Goal: Task Accomplishment & Management: Complete application form

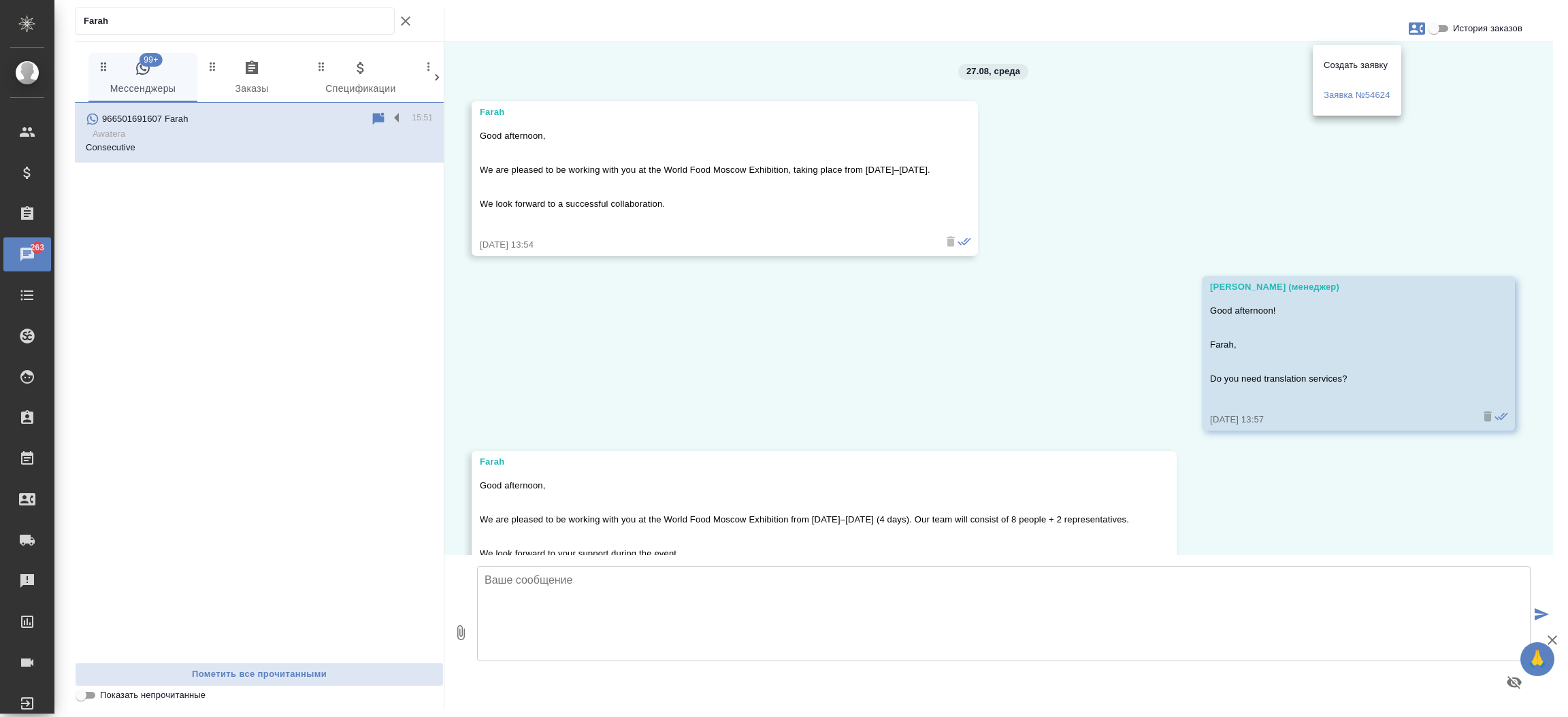
scroll to position [603, 0]
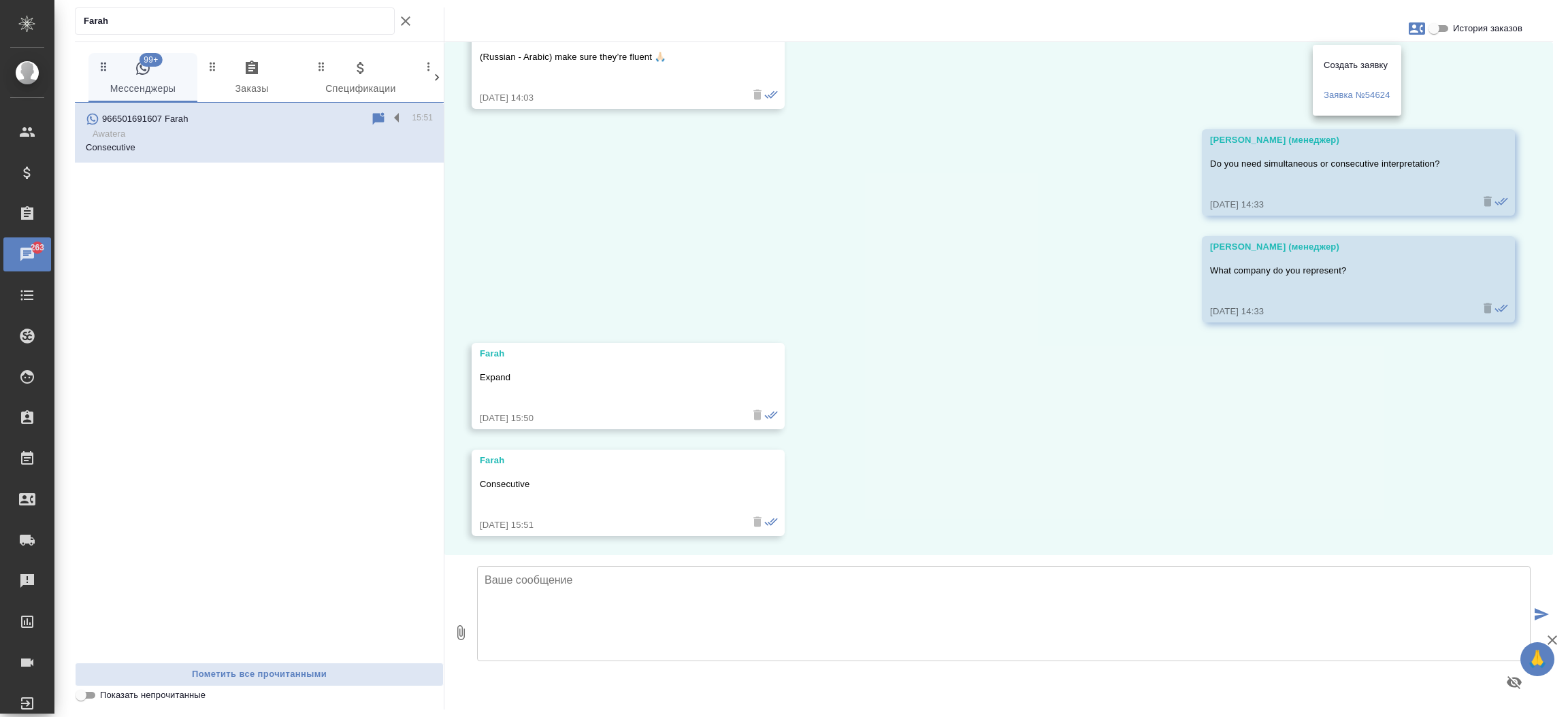
click at [232, 23] on div at bounding box center [784, 358] width 1568 height 717
click at [232, 23] on div "Создать заявку Заявка №54624" at bounding box center [784, 358] width 1568 height 717
click at [512, 372] on p "Expand" at bounding box center [608, 377] width 258 height 13
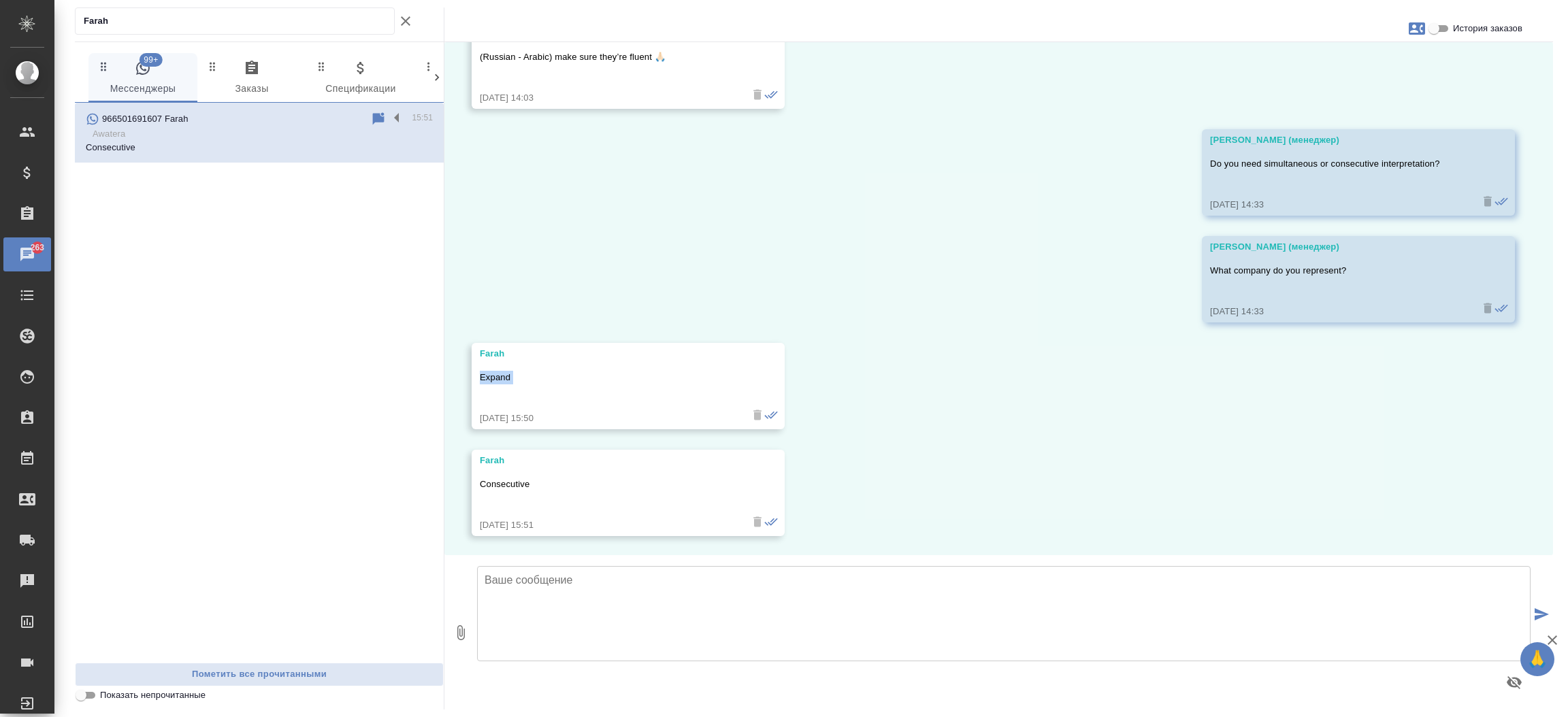
copy p "Expand"
click at [1415, 20] on icon "button" at bounding box center [1417, 28] width 16 height 16
click at [1374, 98] on span "Заявка №54624" at bounding box center [1357, 95] width 67 height 13
click at [778, 249] on div at bounding box center [784, 358] width 1568 height 717
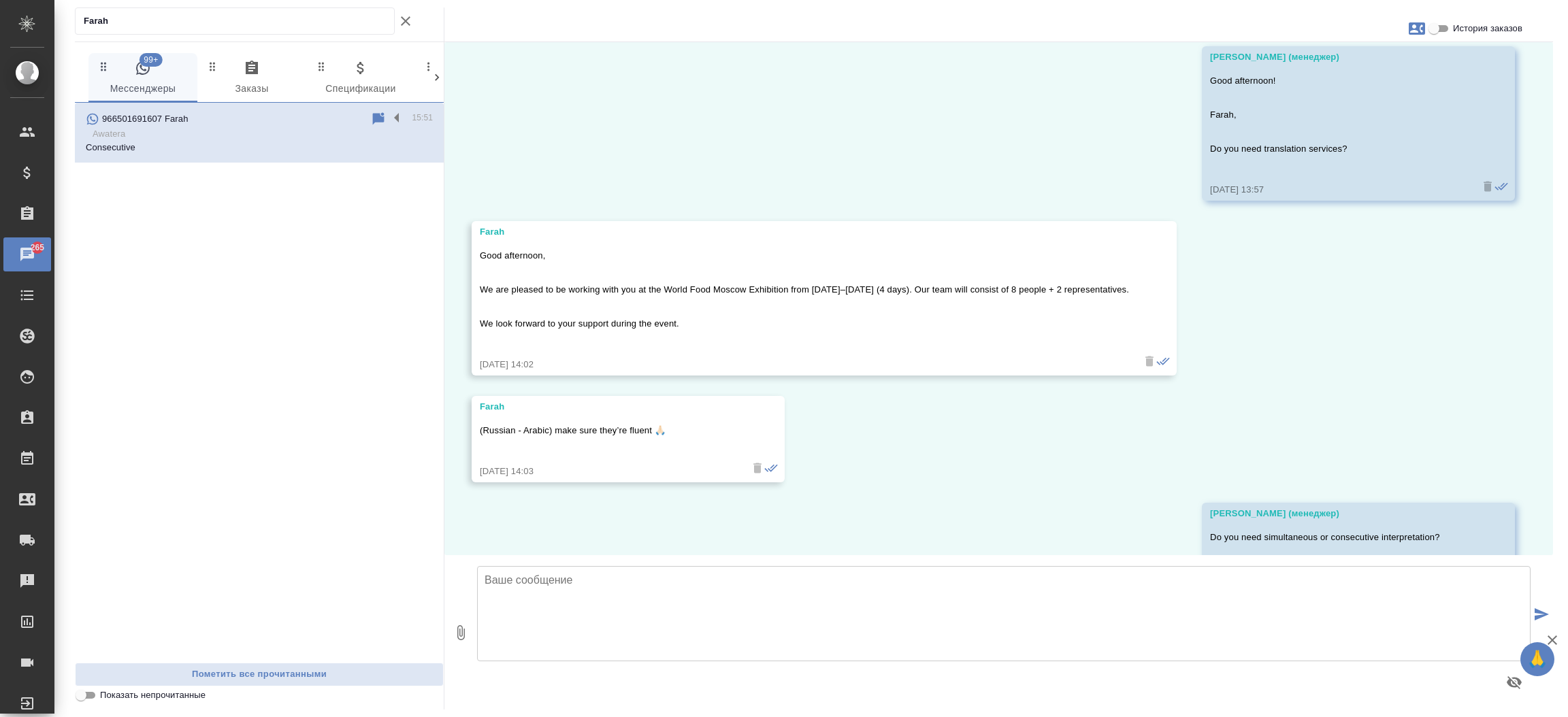
scroll to position [228, 0]
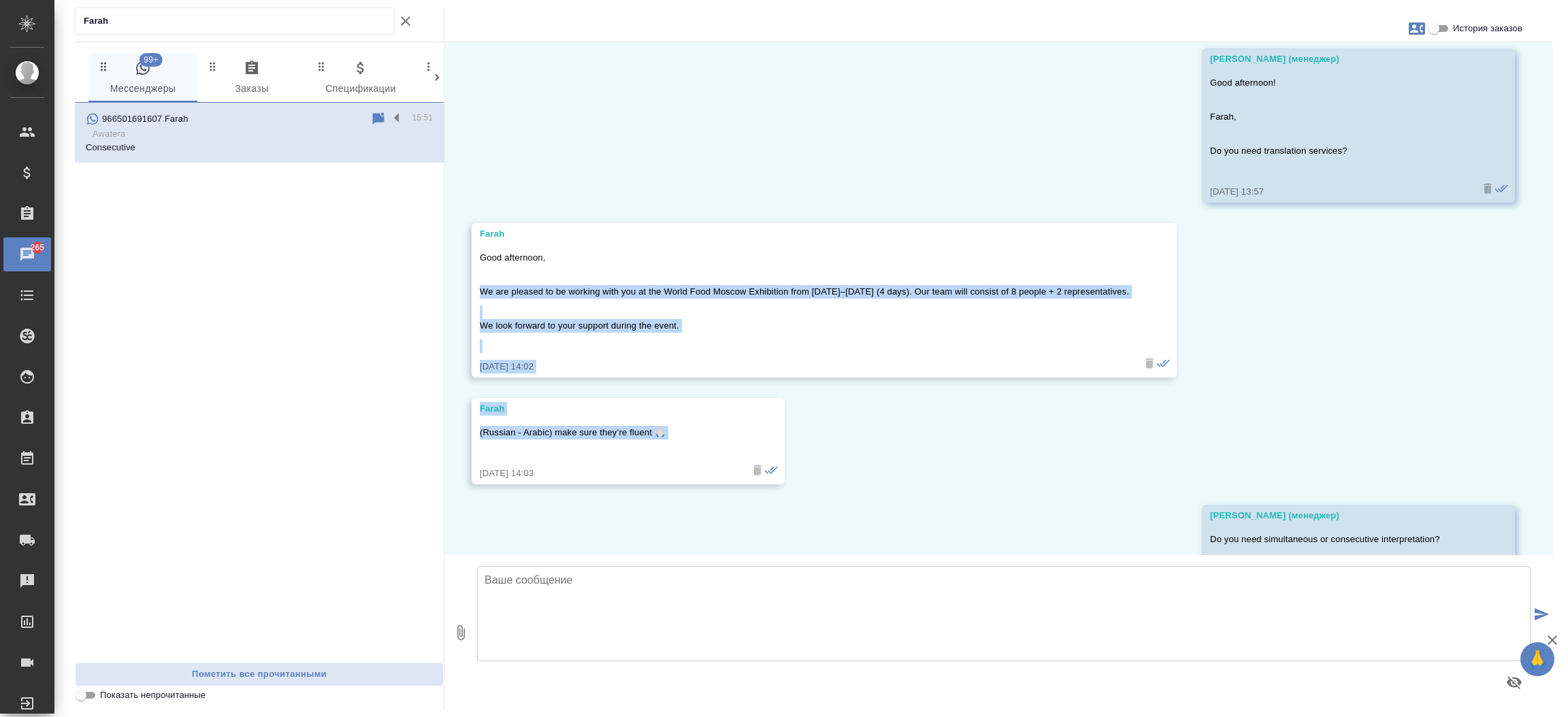
drag, startPoint x: 479, startPoint y: 290, endPoint x: 701, endPoint y: 443, distance: 269.6
click at [701, 443] on div "27.08, среда Farah Good afternoon, We are pleased to be working with you at the…" at bounding box center [999, 299] width 1109 height 513
copy div "We are pleased to be working with you at the World Food Moscow Exhibition from …"
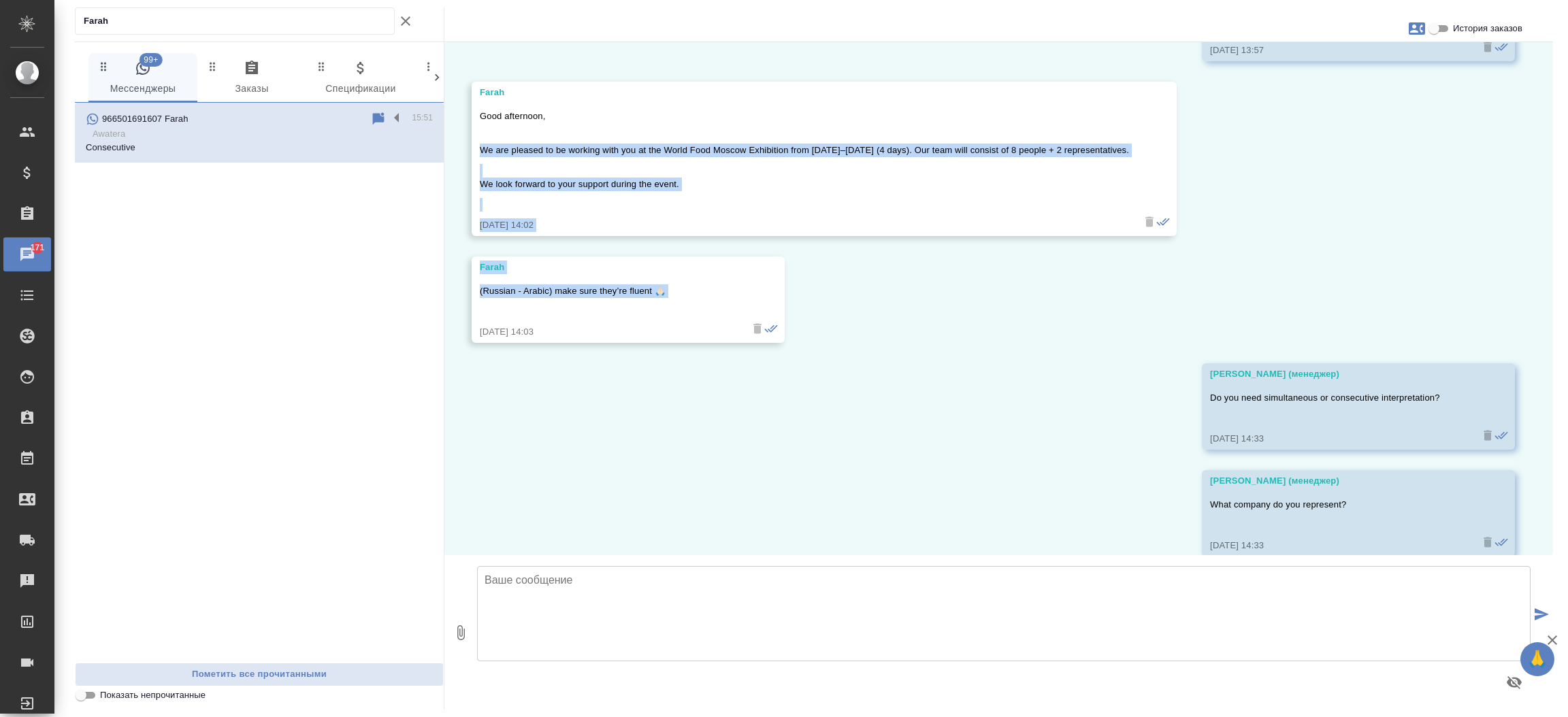
scroll to position [364, 0]
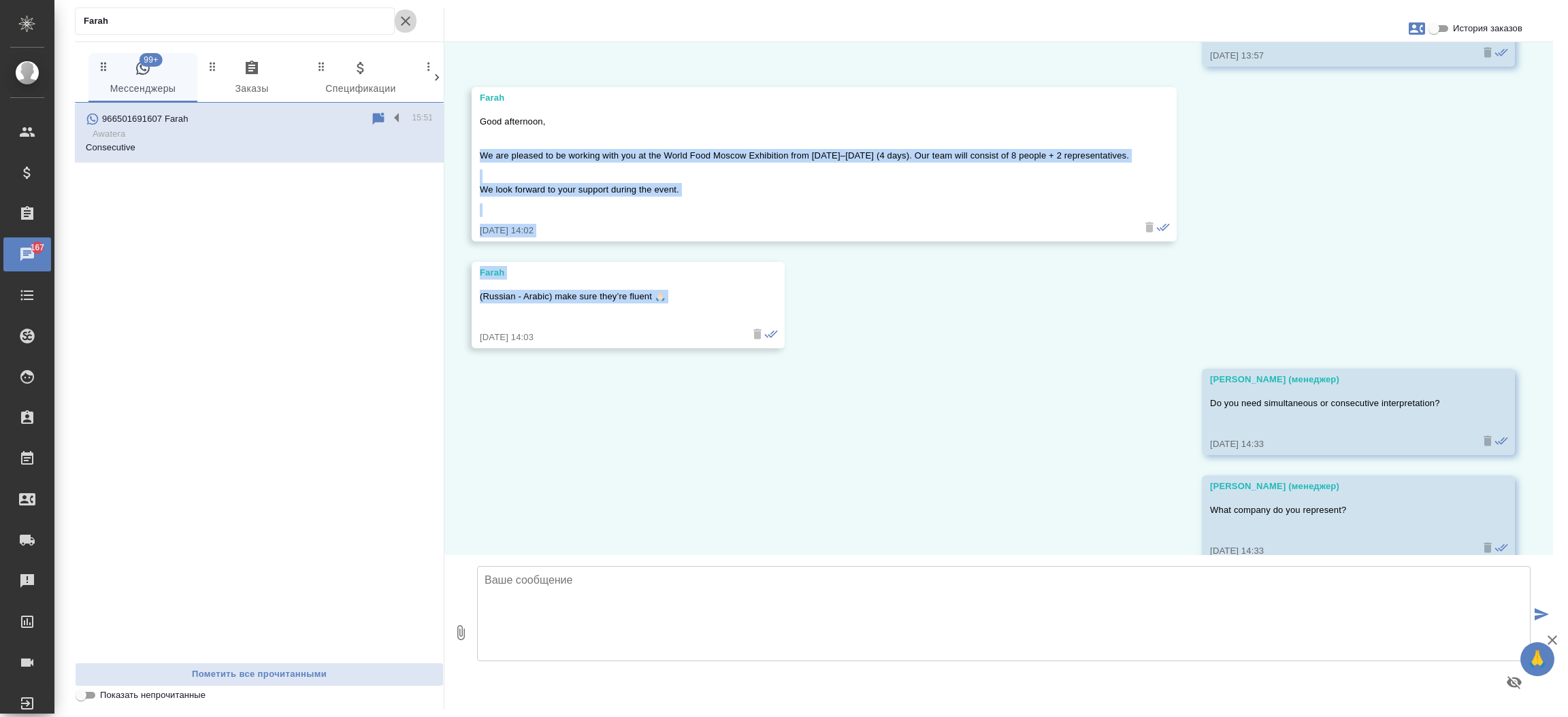
click at [408, 22] on icon "button" at bounding box center [405, 21] width 16 height 16
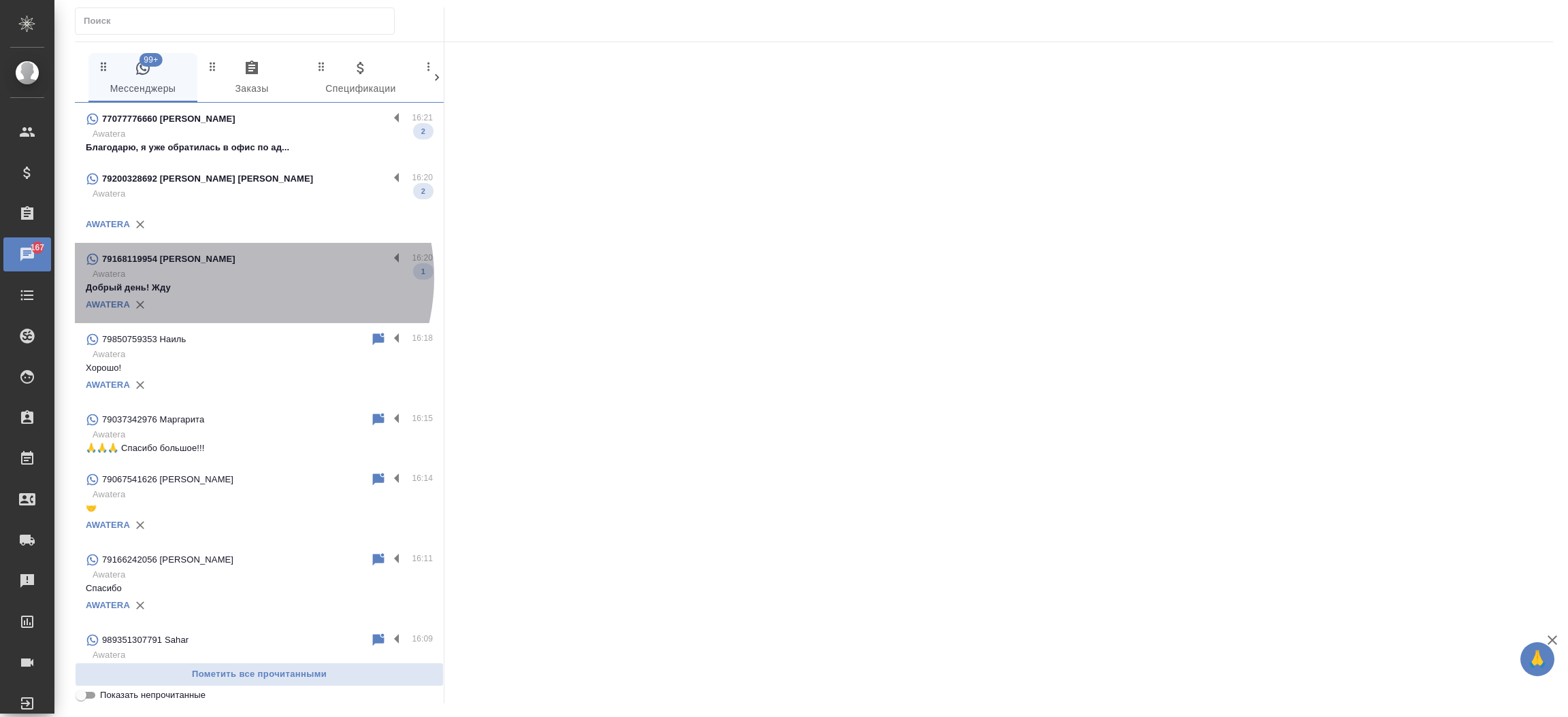
click at [230, 278] on p "Awatera" at bounding box center [262, 274] width 340 height 13
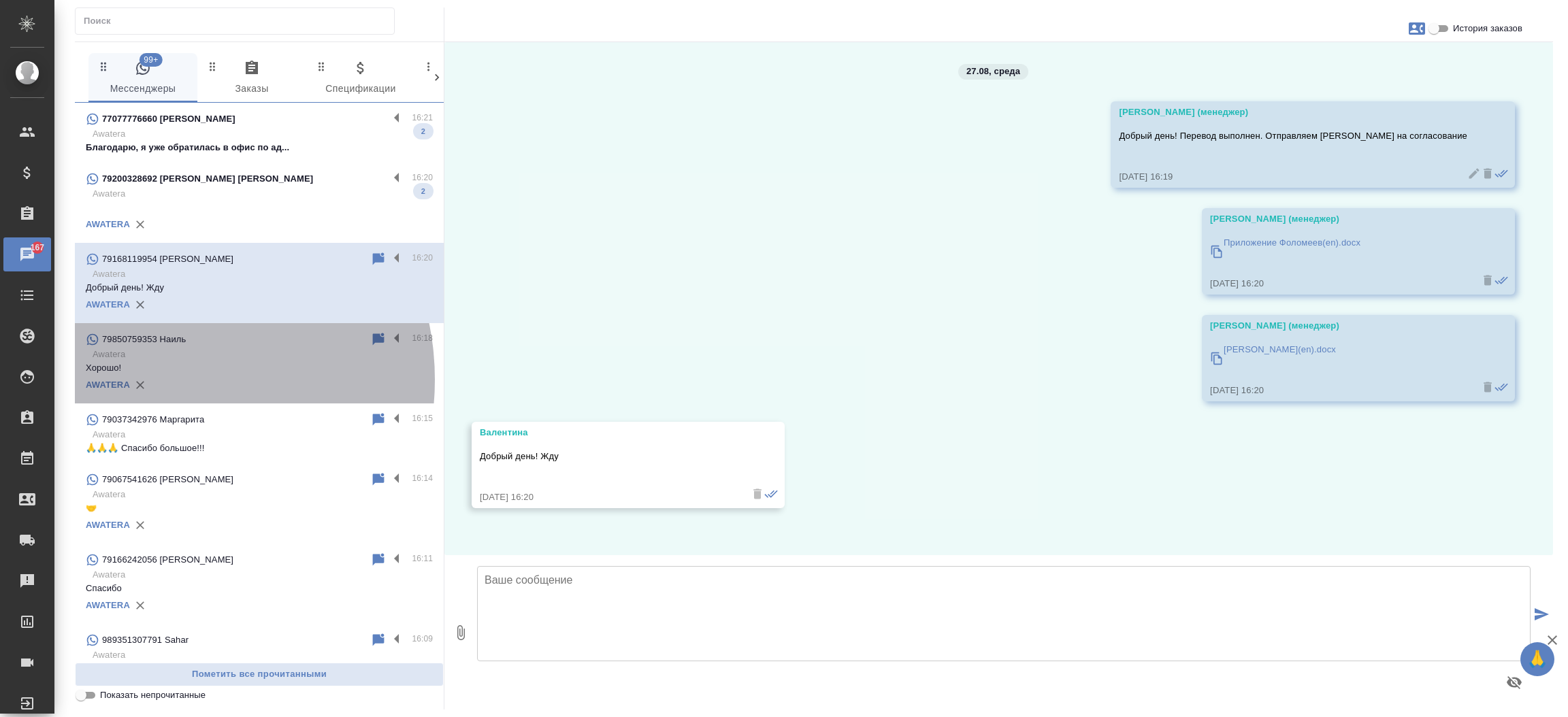
click at [156, 380] on div "AWATERA" at bounding box center [260, 385] width 347 height 20
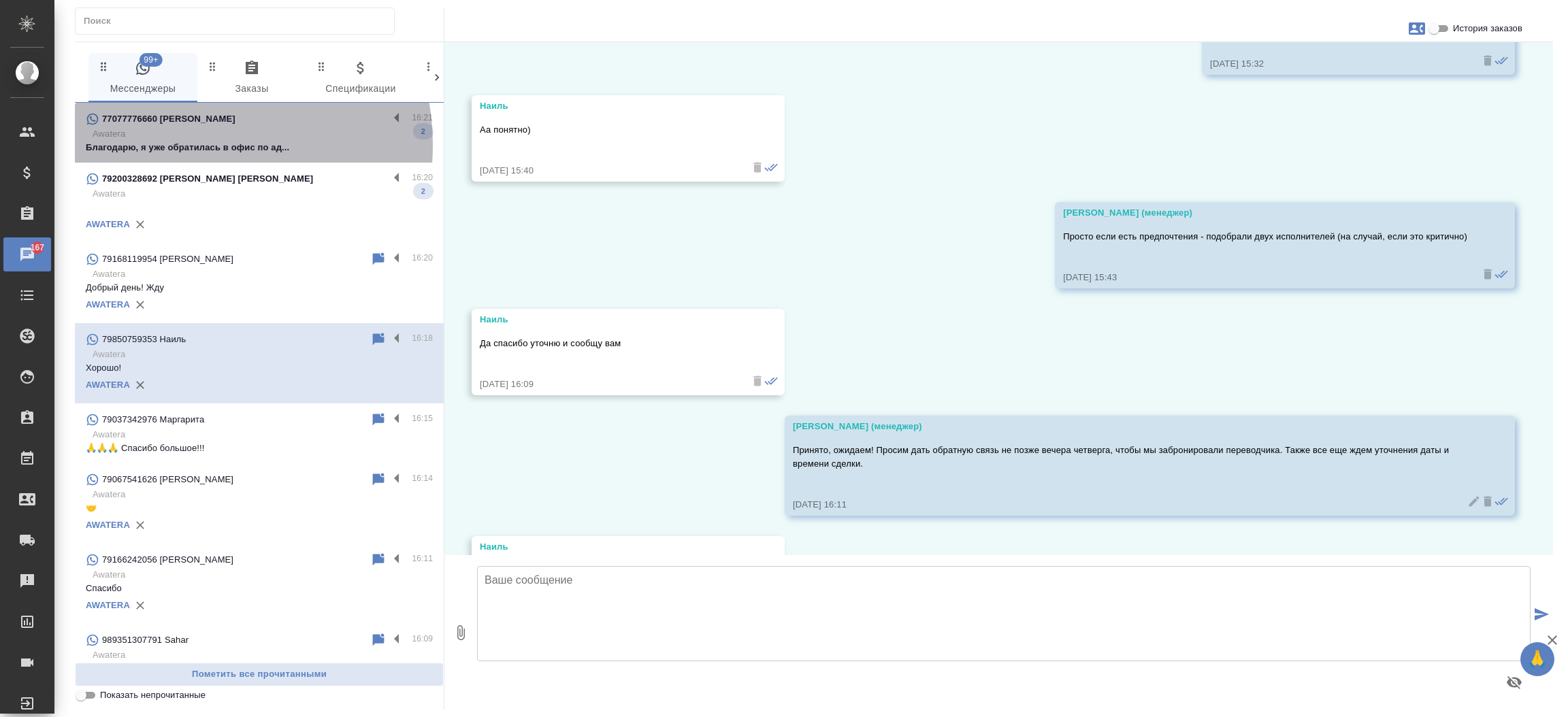
click at [192, 145] on p "Благодарю, я уже обратилась в офис по ад..." at bounding box center [260, 147] width 347 height 13
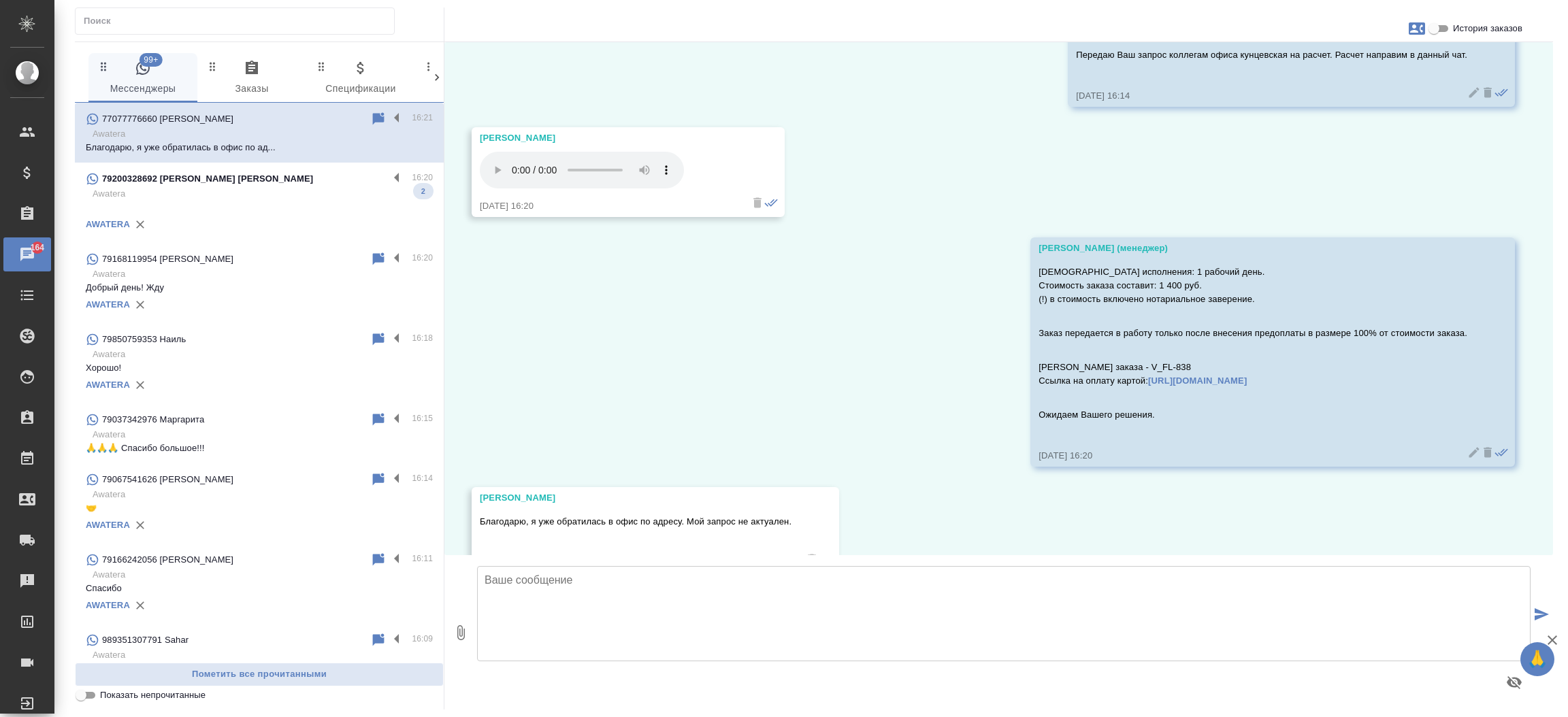
scroll to position [1491, 0]
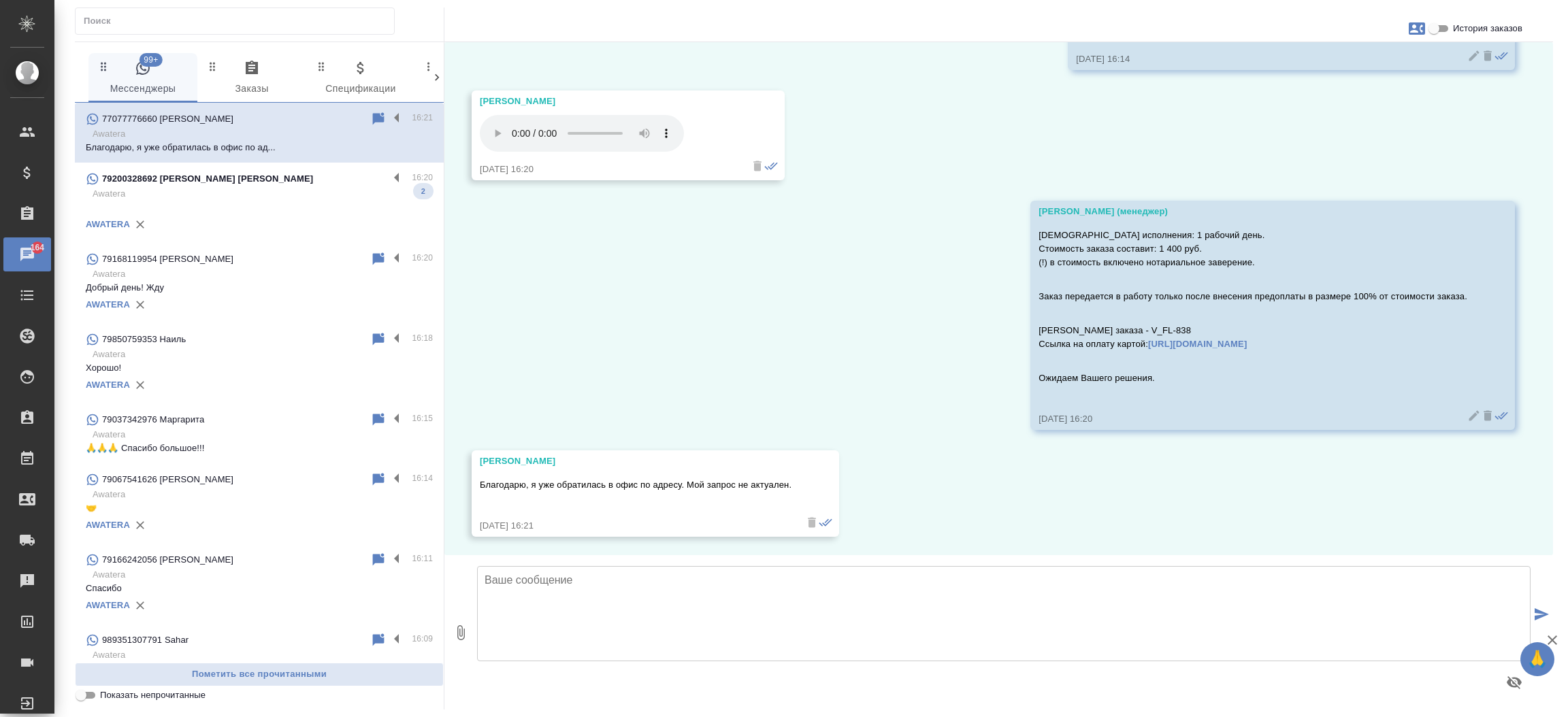
click at [643, 608] on textarea at bounding box center [1004, 613] width 1054 height 95
paste textarea "ул. Верейская, 29, стр. 151, 1 этаж, офис «Нотариус»"
type textarea "Юлия, принято. Верно понимаем вы обратились в наш офис метро Кунцевская, ул. Ве…"
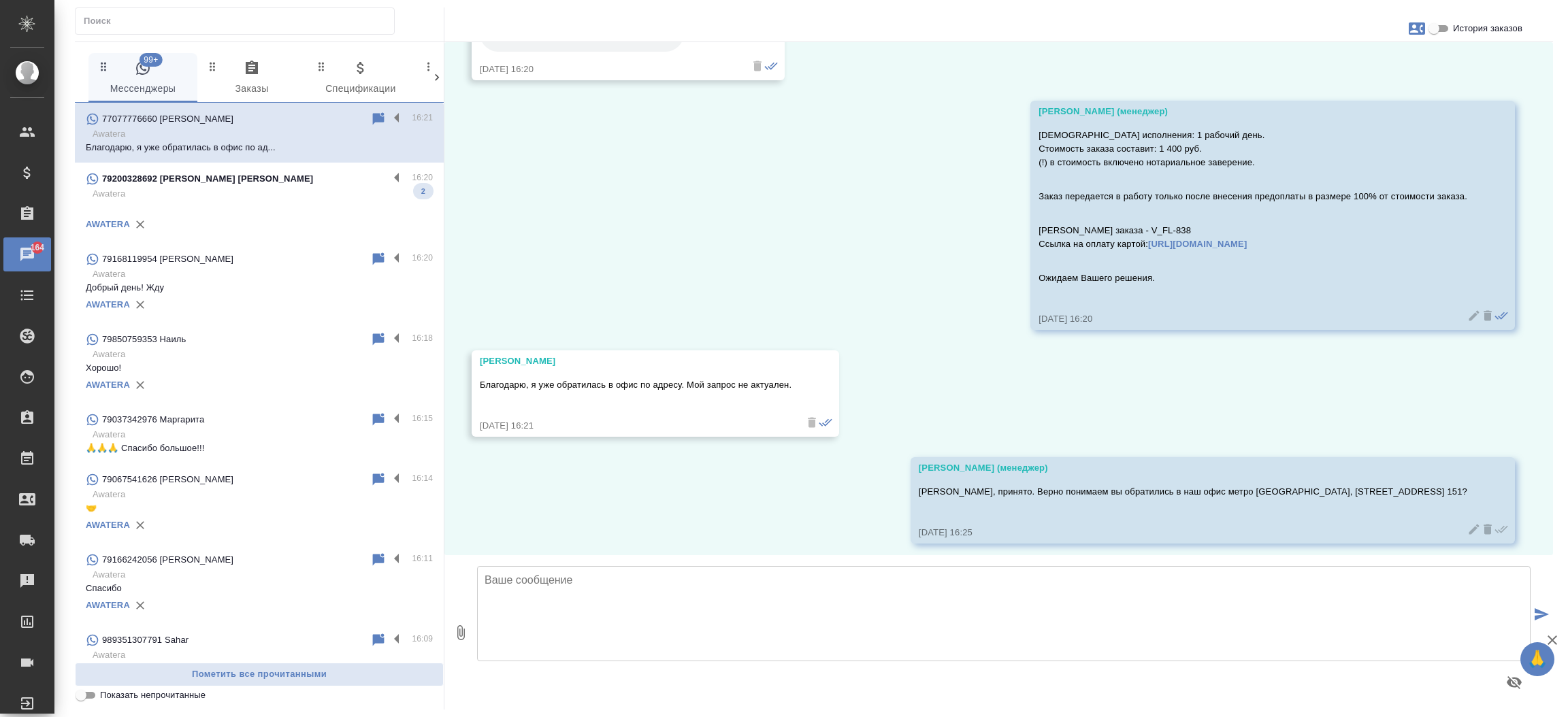
scroll to position [1599, 0]
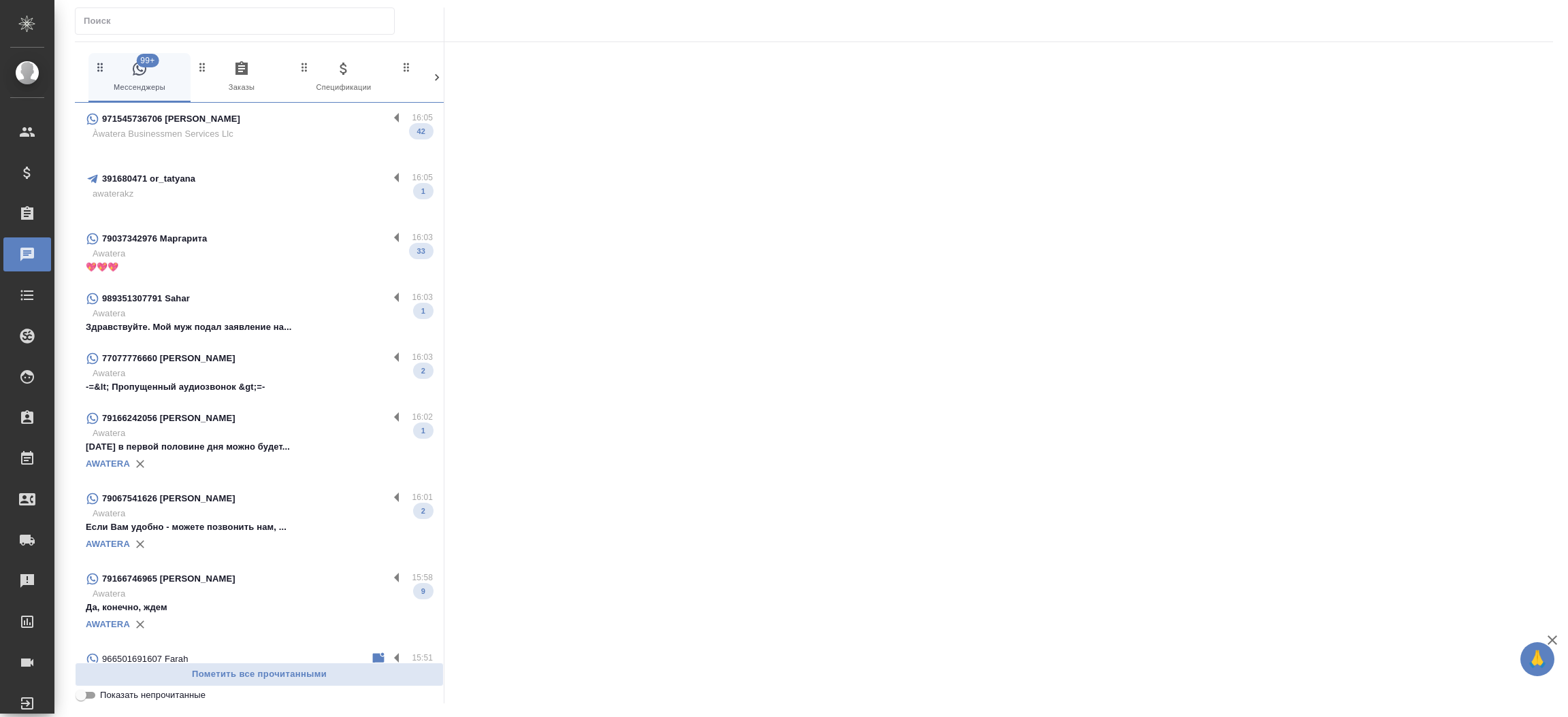
click at [212, 20] on input "text" at bounding box center [239, 21] width 310 height 19
paste input "7 707 777 6660"
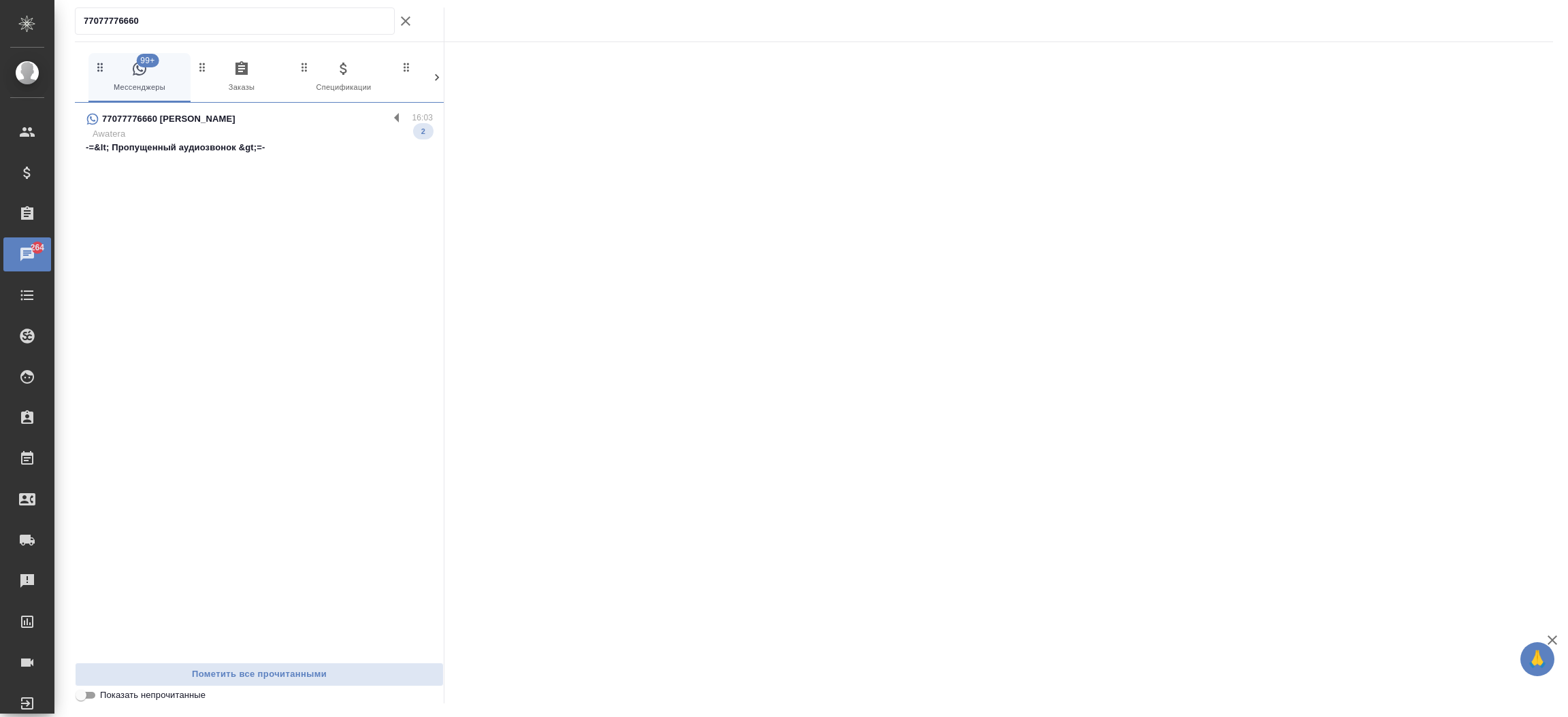
type input "77077776660"
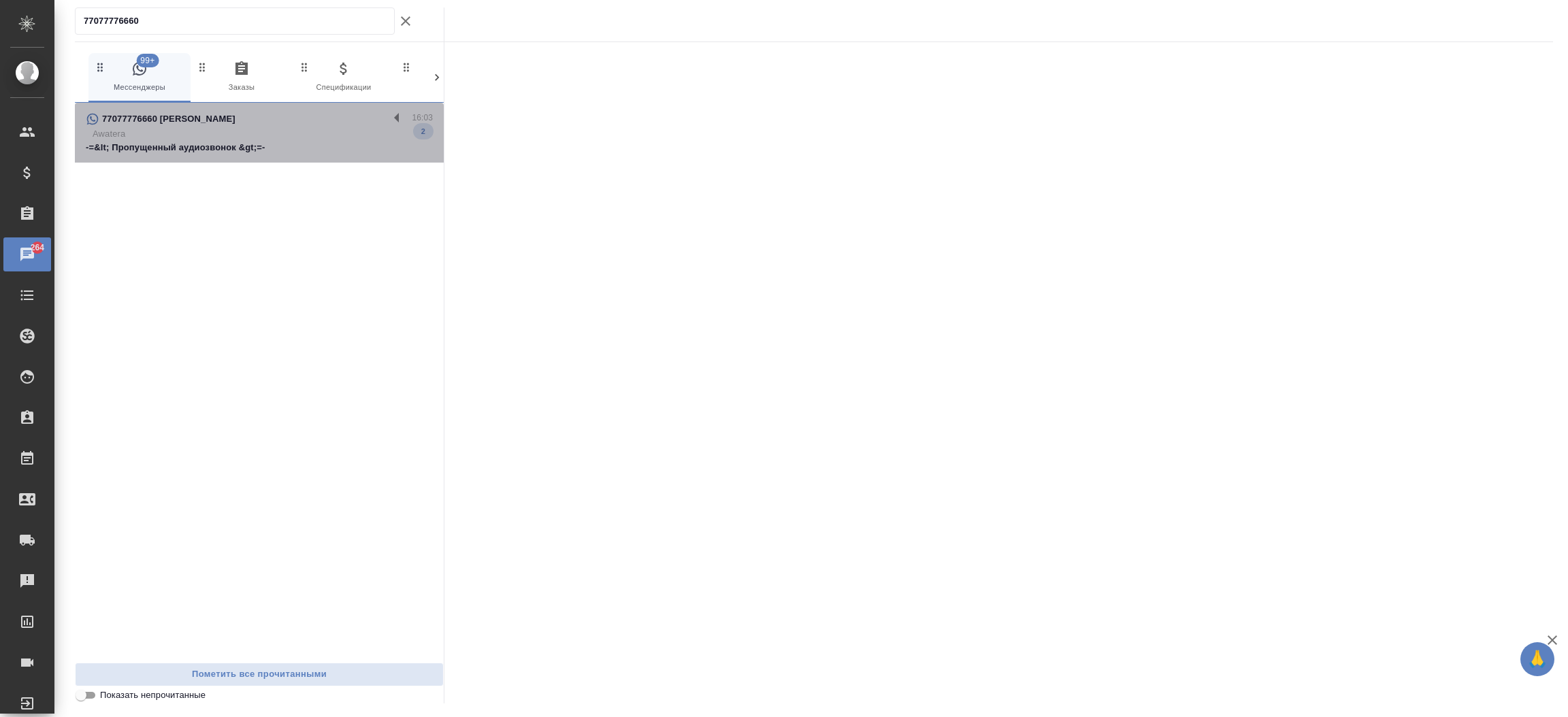
click at [272, 128] on p "Awatera" at bounding box center [262, 134] width 340 height 13
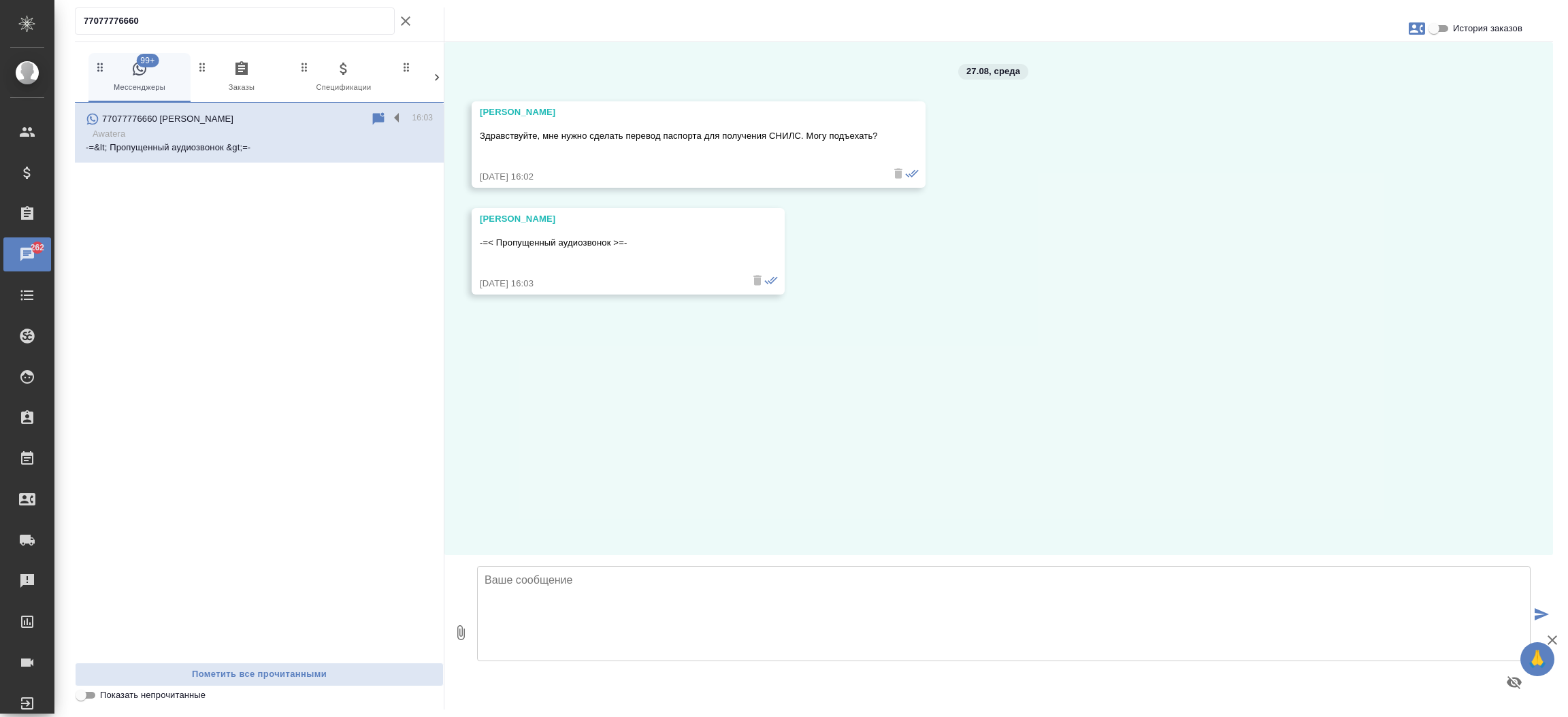
click at [582, 594] on textarea at bounding box center [1004, 613] width 1054 height 95
type textarea "Юлия, добрый день! Какой страны у Вас паспорт?"
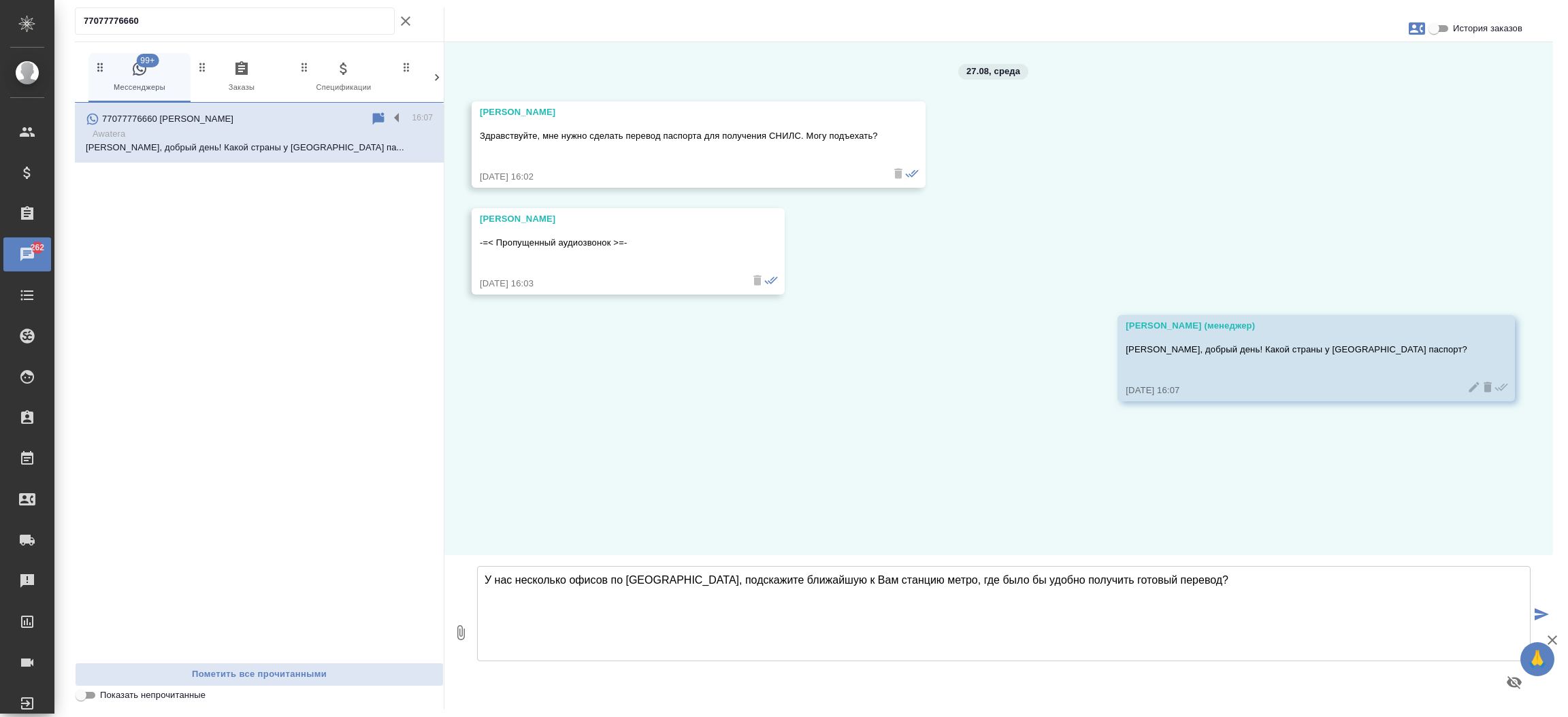
type textarea "У нас несколько офисов по Москве, подскажите ближайшую к Вам станцию метро, где…"
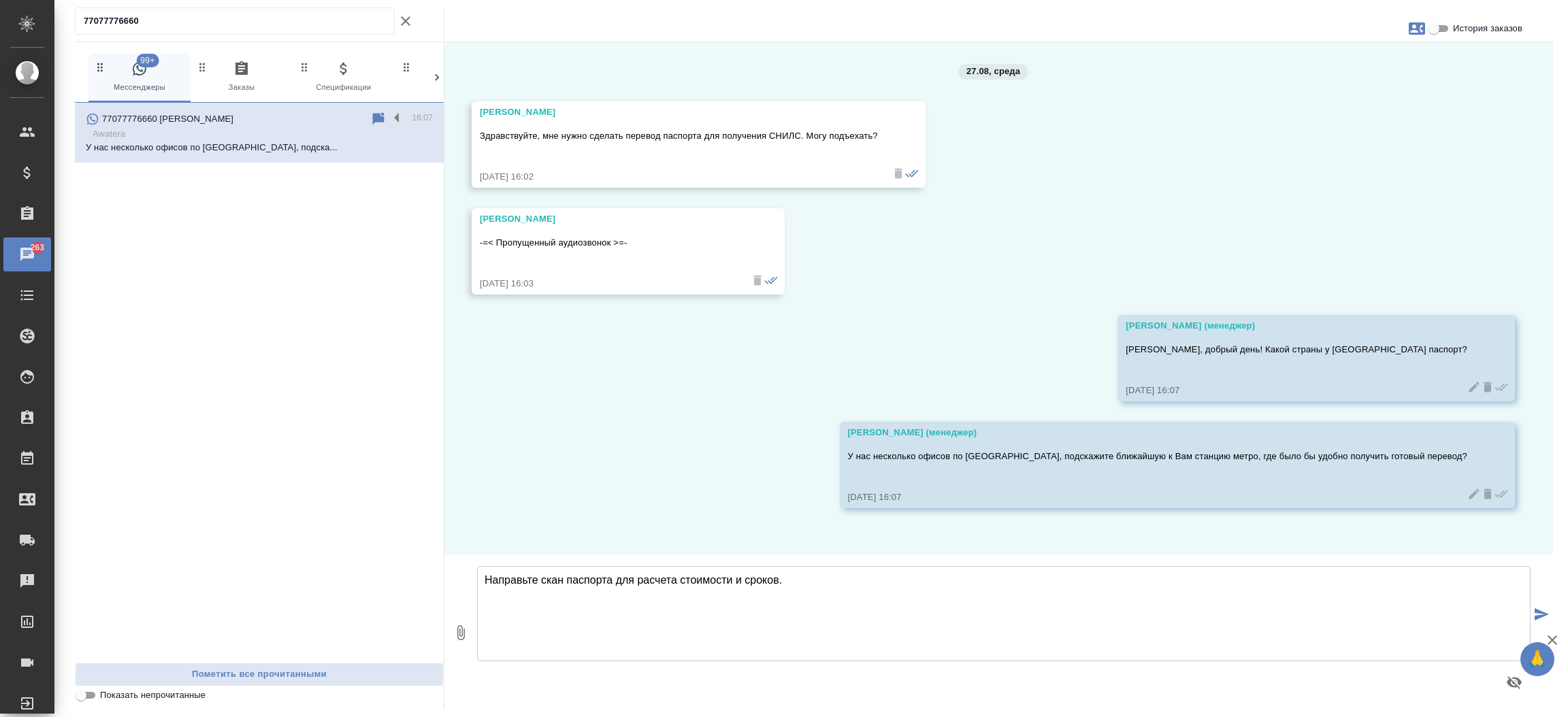
type textarea "Направьте скан паспорта для расчета стоимости и сроков."
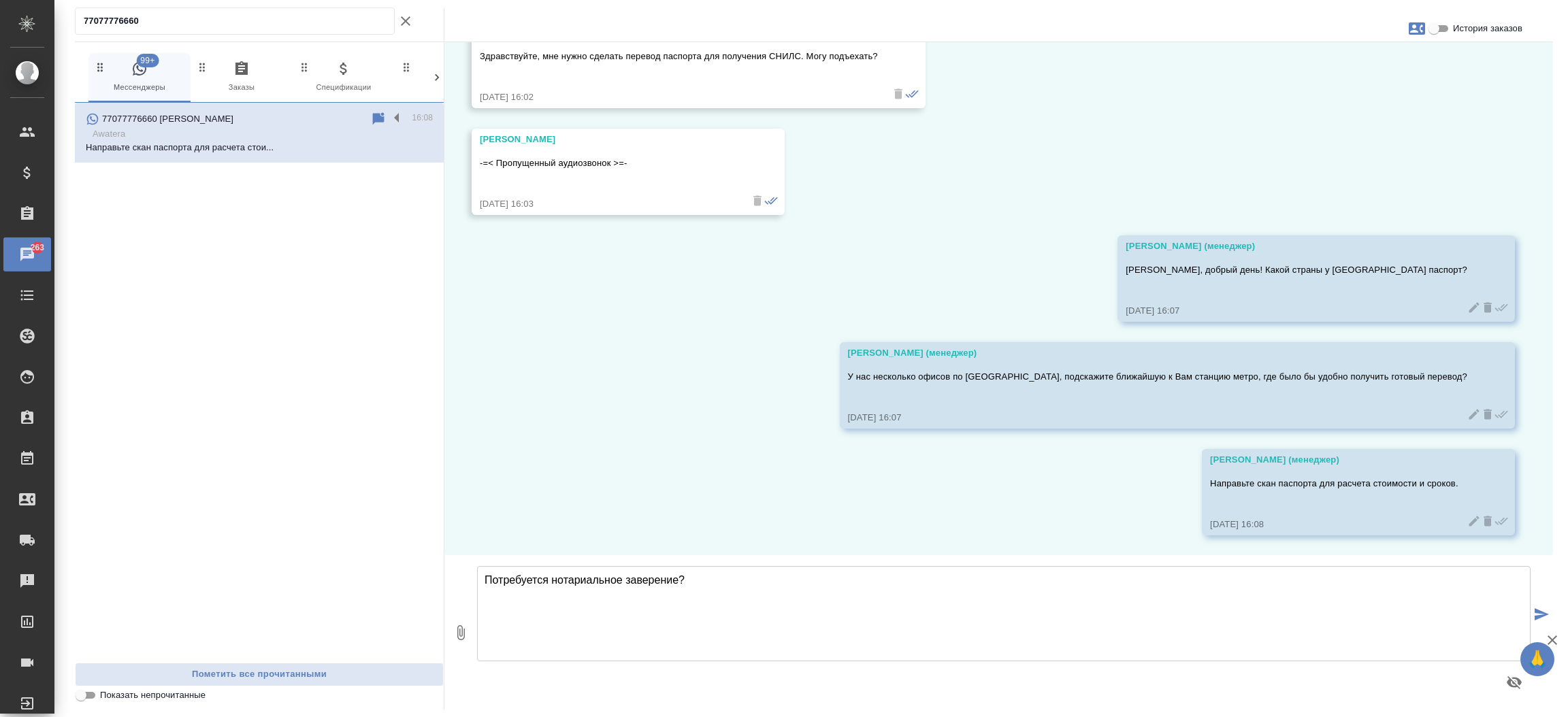
type textarea "Потребуется нотариальное заверение?"
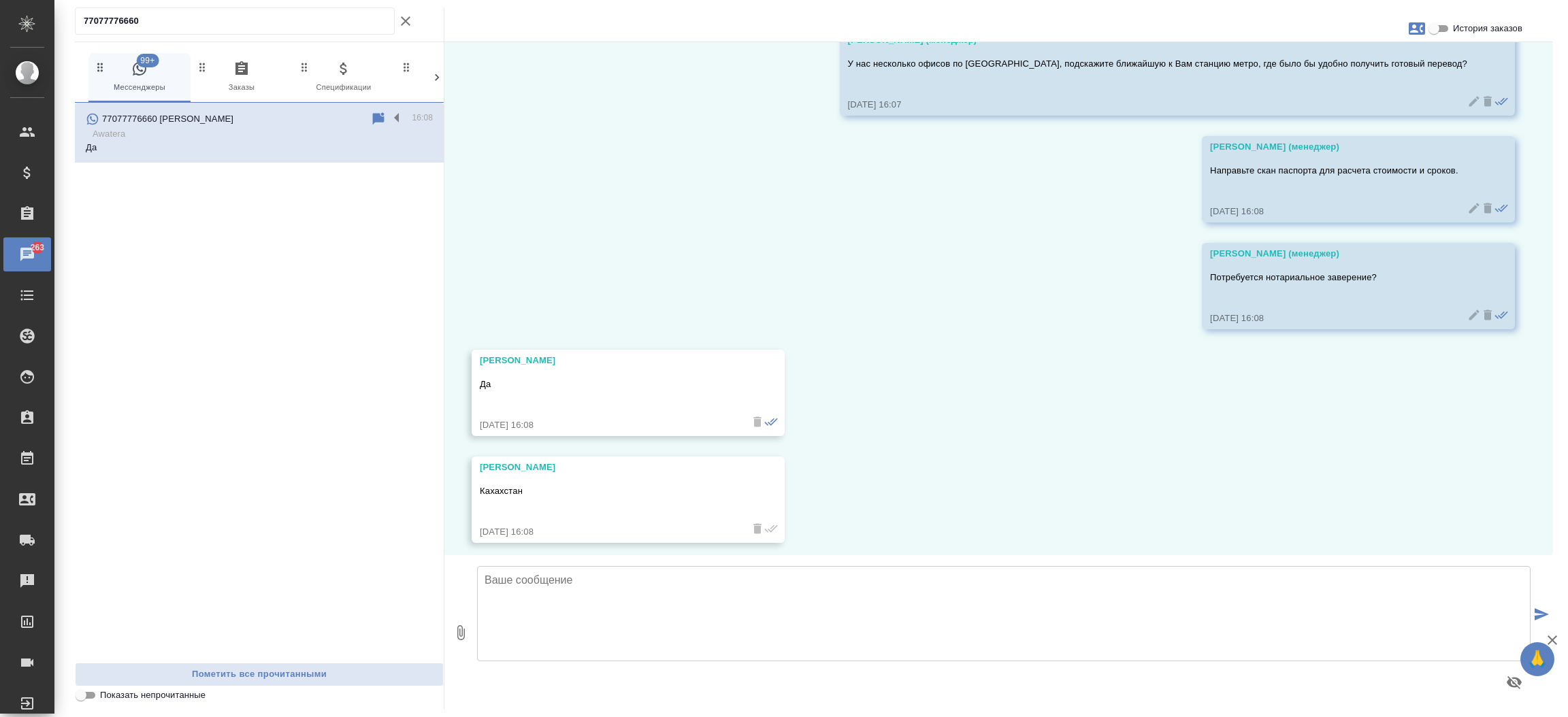
scroll to position [400, 0]
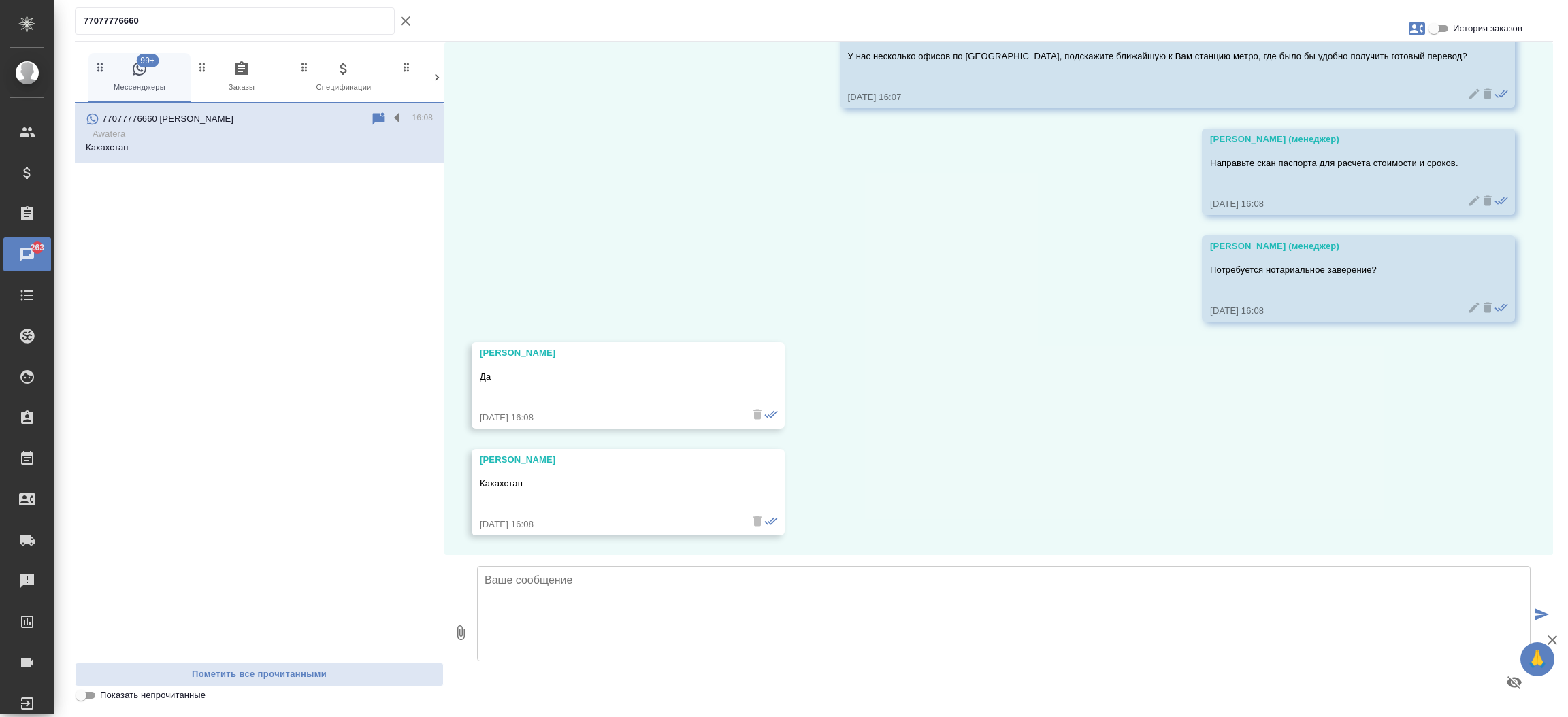
click at [873, 190] on div "27.08, среда Юлия Дерябина Здравствуйте, мне нужно сделать перевод паспорта для…" at bounding box center [999, 299] width 1109 height 513
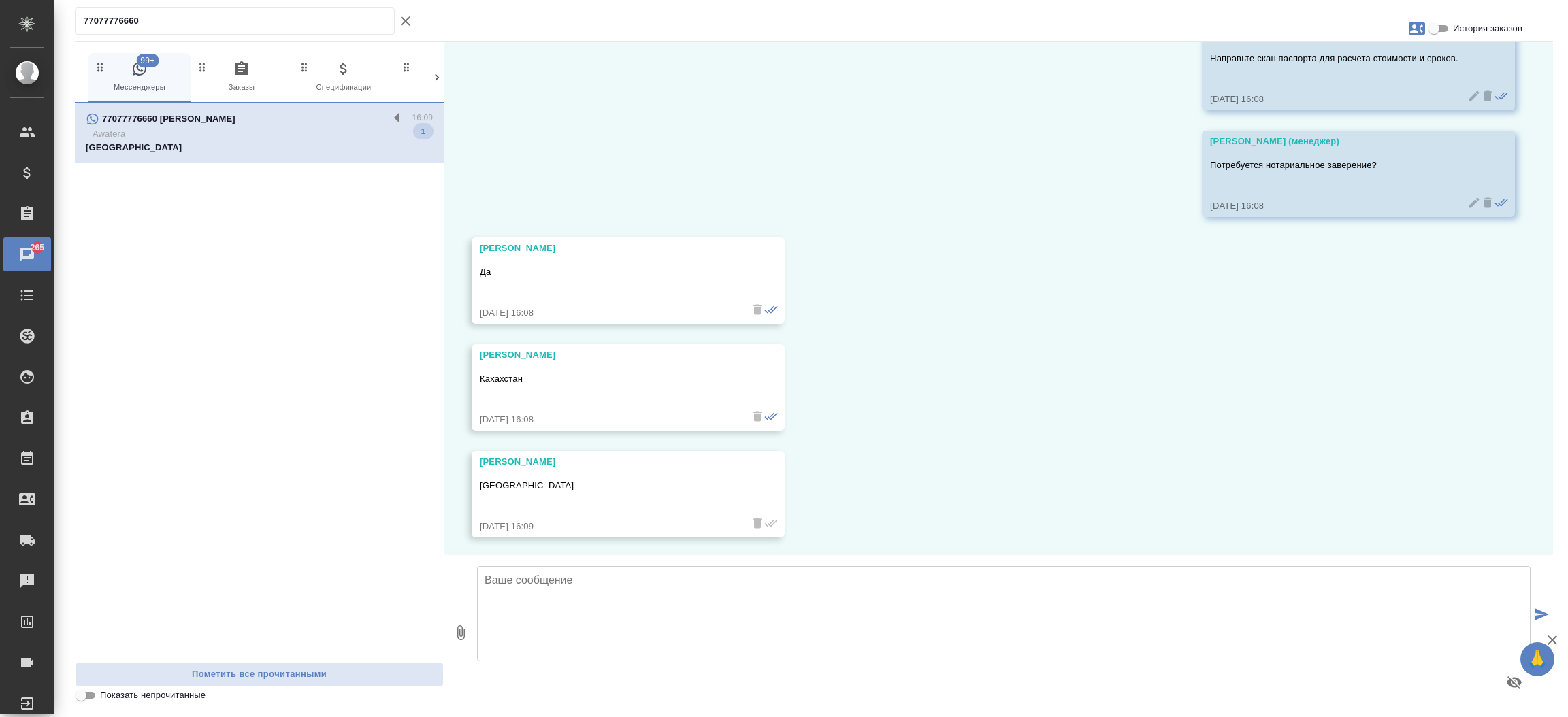
scroll to position [506, 0]
click at [558, 626] on textarea at bounding box center [1004, 613] width 1054 height 95
type textarea "J"
type textarea "Ожидаем скан паспорта для расчета стоимости и сроков."
type textarea "Е"
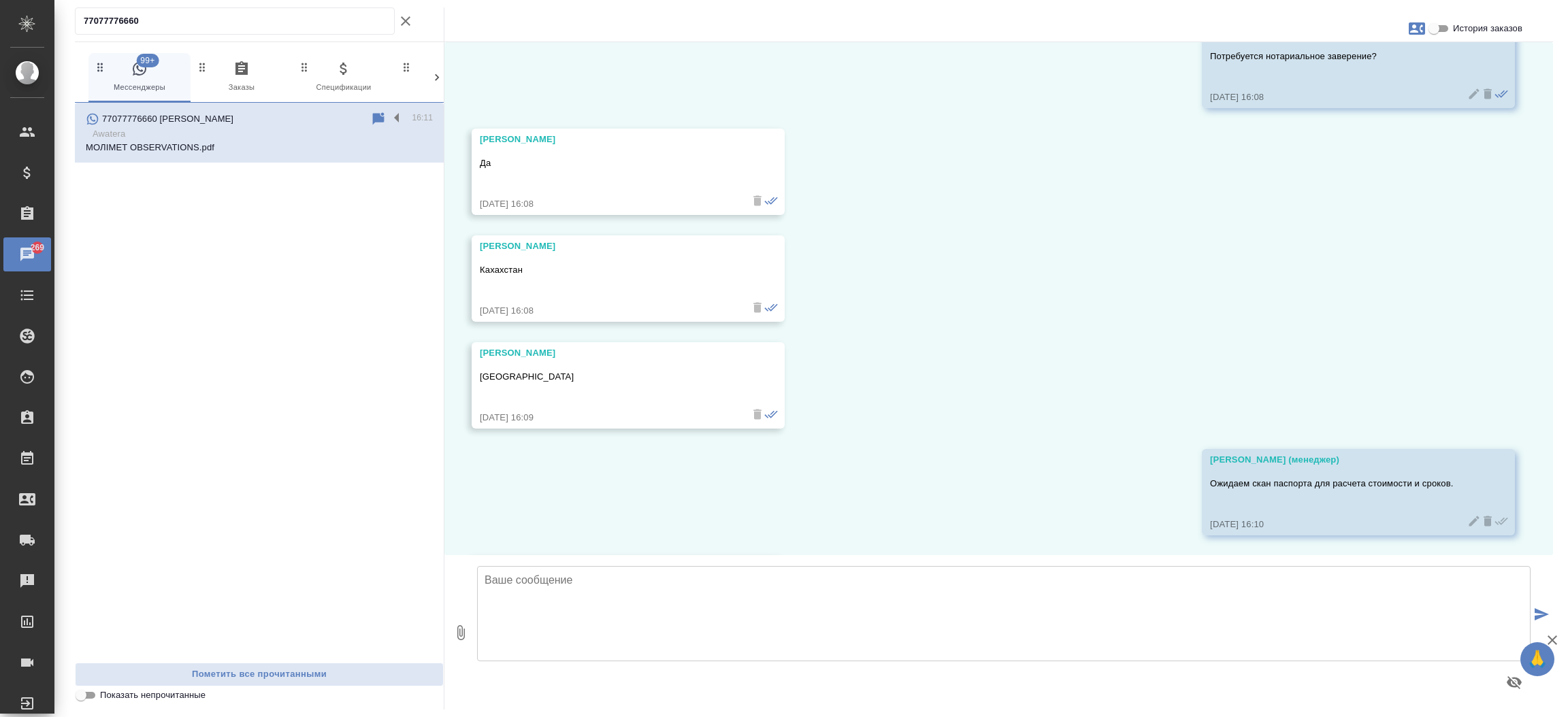
scroll to position [806, 0]
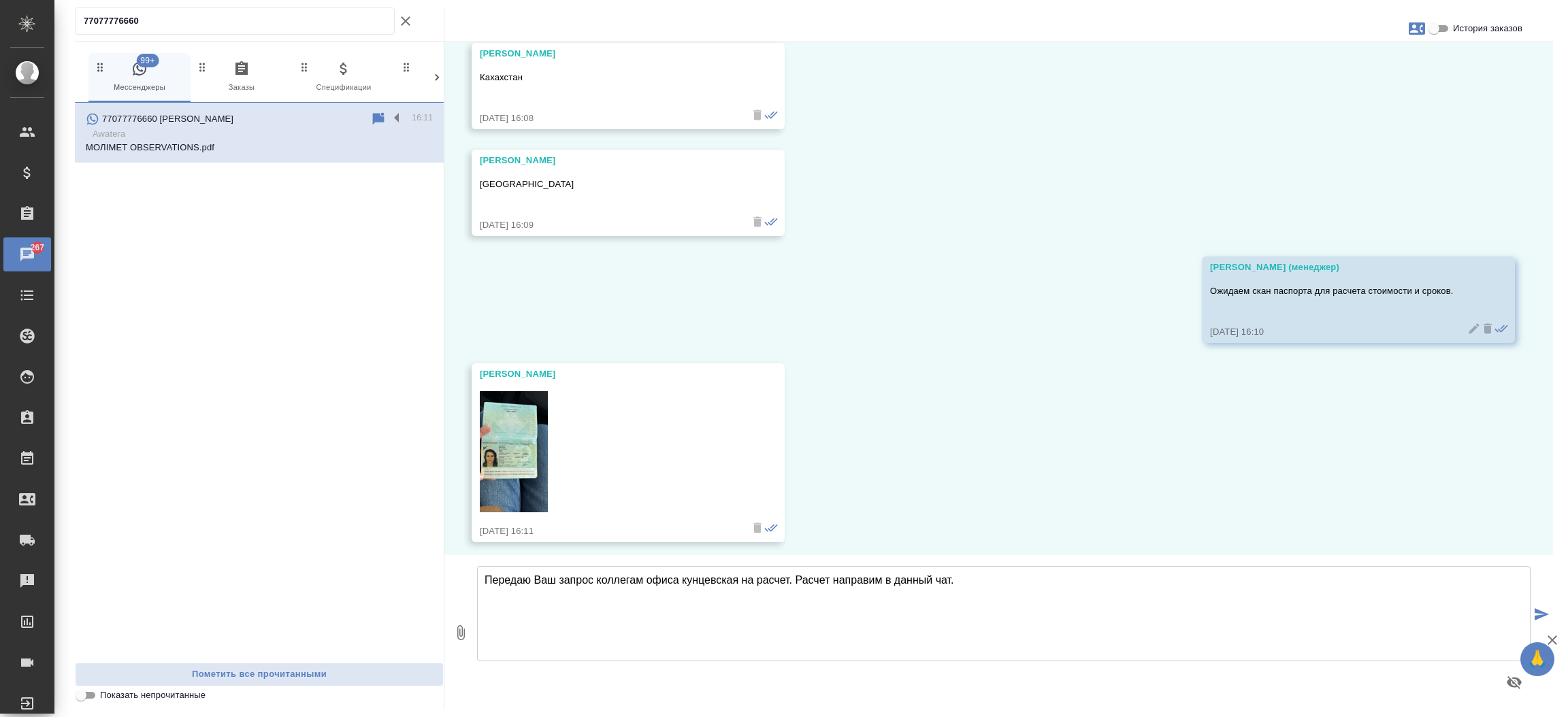
type textarea "Передаю Ваш запрос коллегам офиса кунцевская на расчет. Расчет направим в данны…"
click at [525, 444] on img at bounding box center [513, 452] width 68 height 121
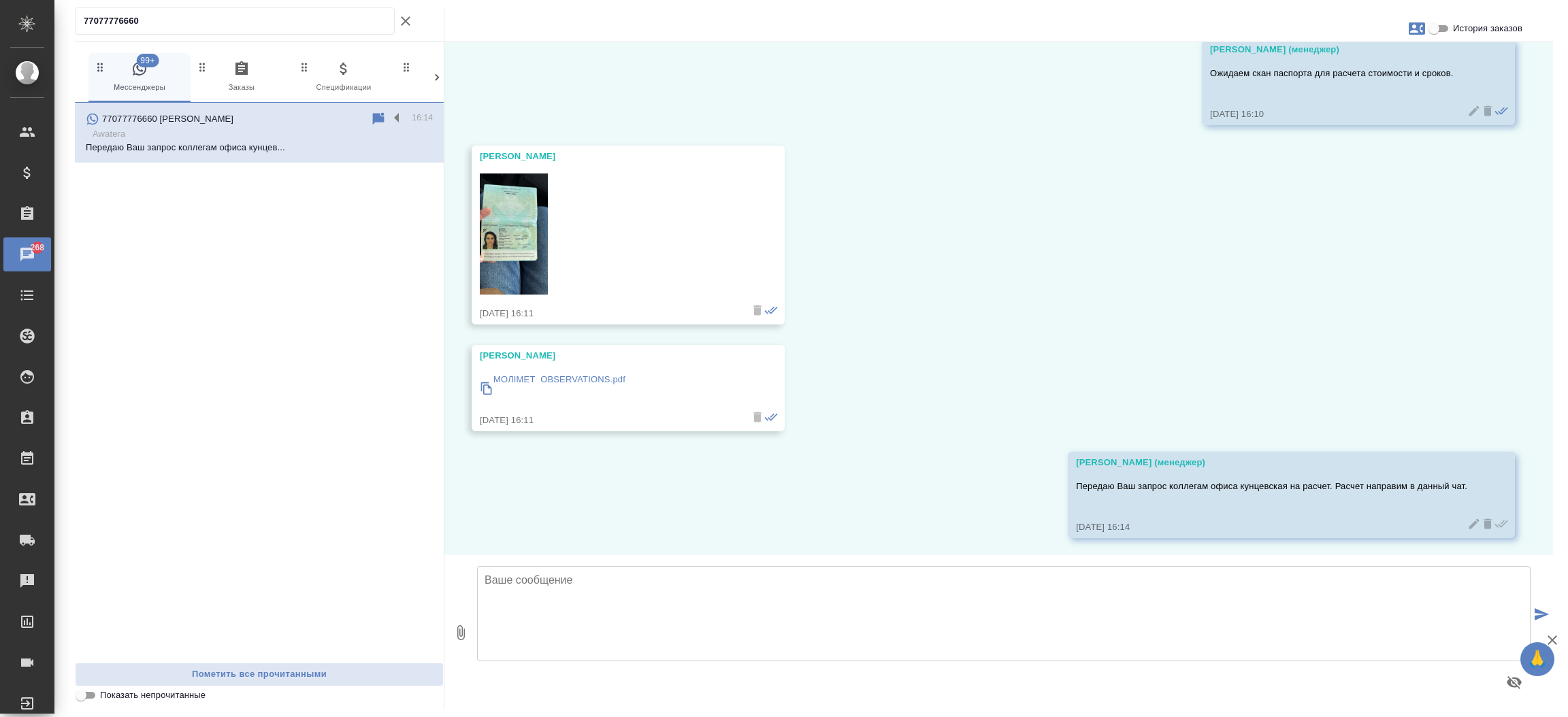
scroll to position [1026, 0]
click at [589, 381] on p "МОЛІМЕТ OBSERVATIONS.pdf" at bounding box center [559, 377] width 132 height 13
click at [1419, 28] on icon "button" at bounding box center [1417, 28] width 16 height 12
click at [1369, 67] on span "Создать заявку" at bounding box center [1357, 65] width 64 height 13
select select "KZ"
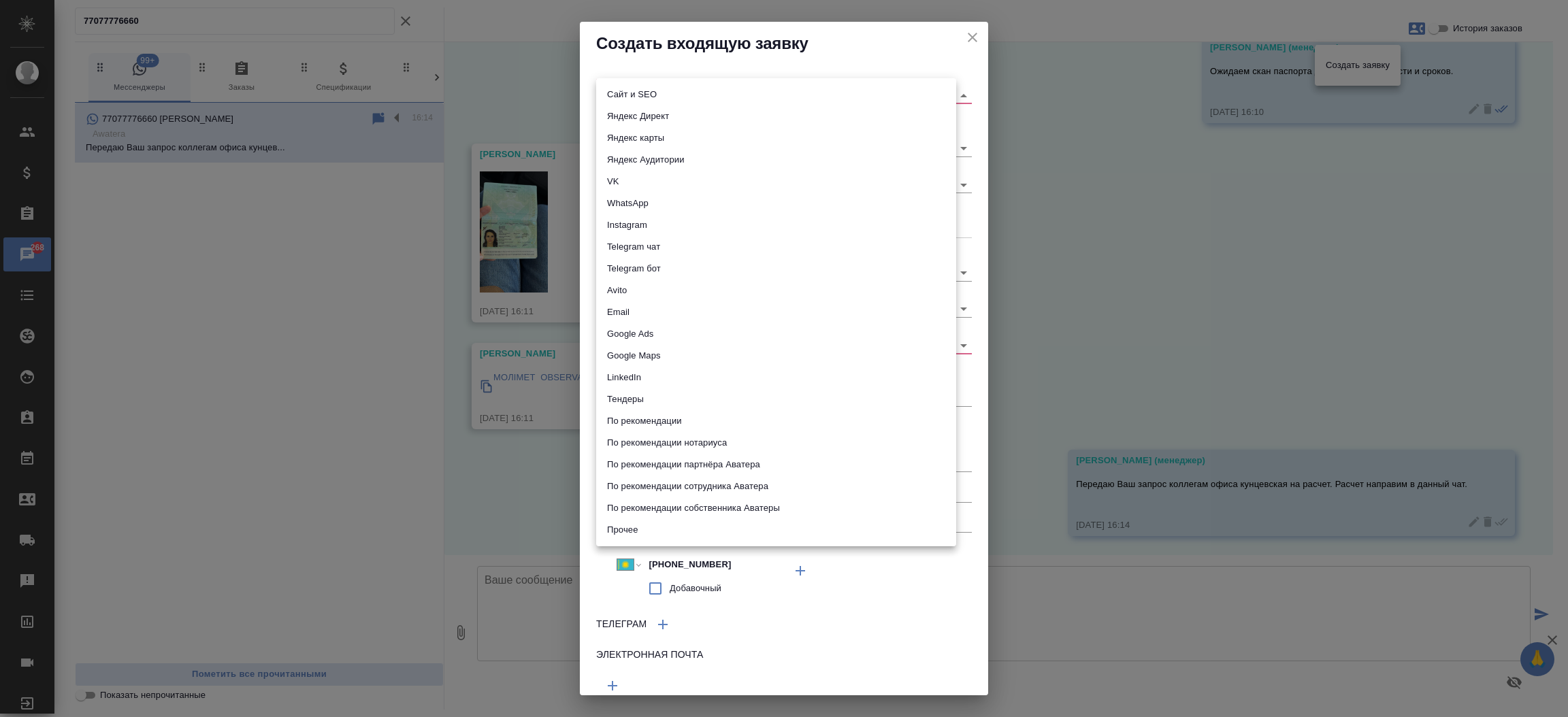
click at [756, 91] on body "🙏 .cls-1 fill:#fff; AWATERA Прутько Ирина i.prutko Клиенты Спецификации Заказы …" at bounding box center [784, 358] width 1568 height 717
click at [756, 91] on li "Сайт и SEO" at bounding box center [776, 94] width 360 height 22
type input "seo"
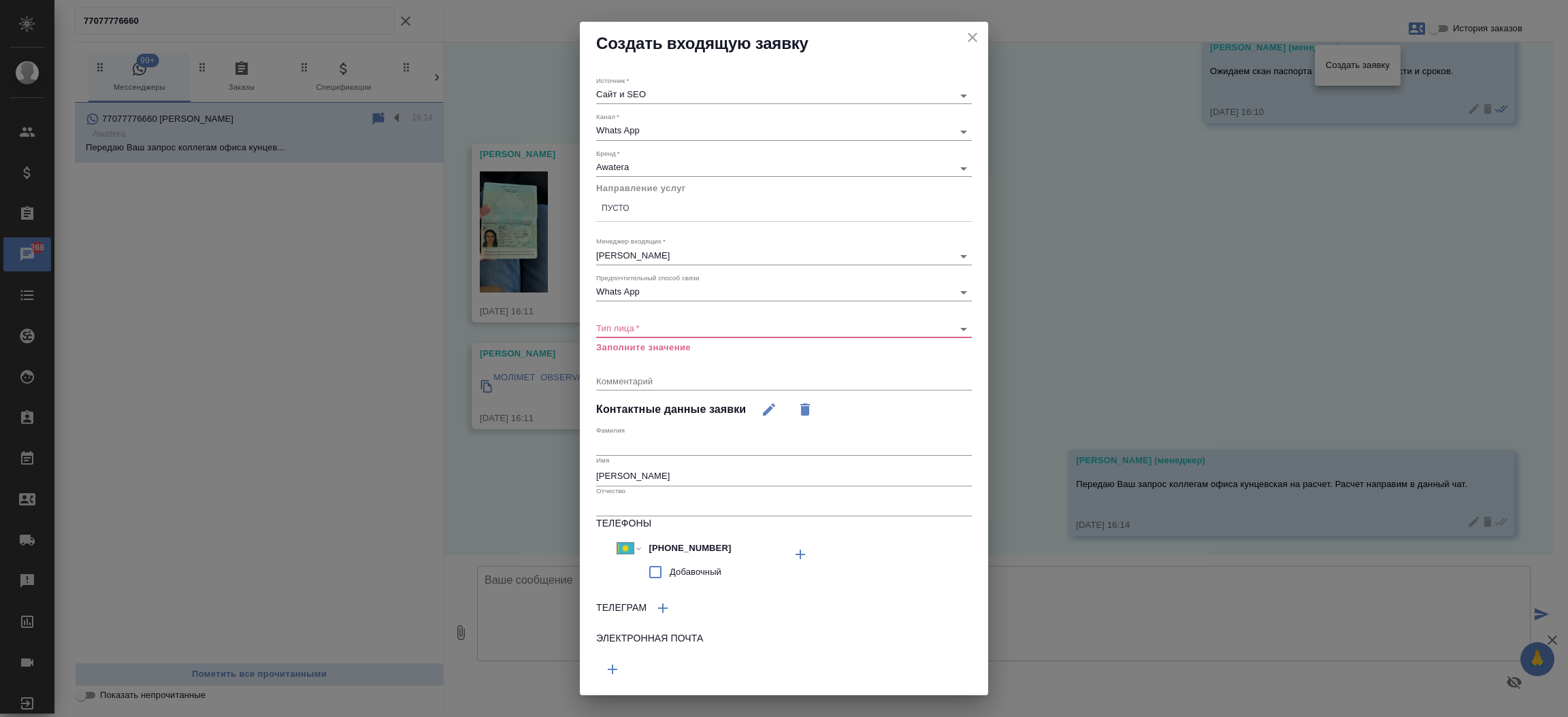
click at [650, 321] on div "​" at bounding box center [784, 329] width 375 height 17
click at [648, 321] on div "​" at bounding box center [784, 329] width 375 height 17
click at [628, 330] on body "🙏 .cls-1 fill:#fff; AWATERA Прутько Ирина i.prutko Клиенты Спецификации Заказы …" at bounding box center [784, 358] width 1568 height 717
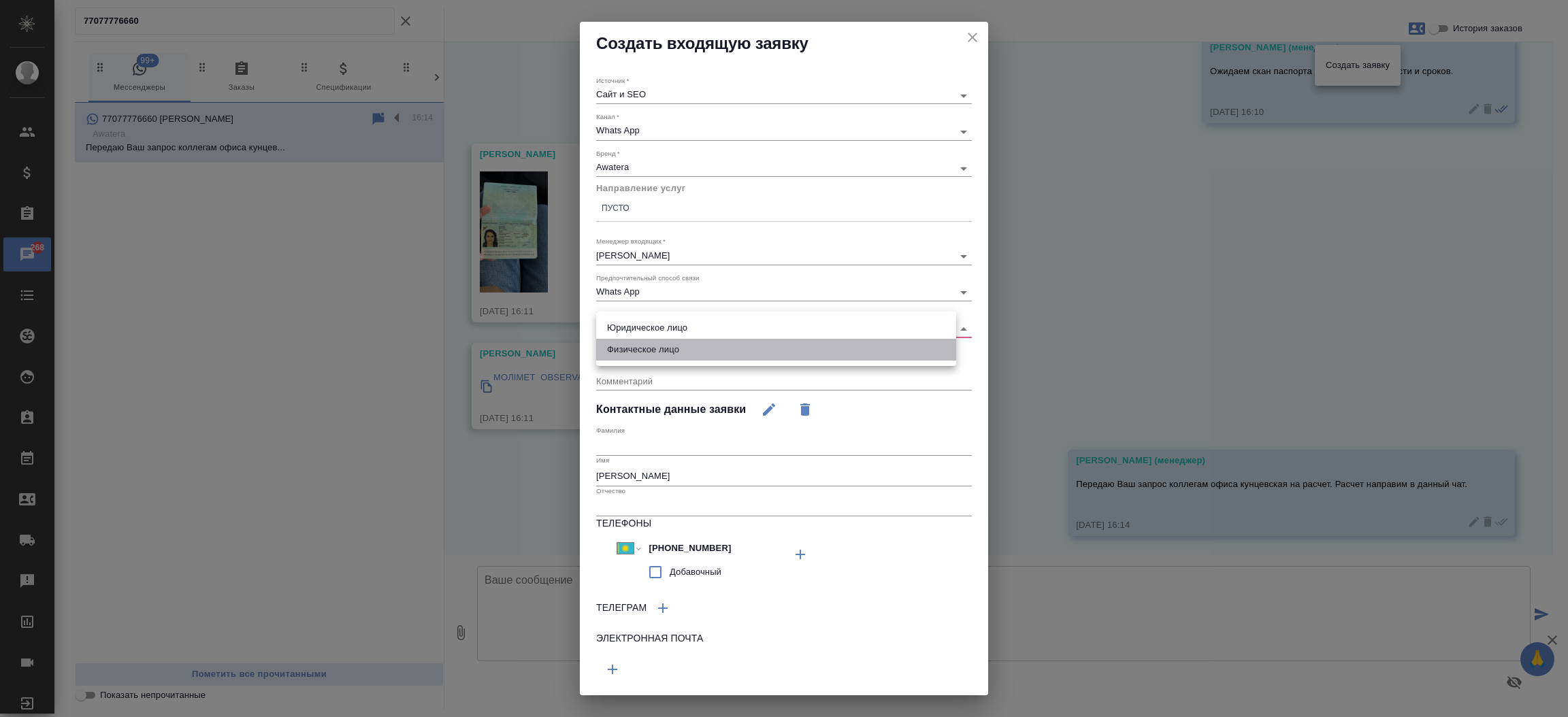
click at [628, 345] on li "Физическое лицо" at bounding box center [776, 349] width 360 height 22
type input "private"
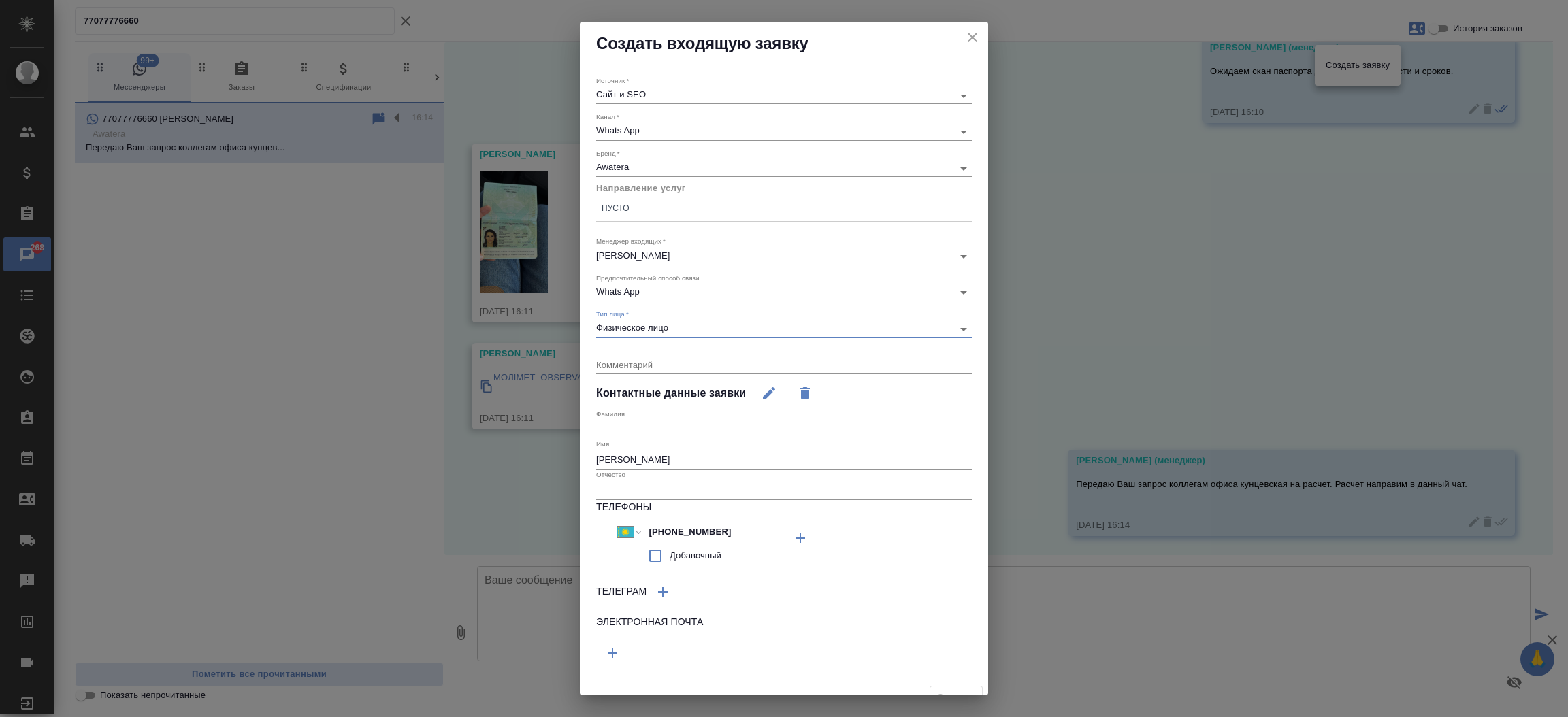
click at [638, 211] on div "Пусто" at bounding box center [784, 208] width 375 height 20
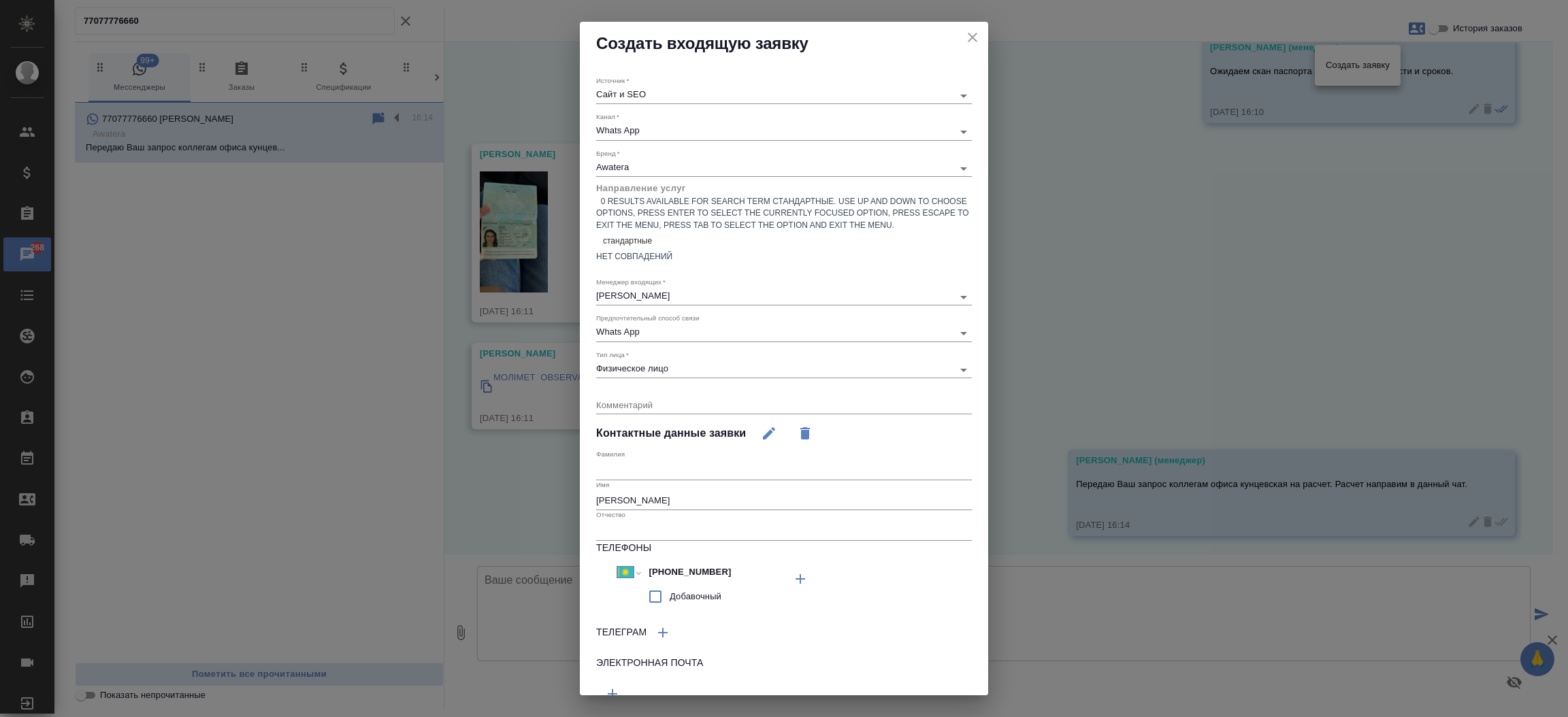
type input "стандартны"
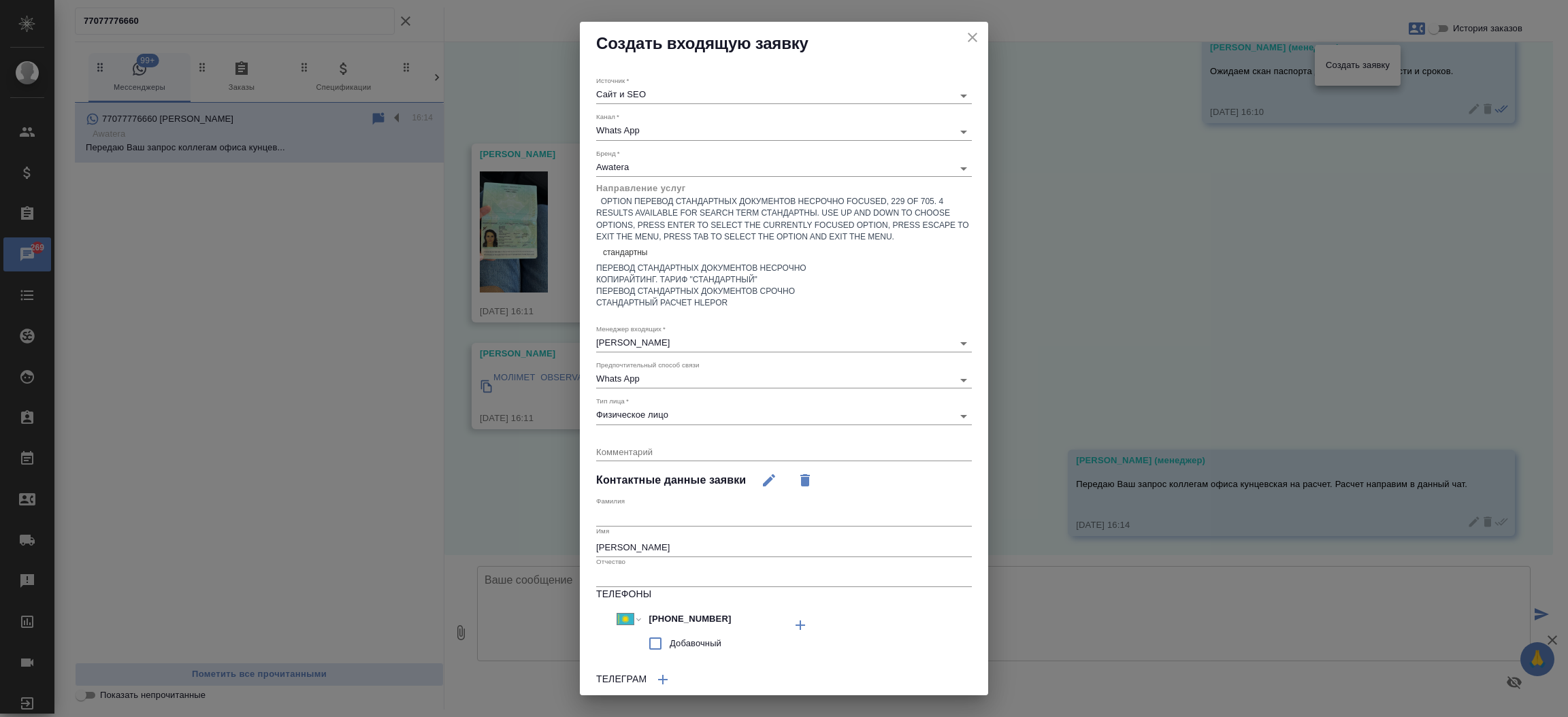
click at [665, 262] on div "Перевод стандартных документов несрочно" at bounding box center [784, 268] width 375 height 11
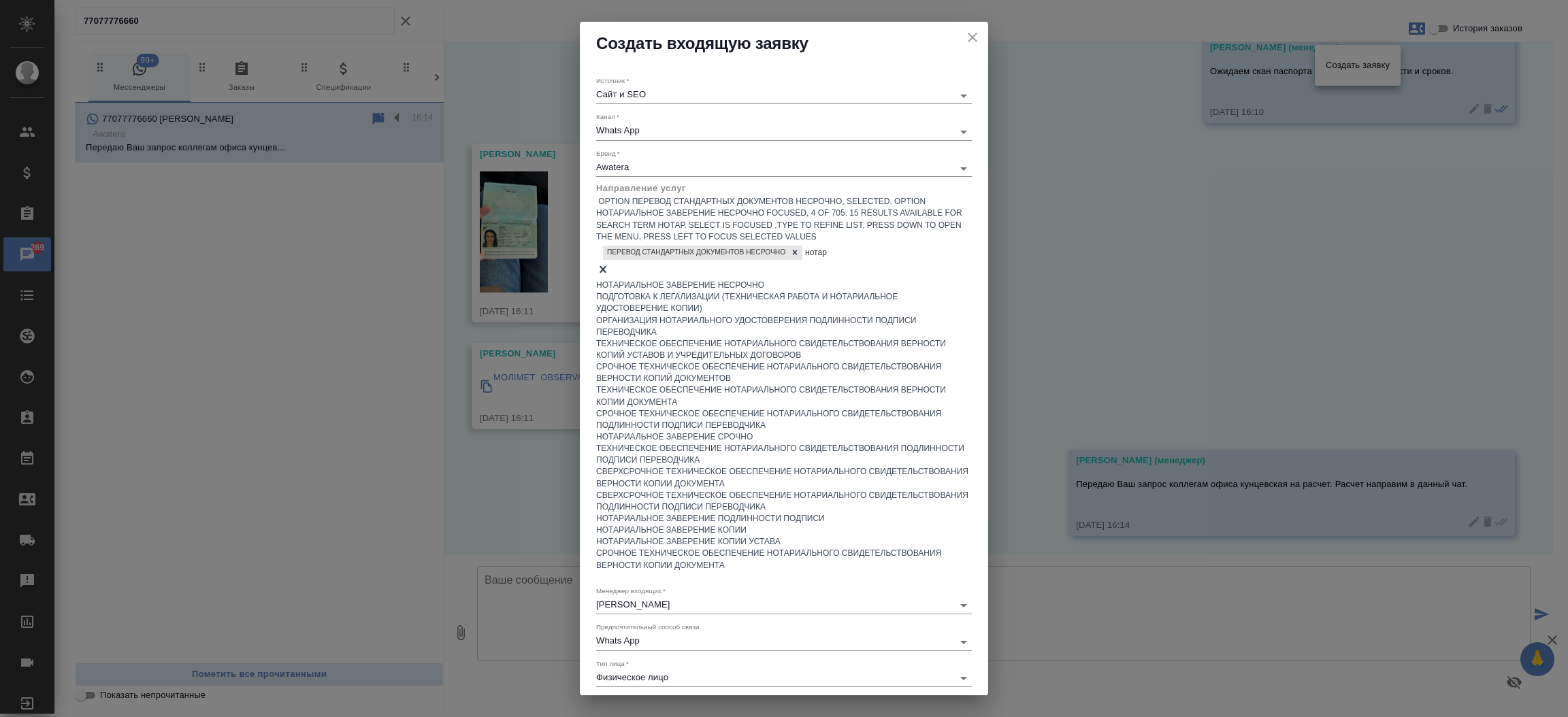
type input "нотари"
click at [665, 280] on div "Нотариальное заверение несрочно" at bounding box center [784, 285] width 375 height 11
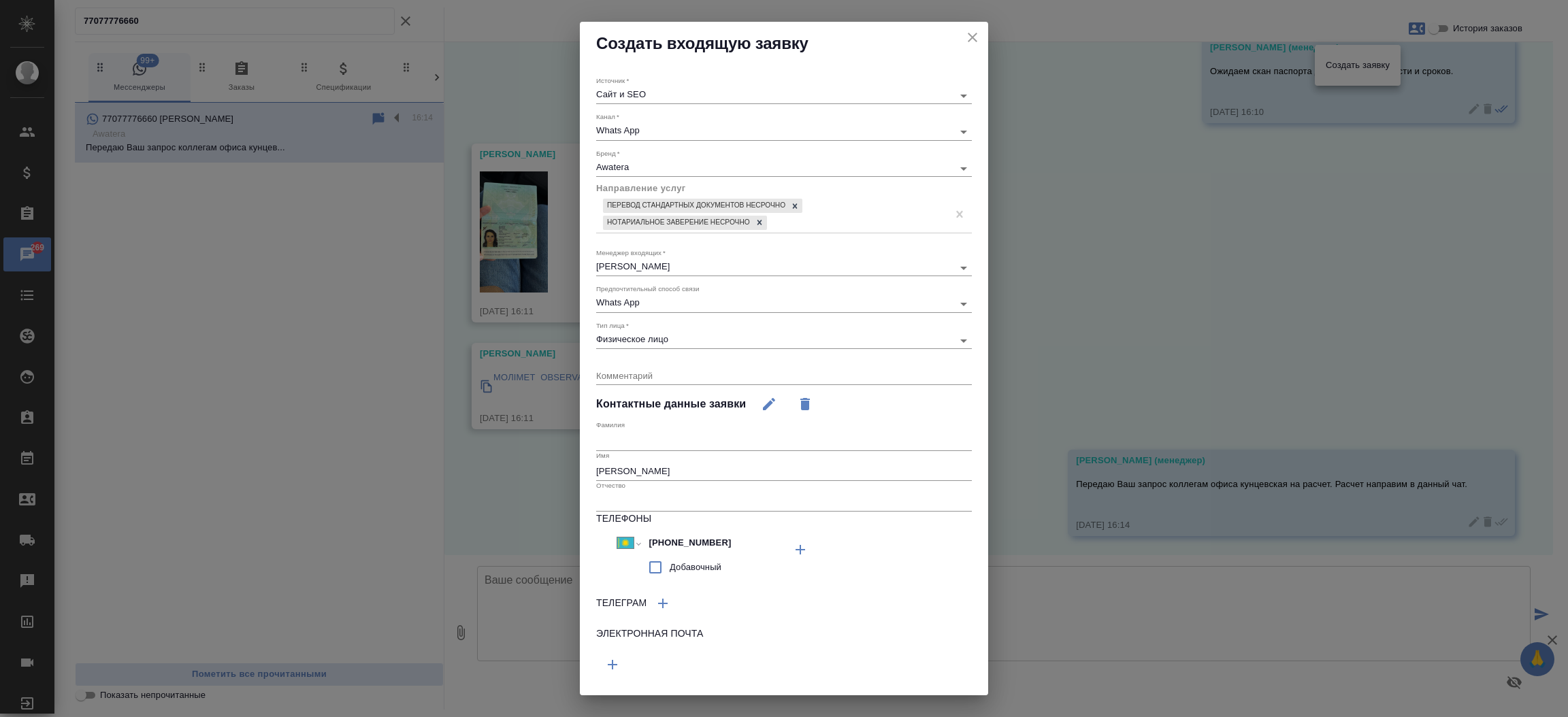
scroll to position [30, 0]
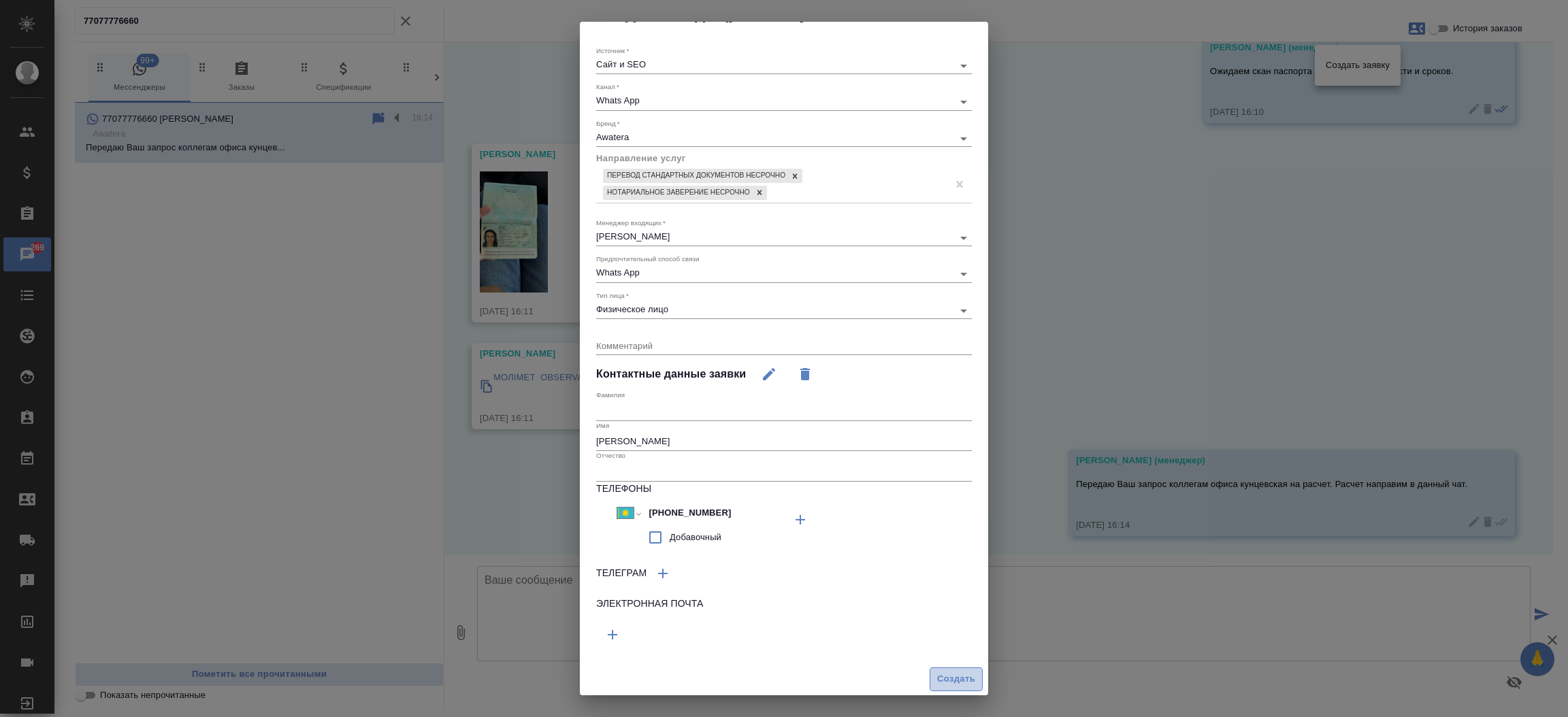
click at [937, 676] on span "Создать" at bounding box center [956, 679] width 38 height 15
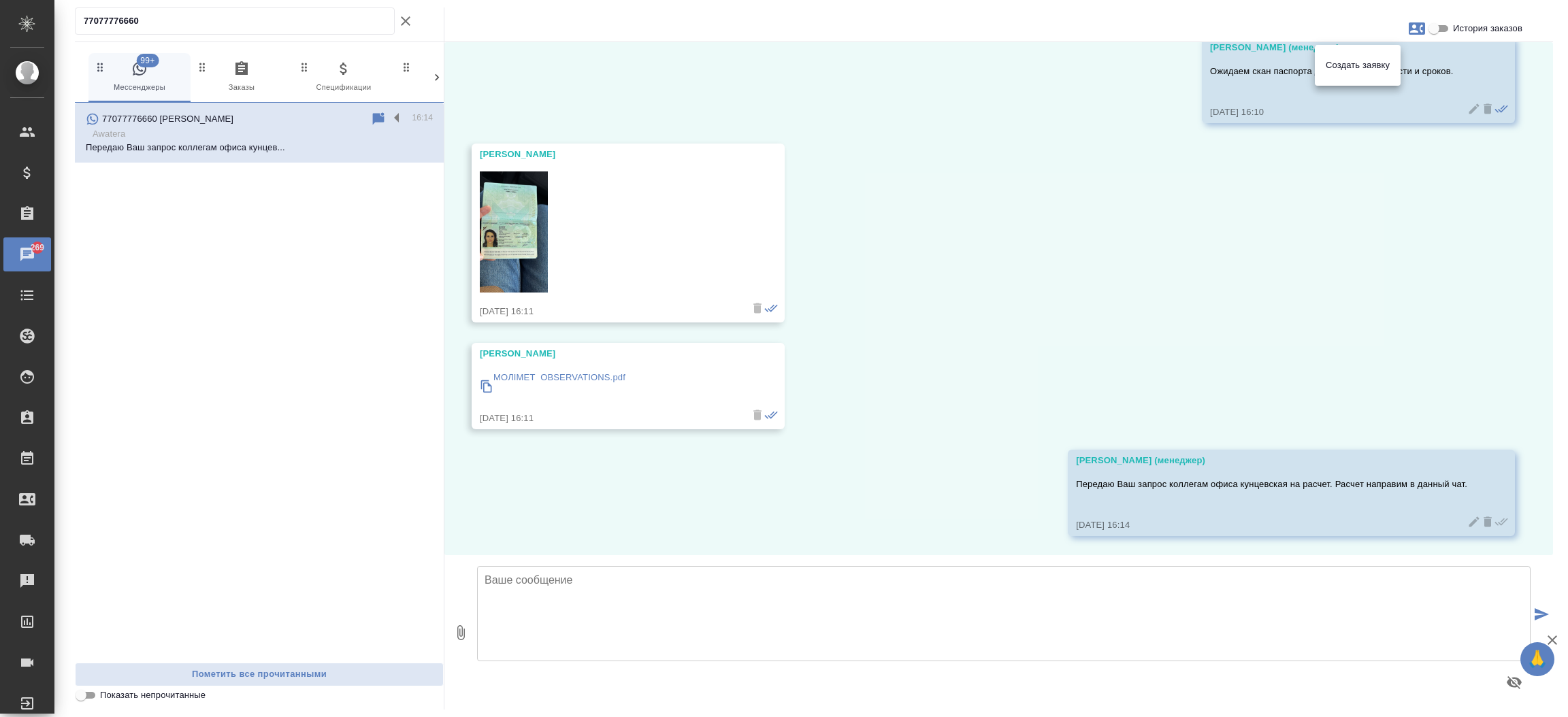
click at [595, 377] on div at bounding box center [784, 358] width 1568 height 717
click at [595, 377] on div "Создать заявку" at bounding box center [784, 358] width 1568 height 717
click at [410, 20] on icon "button" at bounding box center [405, 21] width 16 height 16
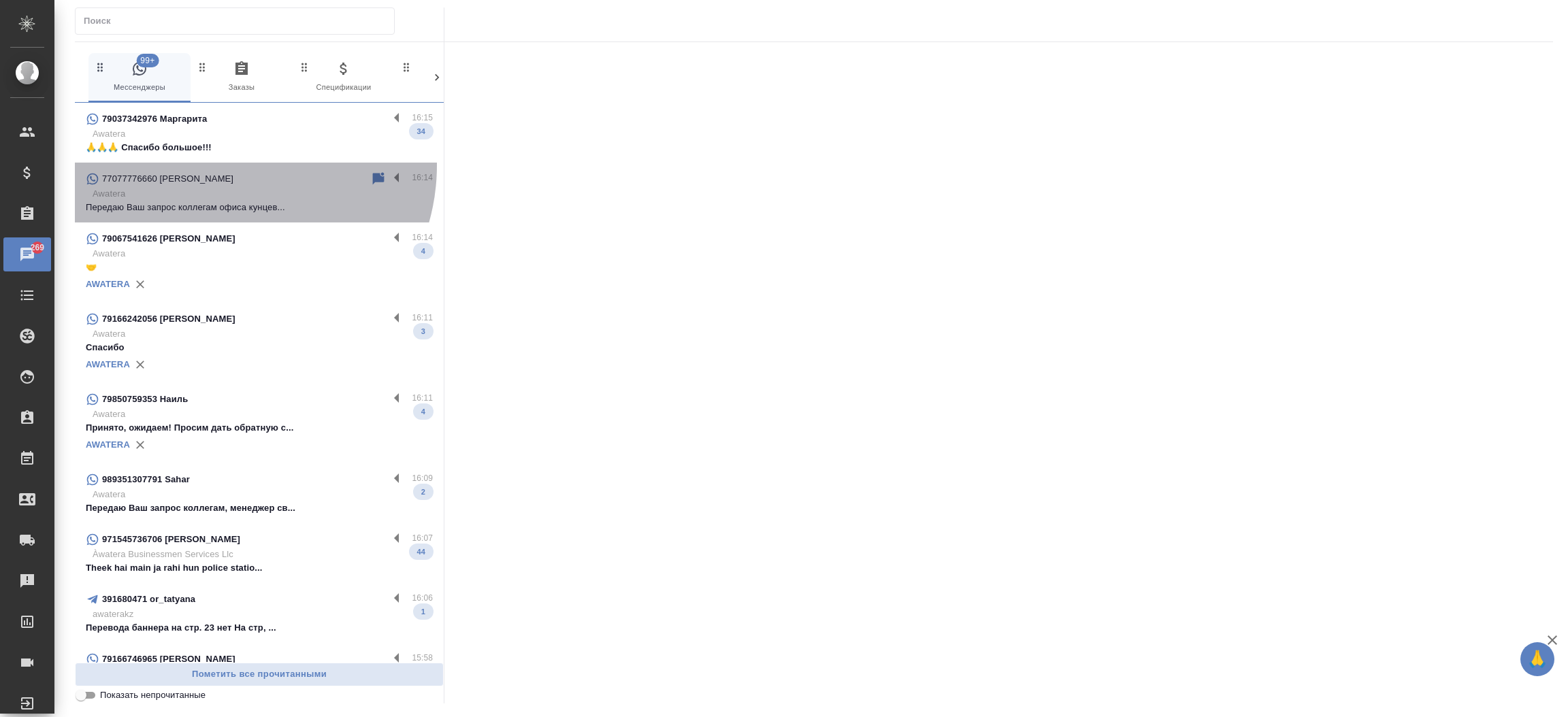
click at [226, 166] on div "77077776660 Юлия Дерябина 16:14 Awatera Передаю Ваш запрос коллегам офиса кунце…" at bounding box center [259, 192] width 369 height 60
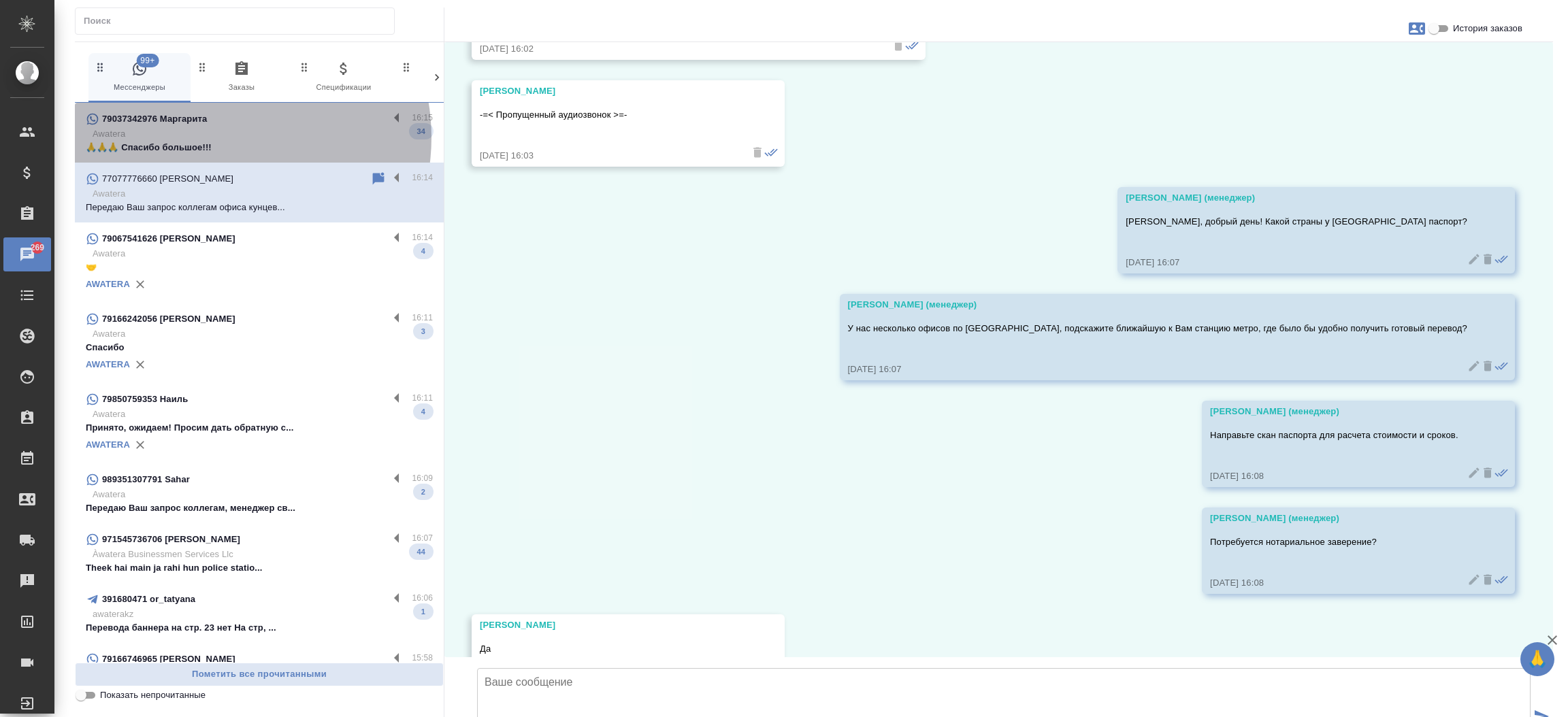
click at [219, 138] on p "Awatera" at bounding box center [262, 134] width 340 height 13
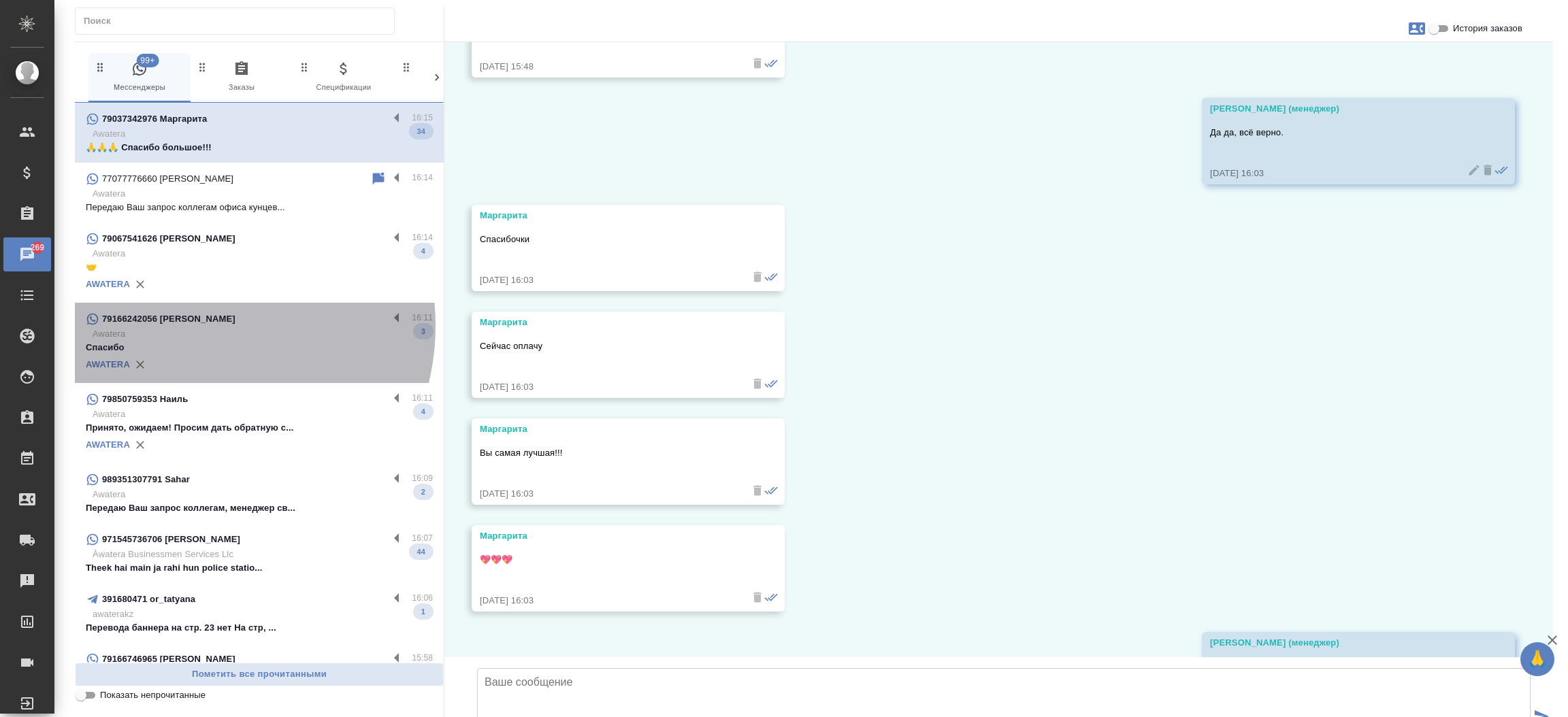
click at [194, 325] on div "79166242056 Дмитрий" at bounding box center [238, 319] width 303 height 16
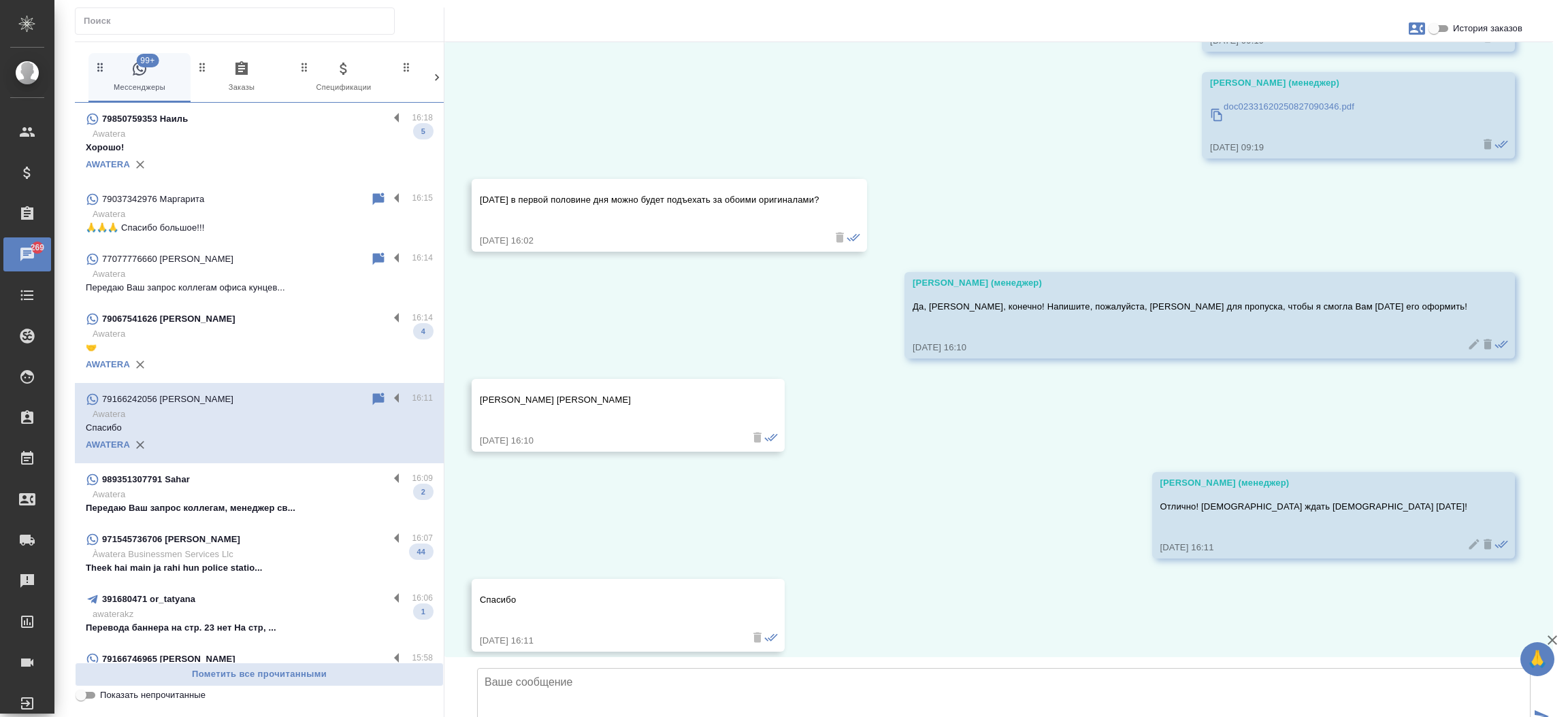
scroll to position [6410, 0]
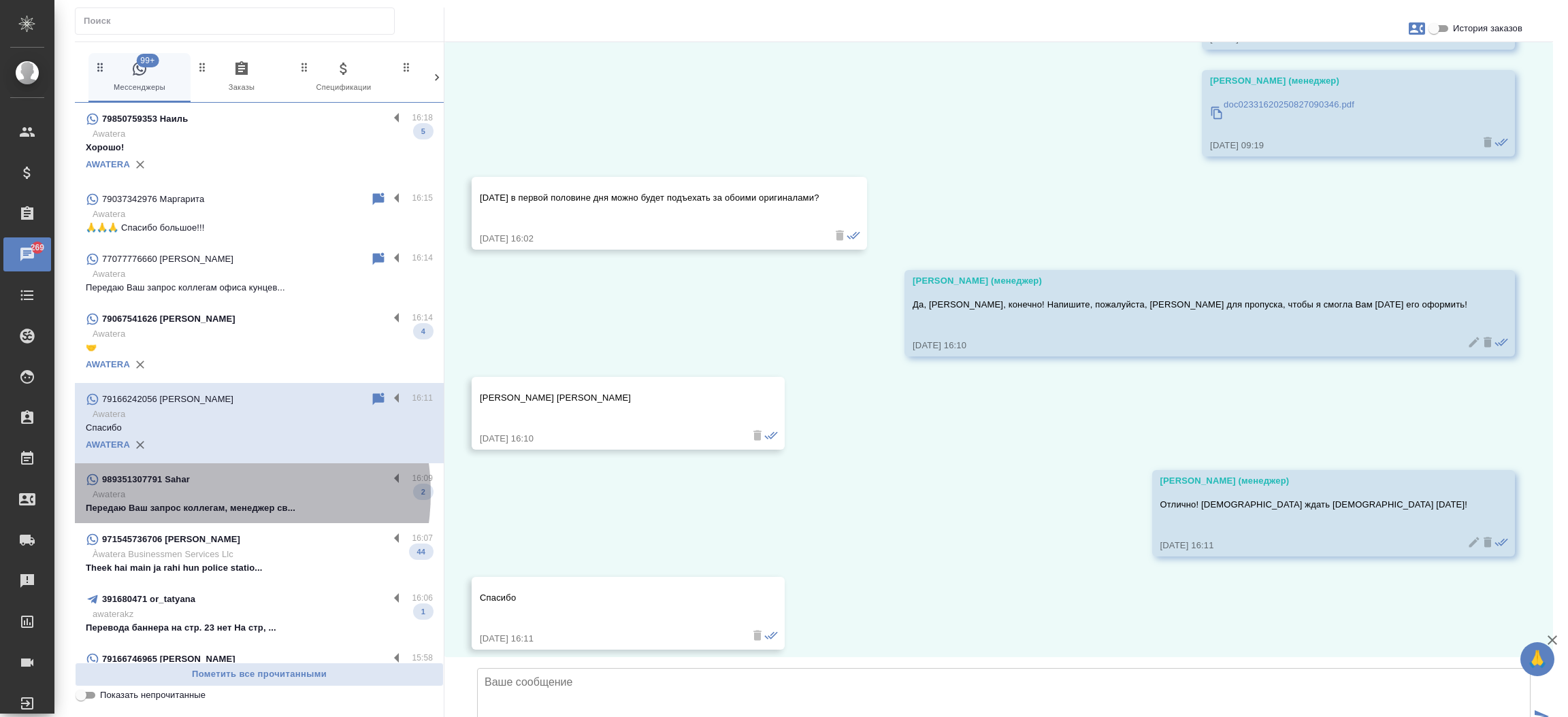
click at [208, 493] on p "Awatera" at bounding box center [262, 494] width 340 height 13
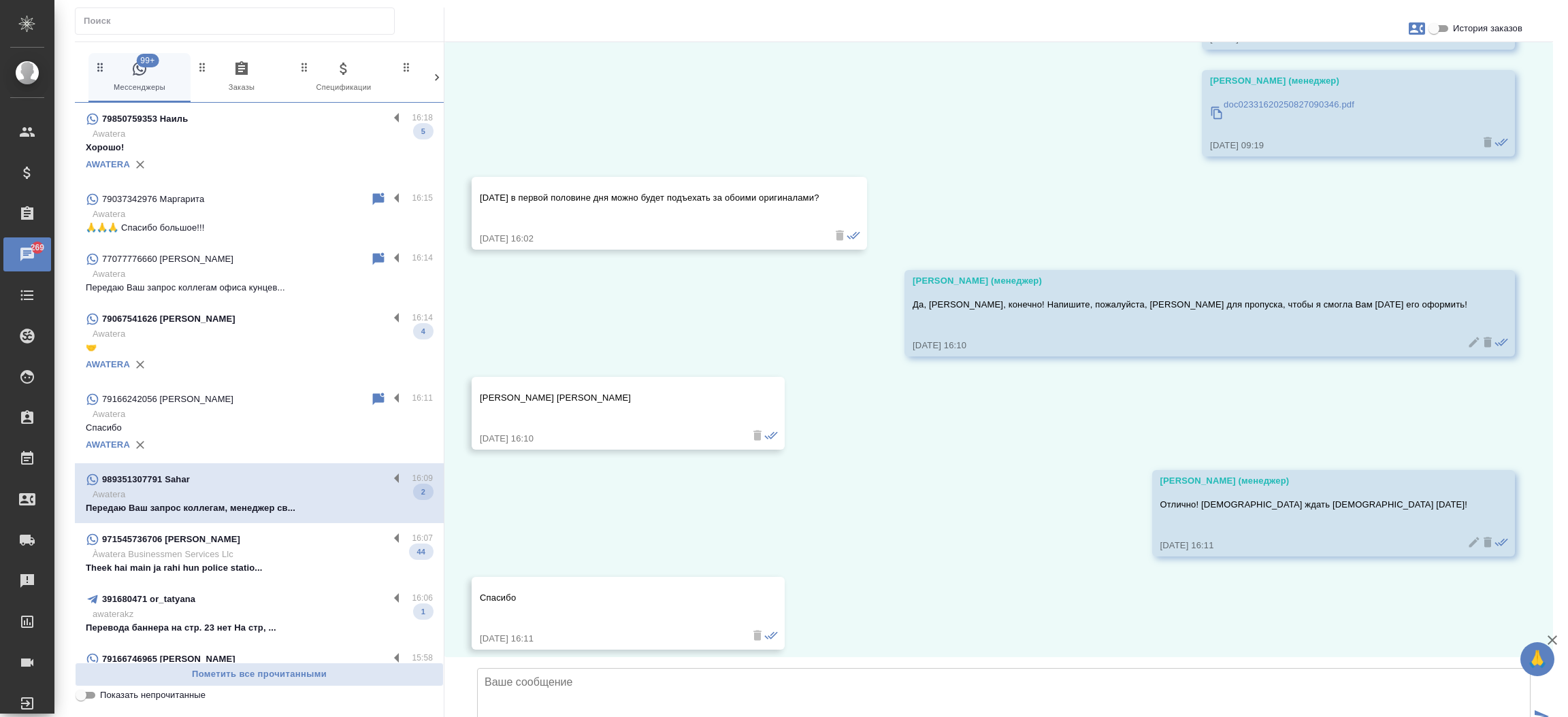
scroll to position [0, 0]
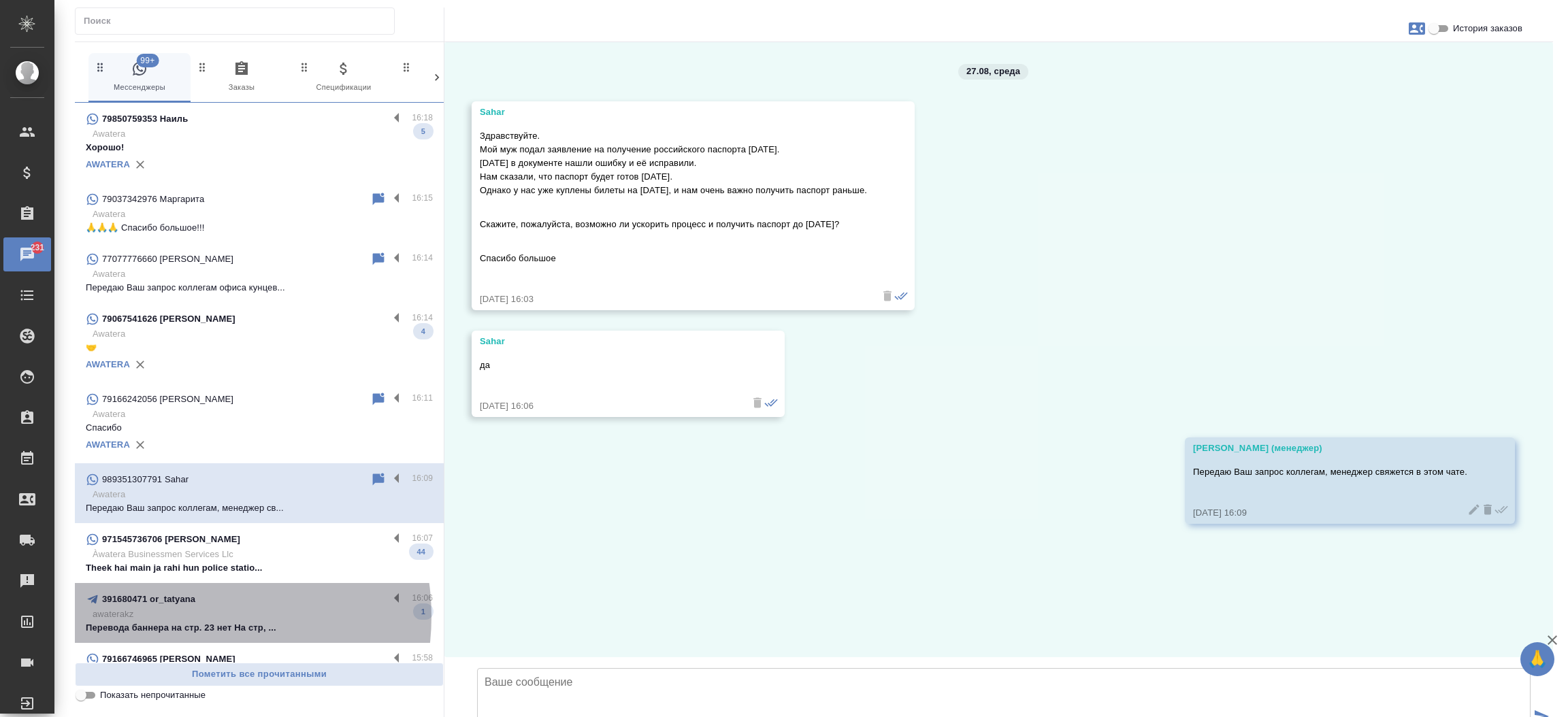
click at [190, 616] on p "awaterakz" at bounding box center [262, 615] width 340 height 13
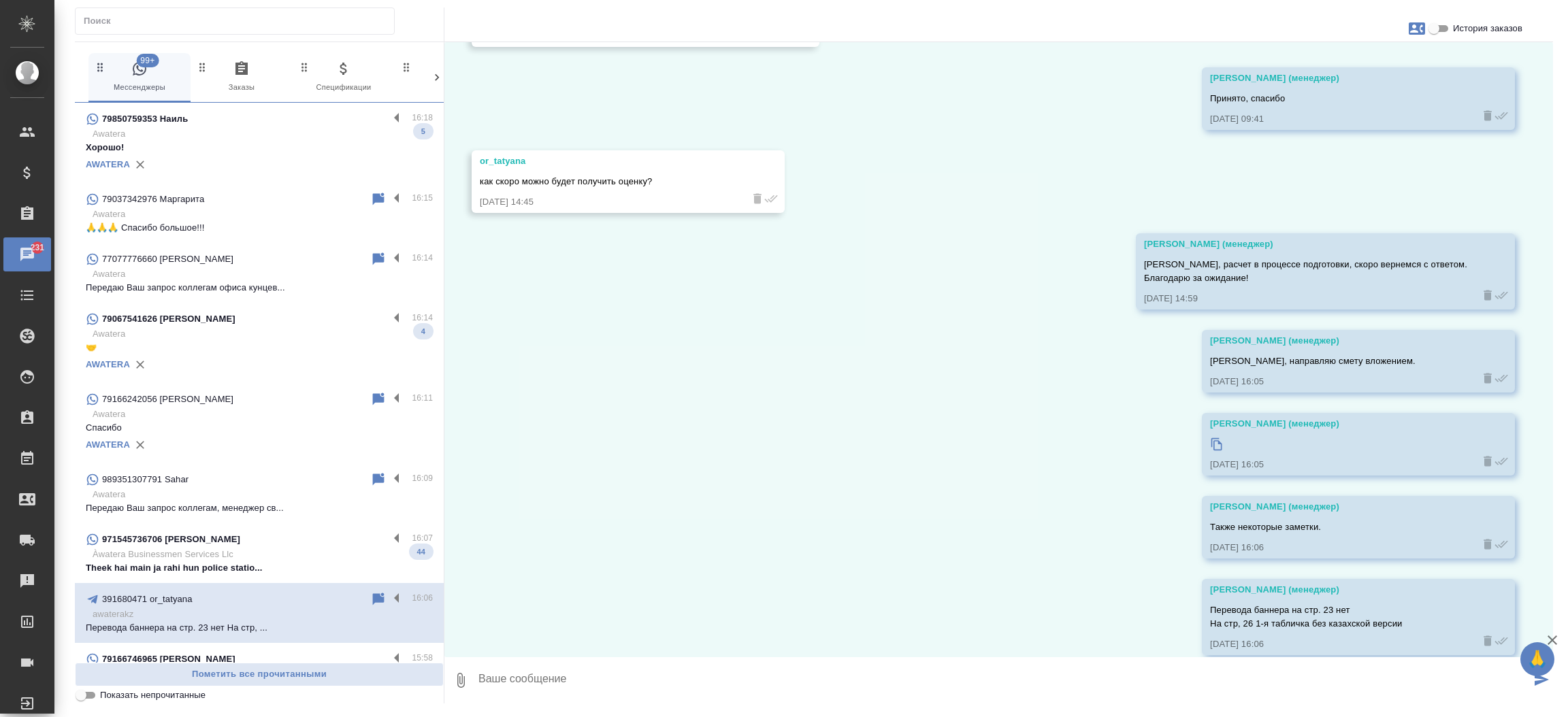
scroll to position [906, 0]
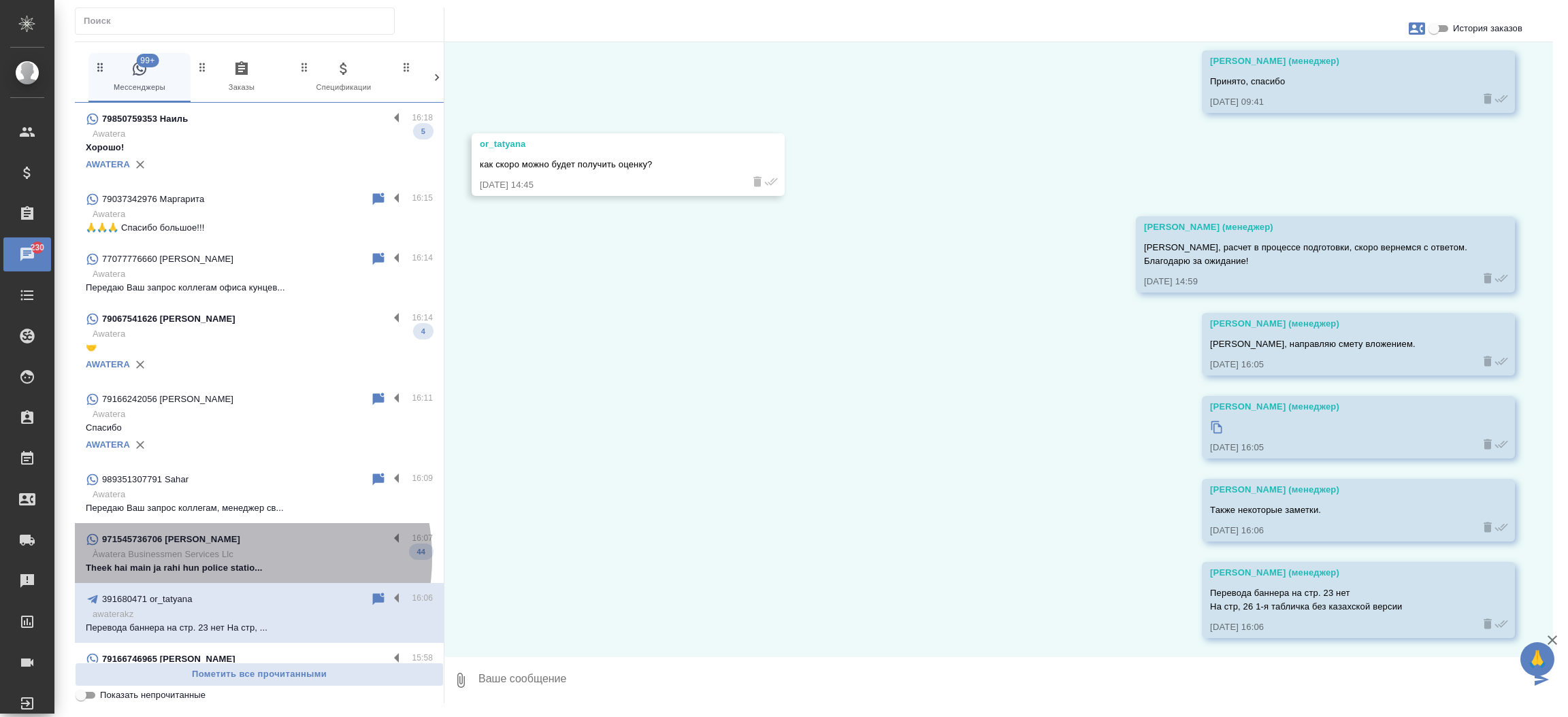
click at [227, 558] on p "Àwatera Businessmen Services Llc" at bounding box center [262, 554] width 340 height 13
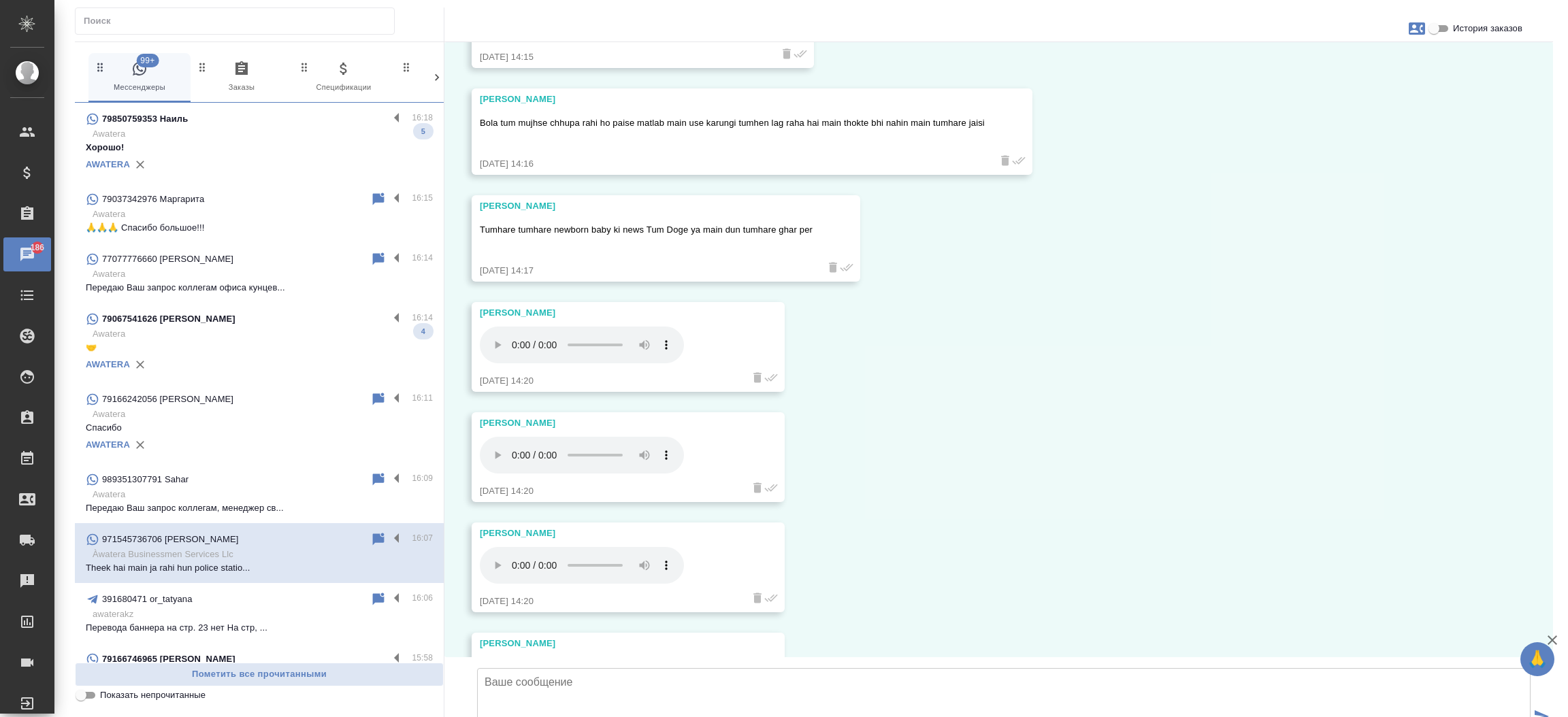
scroll to position [0, 0]
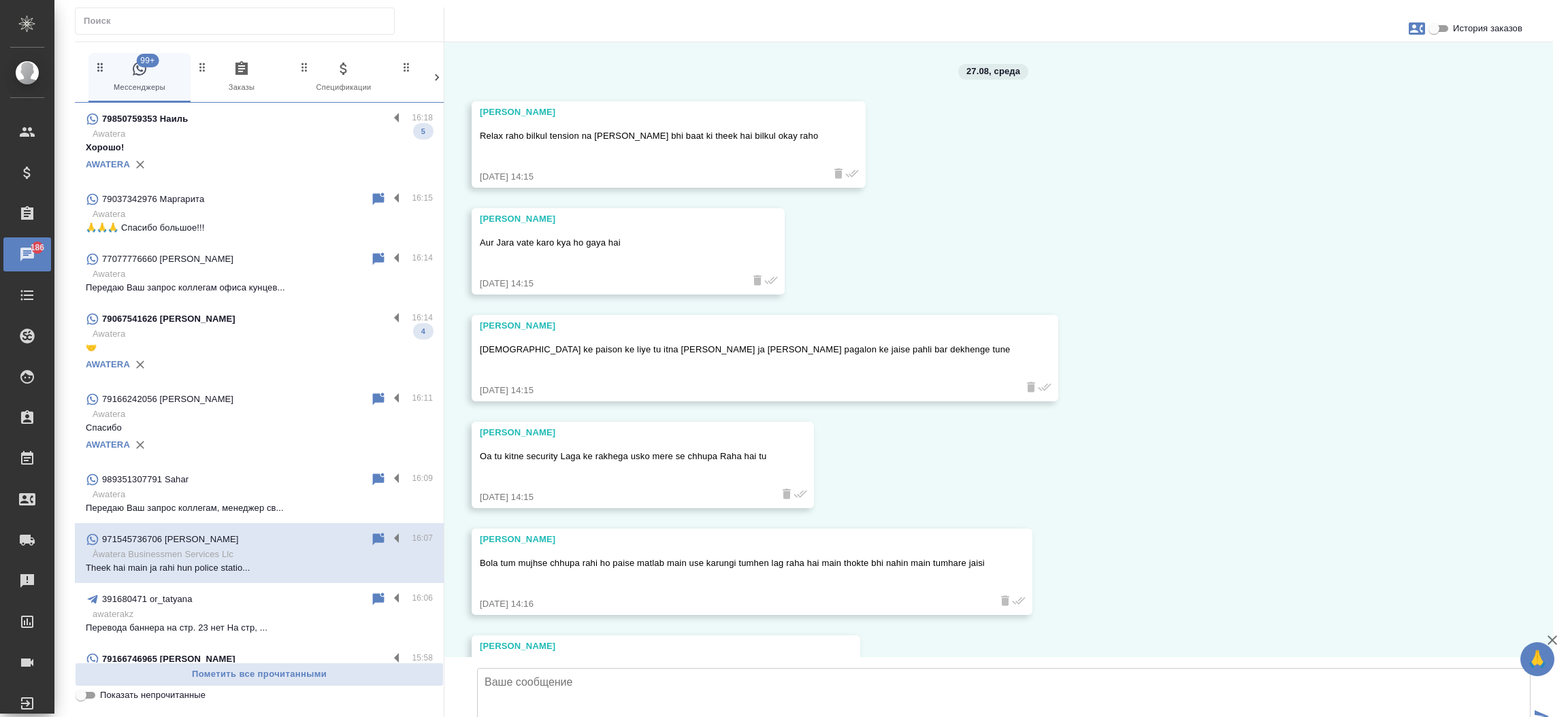
click at [582, 146] on div "Relax raho bilkul tension na Lena Kisi bhi baat ki theek hai bilkul okay raho" at bounding box center [648, 144] width 338 height 37
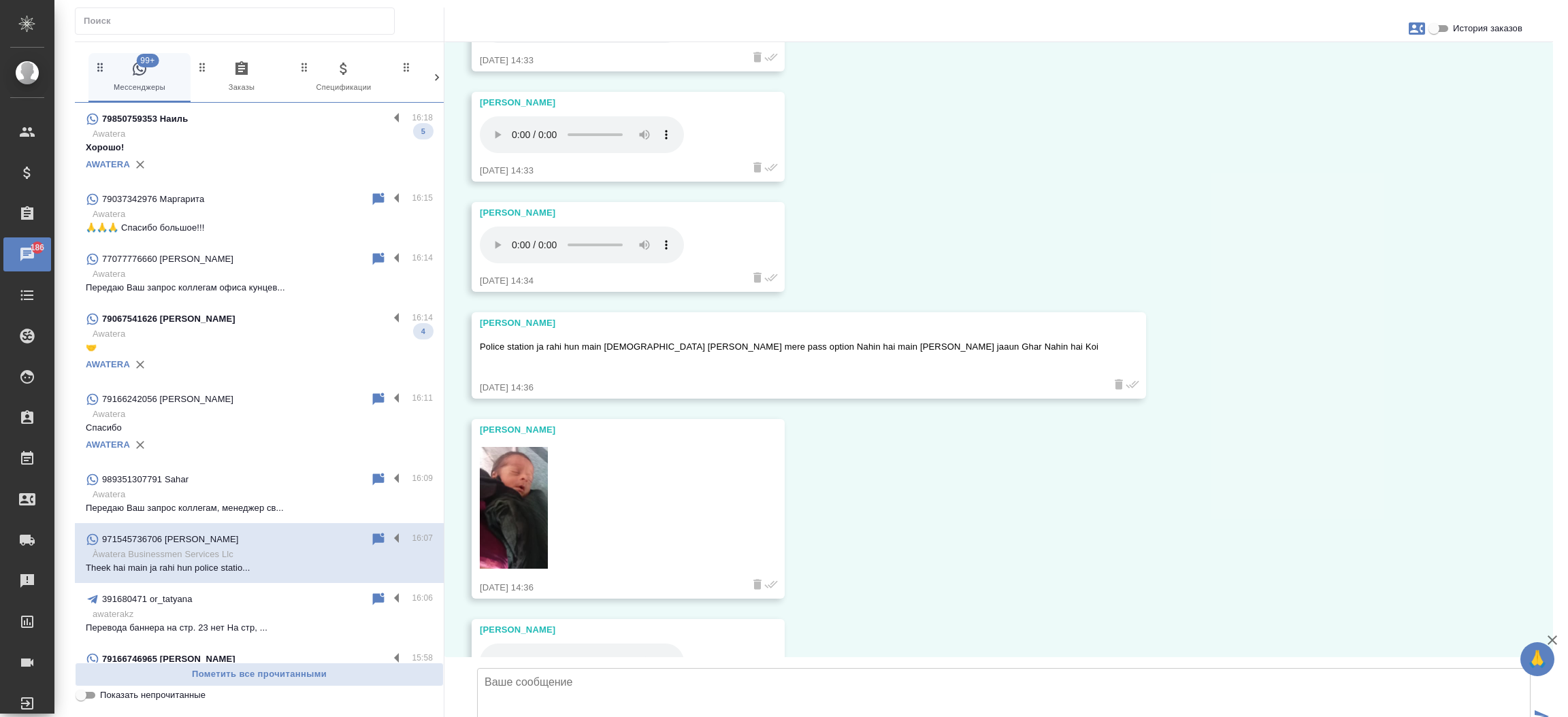
scroll to position [2323, 0]
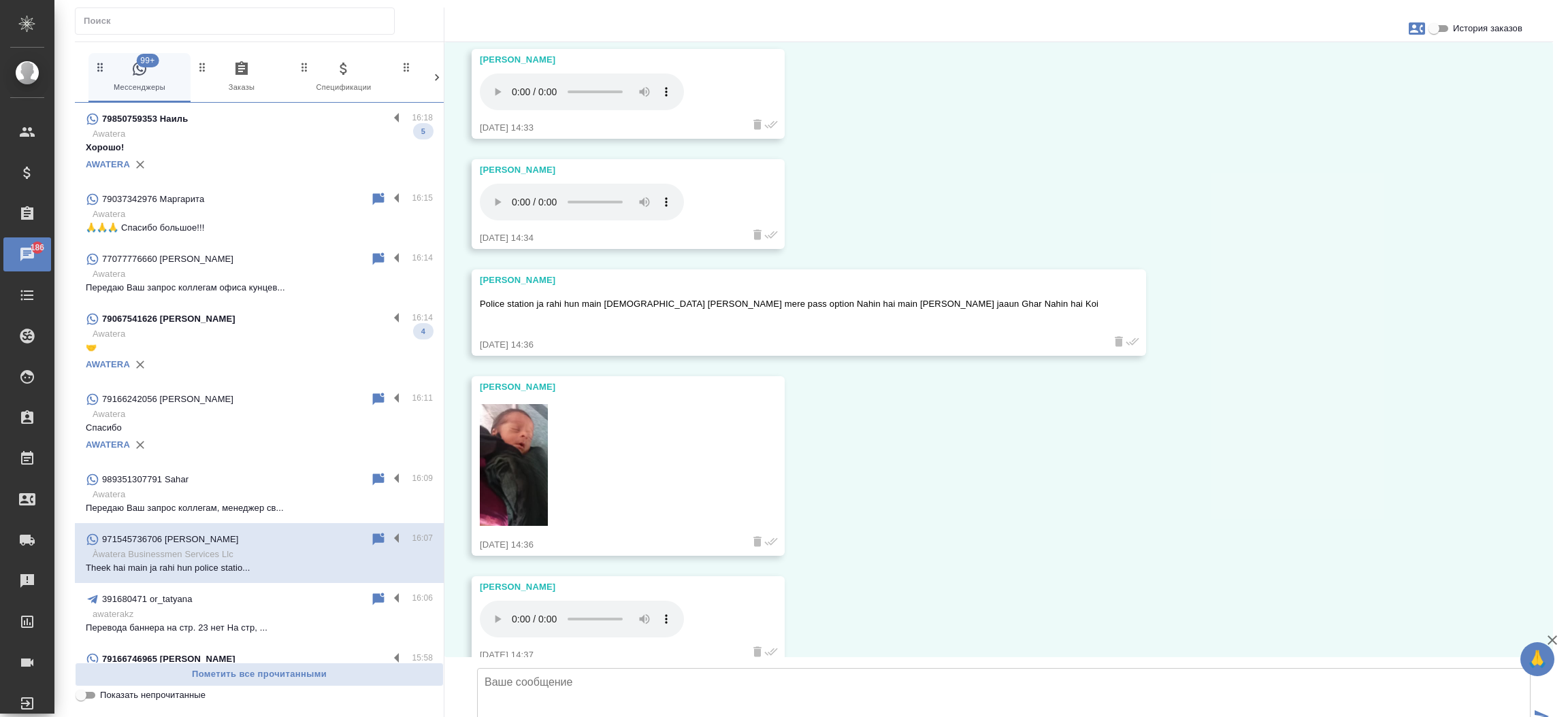
click at [505, 427] on img at bounding box center [513, 465] width 68 height 123
click at [585, 298] on p "Police station ja rahi hun main Allah ki kasam mere pass option Nahin hai main …" at bounding box center [789, 304] width 619 height 13
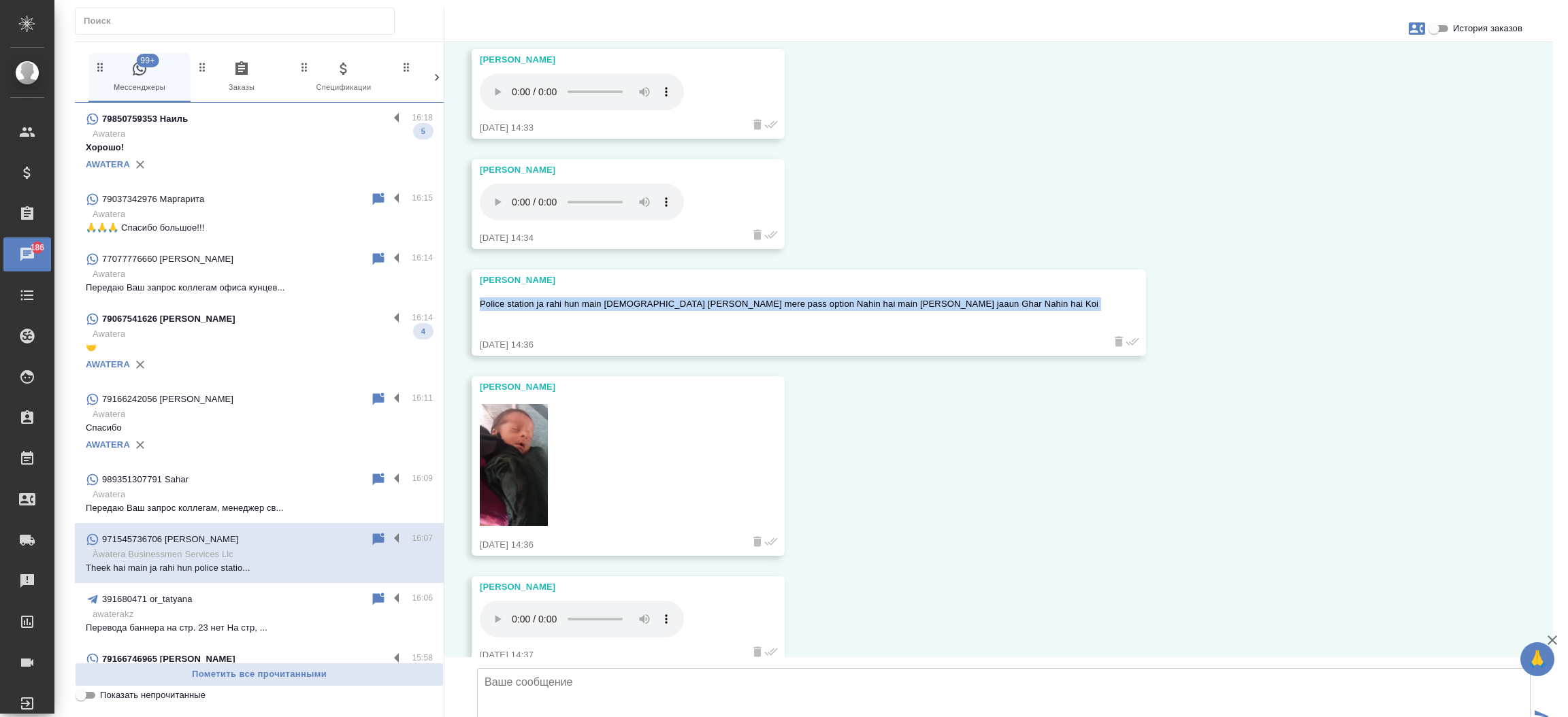
click at [585, 298] on p "Police station ja rahi hun main Allah ki kasam mere pass option Nahin hai main …" at bounding box center [789, 304] width 619 height 13
copy p "Police station ja rahi hun main Allah ki kasam mere pass option Nahin hai main …"
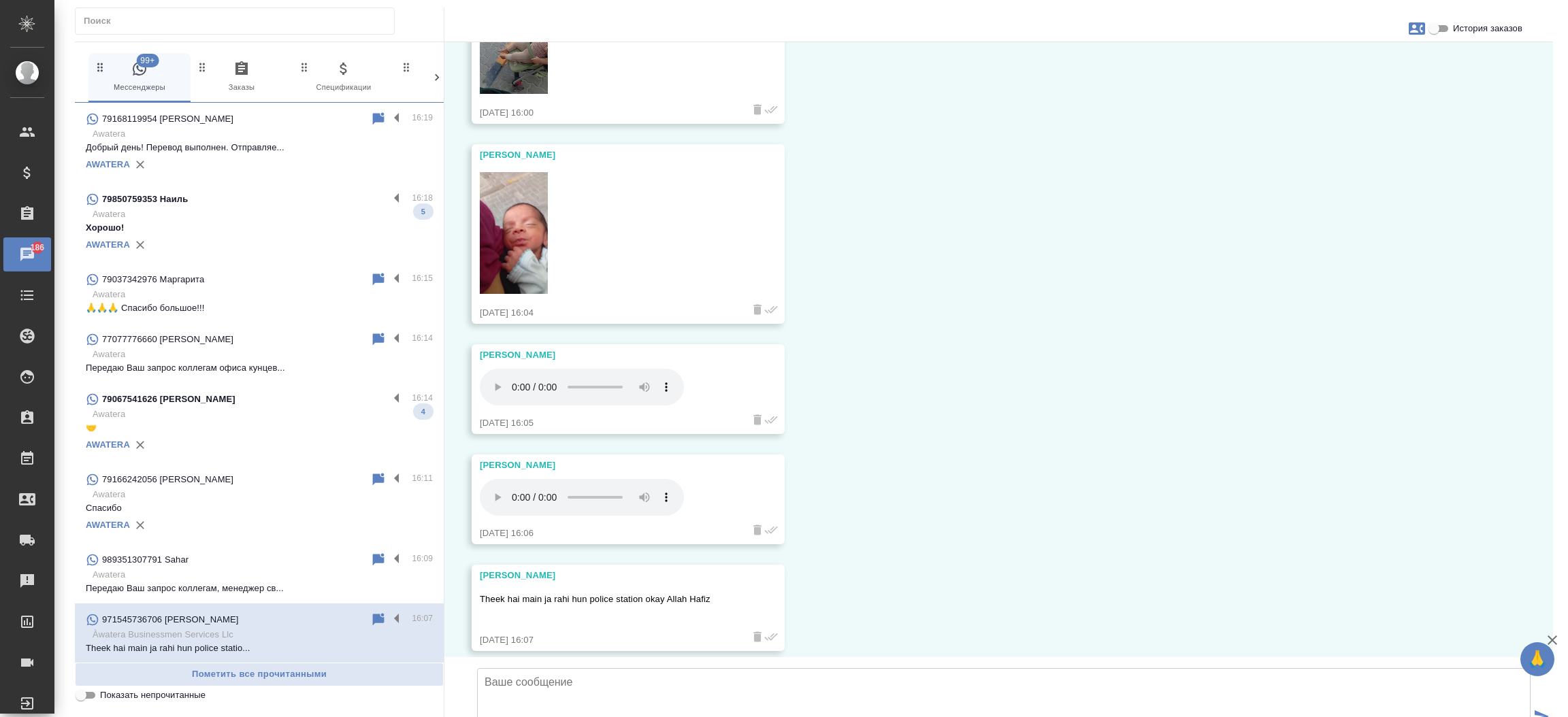
scroll to position [5663, 0]
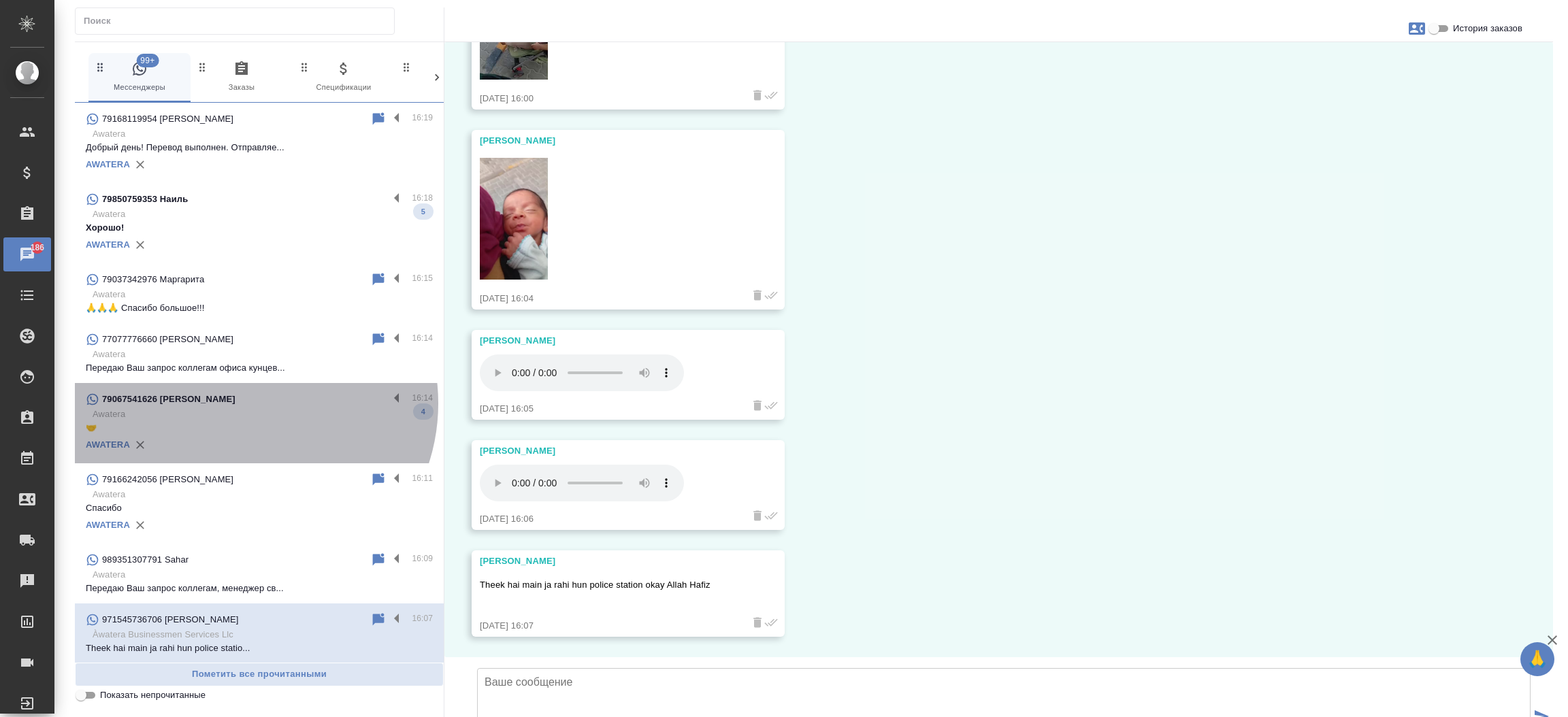
click at [243, 403] on div "79067541626 [PERSON_NAME]" at bounding box center [238, 399] width 303 height 16
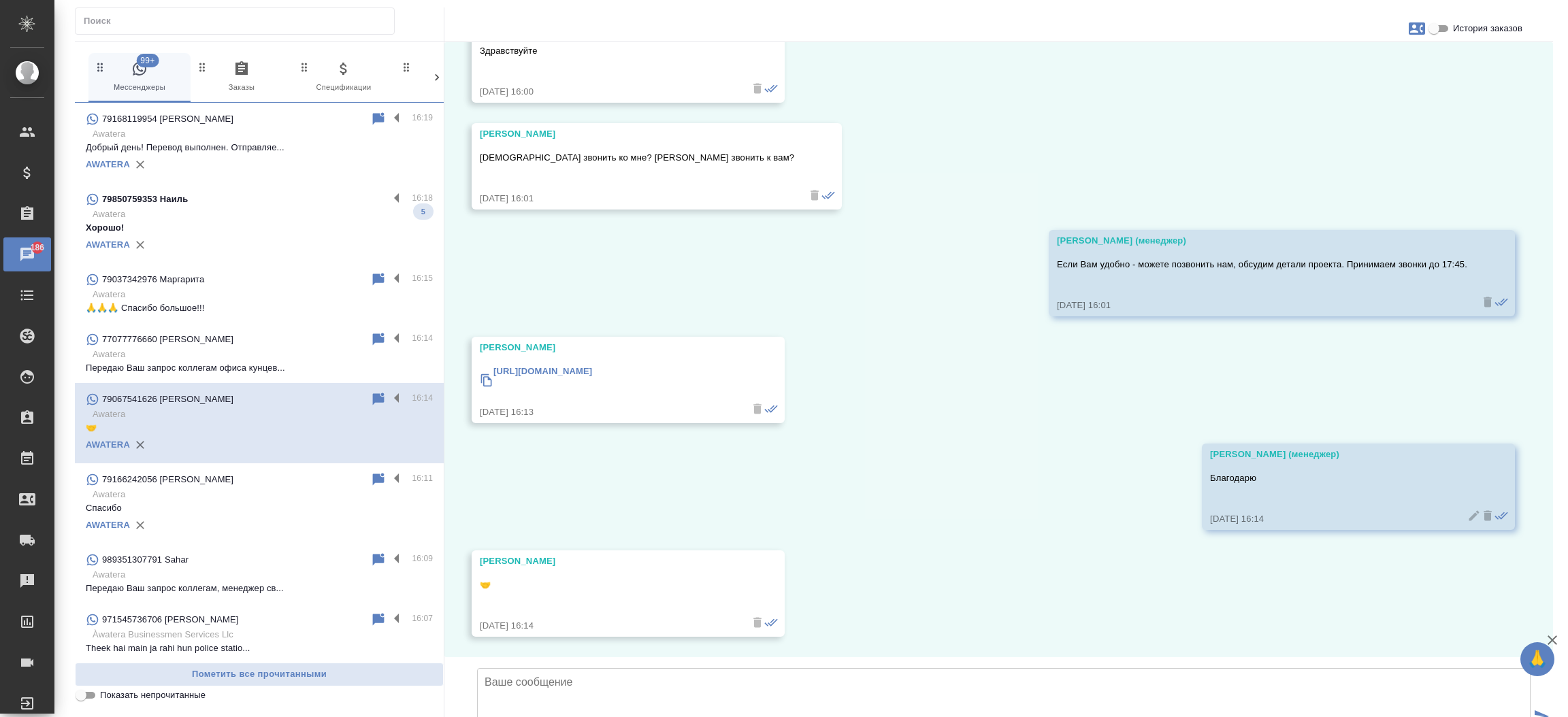
scroll to position [497, 0]
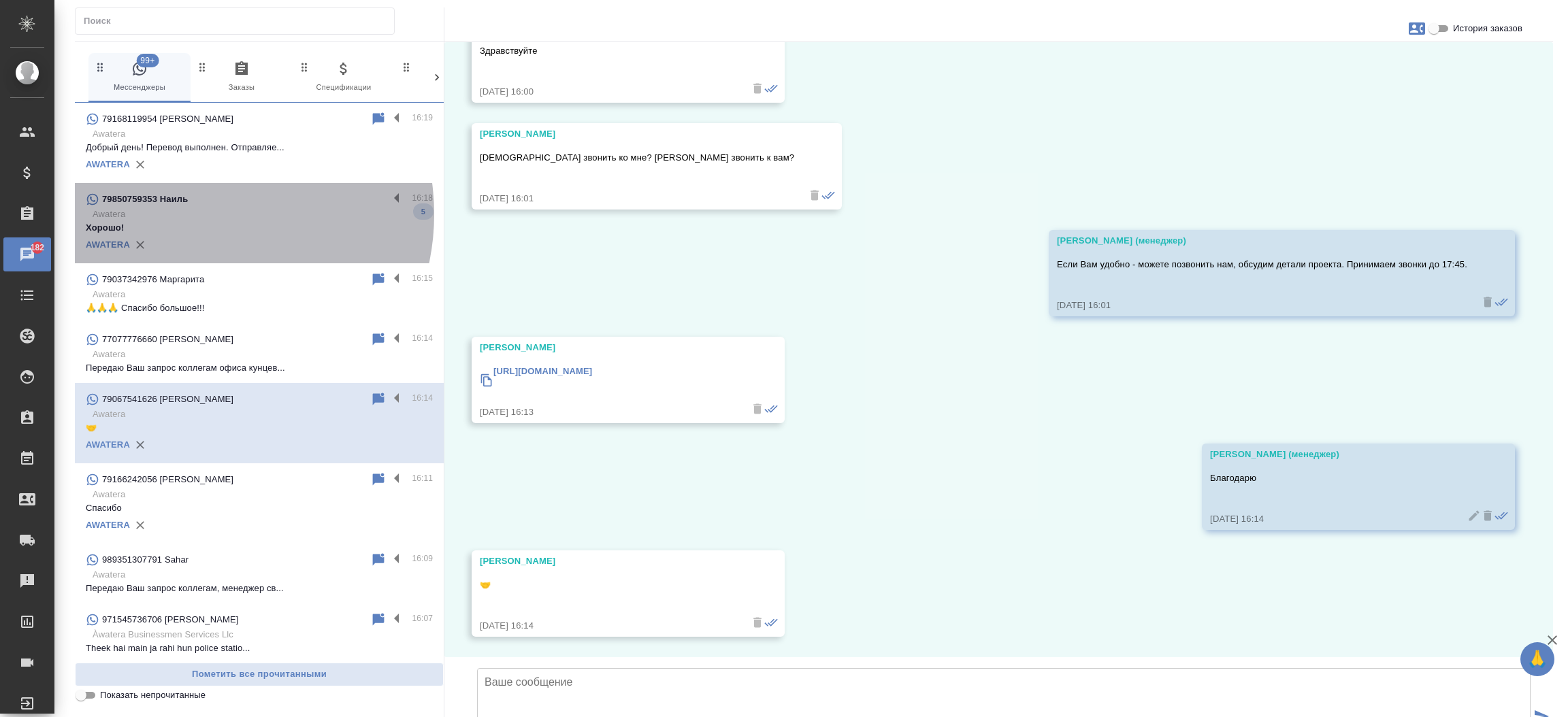
click at [197, 214] on p "Awatera" at bounding box center [262, 214] width 340 height 13
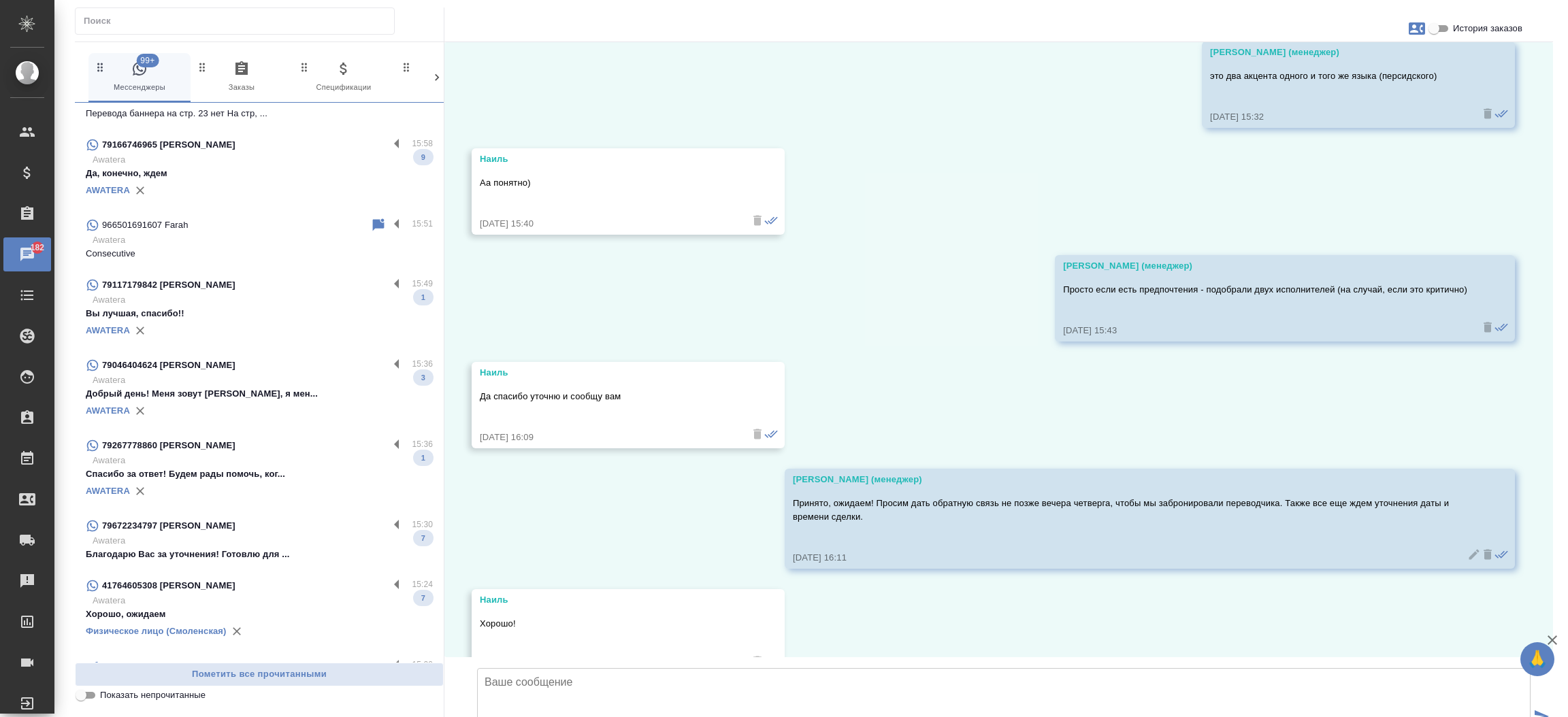
scroll to position [600, 0]
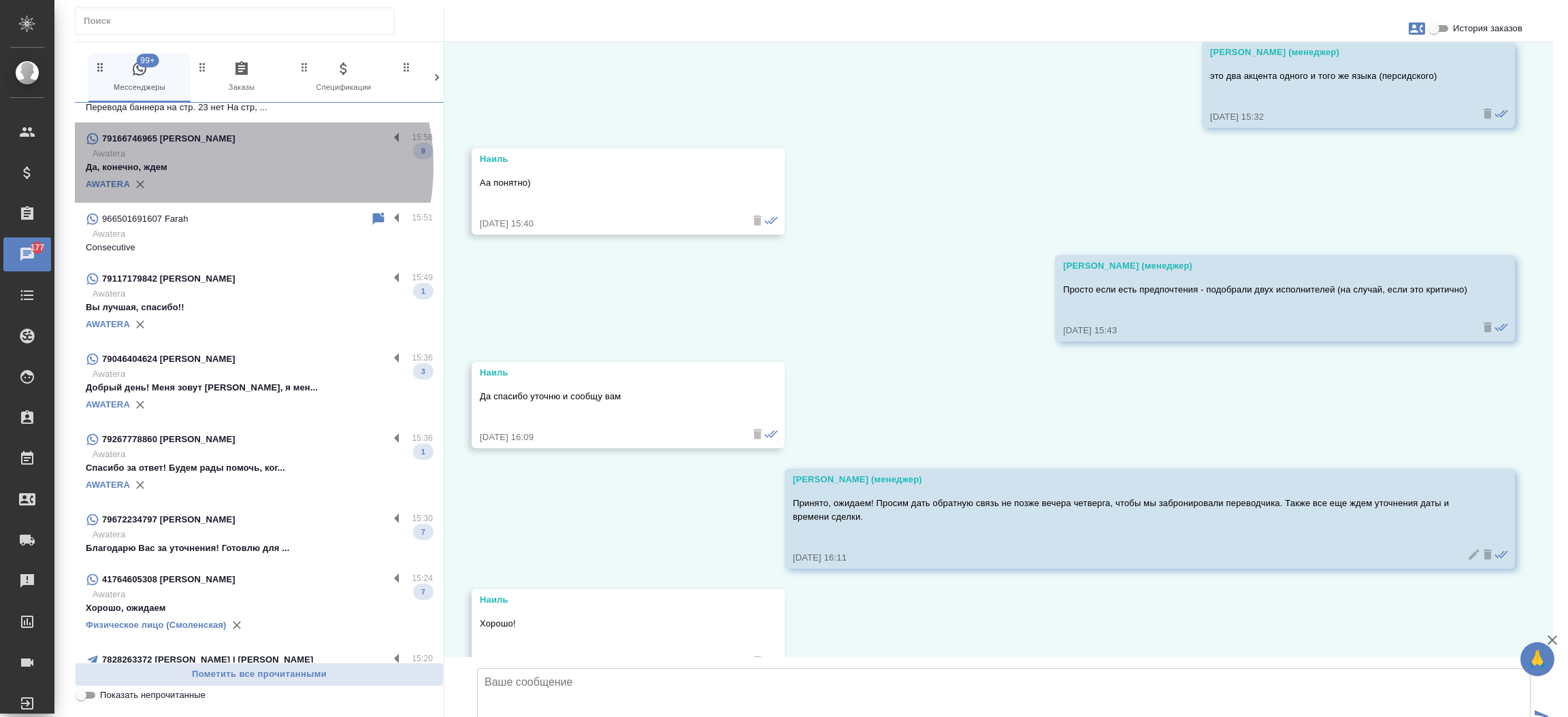
click at [212, 167] on p "Да, конечно, ждем" at bounding box center [260, 168] width 347 height 13
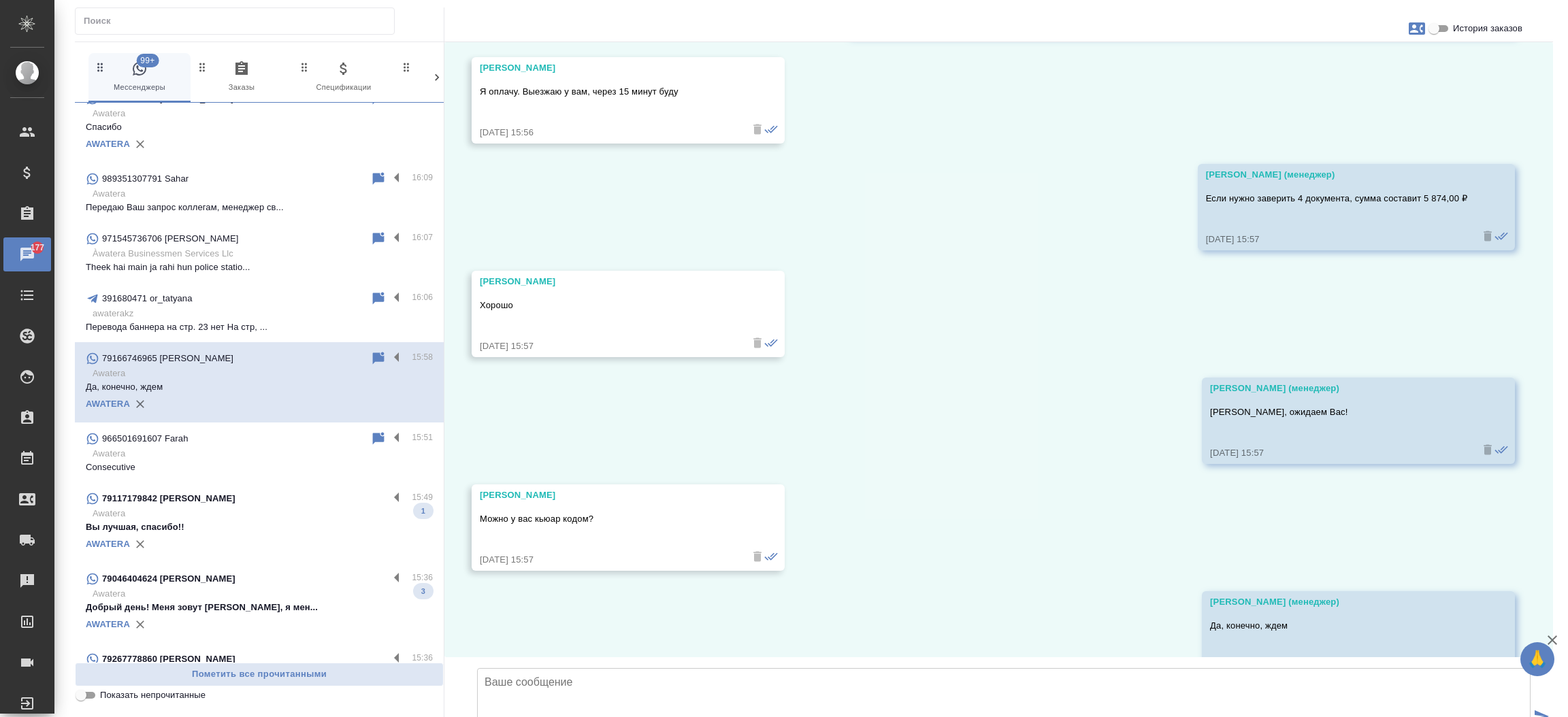
scroll to position [375, 0]
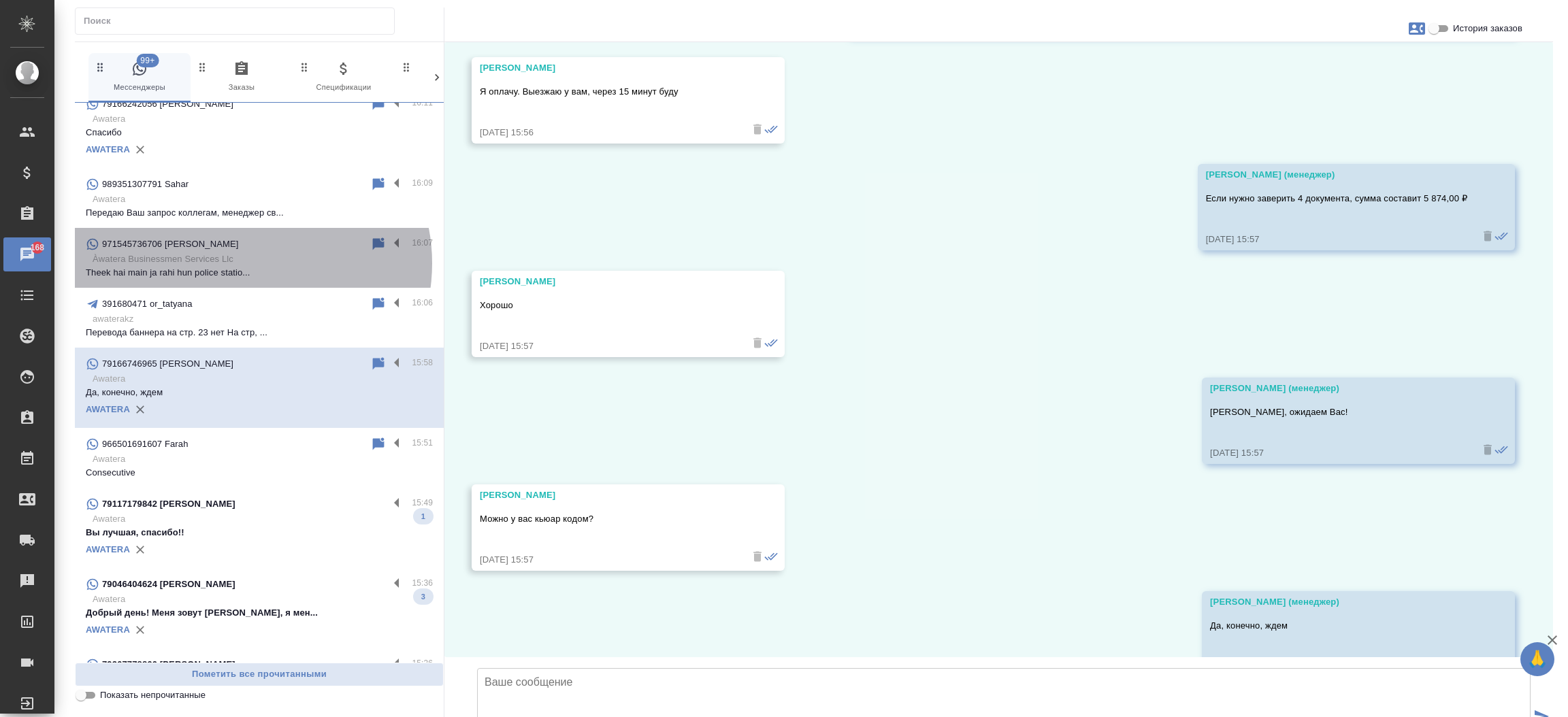
click at [247, 263] on p "Àwatera Businessmen Services Llc" at bounding box center [262, 259] width 340 height 13
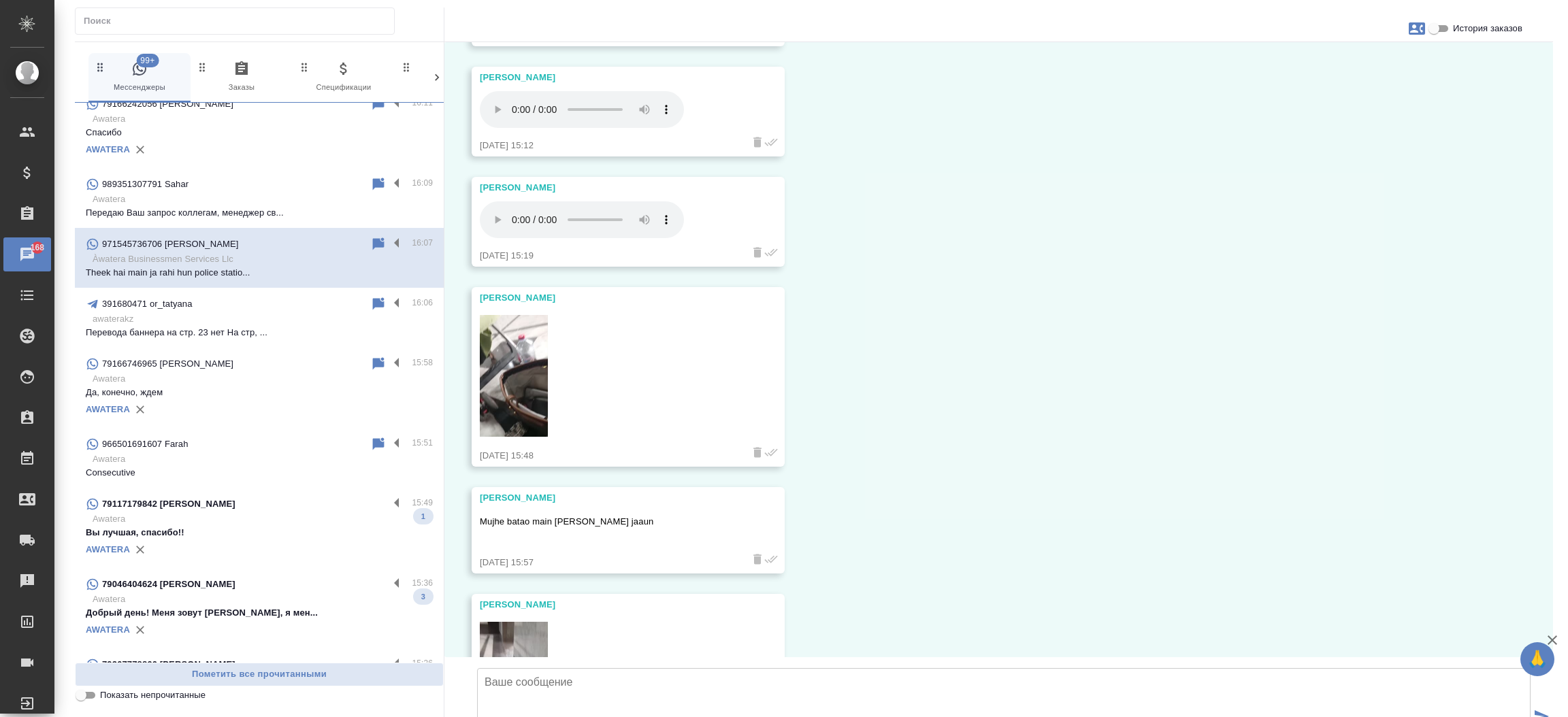
scroll to position [4185, 0]
drag, startPoint x: 526, startPoint y: 65, endPoint x: 465, endPoint y: 60, distance: 61.2
click at [465, 60] on div "27.08, среда Meri Billi Relax raho bilkul tension na Lena Kisi bhi baat ki thee…" at bounding box center [999, 349] width 1109 height 615
copy div "Meri Billi"
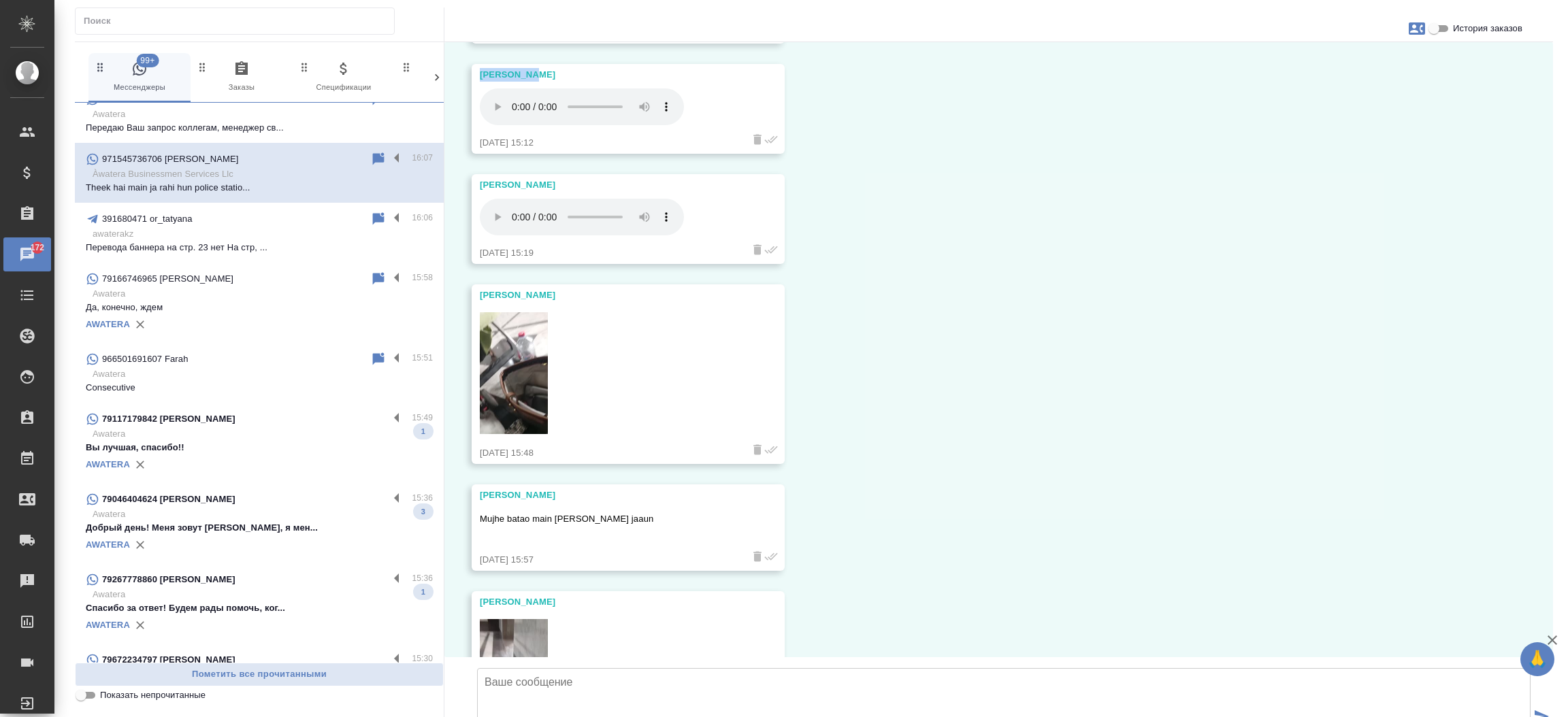
scroll to position [574, 0]
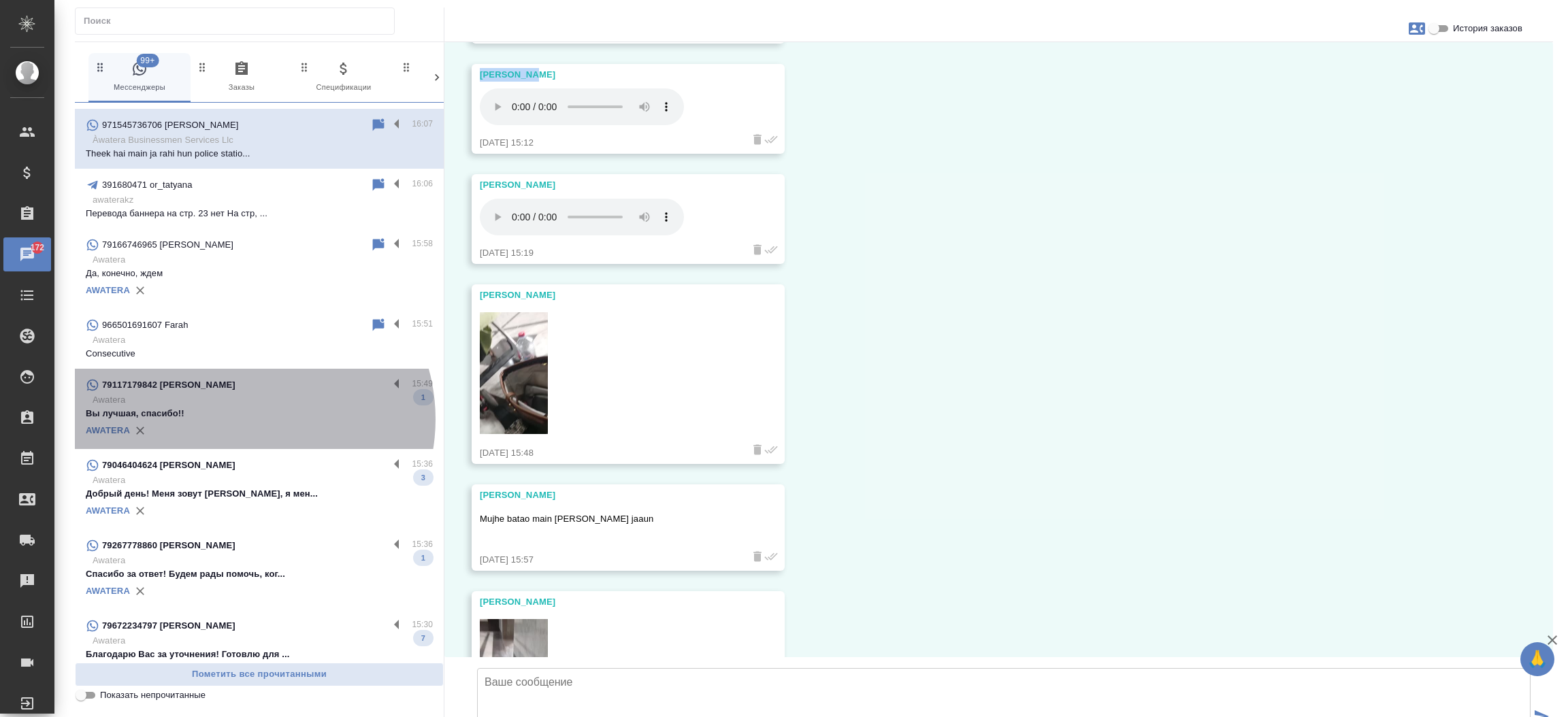
click at [247, 418] on p "Вы лучшая, спасибо!!" at bounding box center [260, 414] width 347 height 13
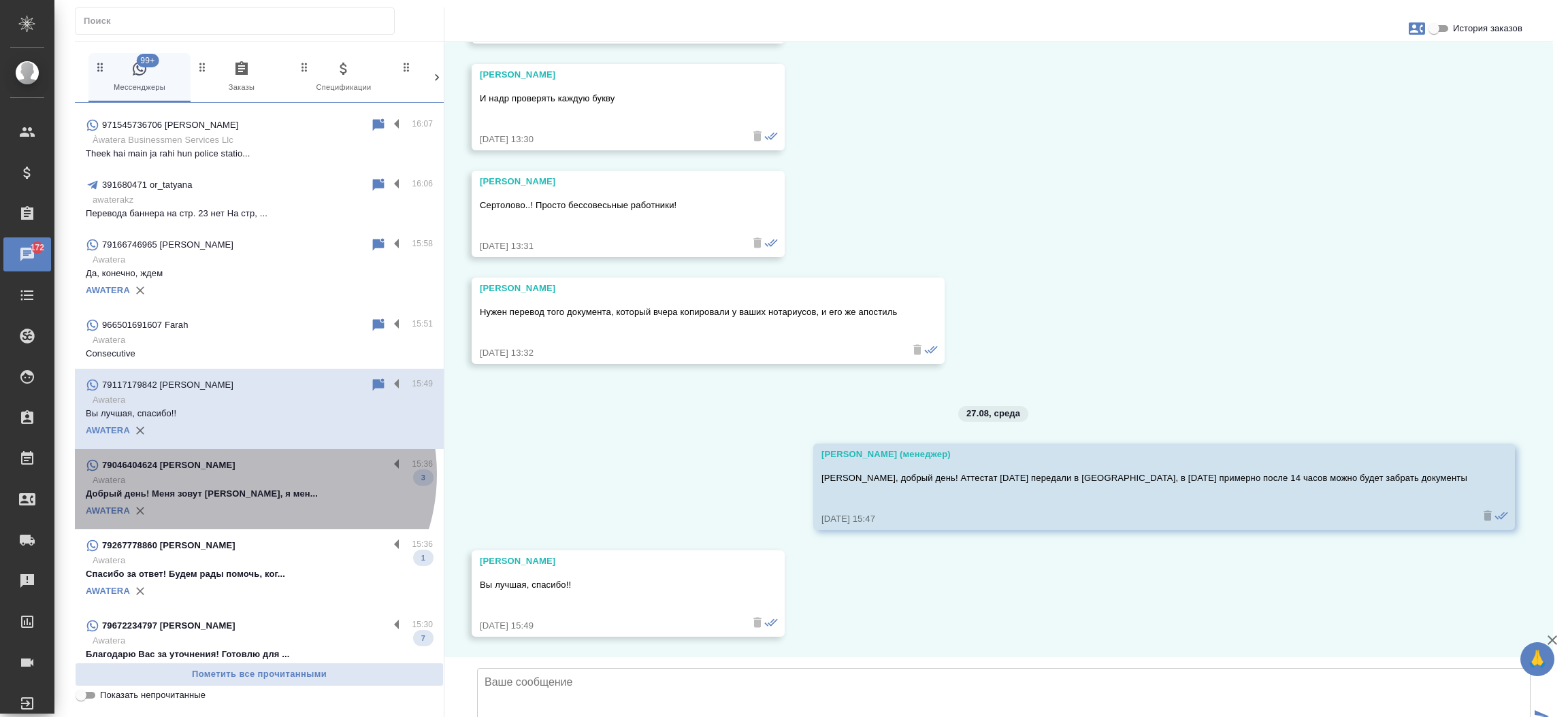
click at [247, 474] on p "Awatera" at bounding box center [262, 481] width 340 height 13
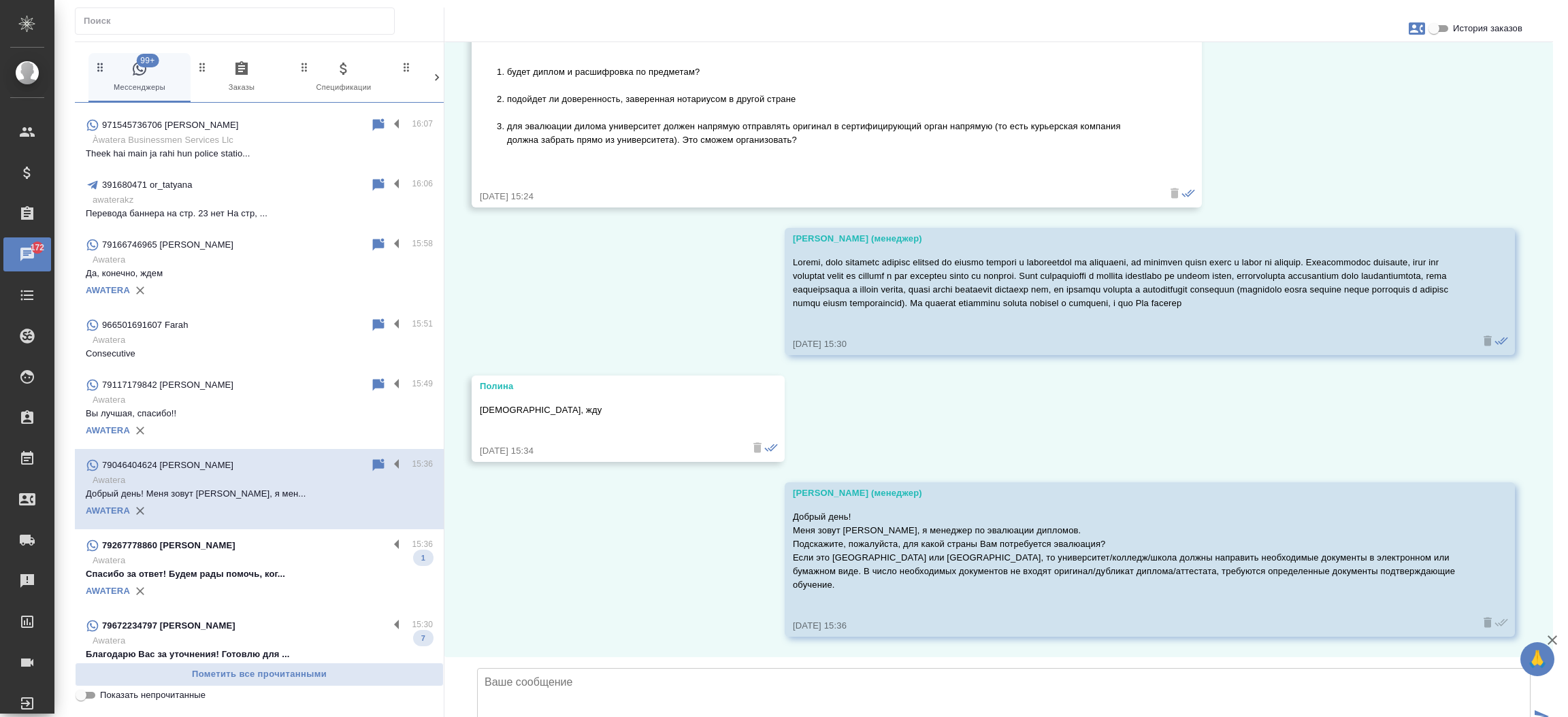
scroll to position [924, 0]
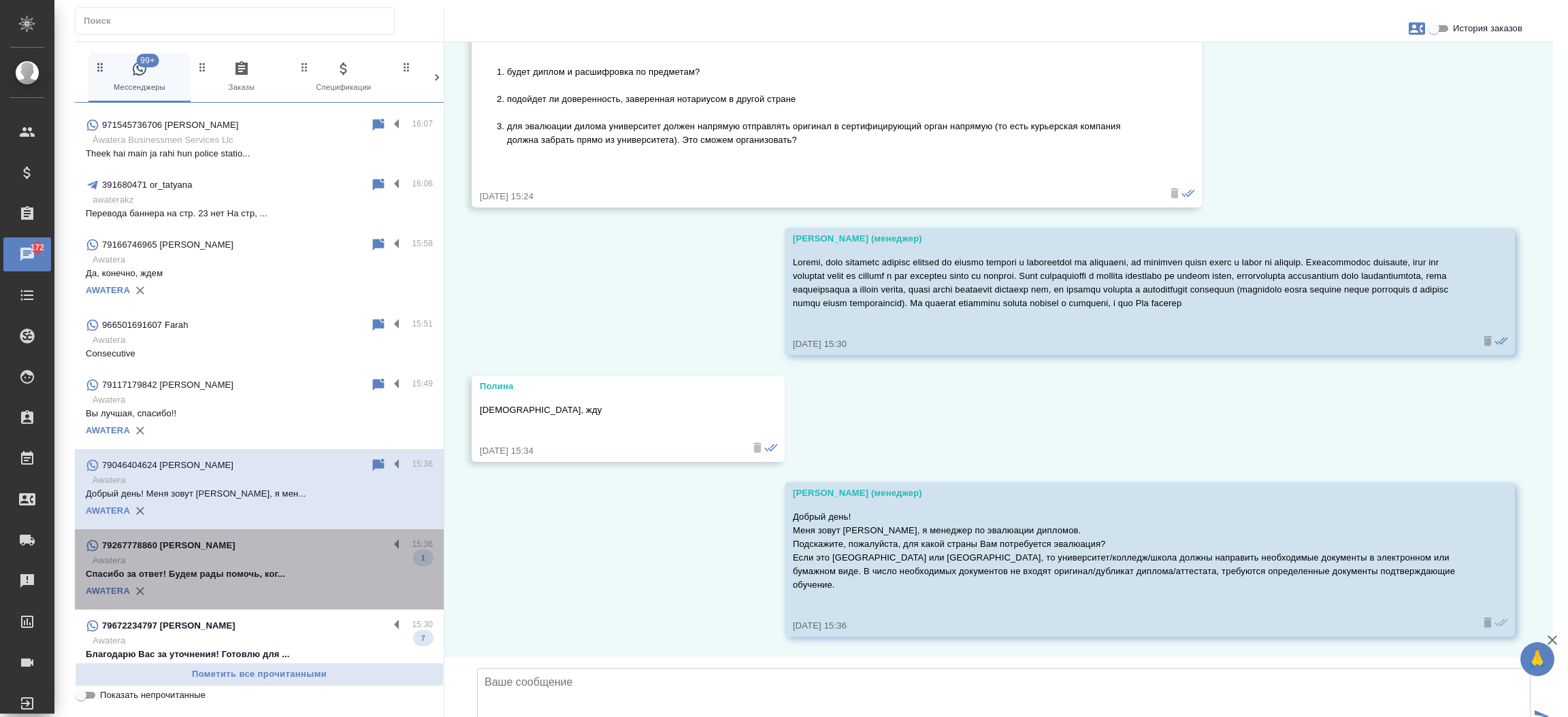
click at [266, 568] on p "Спасибо за ответ! Будем рады помочь, ког..." at bounding box center [260, 574] width 347 height 13
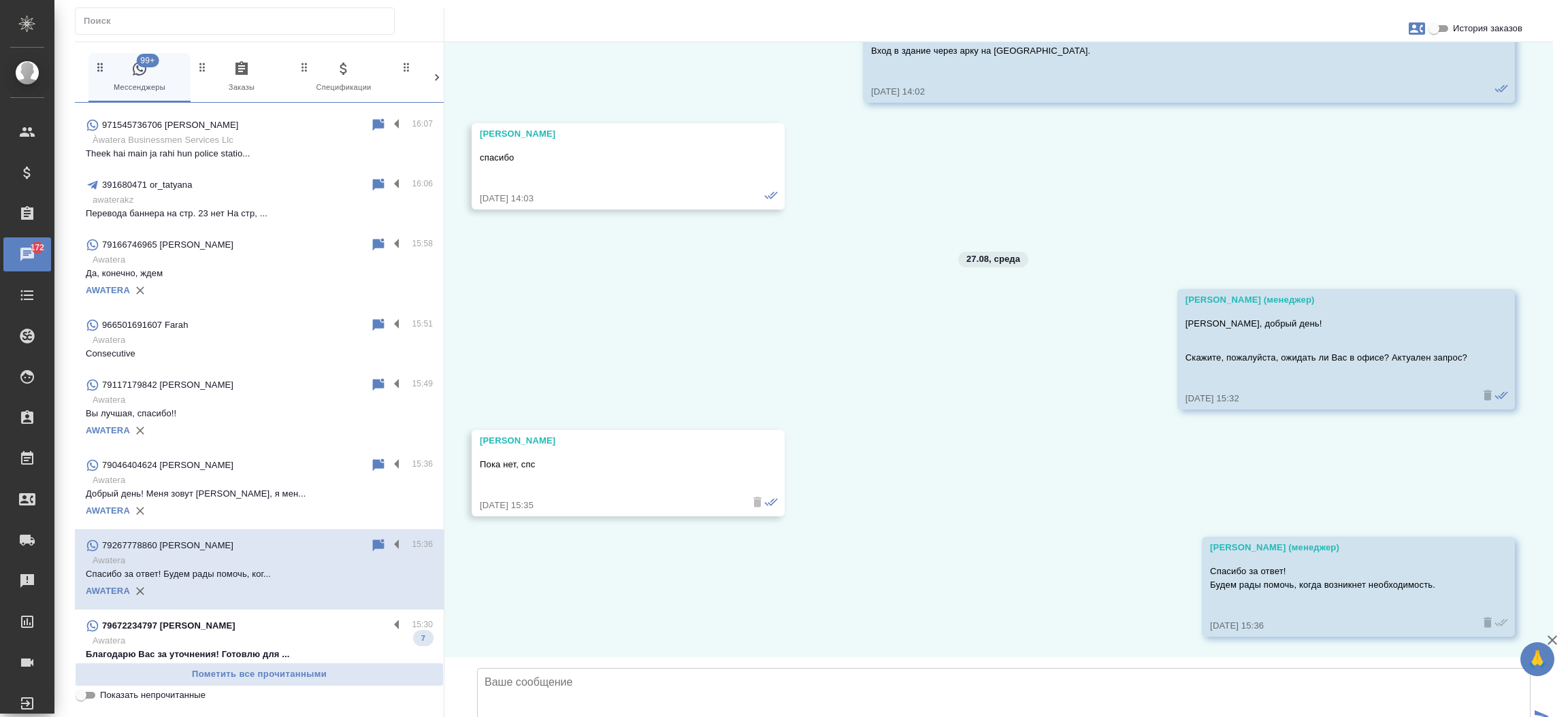
scroll to position [288, 0]
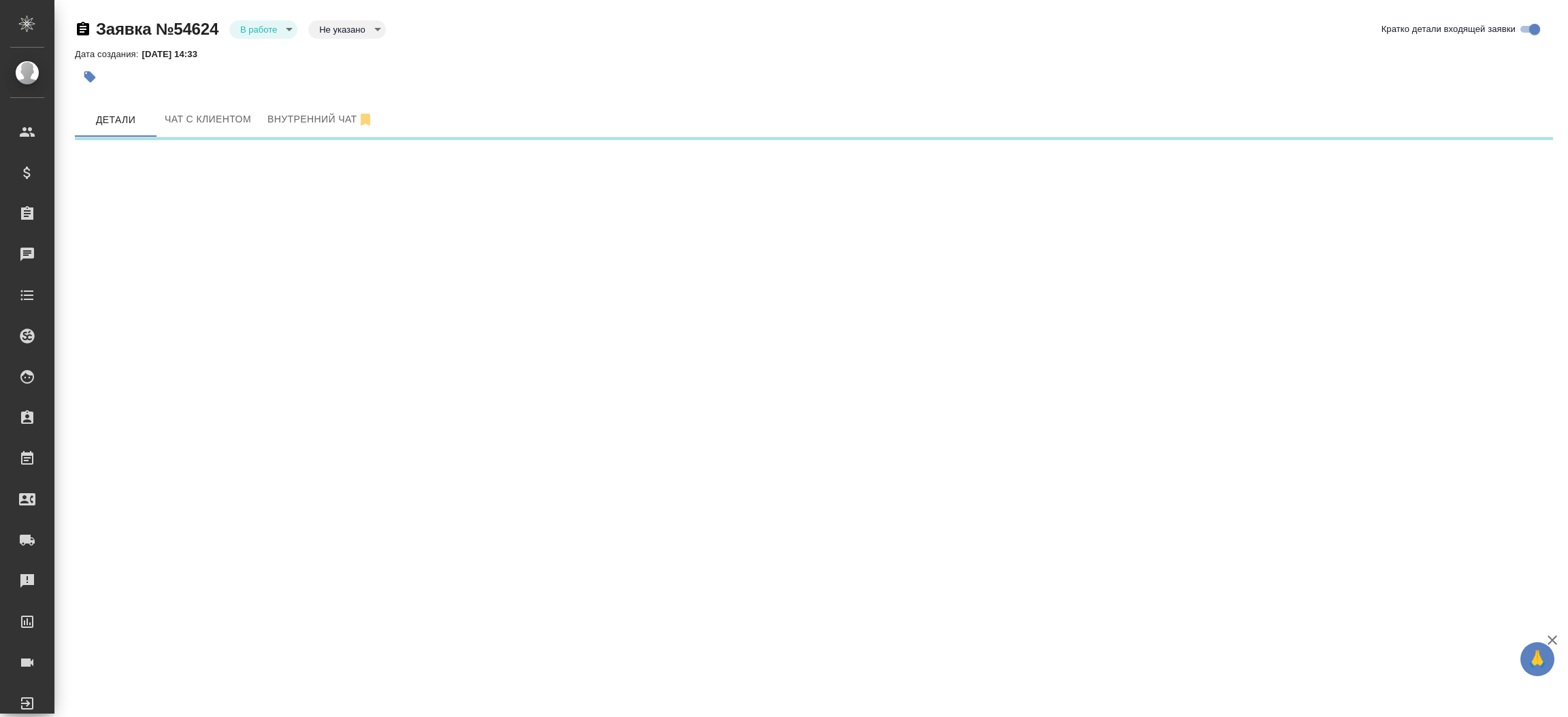
select select "RU"
select select "SA"
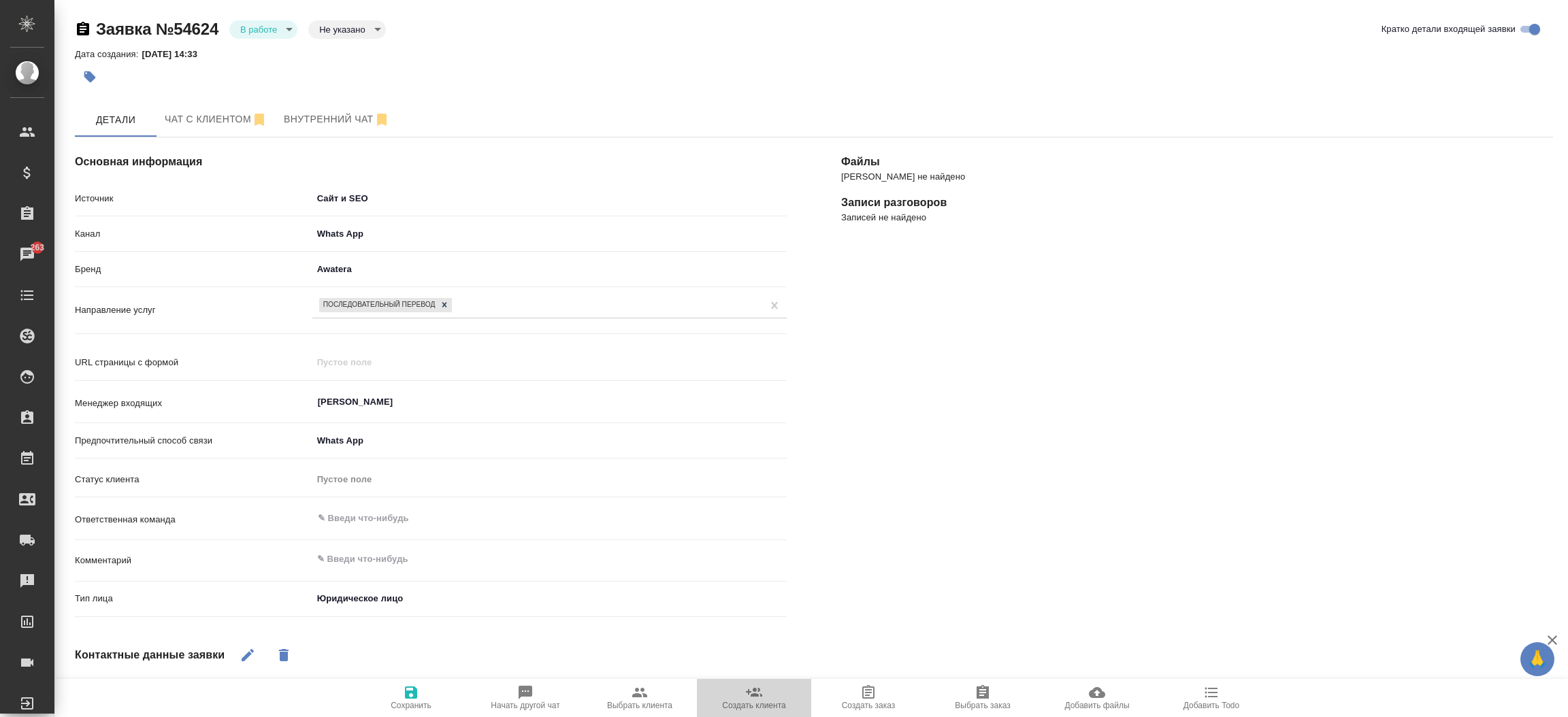
click at [725, 695] on span "Создать клиента" at bounding box center [754, 697] width 98 height 26
type textarea "x"
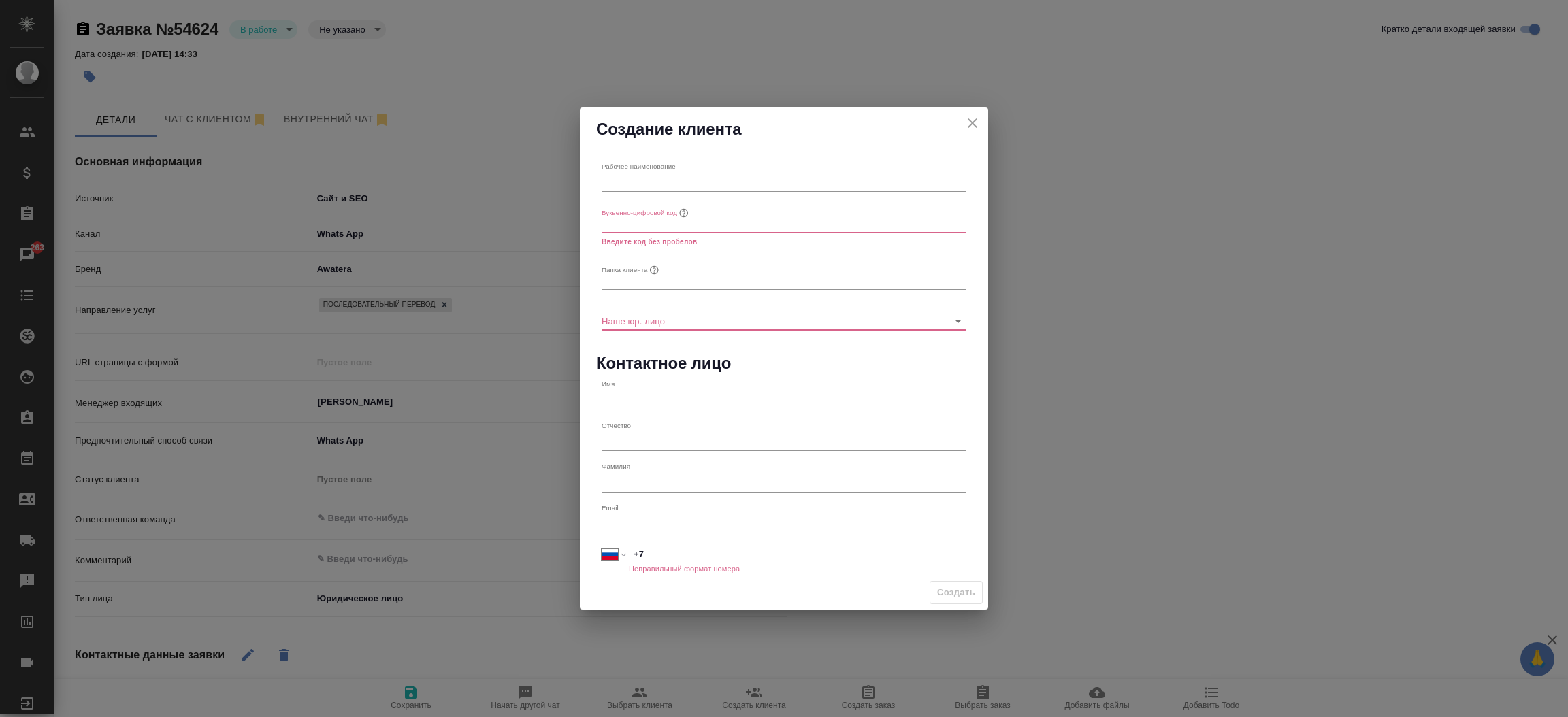
click at [676, 188] on input "text" at bounding box center [784, 182] width 365 height 19
type input "У"
paste input "Expand"
type input "Expand"
click at [618, 280] on input "text" at bounding box center [784, 280] width 365 height 19
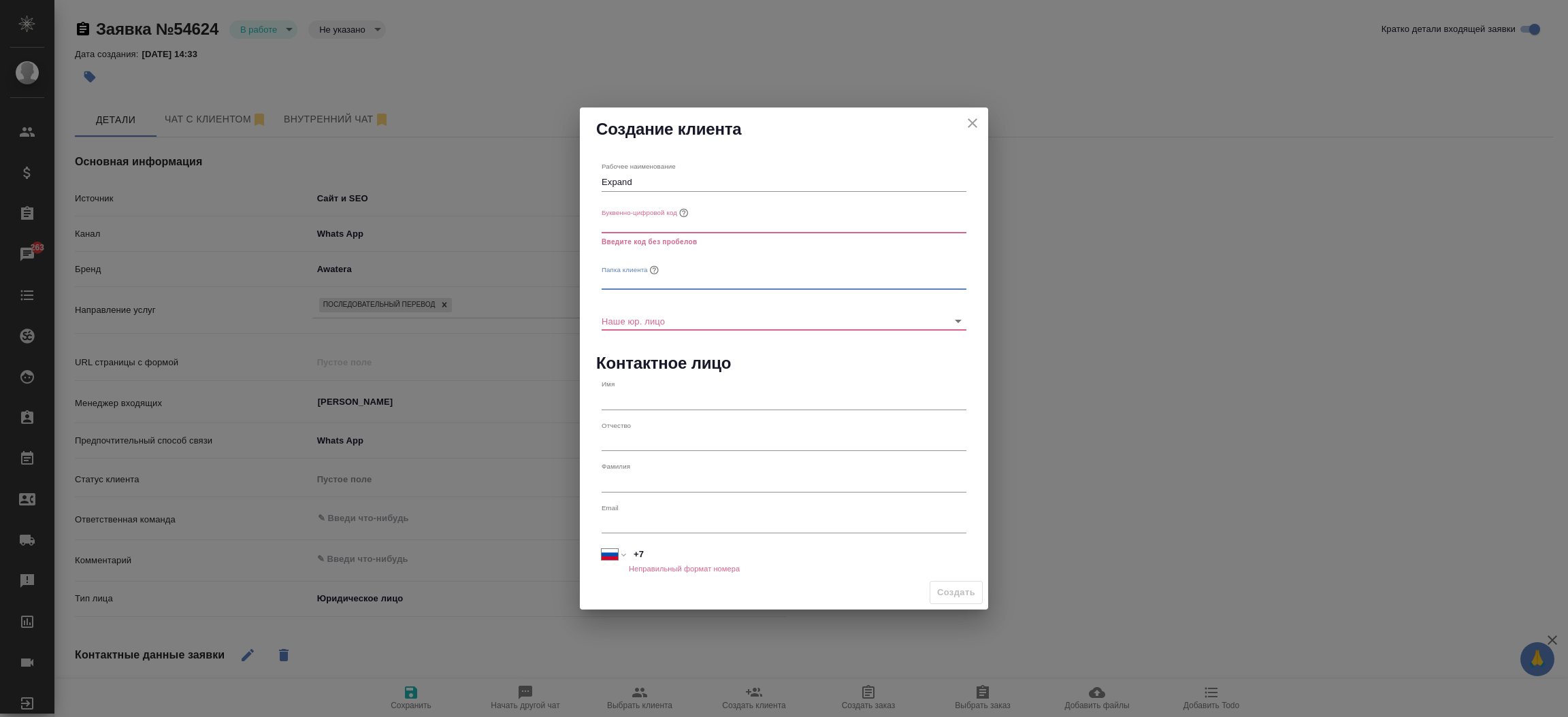
paste input "Expand"
type input "Expand"
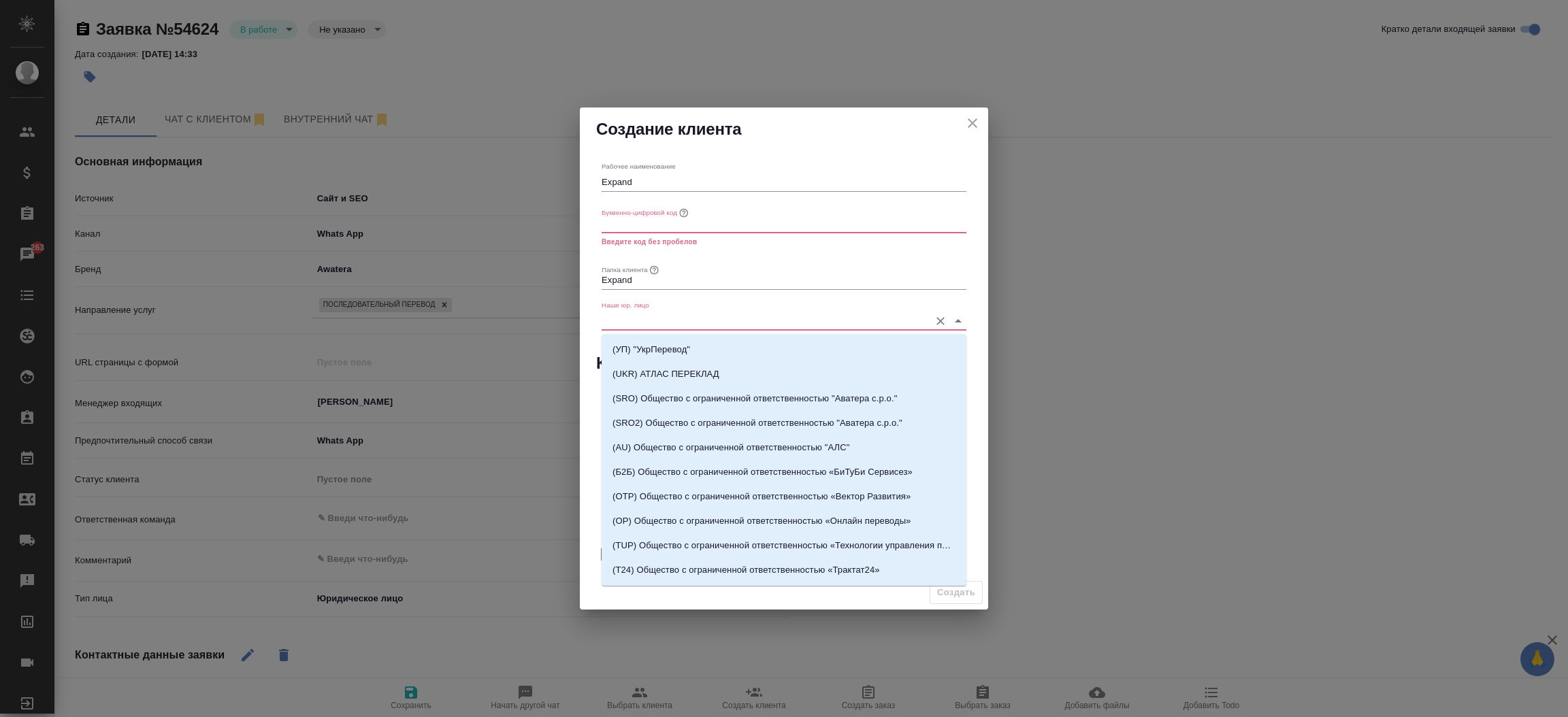
click at [615, 312] on input "Наше юр. лицо" at bounding box center [761, 320] width 321 height 18
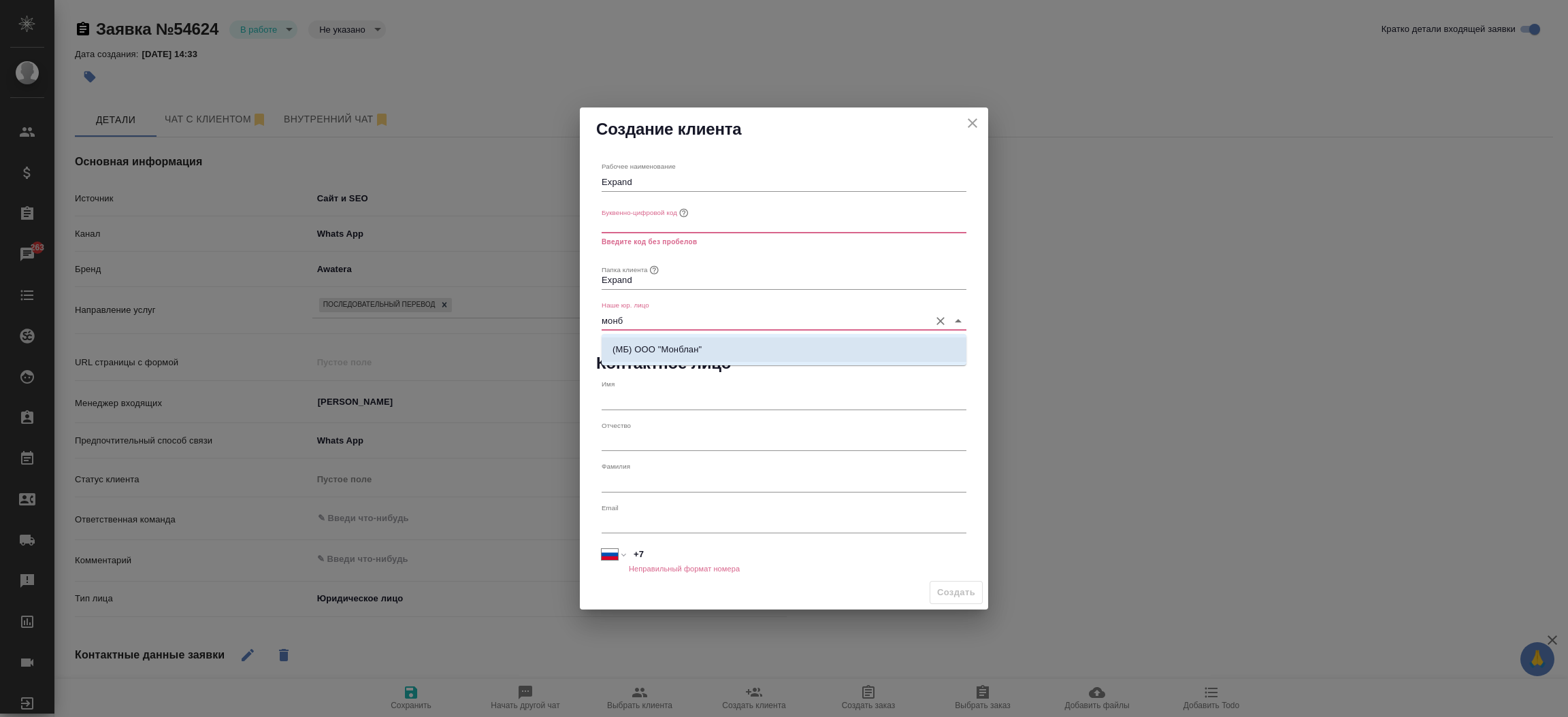
click at [667, 343] on p "(МБ) ООО "Монблан"" at bounding box center [657, 349] width 89 height 13
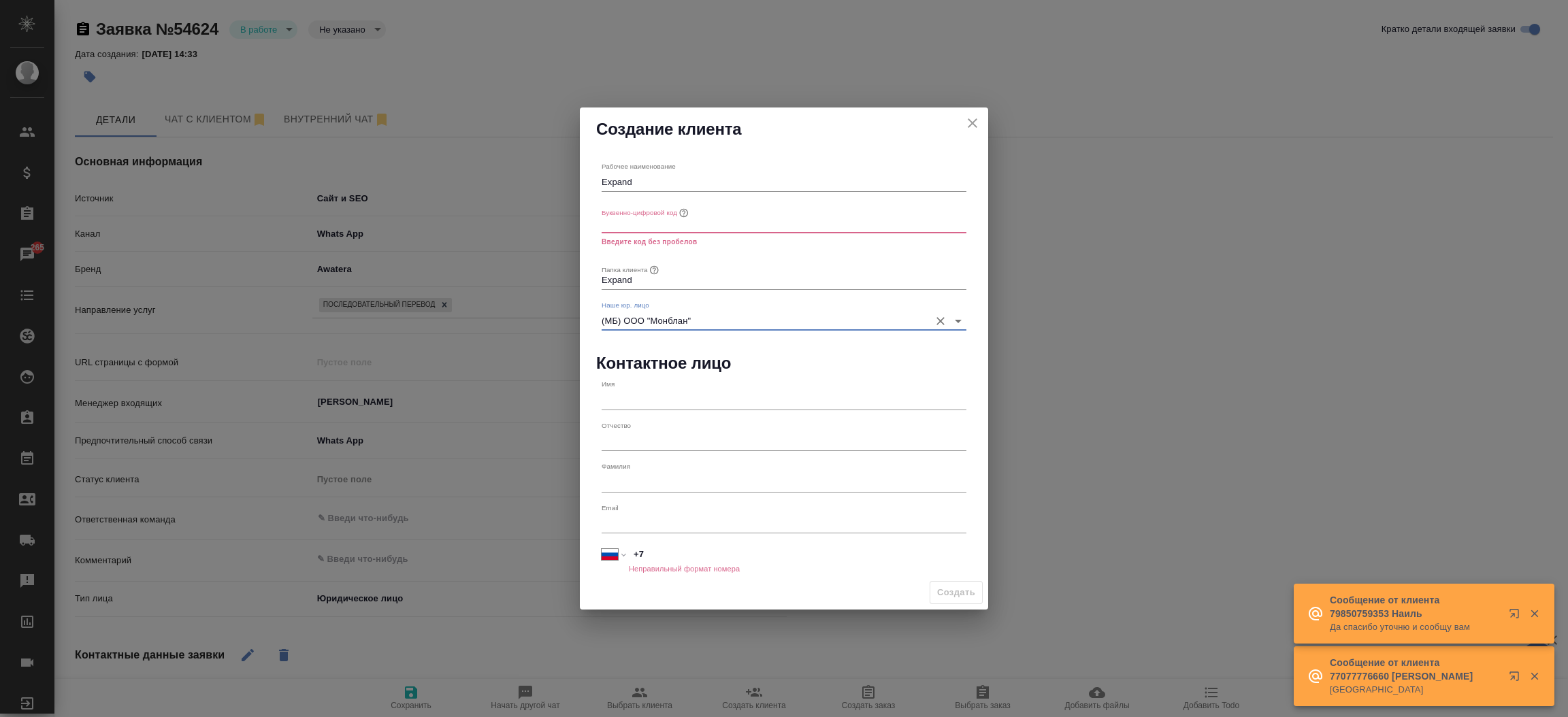
type input "(МБ) ООО "Монблан""
click at [636, 227] on input "text" at bounding box center [784, 223] width 365 height 19
paste input "Expand"
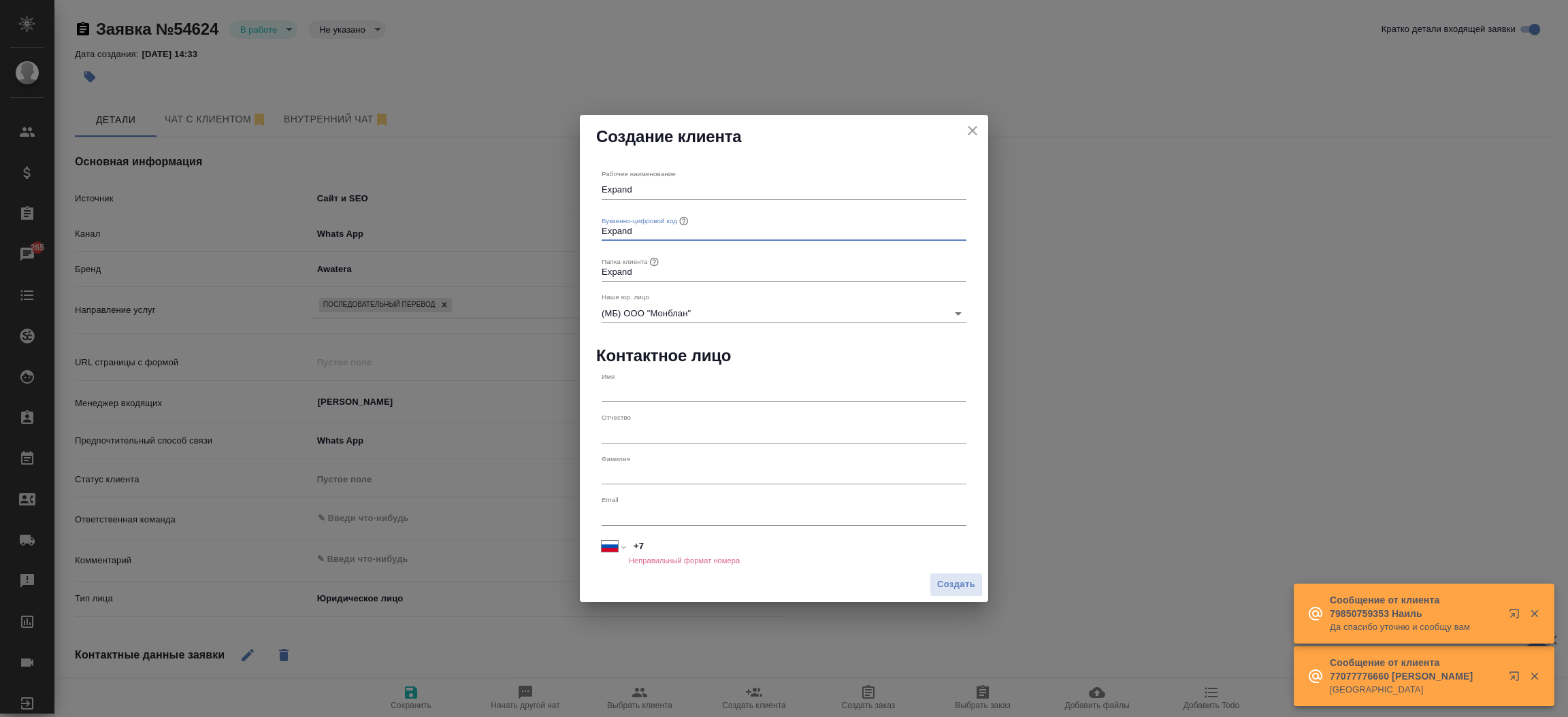
click at [605, 224] on input "Expand" at bounding box center [784, 232] width 365 height 19
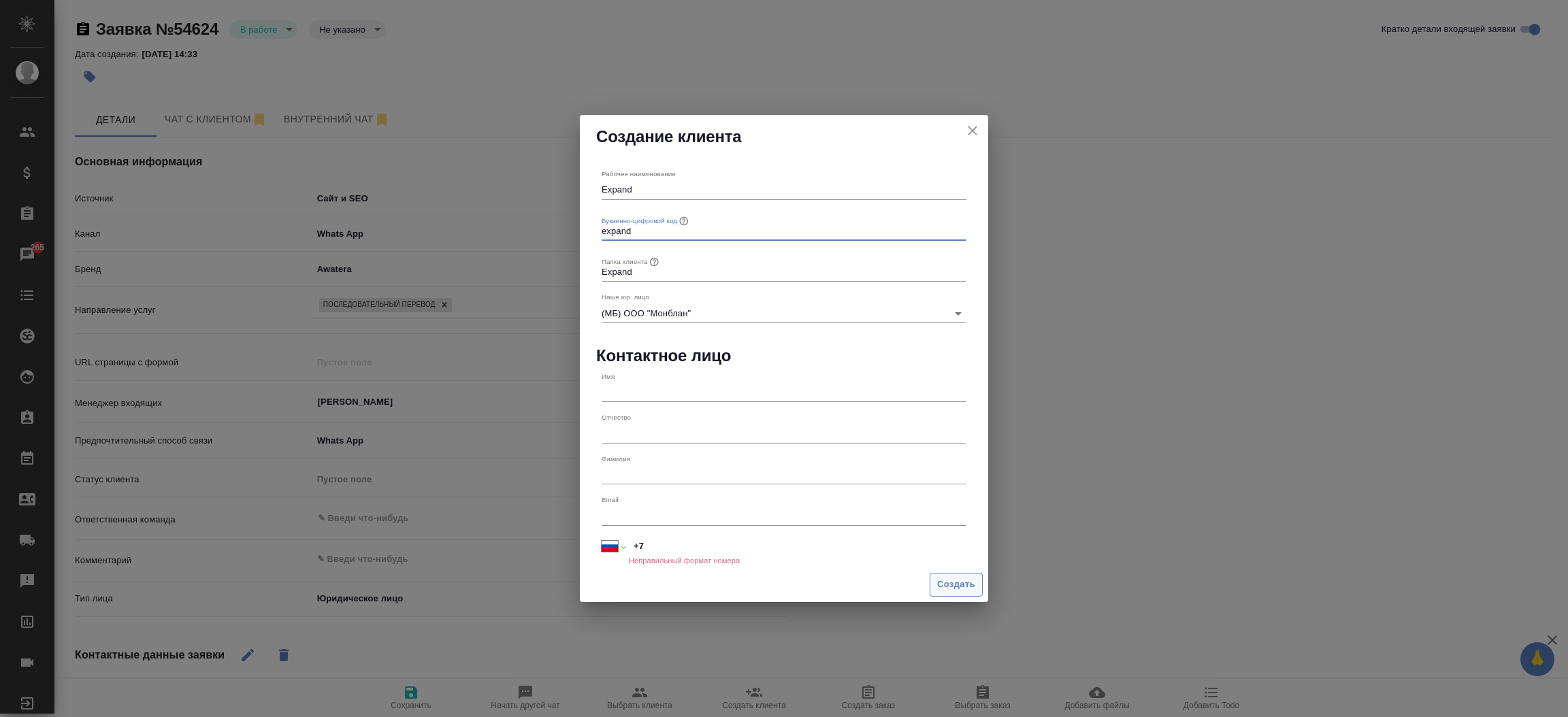
type input "expand"
click at [942, 573] on button "Создать" at bounding box center [956, 584] width 53 height 24
type textarea "x"
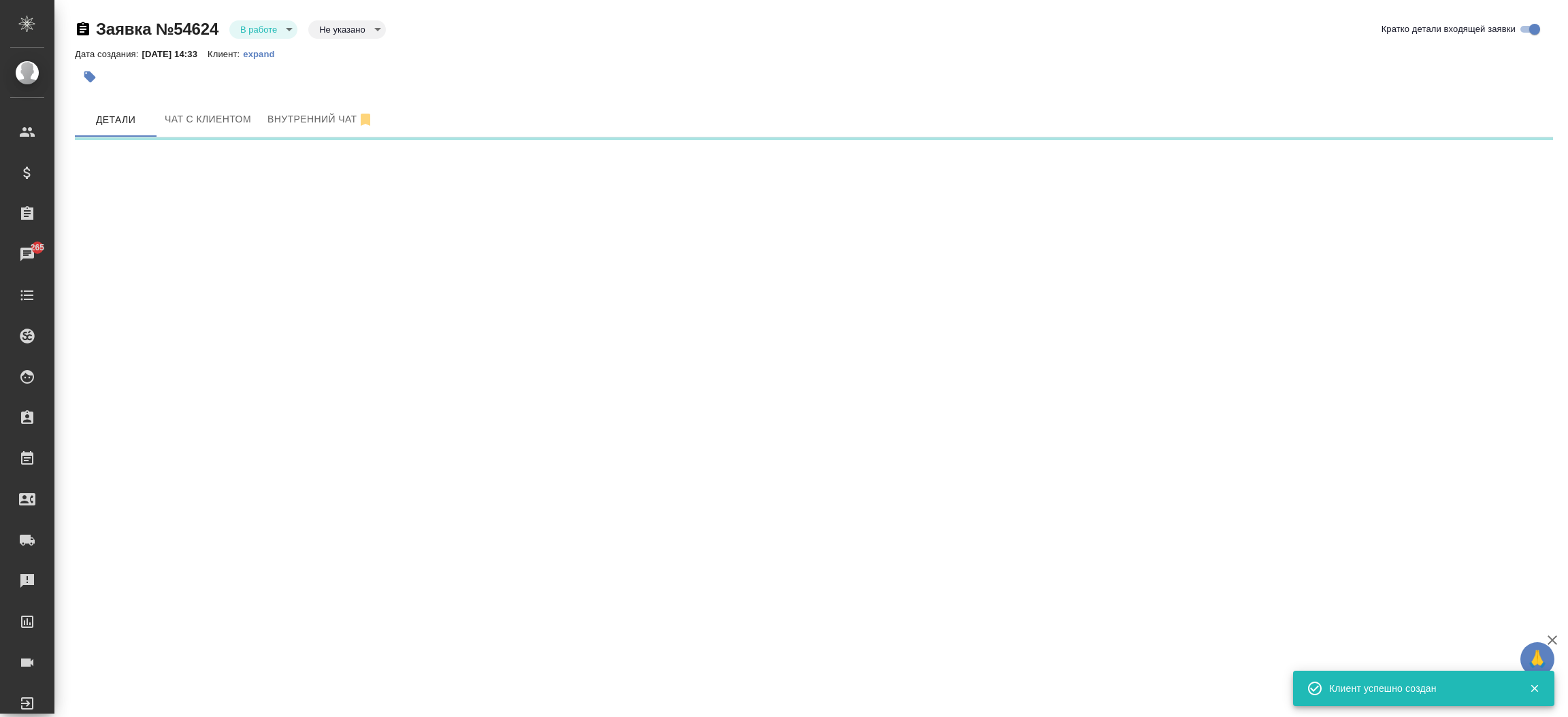
select select "RU"
select select "SA"
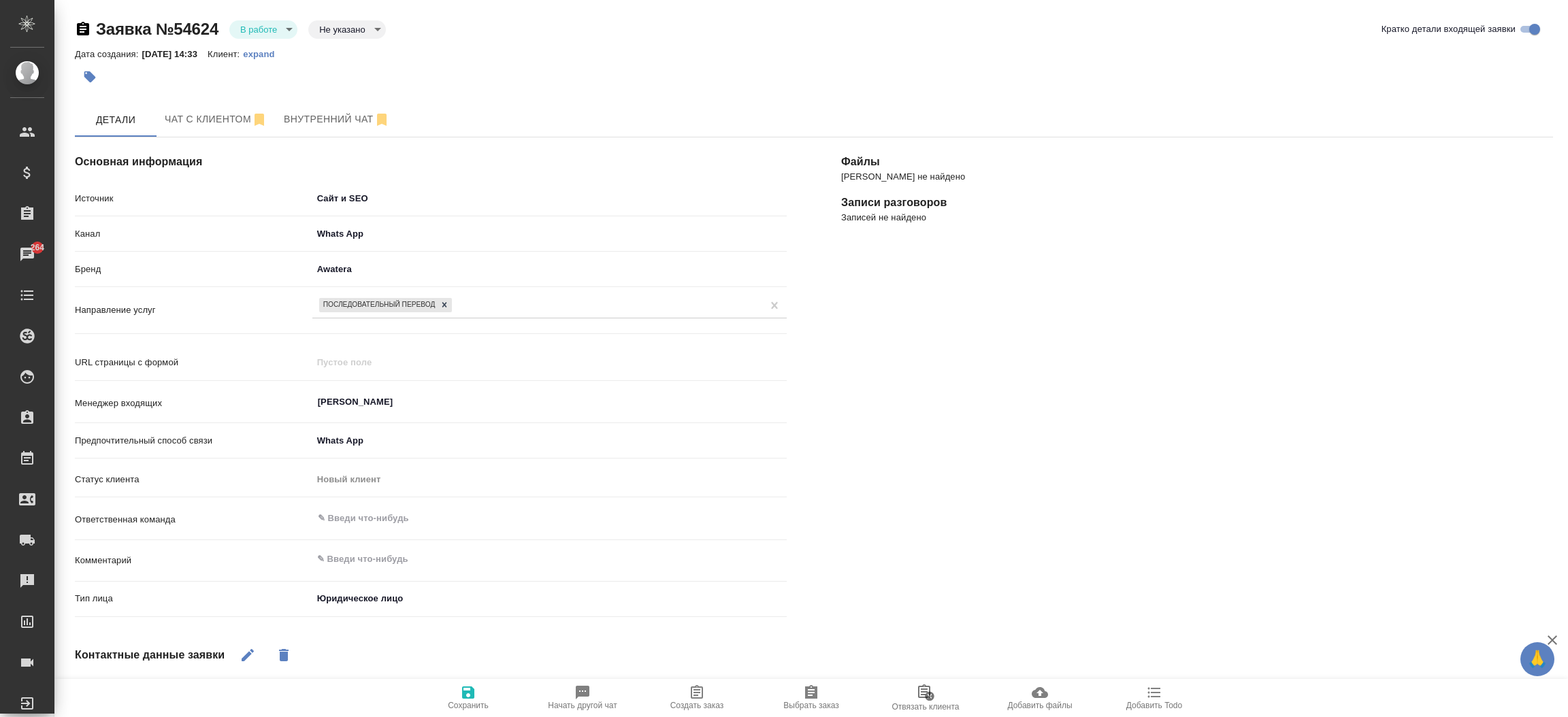
click at [945, 459] on div "Файлы Файлов не найдено Записи разговоров Записей не найдено" at bounding box center [1197, 531] width 766 height 843
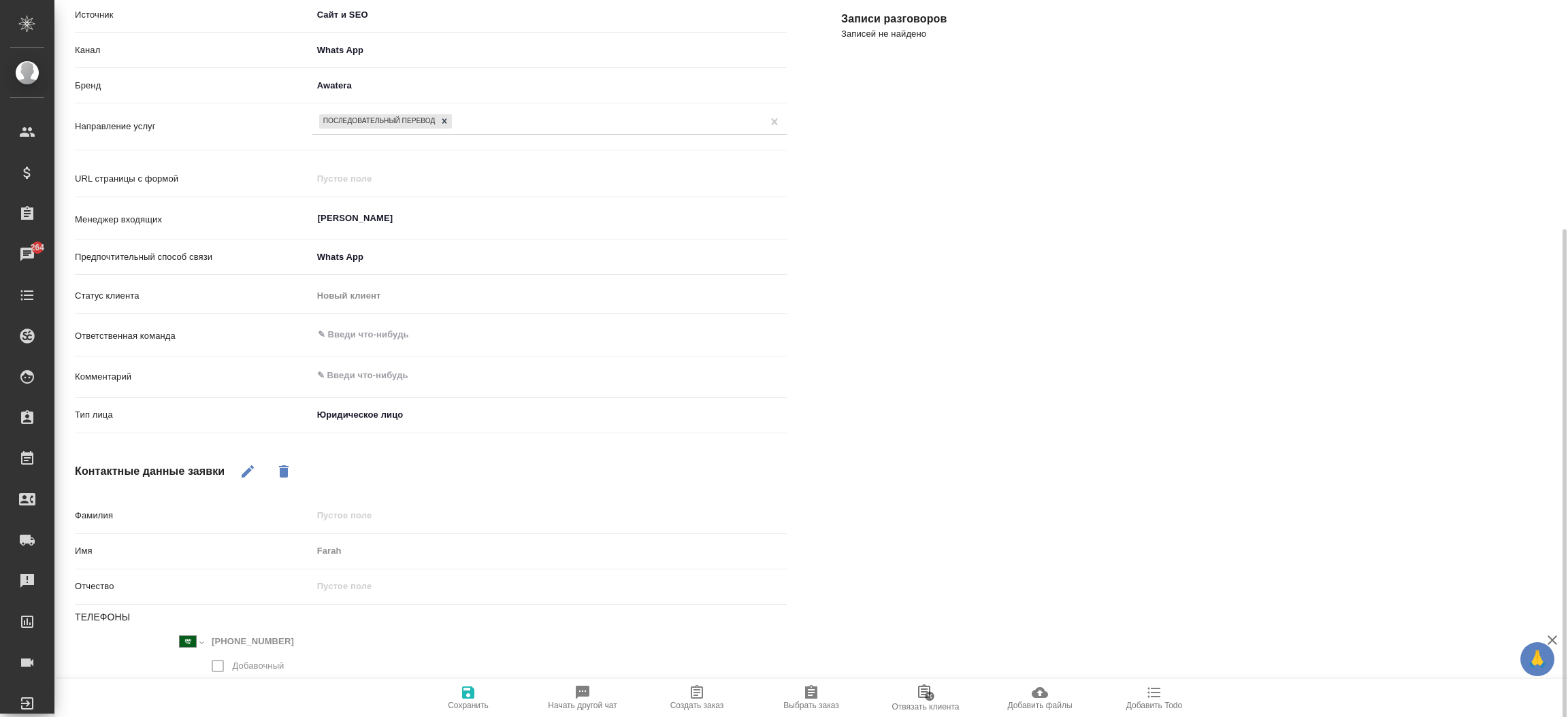
scroll to position [235, 0]
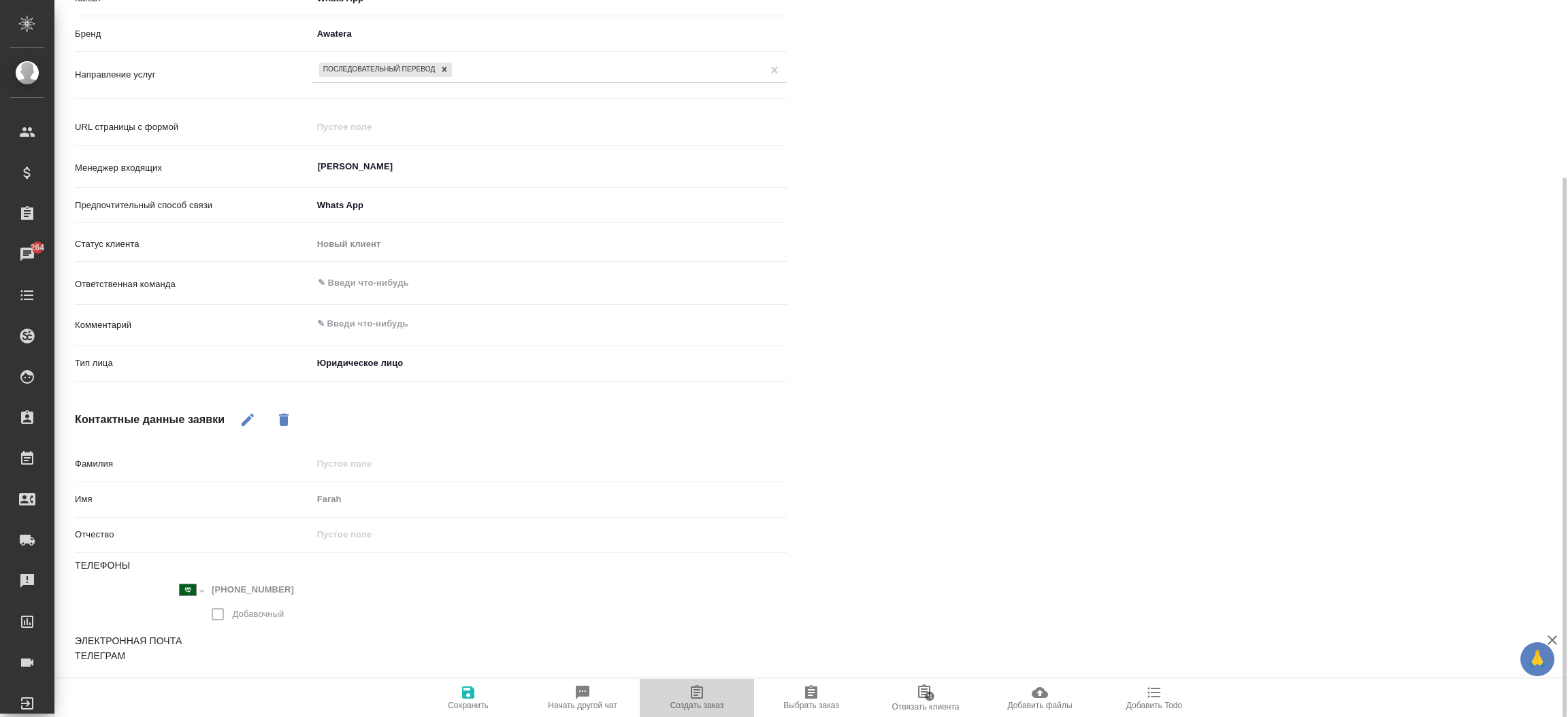
click at [697, 694] on icon "button" at bounding box center [696, 692] width 16 height 16
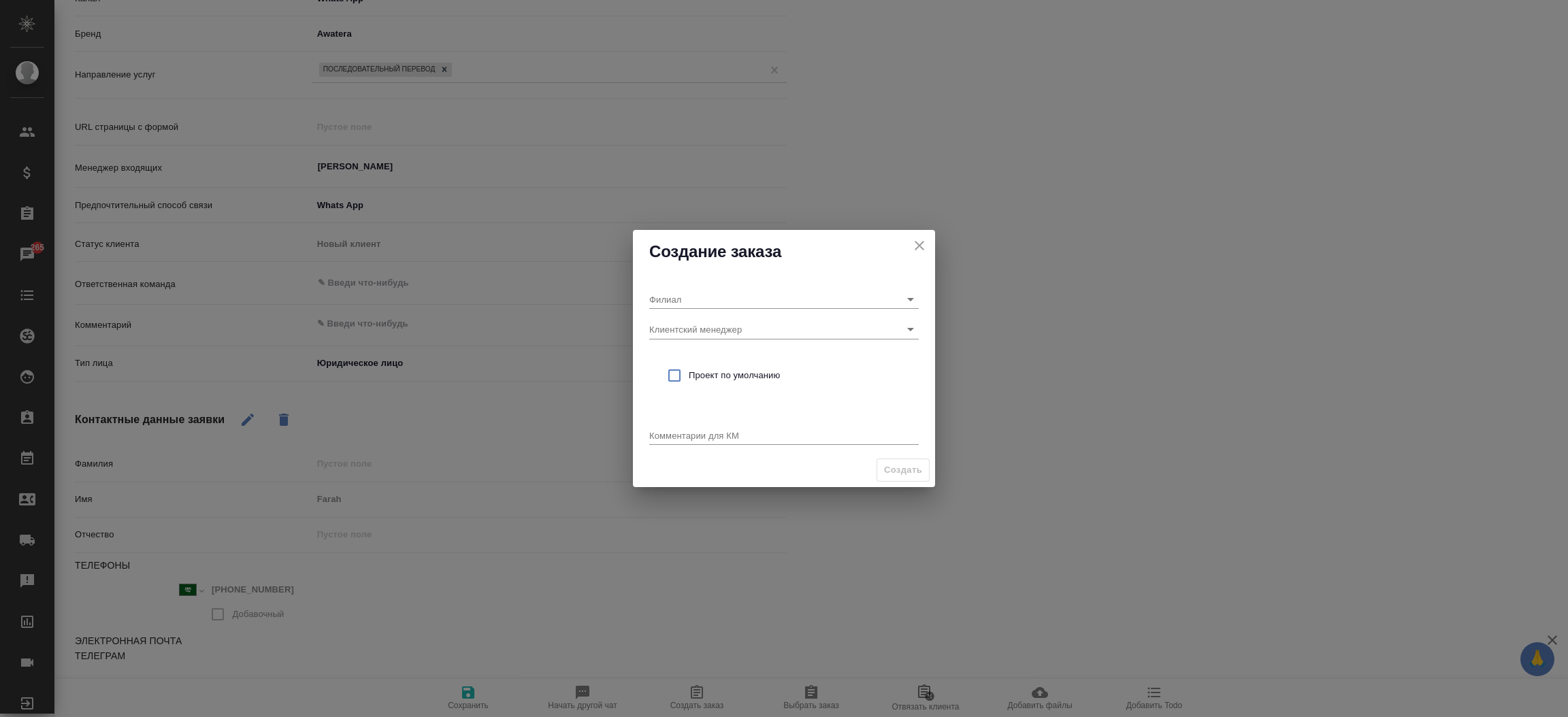
type textarea "x"
drag, startPoint x: 688, startPoint y: 288, endPoint x: 681, endPoint y: 302, distance: 15.7
click at [681, 302] on div "Филиал" at bounding box center [784, 293] width 269 height 30
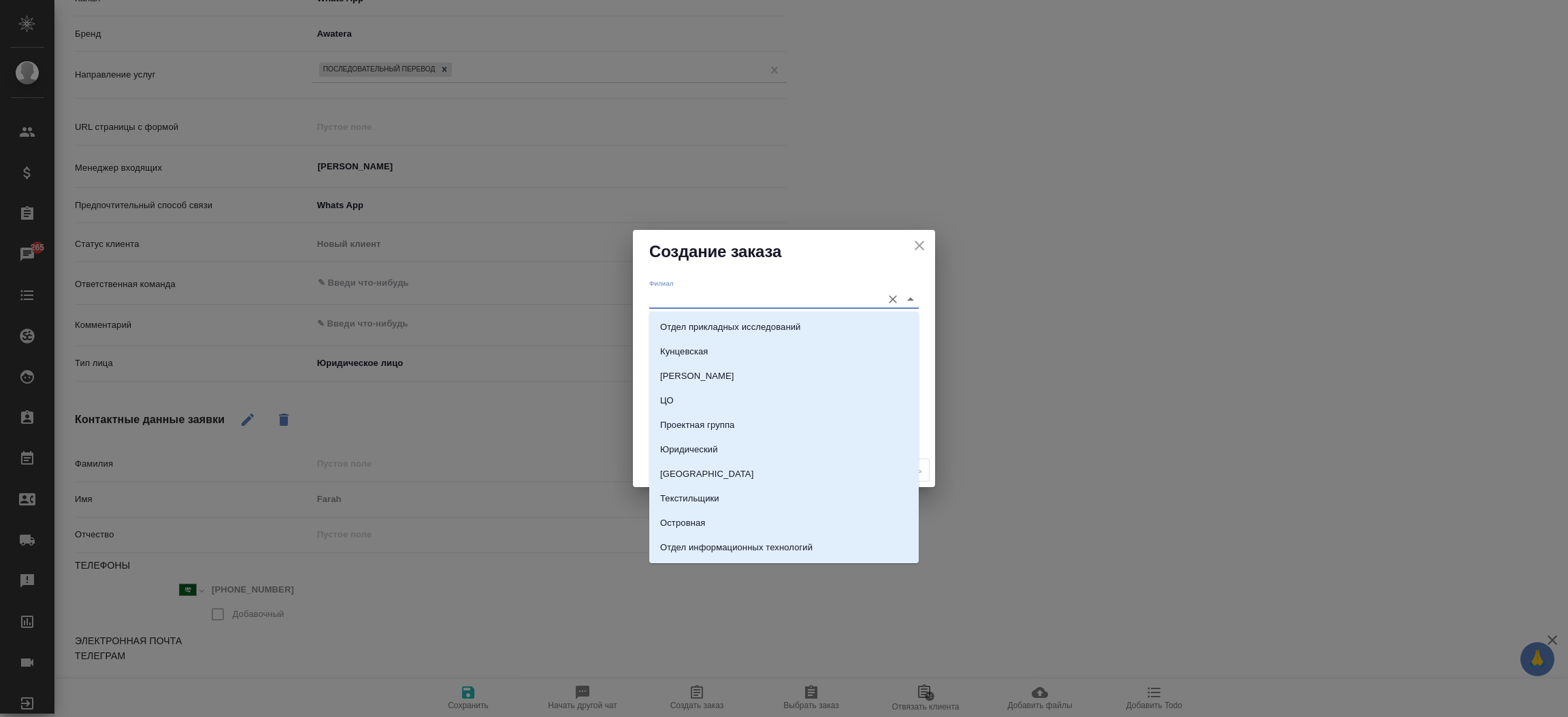
click at [681, 302] on input "Филиал" at bounding box center [762, 299] width 226 height 18
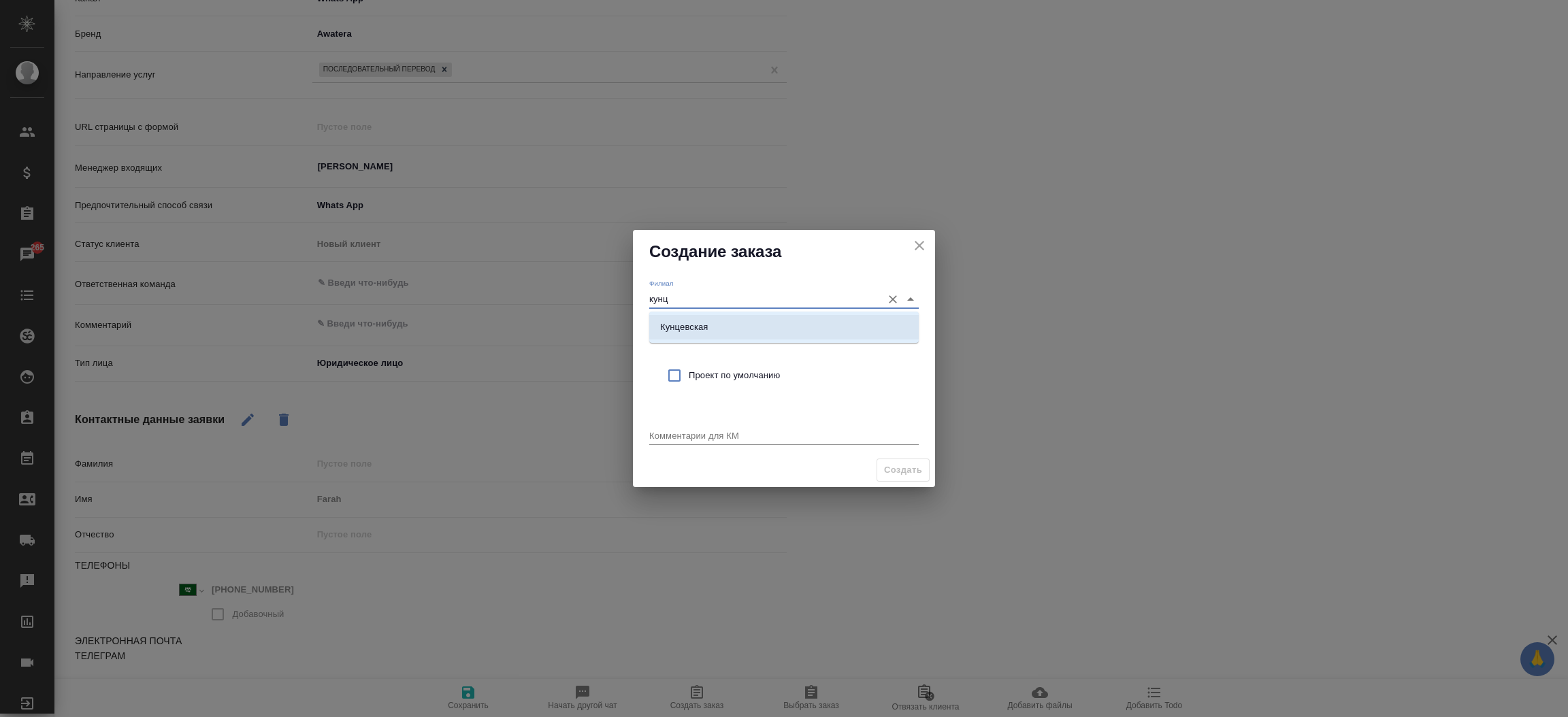
click at [697, 330] on p "Кунцевская" at bounding box center [684, 327] width 48 height 13
type input "Кунцевская"
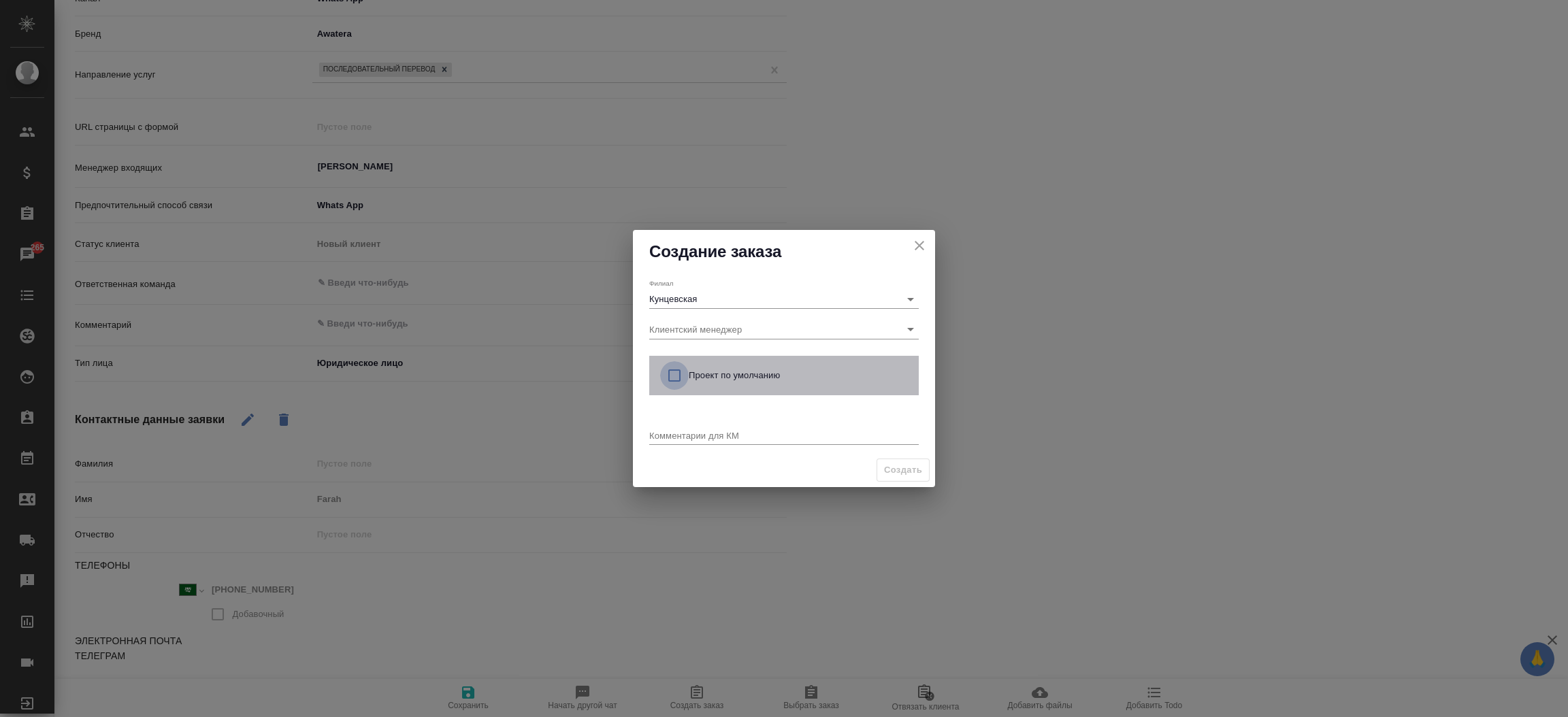
click at [670, 374] on input "checkbox" at bounding box center [674, 375] width 29 height 29
checkbox input "true"
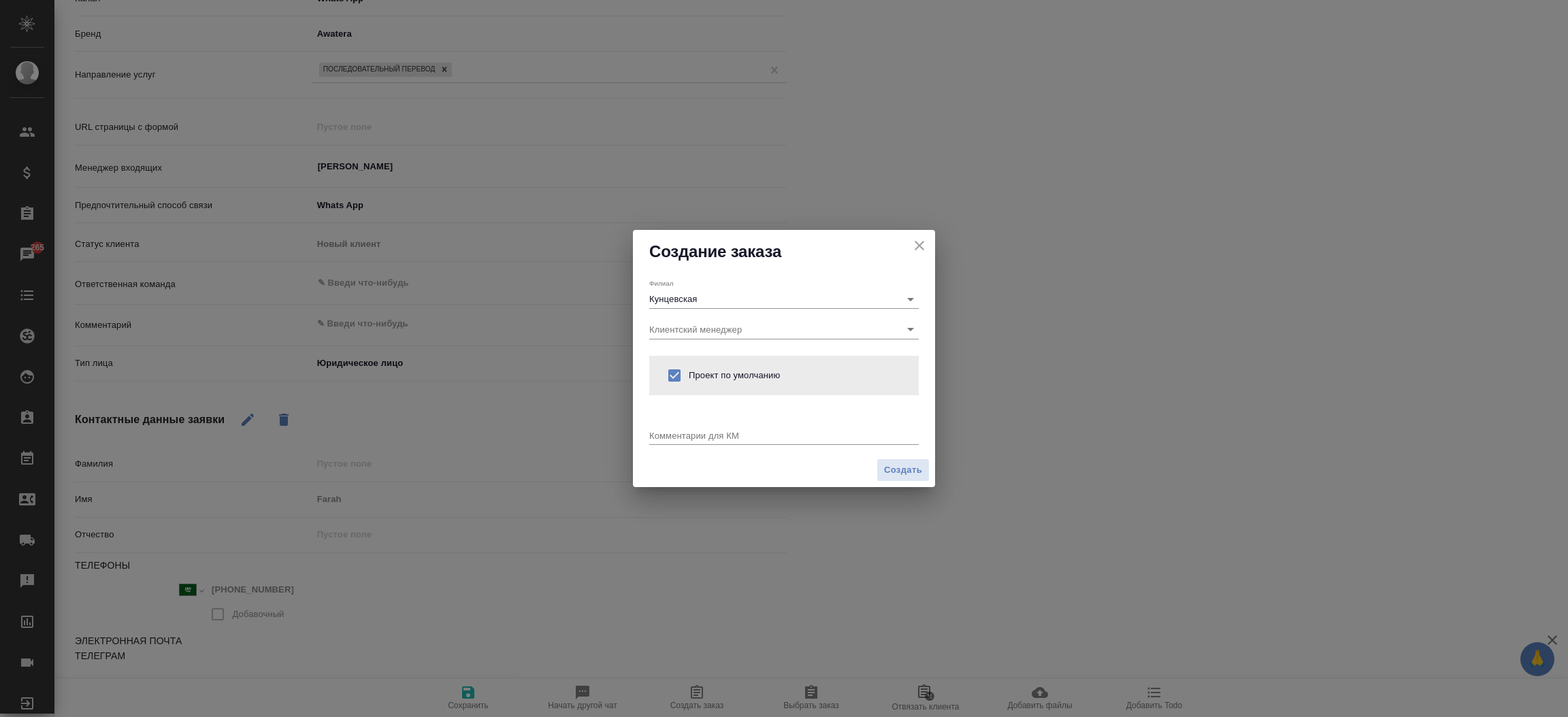
click at [670, 428] on div "x" at bounding box center [784, 437] width 269 height 17
type textarea "от КВ:"
type textarea "x"
paste textarea "We are pleased to be working with you at the World Food Moscow Exhibition from …"
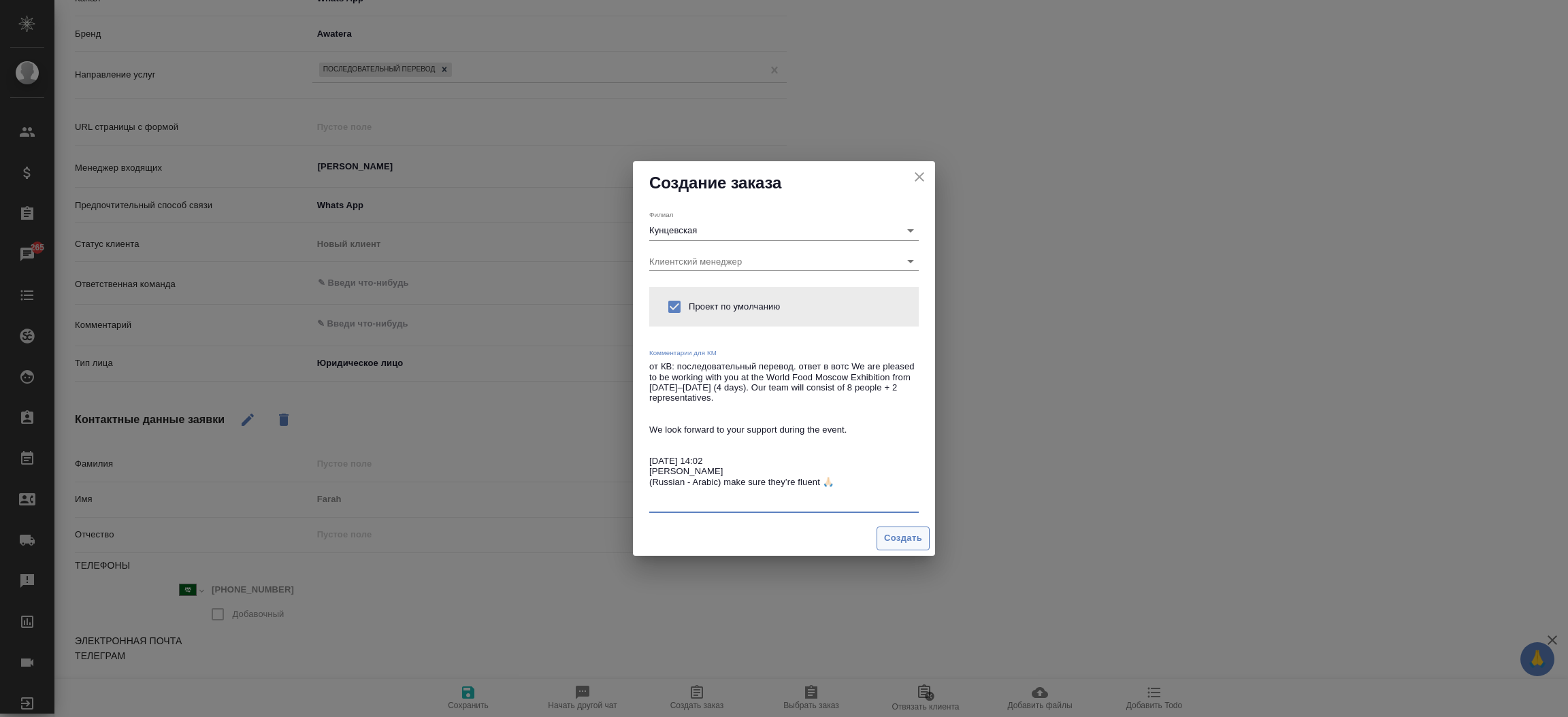
type textarea "от КВ: последовательный перевод. ответ в вотс We are pleased to be working with…"
click at [893, 536] on span "Создать" at bounding box center [903, 538] width 38 height 15
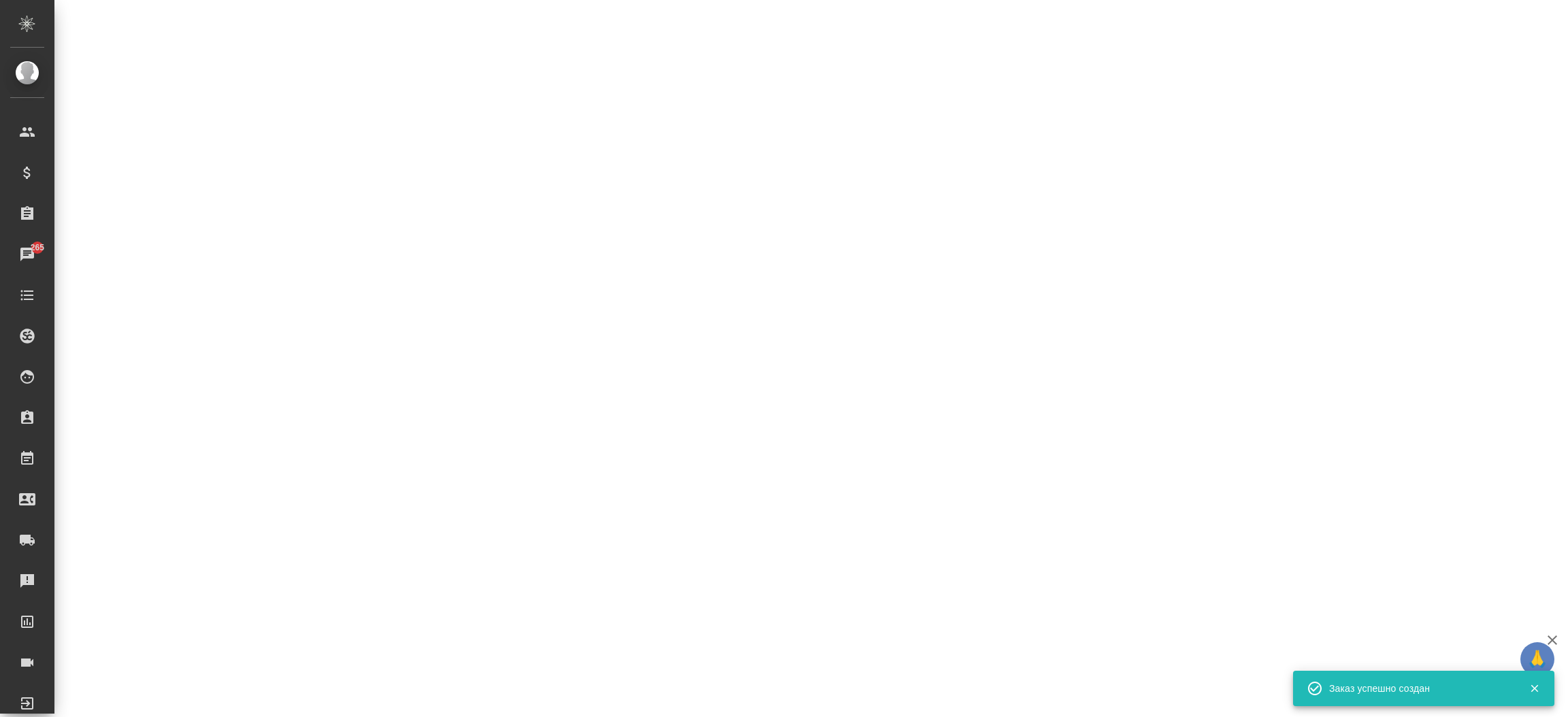
select select "RU"
select select "SA"
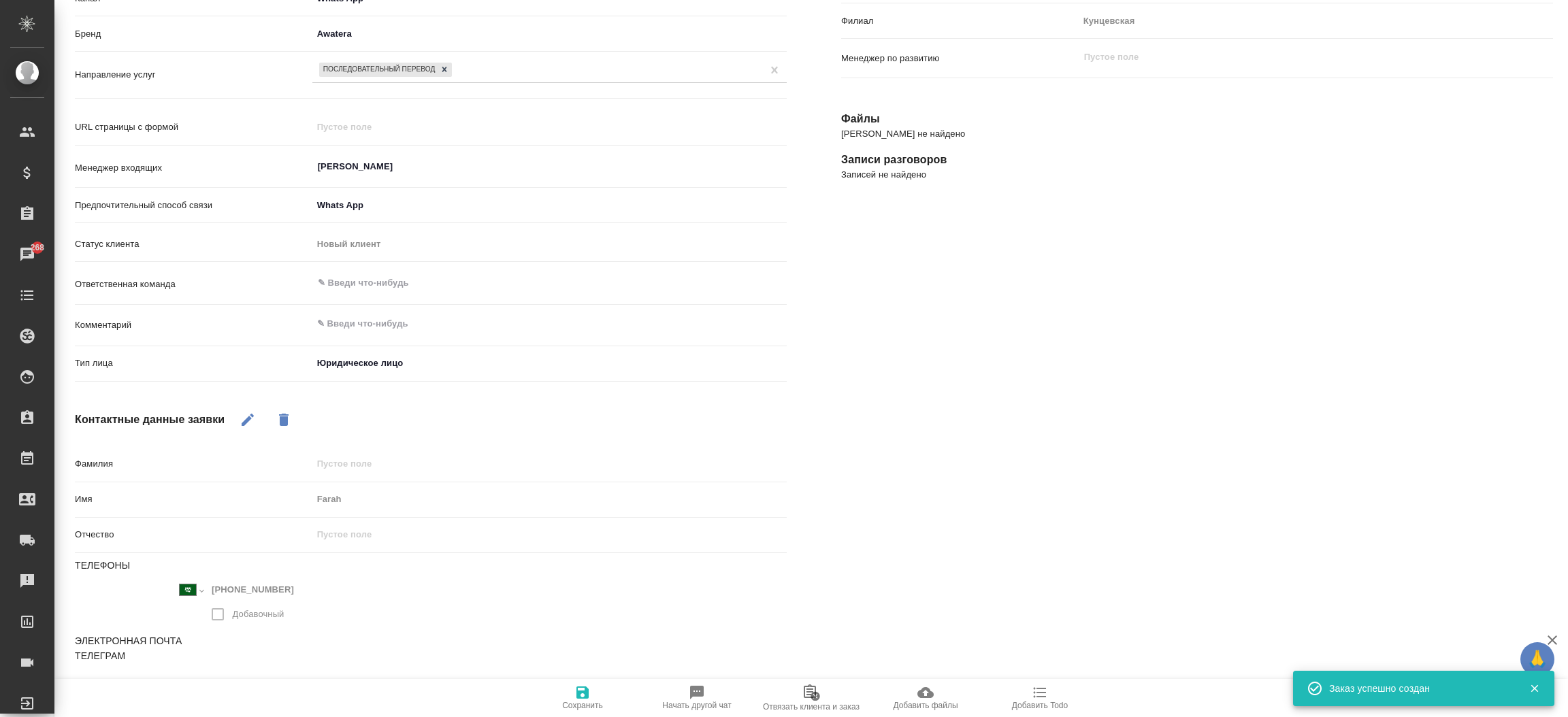
type textarea "x"
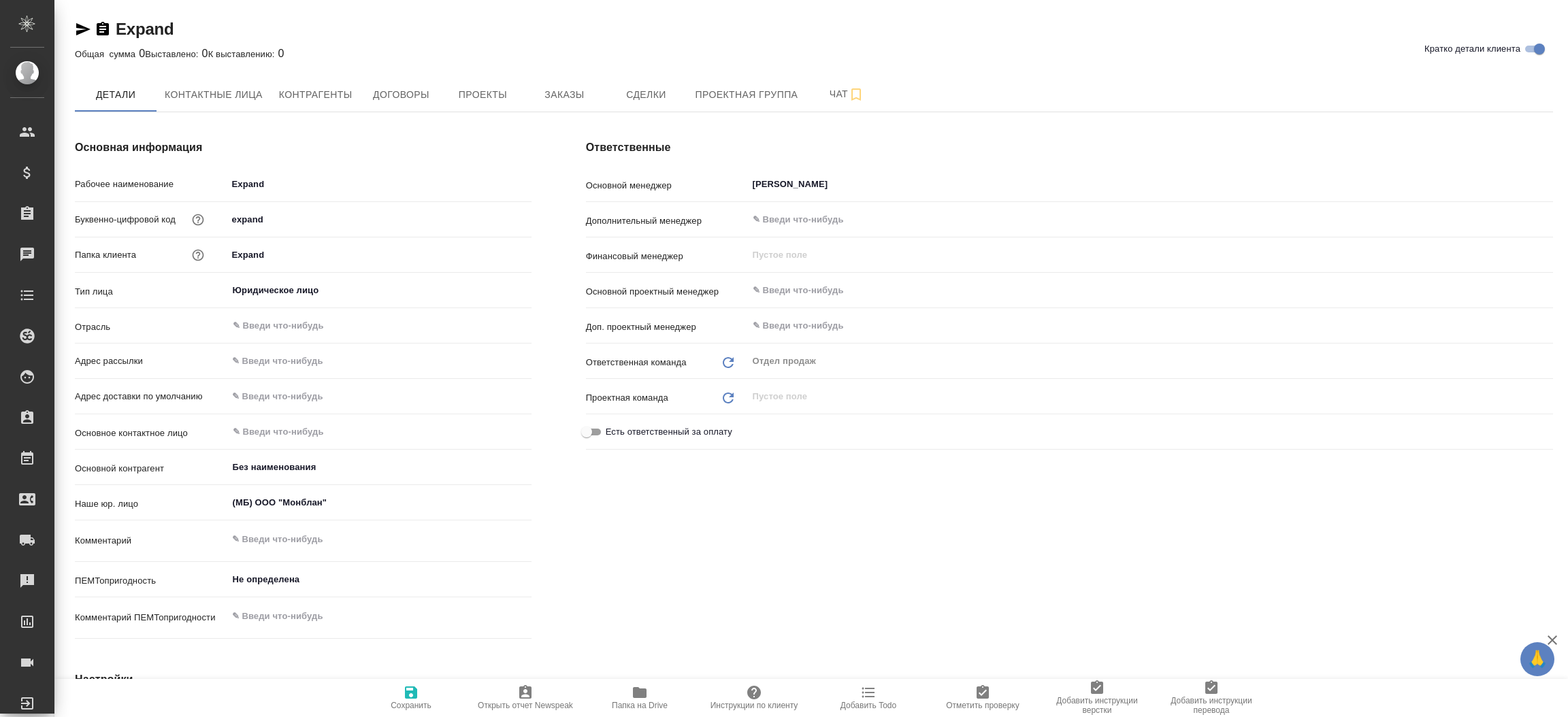
type textarea "x"
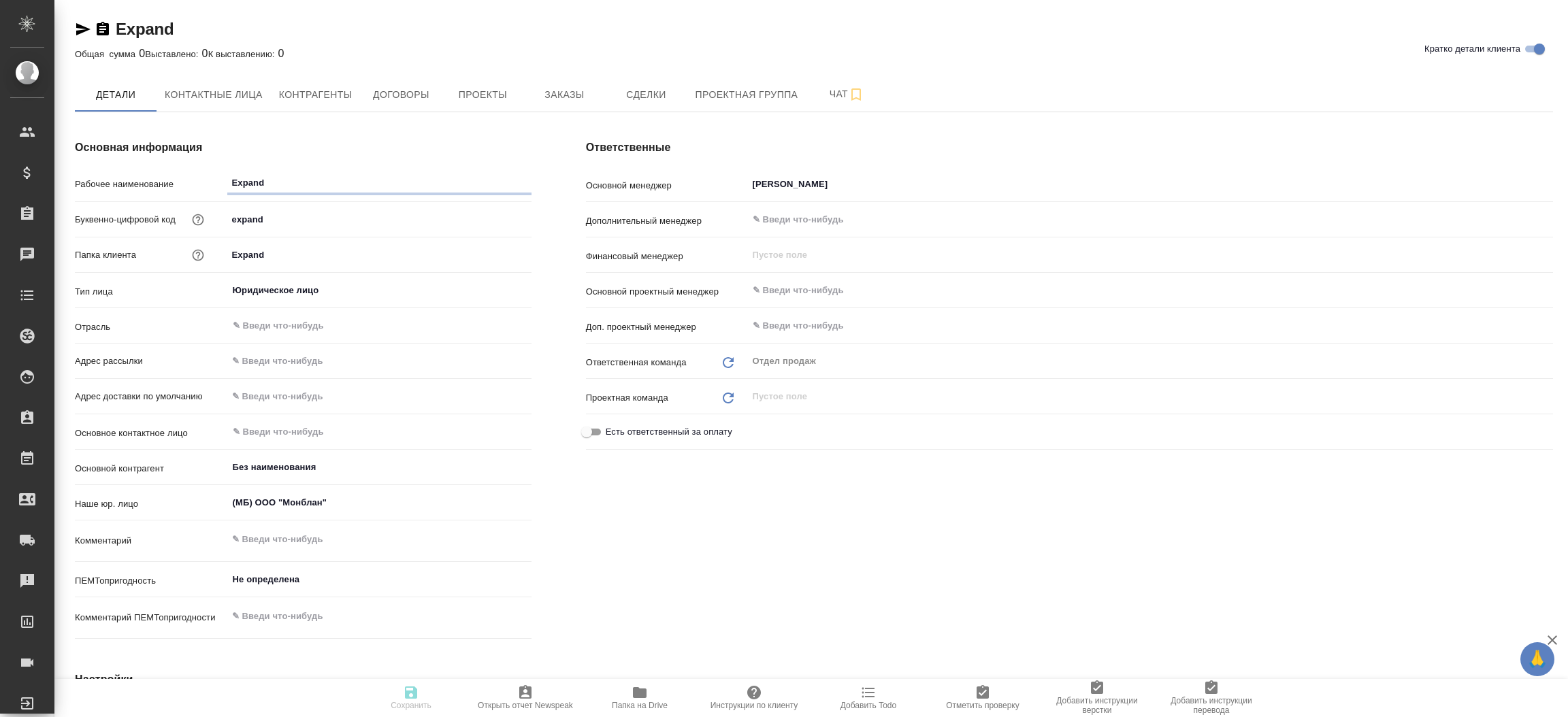
type textarea "x"
click at [491, 89] on span "Проекты" at bounding box center [483, 95] width 65 height 17
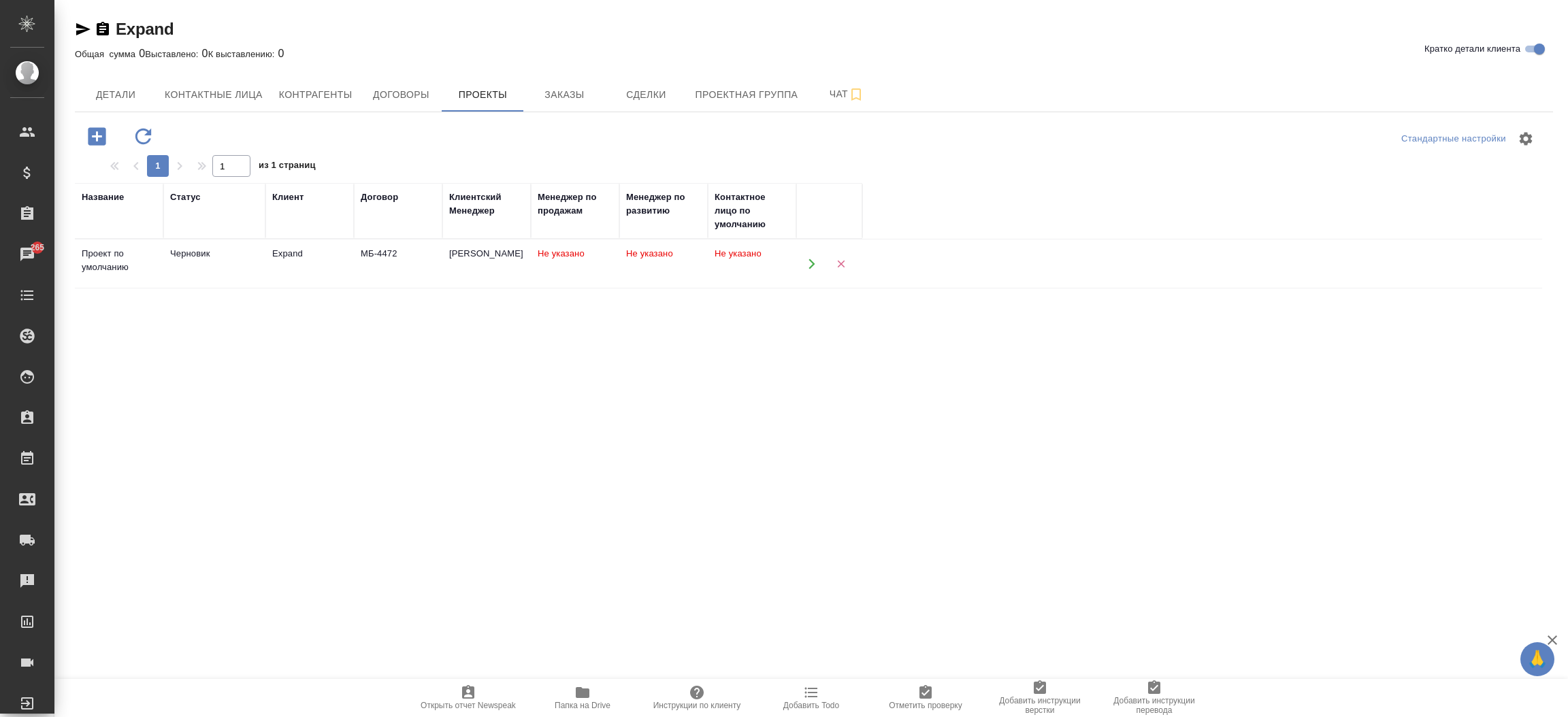
click at [806, 263] on icon "button" at bounding box center [811, 263] width 12 height 12
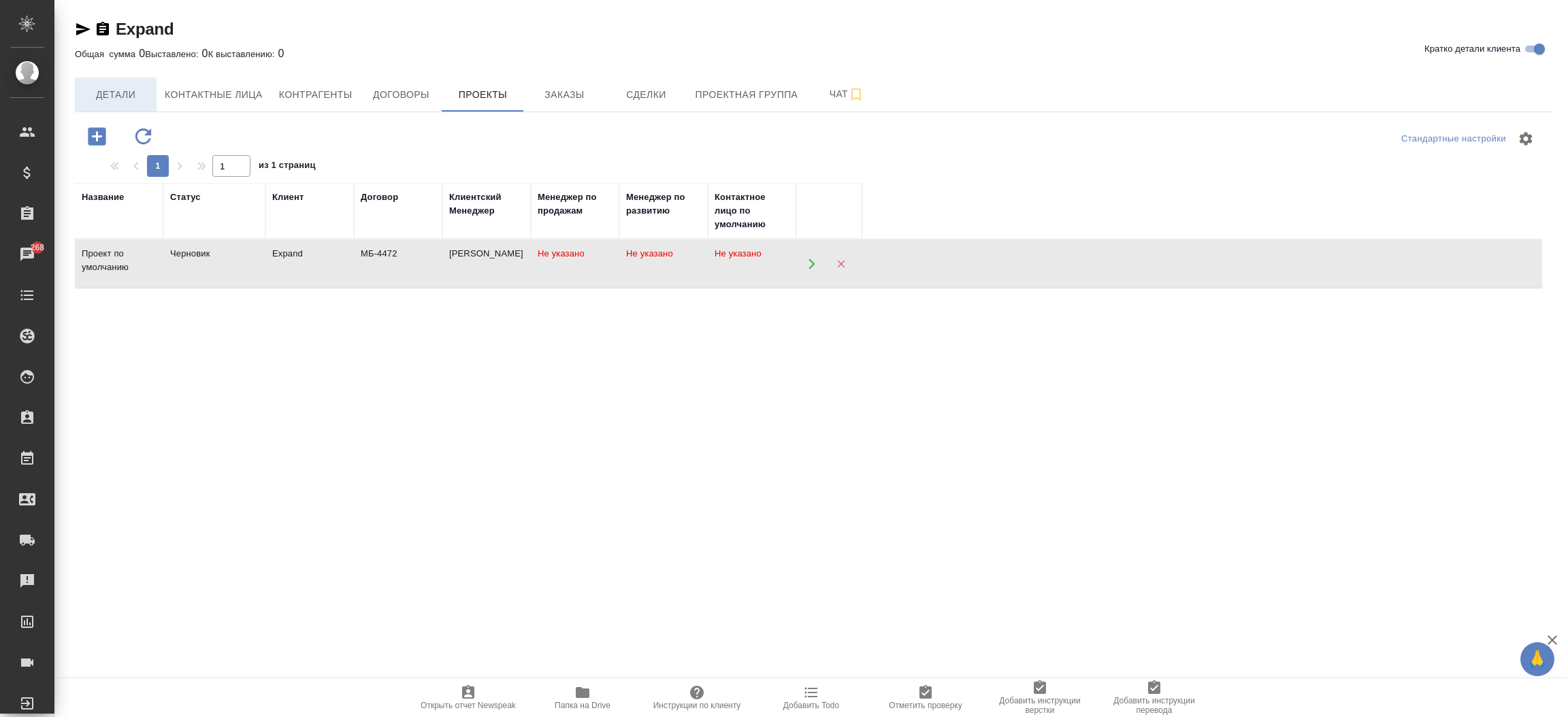
click at [102, 101] on span "Детали" at bounding box center [116, 95] width 65 height 17
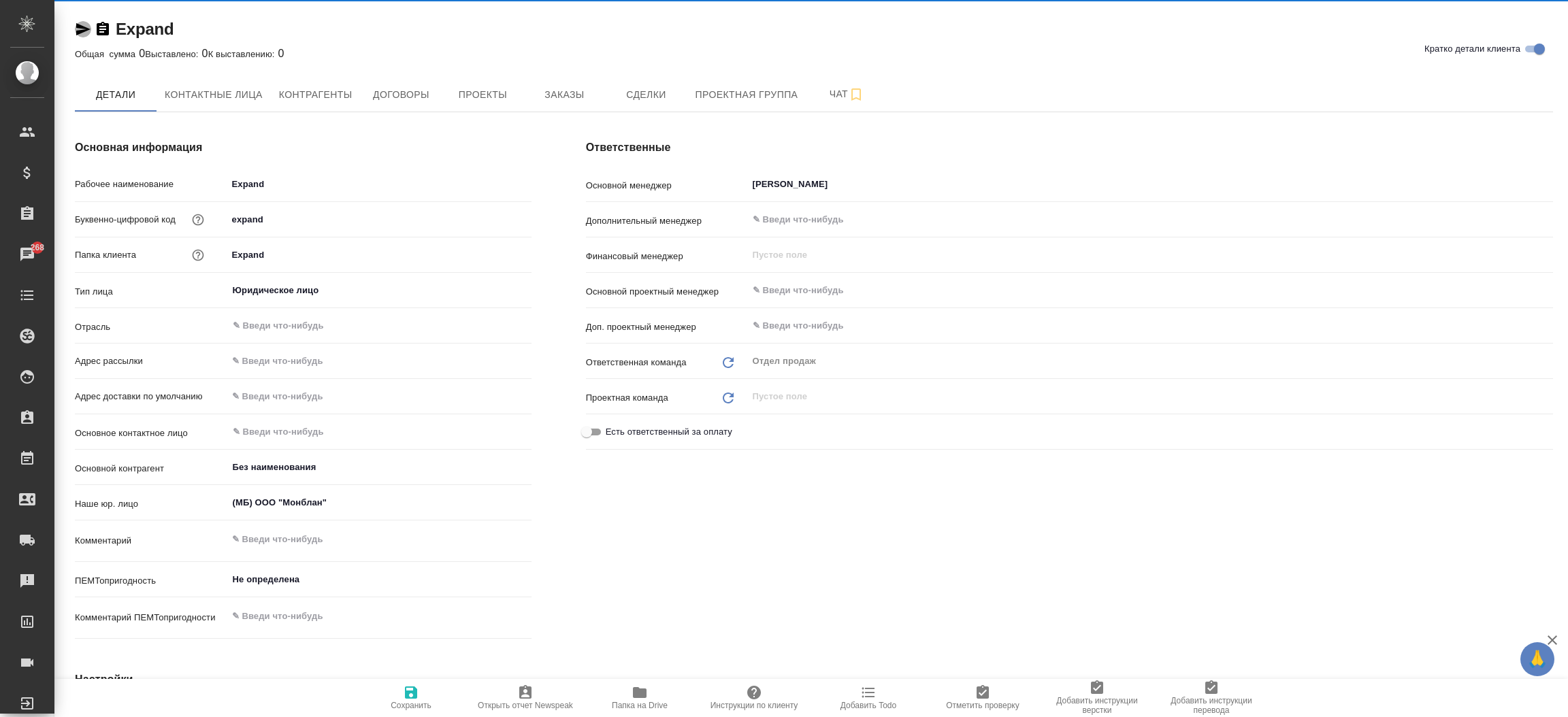
click at [80, 24] on icon "button" at bounding box center [82, 29] width 16 height 16
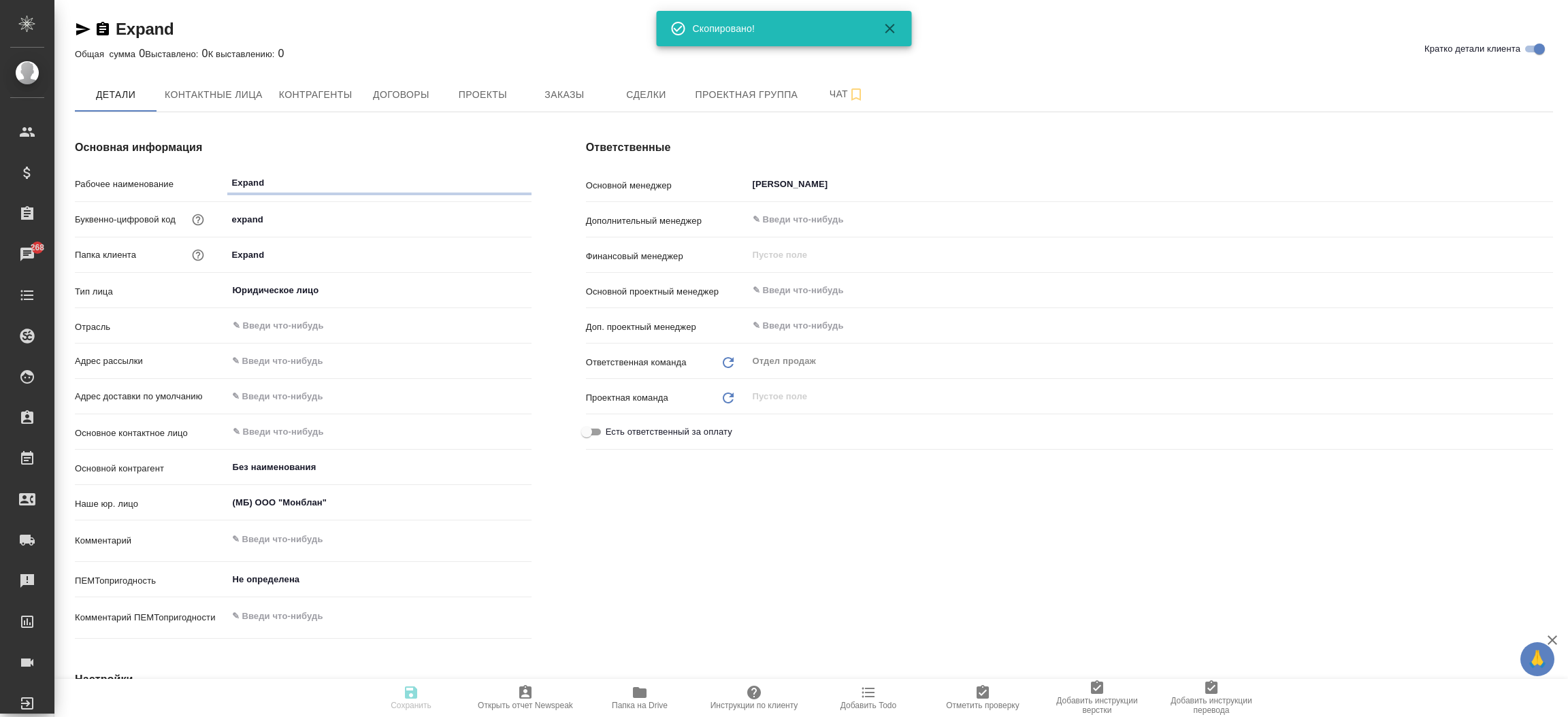
type textarea "x"
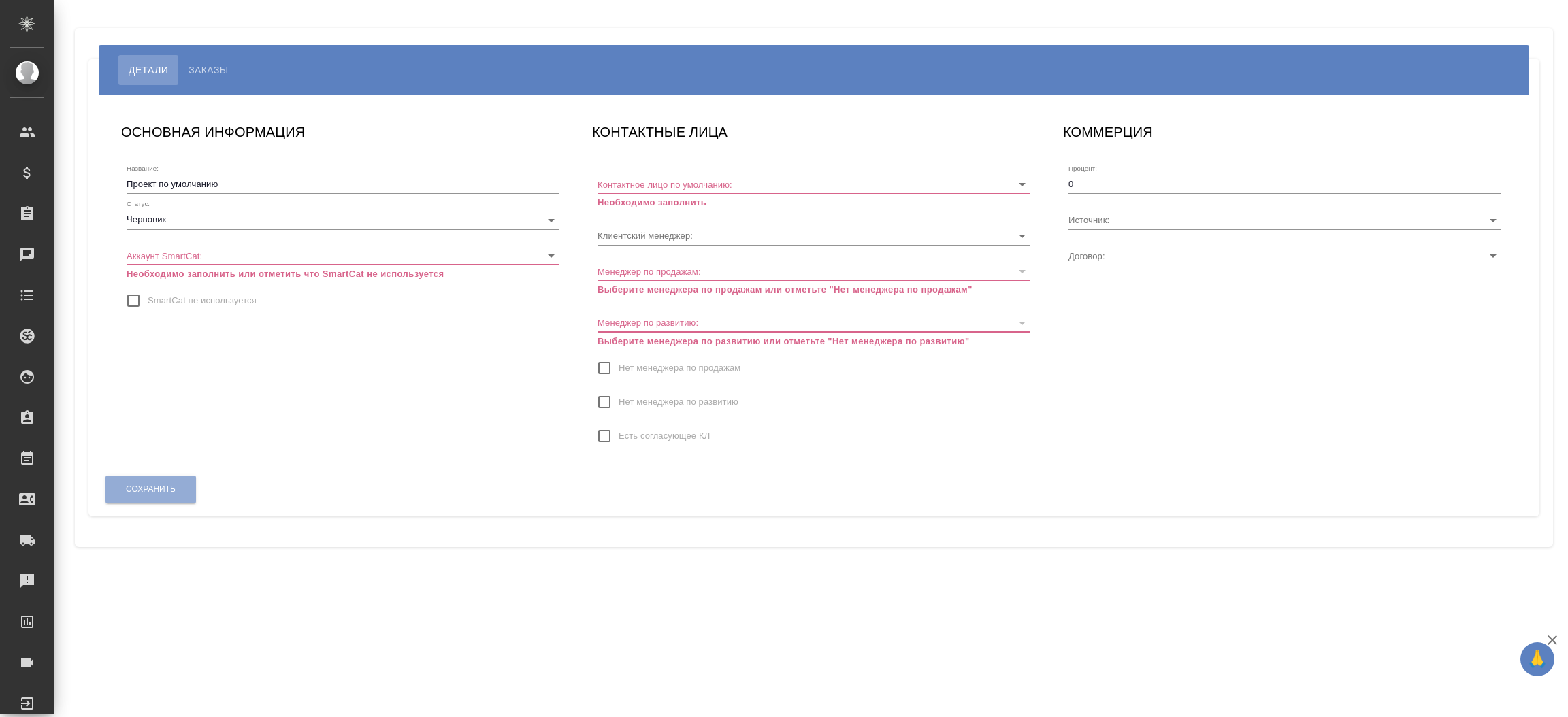
type input "МБ-4472"
type input "[PERSON_NAME]"
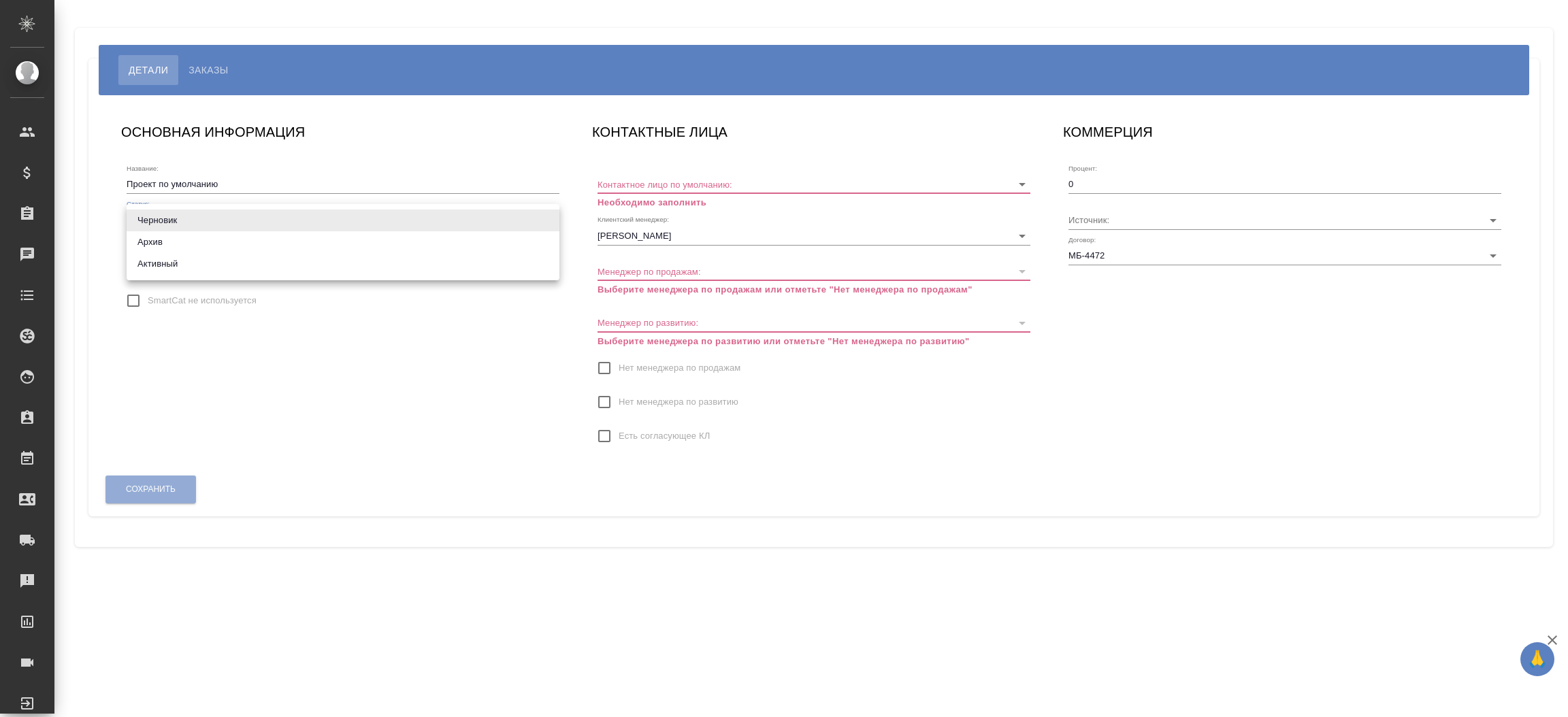
click at [206, 216] on body "🙏 .cls-1 fill:#fff; AWATERA Прутько Ирина i.prutko Клиенты Спецификации Заказы …" at bounding box center [784, 358] width 1568 height 717
click at [205, 255] on li "Активный" at bounding box center [343, 263] width 433 height 22
type input "active"
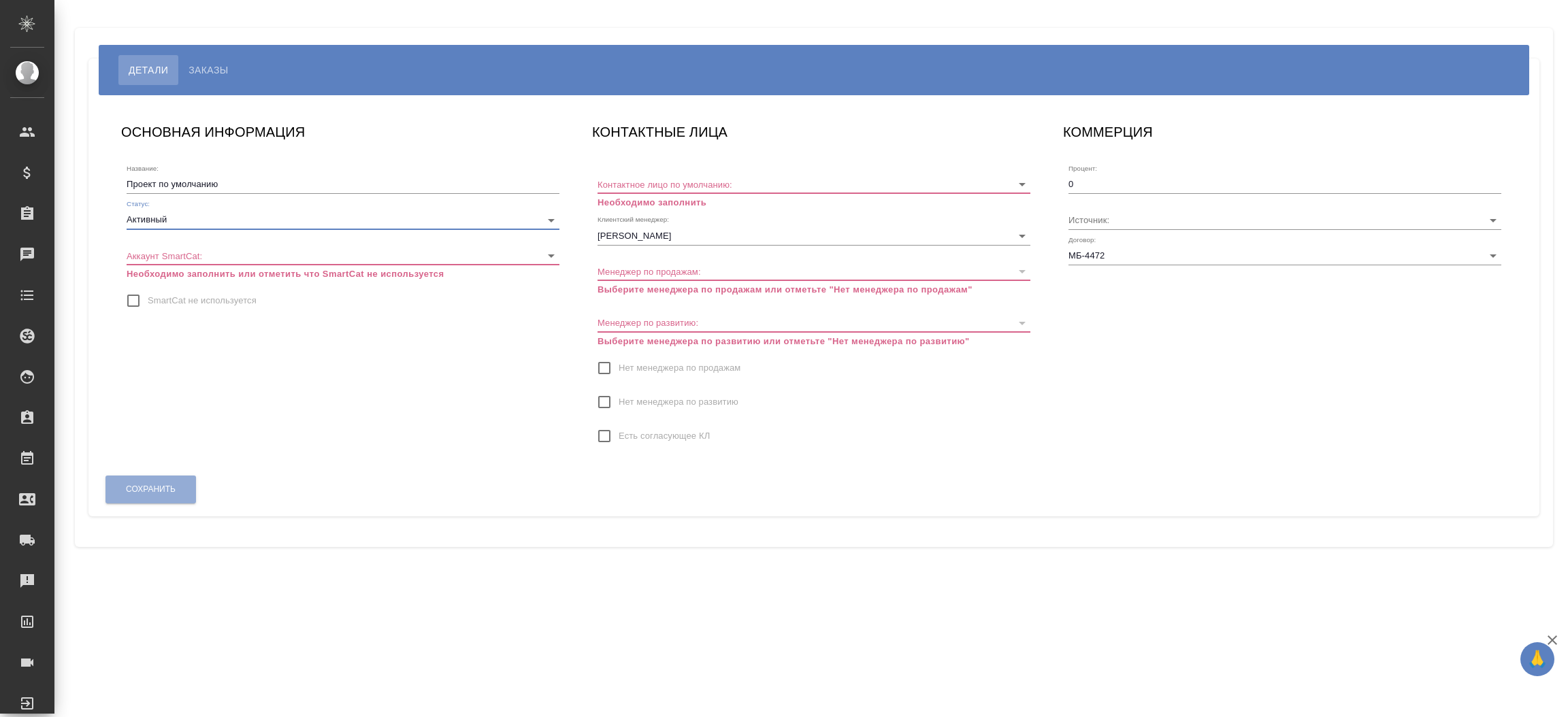
click at [128, 298] on input "SmartCat не используется" at bounding box center [133, 301] width 29 height 29
checkbox input "true"
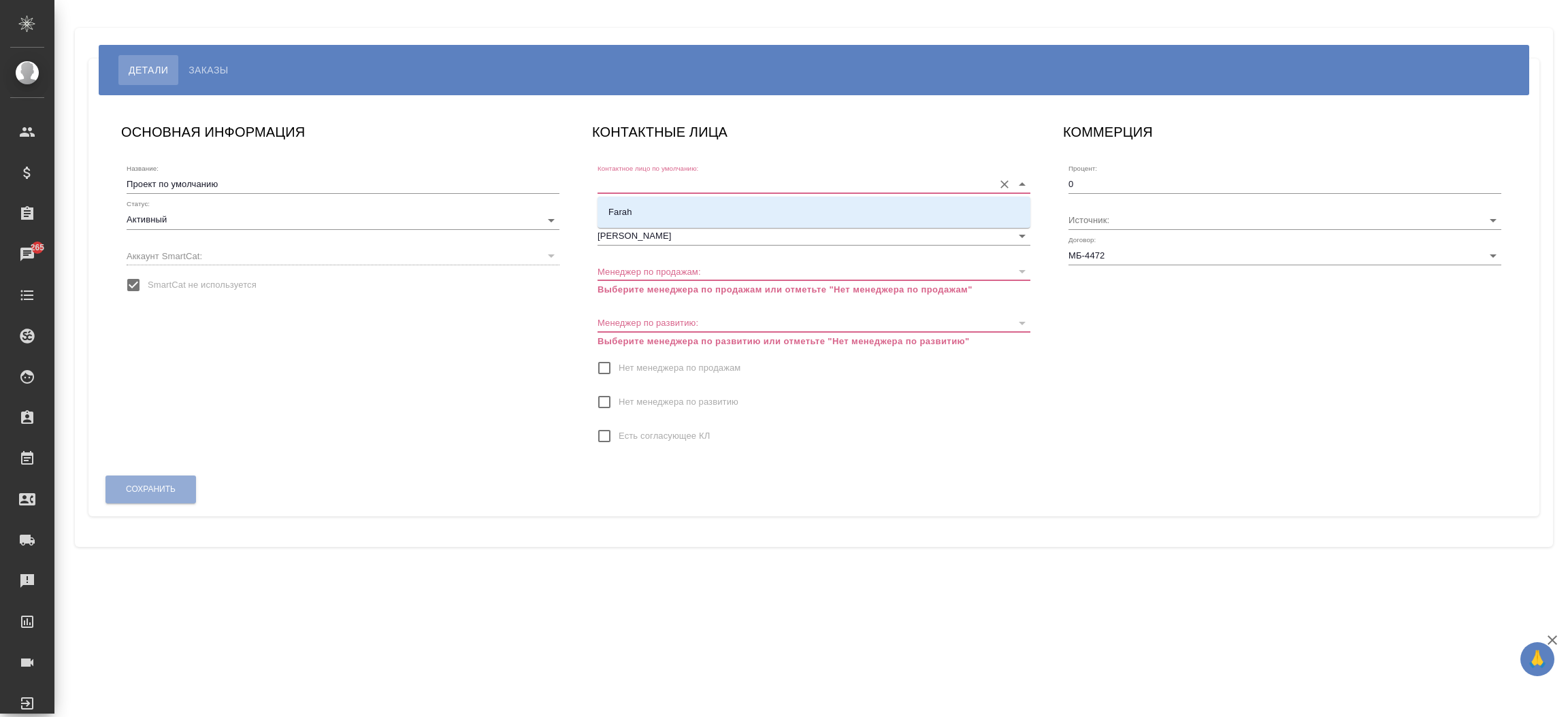
click at [660, 175] on input "Контактное лицо по умолчанию:" at bounding box center [792, 184] width 389 height 18
click at [648, 204] on li "Farah" at bounding box center [814, 213] width 433 height 25
type input "Farah"
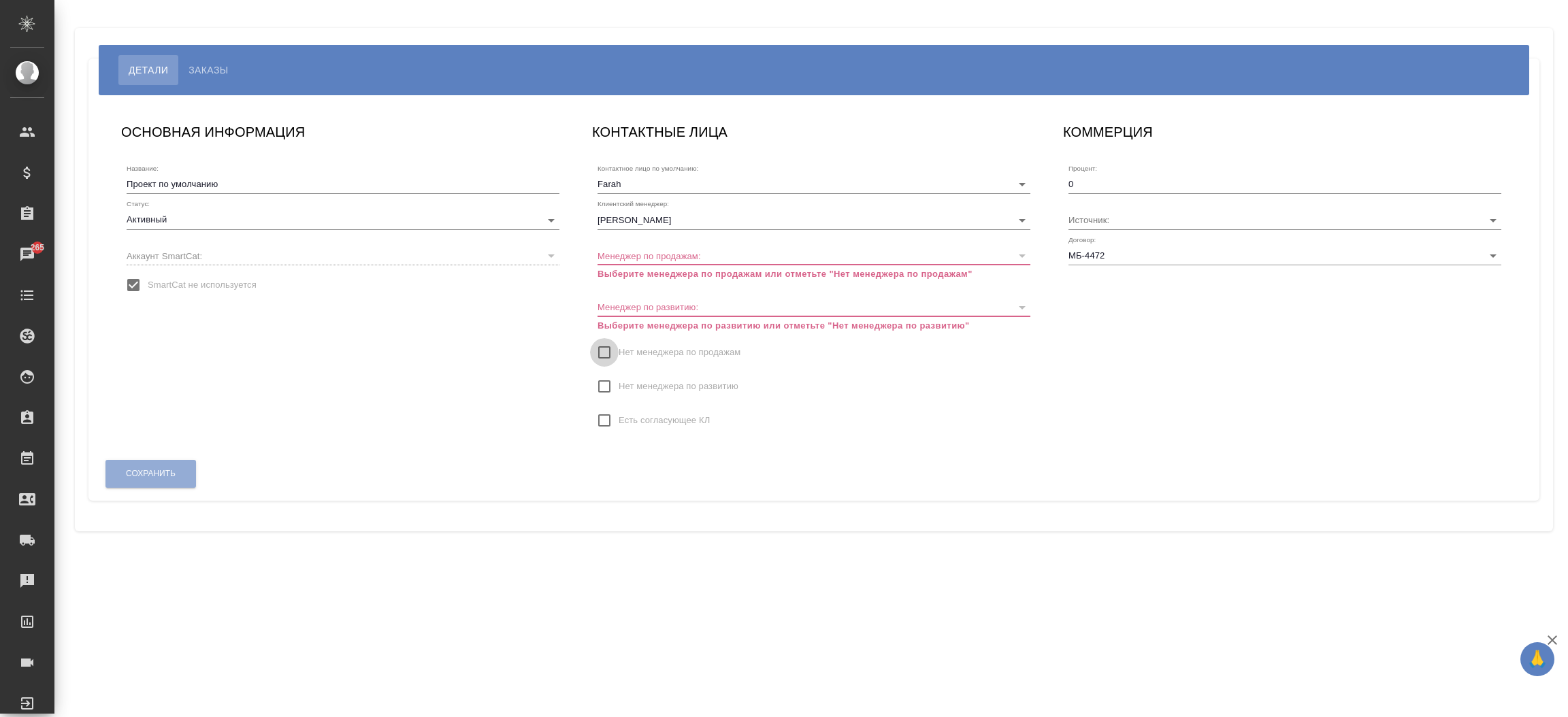
click at [600, 350] on input "Нет менеджера по продажам" at bounding box center [604, 352] width 29 height 29
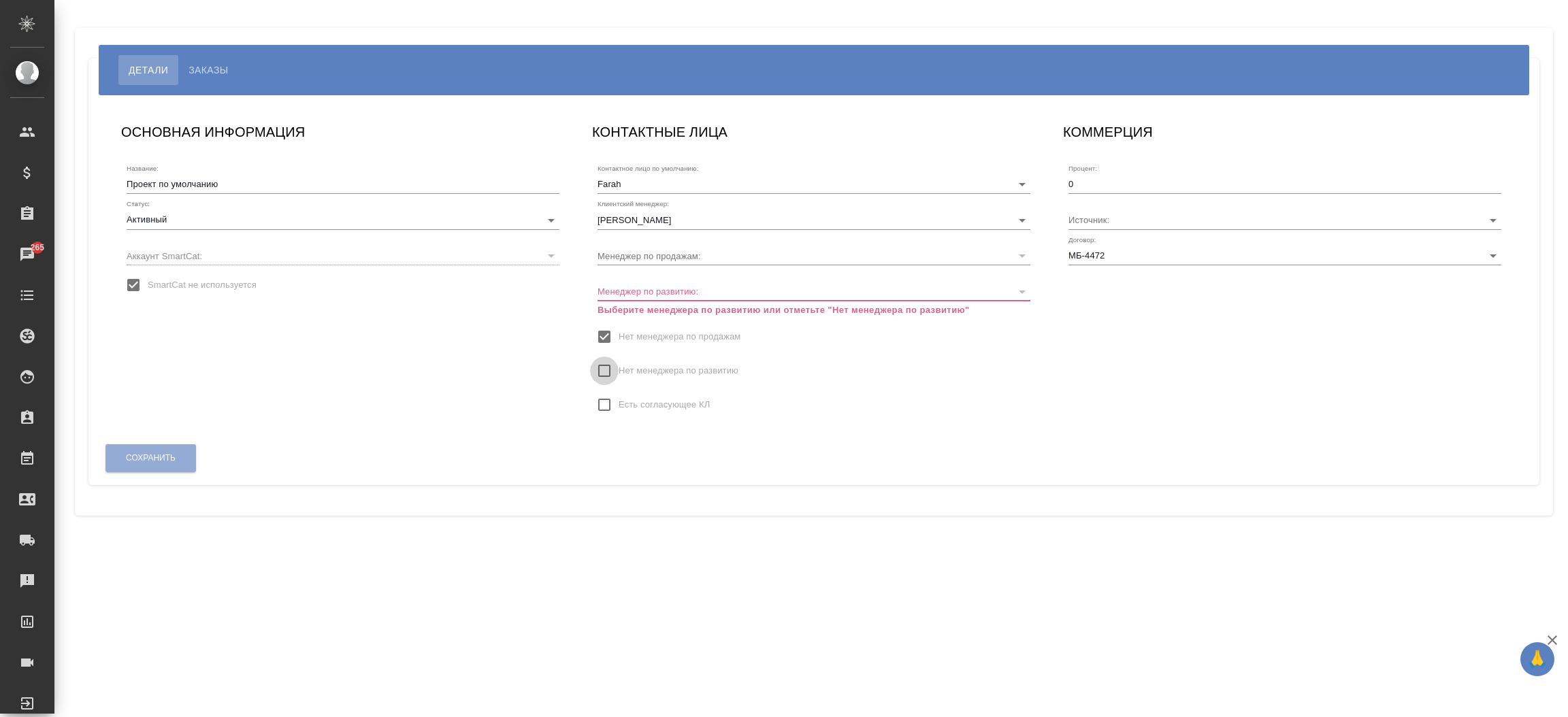
click at [603, 377] on input "Нет менеджера по развитию" at bounding box center [604, 370] width 29 height 29
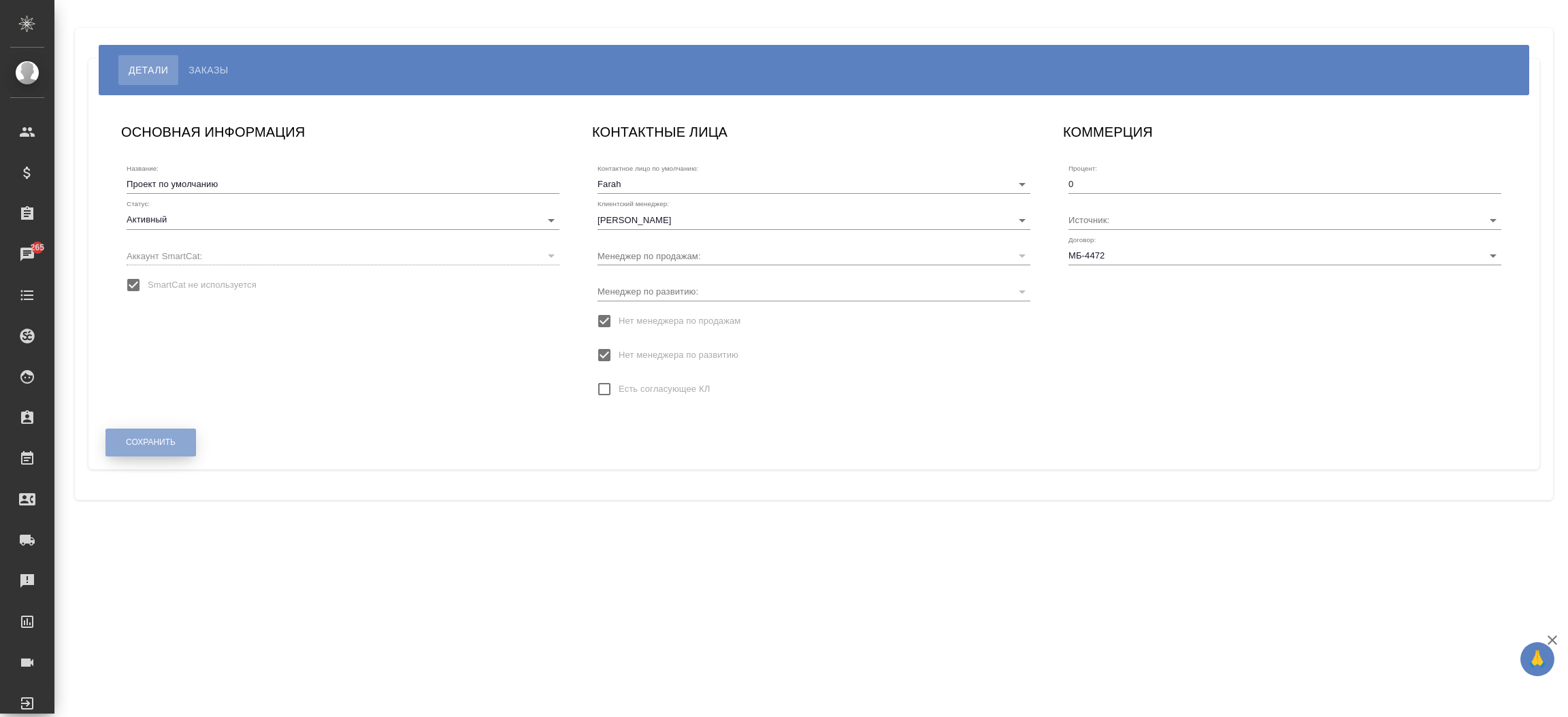
click at [152, 440] on span "Сохранить" at bounding box center [150, 442] width 50 height 11
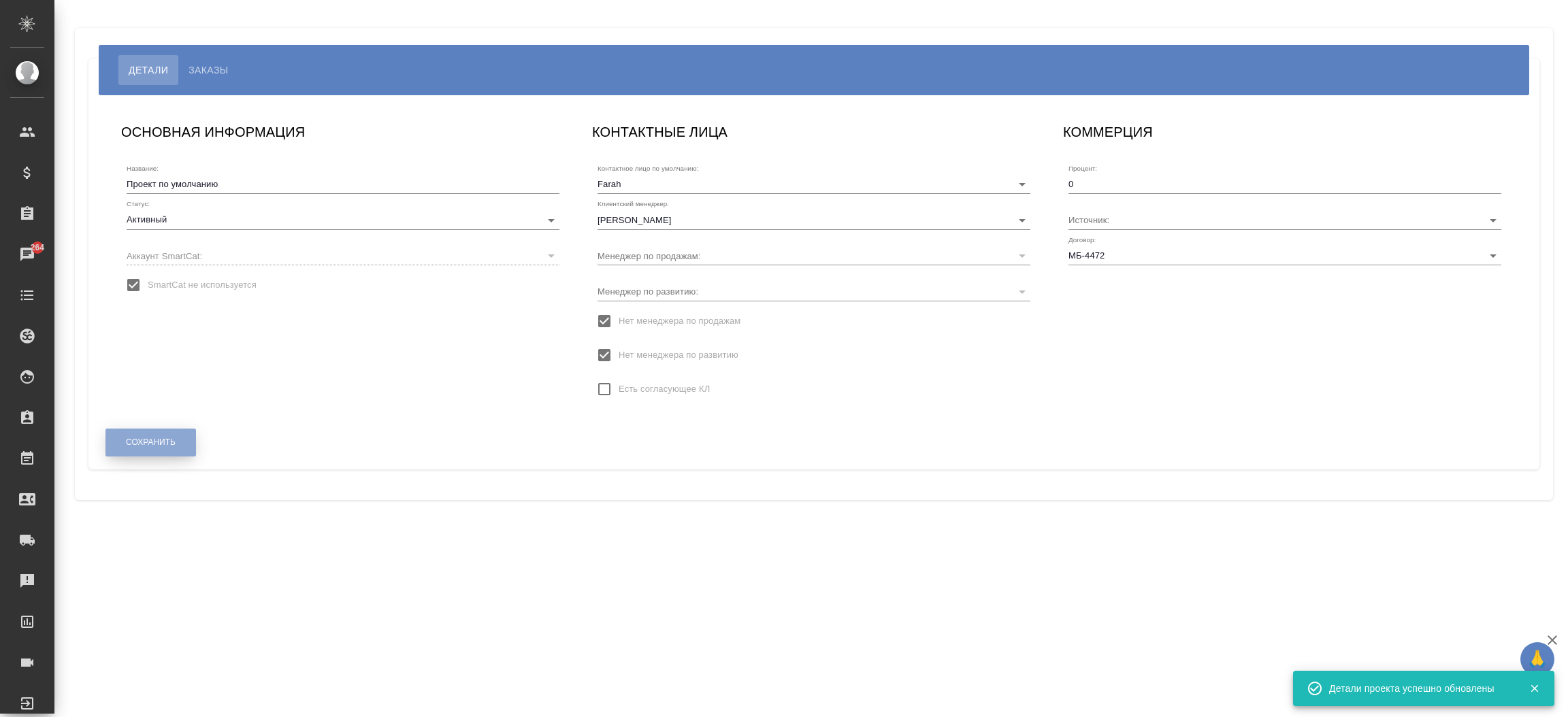
click at [142, 448] on button "Сохранить" at bounding box center [150, 442] width 91 height 28
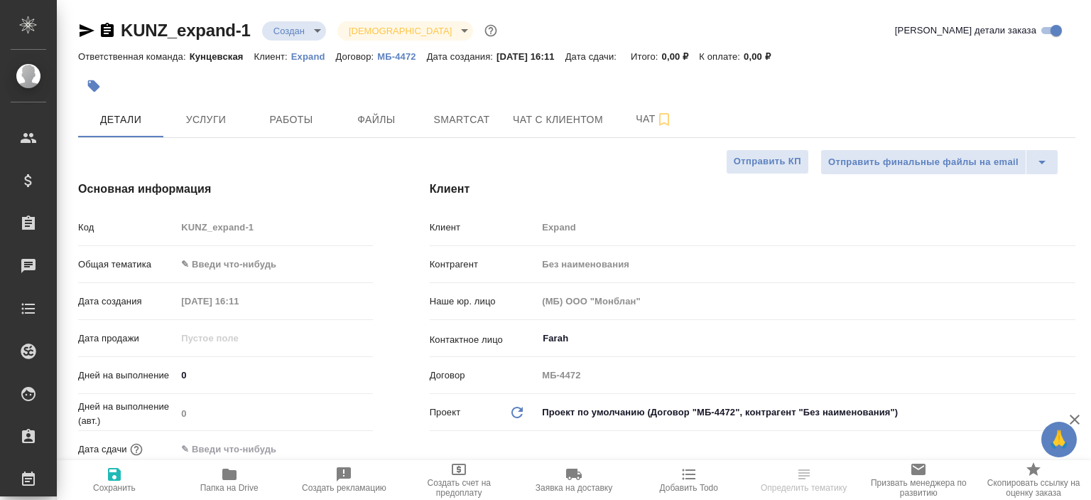
select select "RU"
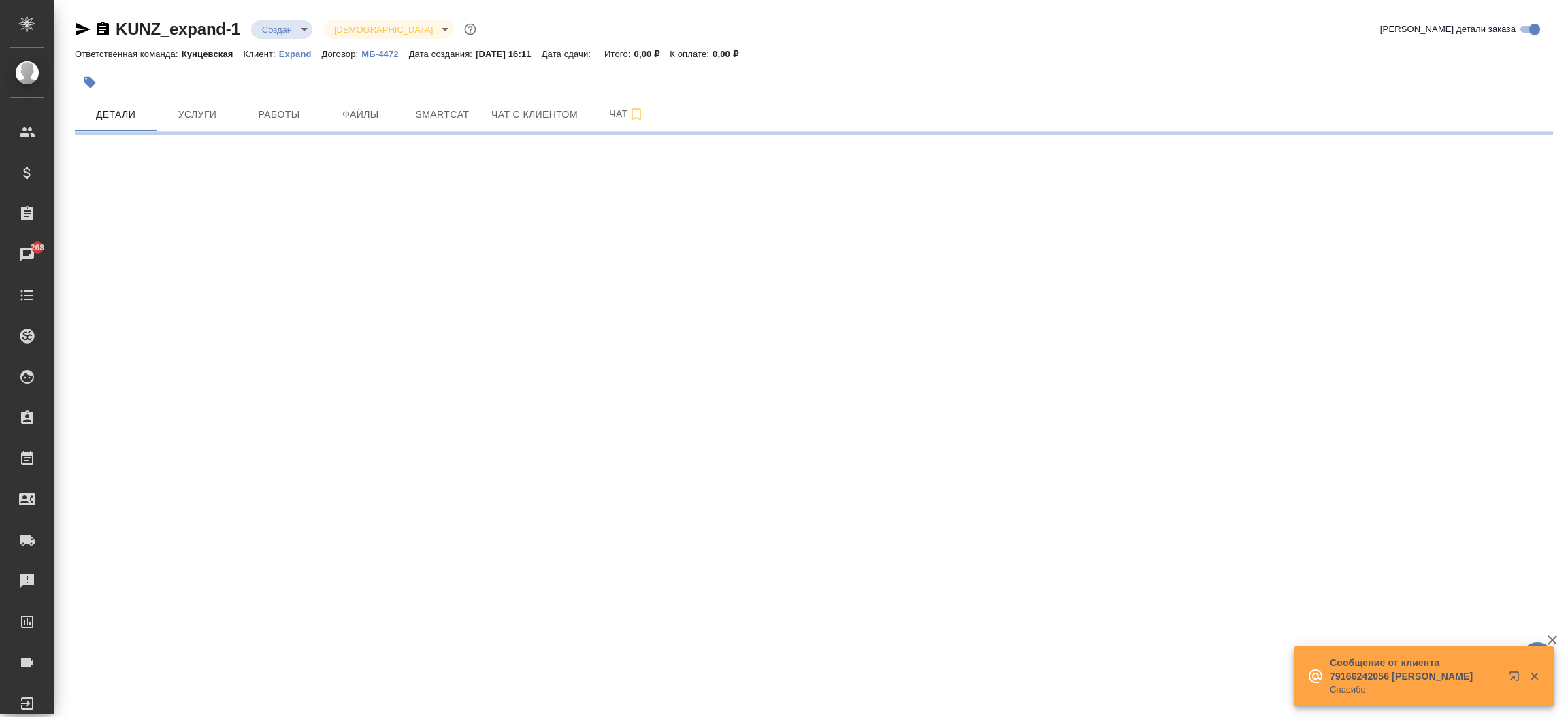
select select "RU"
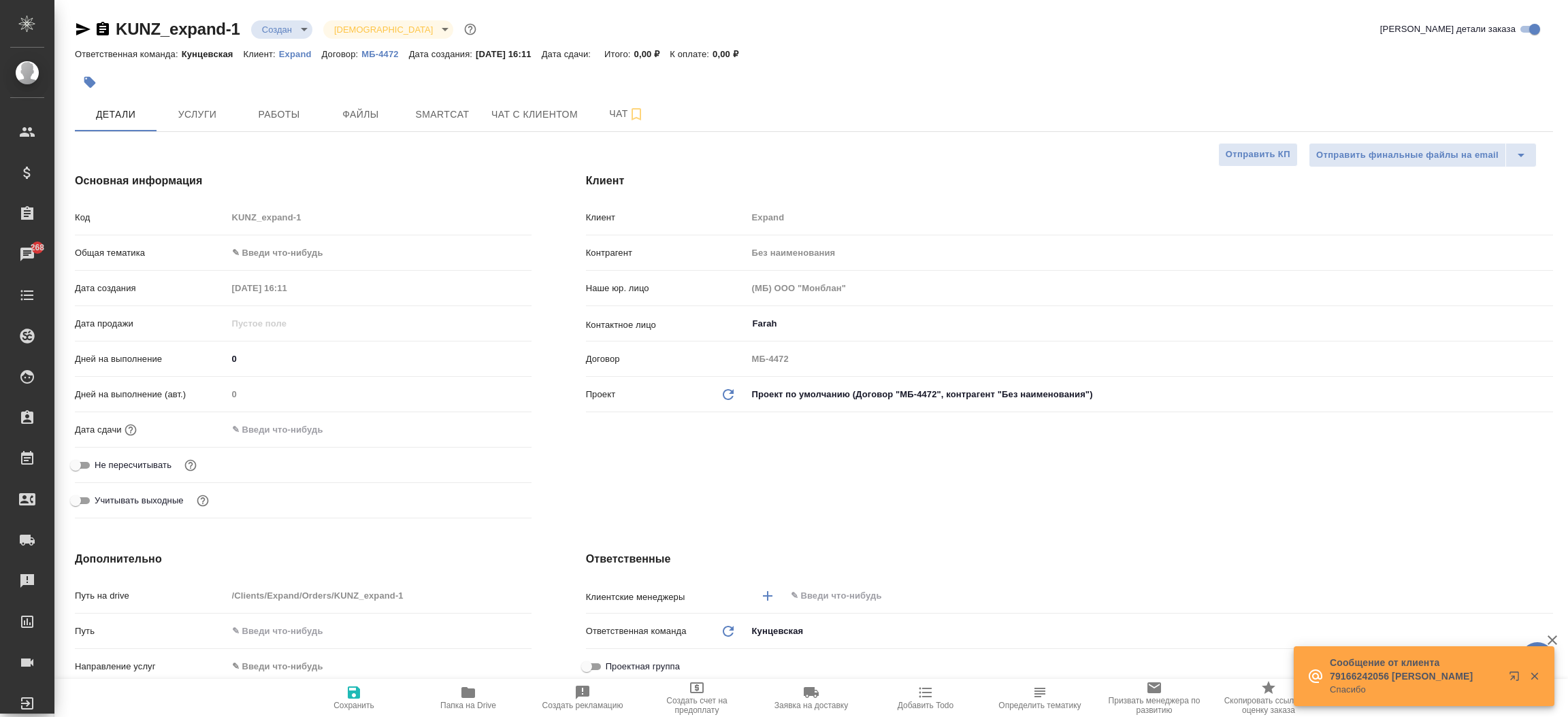
type textarea "x"
click at [88, 27] on icon "button" at bounding box center [82, 29] width 16 height 16
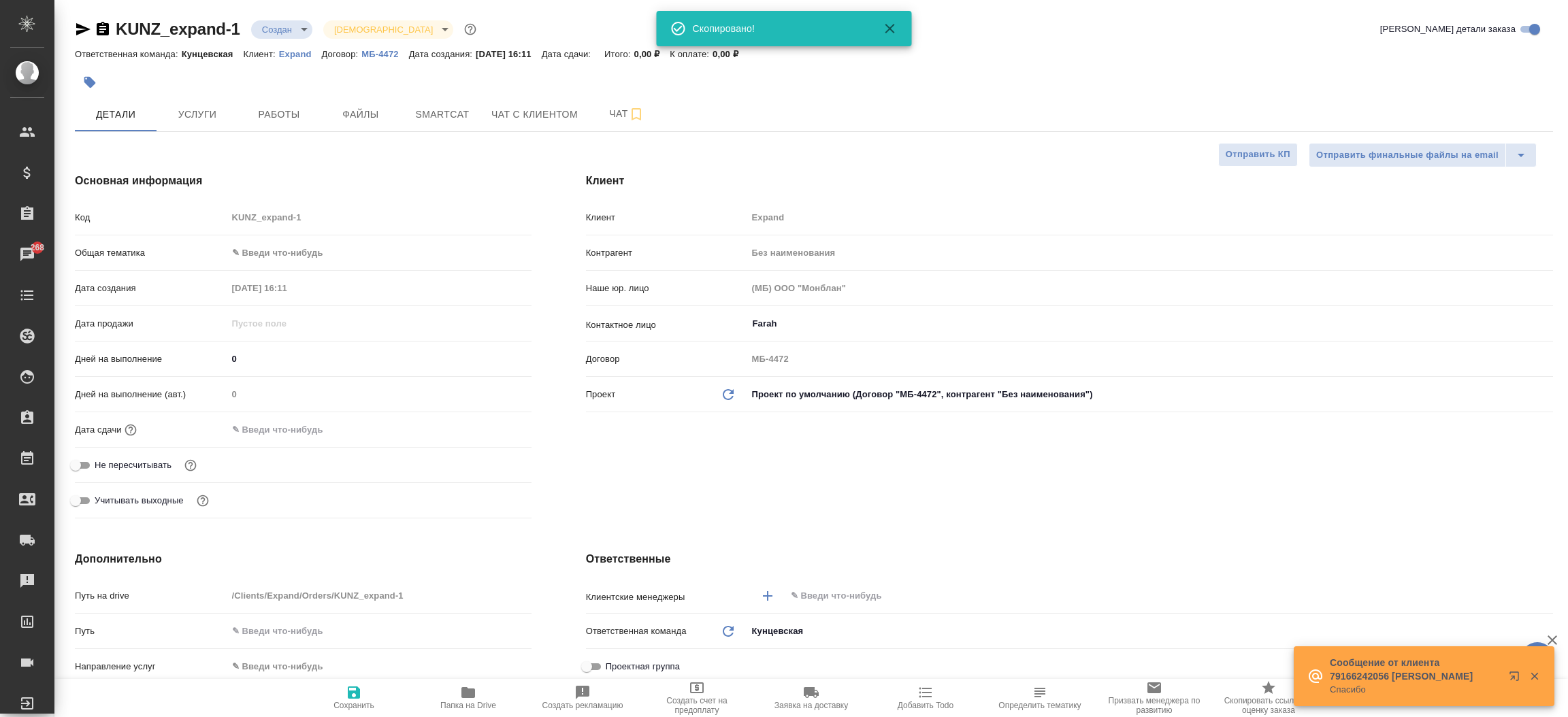
type textarea "x"
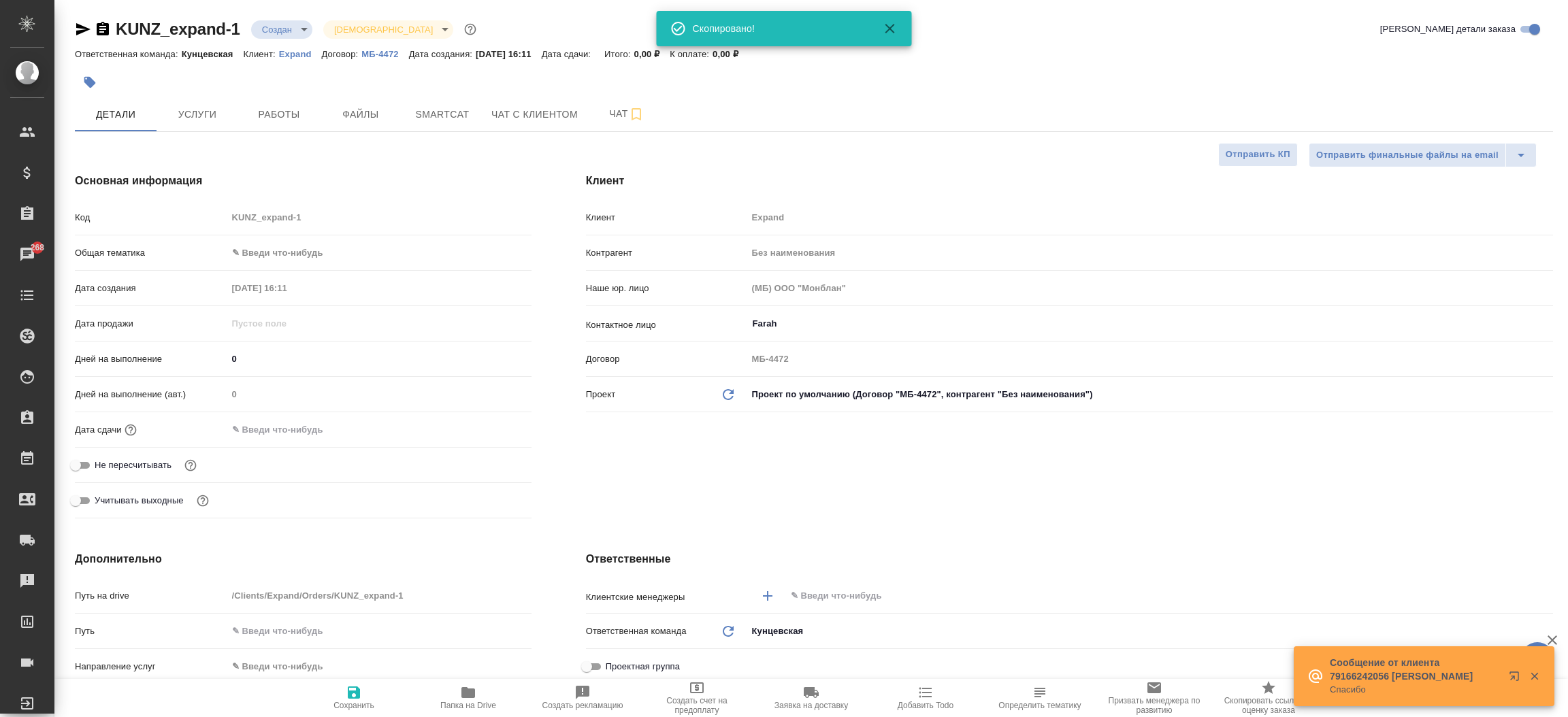
type textarea "x"
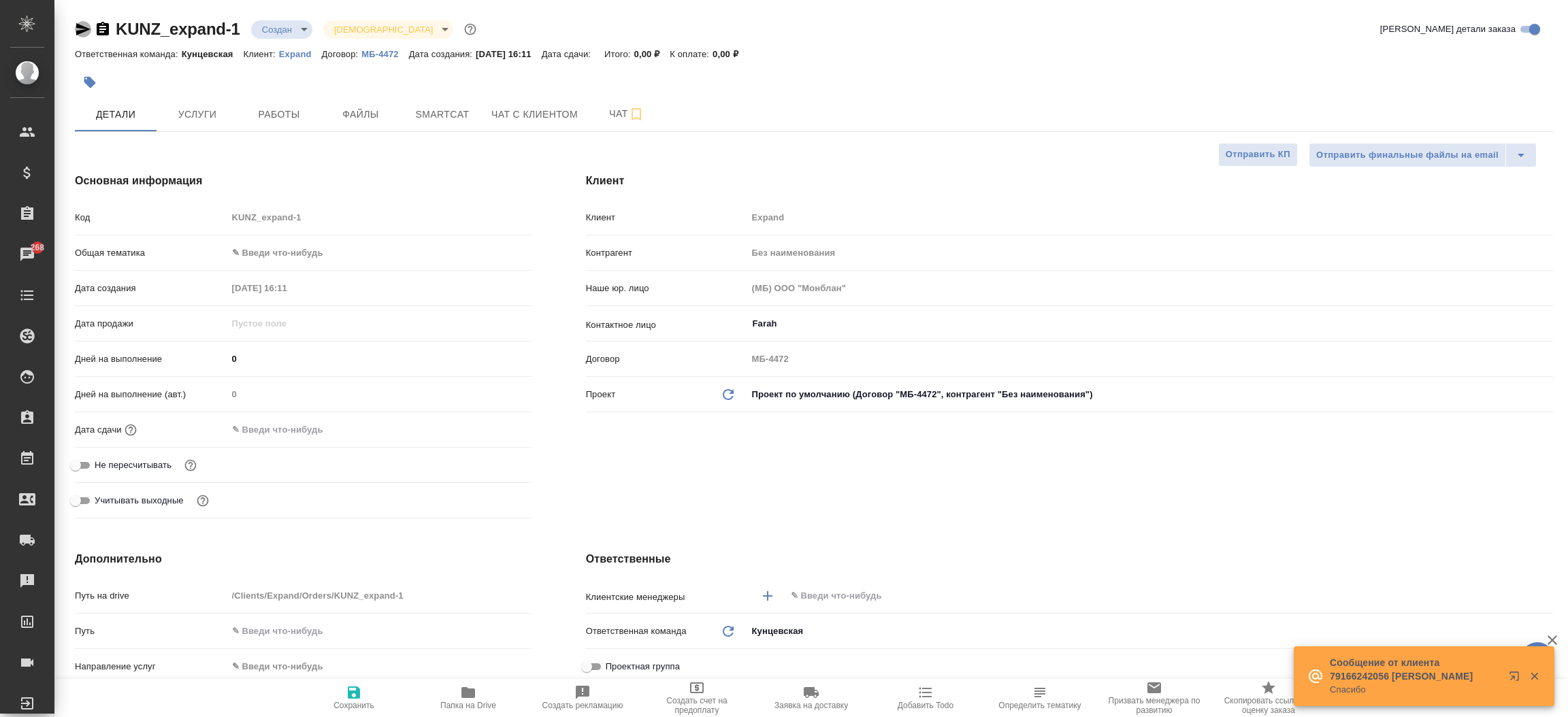
click at [79, 24] on icon "button" at bounding box center [83, 29] width 14 height 12
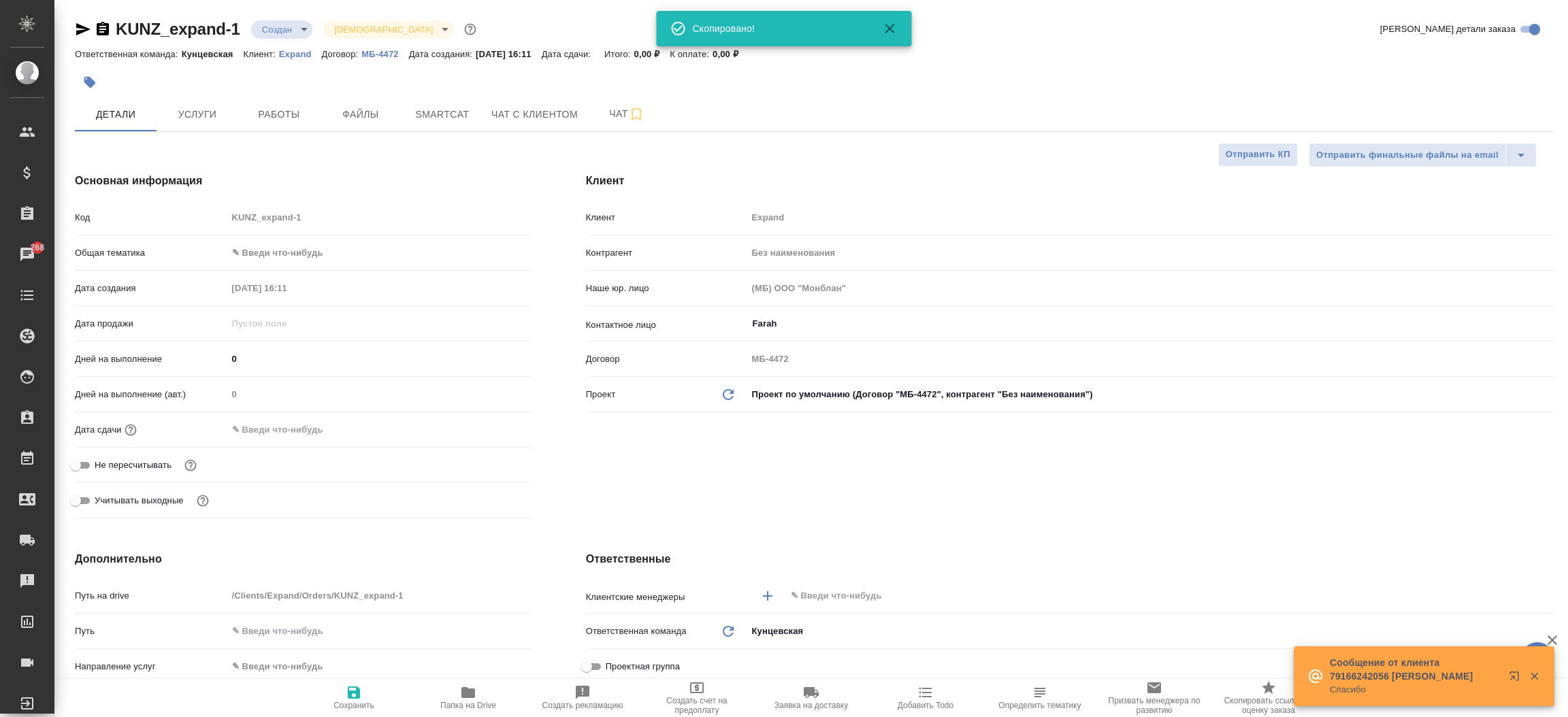
type textarea "x"
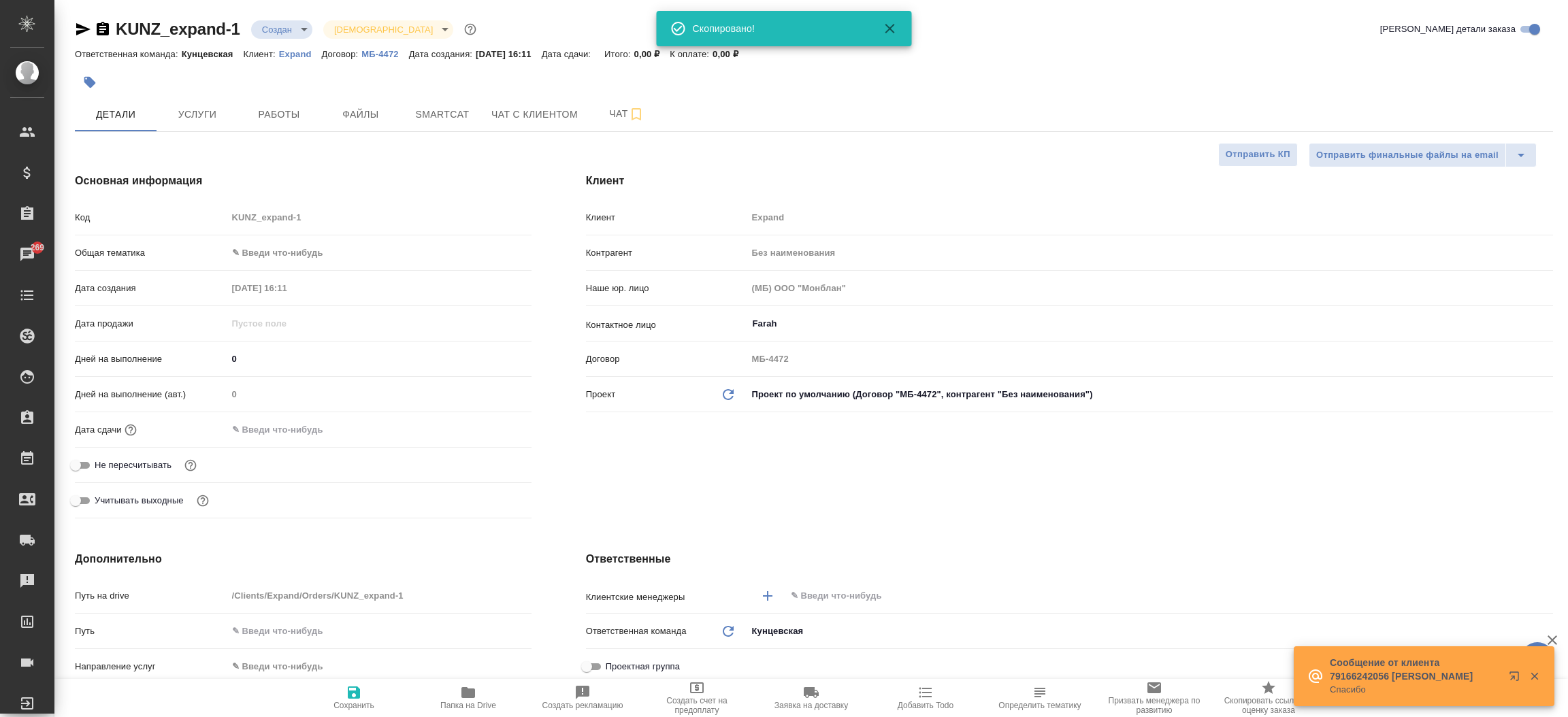
type textarea "x"
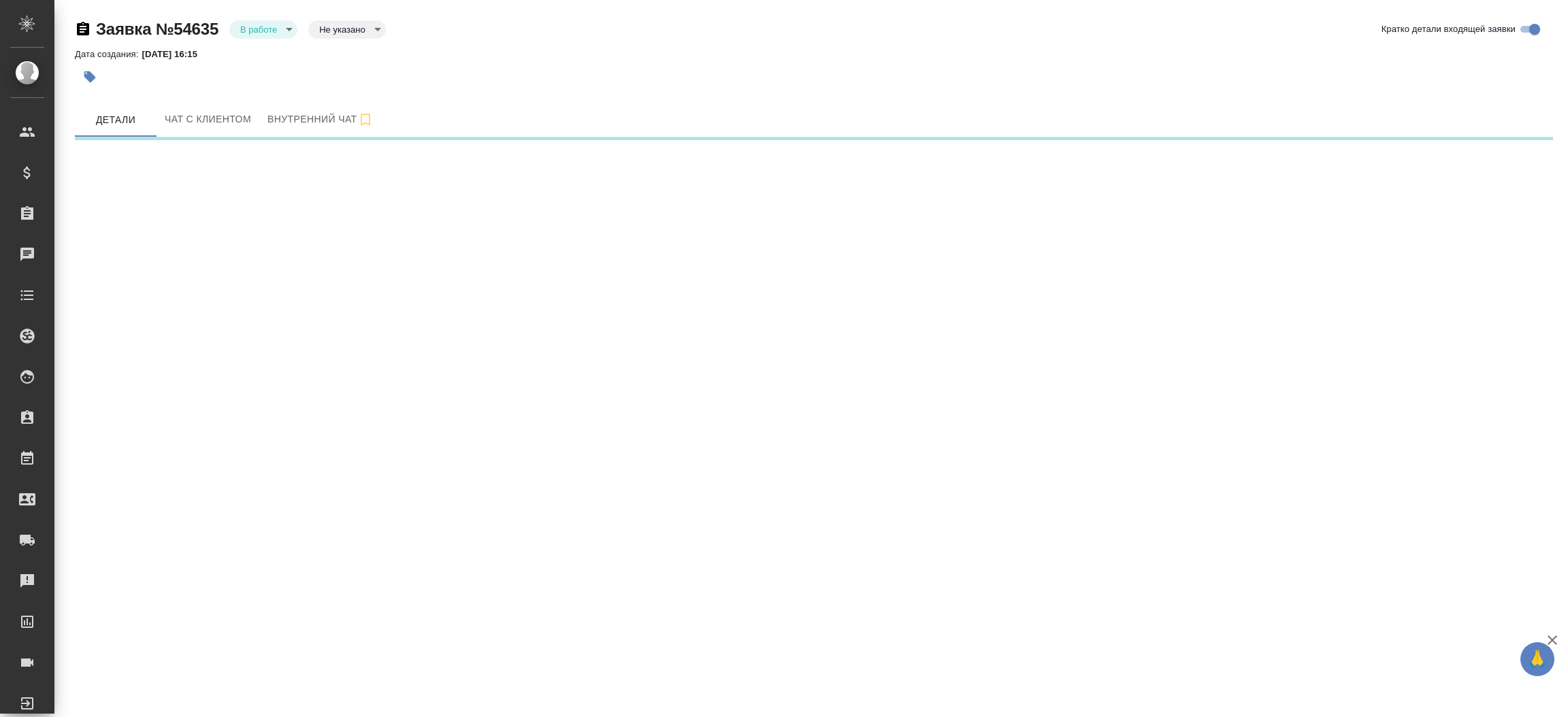
select select "RU"
select select "KZ"
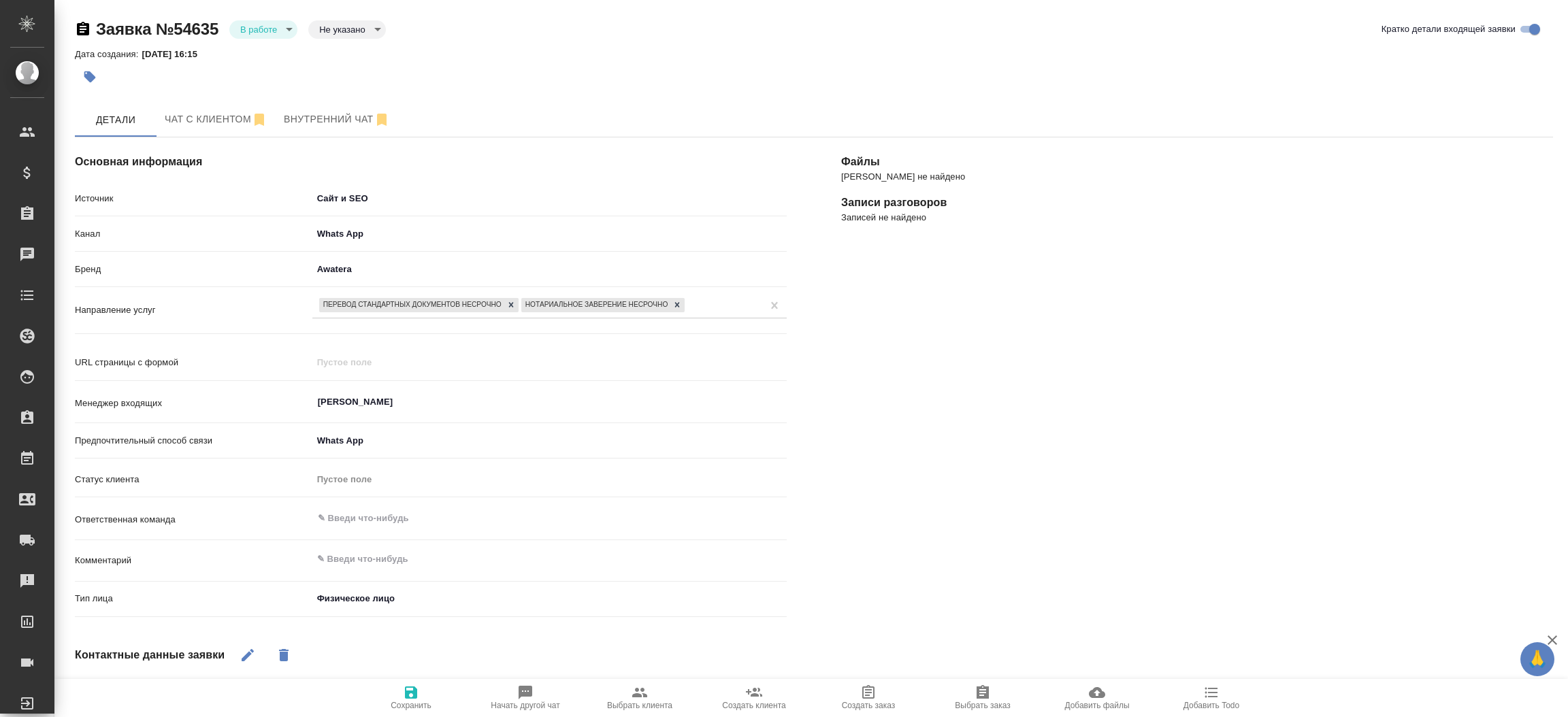
click at [648, 702] on span "Выбрать клиента" at bounding box center [640, 706] width 65 height 10
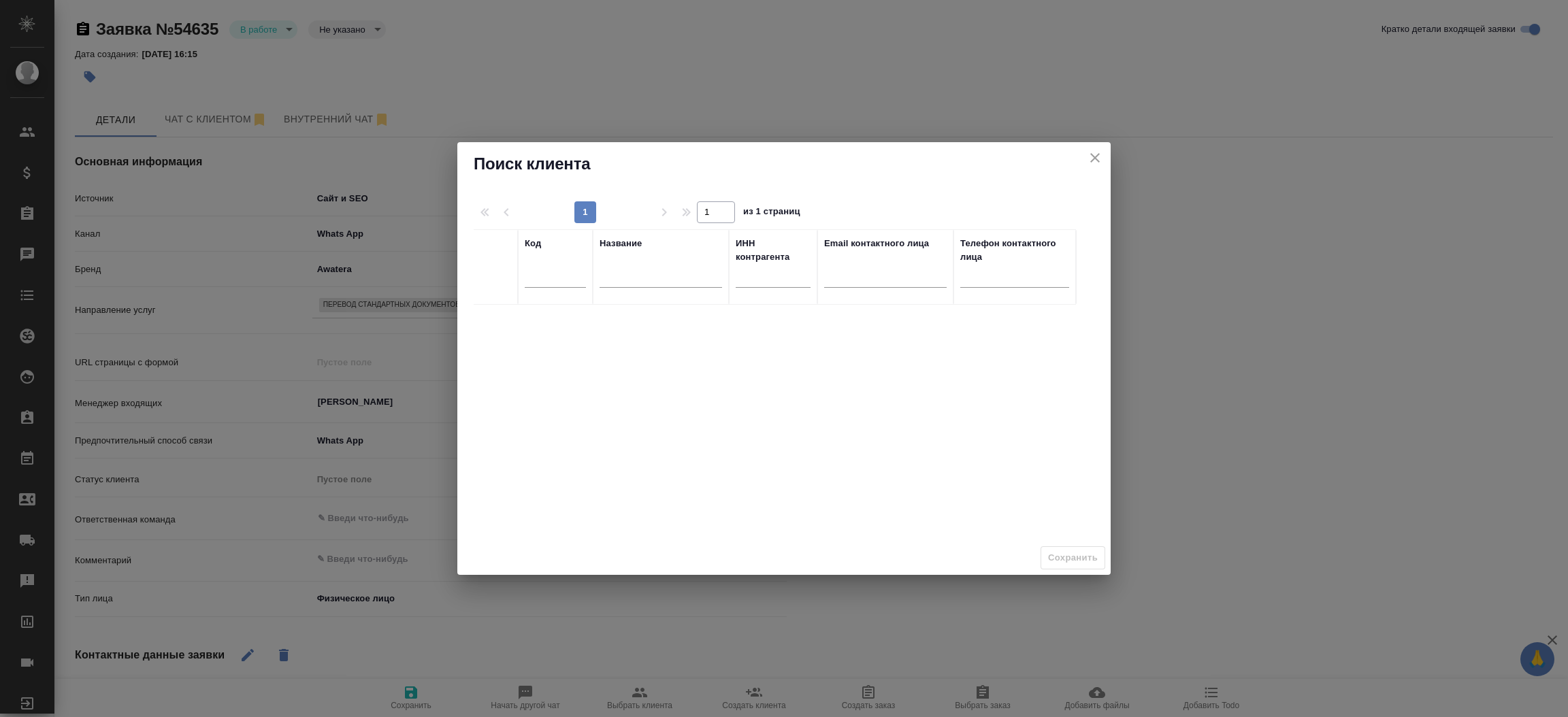
type textarea "x"
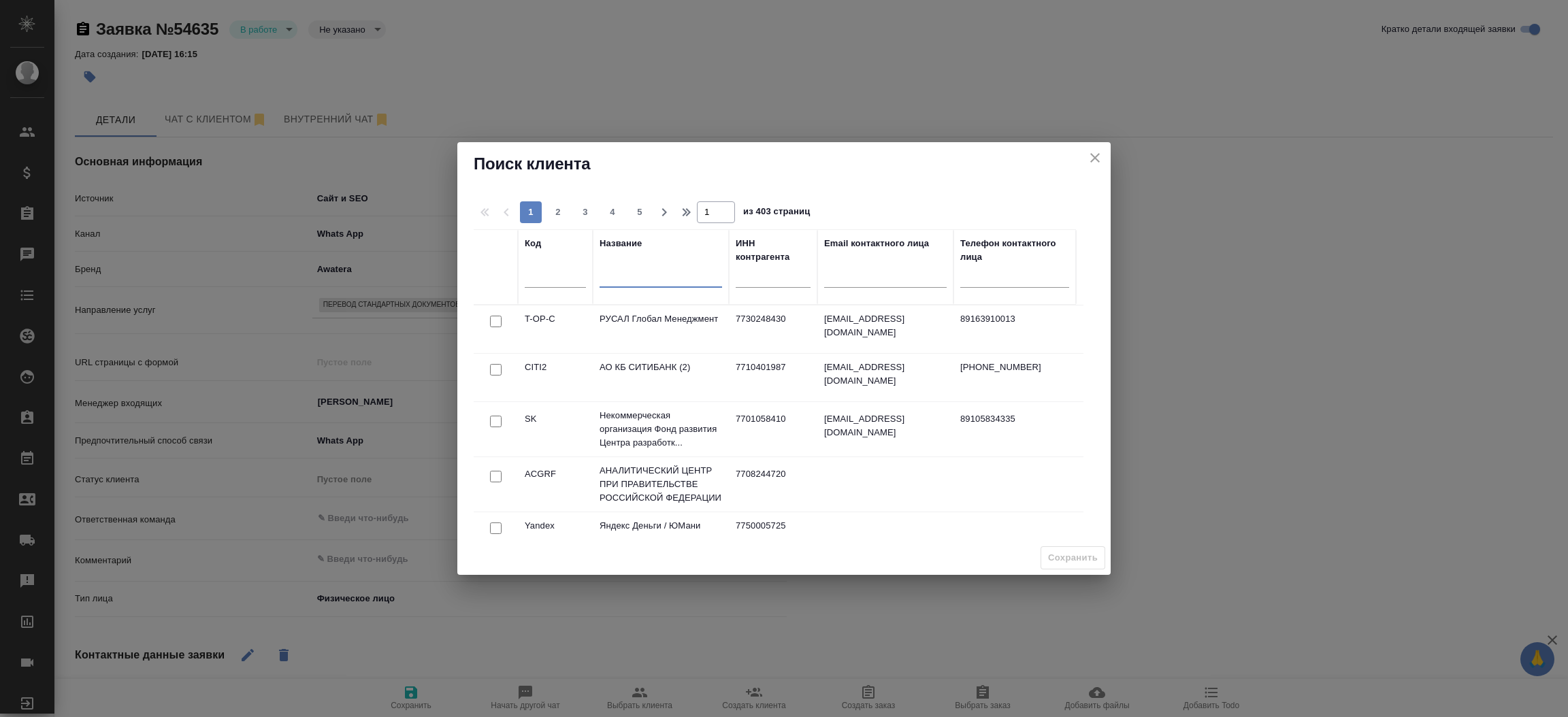
click at [626, 284] on input "text" at bounding box center [661, 280] width 123 height 17
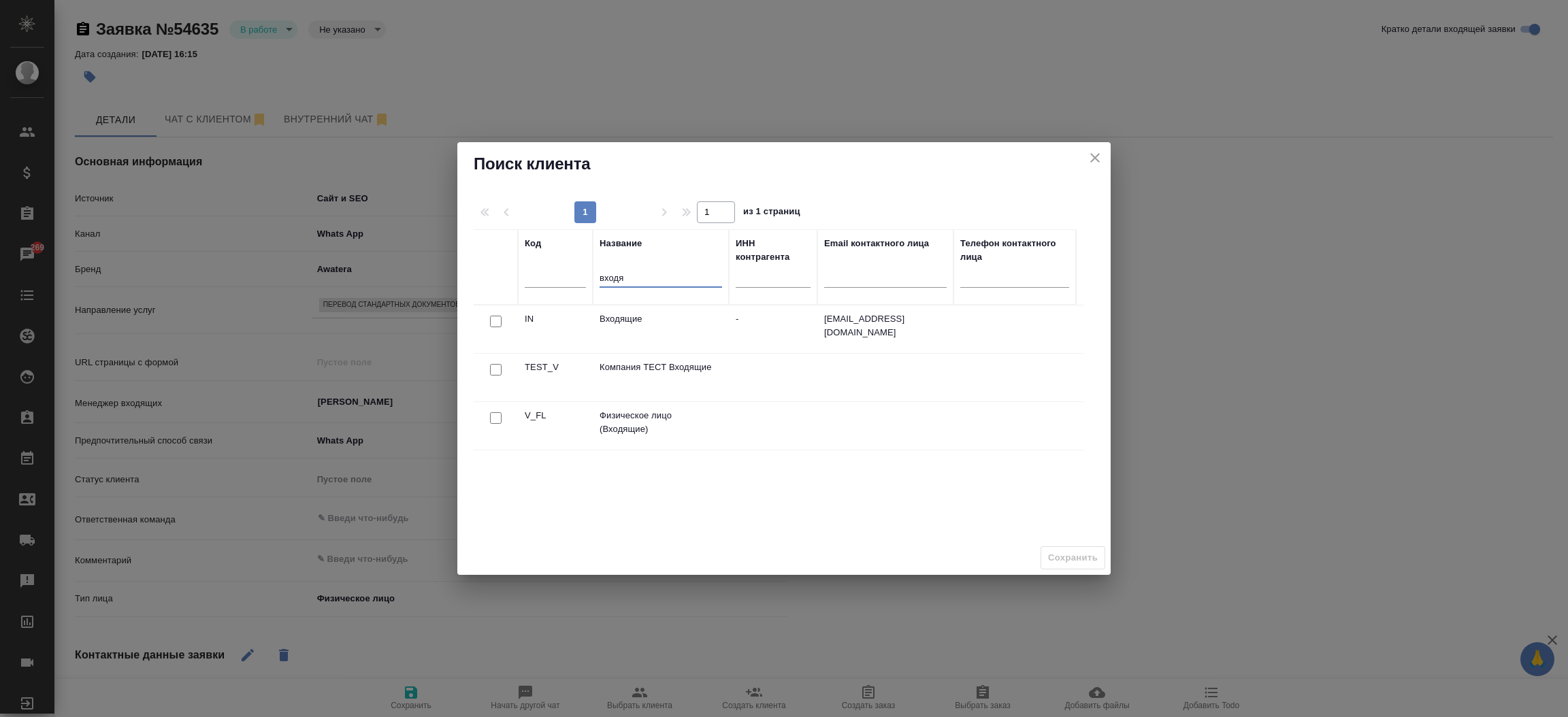
type input "входя"
click at [496, 417] on input "checkbox" at bounding box center [496, 418] width 11 height 11
checkbox input "true"
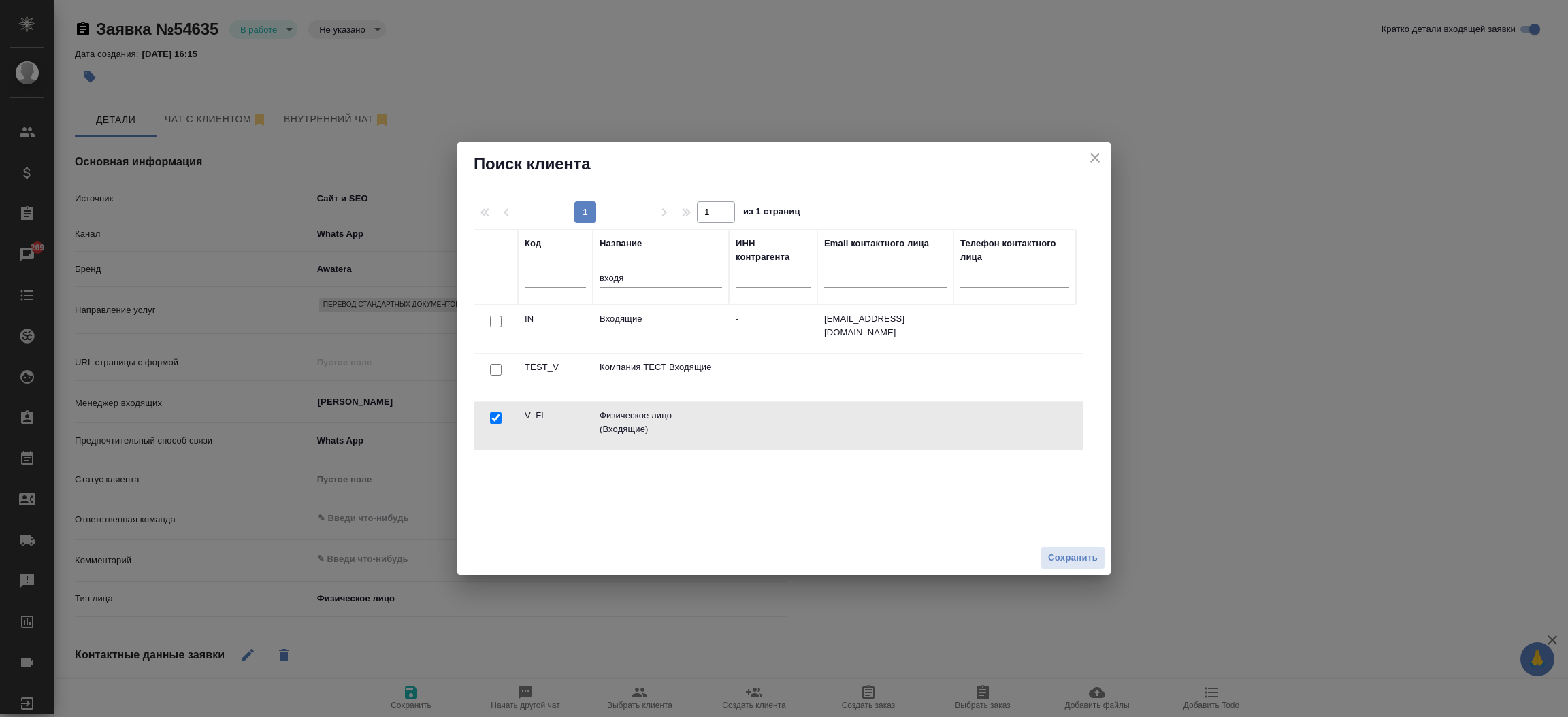
click at [1038, 554] on div "Сохранить" at bounding box center [784, 558] width 653 height 34
click at [1047, 555] on button "Сохранить" at bounding box center [1074, 558] width 65 height 24
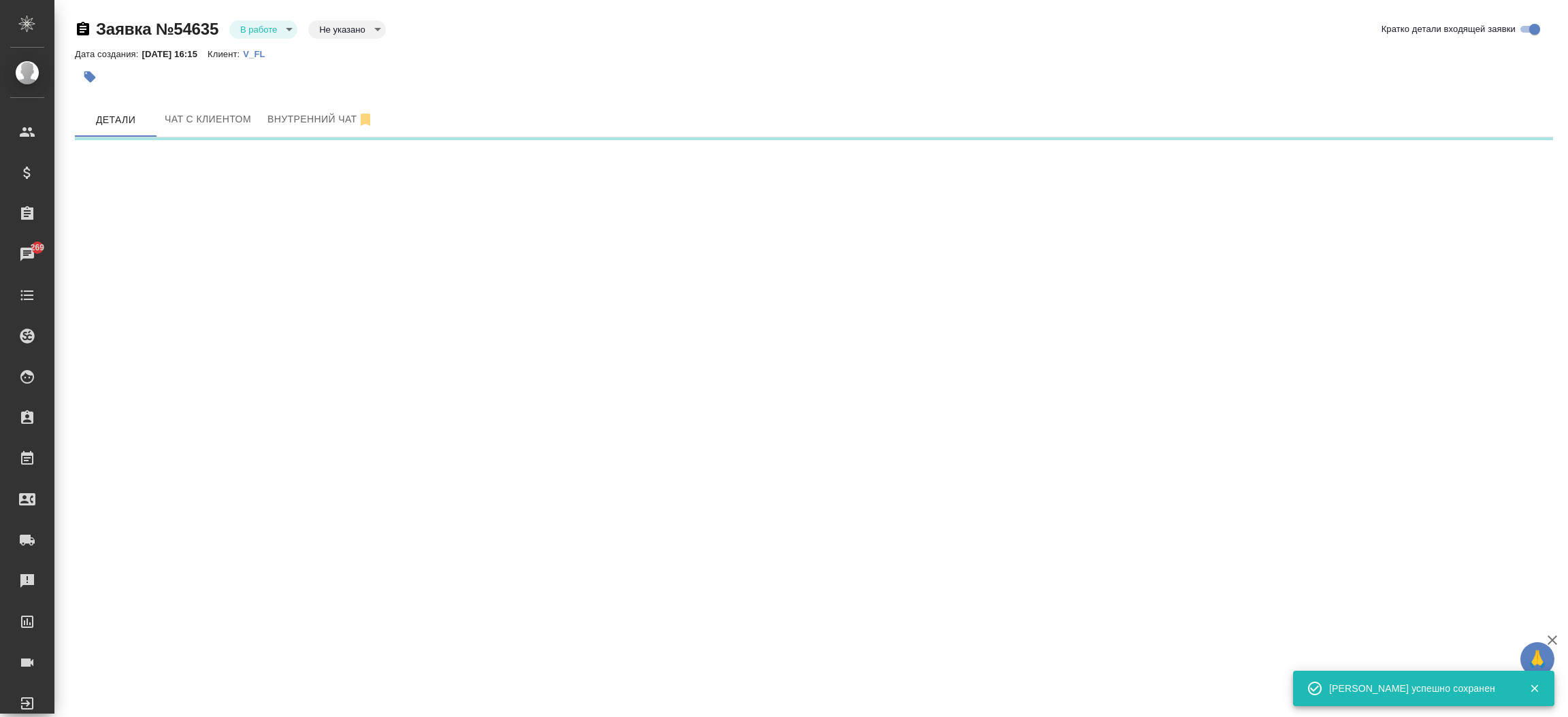
select select "RU"
select select "KZ"
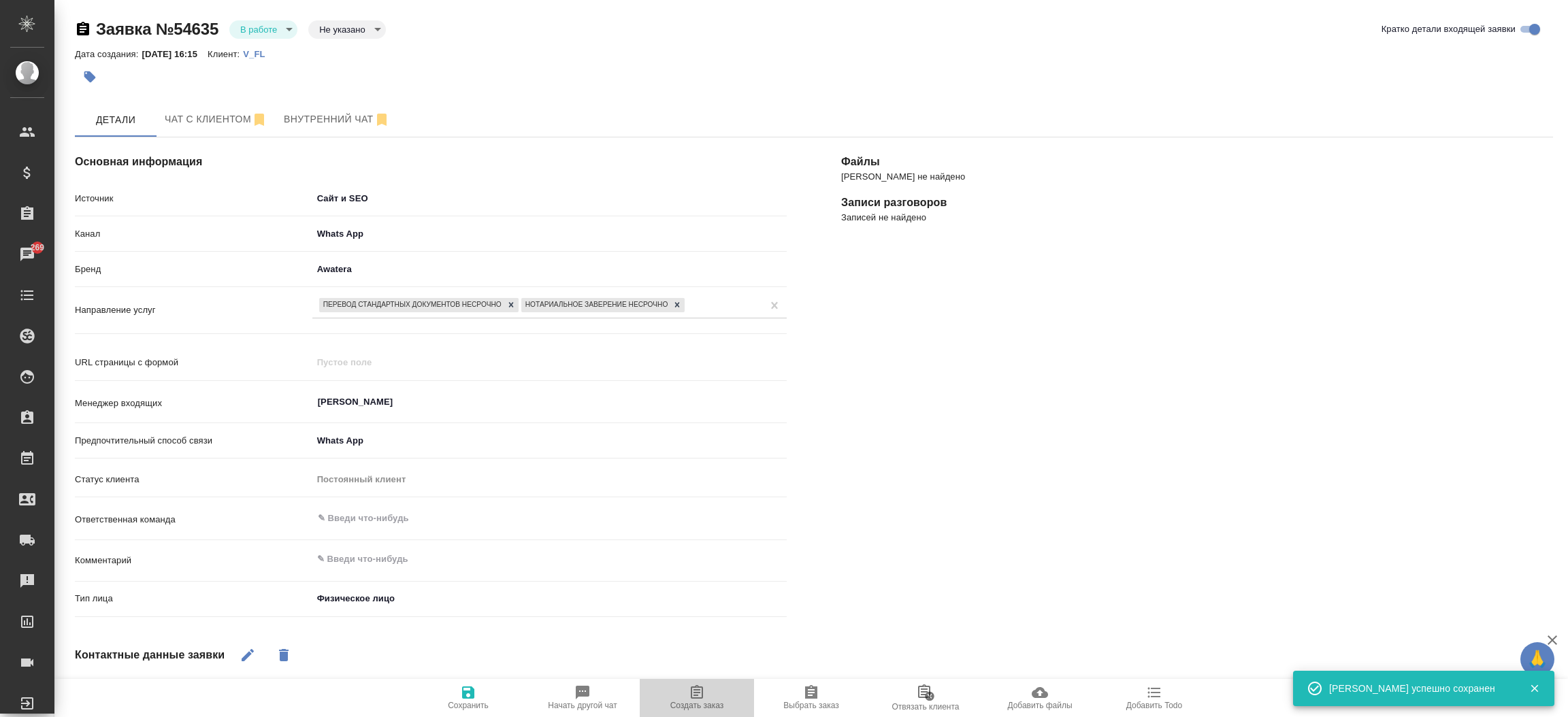
click at [706, 688] on span "Создать заказ" at bounding box center [696, 697] width 98 height 26
type textarea "x"
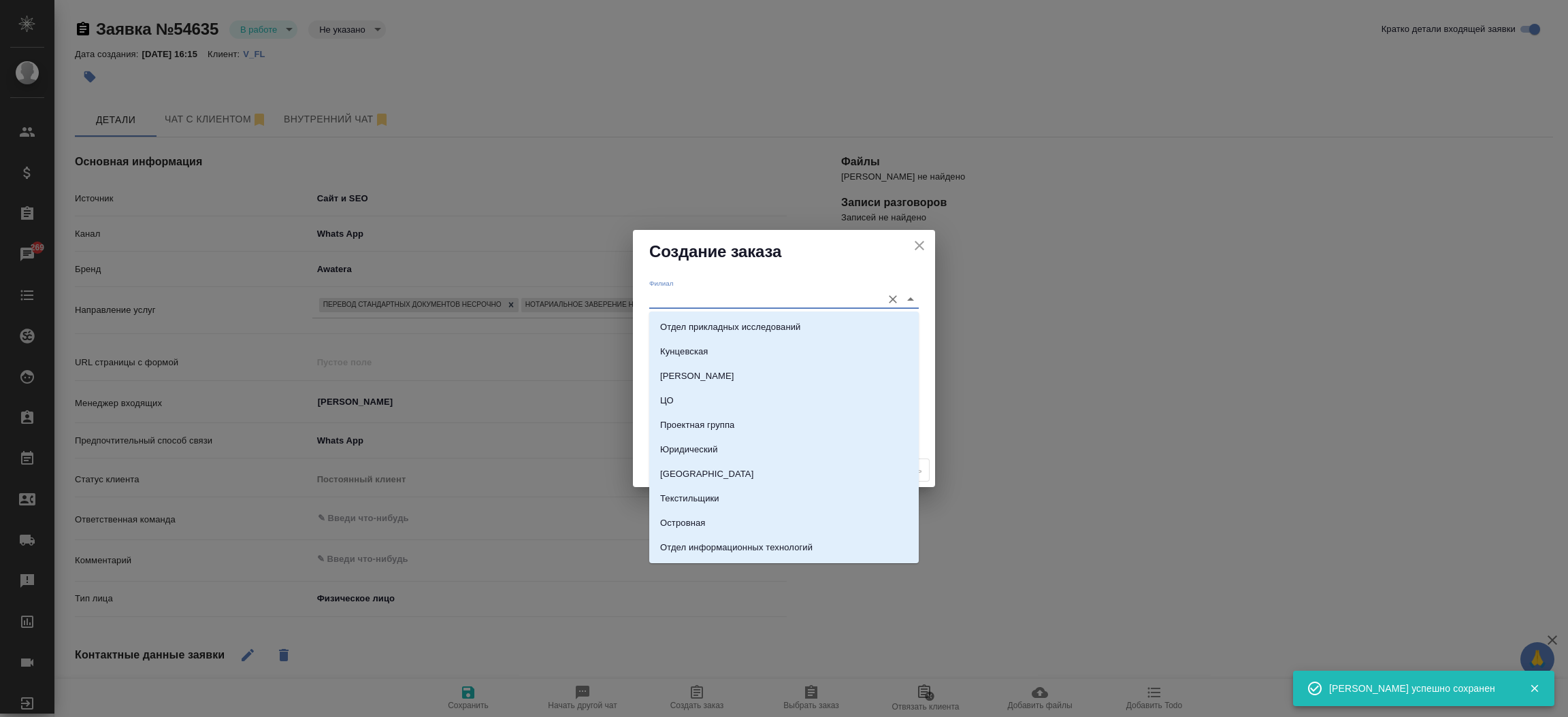
click at [671, 297] on input "Филиал" at bounding box center [762, 299] width 226 height 18
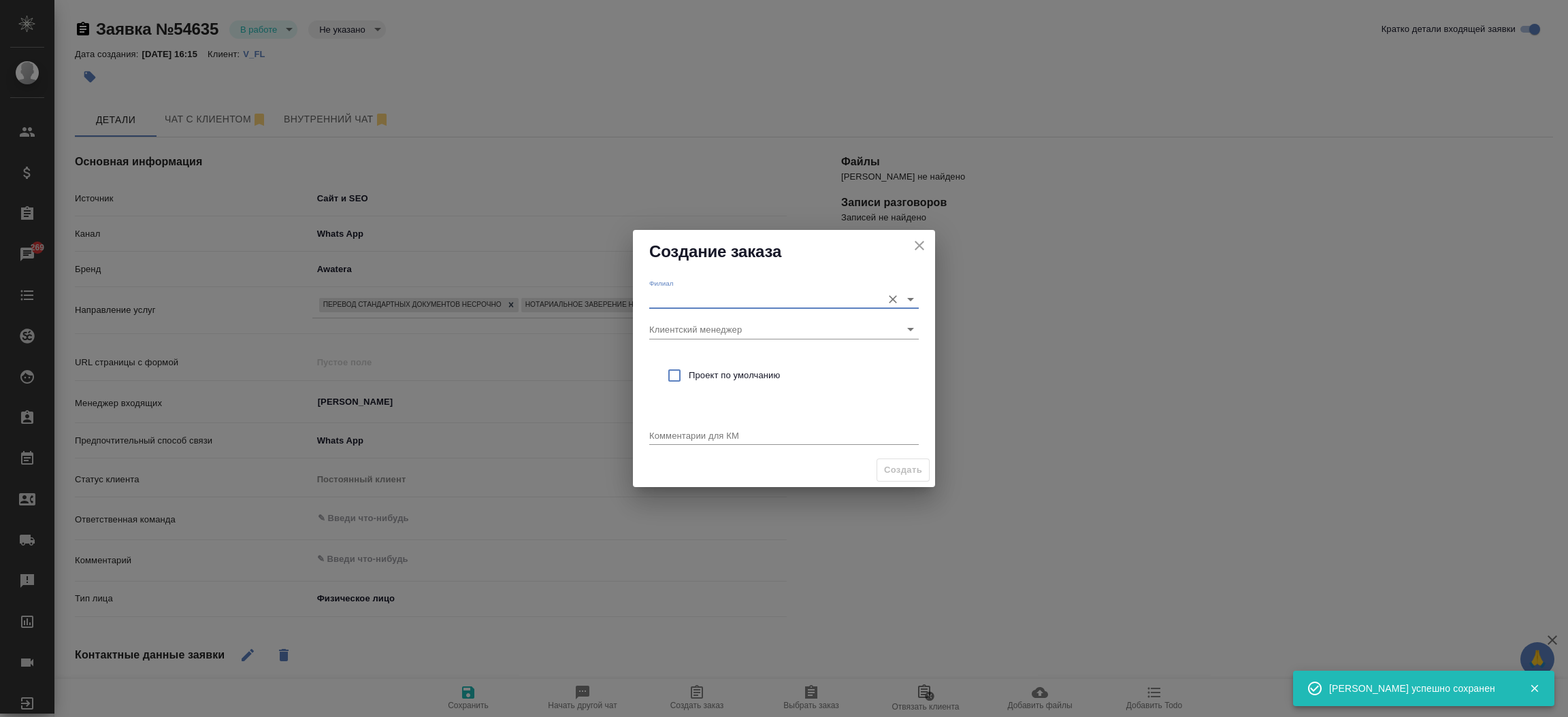
click at [671, 297] on input "Филиал" at bounding box center [762, 299] width 226 height 18
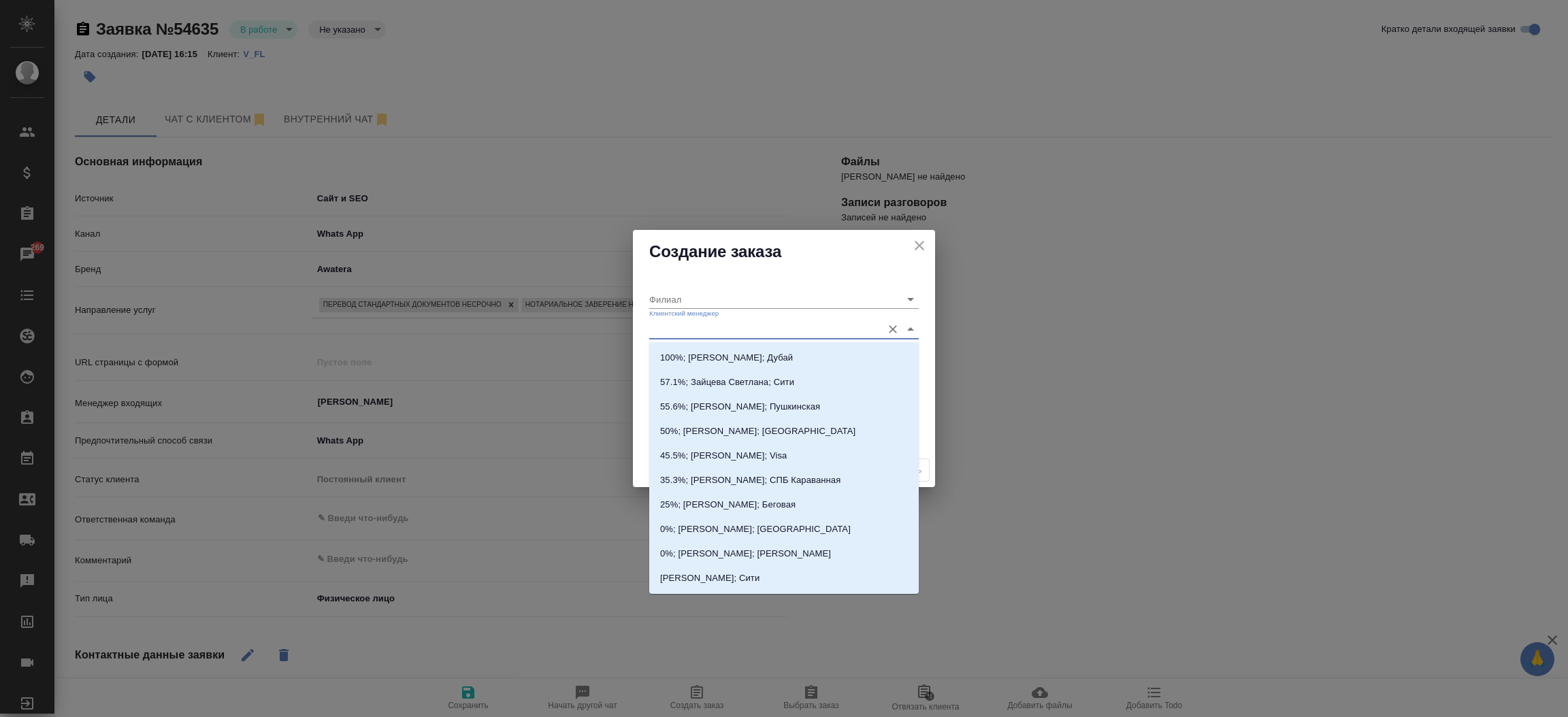
click at [663, 325] on input "Клиентский менеджер" at bounding box center [762, 328] width 226 height 18
type input "тиму"
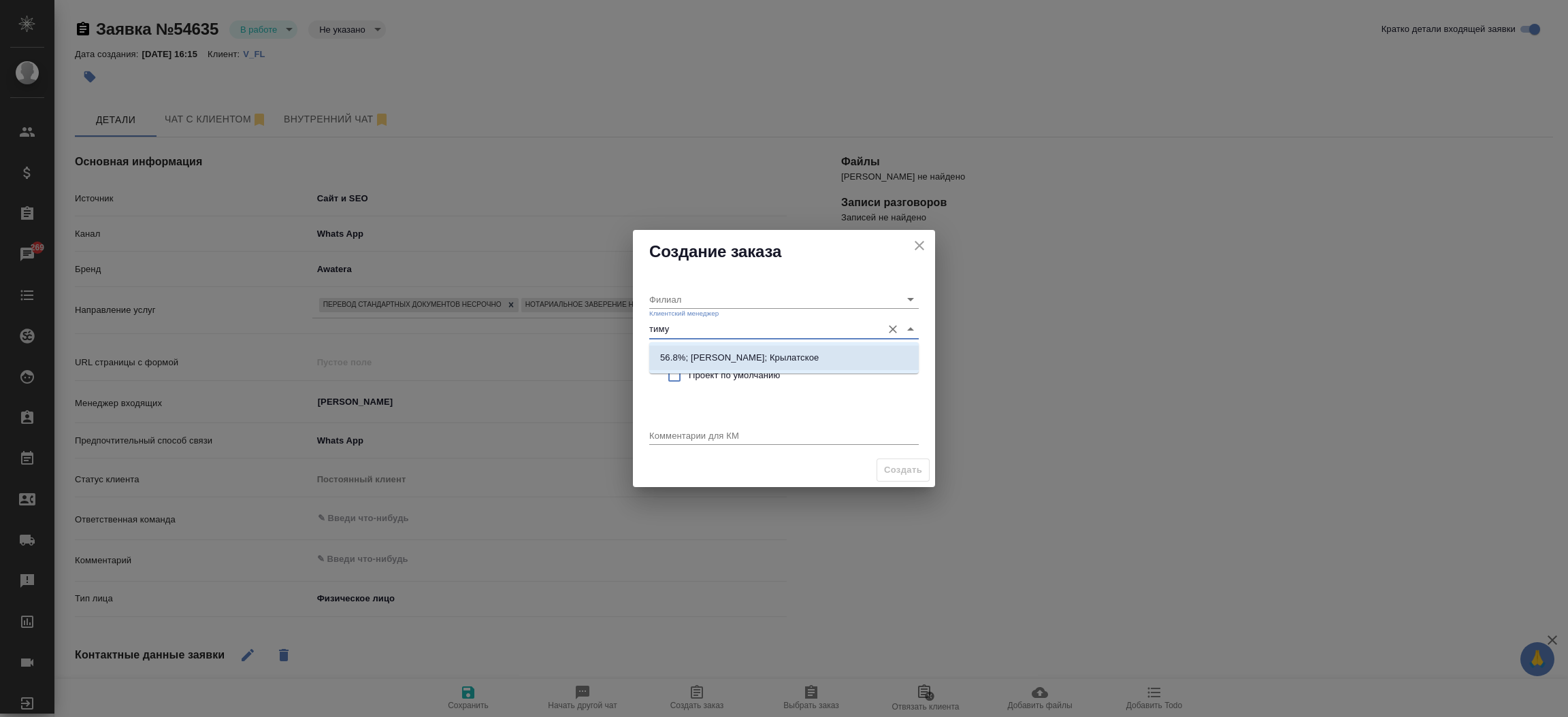
click at [691, 361] on p "56.8%; [PERSON_NAME]; Крылатское" at bounding box center [739, 358] width 159 height 13
type input "Крылатское"
type input "56.8%; [PERSON_NAME]; Крылатское"
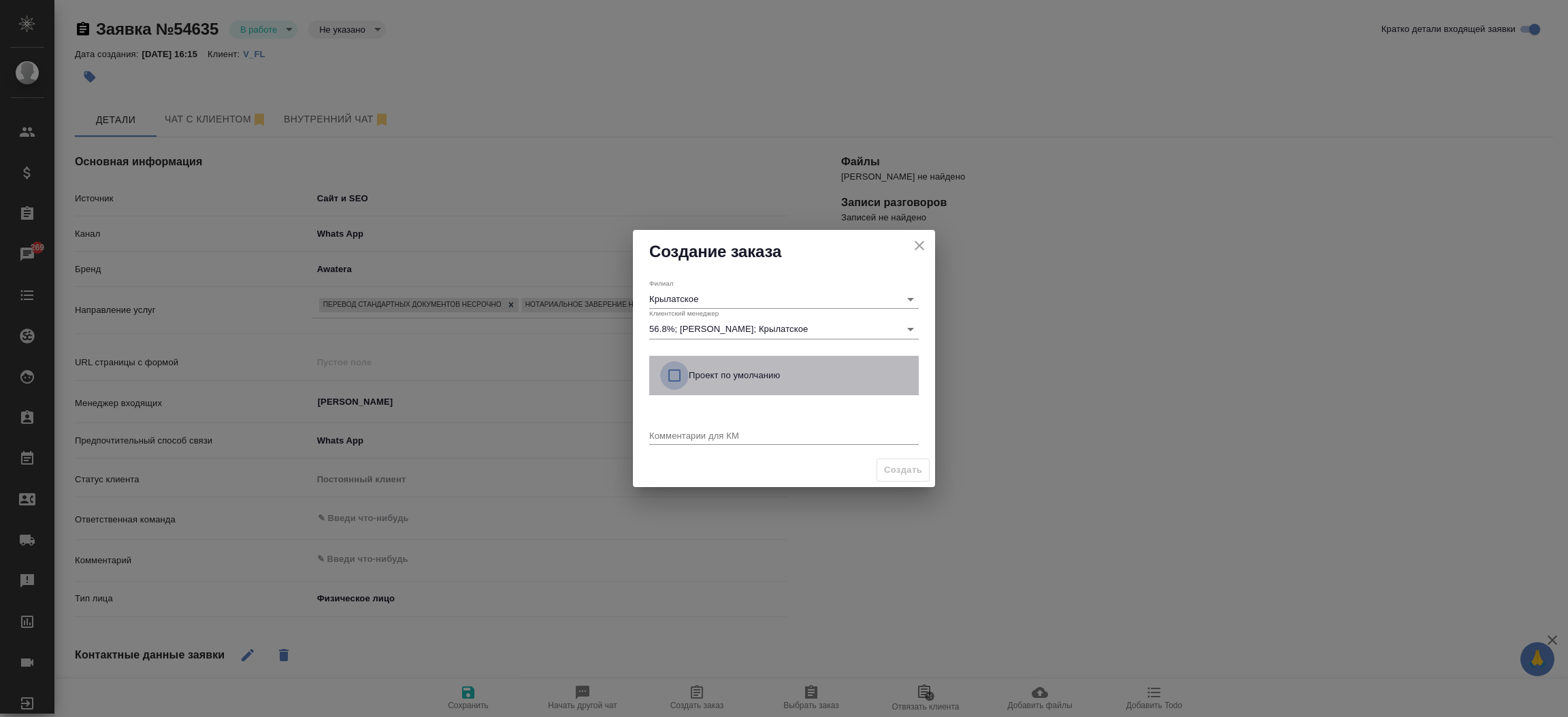
click at [670, 378] on input "checkbox" at bounding box center [674, 375] width 29 height 29
checkbox input "true"
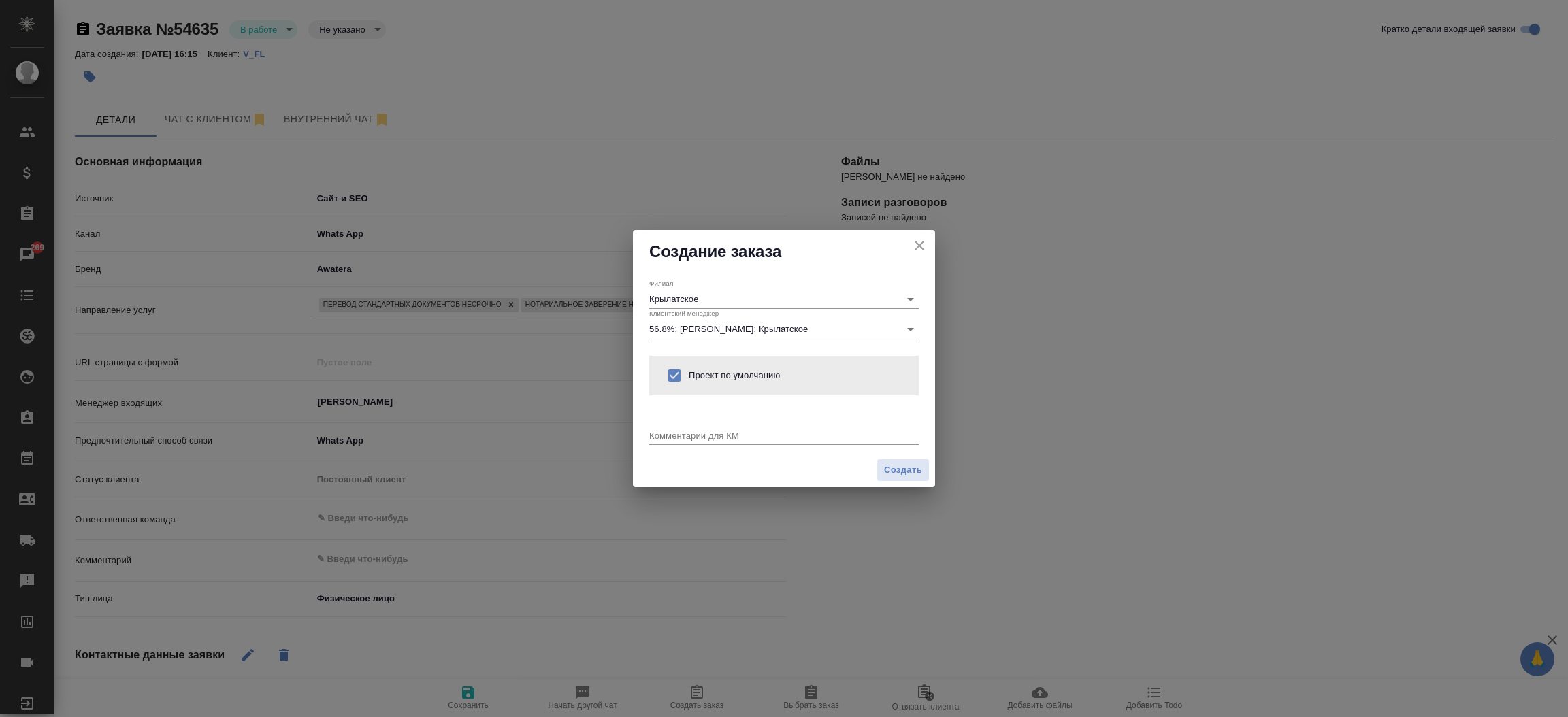
click at [667, 440] on div "x" at bounding box center [784, 437] width 269 height 17
type textarea "от КВ: на русс и нз, ответ в вотс ап. Удобна кунцевская"
click at [903, 462] on span "Создать" at bounding box center [903, 470] width 38 height 15
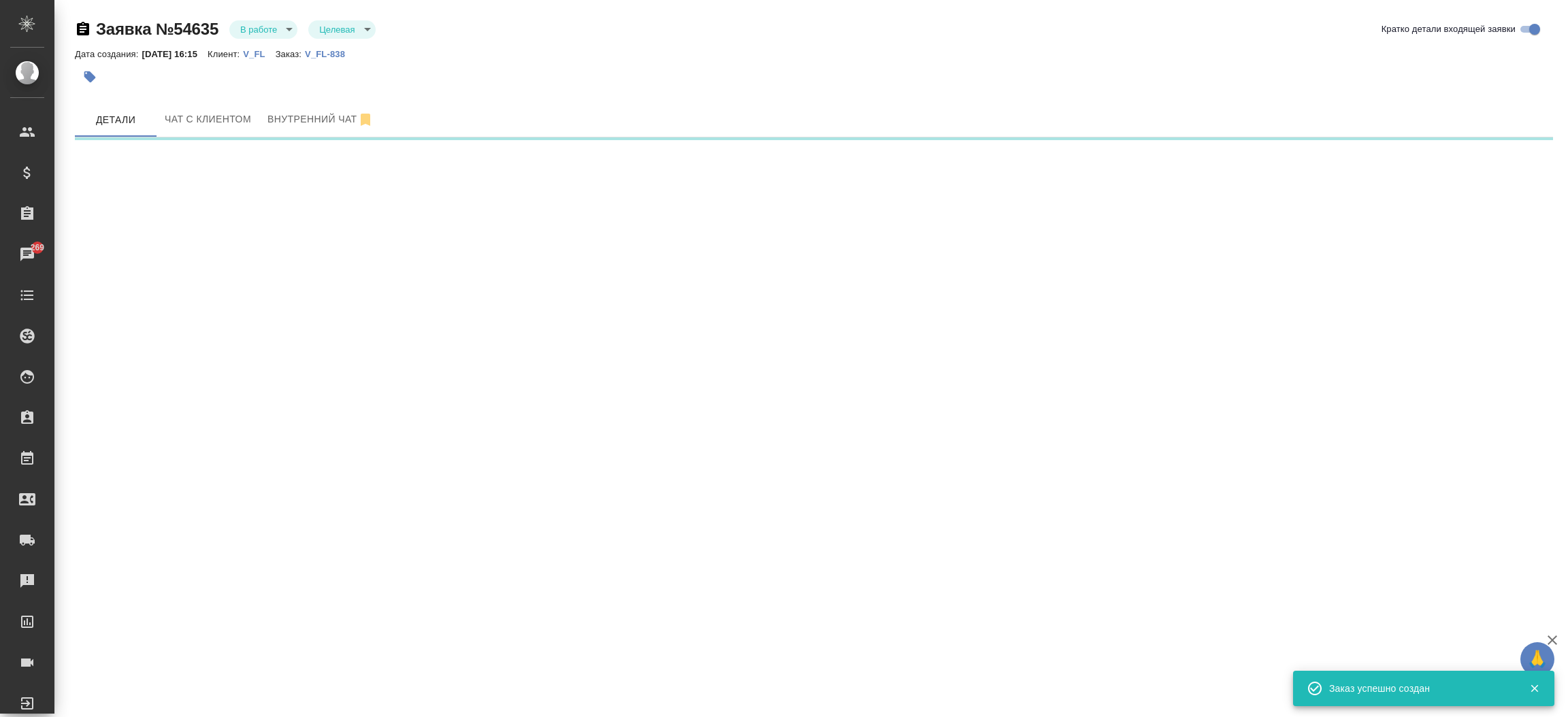
select select "RU"
select select "KZ"
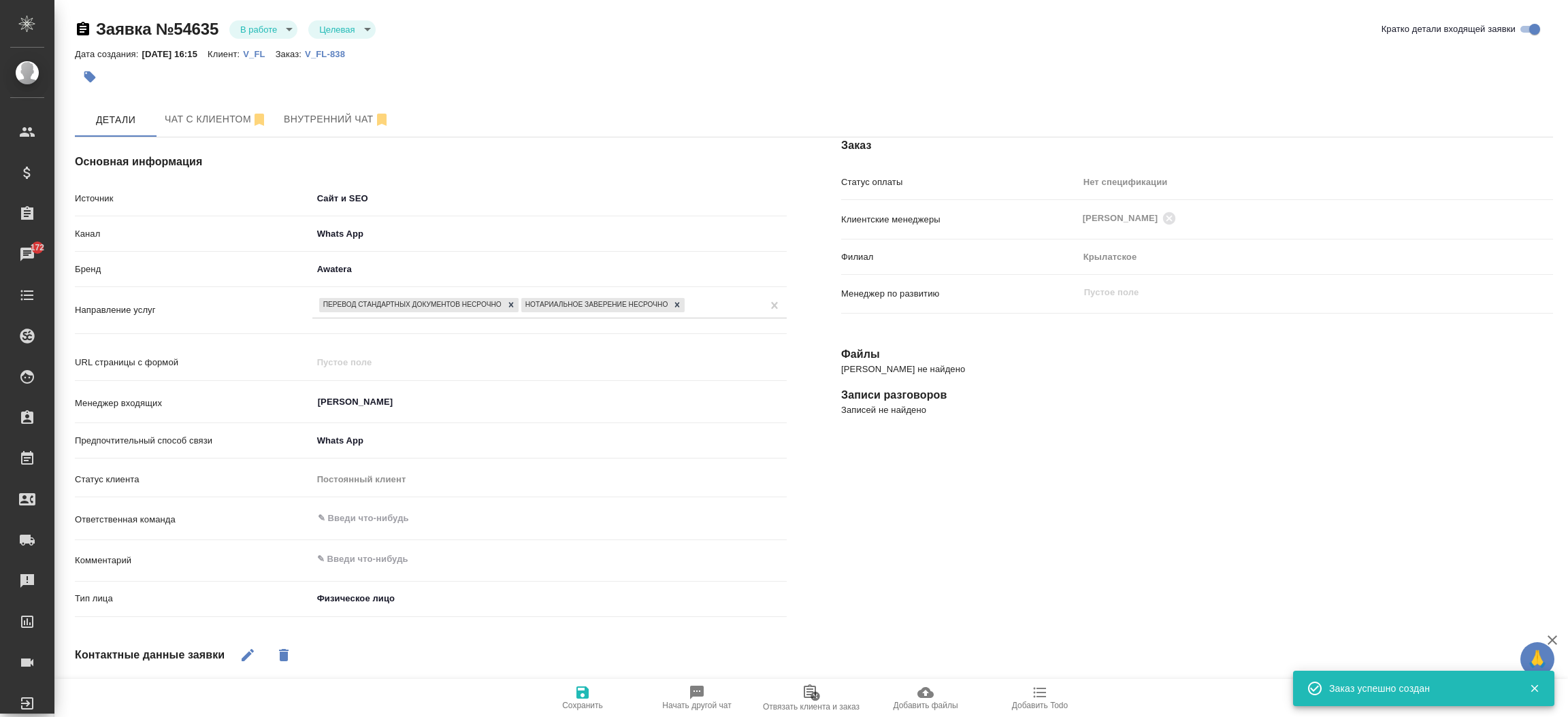
type textarea "x"
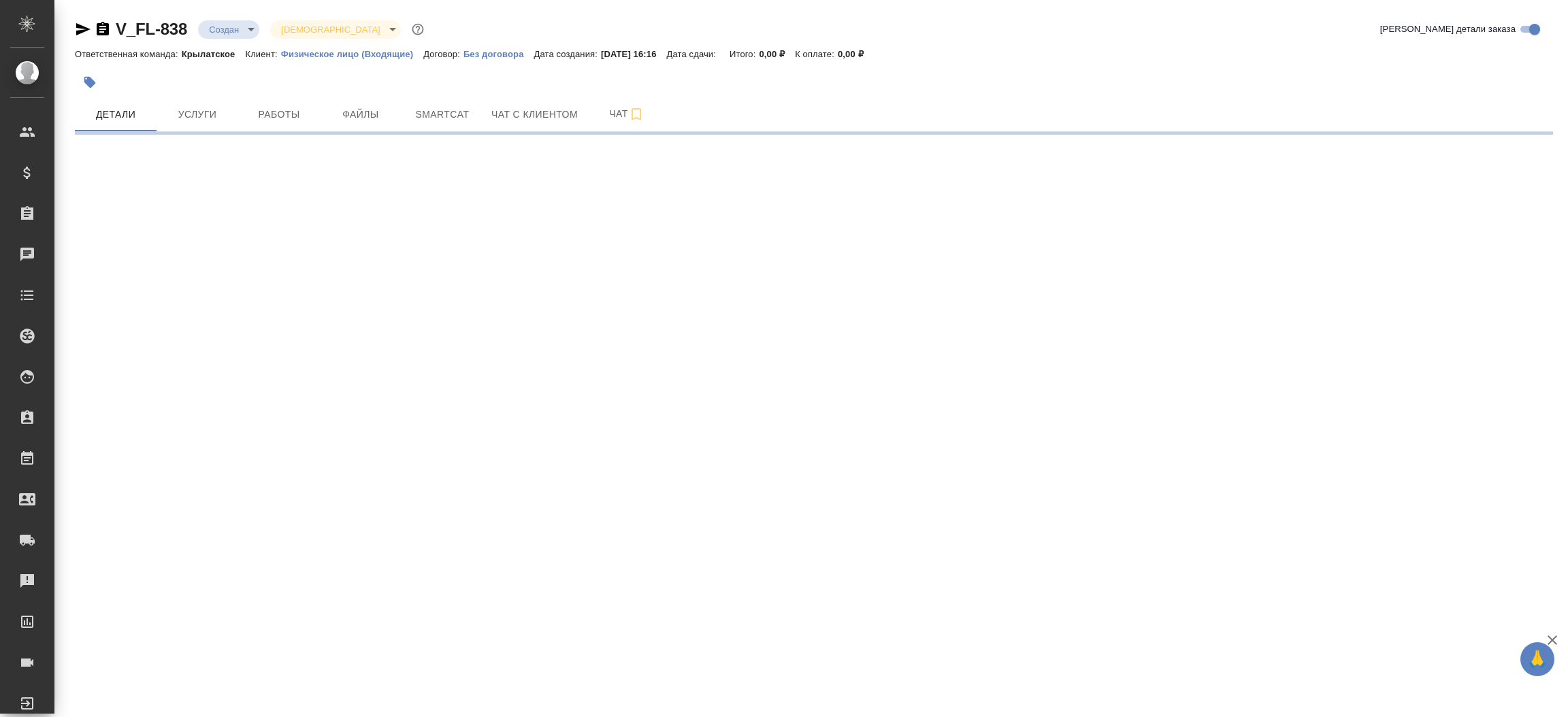
click at [371, 116] on span "Файлы" at bounding box center [361, 115] width 65 height 17
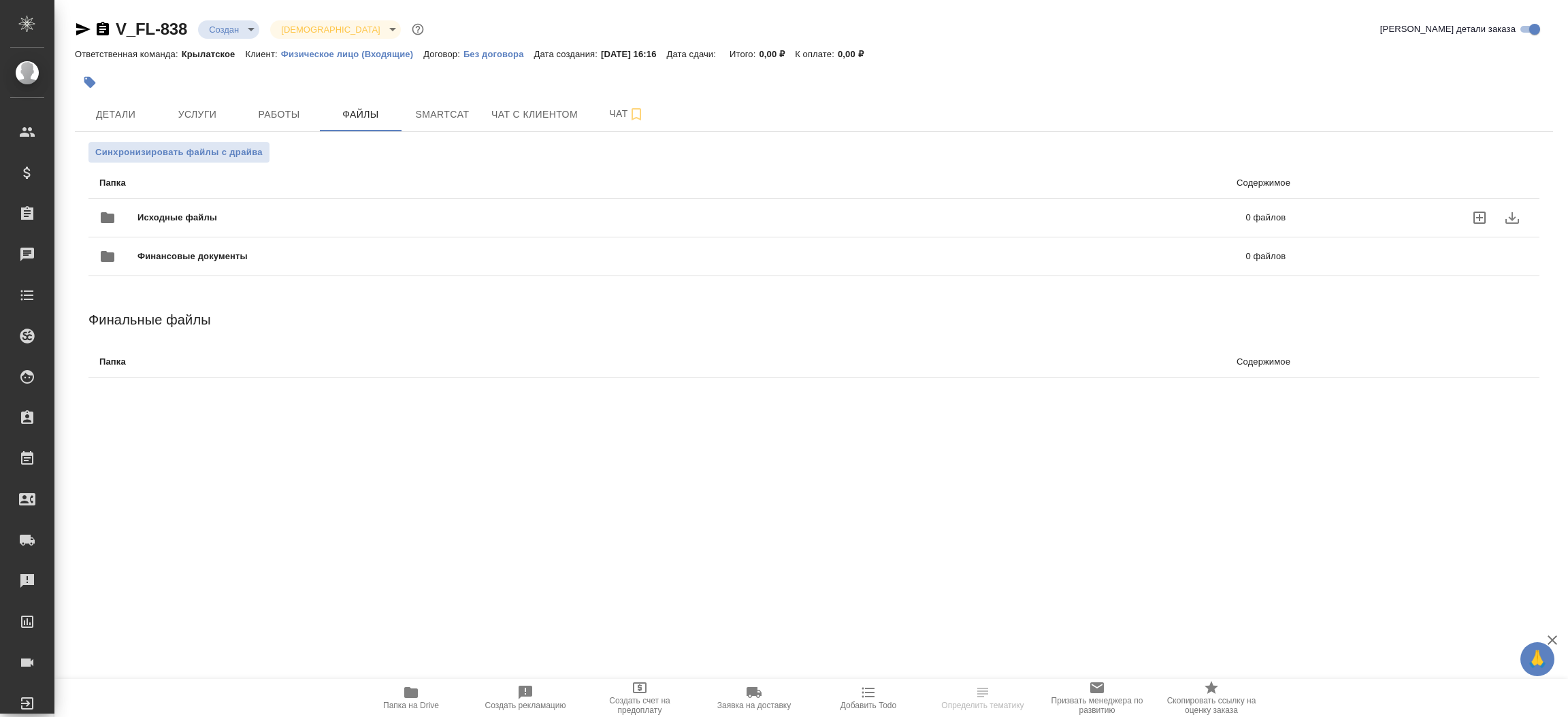
click at [280, 220] on span "Исходные файлы" at bounding box center [435, 217] width 594 height 13
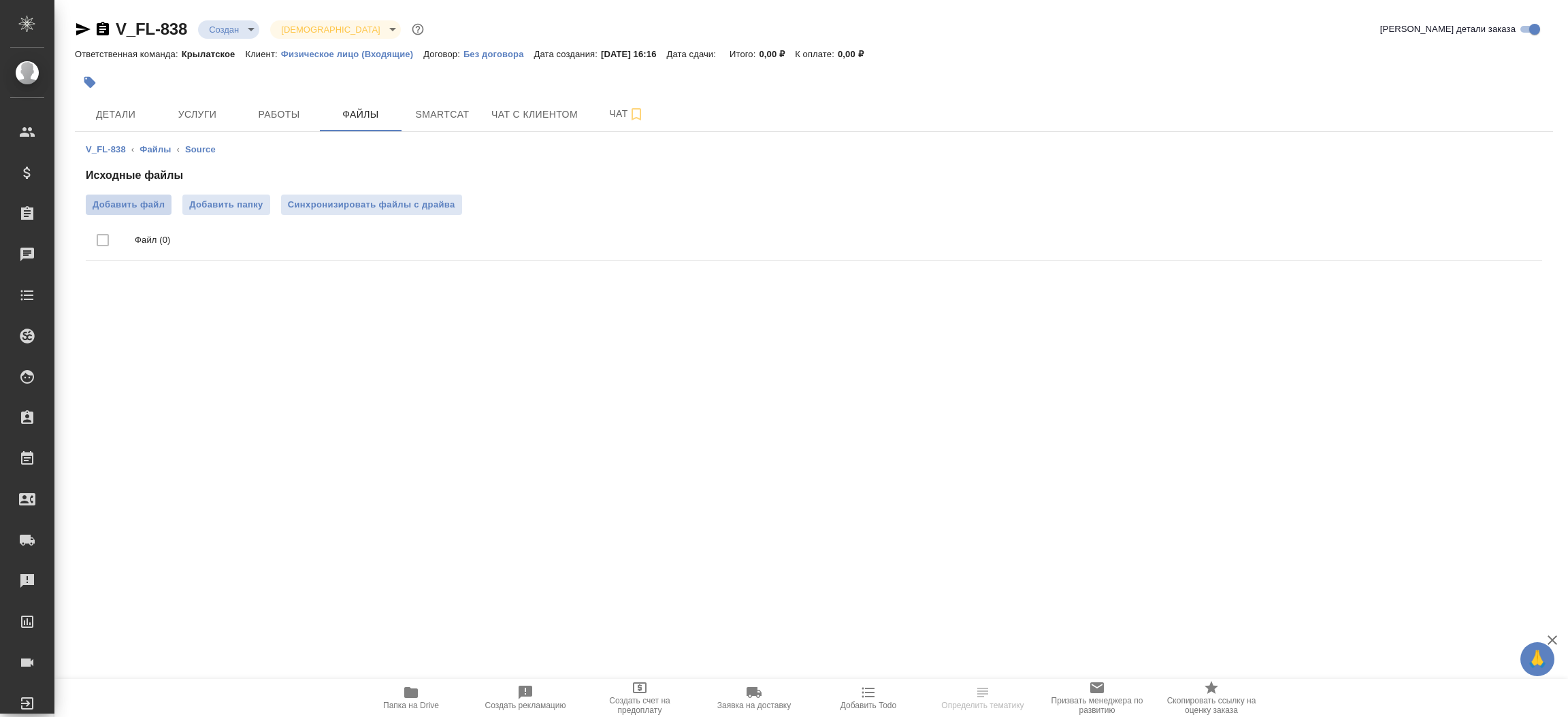
click at [160, 203] on span "Добавить файл" at bounding box center [128, 205] width 72 height 13
click at [0, 0] on input "Добавить файл" at bounding box center [0, 0] width 0 height 0
click at [122, 121] on span "Детали" at bounding box center [116, 115] width 65 height 17
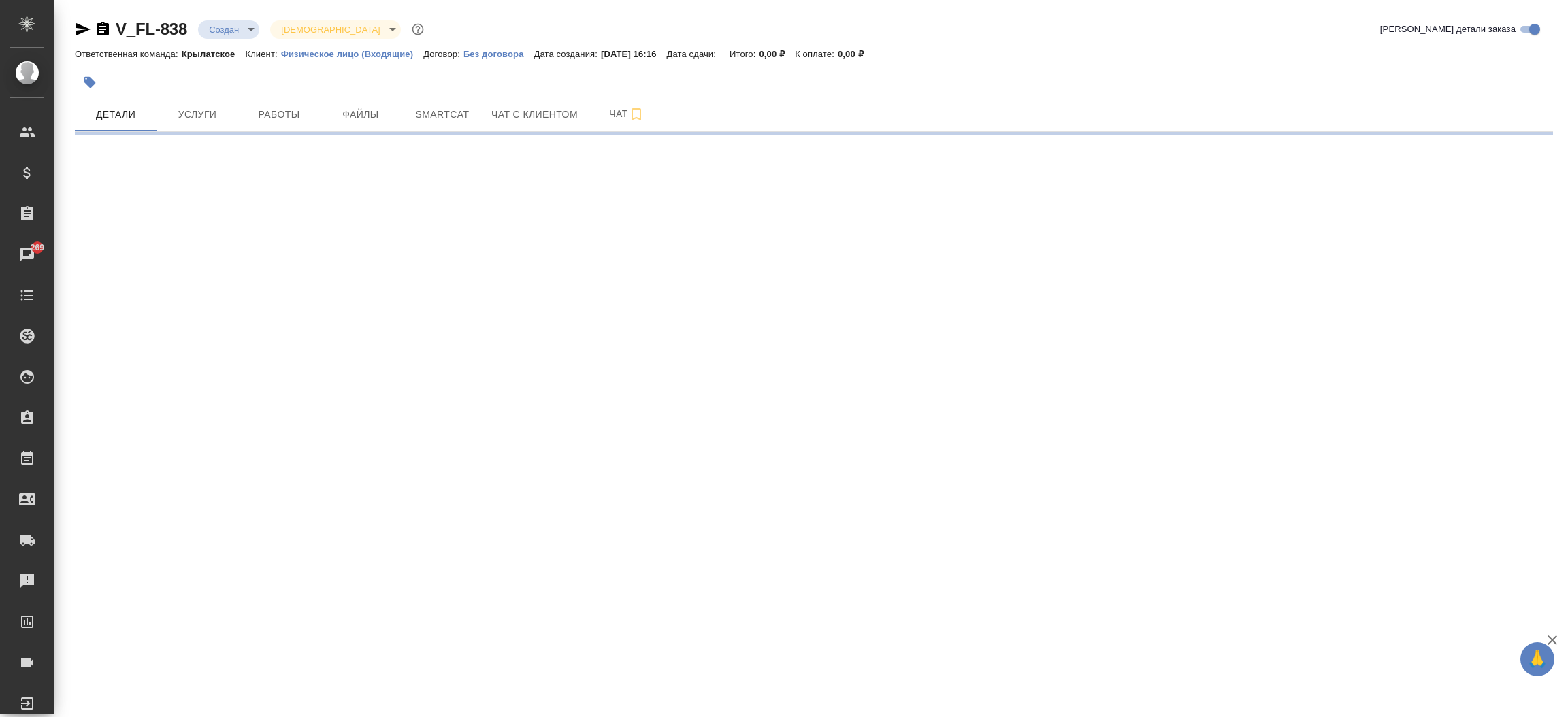
select select "RU"
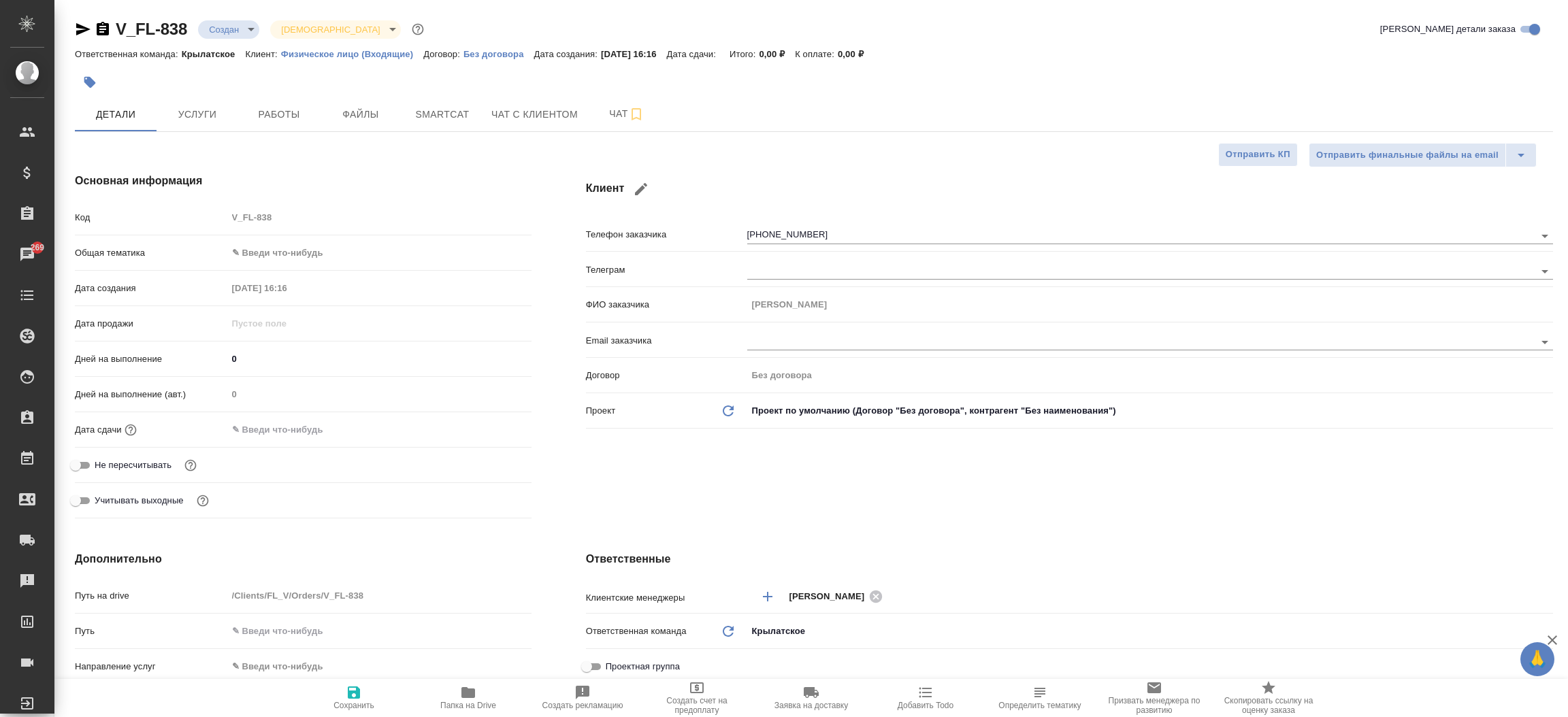
type textarea "x"
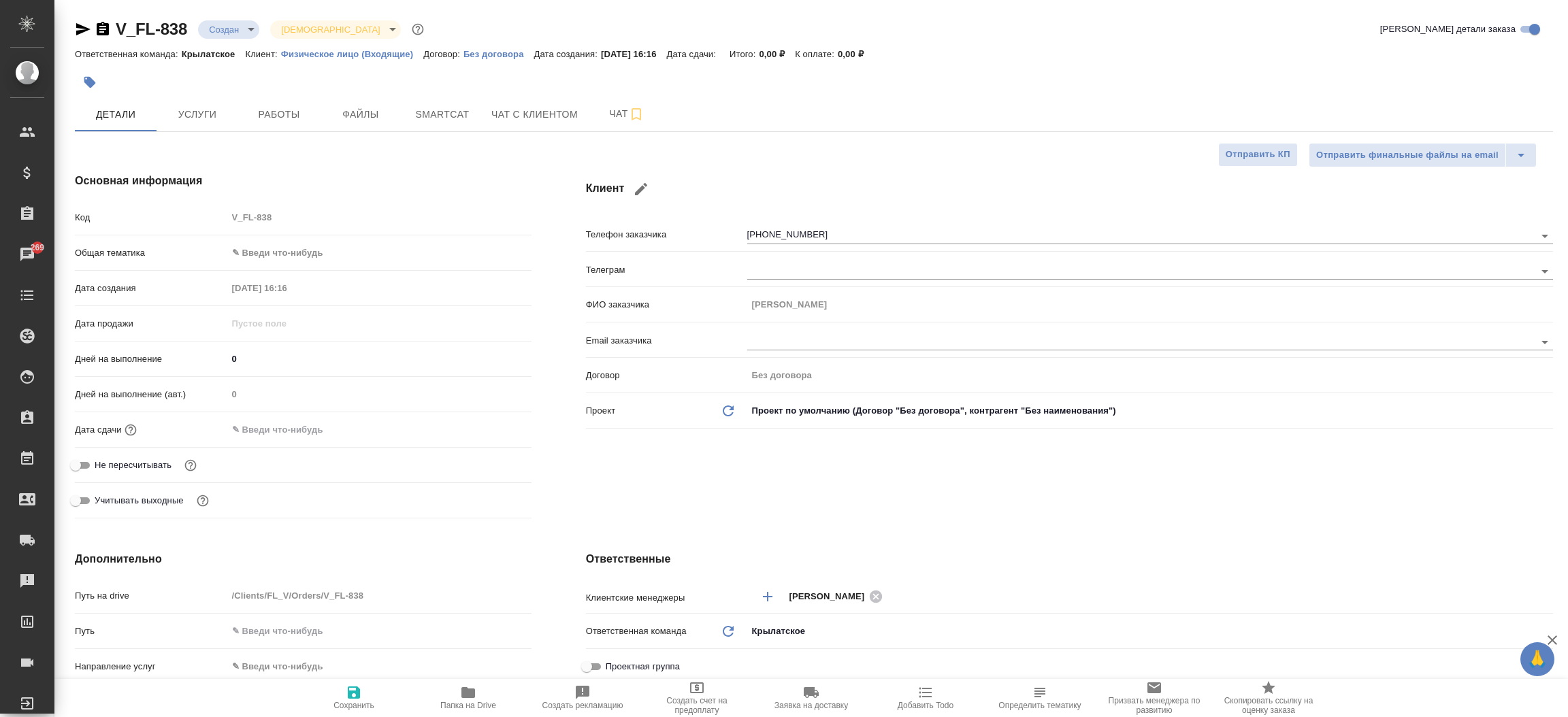
type textarea "x"
click at [80, 29] on icon "button" at bounding box center [82, 29] width 16 height 16
click at [542, 389] on div "Основная информация Код V_FL-838 Общая тематика ✎ Введи что-нибудь Дата создани…" at bounding box center [304, 348] width 511 height 406
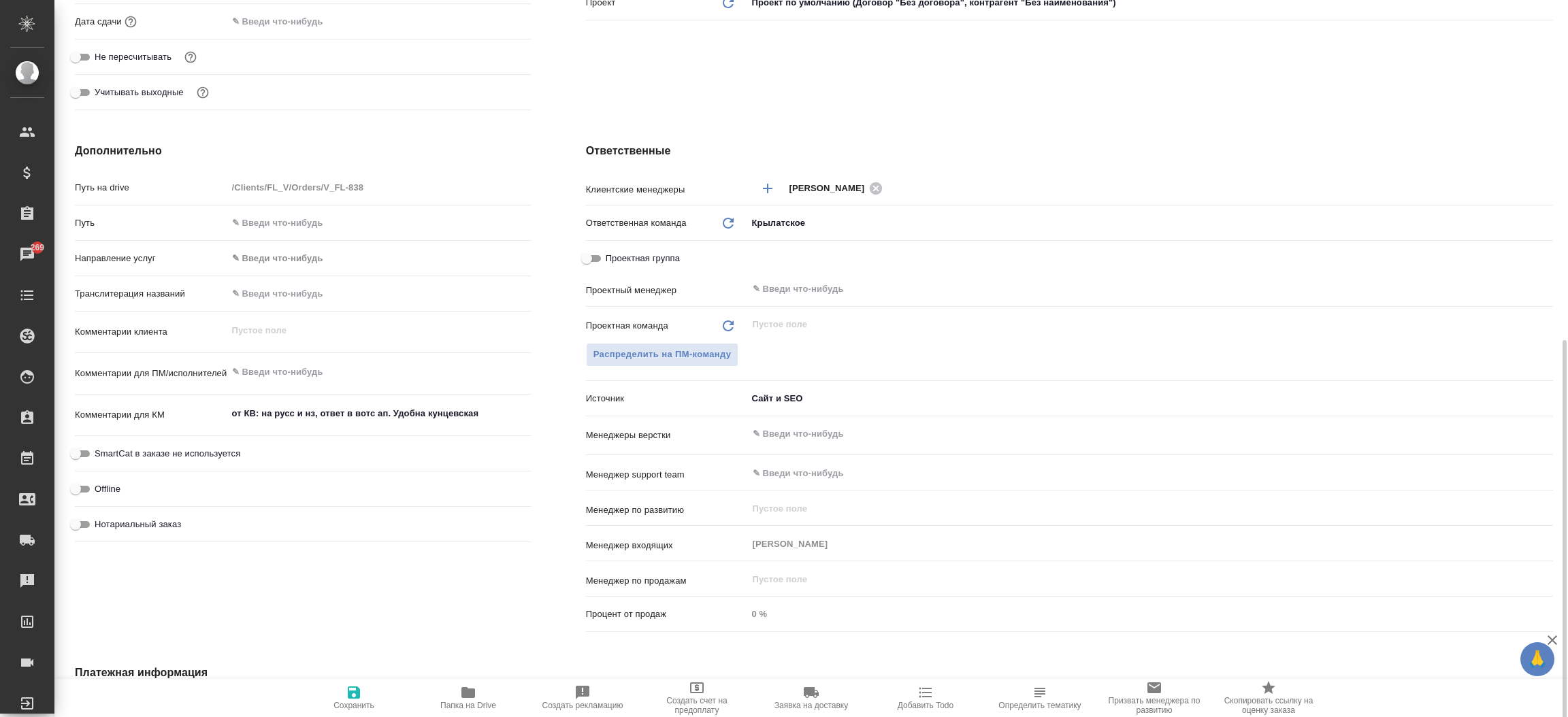
scroll to position [489, 0]
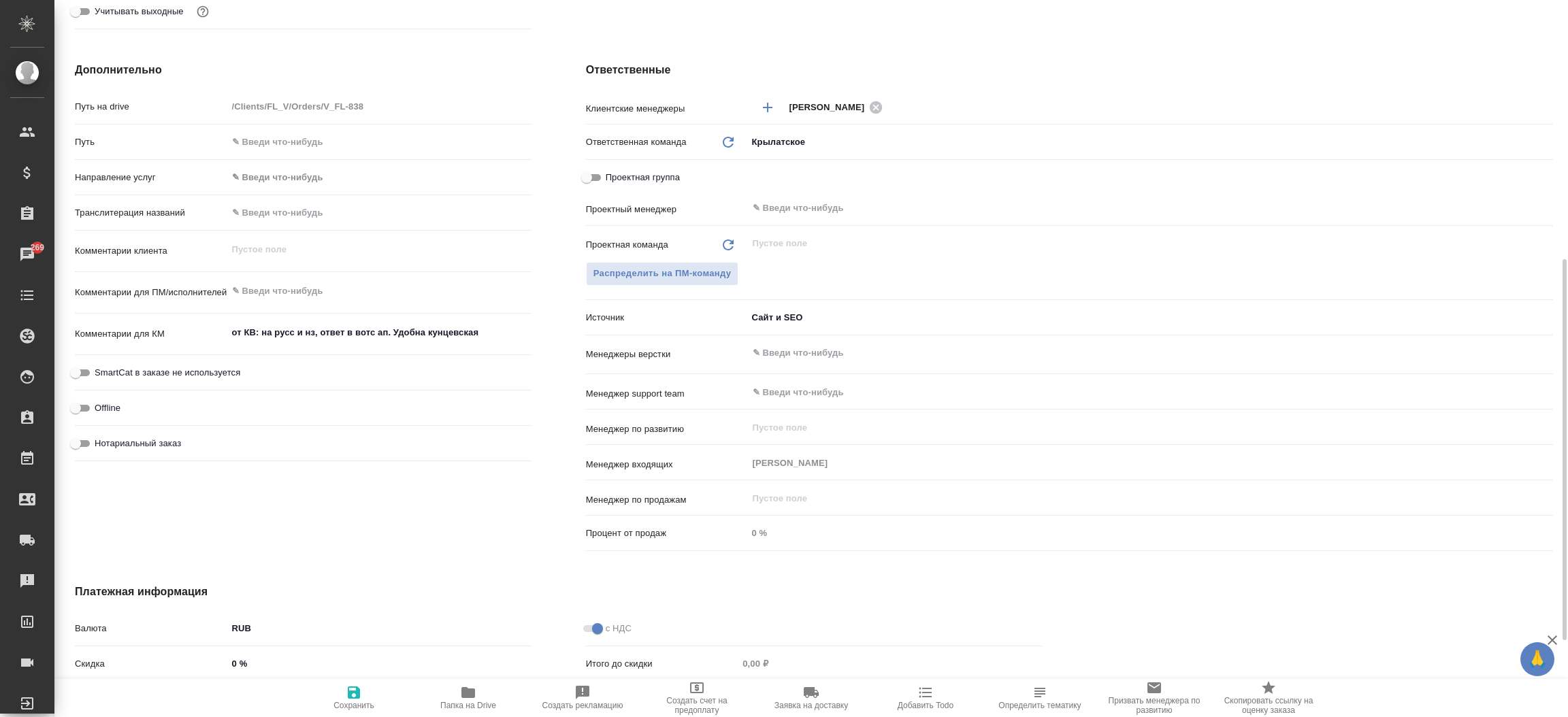
type textarea "x"
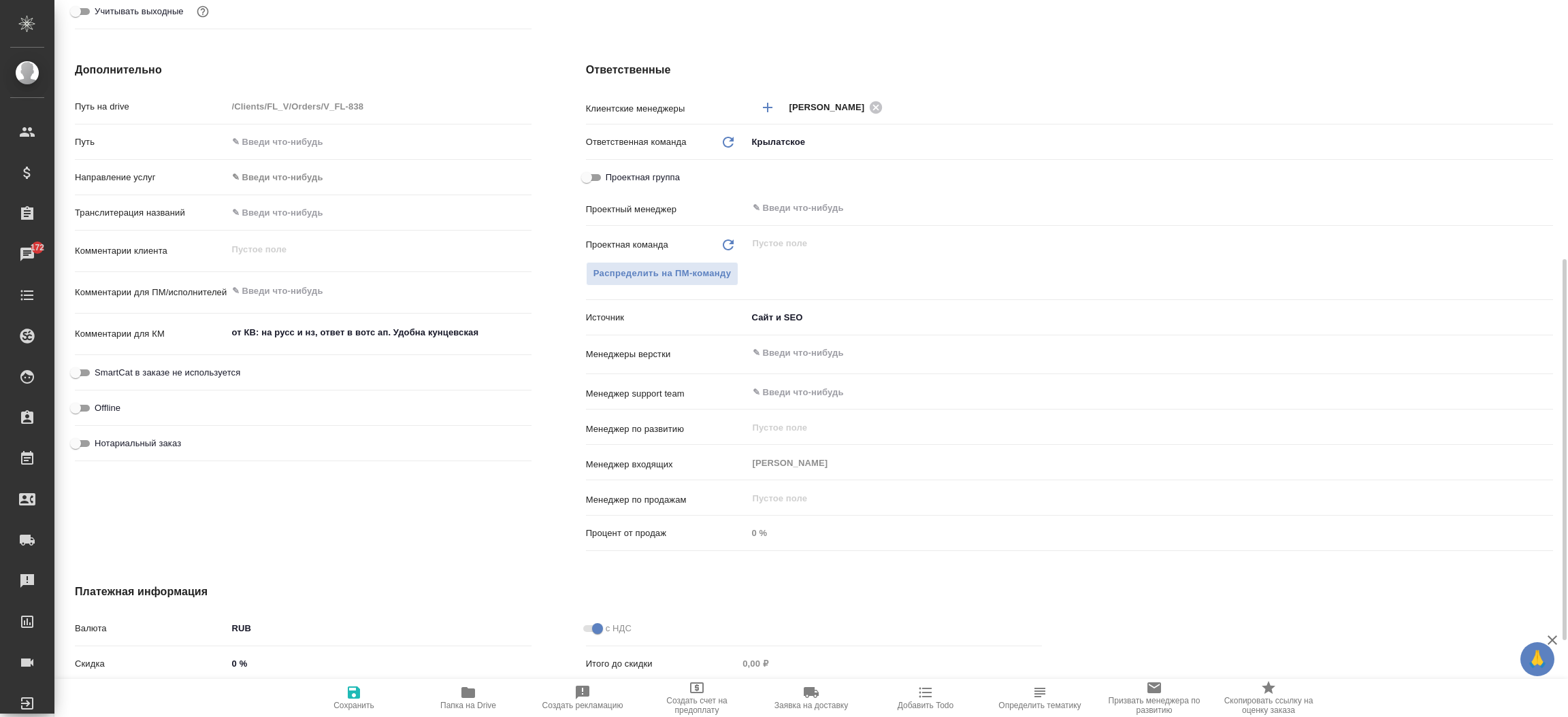
type textarea "x"
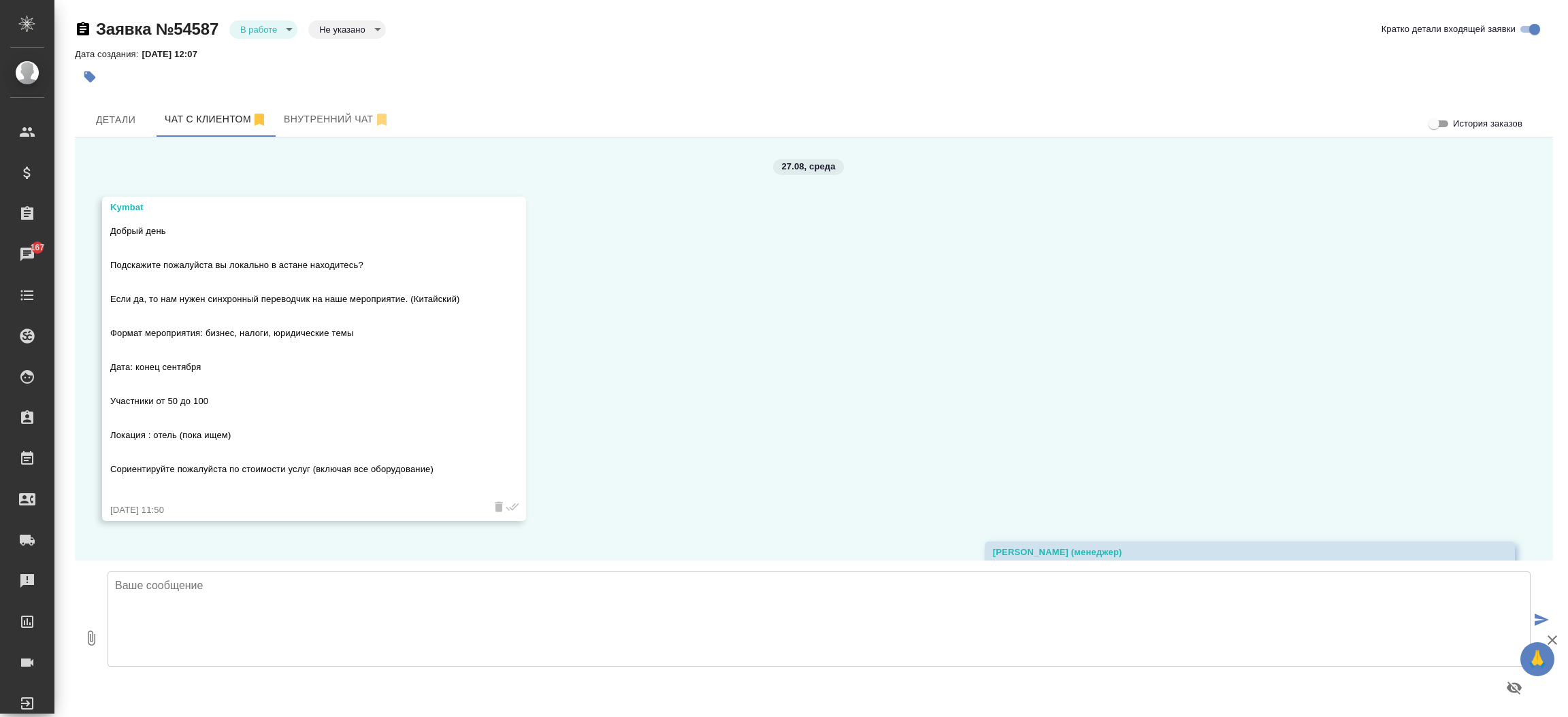
scroll to position [87, 0]
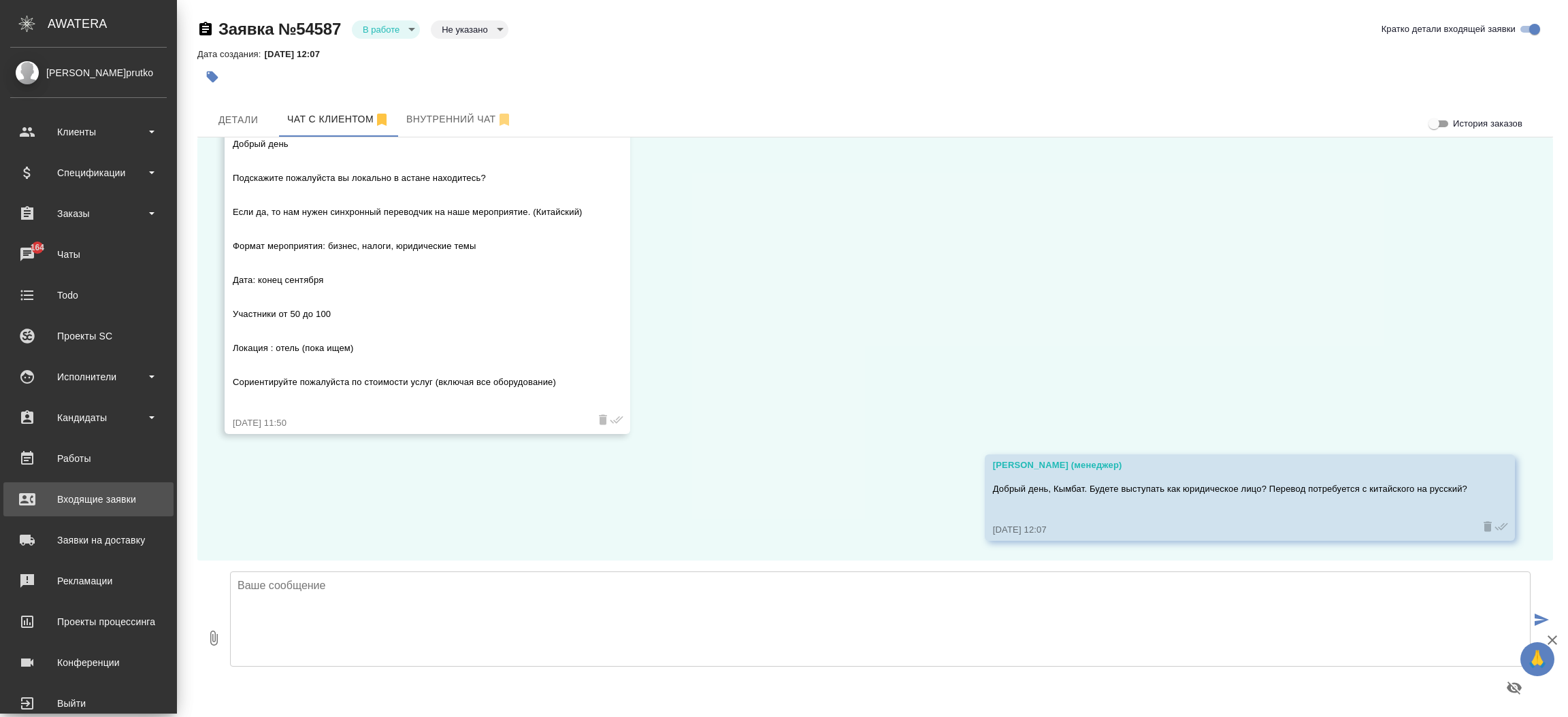
click at [100, 495] on div "Входящие заявки" at bounding box center [88, 499] width 156 height 20
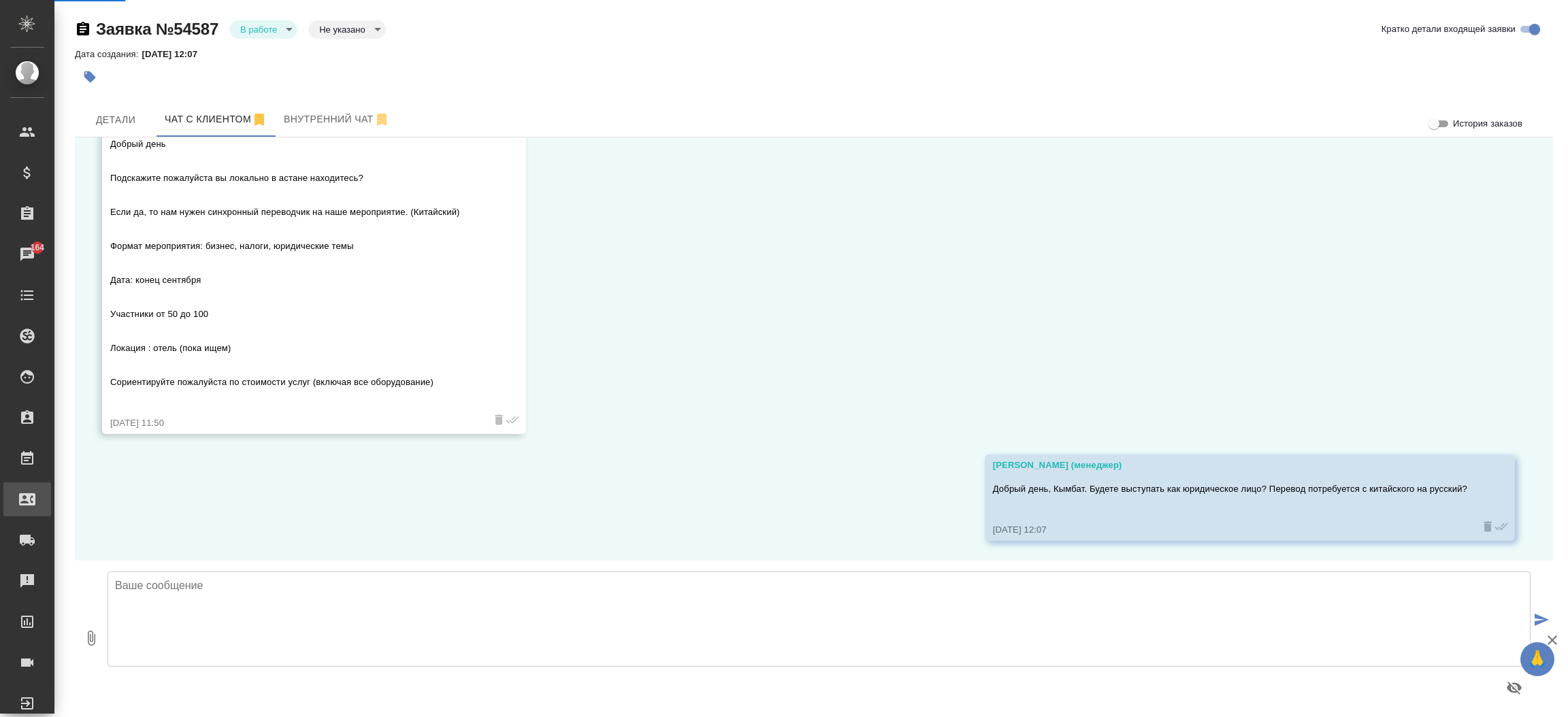
click at [100, 495] on div ".cls-1 fill:#fff; AWATERA Прутько Ирина i.prutko Клиенты Спецификации Заказы 16…" at bounding box center [784, 358] width 1568 height 717
select select "RU"
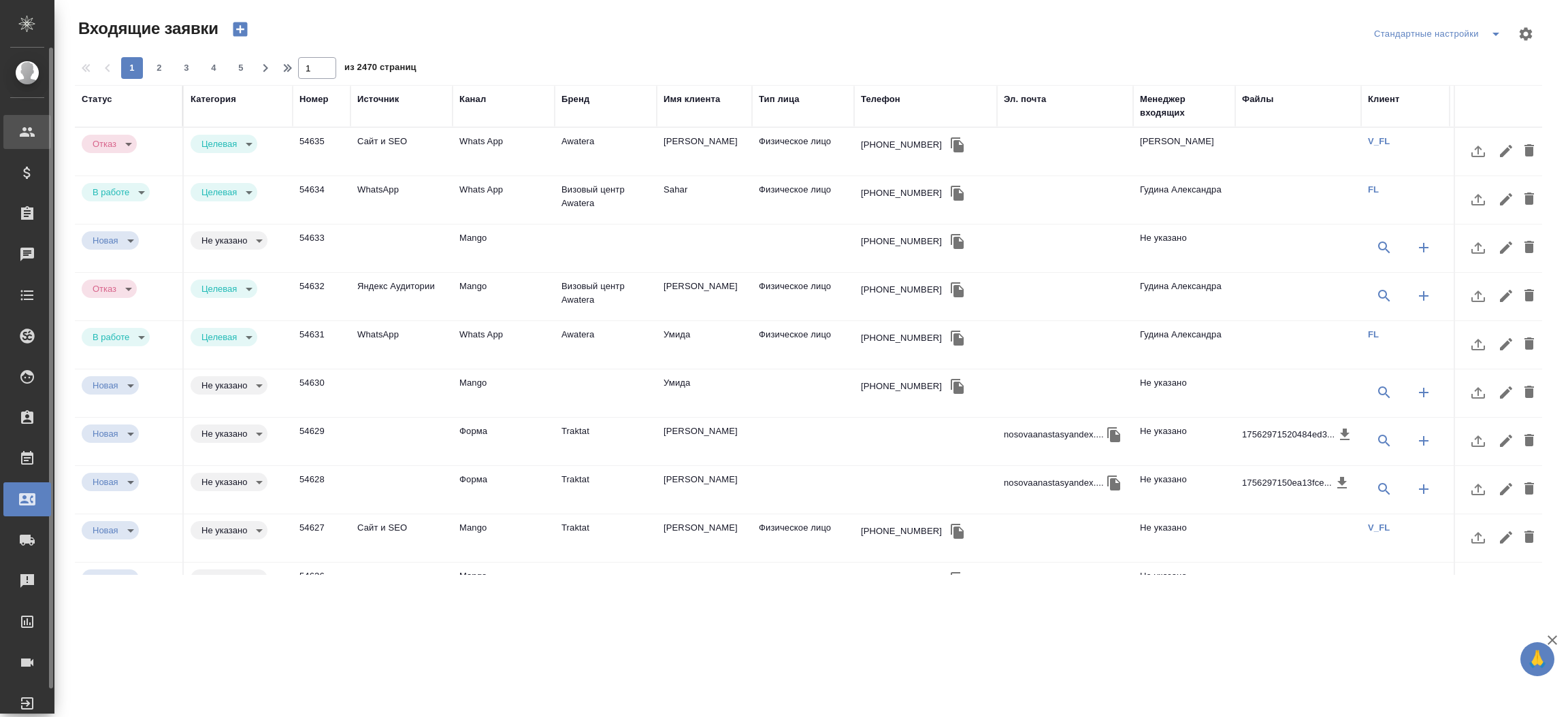
click at [34, 133] on icon at bounding box center [27, 131] width 16 height 16
click at [24, 135] on div "Клиенты" at bounding box center [11, 131] width 34 height 20
click at [22, 174] on span "К" at bounding box center [27, 169] width 20 height 13
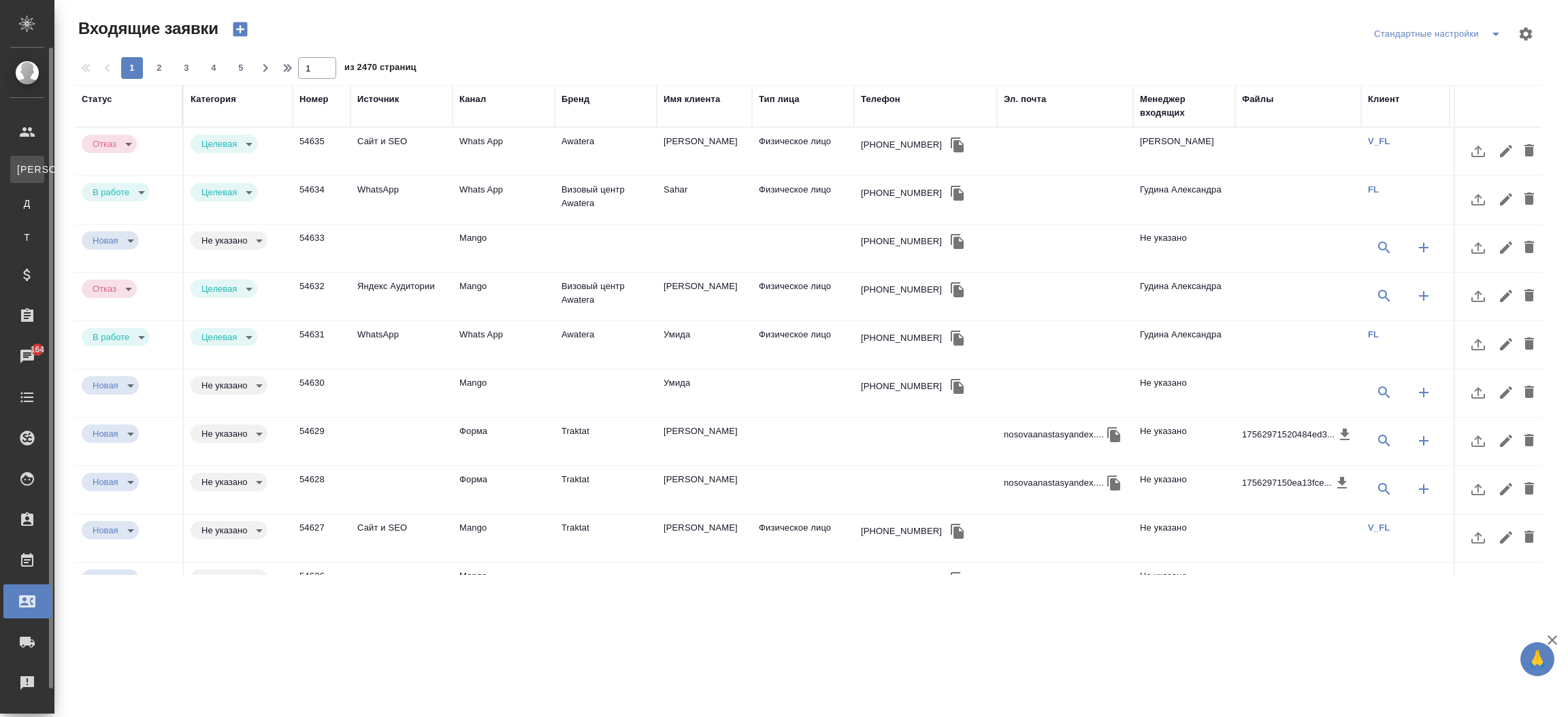
select select "RU"
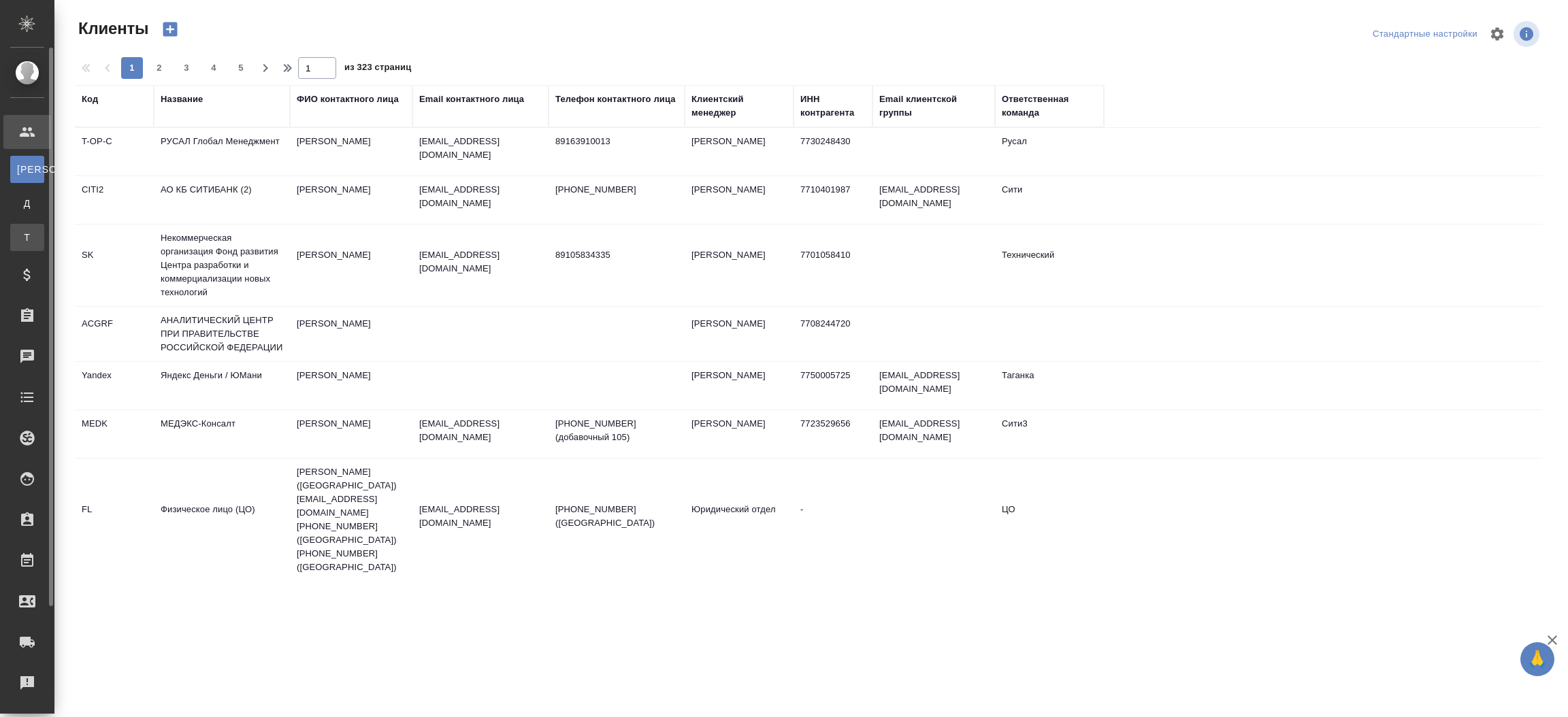
click at [24, 240] on span "Т" at bounding box center [27, 237] width 20 height 13
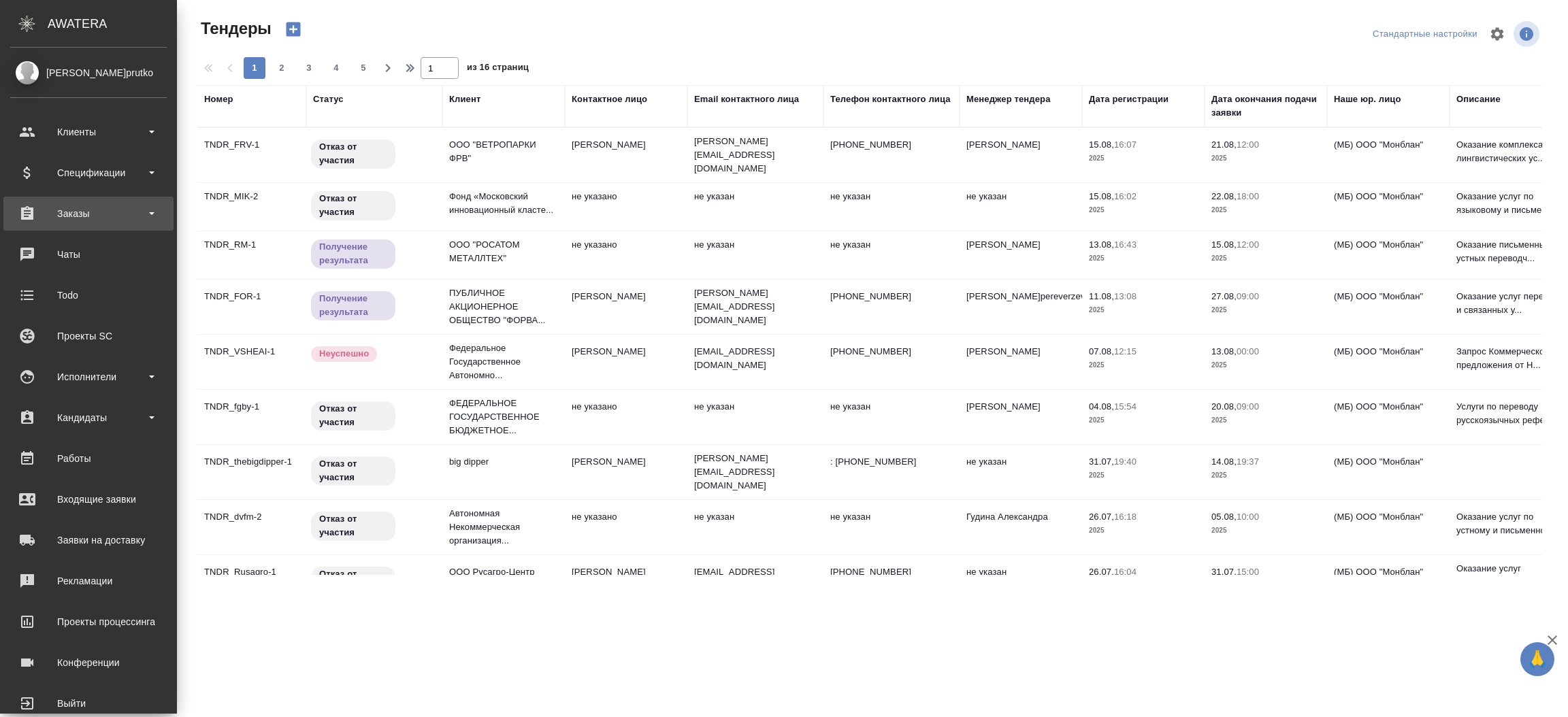
click at [81, 208] on div "Заказы" at bounding box center [88, 213] width 156 height 20
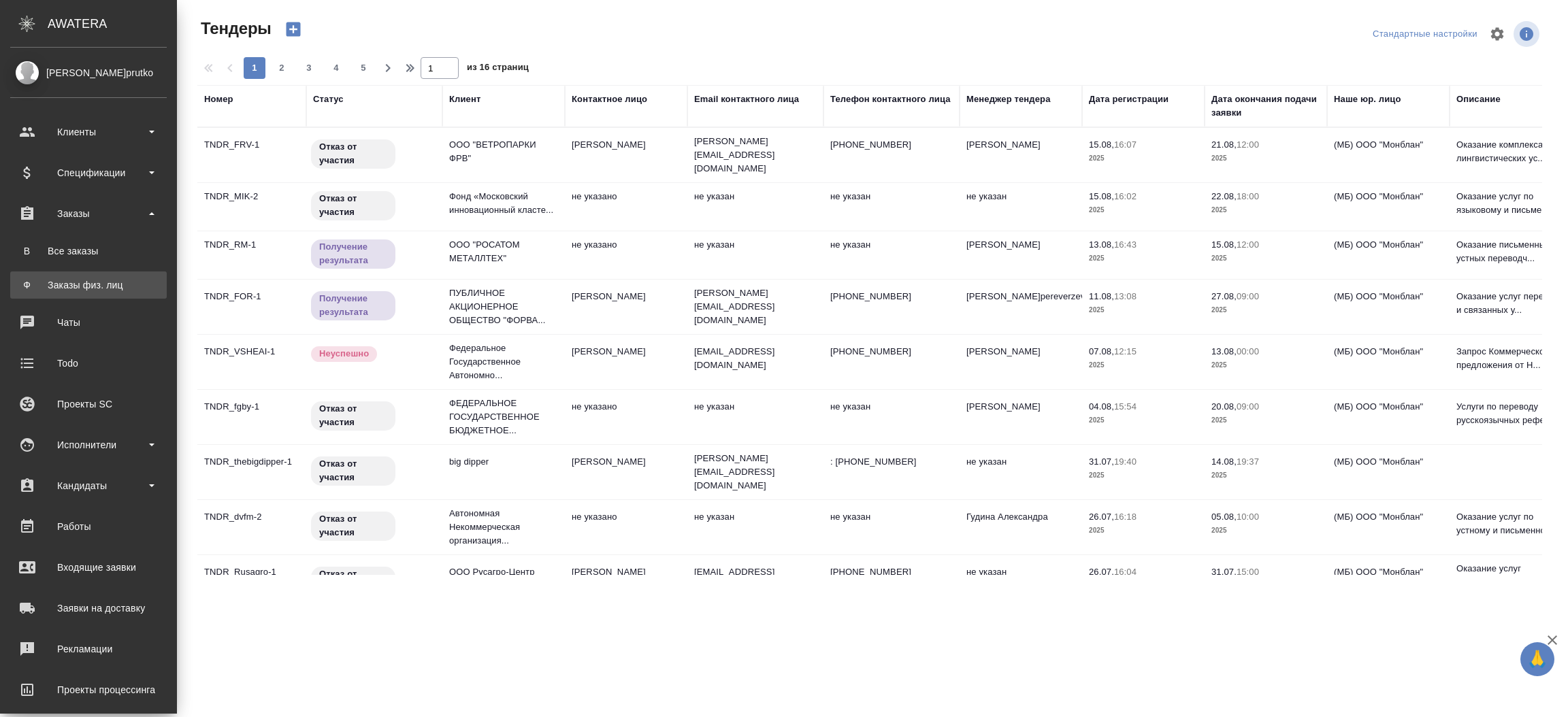
click at [83, 280] on div "Заказы физ. лиц" at bounding box center [88, 285] width 143 height 13
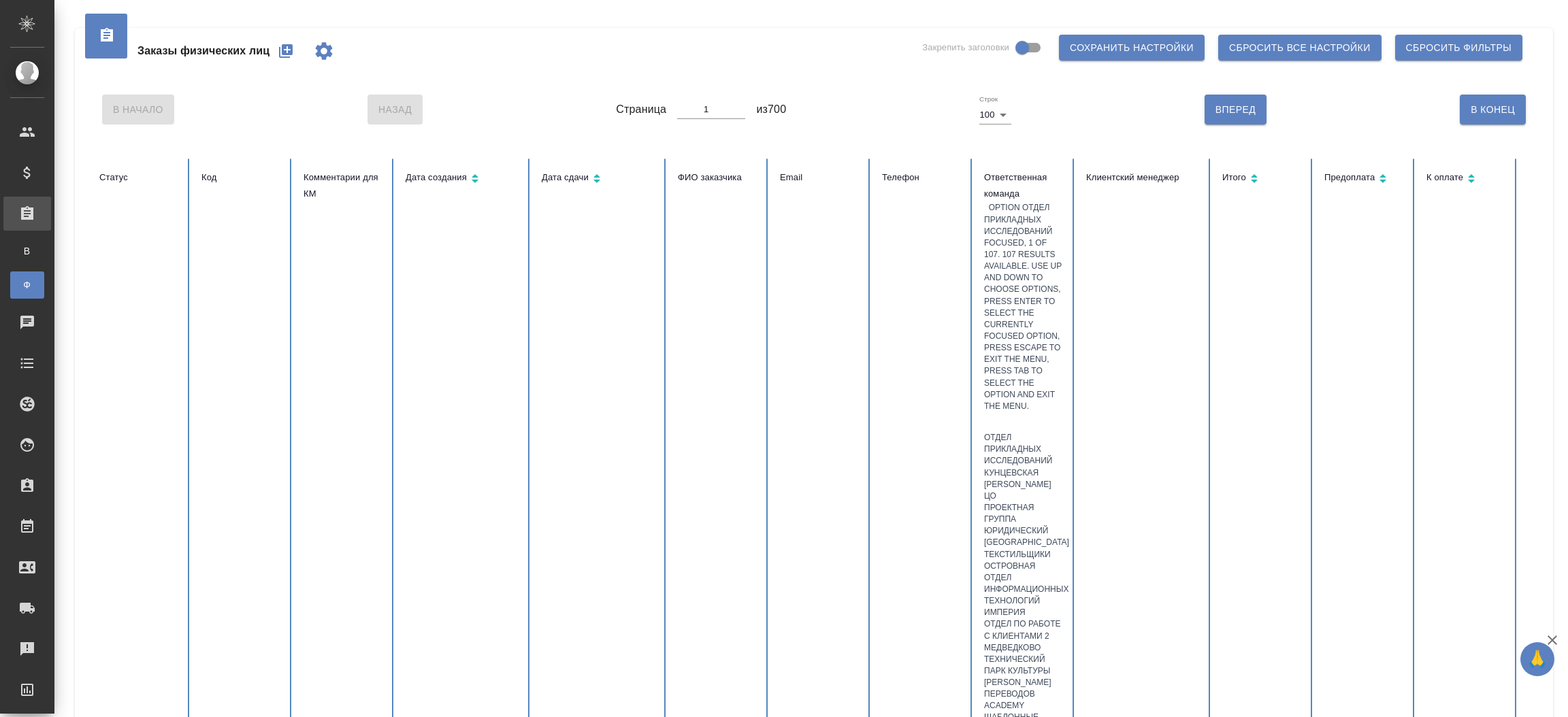
click at [1020, 413] on div at bounding box center [1025, 422] width 80 height 20
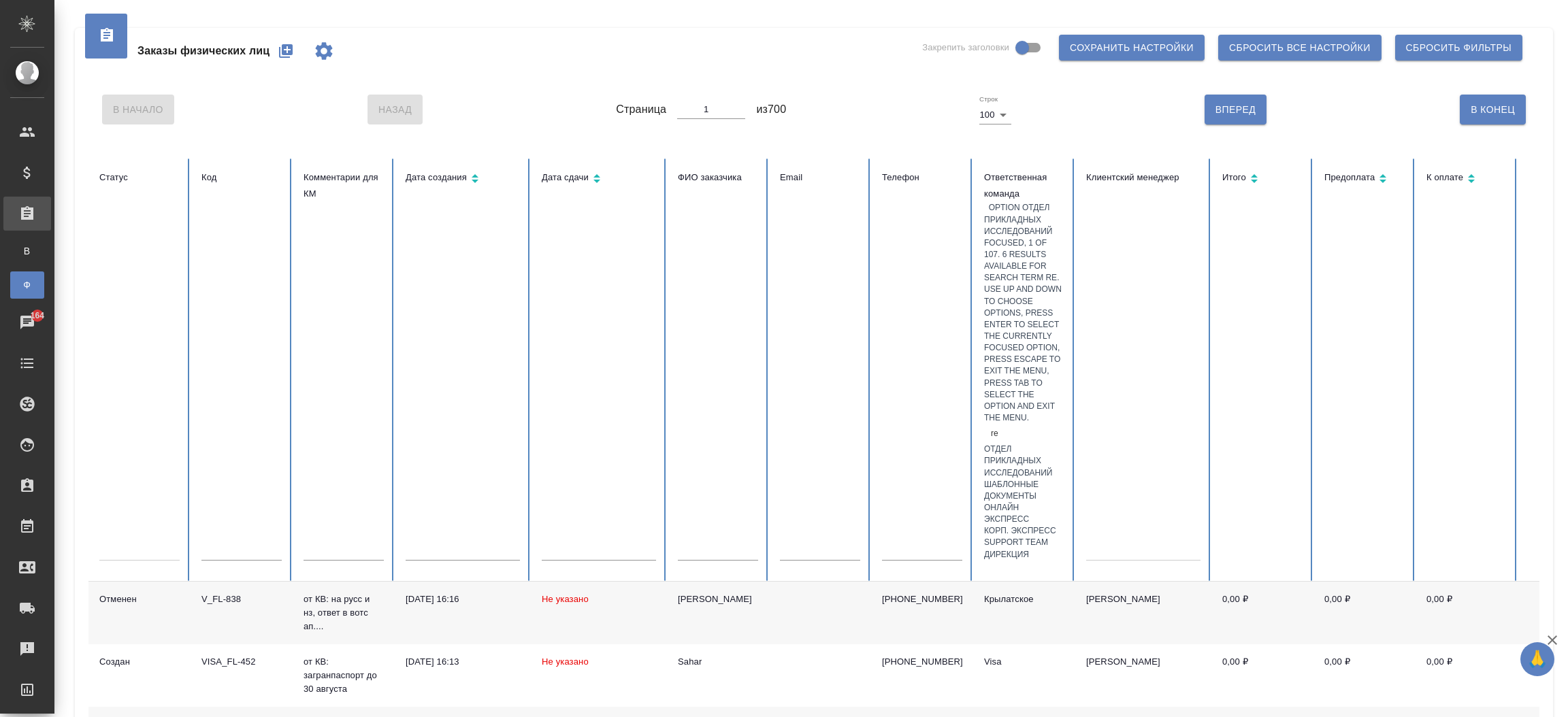
type input "r"
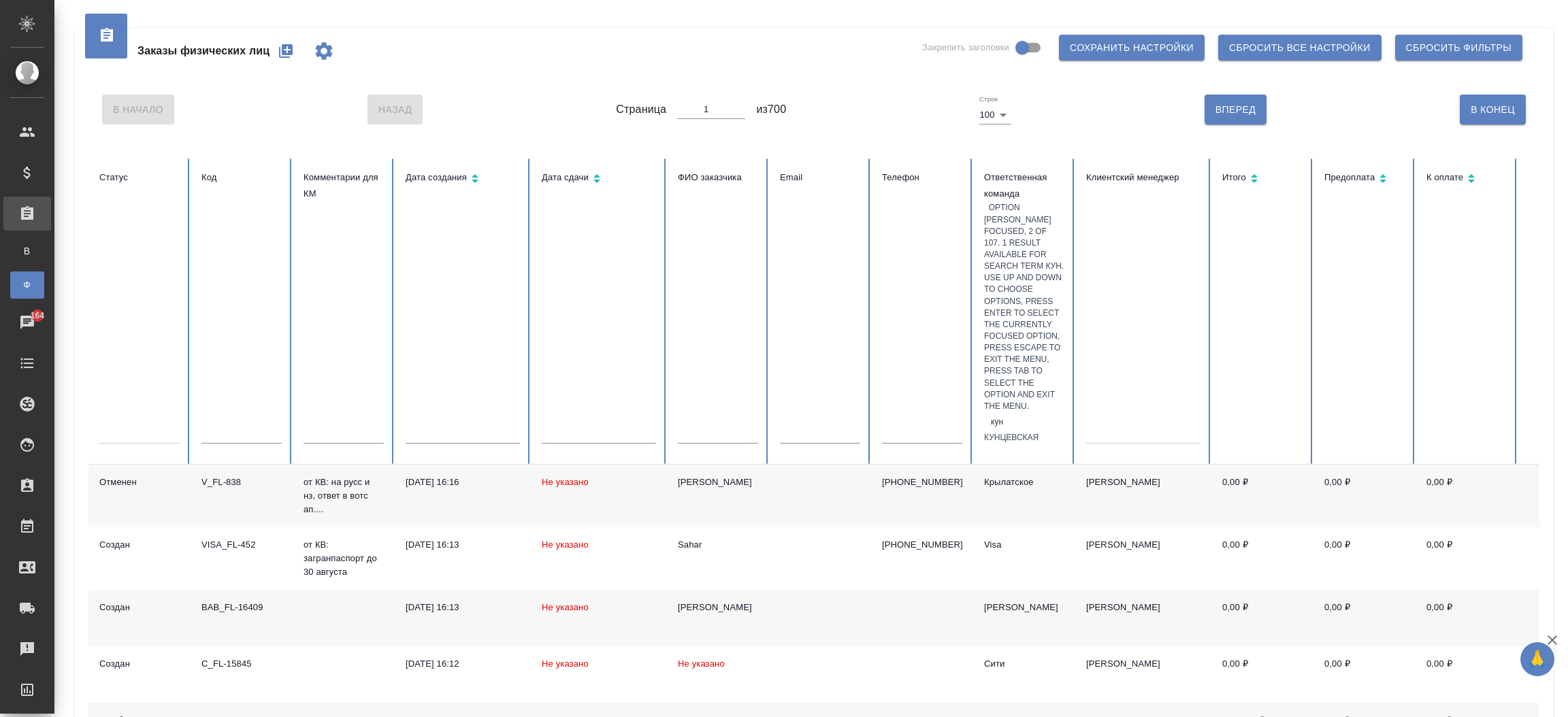
type input "кунц"
click at [1020, 432] on div "Кунцевская" at bounding box center [1025, 437] width 80 height 11
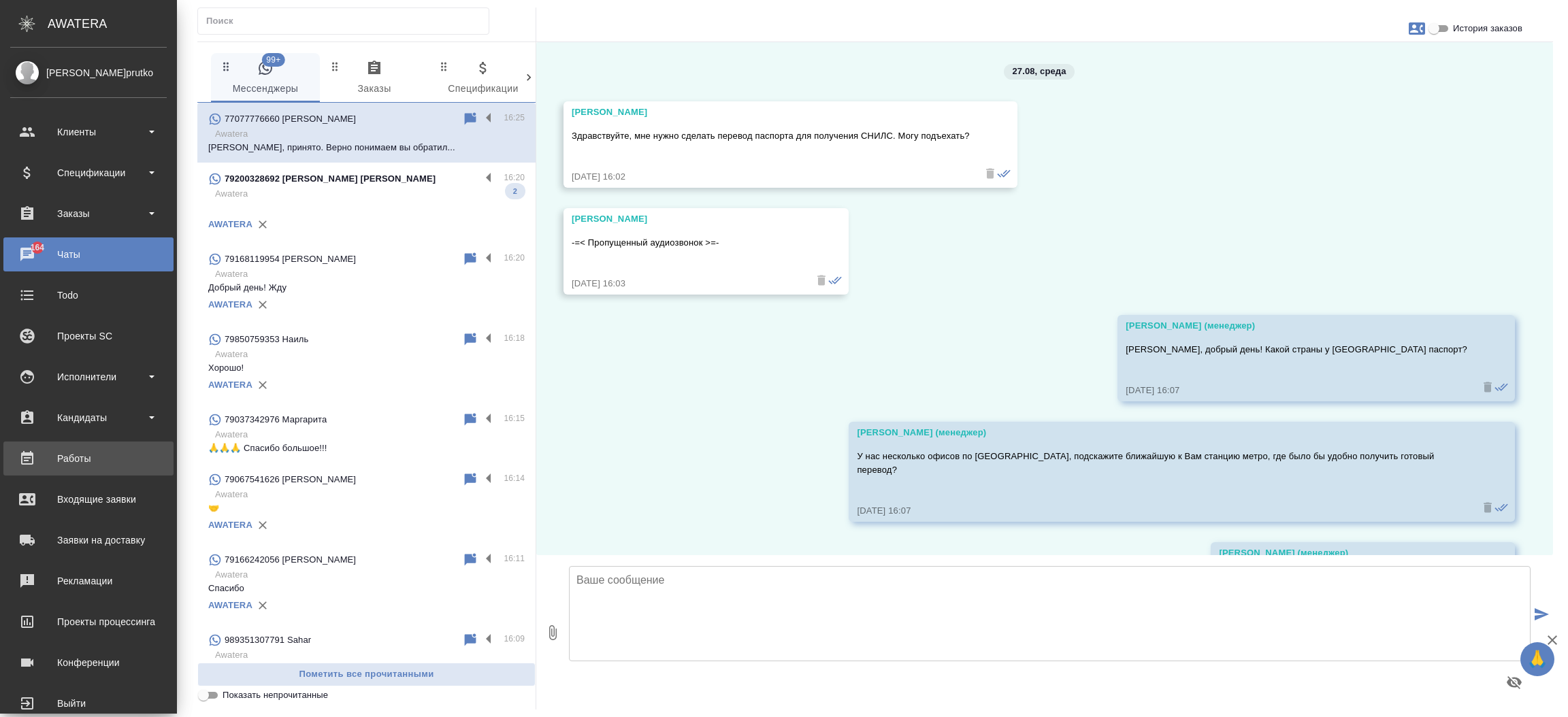
scroll to position [1599, 0]
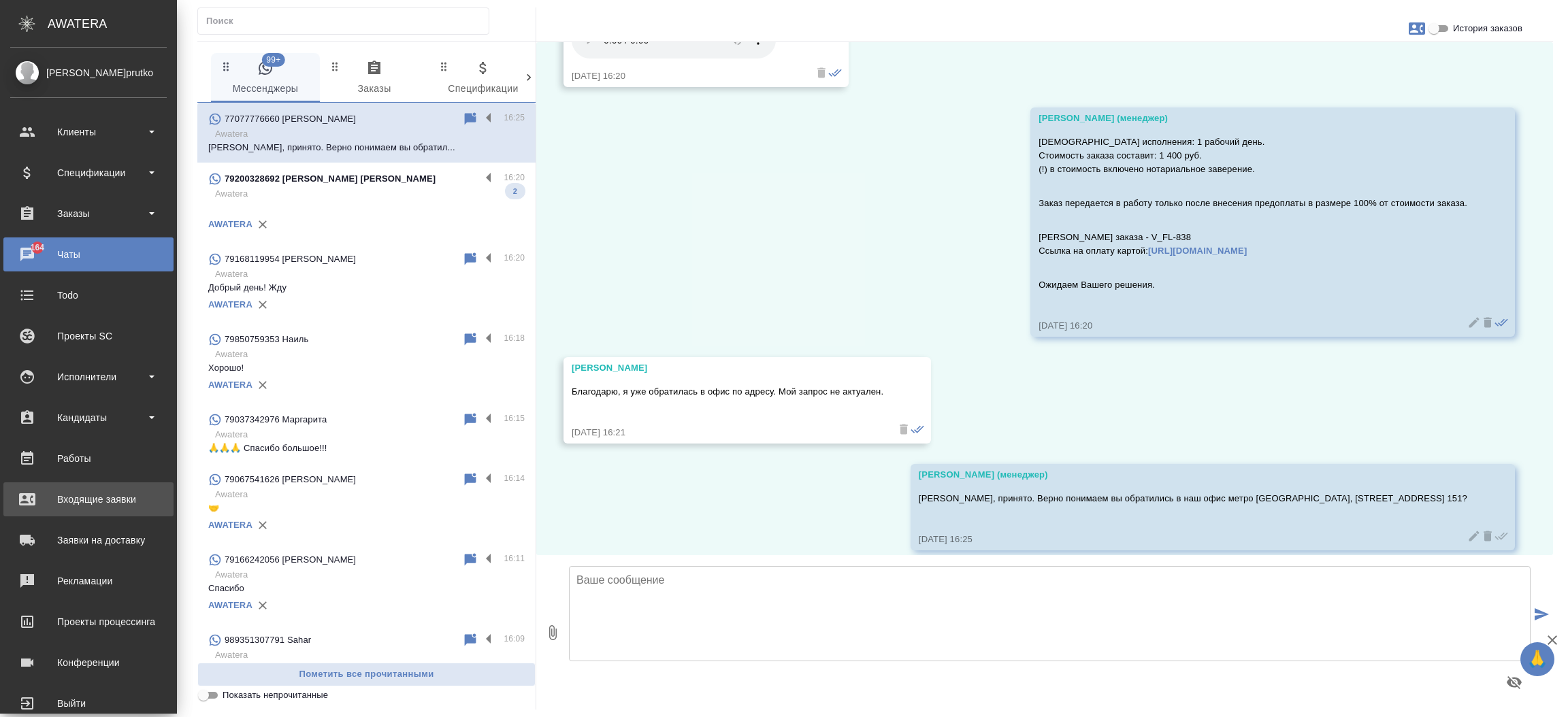
click at [62, 485] on link "Входящие заявки" at bounding box center [89, 500] width 170 height 34
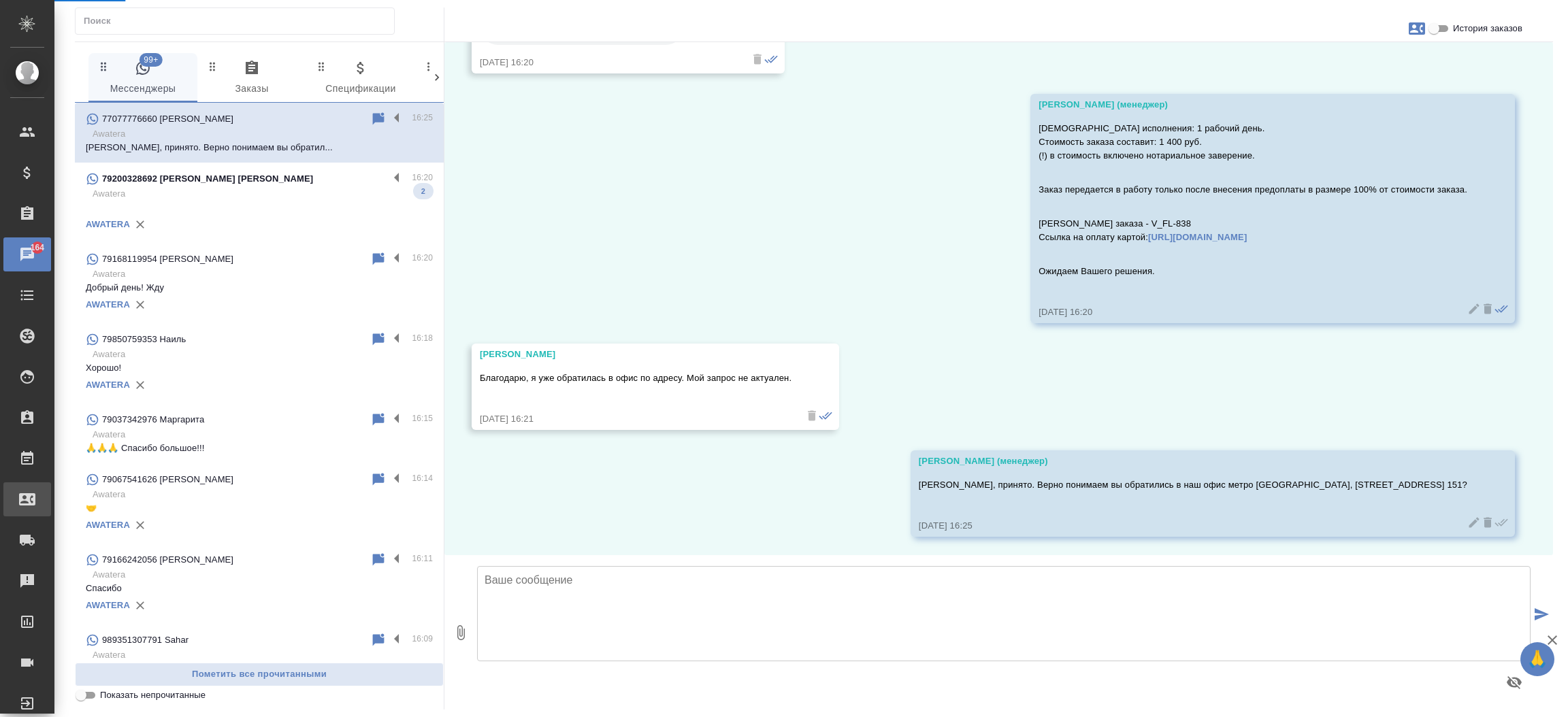
click at [51, 485] on link "Входящие заявки" at bounding box center [28, 500] width 48 height 34
select select "RU"
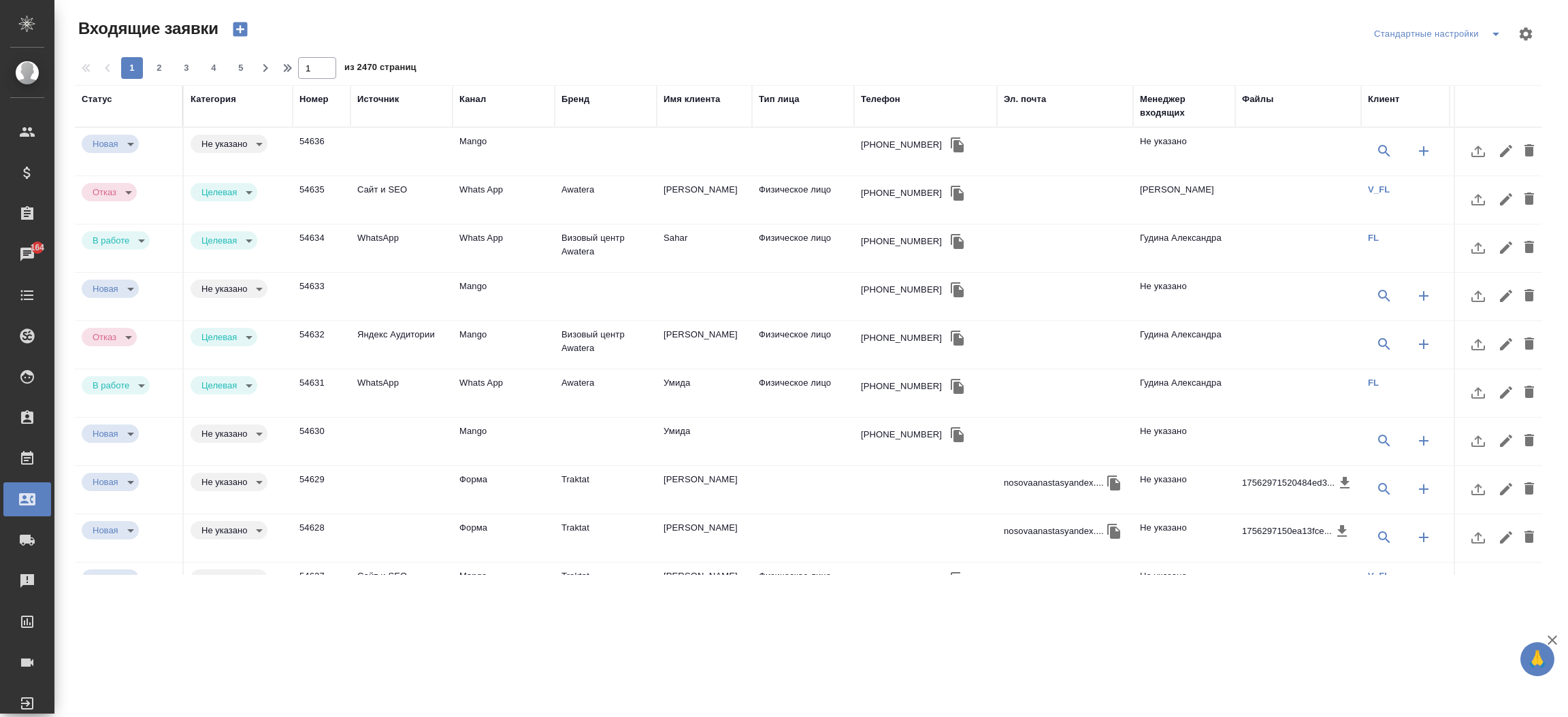
click at [881, 98] on div "Телефон" at bounding box center [880, 100] width 39 height 13
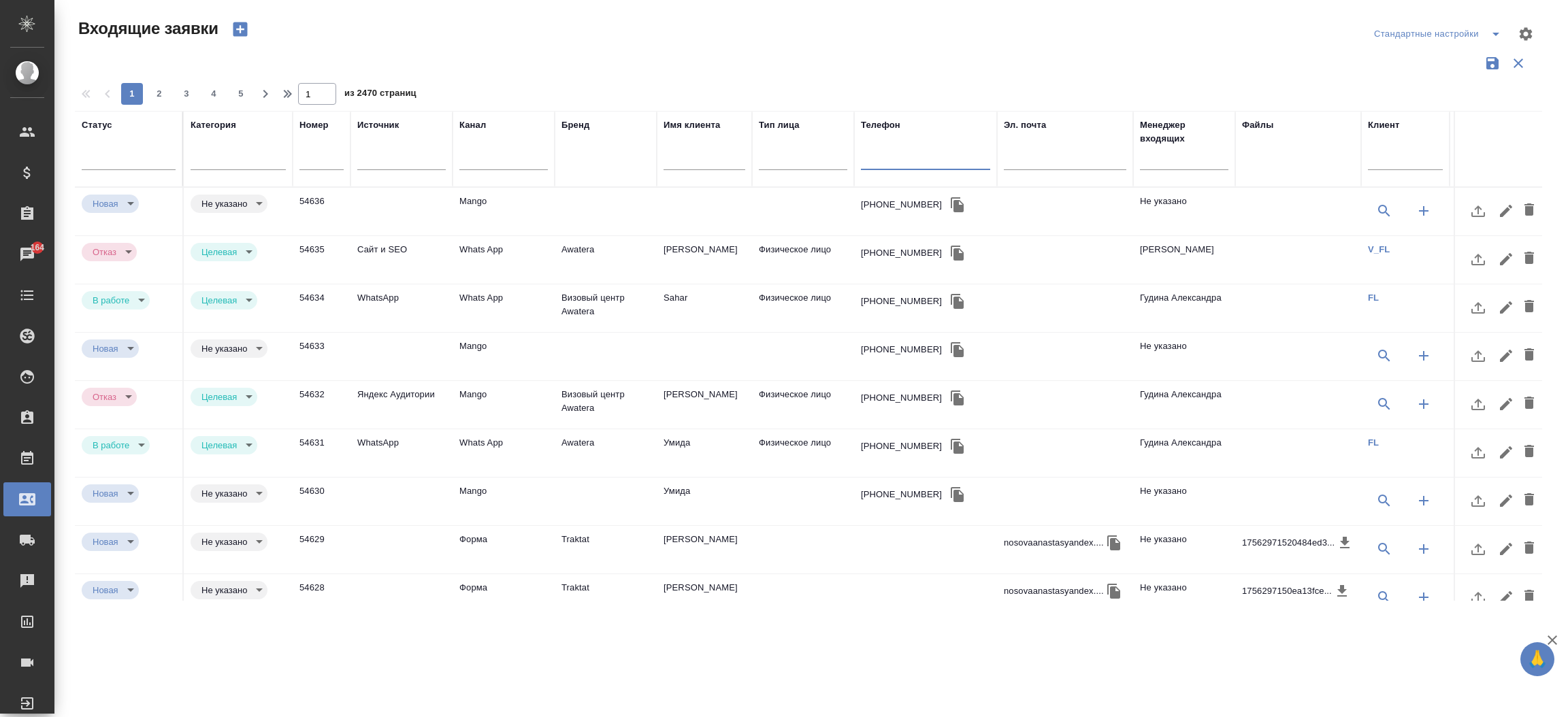
click at [877, 161] on input "text" at bounding box center [925, 161] width 129 height 17
paste input "79225252799"
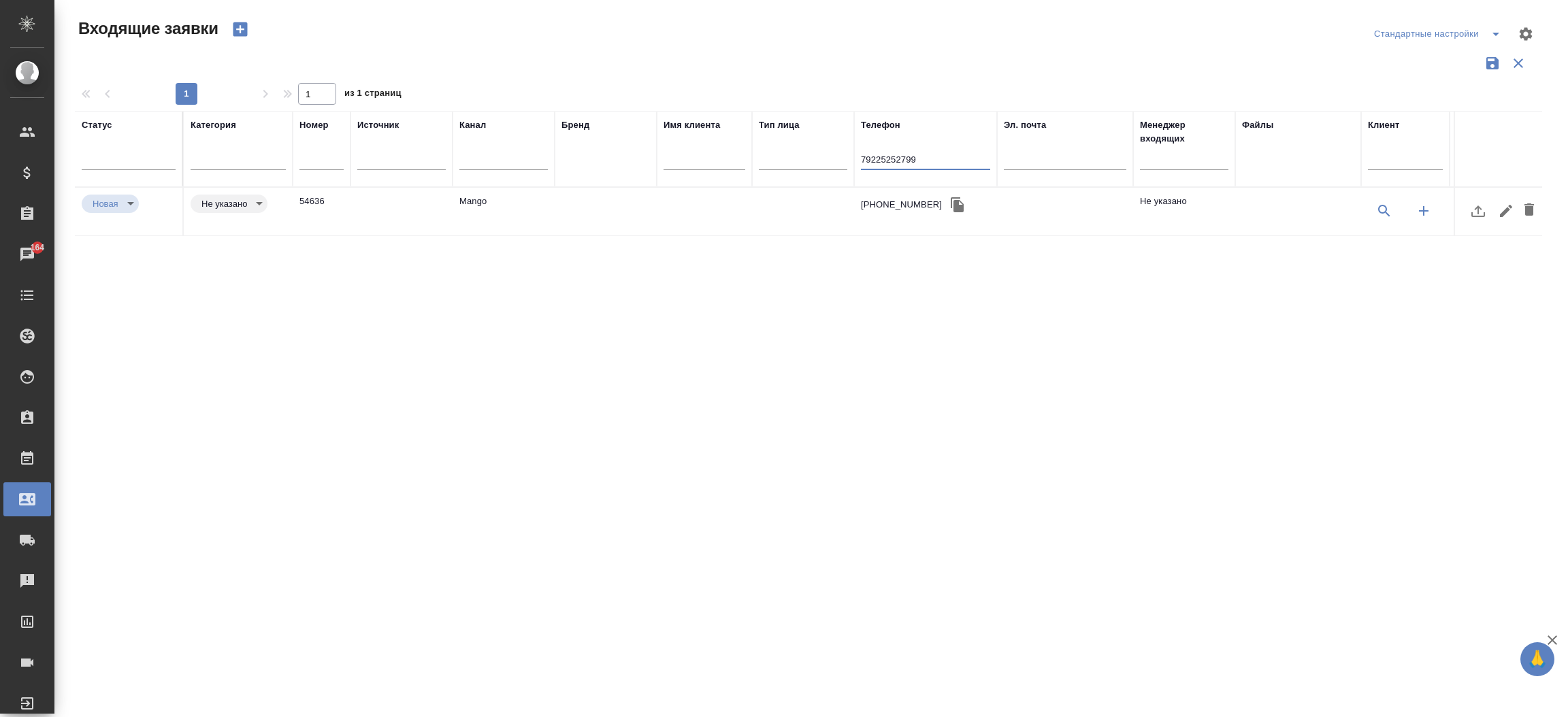
type input "79225252799"
click at [490, 197] on td "Mango" at bounding box center [504, 212] width 102 height 48
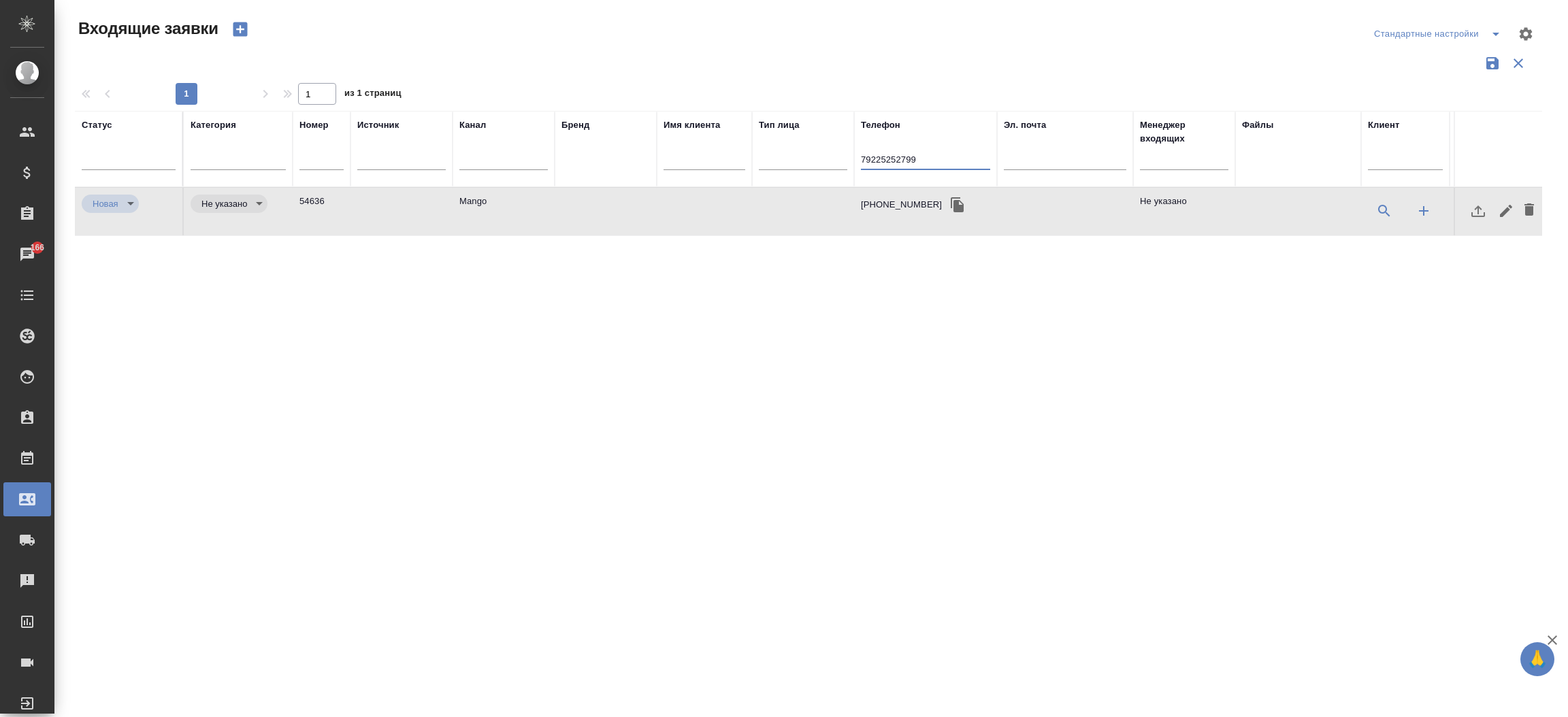
click at [905, 161] on input "79225252799" at bounding box center [925, 161] width 129 height 17
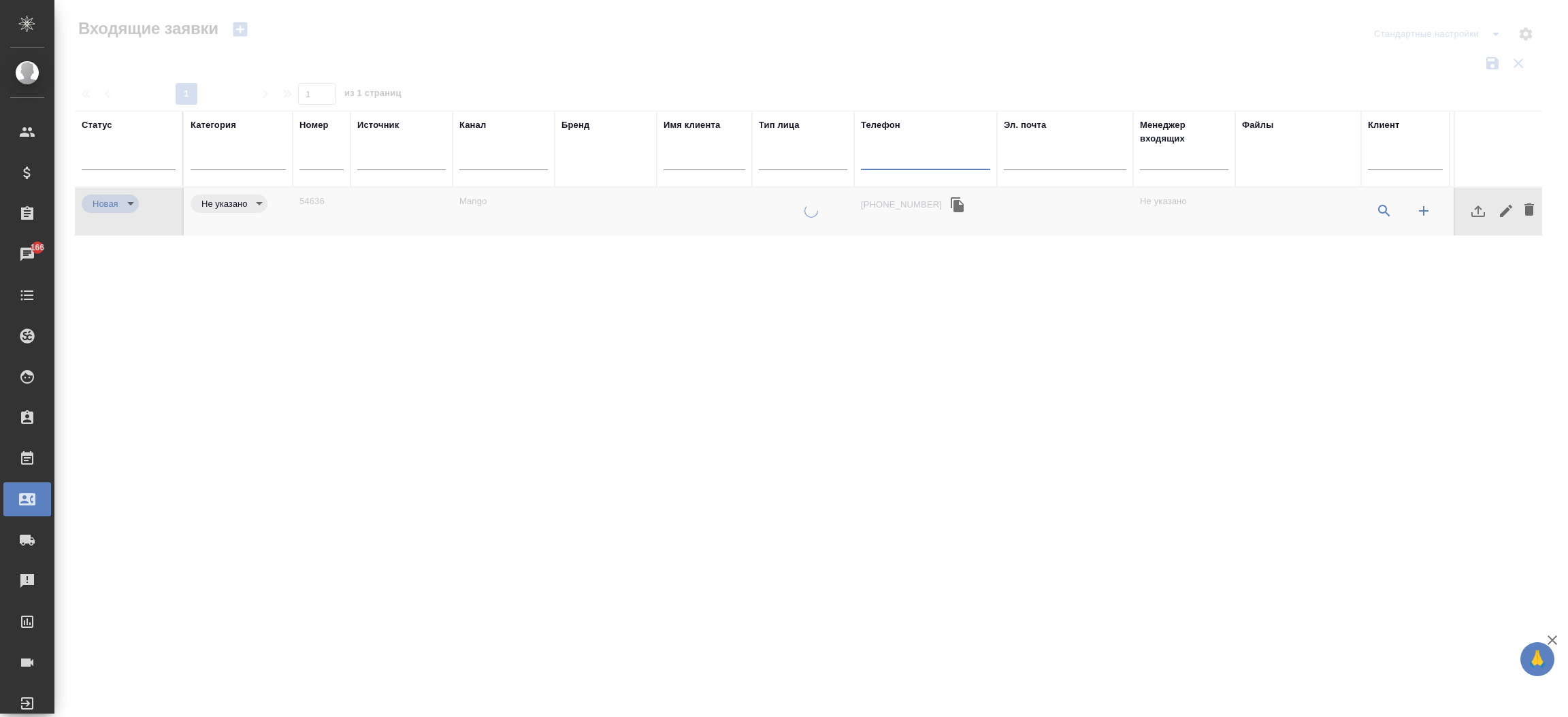
click at [1154, 168] on input "text" at bounding box center [1184, 161] width 88 height 17
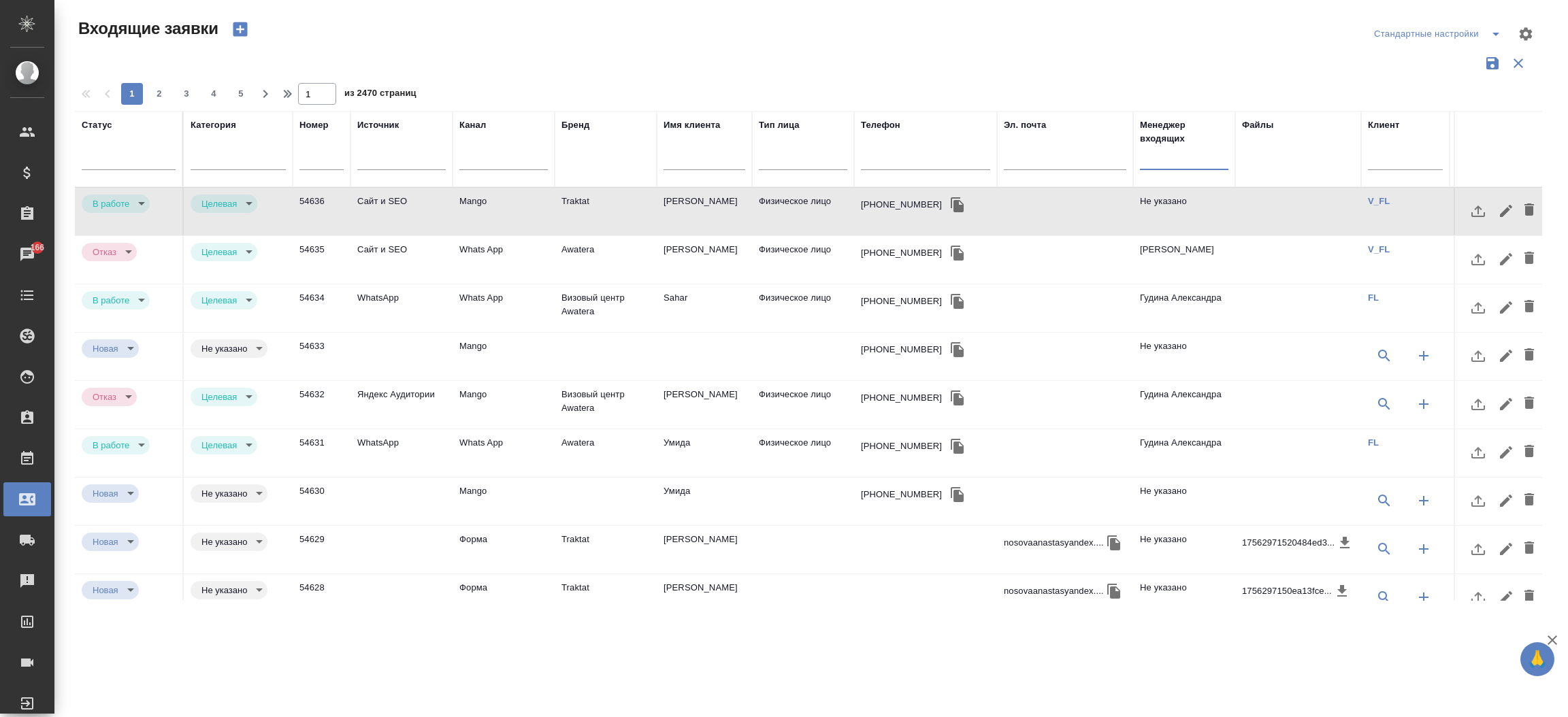
type input "inProcess"
type input "target"
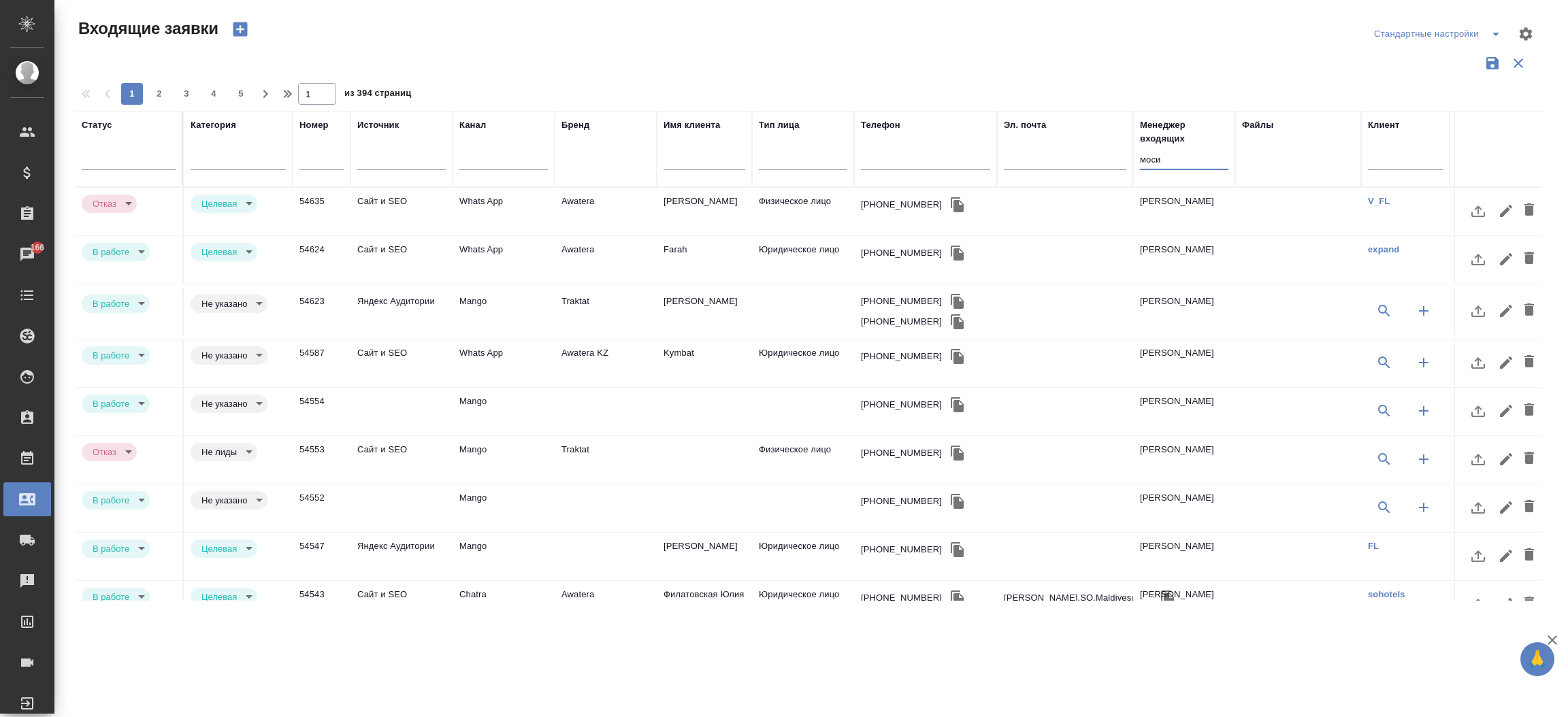
type input "моси"
click at [951, 208] on icon "button" at bounding box center [958, 205] width 13 height 15
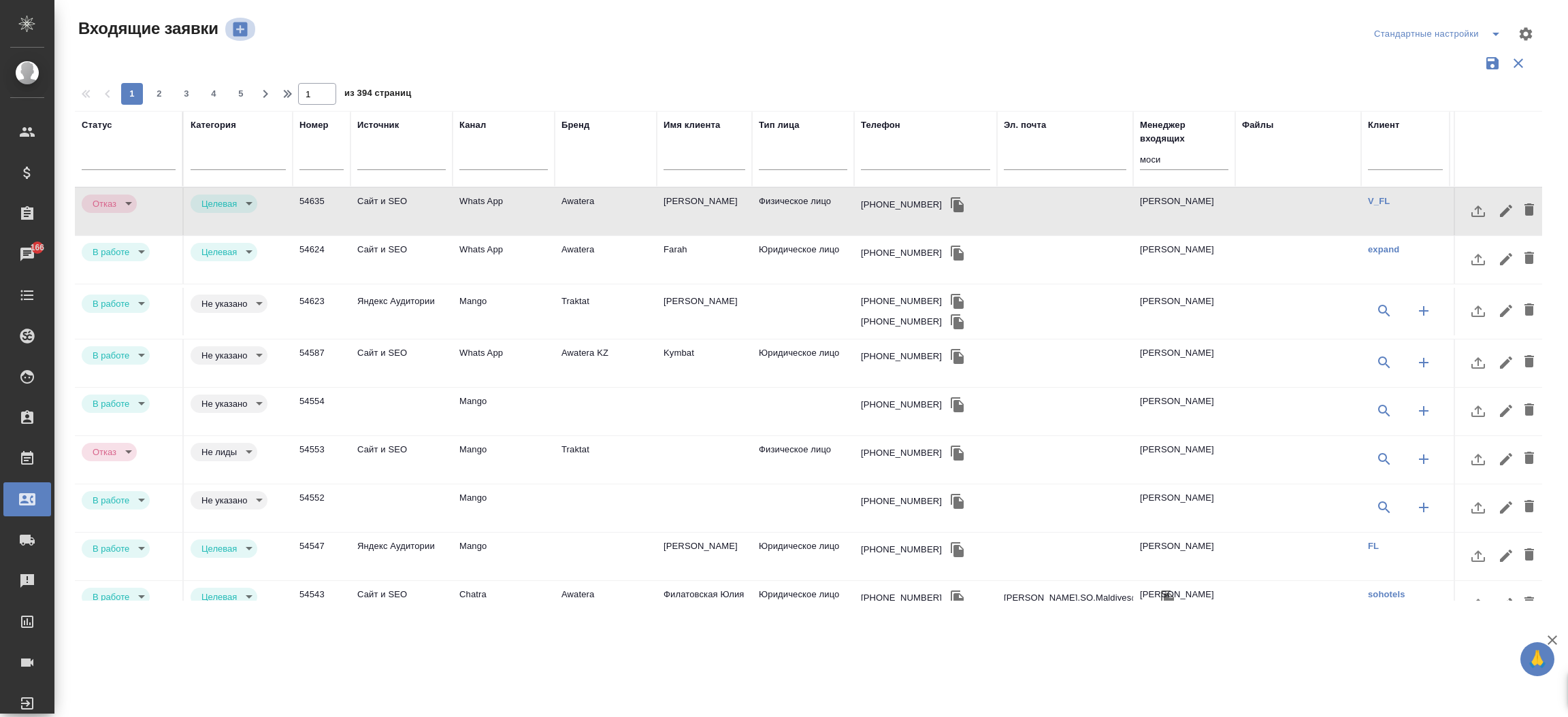
click at [237, 26] on icon "button" at bounding box center [239, 29] width 14 height 14
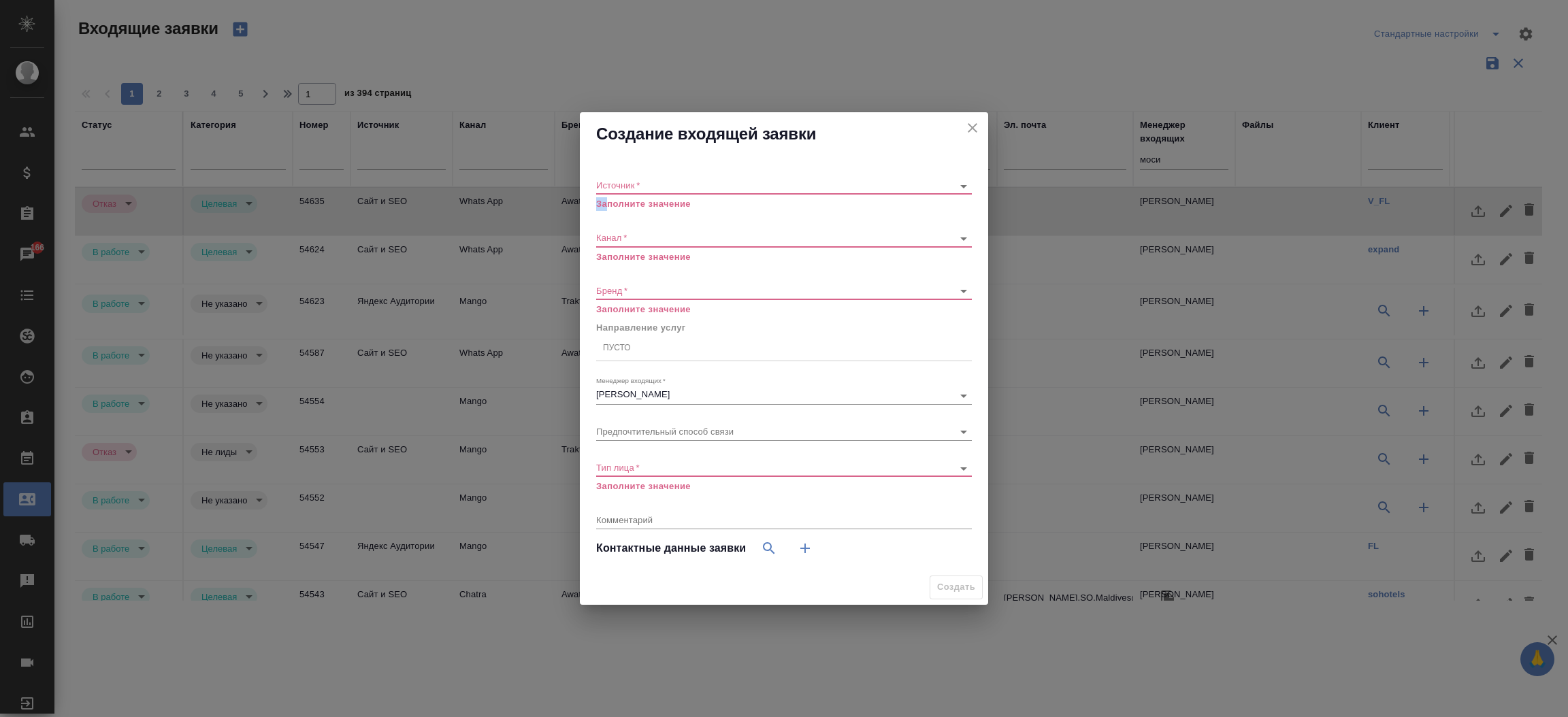
drag, startPoint x: 606, startPoint y: 197, endPoint x: 615, endPoint y: 179, distance: 20.1
click at [615, 179] on div "Источник   * ​ Заполните значение" at bounding box center [784, 189] width 375 height 44
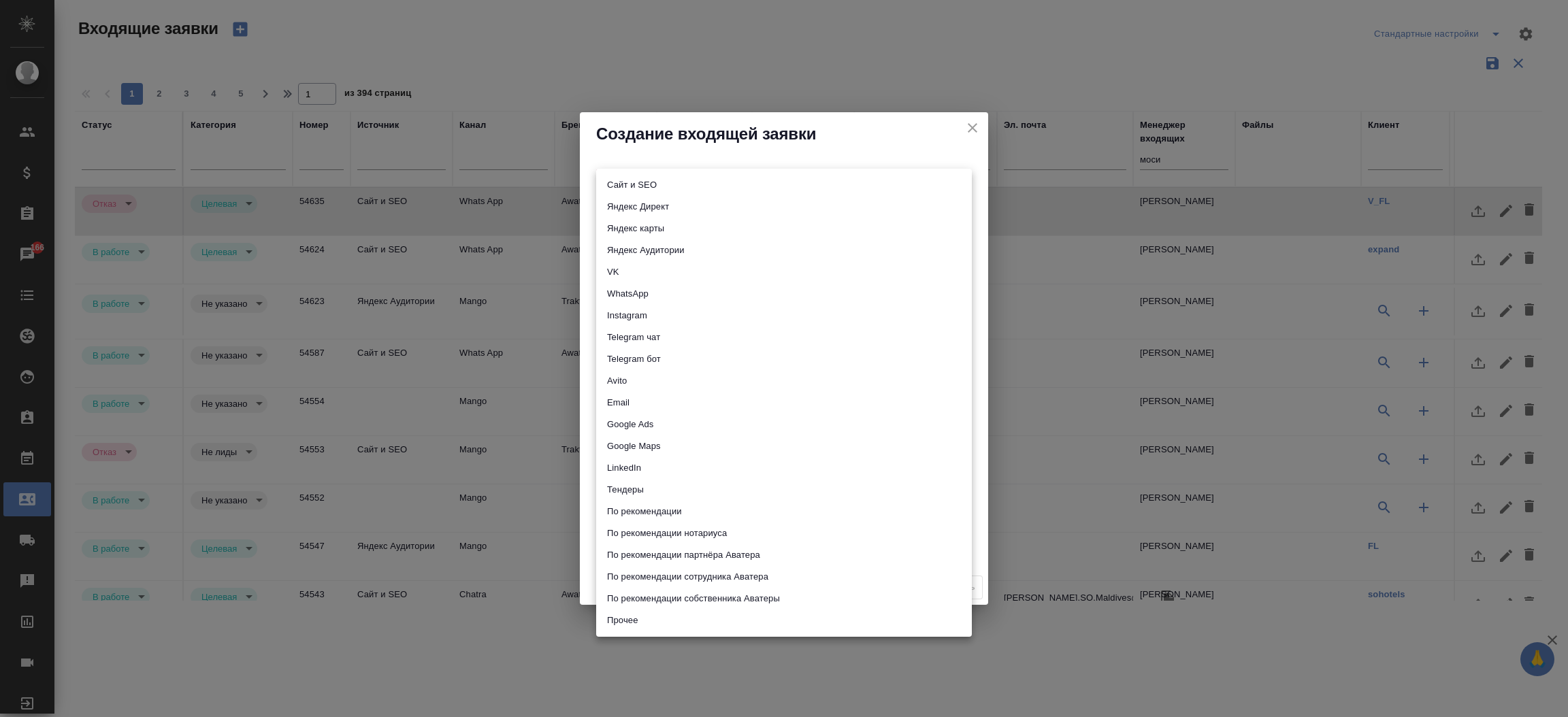
click at [615, 179] on body "🙏 .cls-1 fill:#fff; AWATERA Прутько Ирина i.prutko Клиенты Спецификации Заказы …" at bounding box center [784, 358] width 1568 height 717
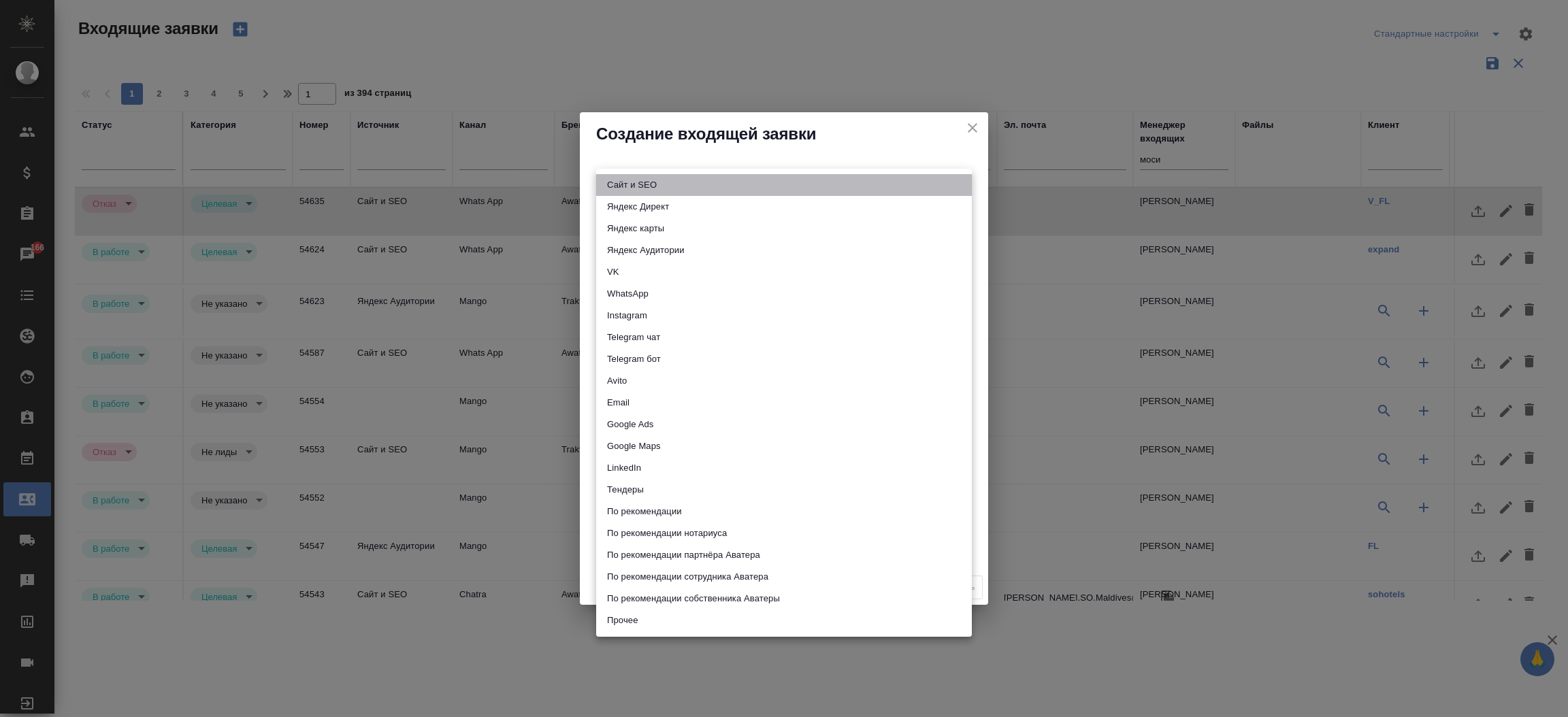
click at [629, 187] on li "Сайт и SEO" at bounding box center [784, 185] width 375 height 22
type input "seo"
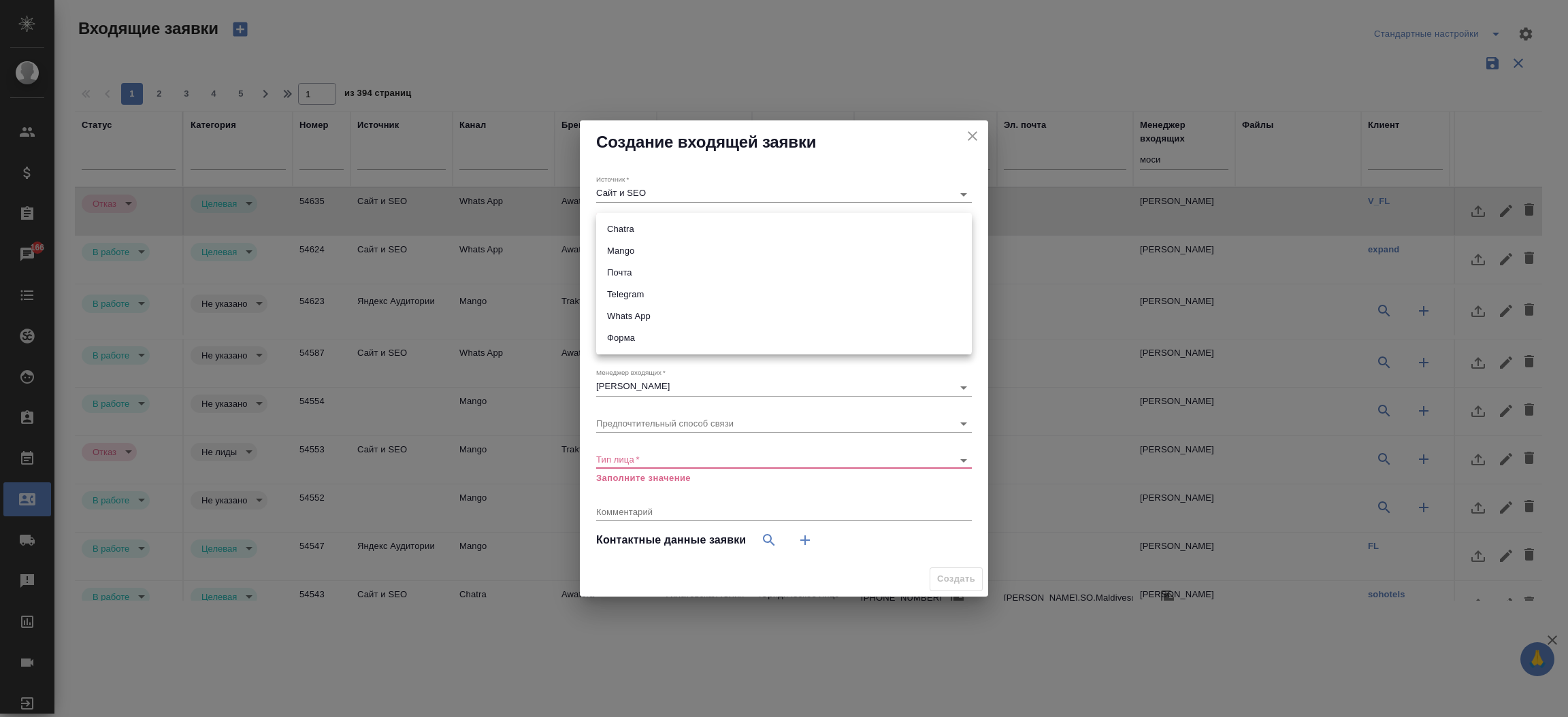
click at [639, 224] on body "🙏 .cls-1 fill:#fff; AWATERA Прутько Ирина i.prutko Клиенты Спецификации Заказы …" at bounding box center [784, 358] width 1568 height 717
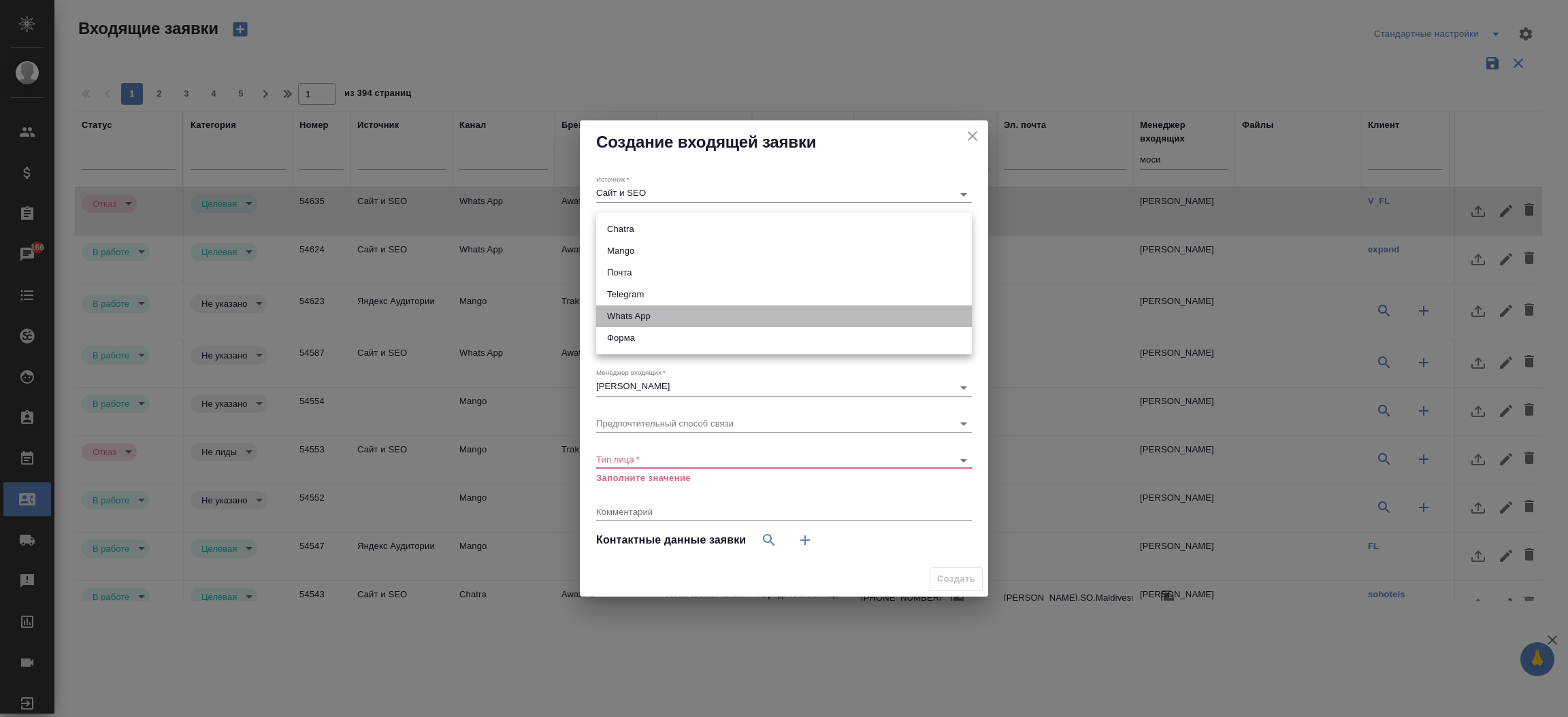
click at [635, 311] on li "Whats App" at bounding box center [784, 316] width 375 height 22
type input "66ac940615179ecd4145cc10"
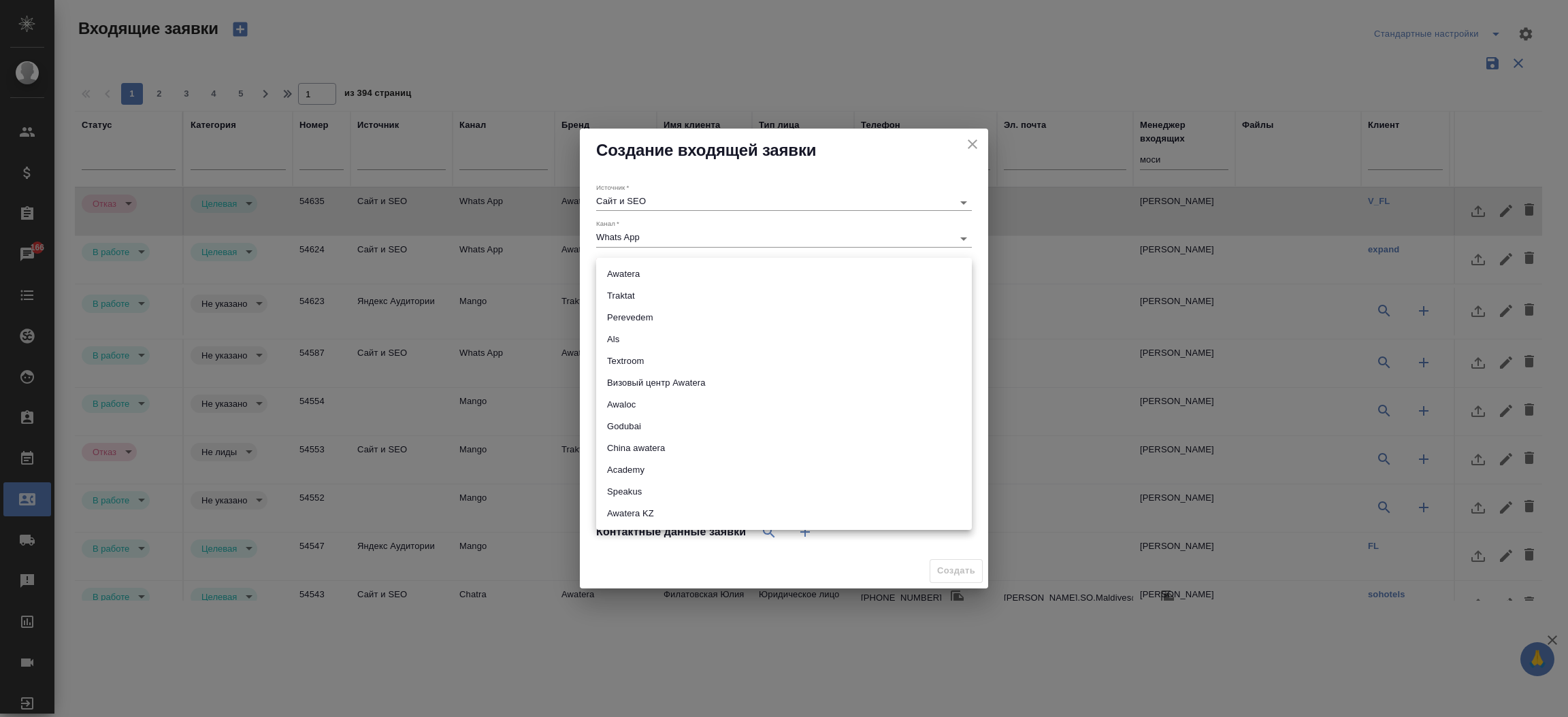
click at [624, 269] on body "🙏 .cls-1 fill:#fff; AWATERA Прутько Ирина i.prutko Клиенты Спецификации Заказы …" at bounding box center [784, 358] width 1568 height 717
click at [625, 293] on li "Traktat" at bounding box center [784, 296] width 375 height 22
type input "traktat"
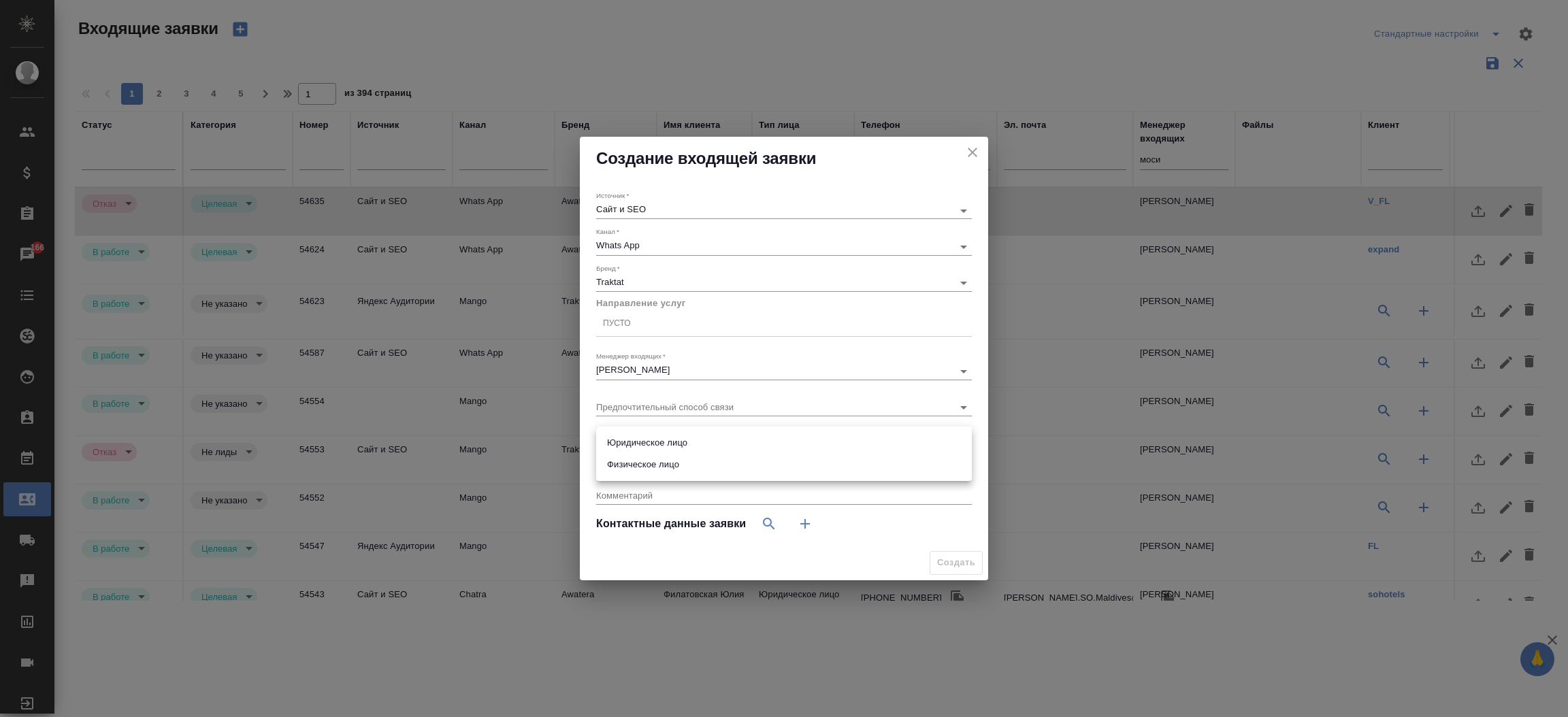
click at [876, 444] on body "🙏 .cls-1 fill:#fff; AWATERA Прутько Ирина i.prutko Клиенты Спецификации Заказы …" at bounding box center [784, 358] width 1568 height 717
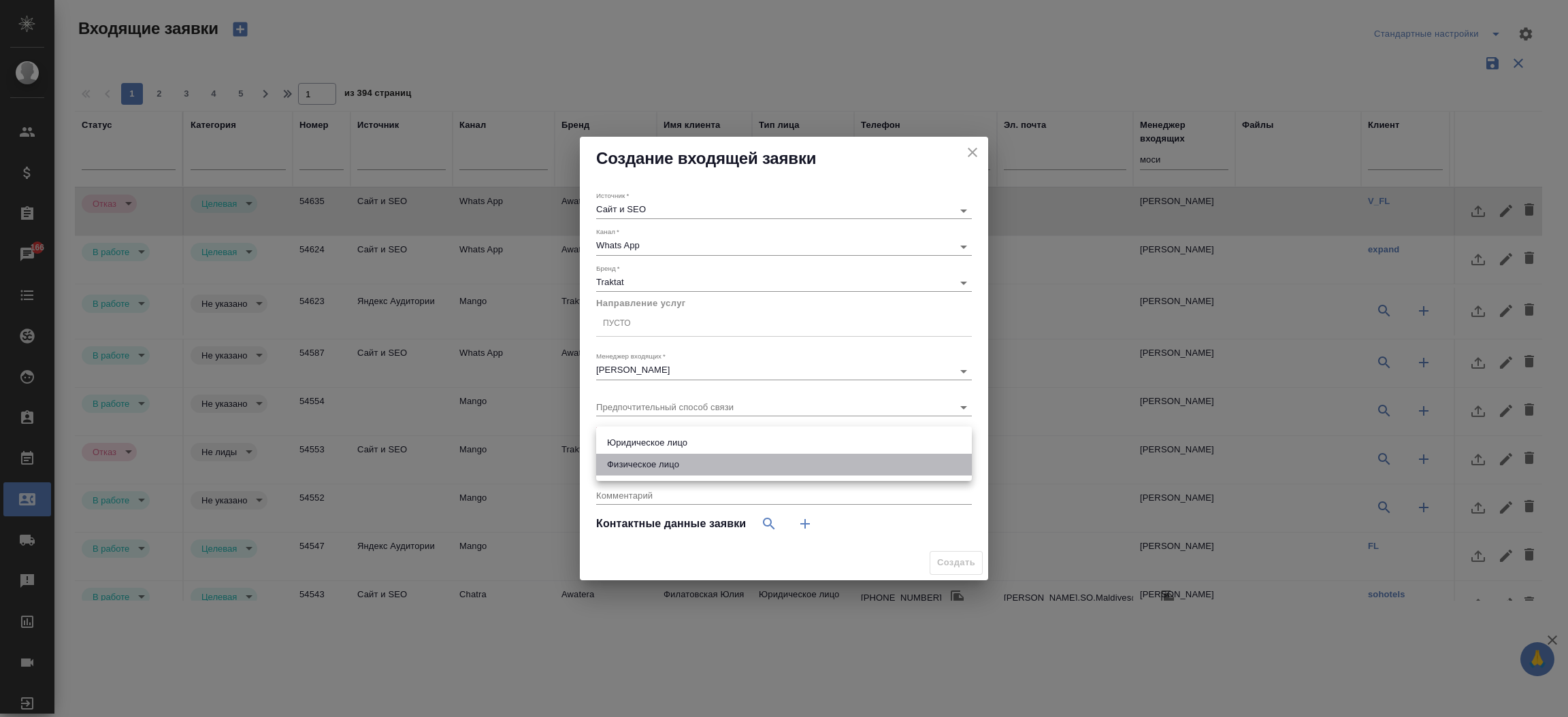
click at [836, 474] on li "Физическое лицо" at bounding box center [784, 464] width 375 height 22
type input "private"
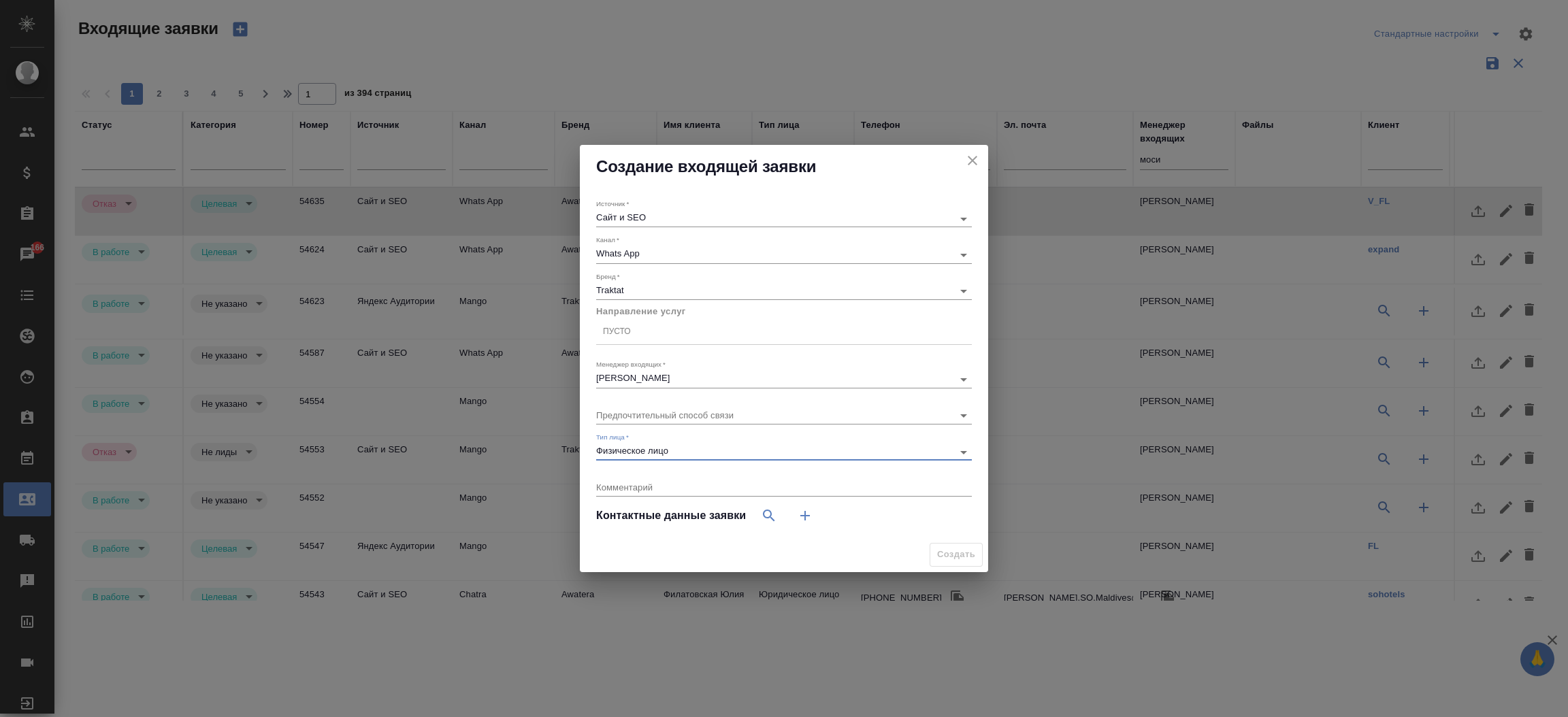
click at [690, 336] on div "Пусто" at bounding box center [784, 331] width 375 height 20
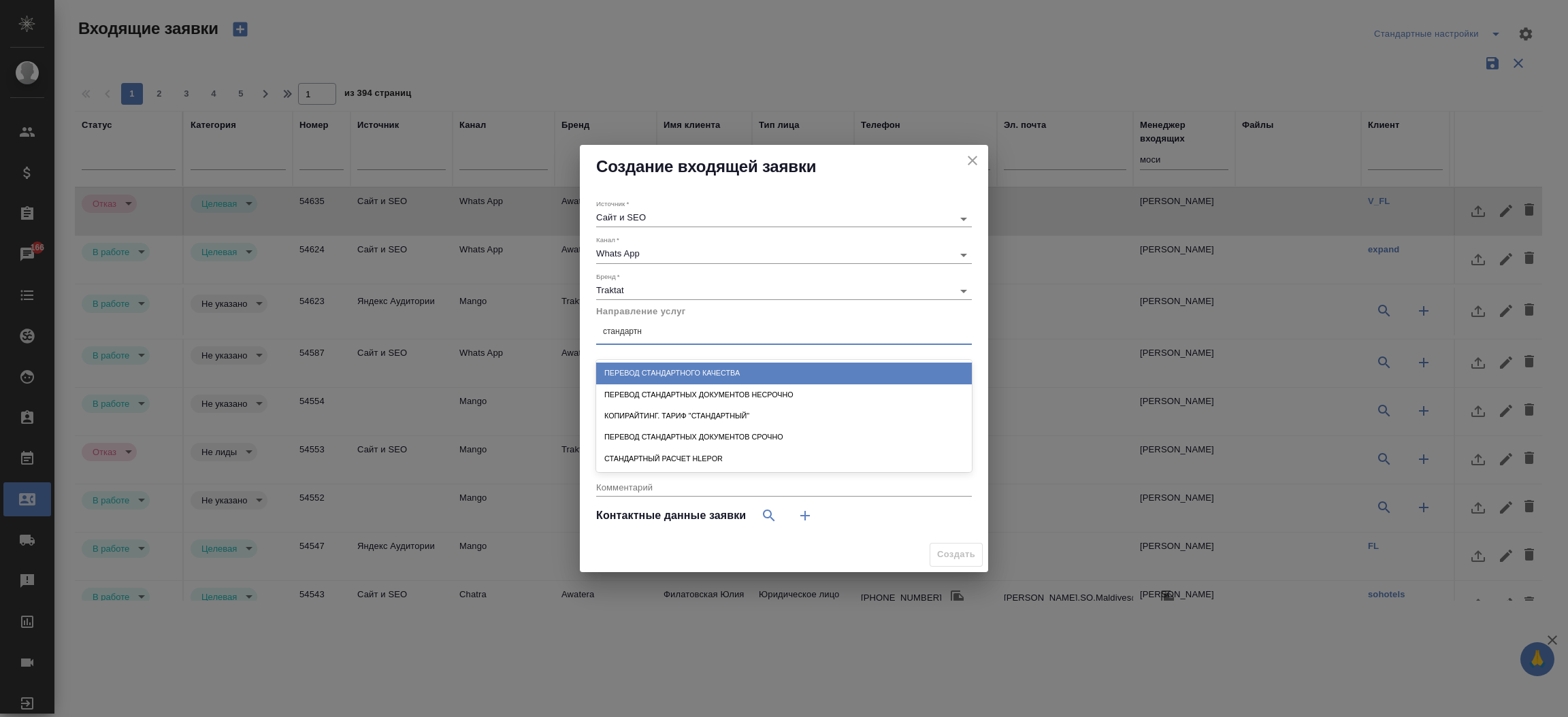
type input "стандартны"
click at [697, 365] on div "Перевод стандартных документов несрочно" at bounding box center [784, 373] width 375 height 21
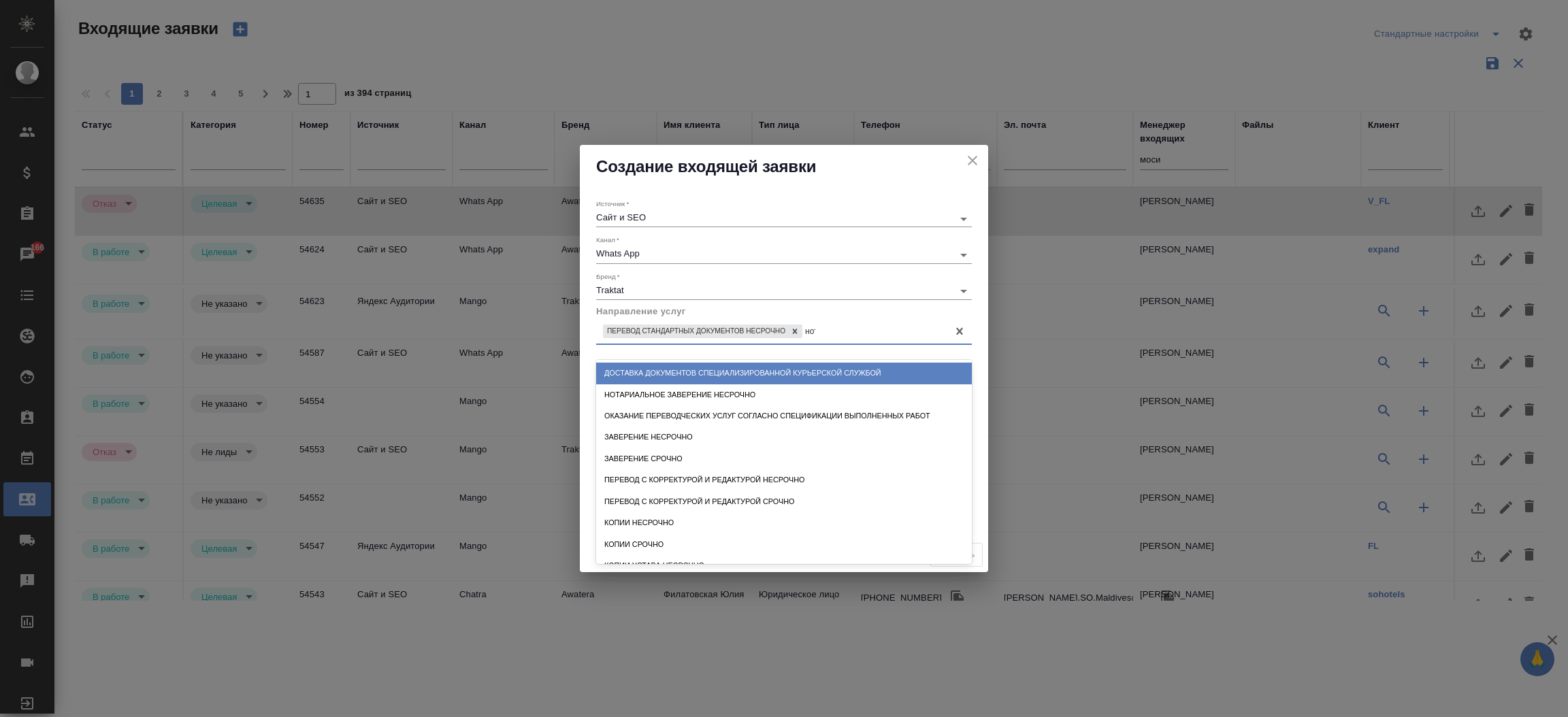
type input "нота"
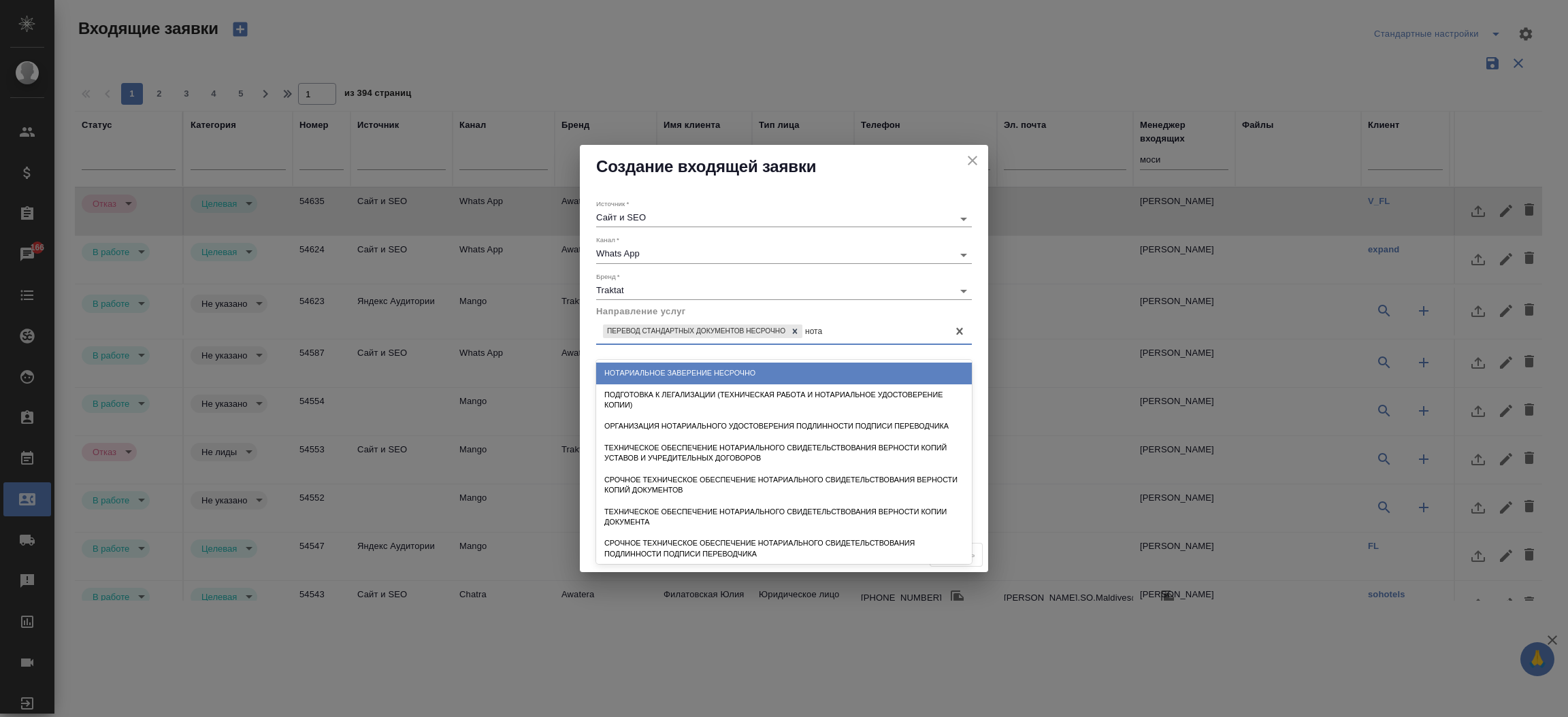
click at [697, 365] on div "Нотариальное заверение несрочно" at bounding box center [784, 373] width 375 height 21
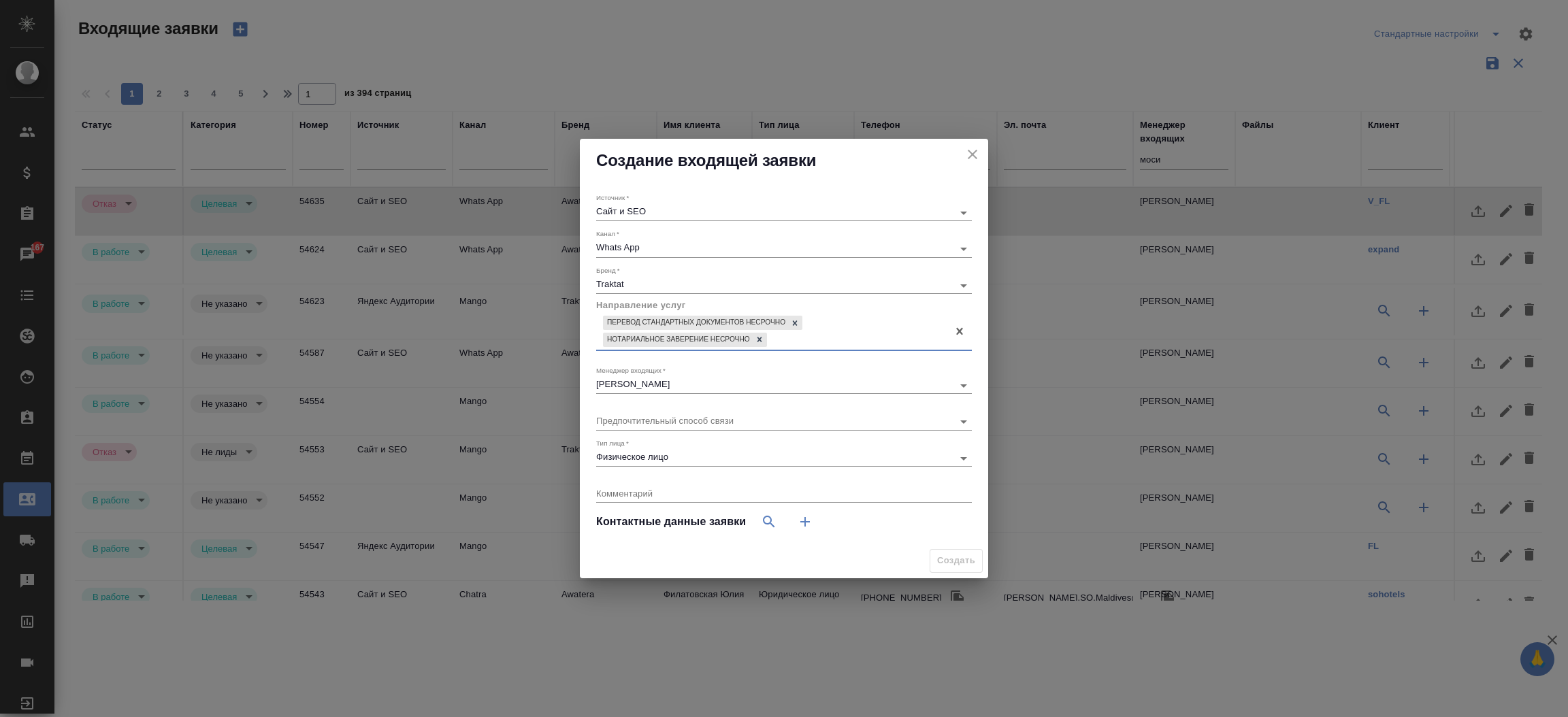
click at [809, 526] on icon "button" at bounding box center [805, 522] width 16 height 16
select select "RU"
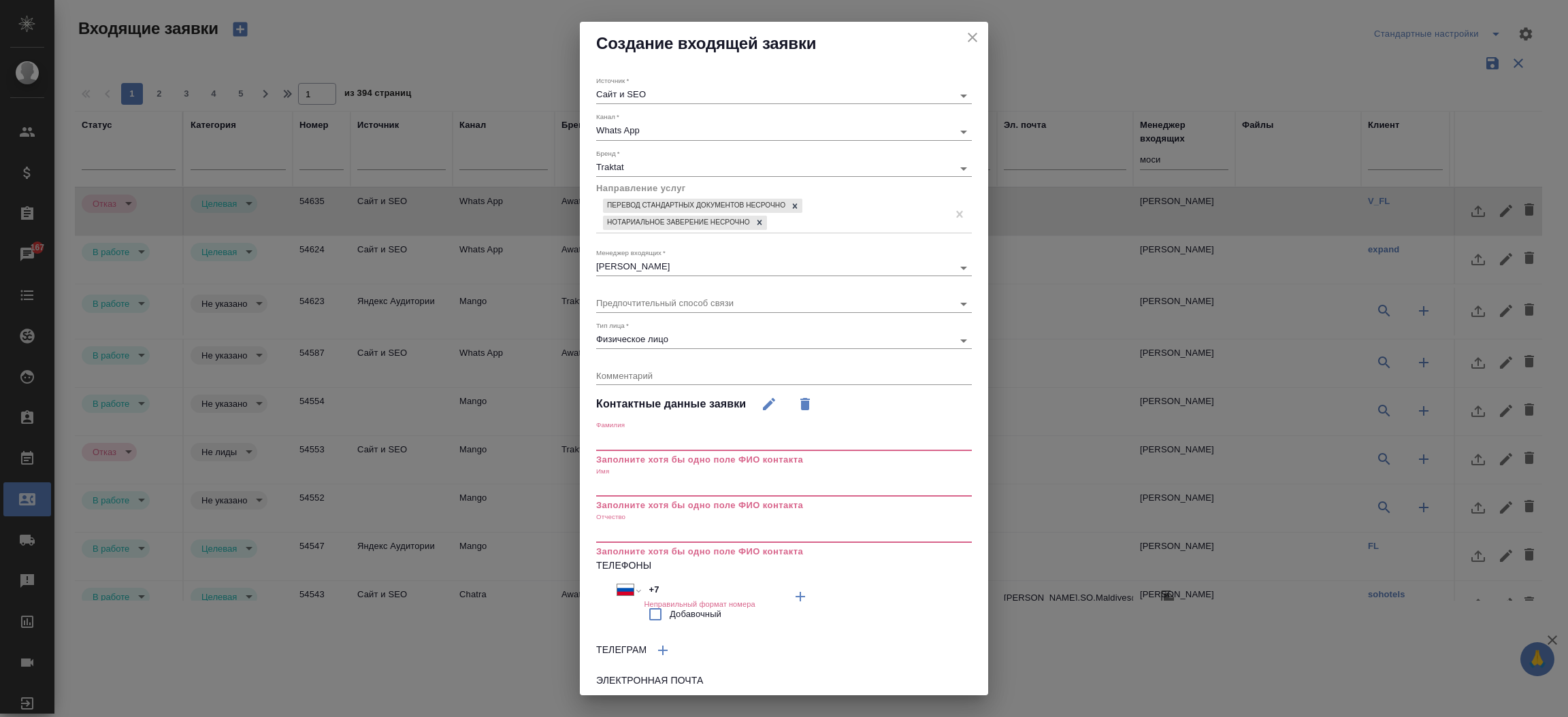
click at [662, 473] on div "Имя Заполните хотя бы одно поле ФИО контакта" at bounding box center [784, 489] width 375 height 46
drag, startPoint x: 662, startPoint y: 473, endPoint x: 655, endPoint y: 478, distance: 8.6
click at [655, 478] on div "Имя Заполните хотя бы одно поле ФИО контакта" at bounding box center [784, 489] width 375 height 46
click at [655, 478] on input "text" at bounding box center [784, 487] width 375 height 19
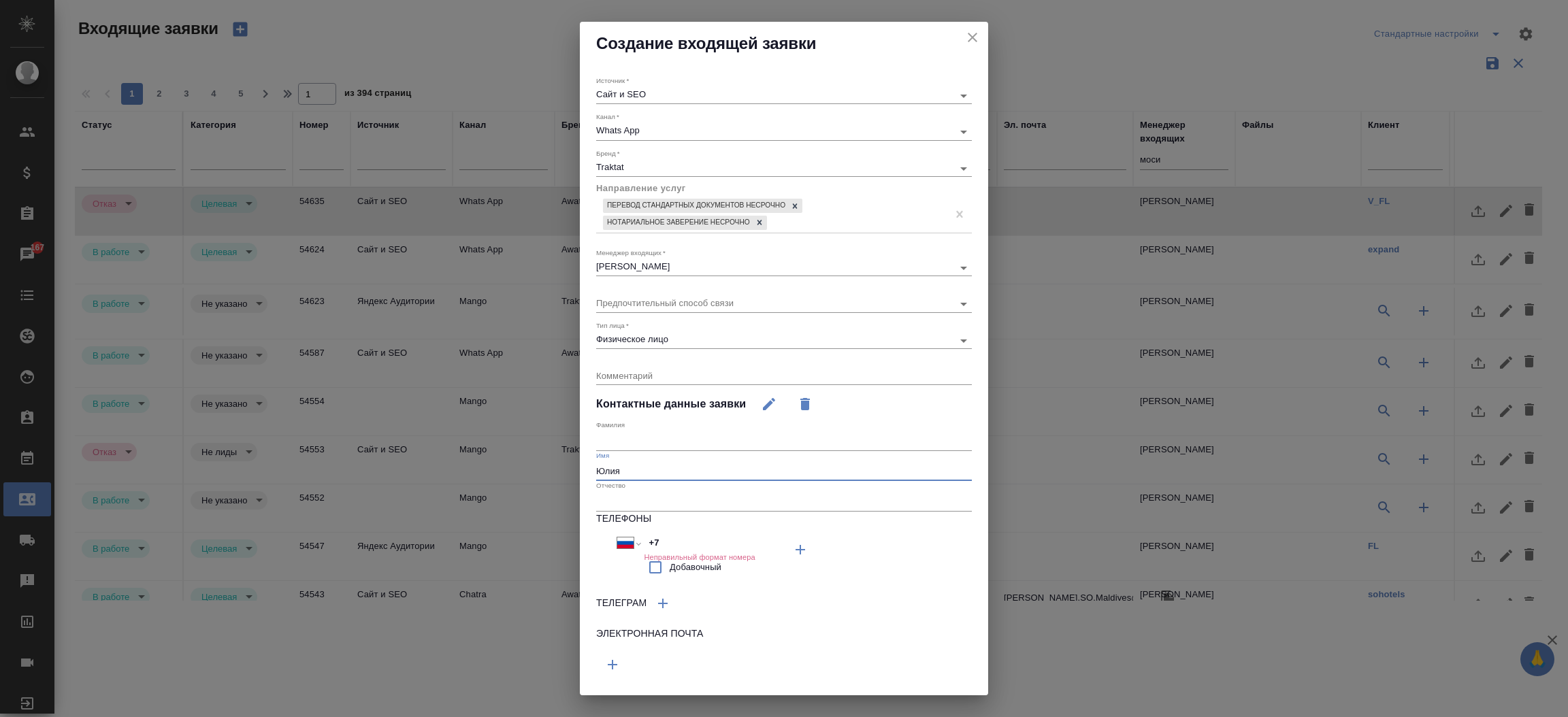
type input "Юлия"
click at [665, 542] on input "+7" at bounding box center [703, 544] width 119 height 20
paste input "707 777 6660"
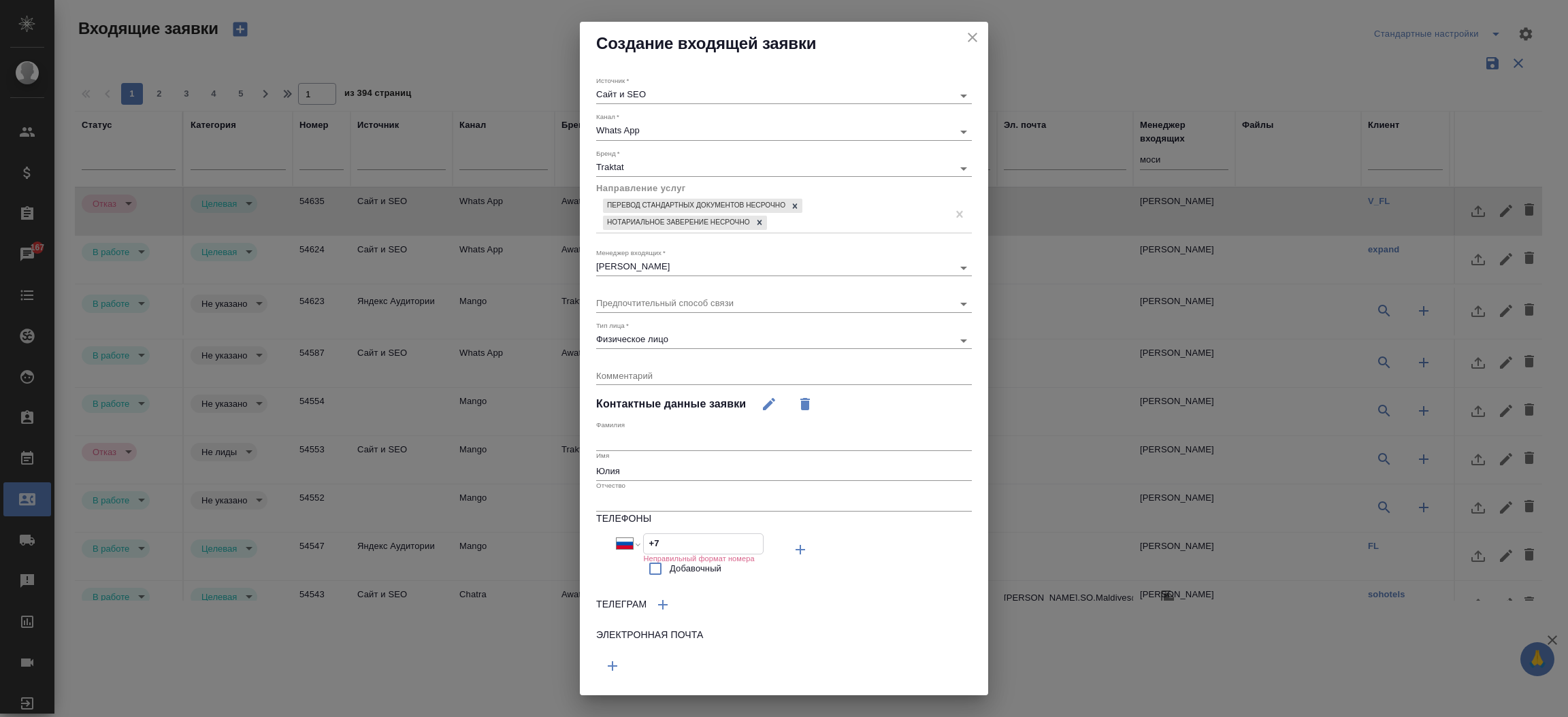
type input "+7 707 777 6660"
select select "KZ"
type input "+7 707 777 6660"
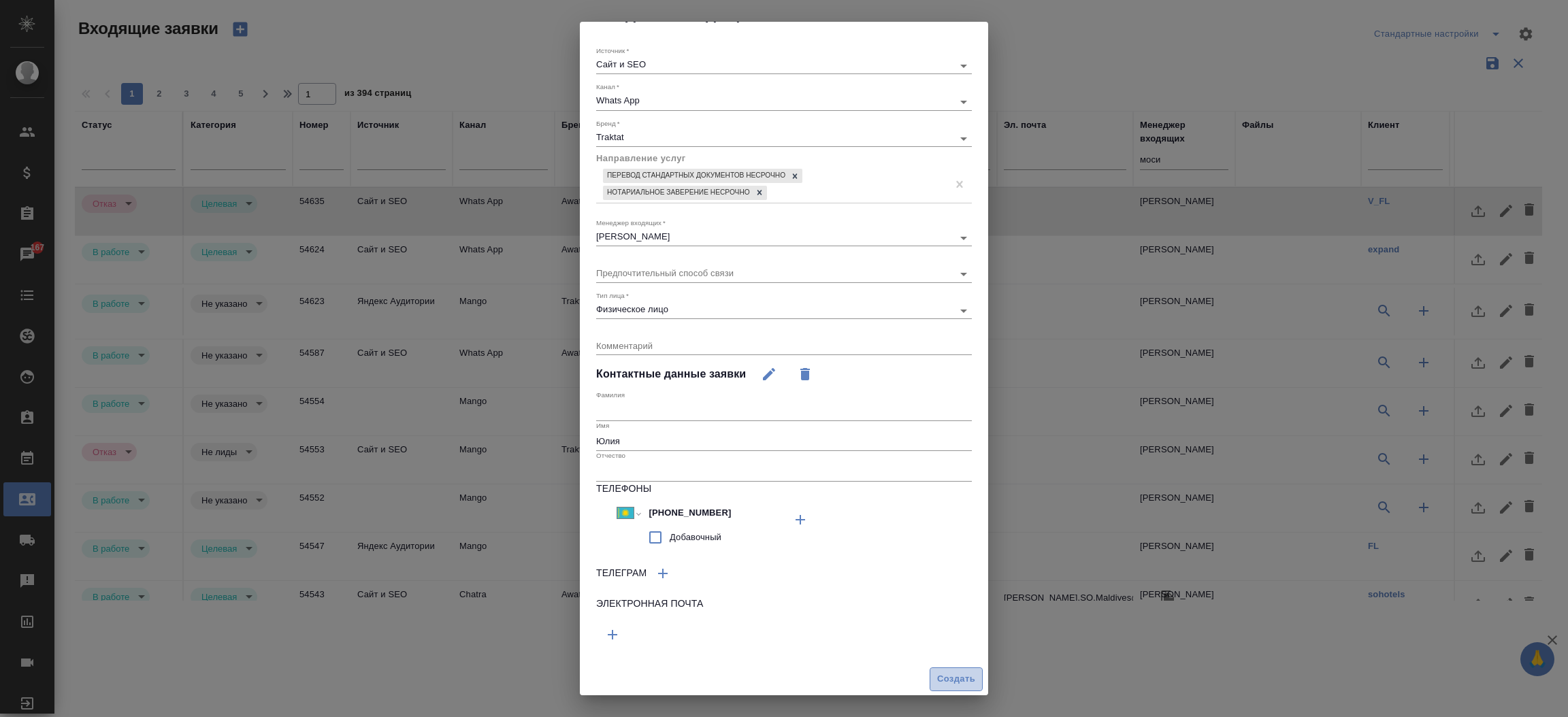
click at [942, 667] on button "Создать" at bounding box center [956, 679] width 53 height 24
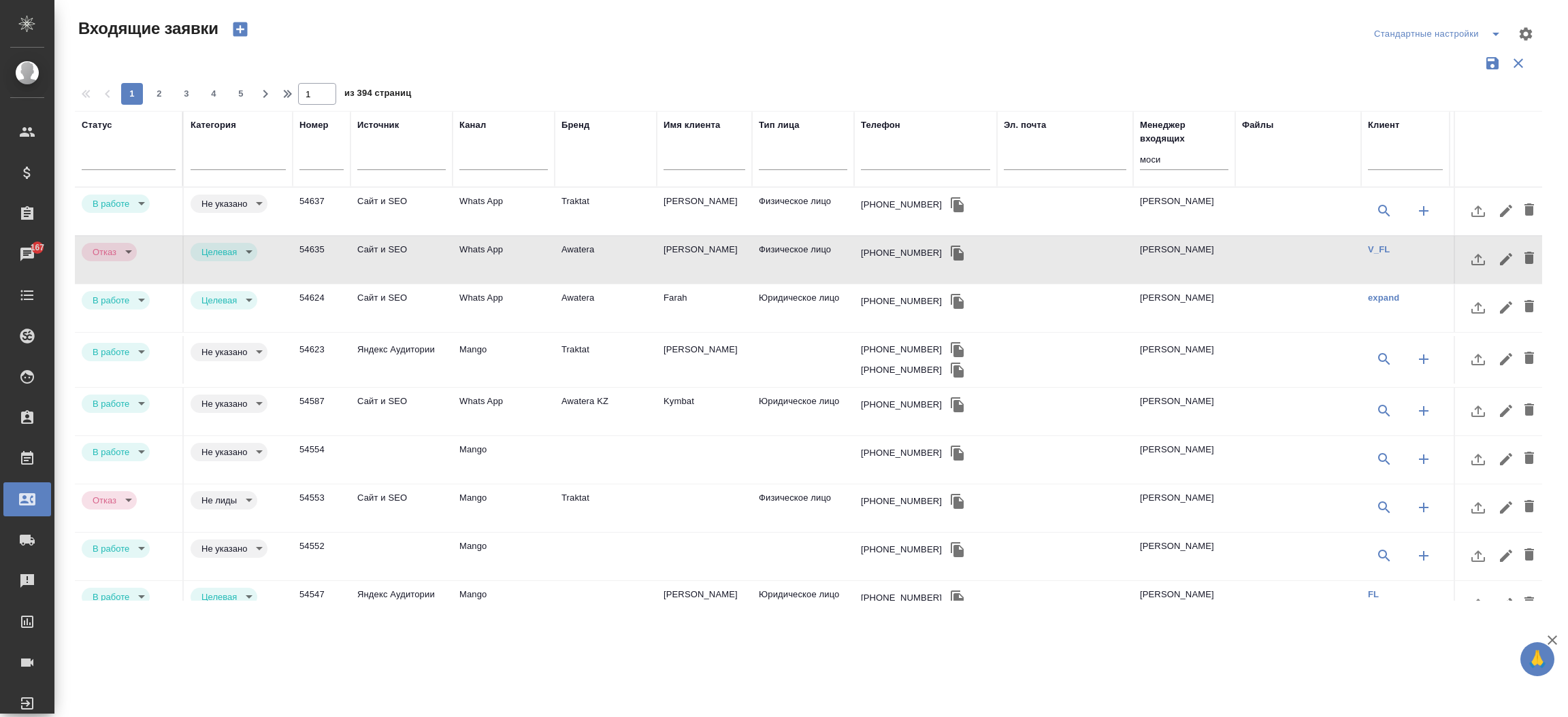
click at [356, 244] on td "Сайт и SEO" at bounding box center [401, 260] width 102 height 48
click at [246, 243] on div "Целевая target" at bounding box center [224, 252] width 67 height 18
click at [239, 253] on body "🙏 .cls-1 fill:#fff; AWATERA Прутько Ирина i.prutko Клиенты Спецификации Заказы …" at bounding box center [784, 358] width 1568 height 717
click at [236, 276] on button "Не лиды" at bounding box center [222, 276] width 43 height 15
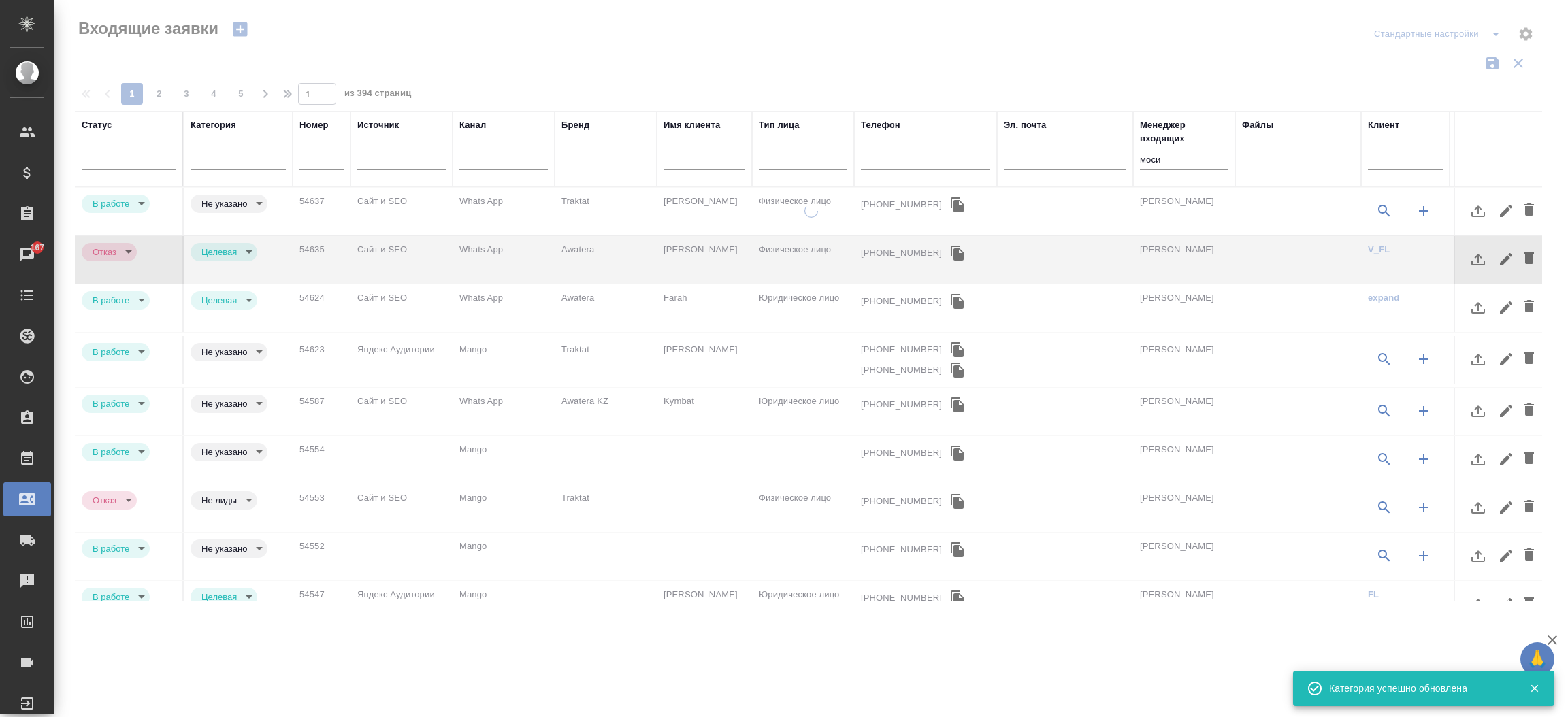
click at [232, 253] on body "🙏 .cls-1 fill:#fff; AWATERA Прутько Ирина i.prutko Клиенты Спецификации Заказы …" at bounding box center [784, 358] width 1568 height 717
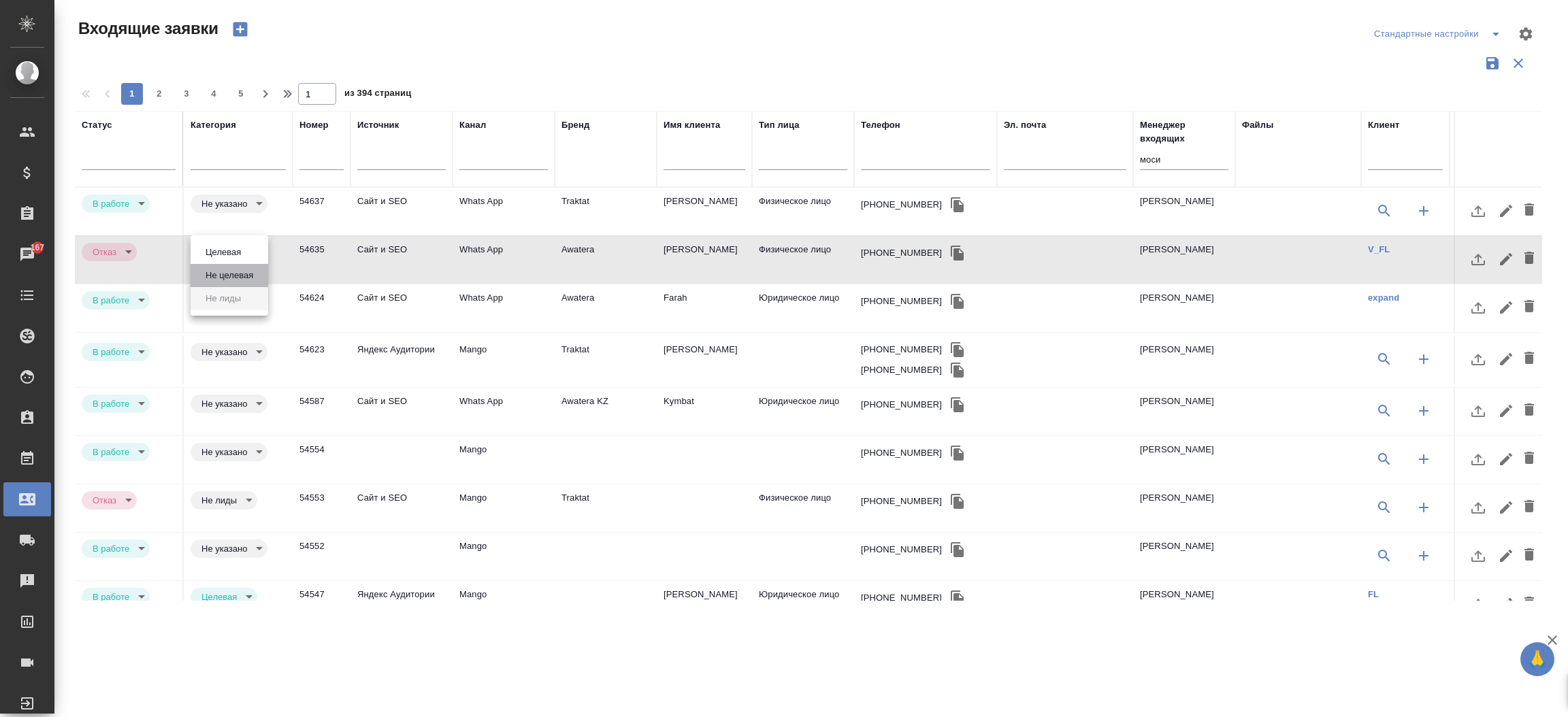
click at [224, 280] on button "Не целевая" at bounding box center [229, 276] width 56 height 15
click at [216, 249] on body "🙏 .cls-1 fill:#fff; AWATERA Прутько Ирина i.prutko Клиенты Спецификации Заказы …" at bounding box center [784, 358] width 1568 height 717
click at [216, 301] on button "Не лиды" at bounding box center [222, 299] width 43 height 15
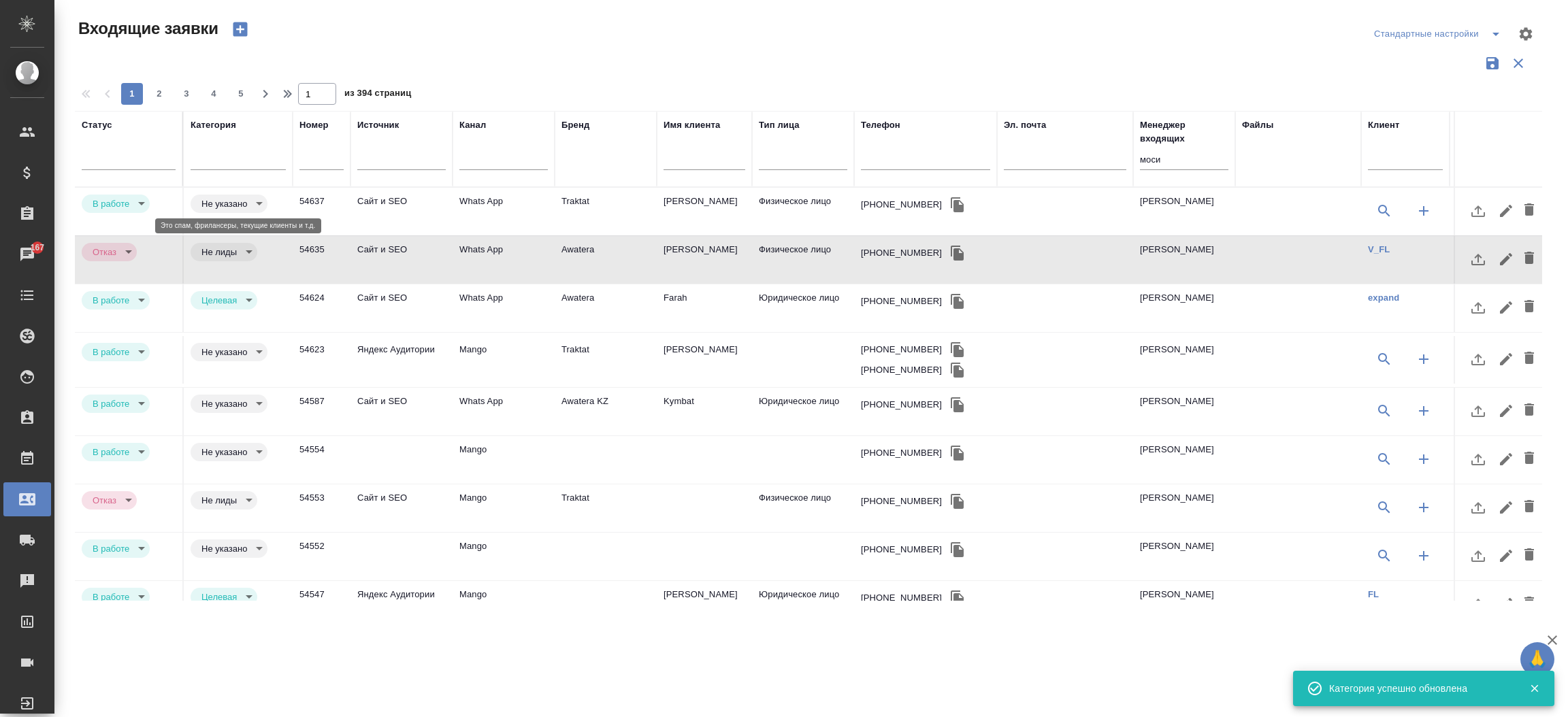
type input "notLead"
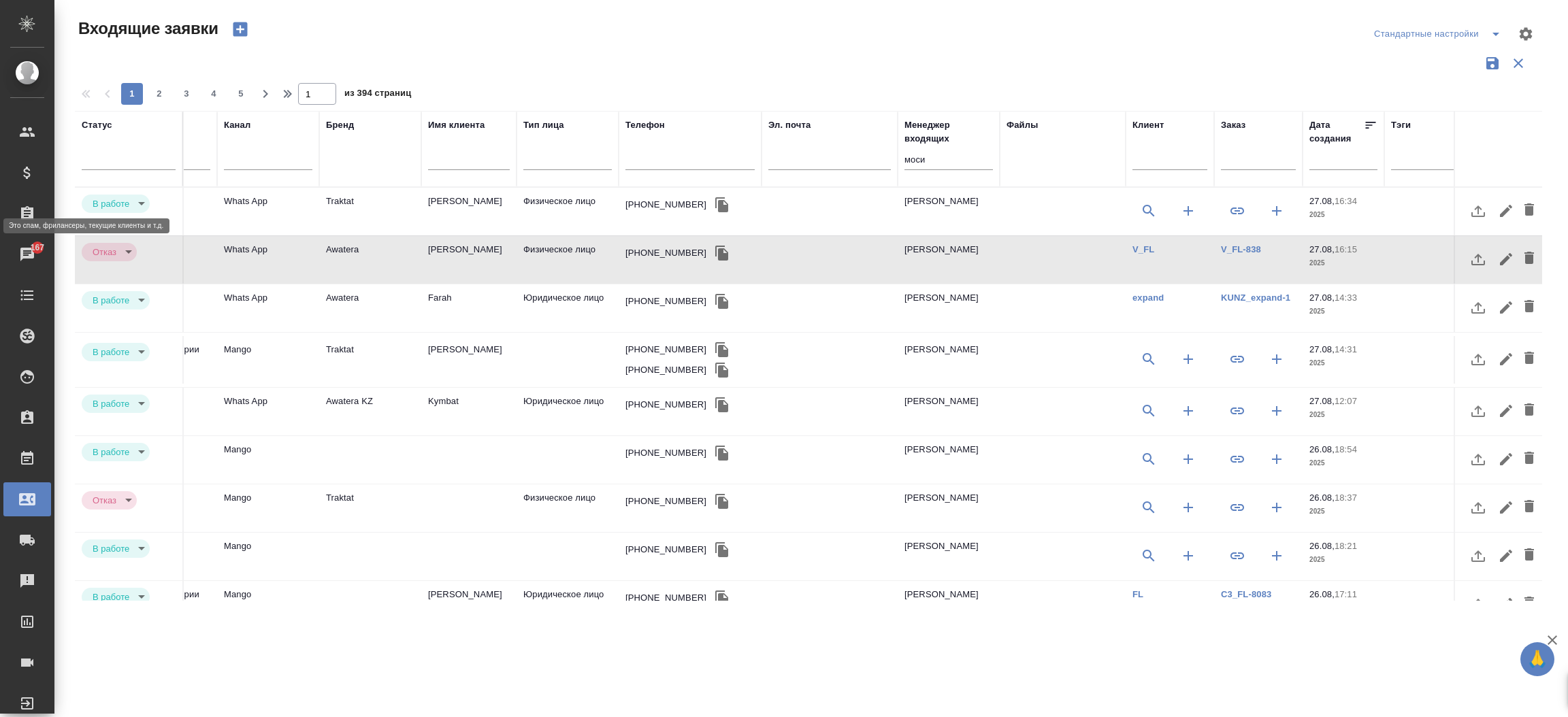
scroll to position [0, 260]
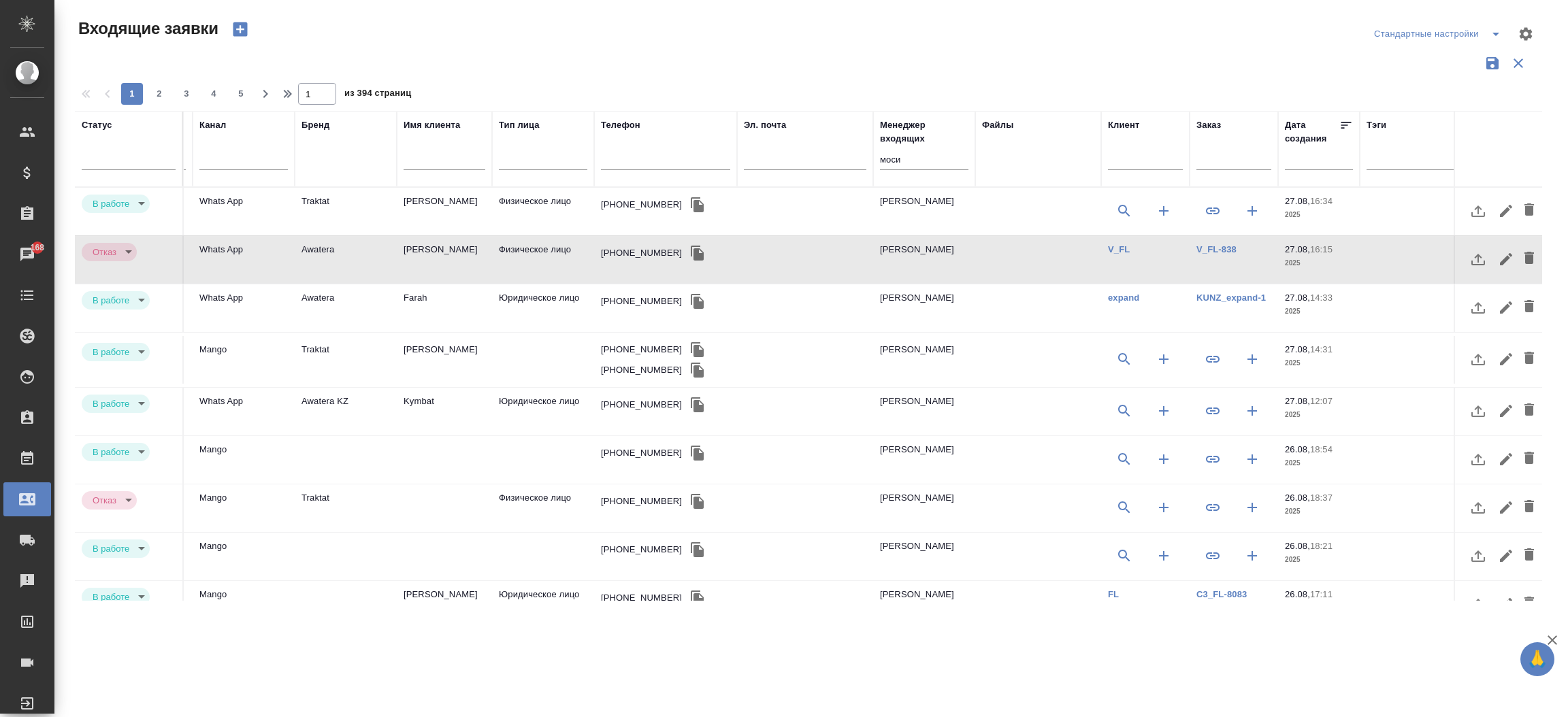
click at [1219, 207] on icon "button" at bounding box center [1213, 211] width 16 height 16
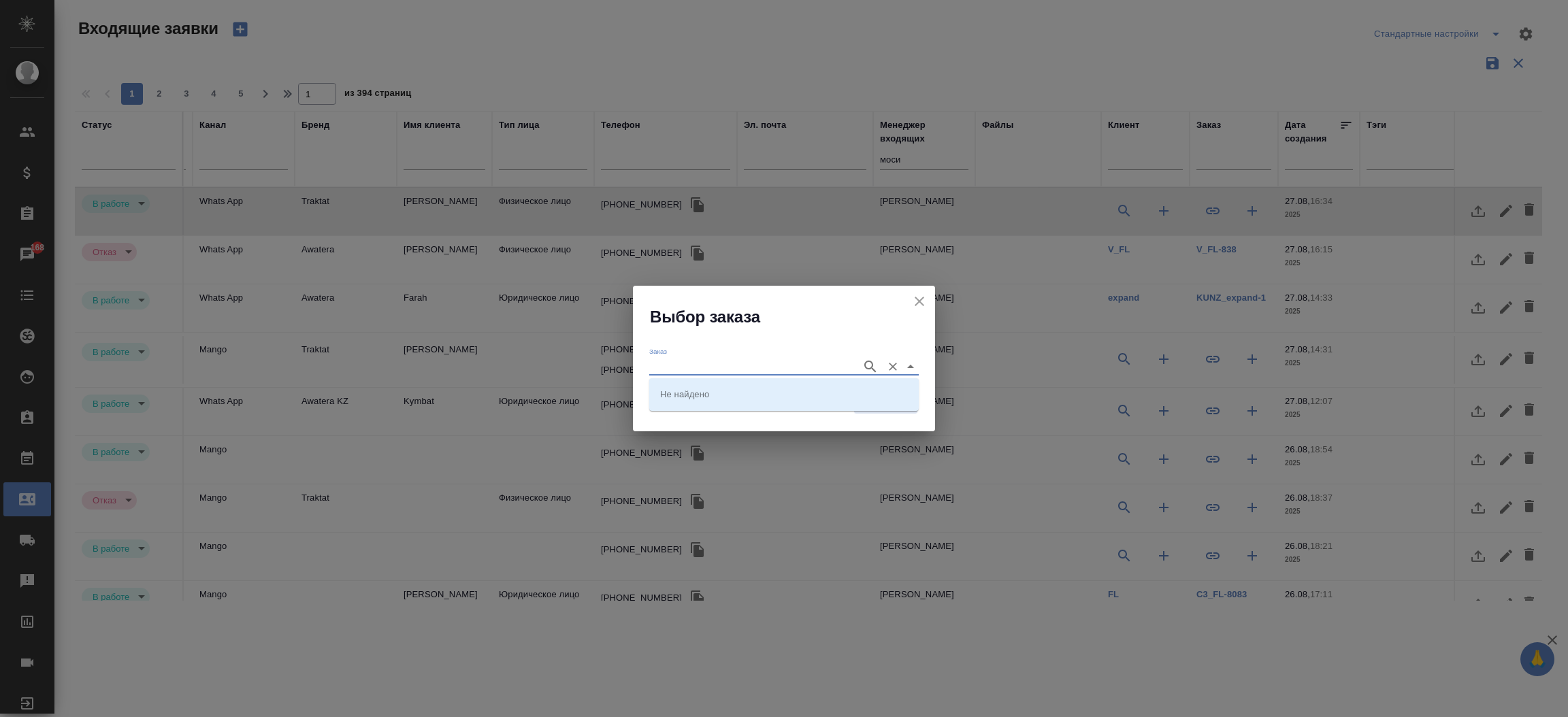
click at [750, 373] on input "Заказ" at bounding box center [752, 366] width 206 height 16
paste input "KUNZ_FL-5845"
type input "KUNZ_FL-5845"
click at [738, 382] on li "KUNZ_FL-5845" at bounding box center [784, 394] width 269 height 25
type input "KUNZ_FL-5845"
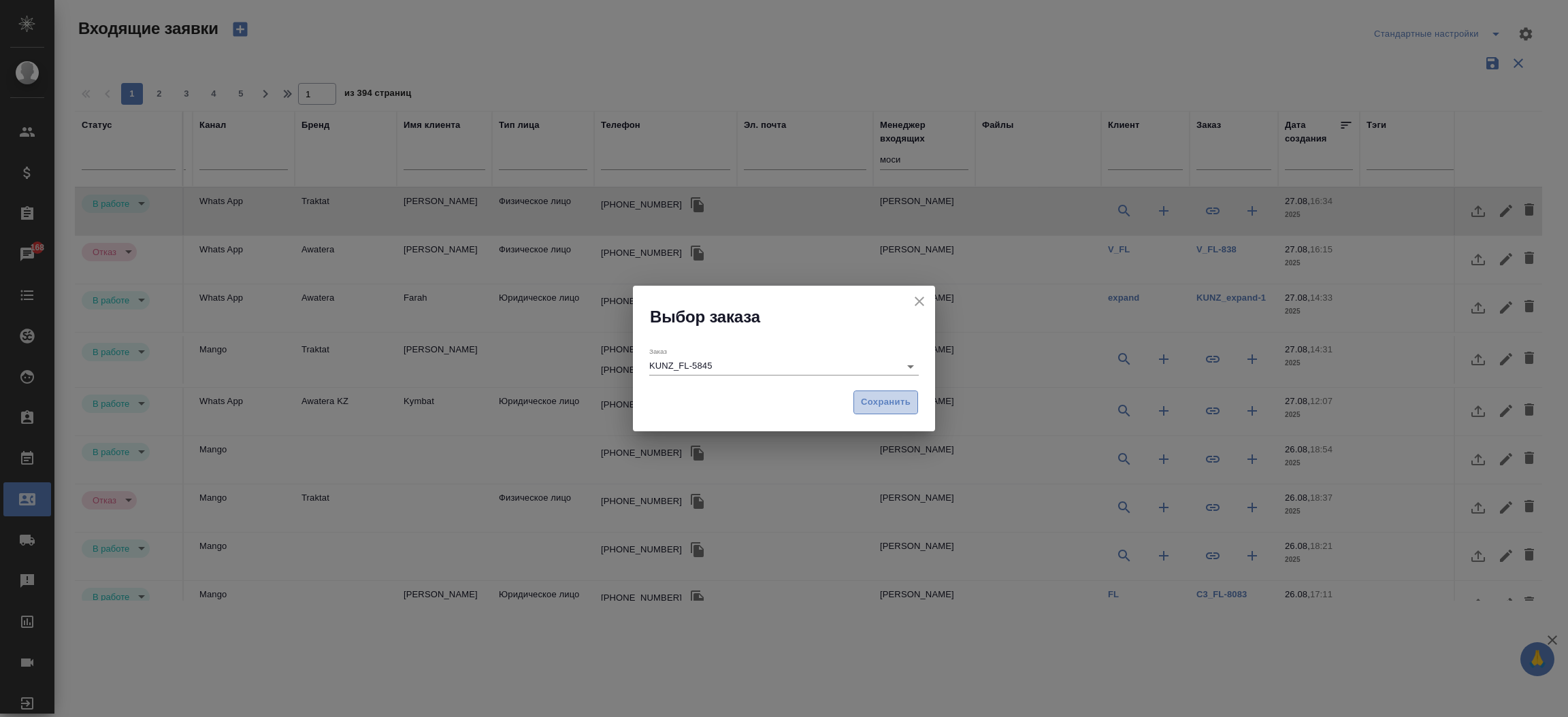
click at [885, 393] on button "Сохранить" at bounding box center [886, 402] width 65 height 24
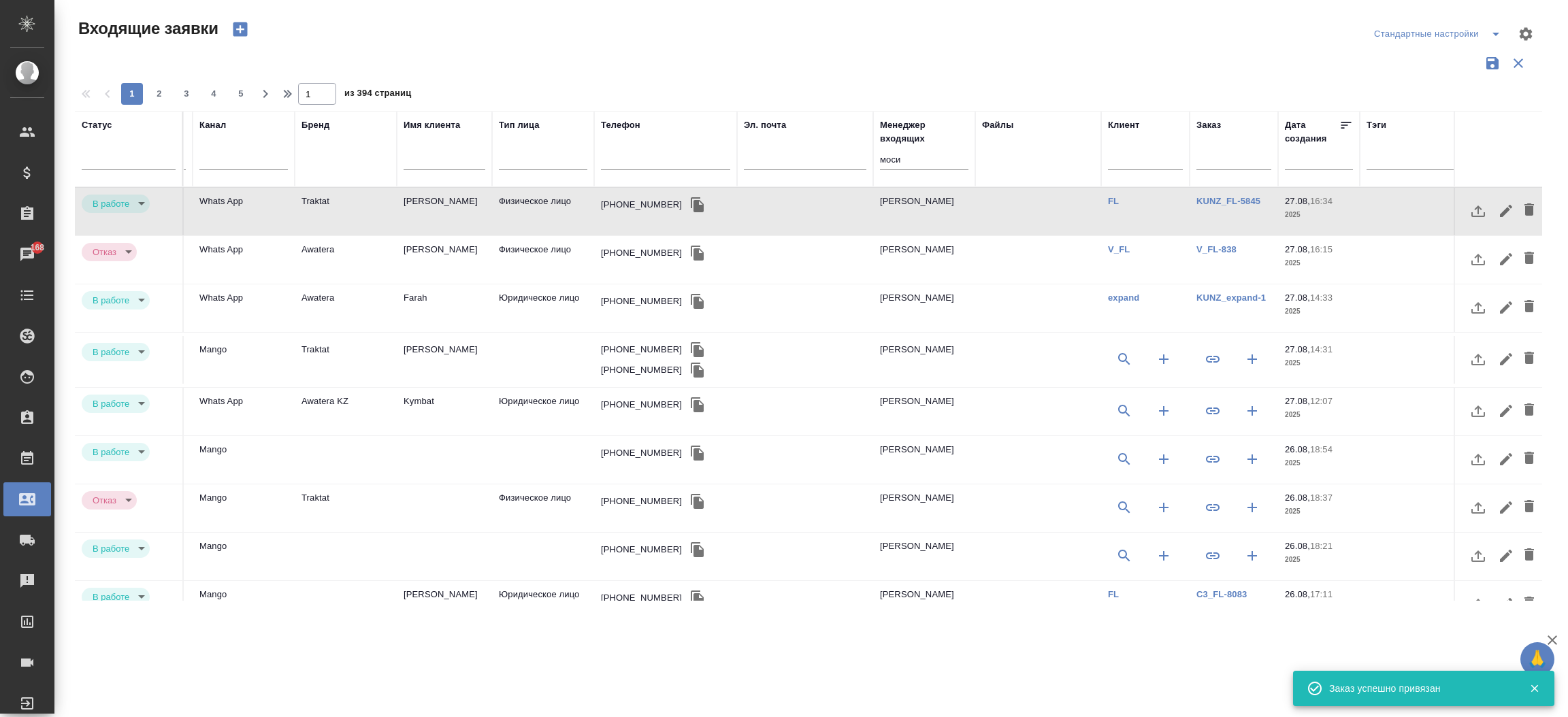
type input "target"
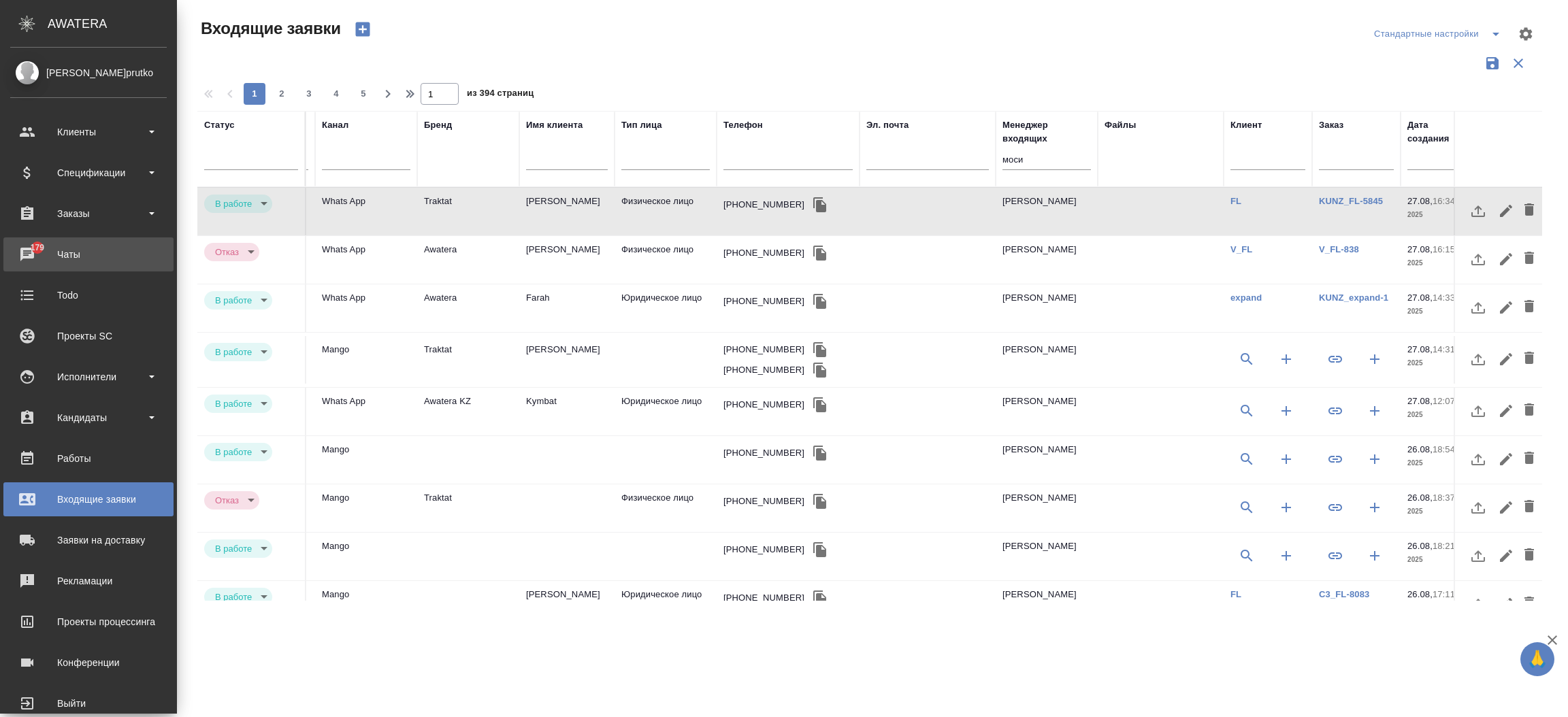
click at [31, 255] on div "Чаты" at bounding box center [88, 254] width 156 height 20
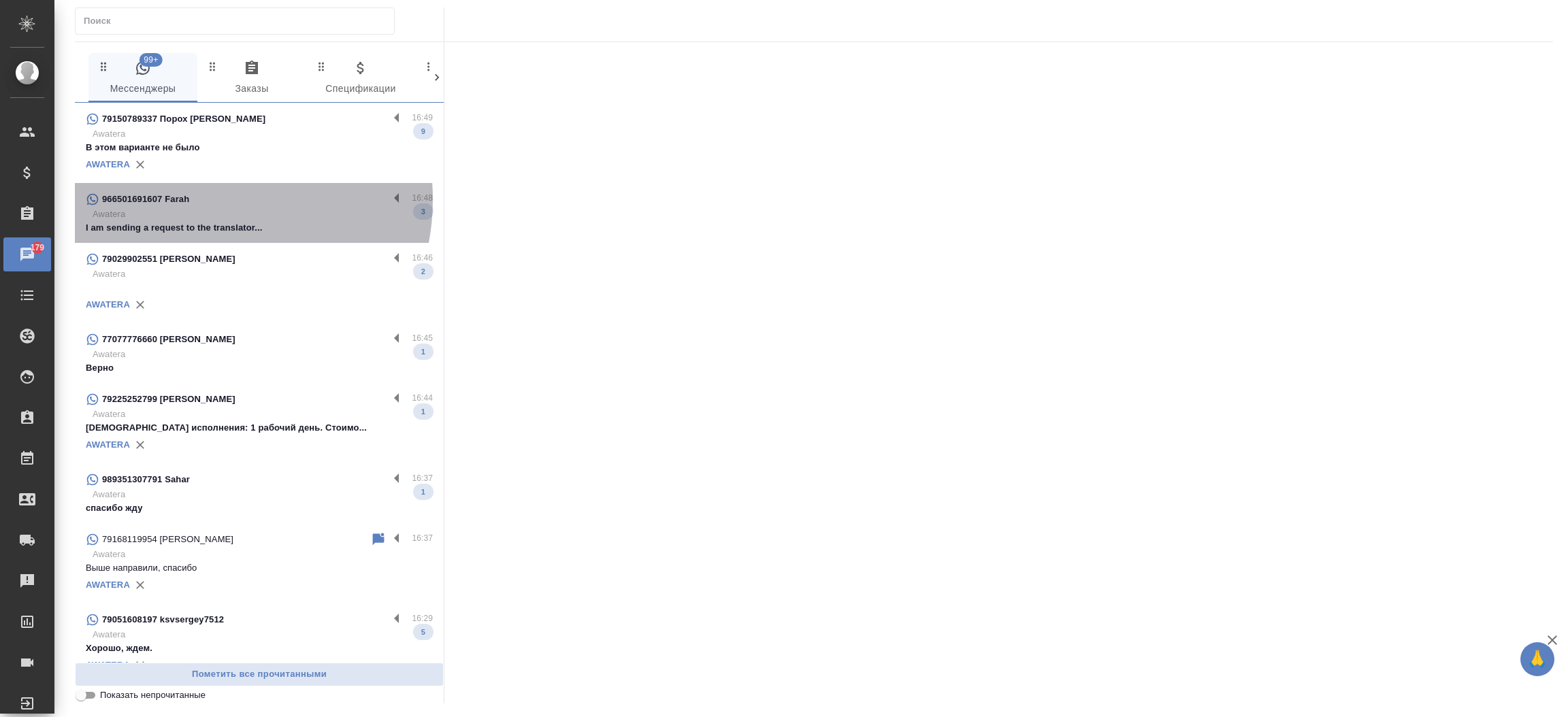
click at [201, 199] on div "966501691607 Farah" at bounding box center [238, 199] width 303 height 16
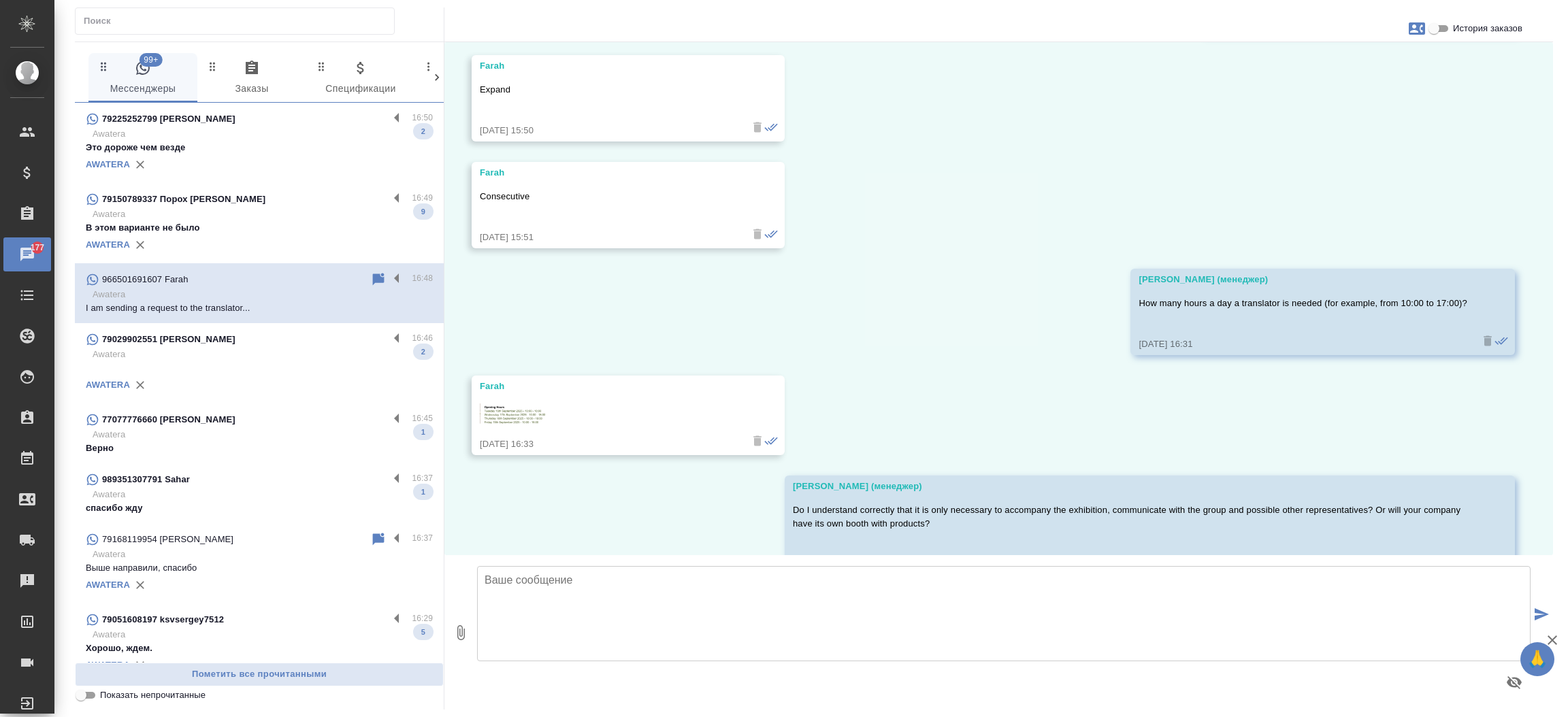
scroll to position [952, 0]
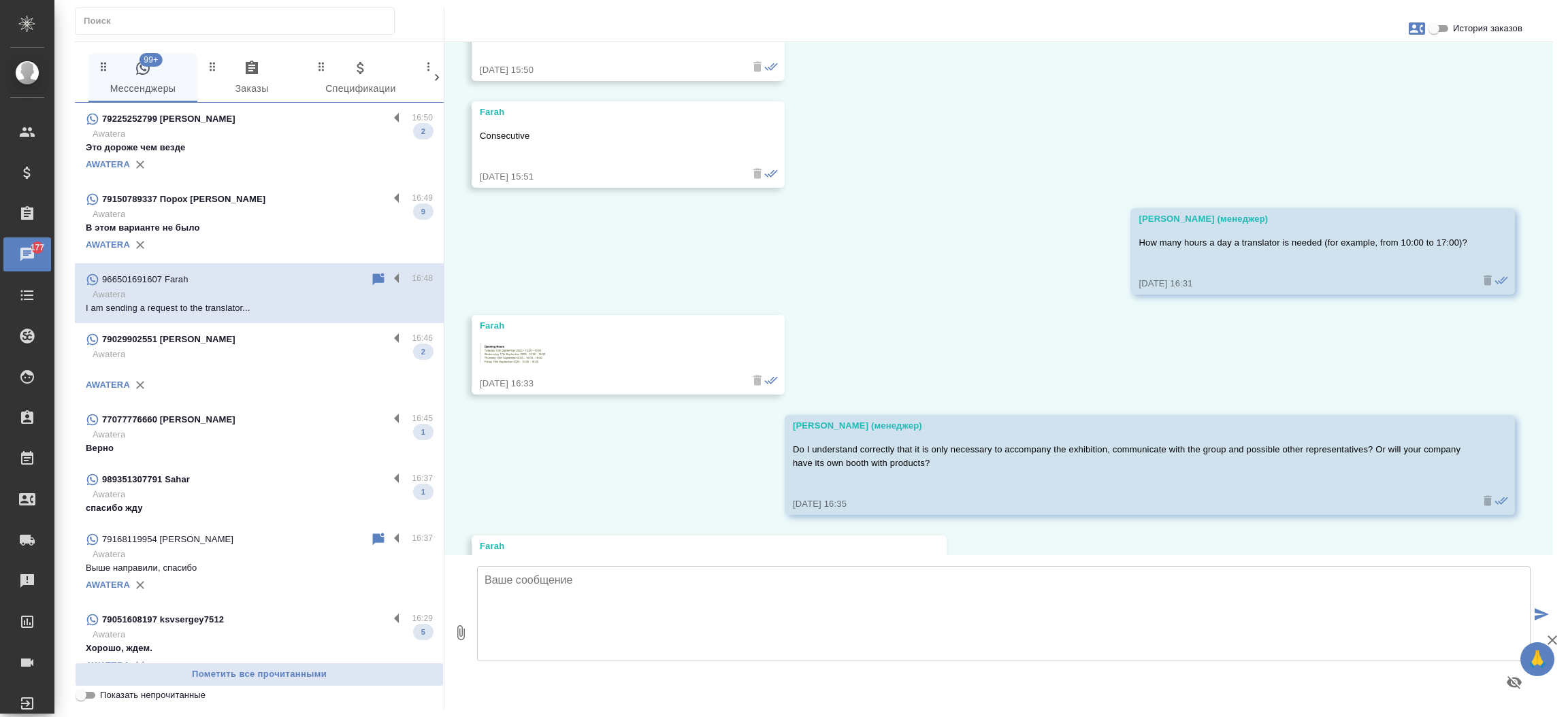
click at [538, 343] on img at bounding box center [513, 353] width 68 height 22
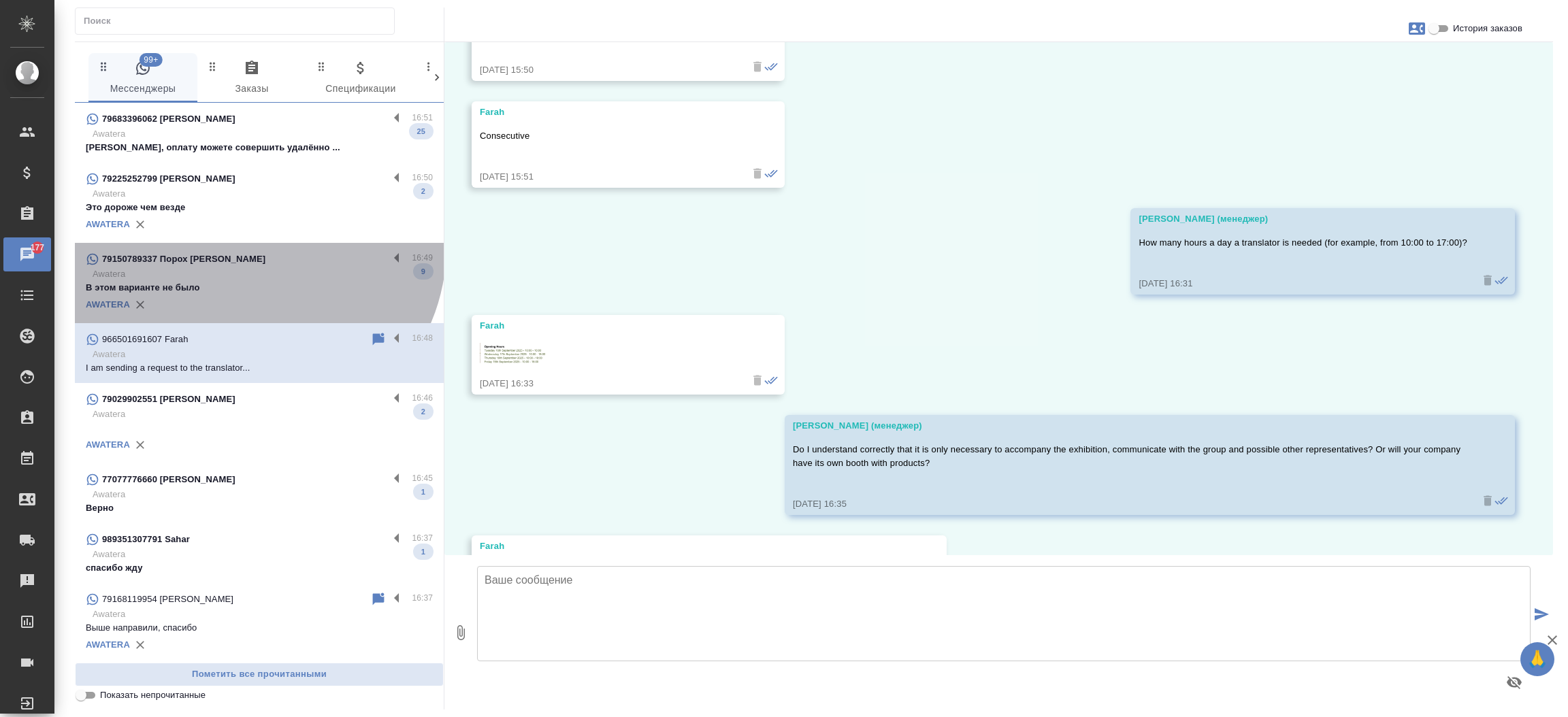
click at [253, 247] on div "79150789337 Порох Екатерина 16:49 Awatera В этом варианте не было 9 AWATERA" at bounding box center [259, 283] width 369 height 80
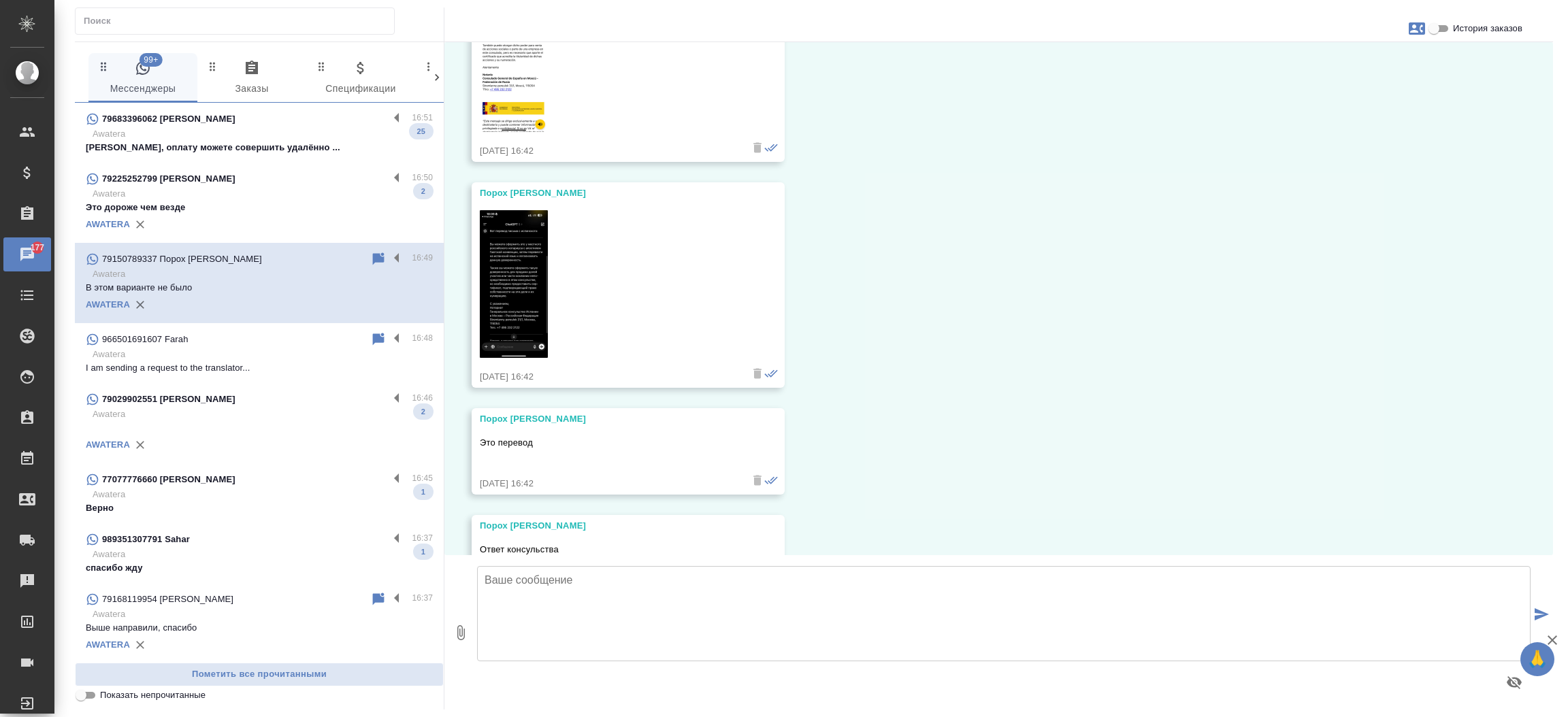
scroll to position [2225, 0]
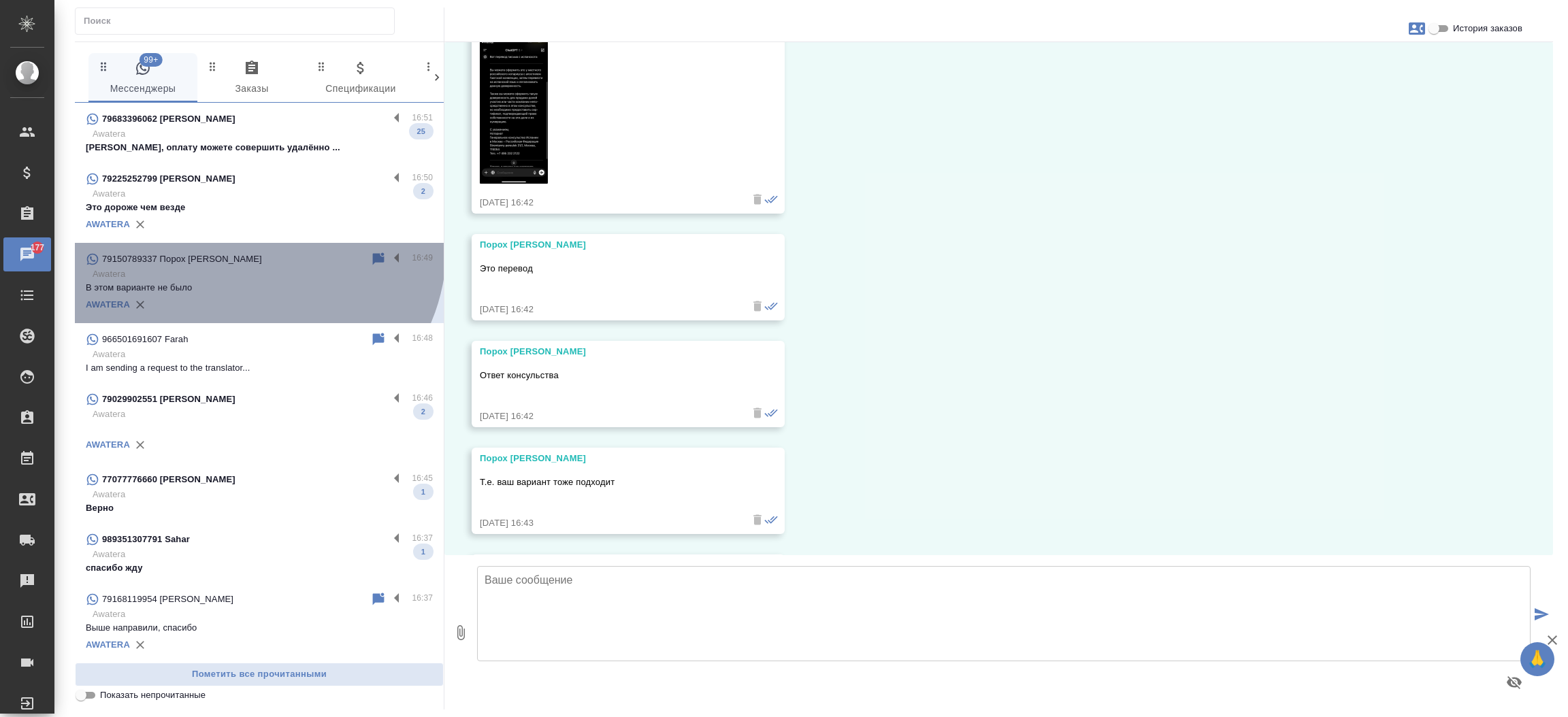
click at [253, 247] on div "79150789337 Порох Екатерина 16:49 Awatera В этом варианте не было AWATERA" at bounding box center [259, 283] width 369 height 80
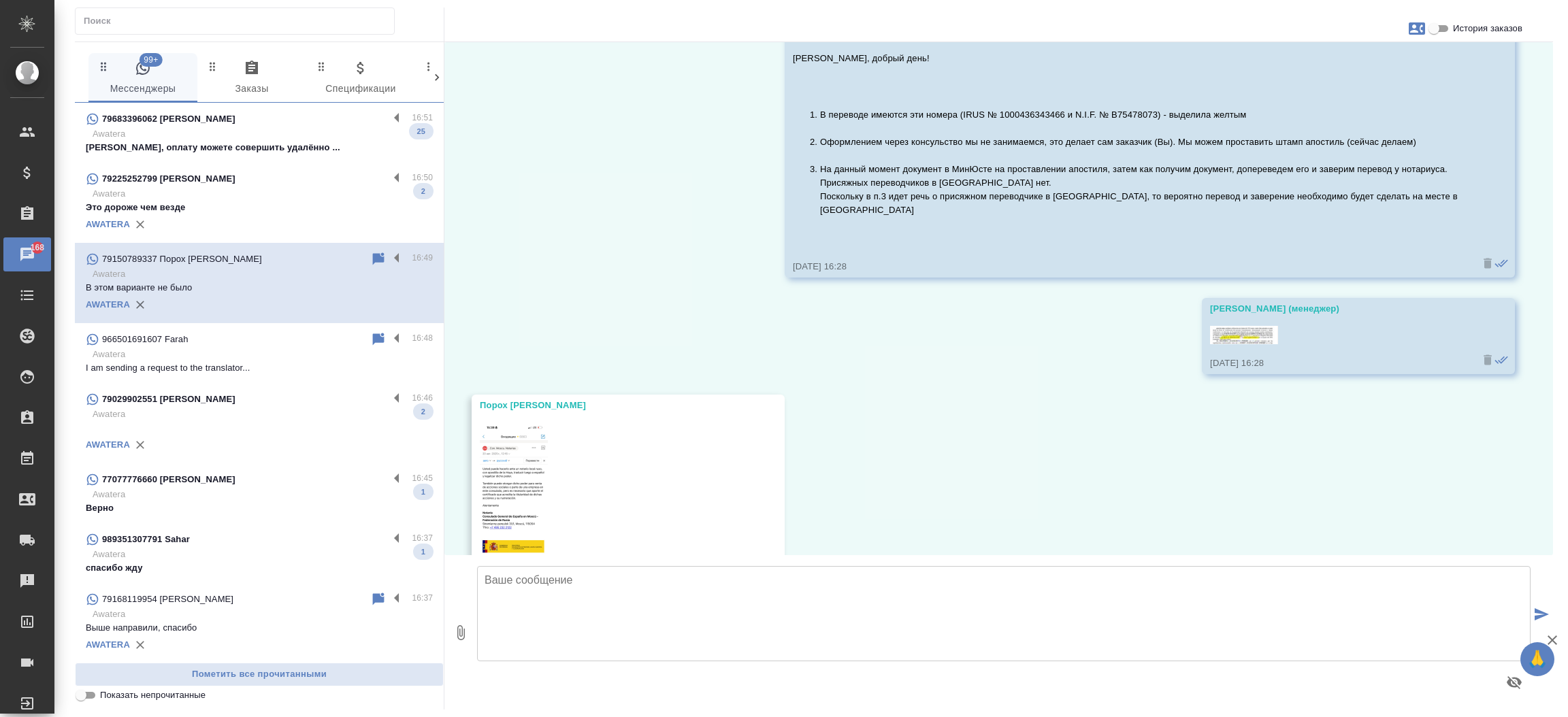
scroll to position [1602, 0]
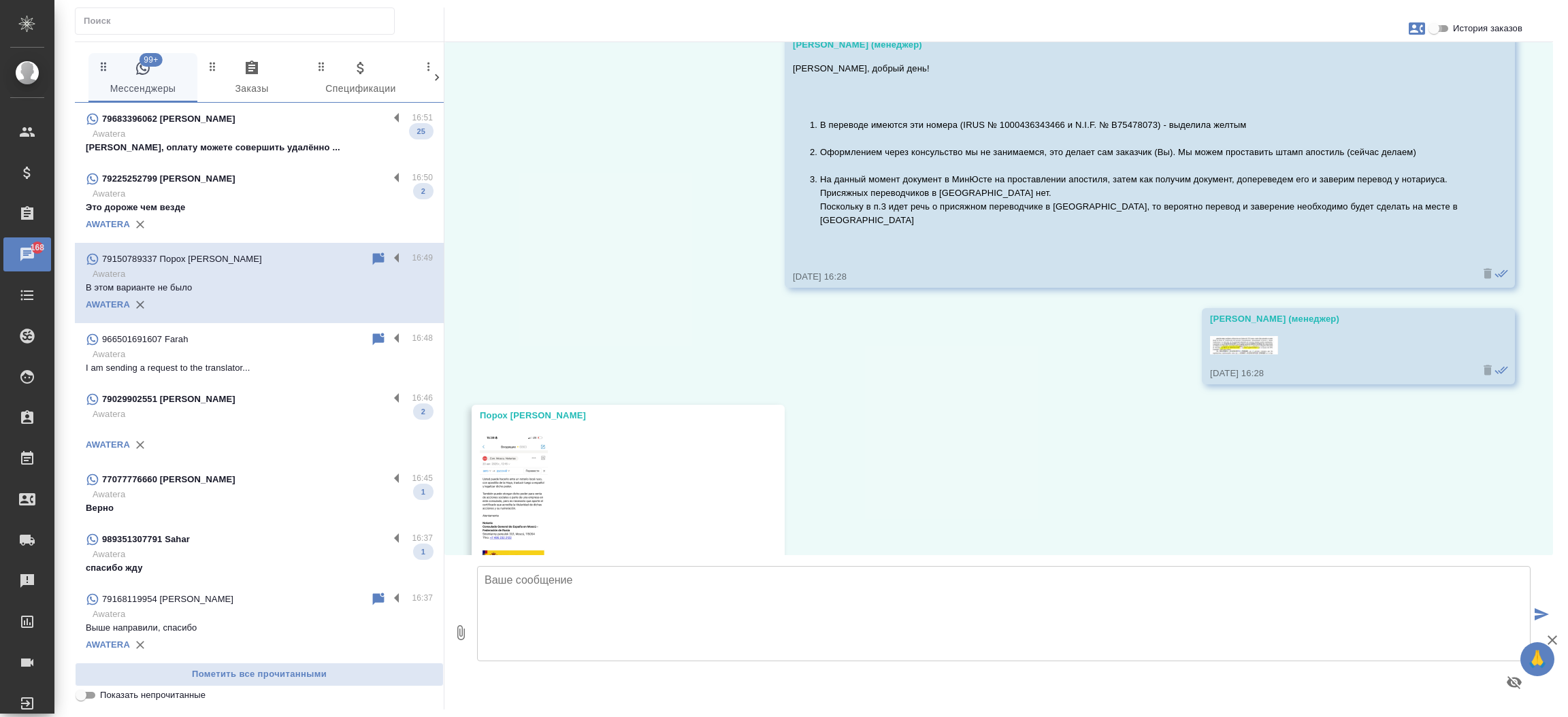
click at [1443, 27] on input "История заказов" at bounding box center [1434, 28] width 49 height 16
checkbox input "true"
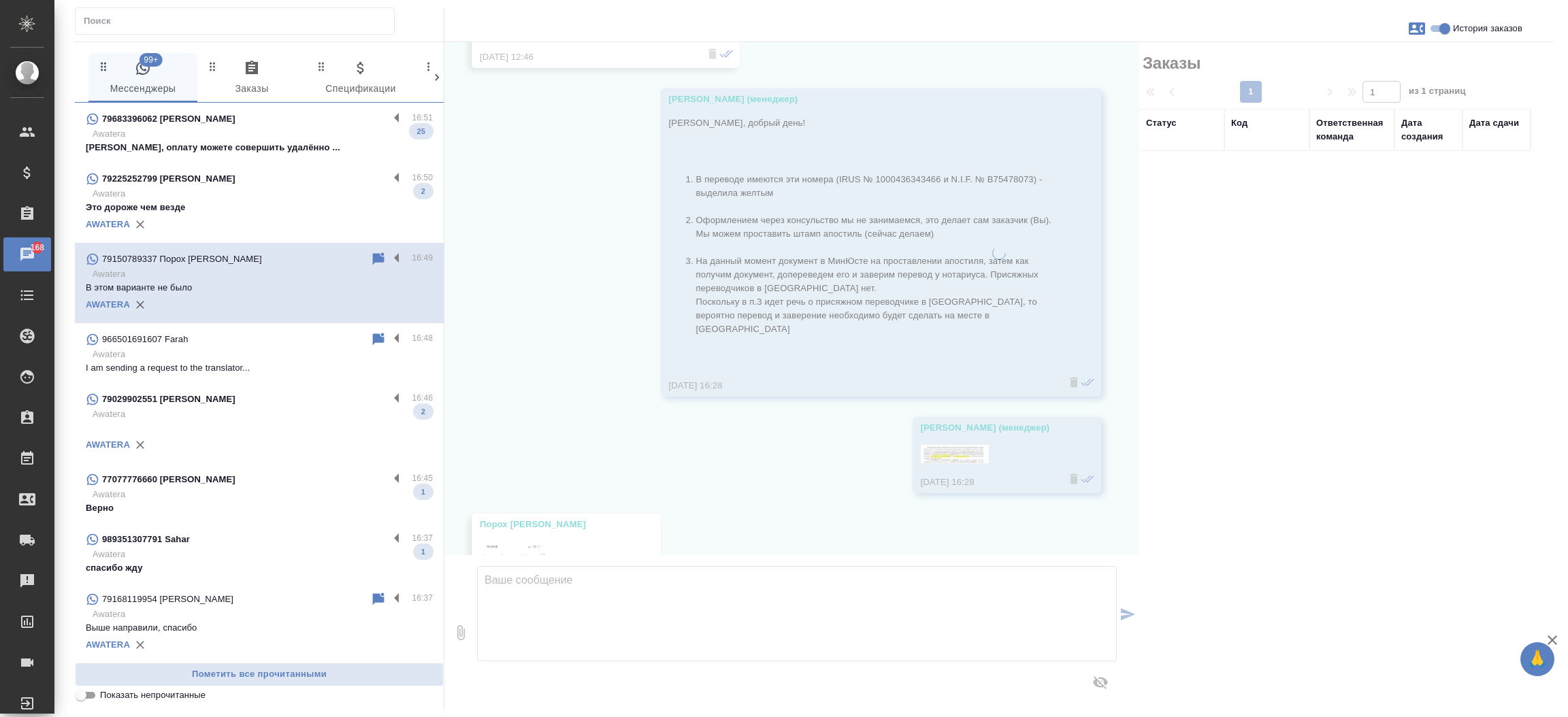
scroll to position [1684, 0]
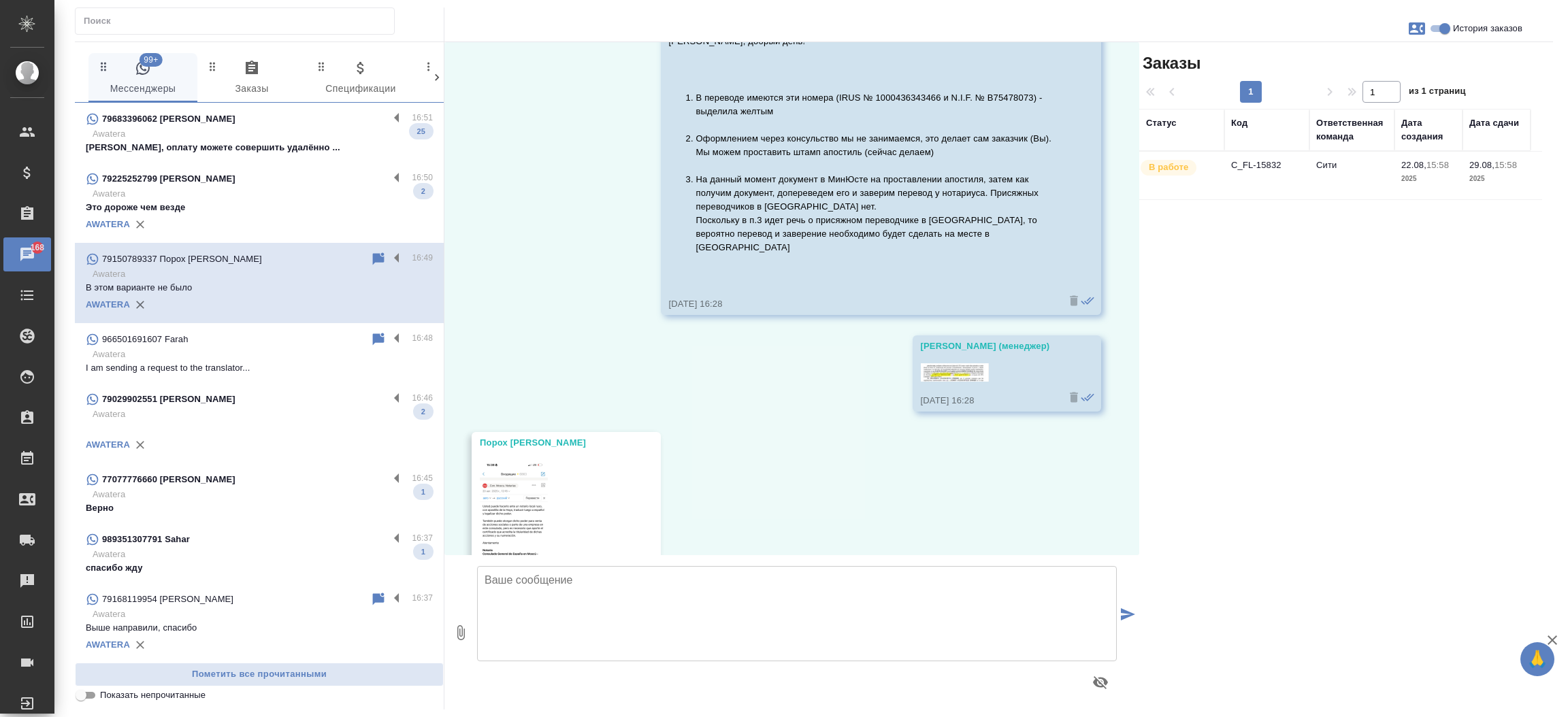
click at [1257, 161] on td "C_FL-15832" at bounding box center [1266, 175] width 85 height 48
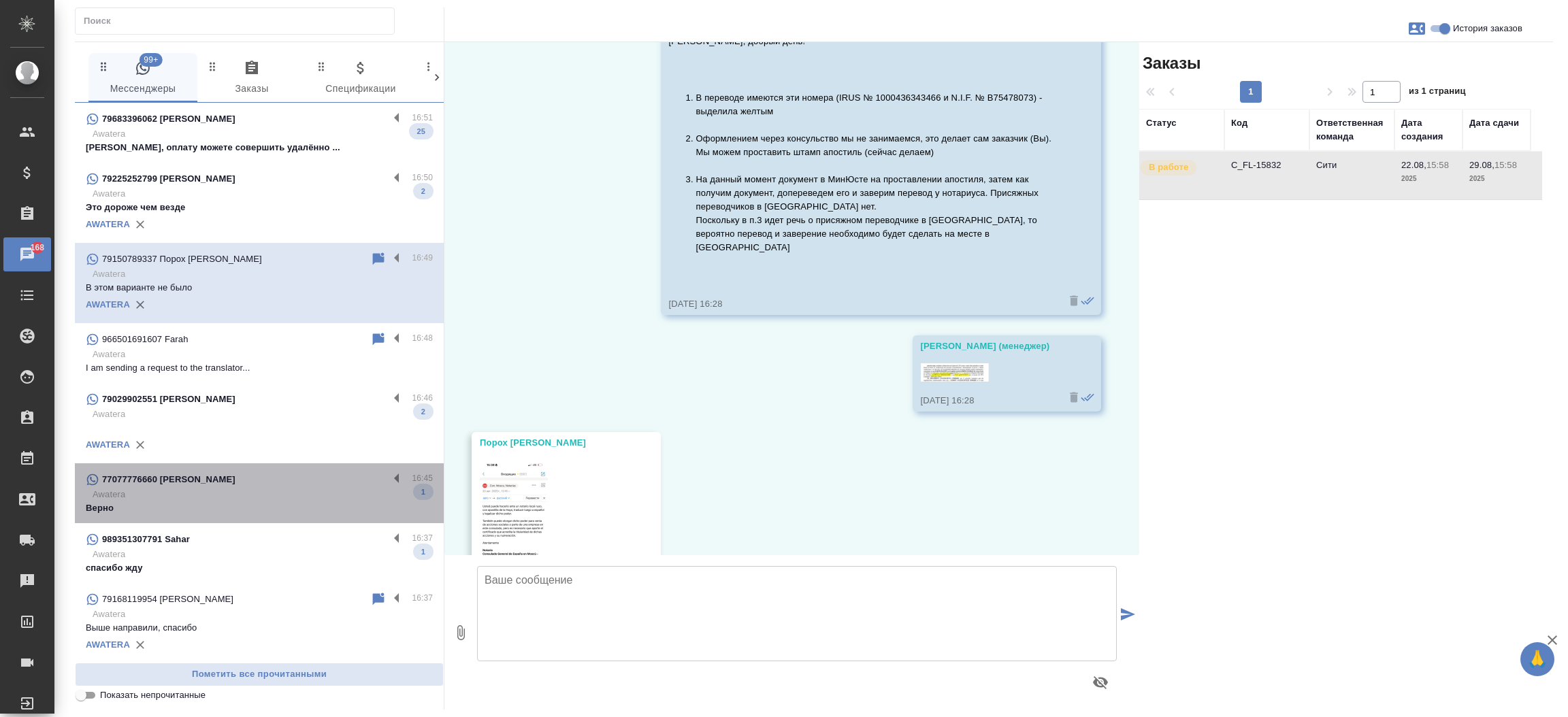
click at [263, 466] on div "77077776660 Юлия Дерябина 16:45 Awatera Верно 1" at bounding box center [259, 493] width 369 height 60
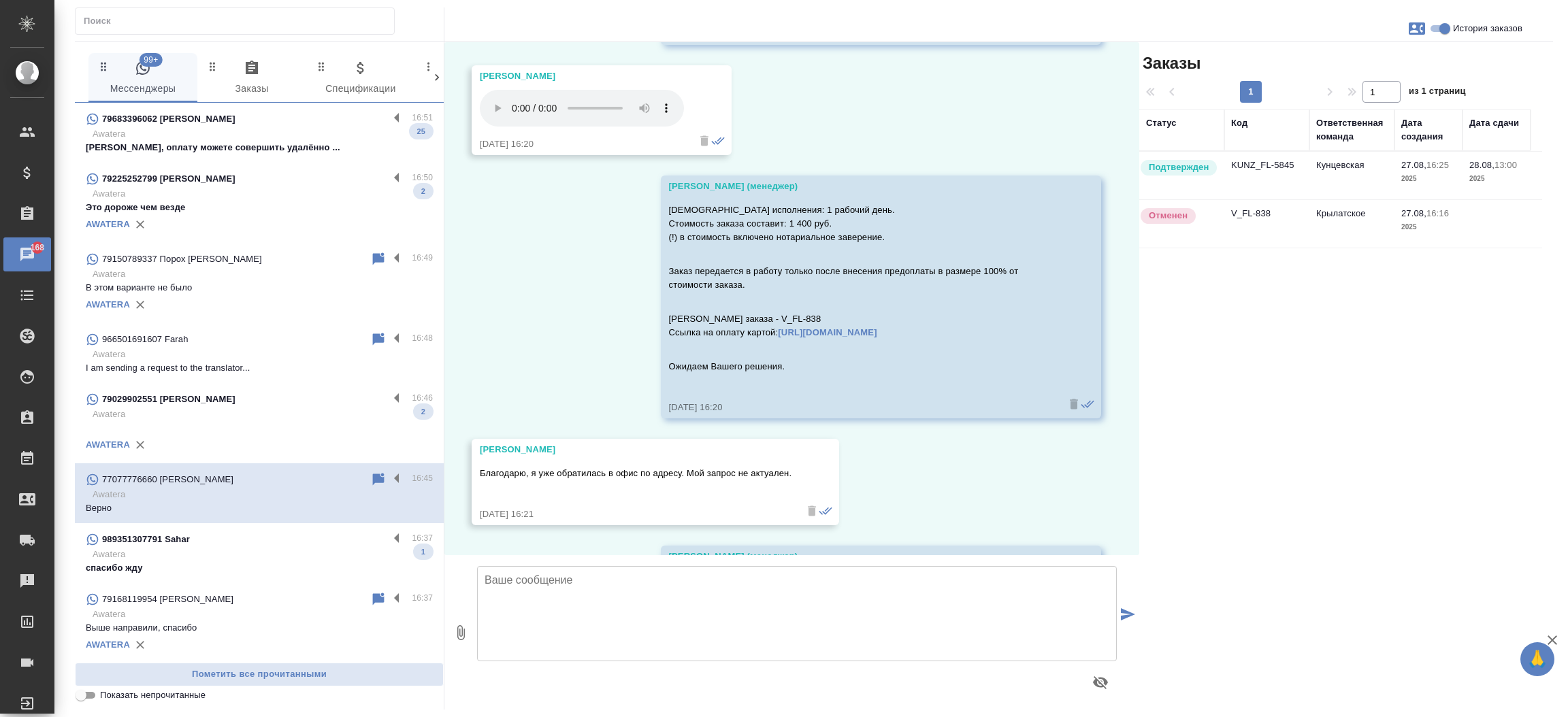
scroll to position [1774, 0]
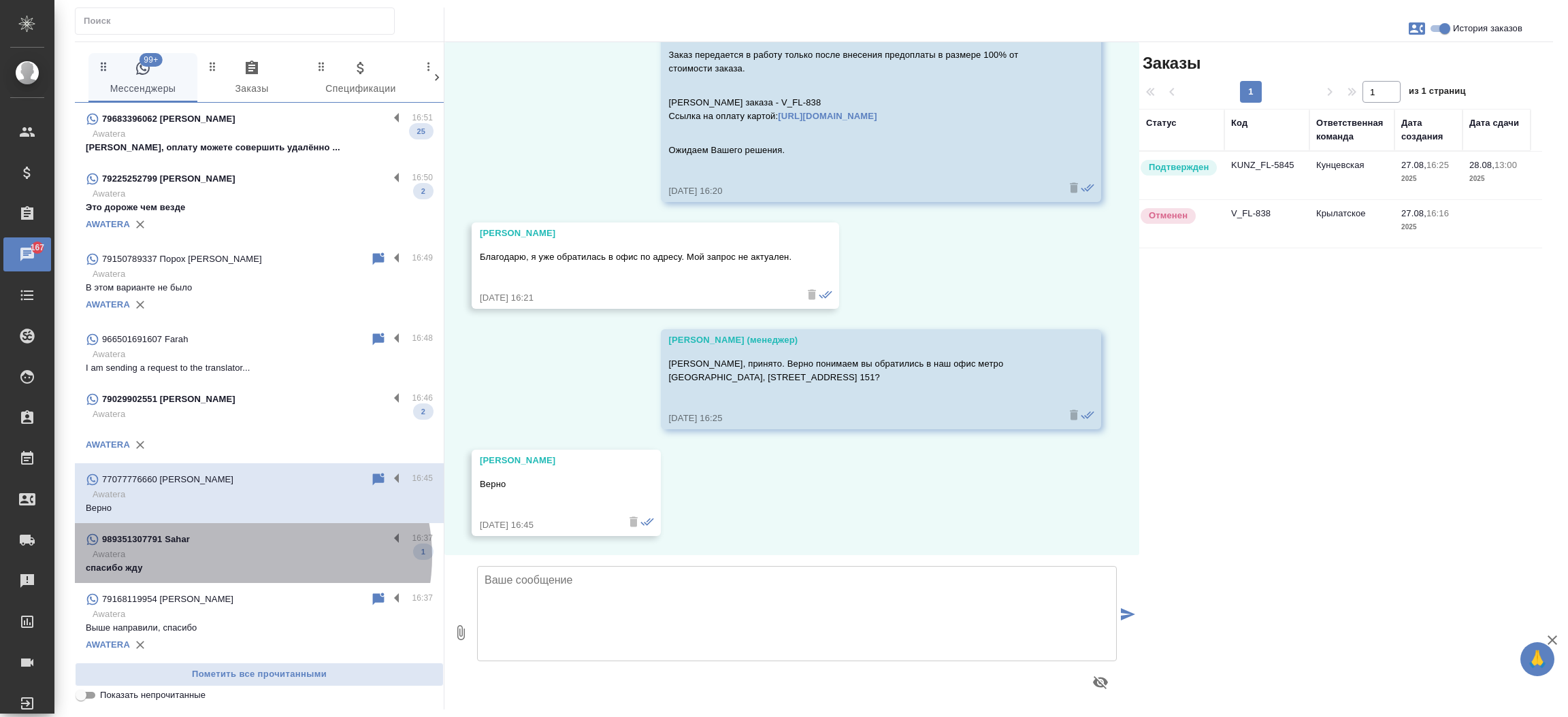
click at [248, 556] on p "Awatera" at bounding box center [262, 554] width 340 height 13
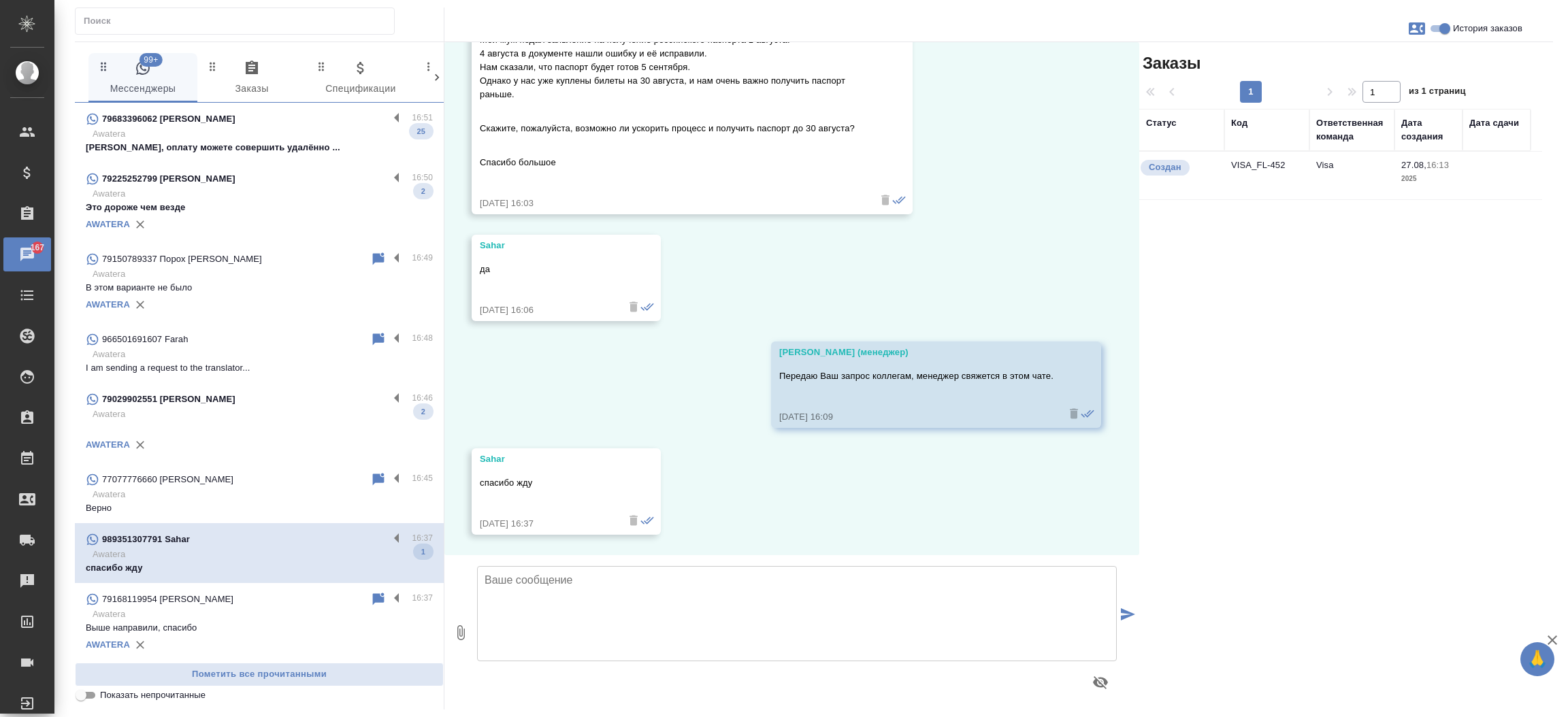
scroll to position [122, 0]
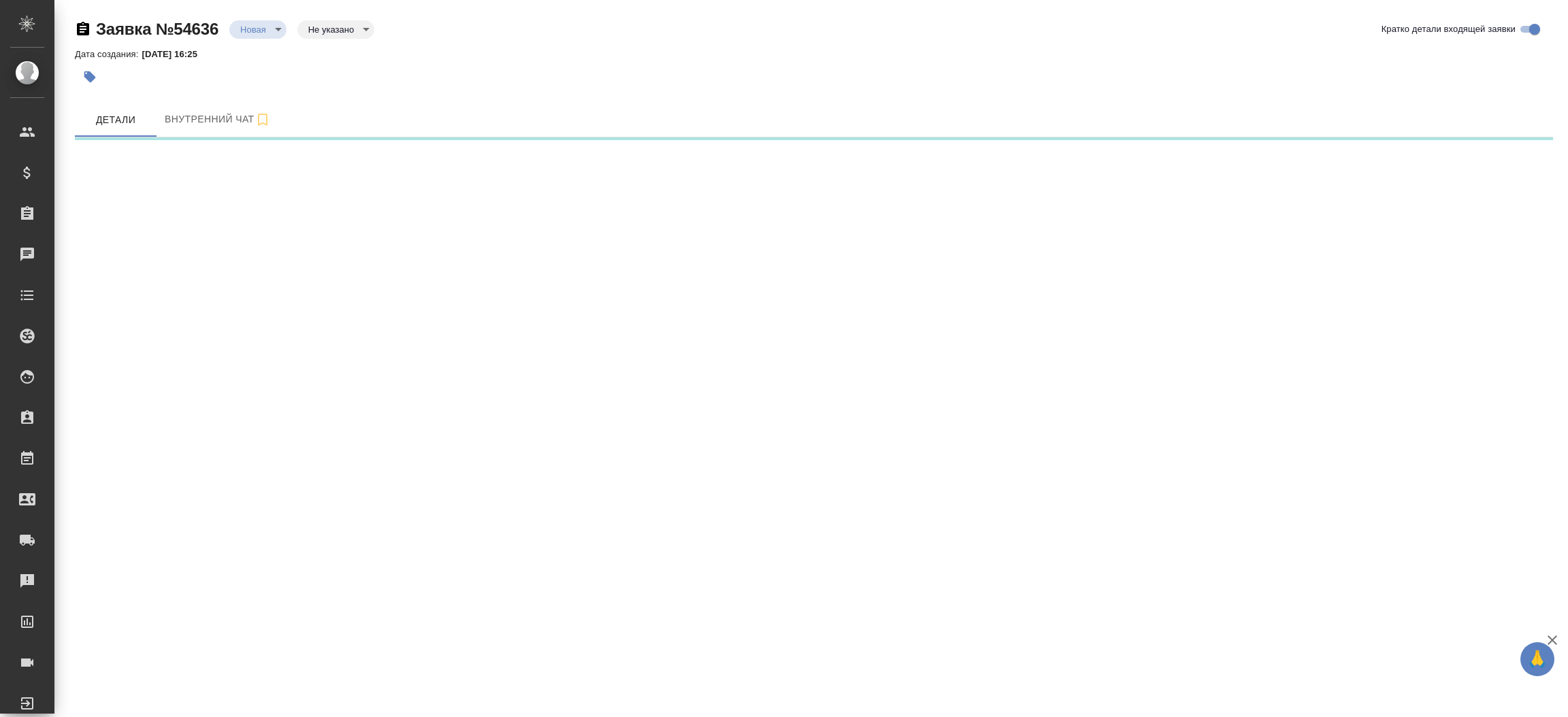
select select "RU"
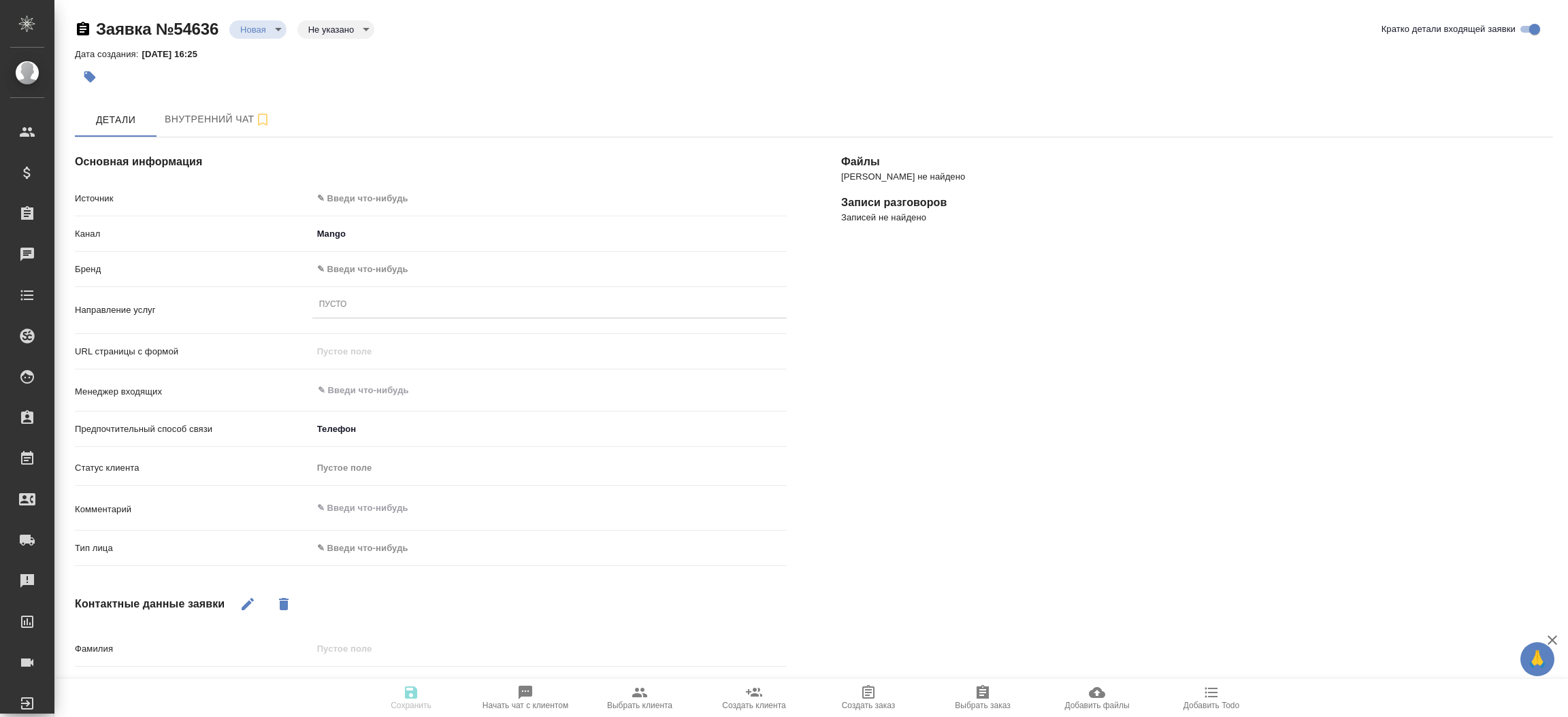
type textarea "x"
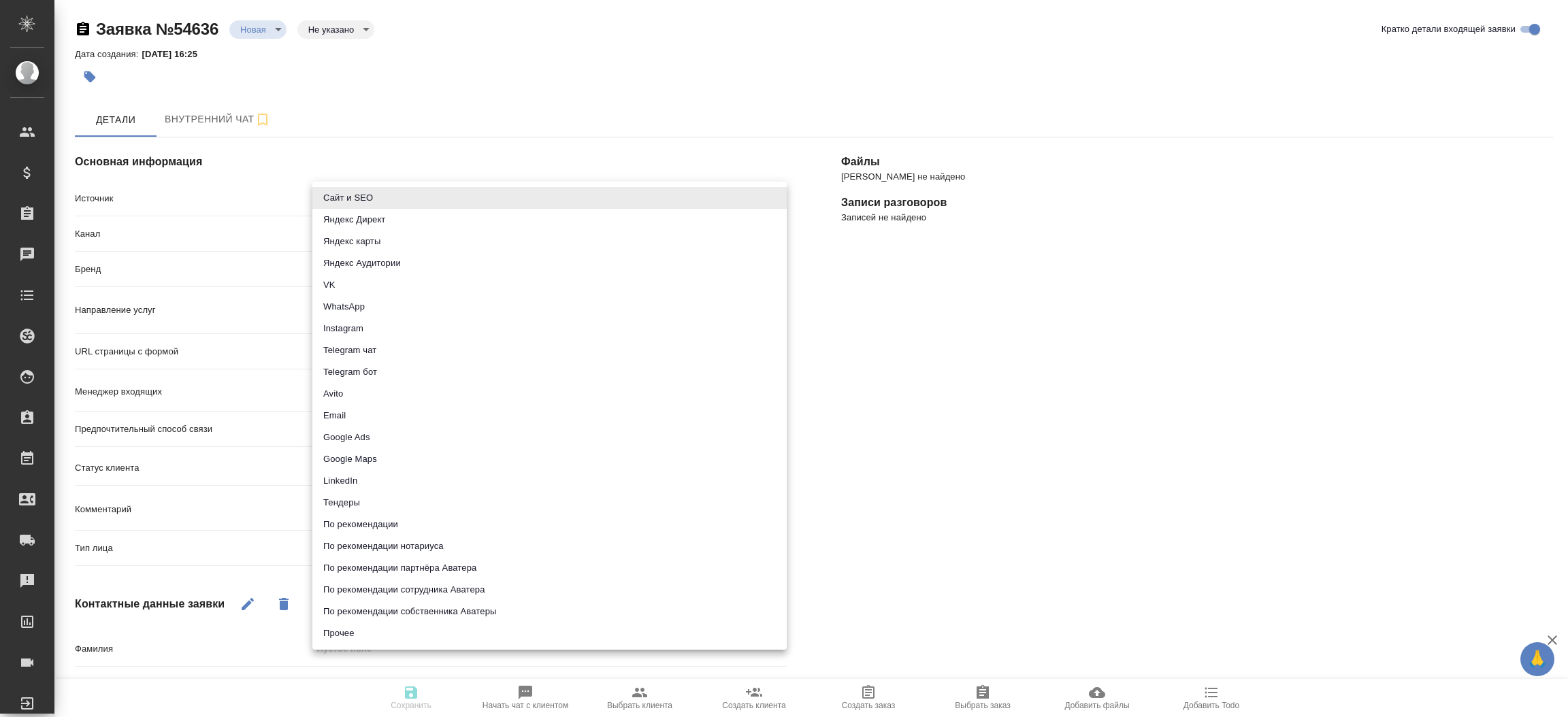
click at [382, 190] on body "🙏 .cls-1 fill:#fff; AWATERA [PERSON_NAME]prutko Клиенты Спецификации Заказы Чат…" at bounding box center [784, 358] width 1568 height 717
click at [382, 190] on li "Сайт и SEO" at bounding box center [549, 197] width 474 height 22
type input "seo"
type textarea "x"
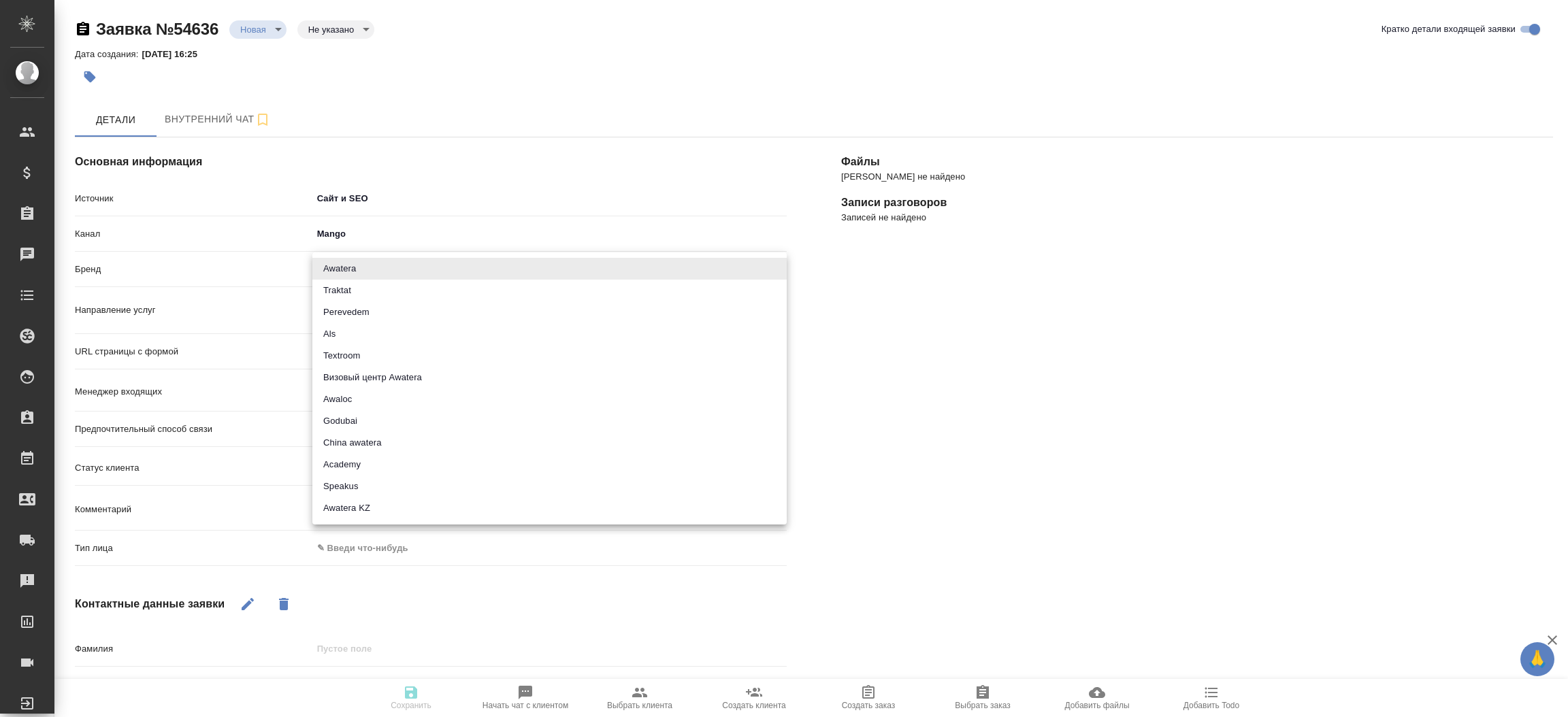
click at [356, 268] on body "🙏 .cls-1 fill:#fff; AWATERA [PERSON_NAME]prutko Клиенты Спецификации Заказы Чат…" at bounding box center [784, 358] width 1568 height 717
click at [354, 295] on li "Traktat" at bounding box center [549, 290] width 474 height 22
type input "traktat"
type textarea "x"
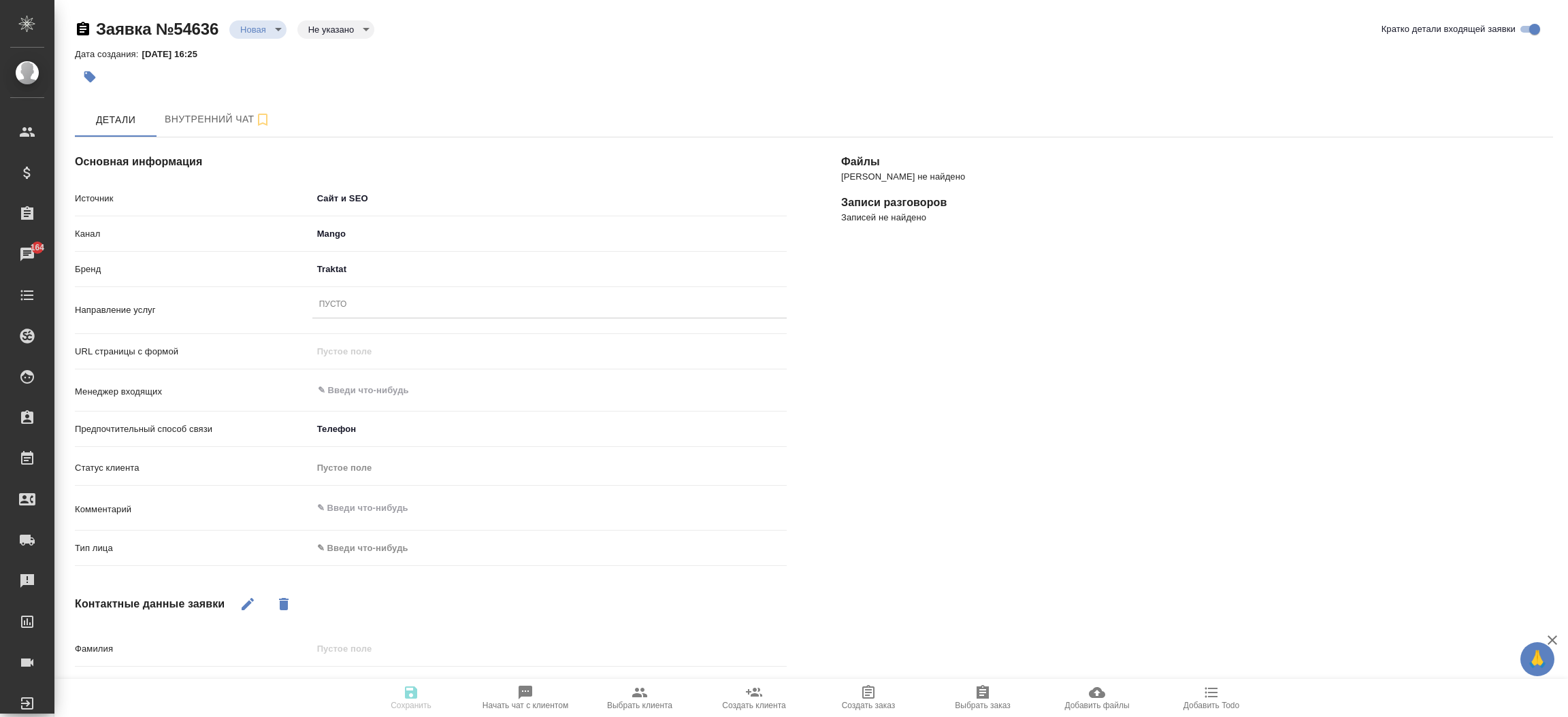
click at [354, 316] on div "Пусто" at bounding box center [549, 305] width 474 height 26
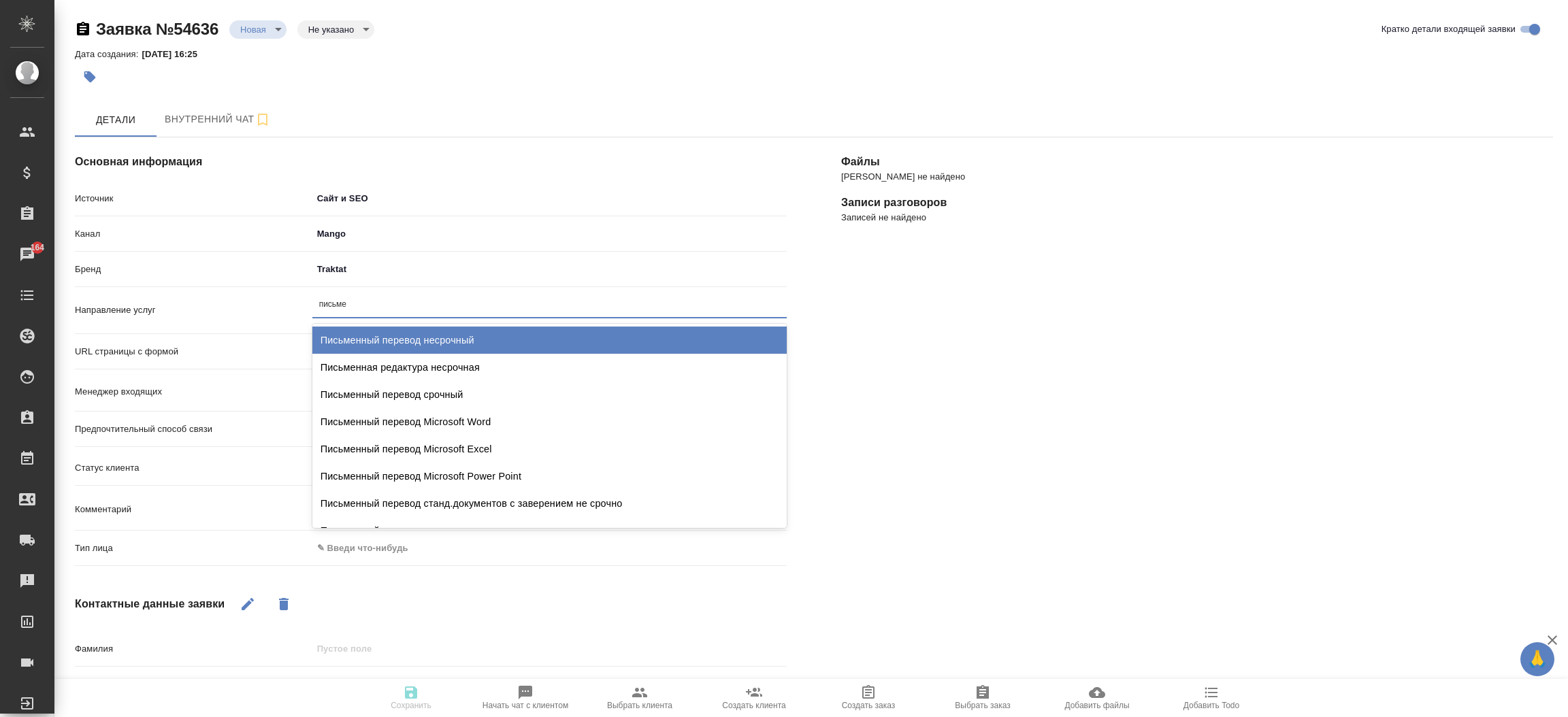
type input "письмен"
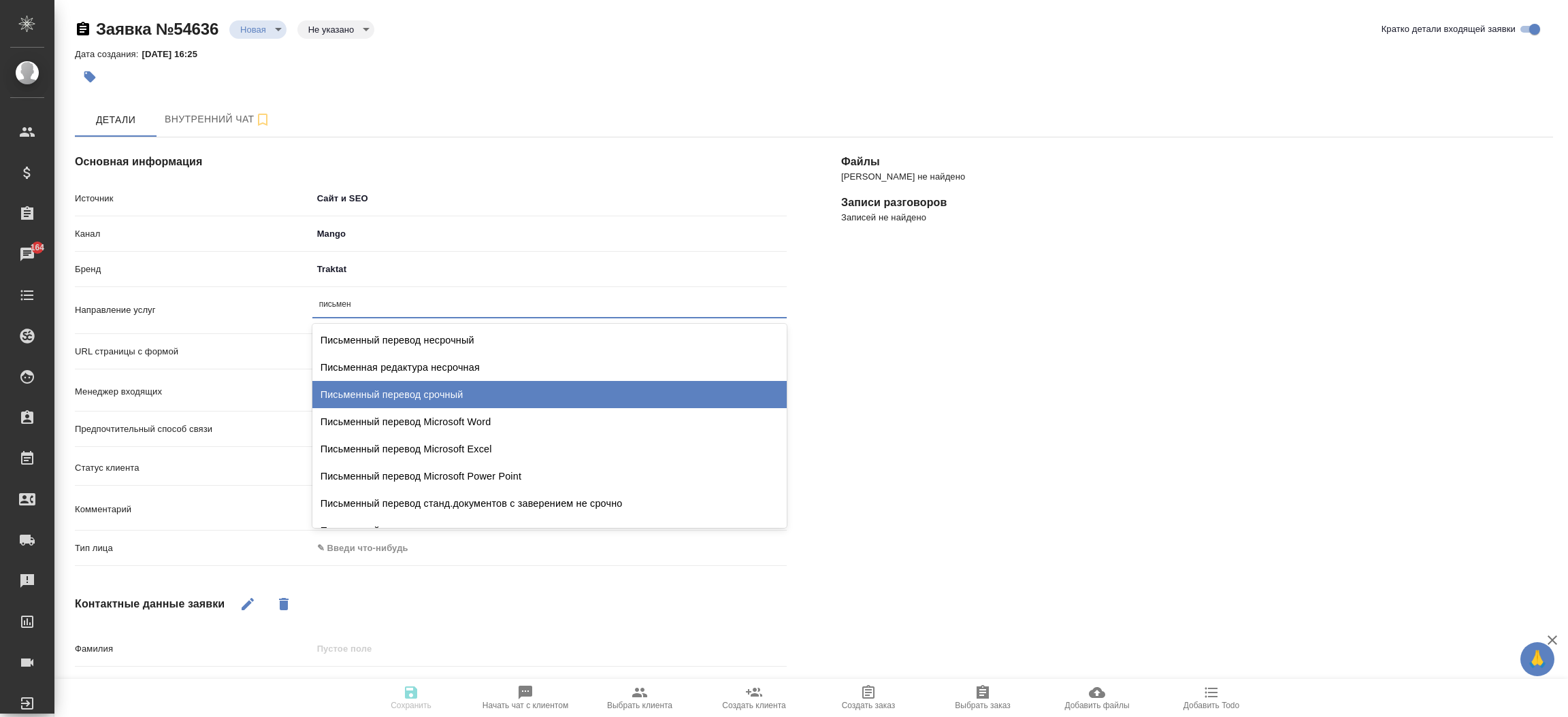
click at [378, 394] on div "Письменный перевод срочный" at bounding box center [549, 394] width 474 height 27
type textarea "x"
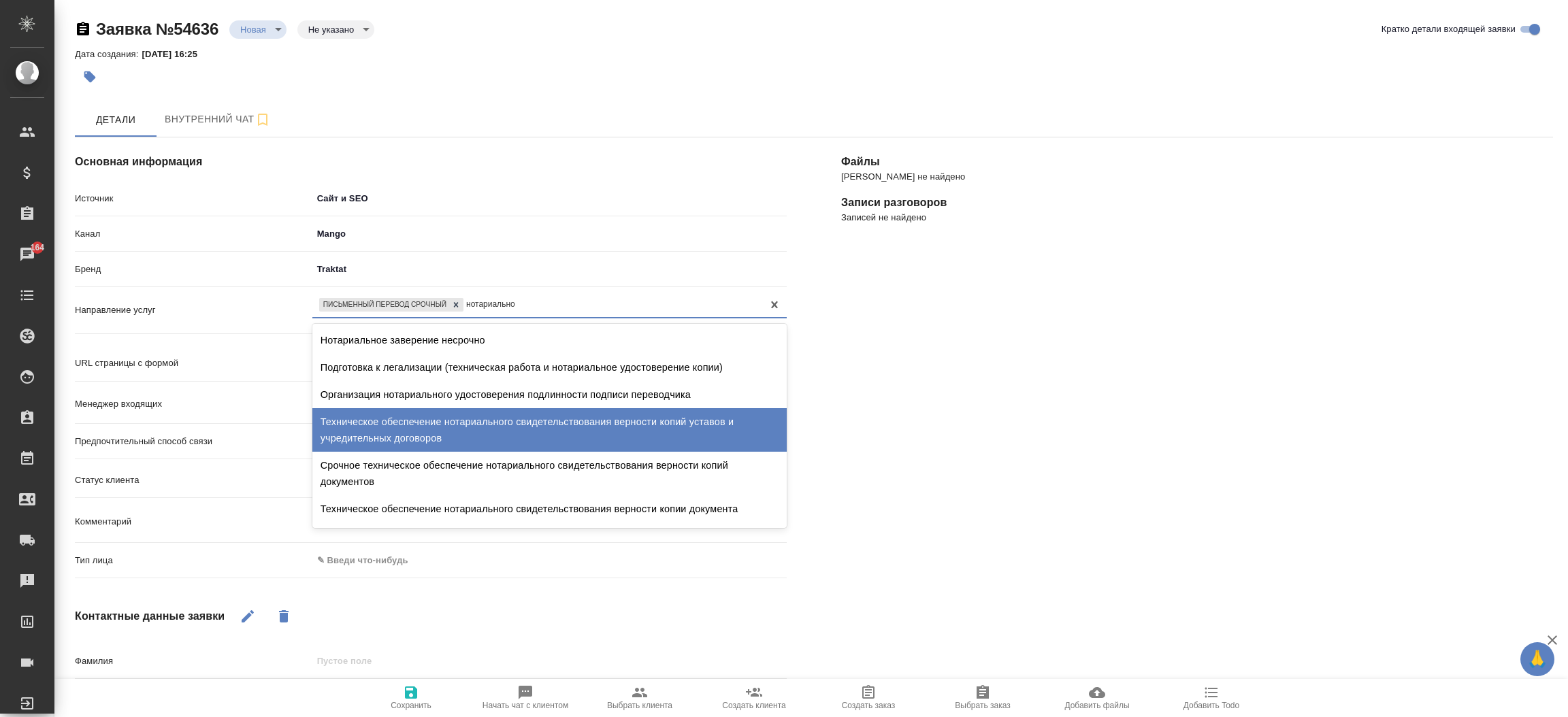
type input "нотариальное"
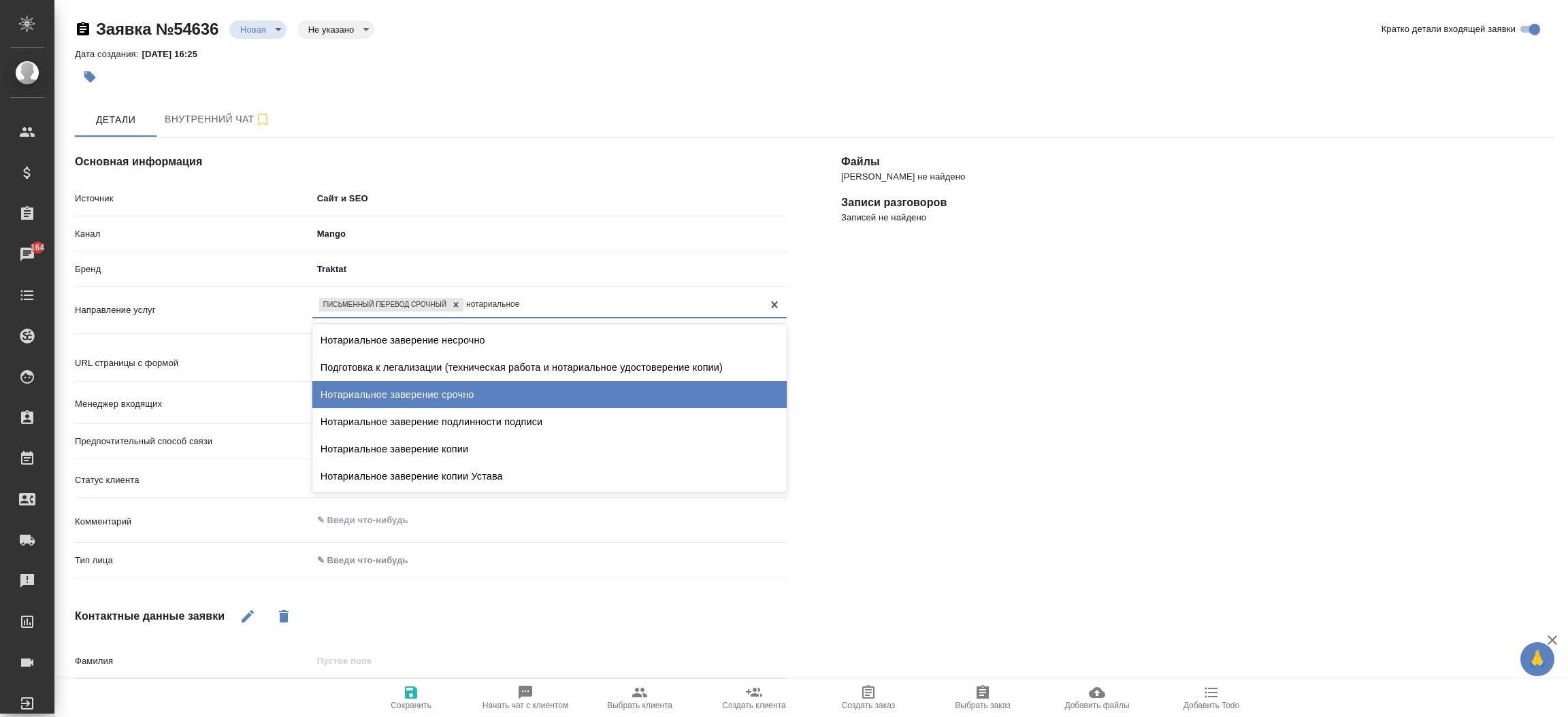
click at [413, 387] on div "Нотариальное заверение срочно" at bounding box center [549, 394] width 474 height 27
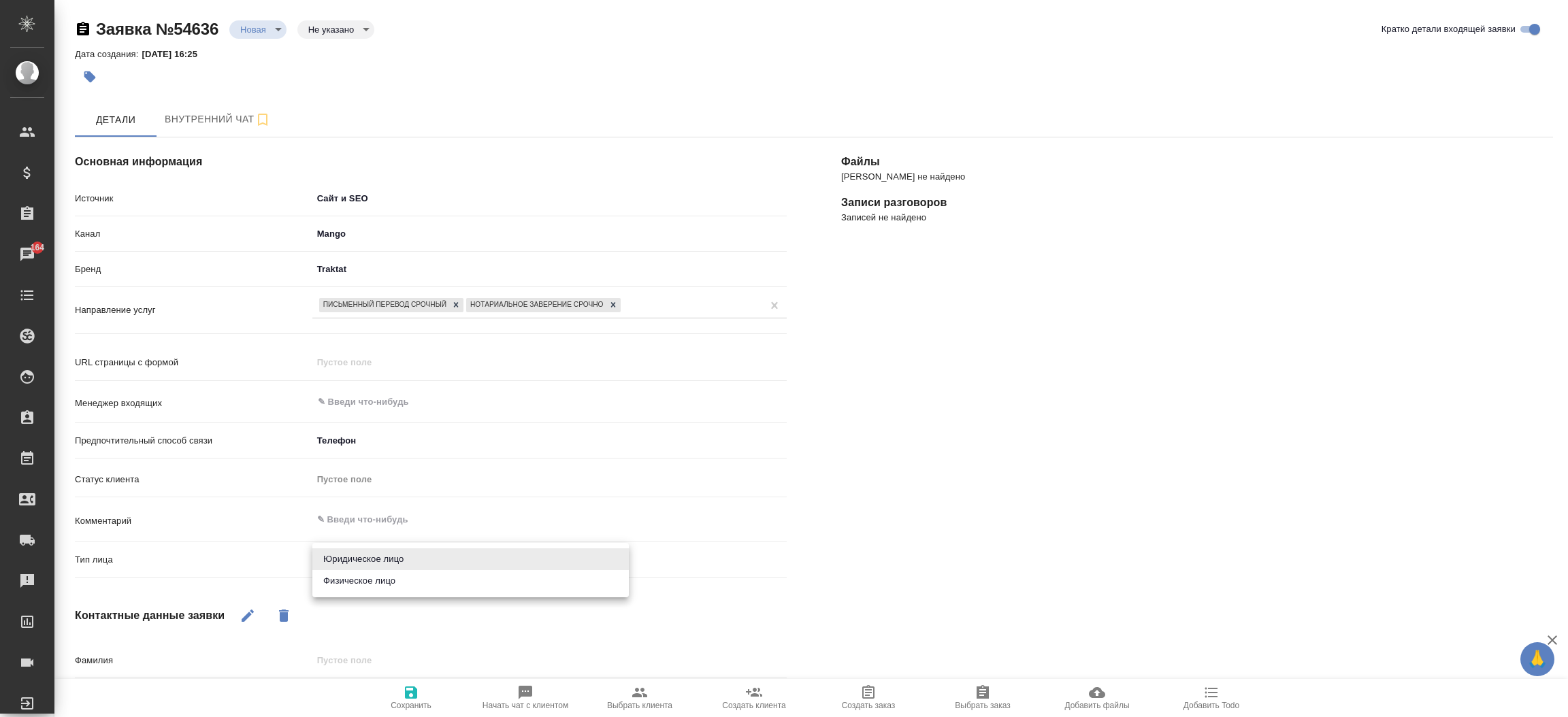
click at [366, 553] on body "🙏 .cls-1 fill:#fff; AWATERA [PERSON_NAME]prutko Клиенты Спецификации Заказы 164…" at bounding box center [784, 358] width 1568 height 717
click at [366, 578] on li "Физическое лицо" at bounding box center [470, 580] width 316 height 22
type textarea "x"
type input "private"
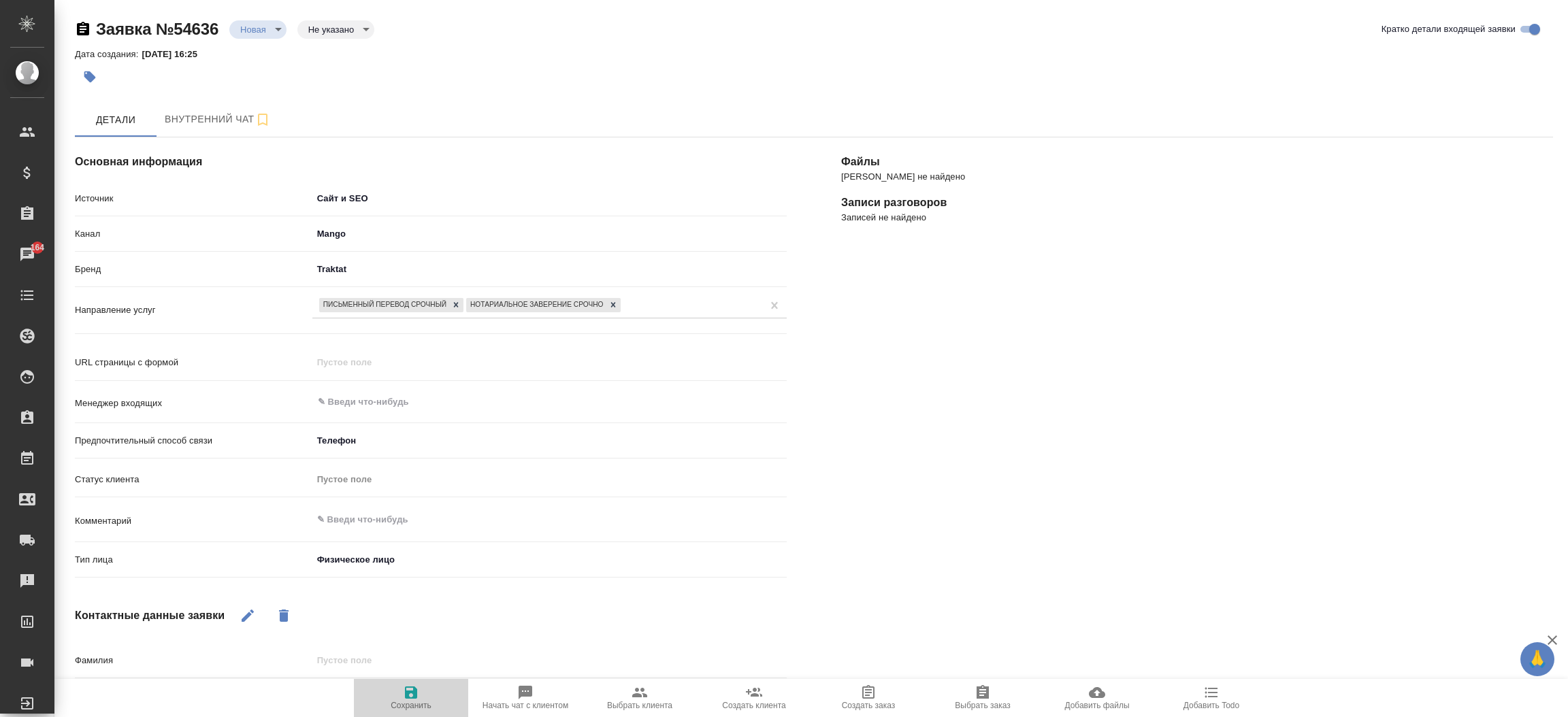
click at [411, 687] on icon "button" at bounding box center [411, 692] width 12 height 12
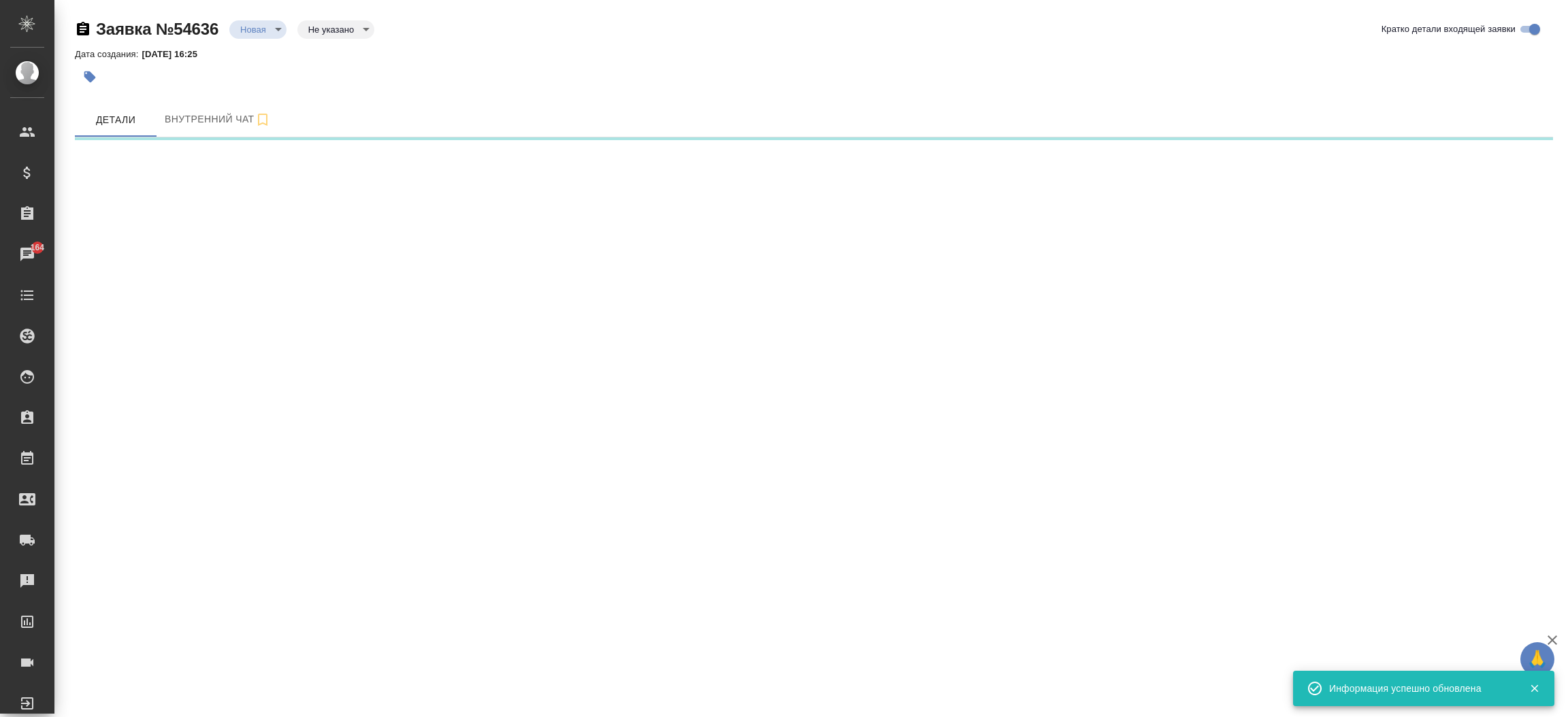
select select "RU"
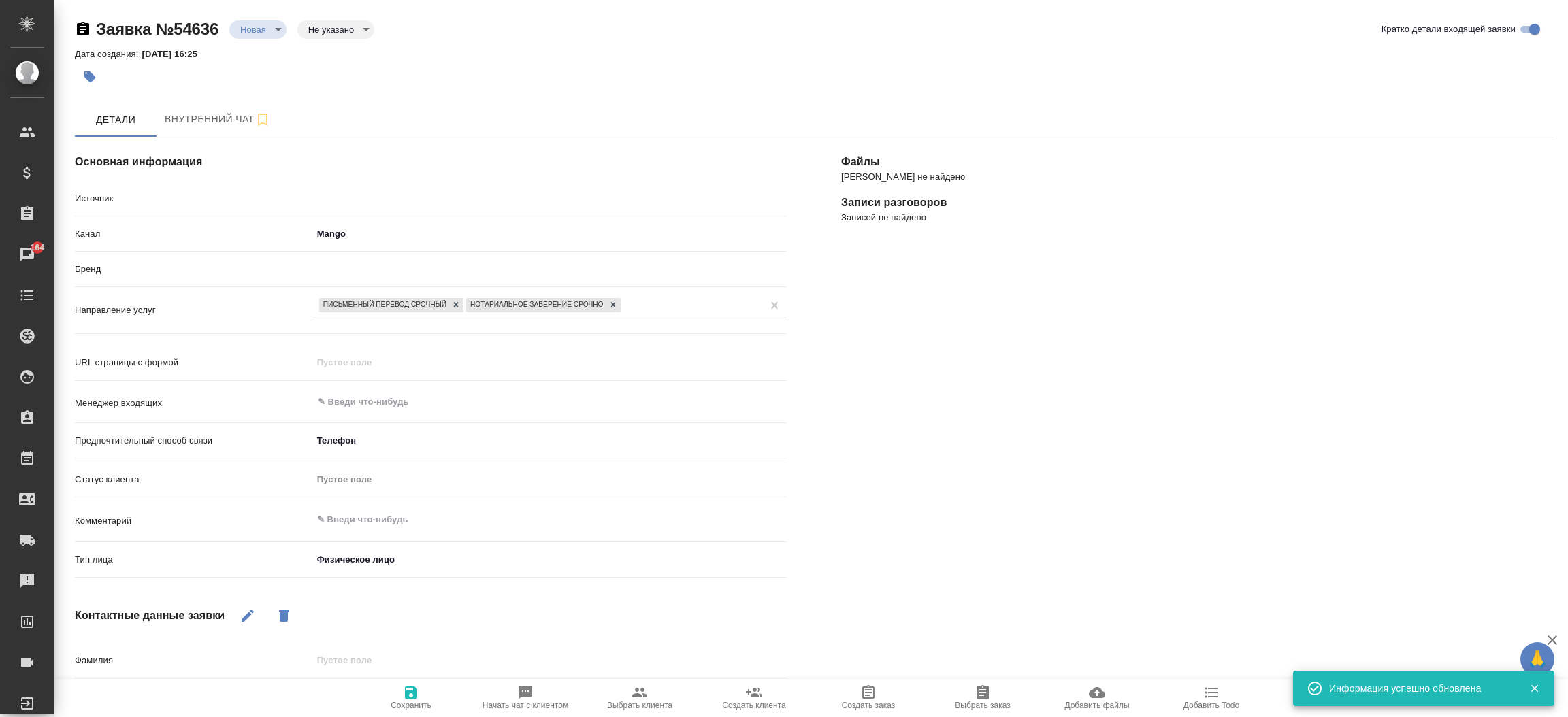
type textarea "x"
click at [250, 615] on icon "button" at bounding box center [247, 616] width 12 height 12
click at [377, 603] on div "Контактные данные заявки" at bounding box center [430, 616] width 712 height 33
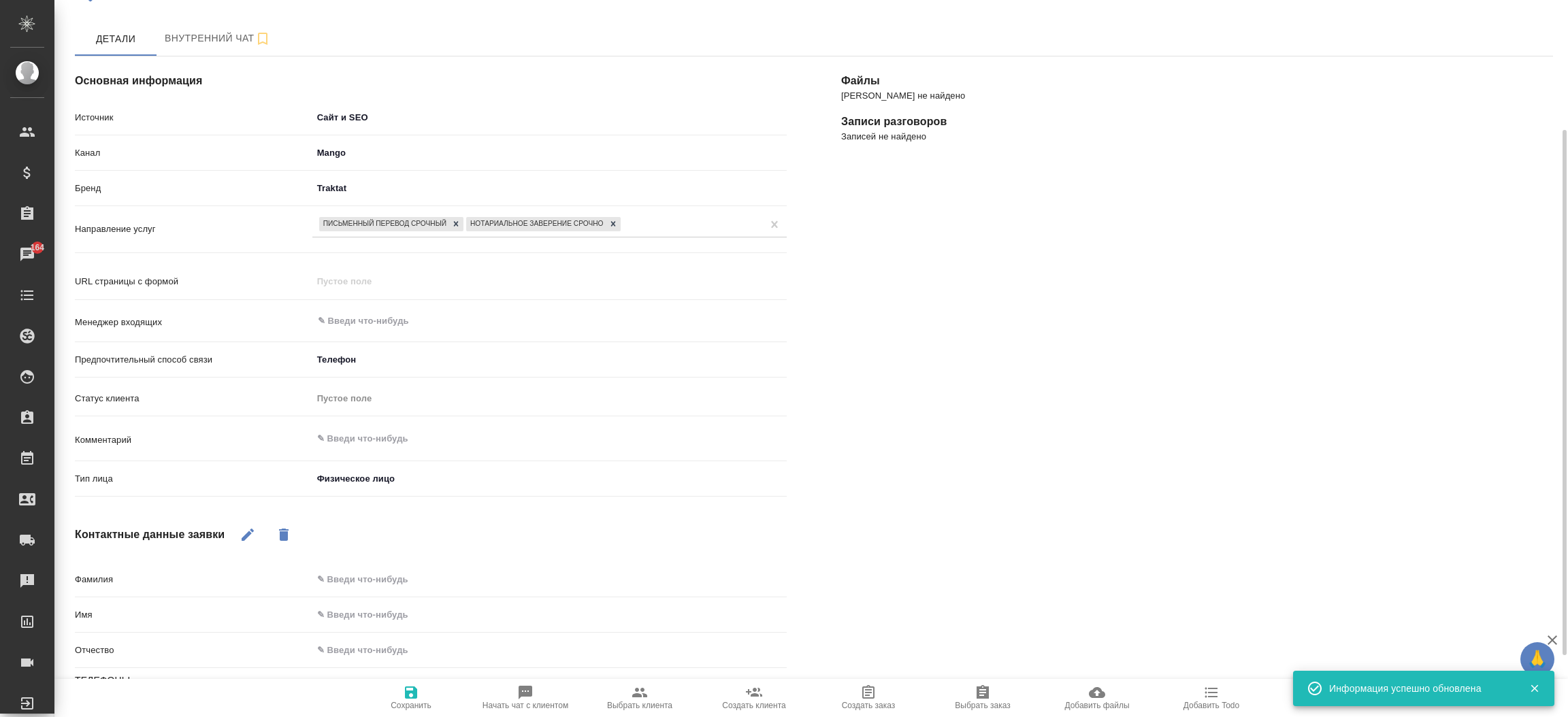
scroll to position [122, 0]
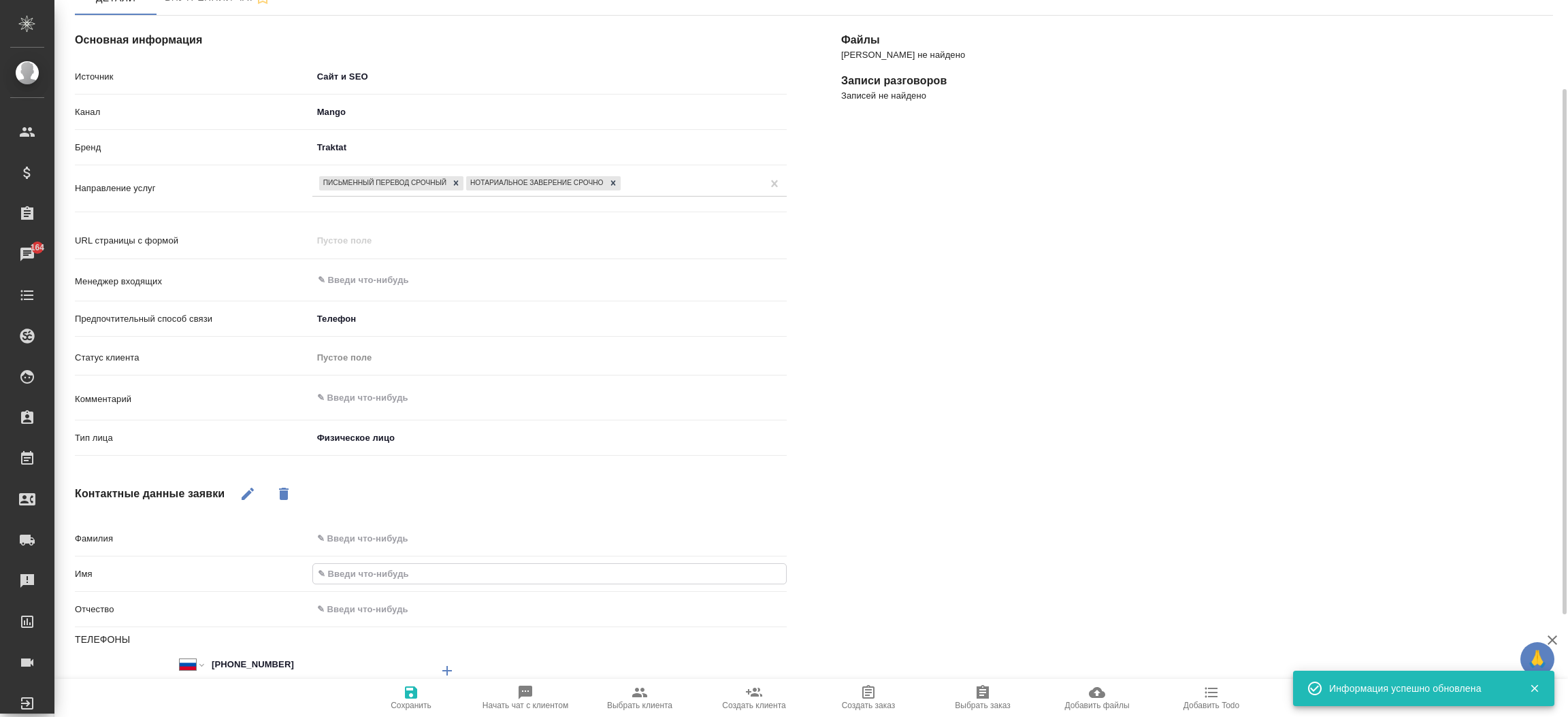
click at [361, 572] on input "text" at bounding box center [550, 573] width 473 height 20
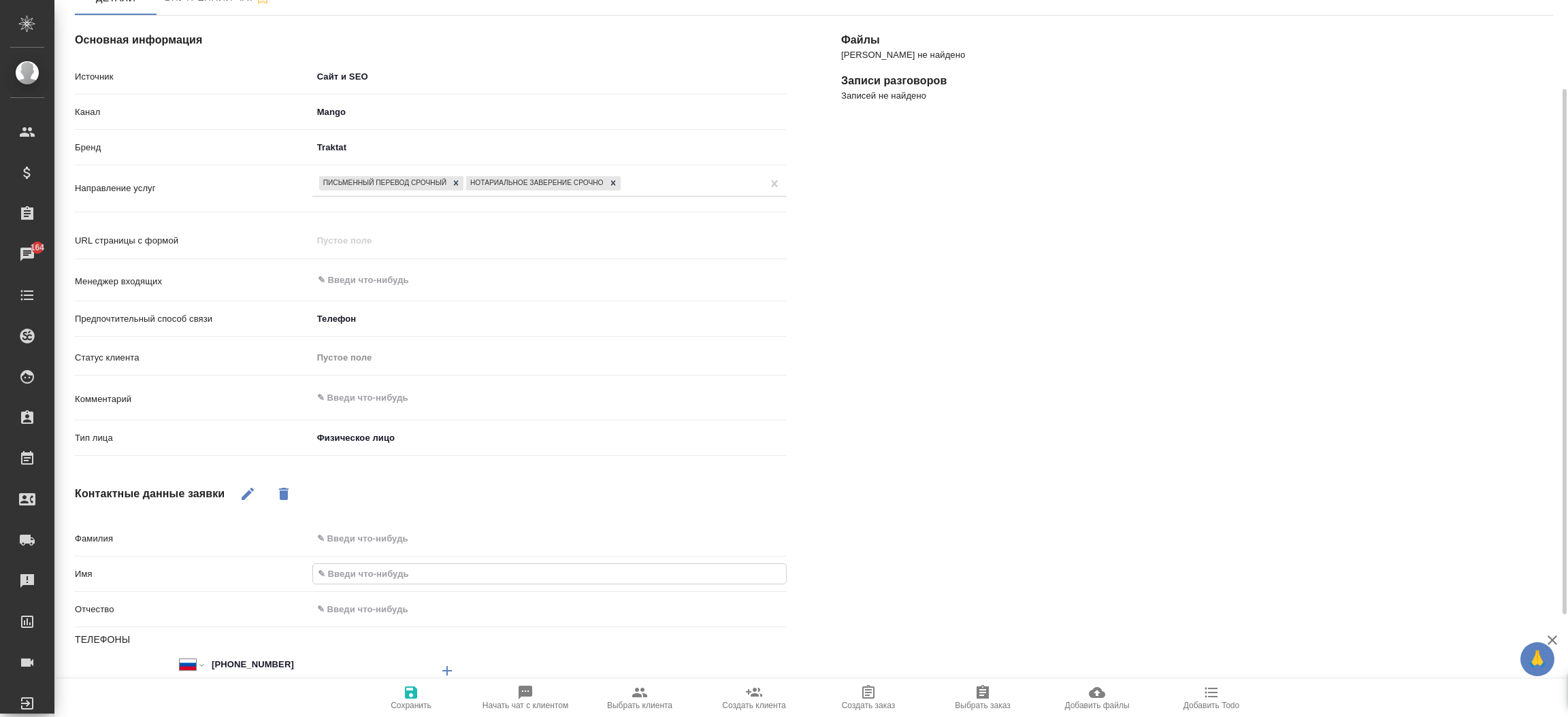
type input "[PERSON_NAME]"
type textarea "x"
type input "На"
type textarea "x"
type input "Натал"
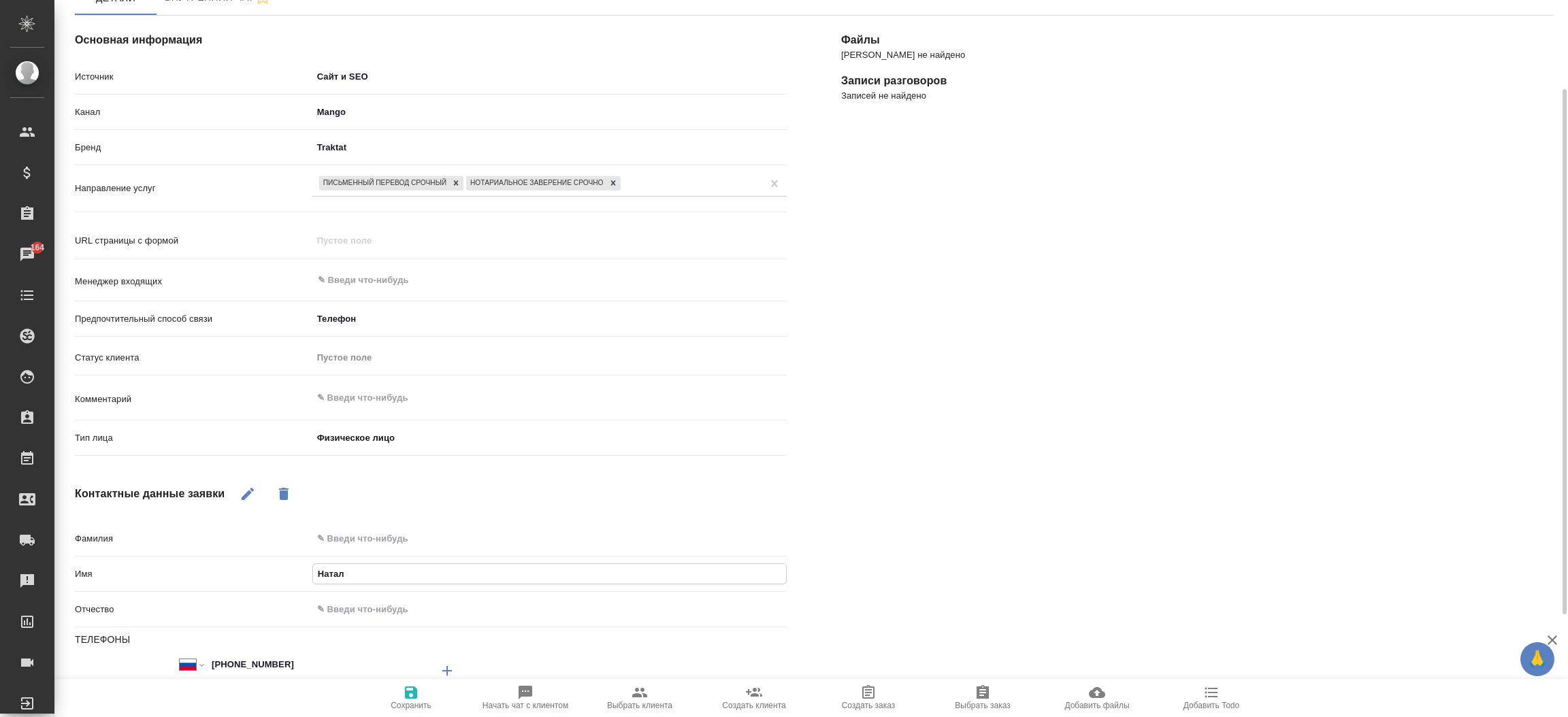
type textarea "x"
type input "Наталь"
type textarea "x"
type input "[PERSON_NAME]"
click at [408, 690] on icon "button" at bounding box center [411, 692] width 16 height 16
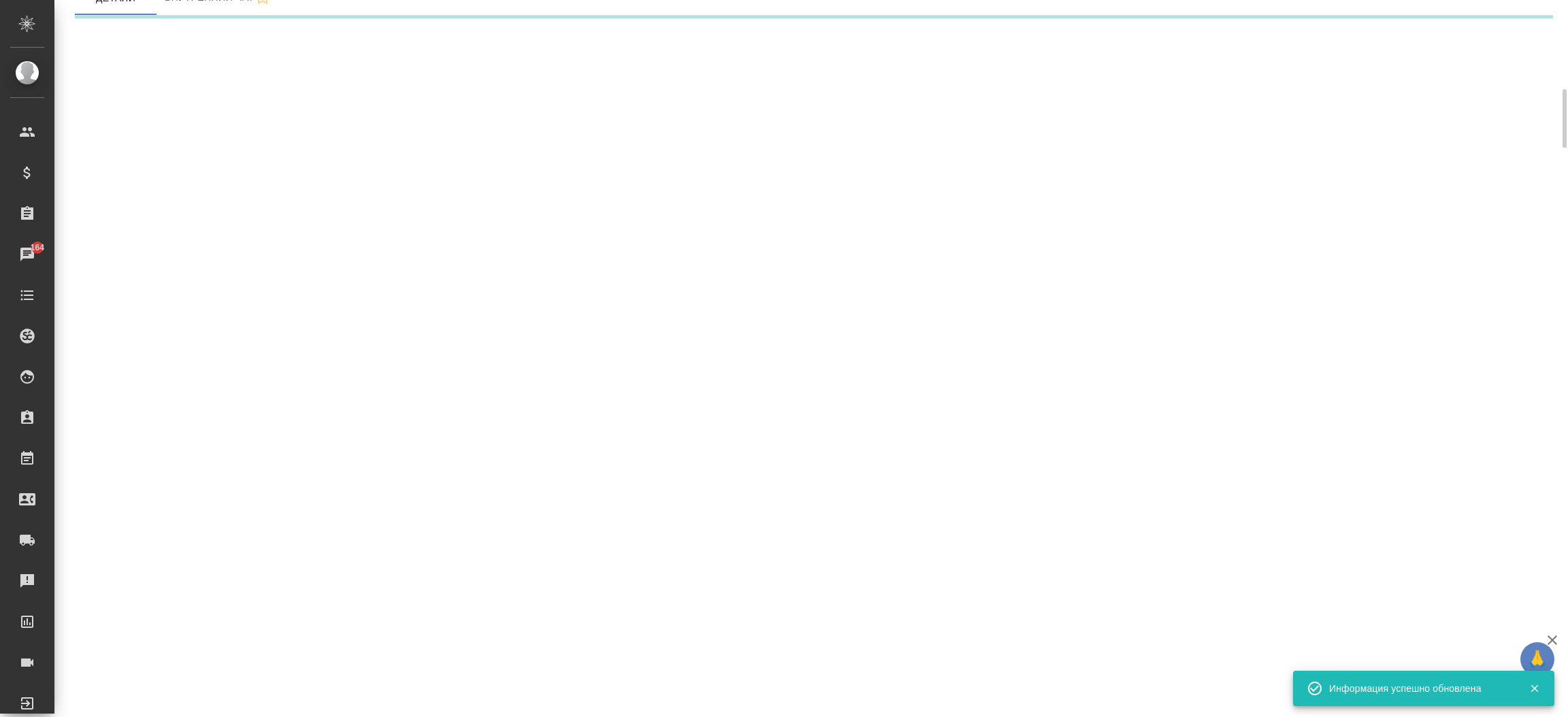
select select "RU"
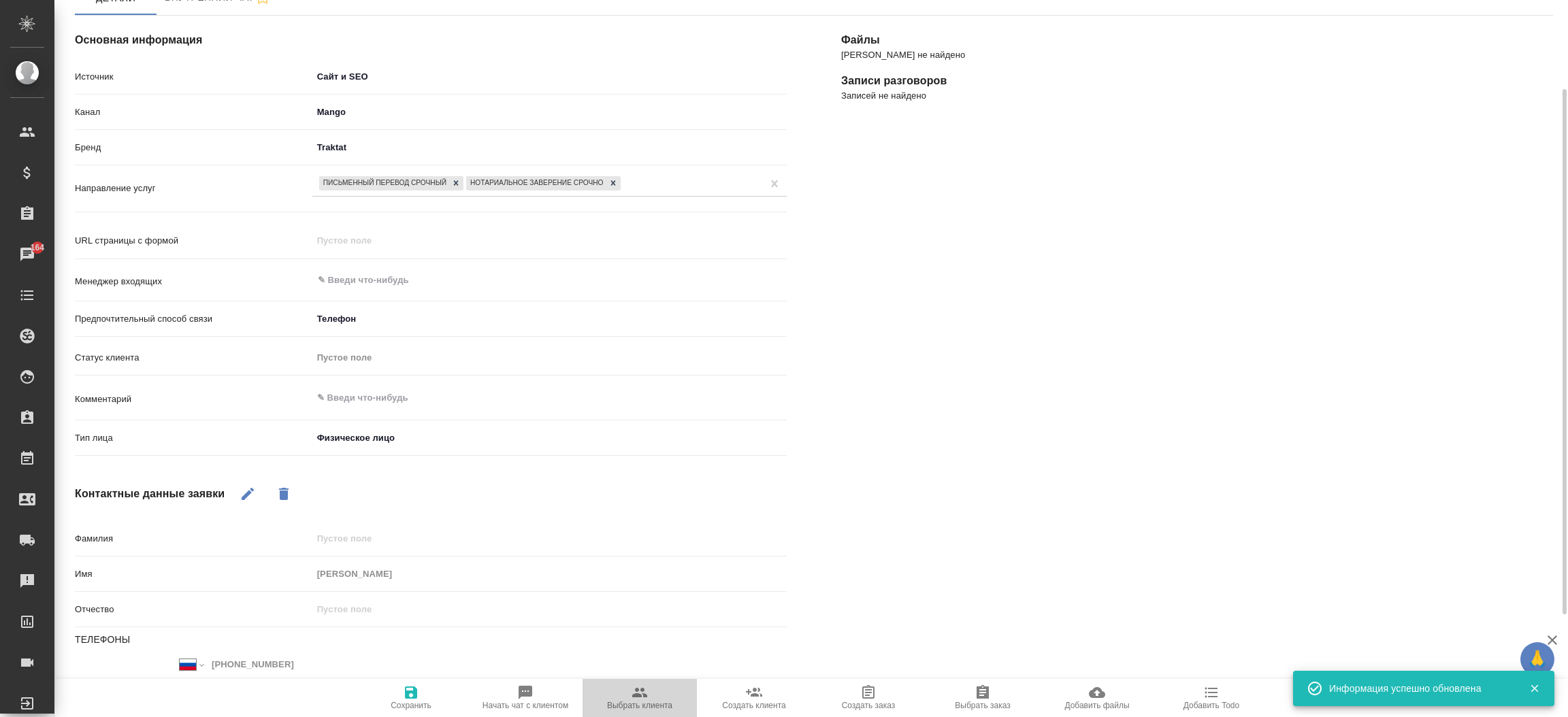
click at [639, 701] on span "Выбрать клиента" at bounding box center [640, 706] width 65 height 10
type textarea "x"
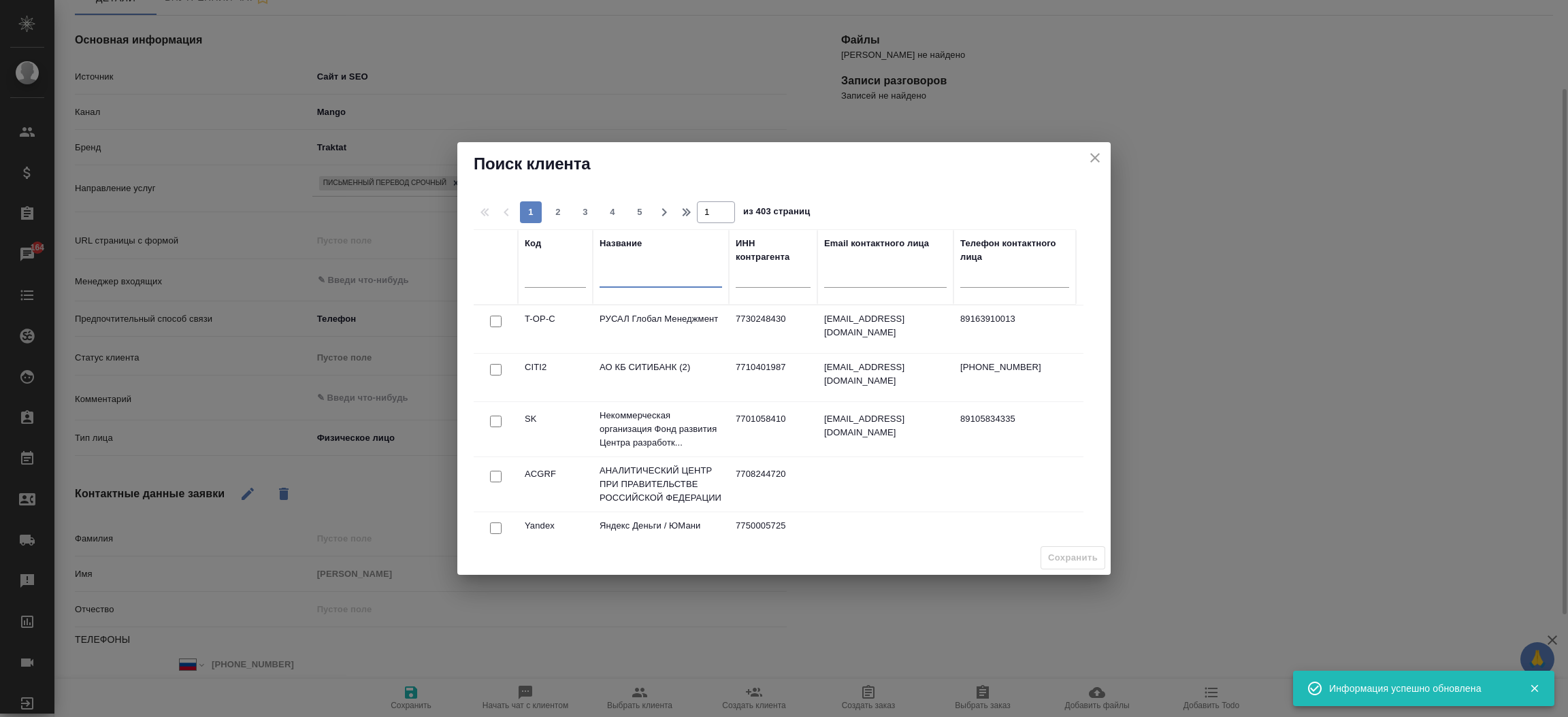
click at [622, 277] on input "text" at bounding box center [661, 280] width 123 height 17
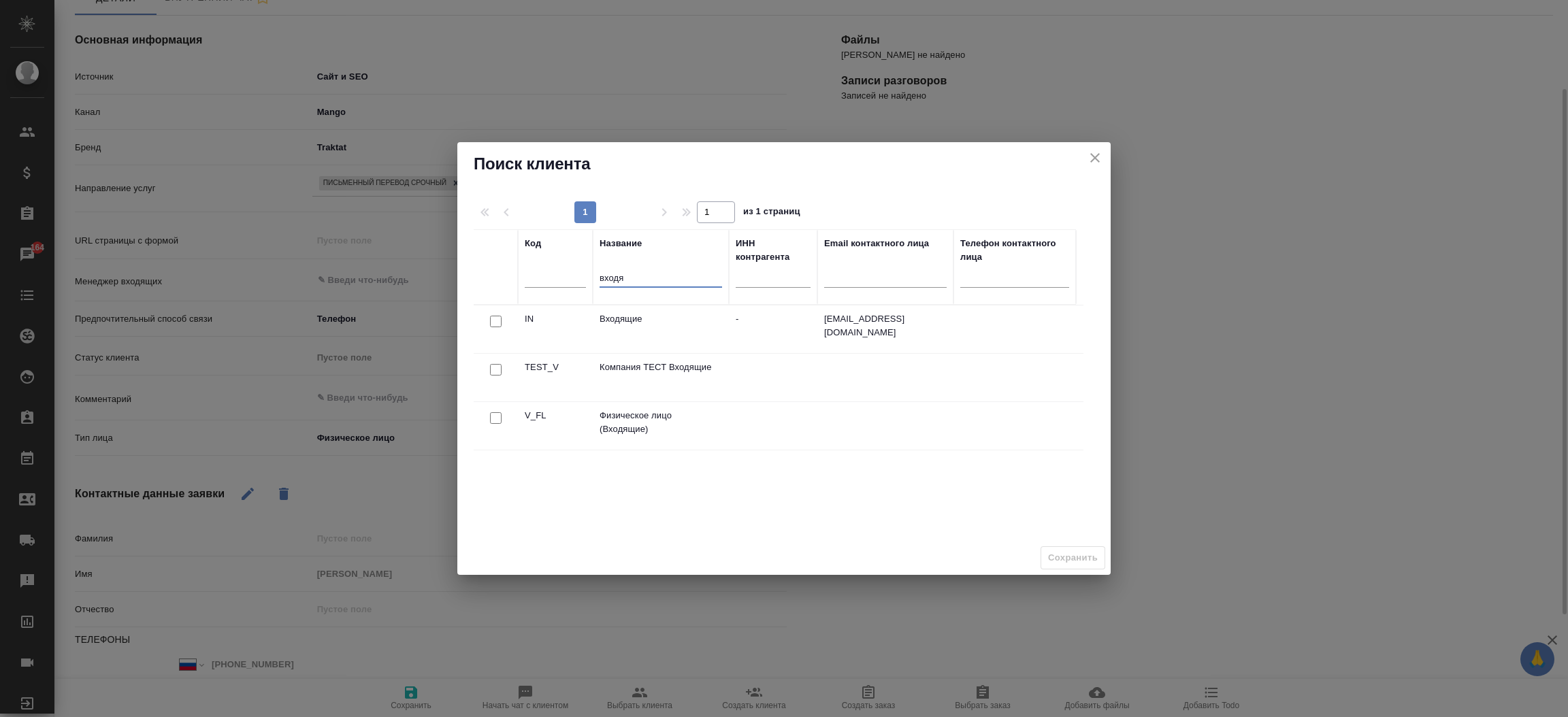
type input "входя"
click at [497, 419] on input "checkbox" at bounding box center [496, 418] width 11 height 11
checkbox input "true"
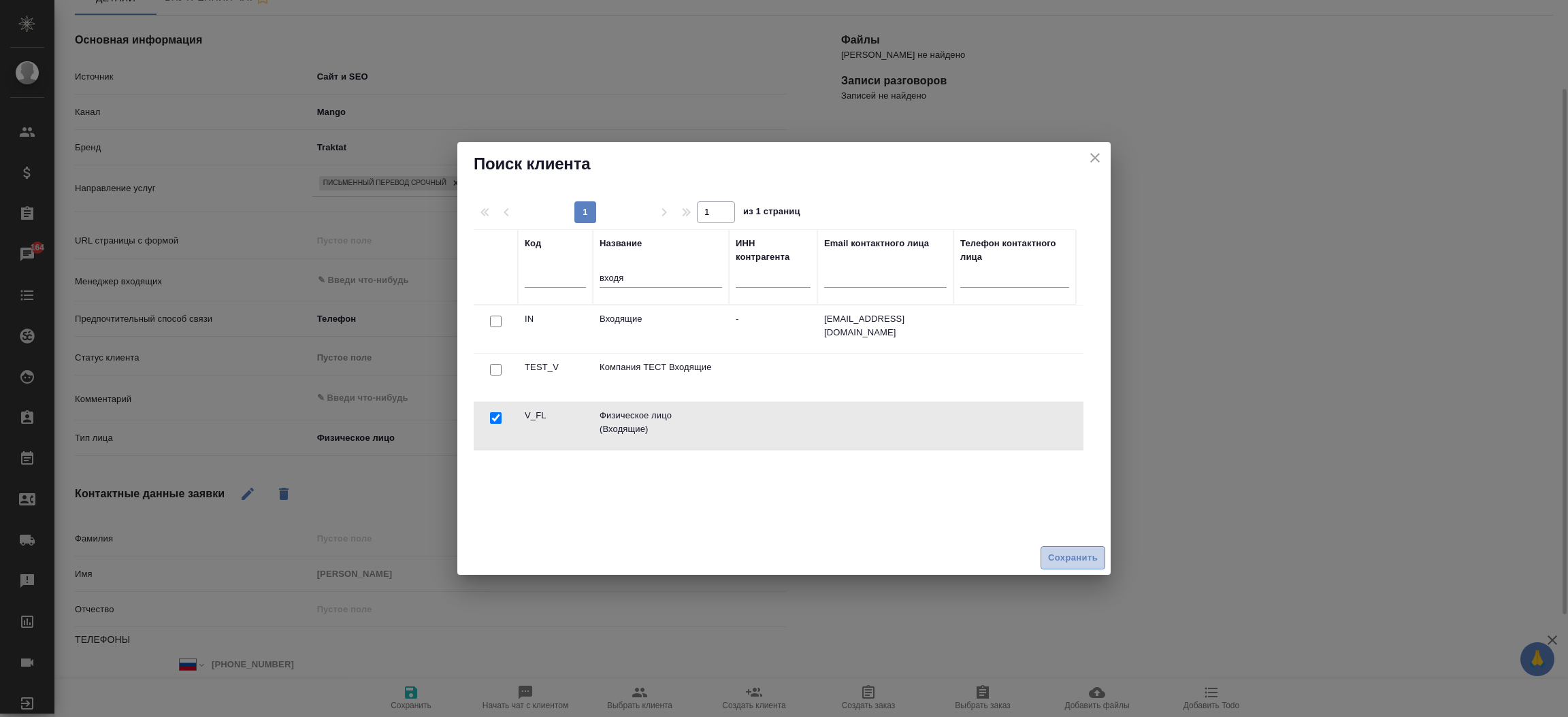
click at [1059, 558] on span "Сохранить" at bounding box center [1073, 558] width 50 height 15
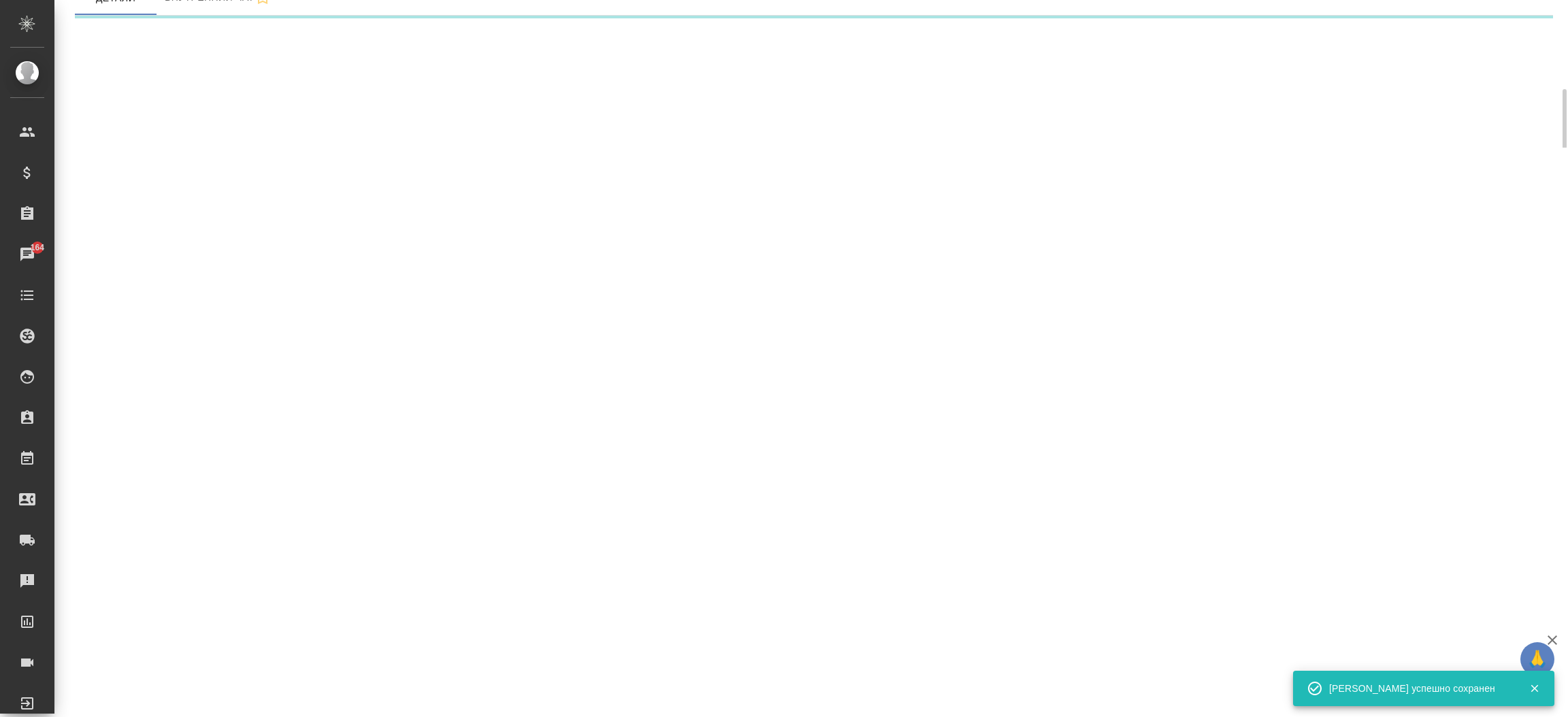
select select "RU"
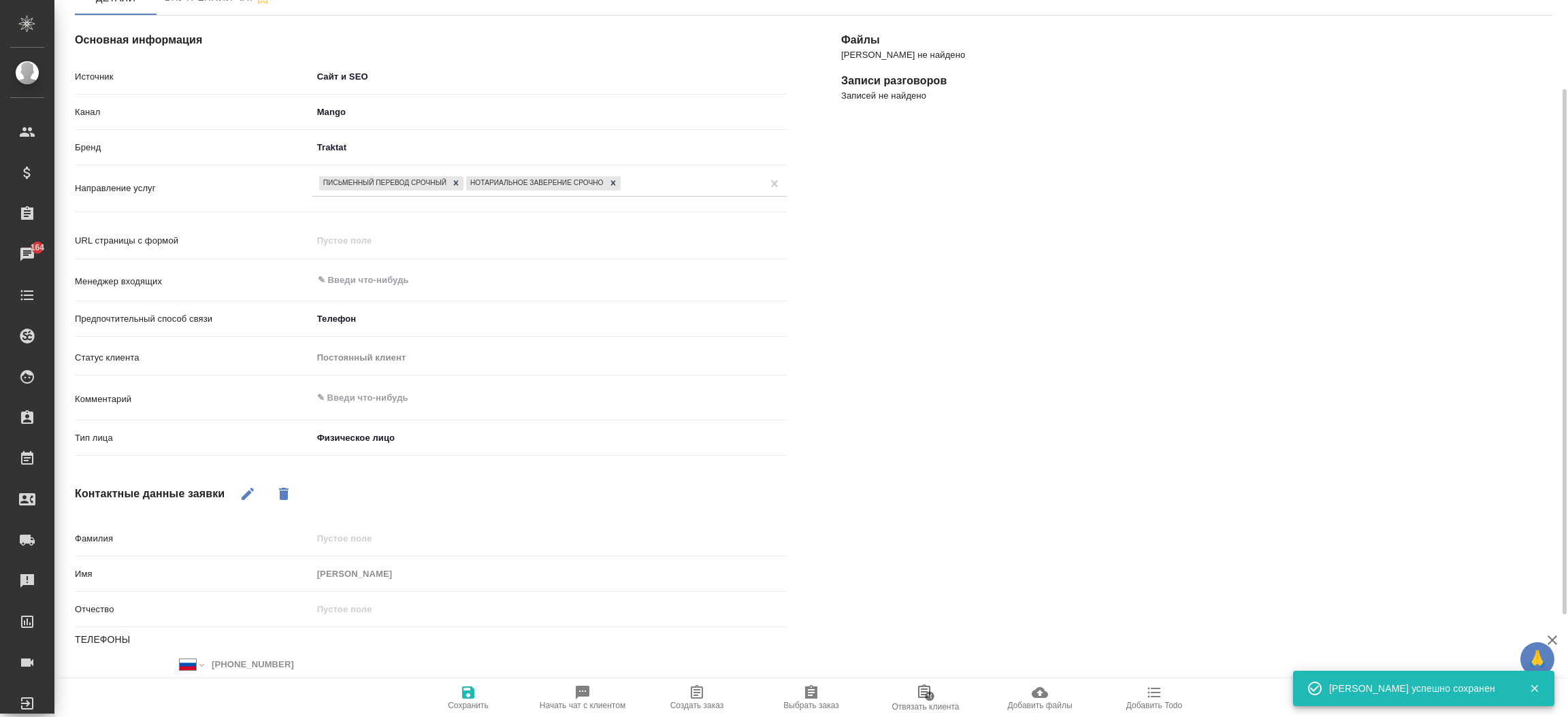
click at [872, 325] on div "[PERSON_NAME] не найдено Записи разговоров Записей не найдено" at bounding box center [1197, 391] width 766 height 804
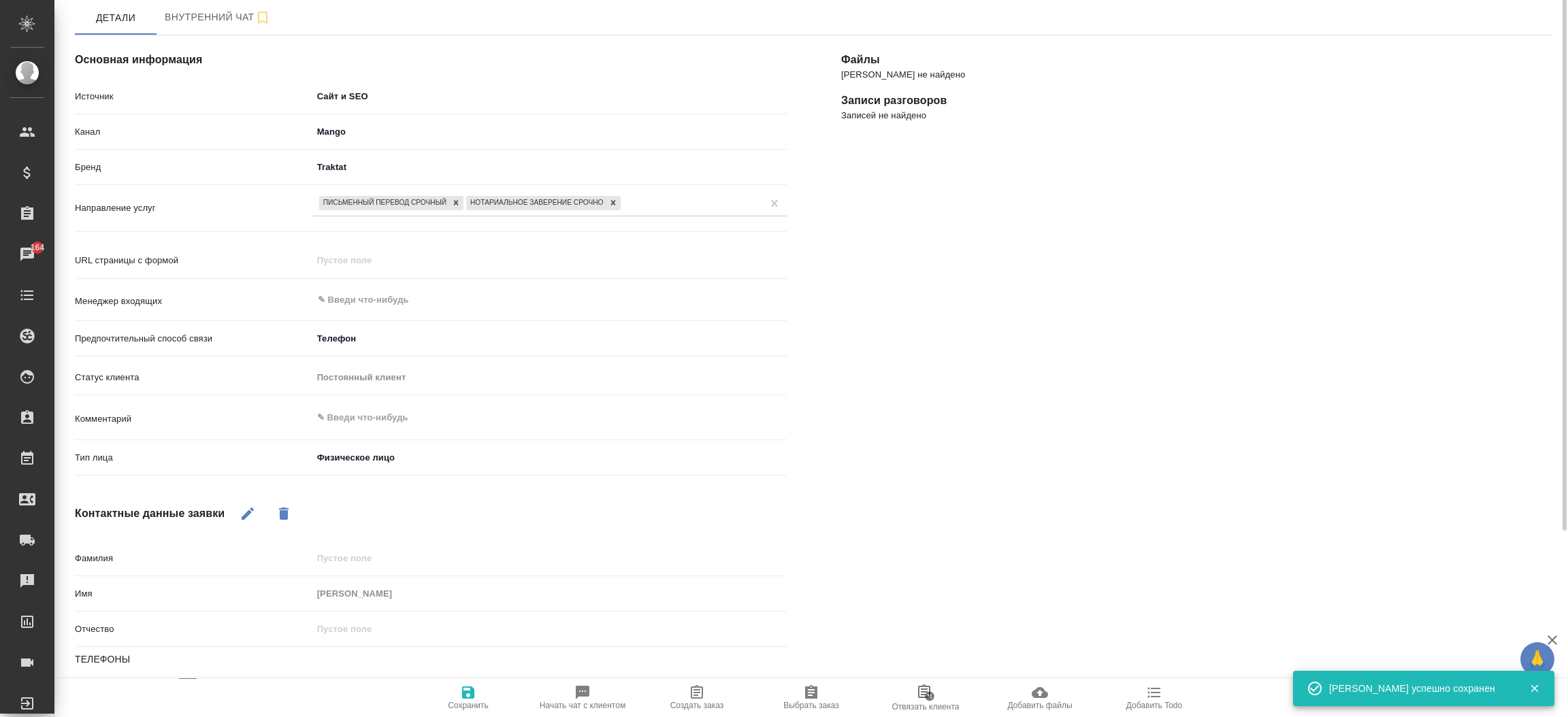
scroll to position [0, 0]
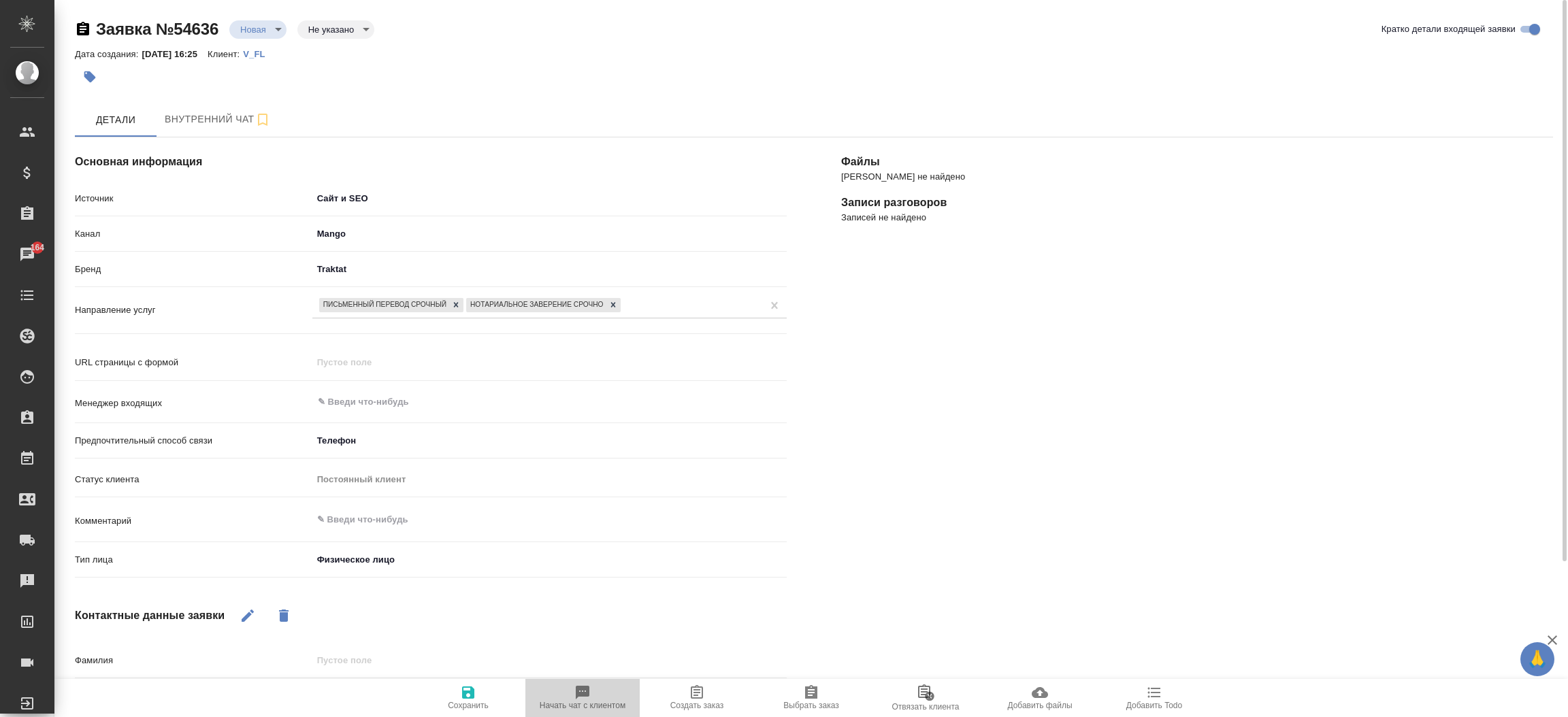
click at [630, 693] on span "Начать чат с клиентом" at bounding box center [582, 697] width 98 height 26
type textarea "x"
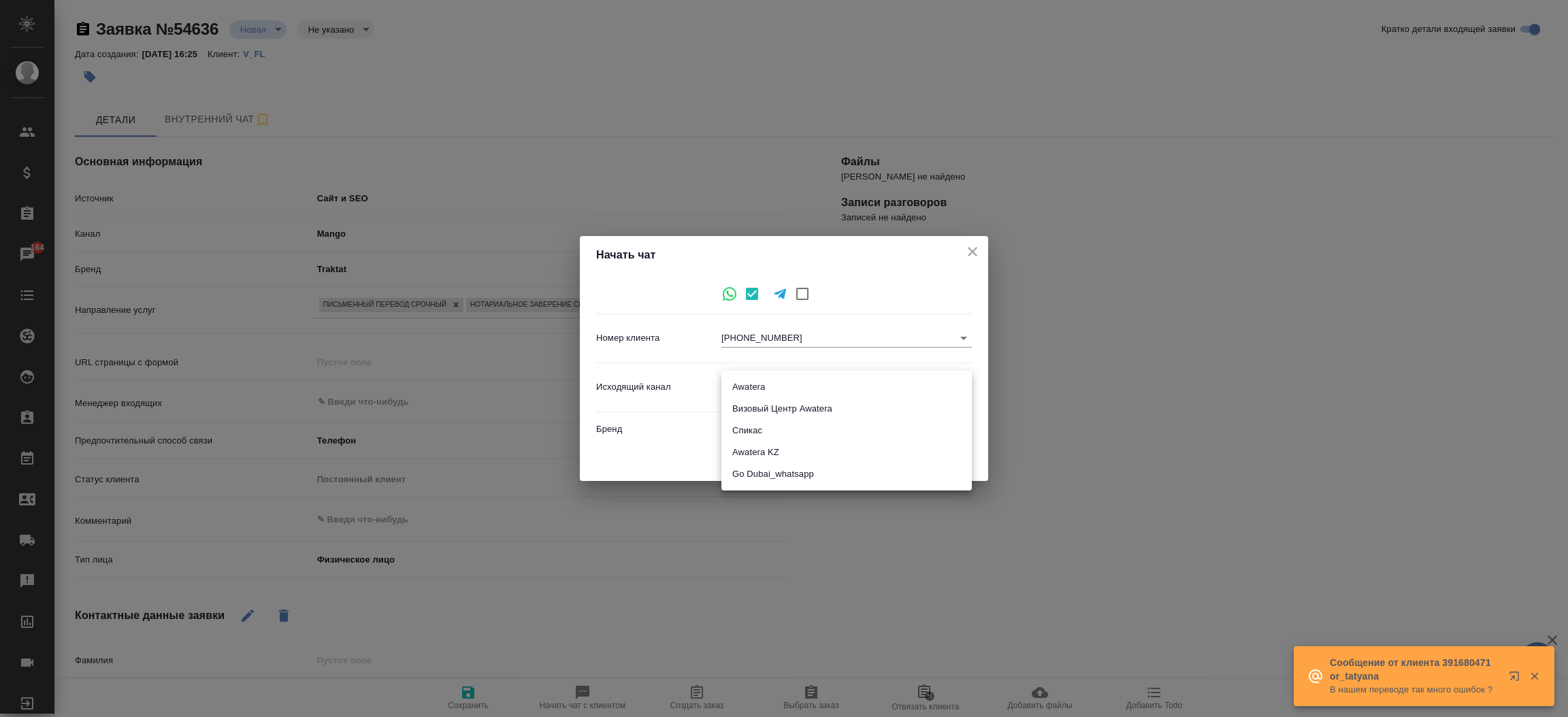
click at [773, 382] on body "🙏 .cls-1 fill:#fff; AWATERA [PERSON_NAME]prutko Клиенты Спецификации Заказы 164…" at bounding box center [784, 358] width 1568 height 717
click at [773, 382] on li "Awatera" at bounding box center [846, 387] width 250 height 22
type input "2"
click at [952, 468] on button "Начать" at bounding box center [943, 459] width 48 height 24
type textarea "x"
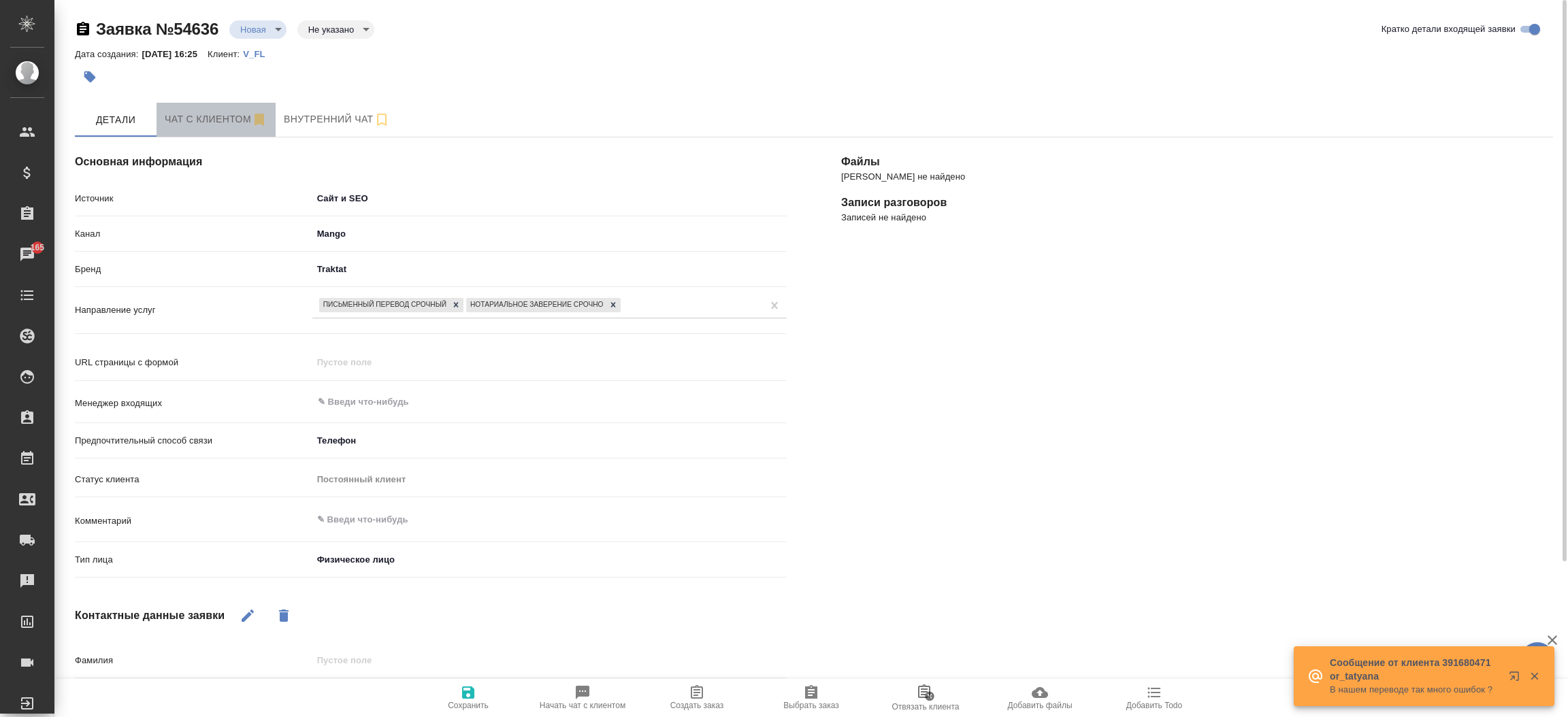
click at [206, 109] on button "Чат с клиентом" at bounding box center [216, 120] width 119 height 34
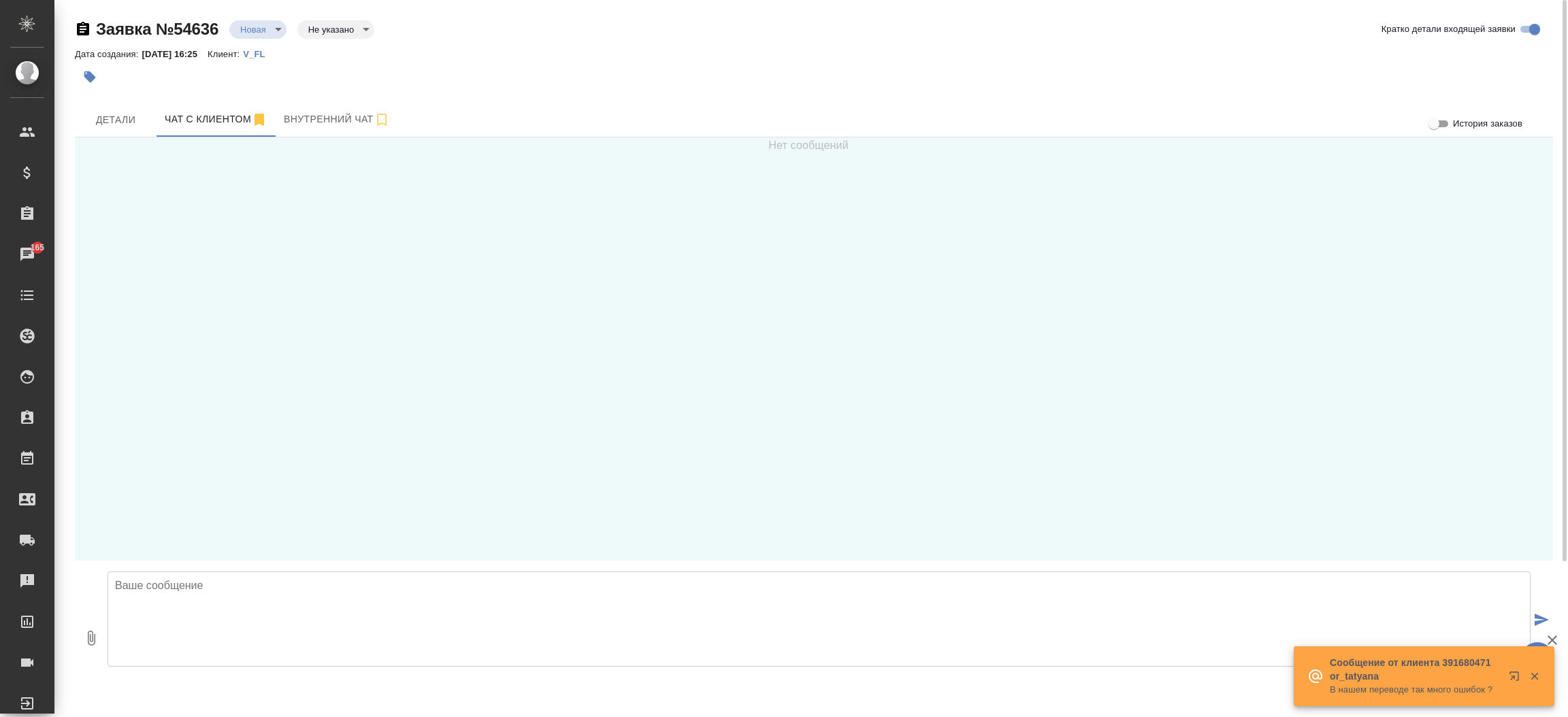
click at [399, 649] on textarea at bounding box center [819, 618] width 1423 height 95
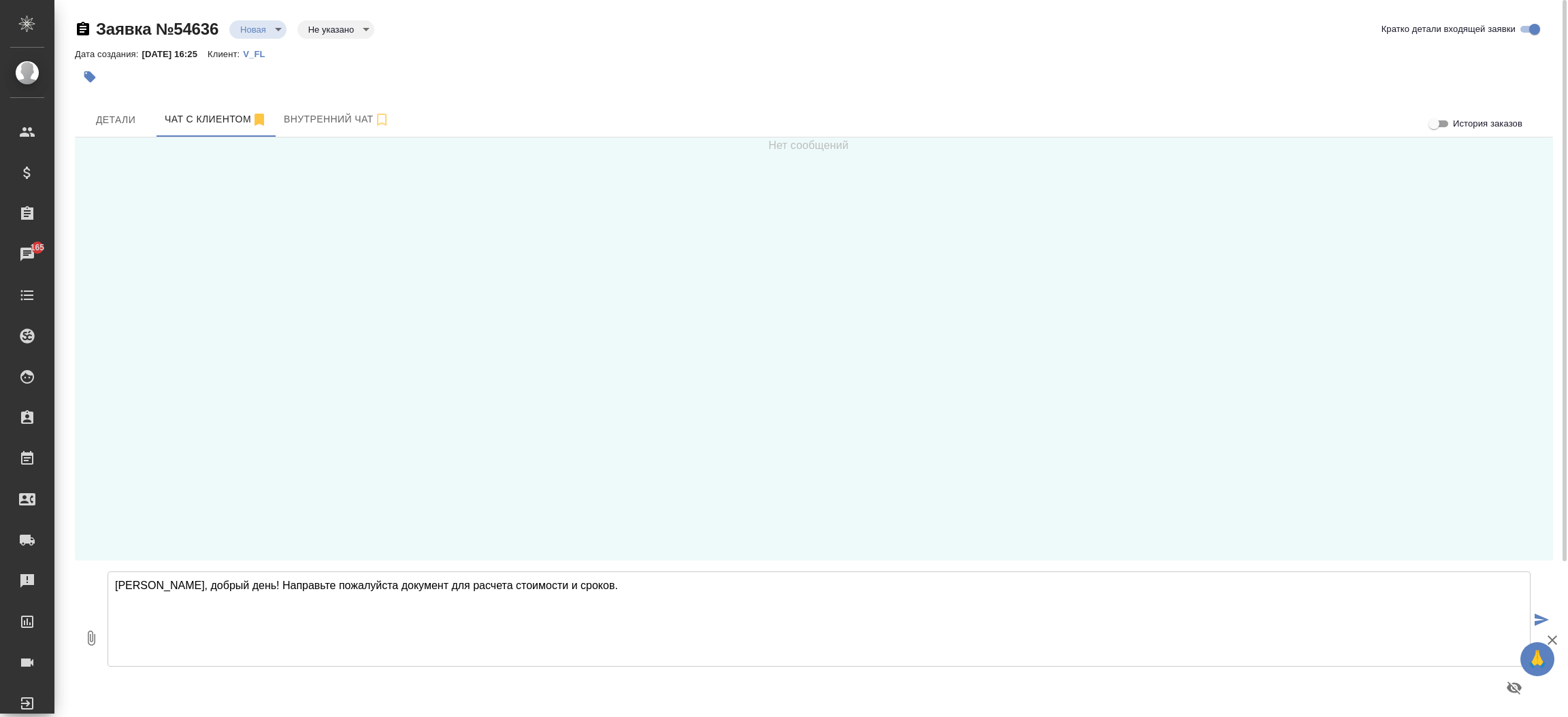
type textarea "[PERSON_NAME], добрый день! Направьте пожалуйста документ для расчета стоимости…"
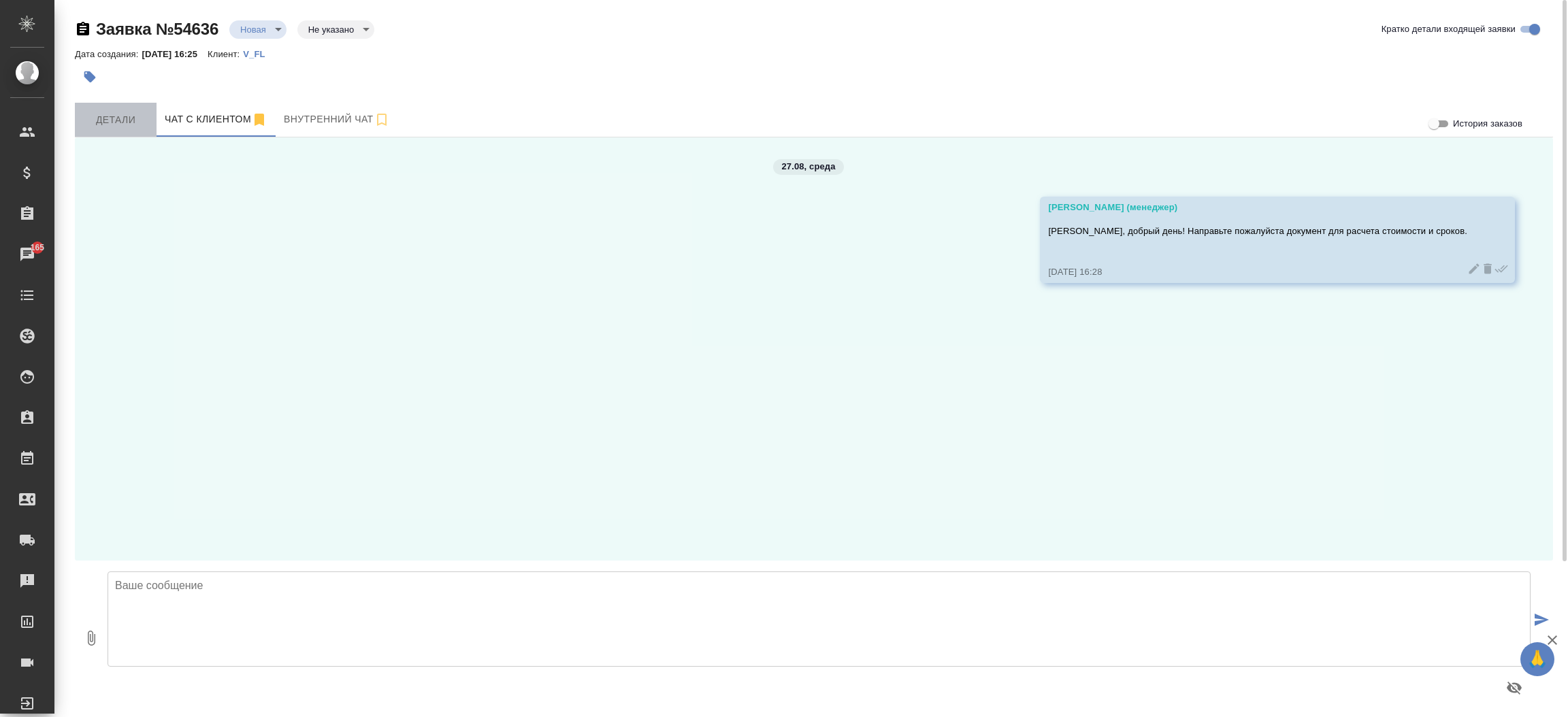
click at [117, 112] on span "Детали" at bounding box center [116, 121] width 65 height 17
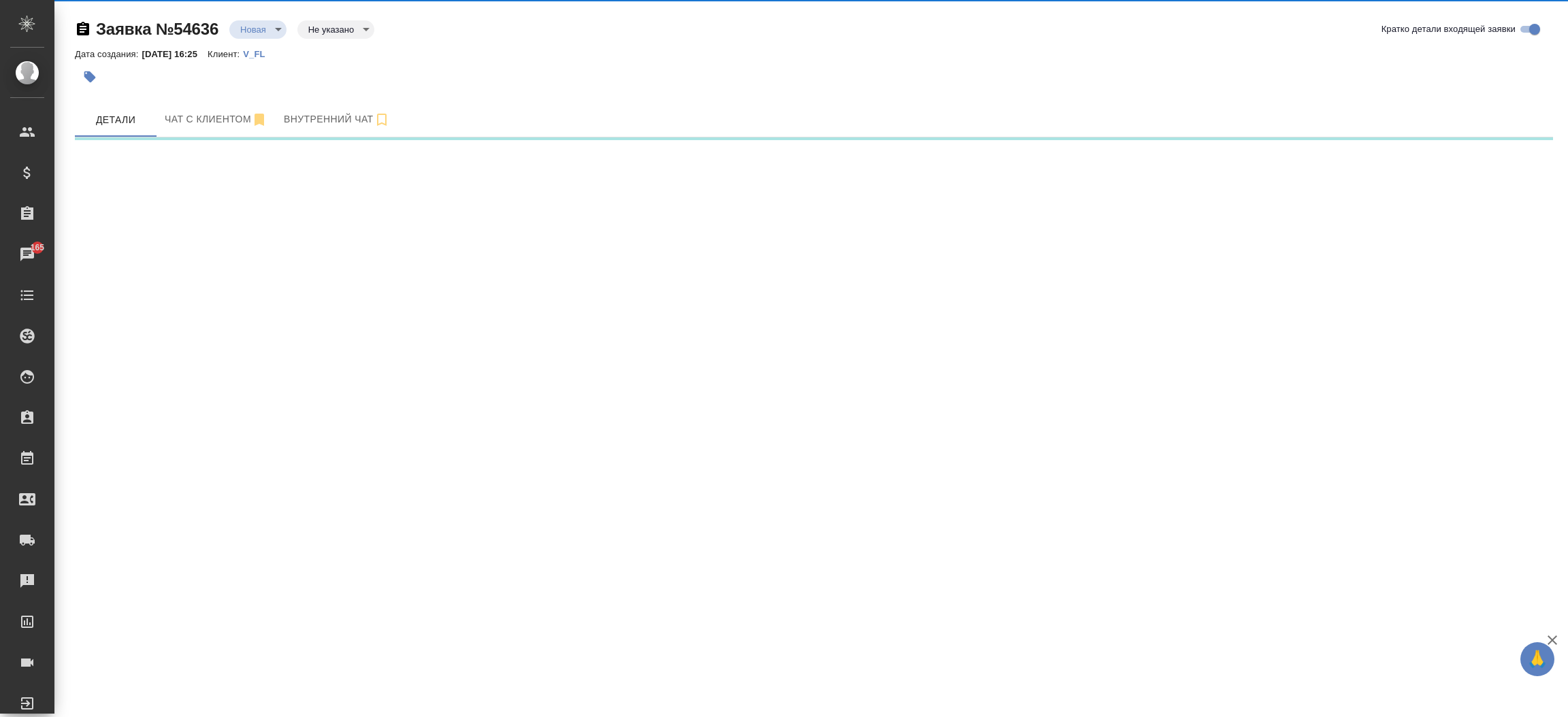
select select "RU"
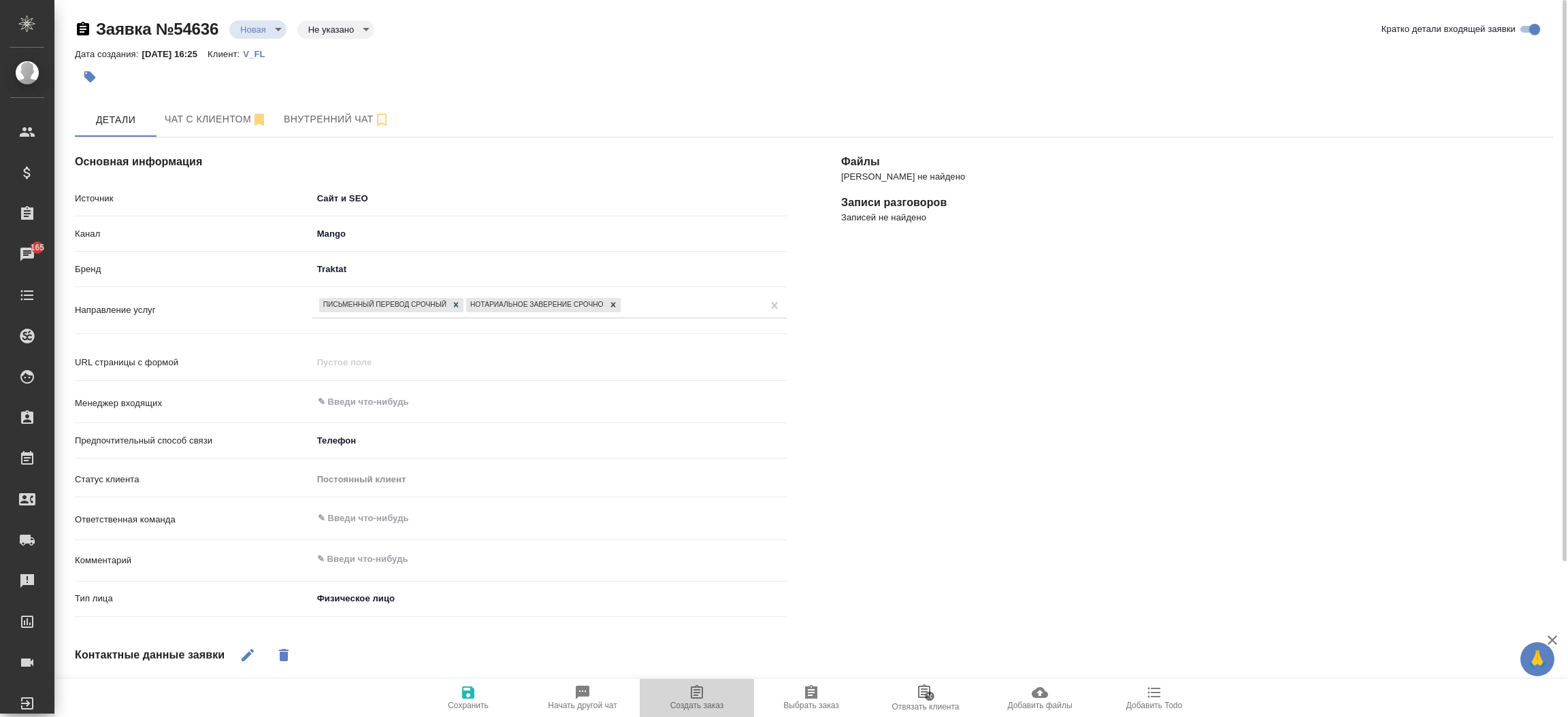
click at [686, 692] on span "Создать заказ" at bounding box center [696, 697] width 98 height 26
type textarea "x"
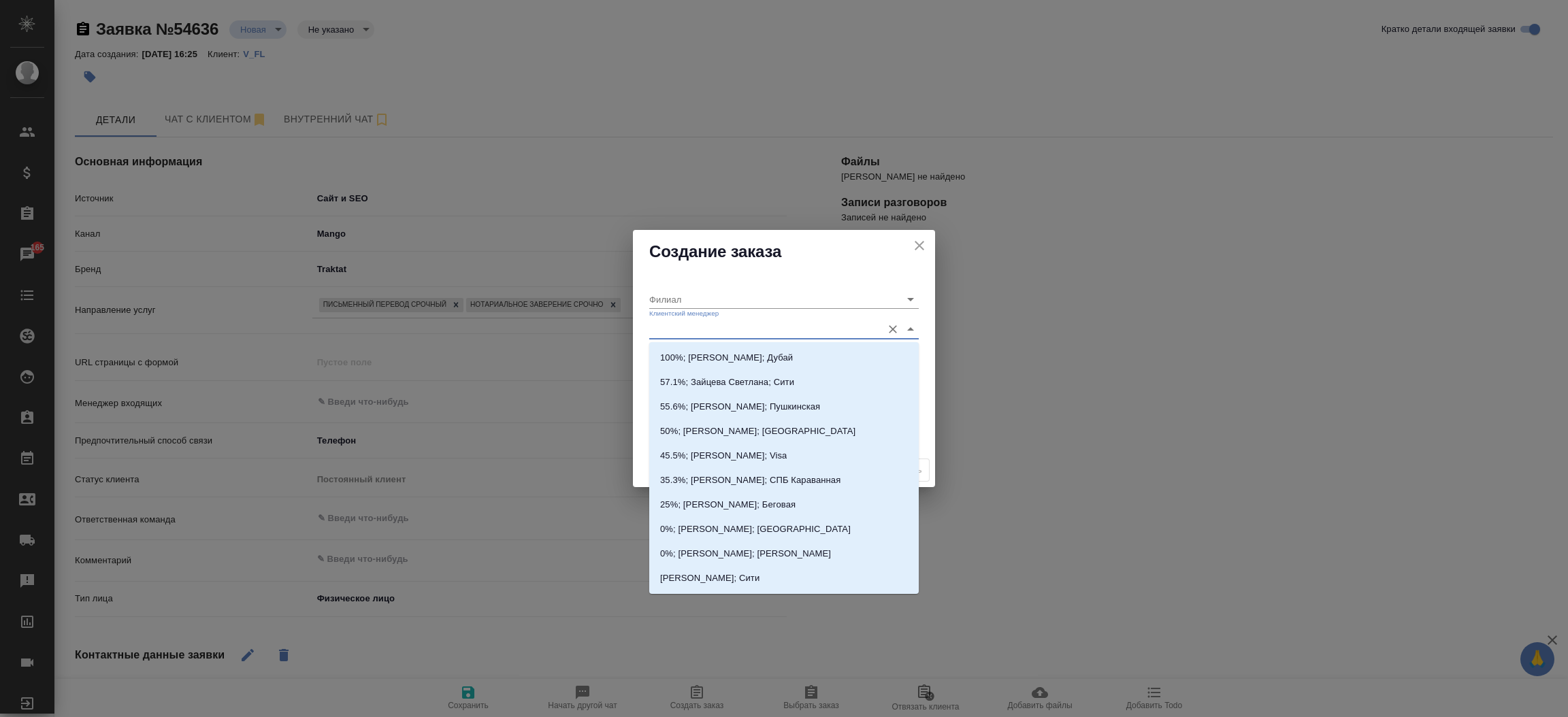
click at [703, 338] on input "Клиентский менеджер" at bounding box center [762, 328] width 226 height 18
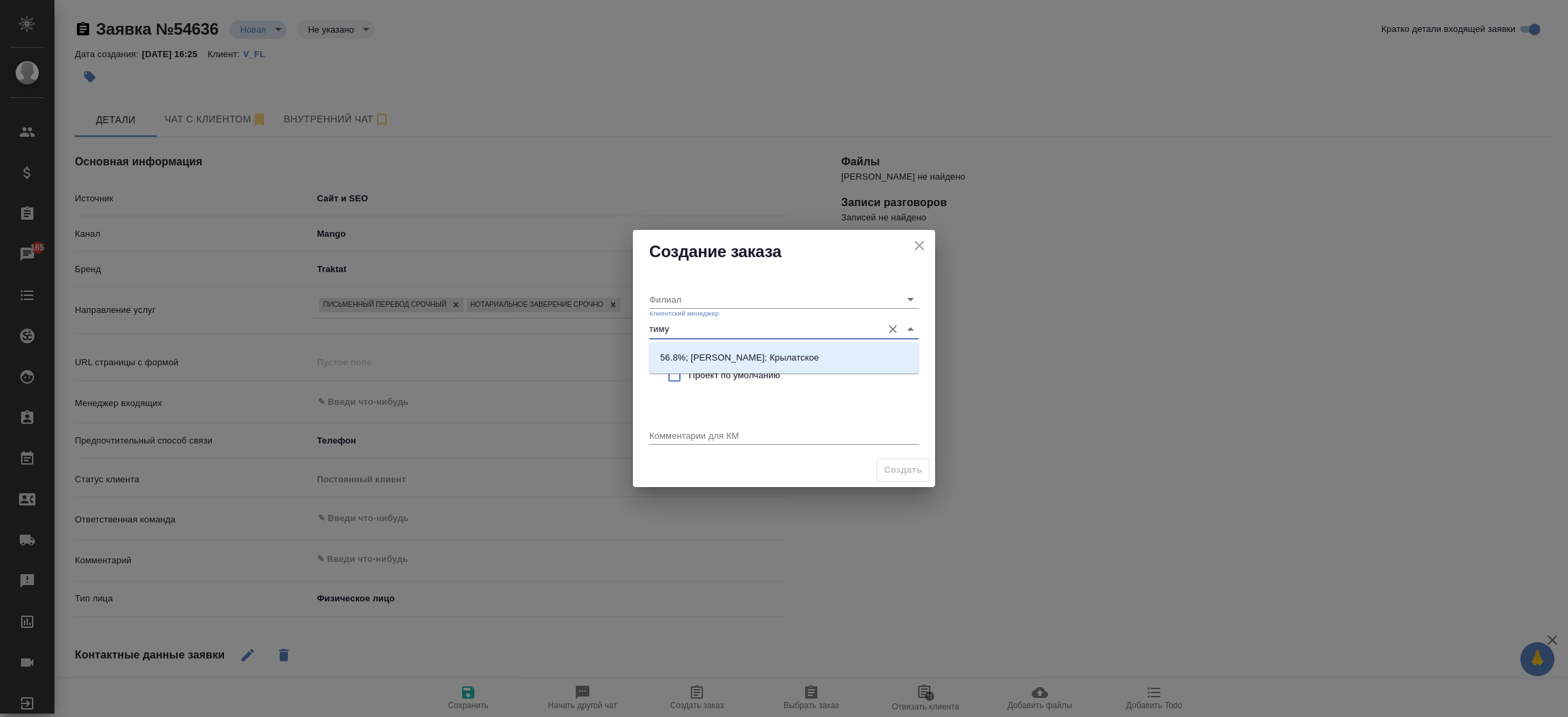
type input "[PERSON_NAME]"
click at [709, 349] on li "56.8%; [PERSON_NAME]; Крылатское" at bounding box center [784, 358] width 269 height 25
type input "Крылатское"
type input "56.8%; [PERSON_NAME]; Крылатское"
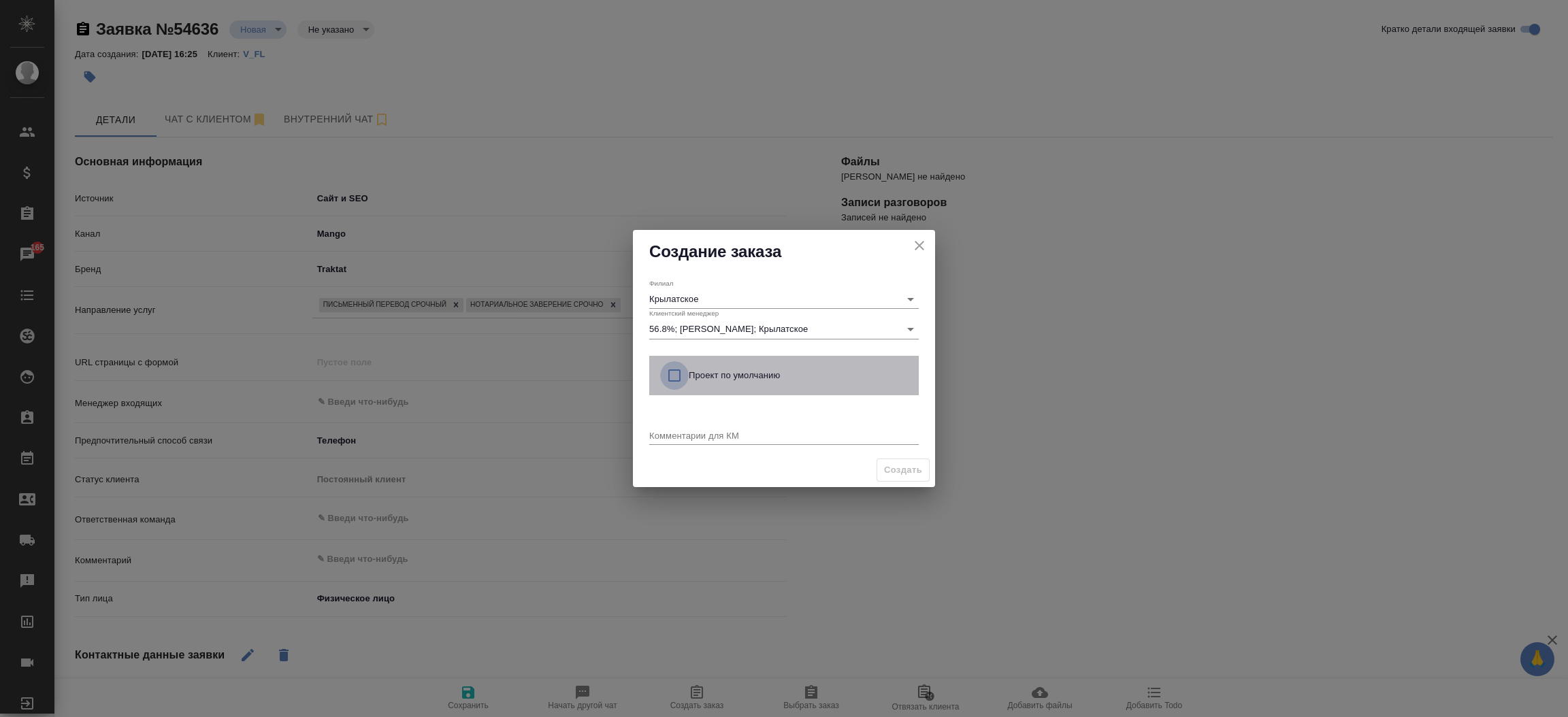
click at [671, 370] on input "checkbox" at bounding box center [674, 375] width 29 height 29
checkbox input "true"
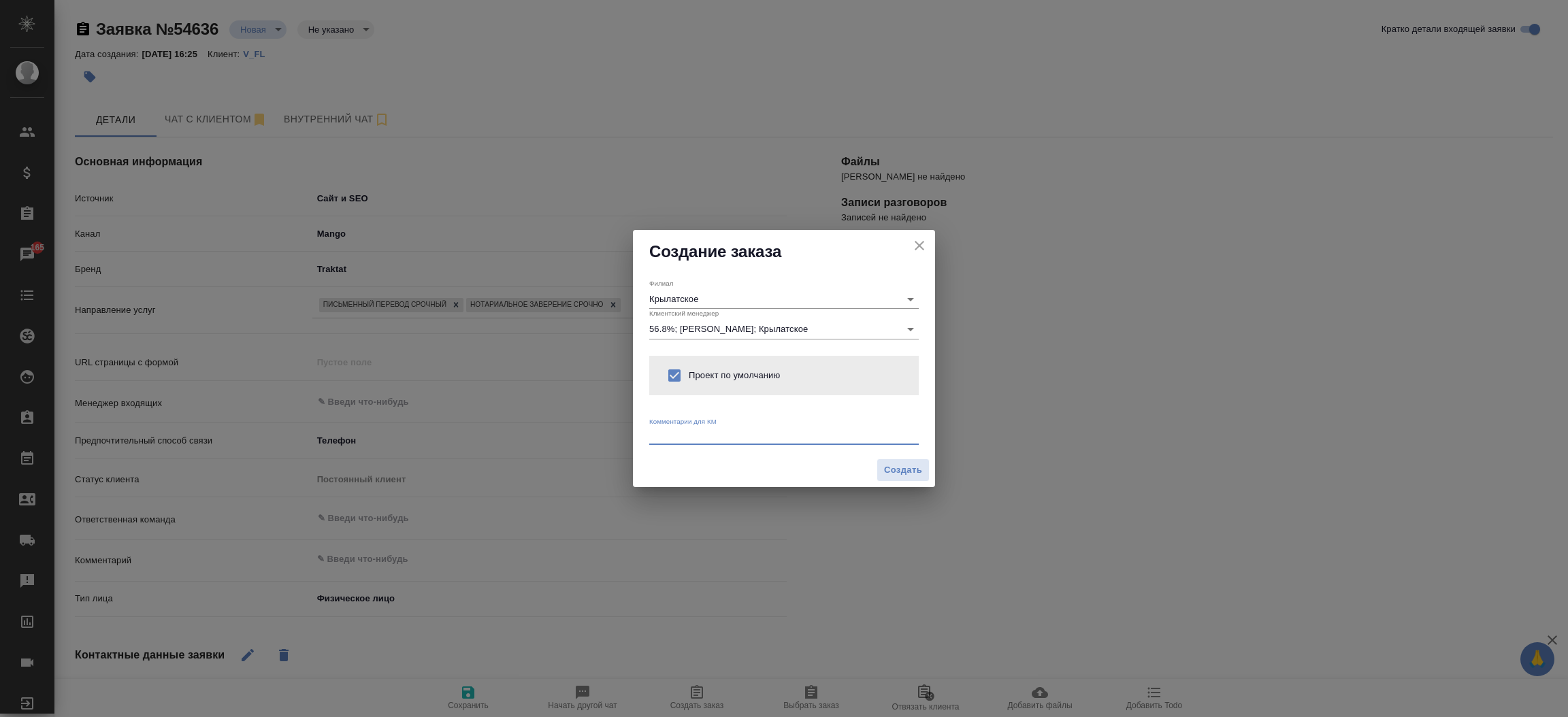
click at [660, 432] on textarea at bounding box center [784, 435] width 269 height 11
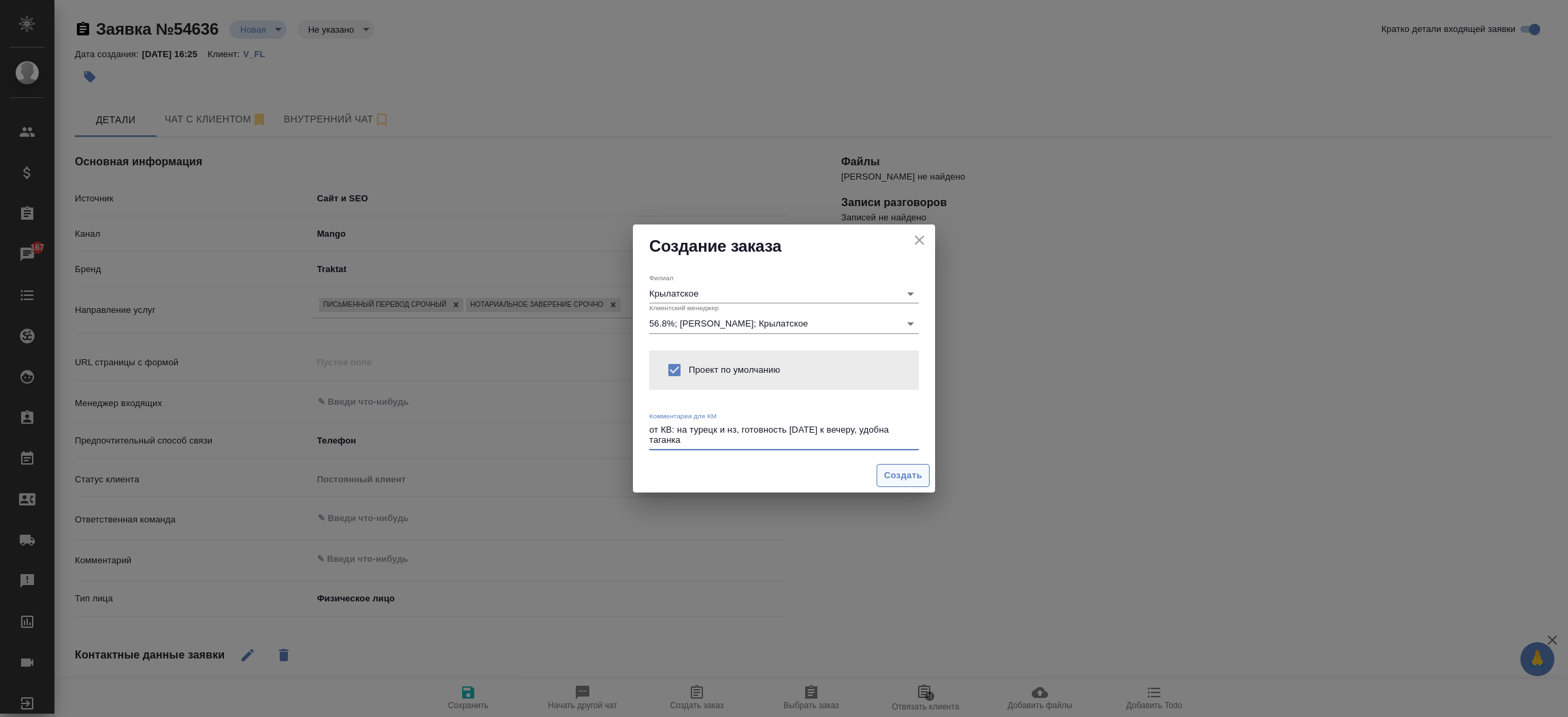
type textarea "от КВ: на турецк и нз, готовность [DATE] к вечеру, удобна таганка"
click at [885, 479] on span "Создать" at bounding box center [903, 476] width 38 height 15
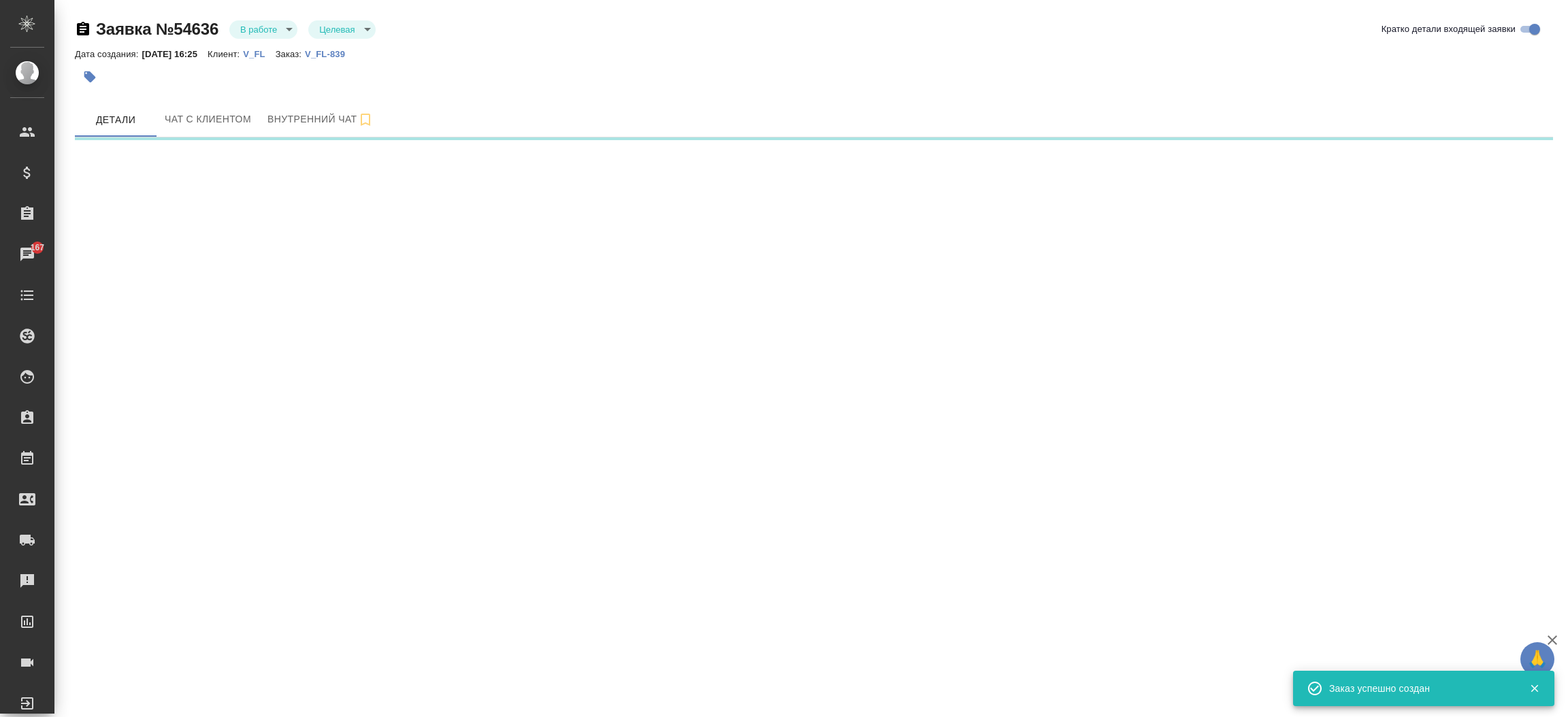
select select "RU"
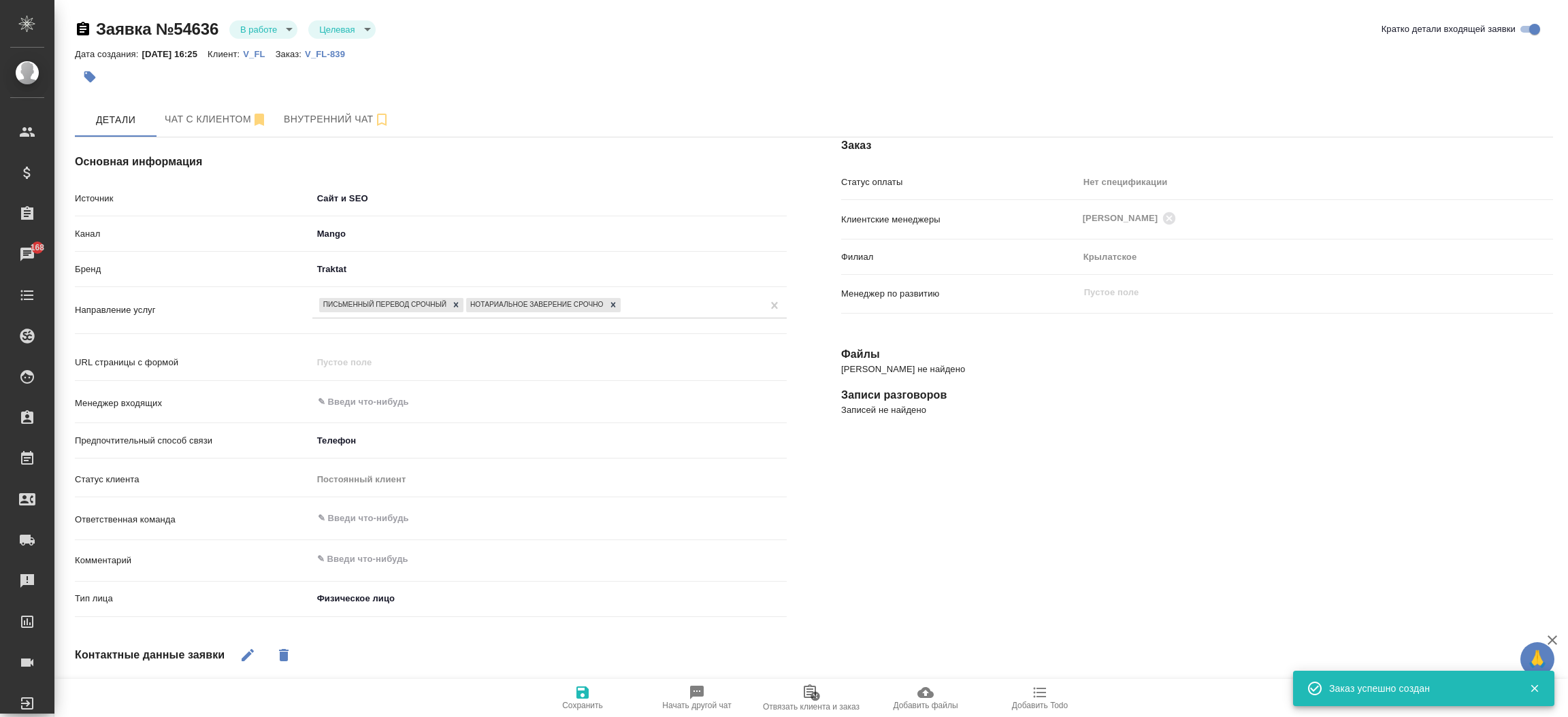
type textarea "x"
click at [220, 117] on span "Чат с клиентом" at bounding box center [216, 120] width 102 height 17
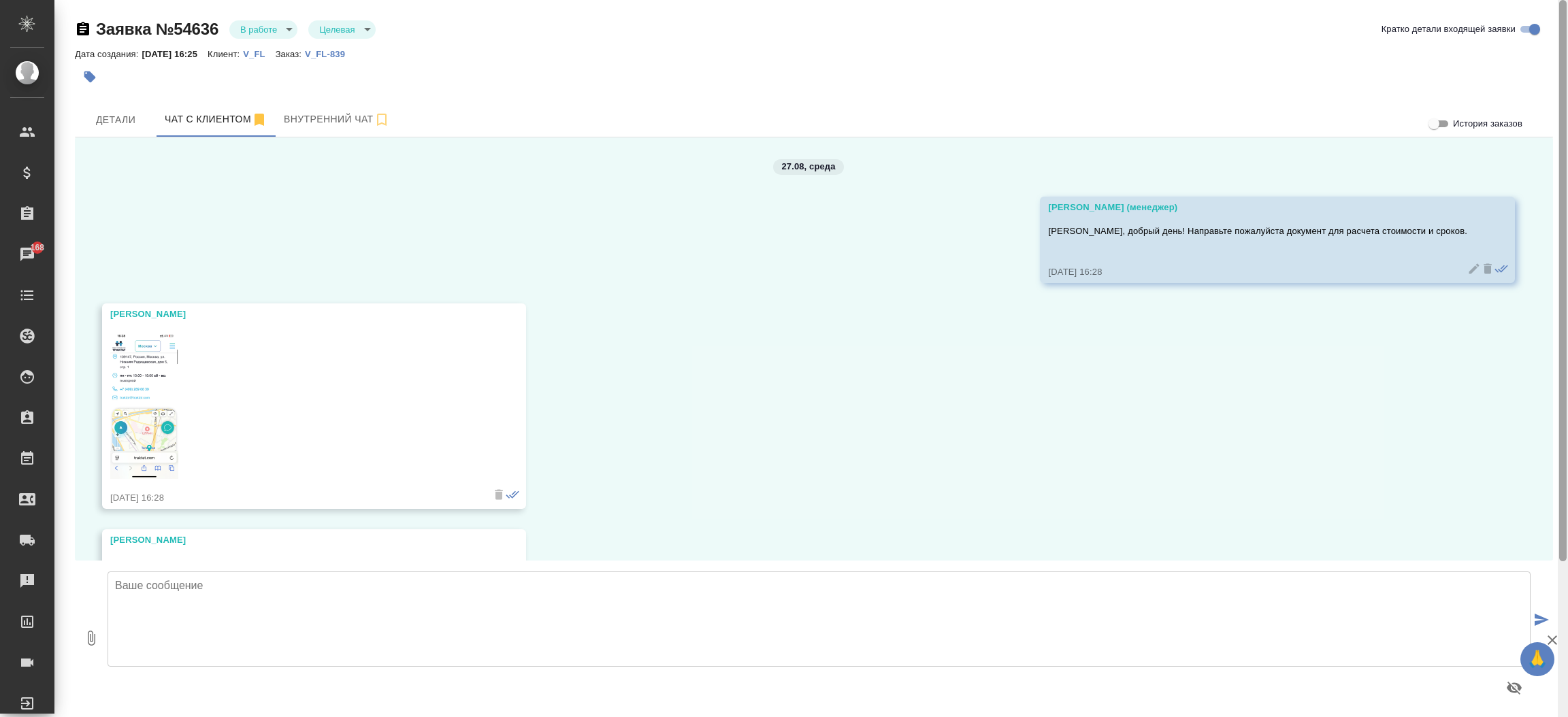
scroll to position [6, 0]
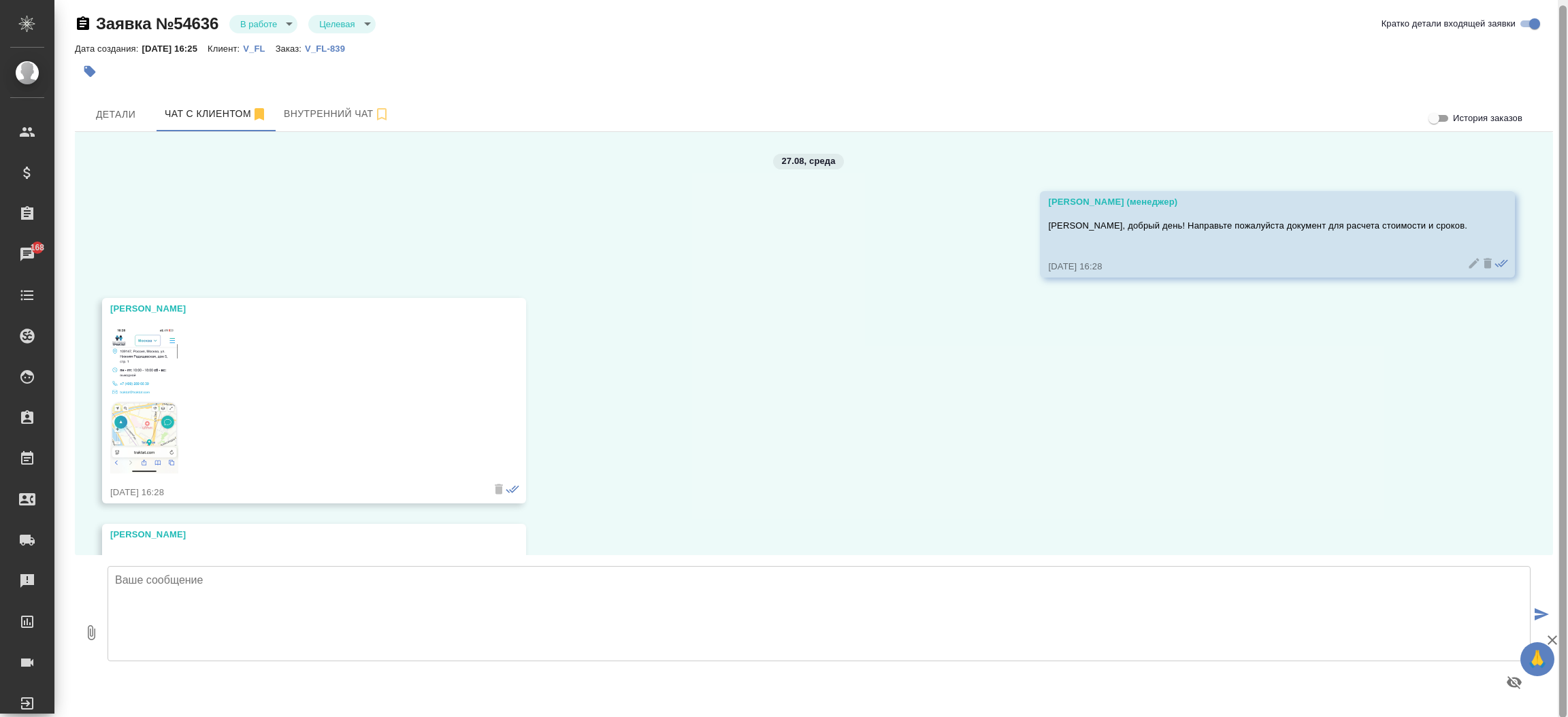
drag, startPoint x: 1558, startPoint y: 326, endPoint x: 1567, endPoint y: 447, distance: 121.3
click at [1567, 447] on div at bounding box center [1563, 359] width 11 height 718
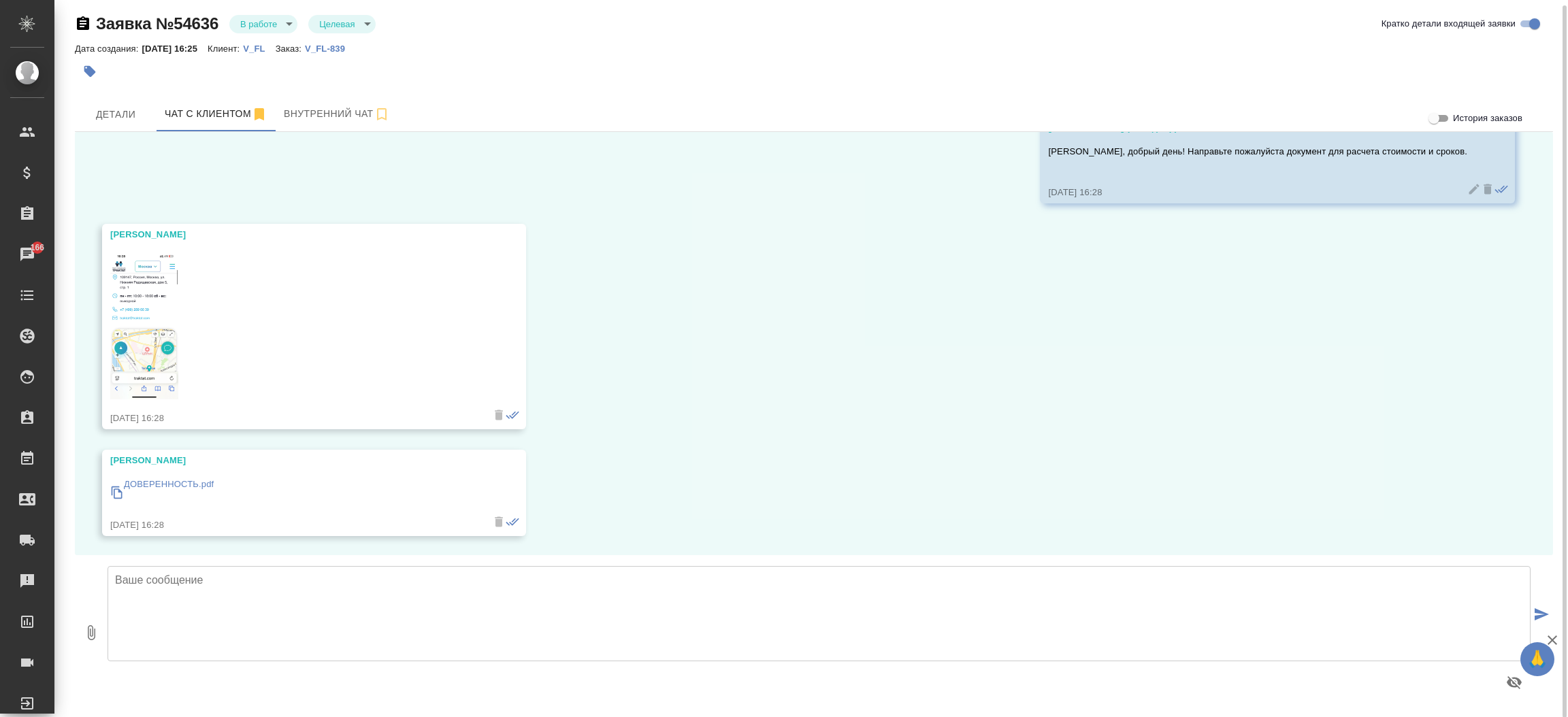
click at [166, 483] on p "ДОВЕРЕННОСТЬ.pdf" at bounding box center [169, 484] width 90 height 13
click at [88, 112] on span "Детали" at bounding box center [116, 115] width 65 height 17
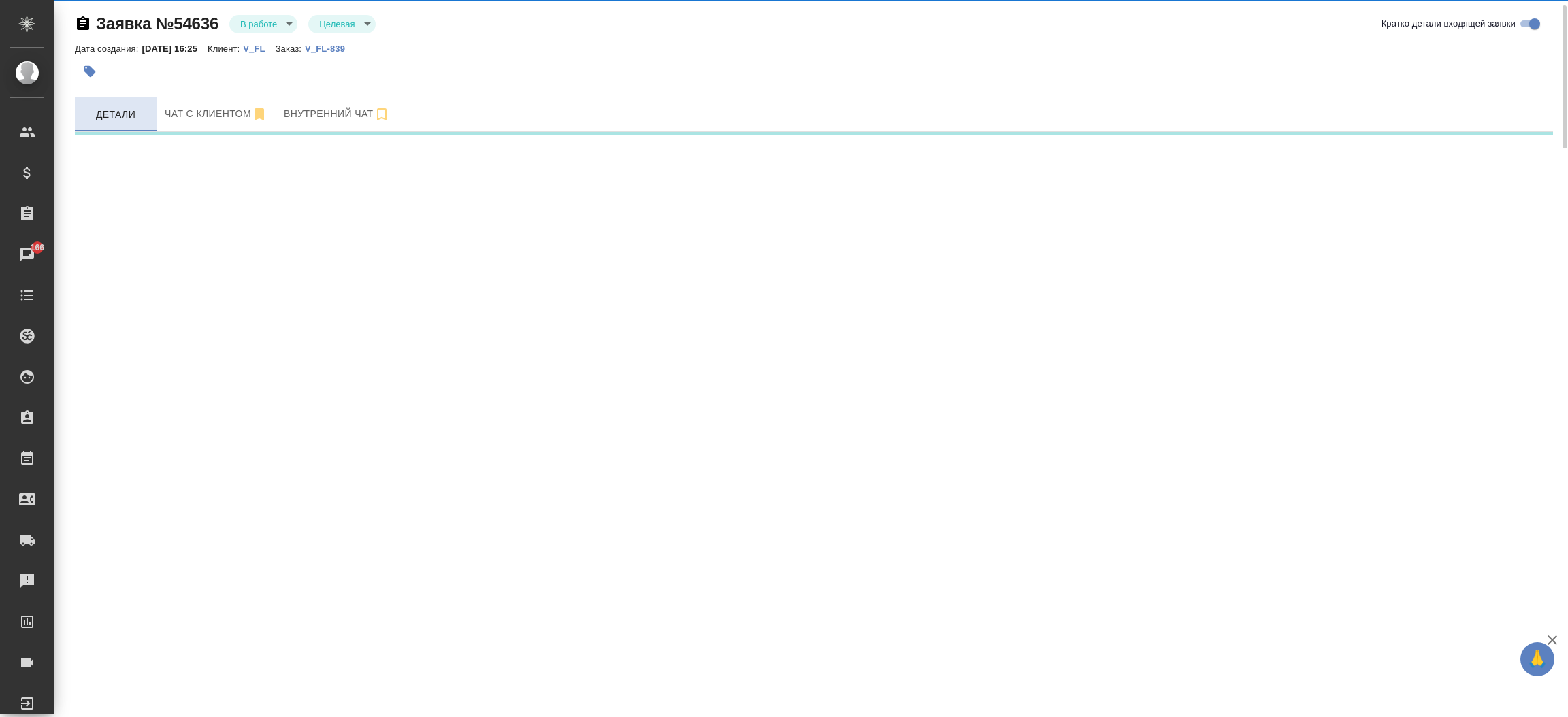
select select "RU"
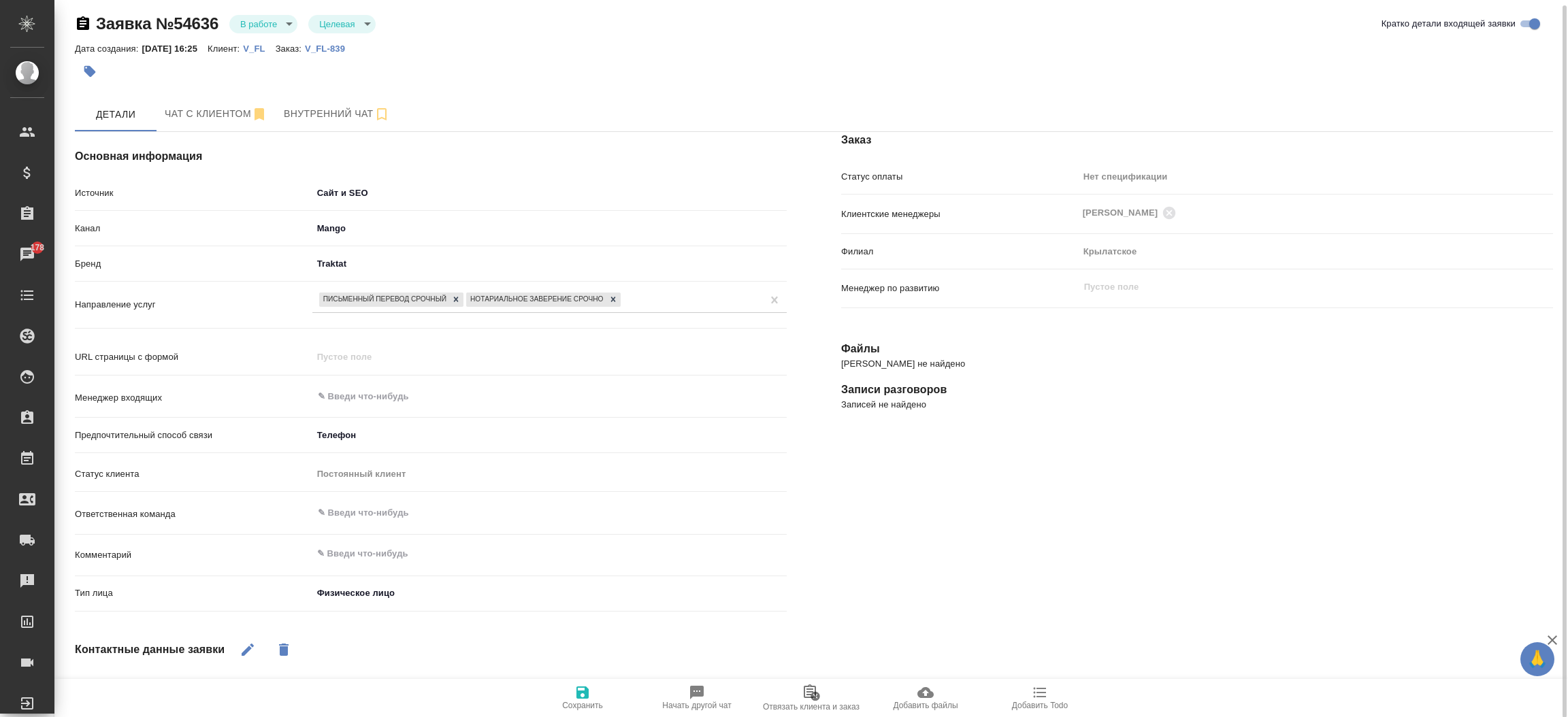
type textarea "x"
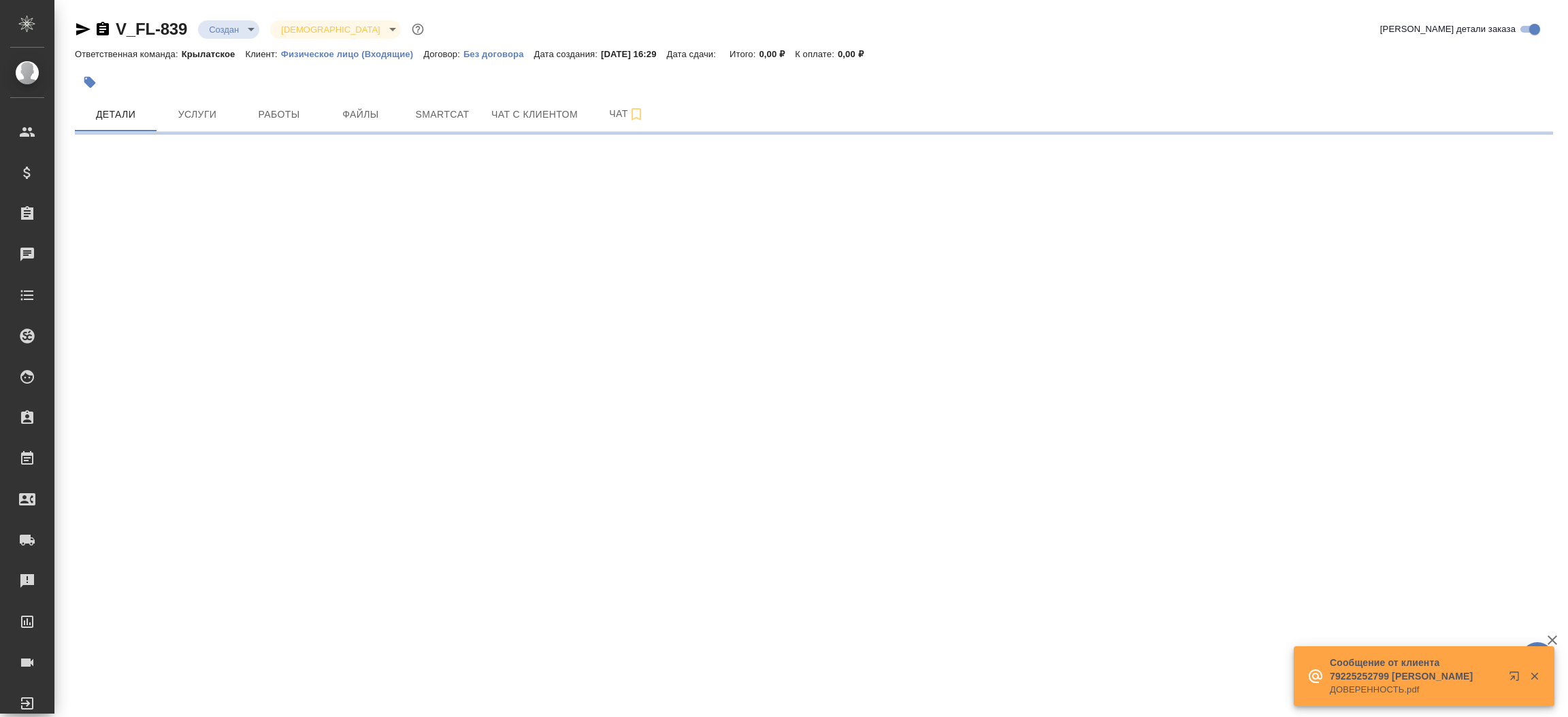
select select "RU"
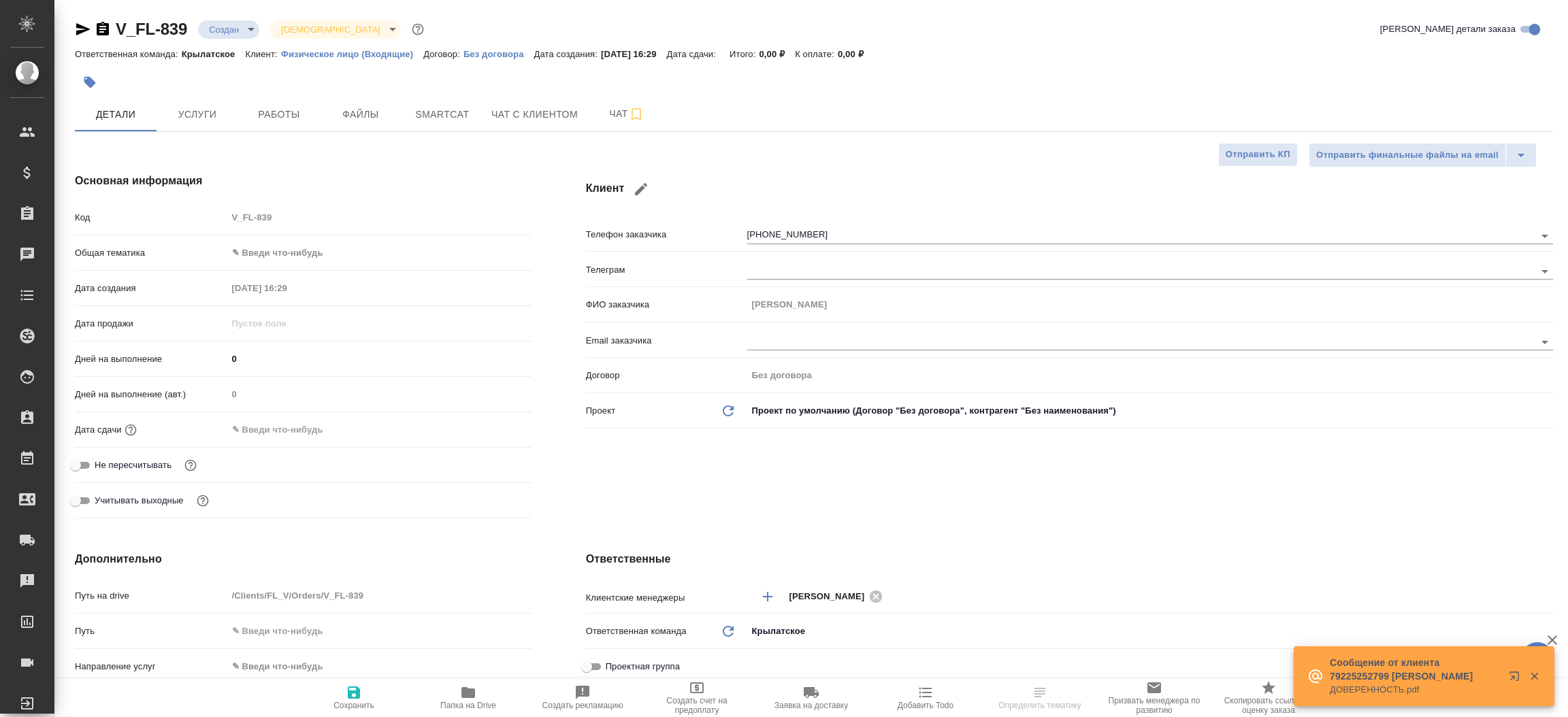
type textarea "x"
click at [84, 29] on icon "button" at bounding box center [82, 29] width 16 height 16
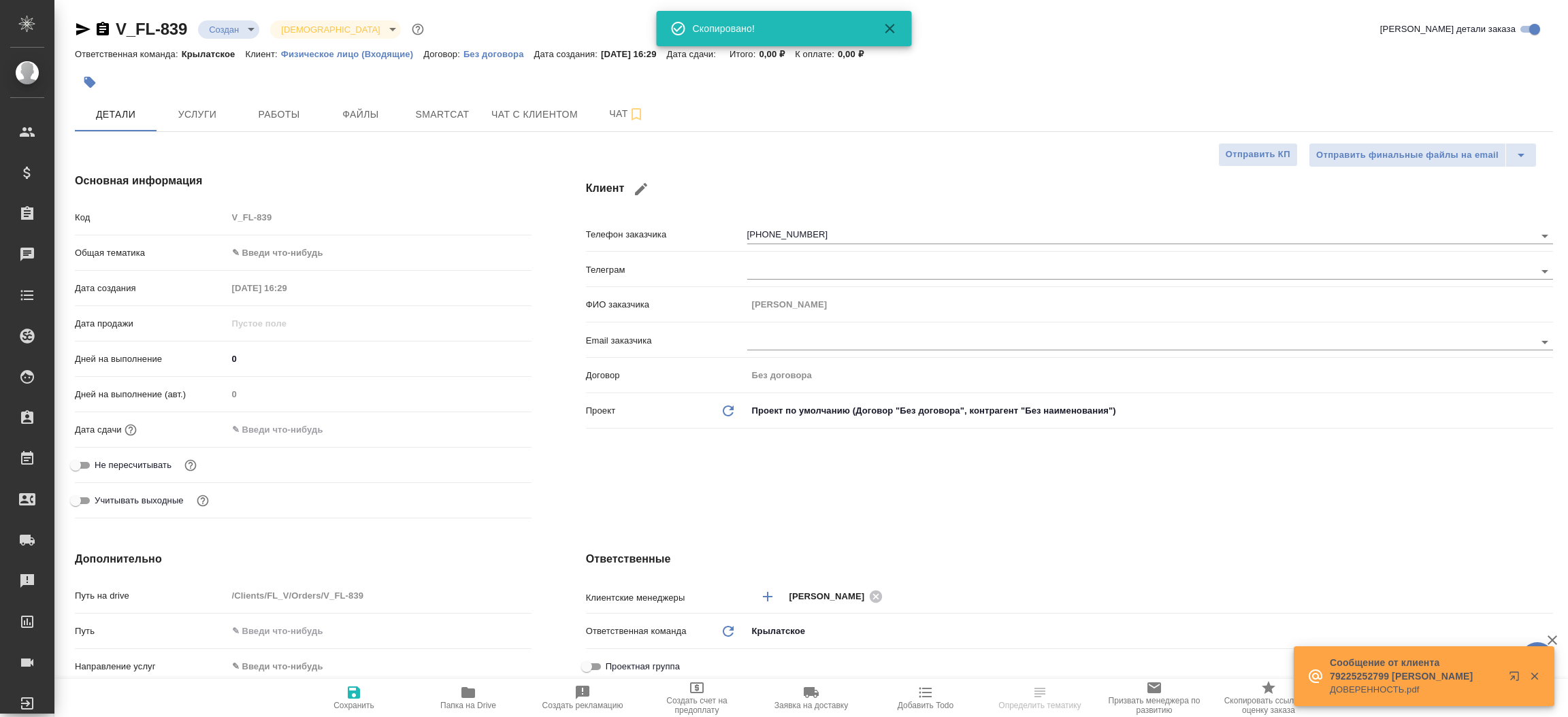
type textarea "x"
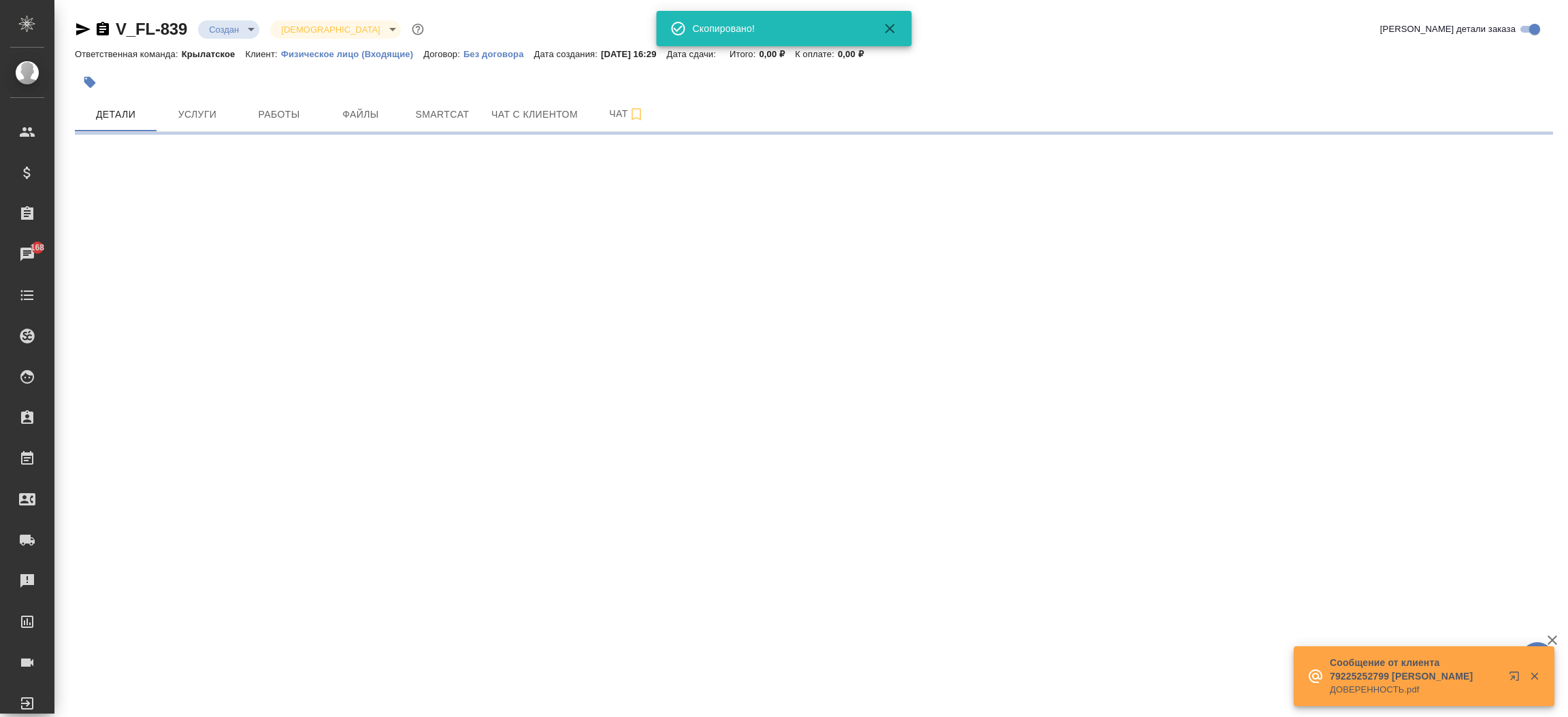
select select "RU"
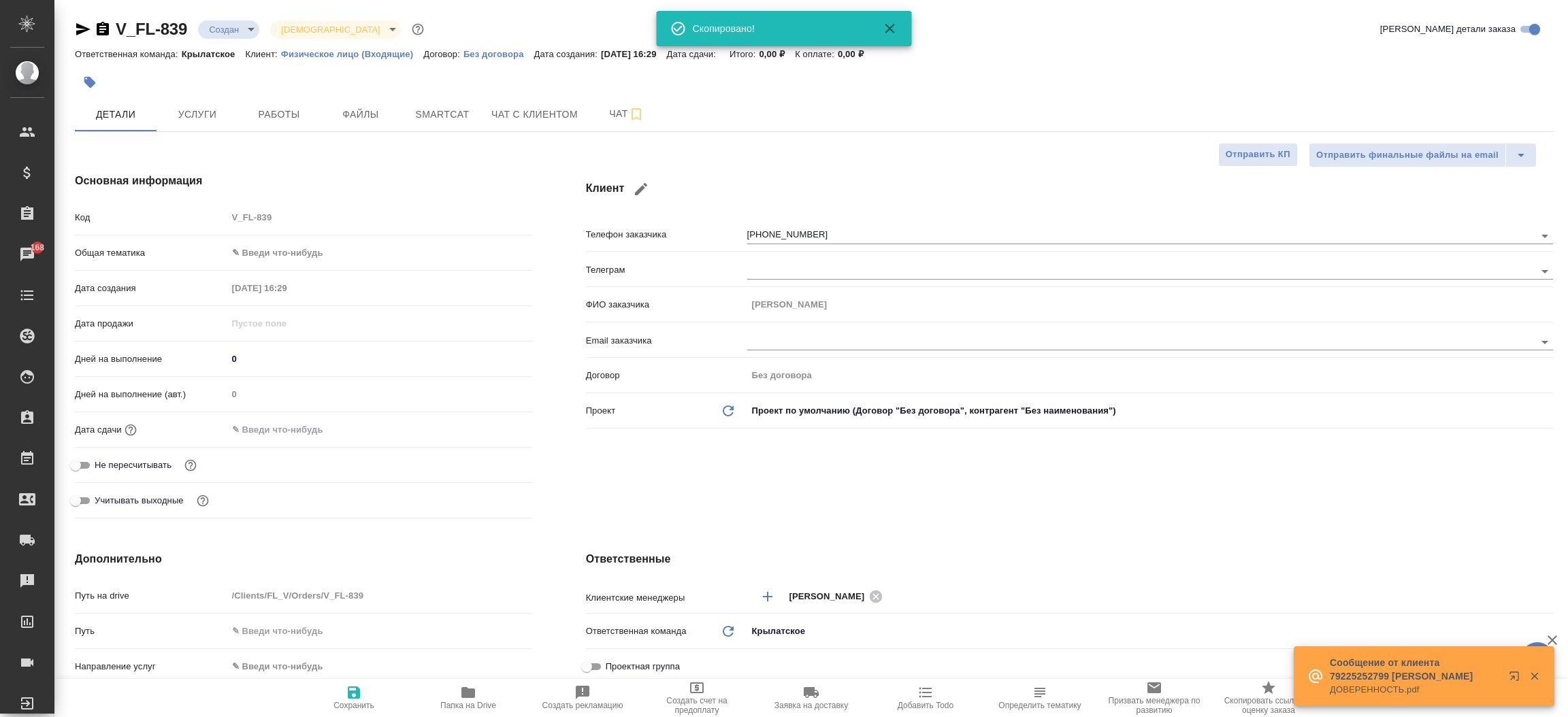
type textarea "x"
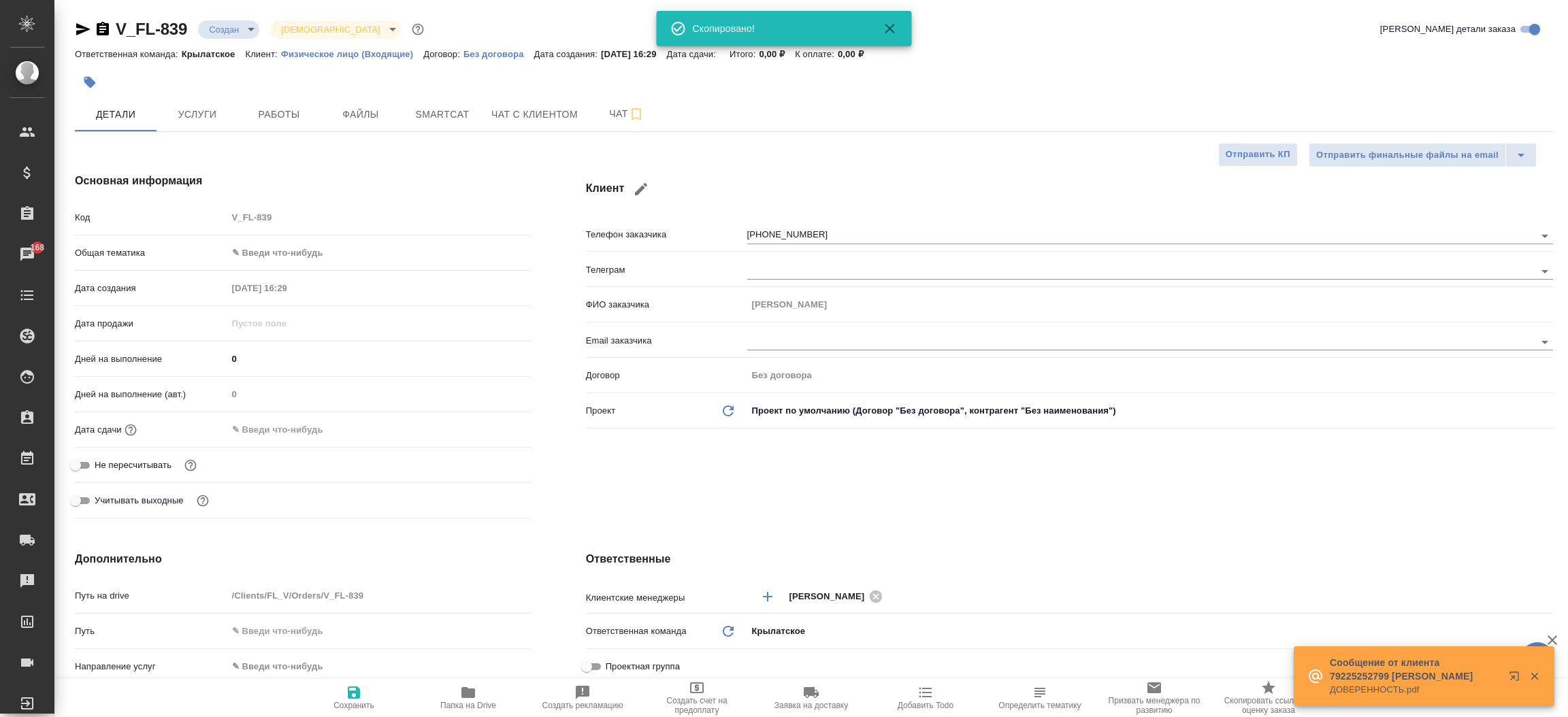
type textarea "x"
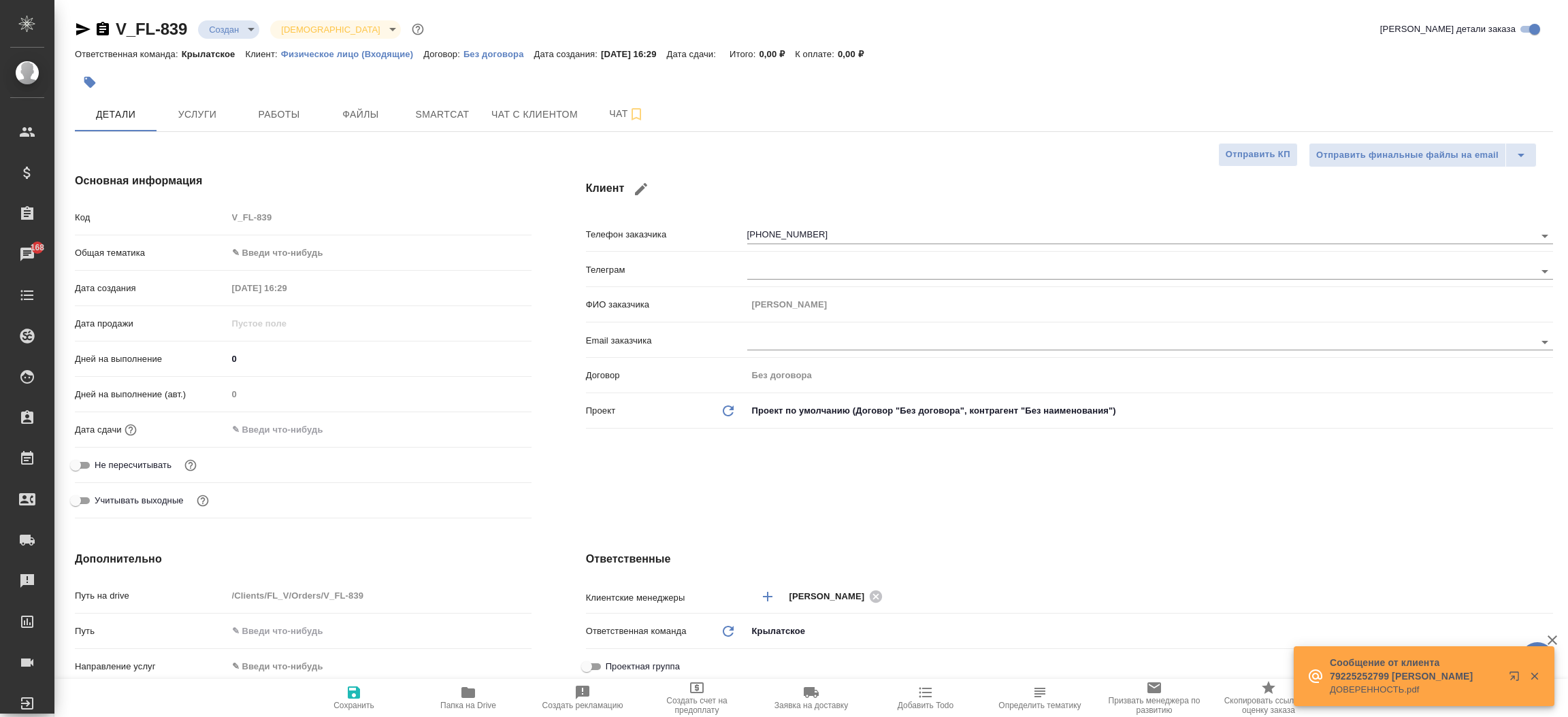
type textarea "x"
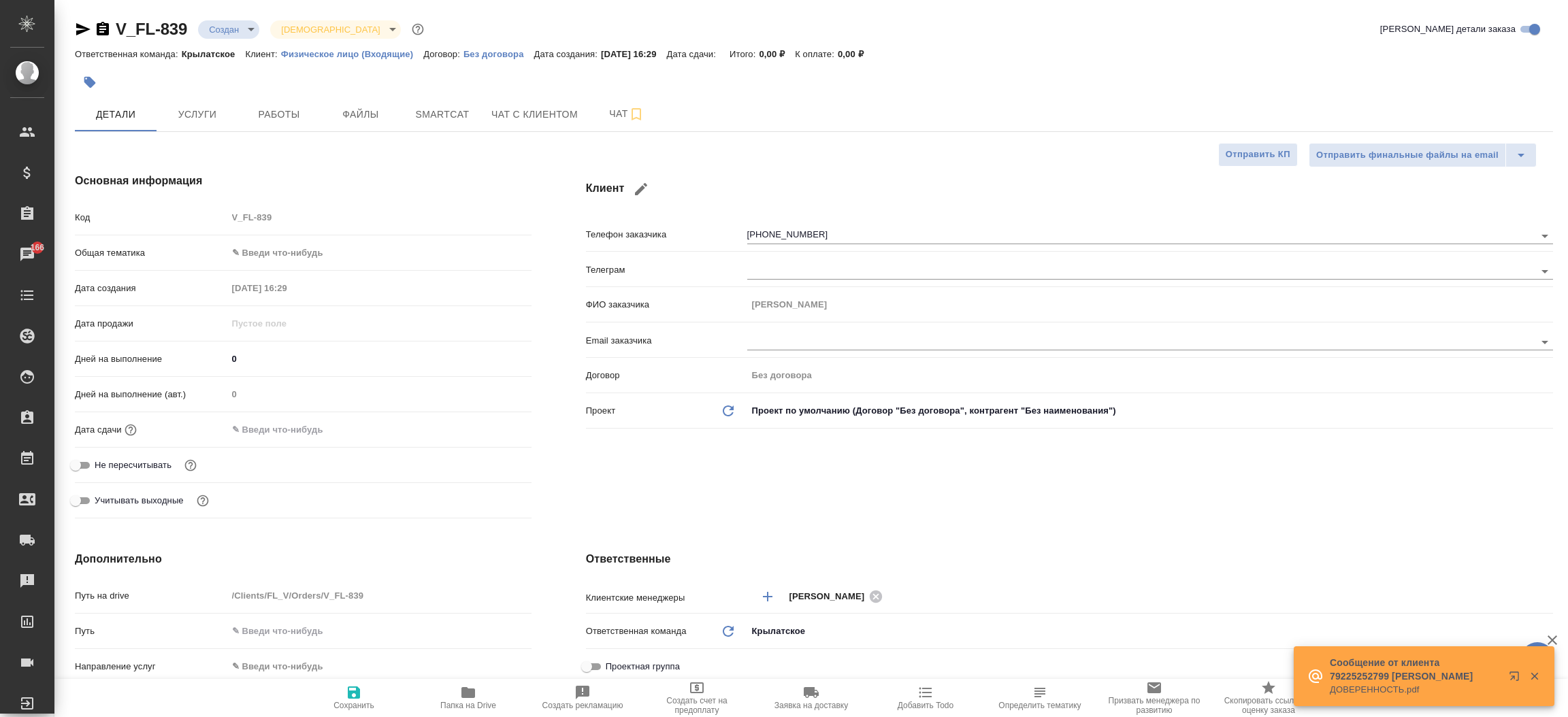
type textarea "x"
click at [356, 116] on span "Файлы" at bounding box center [361, 115] width 65 height 17
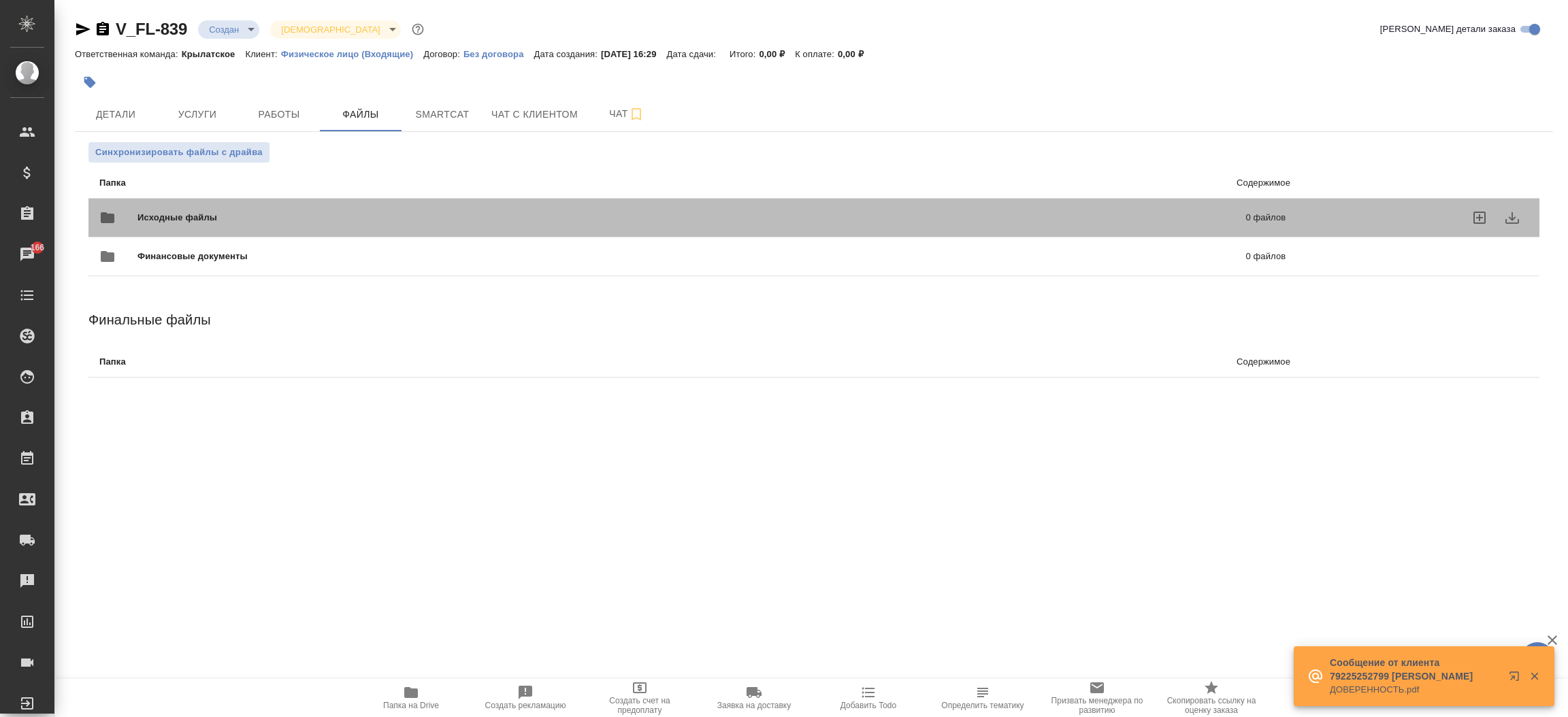
click at [248, 215] on span "Исходные файлы" at bounding box center [435, 217] width 594 height 13
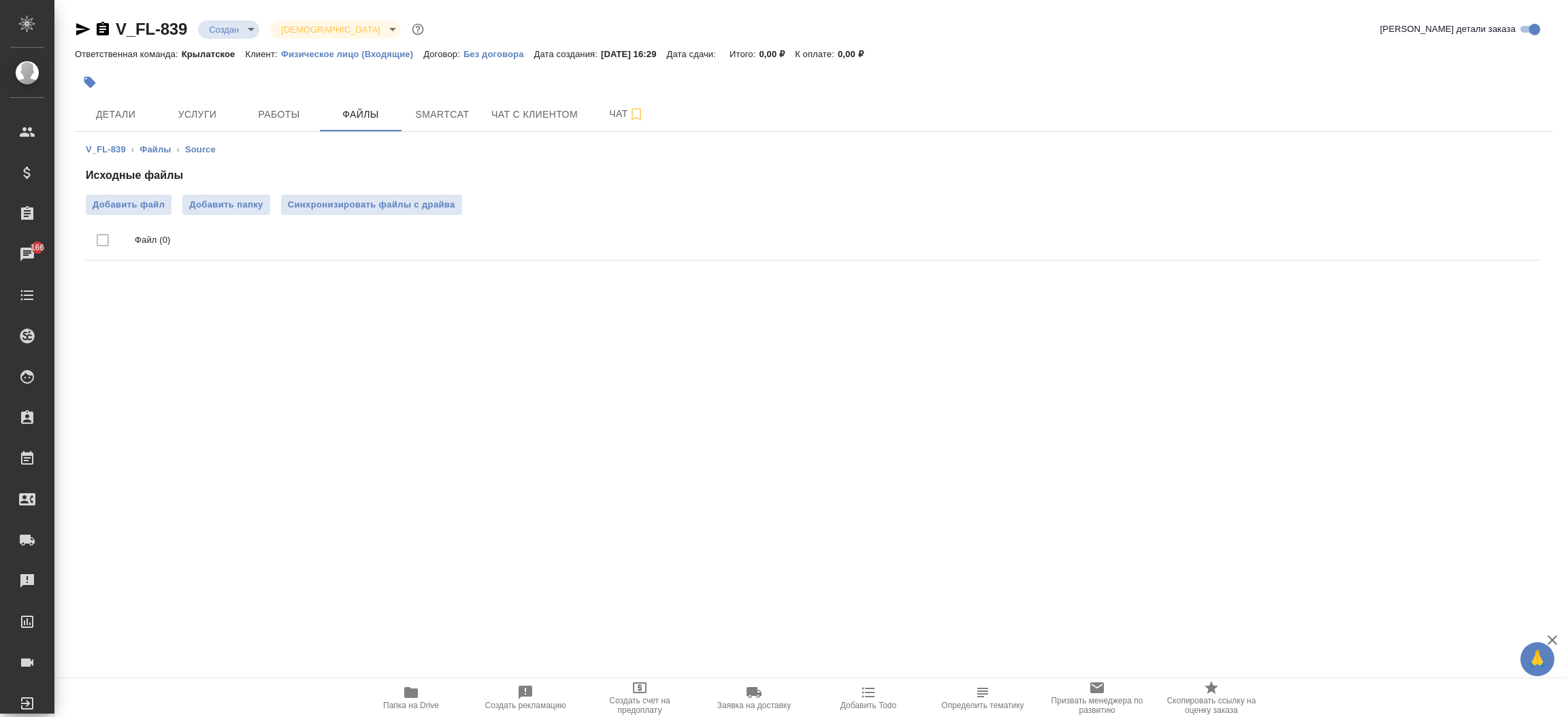
click at [102, 184] on div "Исходные файлы Добавить файл Добавить папку Синхронизировать файлы с драйва Фай…" at bounding box center [814, 216] width 1457 height 99
click at [103, 198] on span "Добавить файл" at bounding box center [128, 205] width 72 height 13
click at [0, 0] on input "Добавить файл" at bounding box center [0, 0] width 0 height 0
click at [124, 203] on span "Добавить файл" at bounding box center [128, 205] width 72 height 13
click at [0, 0] on input "Добавить файл" at bounding box center [0, 0] width 0 height 0
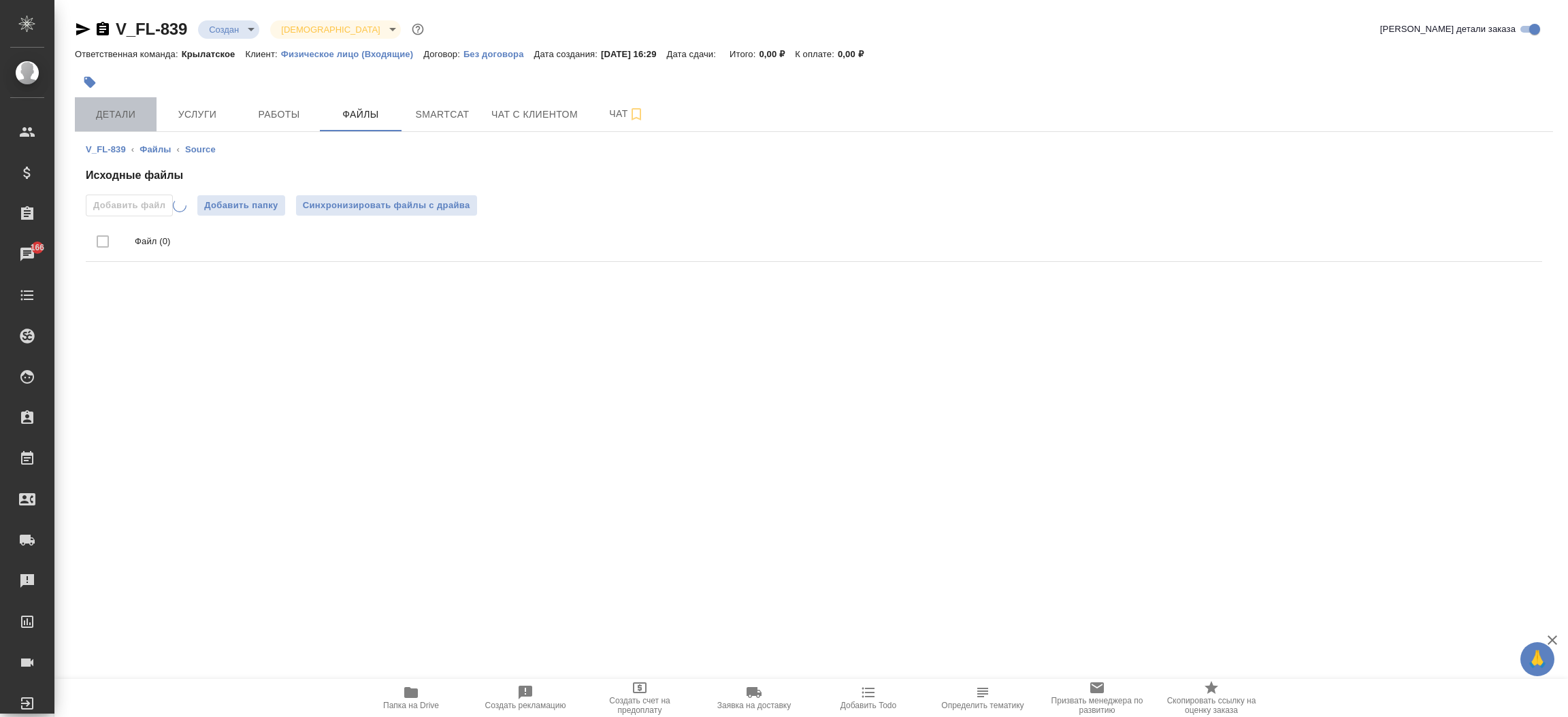
click at [103, 108] on span "Детали" at bounding box center [116, 115] width 65 height 17
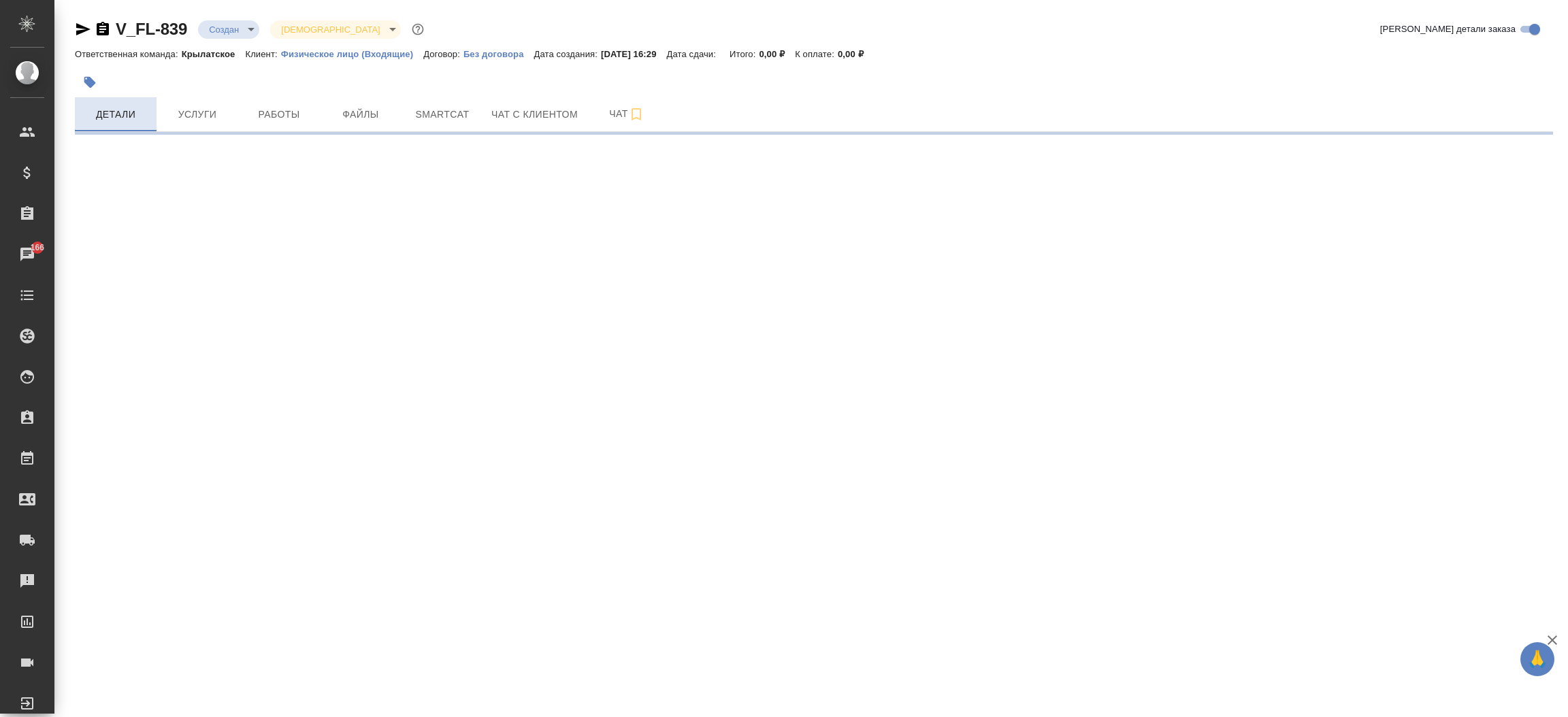
select select "RU"
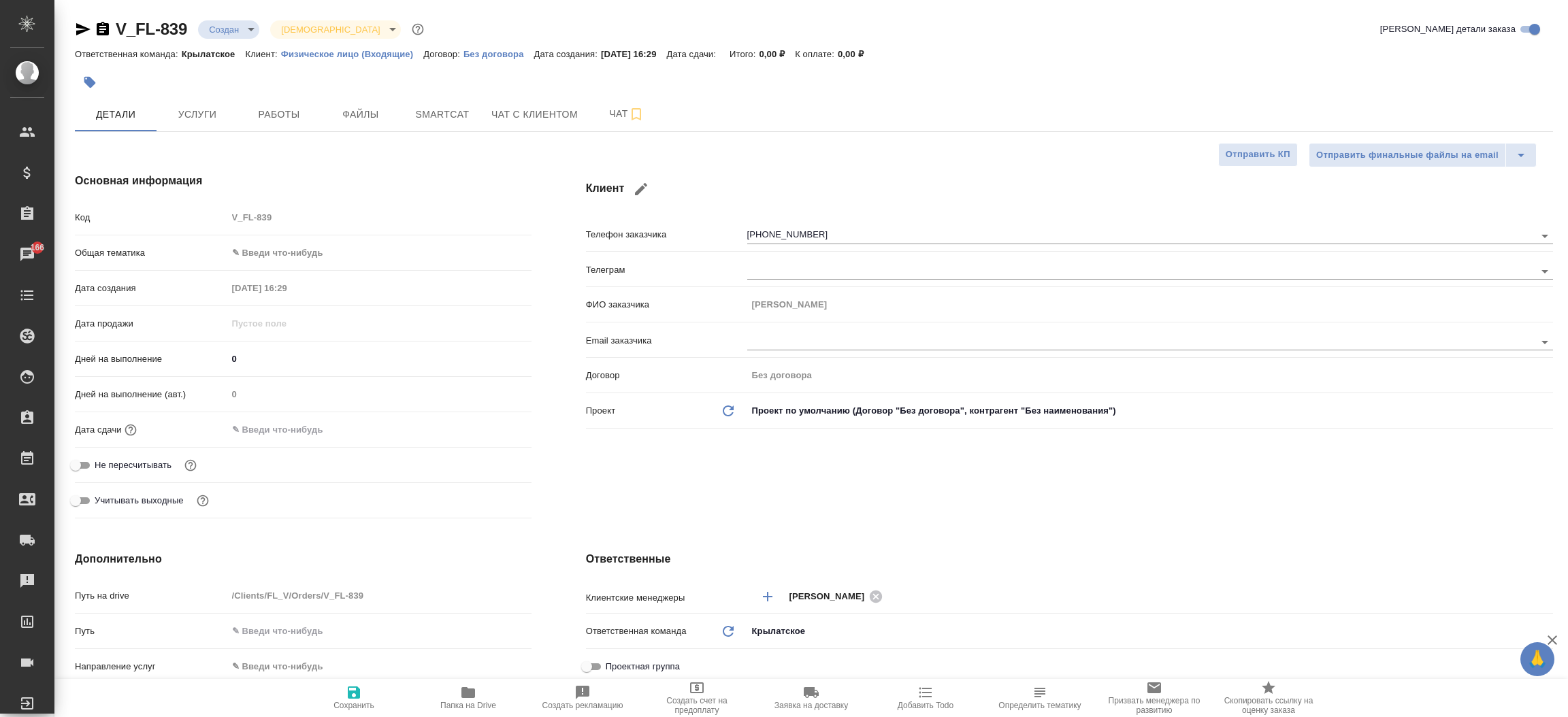
type textarea "x"
click at [354, 132] on div "V_FL-839 Создан new Святая троица holyTrinity Кратко детали заказа Ответственна…" at bounding box center [813, 676] width 1493 height 1353
click at [358, 109] on span "Файлы" at bounding box center [361, 115] width 65 height 17
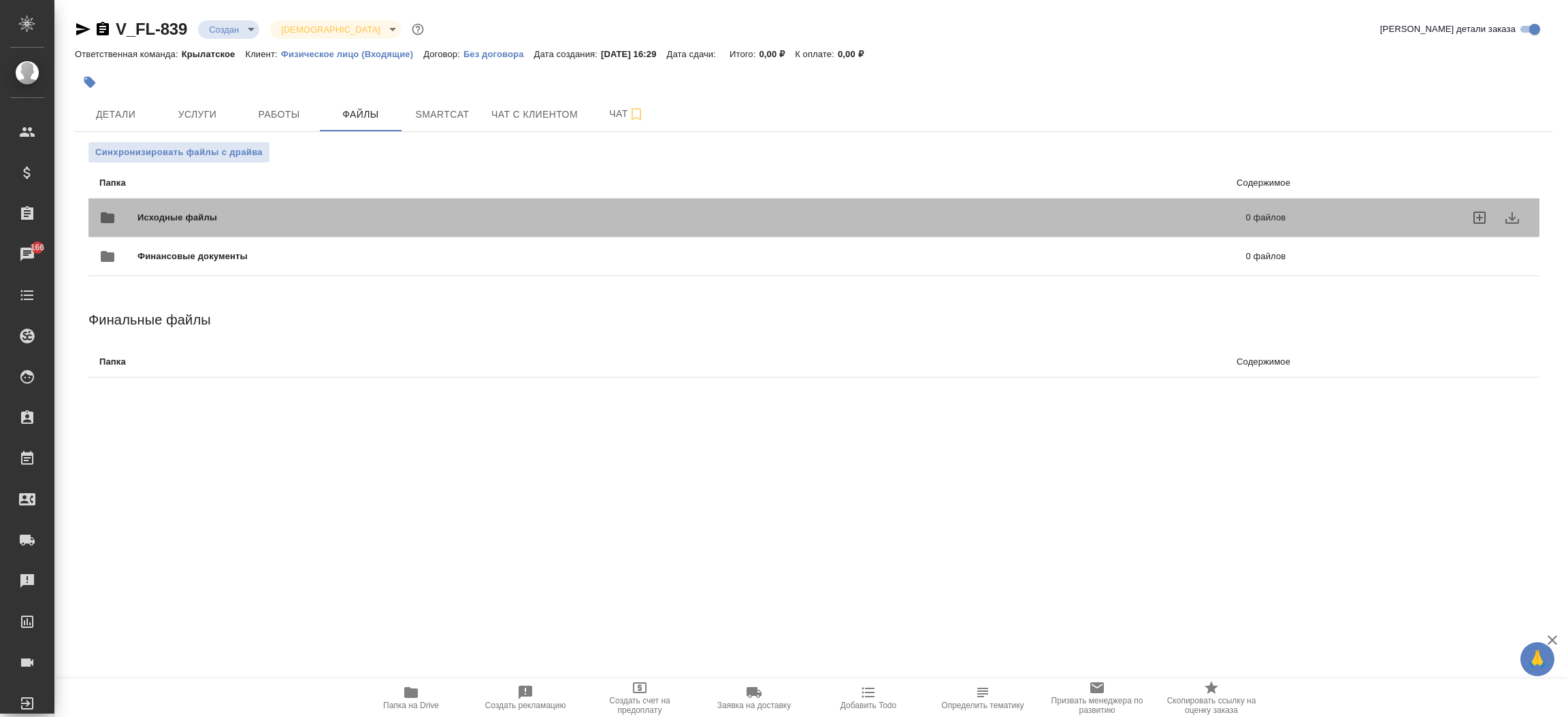
click at [242, 217] on span "Исходные файлы" at bounding box center [435, 217] width 594 height 13
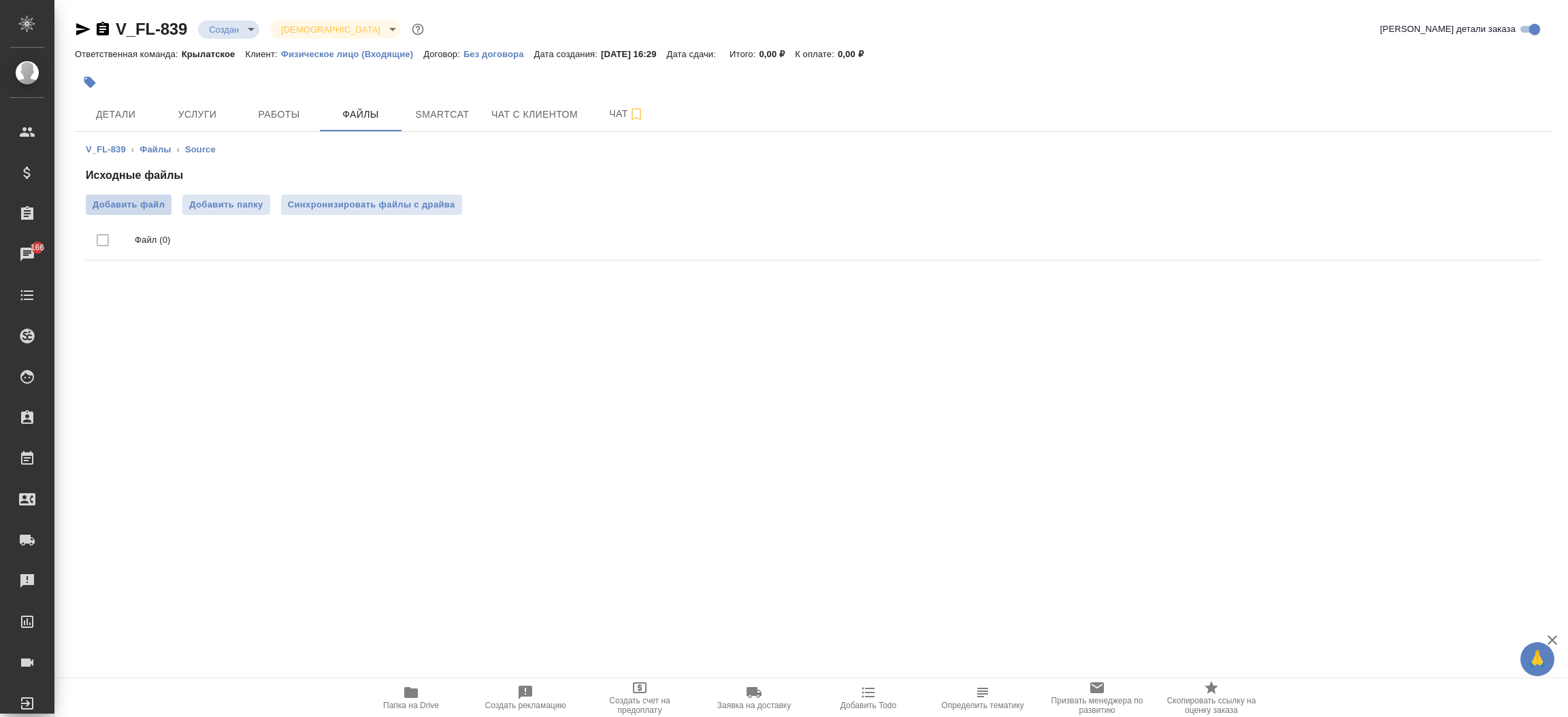
click at [150, 203] on span "Добавить файл" at bounding box center [128, 205] width 72 height 13
click at [0, 0] on input "Добавить файл" at bounding box center [0, 0] width 0 height 0
click at [132, 117] on span "Детали" at bounding box center [116, 115] width 65 height 17
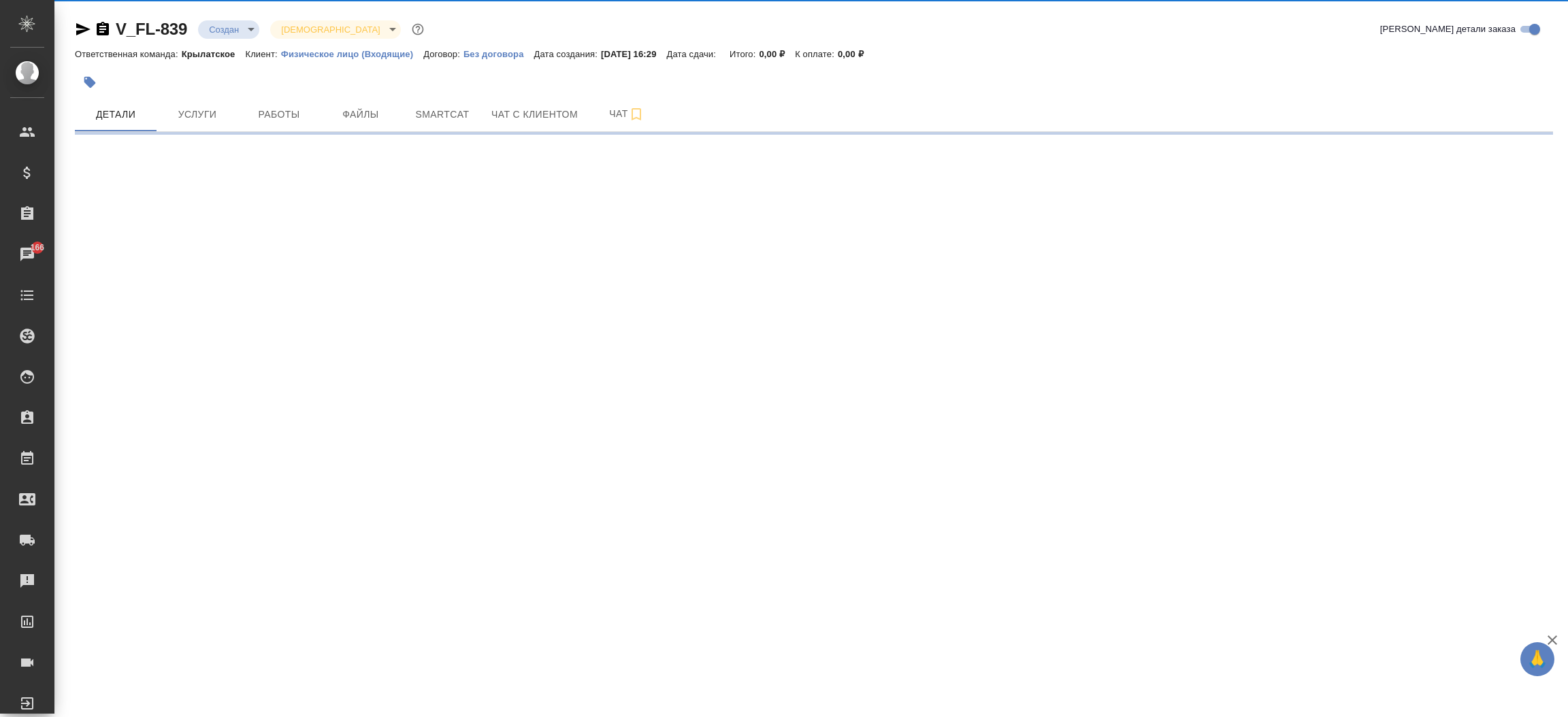
select select "RU"
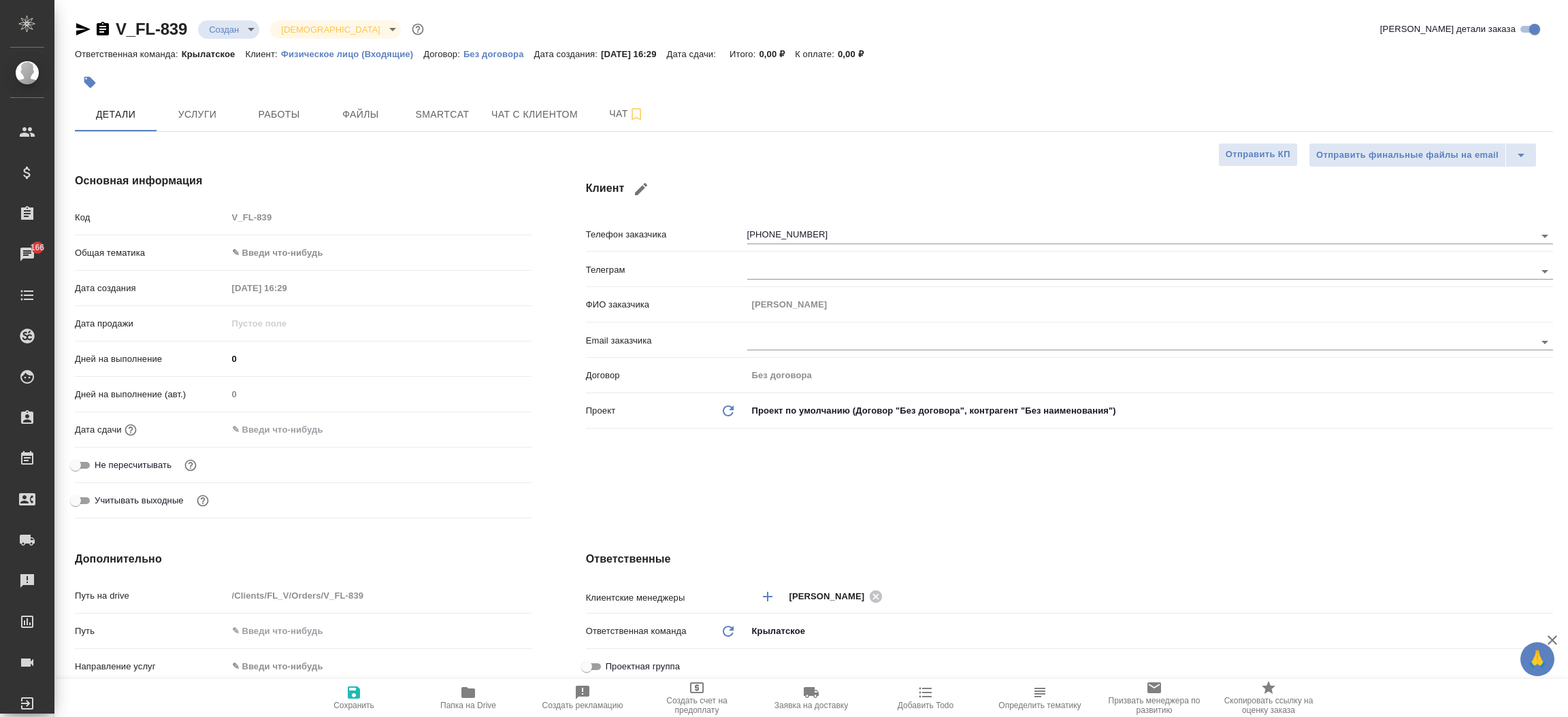
type textarea "x"
click at [540, 446] on div "Основная информация Код V_FL-839 Общая тематика ✎ Введи что-нибудь Дата создани…" at bounding box center [304, 348] width 511 height 406
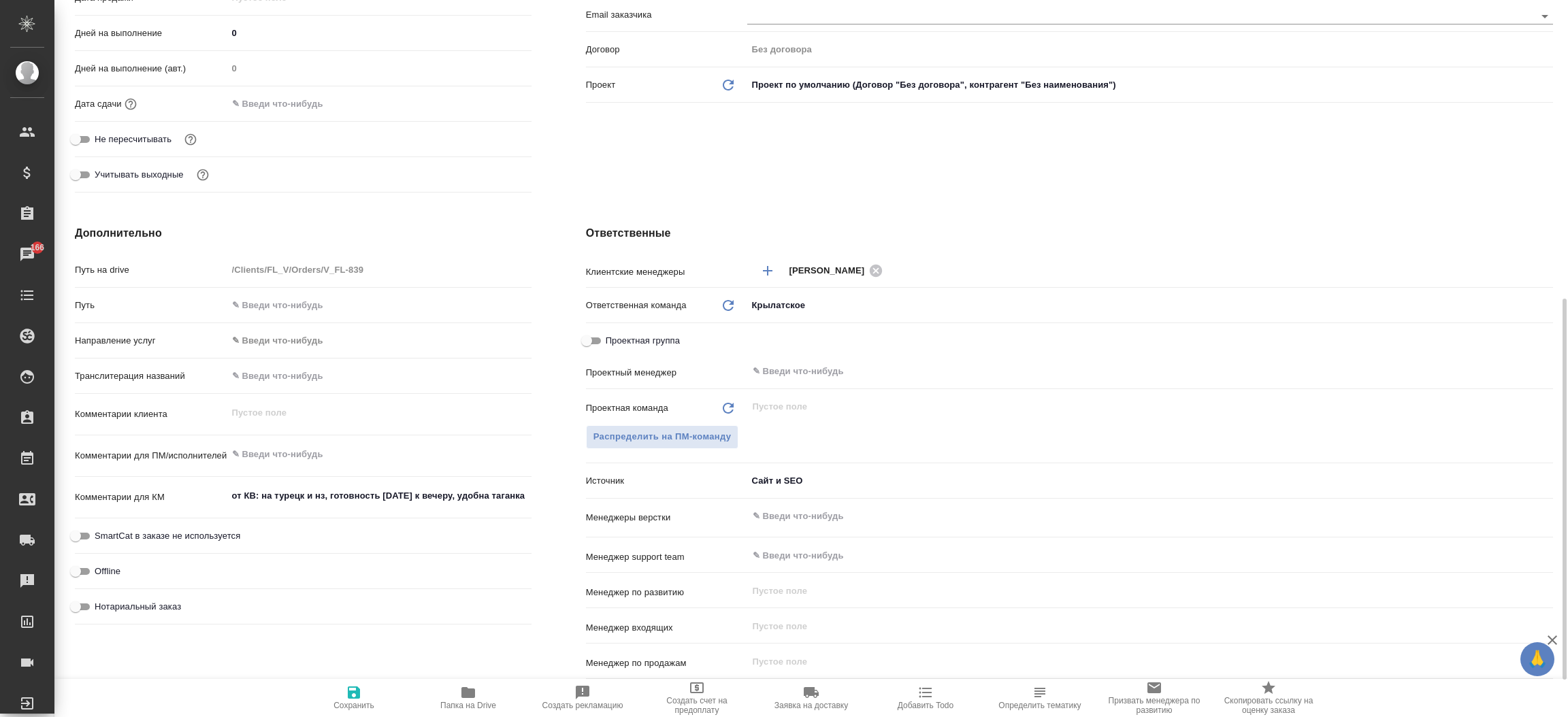
scroll to position [408, 0]
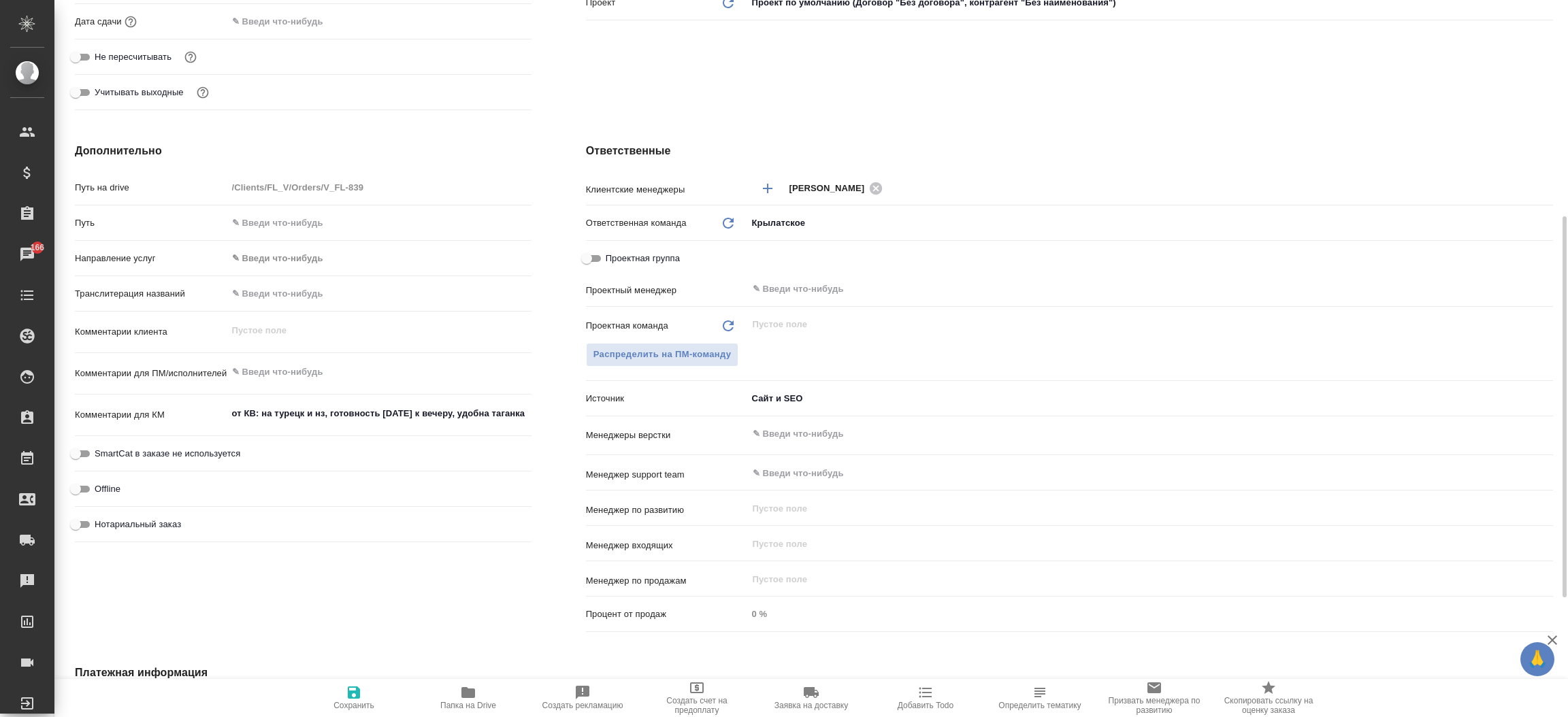
type textarea "x"
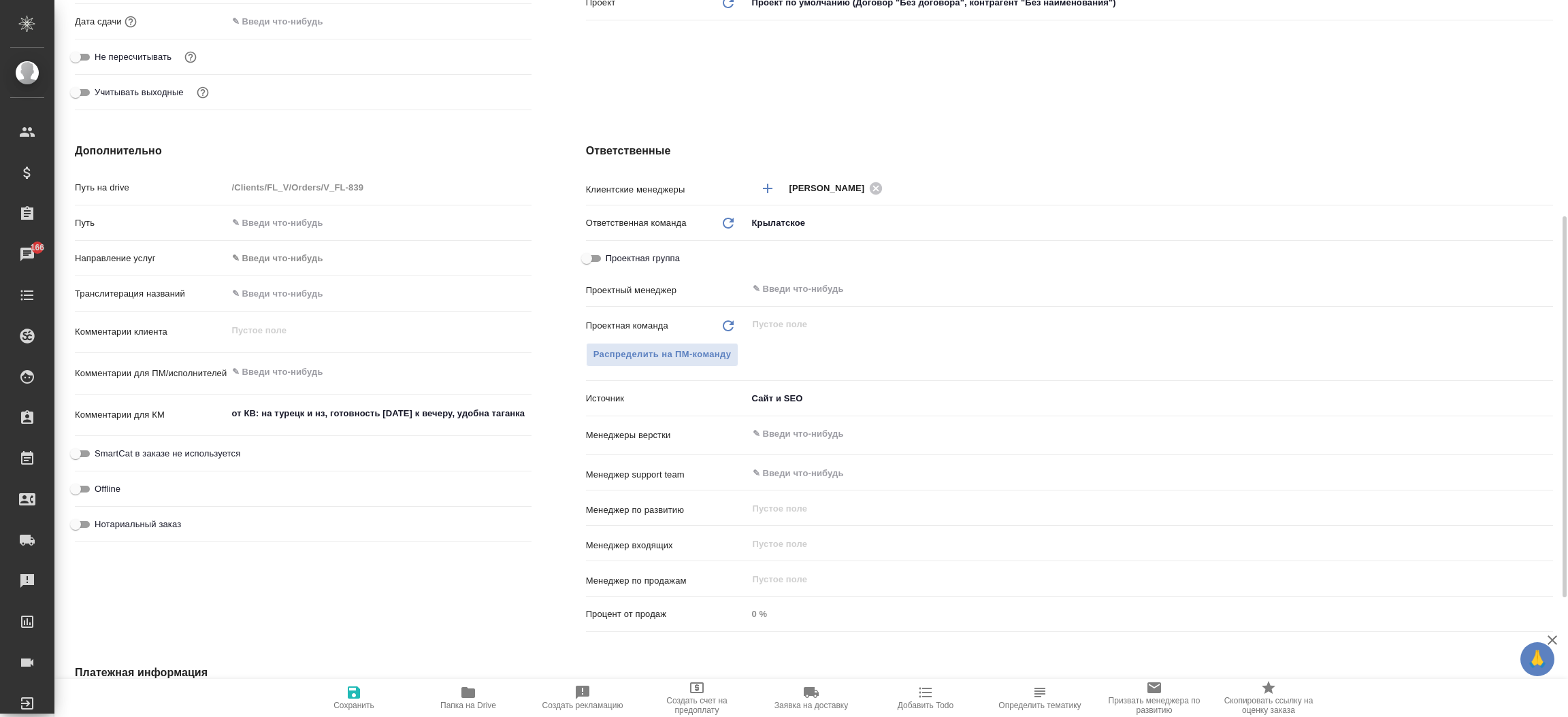
type textarea "x"
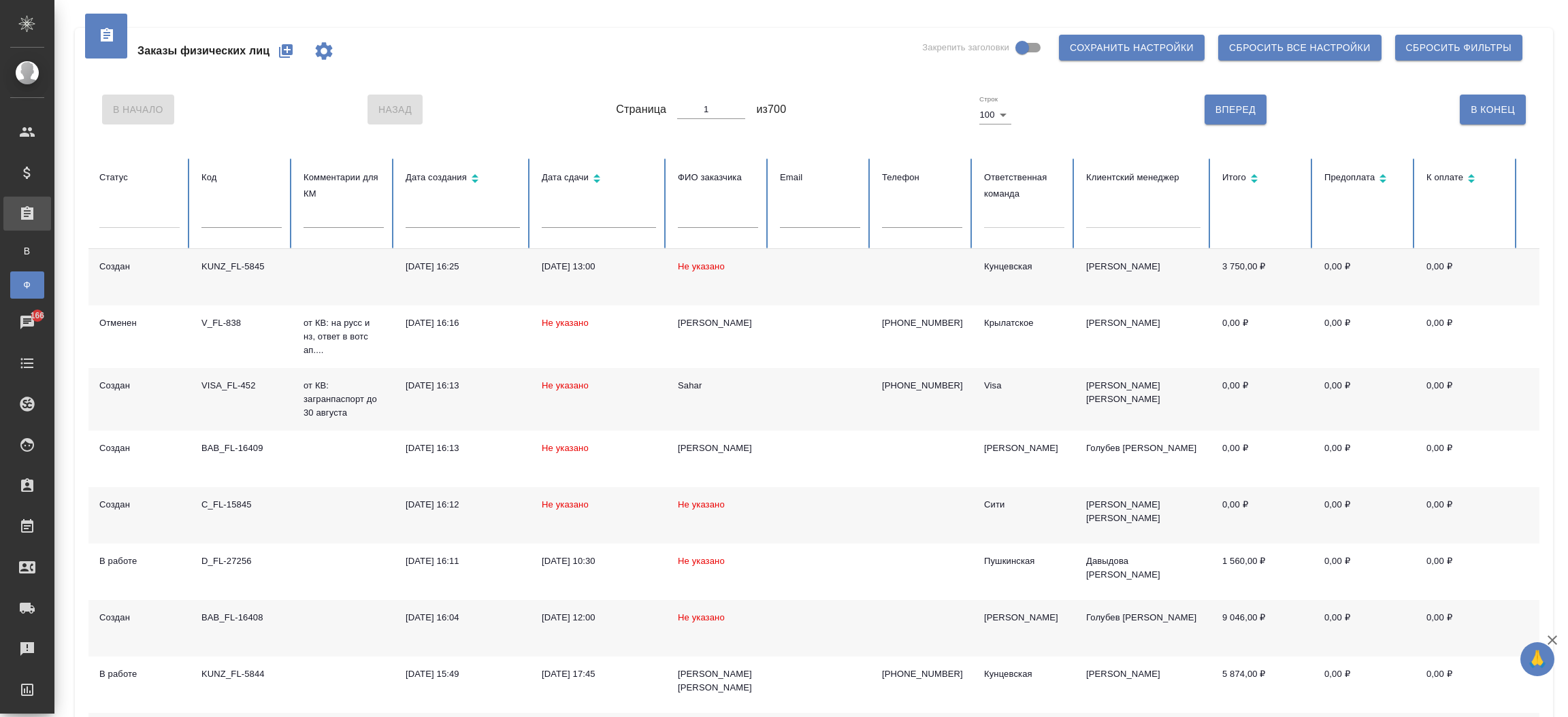
click at [409, 268] on div "[DATE] 16:25" at bounding box center [463, 266] width 114 height 13
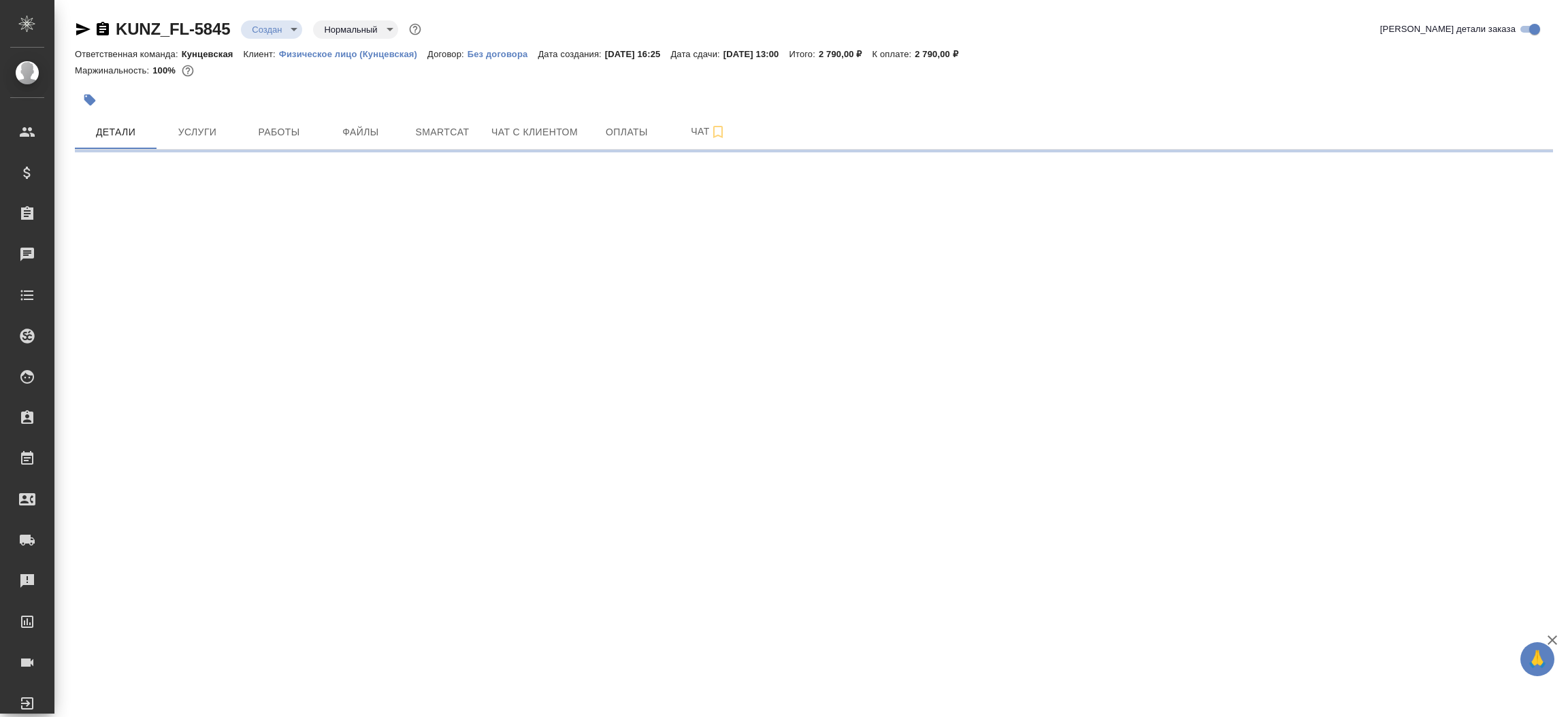
select select "RU"
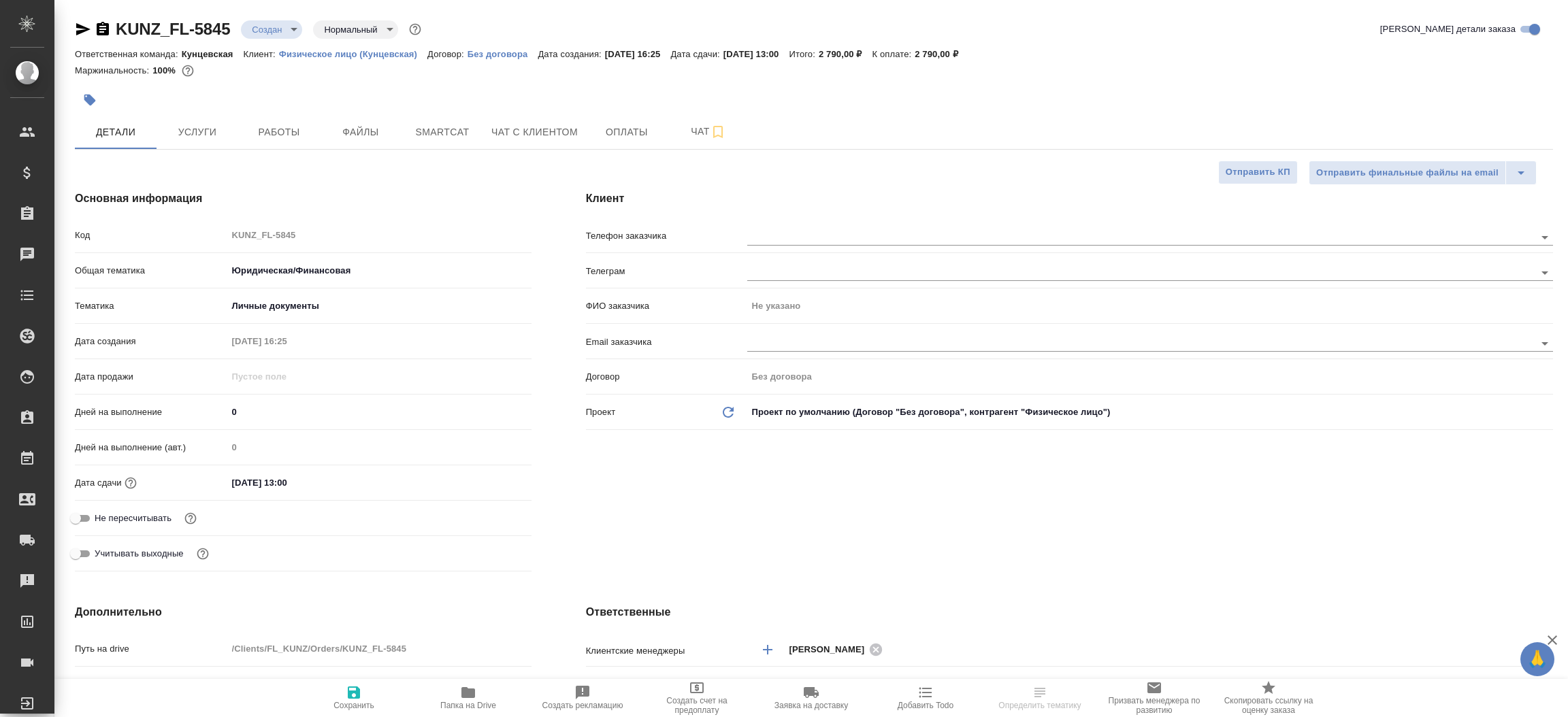
type textarea "x"
click at [557, 296] on div "Основная информация Код KUNZ_FL-5845 Общая тематика Юридическая/Финансовая yr-f…" at bounding box center [304, 384] width 511 height 440
click at [79, 31] on icon "button" at bounding box center [83, 29] width 14 height 12
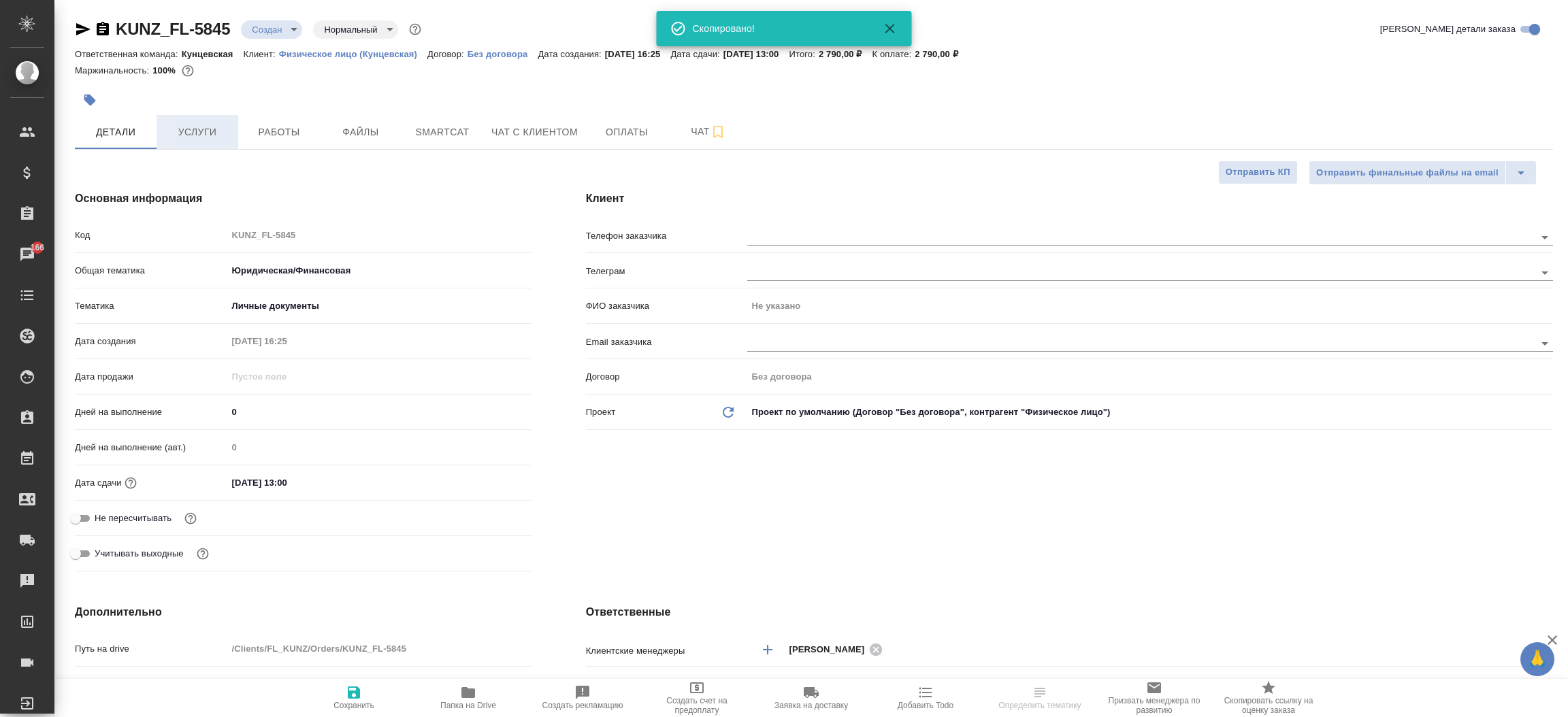
click at [172, 119] on button "Услуги" at bounding box center [196, 132] width 81 height 34
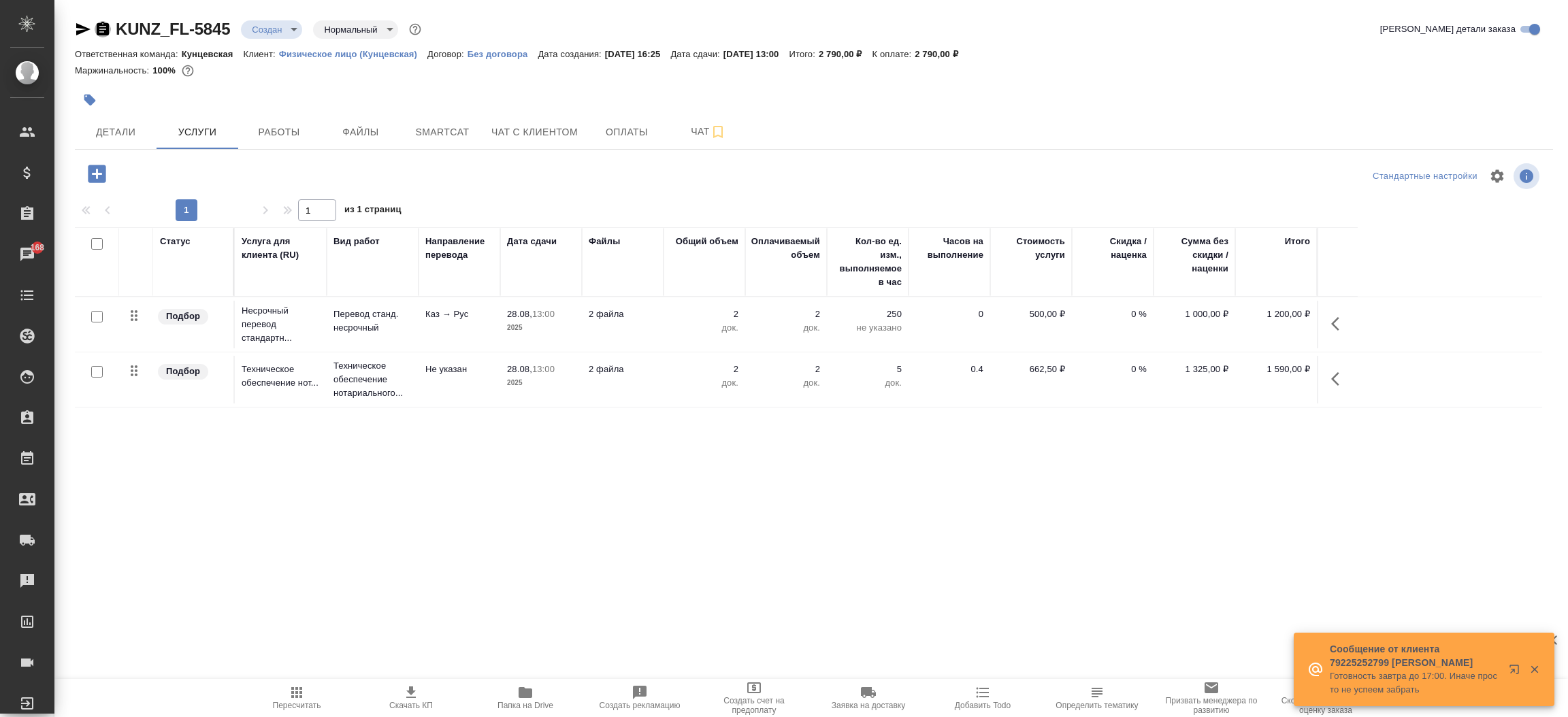
click at [102, 22] on icon "button" at bounding box center [102, 29] width 12 height 13
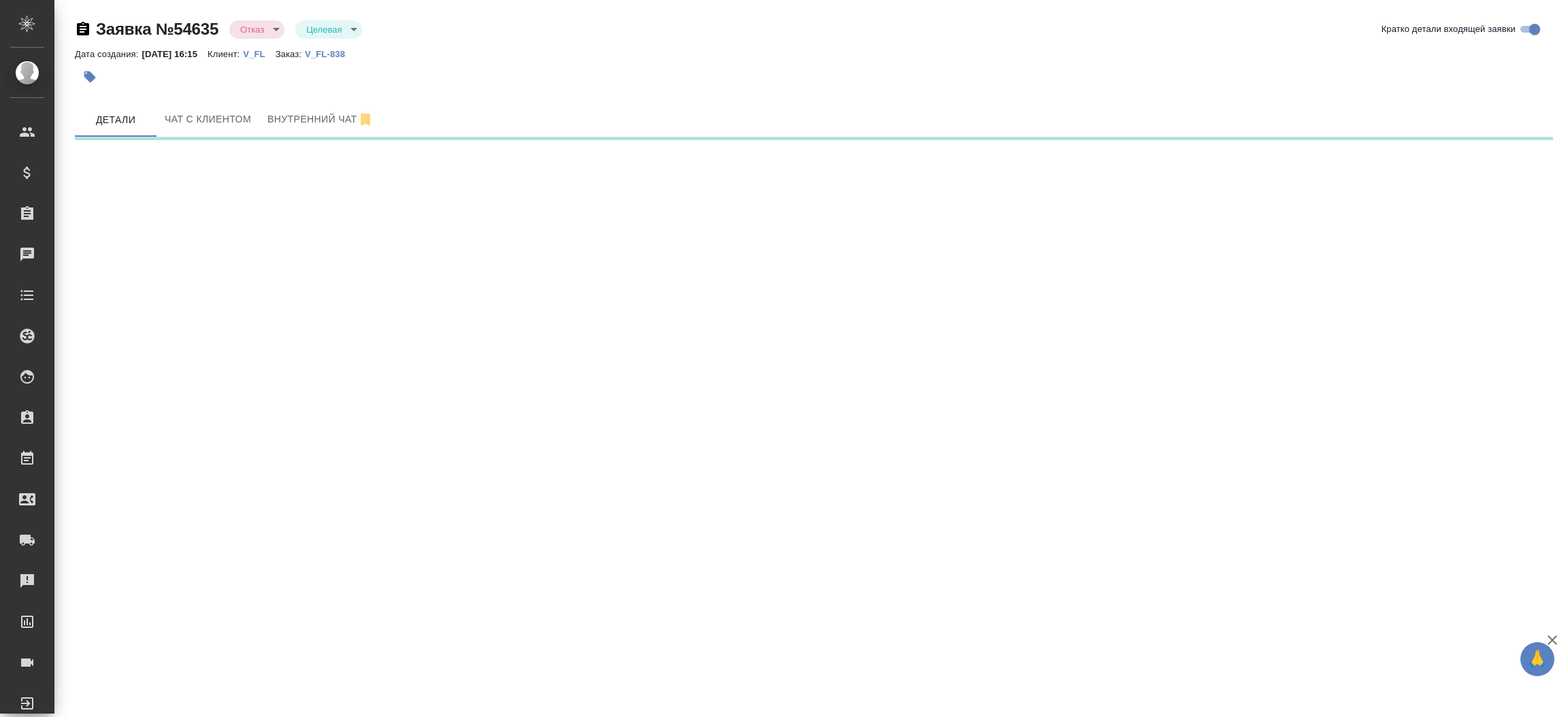
select select "RU"
select select "KZ"
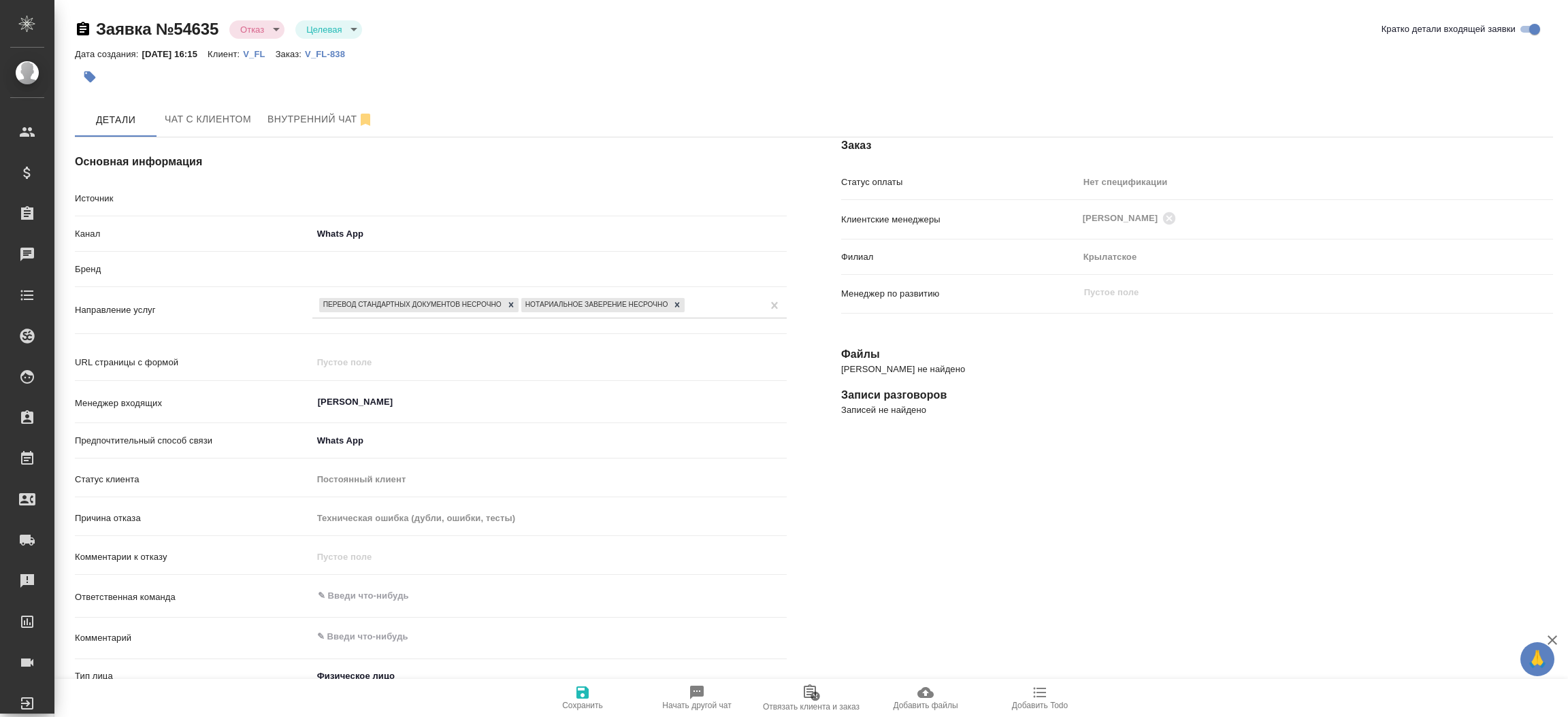
click at [256, 36] on body "🙏 .cls-1 fill:#fff; AWATERA Прутько [PERSON_NAME] Клиенты Спецификации Заказы Ч…" at bounding box center [784, 358] width 1568 height 717
click at [255, 44] on button "Отказ" at bounding box center [256, 51] width 32 height 15
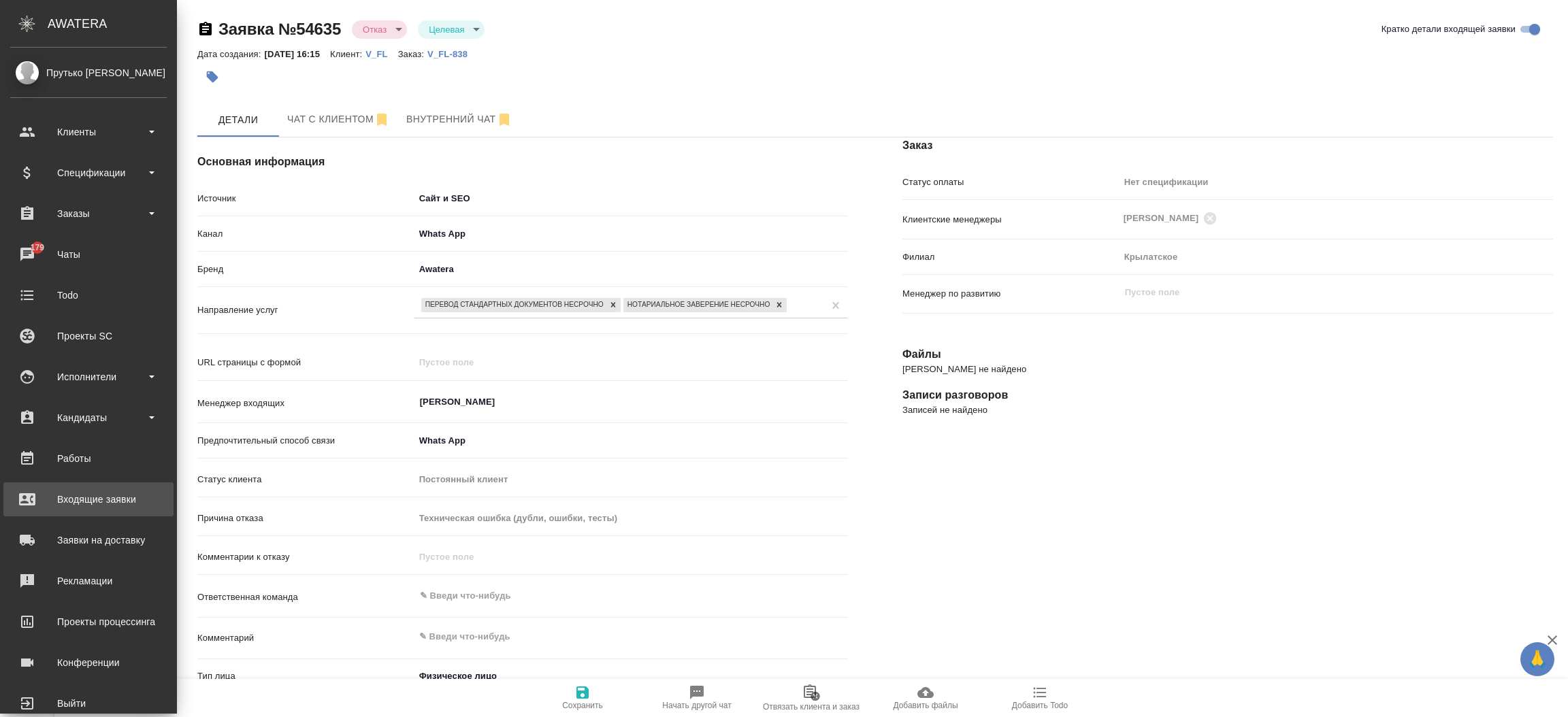
click at [68, 492] on div "Входящие заявки" at bounding box center [88, 499] width 156 height 20
type textarea "x"
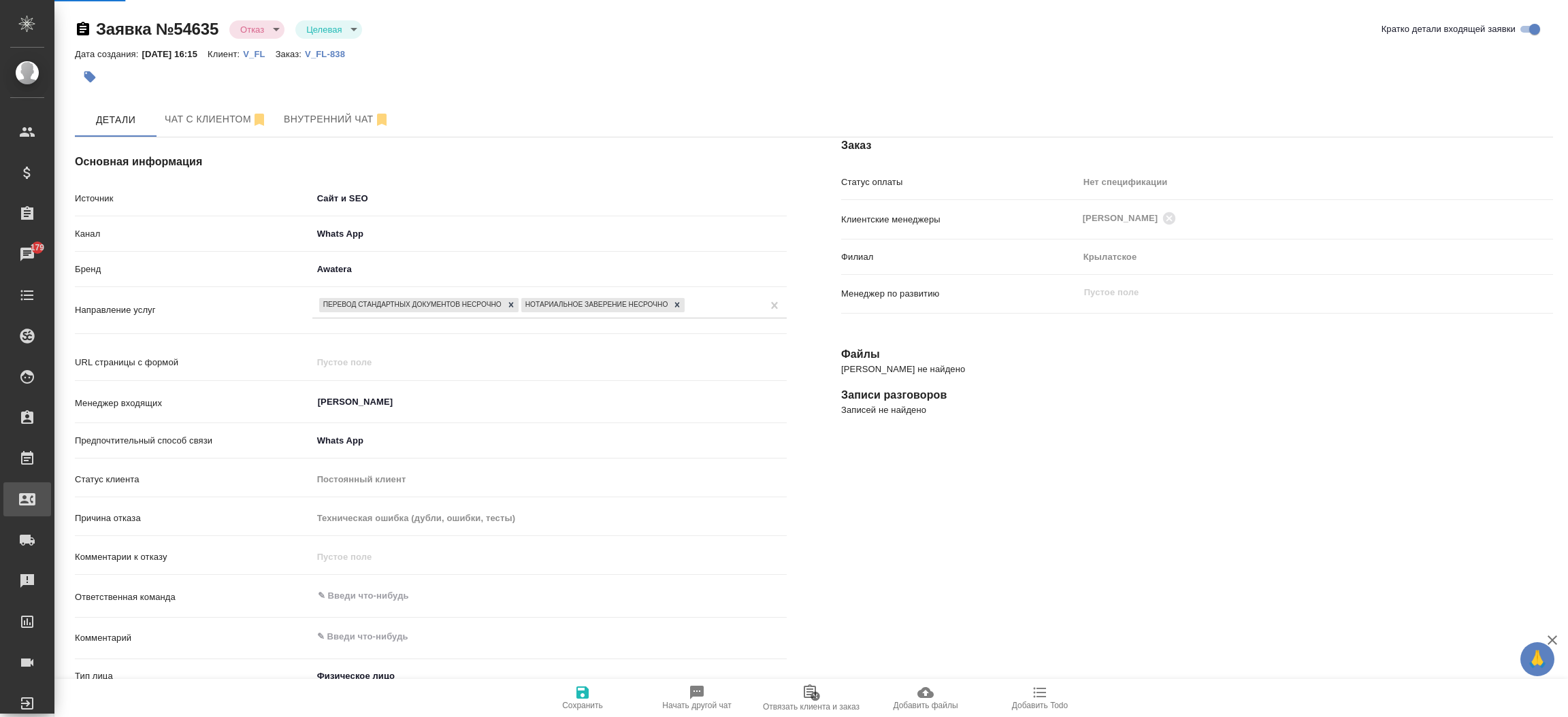
click at [68, 492] on div ".cls-1 fill:#fff; AWATERA Прутько [PERSON_NAME] Клиенты Спецификации Заказы 179…" at bounding box center [784, 358] width 1568 height 717
select select "RU"
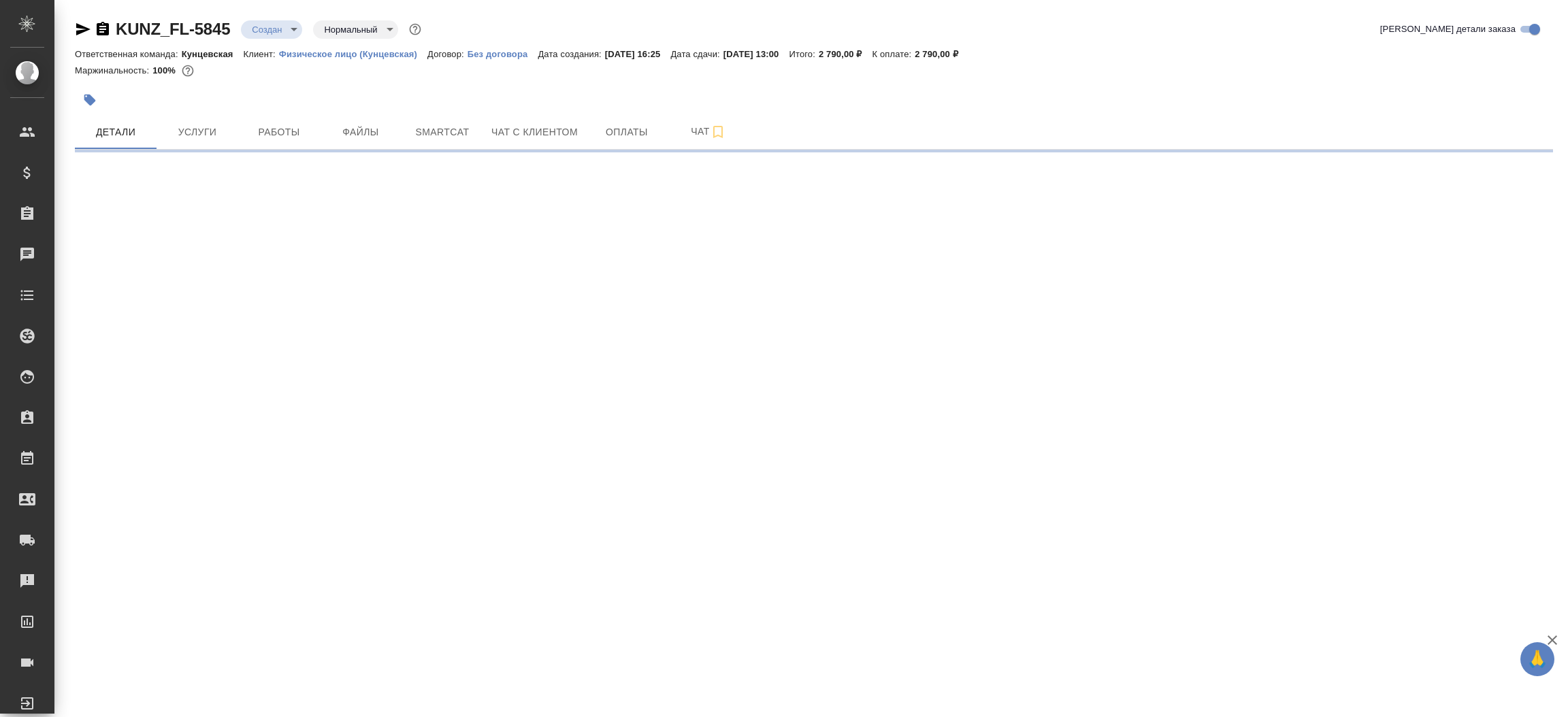
select select "RU"
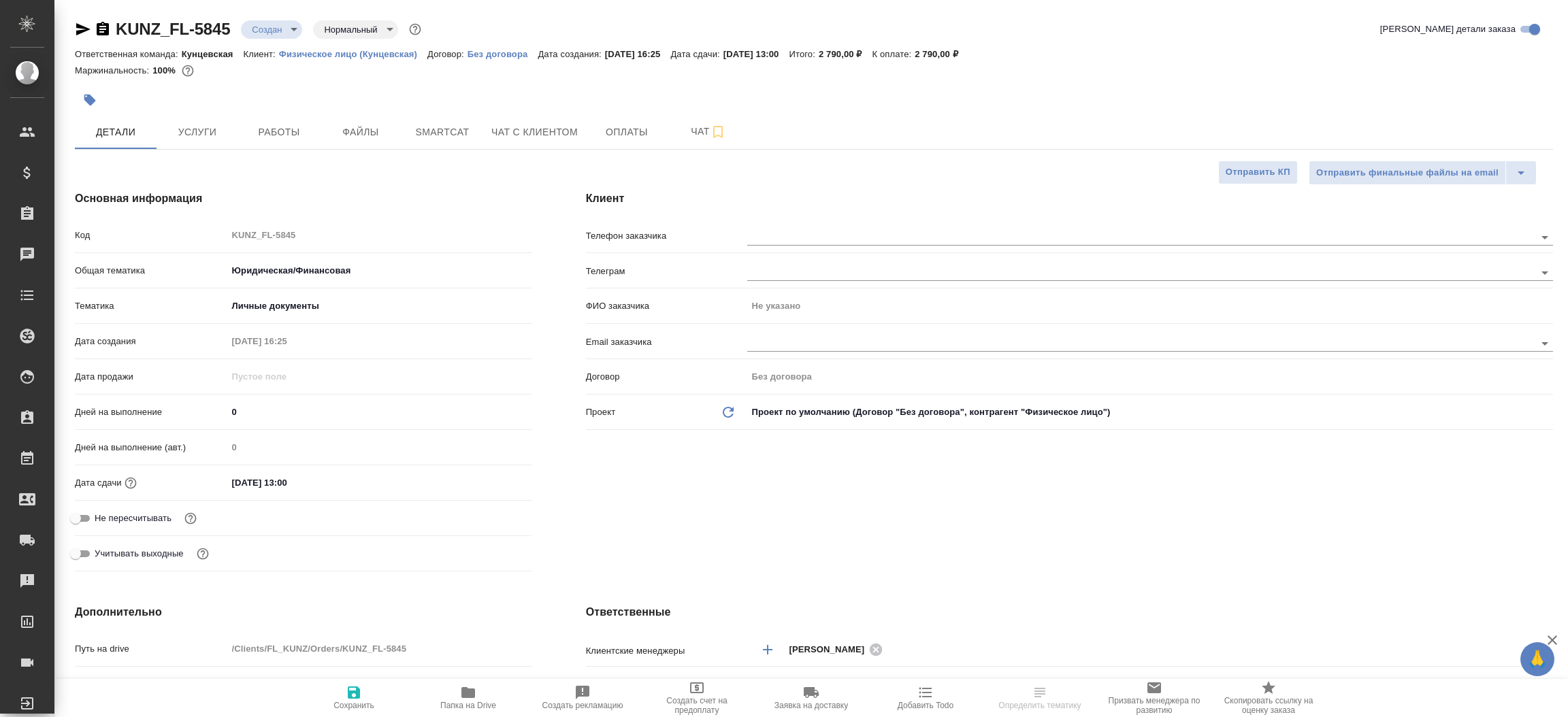
type textarea "x"
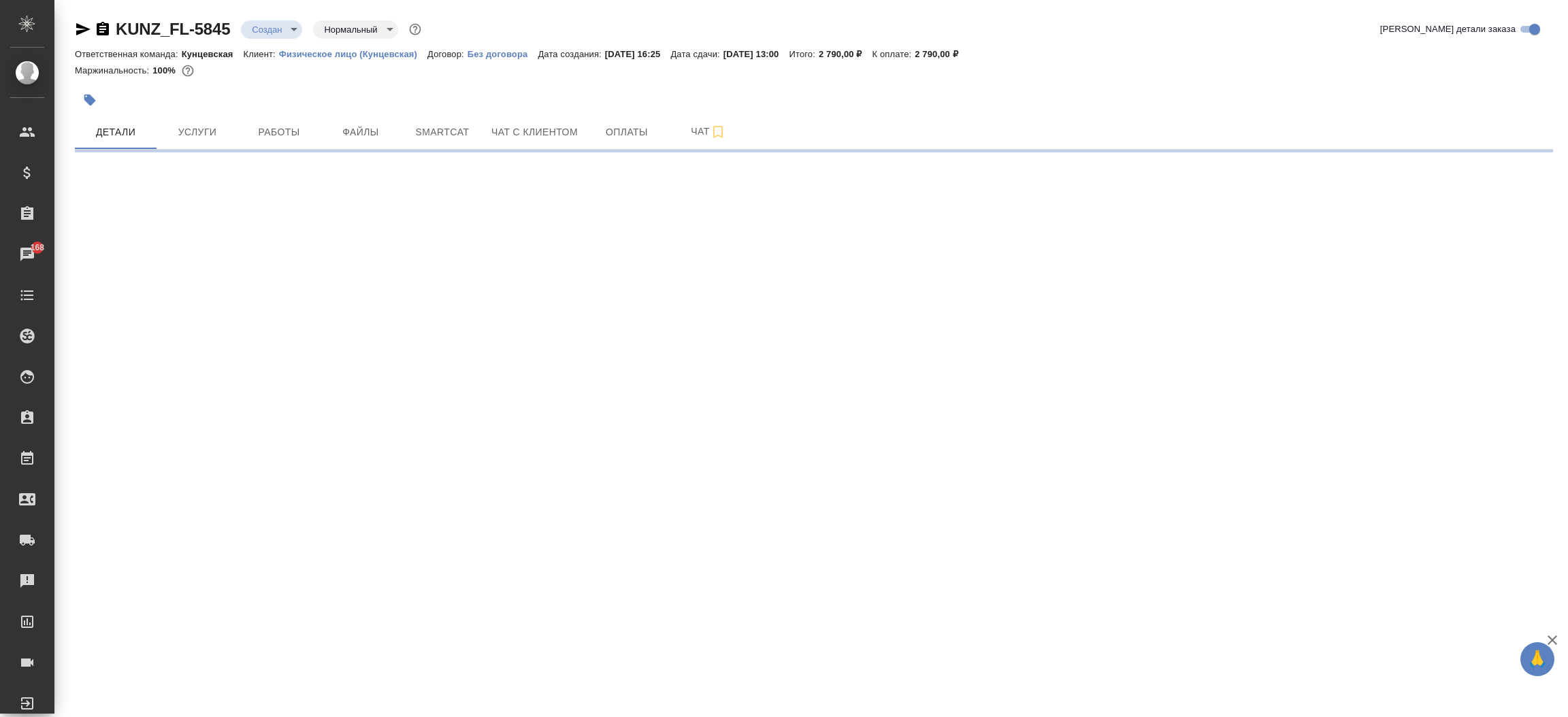
select select "RU"
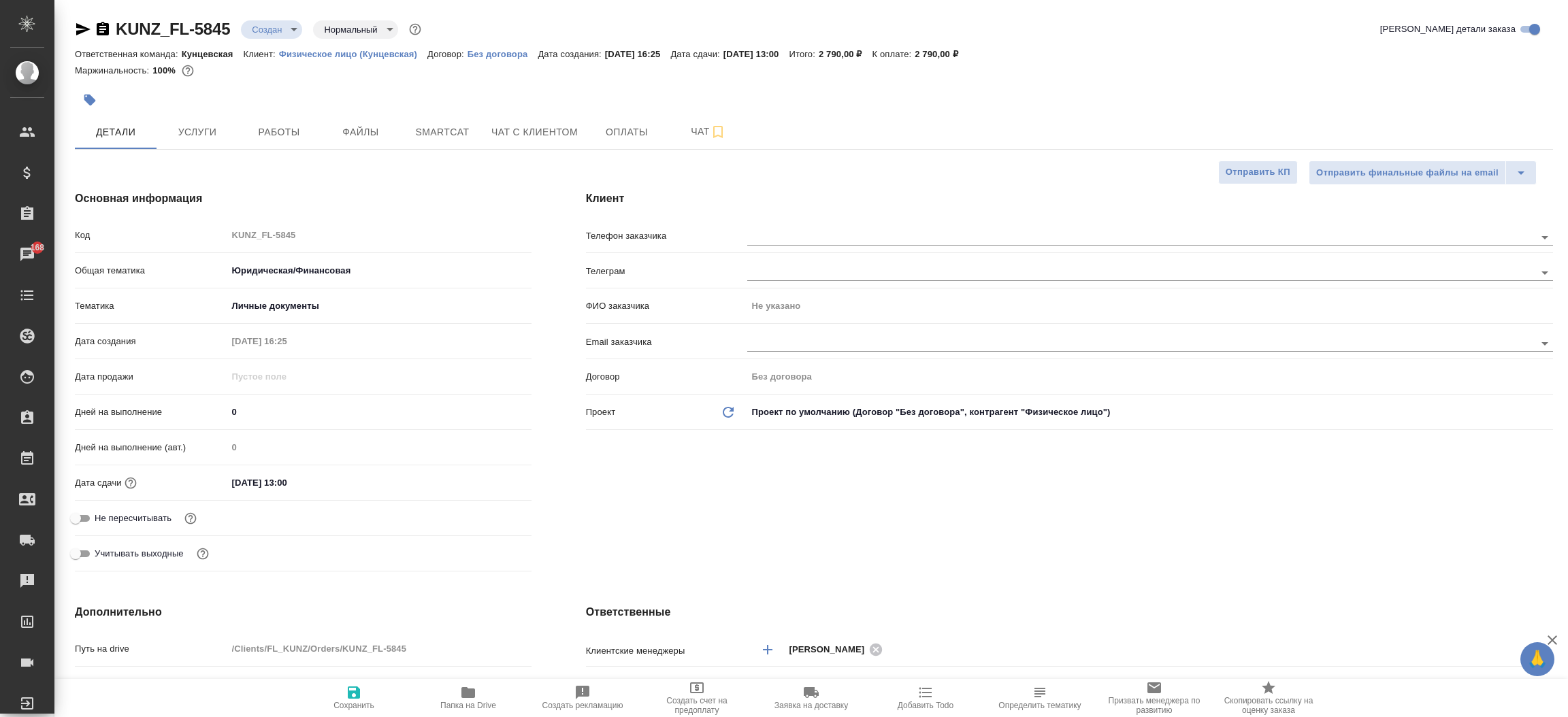
type textarea "x"
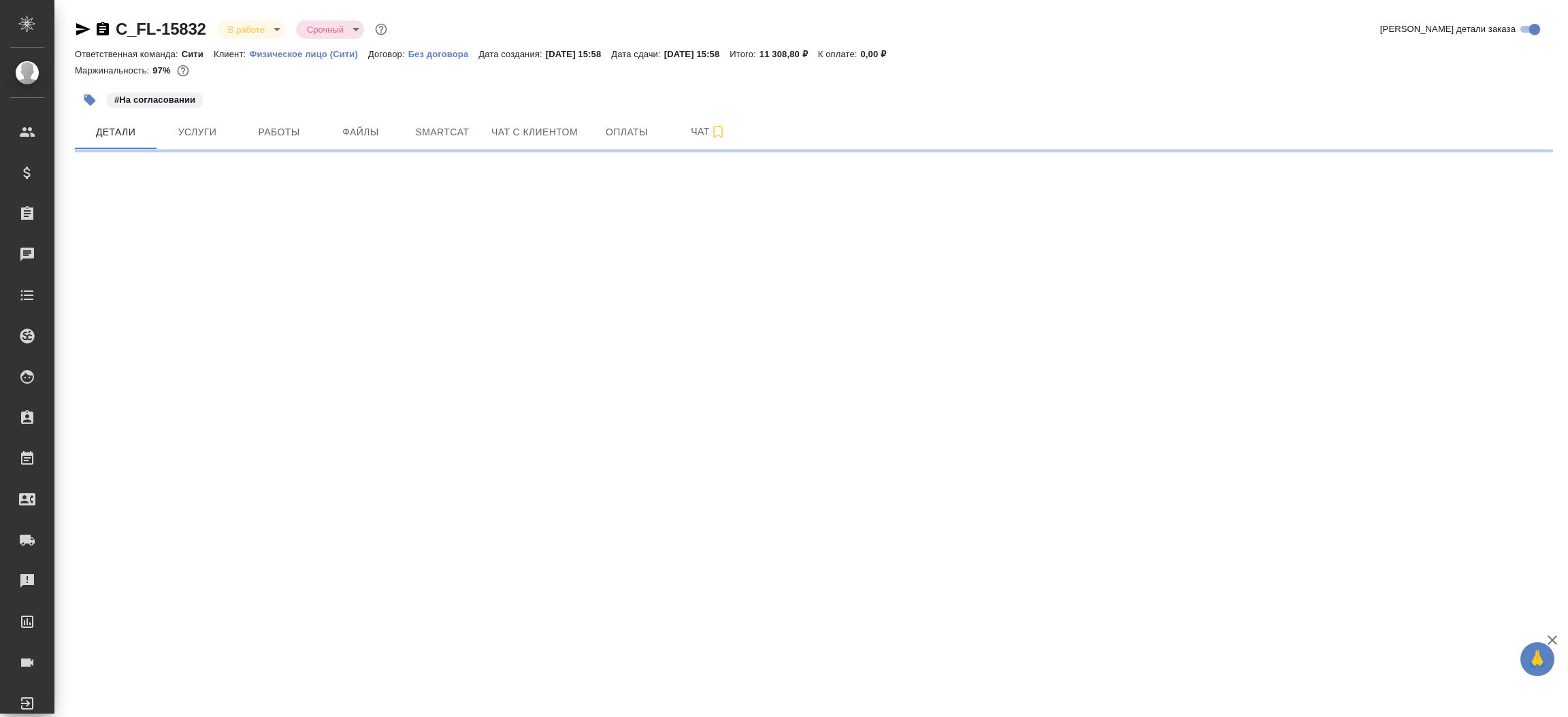
click at [77, 29] on icon "button" at bounding box center [82, 29] width 16 height 16
select select "RU"
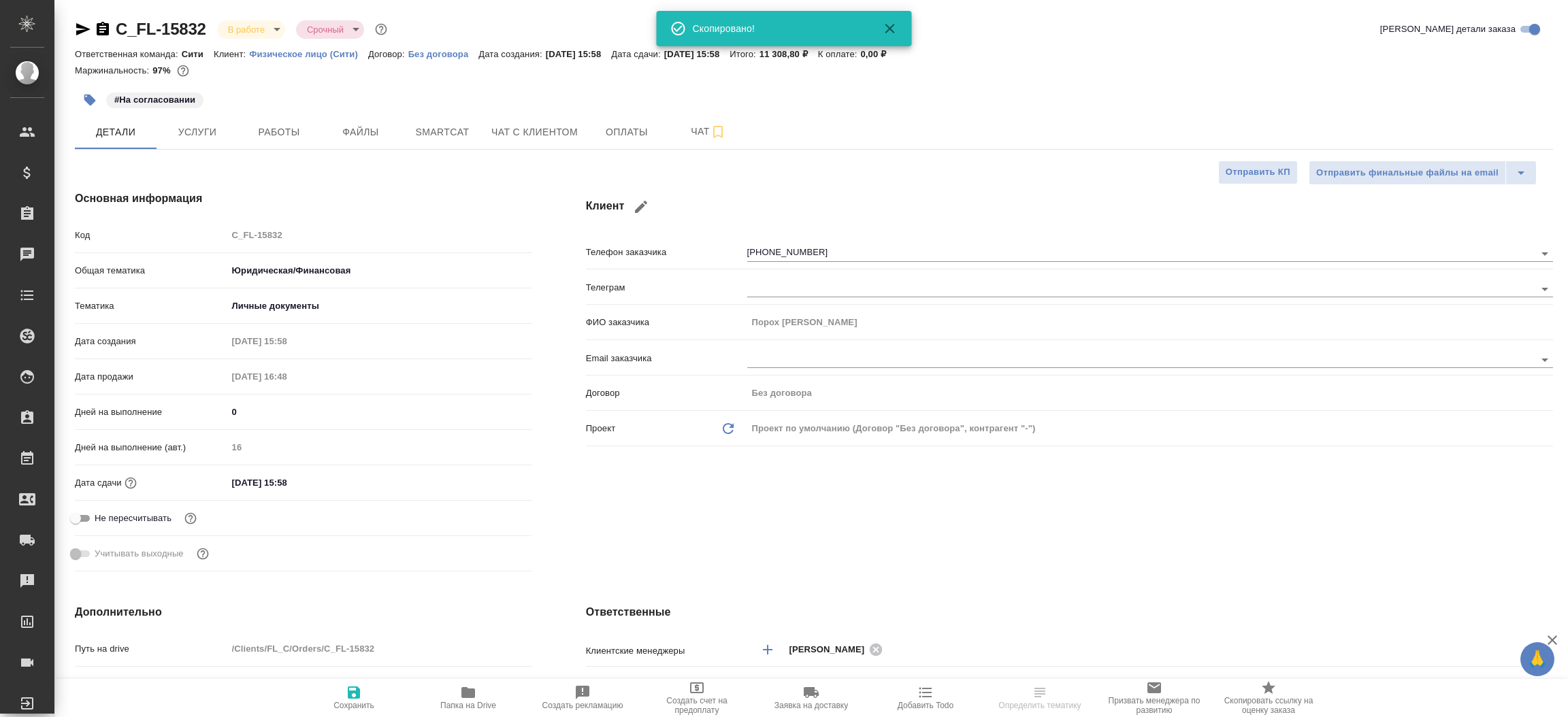
type textarea "x"
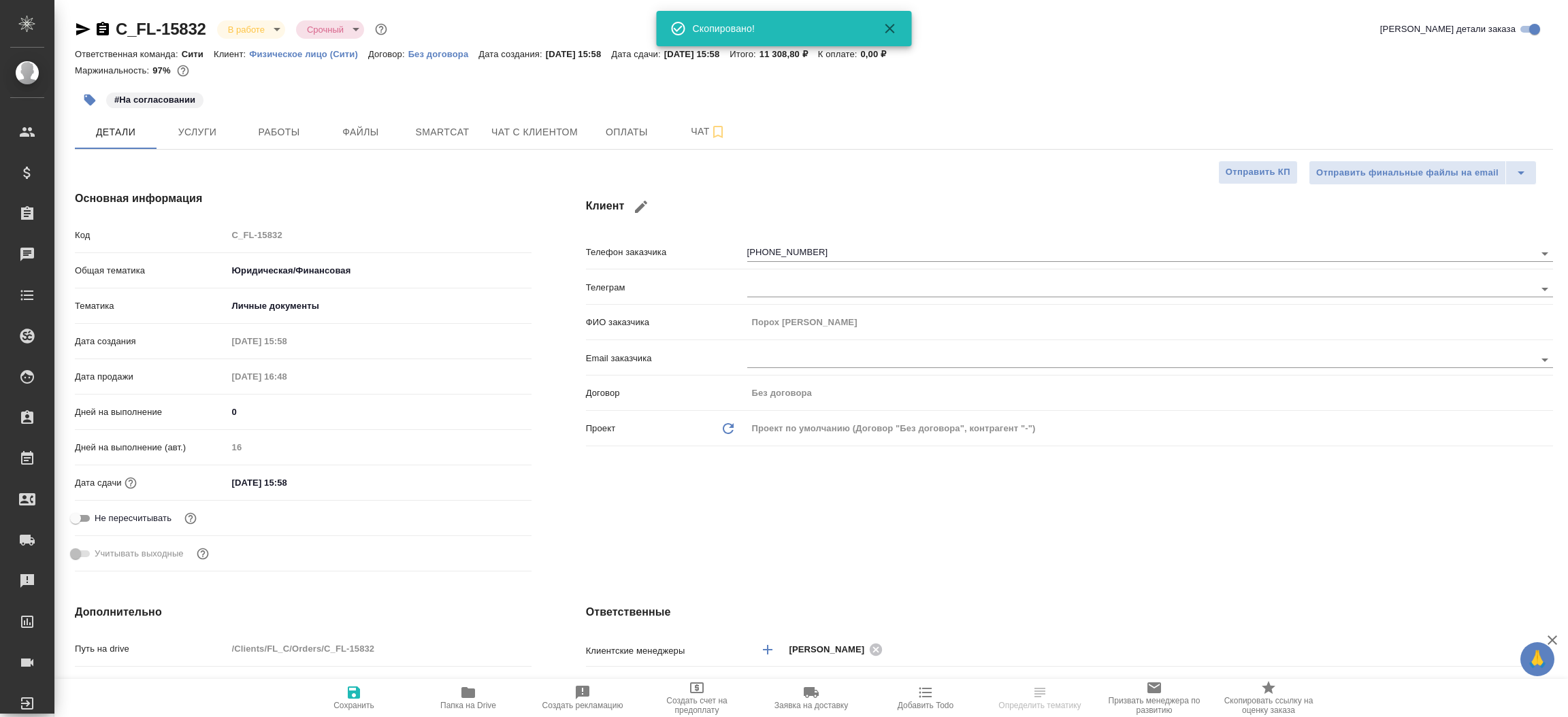
type textarea "x"
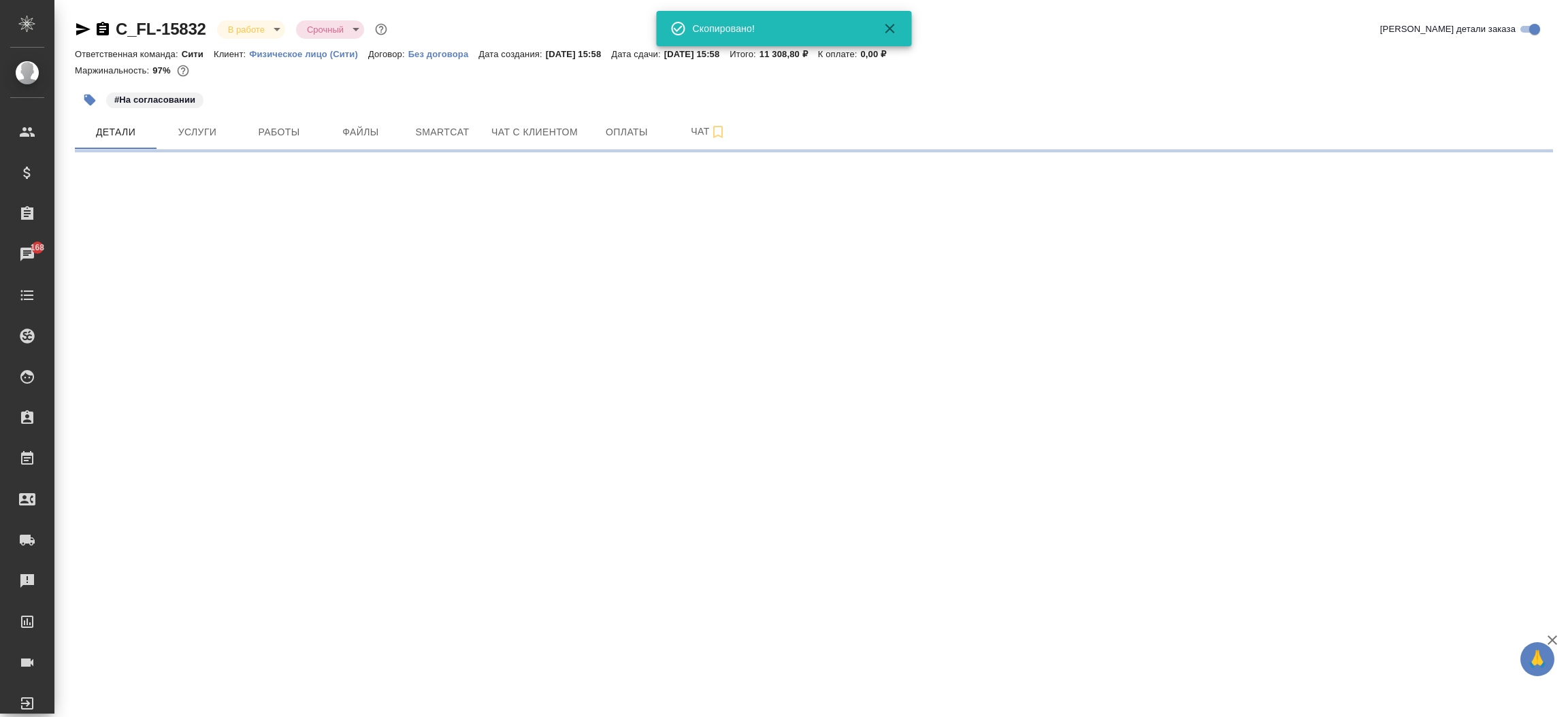
select select "RU"
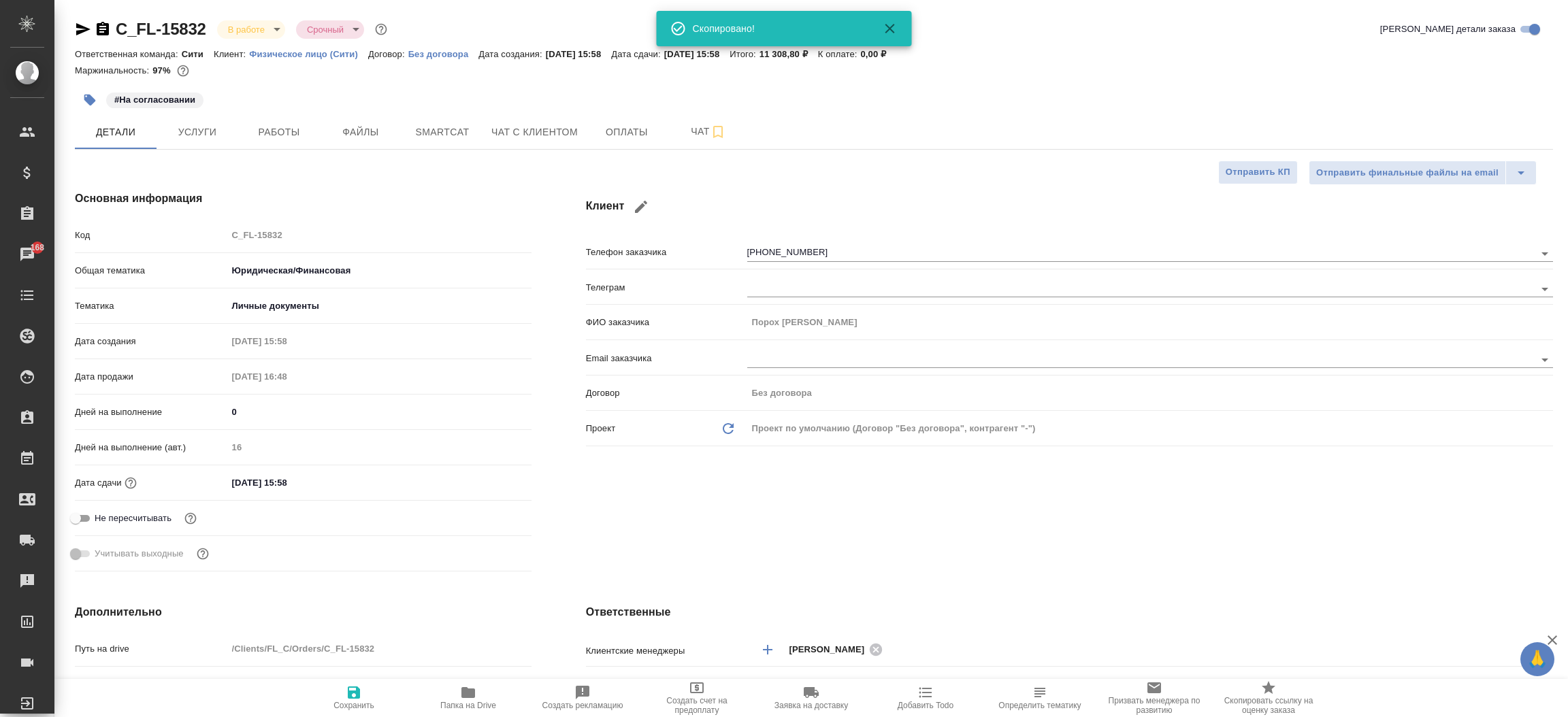
type textarea "x"
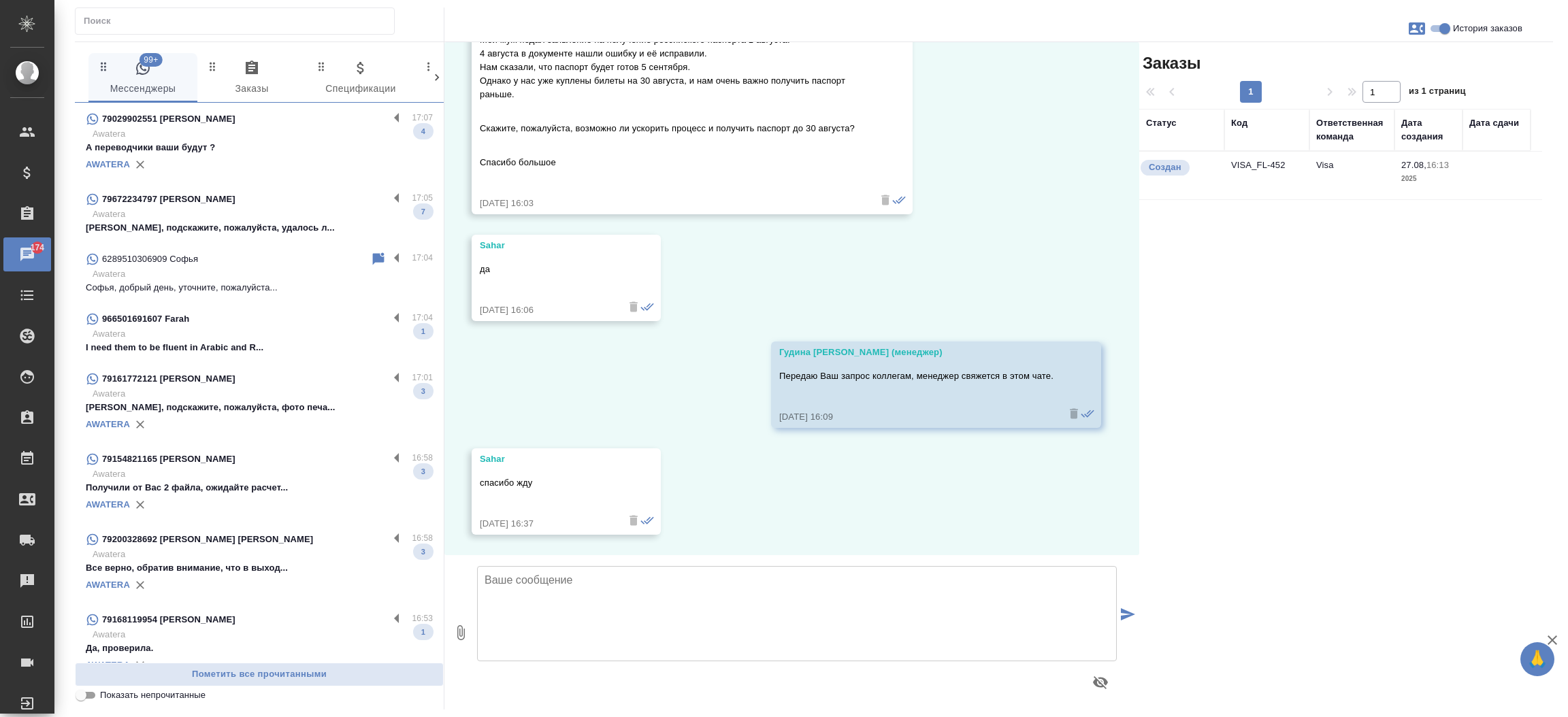
click at [216, 398] on p "Awatera" at bounding box center [262, 393] width 340 height 13
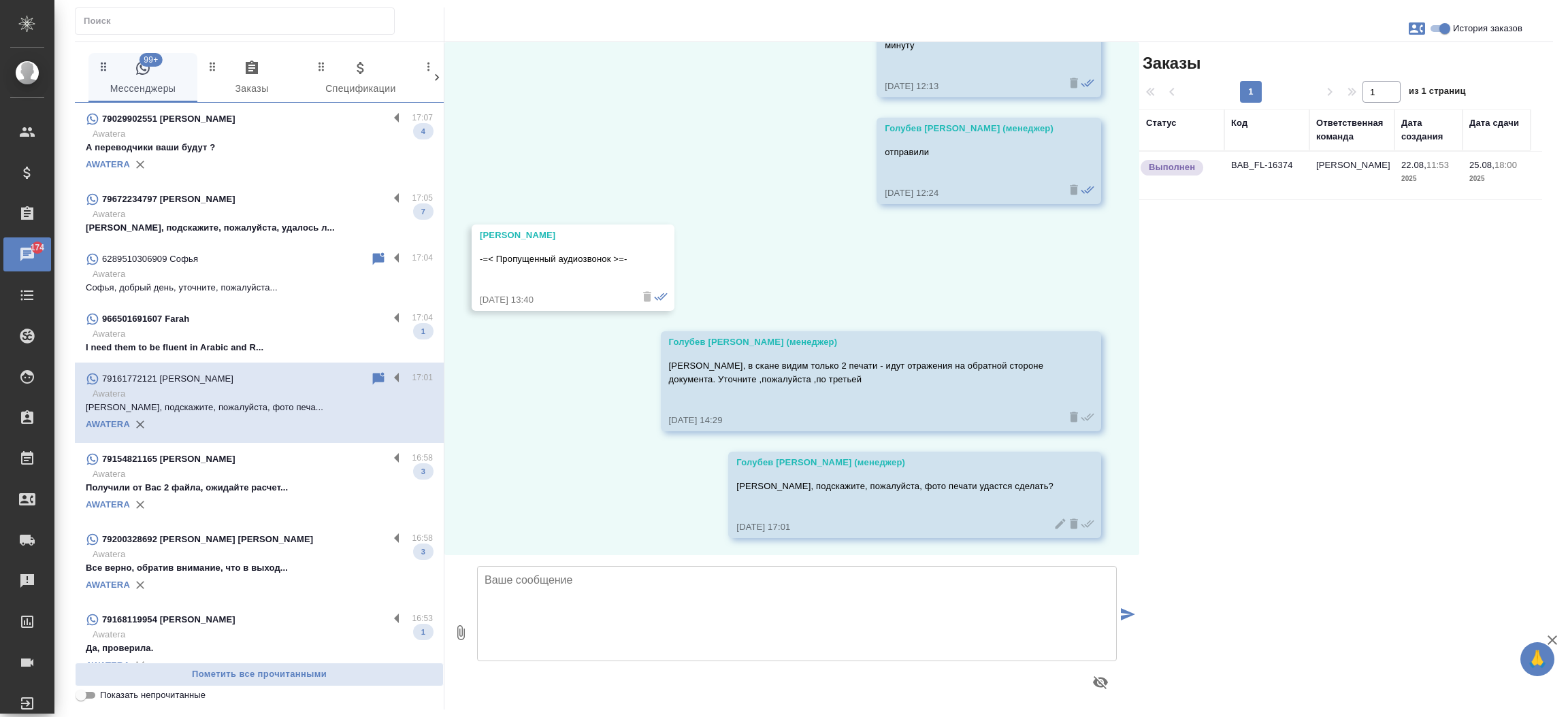
scroll to position [1903, 0]
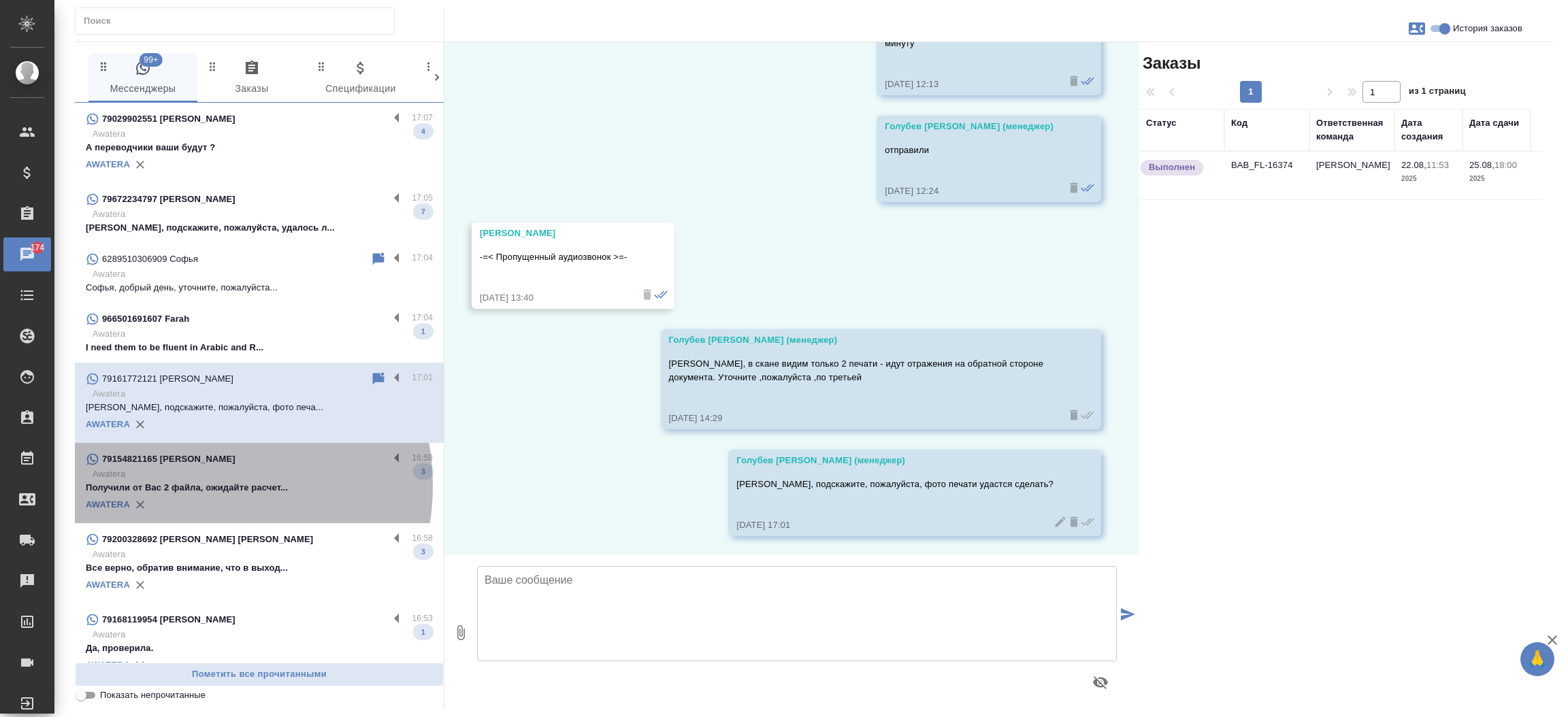
click at [190, 485] on p "Получили от Вас 2 файла, ожидайте расчет..." at bounding box center [260, 487] width 347 height 13
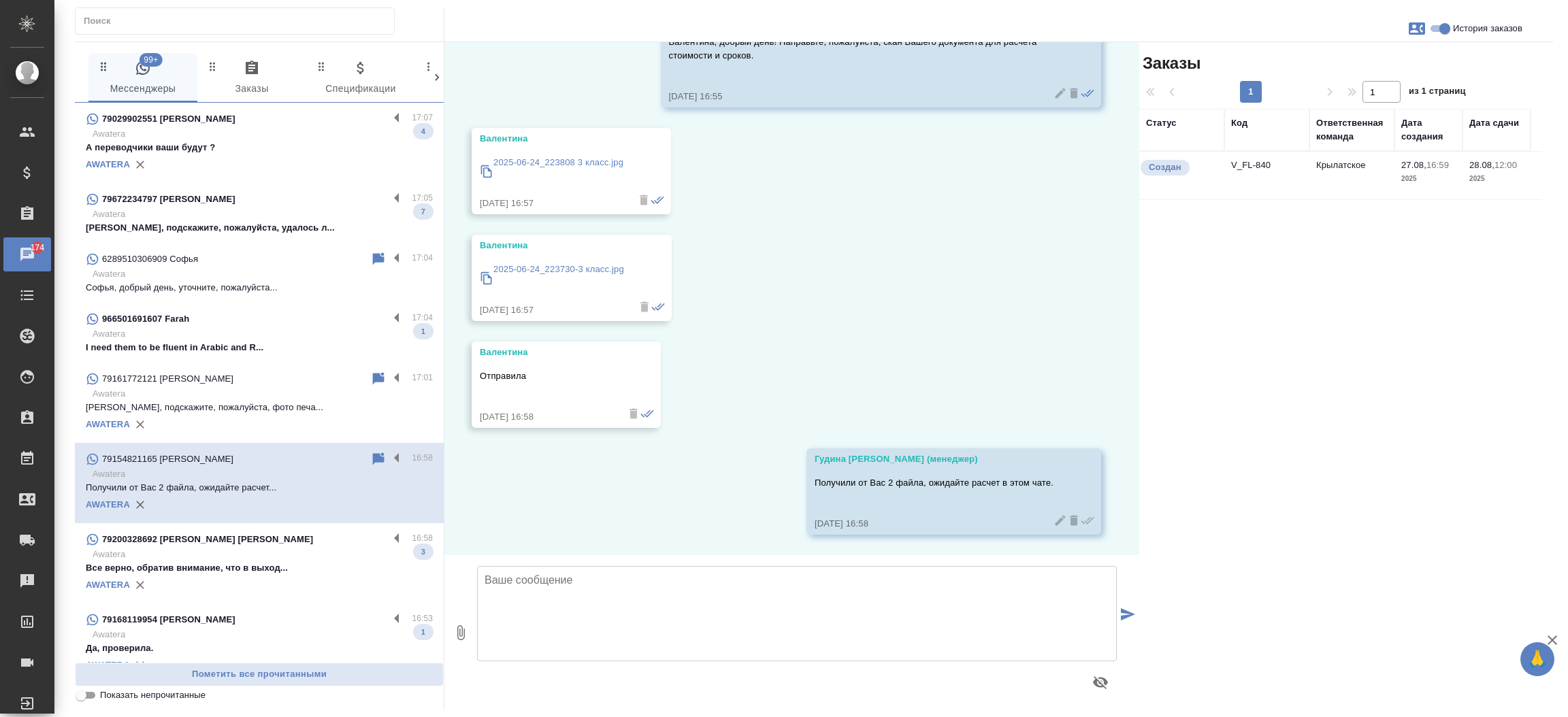
scroll to position [93, 0]
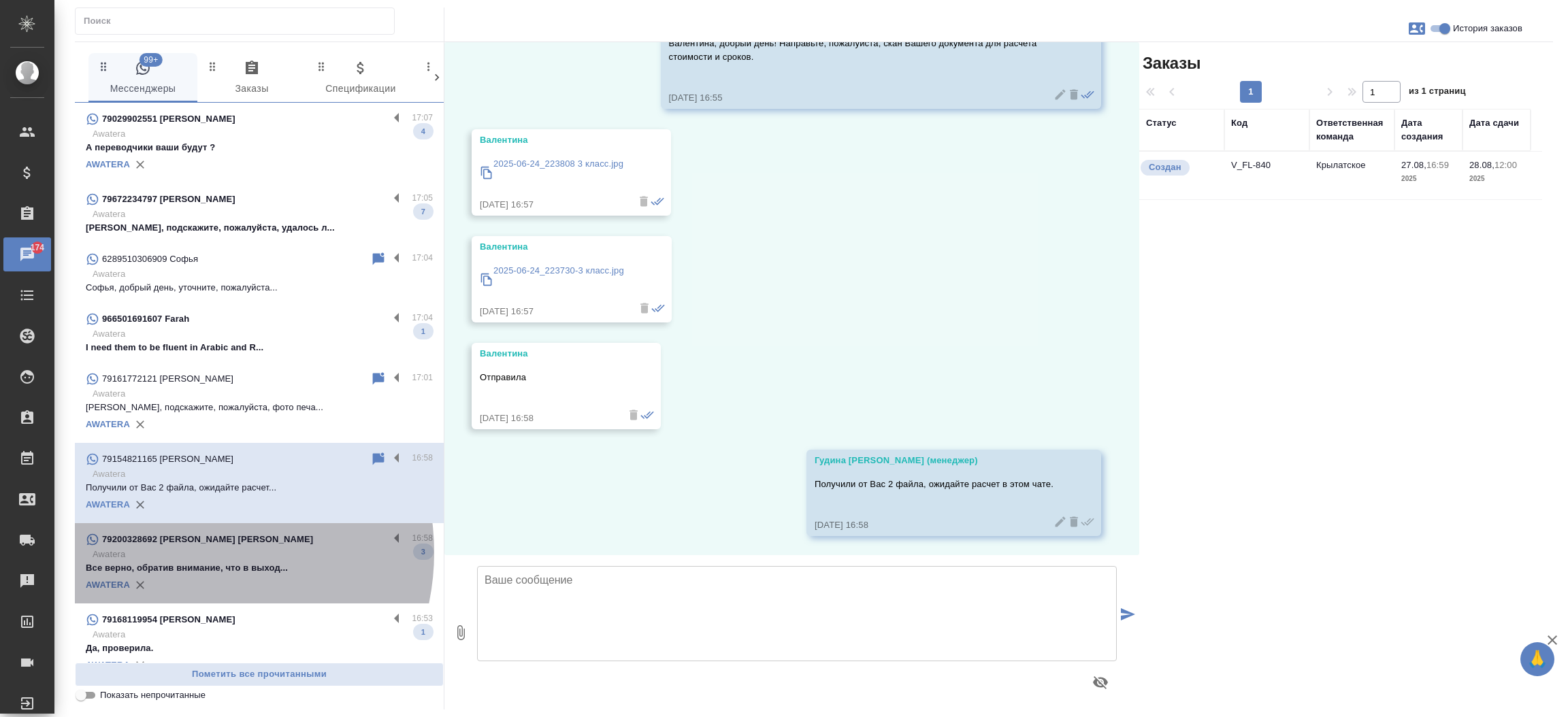
click at [185, 552] on p "Awatera" at bounding box center [262, 554] width 340 height 13
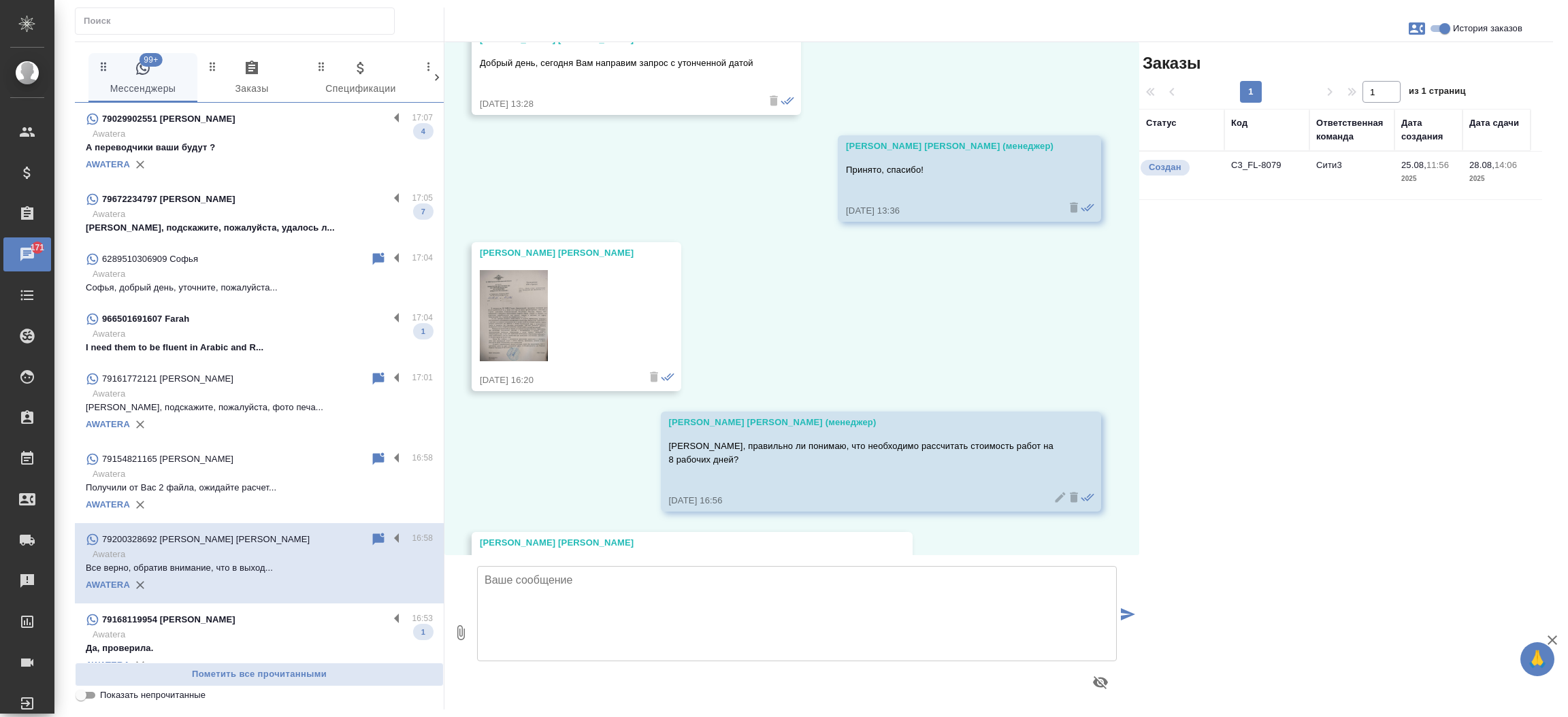
scroll to position [737, 0]
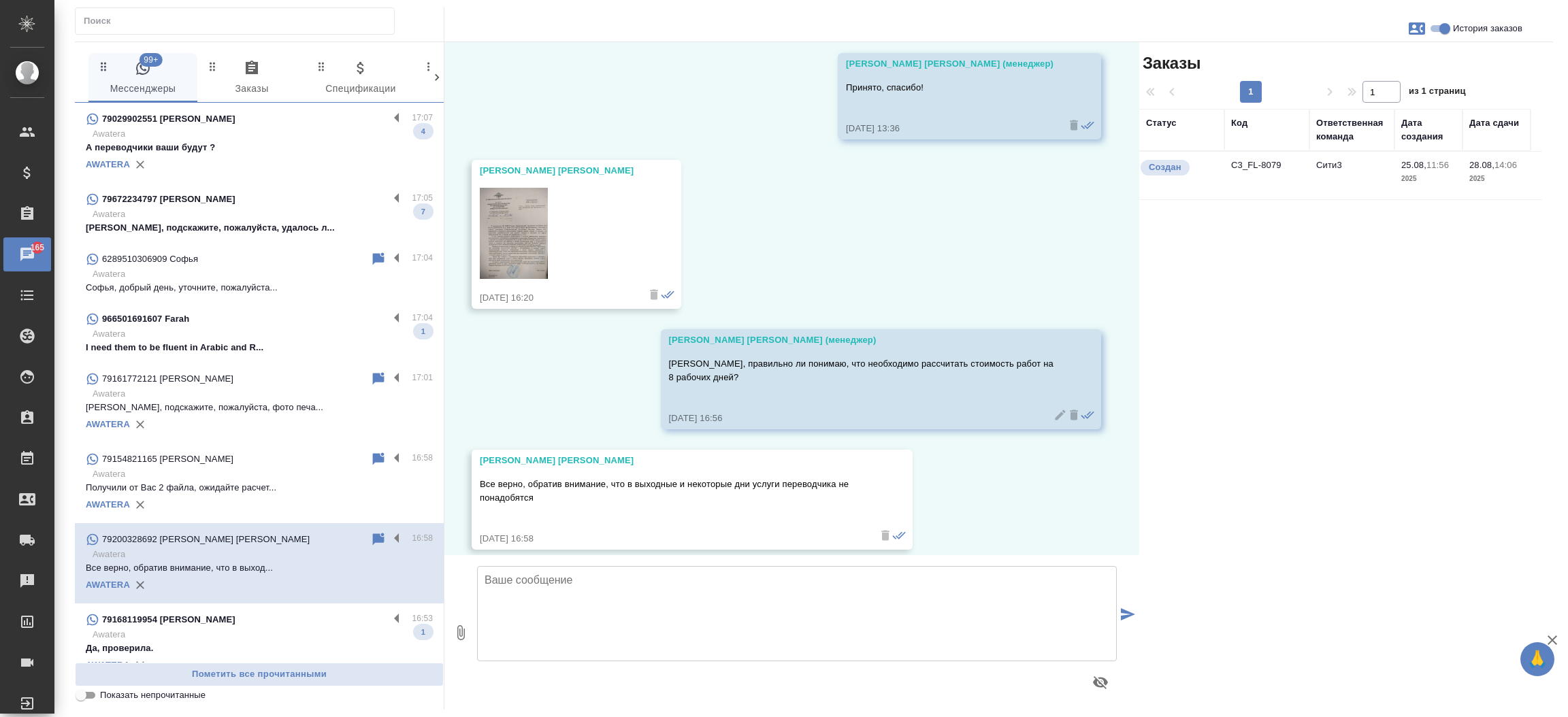
click at [1261, 158] on td "C3_FL-8079" at bounding box center [1266, 175] width 85 height 48
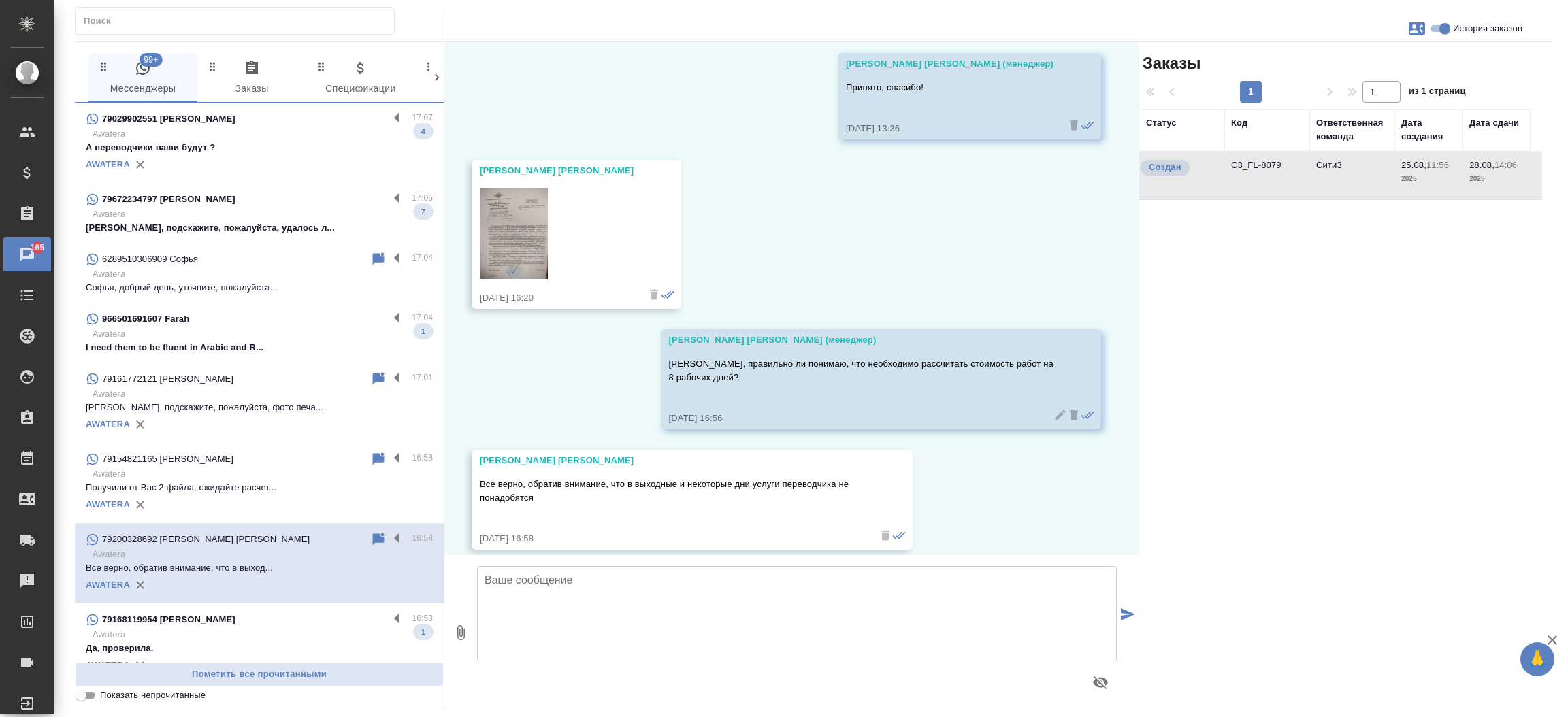
click at [1261, 158] on td "C3_FL-8079" at bounding box center [1266, 175] width 85 height 48
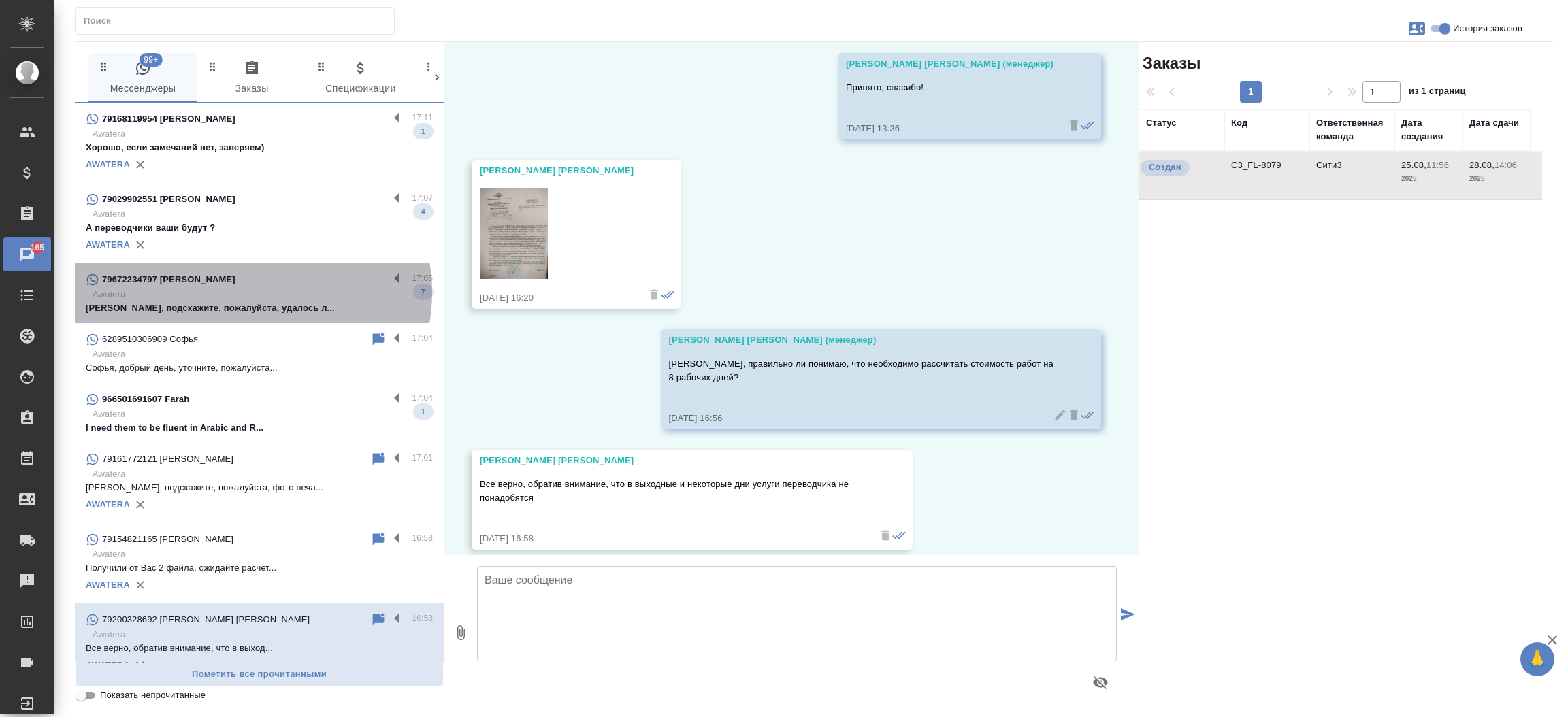
click at [252, 293] on p "Awatera" at bounding box center [262, 295] width 340 height 13
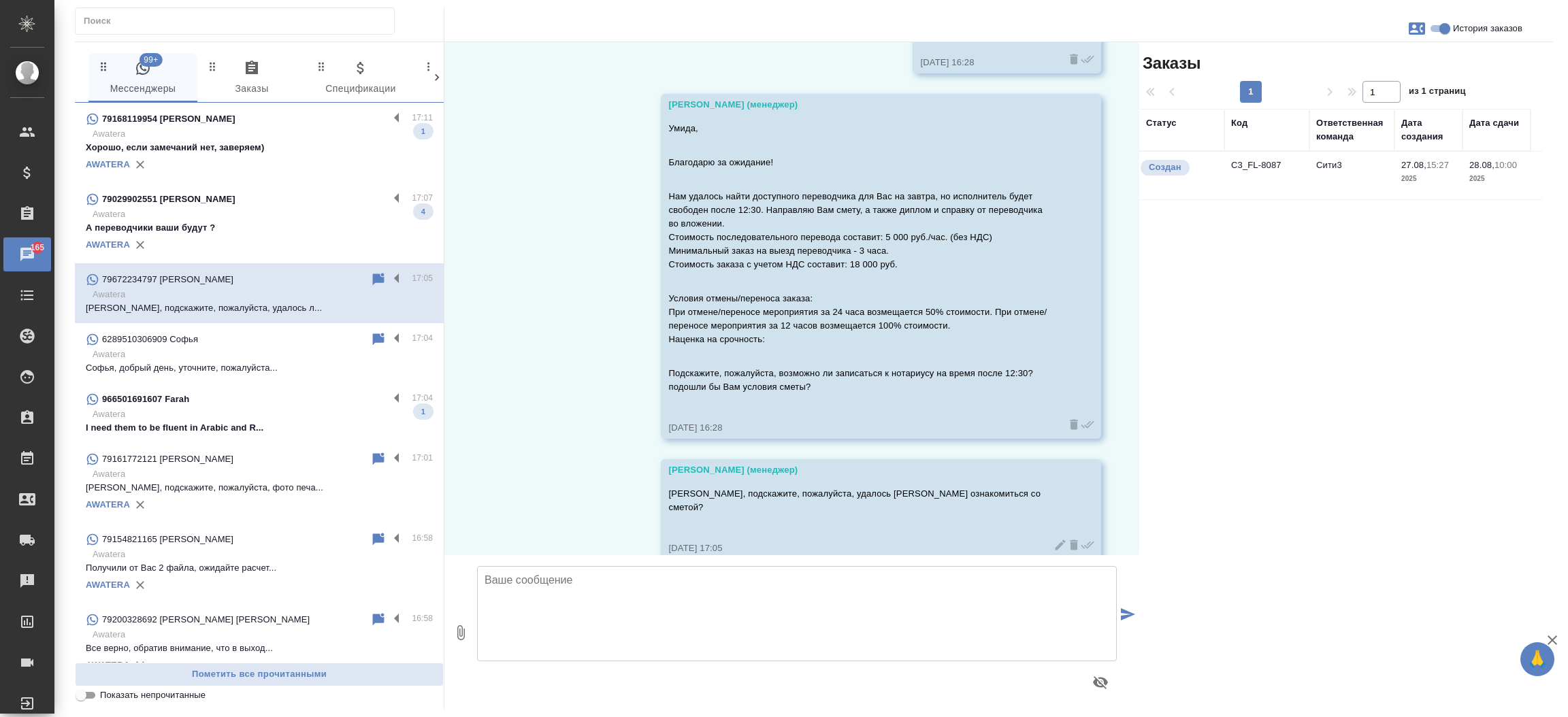
scroll to position [1260, 0]
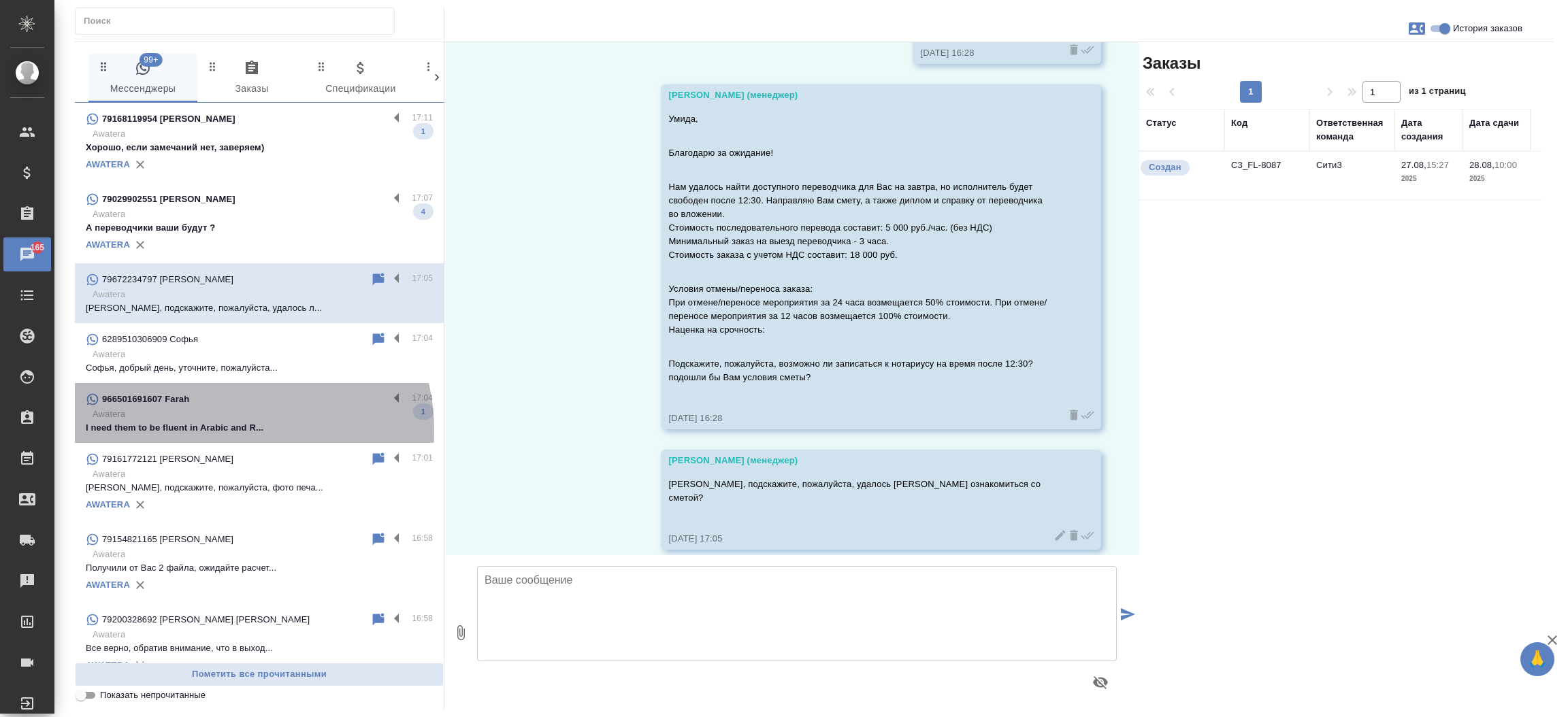
click at [222, 431] on p "I need them to be fluent in Arabic and R..." at bounding box center [260, 428] width 347 height 13
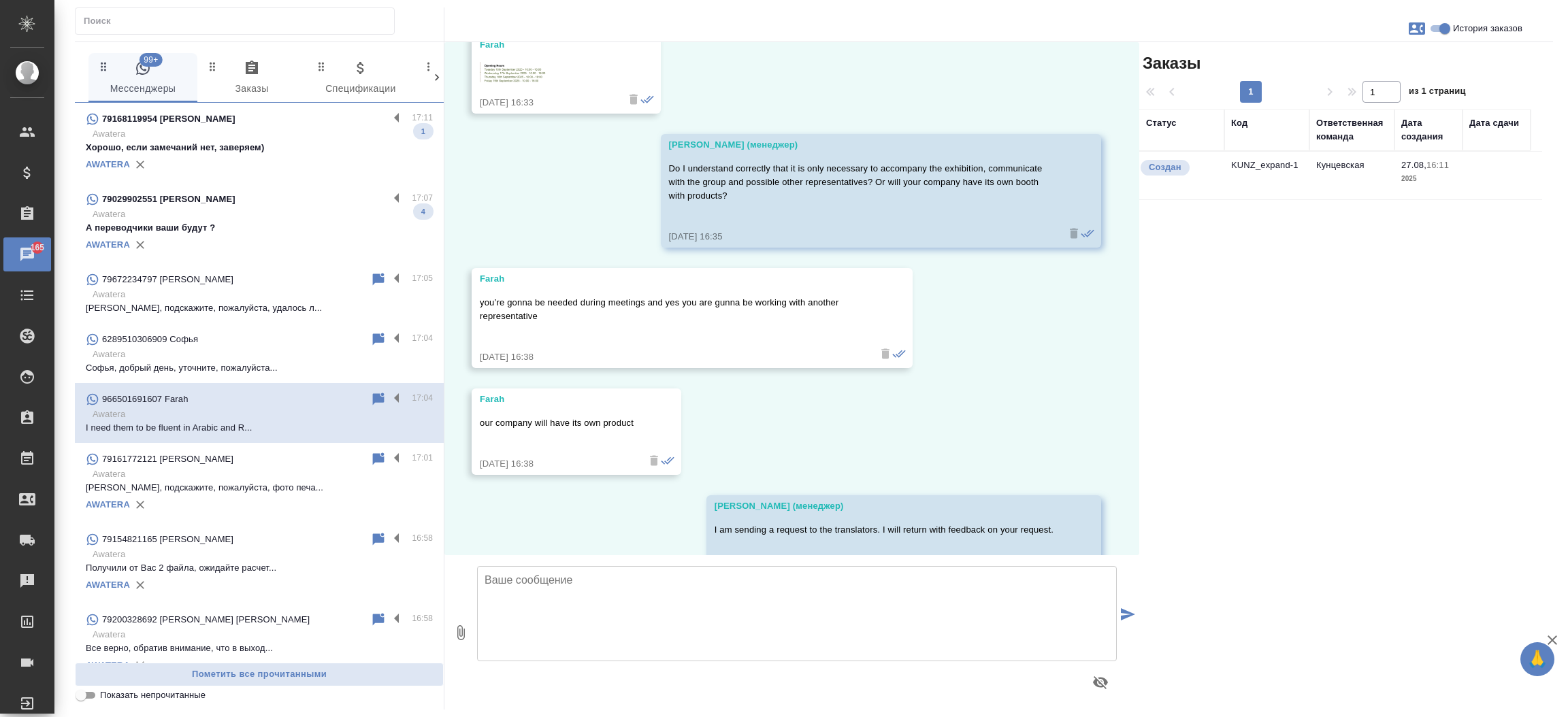
scroll to position [1519, 0]
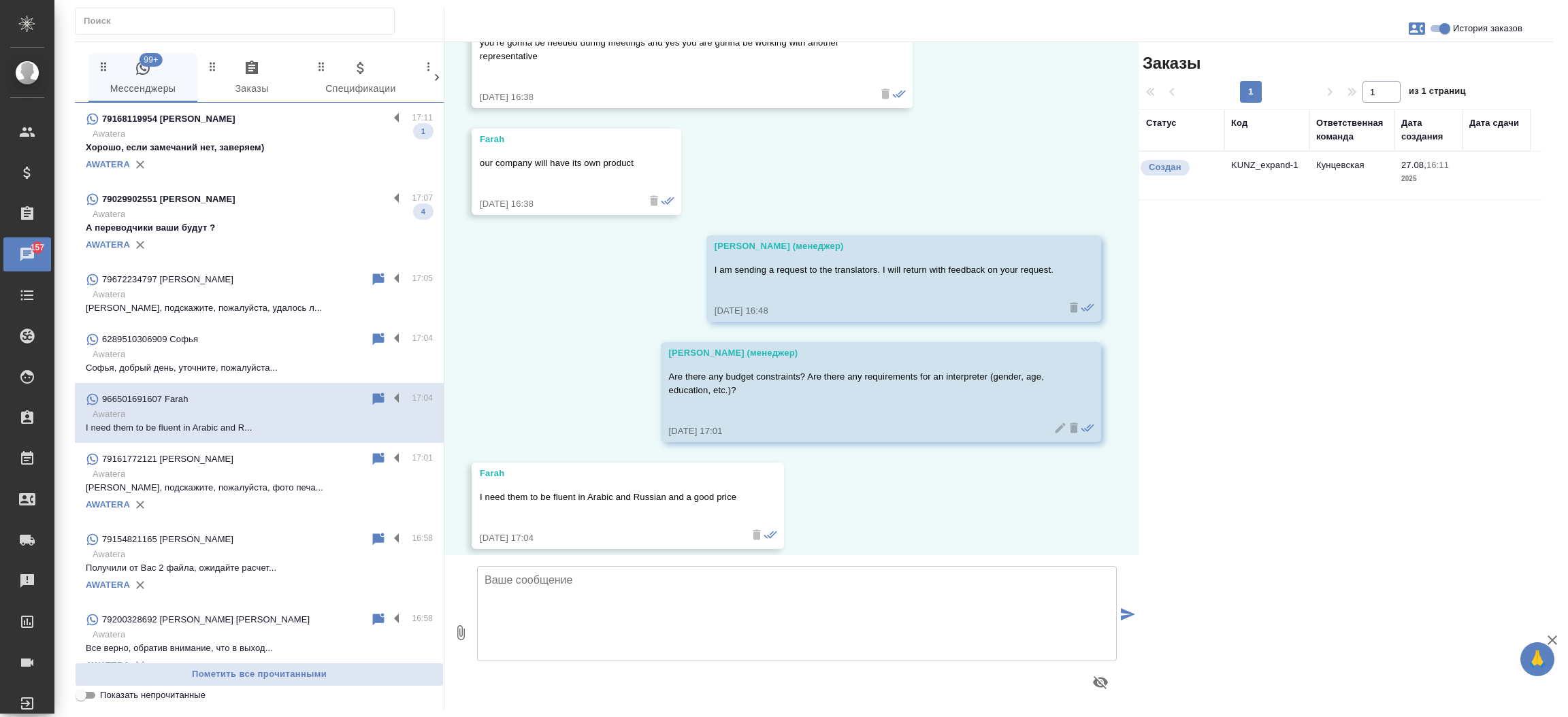
click at [1246, 159] on td "KUNZ_expand-1" at bounding box center [1266, 175] width 85 height 48
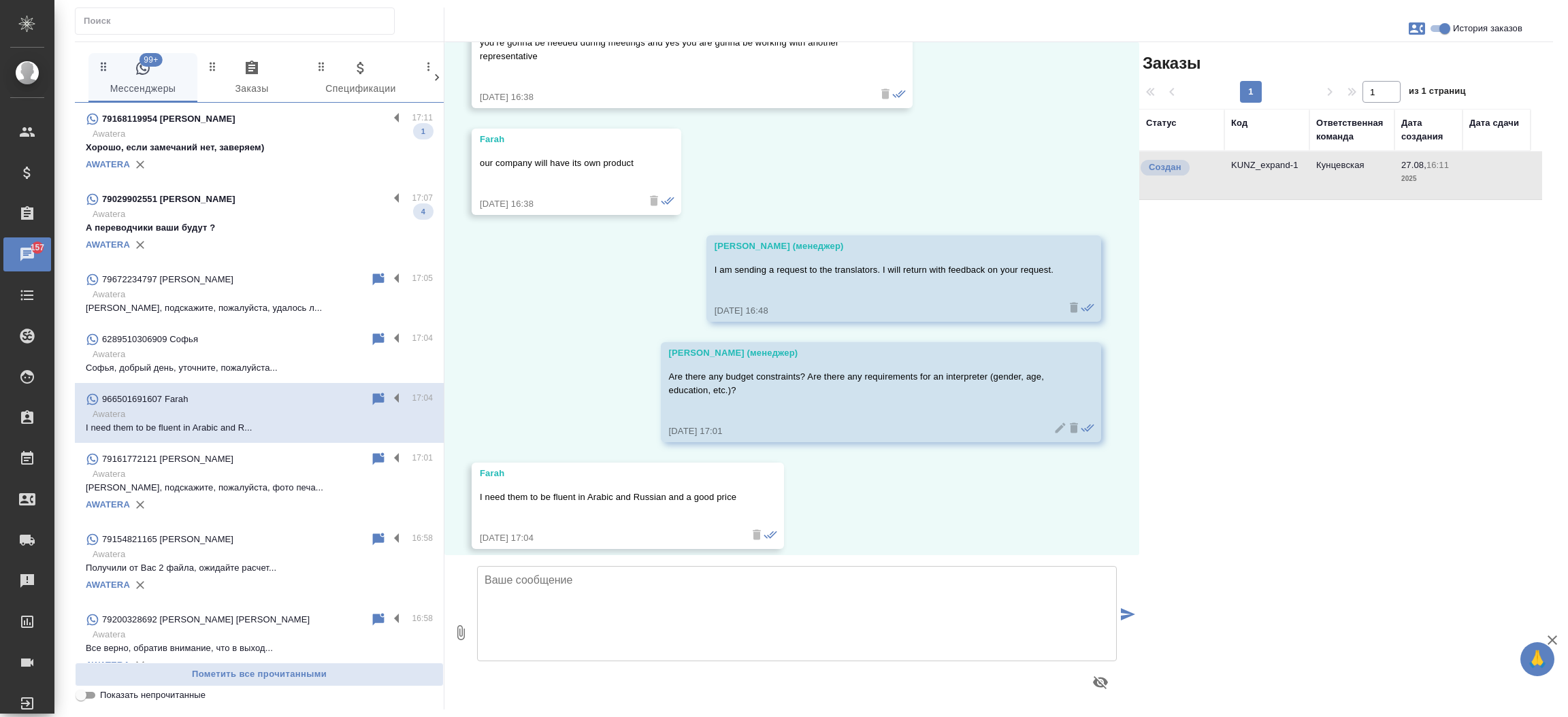
click at [1246, 159] on td "KUNZ_expand-1" at bounding box center [1266, 175] width 85 height 48
click at [313, 162] on div "AWATERA" at bounding box center [260, 164] width 347 height 20
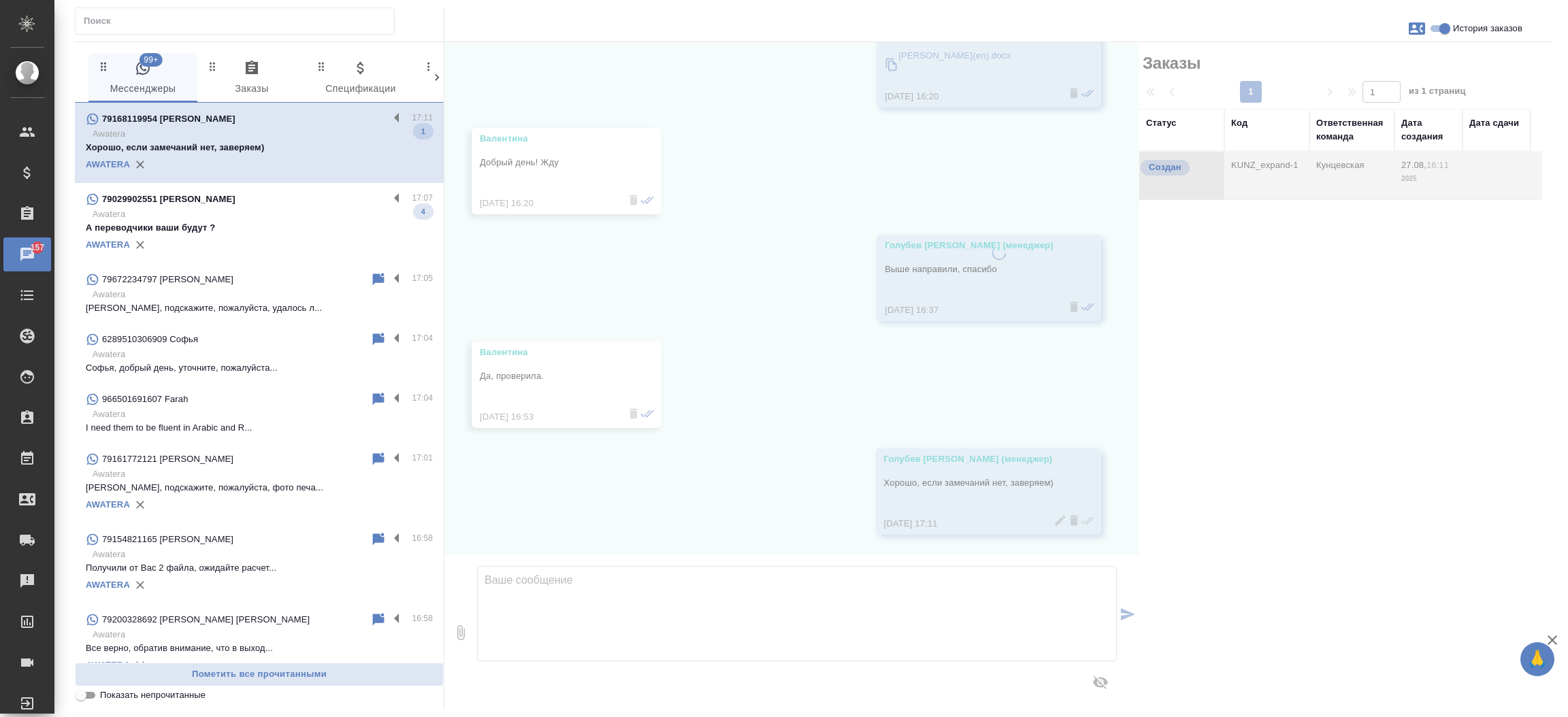
scroll to position [293, 0]
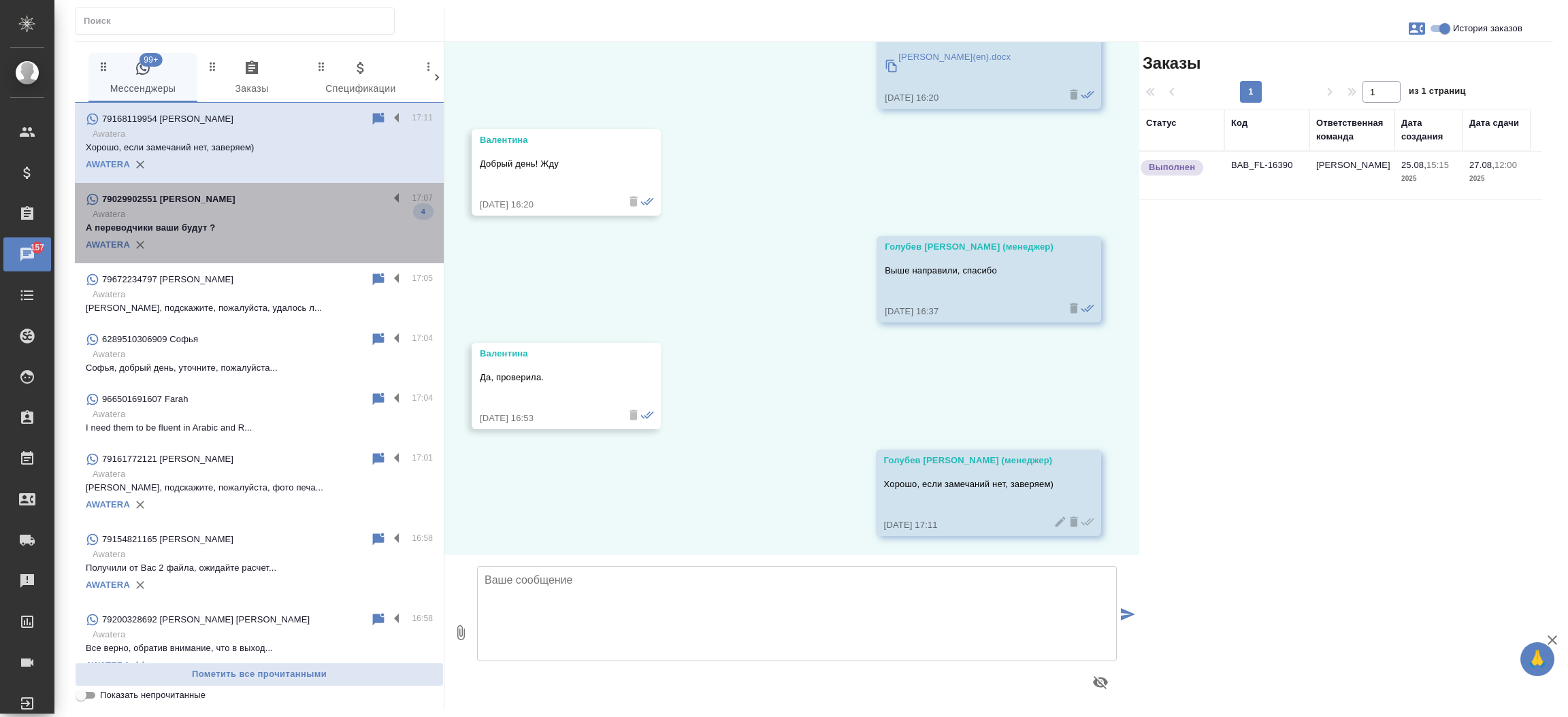
click at [284, 229] on p "А переводчики ваши будут ?" at bounding box center [260, 228] width 347 height 13
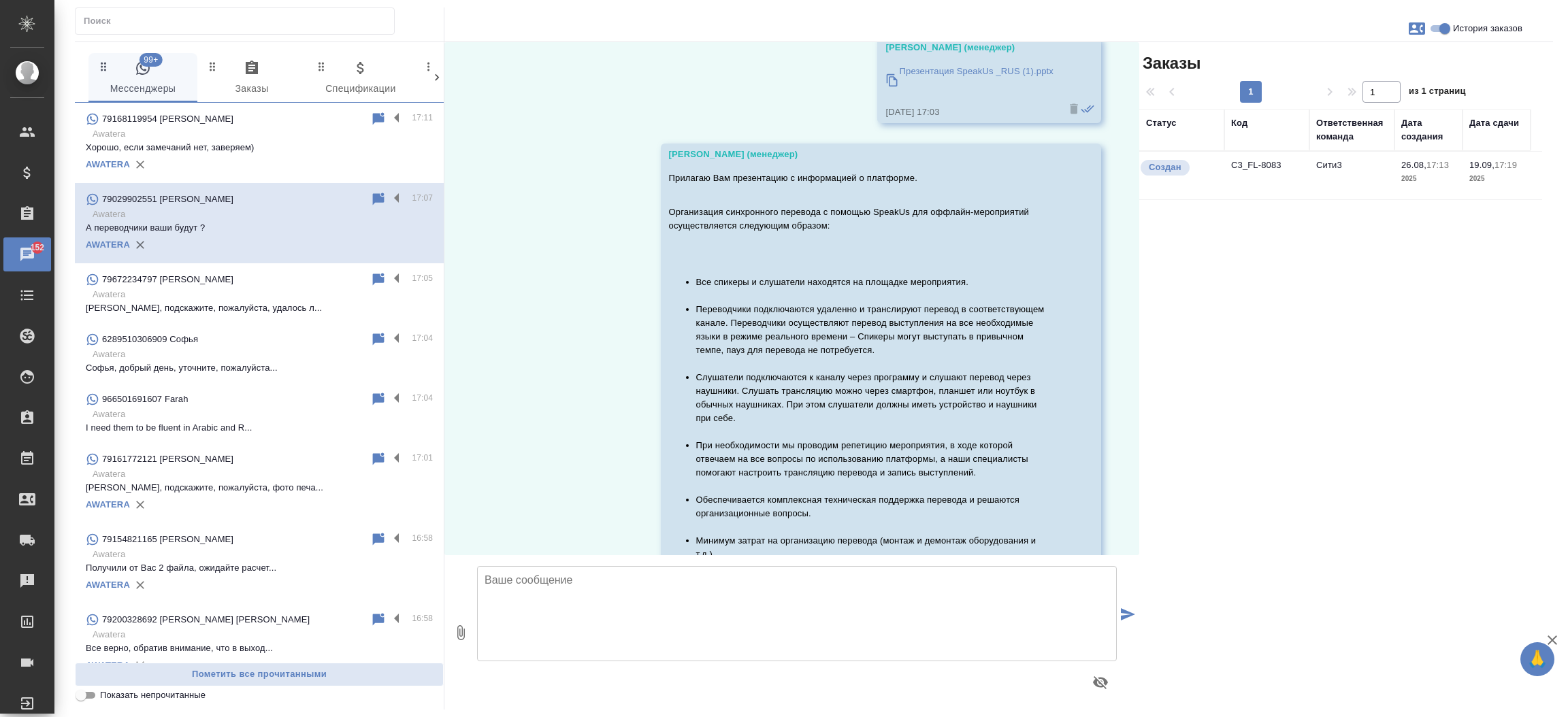
scroll to position [1912, 0]
click at [1260, 169] on td "C3_FL-8083" at bounding box center [1266, 175] width 85 height 48
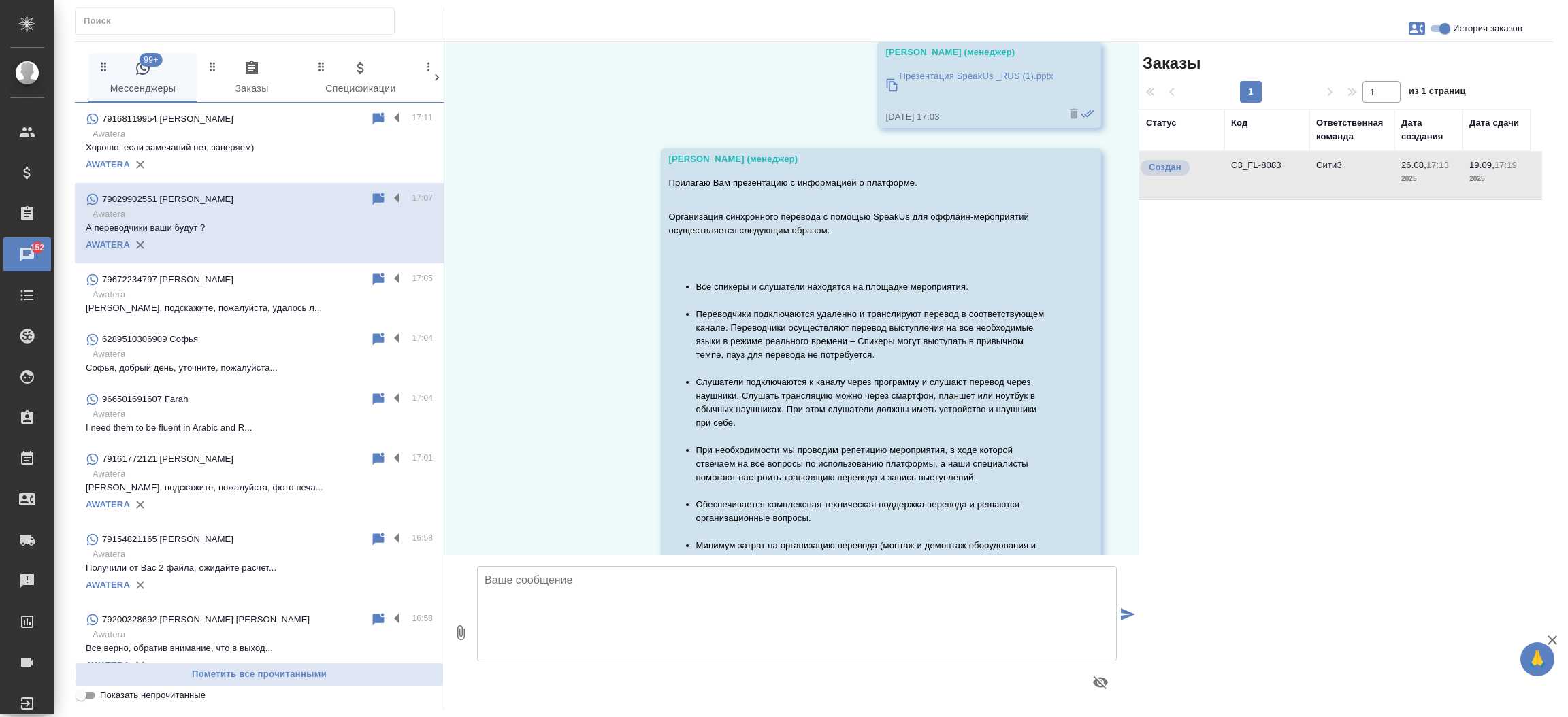
click at [1260, 169] on td "C3_FL-8083" at bounding box center [1266, 175] width 85 height 48
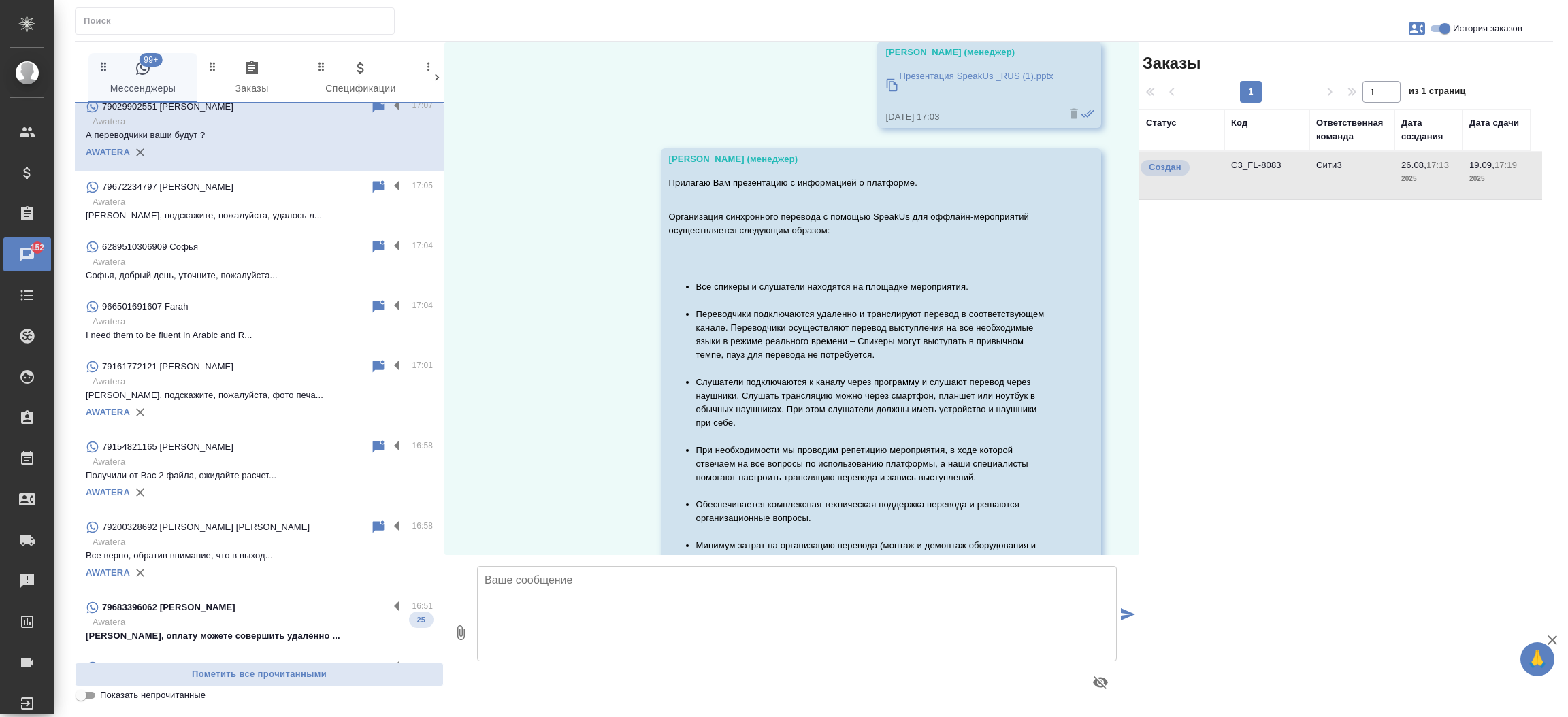
scroll to position [276, 0]
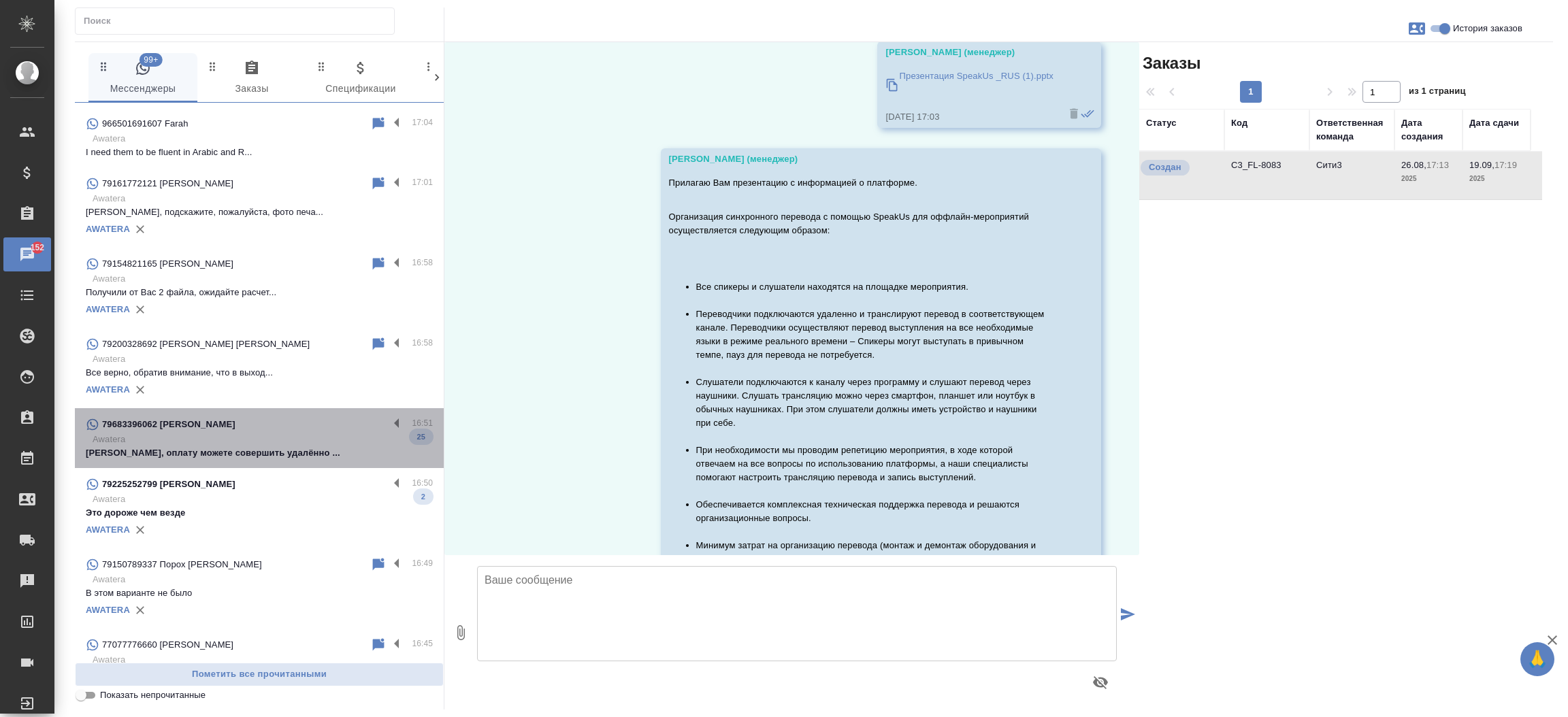
click at [304, 462] on div "79683396062 Ольга Литтл 16:51 Awatera Ольга, оплату можете совершить удалённо .…" at bounding box center [259, 437] width 369 height 60
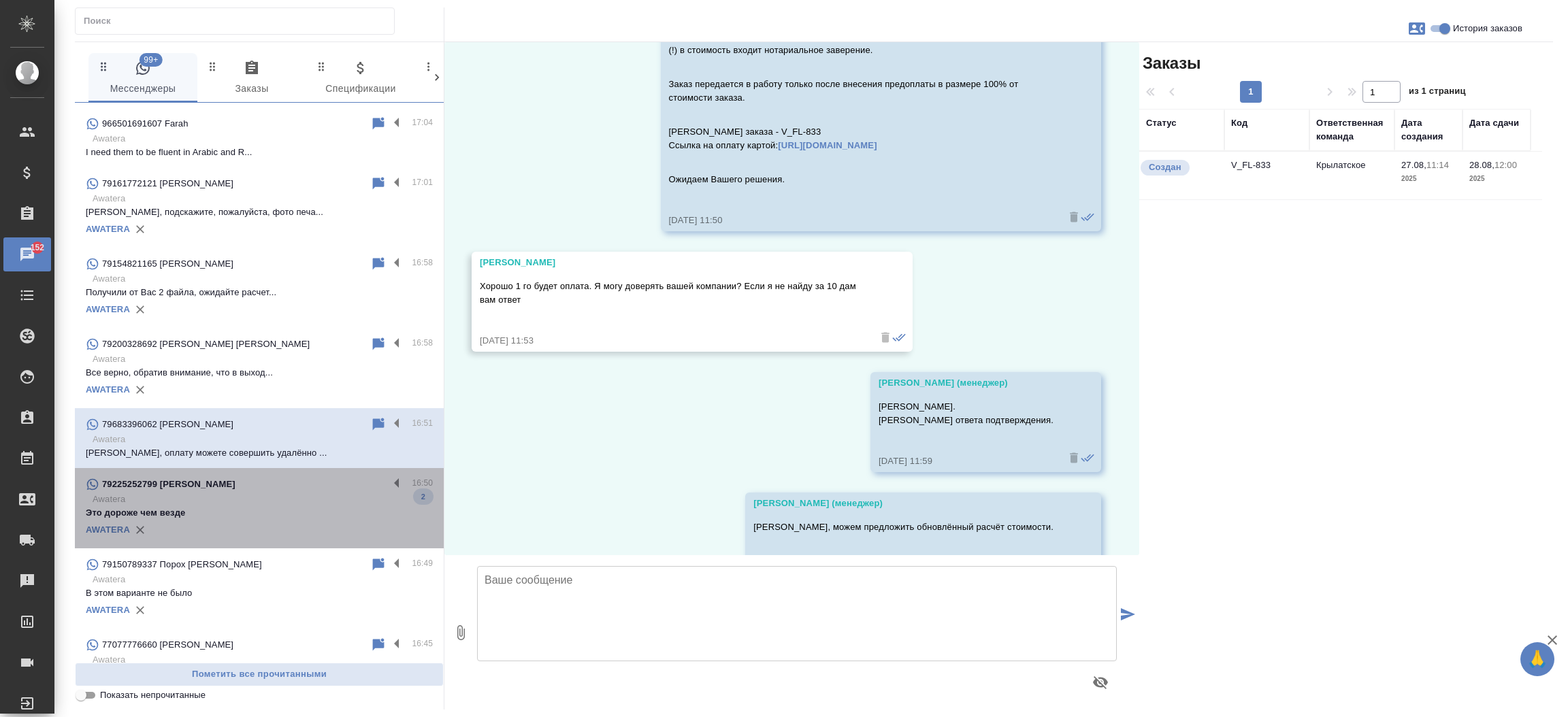
click at [279, 510] on p "Это дороже чем везде" at bounding box center [260, 513] width 347 height 13
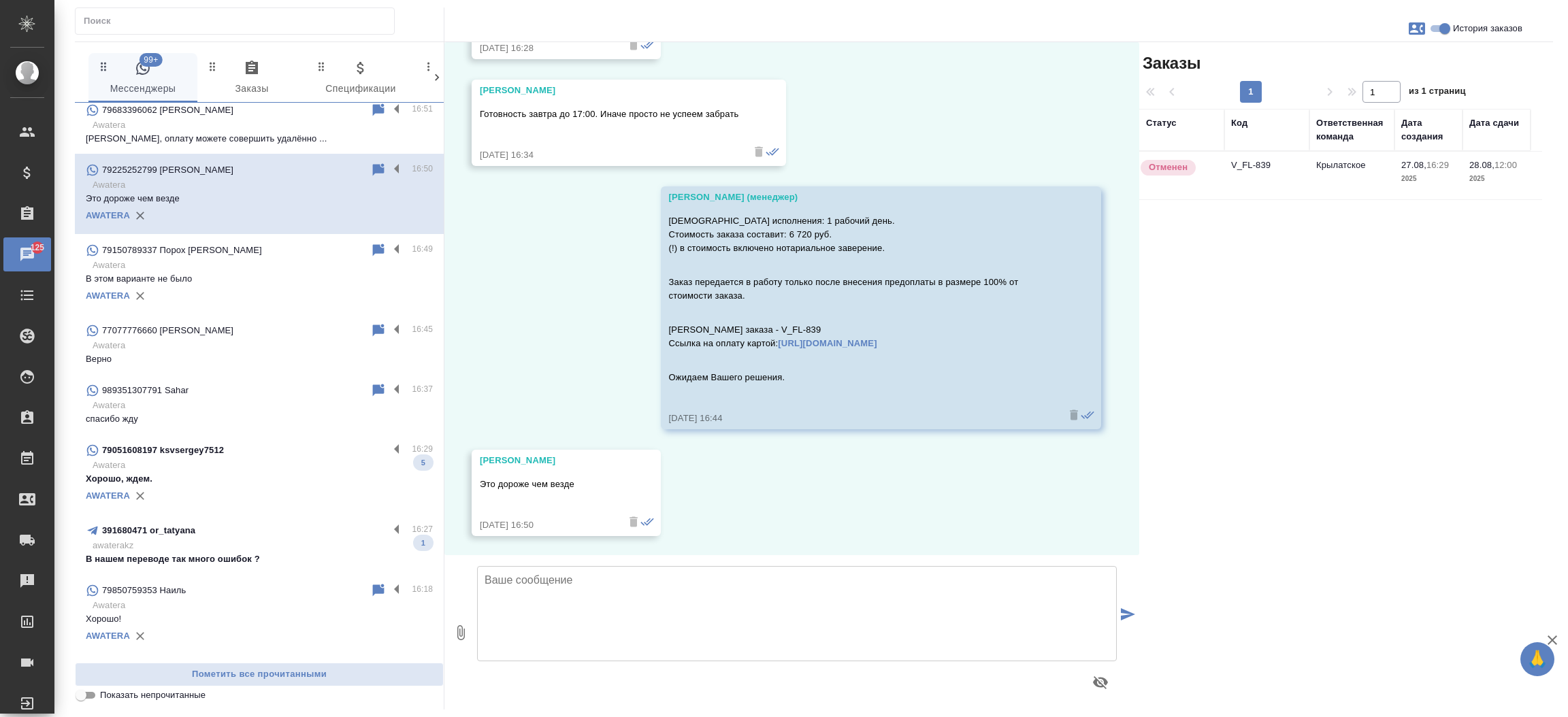
scroll to position [613, 0]
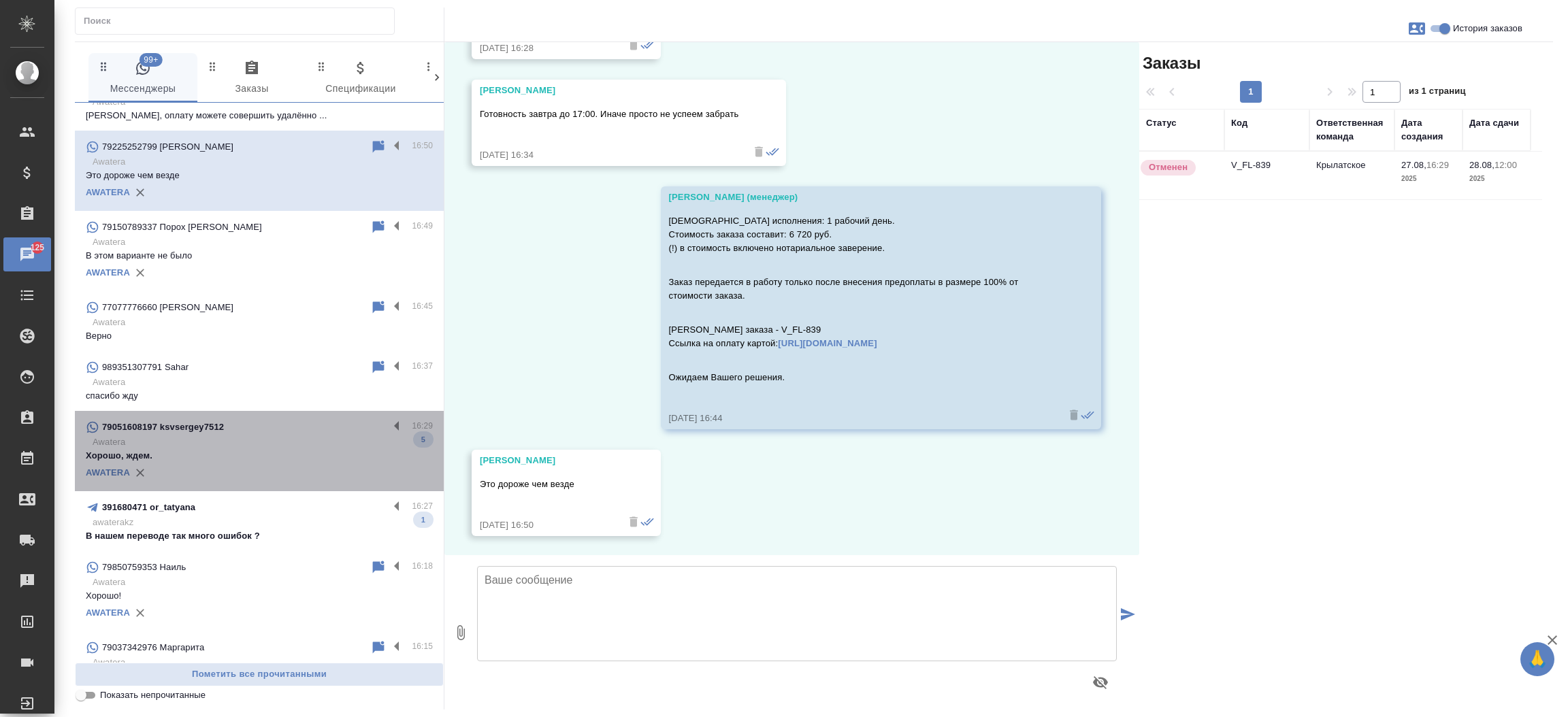
click at [290, 462] on div "AWATERA" at bounding box center [260, 472] width 347 height 20
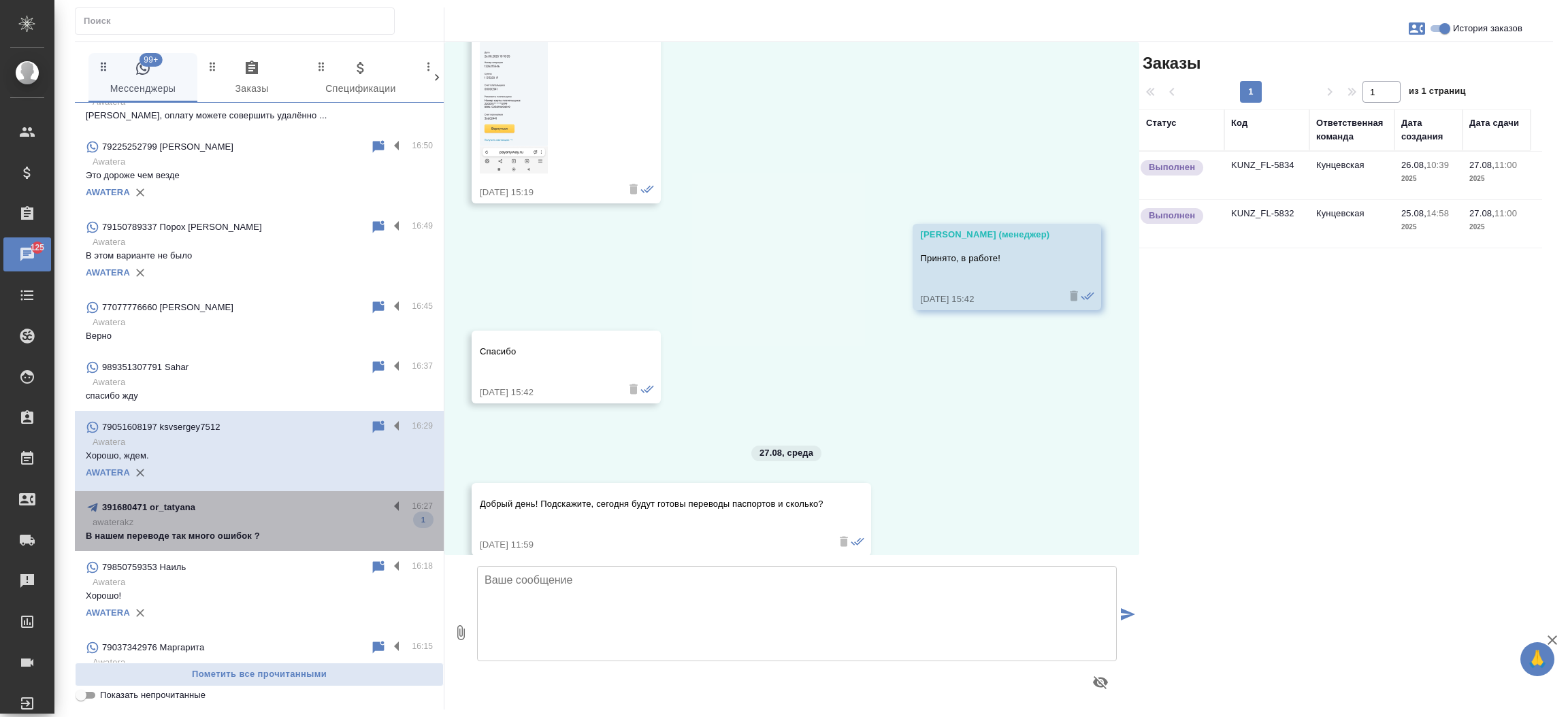
click at [264, 529] on p "В нашем переводе так много ошибок ?" at bounding box center [260, 536] width 347 height 13
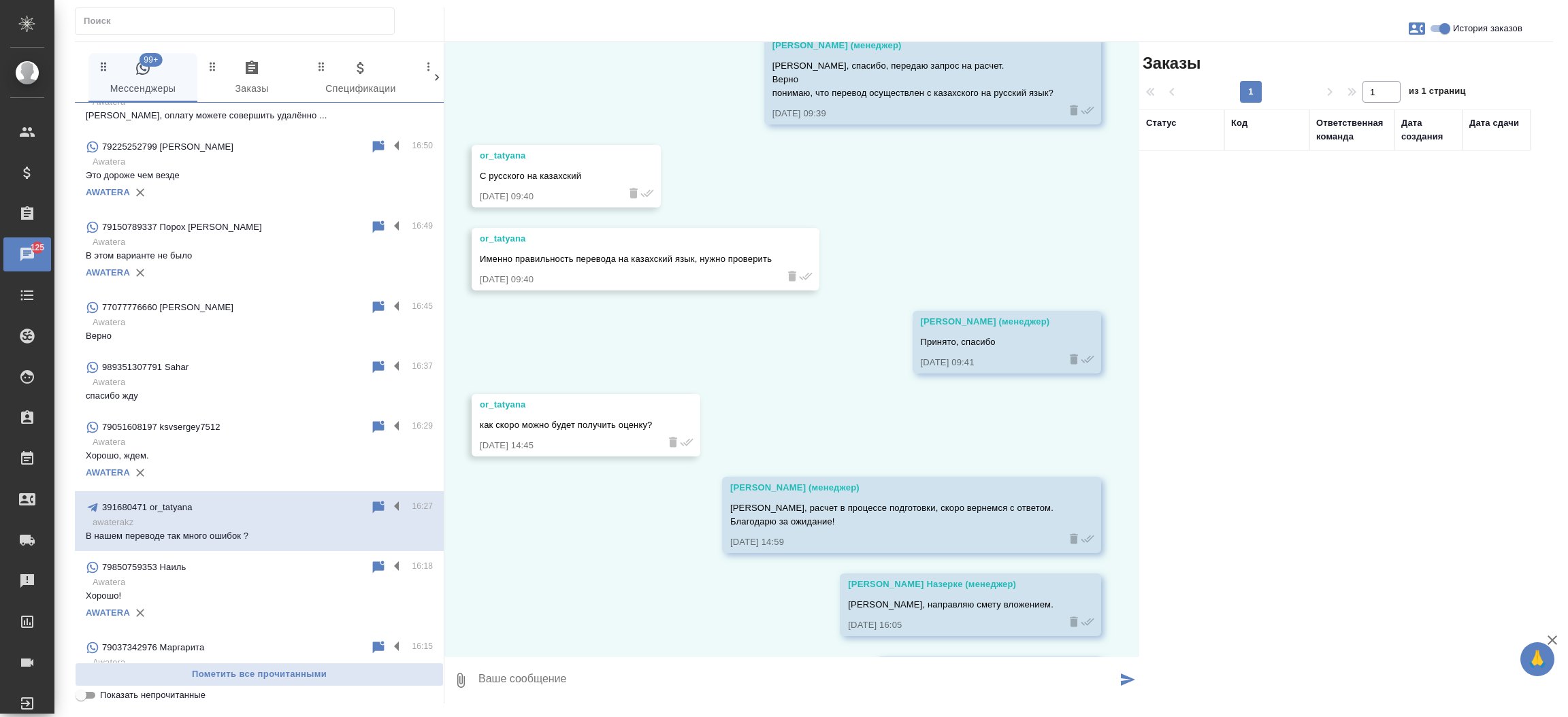
scroll to position [1057, 0]
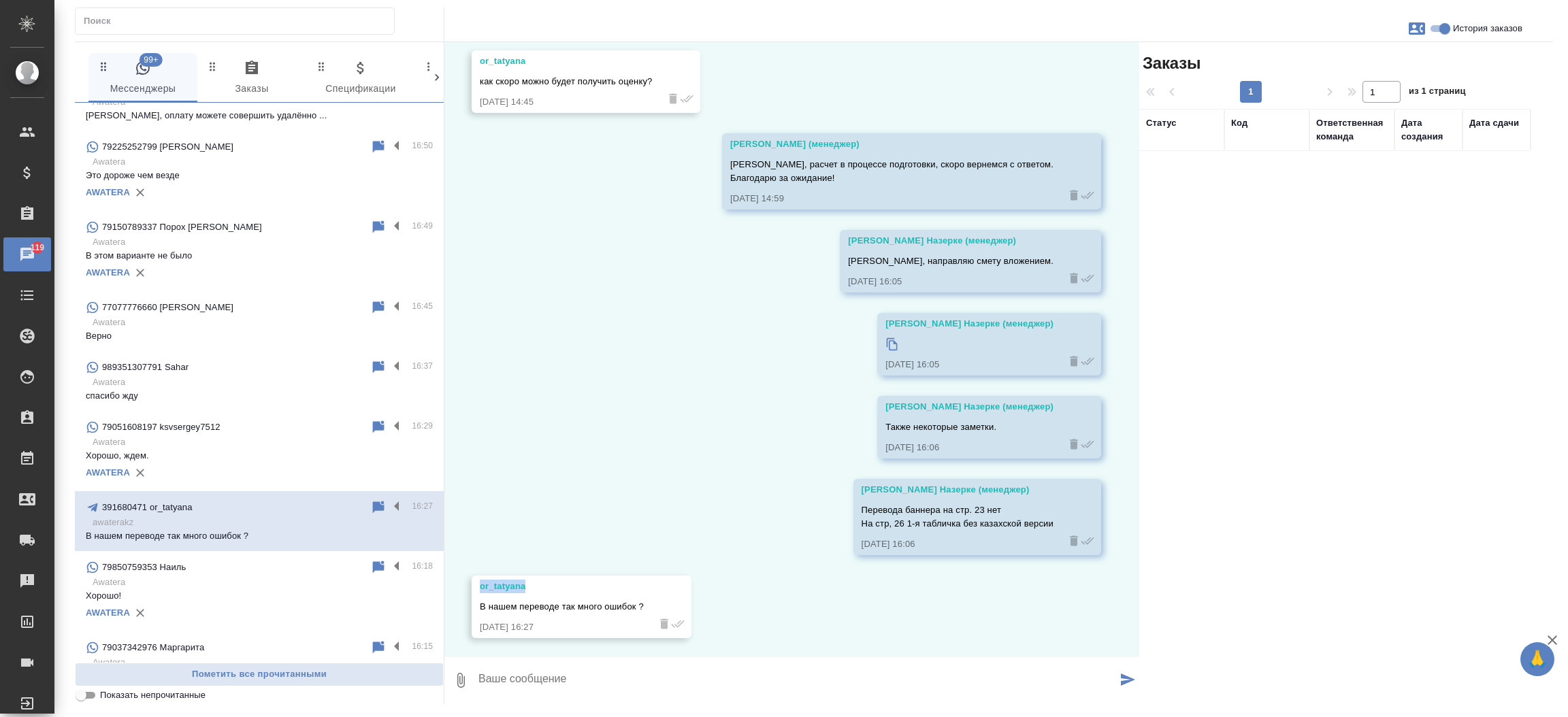
drag, startPoint x: 528, startPoint y: 582, endPoint x: 461, endPoint y: 587, distance: 67.2
click at [461, 587] on div "27.08, среда or_tatyana Добрый день! У вас есть услуга по проверке перевода и е…" at bounding box center [792, 349] width 695 height 615
copy div "or_tatyana"
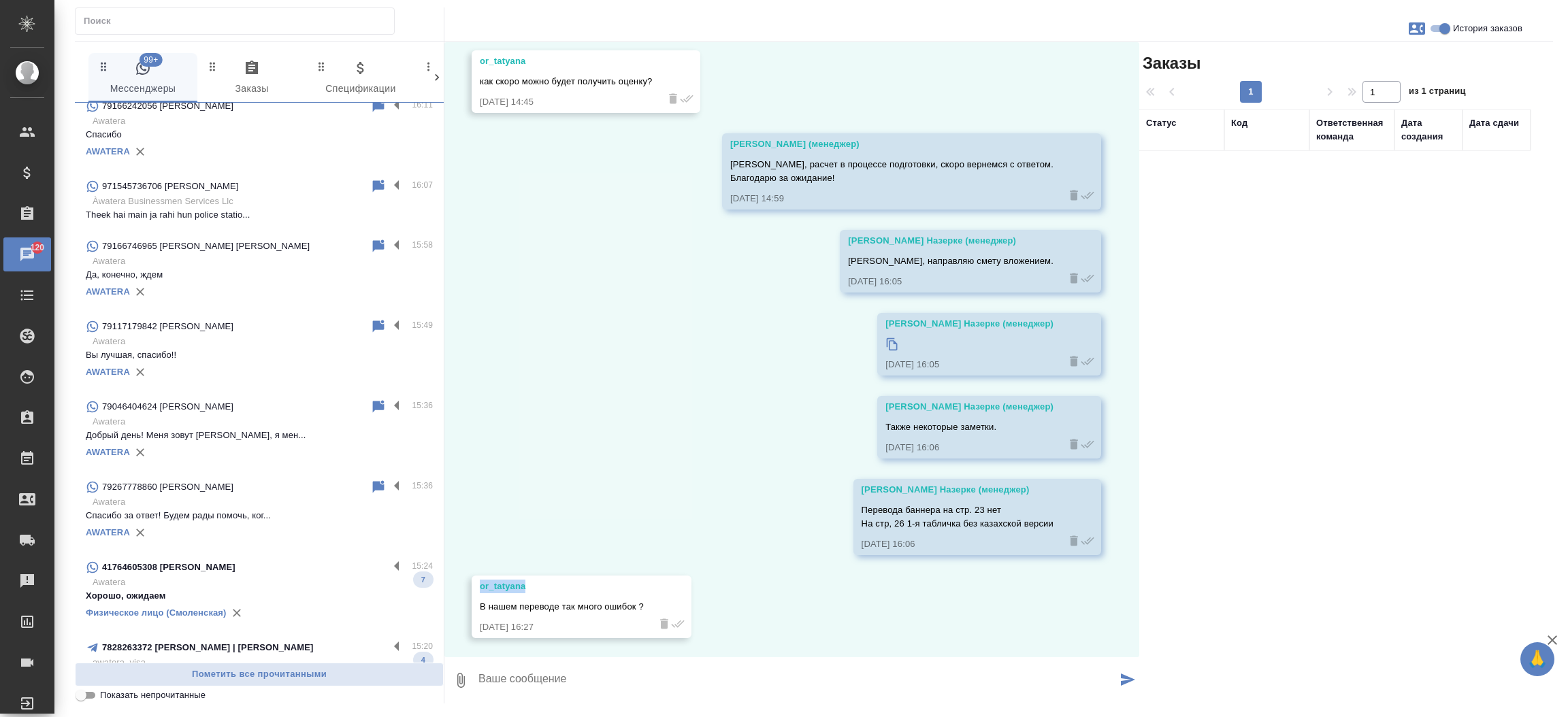
scroll to position [1425, 0]
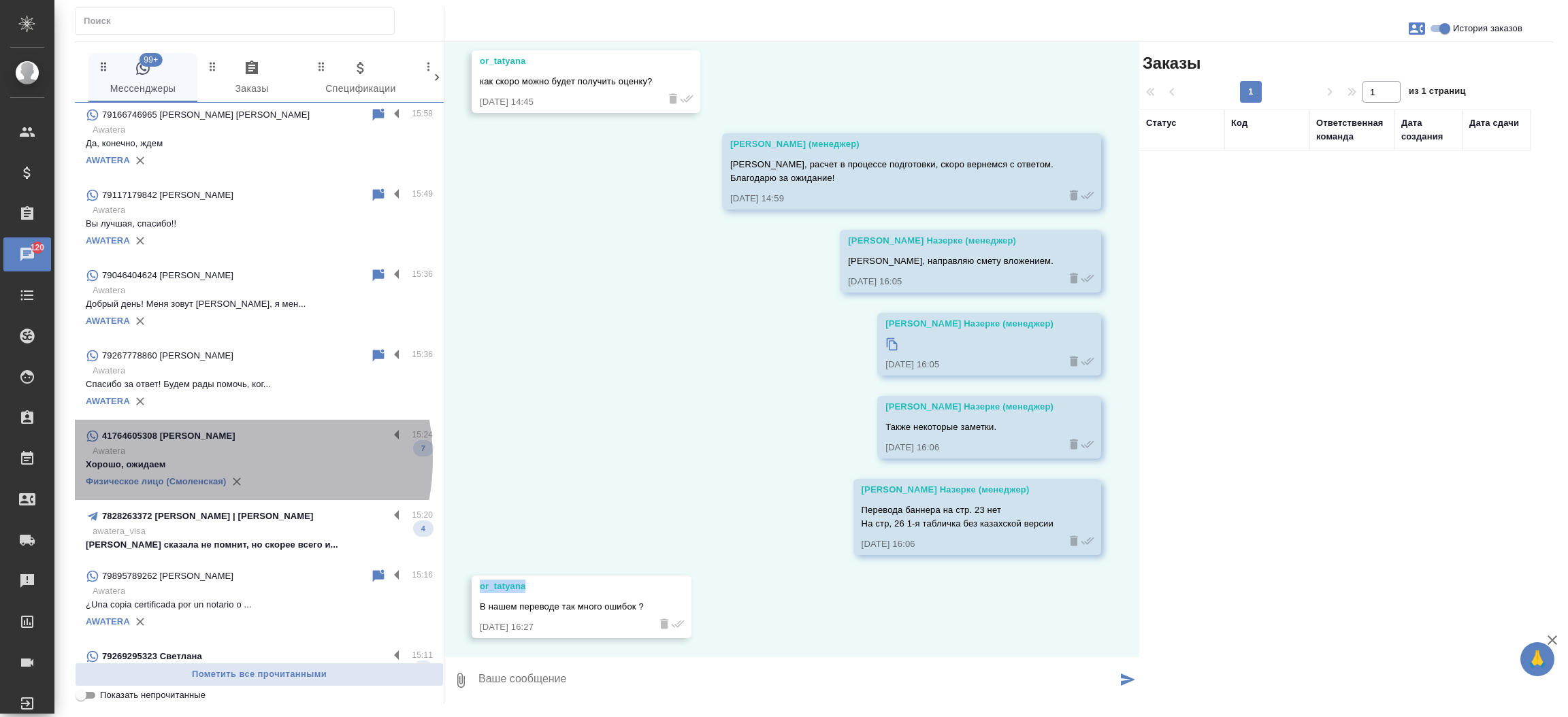
click at [212, 459] on p "Хорошо, ожидаем" at bounding box center [260, 464] width 347 height 13
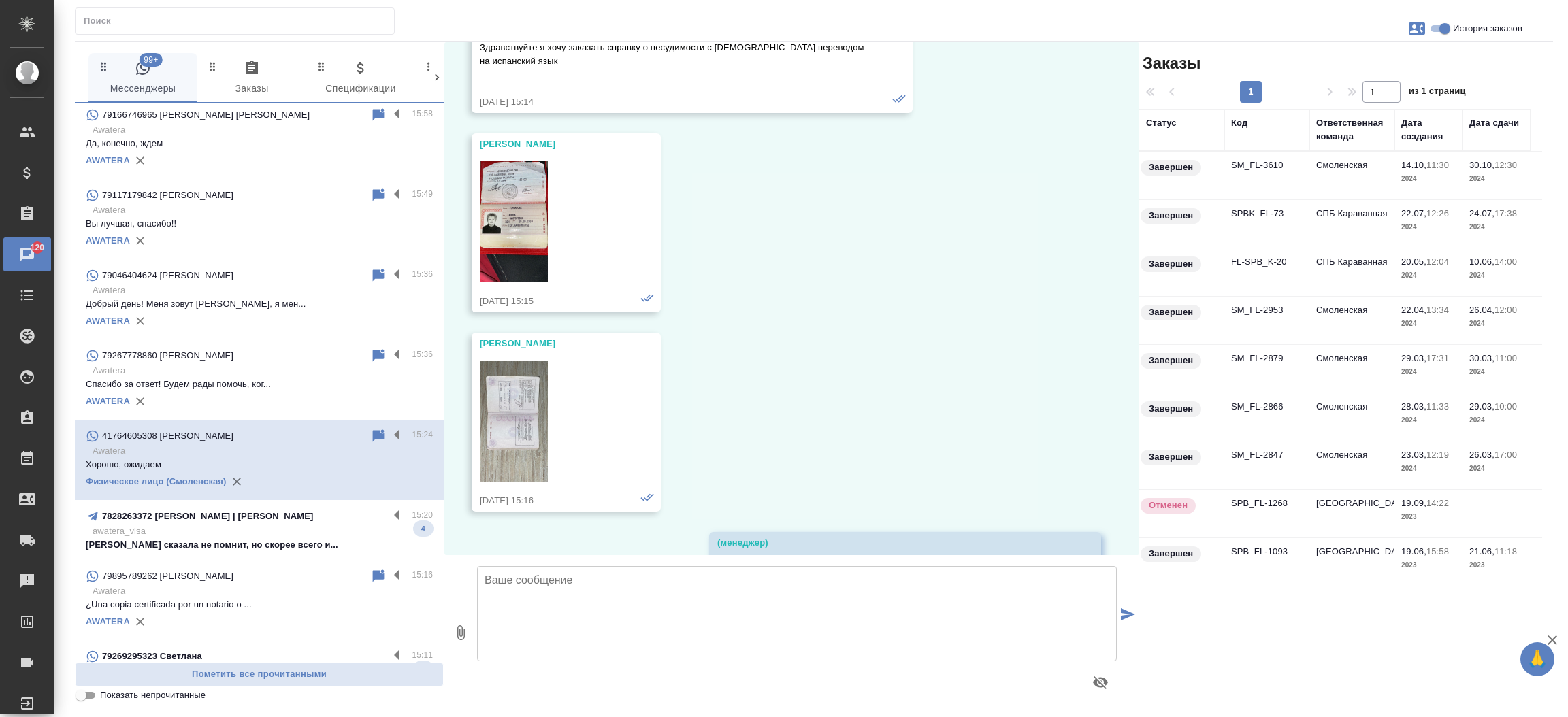
scroll to position [11182, 0]
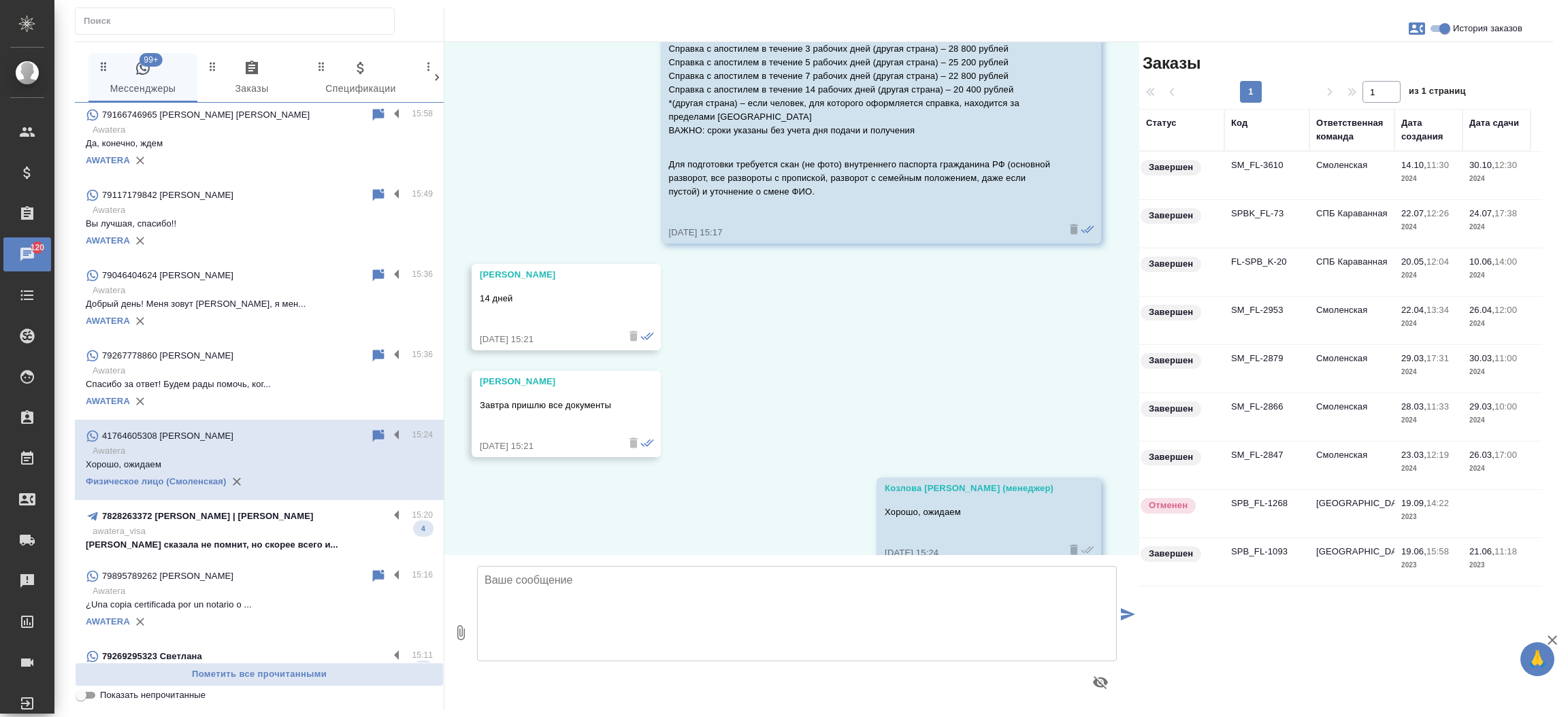
click at [197, 530] on p "awatera_visa" at bounding box center [262, 531] width 340 height 13
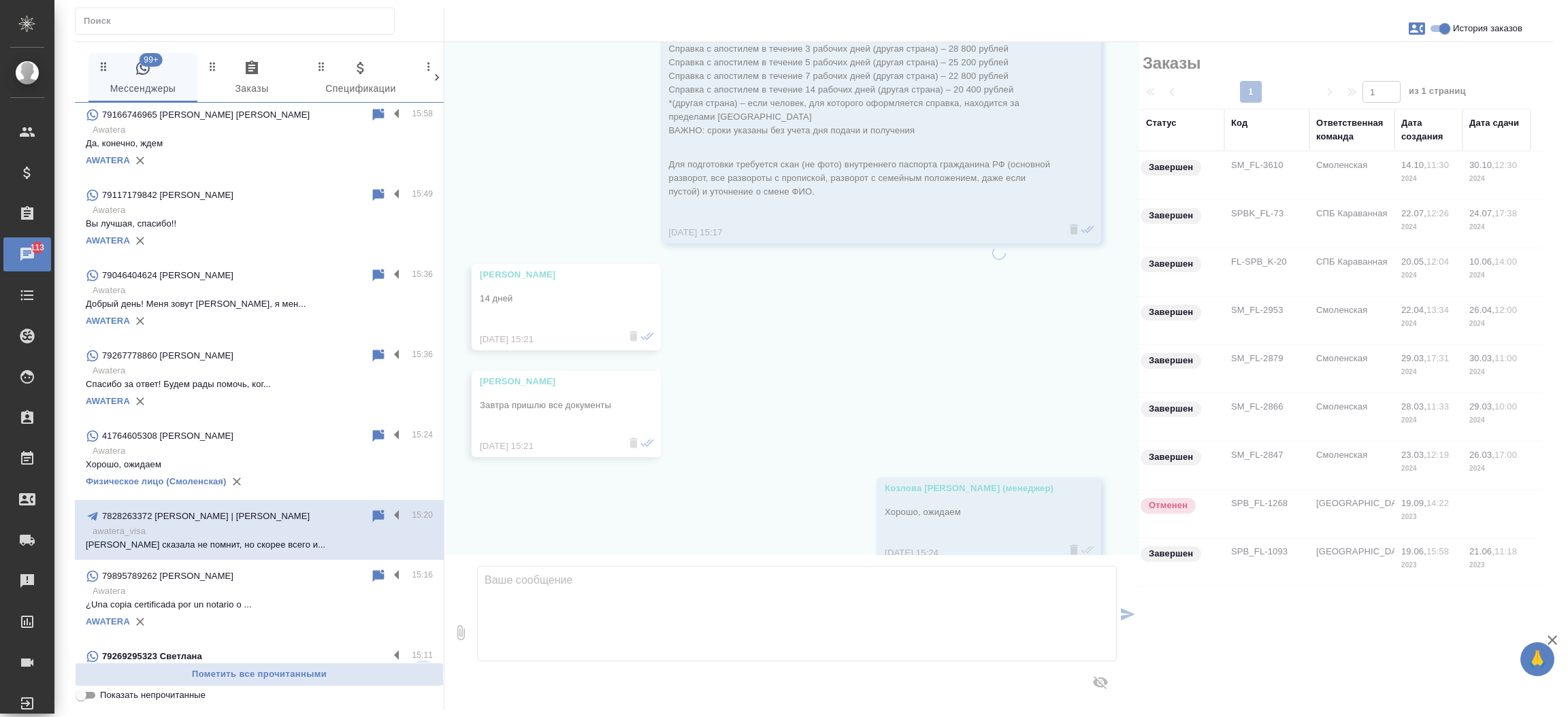
click at [218, 598] on p "¿Una copia certificada por un notario o ..." at bounding box center [260, 605] width 347 height 13
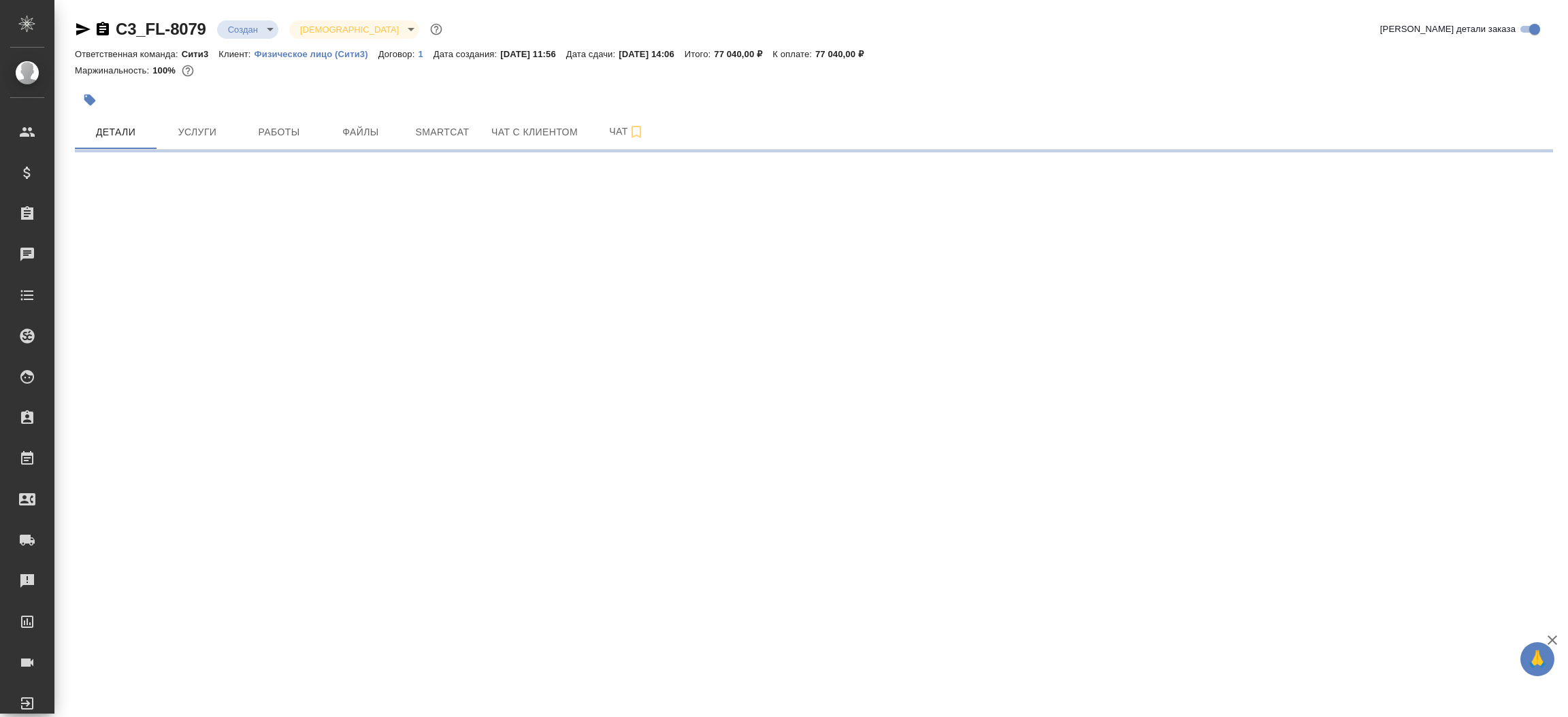
click at [83, 30] on icon "button" at bounding box center [83, 29] width 14 height 12
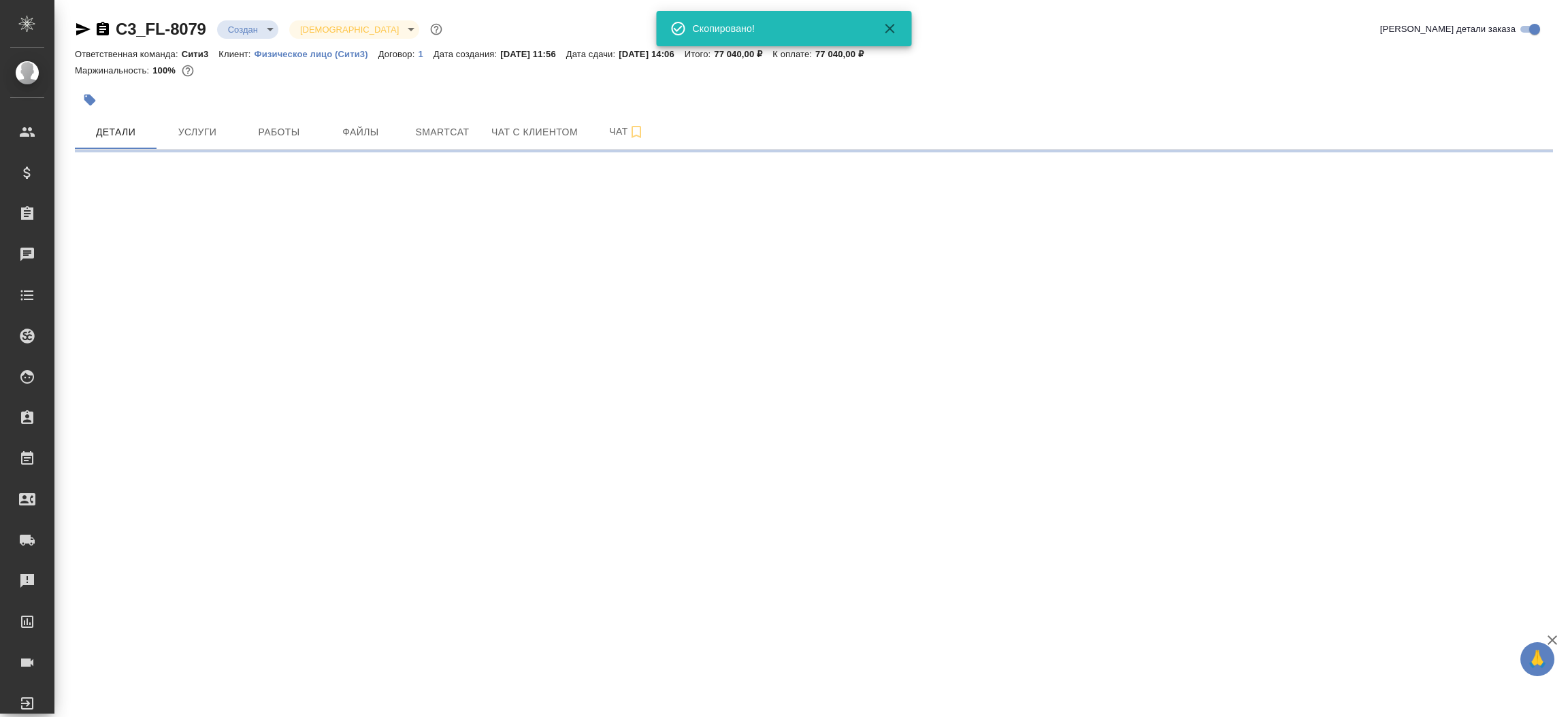
select select "RU"
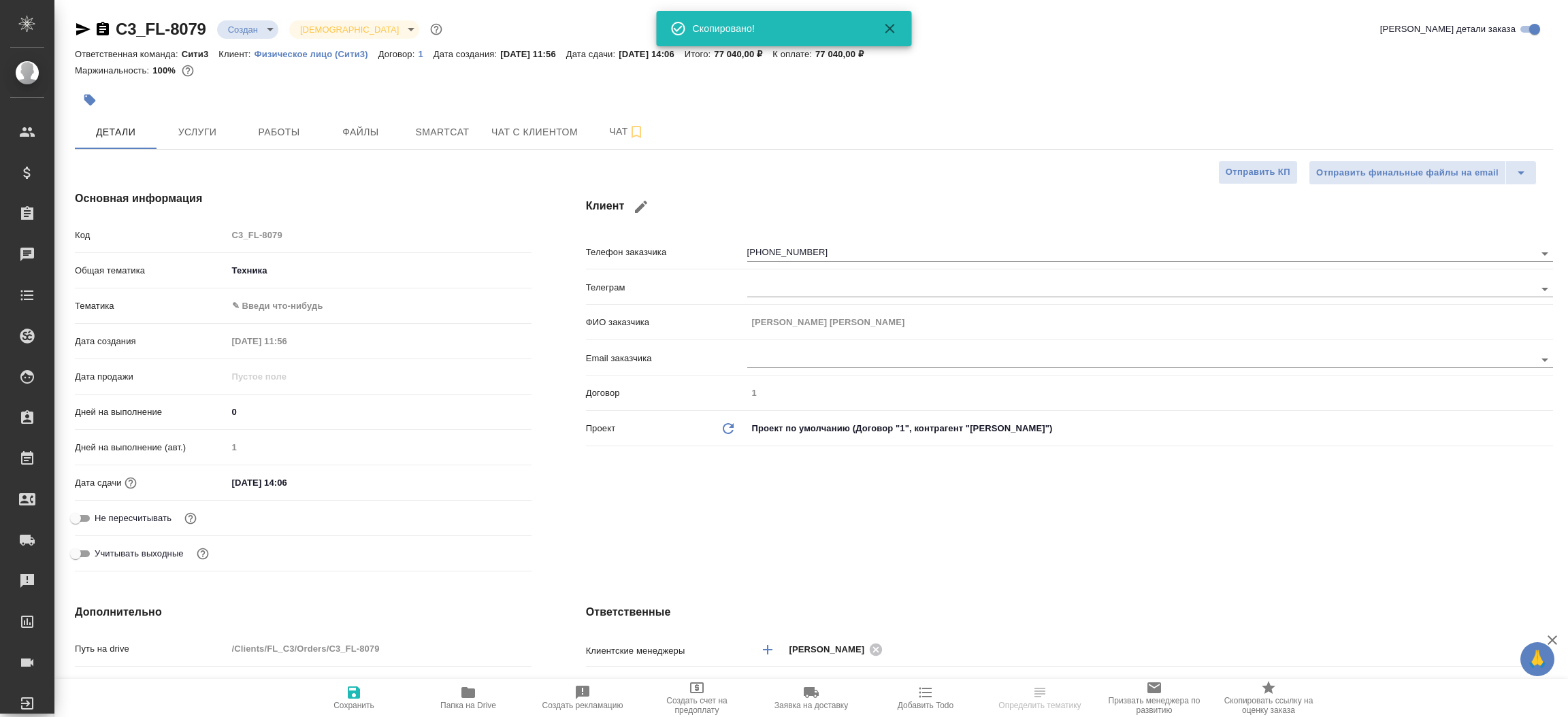
type textarea "x"
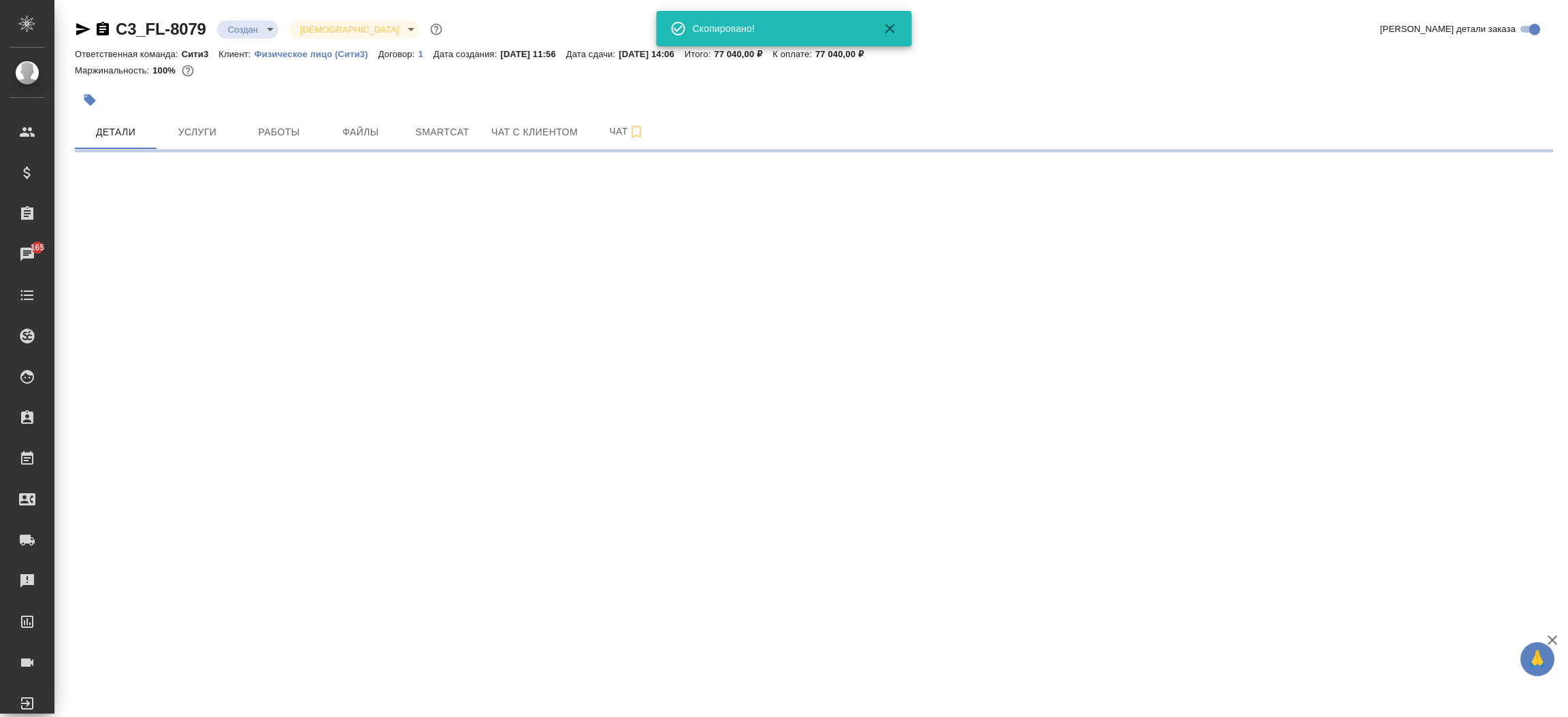
select select "RU"
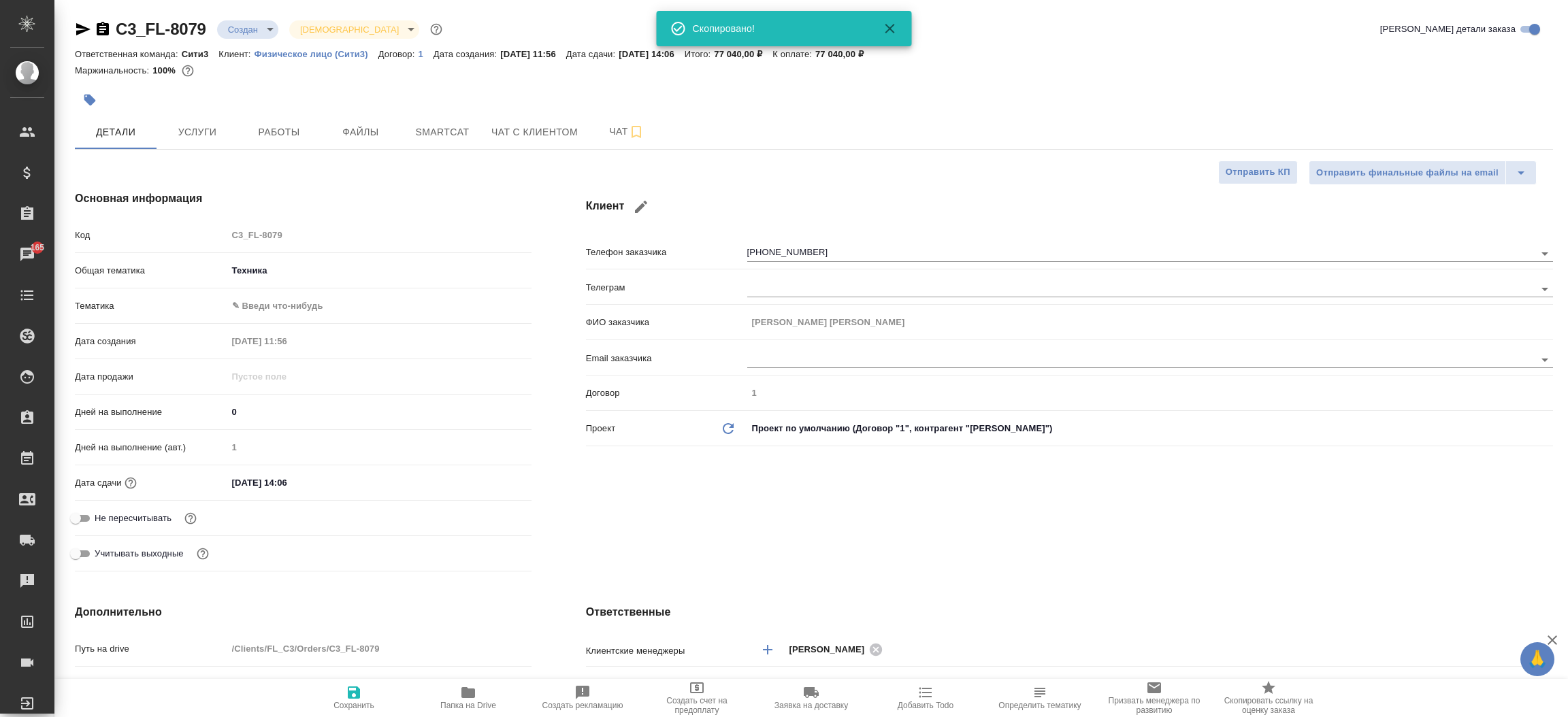
type textarea "x"
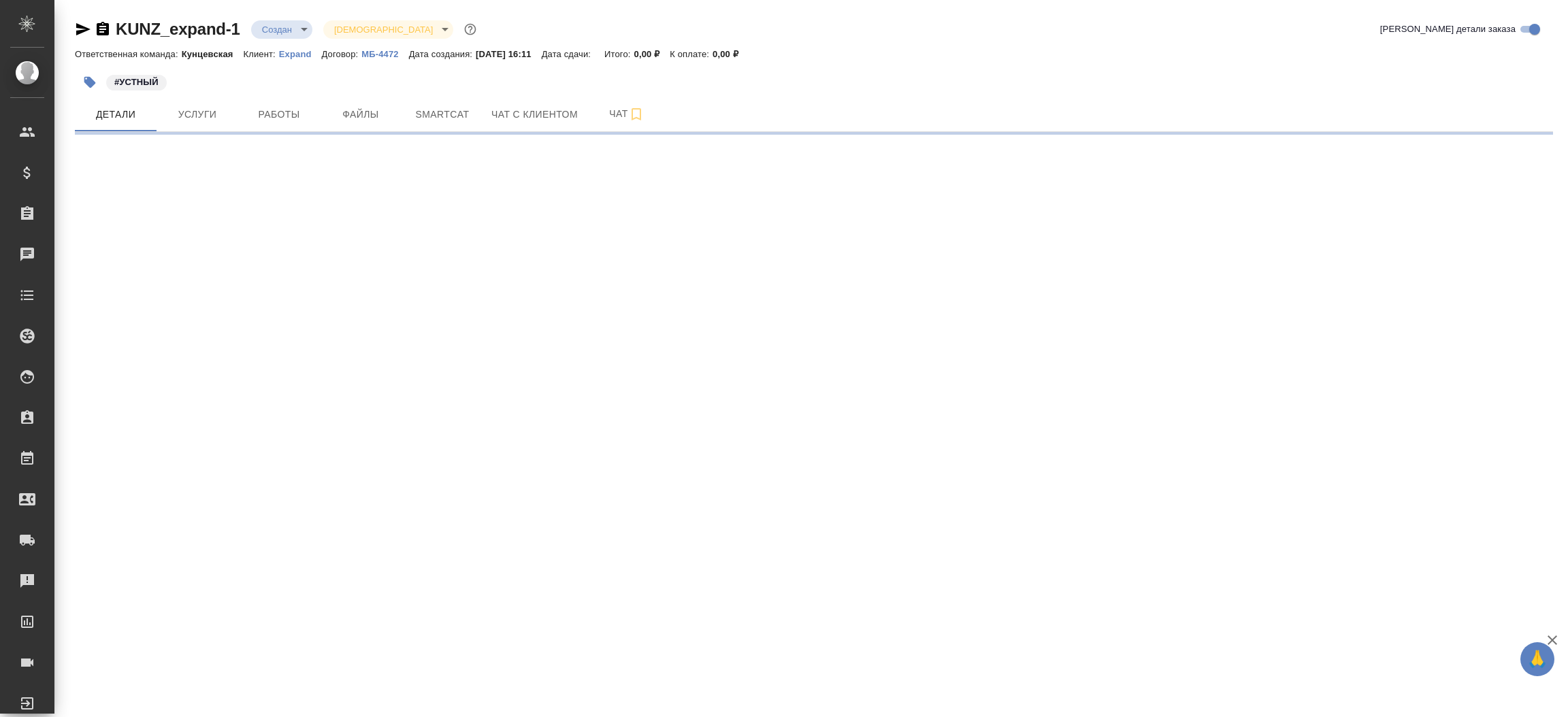
select select "RU"
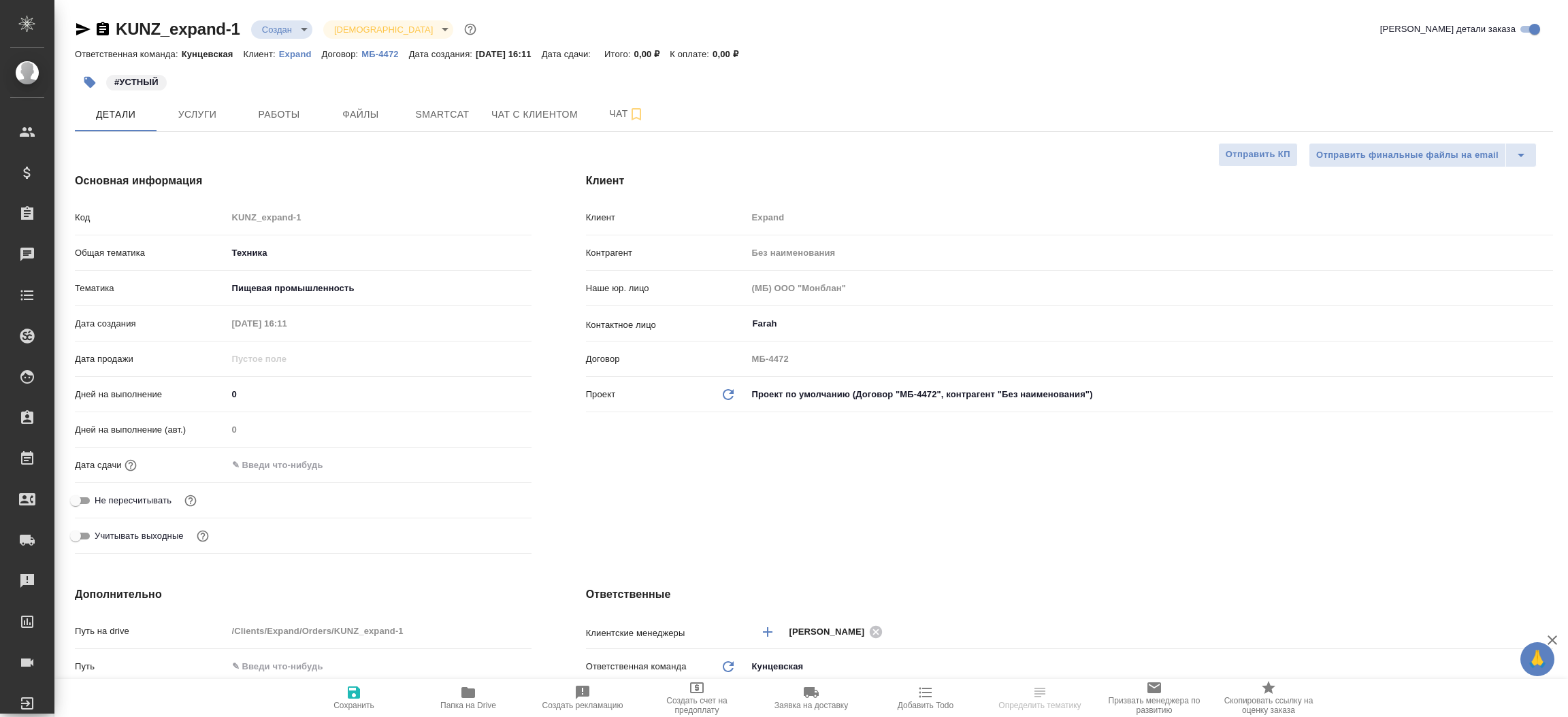
type textarea "x"
click at [80, 29] on icon "button" at bounding box center [82, 29] width 16 height 16
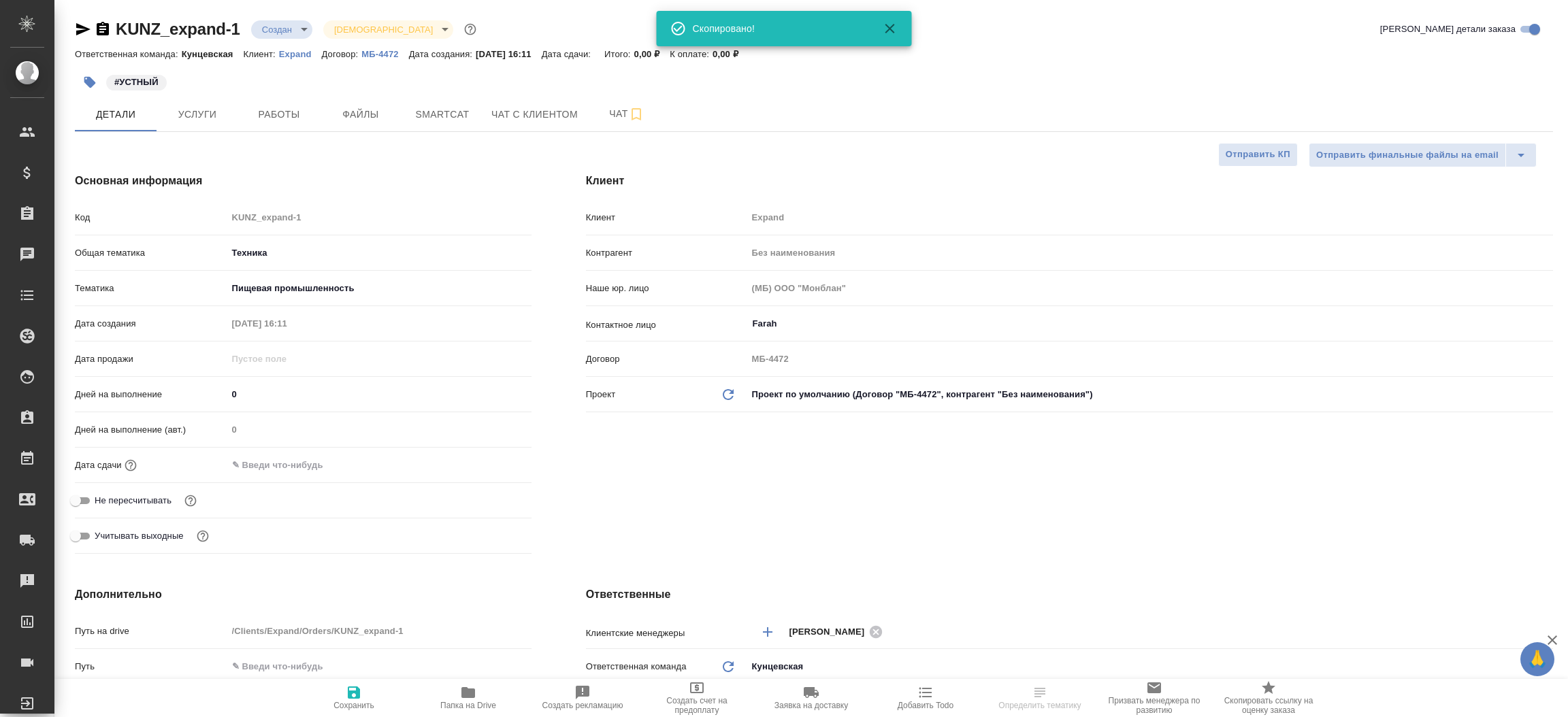
type textarea "x"
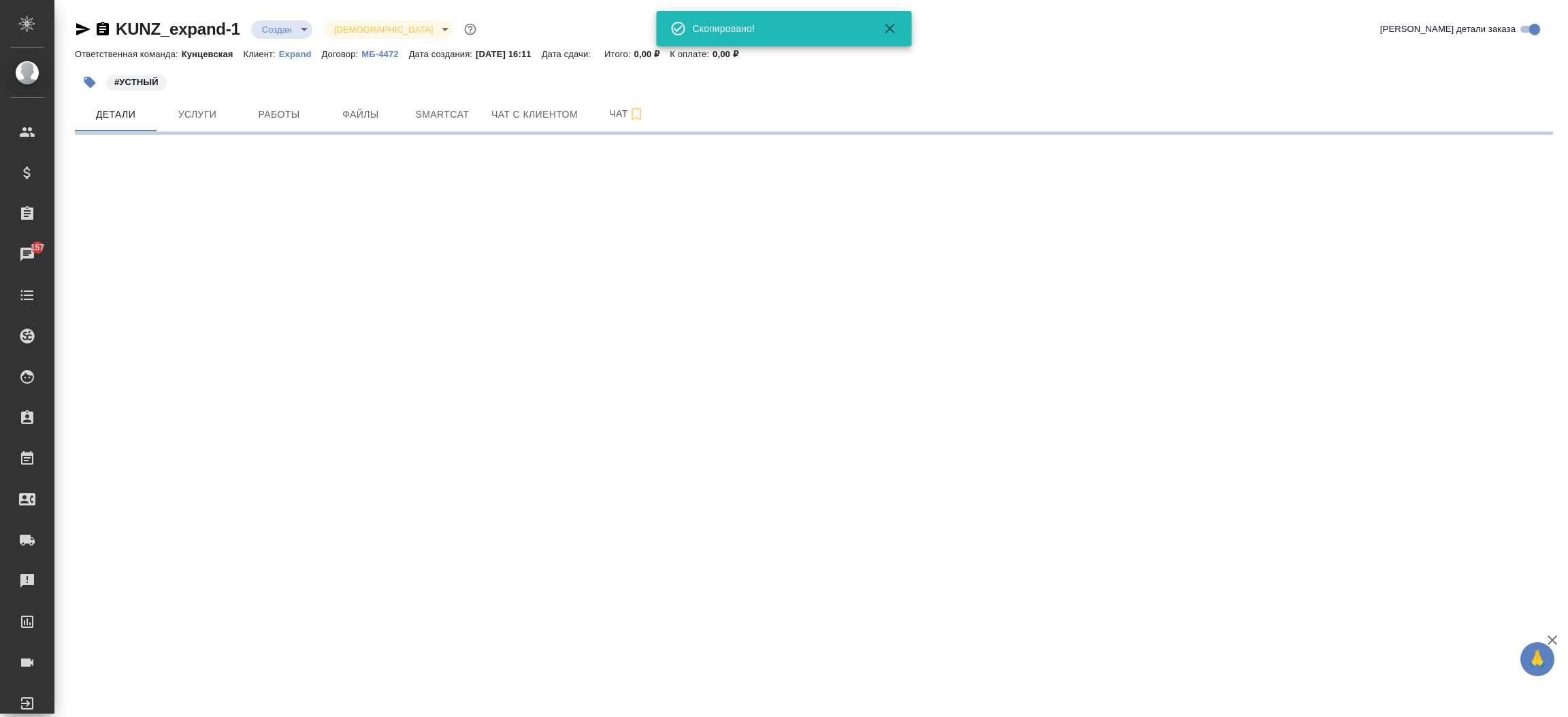
select select "RU"
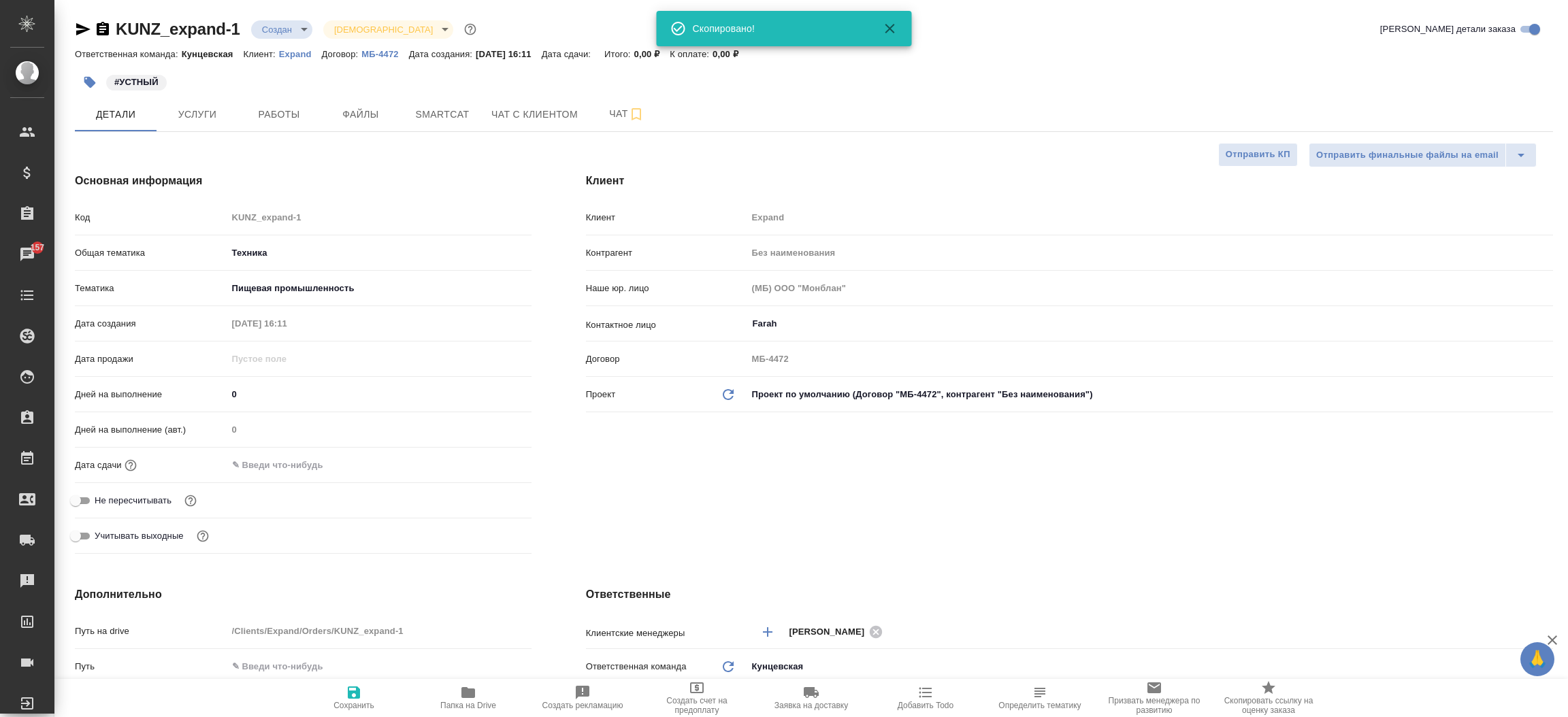
type textarea "x"
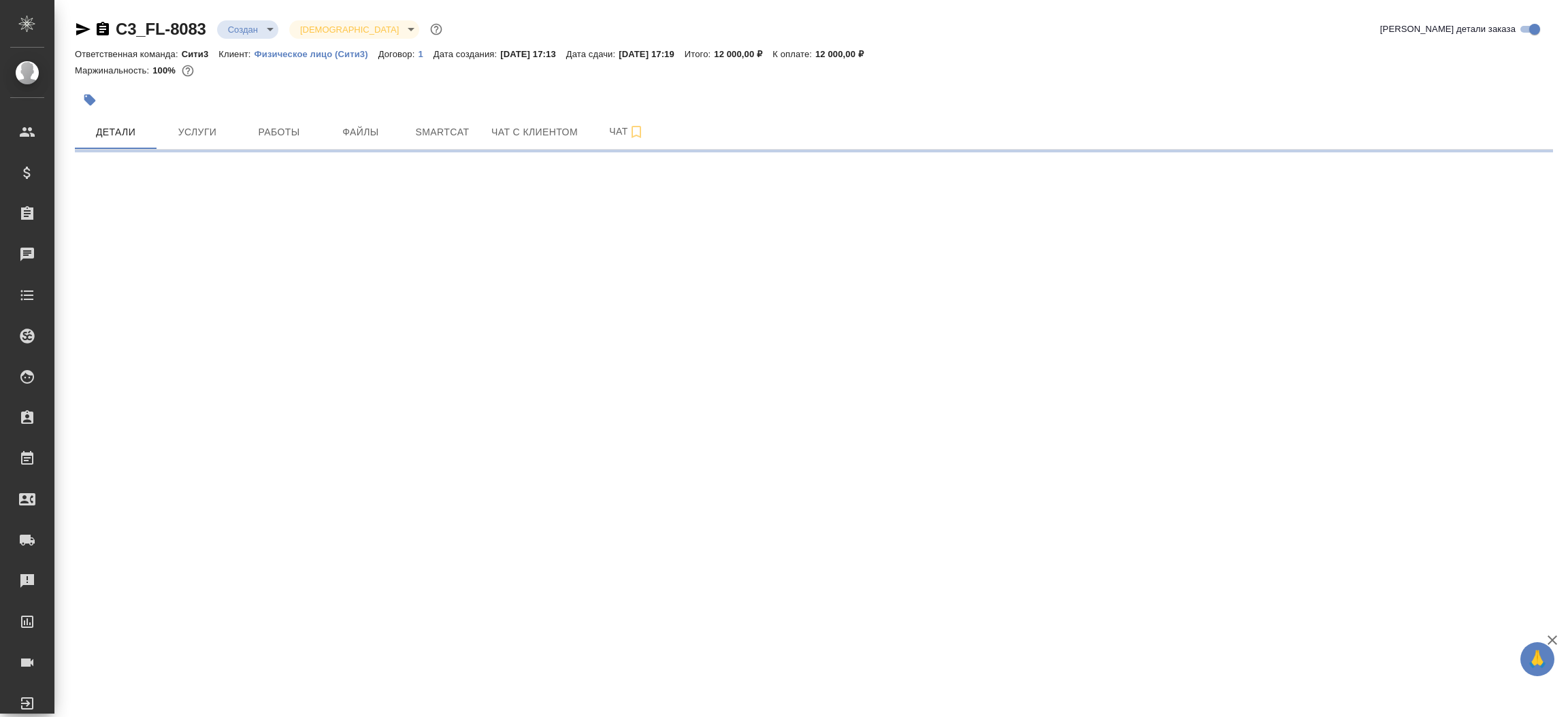
click at [83, 28] on icon "button" at bounding box center [83, 29] width 14 height 12
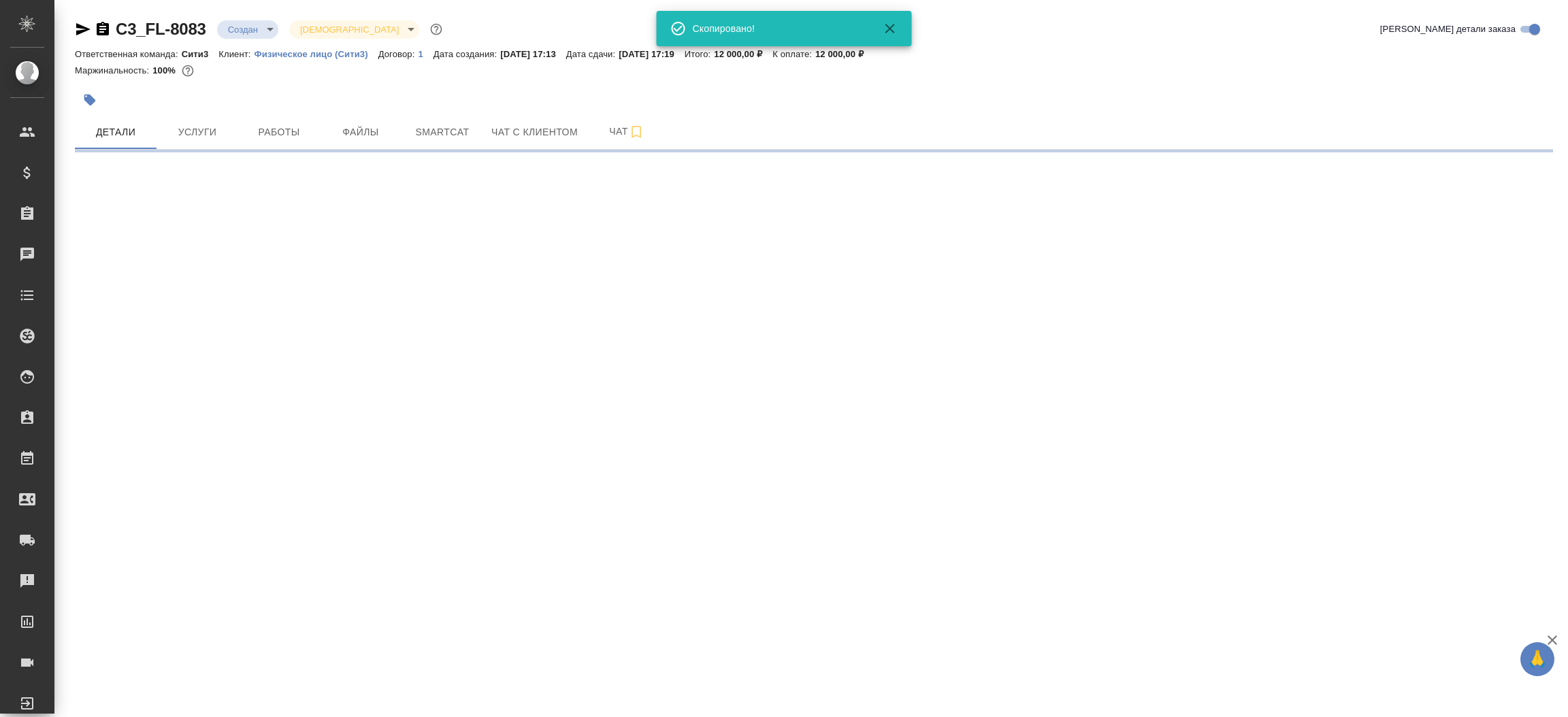
select select "RU"
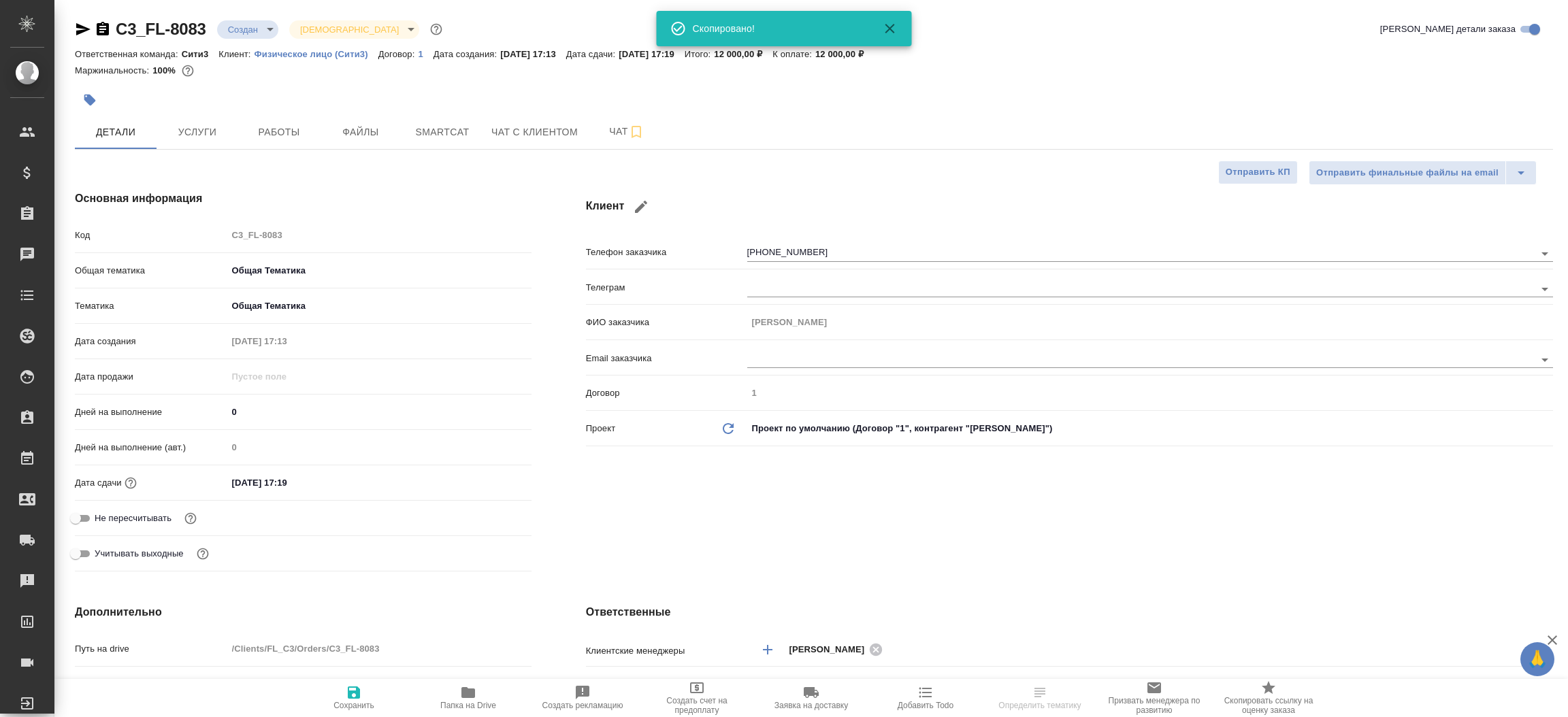
type textarea "x"
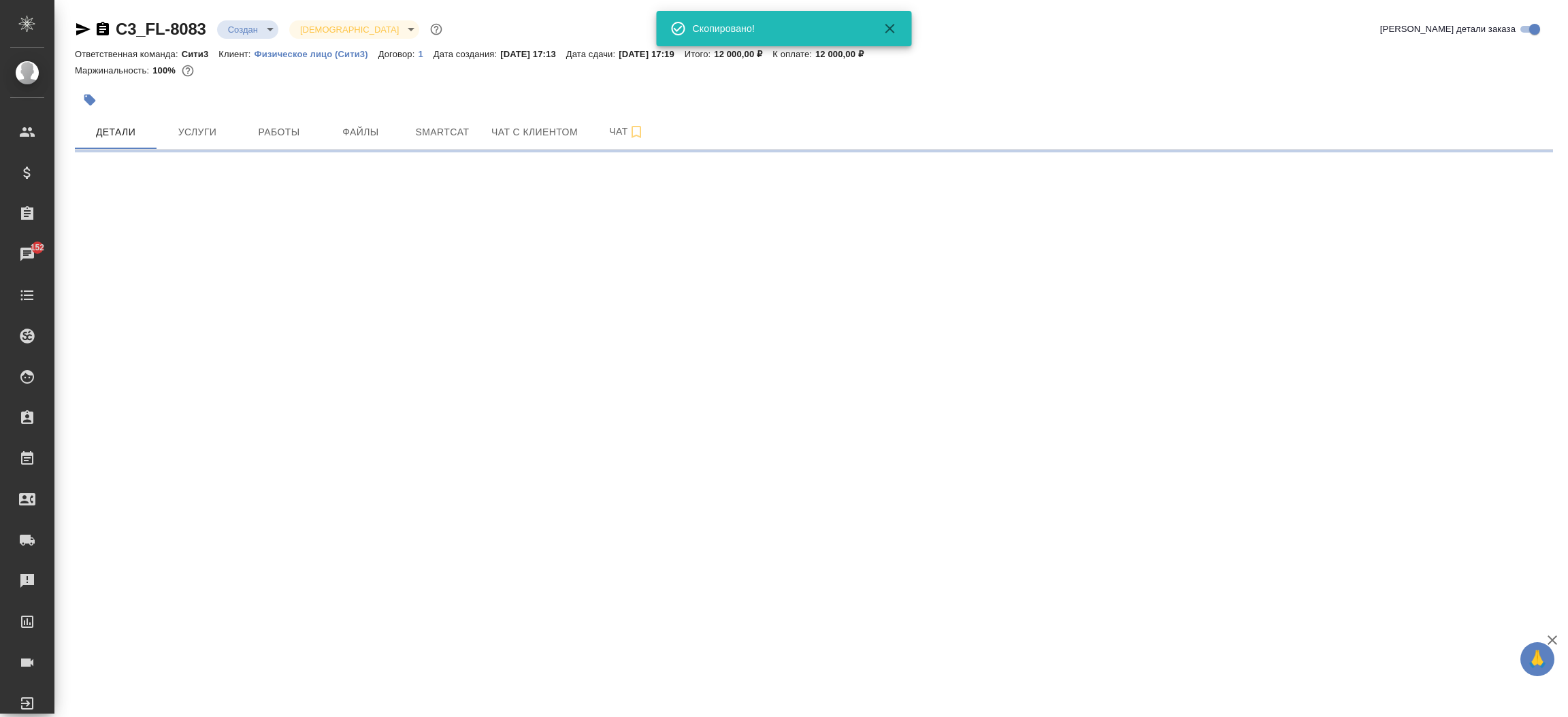
select select "RU"
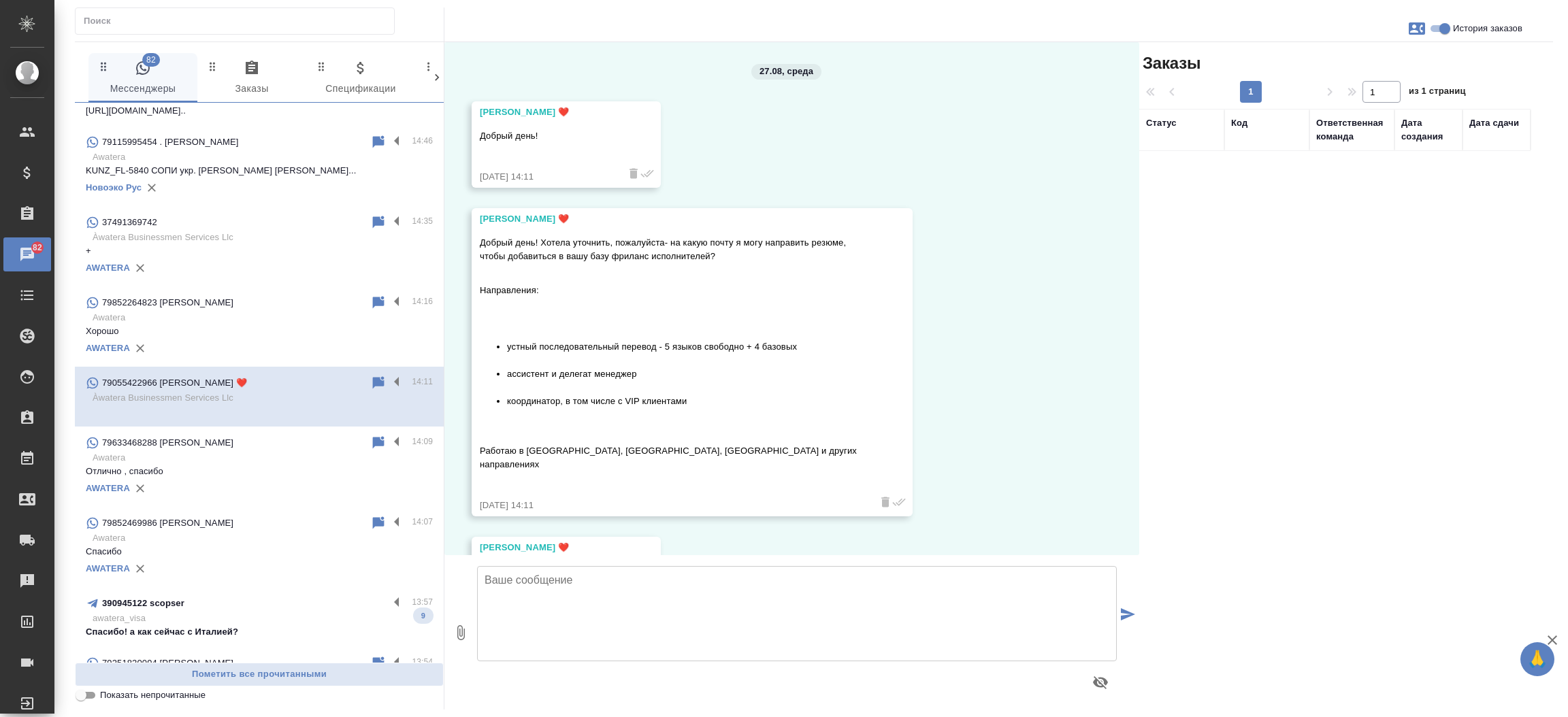
click at [769, 594] on textarea at bounding box center [797, 613] width 640 height 95
type textarea "Добрый день! Направьте резюме на i [EMAIL_ADDRESS][DOMAIN_NAME]"
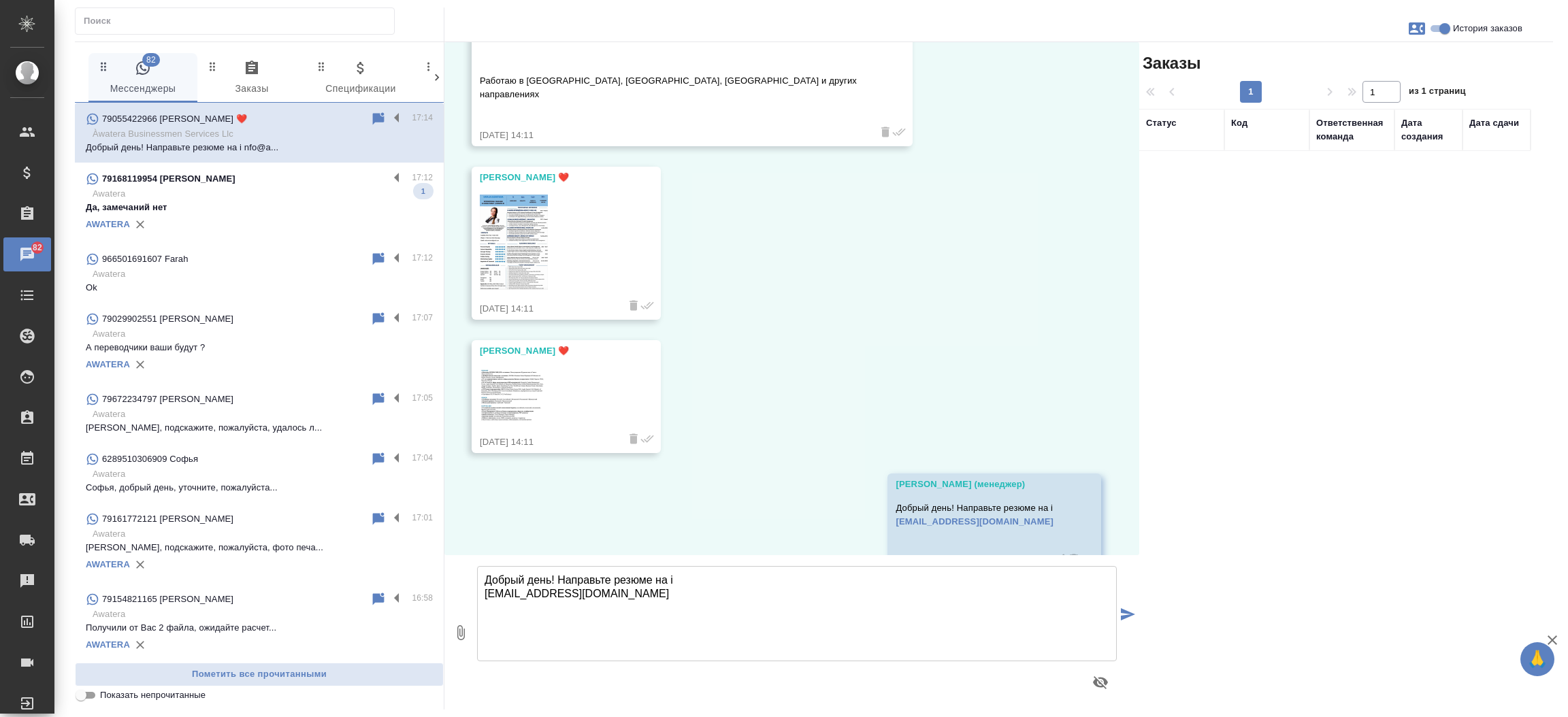
scroll to position [393, 0]
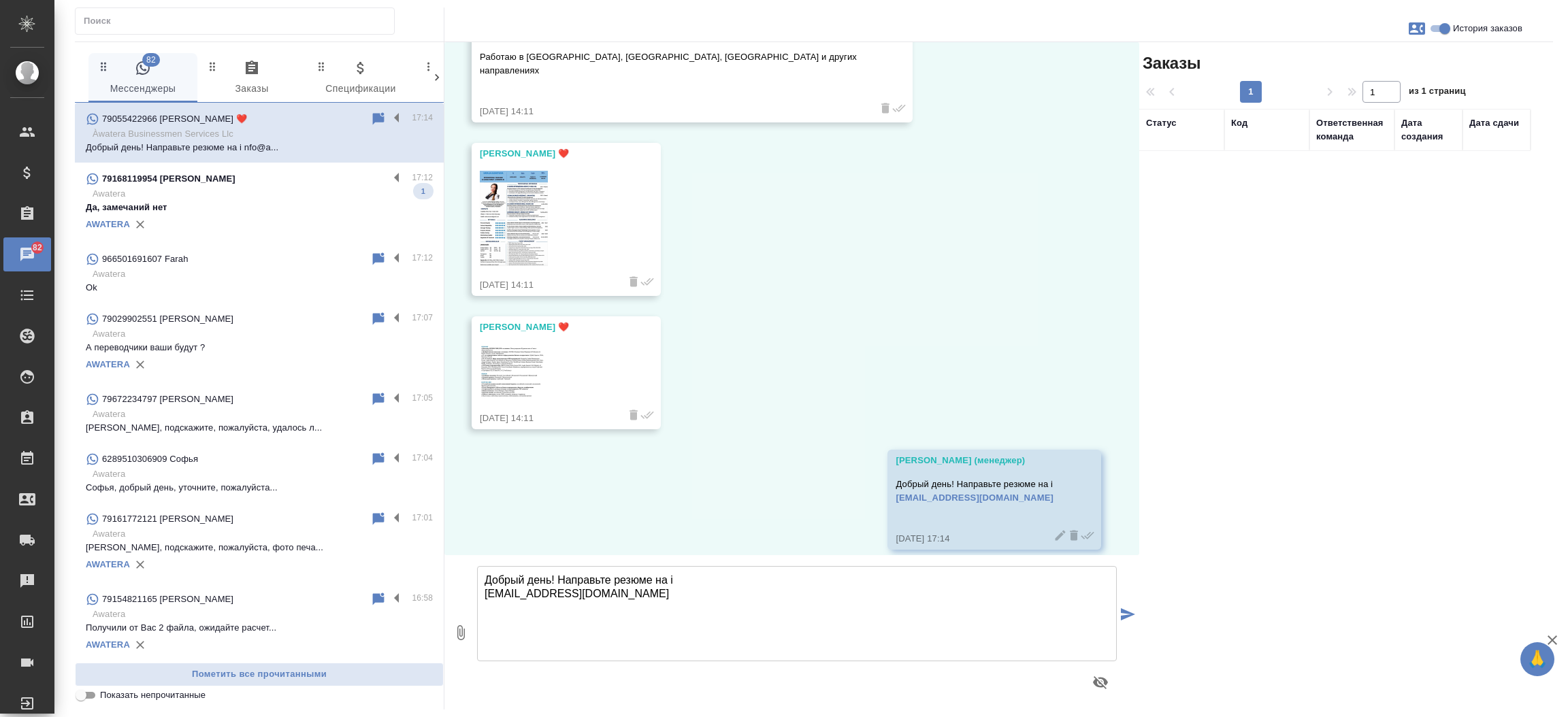
click at [1034, 474] on div "Добрый день! Направьте резюме на i [EMAIL_ADDRESS][DOMAIN_NAME]" at bounding box center [974, 499] width 158 height 51
click at [1034, 478] on p "Добрый день! Направьте резюме на i [EMAIL_ADDRESS][DOMAIN_NAME]" at bounding box center [974, 491] width 158 height 27
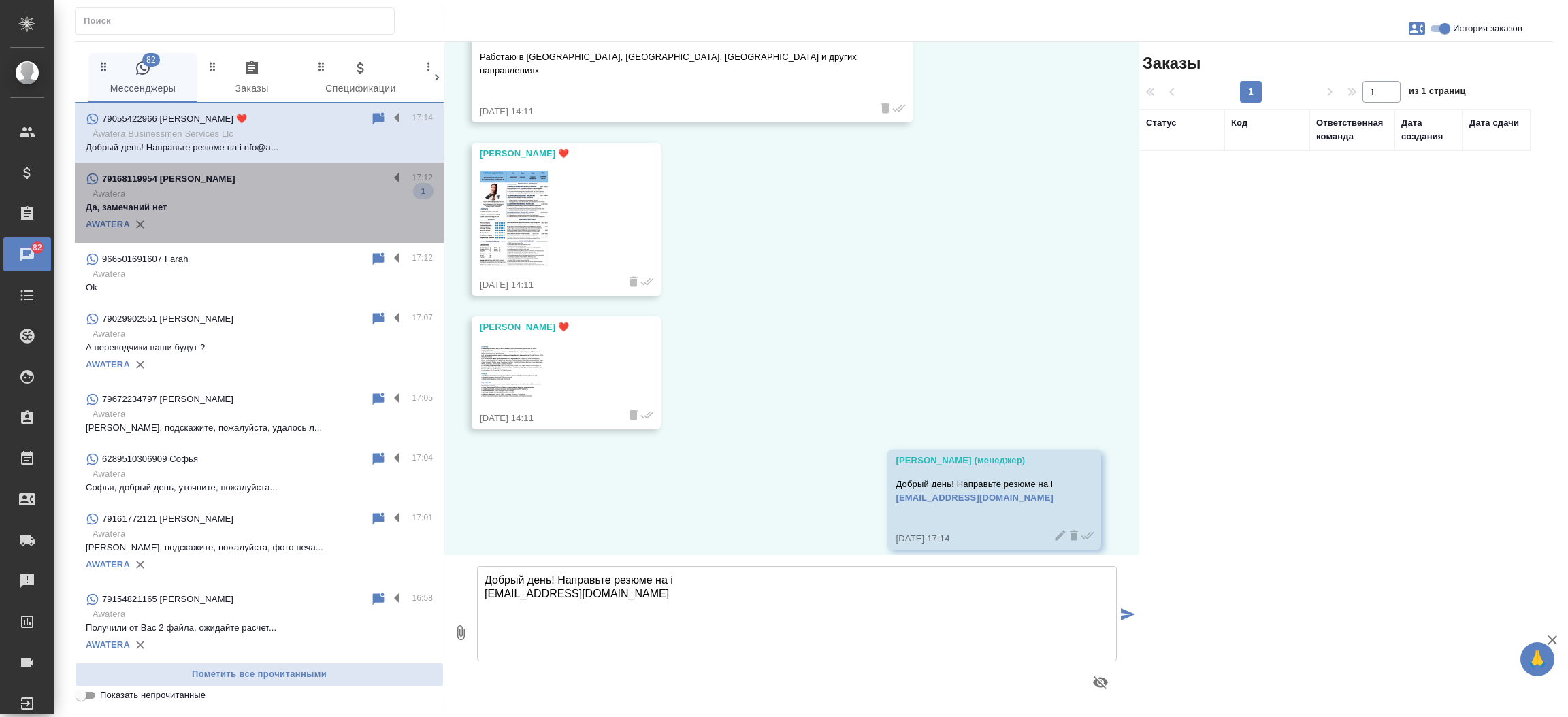
drag, startPoint x: 1034, startPoint y: 465, endPoint x: 286, endPoint y: 191, distance: 796.6
click at [286, 191] on p "Awatera" at bounding box center [262, 193] width 340 height 13
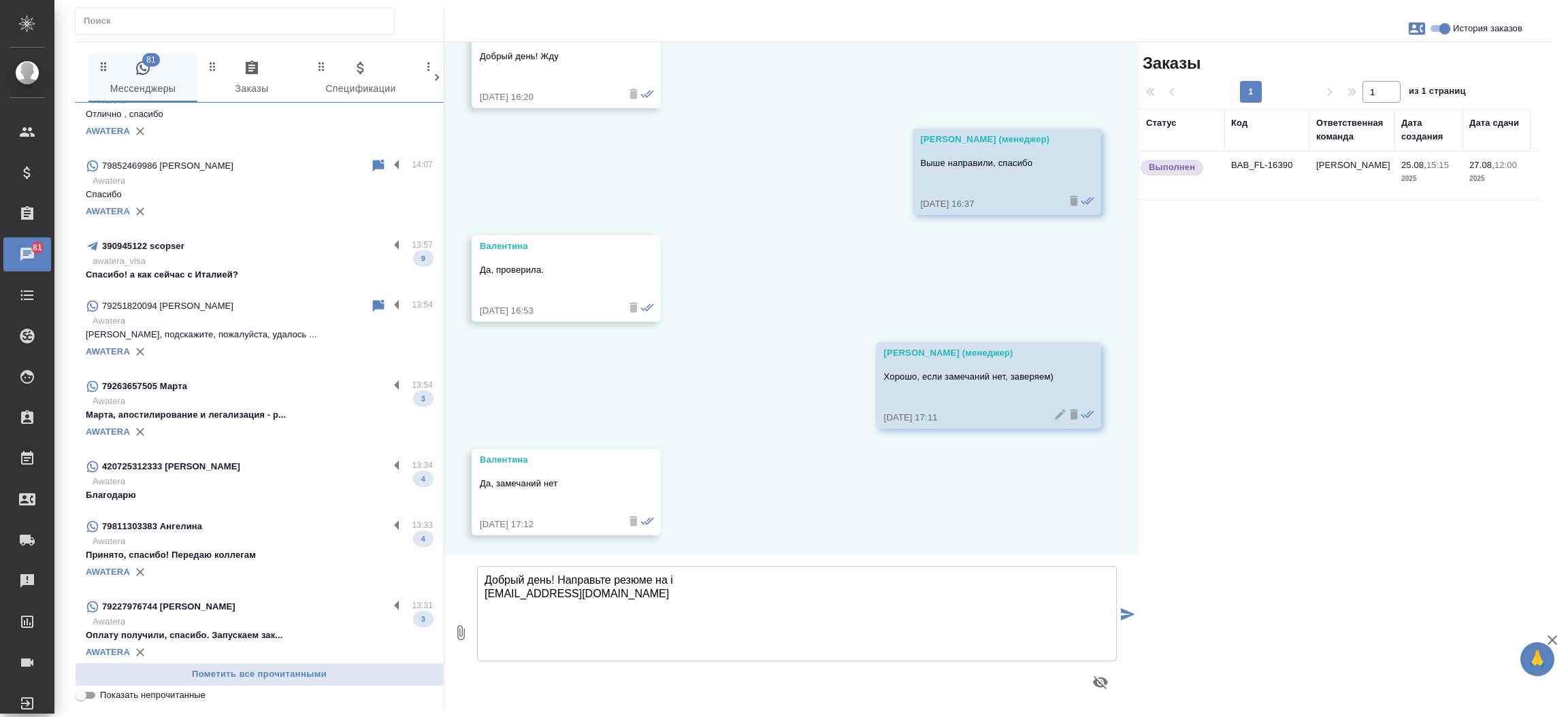
scroll to position [2431, 0]
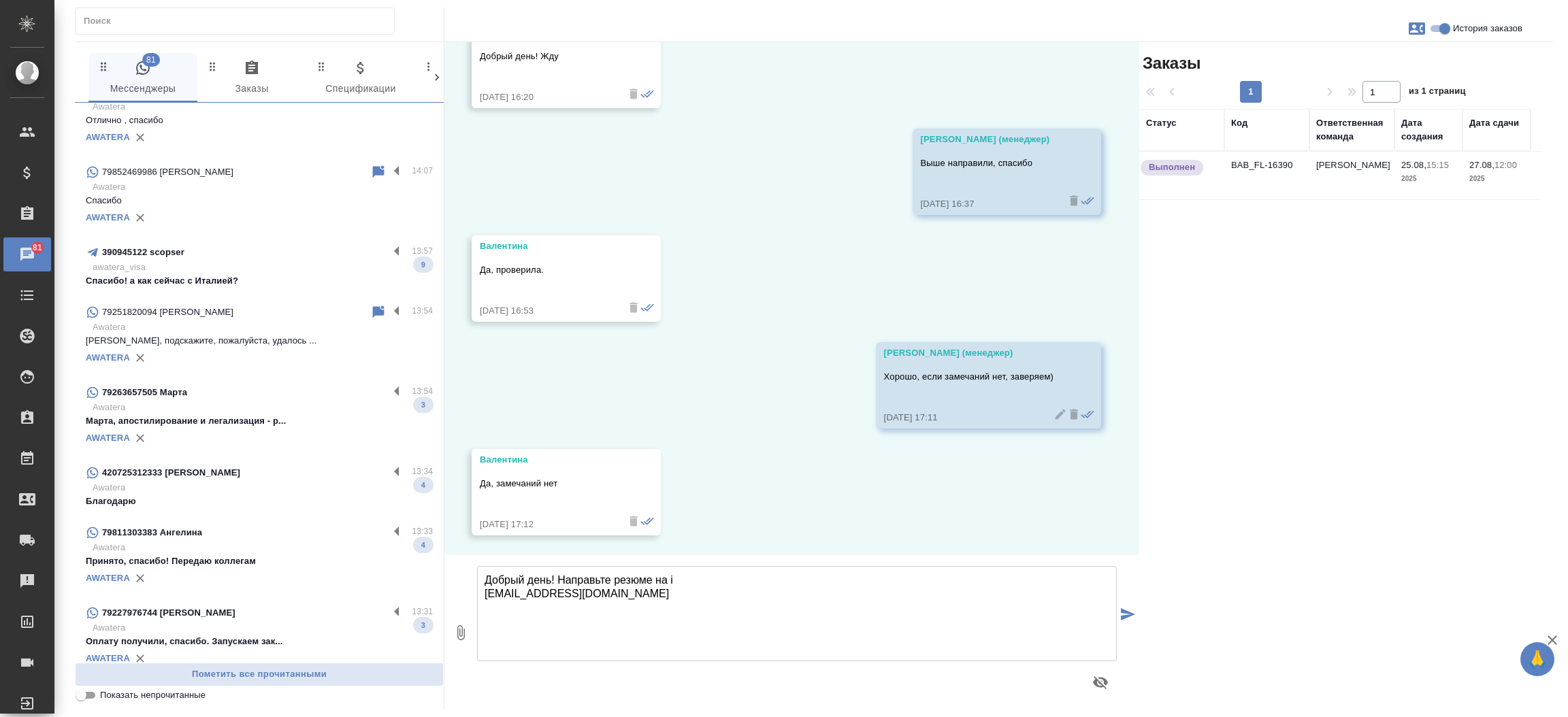
click at [272, 278] on p "Спасибо! а как сейчас с Италией?" at bounding box center [260, 280] width 347 height 13
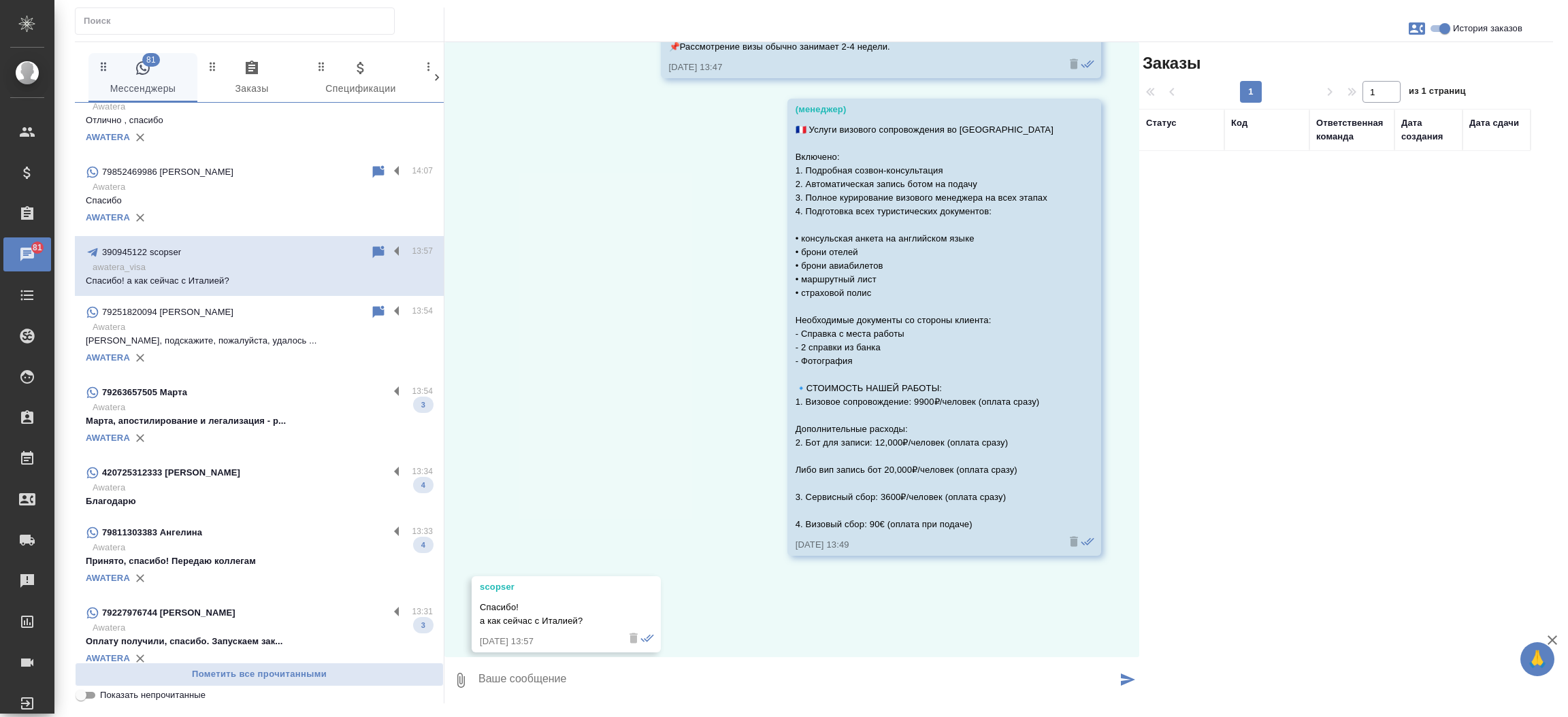
scroll to position [1559, 0]
drag, startPoint x: 524, startPoint y: 575, endPoint x: 472, endPoint y: 573, distance: 52.0
click at [472, 574] on div "scopser Спасибо! а как сейчас с Италией? [DATE] 13:57" at bounding box center [566, 613] width 190 height 77
copy div "scopser"
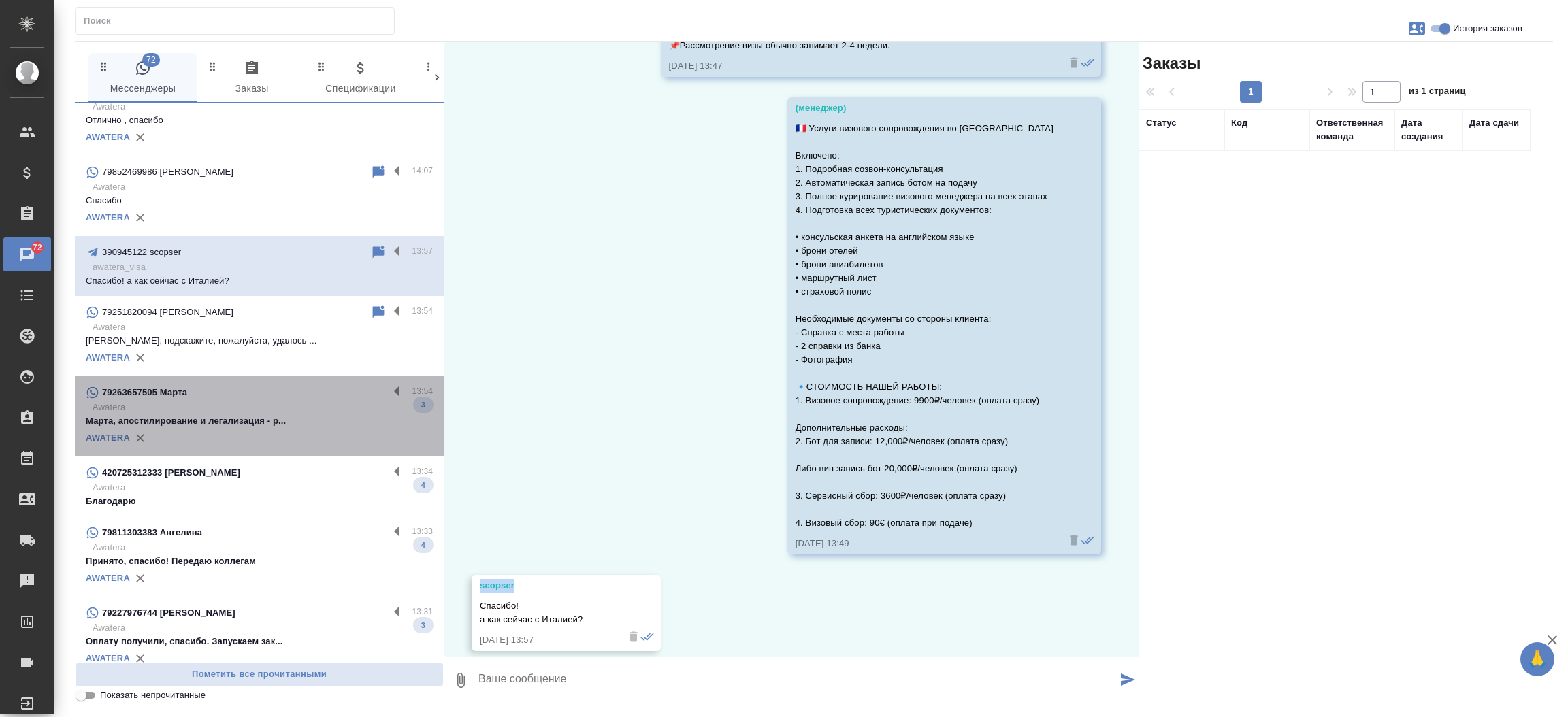
click at [268, 415] on p "Марта, апостилирование и легализация - р..." at bounding box center [260, 421] width 347 height 13
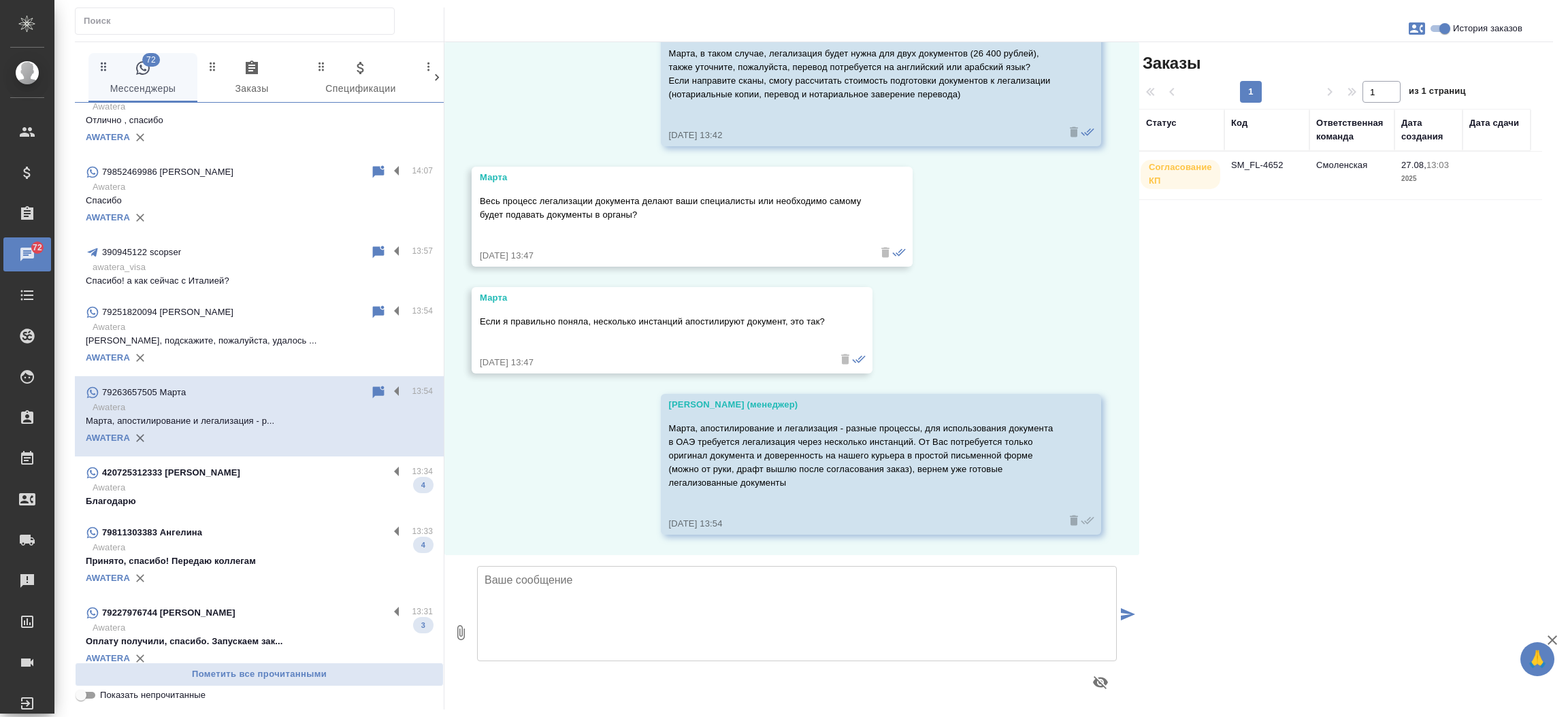
scroll to position [349, 0]
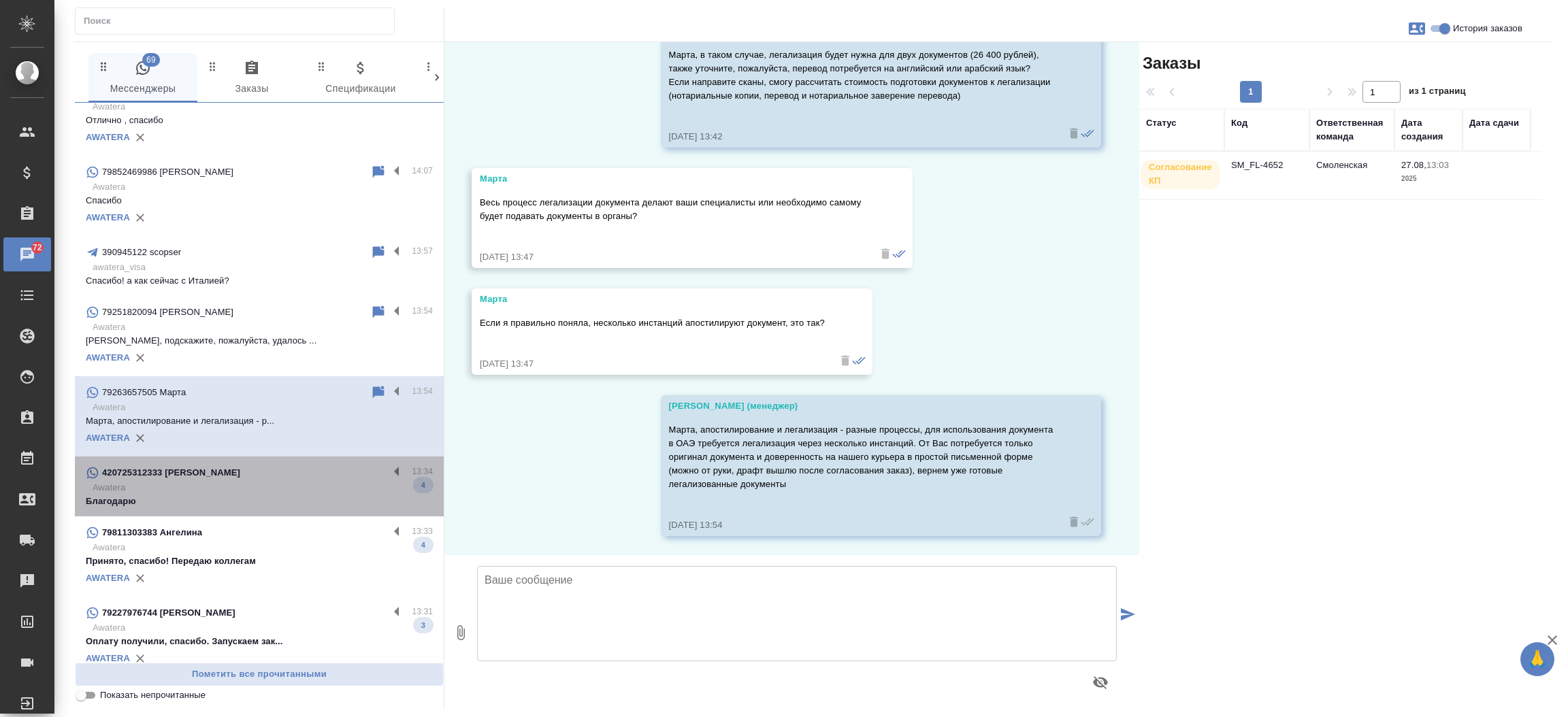
click at [271, 483] on p "Awatera" at bounding box center [262, 487] width 340 height 13
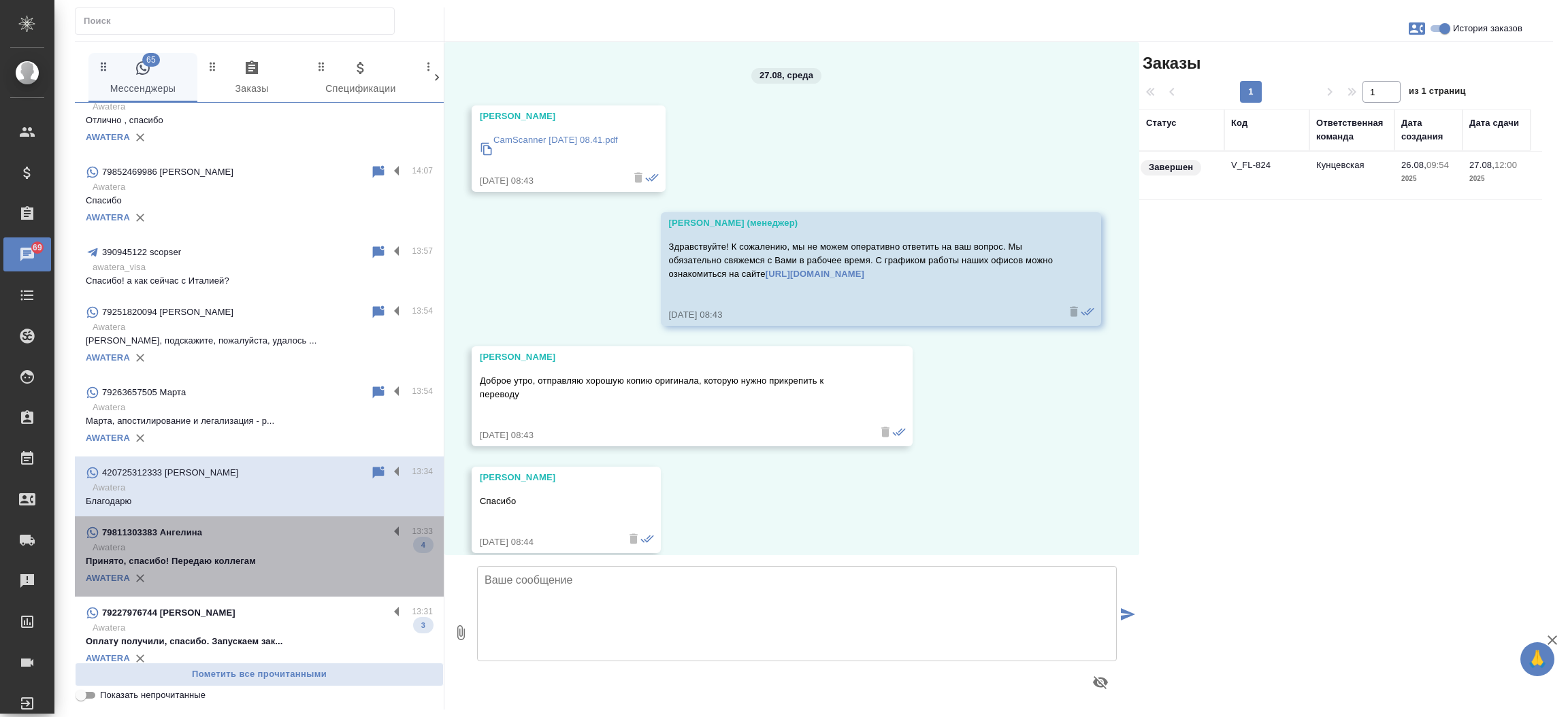
click at [267, 549] on p "Awatera" at bounding box center [262, 548] width 340 height 13
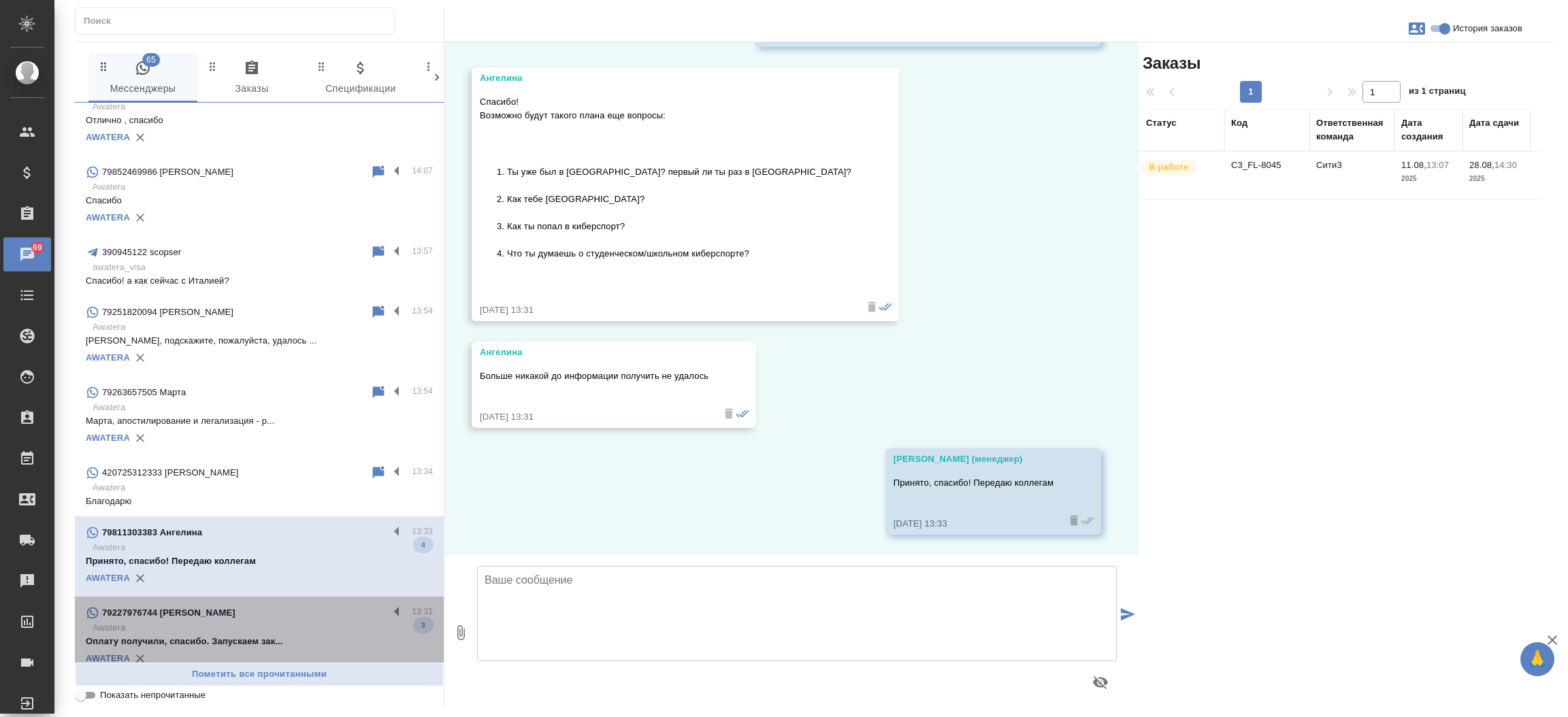
click at [259, 617] on div "79227976744 [PERSON_NAME]" at bounding box center [238, 613] width 303 height 16
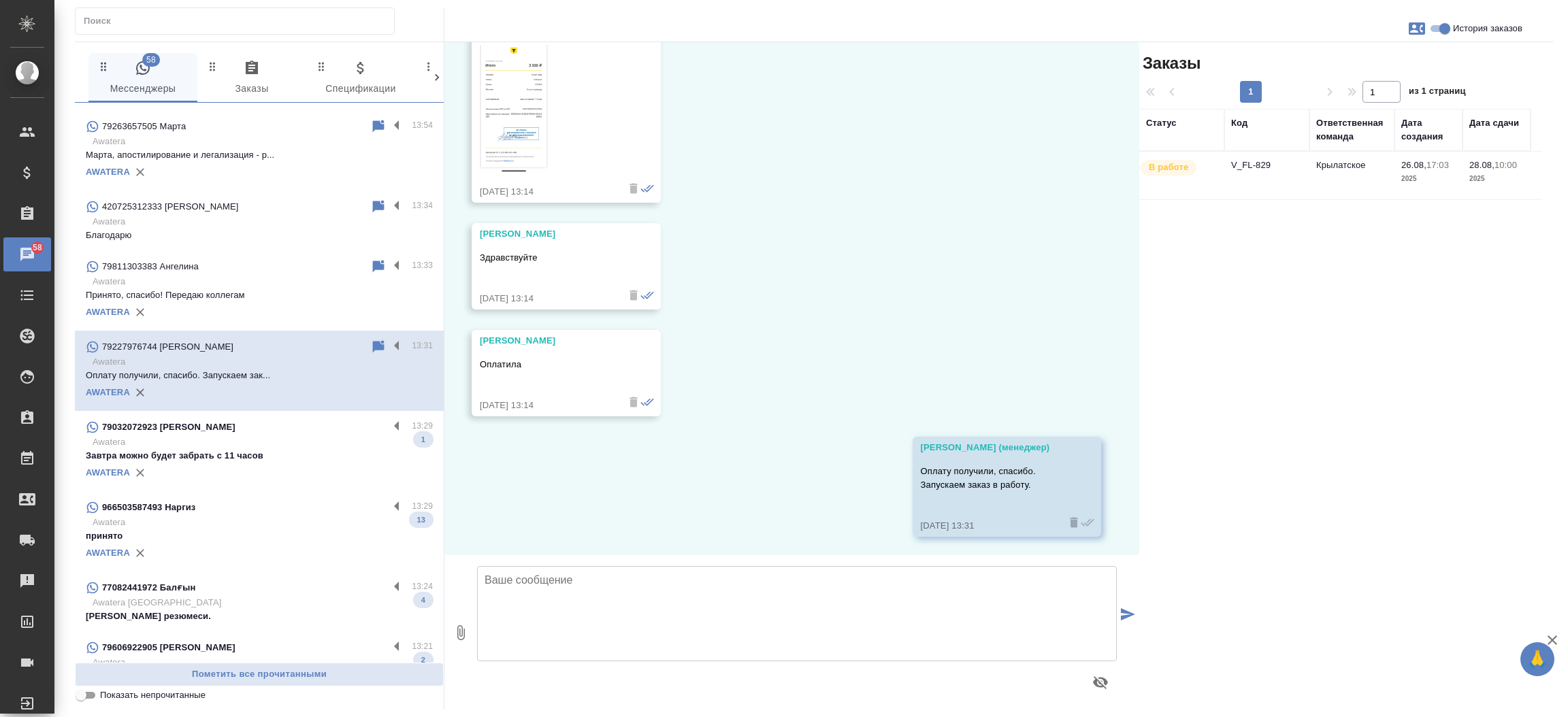
scroll to position [2939, 0]
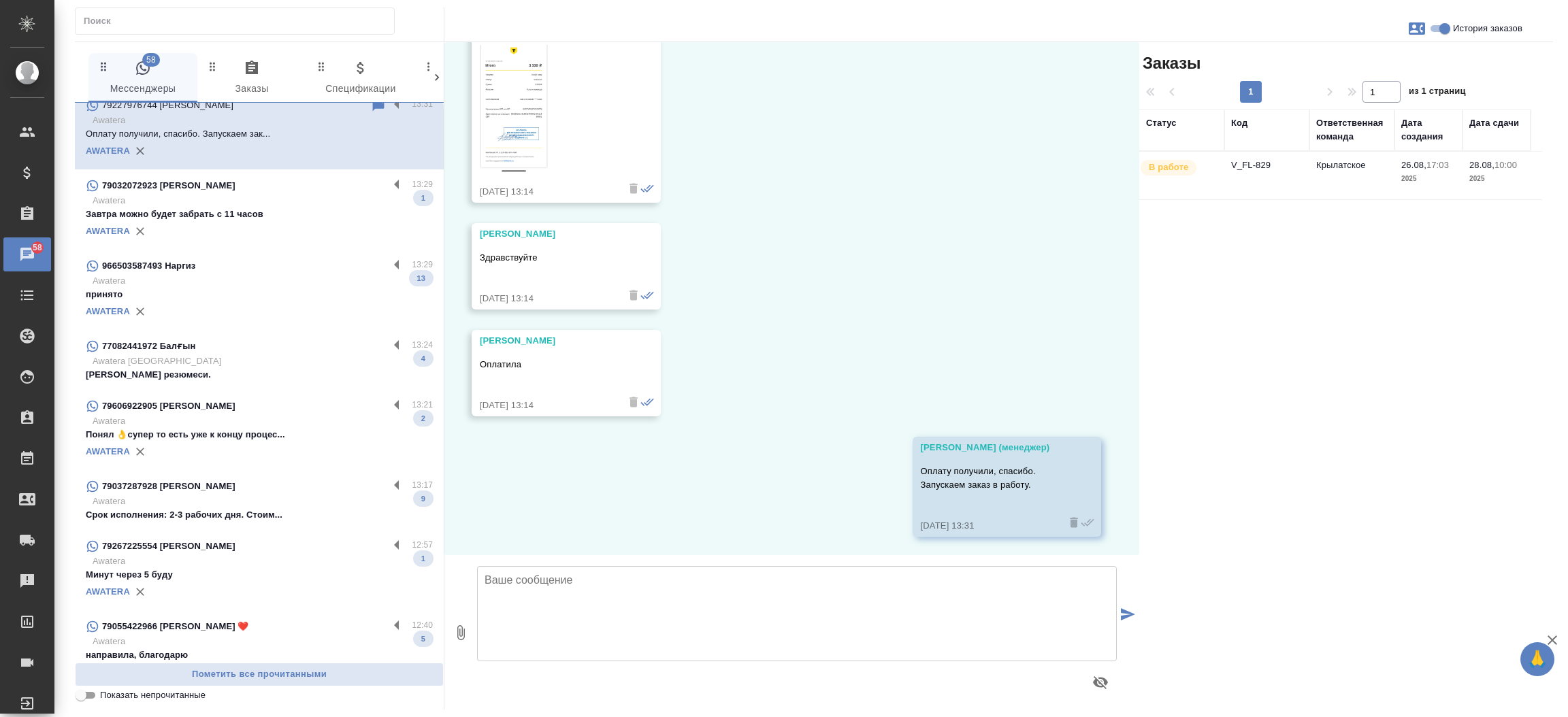
click at [236, 258] on div "966503587493 Наргиз" at bounding box center [238, 265] width 303 height 16
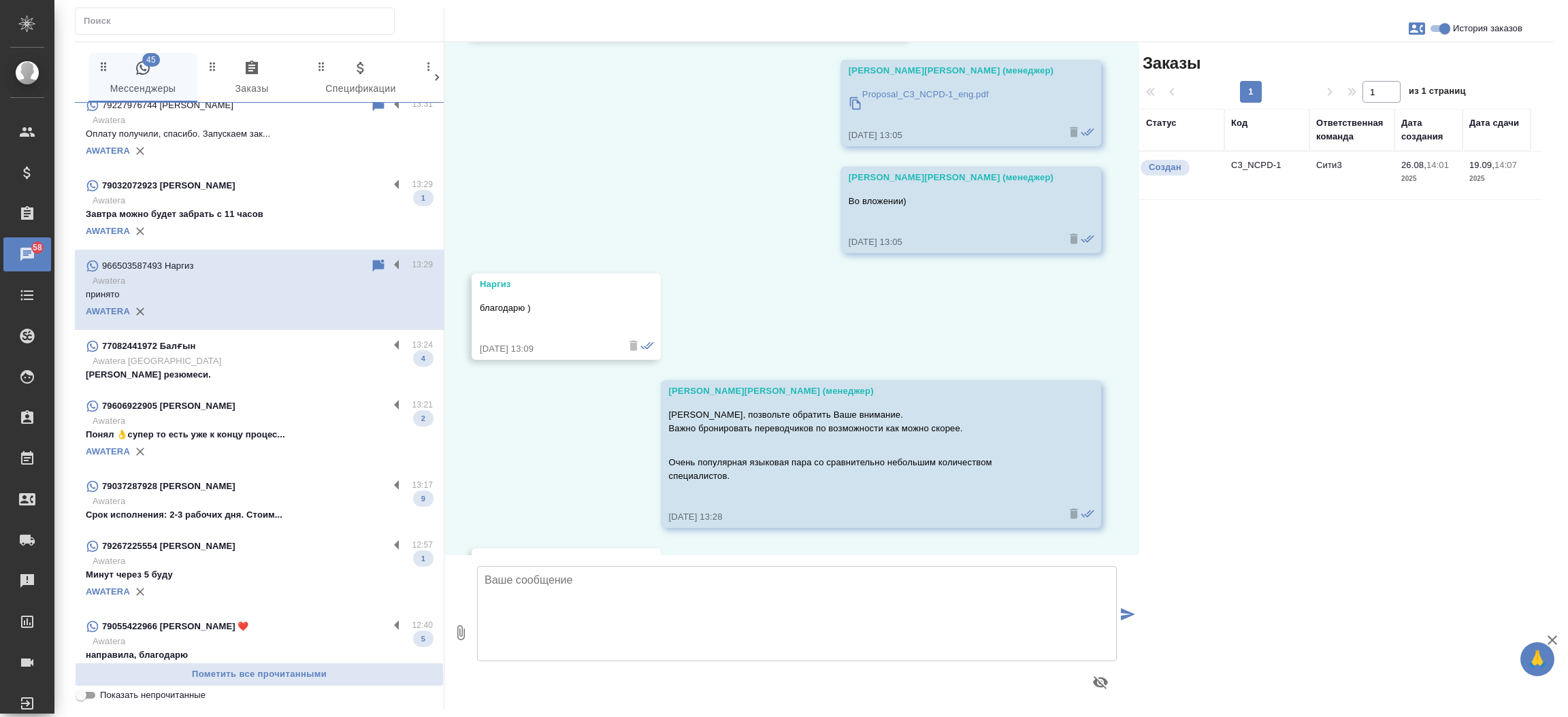
scroll to position [3480, 0]
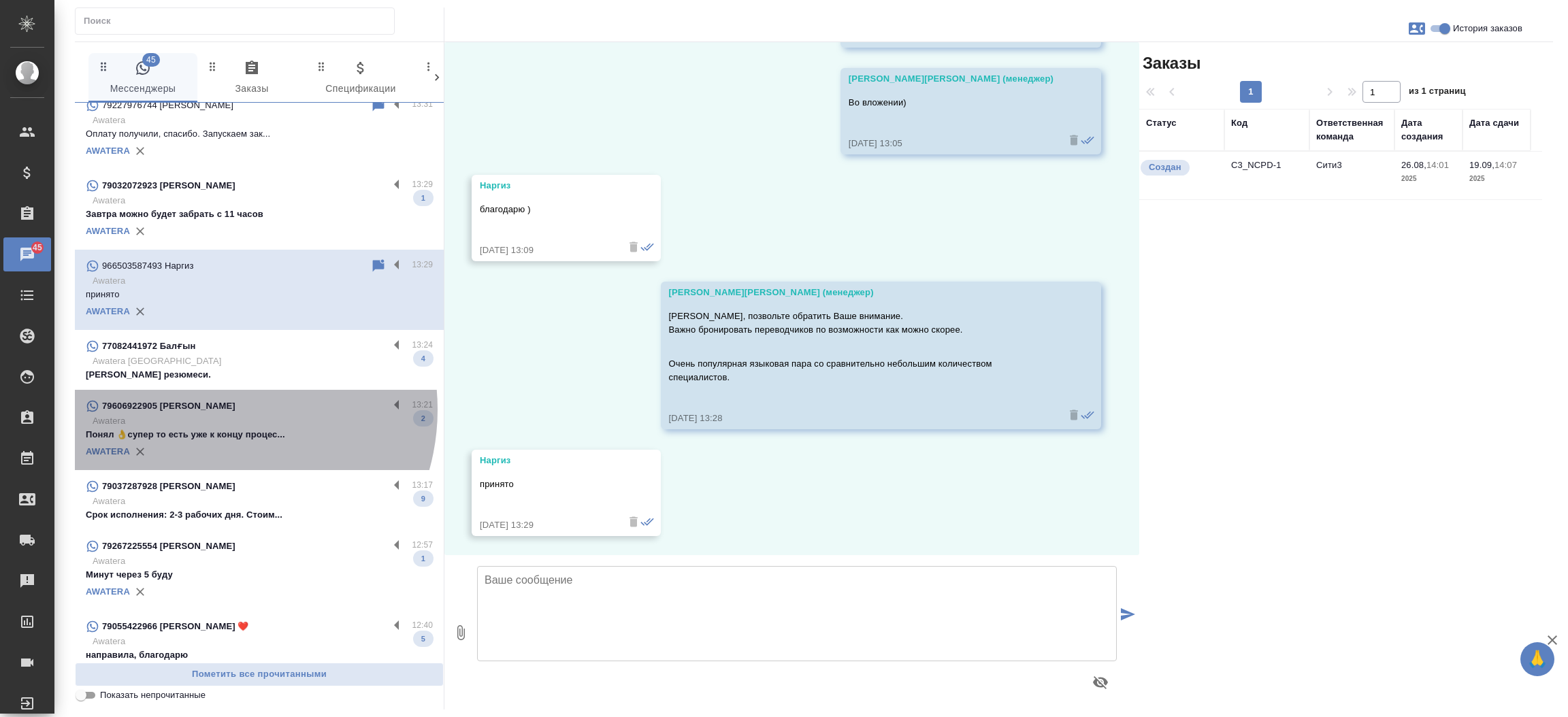
click at [215, 408] on div "79606922905 [PERSON_NAME]" at bounding box center [238, 406] width 303 height 16
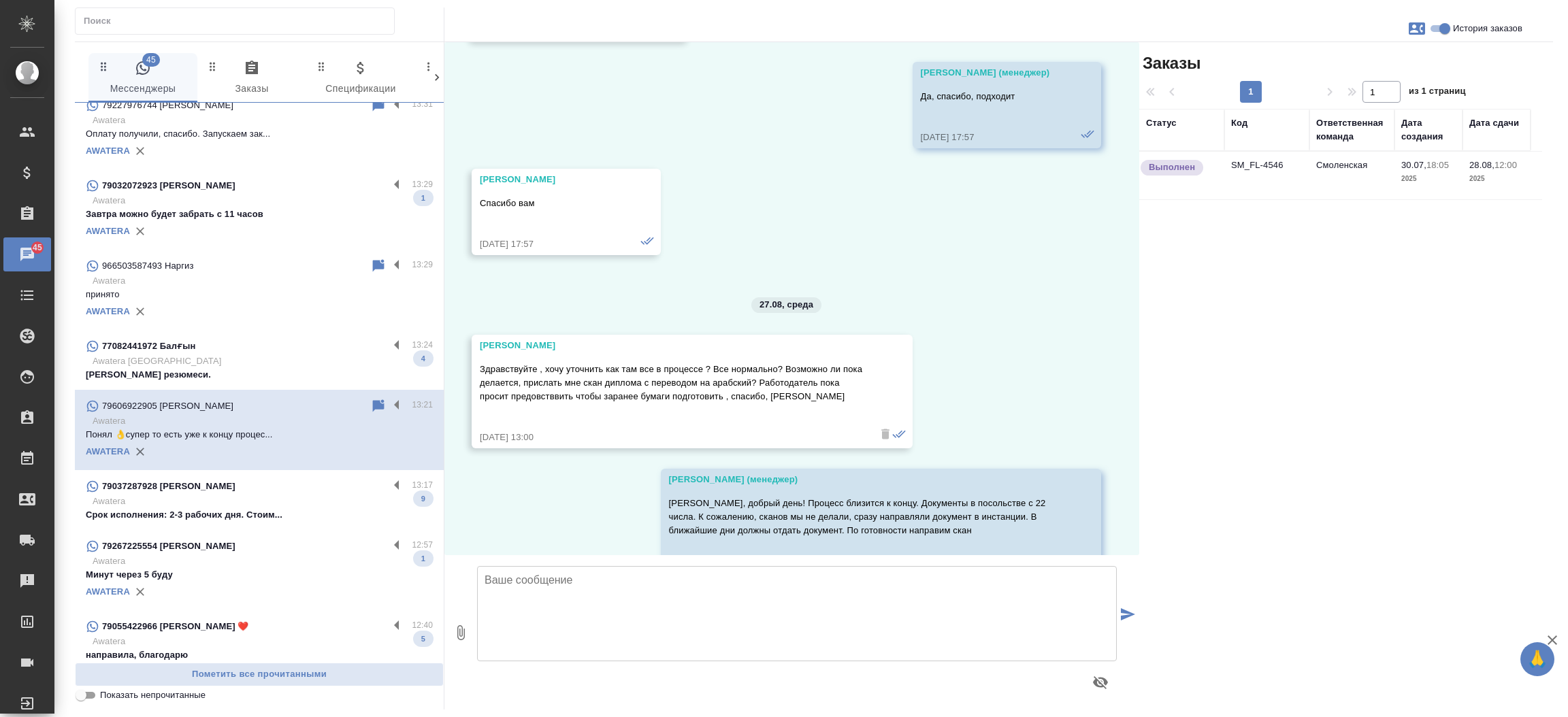
scroll to position [3488, 0]
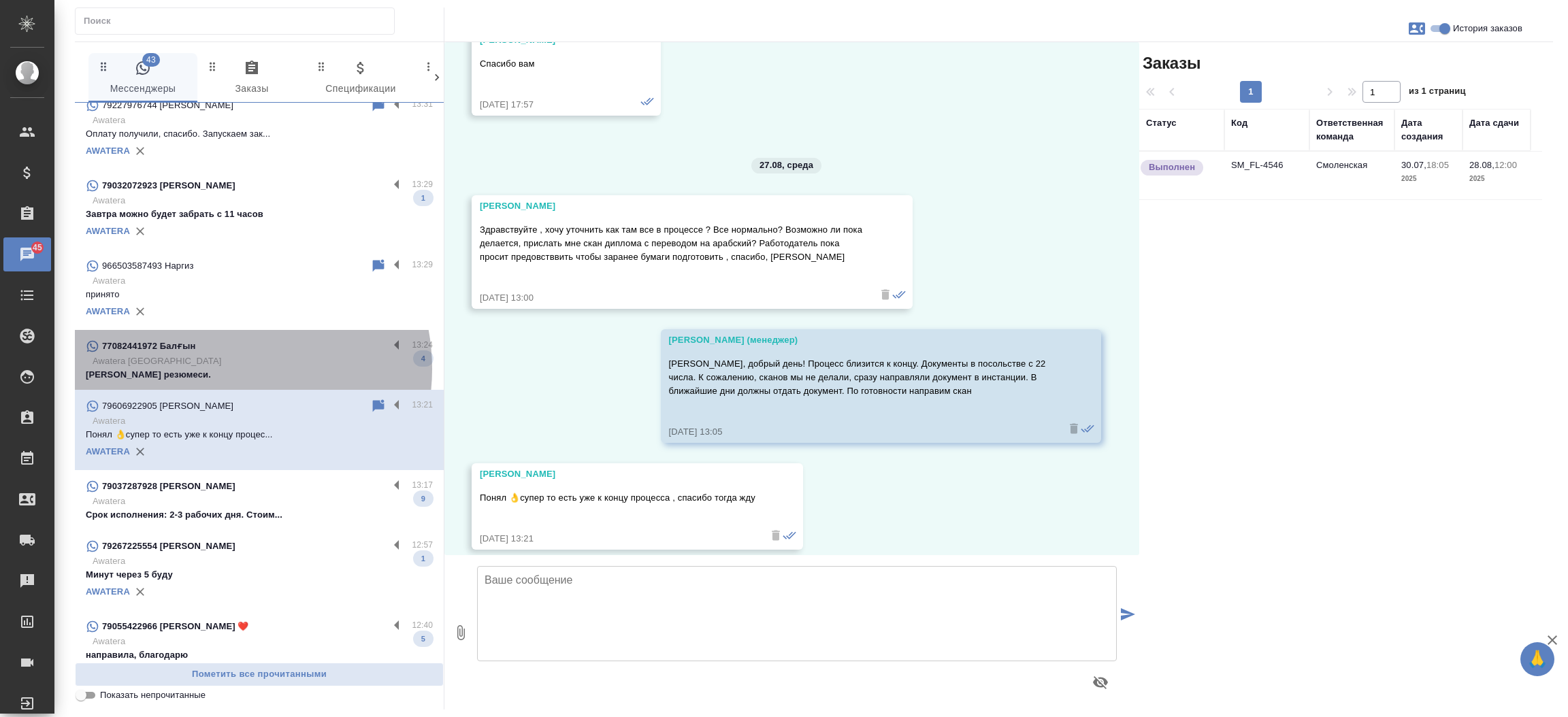
click at [220, 368] on p "[PERSON_NAME] резюмеси." at bounding box center [260, 374] width 347 height 13
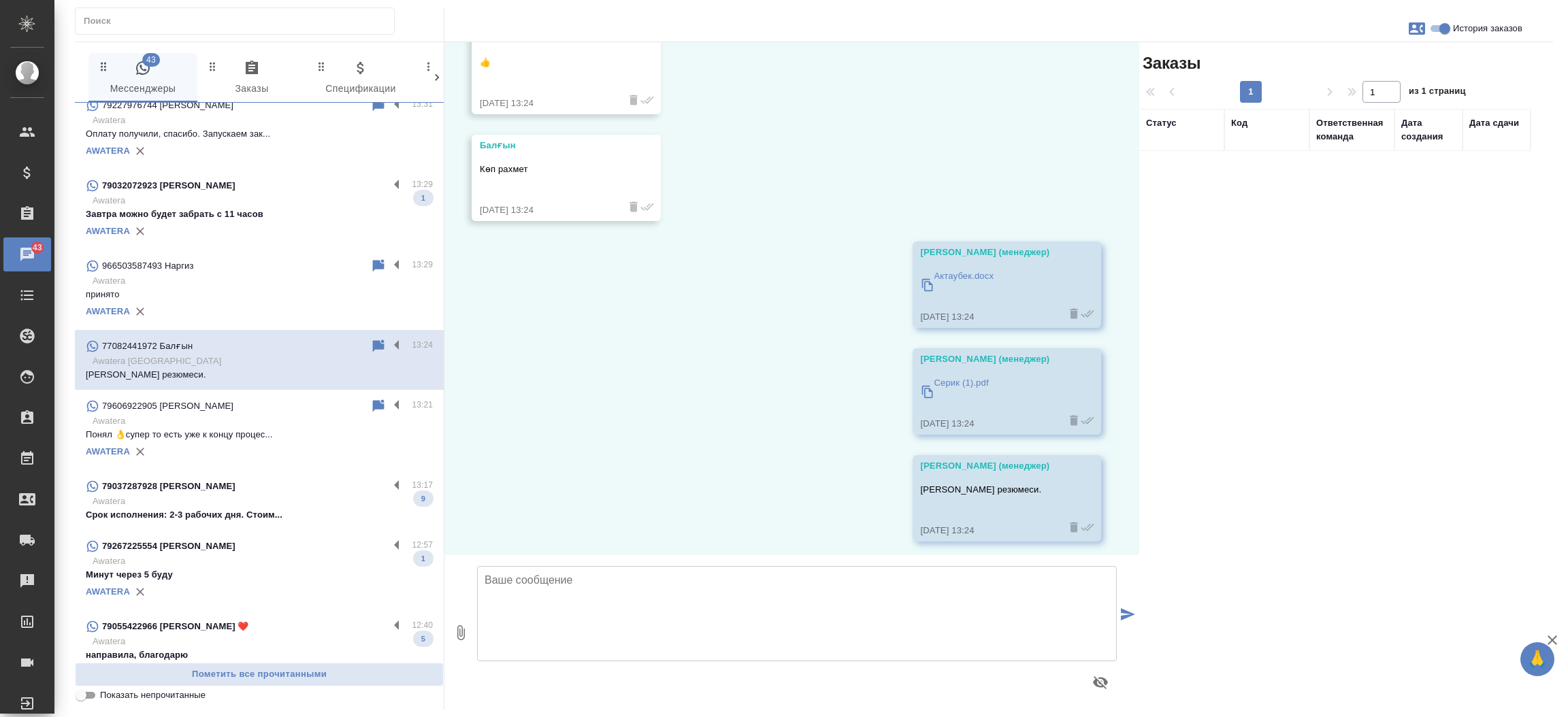
scroll to position [4180, 0]
click at [198, 542] on div "79267225554 [PERSON_NAME]" at bounding box center [238, 546] width 303 height 16
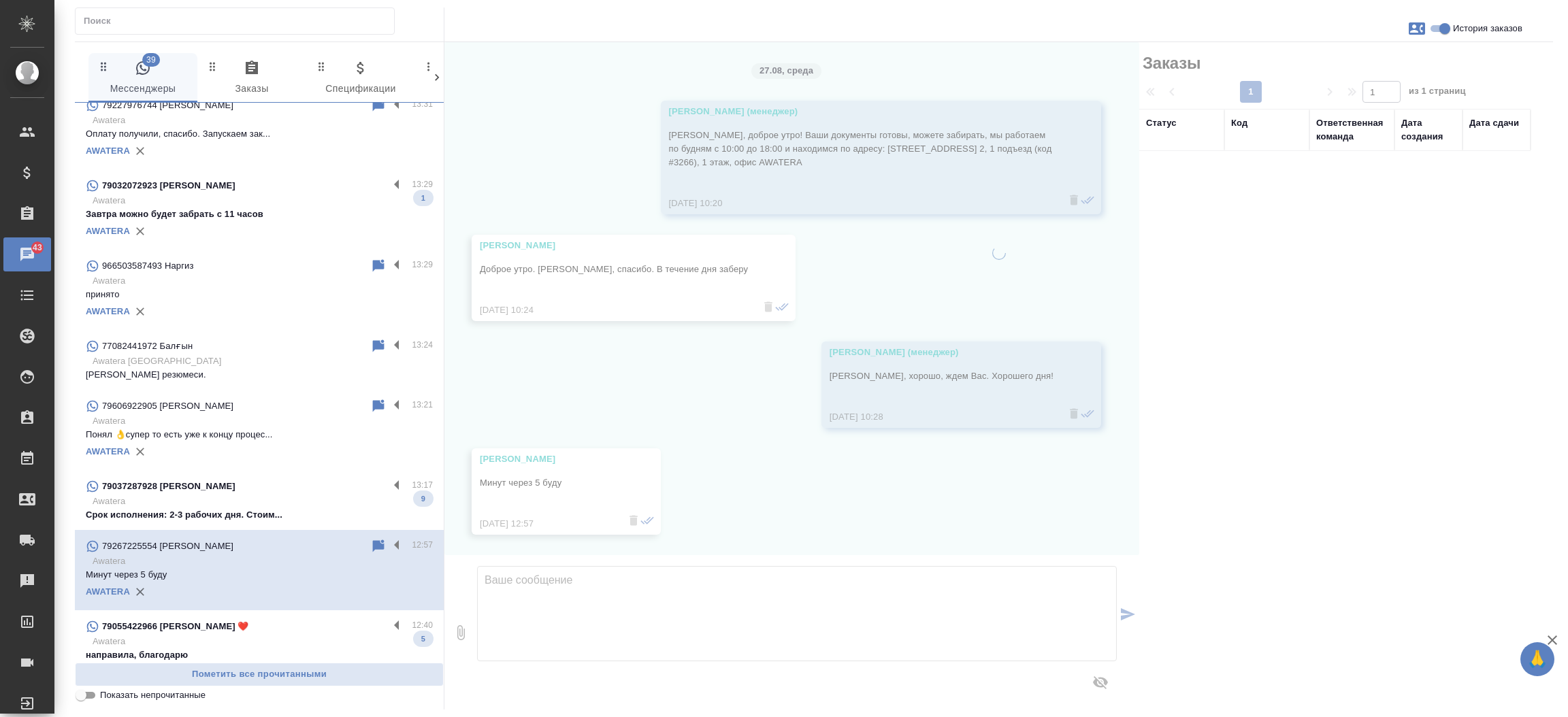
scroll to position [3439, 0]
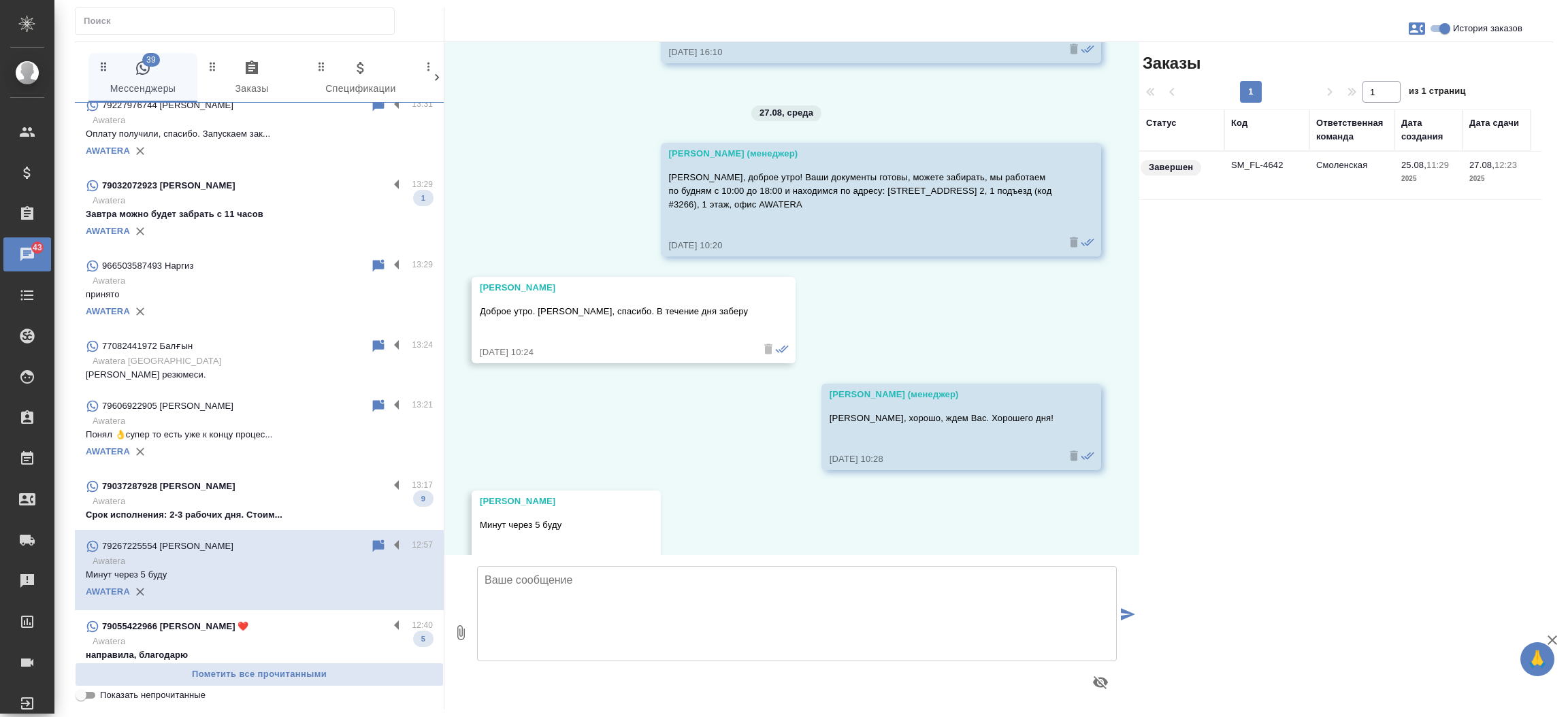
click at [213, 514] on p "Срок исполнения: 2-3 рабочих дня. Стоим..." at bounding box center [260, 515] width 347 height 13
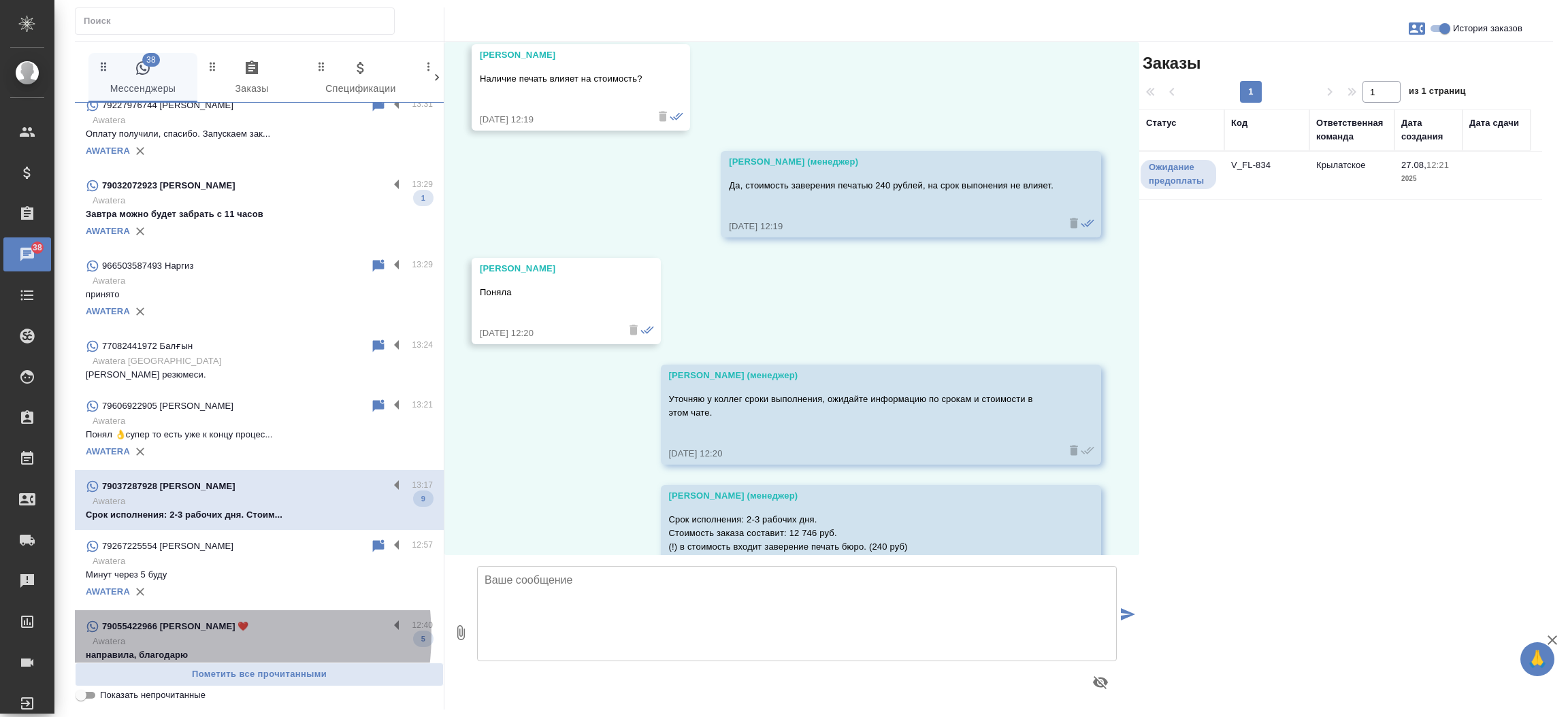
click at [196, 635] on p "Awatera" at bounding box center [262, 641] width 340 height 13
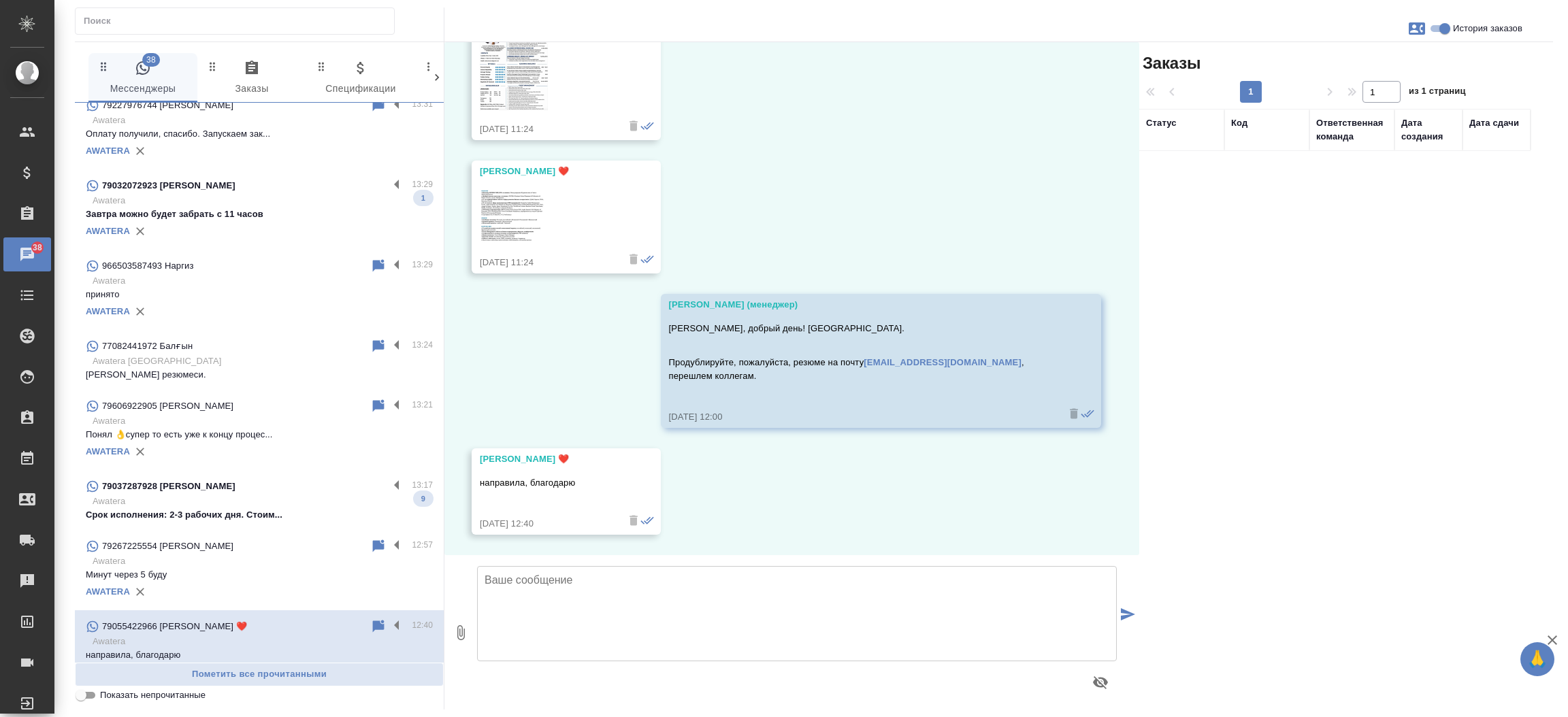
scroll to position [280, 0]
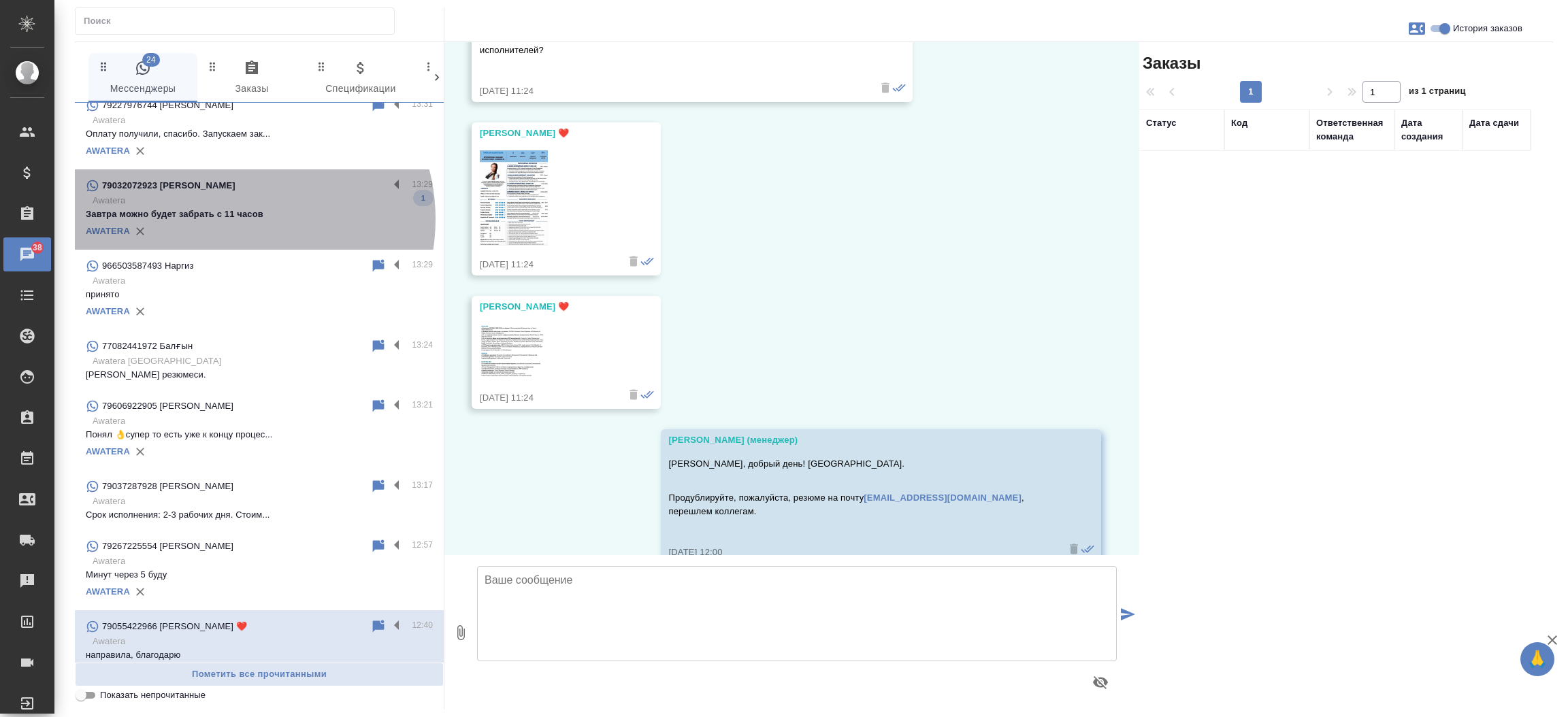
click at [239, 217] on p "Завтра можно будет забрать с 11 часов" at bounding box center [260, 214] width 347 height 13
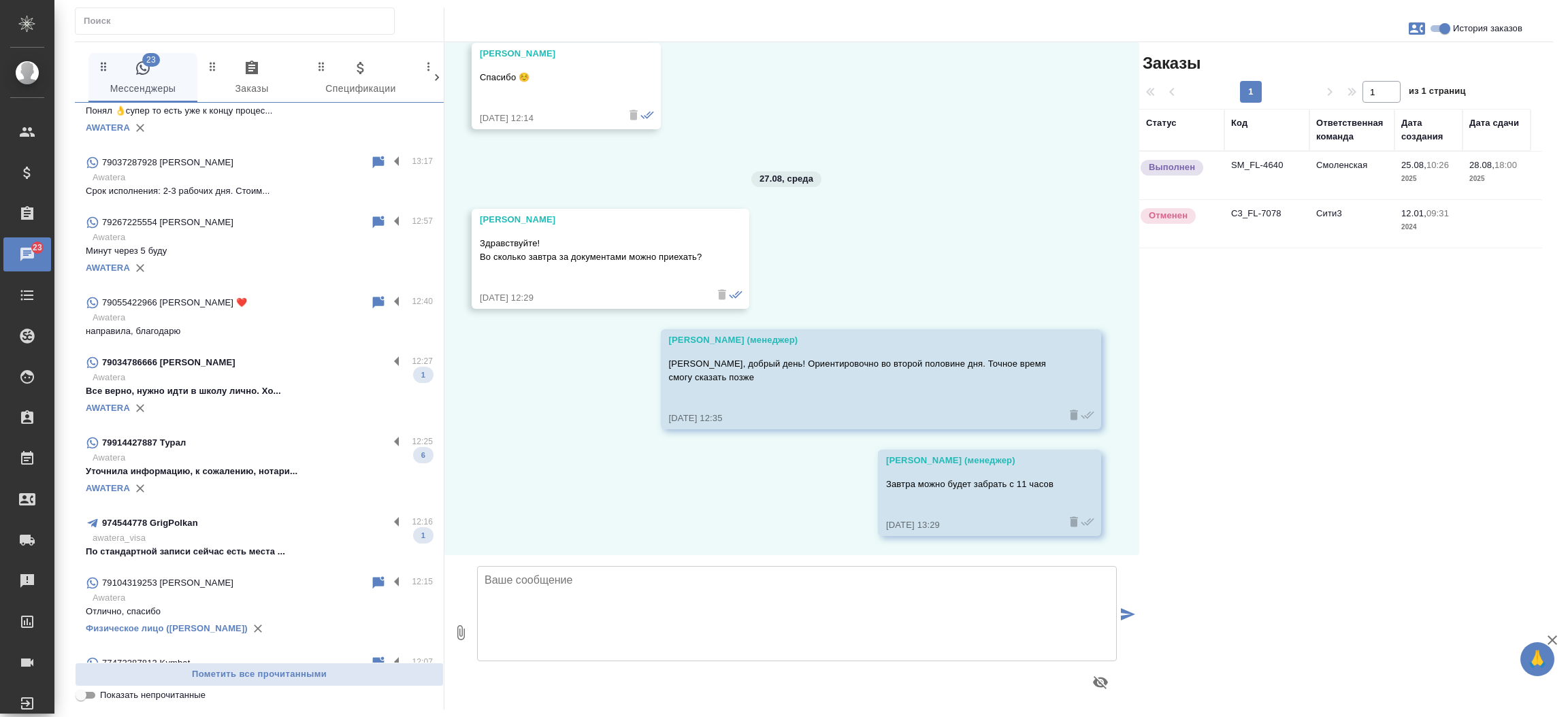
scroll to position [3274, 0]
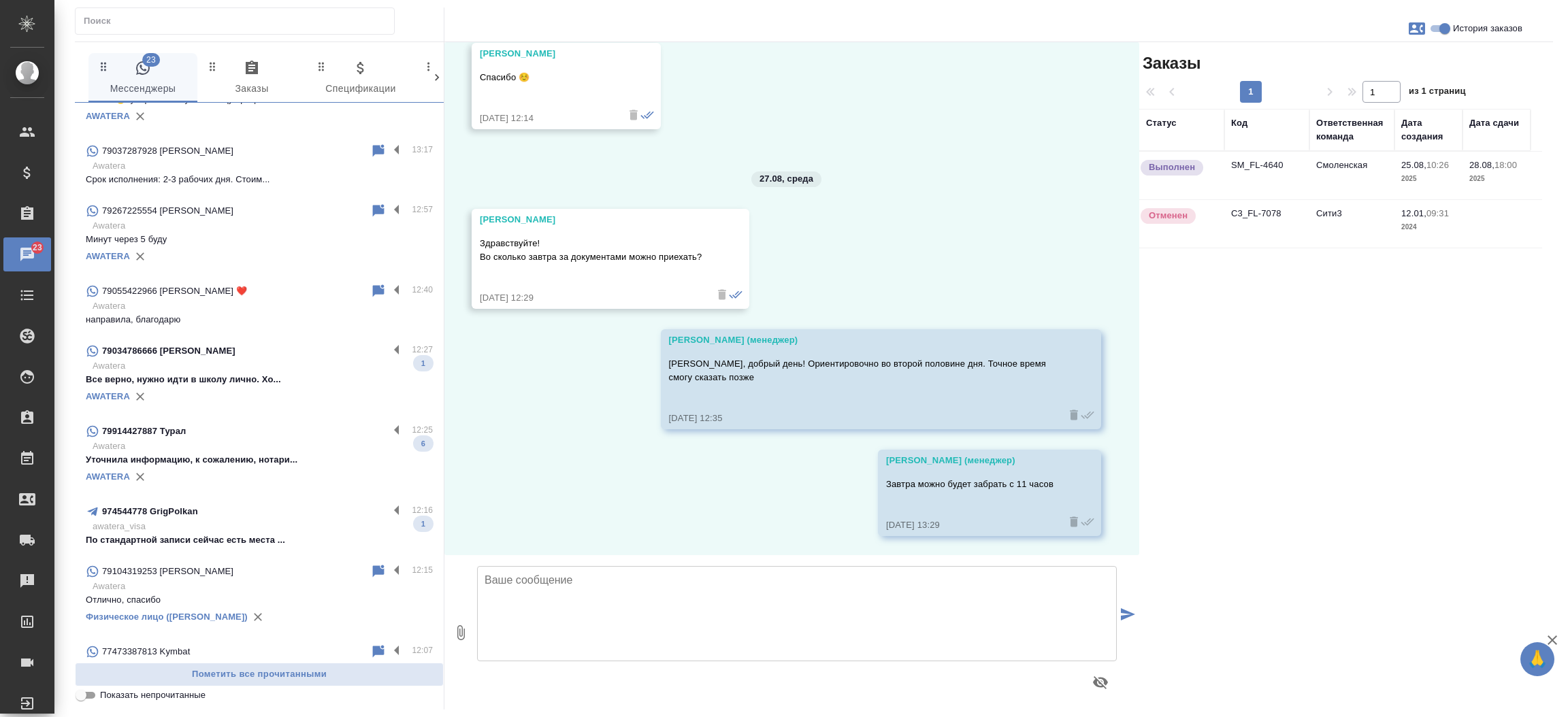
click at [341, 377] on p "Все верно, нужно идти в школу лично. Хо..." at bounding box center [260, 379] width 347 height 13
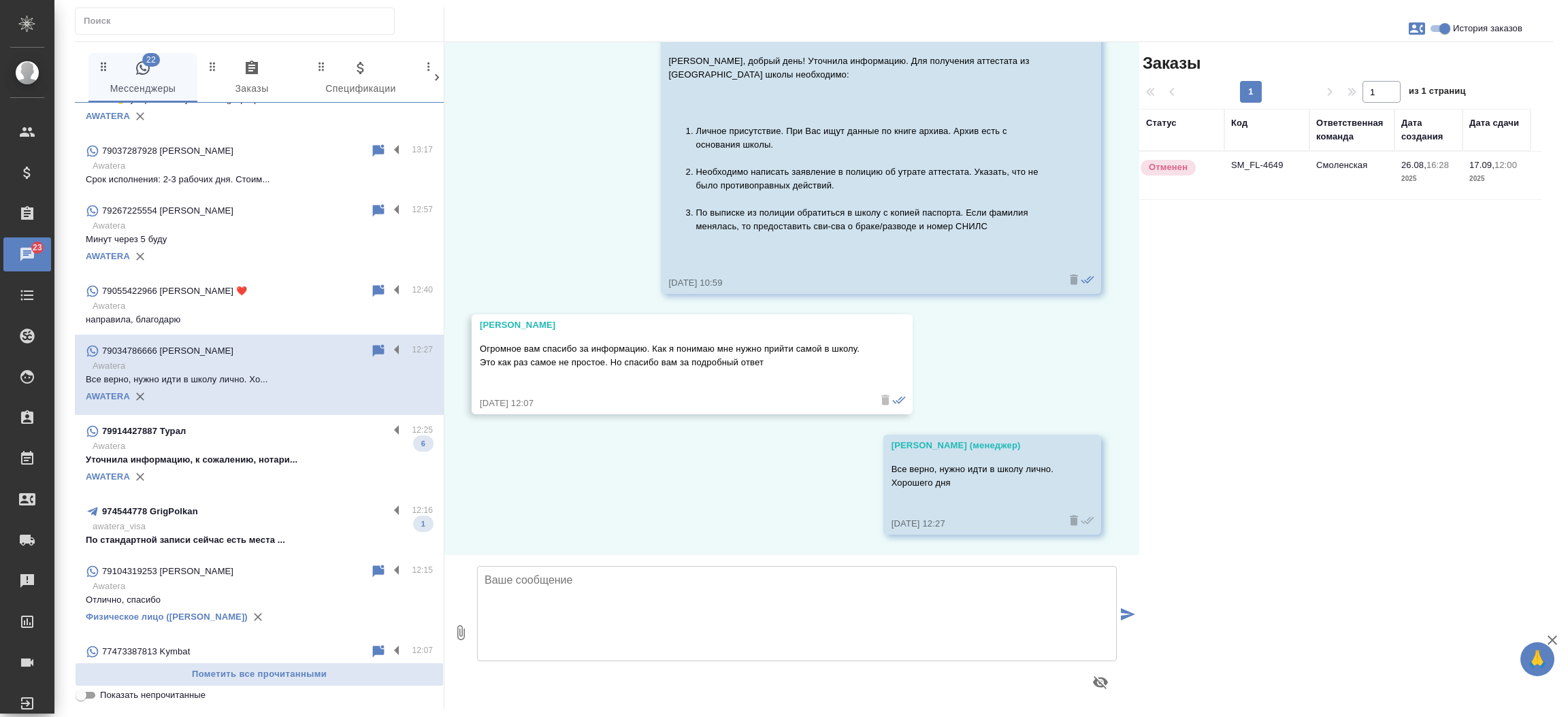
scroll to position [976, 0]
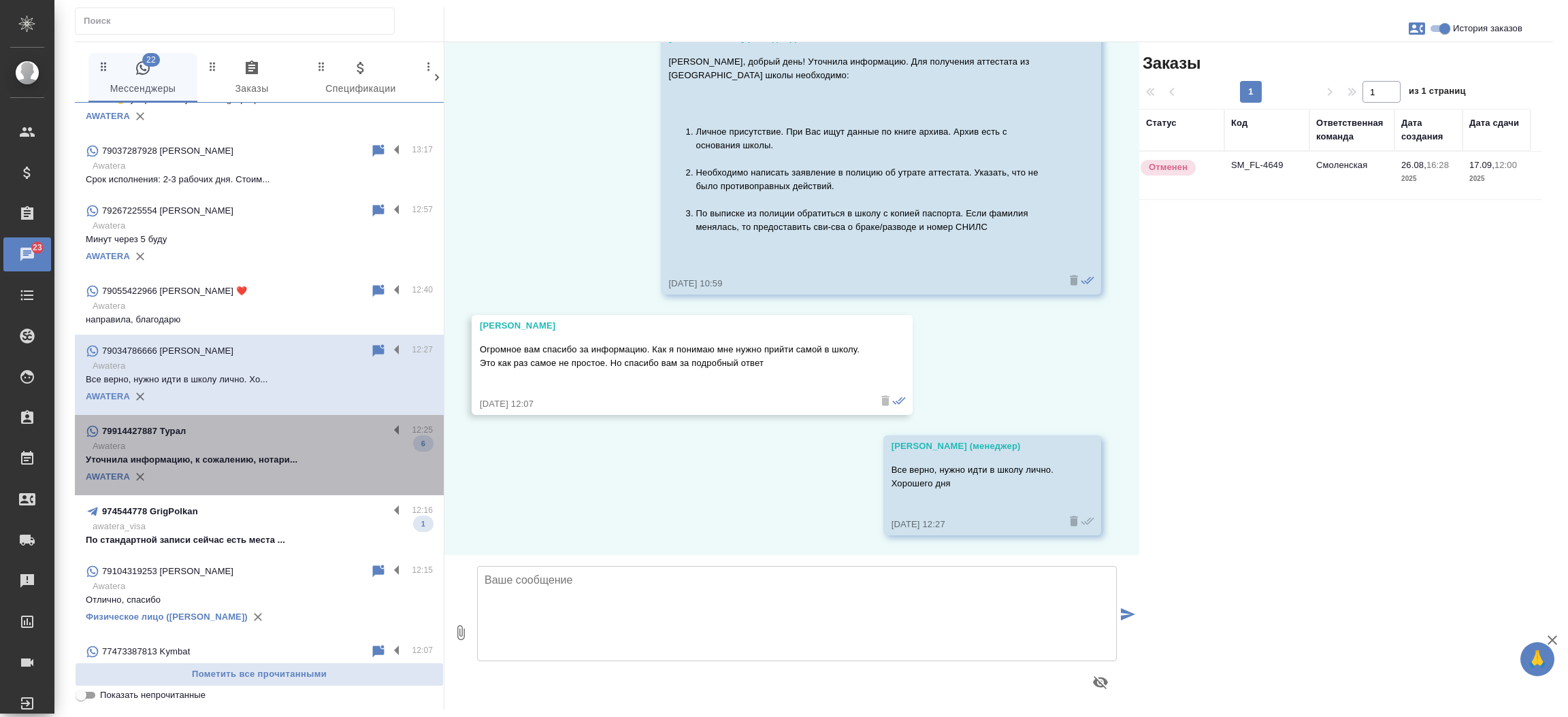
click at [301, 449] on p "Awatera" at bounding box center [262, 446] width 340 height 13
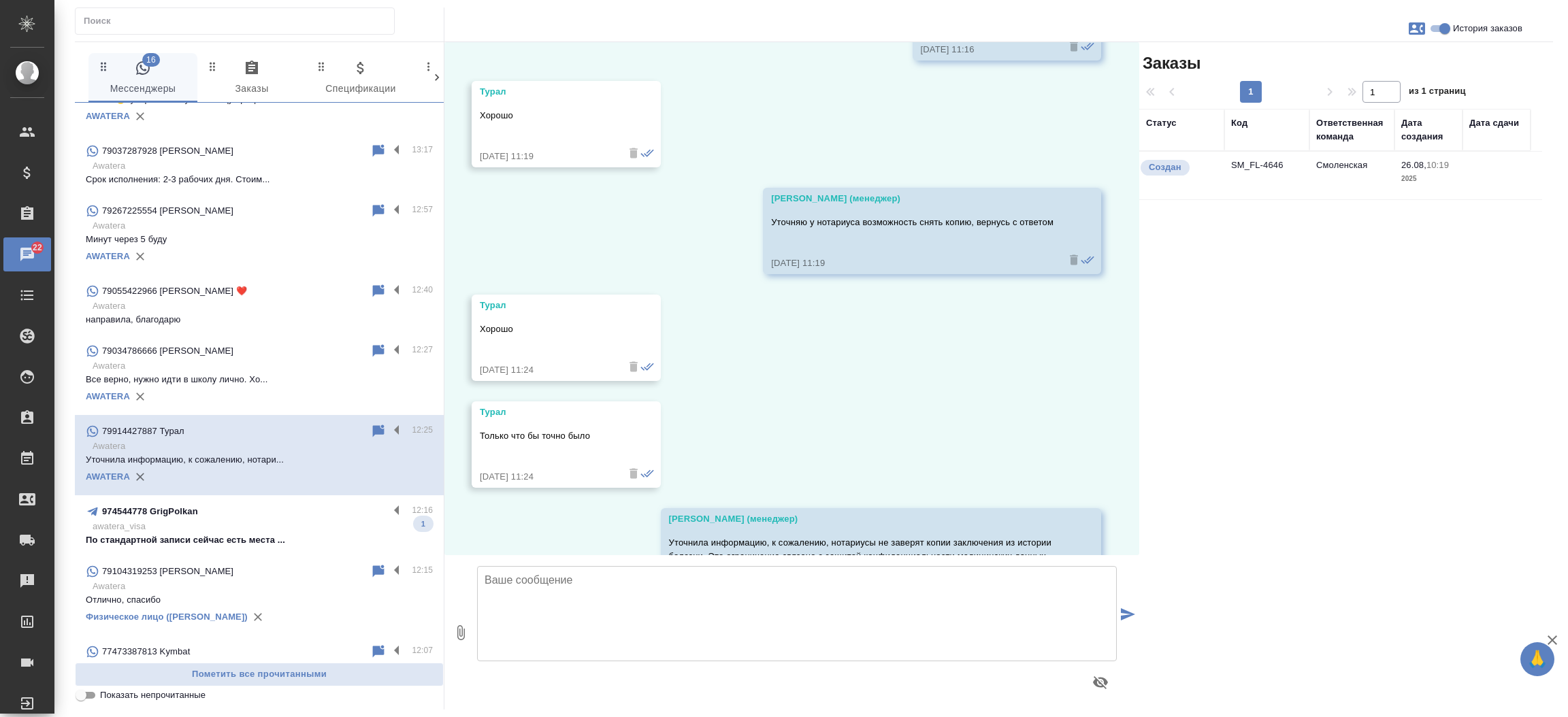
scroll to position [913, 0]
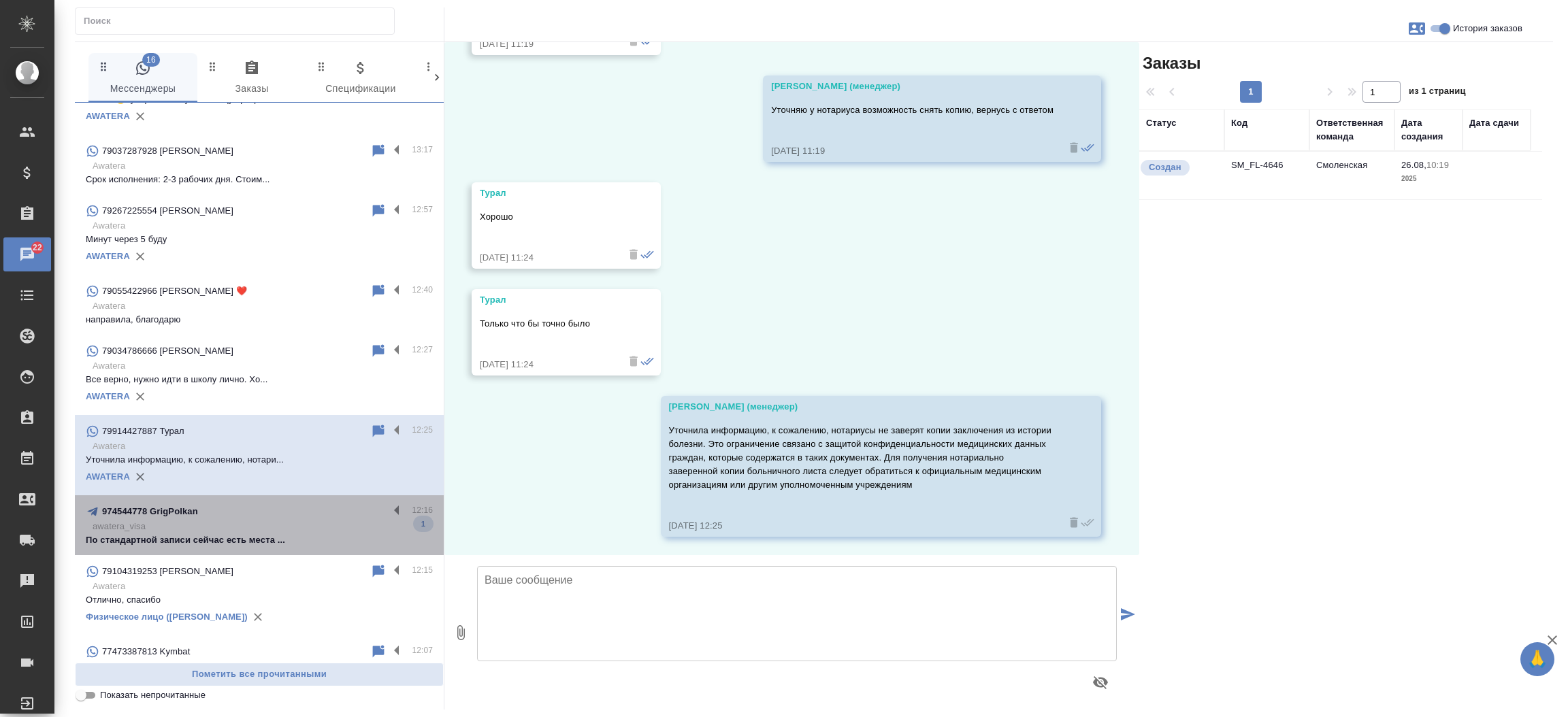
click at [272, 525] on p "awatera_visa" at bounding box center [262, 527] width 340 height 13
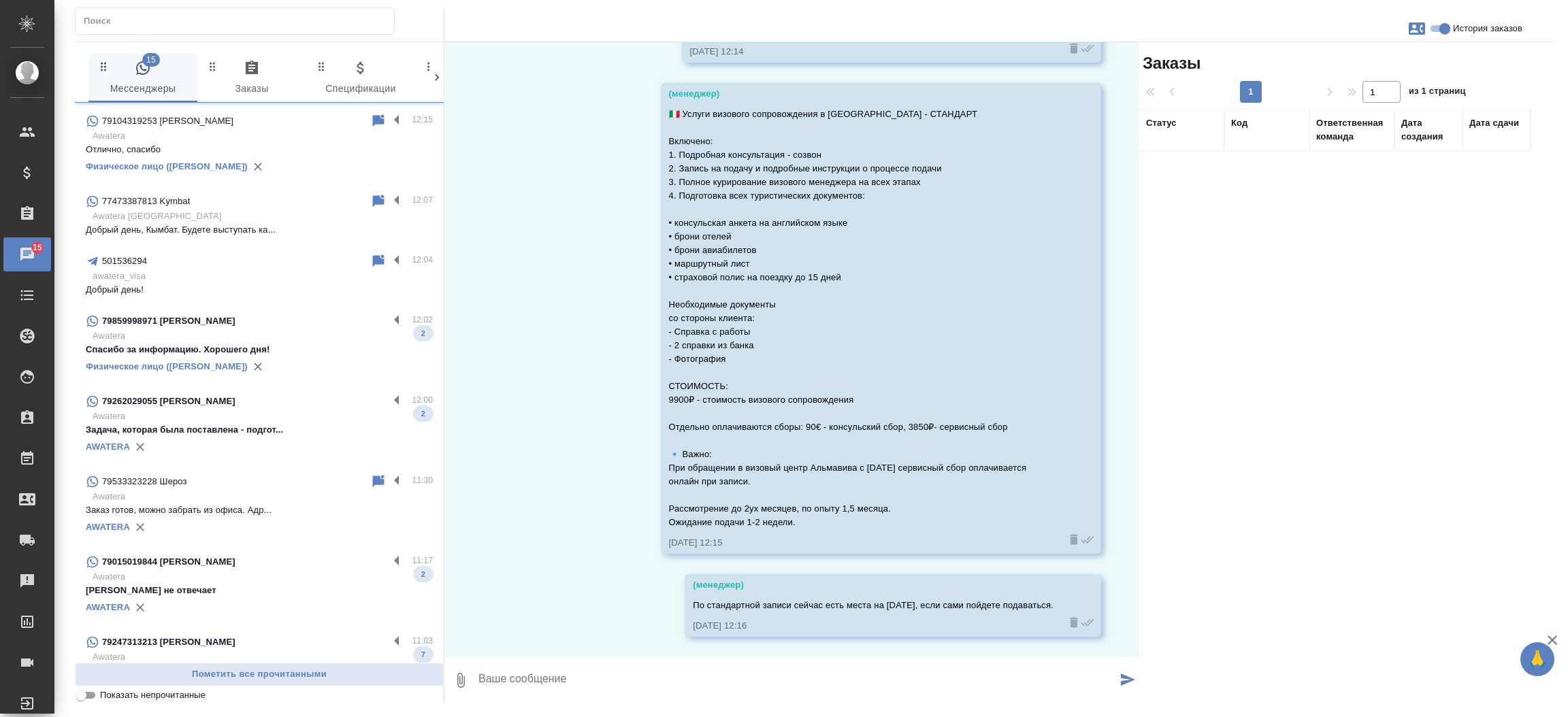
scroll to position [3736, 0]
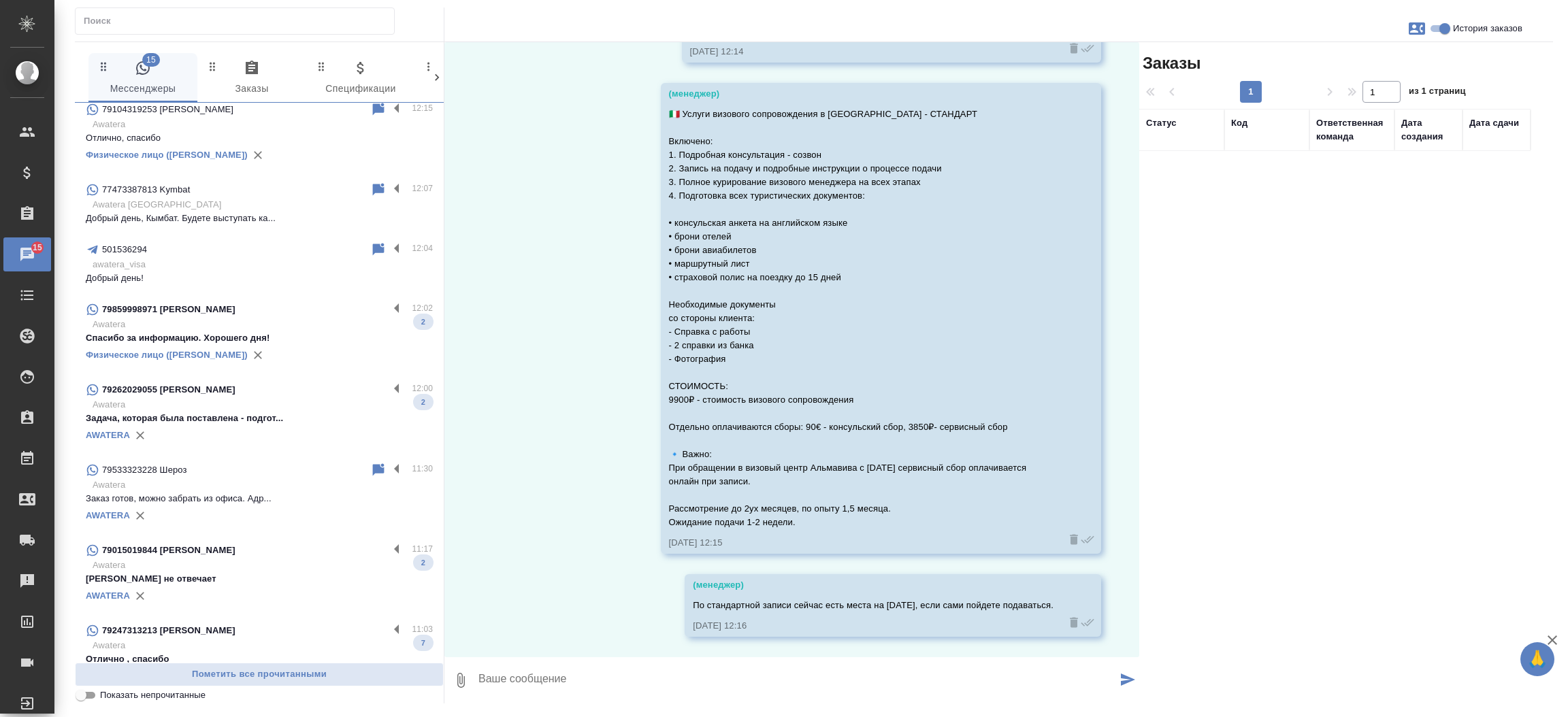
click at [307, 348] on div "Физическое лицо (Бабушкинская)" at bounding box center [260, 354] width 347 height 20
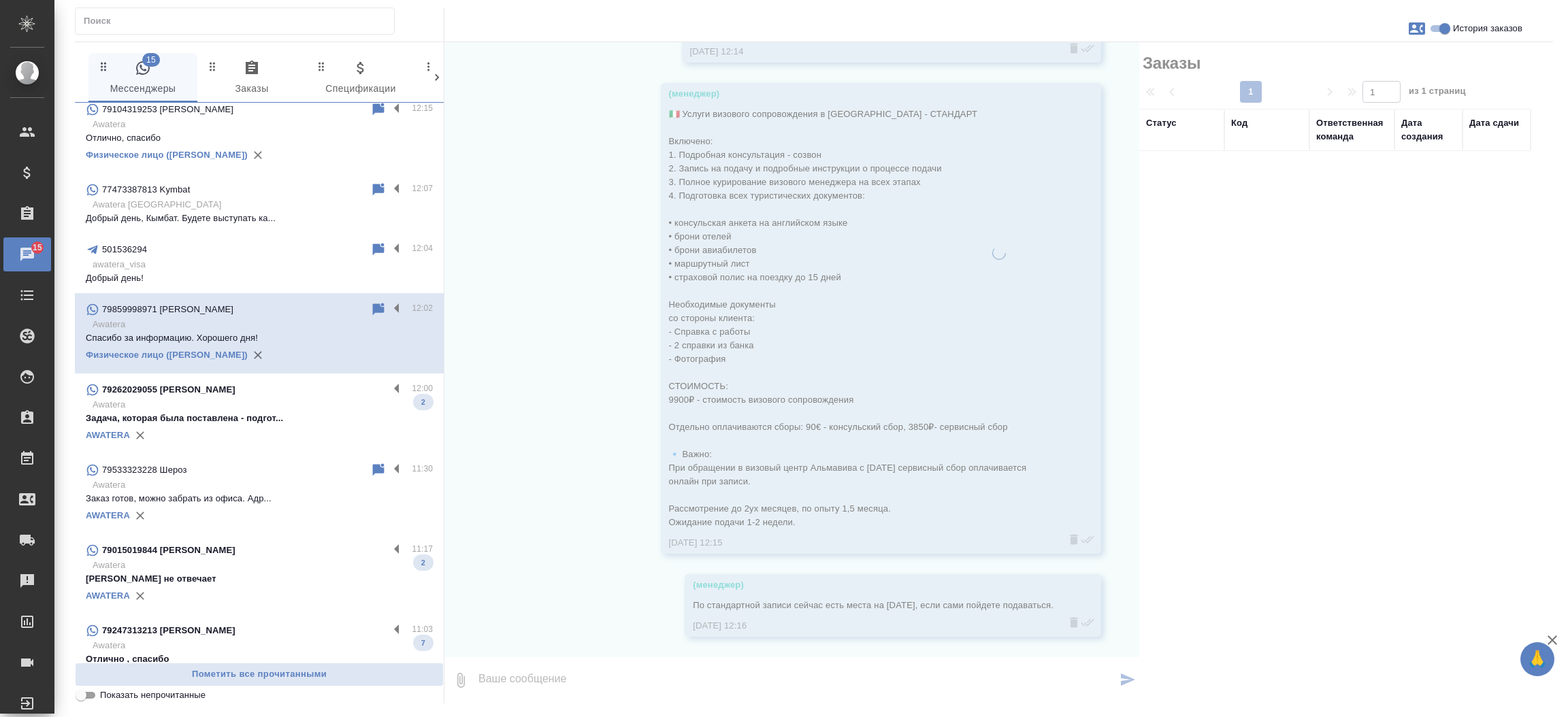
click at [288, 398] on p "Awatera" at bounding box center [262, 405] width 340 height 13
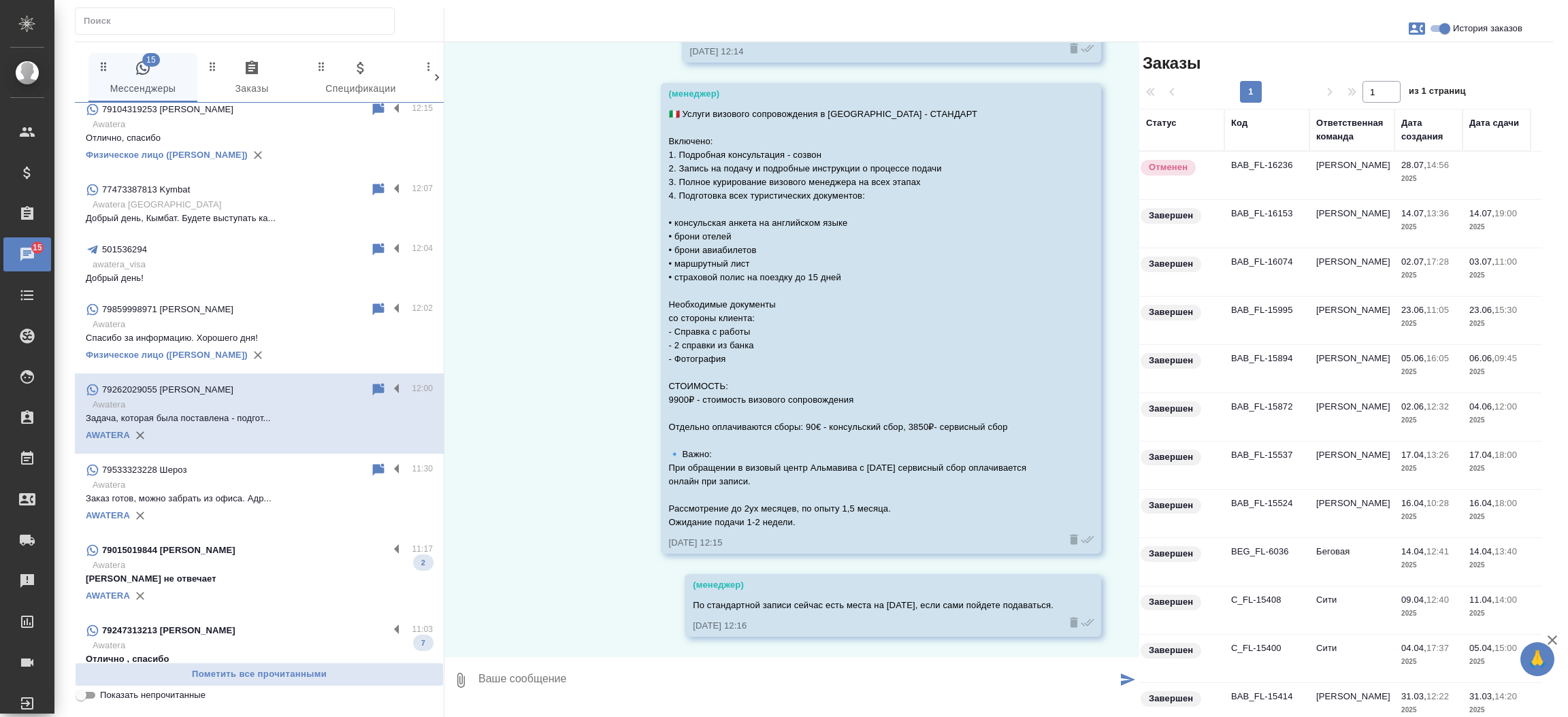
click at [288, 398] on p "Awatera" at bounding box center [262, 405] width 340 height 13
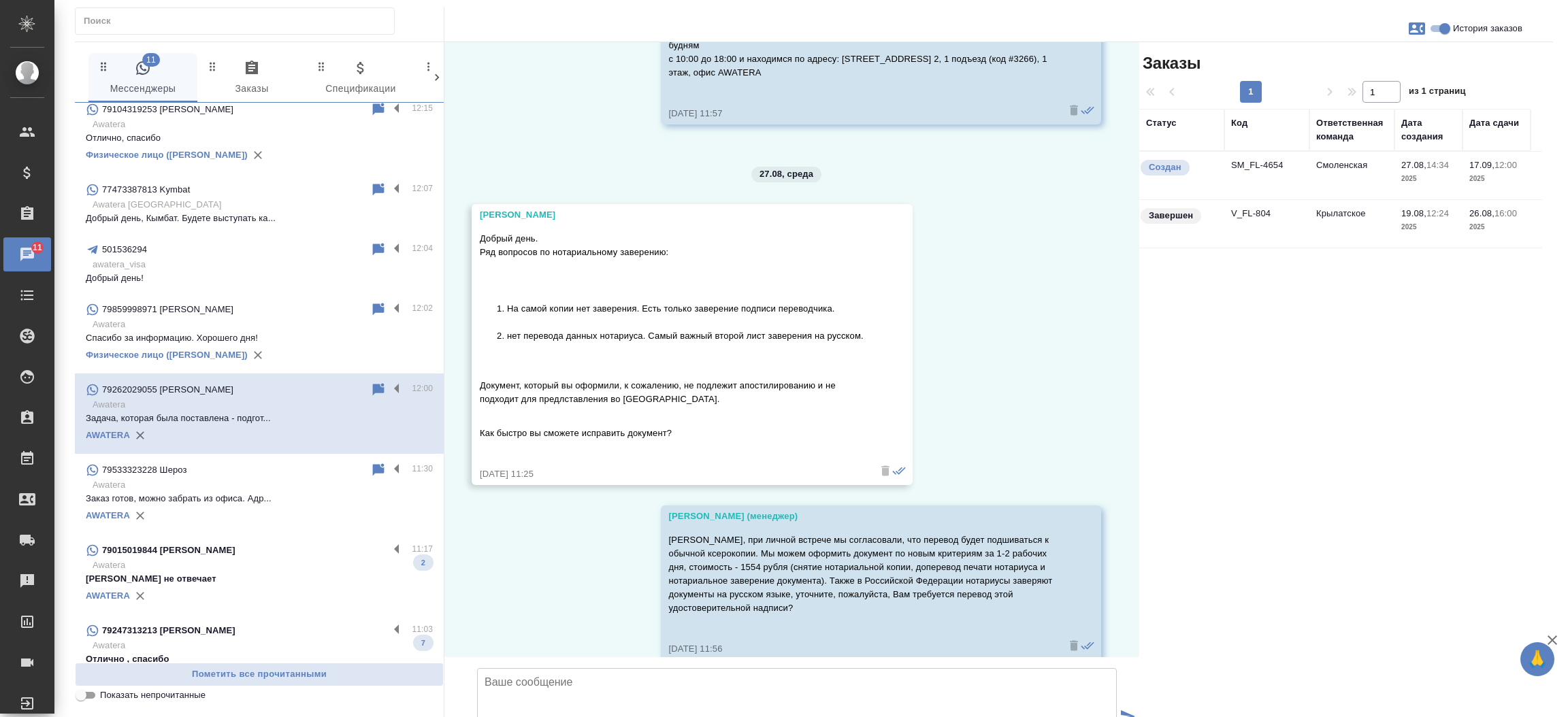
scroll to position [3647, 0]
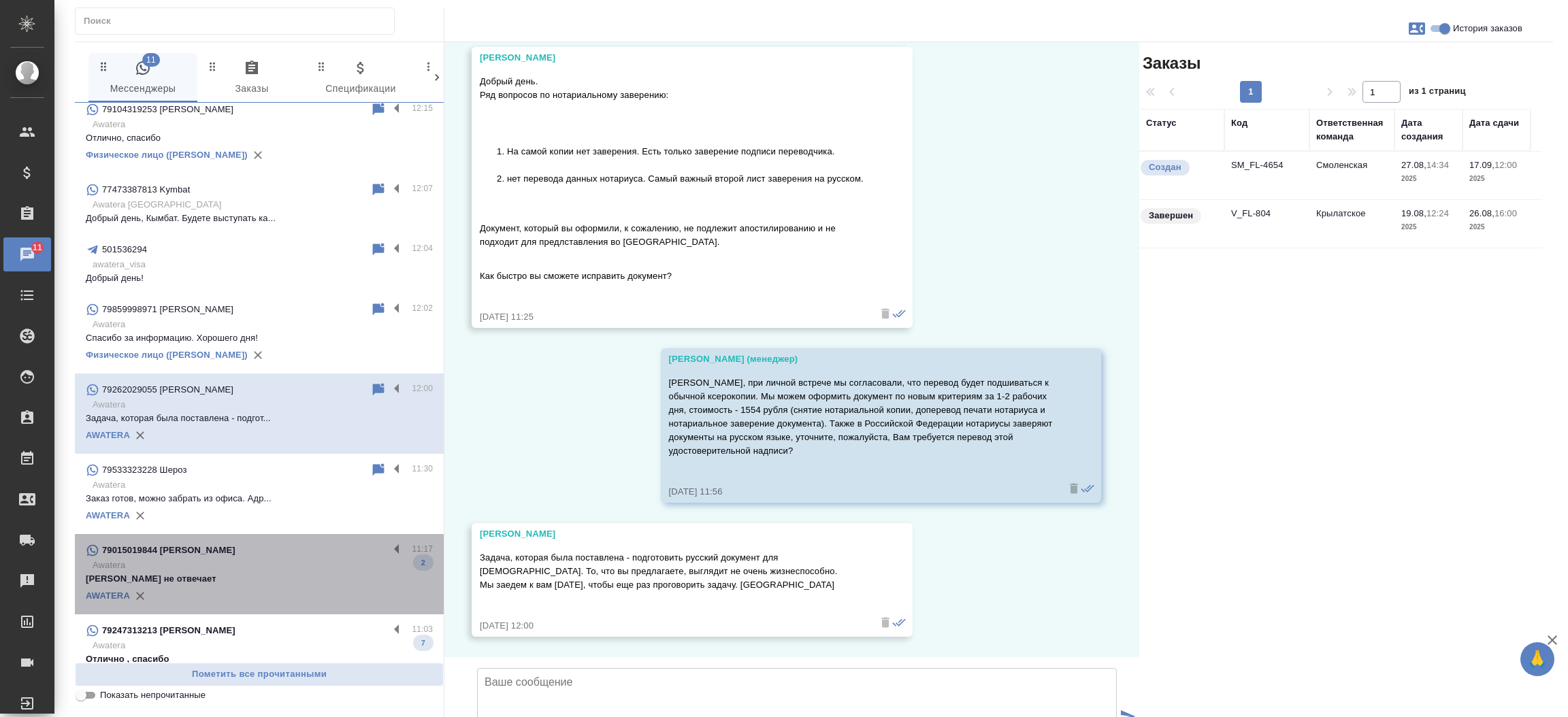
click at [288, 561] on p "Awatera" at bounding box center [262, 565] width 340 height 13
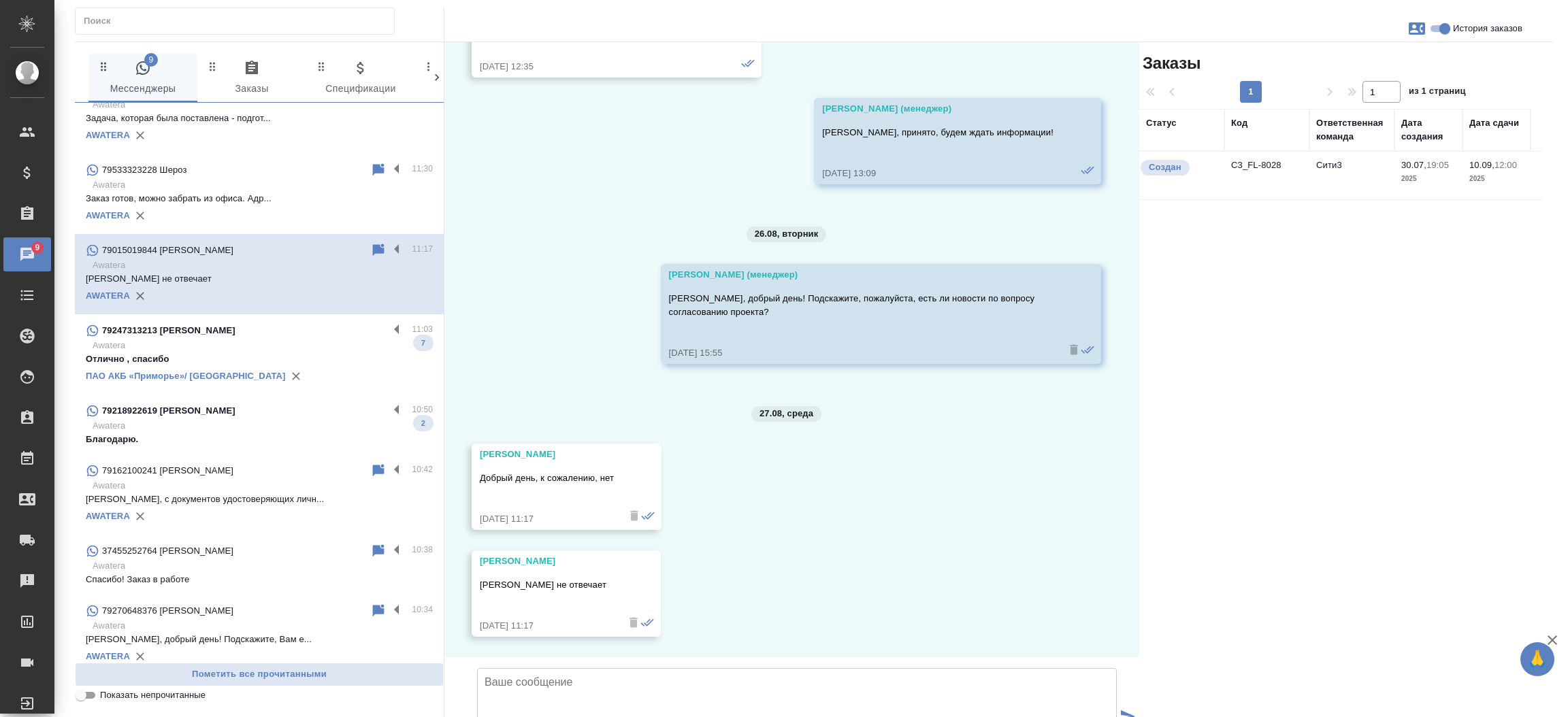
scroll to position [4047, 0]
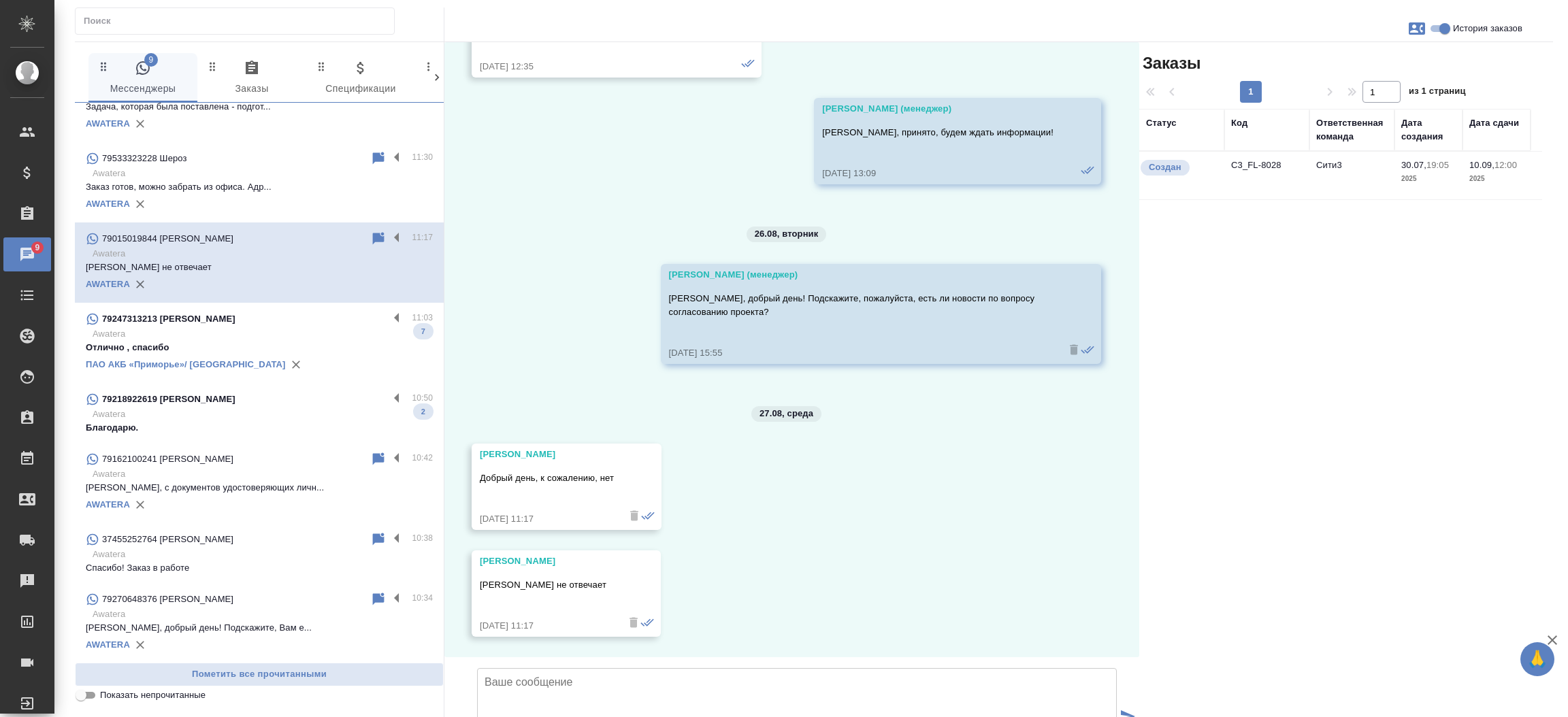
click at [1249, 161] on td "C3_FL-8028" at bounding box center [1266, 175] width 85 height 48
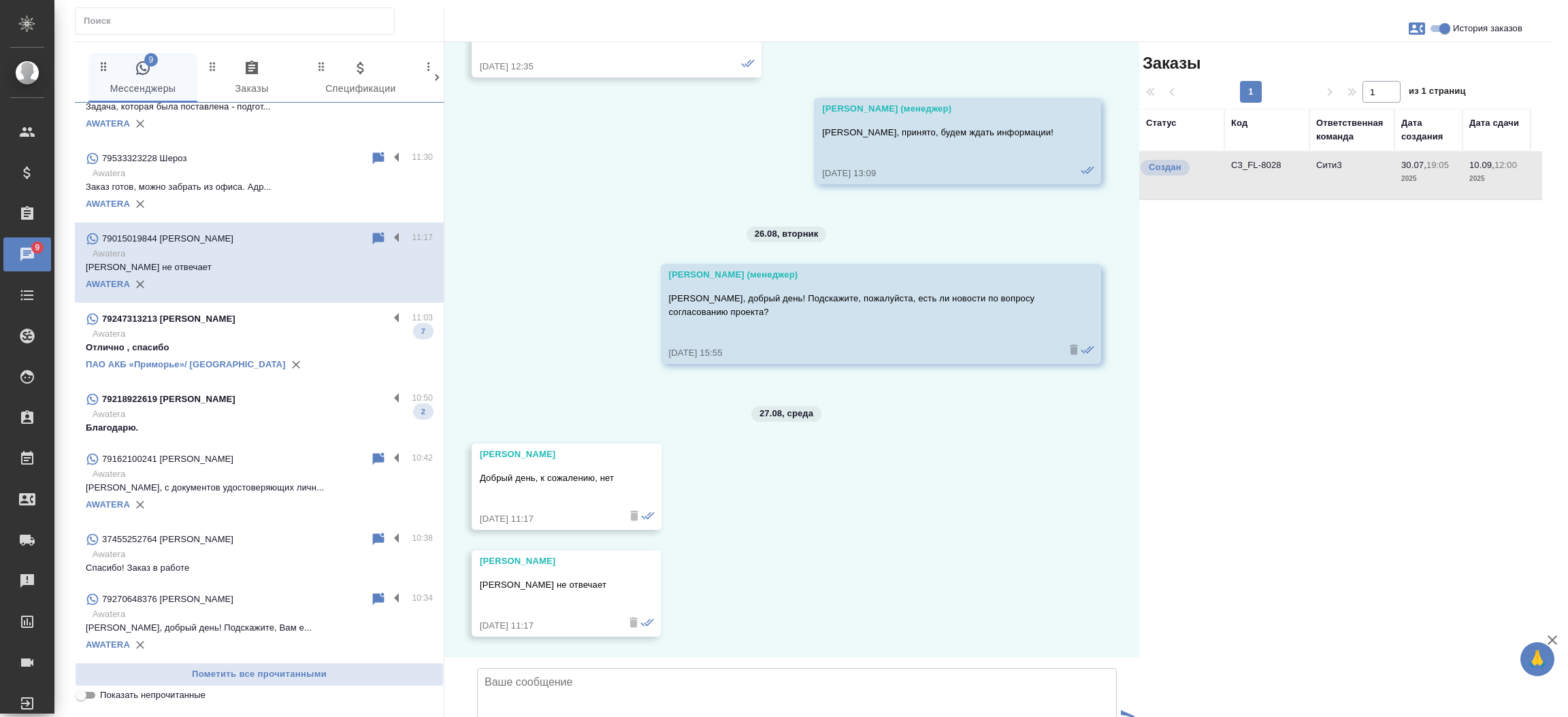
click at [1249, 161] on td "C3_FL-8028" at bounding box center [1266, 175] width 85 height 48
click at [281, 336] on p "Awatera" at bounding box center [262, 334] width 340 height 13
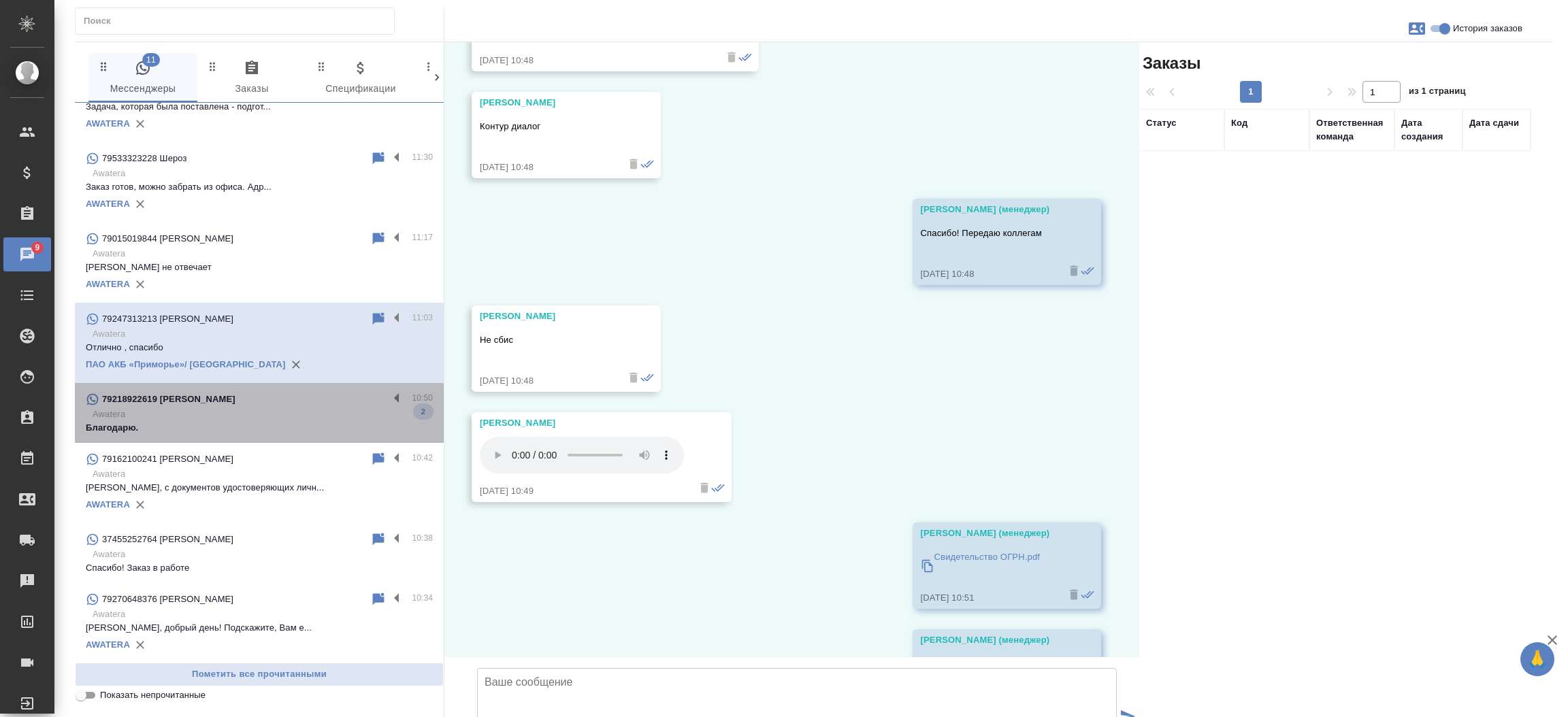
click at [289, 398] on div "79218922619 Валентина" at bounding box center [238, 399] width 303 height 16
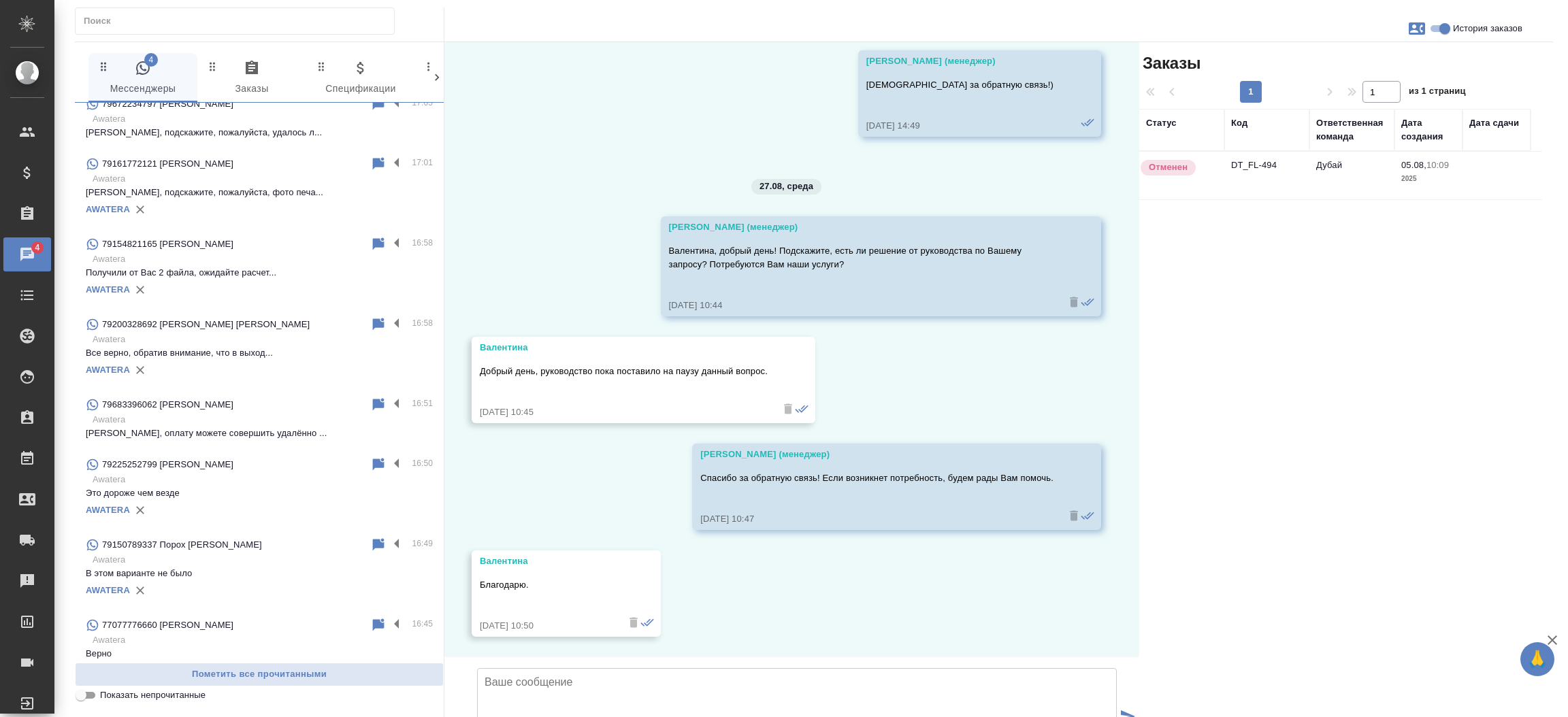
scroll to position [0, 0]
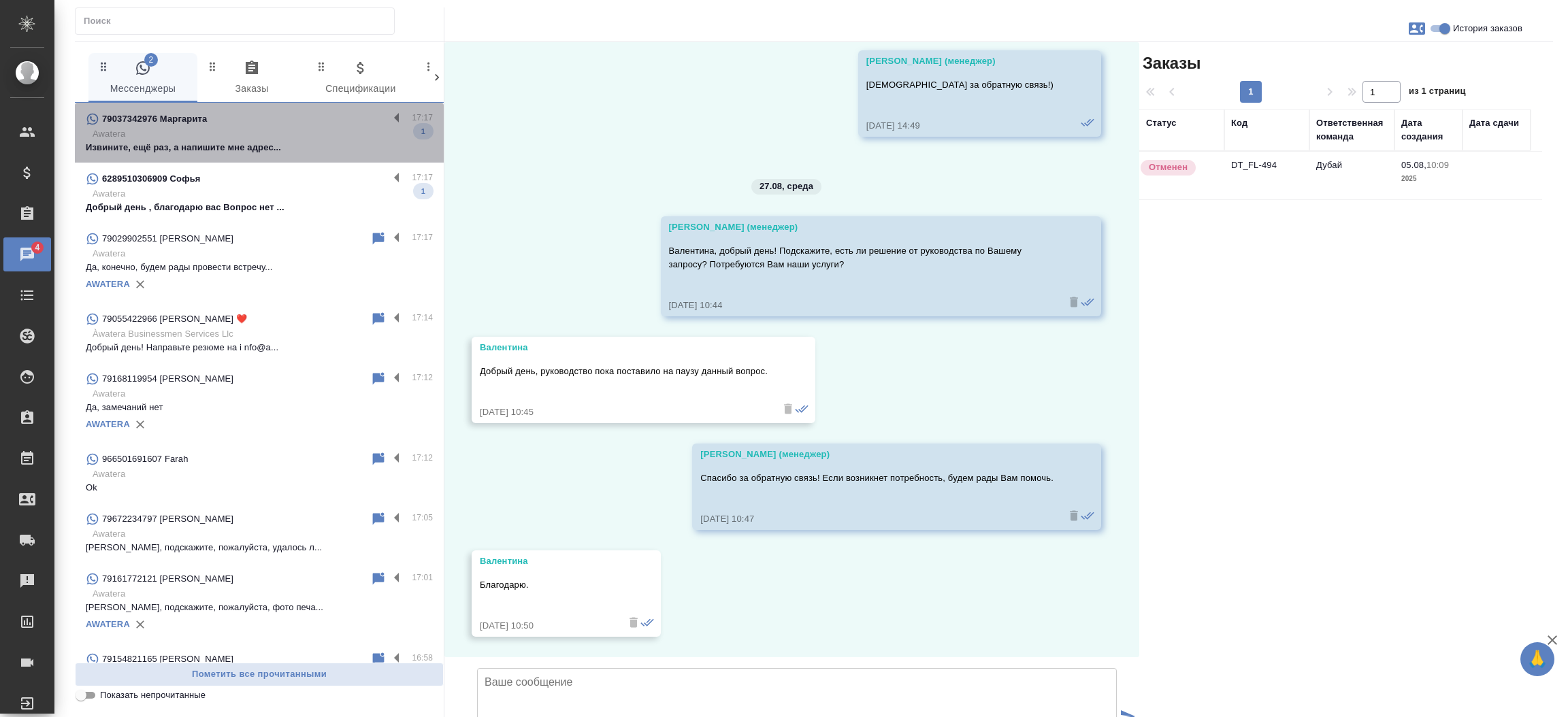
click at [307, 130] on p "Awatera" at bounding box center [262, 134] width 340 height 13
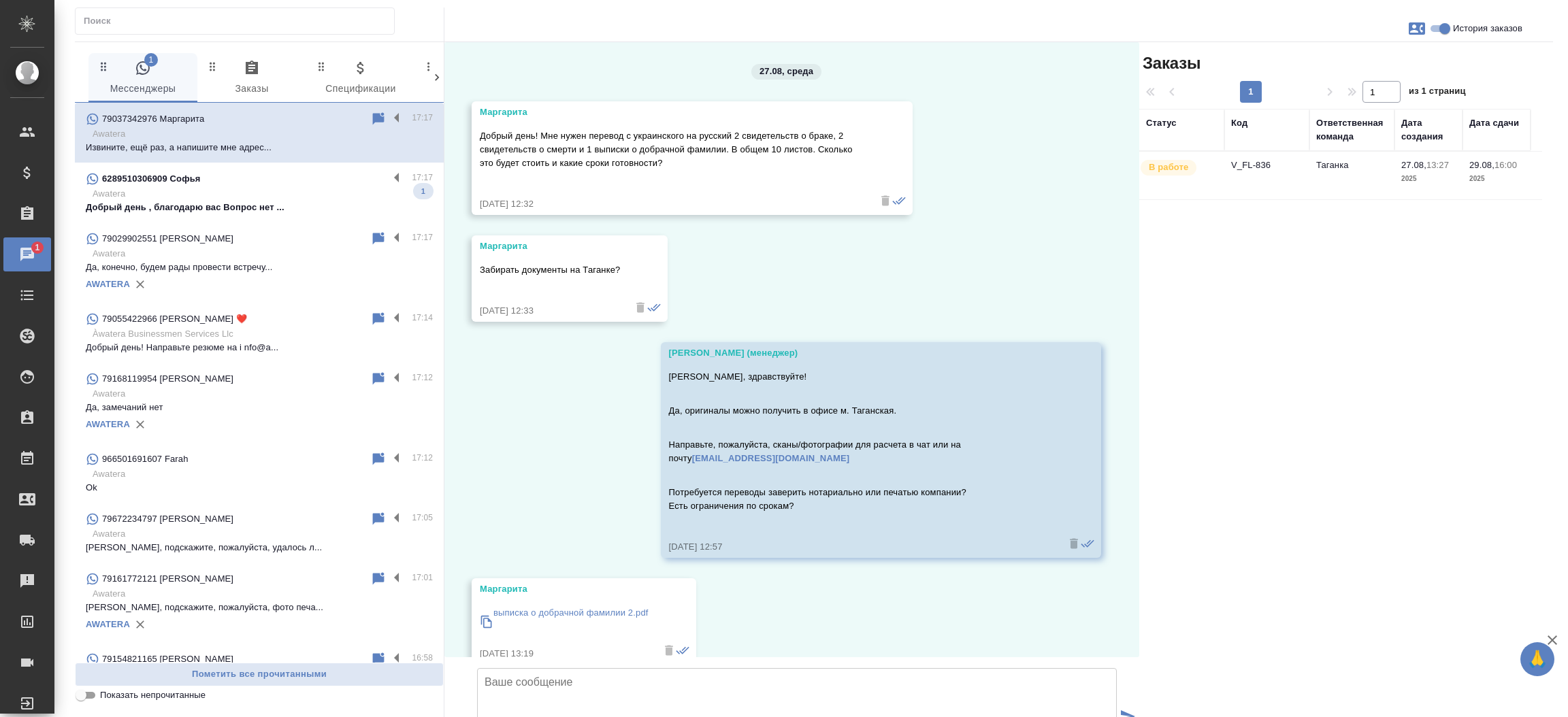
click at [1253, 159] on td "V_FL-836" at bounding box center [1266, 175] width 85 height 48
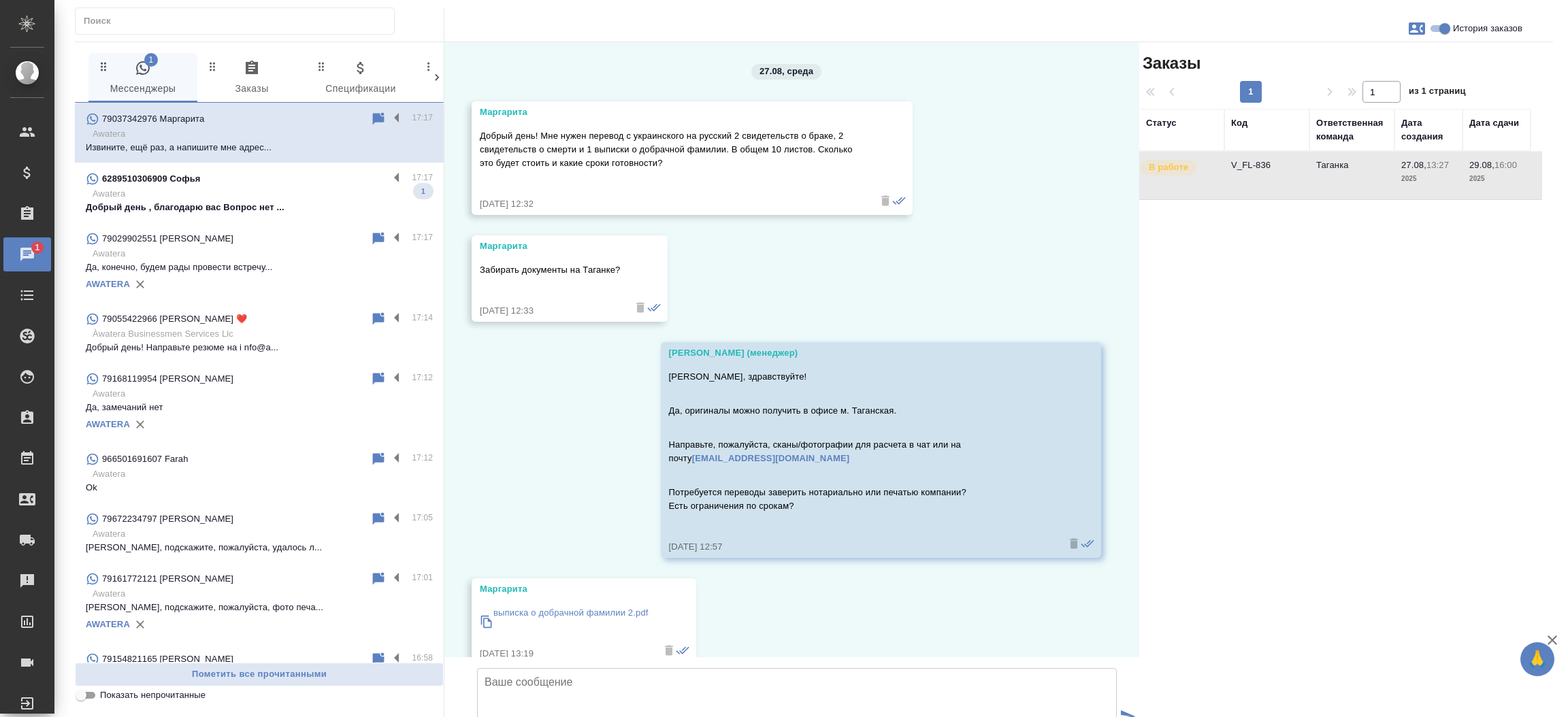
click at [1253, 159] on td "V_FL-836" at bounding box center [1266, 175] width 85 height 48
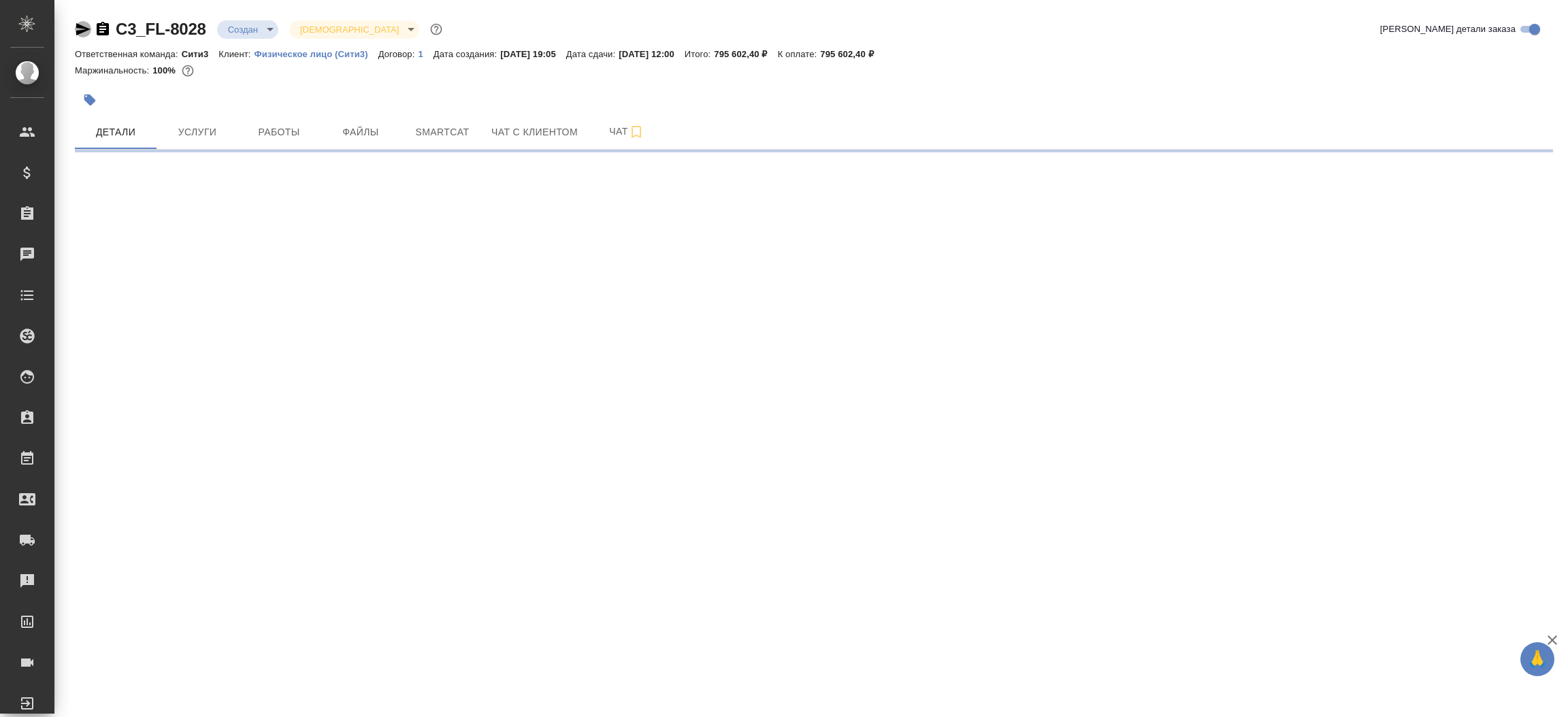
drag, startPoint x: 0, startPoint y: 0, endPoint x: 79, endPoint y: 27, distance: 83.5
click at [79, 27] on icon "button" at bounding box center [83, 29] width 14 height 12
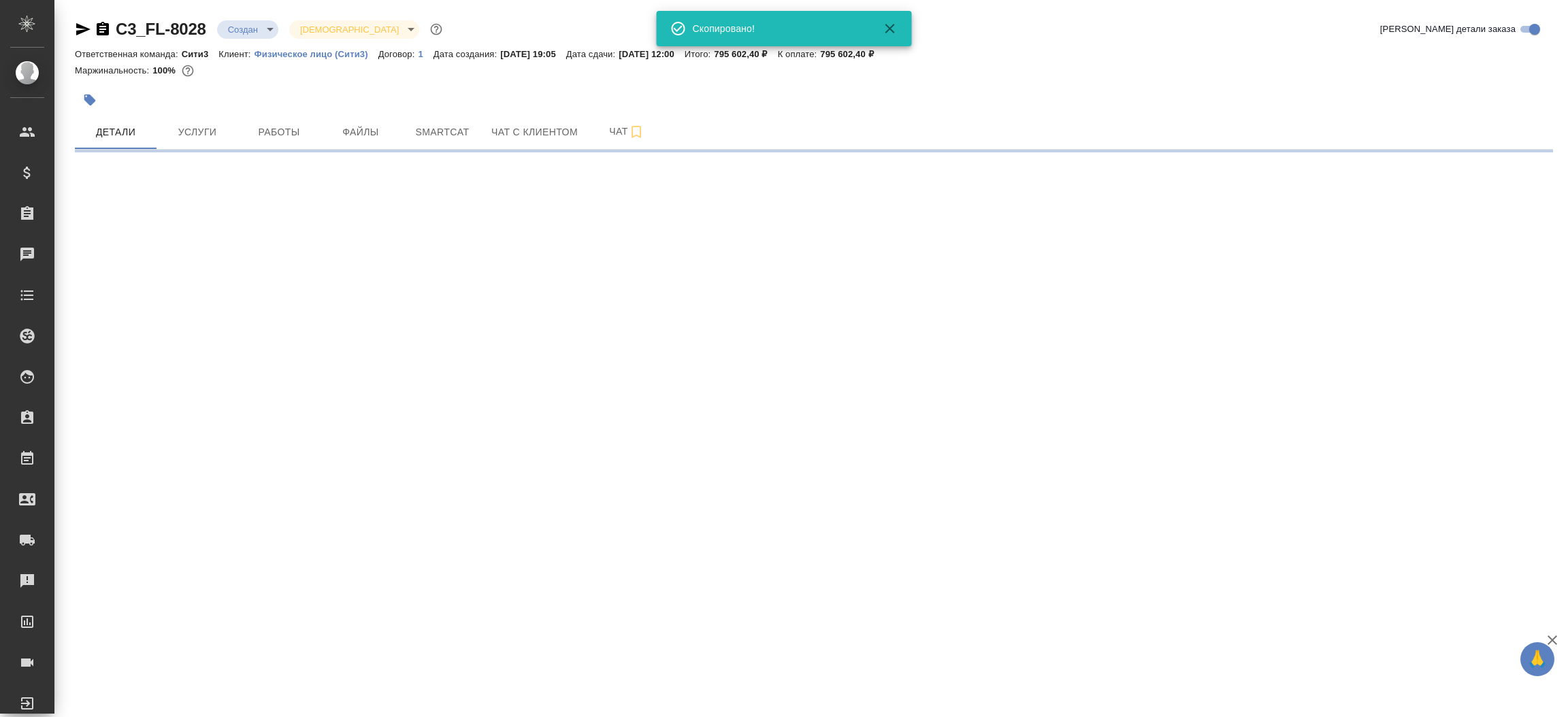
select select "RU"
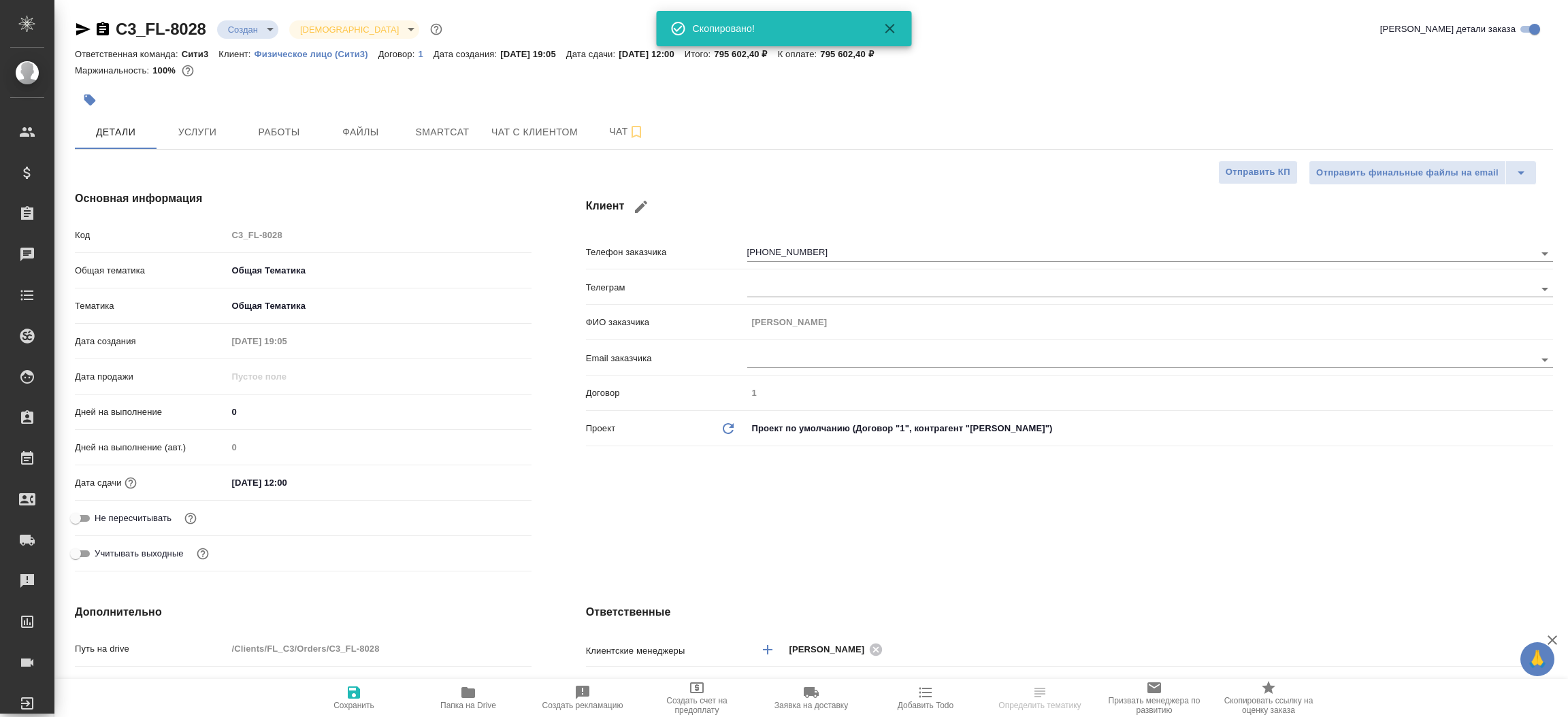
type textarea "x"
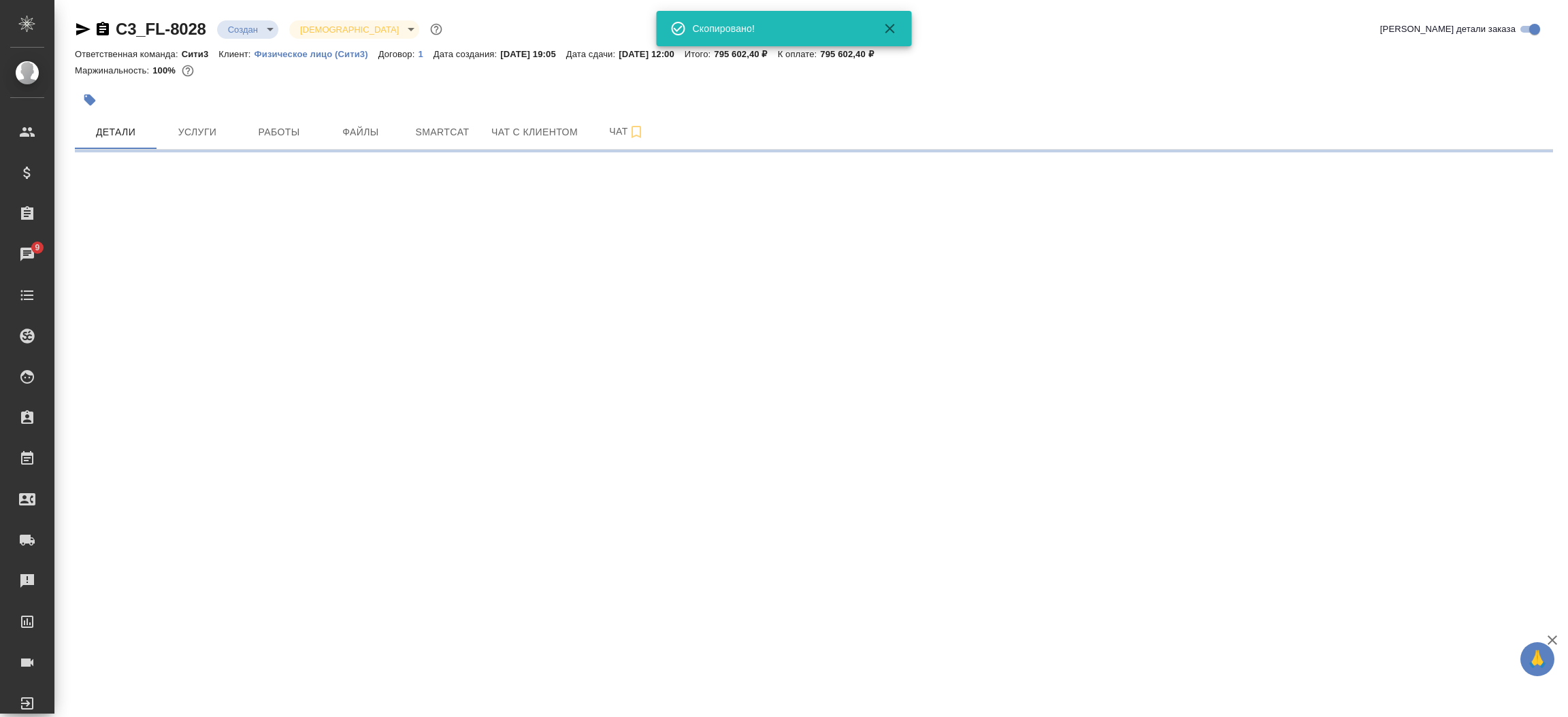
select select "RU"
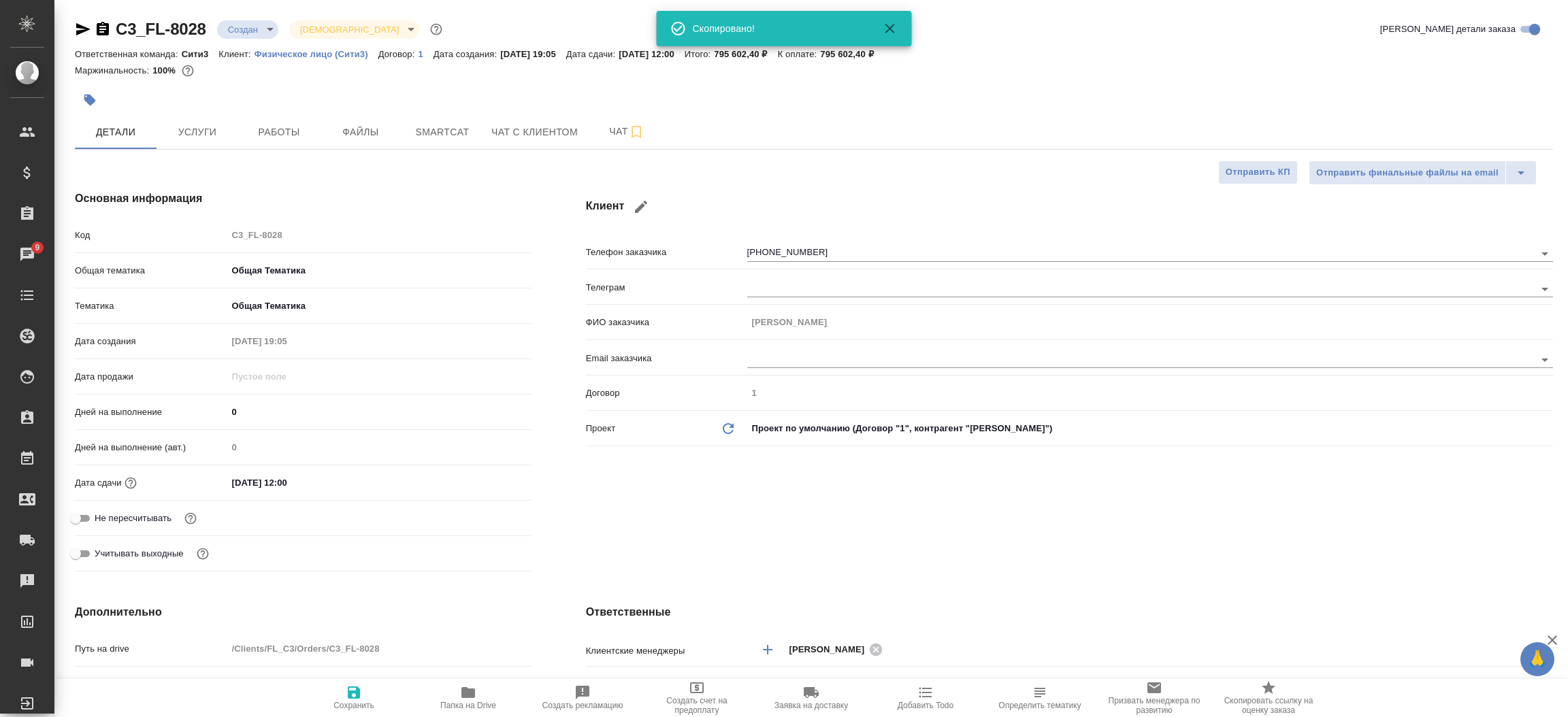
type textarea "x"
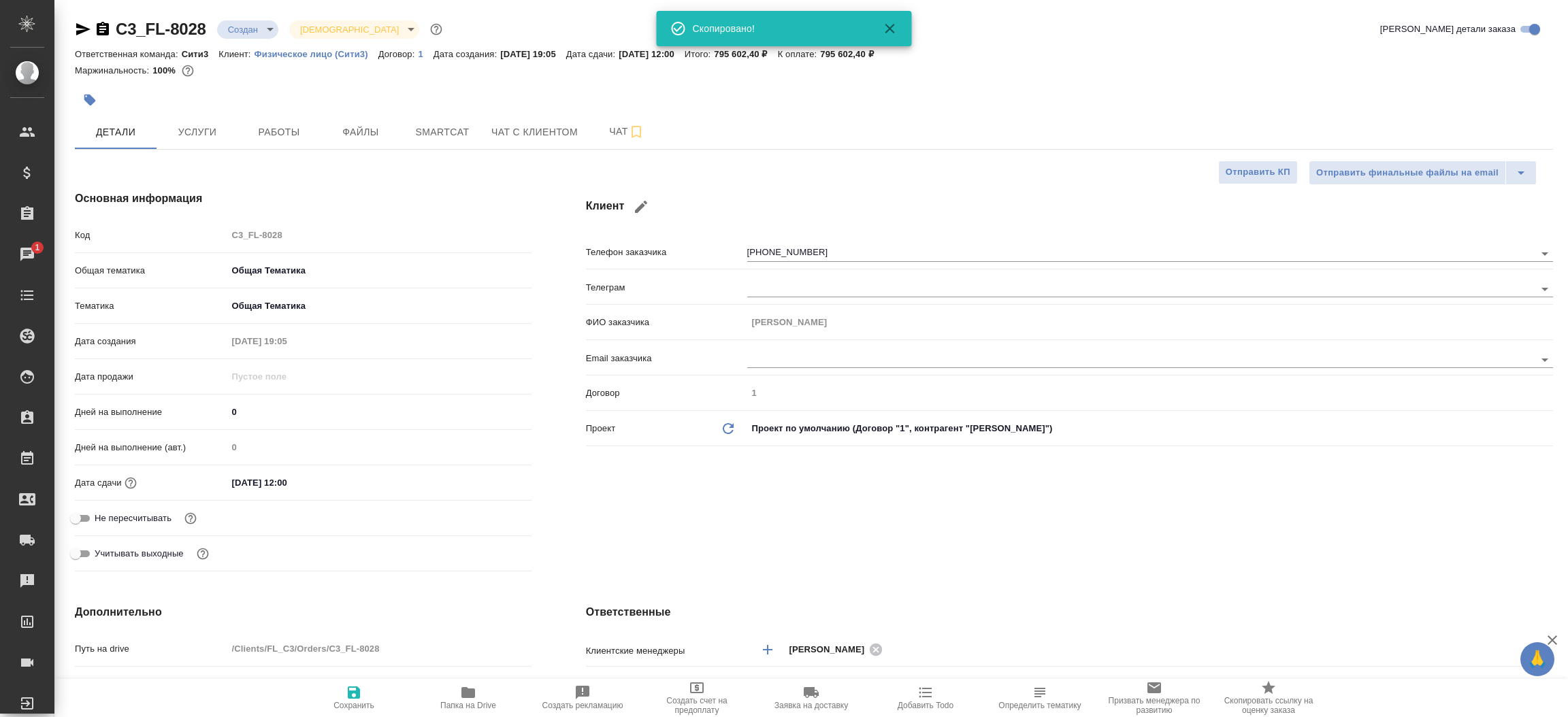
type textarea "x"
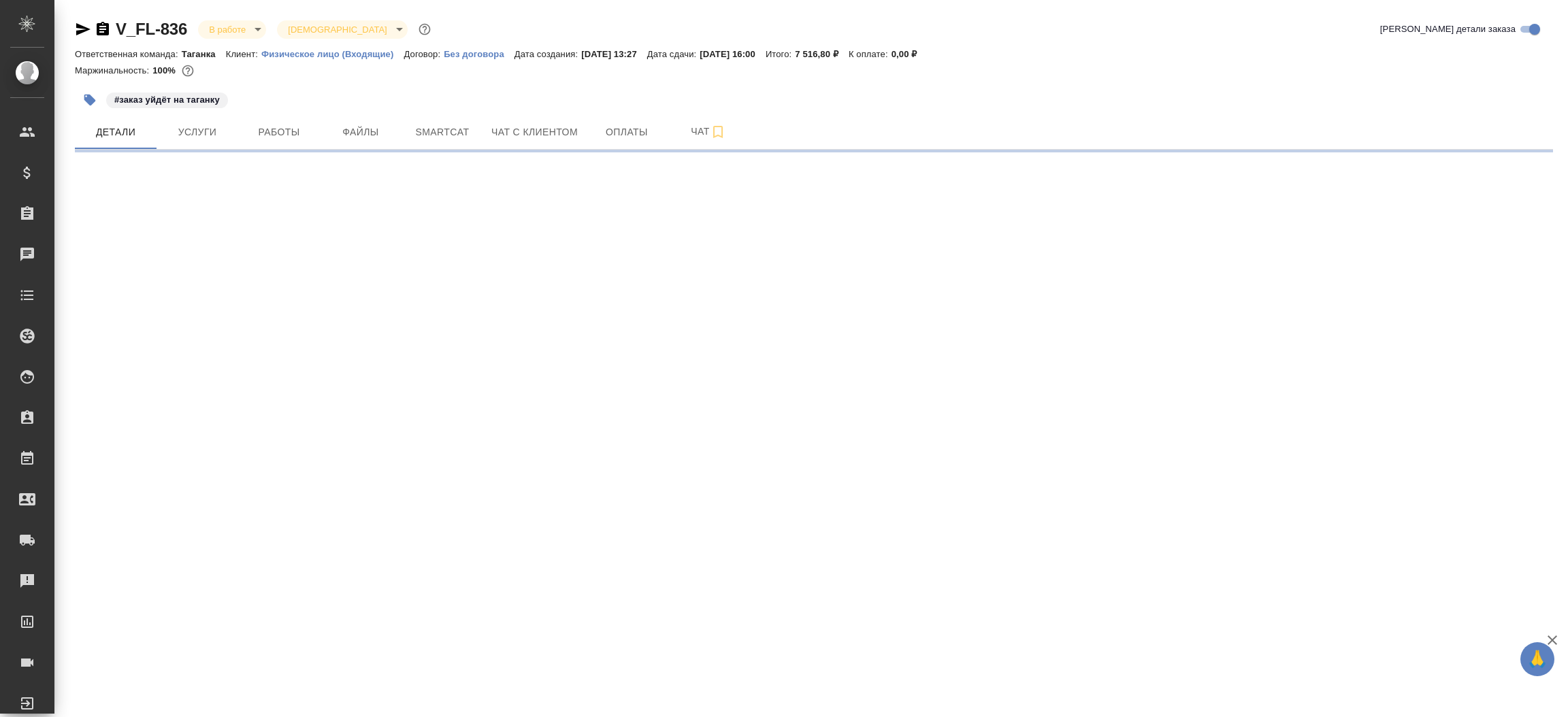
click at [80, 23] on icon "button" at bounding box center [82, 29] width 16 height 16
select select "RU"
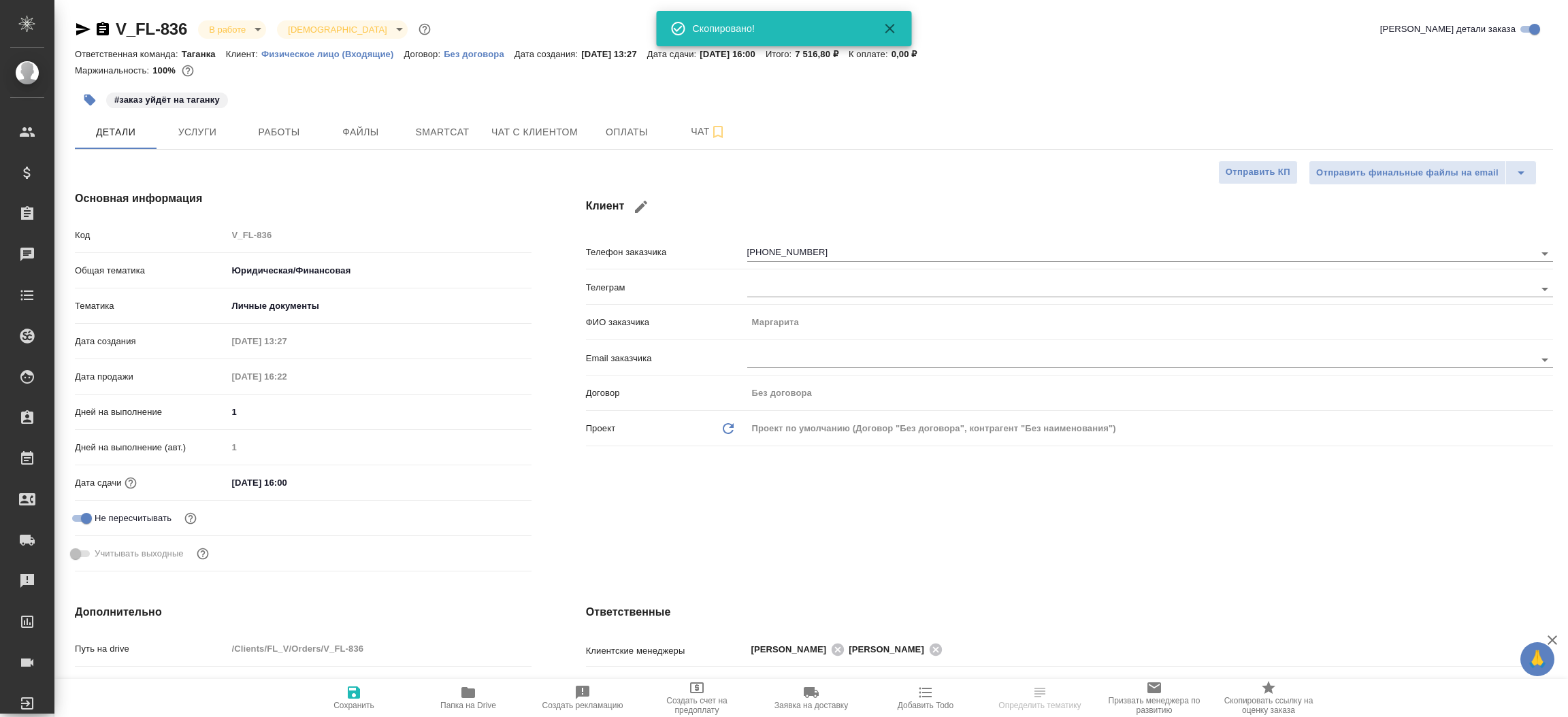
type textarea "x"
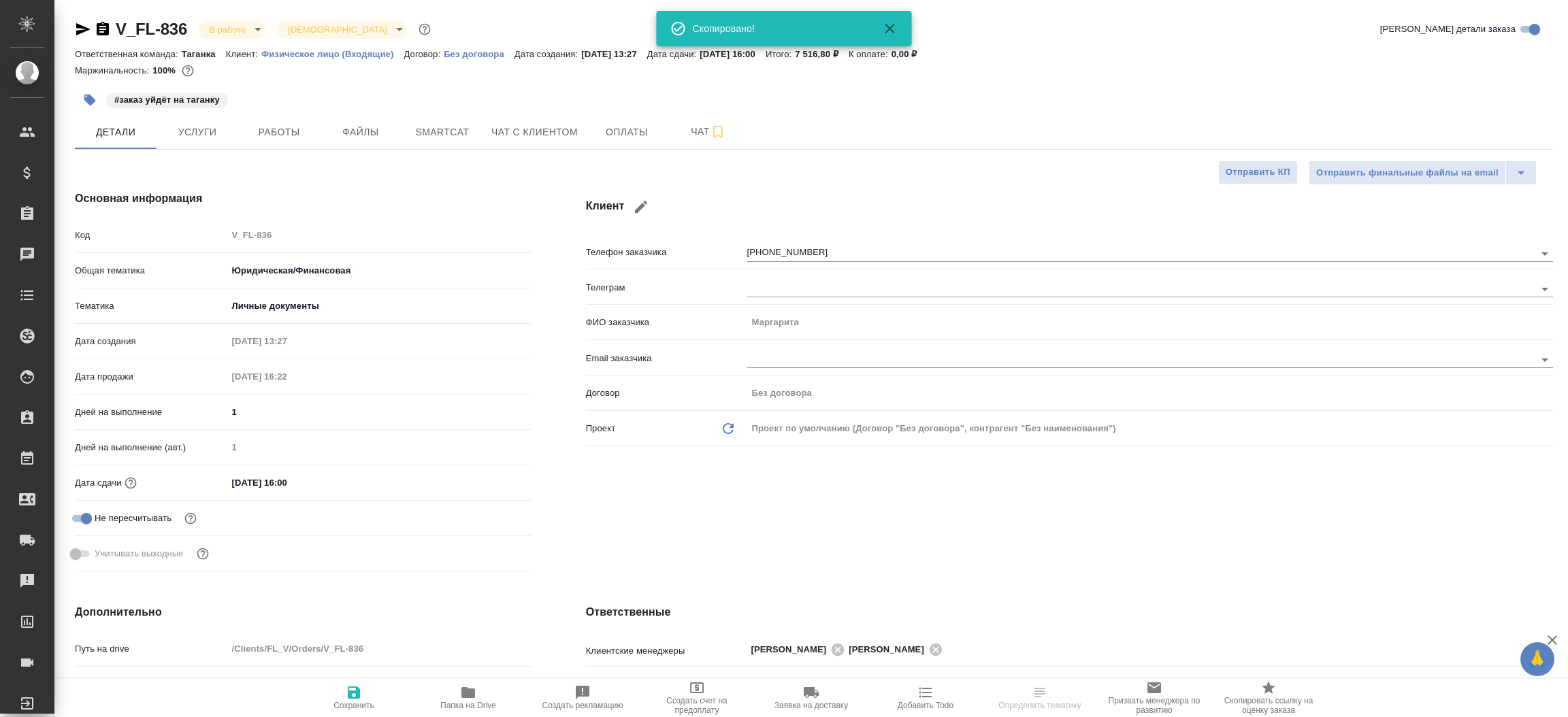
type textarea "x"
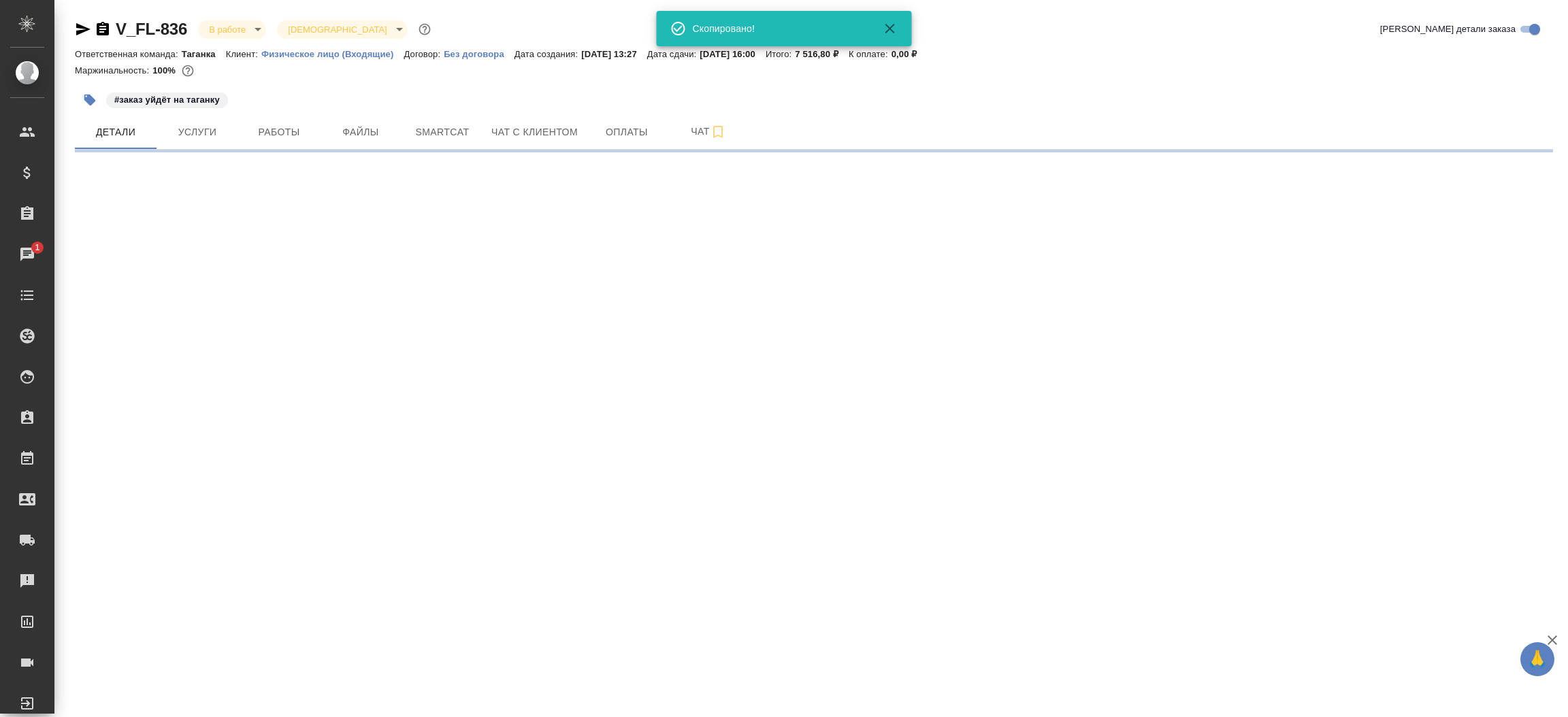
select select "RU"
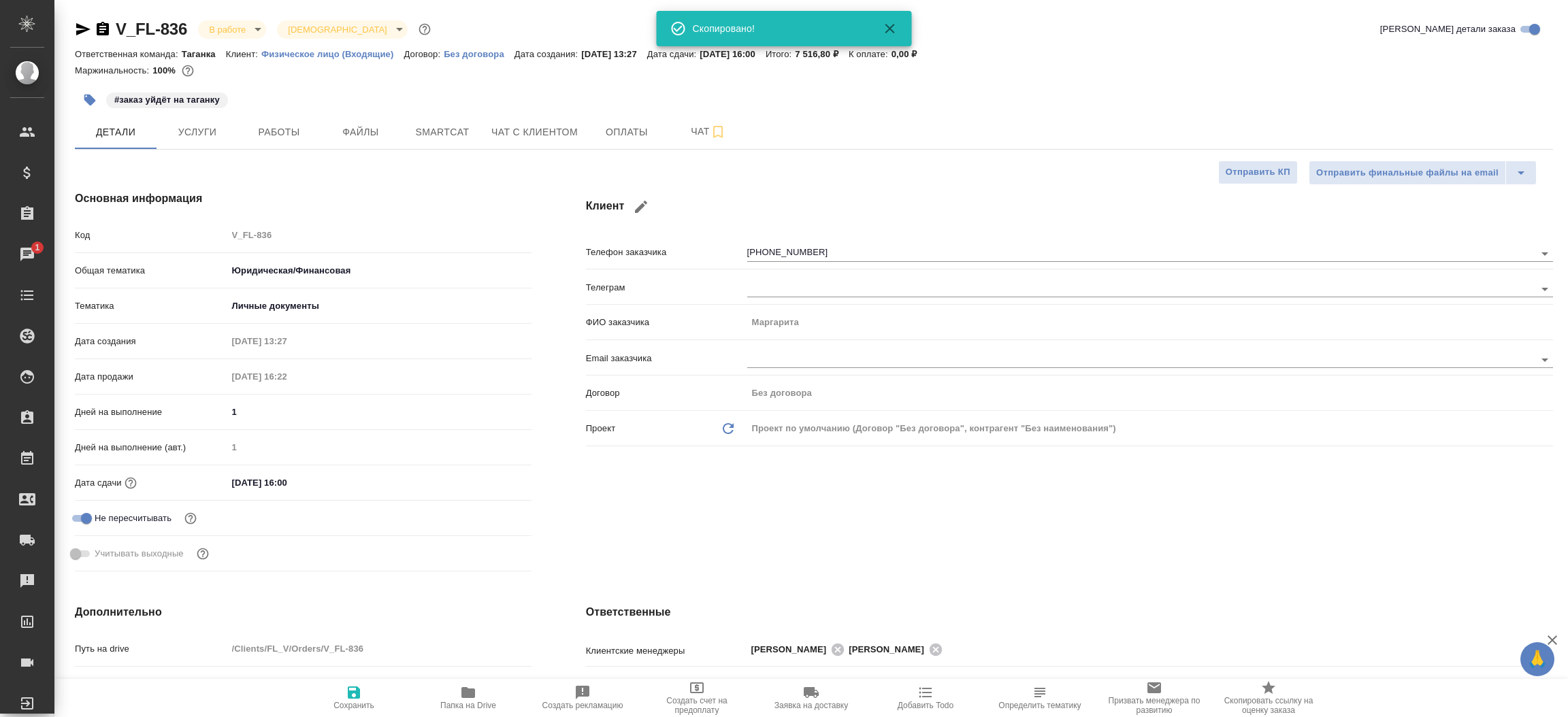
type textarea "x"
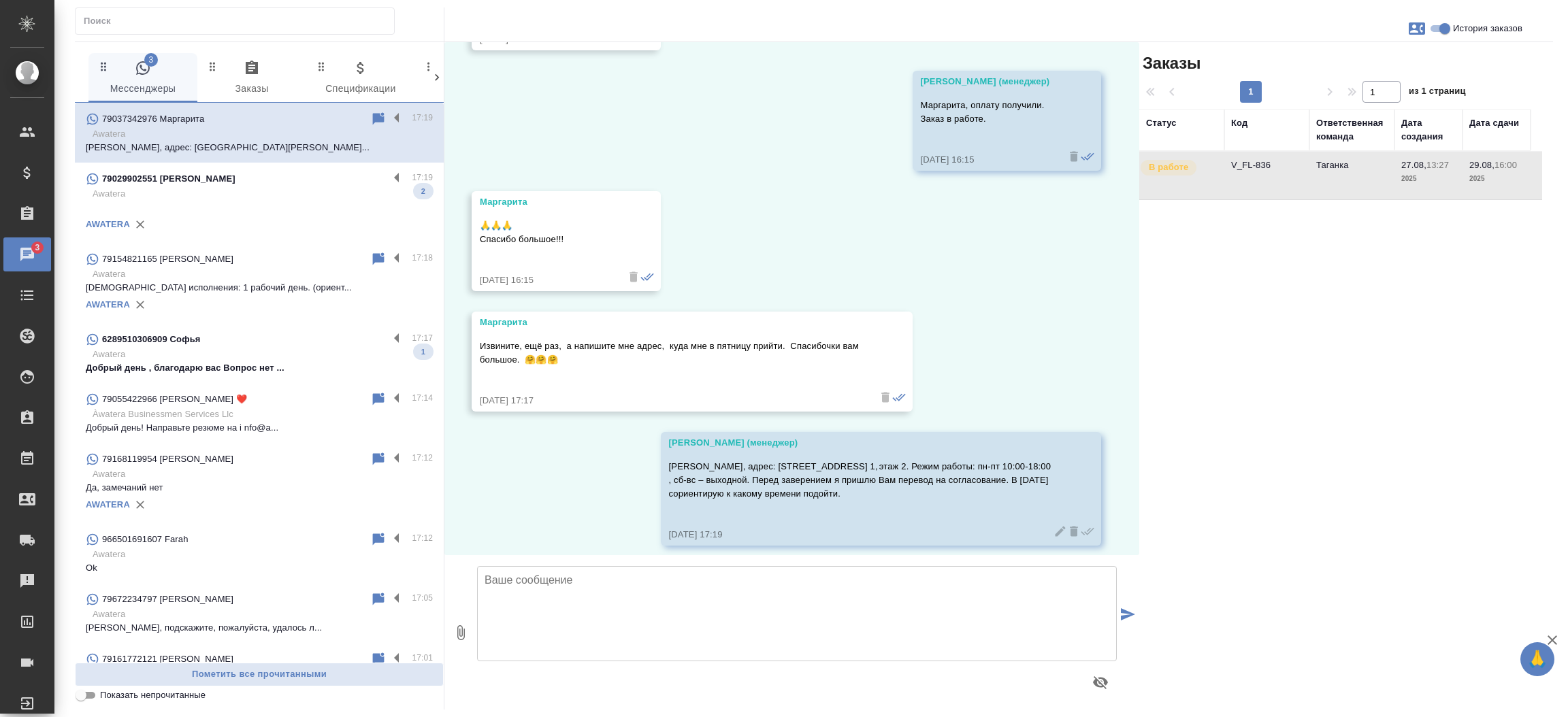
scroll to position [4798, 0]
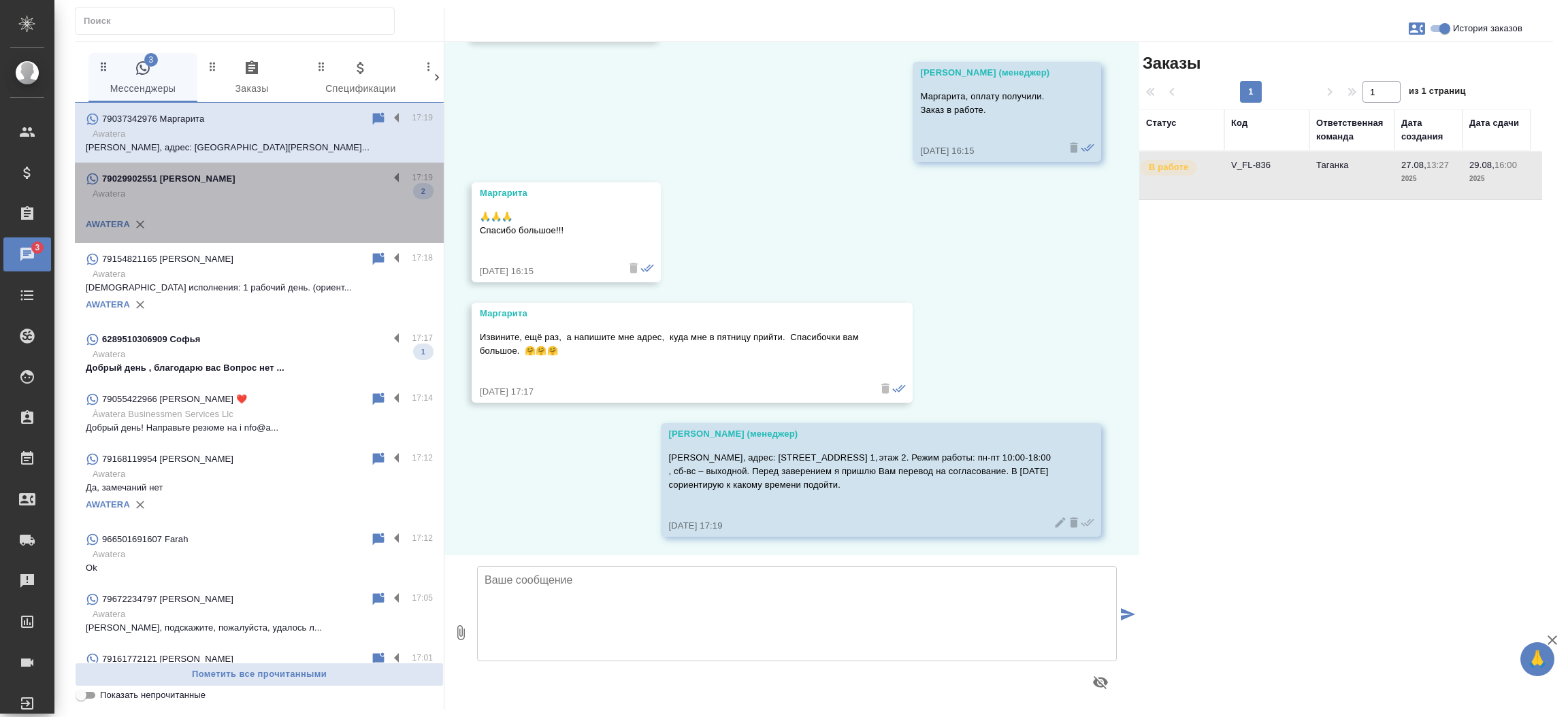
click at [261, 199] on p "Awatera" at bounding box center [262, 193] width 340 height 13
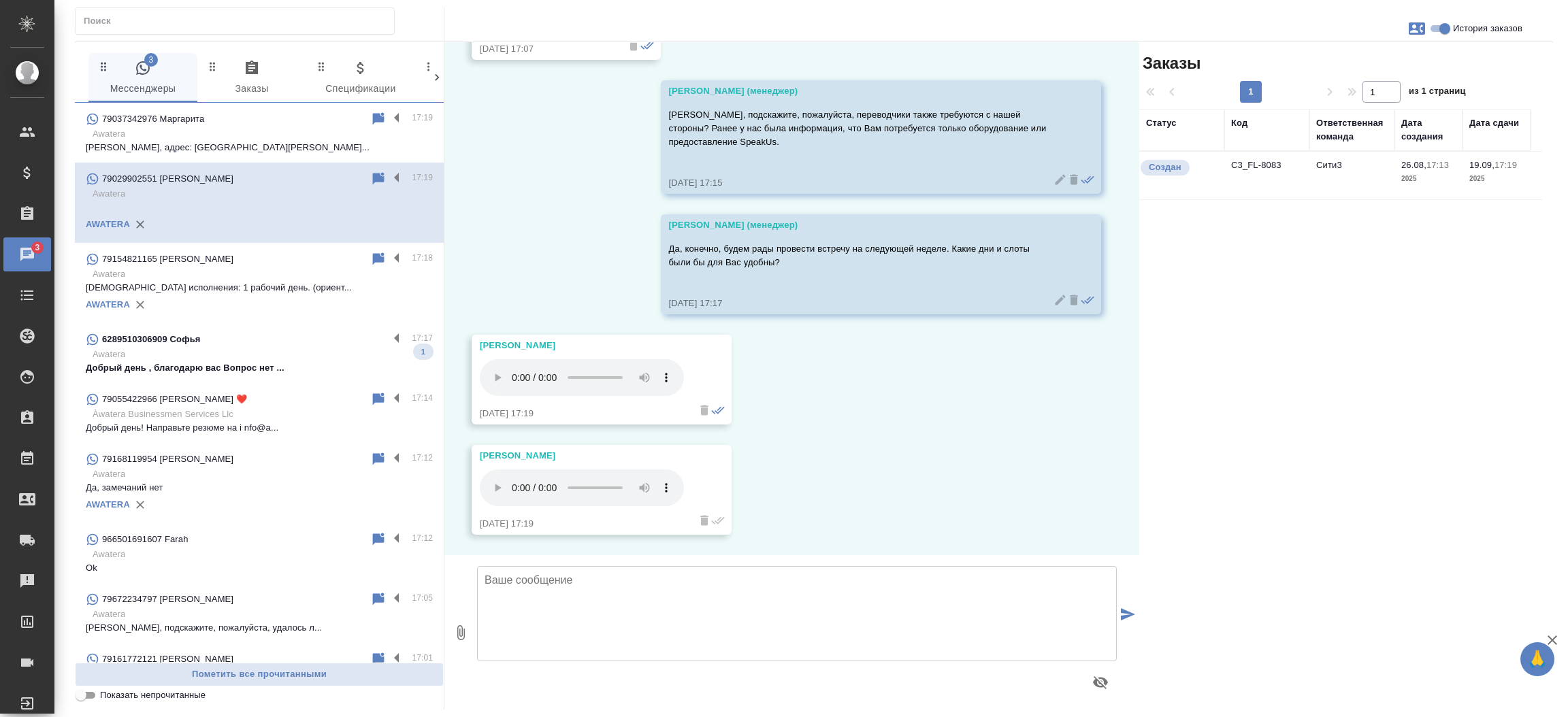
scroll to position [2738, 0]
click at [1256, 167] on td "C3_FL-8083" at bounding box center [1266, 175] width 85 height 48
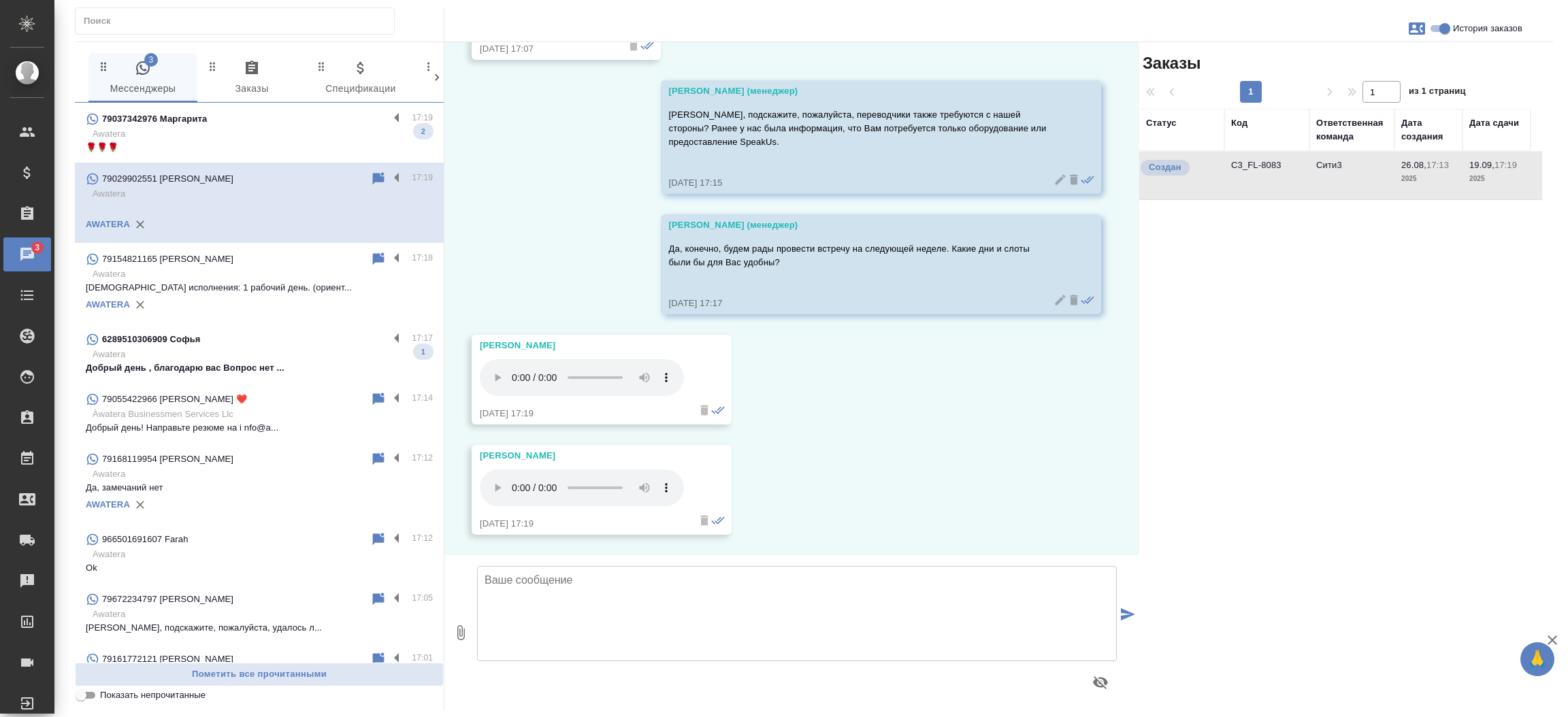
click at [217, 337] on div "6289510306909 Софья" at bounding box center [238, 339] width 303 height 16
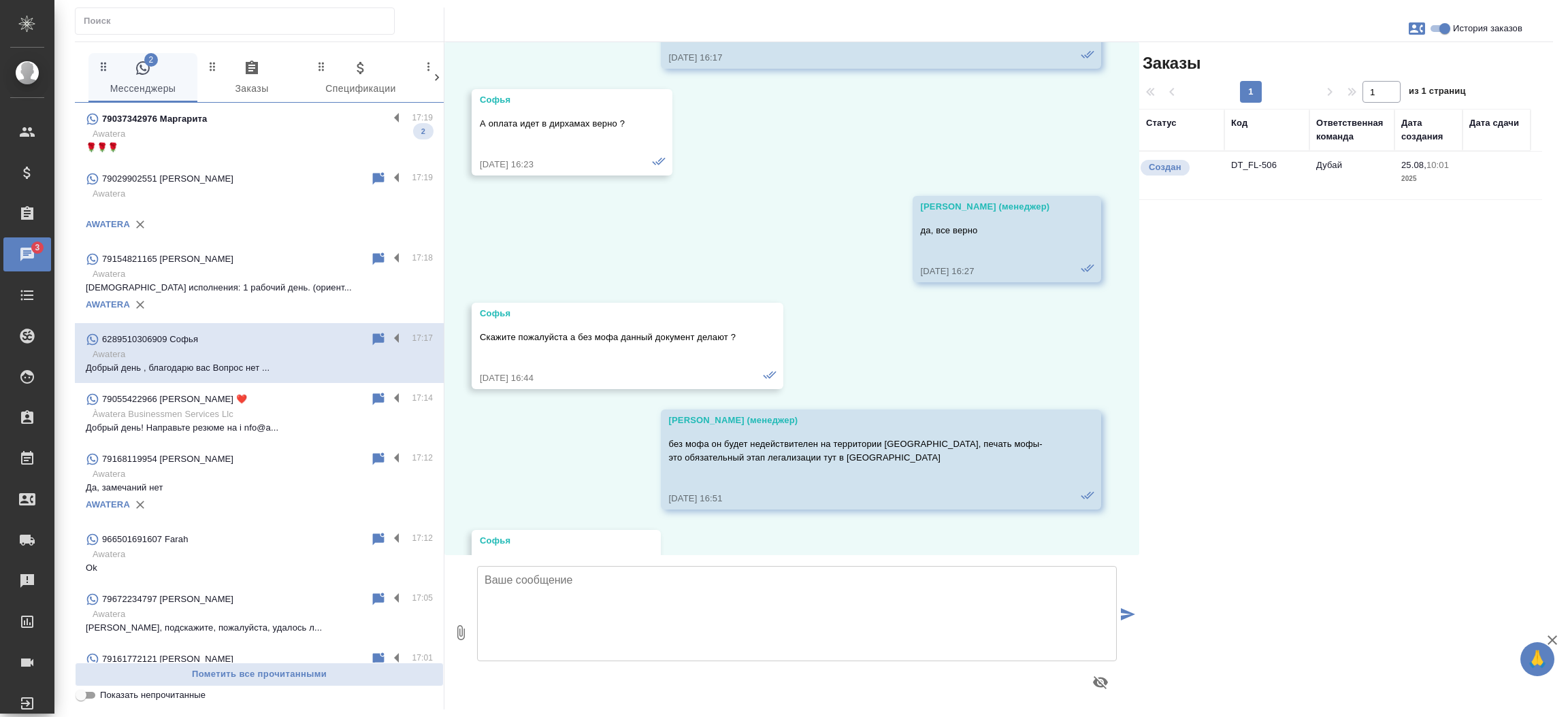
scroll to position [4764, 0]
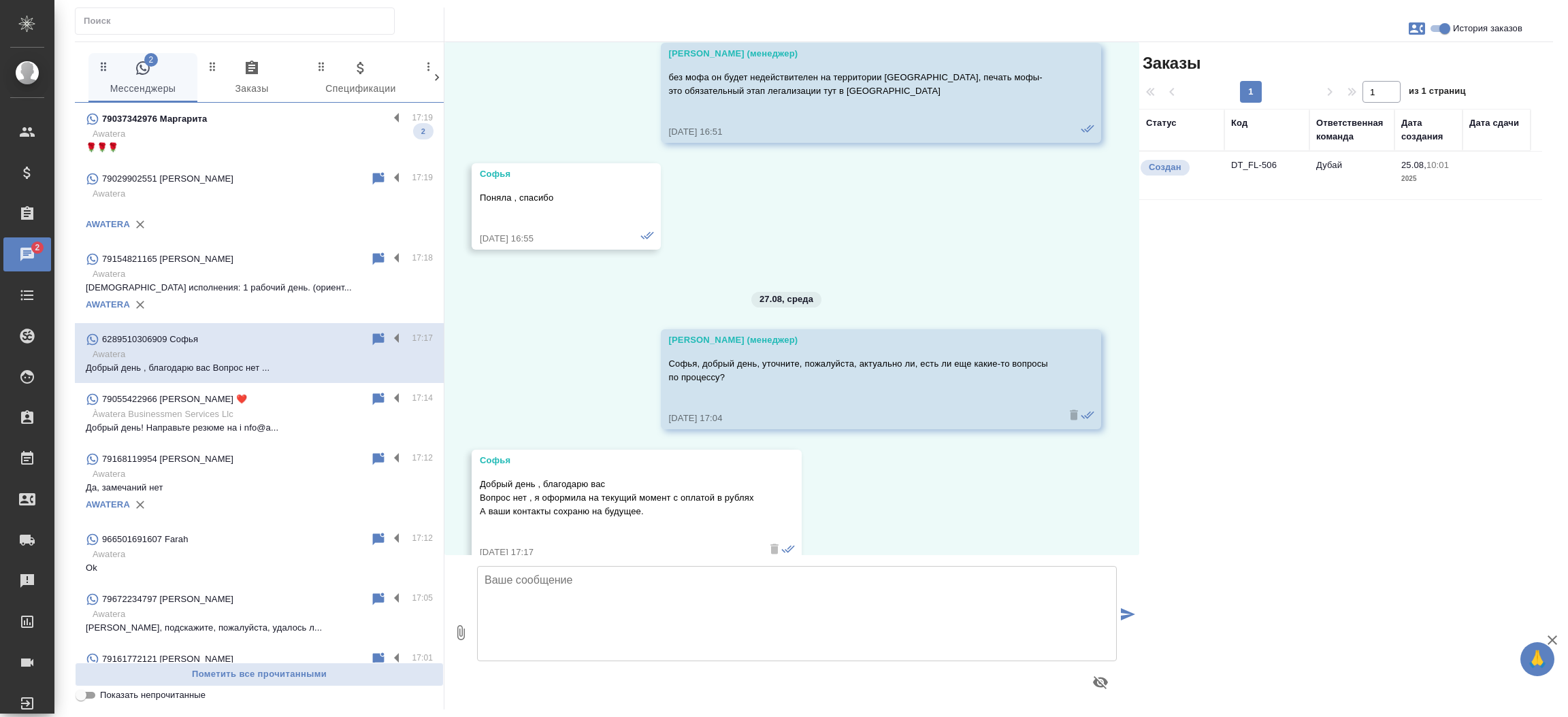
click at [1248, 168] on td "DT_FL-506" at bounding box center [1266, 175] width 85 height 48
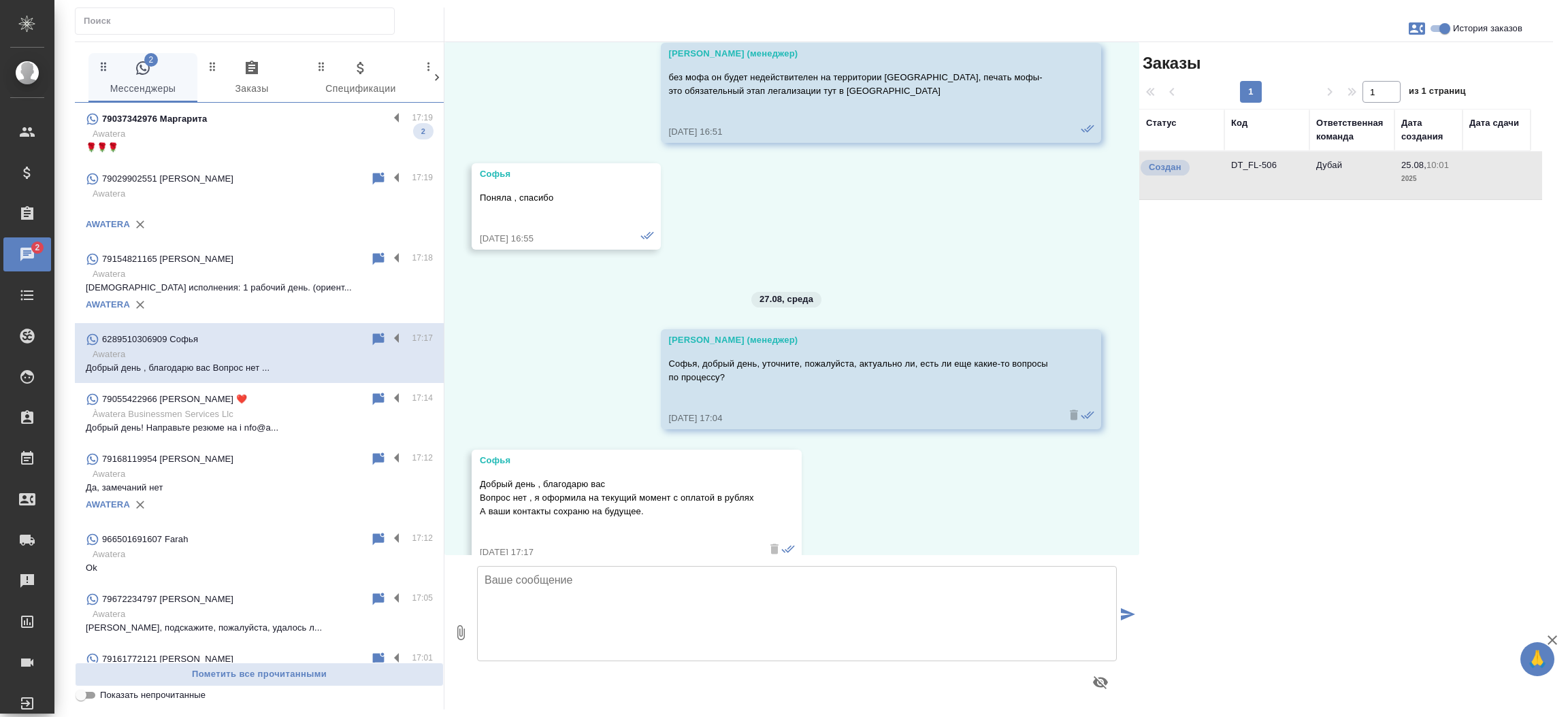
click at [1248, 168] on td "DT_FL-506" at bounding box center [1266, 175] width 85 height 48
click at [262, 149] on p "Ты самая лучшая!!!" at bounding box center [260, 147] width 347 height 13
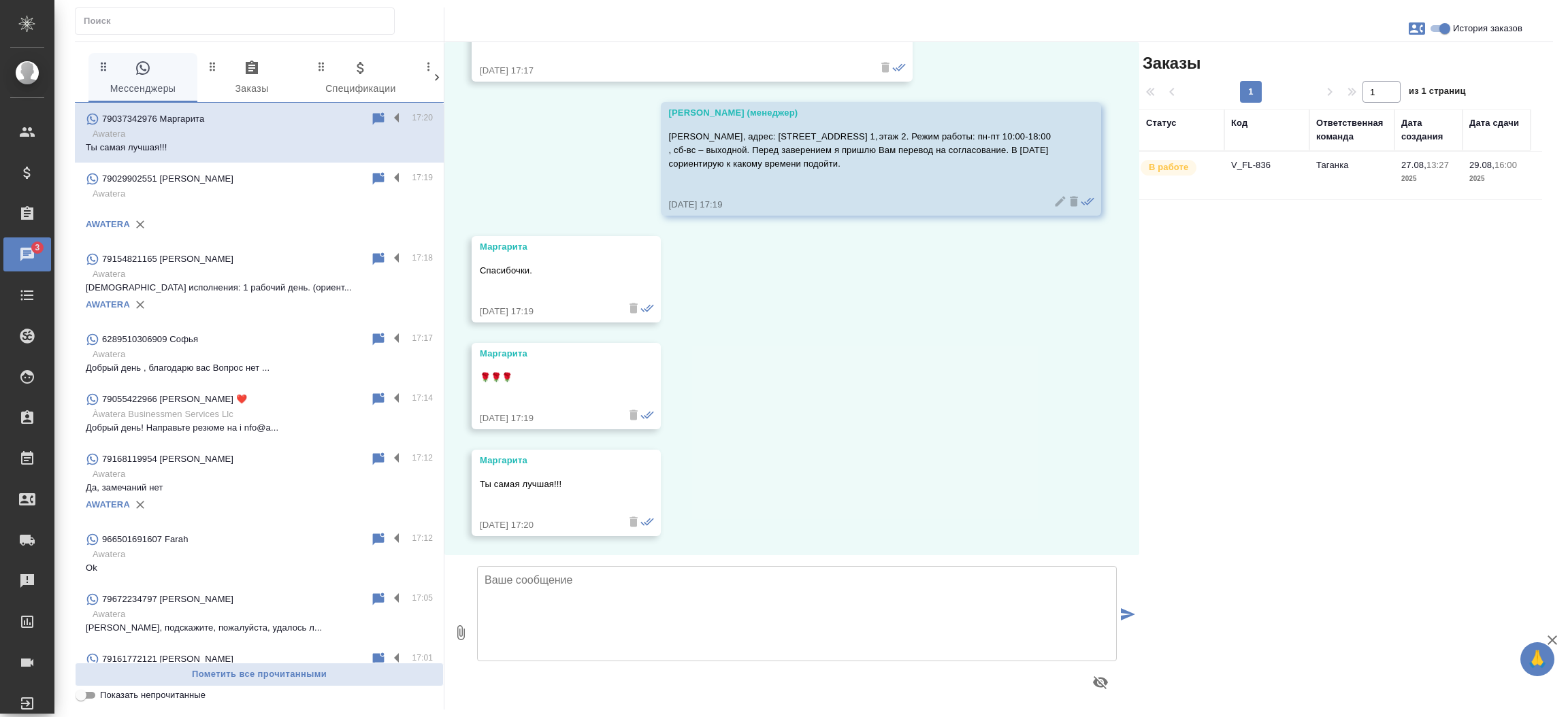
scroll to position [5118, 0]
click at [987, 427] on div "27.08, среда Маргарита Добрый день! Мне нужен перевод с украинского на русский …" at bounding box center [792, 299] width 695 height 513
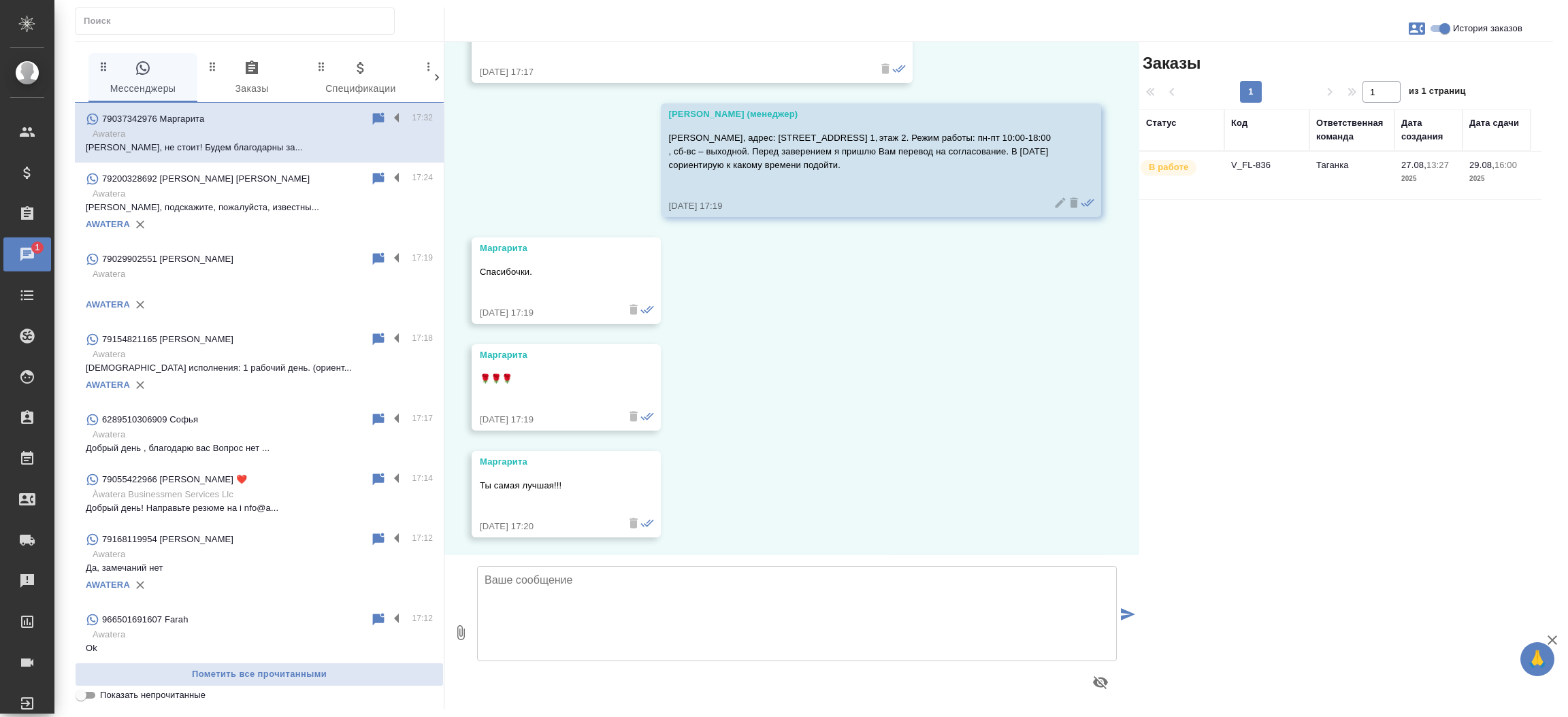
scroll to position [5479, 0]
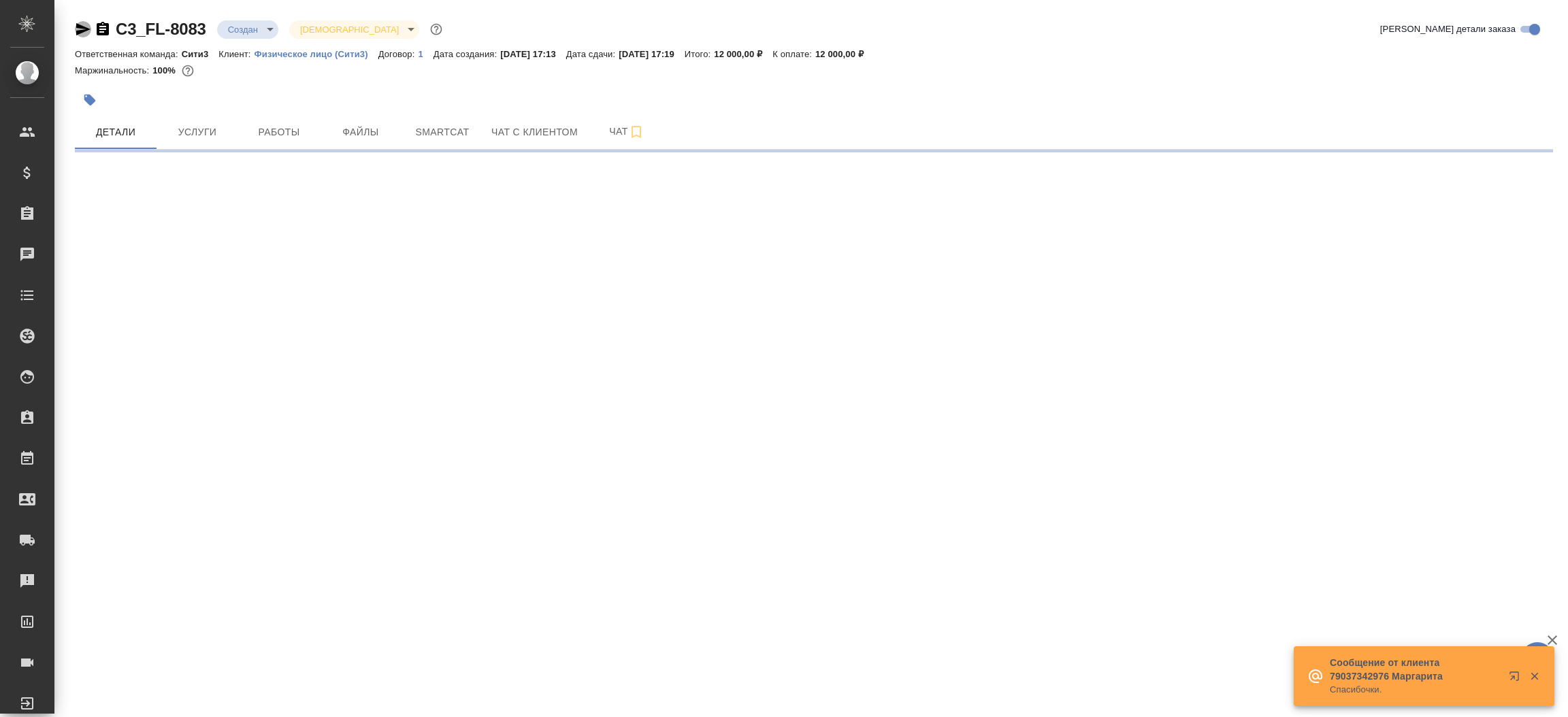
click at [79, 27] on icon "button" at bounding box center [83, 29] width 14 height 12
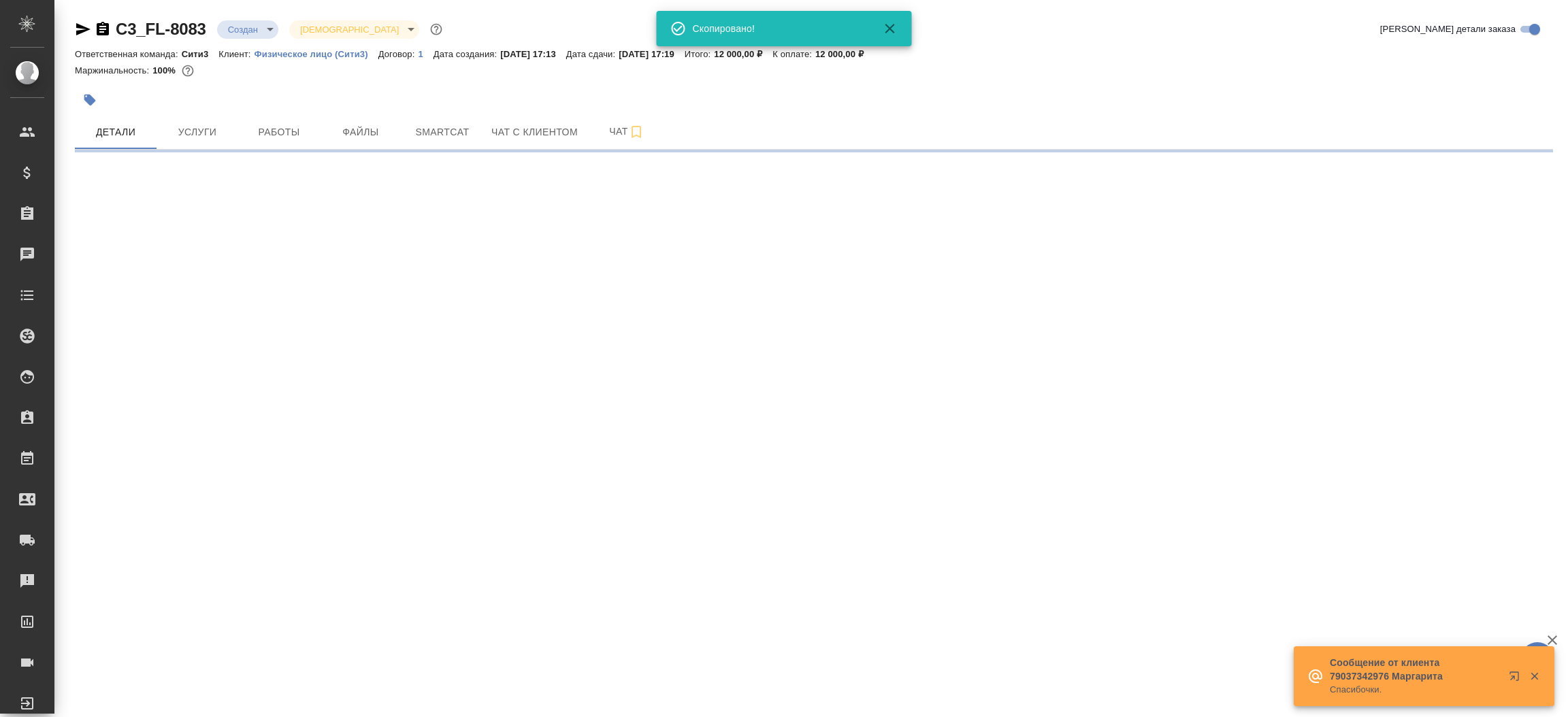
select select "RU"
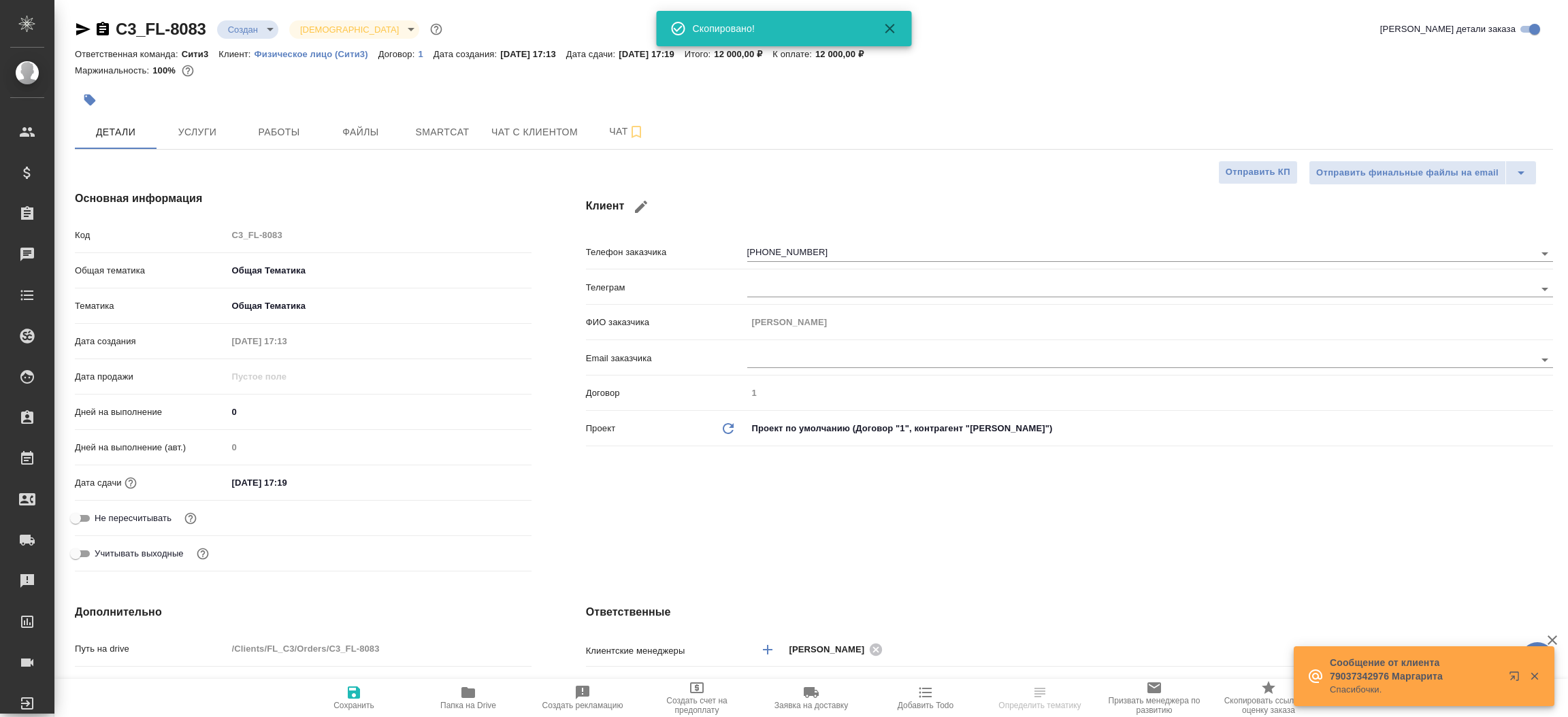
type textarea "x"
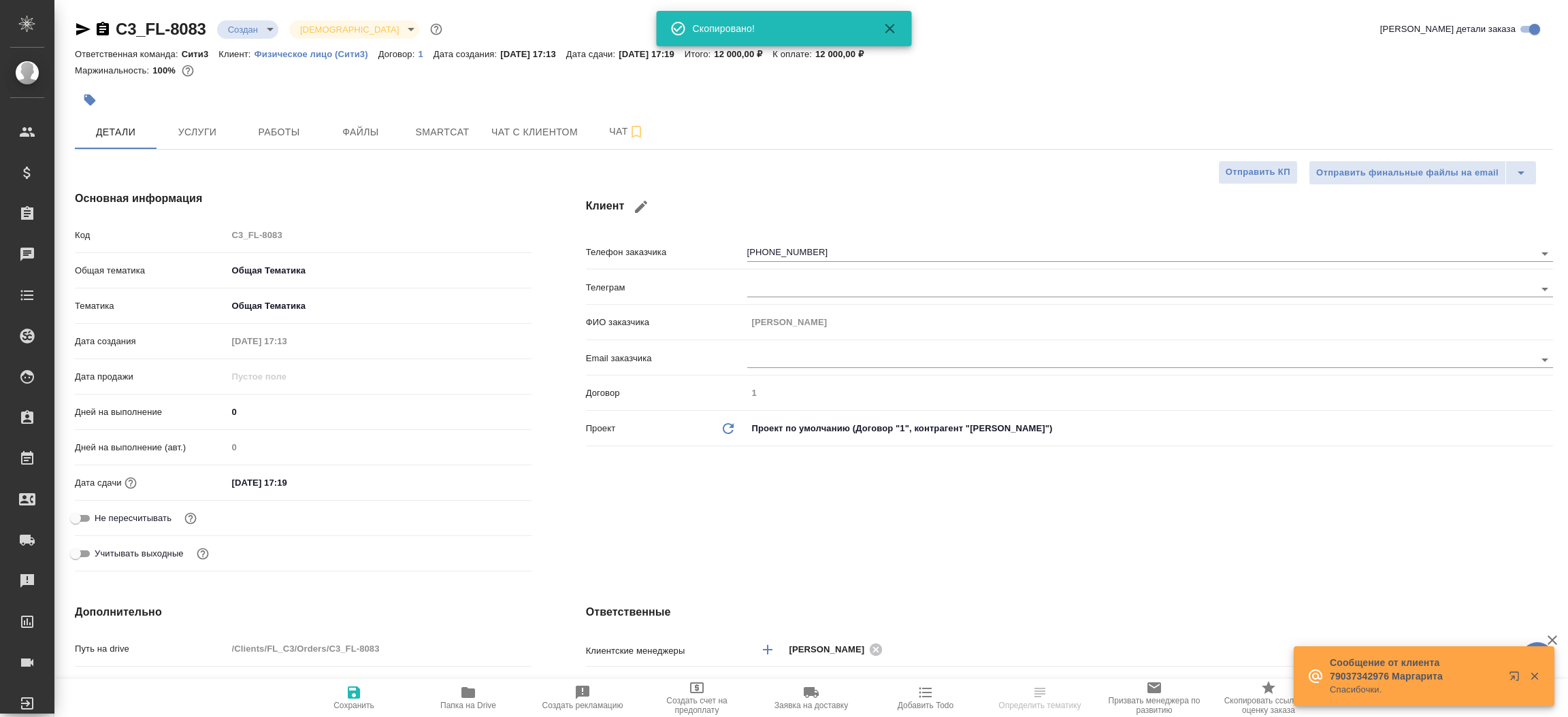
type textarea "x"
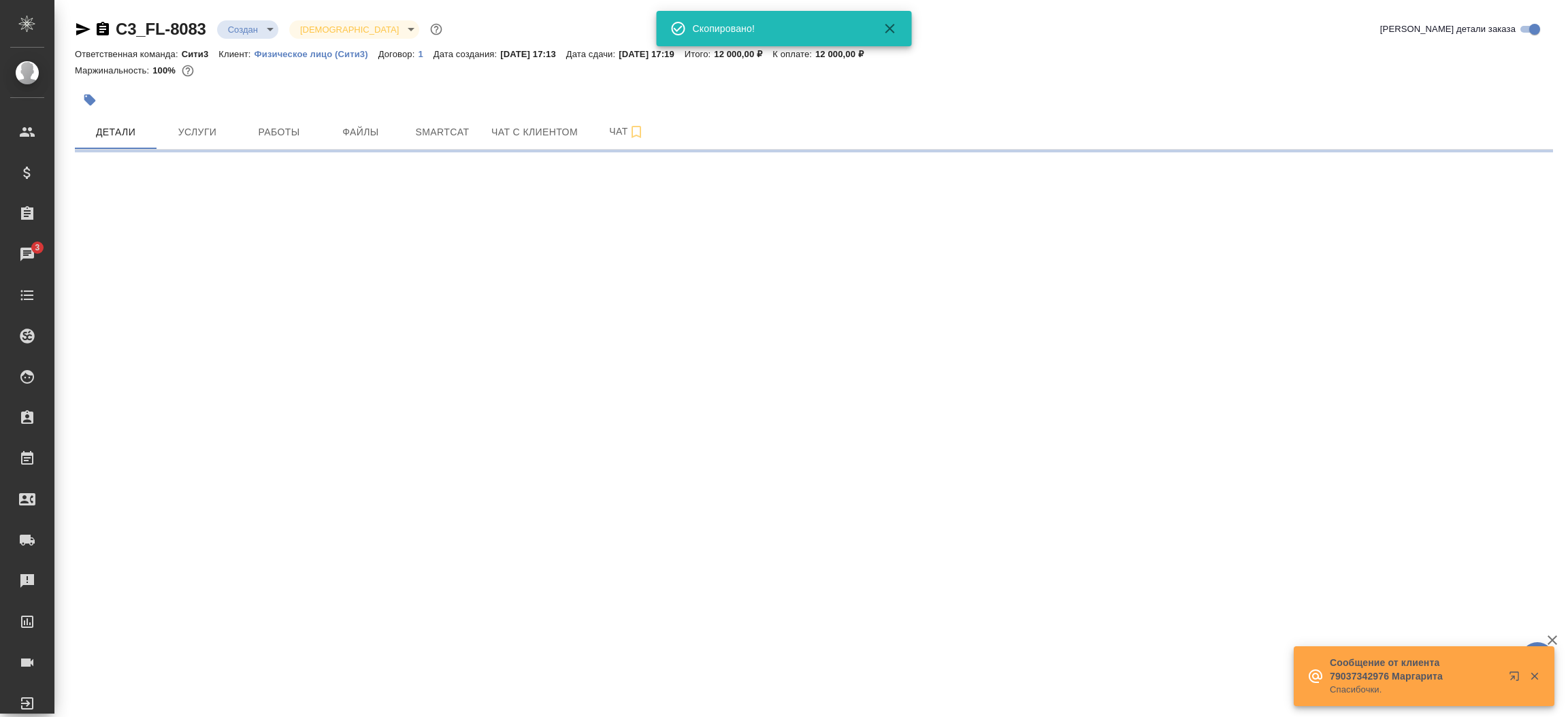
select select "RU"
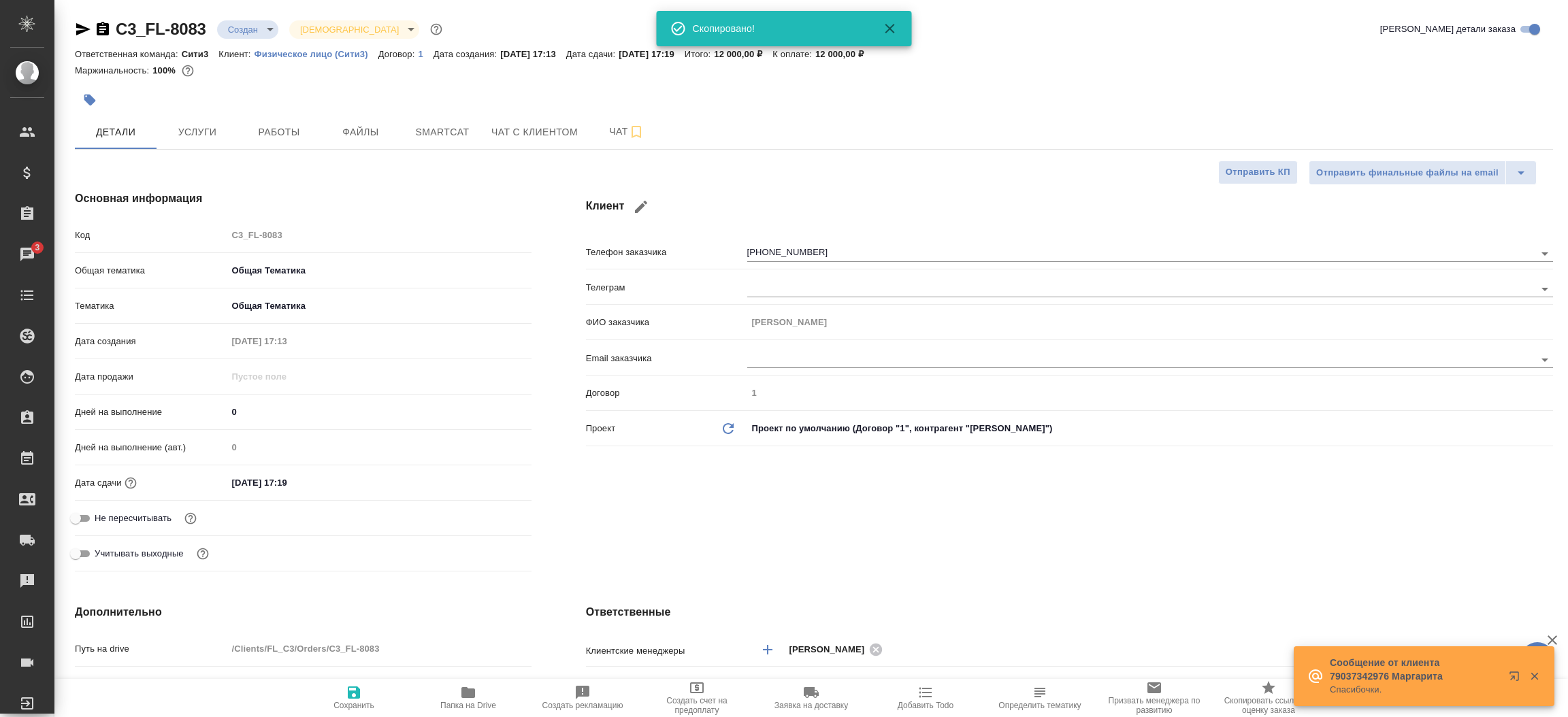
type textarea "x"
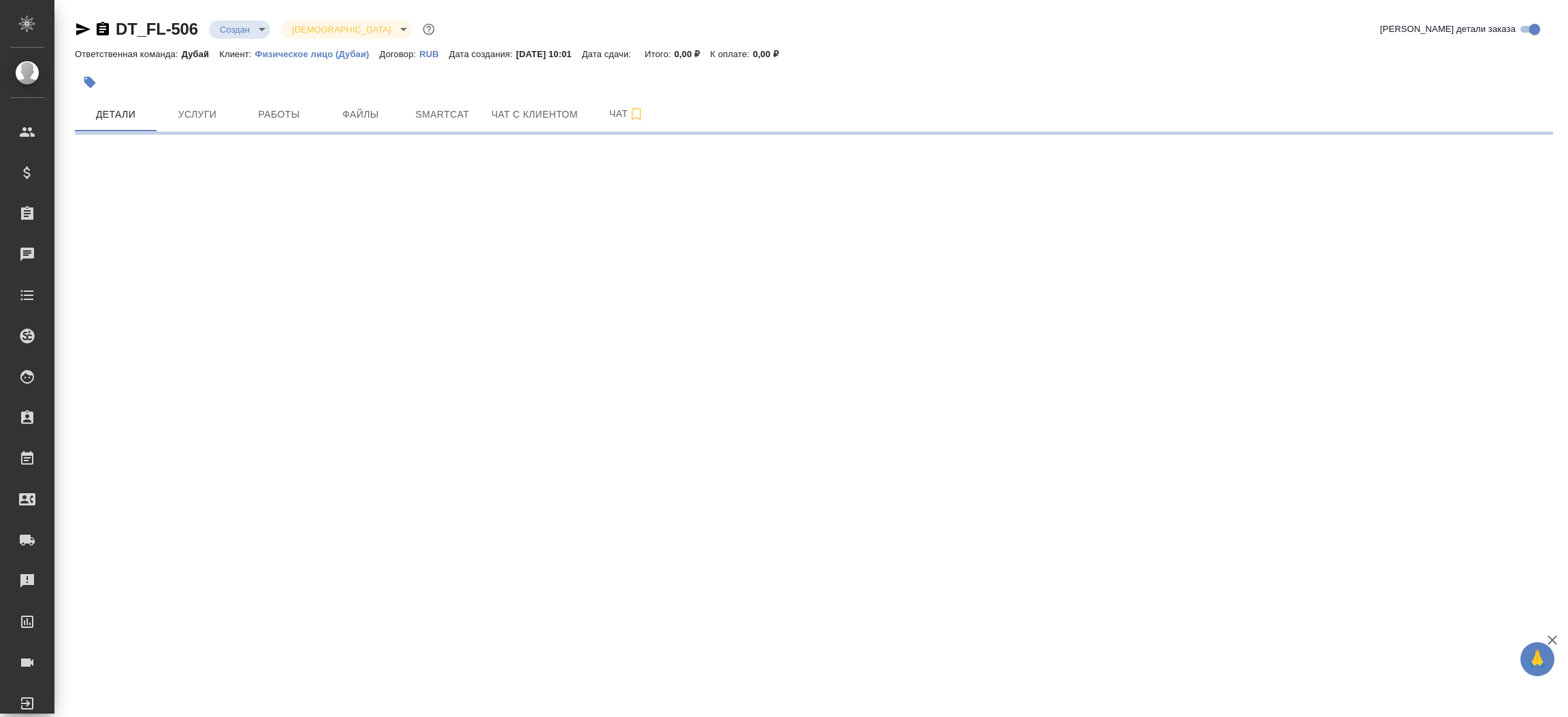
select select "RU"
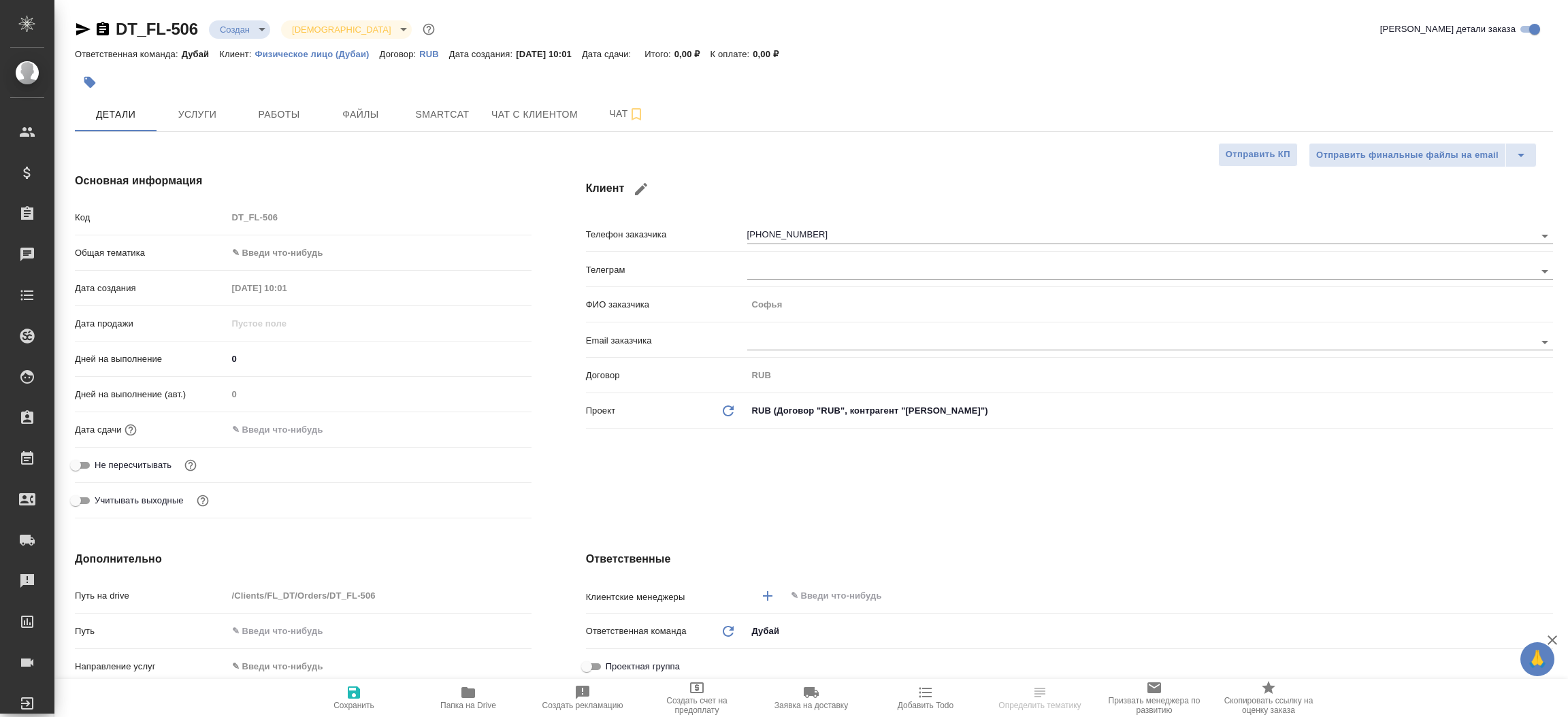
type textarea "x"
click at [80, 25] on icon "button" at bounding box center [83, 29] width 14 height 12
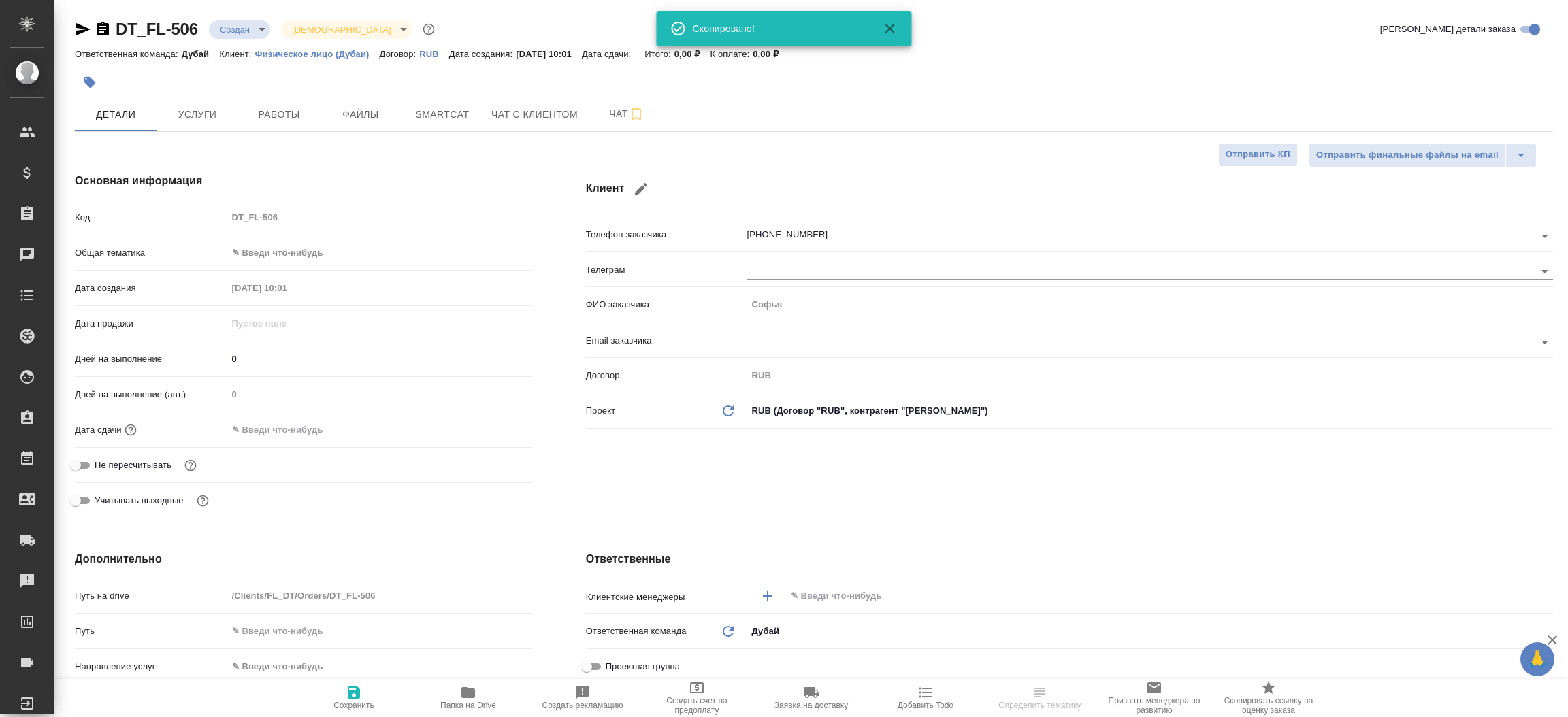
type textarea "x"
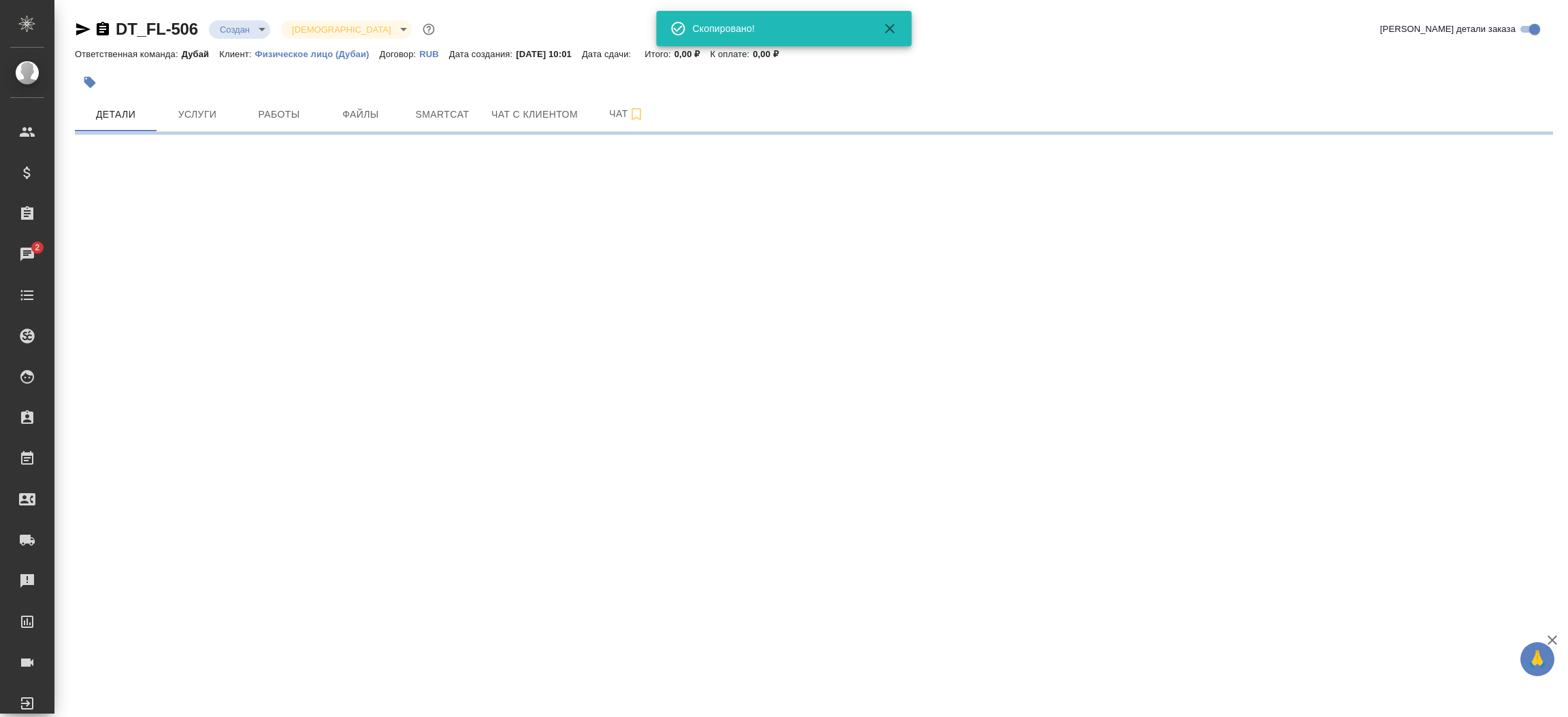
select select "RU"
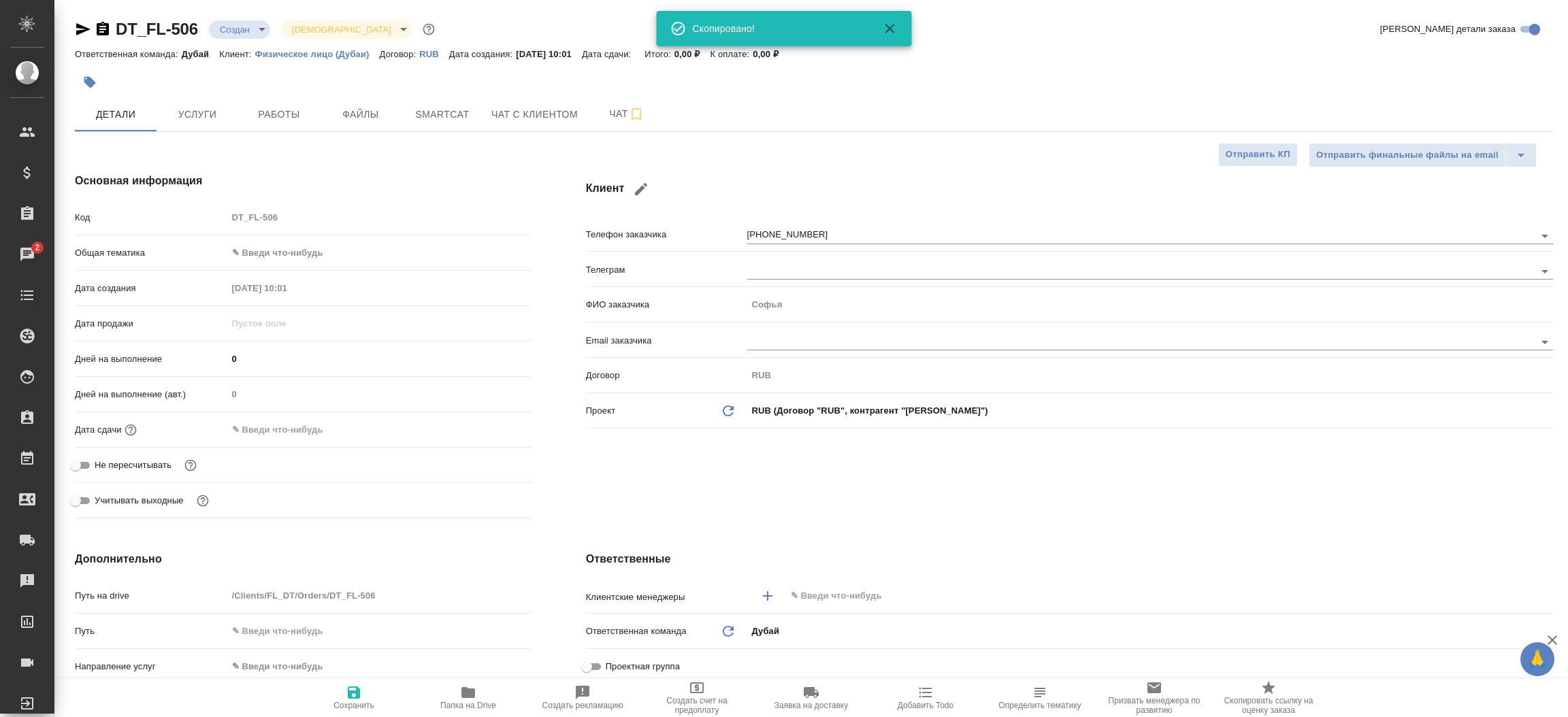
type textarea "x"
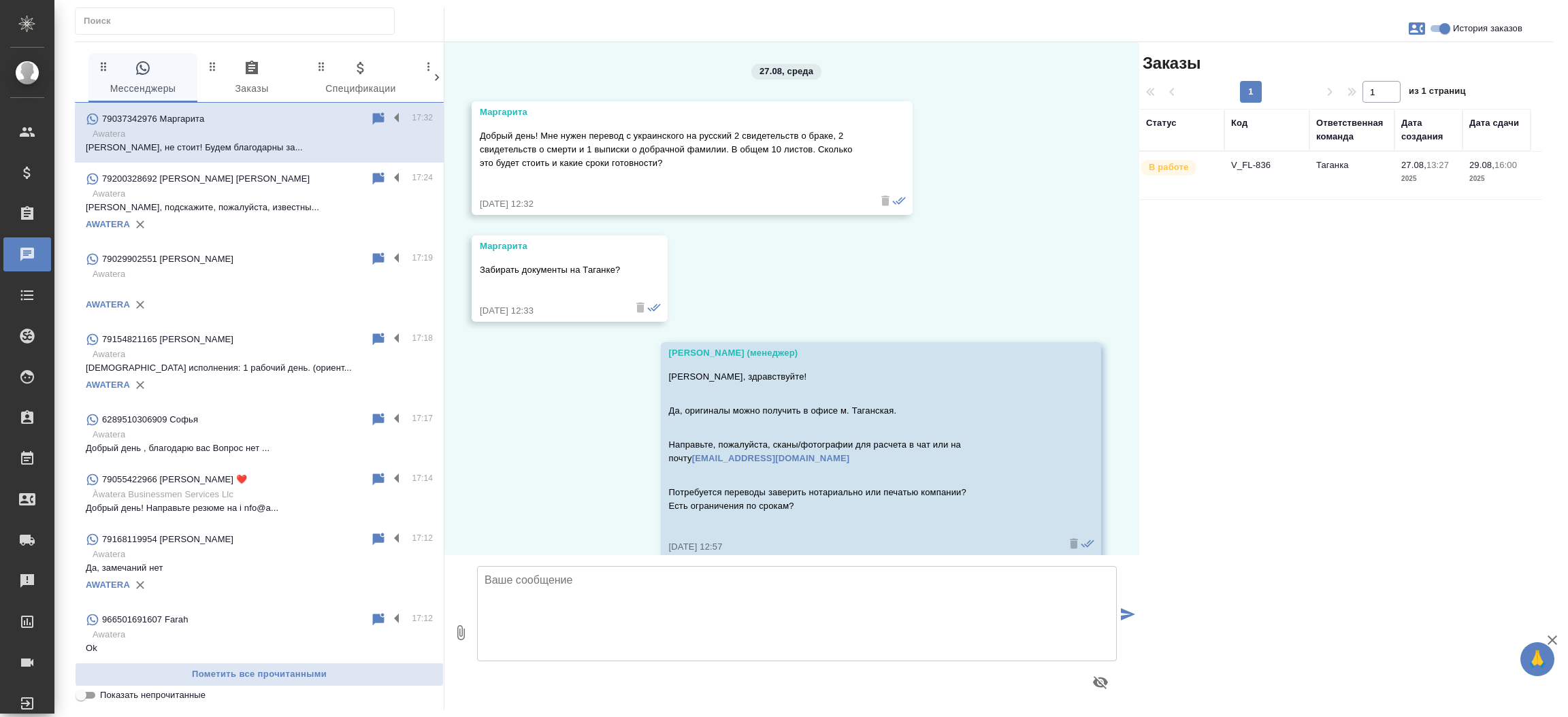
scroll to position [5479, 0]
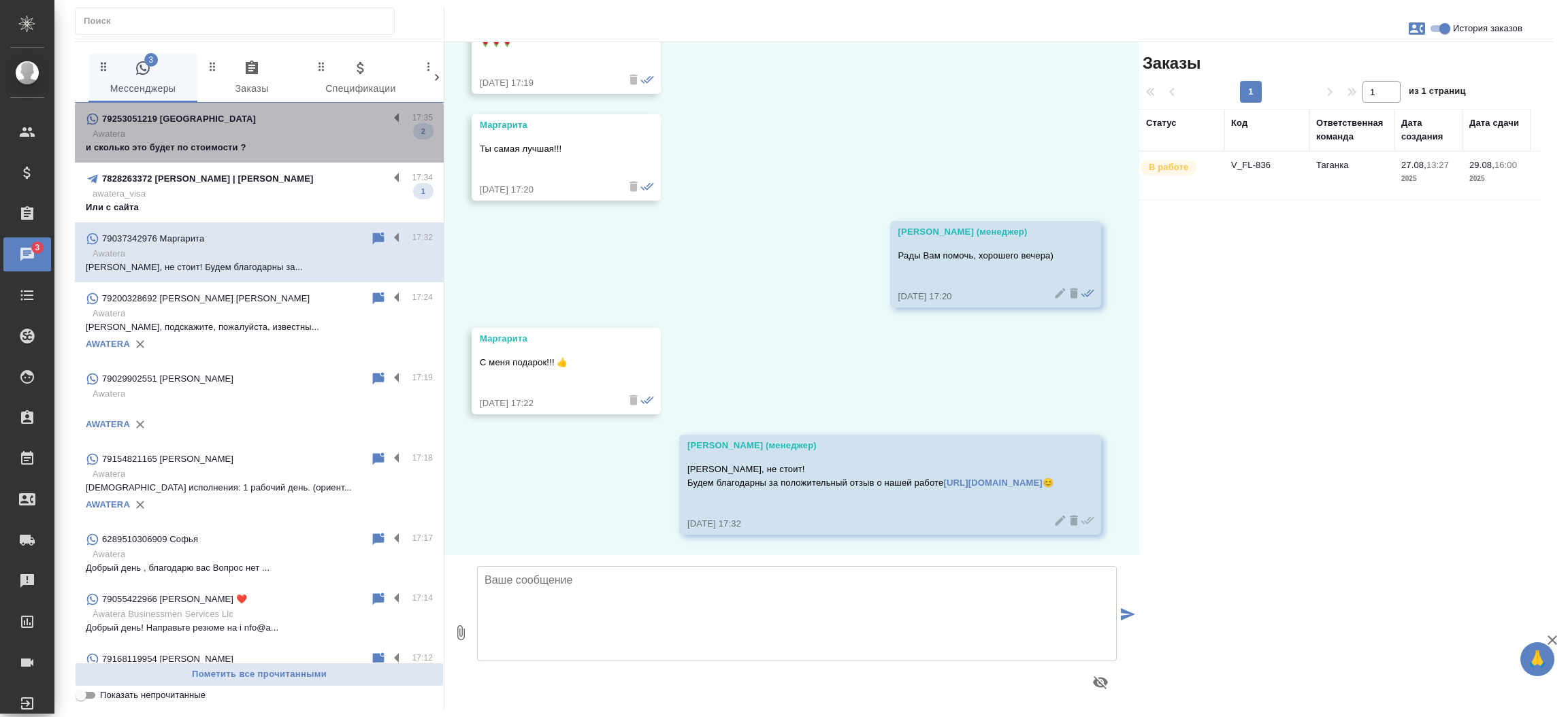
click at [302, 137] on p "Awatera" at bounding box center [262, 134] width 340 height 13
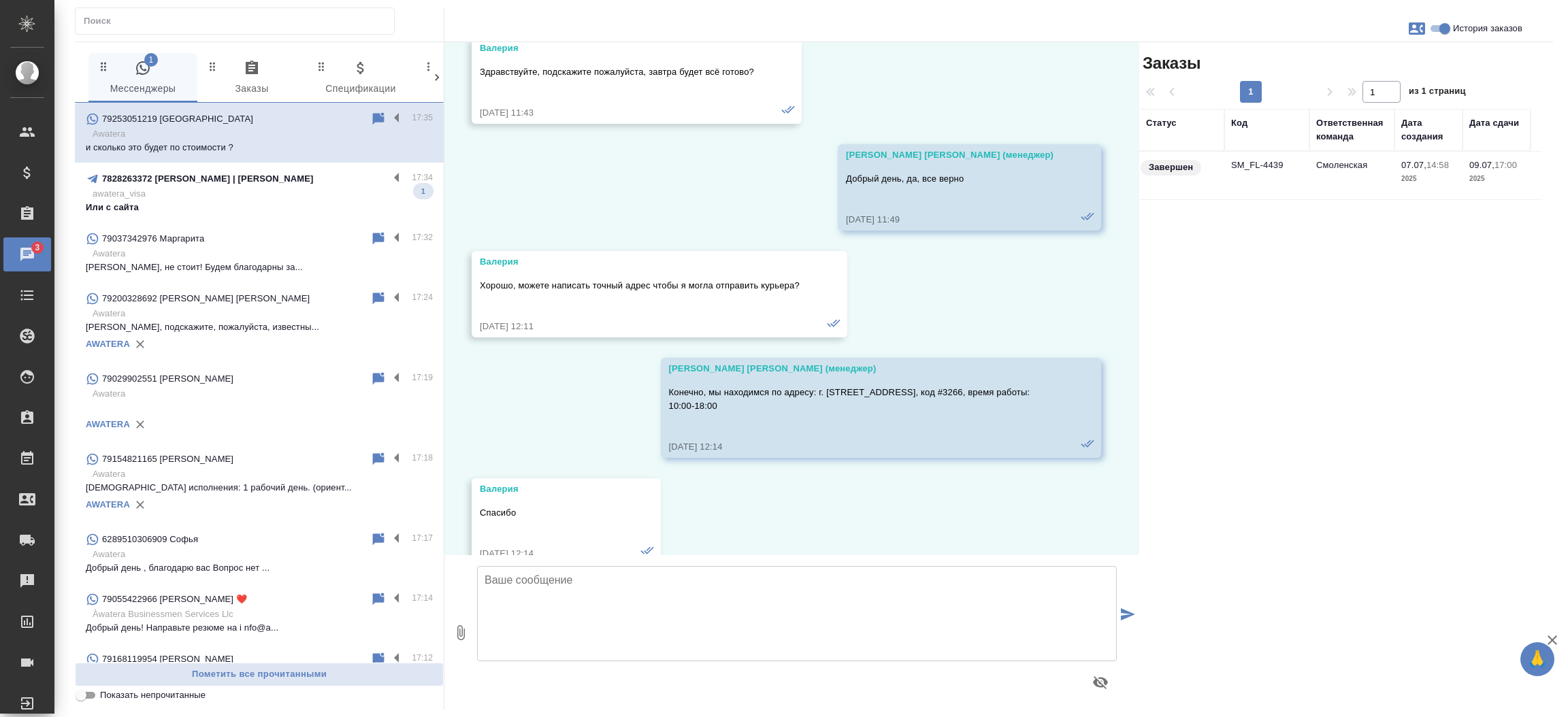
scroll to position [3590, 0]
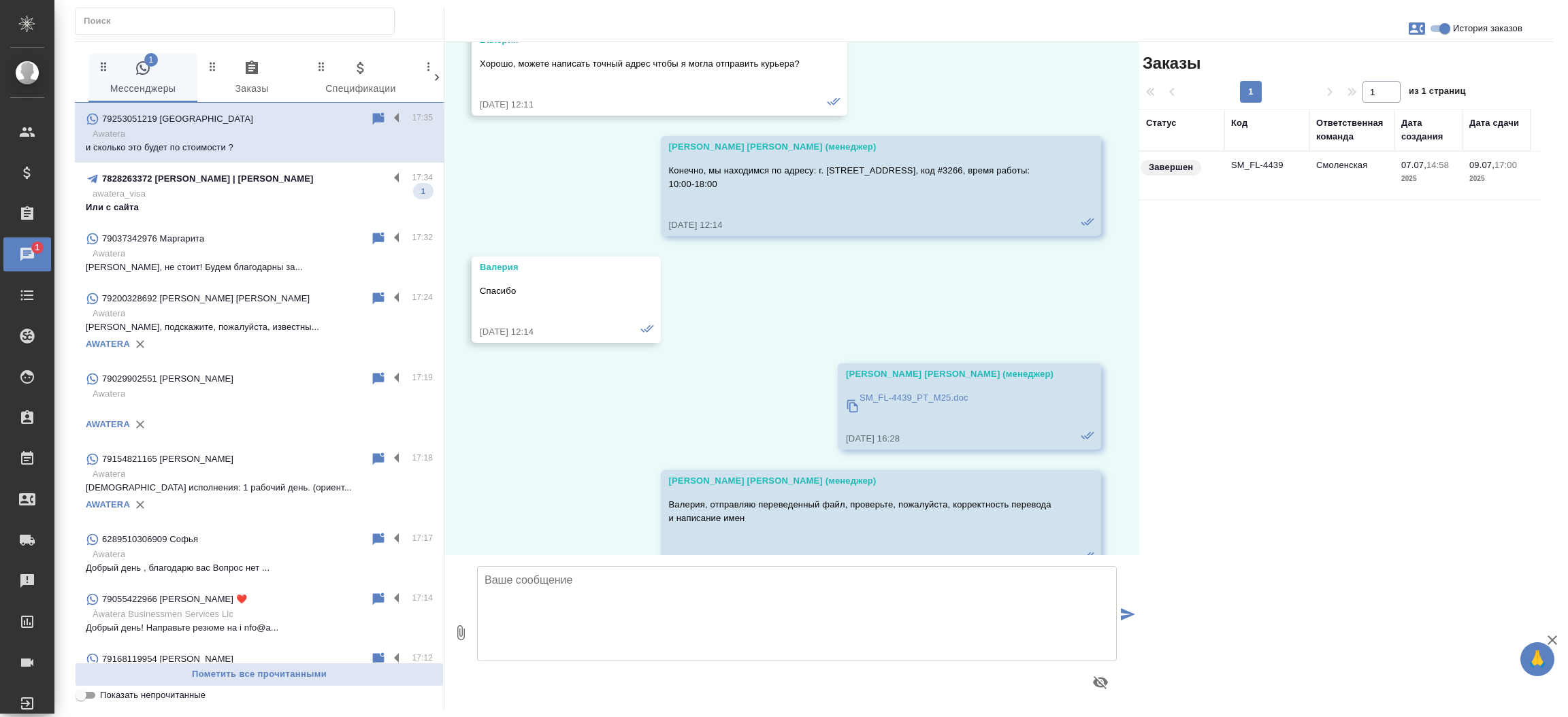
click at [1252, 167] on td "SM_FL-4439" at bounding box center [1266, 175] width 85 height 48
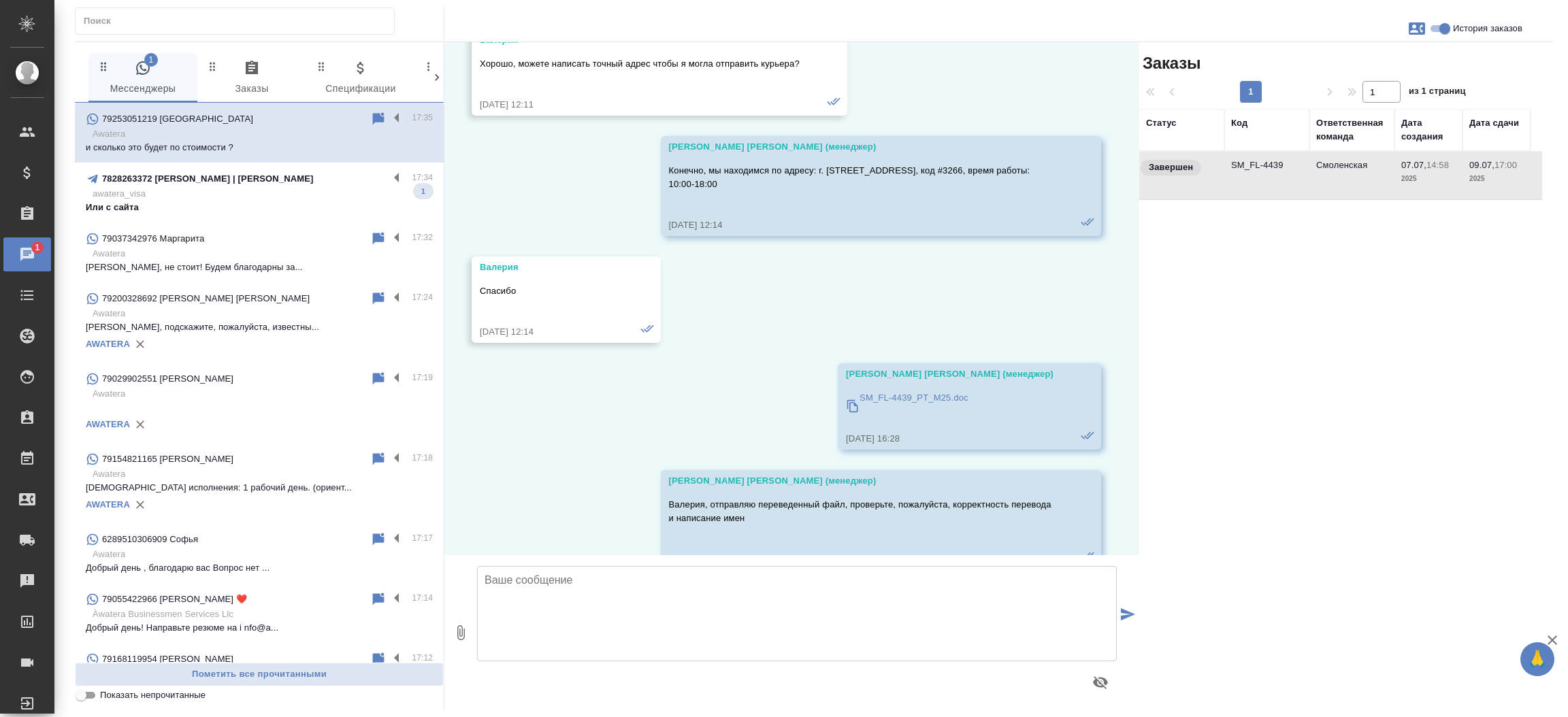
click at [1252, 167] on td "SM_FL-4439" at bounding box center [1266, 175] width 85 height 48
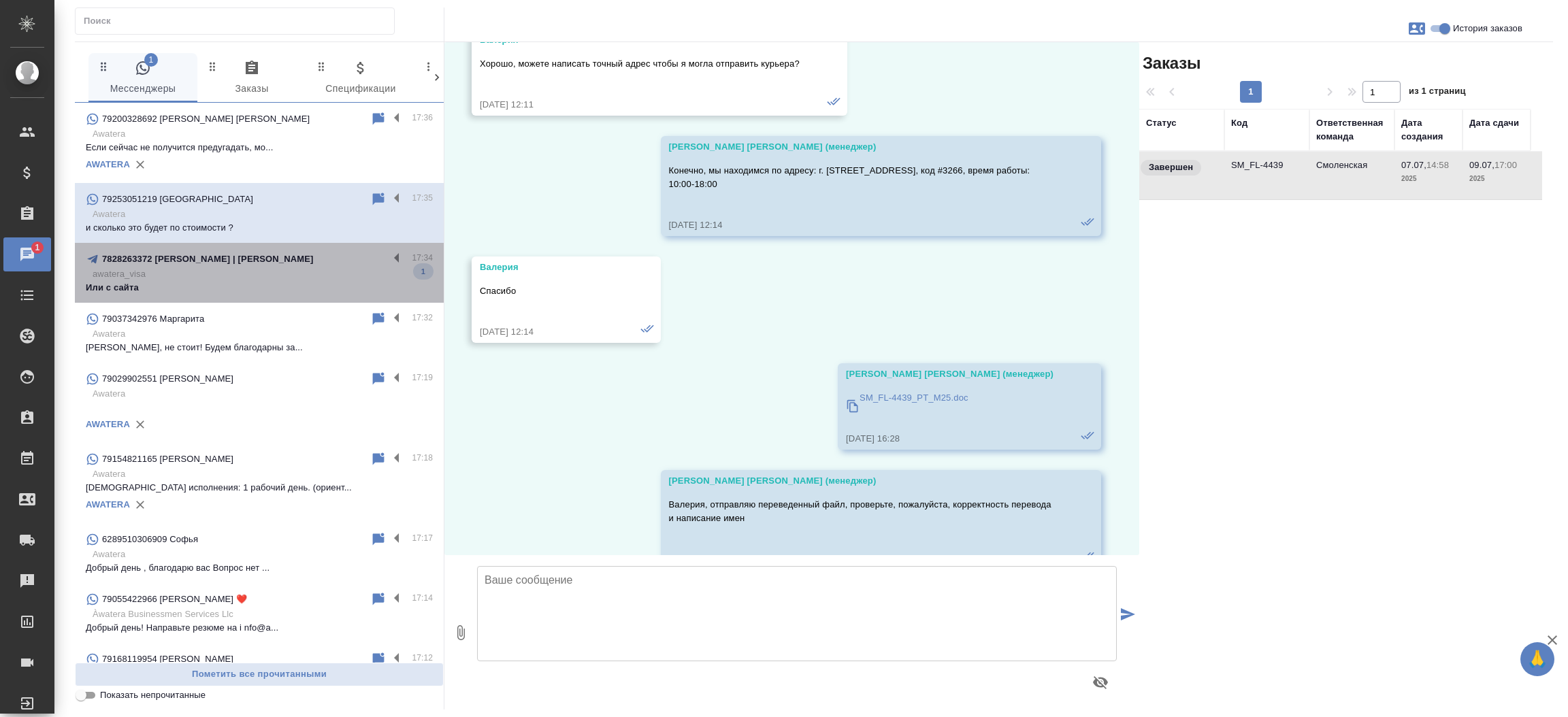
click at [260, 243] on div "7828263372 [PERSON_NAME] | Менеджер Аватера 17:34 awatera_visa Или с сайта 1" at bounding box center [259, 273] width 369 height 60
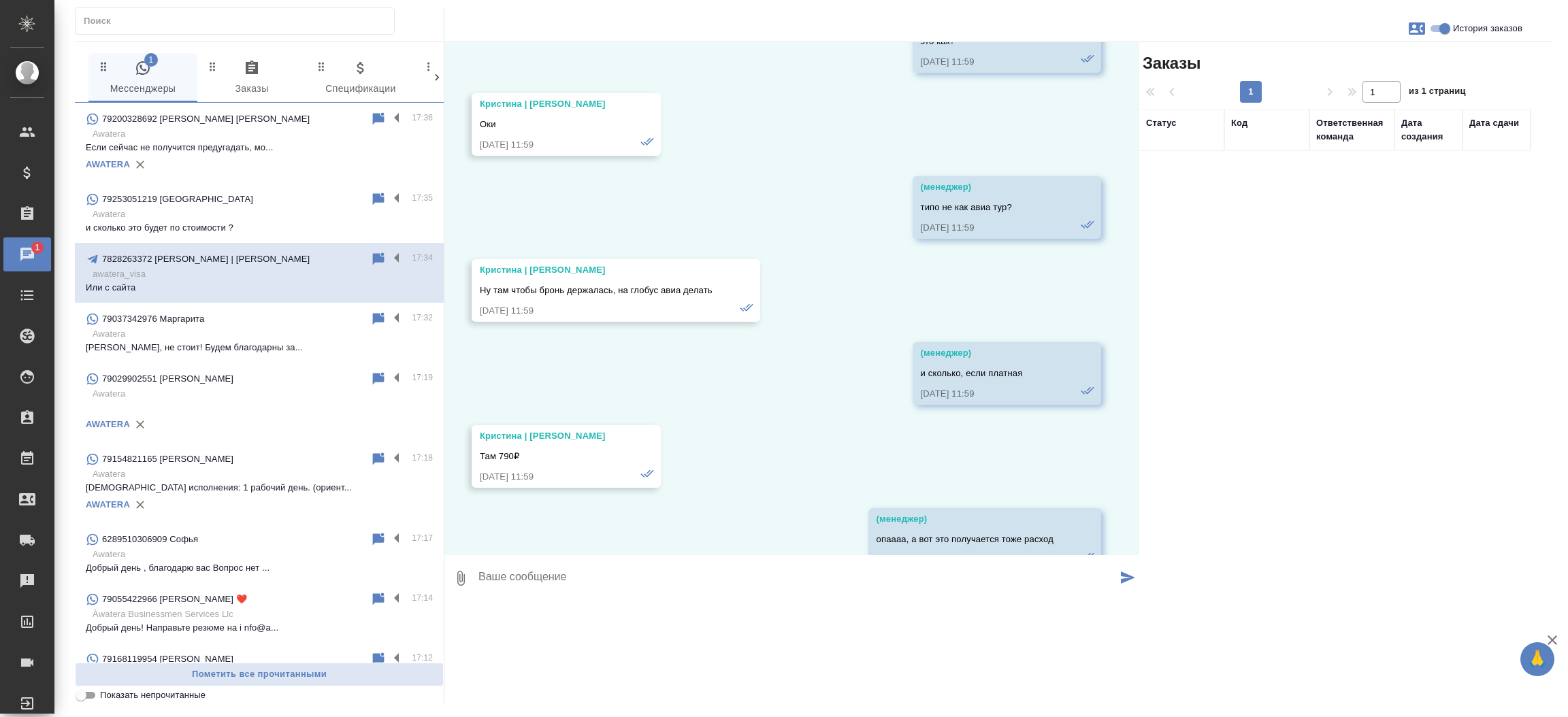
scroll to position [67653, 0]
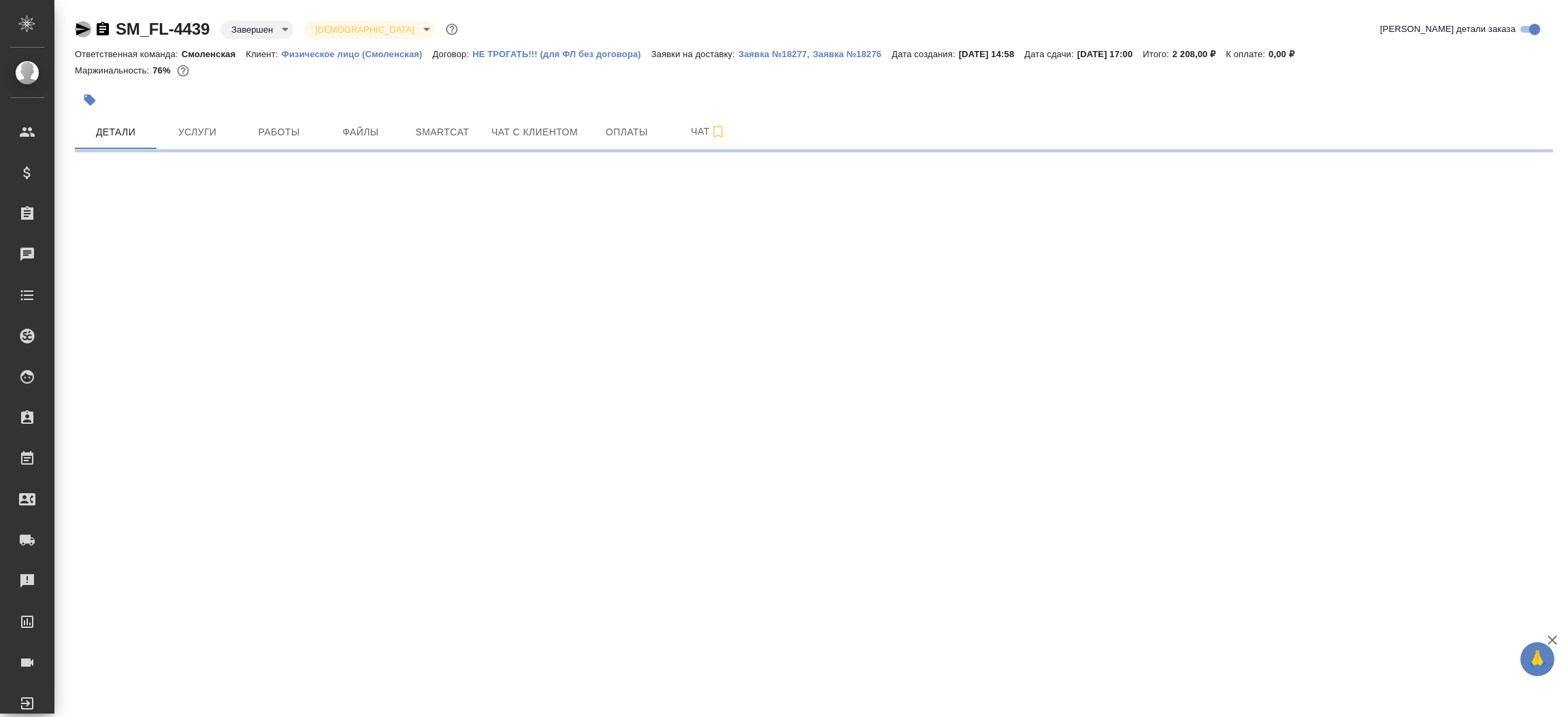
click at [83, 27] on icon "button" at bounding box center [83, 29] width 14 height 12
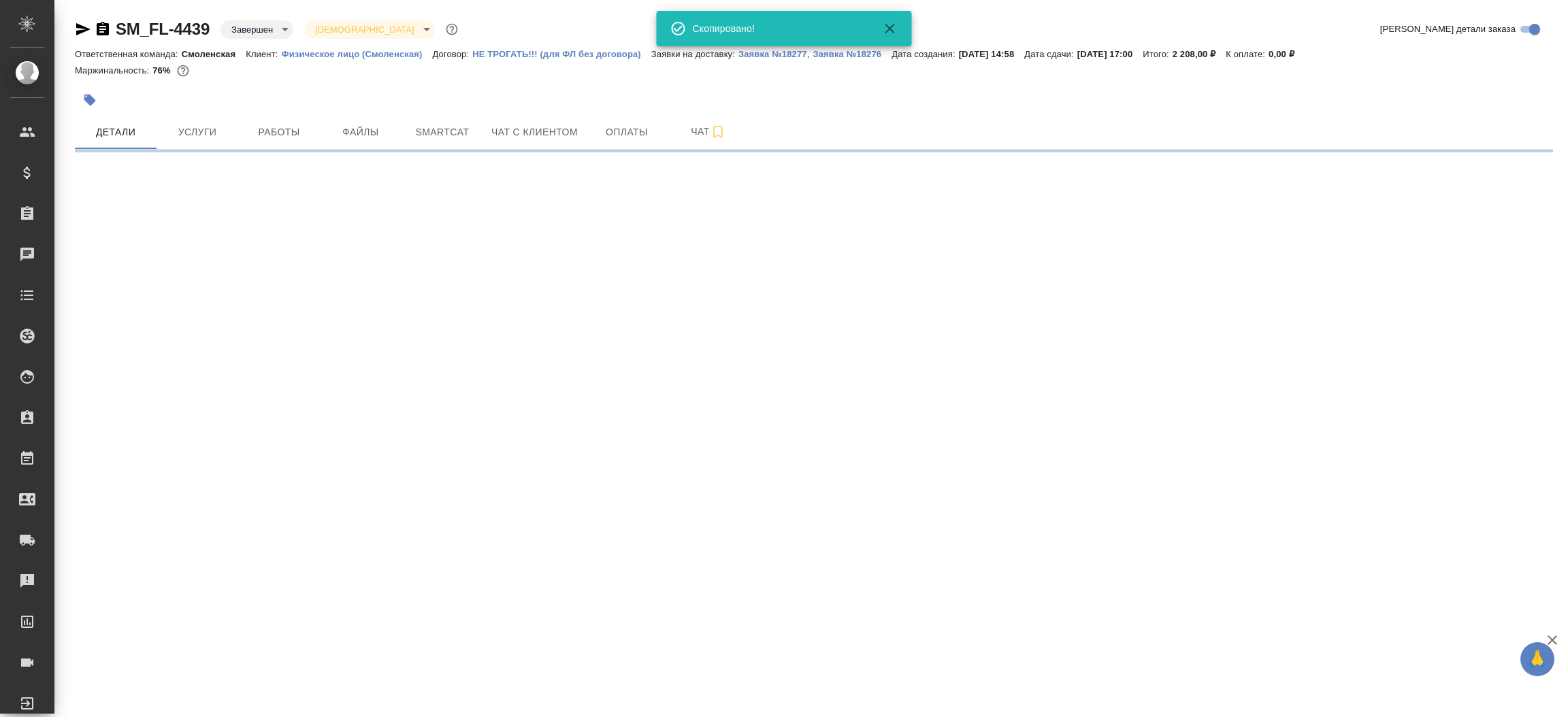
select select "RU"
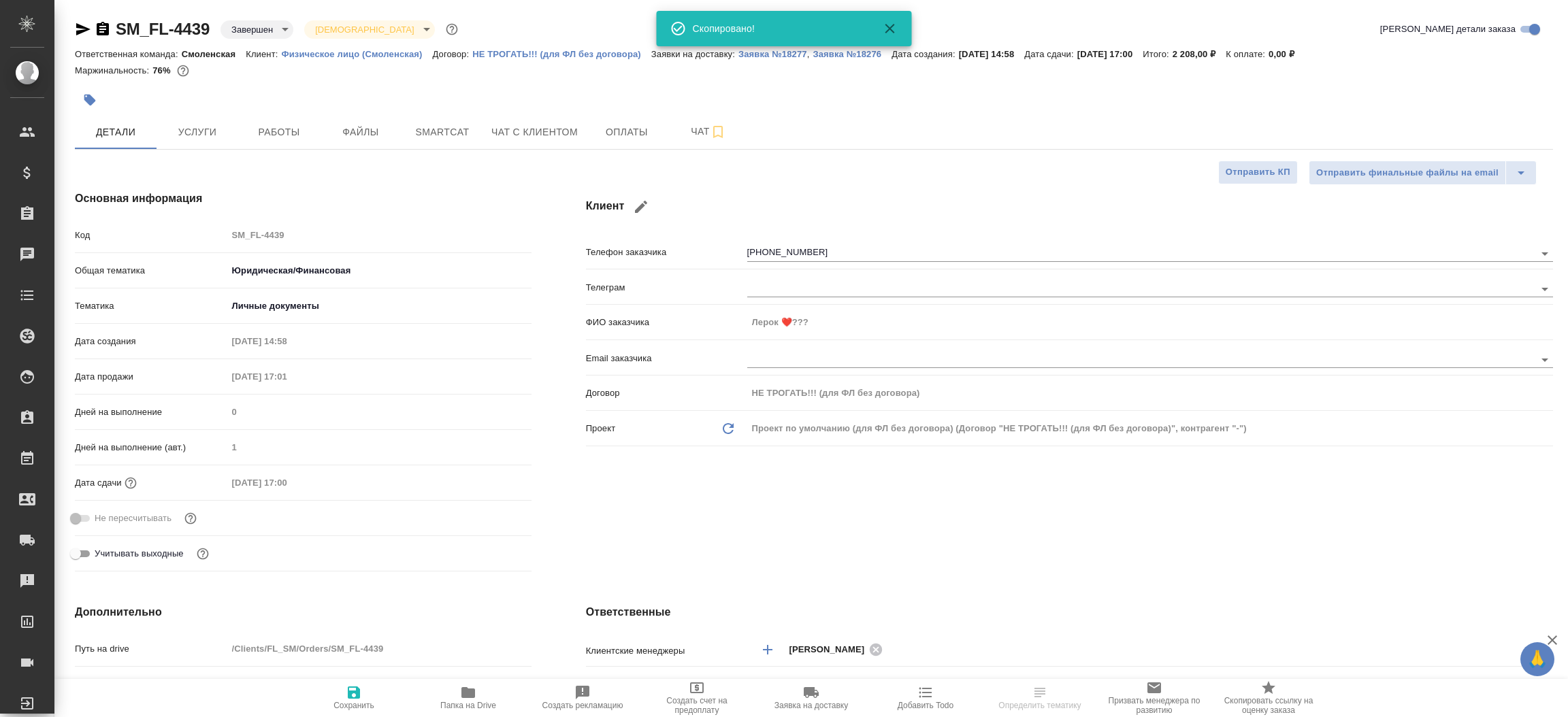
type textarea "x"
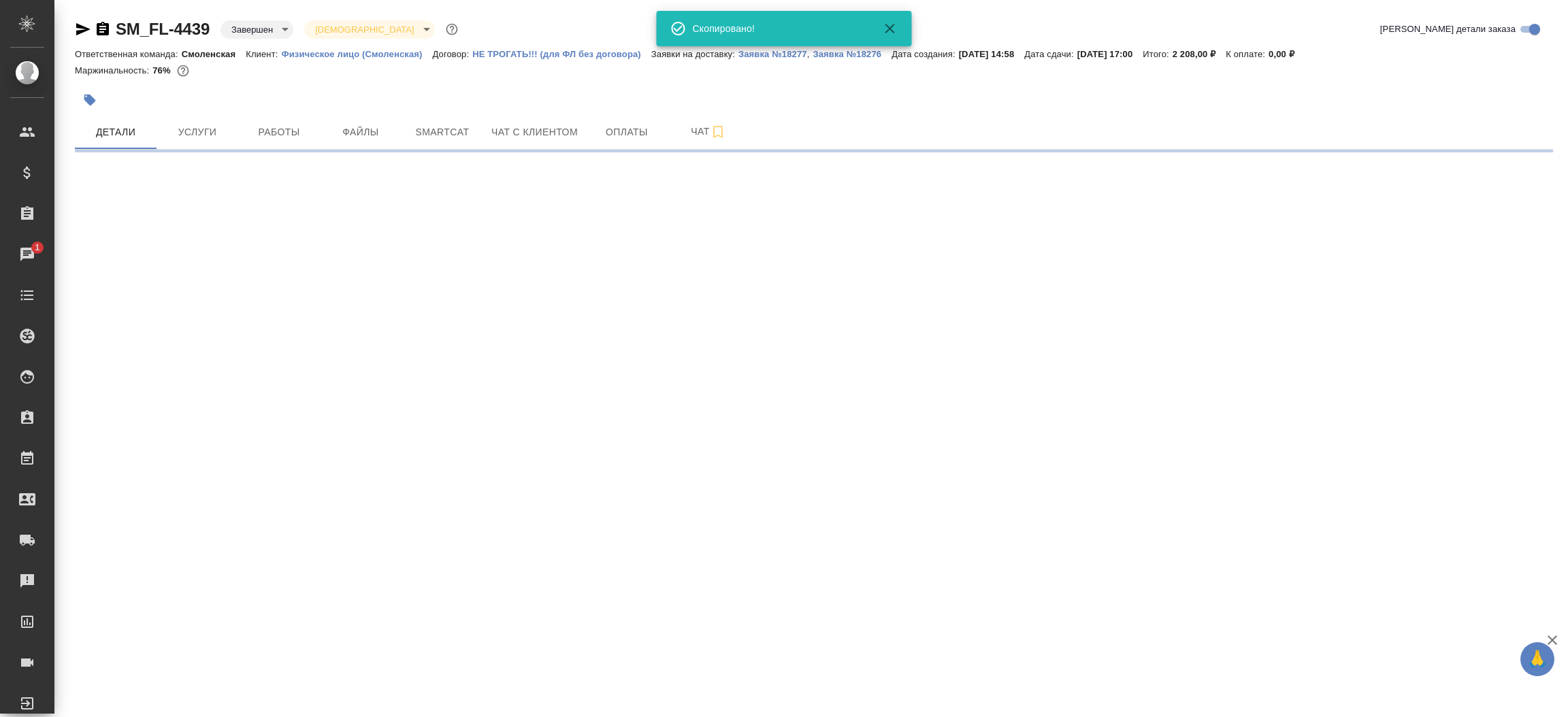
select select "RU"
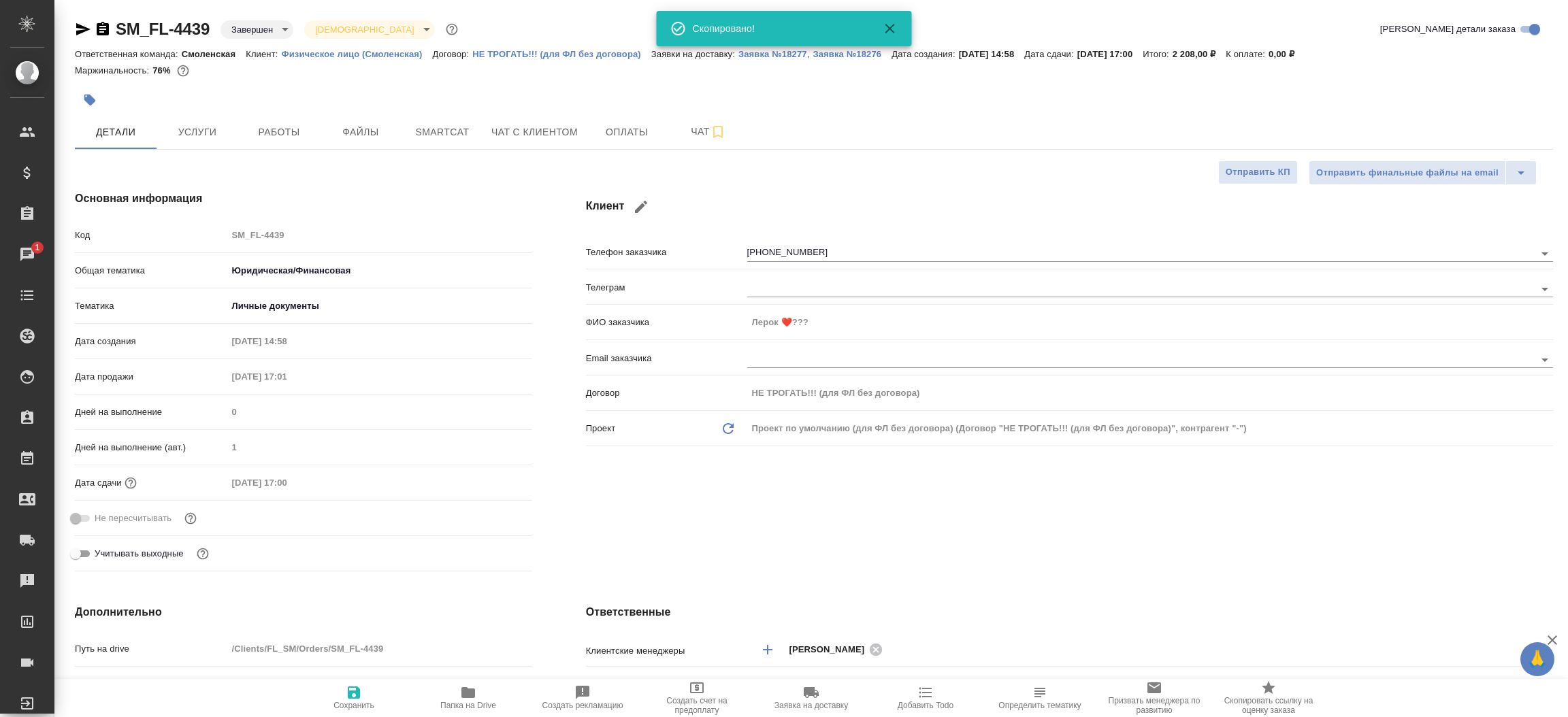
type textarea "x"
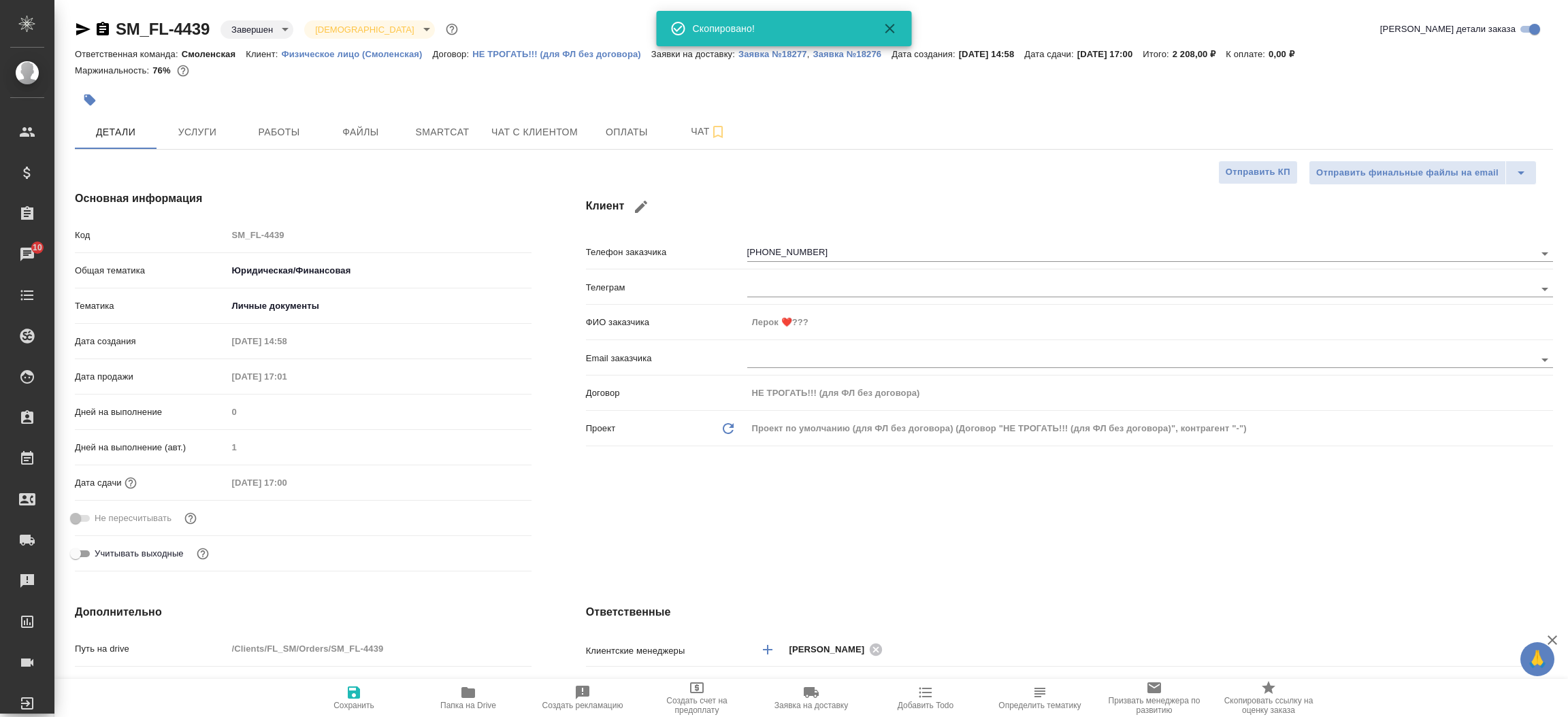
type textarea "x"
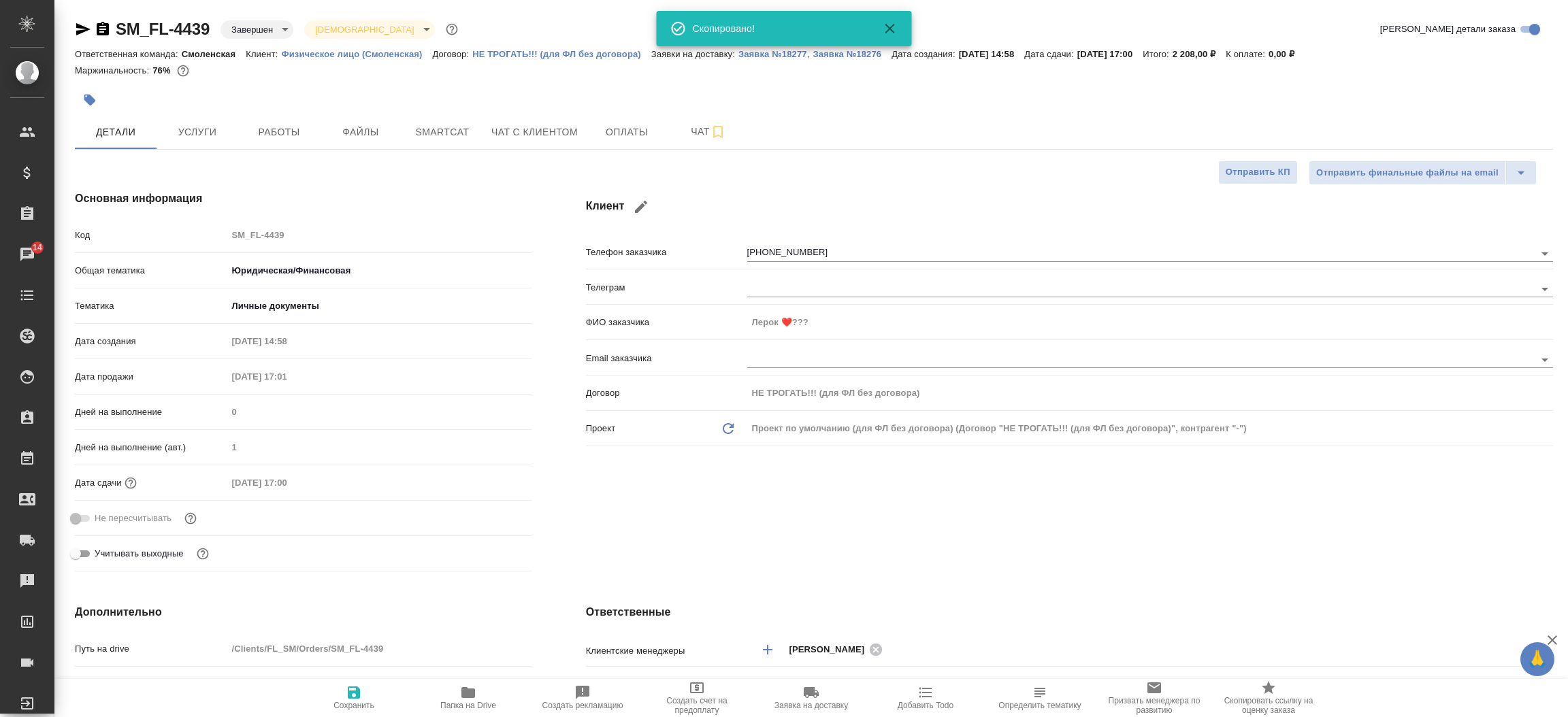
type textarea "x"
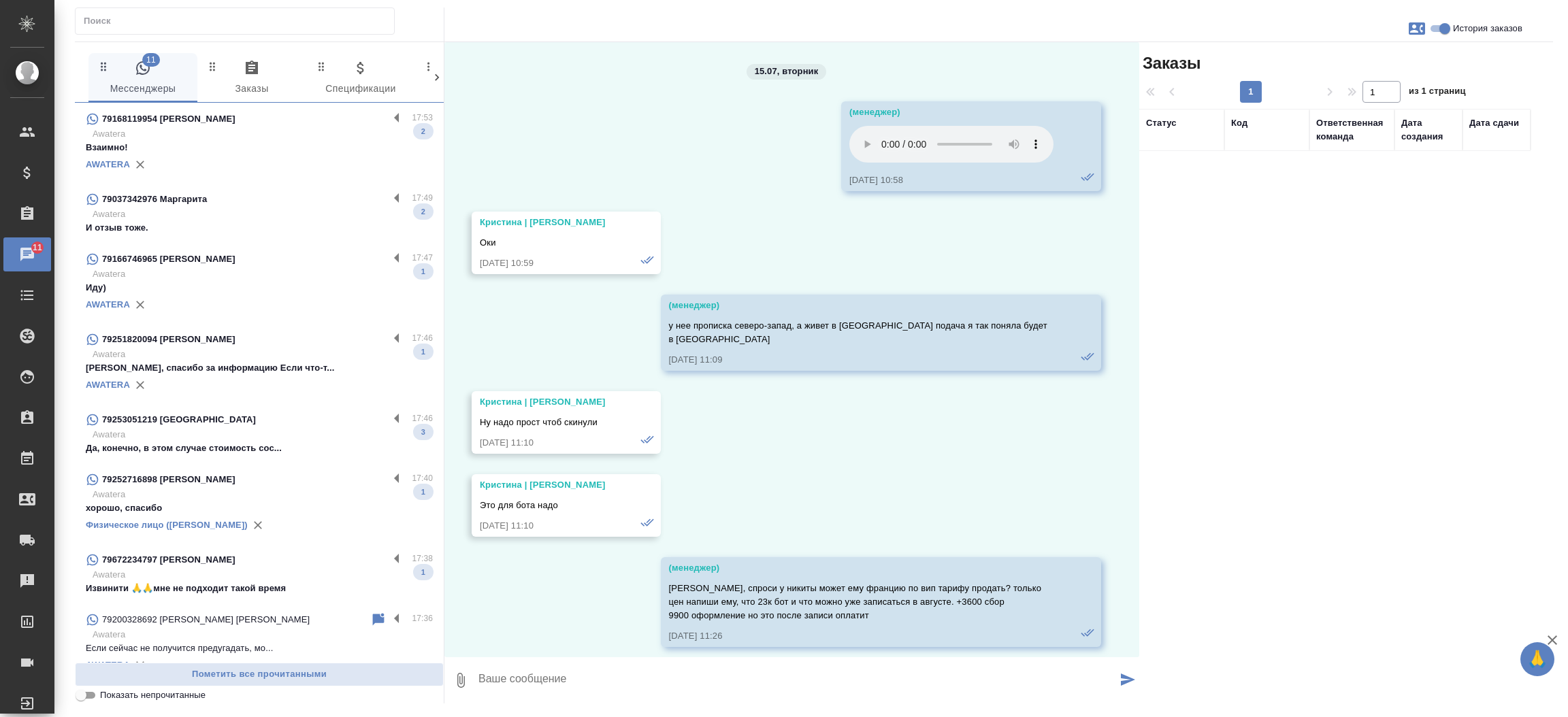
scroll to position [67653, 0]
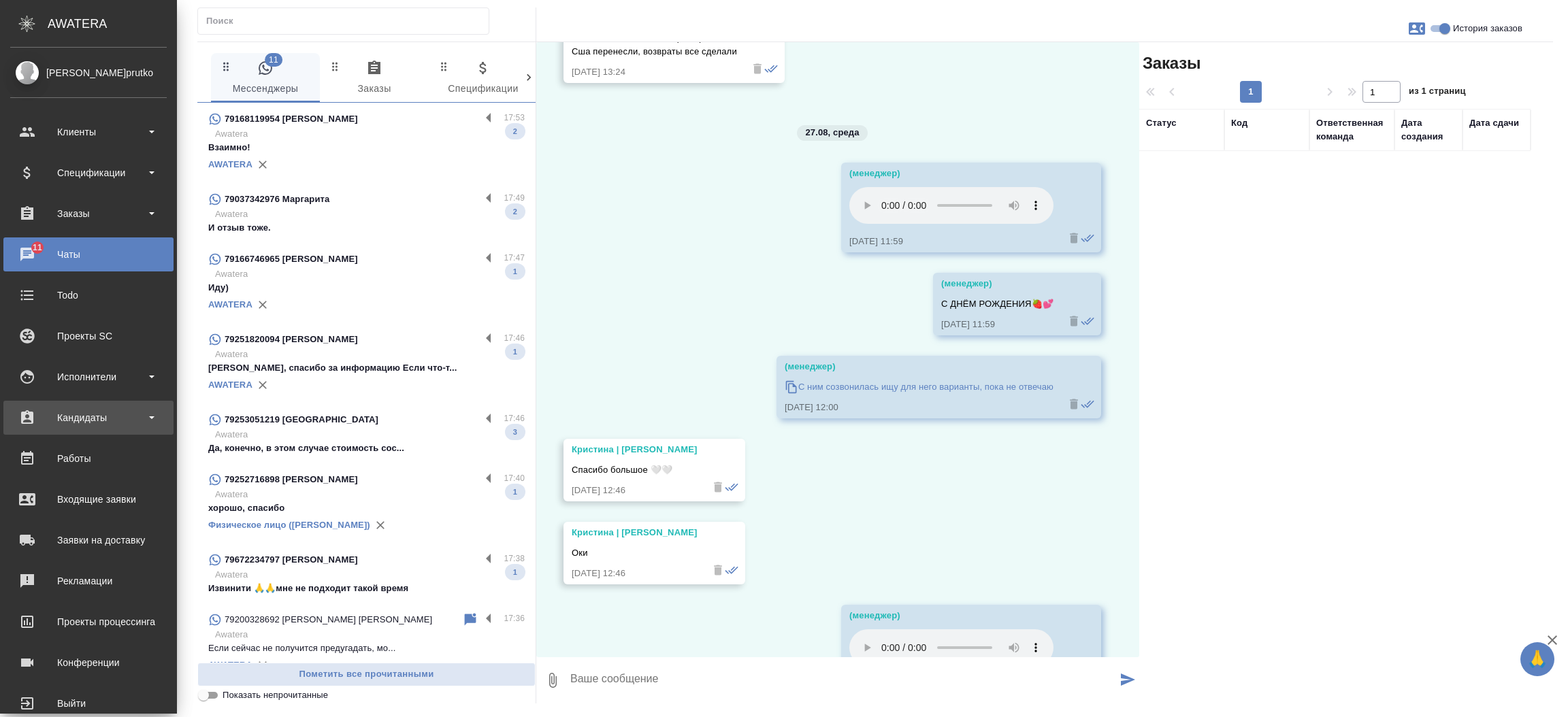
click at [27, 420] on div "Кандидаты" at bounding box center [88, 417] width 156 height 20
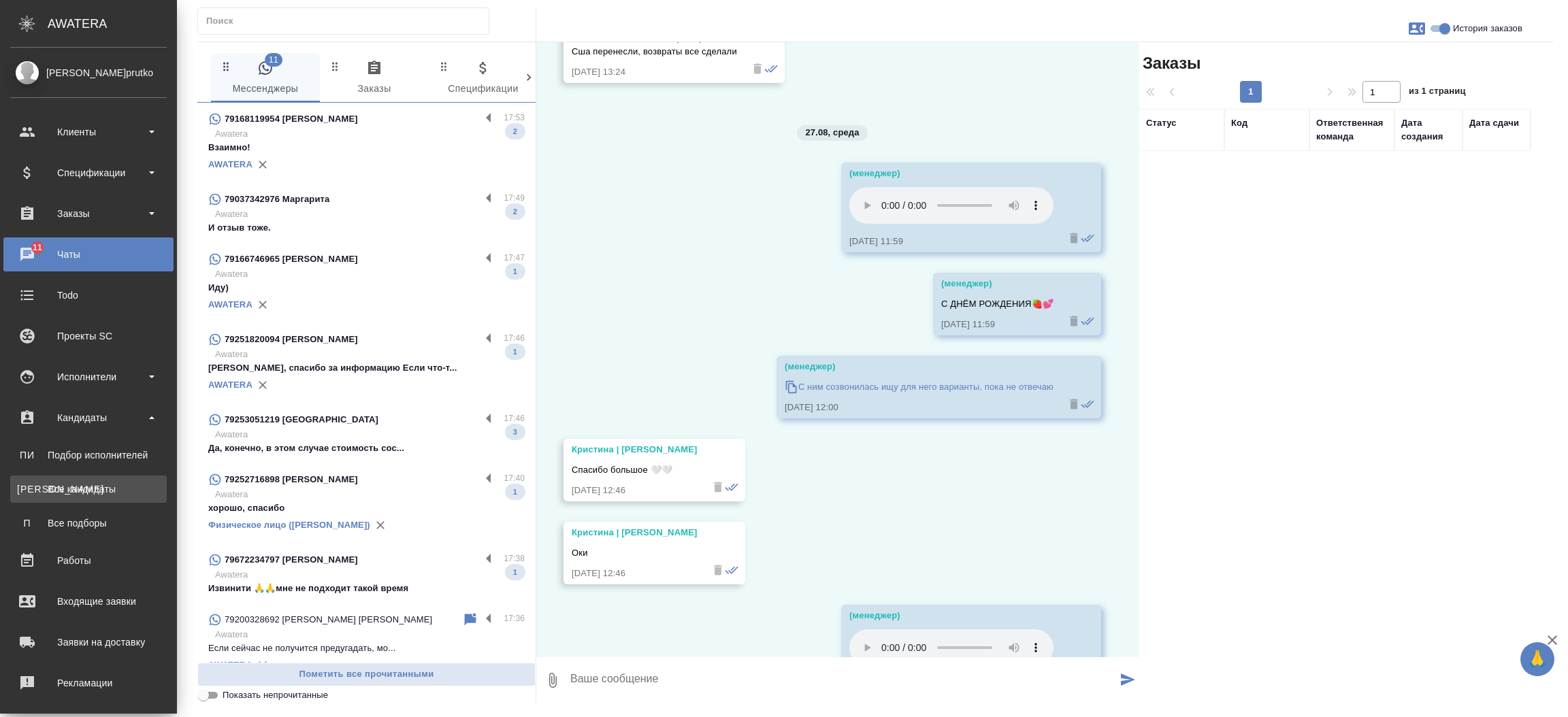
scroll to position [68061, 0]
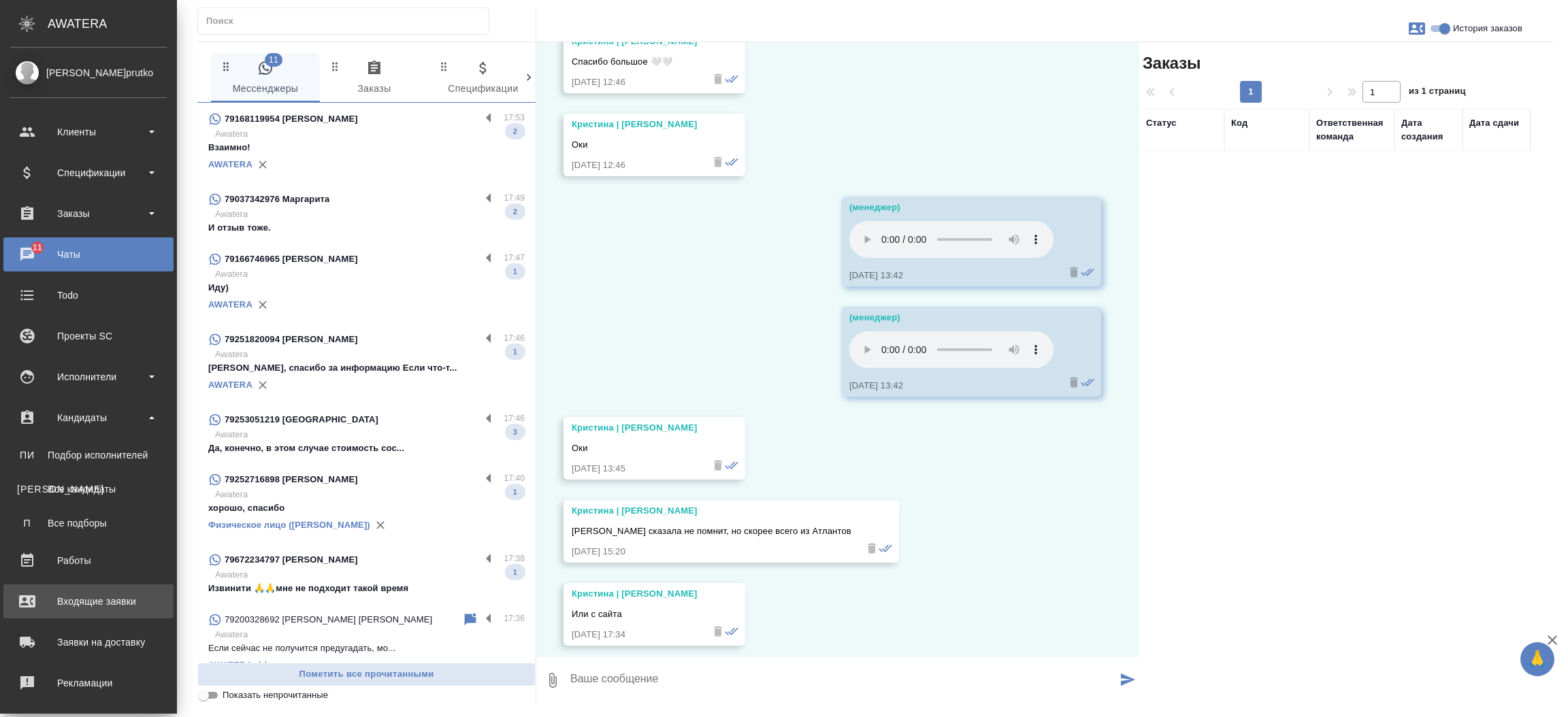
click at [115, 594] on div "Входящие заявки" at bounding box center [88, 601] width 156 height 20
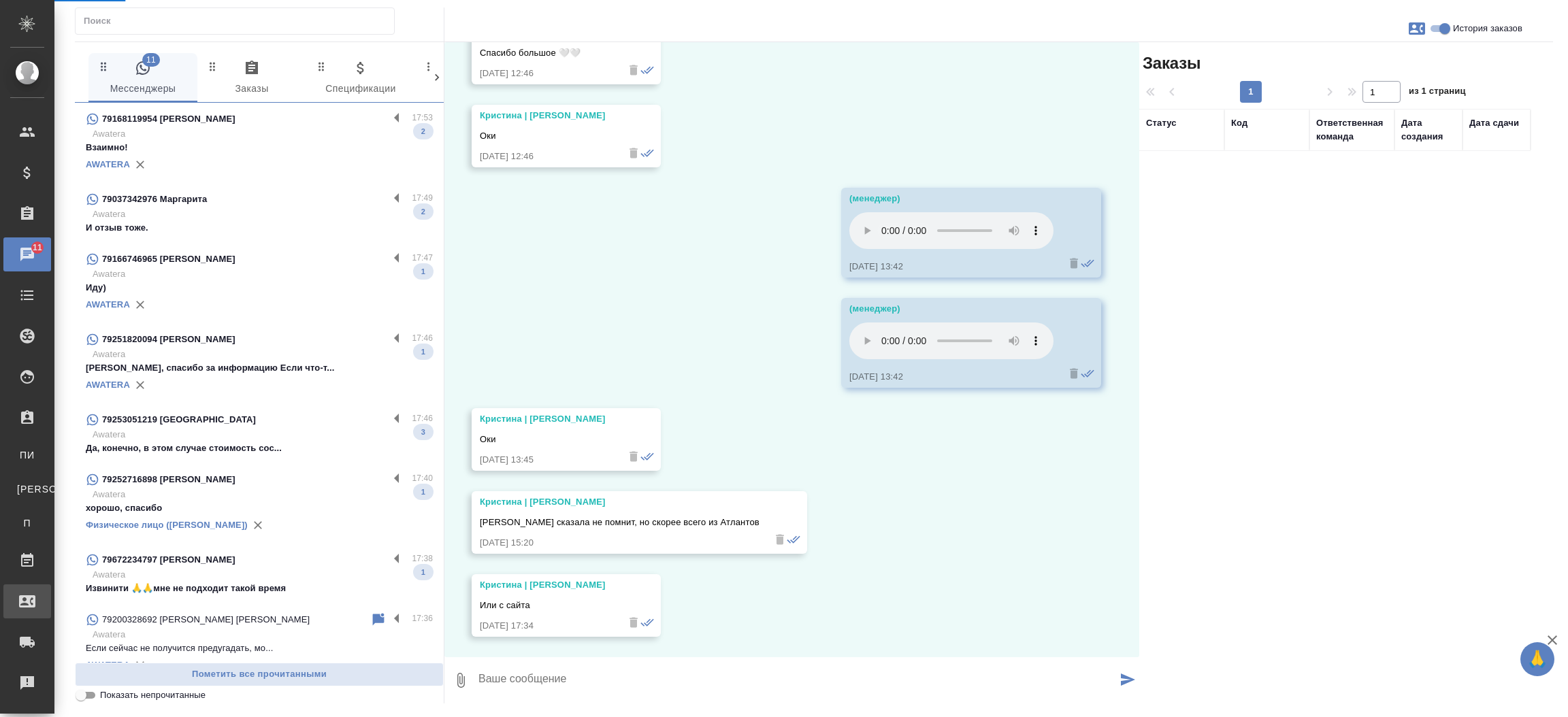
scroll to position [67653, 0]
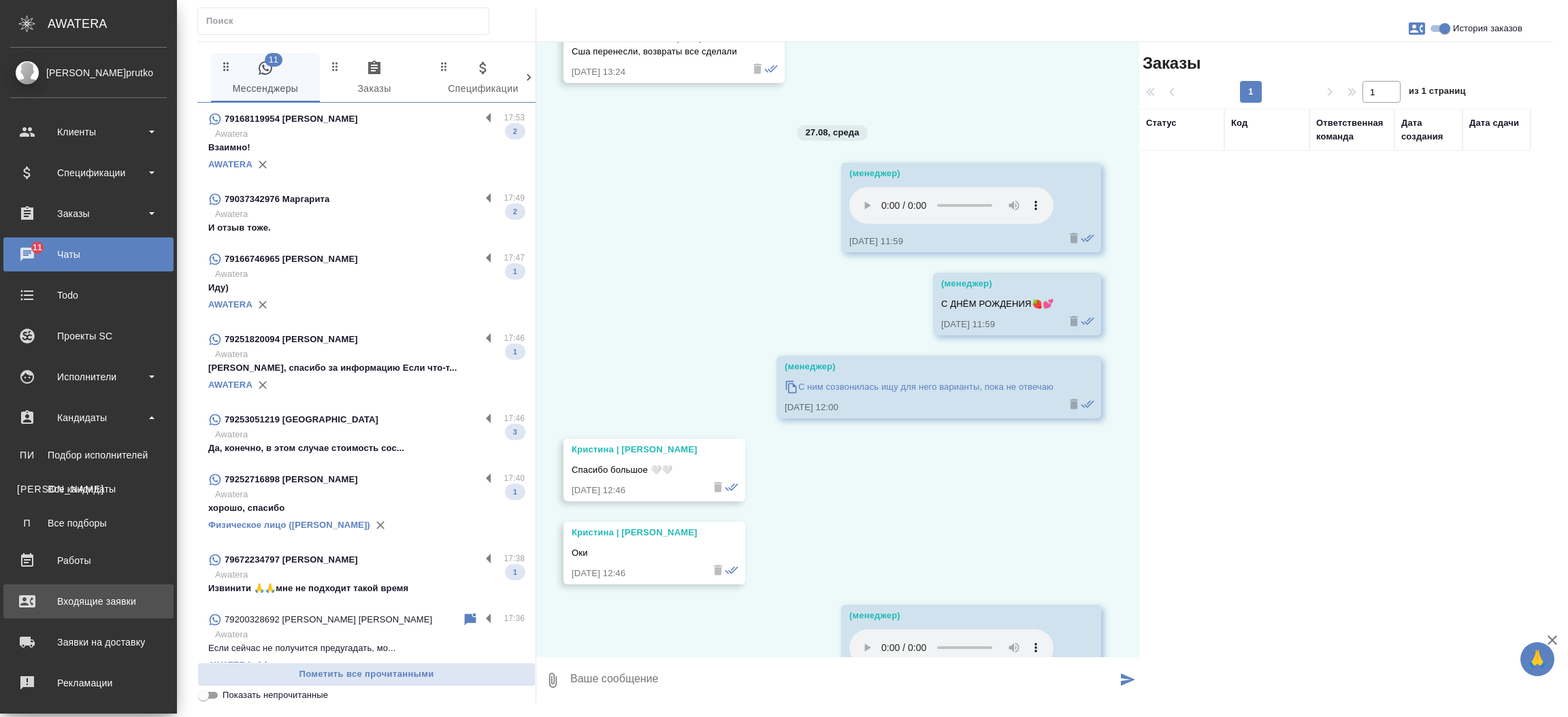
select select "RU"
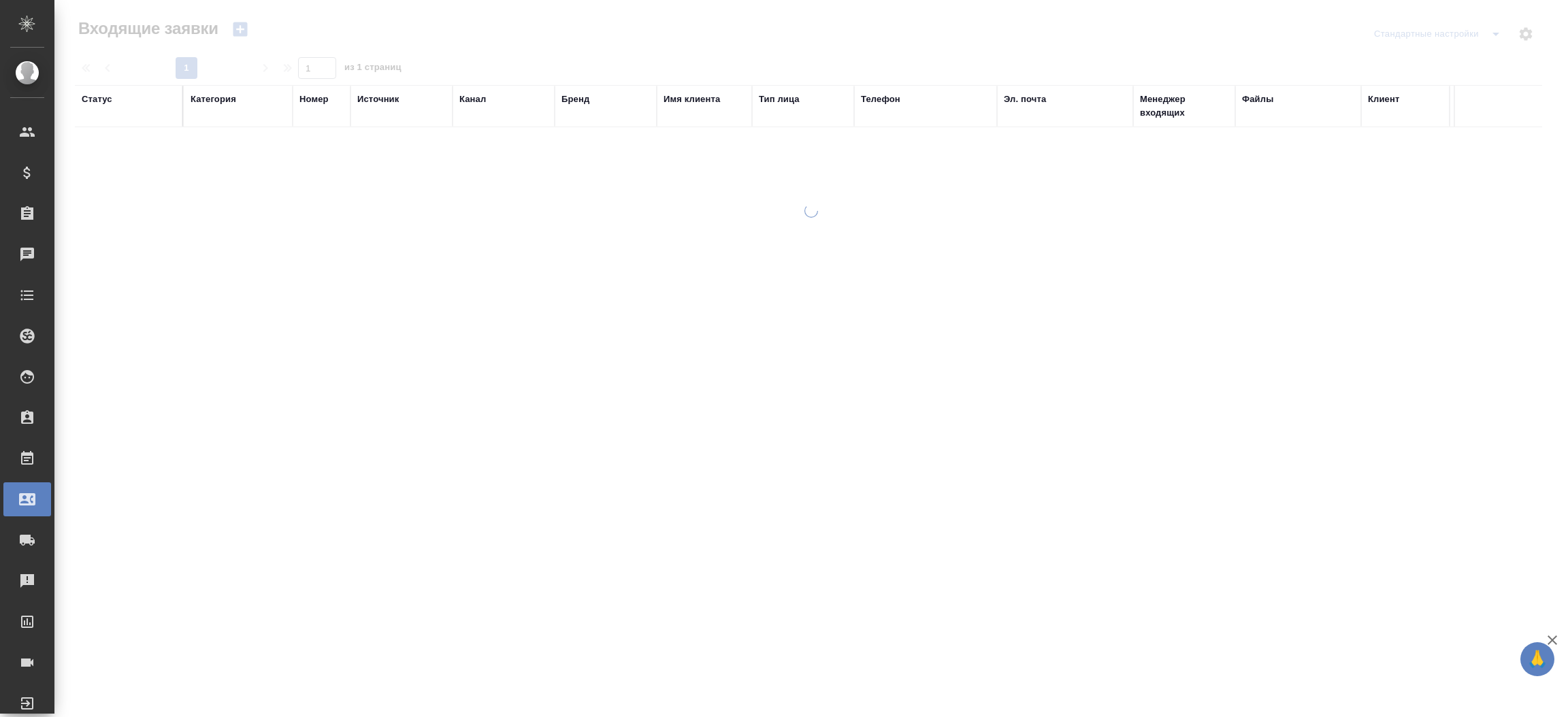
click at [67, 594] on div ".cls-1 fill:#fff; AWATERA Прутько Ирина i.prutko Клиенты Спецификации Заказы Ча…" at bounding box center [784, 358] width 1568 height 717
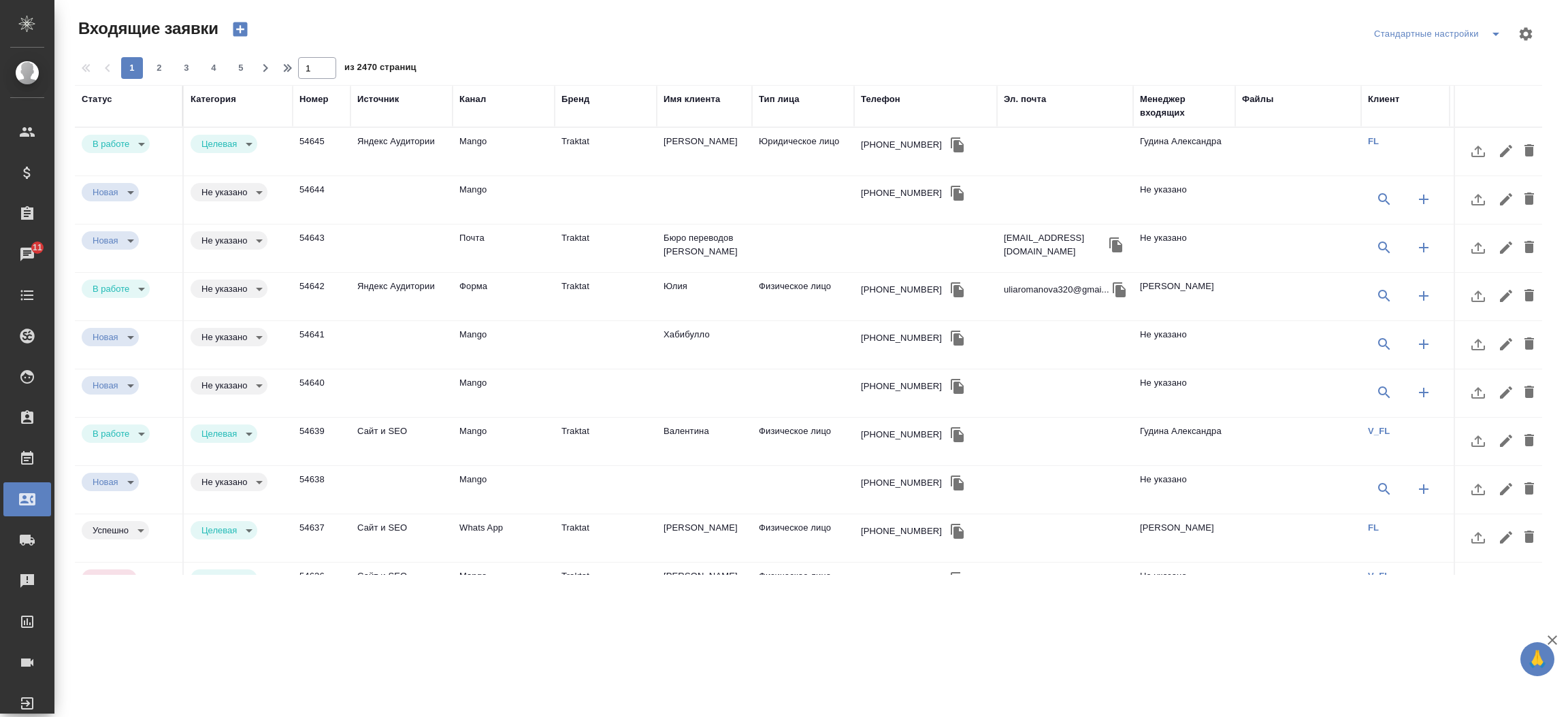
click at [716, 94] on div "Имя клиента" at bounding box center [692, 100] width 57 height 13
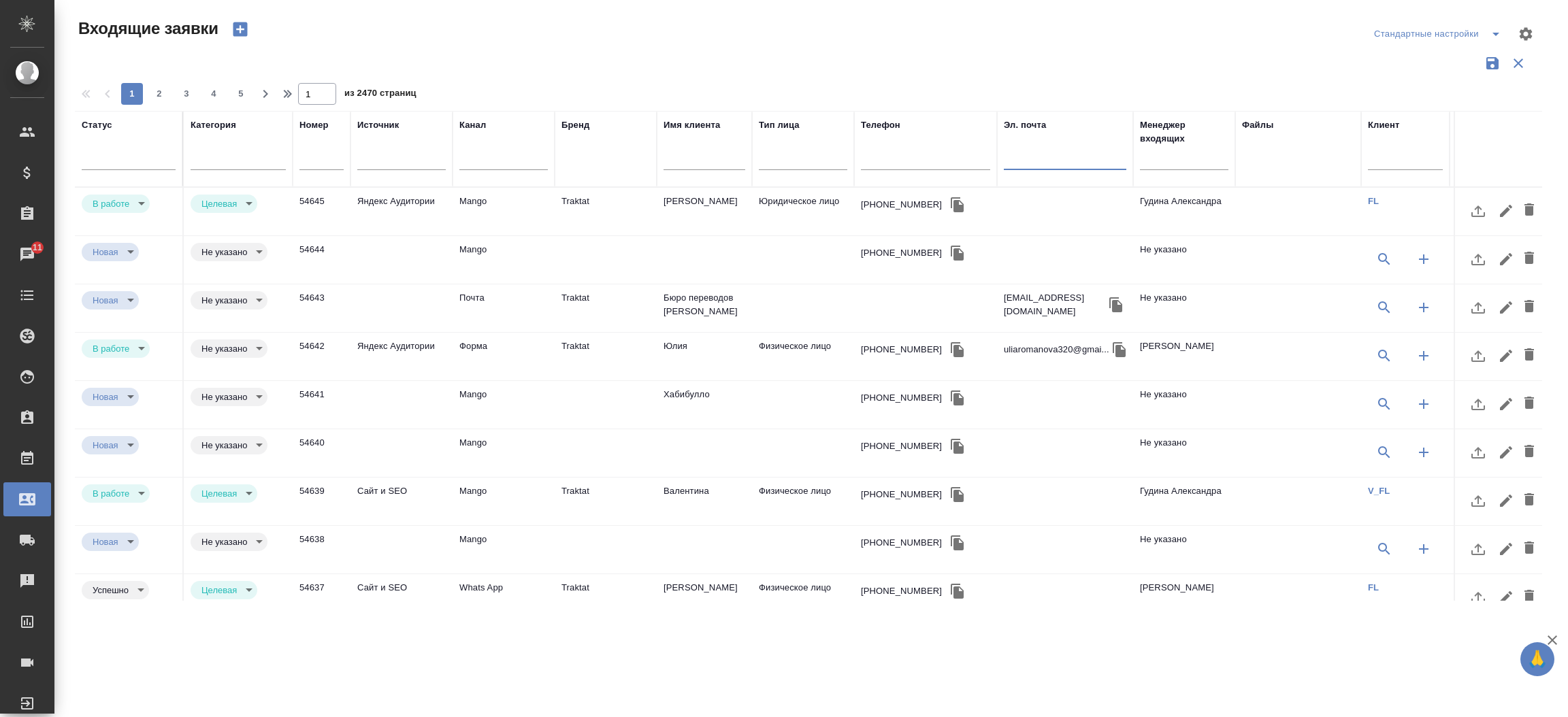
click at [1032, 158] on input "text" at bounding box center [1065, 161] width 123 height 17
paste input "[EMAIL_ADDRESS][DOMAIN_NAME]"
type input "[EMAIL_ADDRESS][DOMAIN_NAME]"
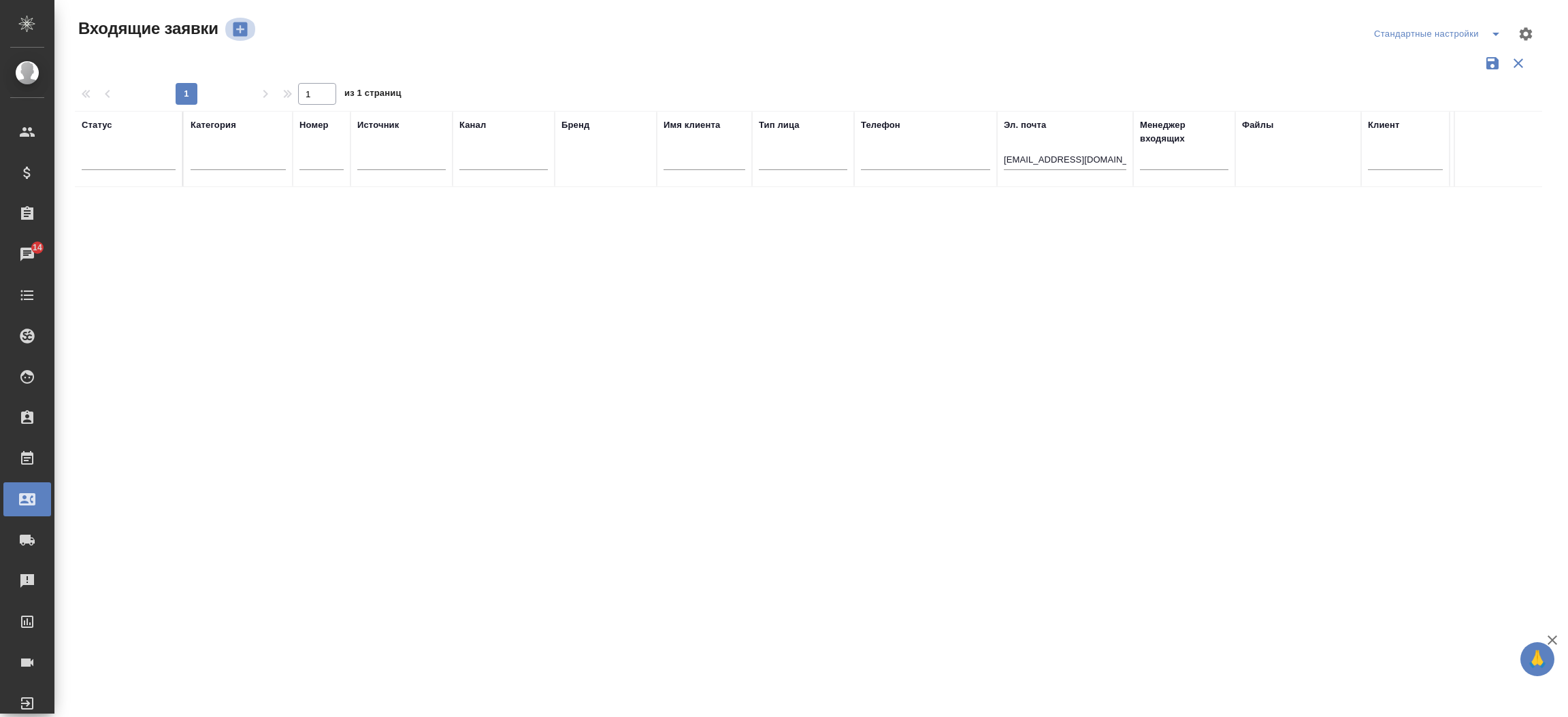
click at [231, 30] on icon "button" at bounding box center [240, 30] width 19 height 19
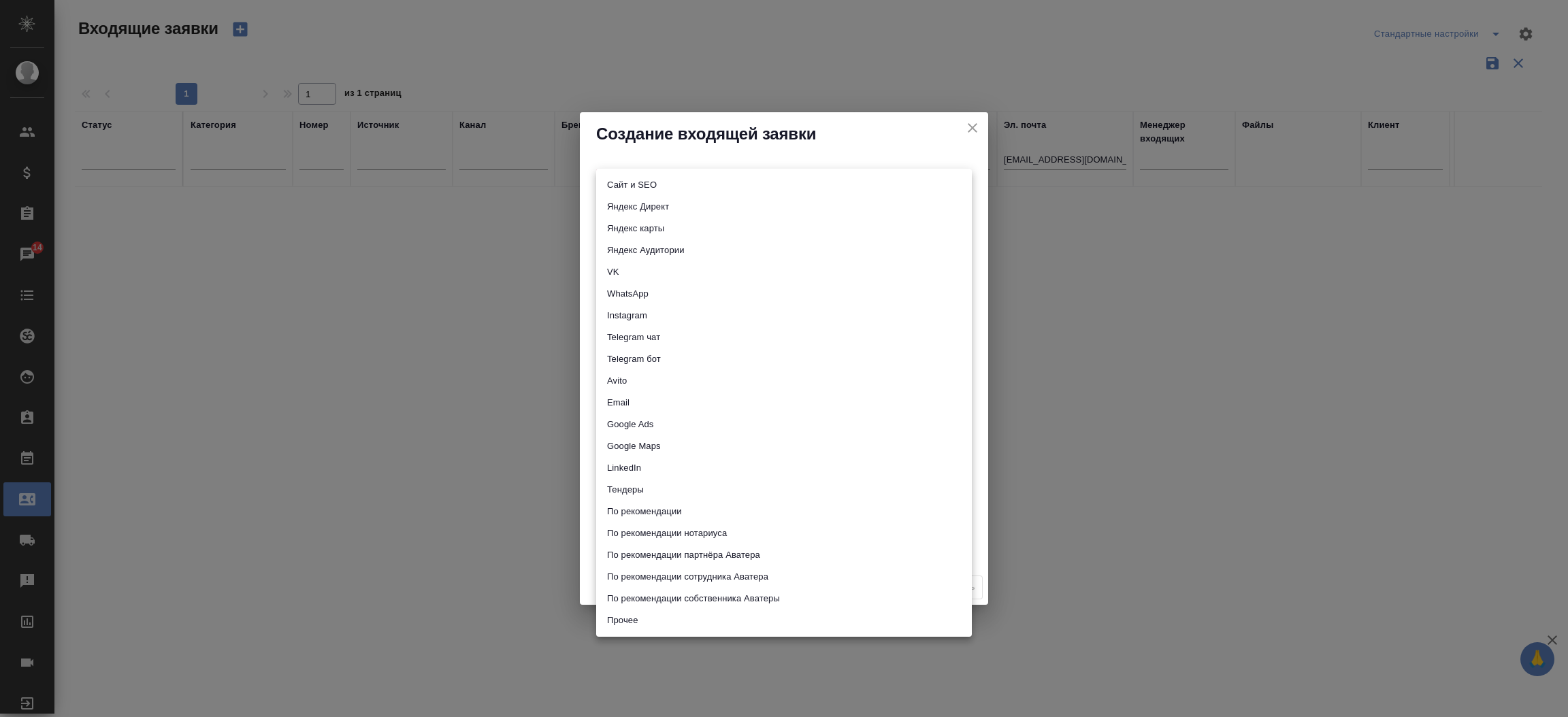
click at [626, 190] on body "🙏 .cls-1 fill:#fff; AWATERA Прутько Ирина i.prutko Клиенты Спецификации Заказы …" at bounding box center [784, 358] width 1568 height 717
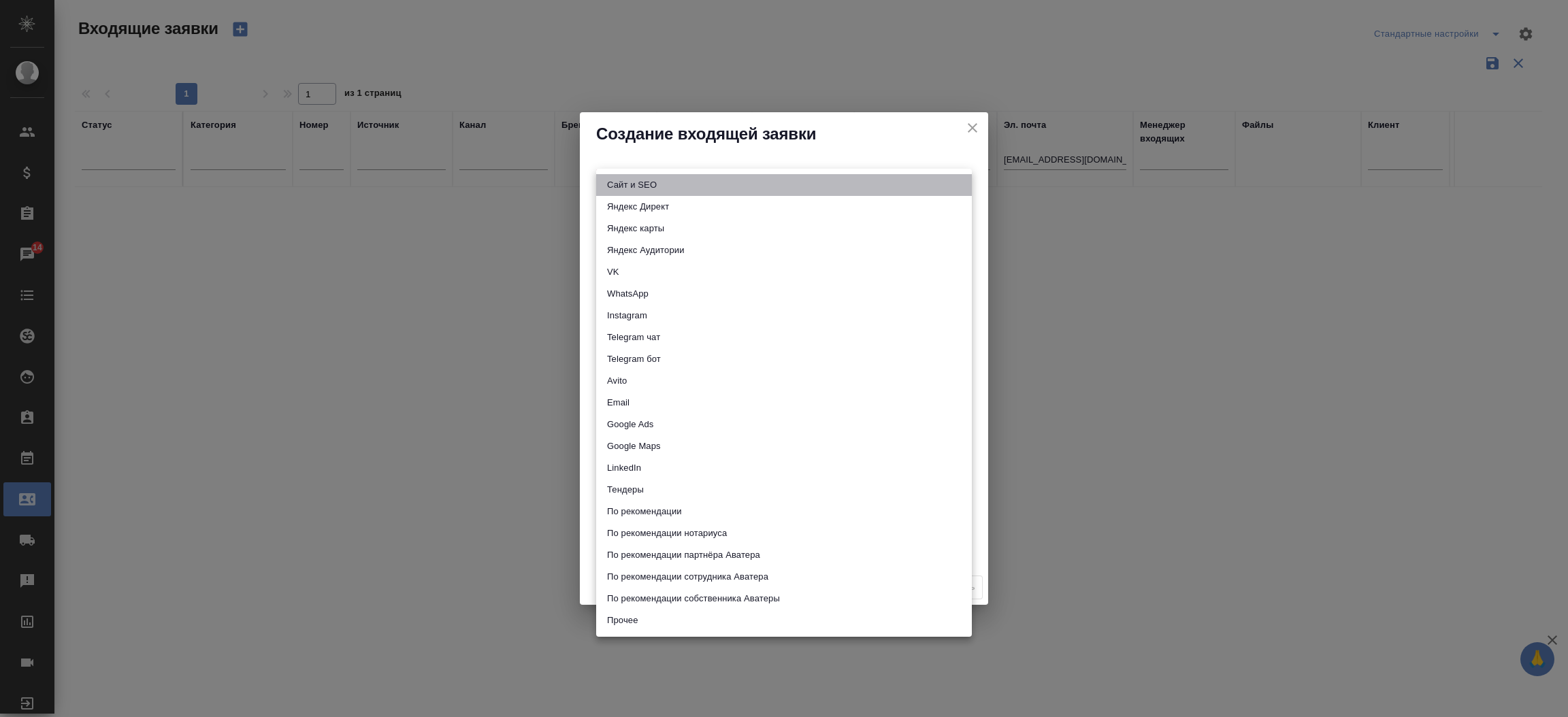
click at [626, 190] on li "Сайт и SEO" at bounding box center [784, 185] width 375 height 22
type input "seo"
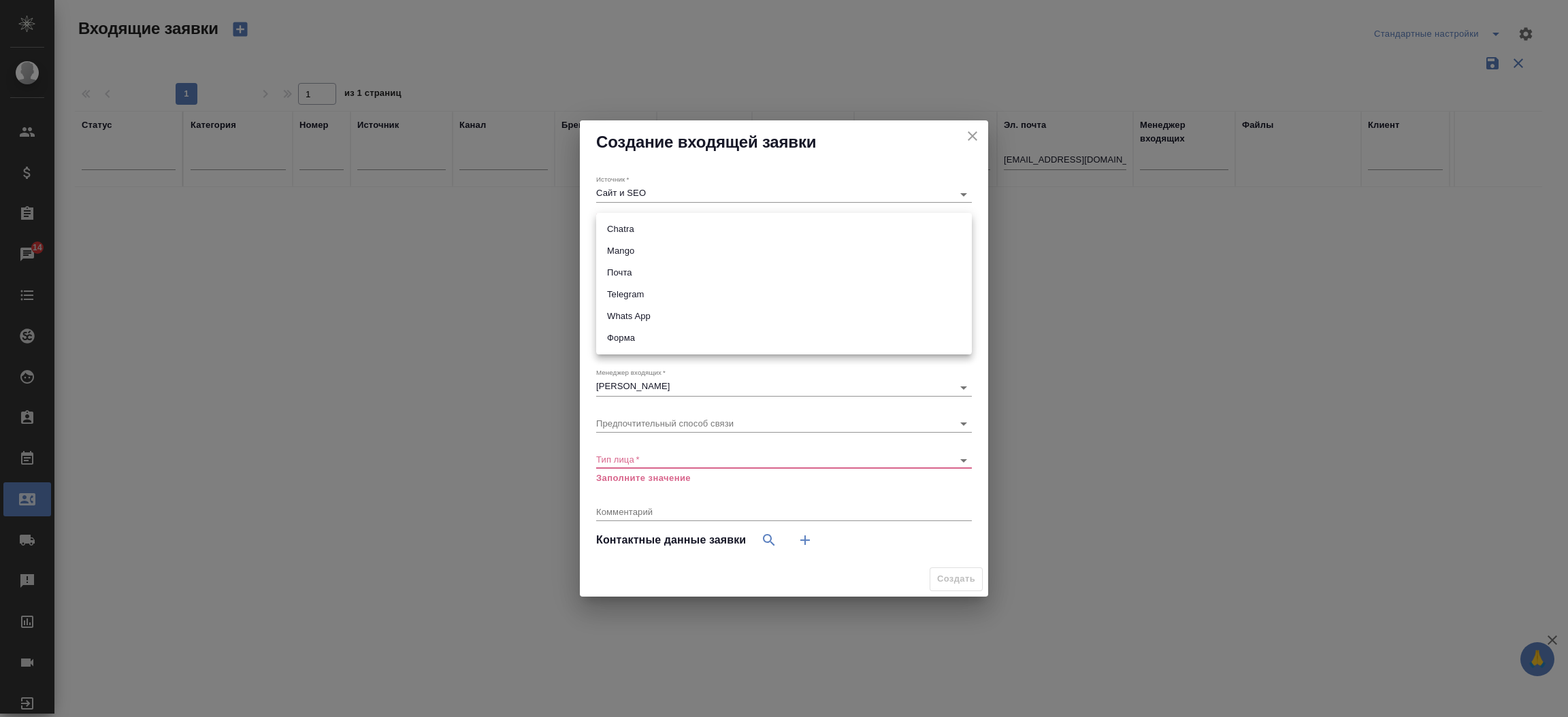
click at [611, 233] on body "🙏 .cls-1 fill:#fff; AWATERA Прутько Ирина i.prutko Клиенты Спецификации Заказы …" at bounding box center [784, 358] width 1568 height 717
click at [624, 272] on li "Почта" at bounding box center [784, 273] width 375 height 22
type input "640a088c6aae0874b0a8d791"
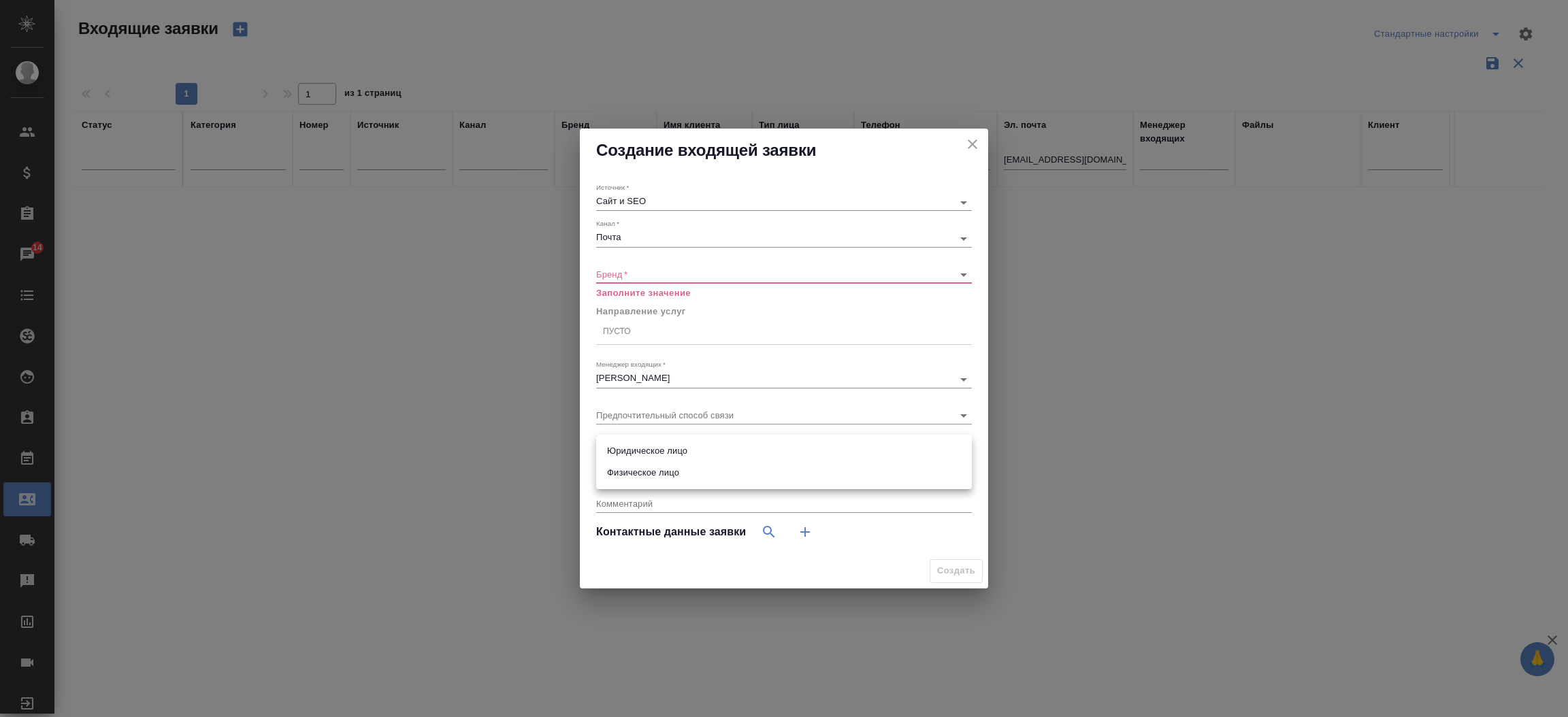
click at [630, 453] on body "🙏 .cls-1 fill:#fff; AWATERA Прутько Ирина i.prutko Клиенты Спецификации Заказы …" at bounding box center [784, 358] width 1568 height 717
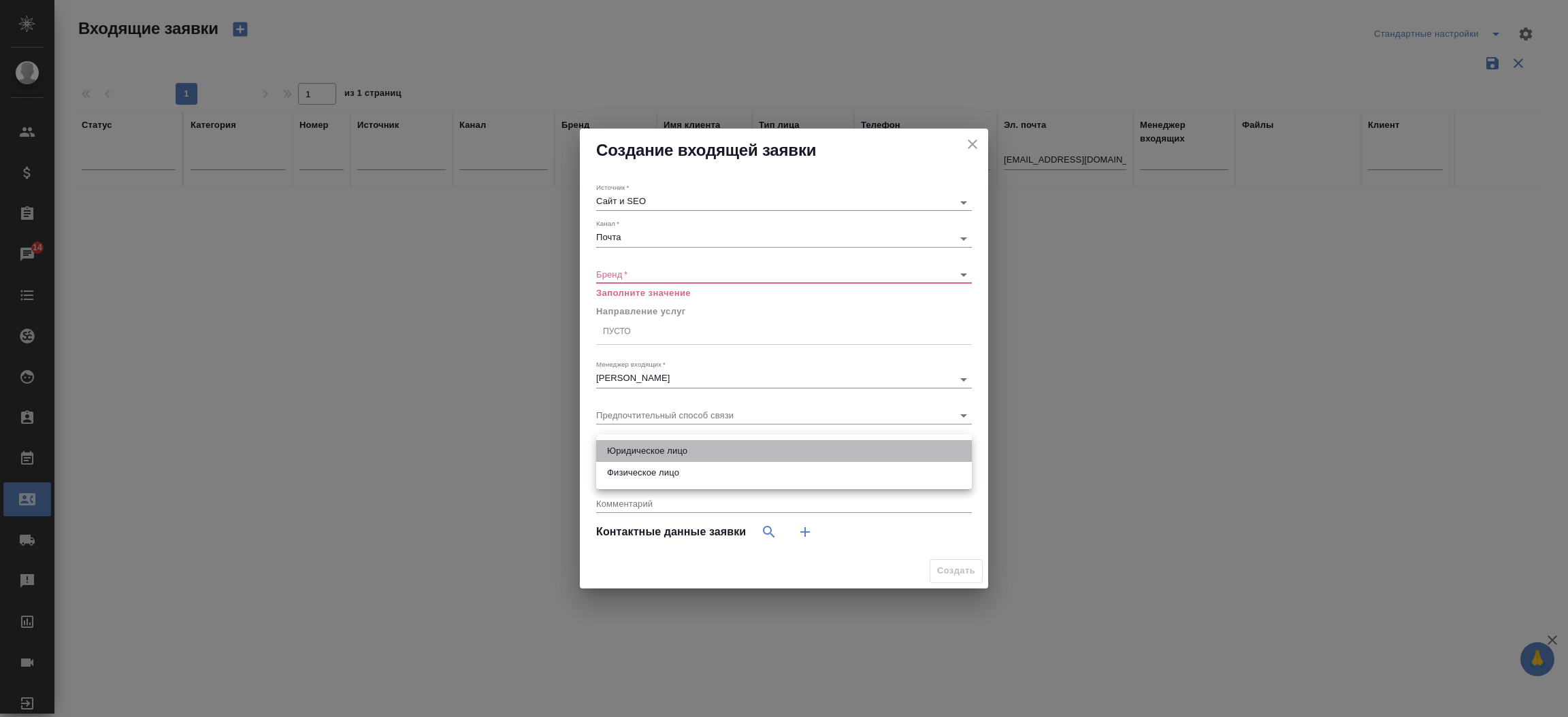
click at [632, 444] on li "Юридическое лицо" at bounding box center [784, 451] width 375 height 22
type input "company"
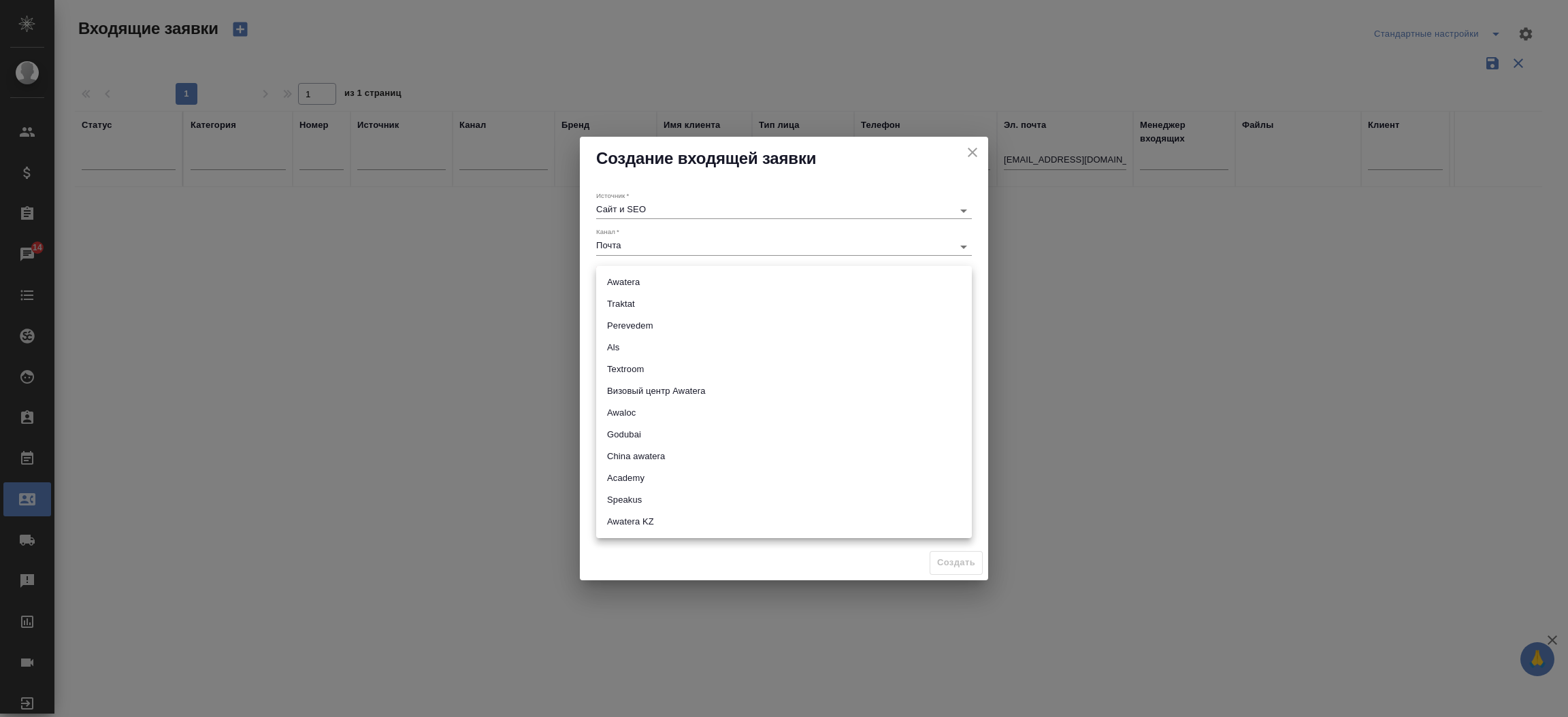
click at [674, 279] on body "🙏 .cls-1 fill:#fff; AWATERA Прутько Ирина i.prutko Клиенты Спецификации Заказы …" at bounding box center [784, 358] width 1568 height 717
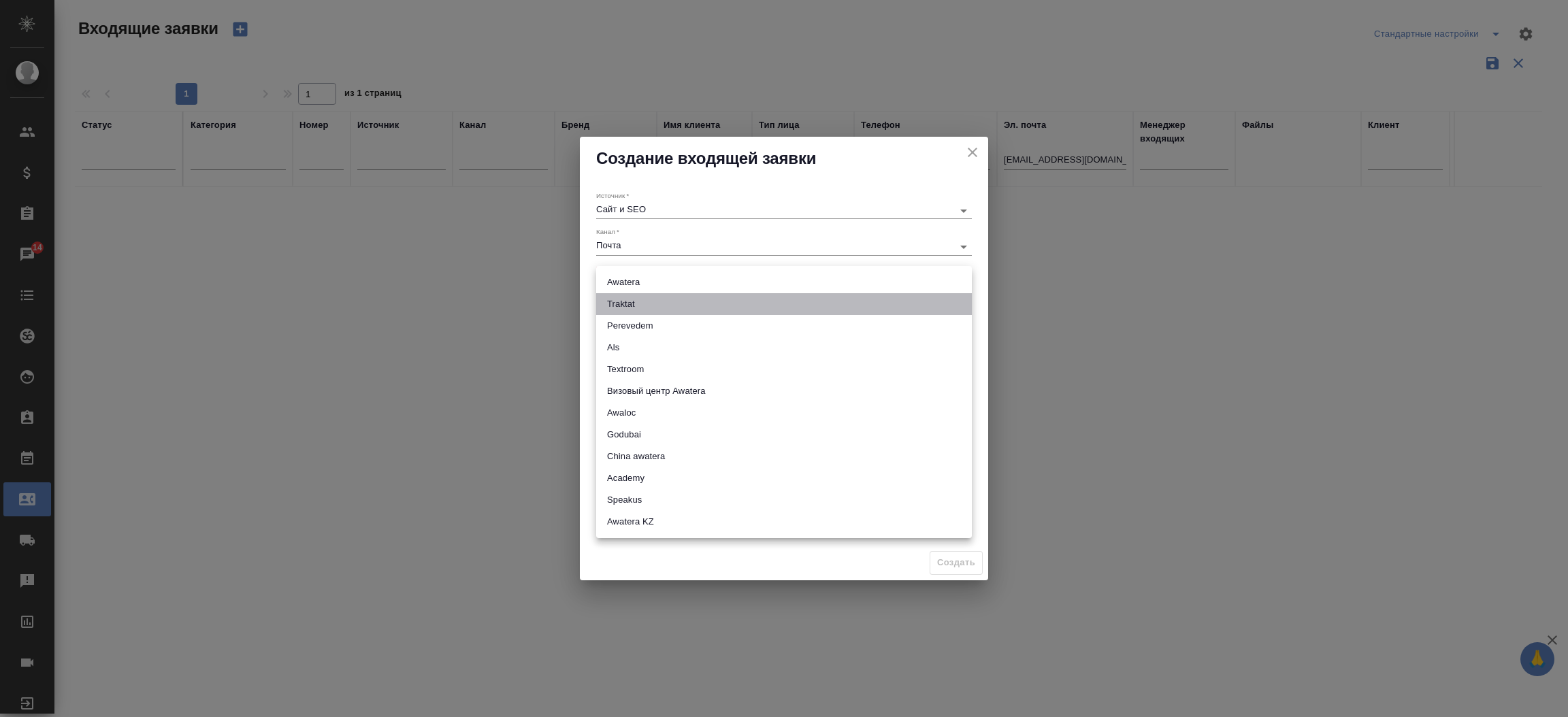
click at [662, 306] on li "Traktat" at bounding box center [784, 303] width 375 height 22
type input "traktat"
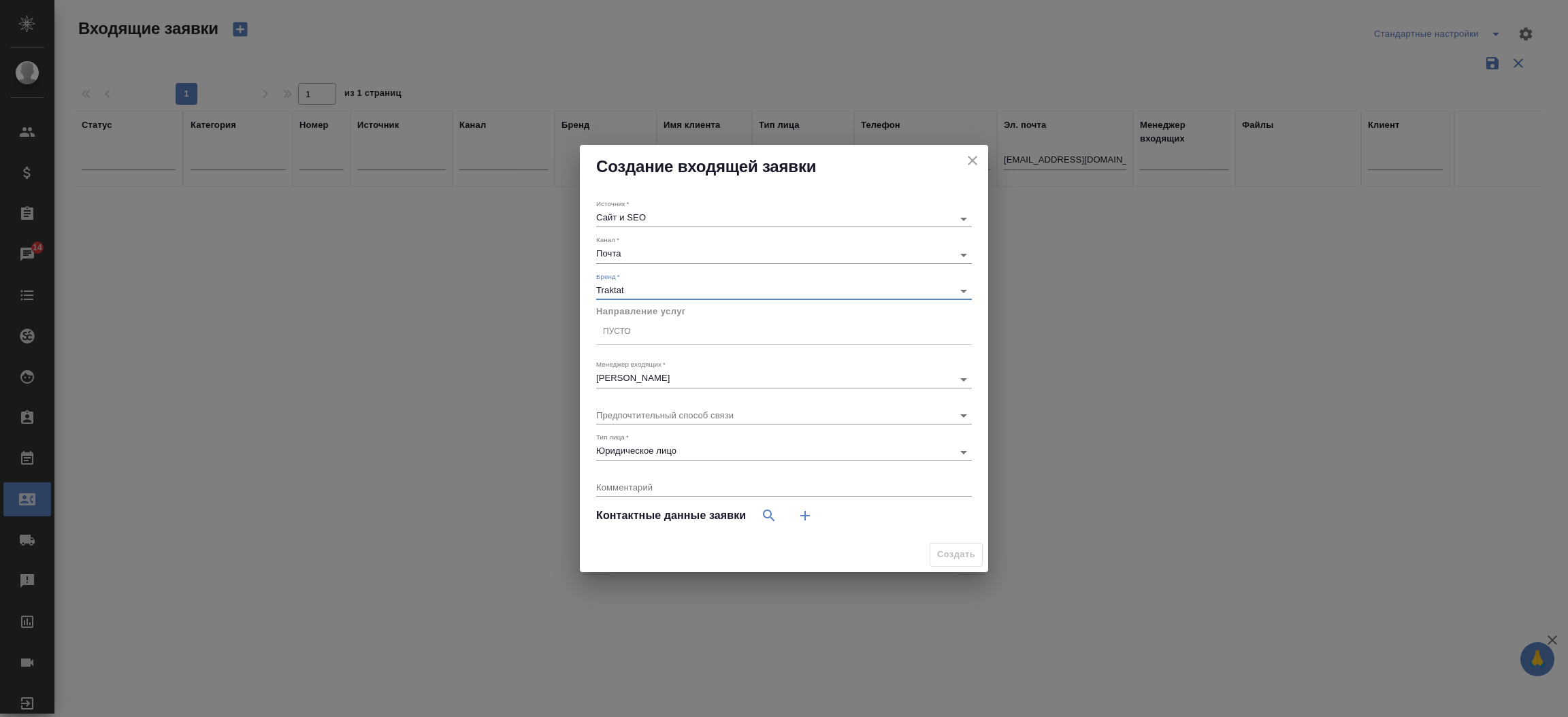
click at [651, 330] on div "Пусто" at bounding box center [784, 331] width 375 height 20
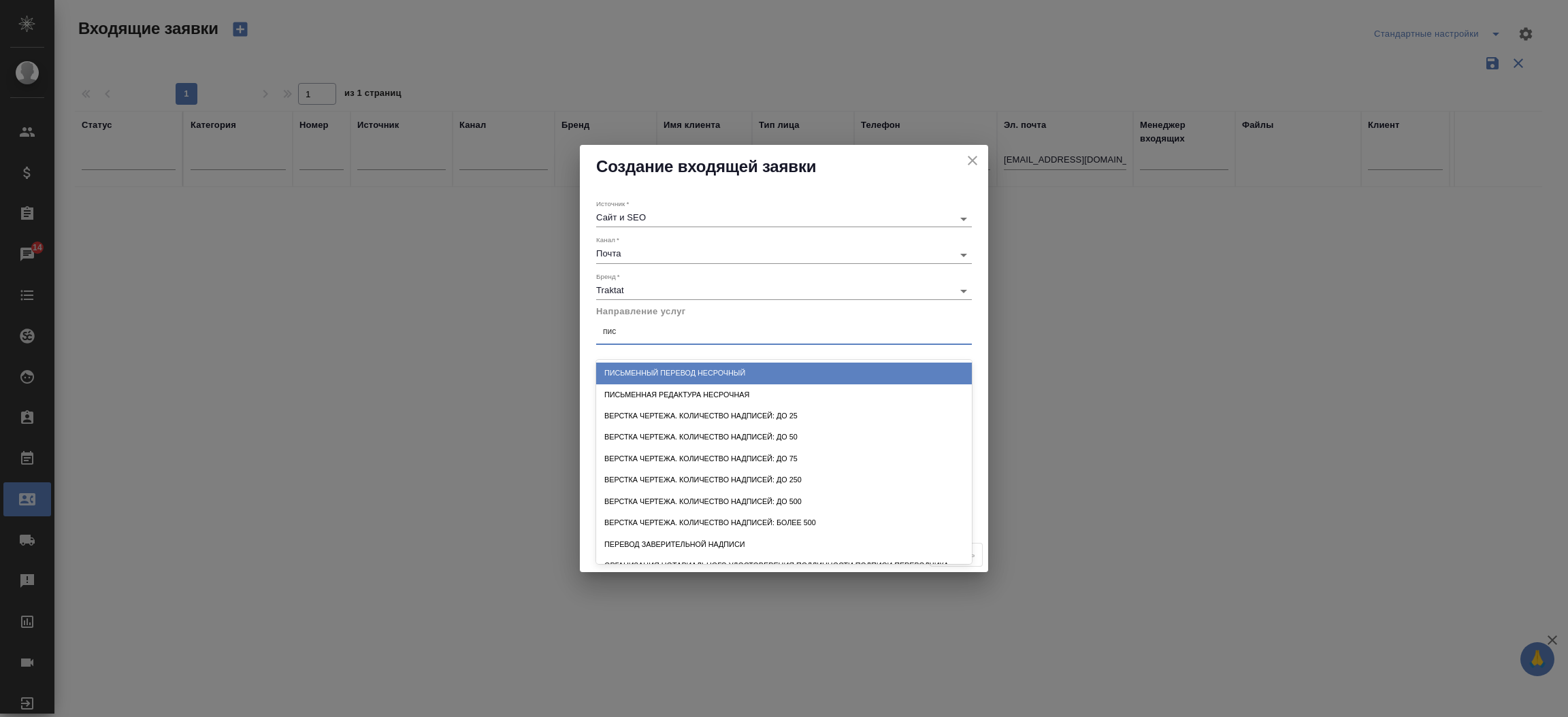
type input "пись"
click at [657, 371] on div "Письменный перевод несрочный" at bounding box center [784, 373] width 375 height 21
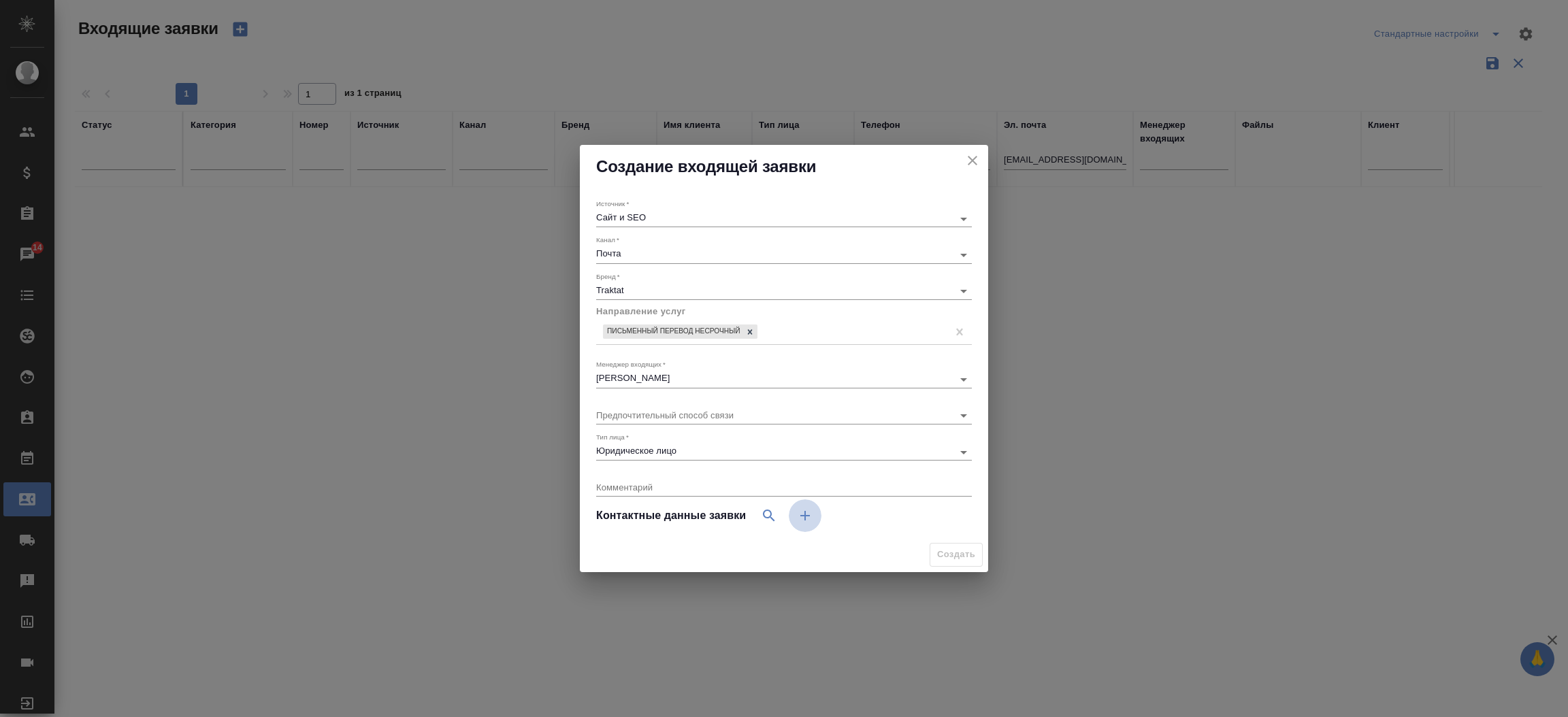
click at [807, 522] on icon "button" at bounding box center [805, 515] width 16 height 16
select select "RU"
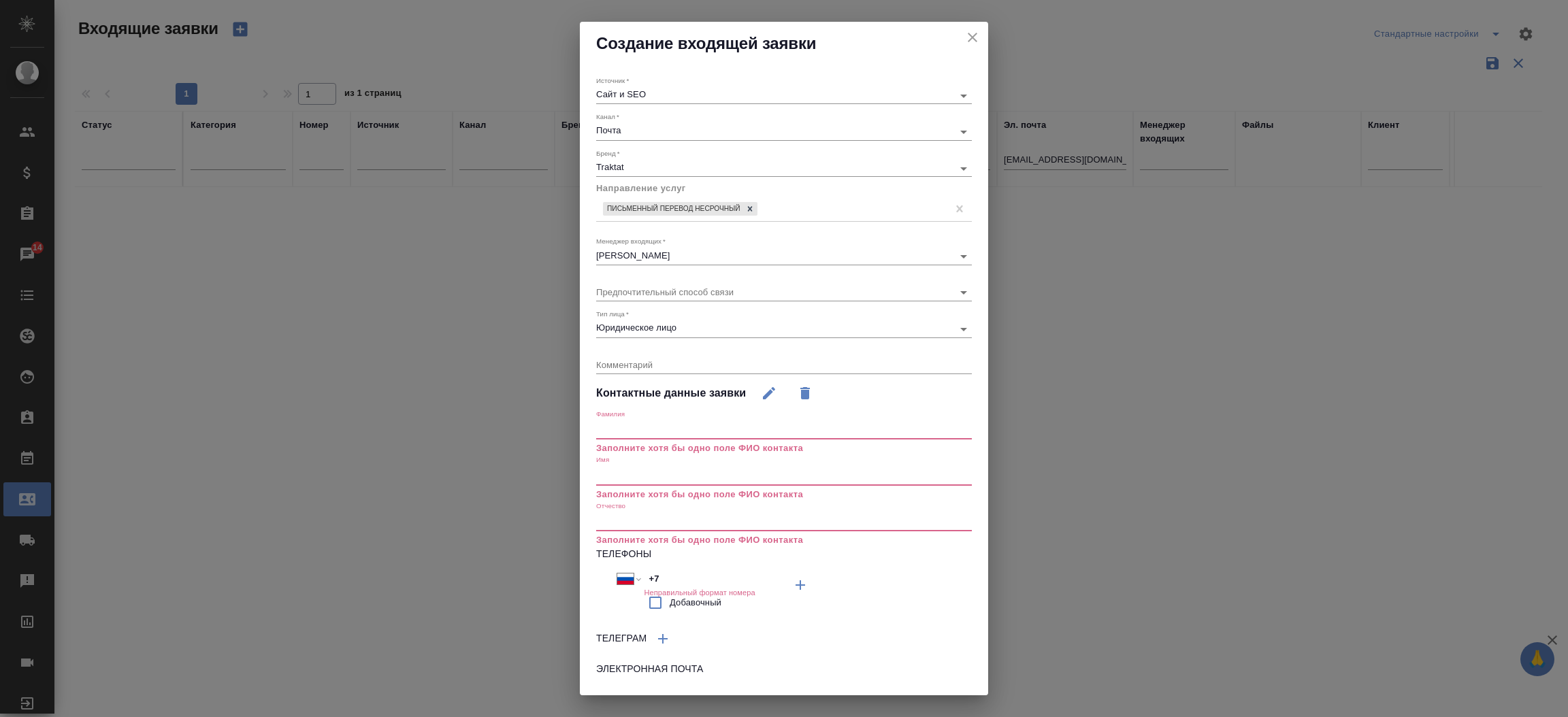
scroll to position [66, 0]
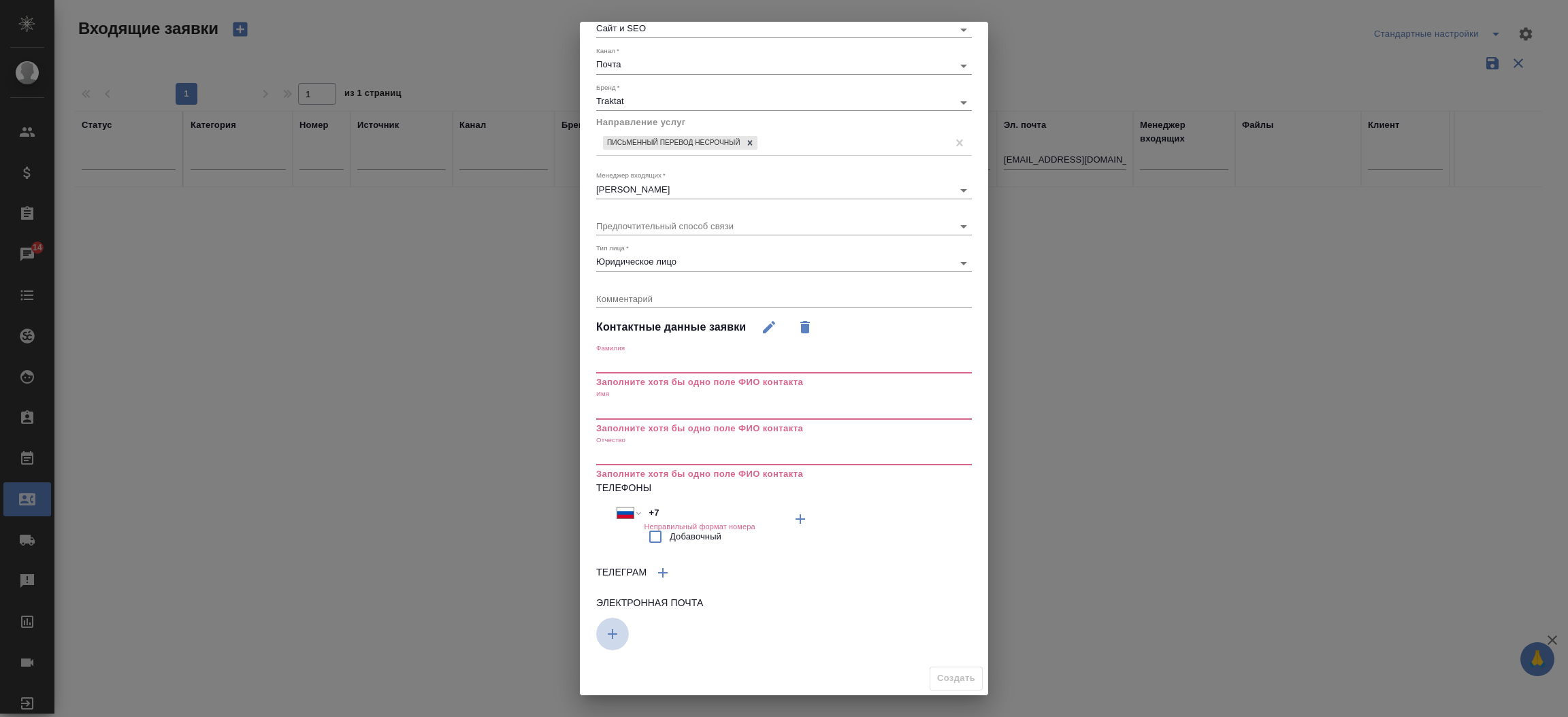
click at [611, 626] on icon "button" at bounding box center [612, 634] width 16 height 16
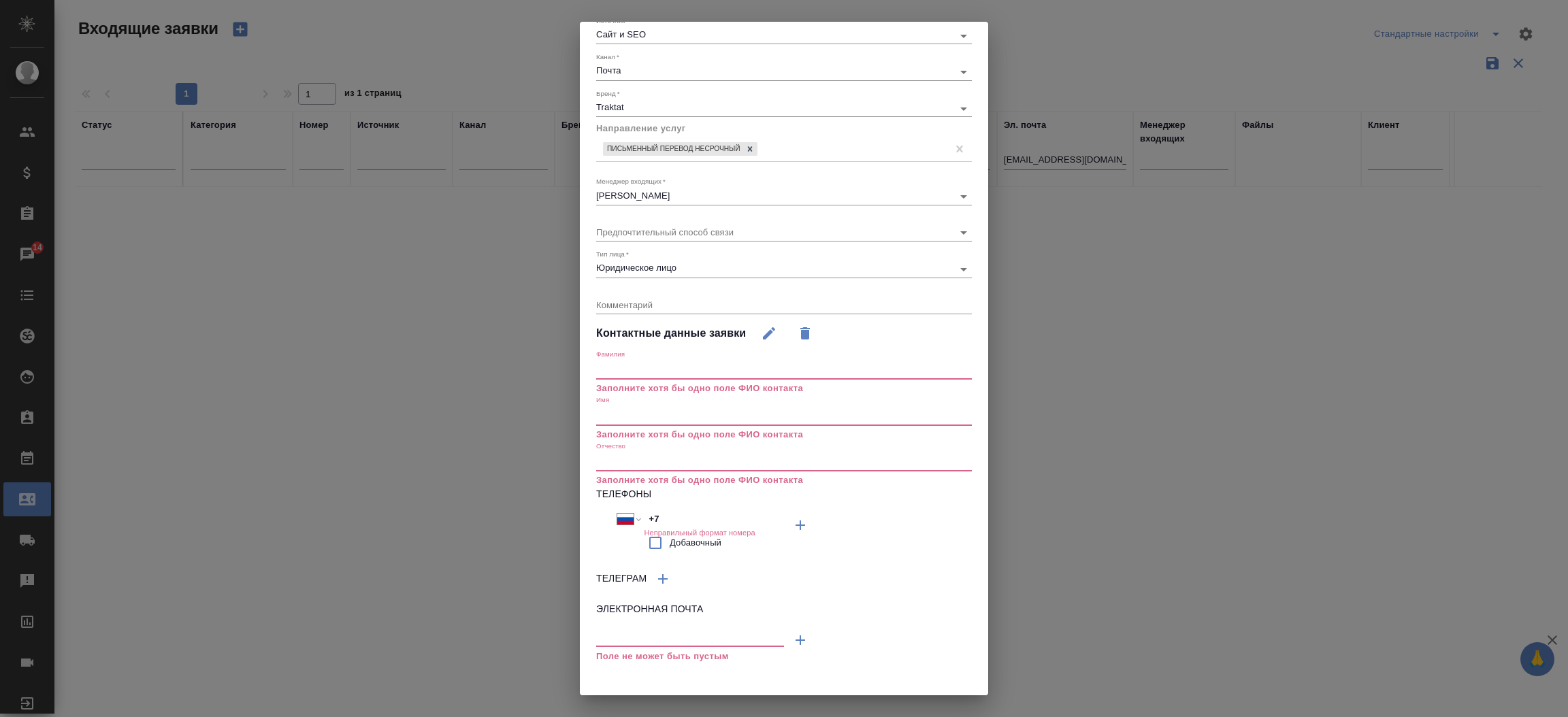
drag, startPoint x: 618, startPoint y: 626, endPoint x: 606, endPoint y: 634, distance: 14.4
click at [606, 634] on div "Поле не может быть пустым" at bounding box center [690, 644] width 188 height 41
click at [606, 634] on input "text" at bounding box center [690, 638] width 188 height 17
paste input "sai@argus-company.ru"
type input "sai@argus-company.ru"
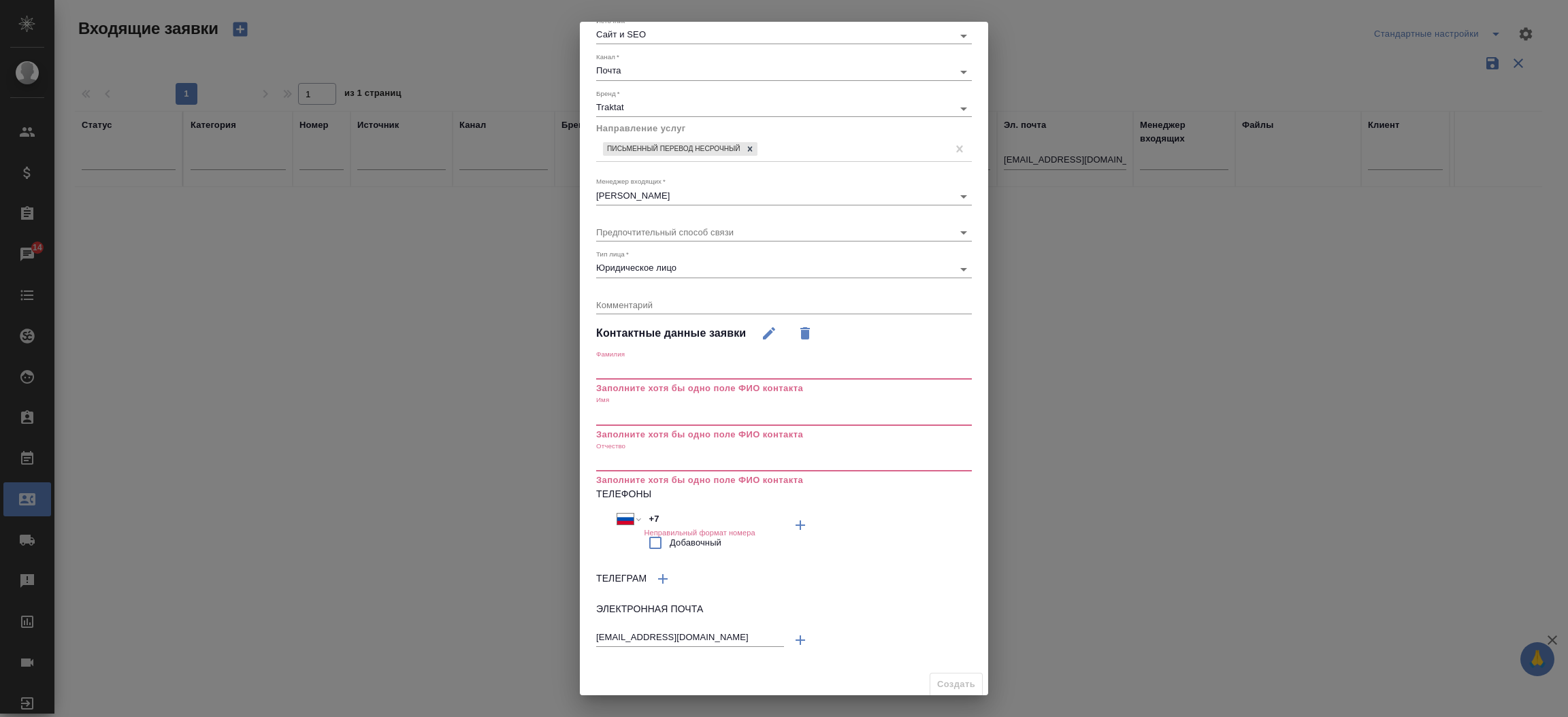
click at [632, 417] on input "text" at bounding box center [784, 415] width 375 height 19
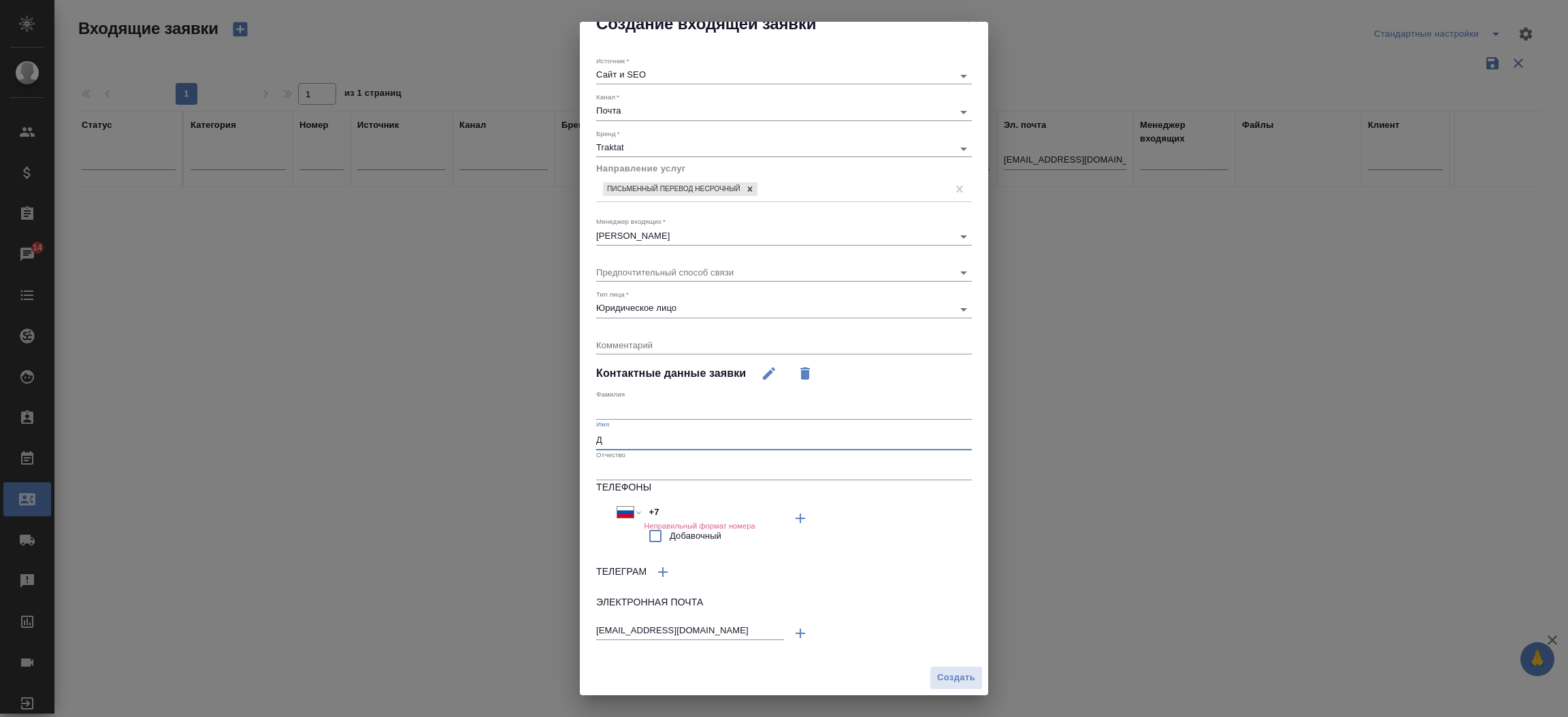
scroll to position [18, 0]
type input "Дарья"
click at [632, 403] on input "text" at bounding box center [784, 412] width 375 height 19
type input "Ульянова"
click at [937, 684] on span "Создать" at bounding box center [956, 679] width 38 height 15
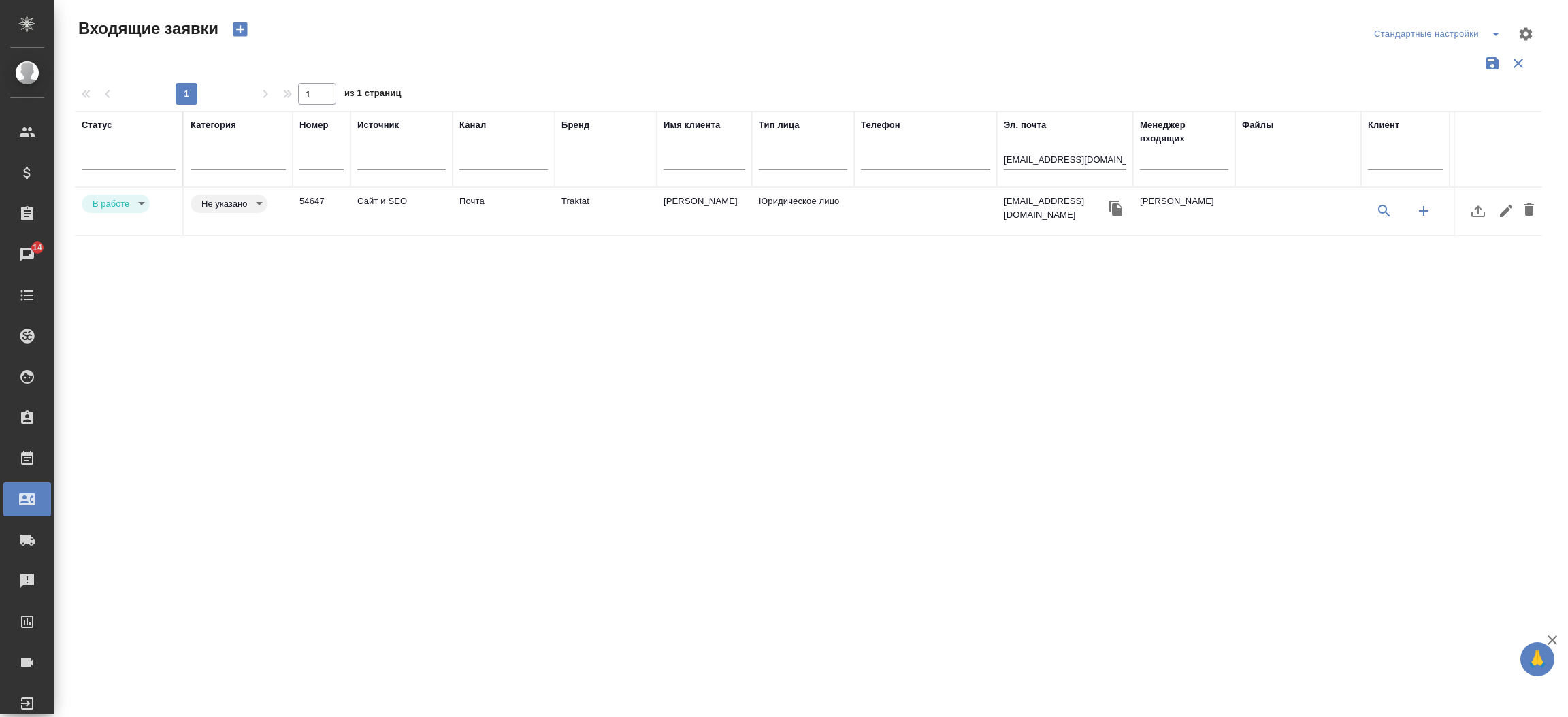
click at [566, 190] on td "Traktat" at bounding box center [605, 212] width 102 height 48
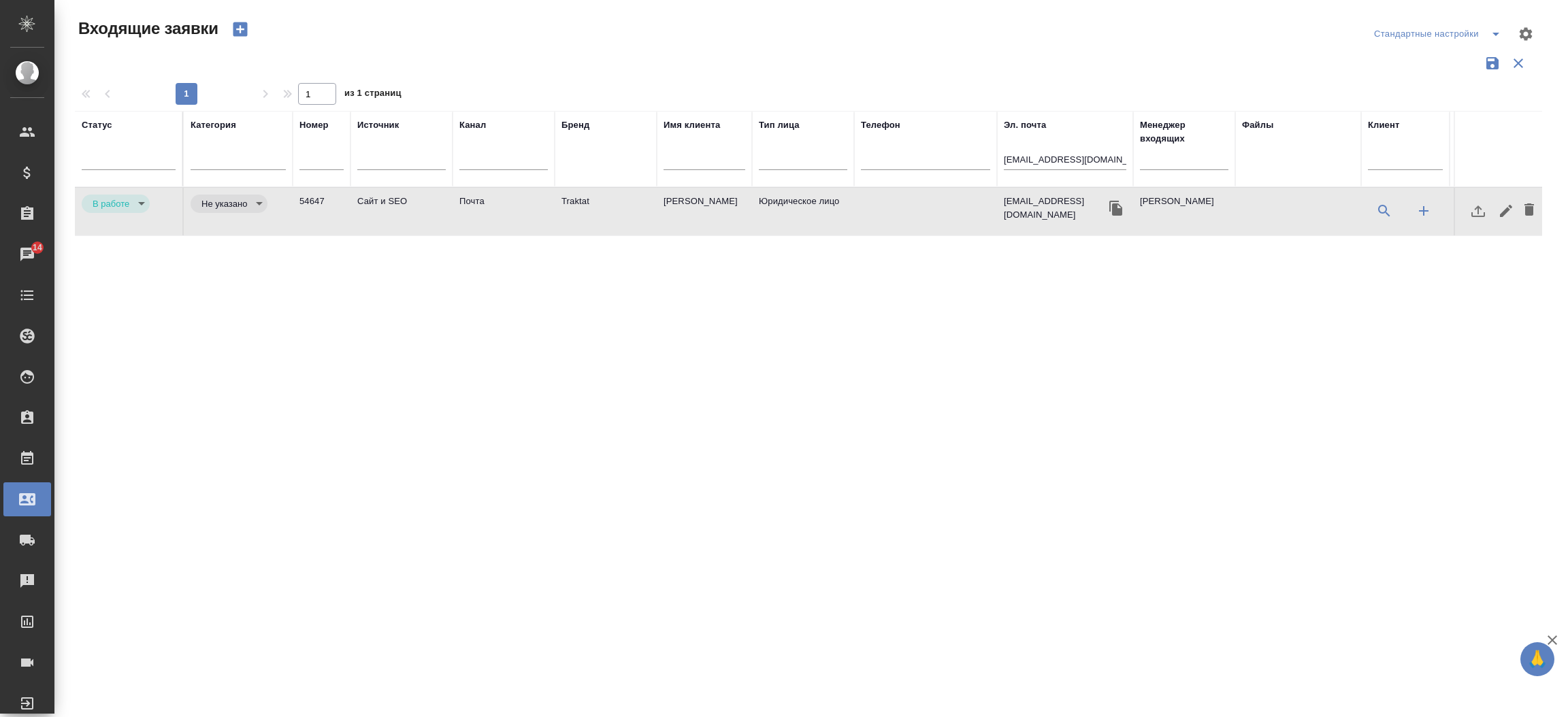
click at [566, 190] on td "Traktat" at bounding box center [605, 212] width 102 height 48
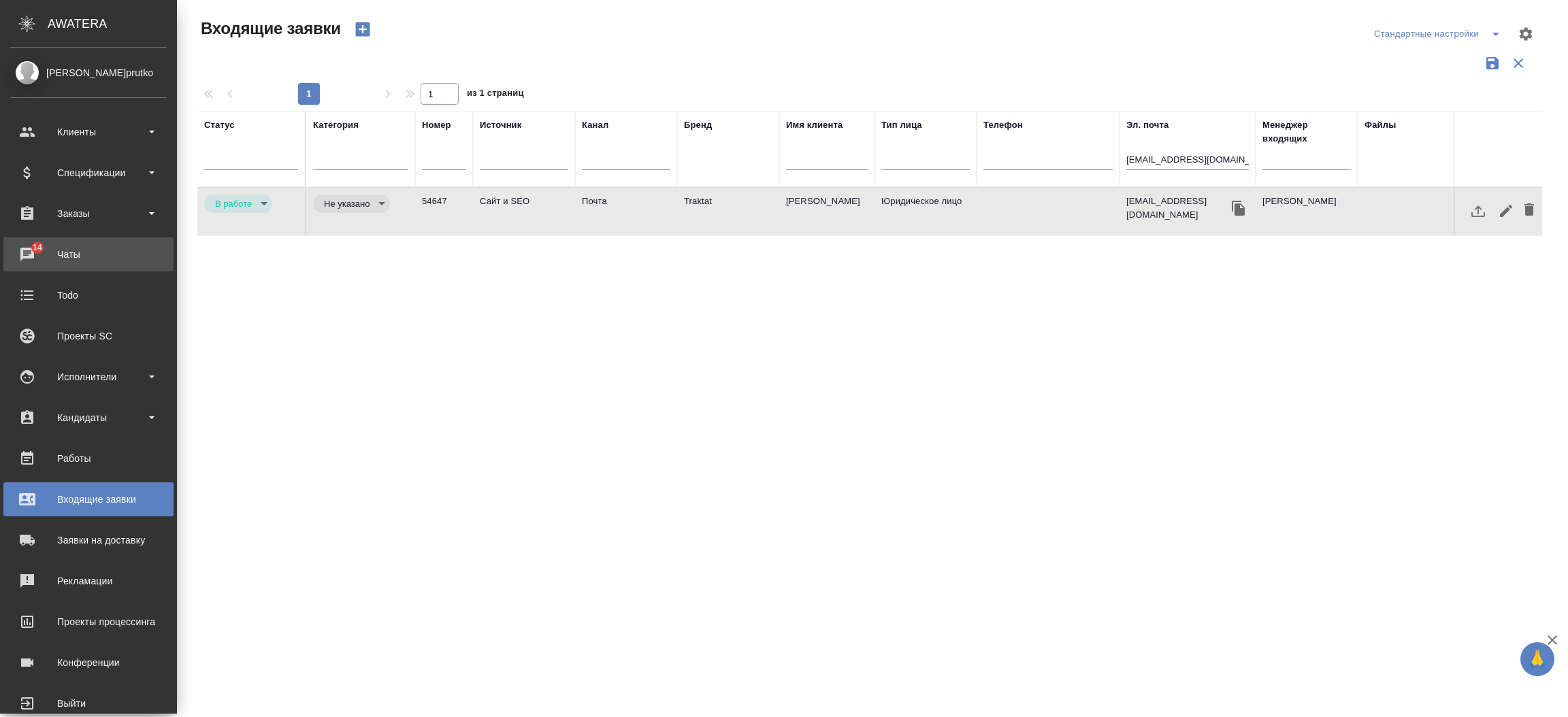
click at [26, 258] on div "Чаты" at bounding box center [88, 254] width 156 height 20
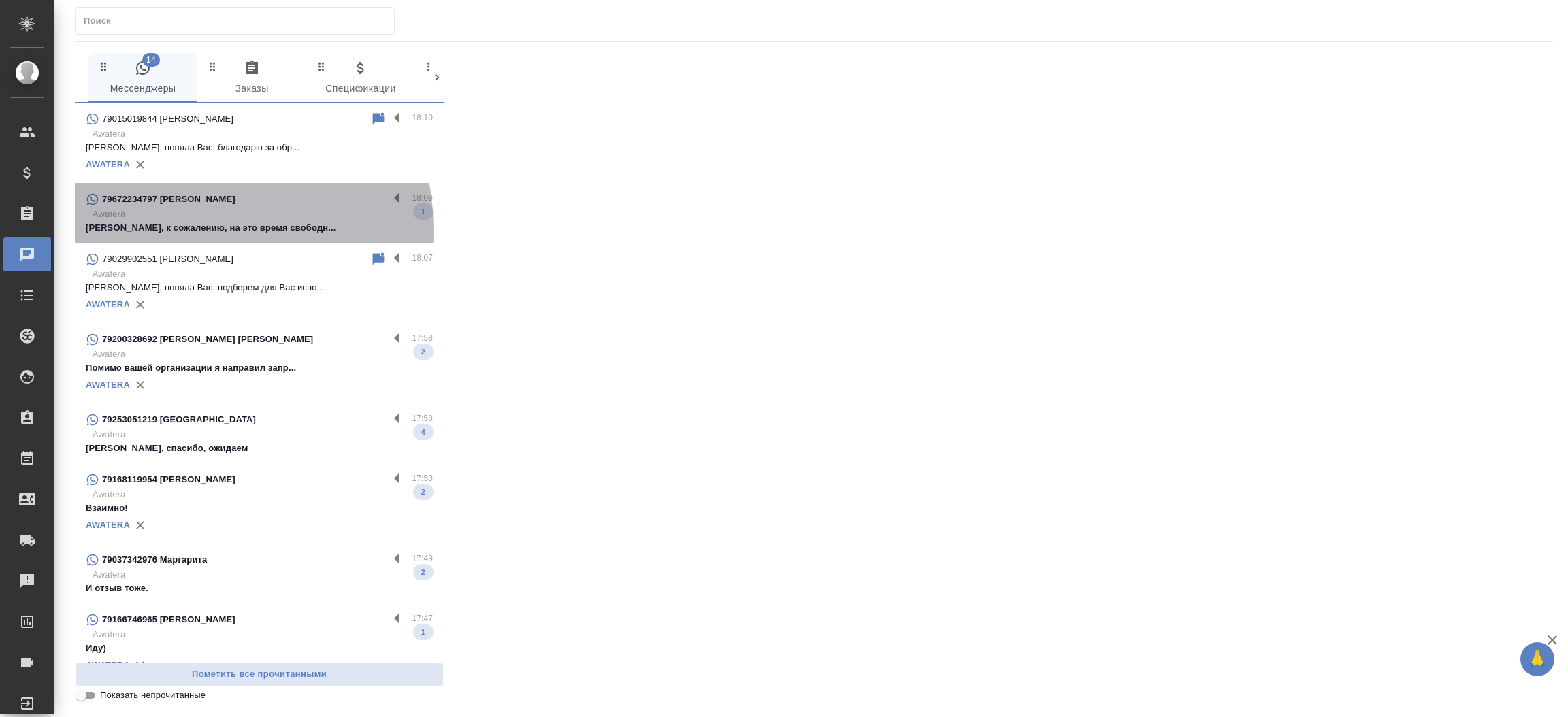
click at [169, 231] on p "Умида, к сожалению, на это время свободн..." at bounding box center [260, 228] width 347 height 13
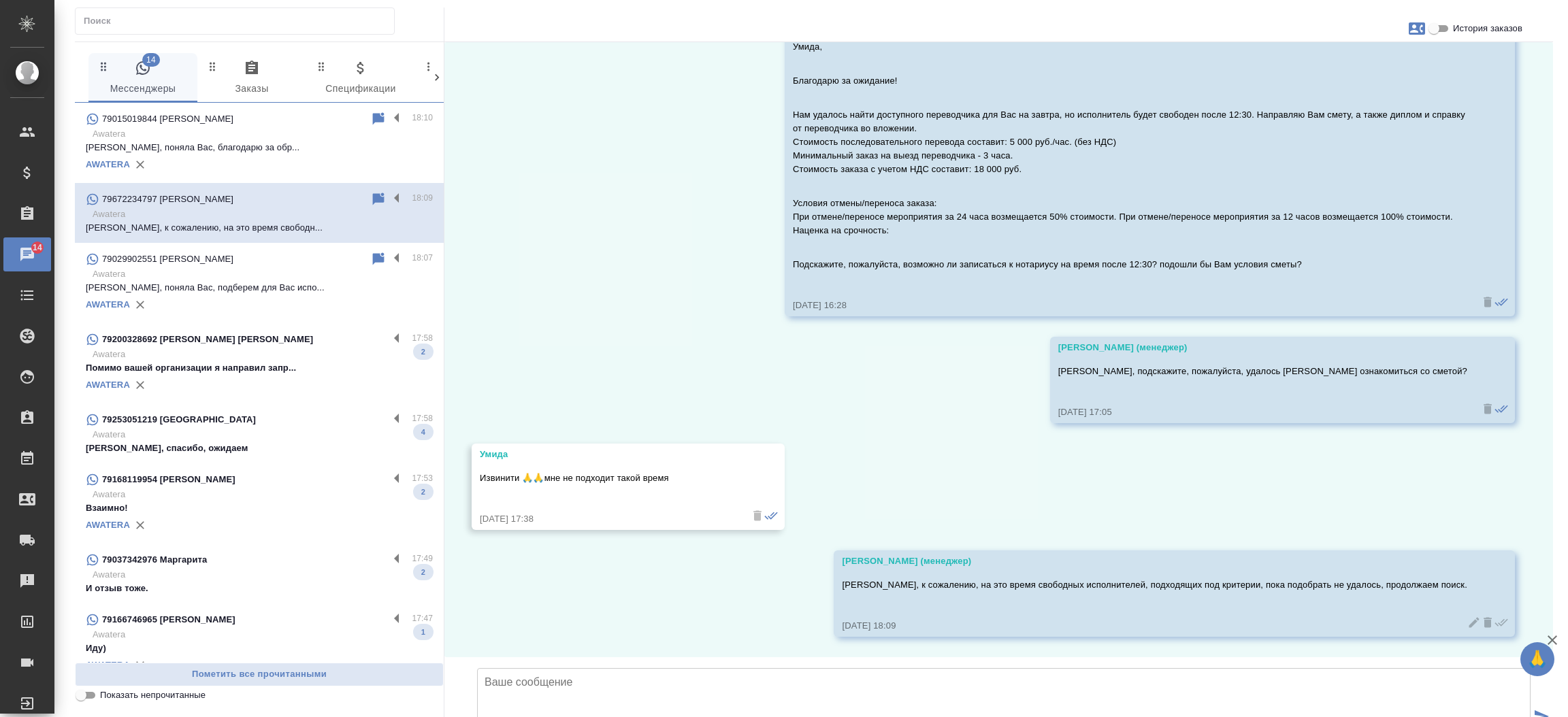
scroll to position [1405, 0]
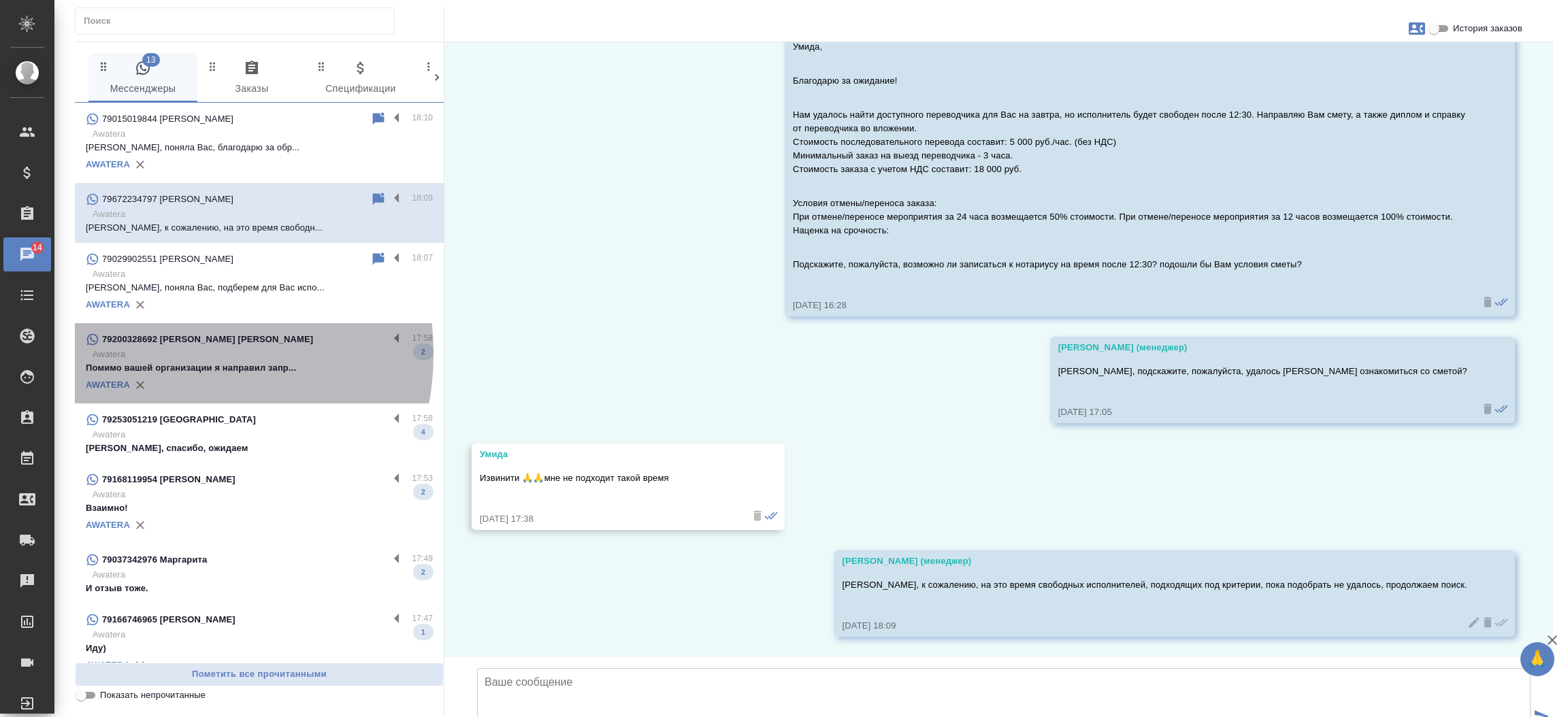
click at [154, 354] on p "Awatera" at bounding box center [262, 354] width 340 height 13
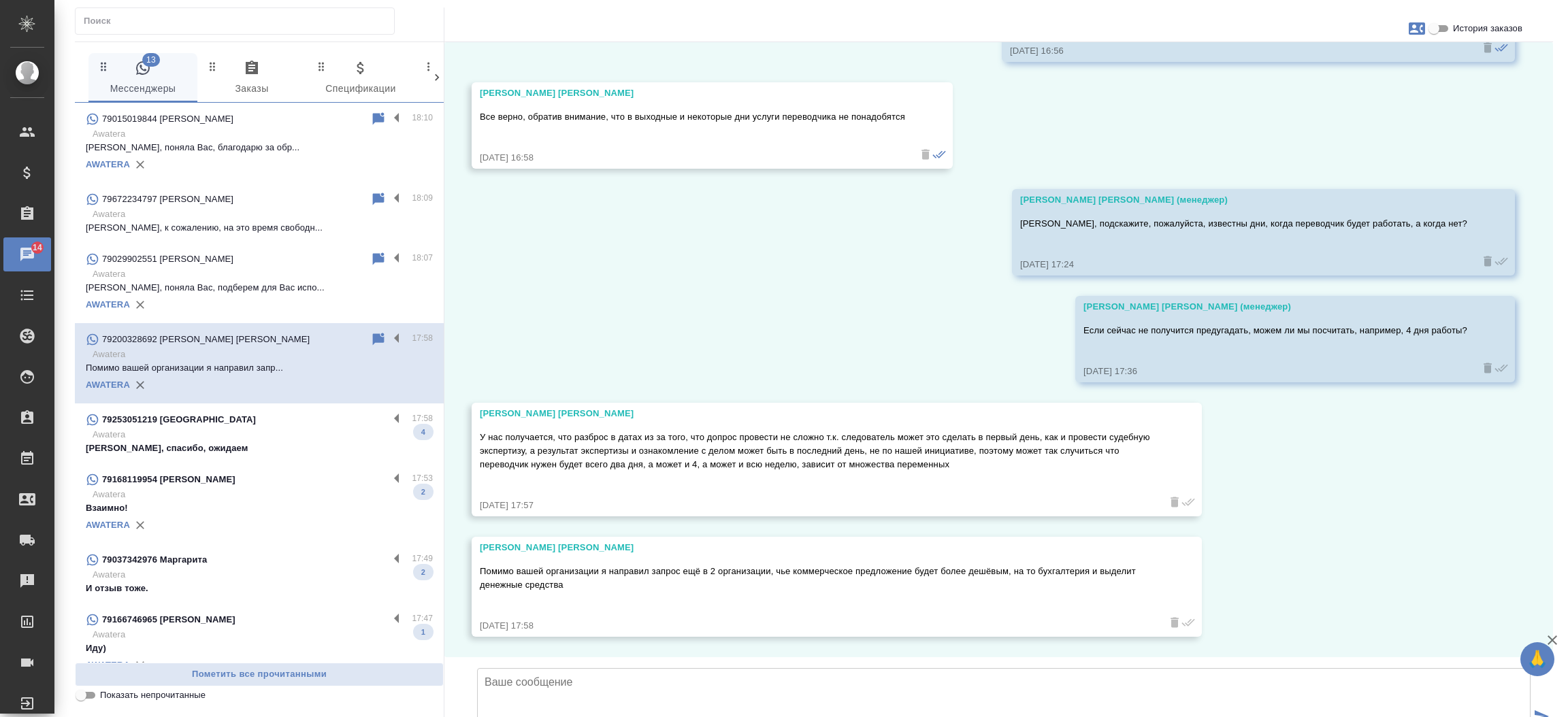
scroll to position [1136, 0]
click at [1436, 23] on input "История заказов" at bounding box center [1434, 28] width 49 height 16
checkbox input "true"
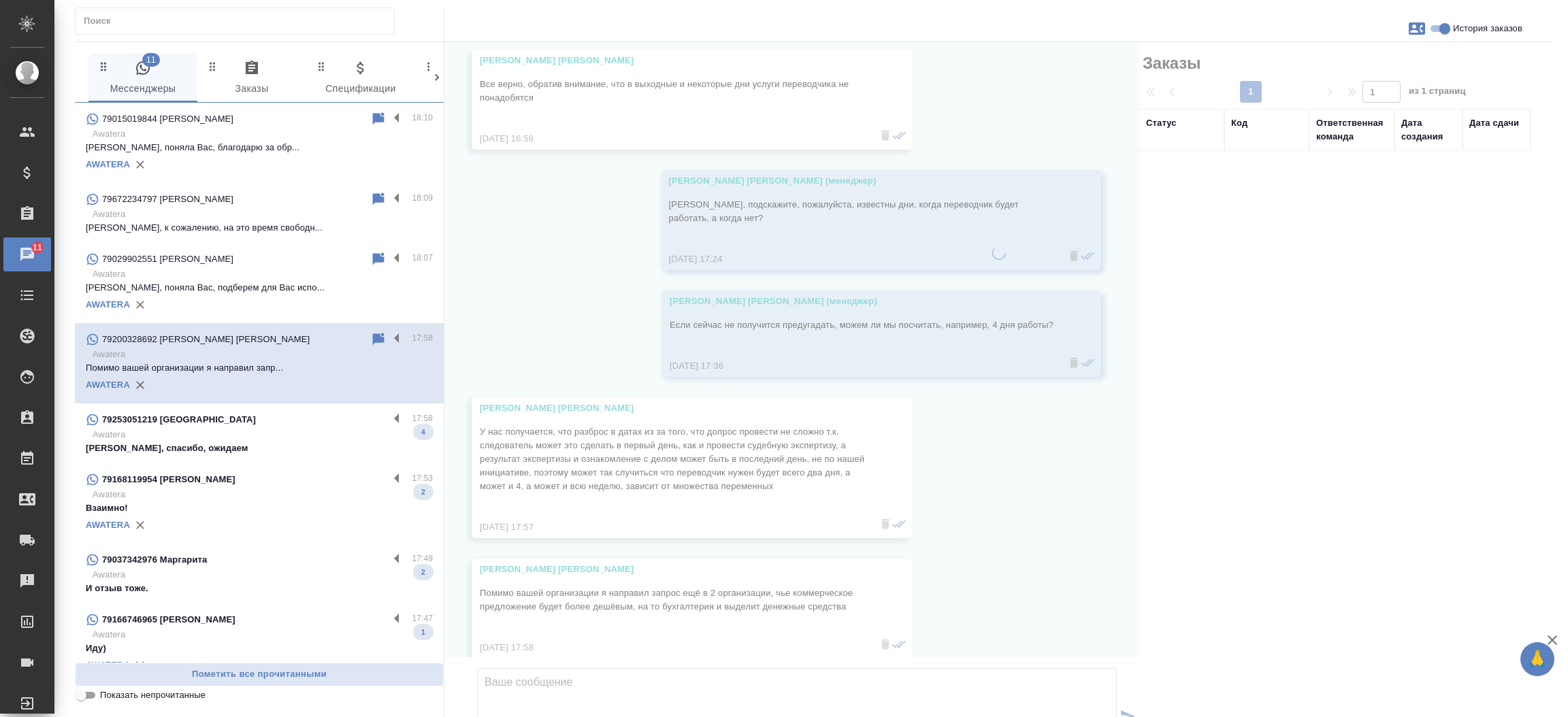
scroll to position [1191, 0]
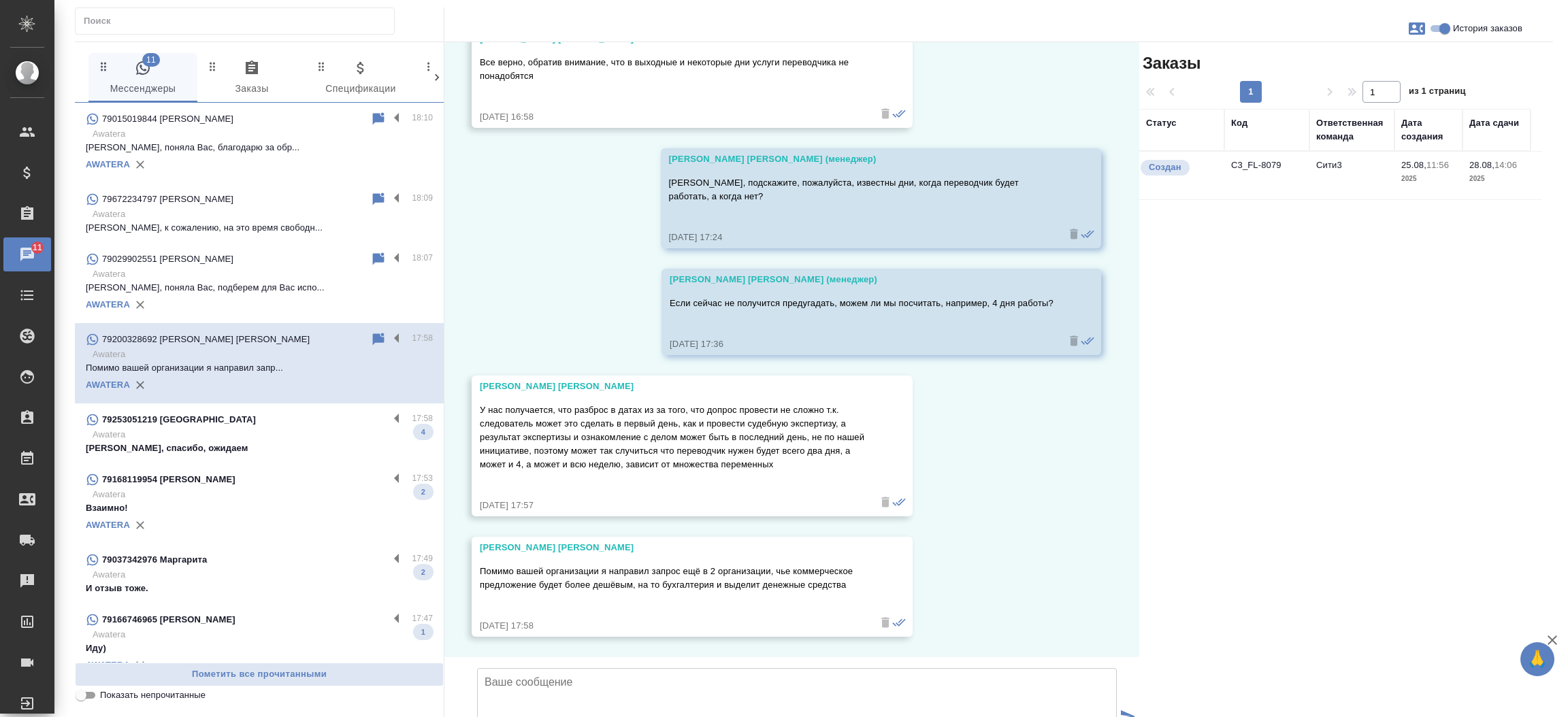
click at [1259, 169] on td "C3_FL-8079" at bounding box center [1266, 175] width 85 height 48
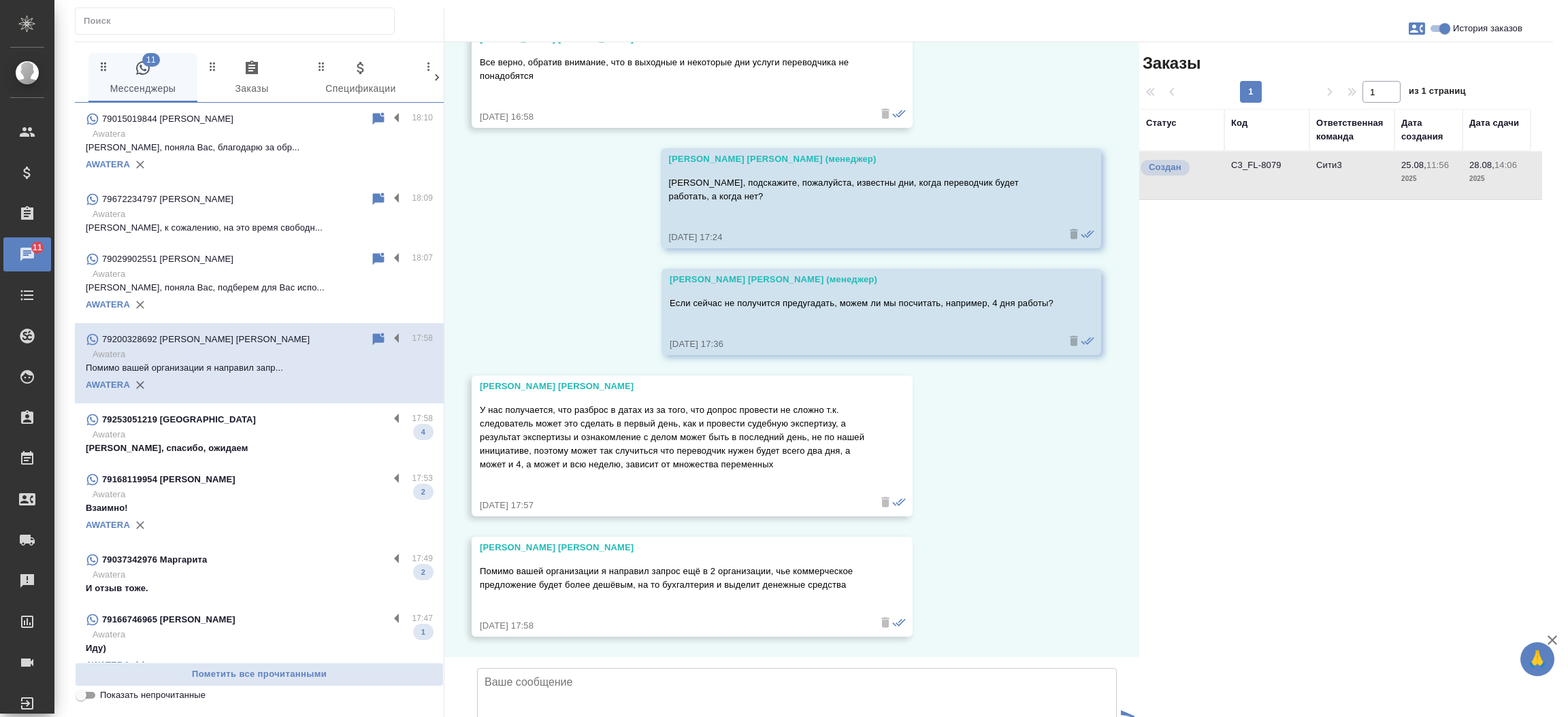
click at [1259, 169] on td "C3_FL-8079" at bounding box center [1266, 175] width 85 height 48
click at [267, 422] on div "79253051219 Валерия" at bounding box center [238, 419] width 303 height 16
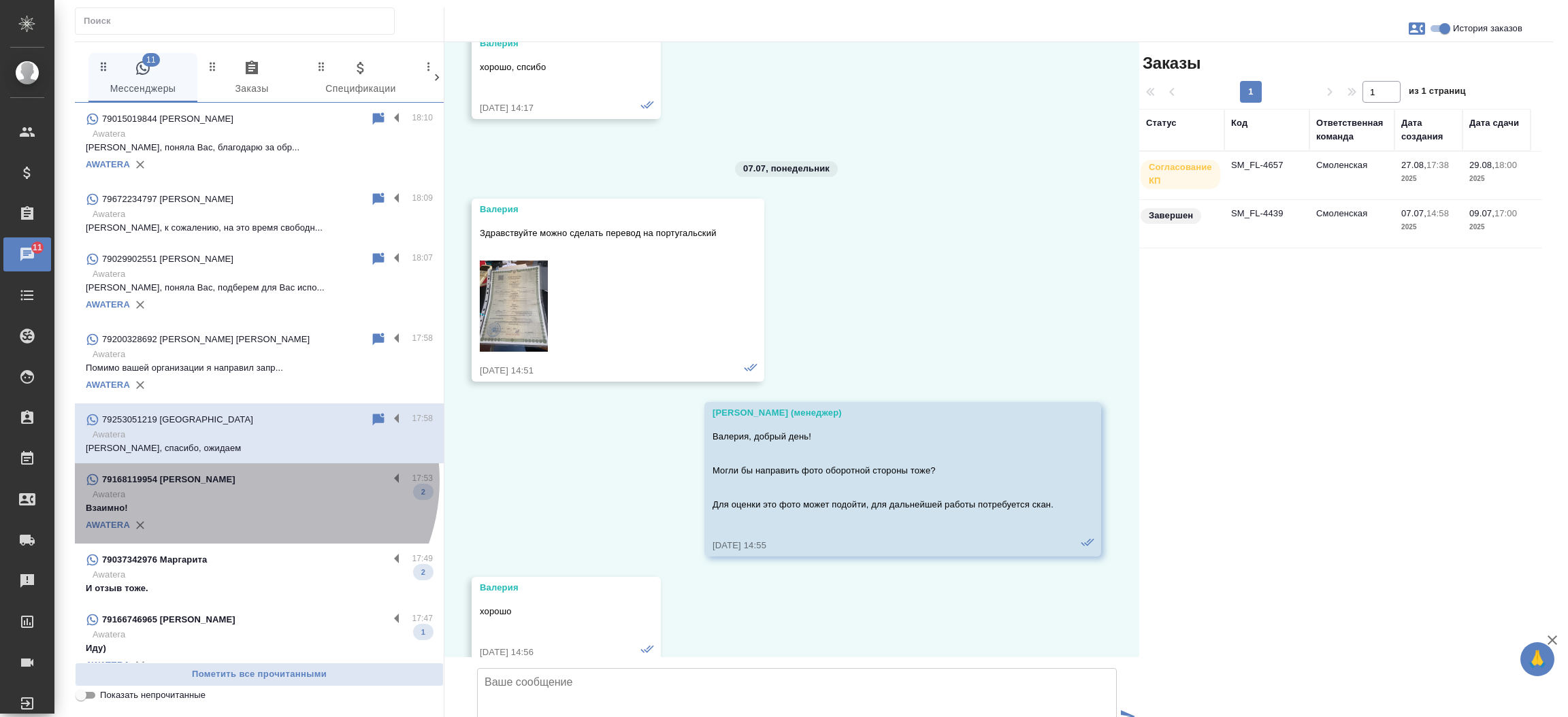
click at [250, 481] on div "79168119954 Валентина" at bounding box center [238, 479] width 303 height 16
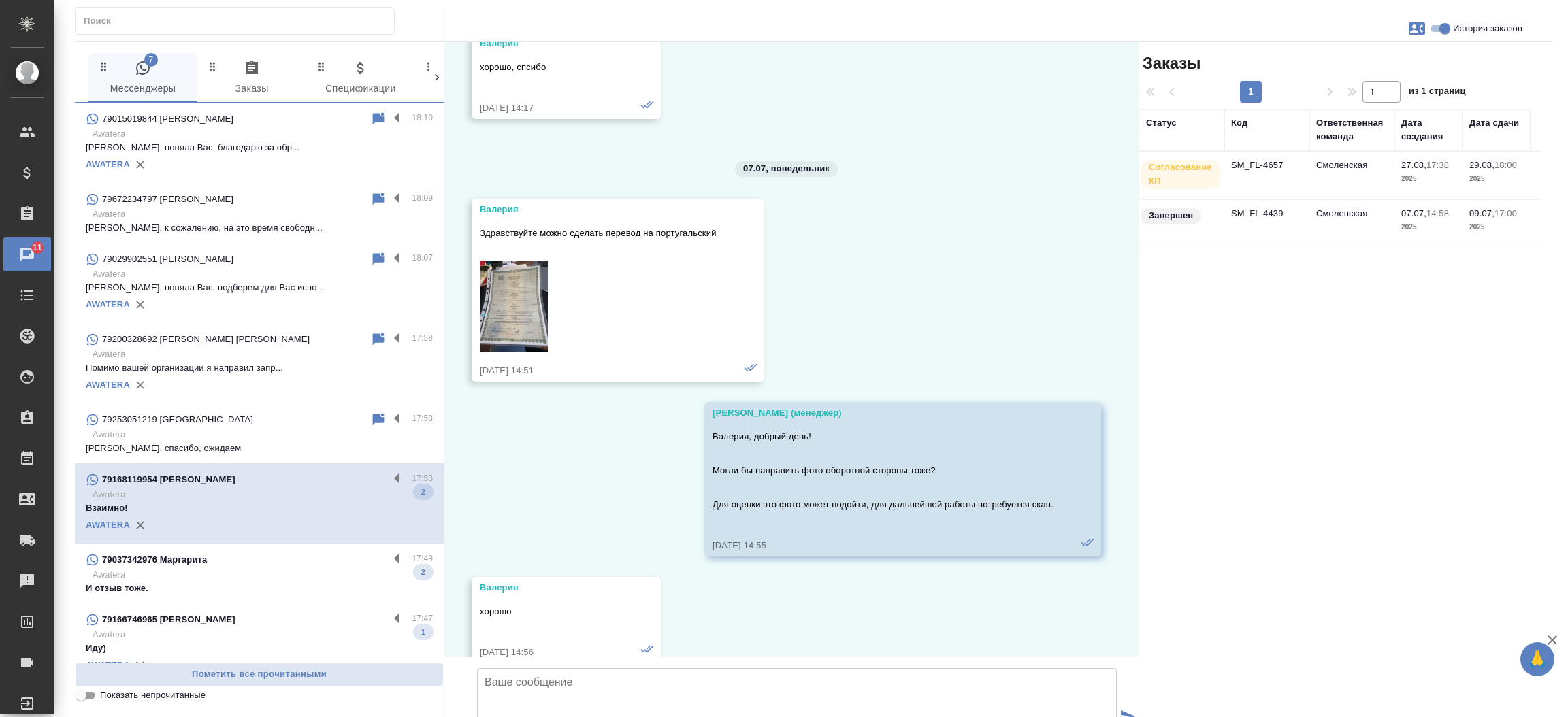
scroll to position [4868, 0]
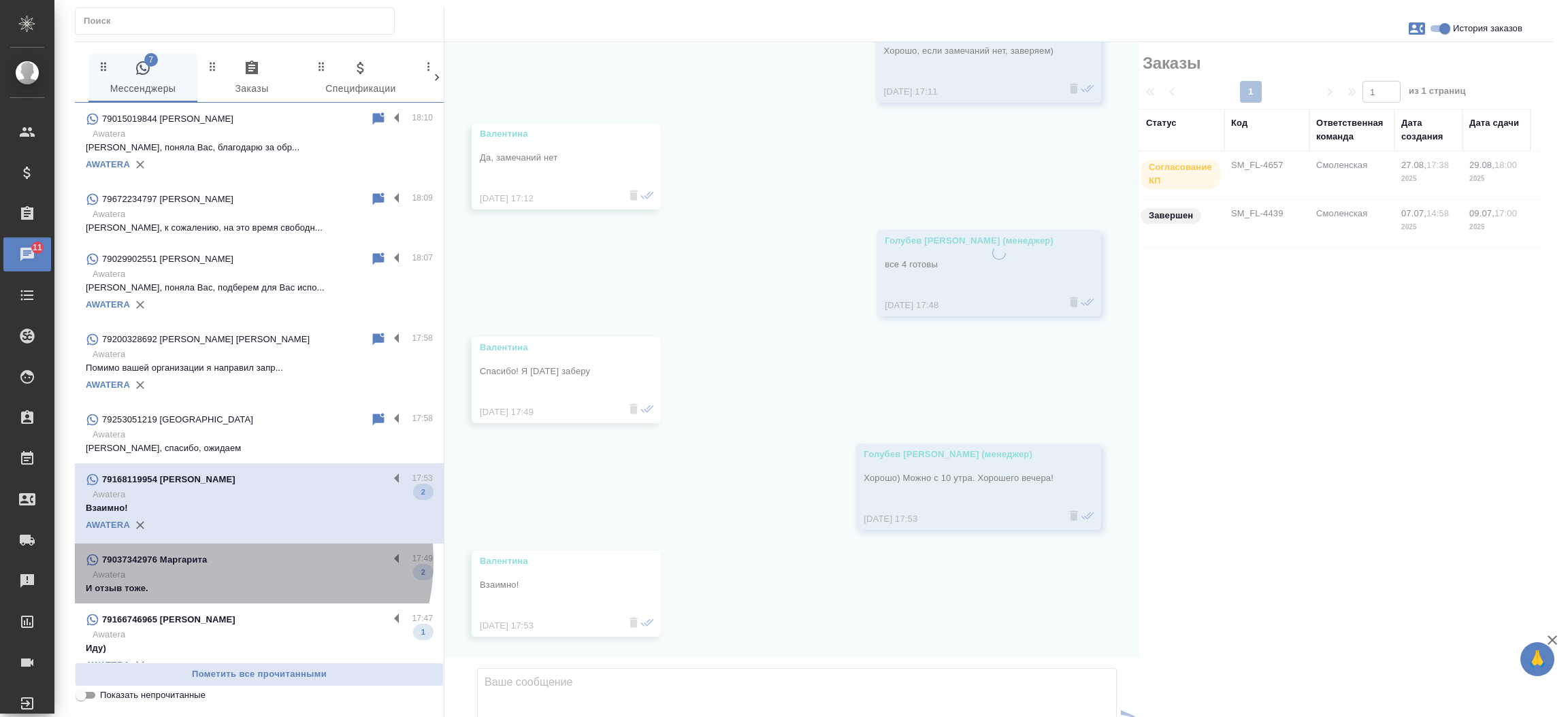
click at [234, 561] on div "79037342976 Маргарита" at bounding box center [238, 559] width 303 height 16
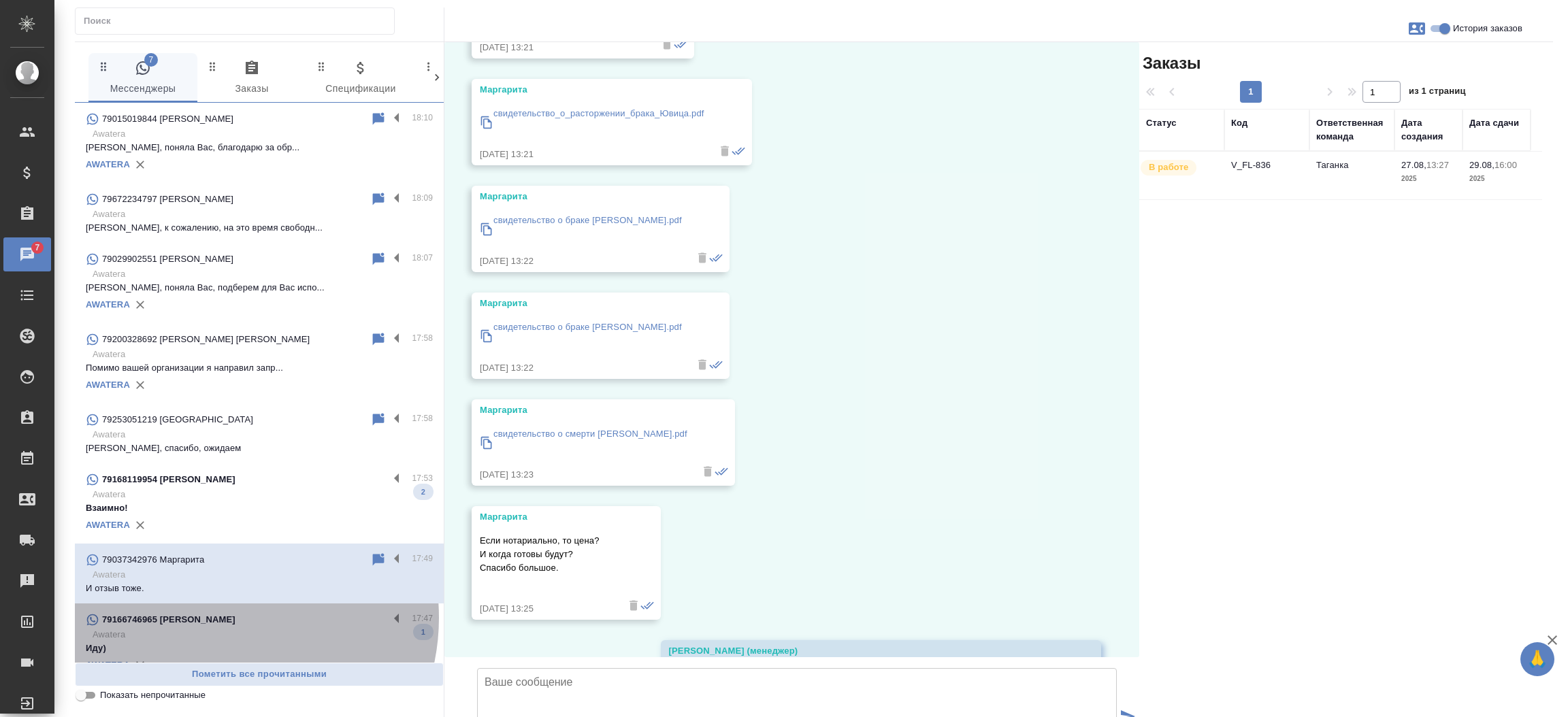
click at [218, 617] on p "79166746965 Бурцева Наталья" at bounding box center [169, 619] width 133 height 13
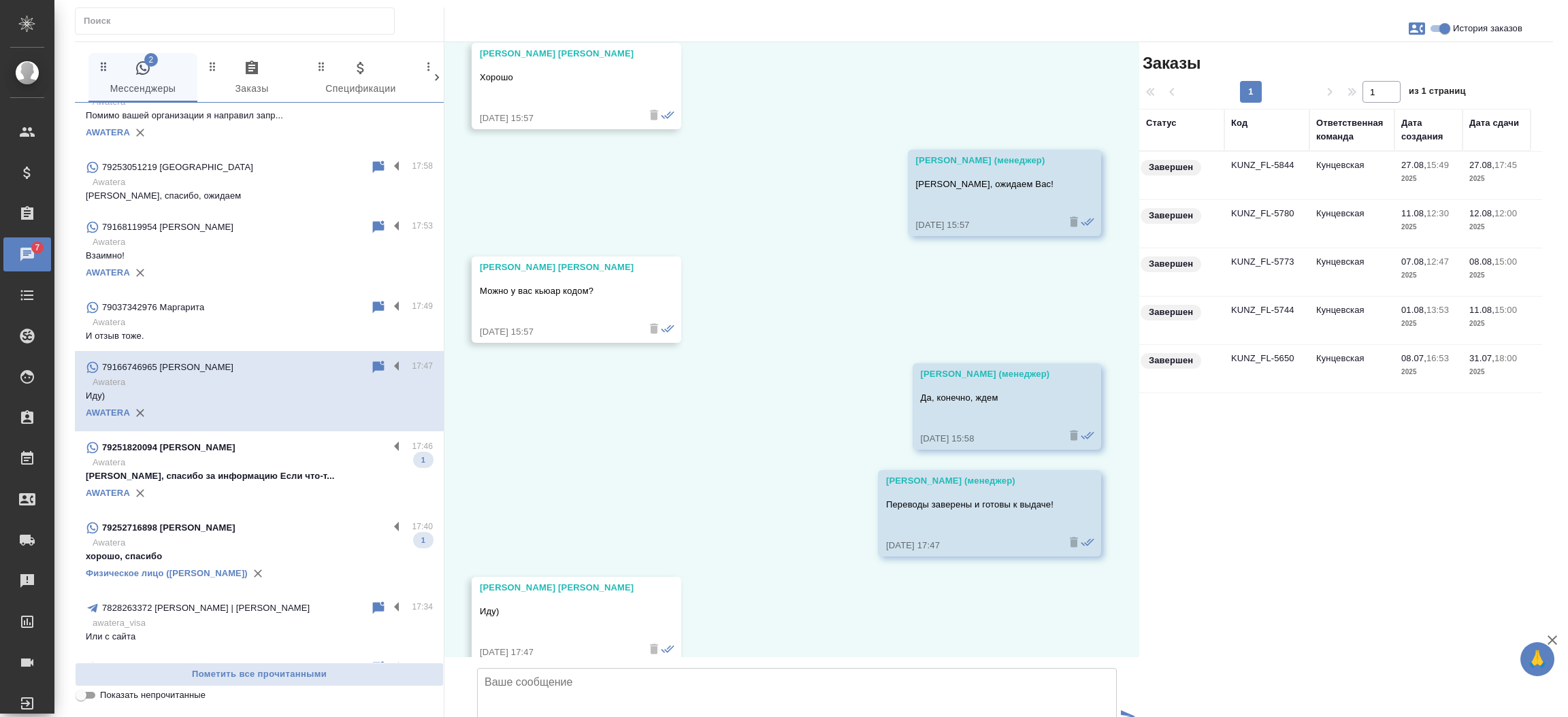
scroll to position [349, 0]
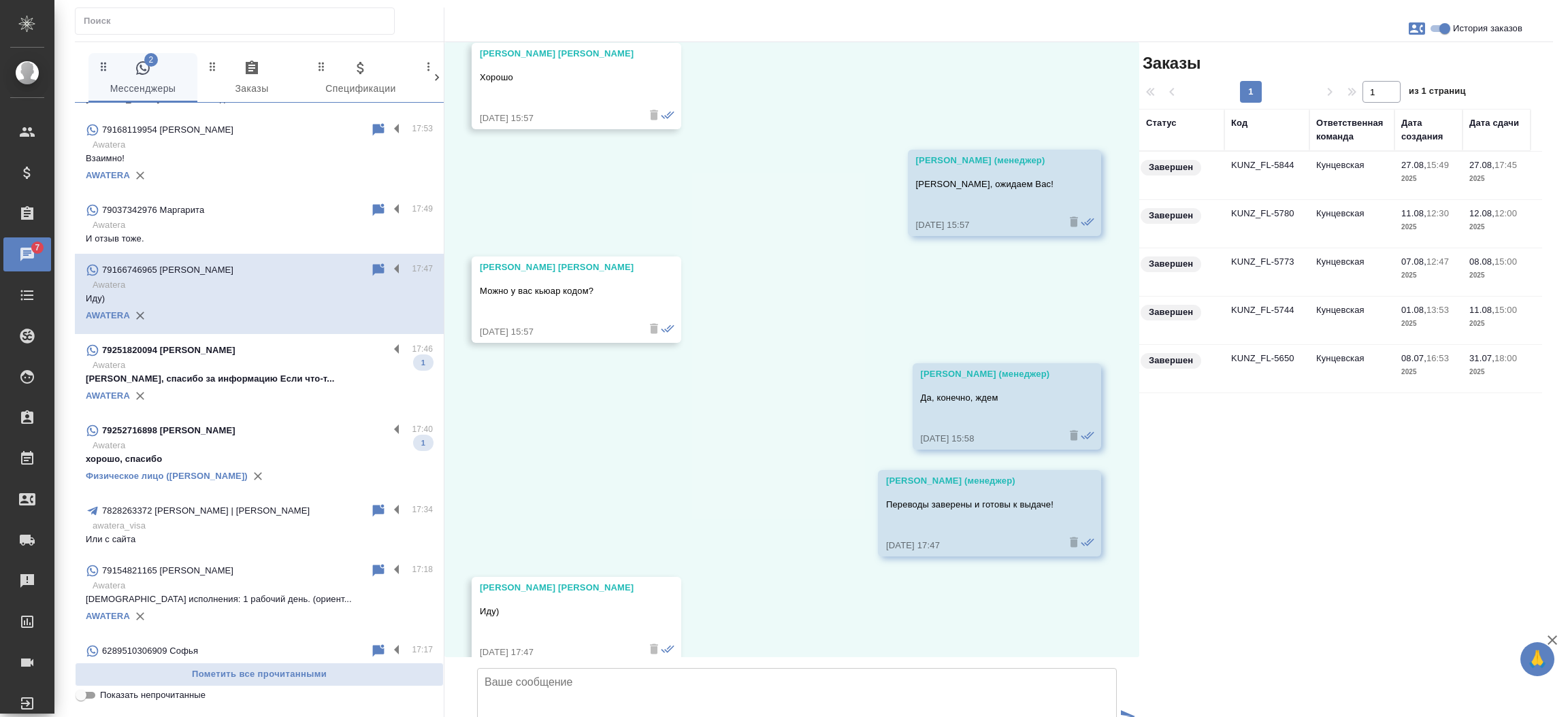
click at [207, 355] on p "79251820094 Карелина Таисия Алексеевна" at bounding box center [169, 350] width 133 height 13
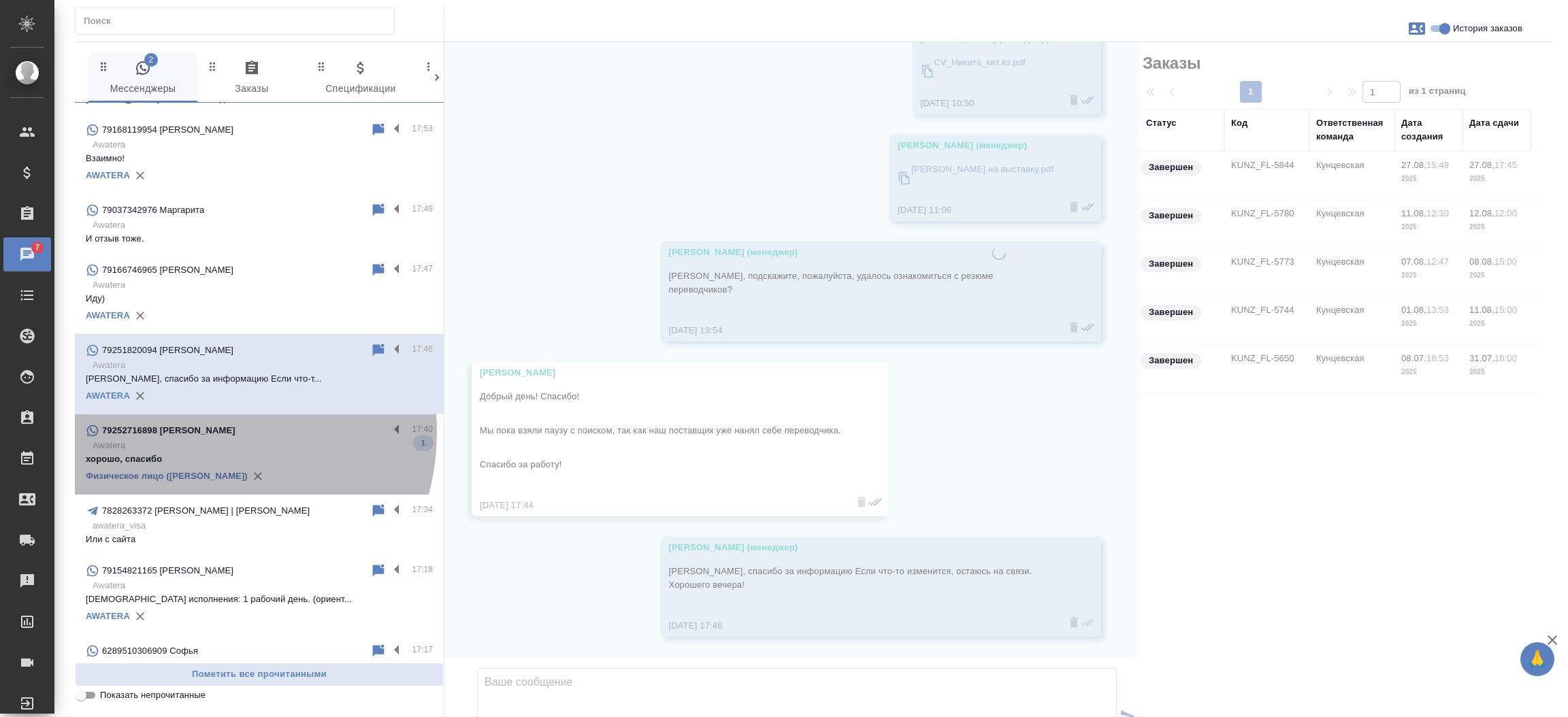
click at [194, 432] on div "79252716898 Дарья" at bounding box center [238, 430] width 303 height 16
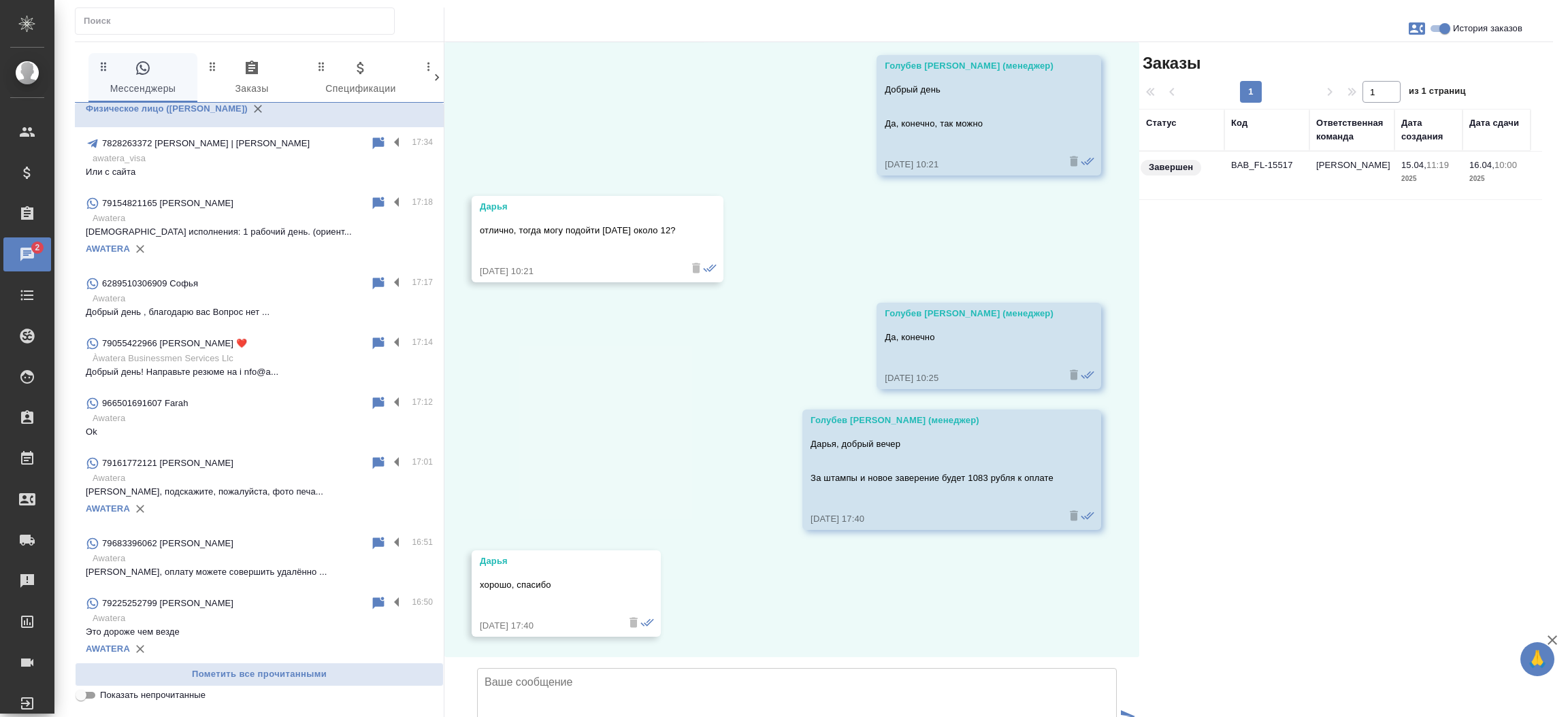
scroll to position [746, 0]
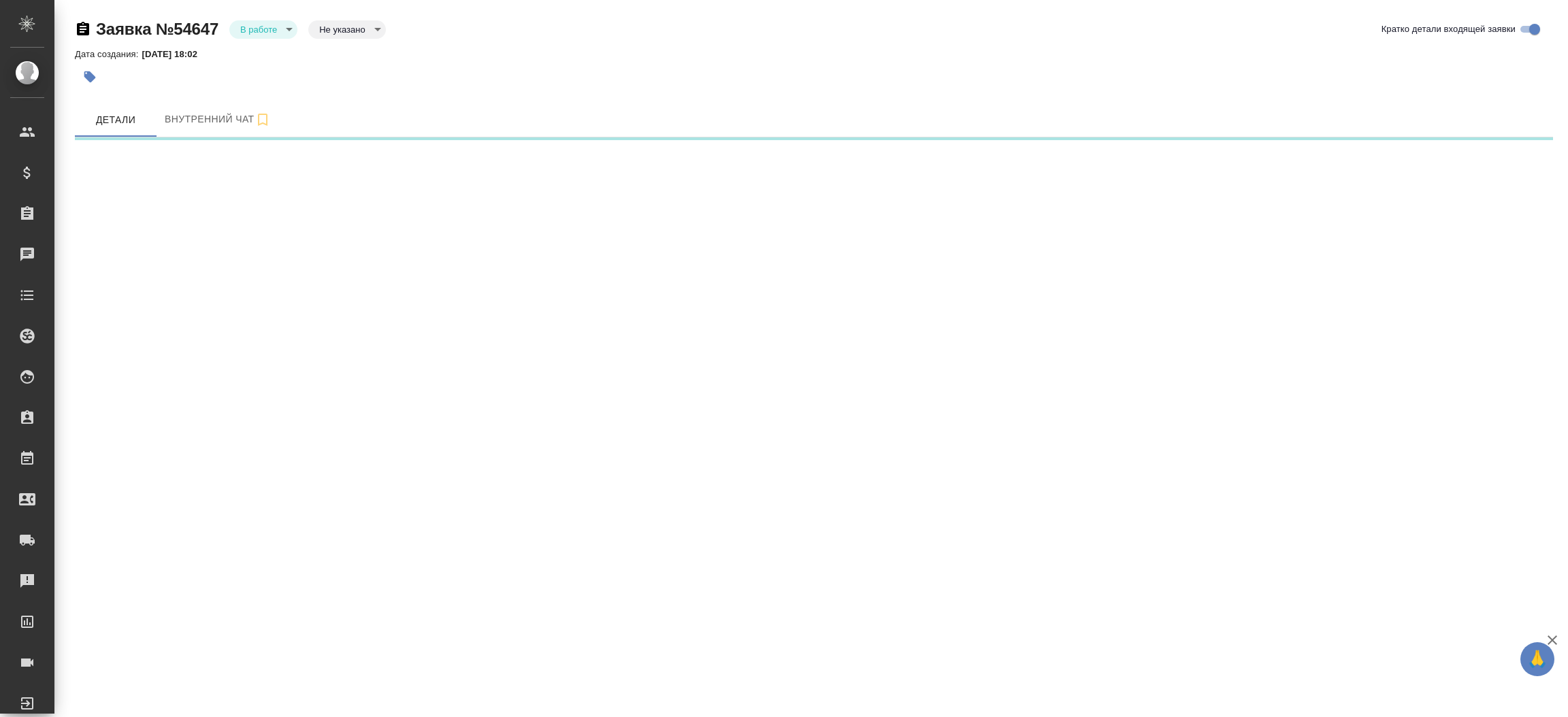
select select "RU"
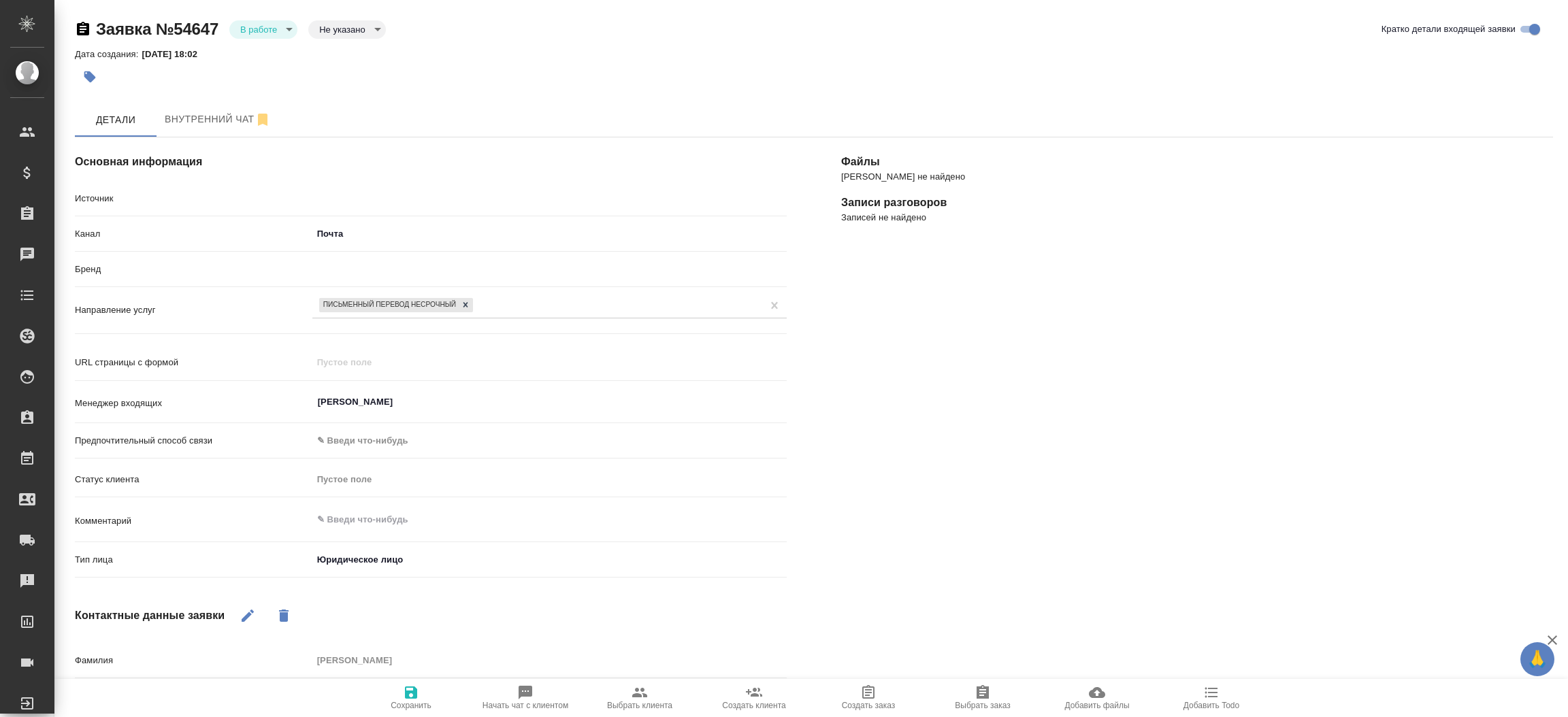
type textarea "x"
click at [843, 406] on div "[PERSON_NAME] не найдено Записи разговоров Записей не найдено" at bounding box center [1197, 531] width 766 height 842
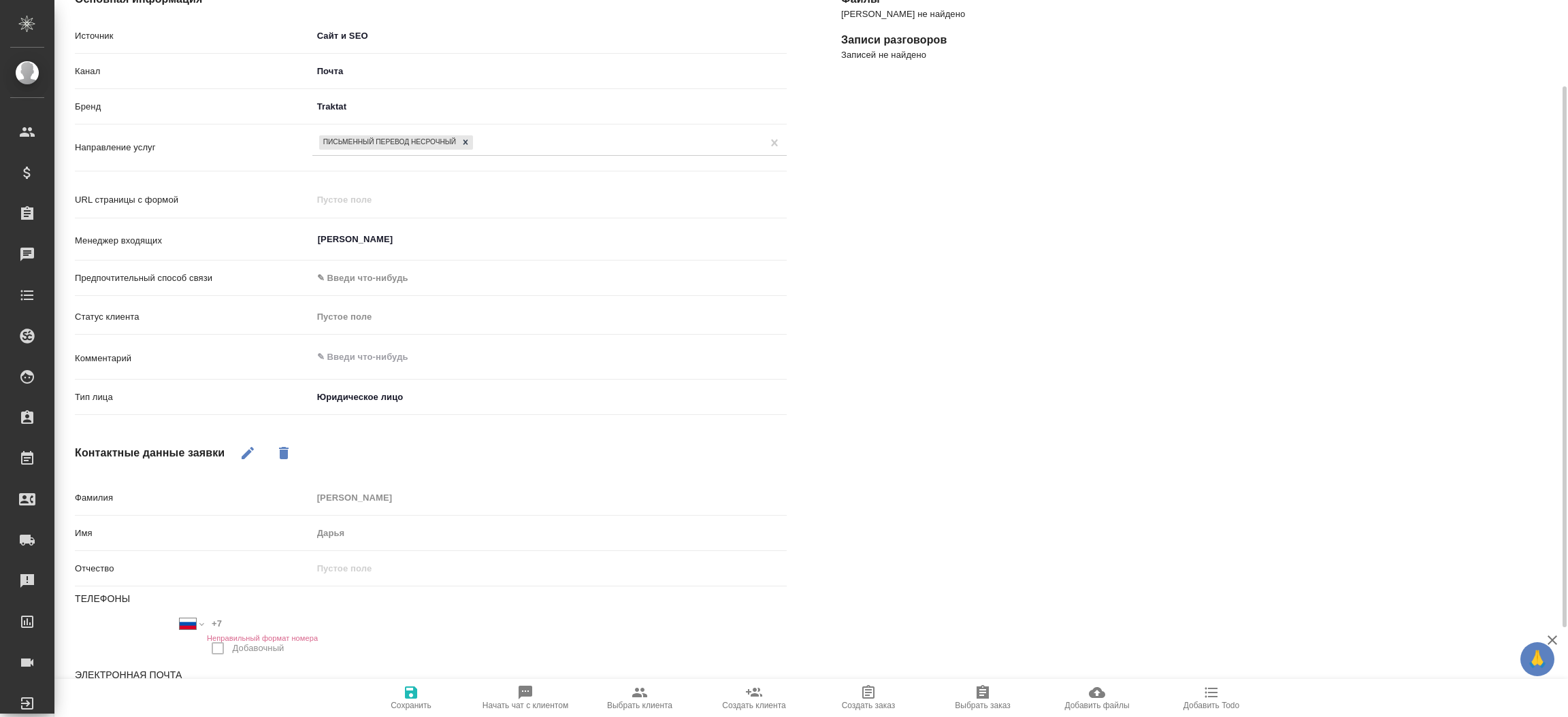
scroll to position [234, 0]
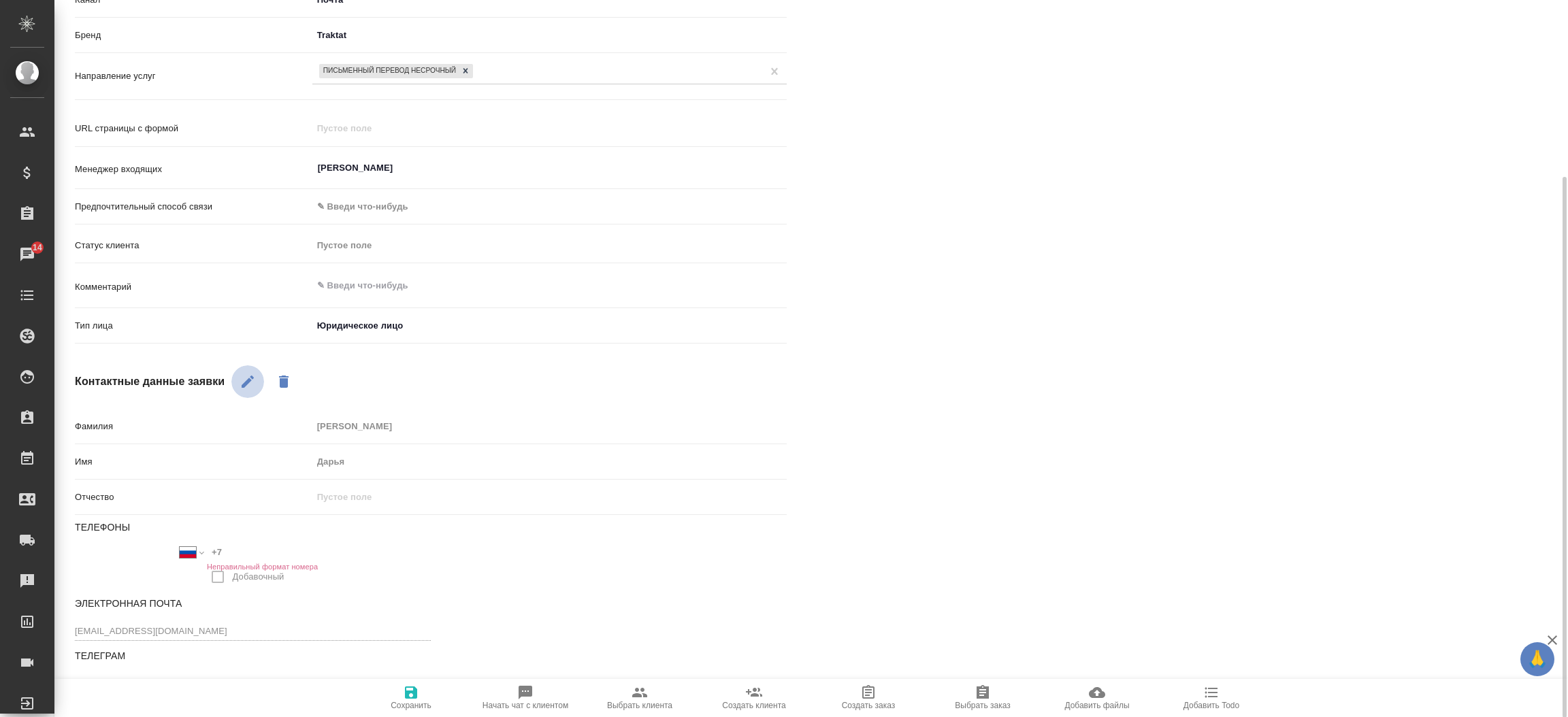
click at [255, 384] on icon "button" at bounding box center [247, 381] width 16 height 16
click at [229, 549] on input "+7" at bounding box center [266, 552] width 119 height 20
paste input "812 318 77 12"
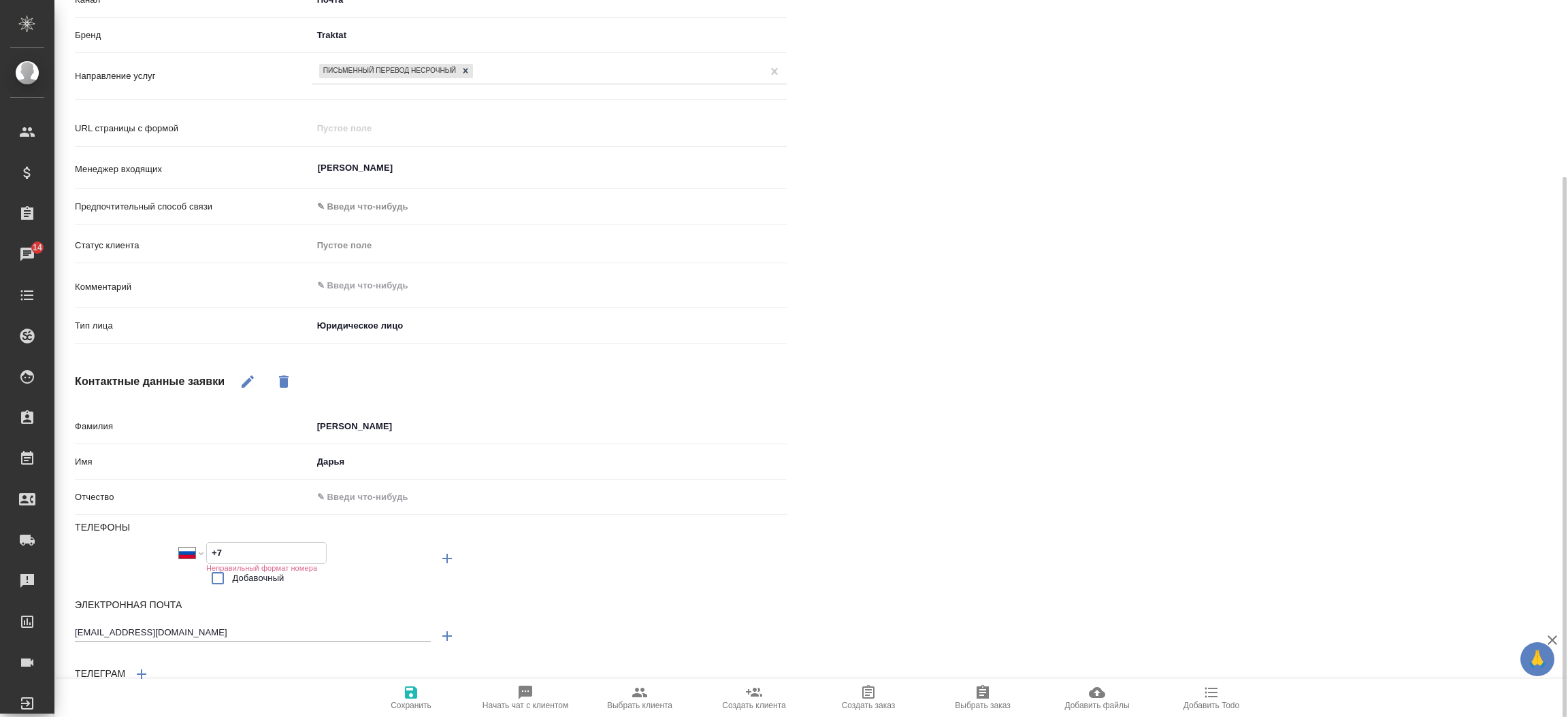
type input "[PHONE_NUMBER]"
type textarea "x"
type input "[PHONE_NUMBER]"
click at [217, 575] on input "Добавочный" at bounding box center [217, 577] width 29 height 29
checkbox input "true"
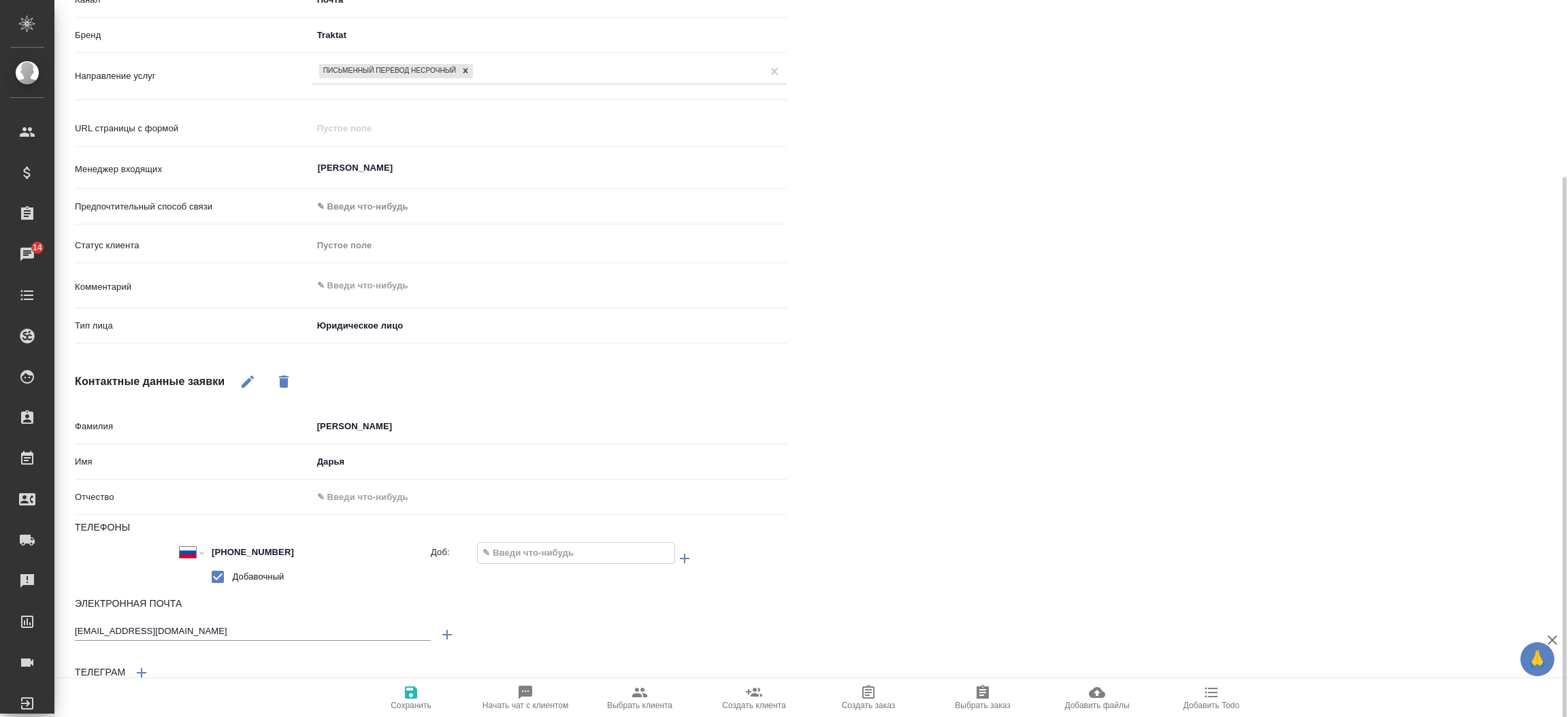
click at [522, 550] on input "text" at bounding box center [576, 552] width 196 height 20
type input "7"
type textarea "x"
type input "70"
type textarea "x"
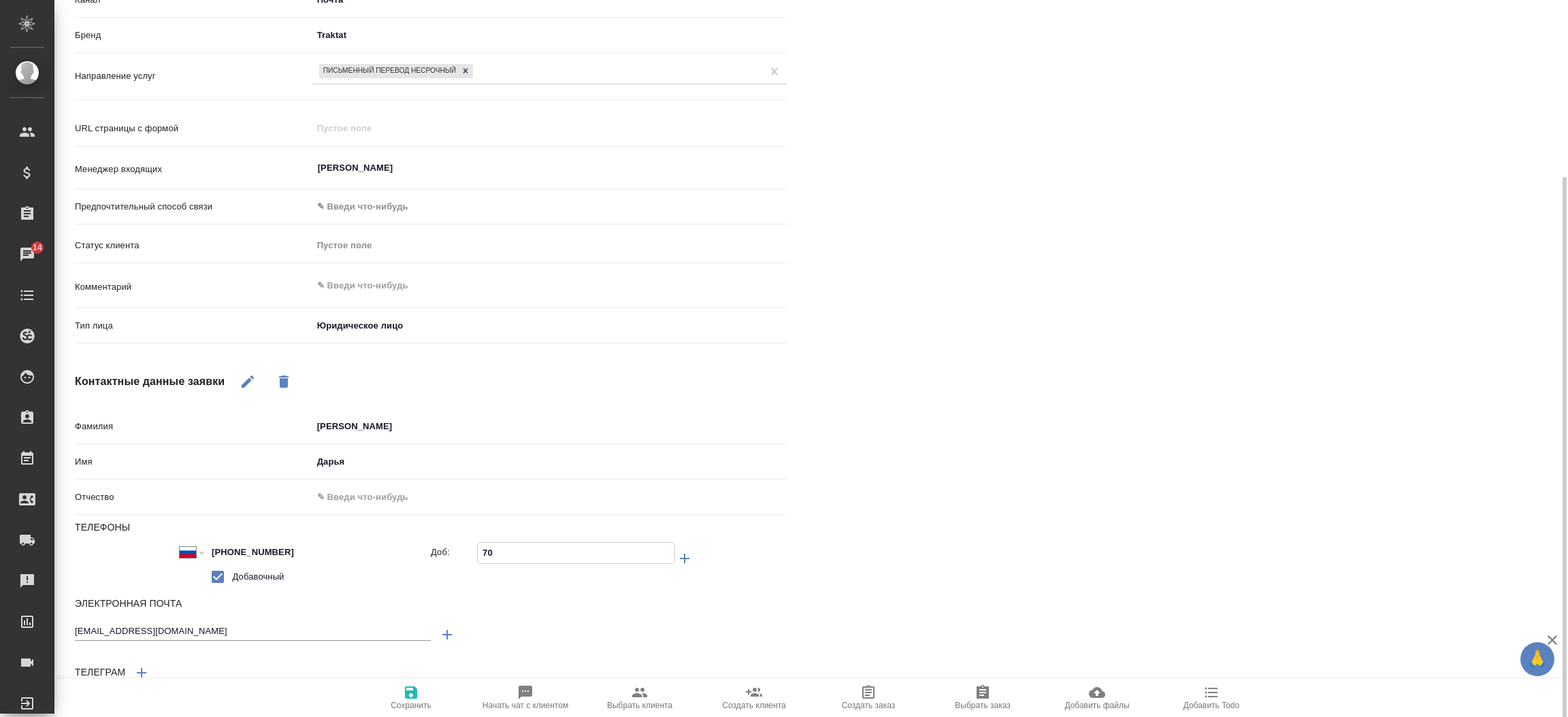
type input "709"
type textarea "x"
type input "709"
click at [429, 691] on span "Сохранить" at bounding box center [411, 697] width 98 height 26
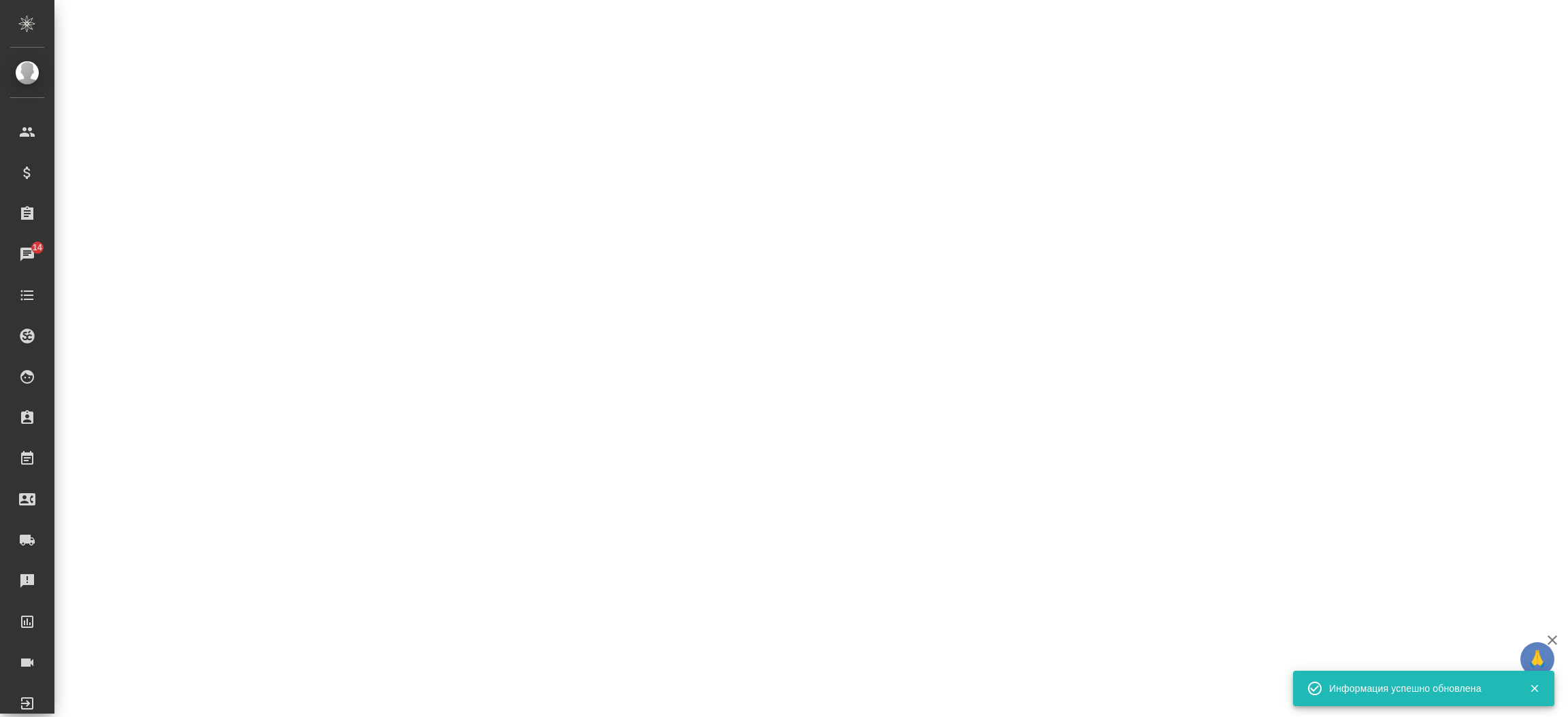
select select "RU"
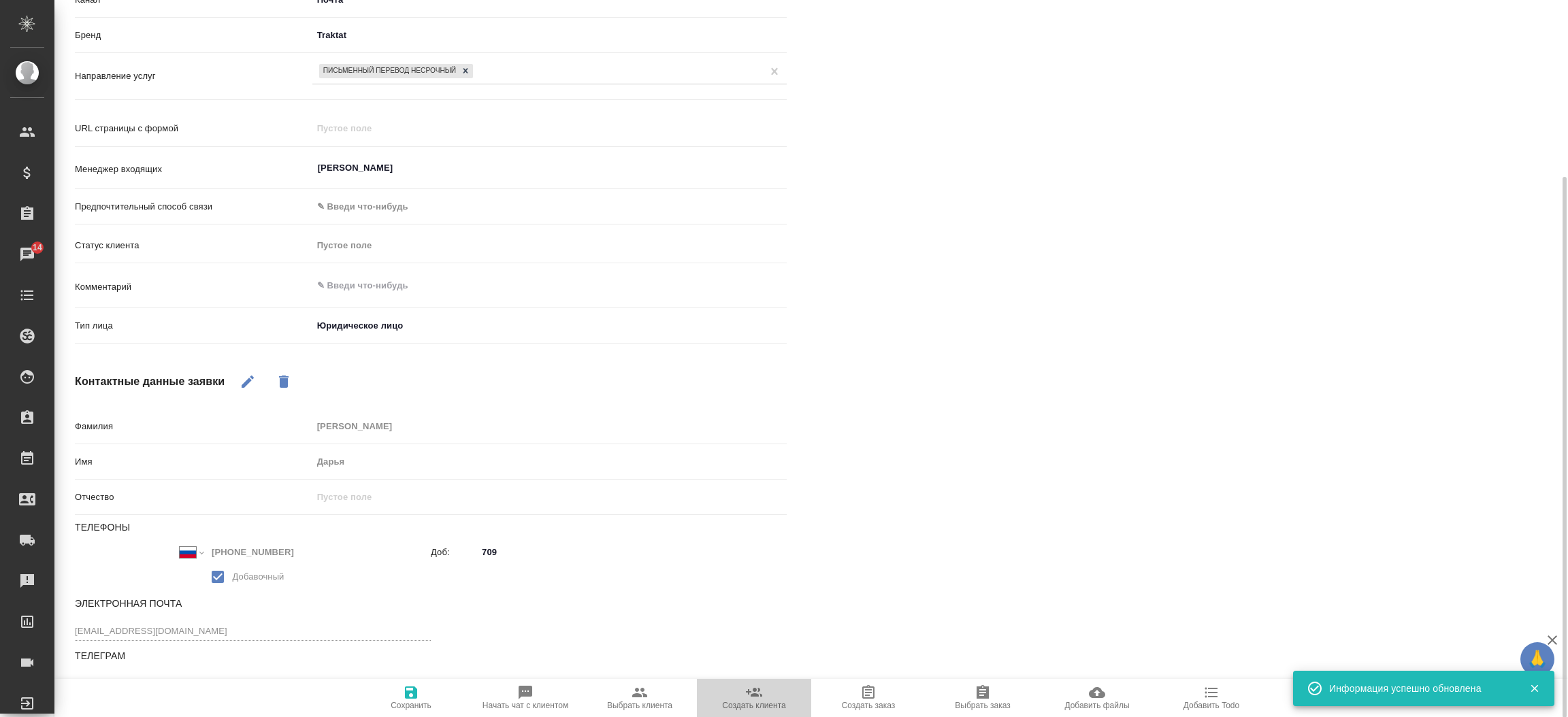
click at [728, 693] on span "Создать клиента" at bounding box center [754, 697] width 98 height 26
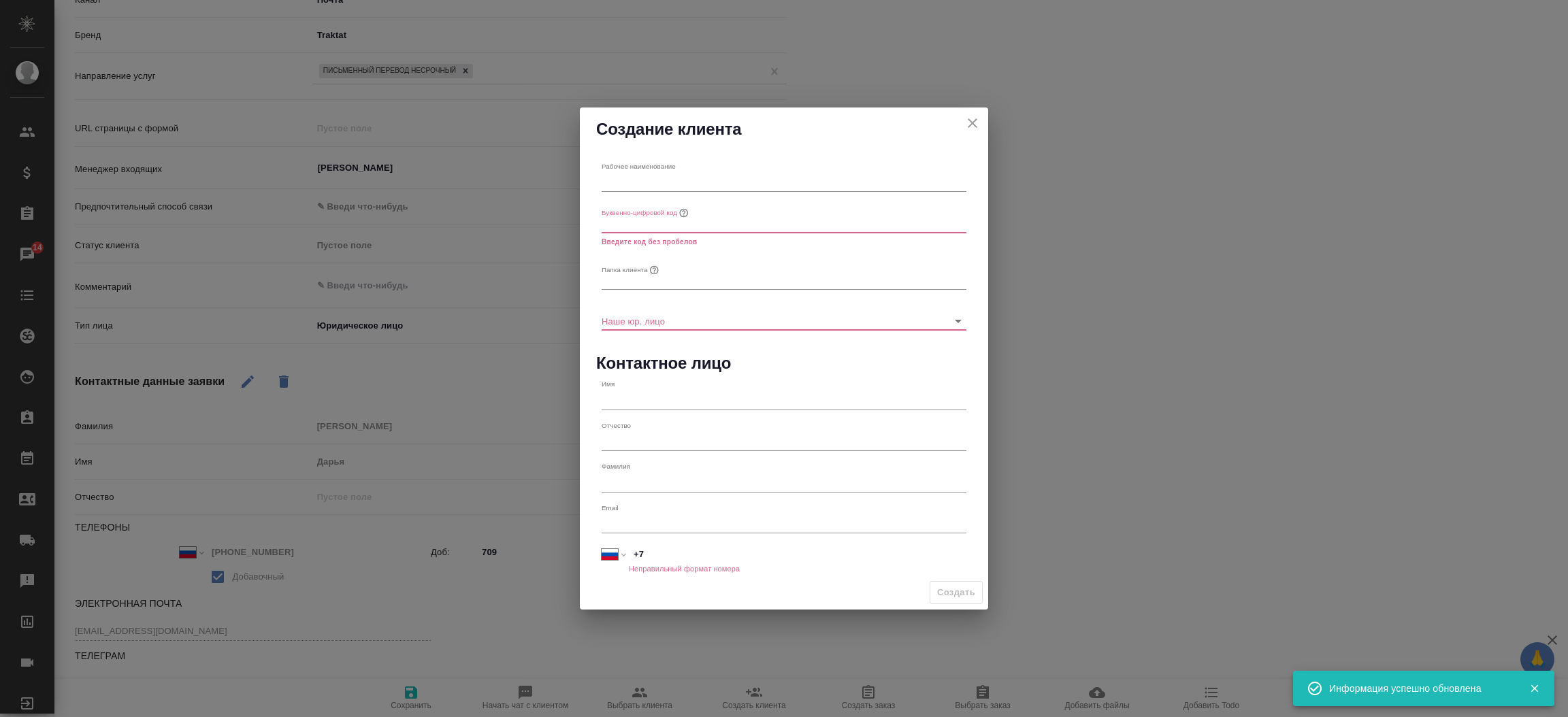
click at [628, 170] on div "Рабочее наименование" at bounding box center [784, 176] width 365 height 30
click at [619, 185] on input "text" at bounding box center [784, 182] width 365 height 19
type textarea "x"
paste input "Группа Компаний «АРГУС»"
type input "Группа Компаний «АРГУС»"
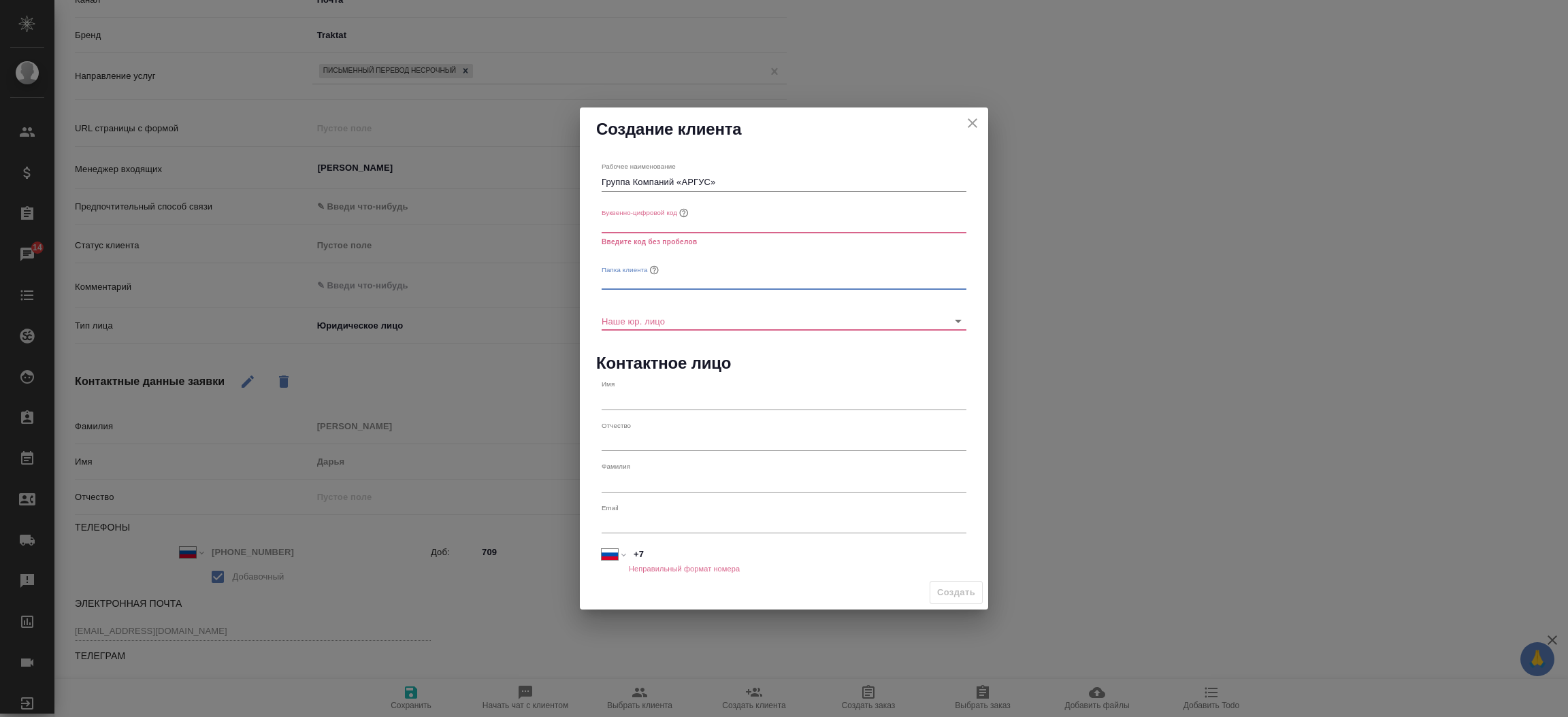
click at [622, 280] on input "text" at bounding box center [784, 280] width 365 height 19
paste input "Группа Компаний «АРГУС»"
type input "Группа Компаний «АРГУС»"
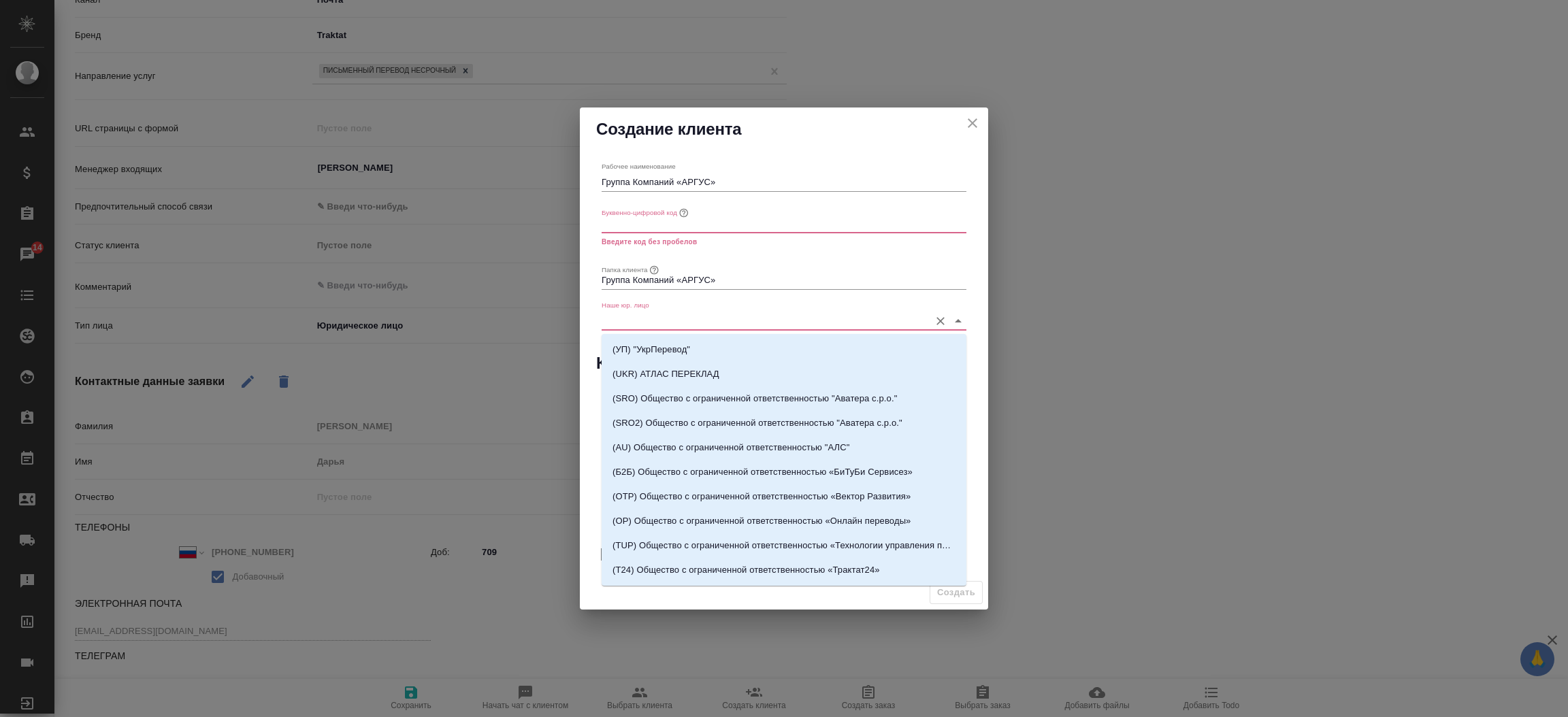
click at [628, 317] on input "Наше юр. лицо" at bounding box center [761, 320] width 321 height 18
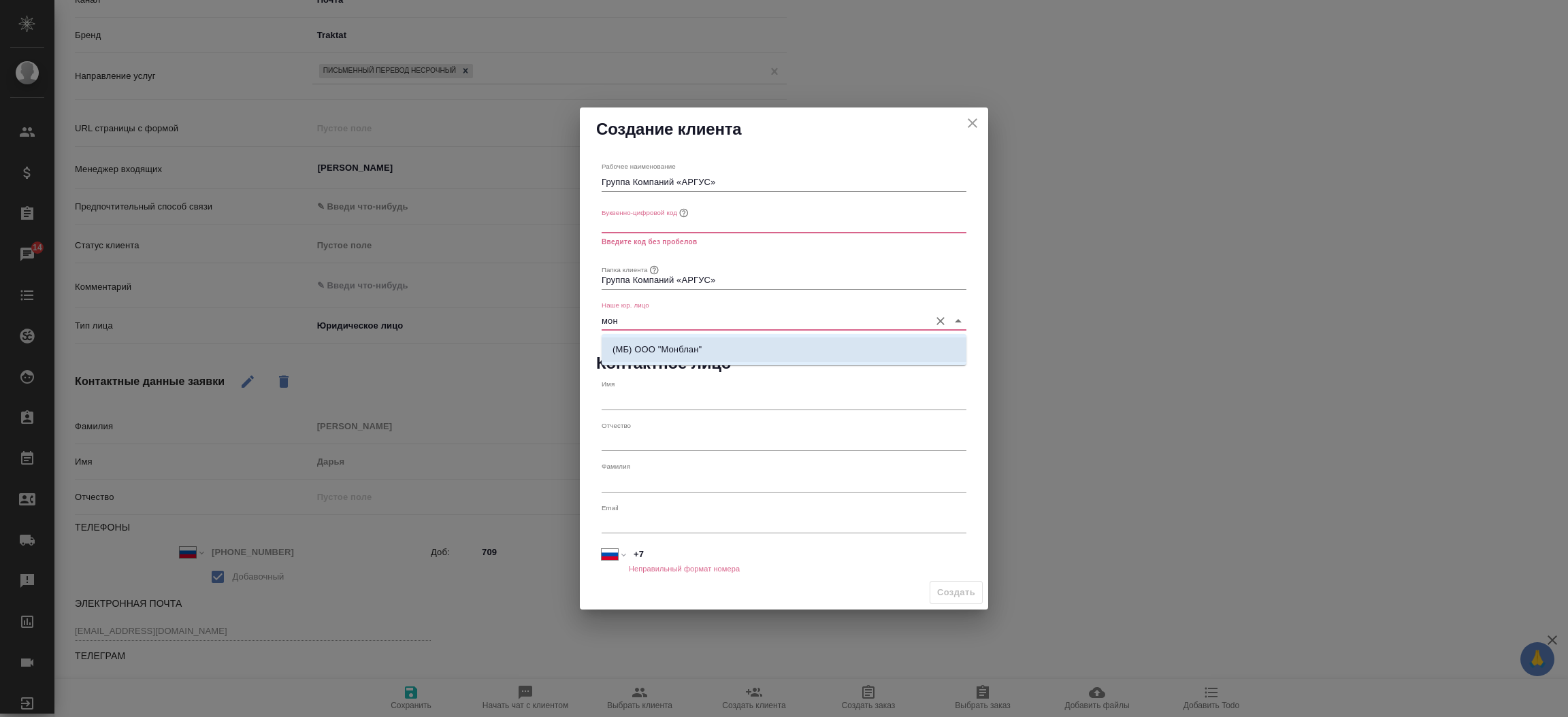
click at [635, 354] on p "(МБ) ООО "Монблан"" at bounding box center [657, 349] width 89 height 13
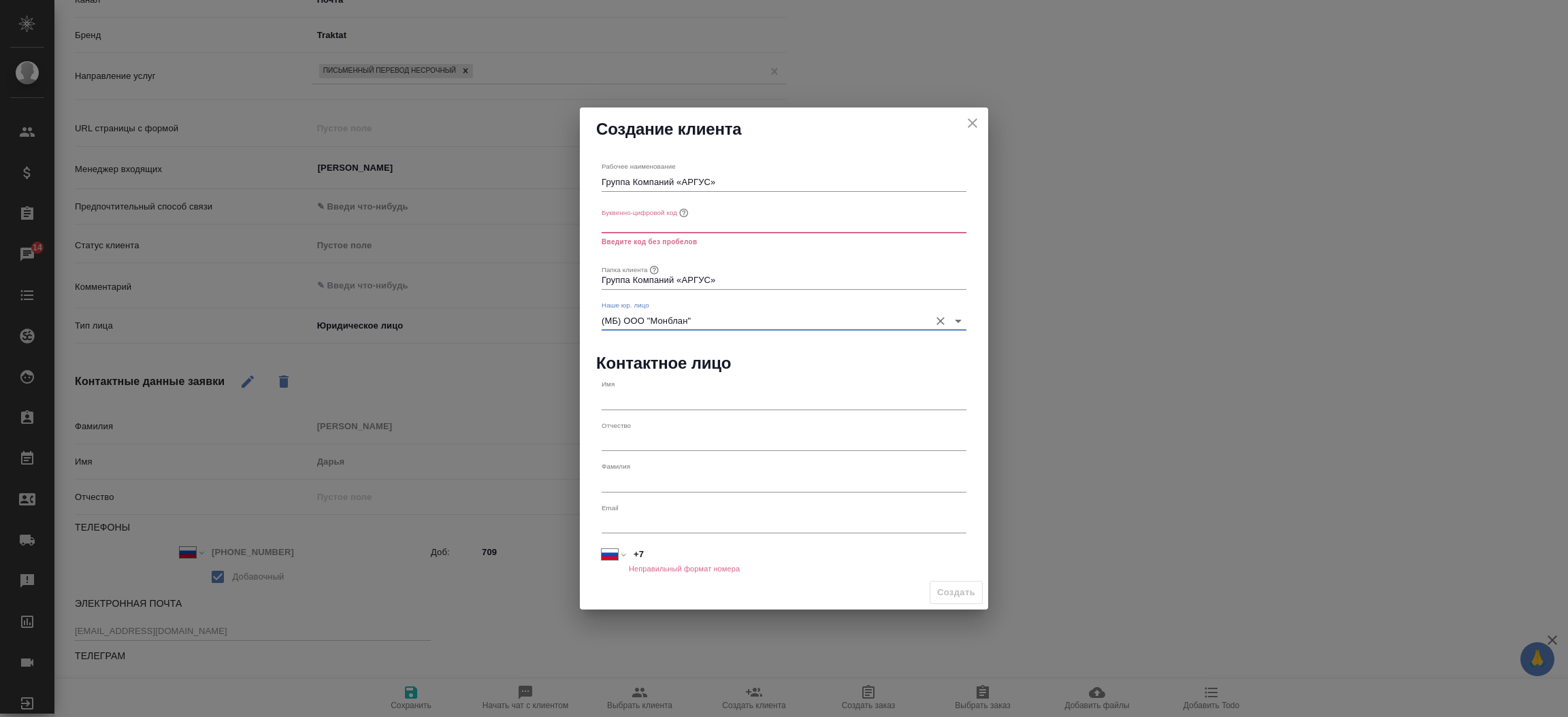
type input "(МБ) ООО "Монблан""
type textarea "x"
click at [636, 224] on input "text" at bounding box center [784, 223] width 365 height 19
paste input "argus-company"
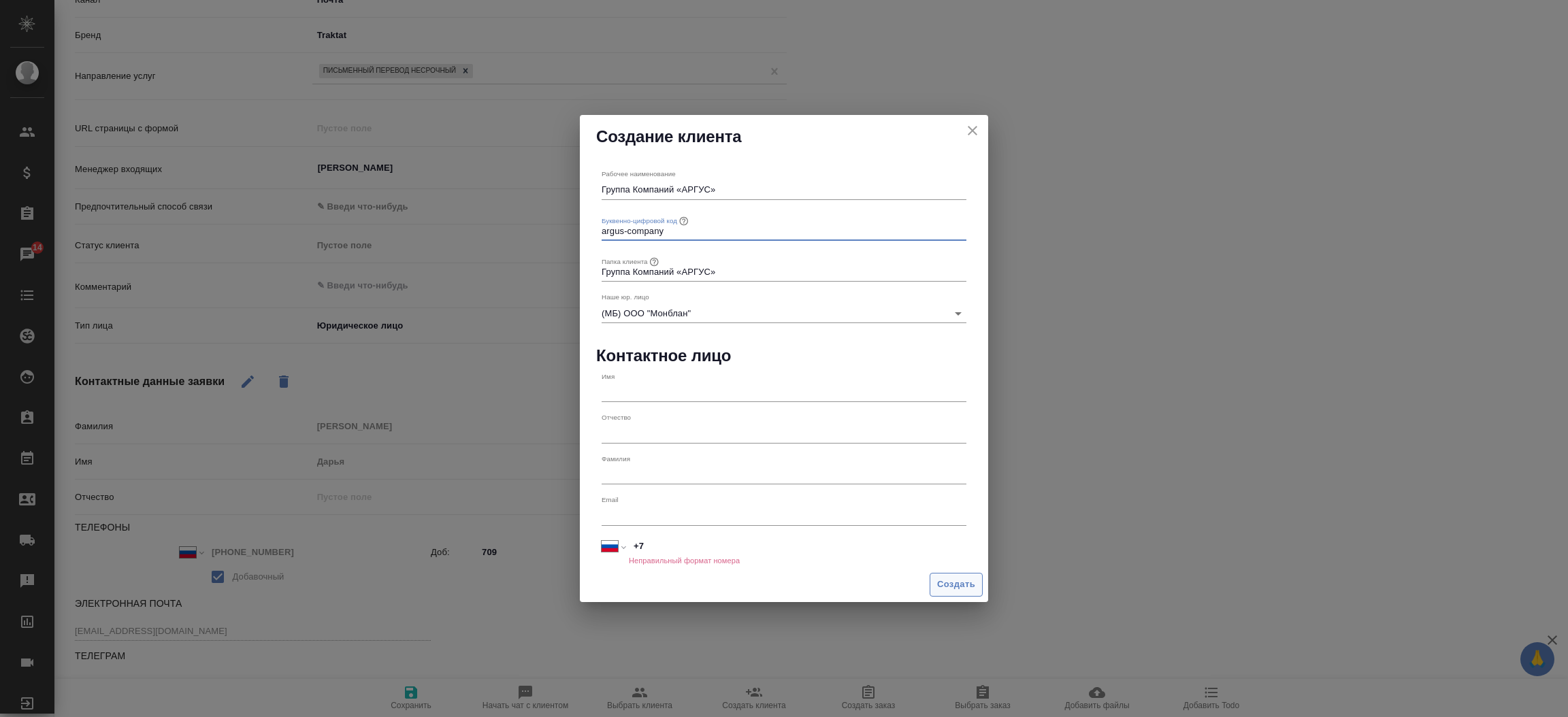
type input "argus-company"
click at [958, 577] on span "Создать" at bounding box center [956, 585] width 38 height 15
type textarea "x"
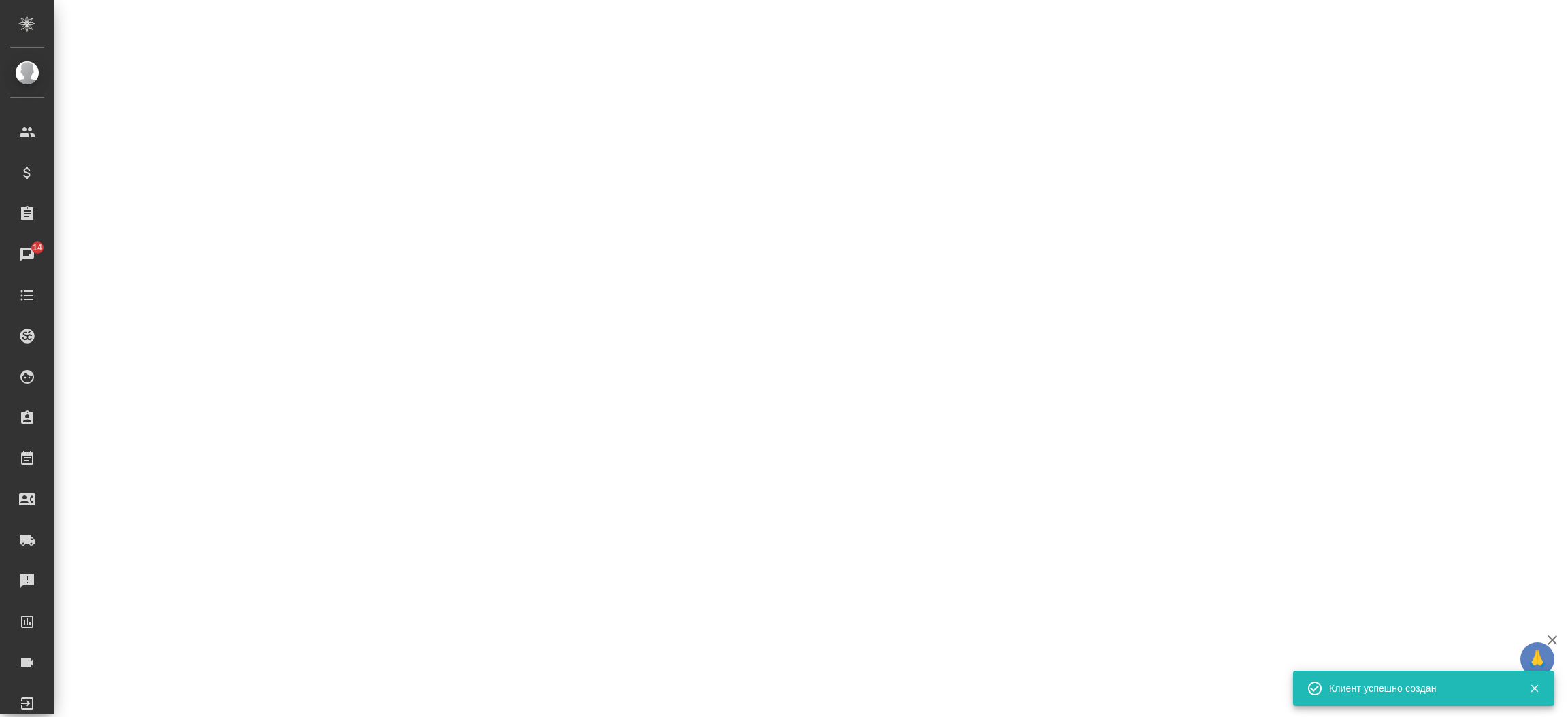
select select "RU"
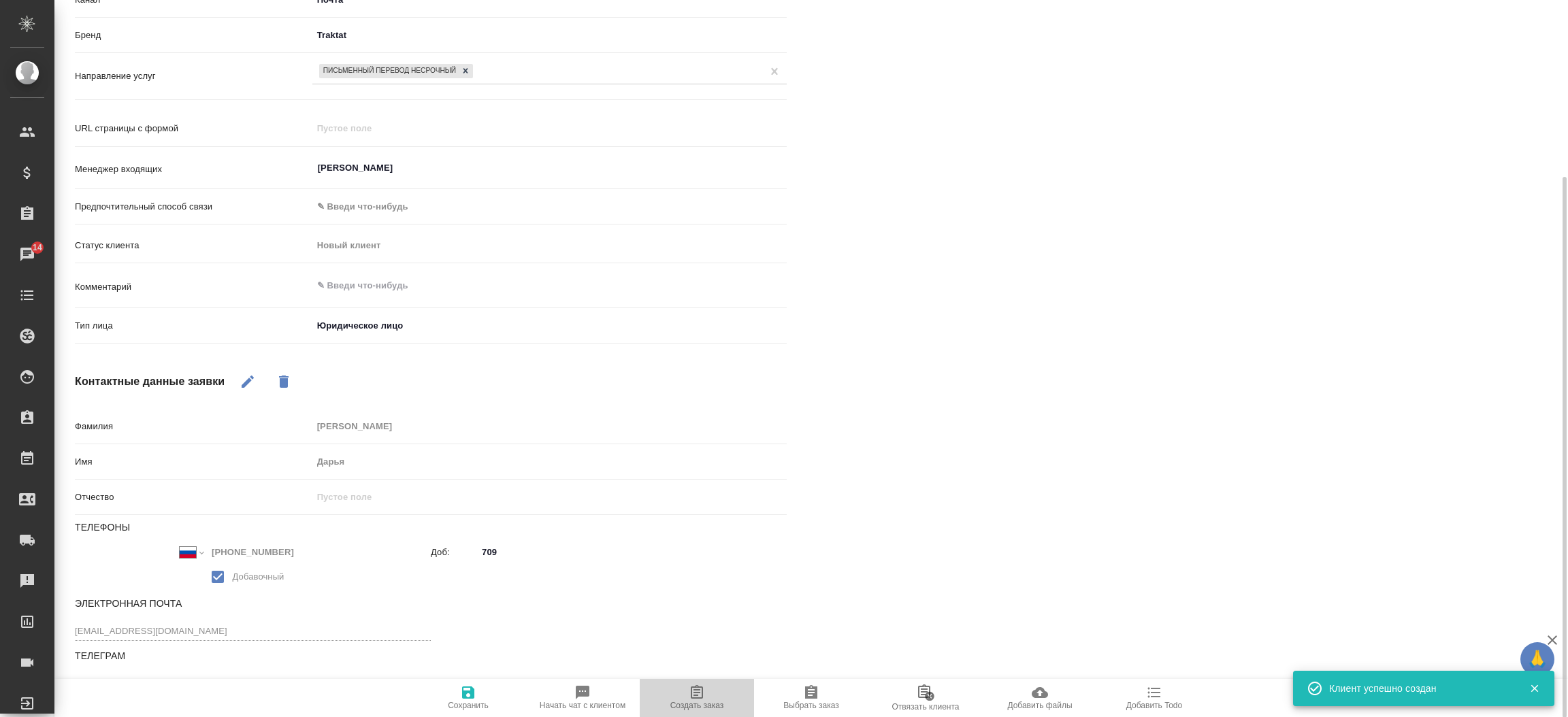
click at [709, 688] on span "Создать заказ" at bounding box center [696, 697] width 98 height 26
type textarea "x"
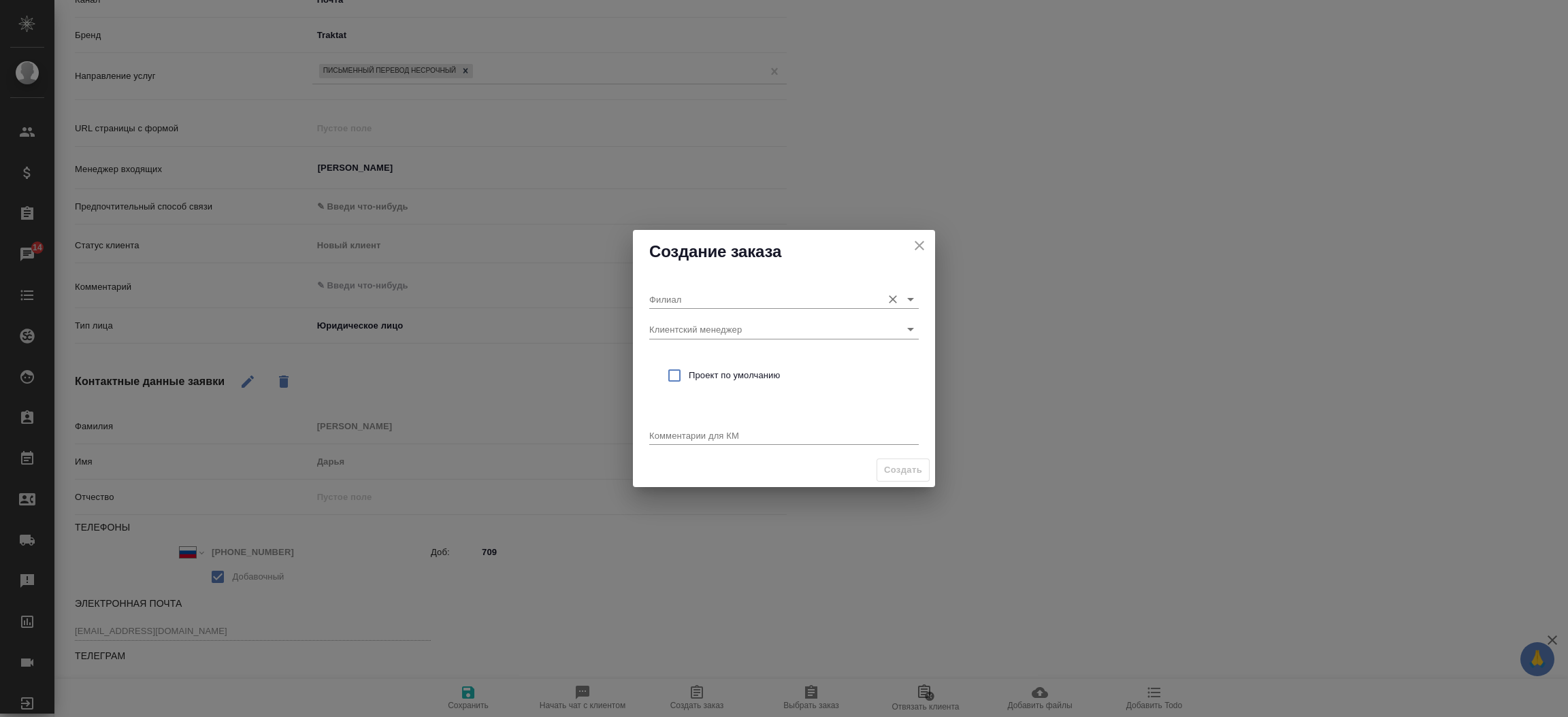
click at [691, 300] on input "Филиал" at bounding box center [762, 299] width 226 height 18
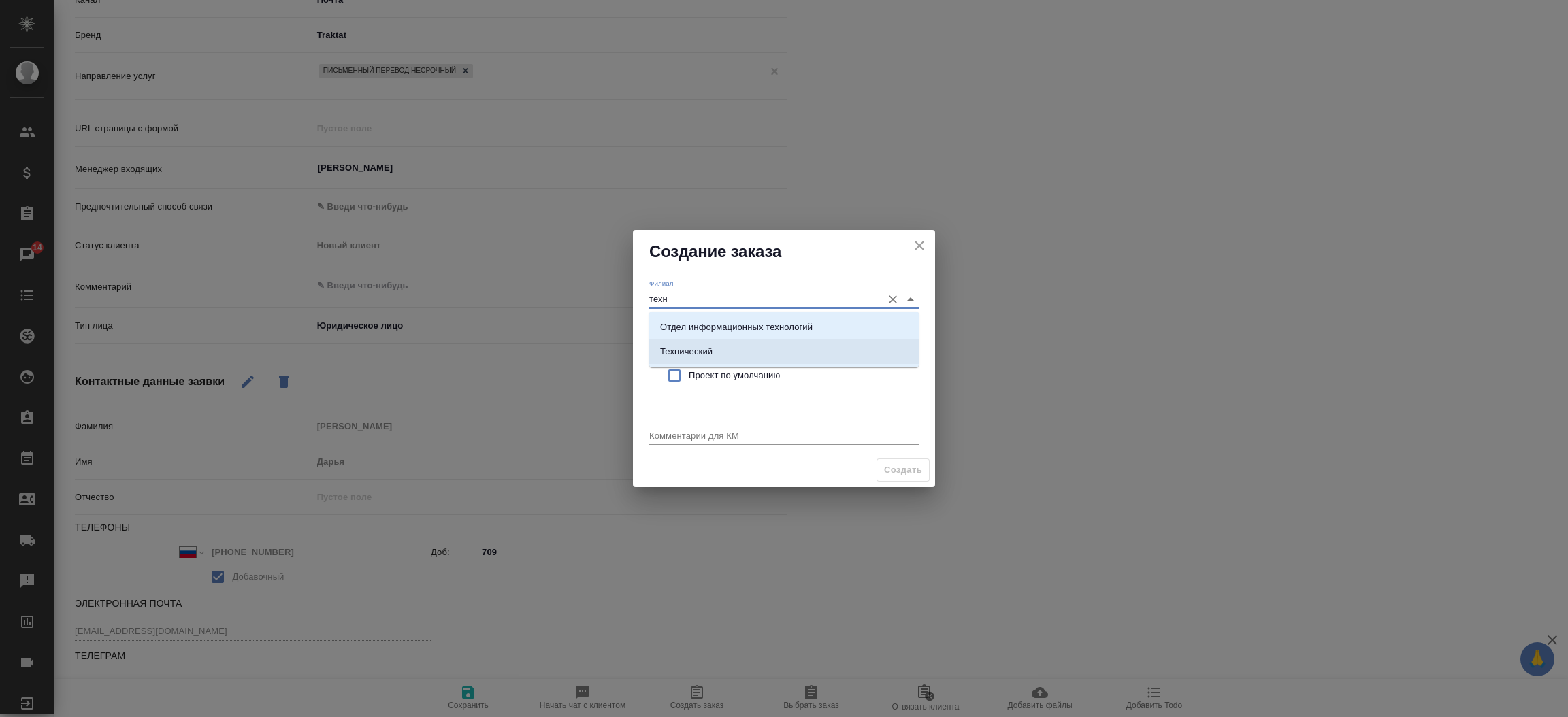
click at [712, 345] on p "Технический" at bounding box center [686, 351] width 53 height 13
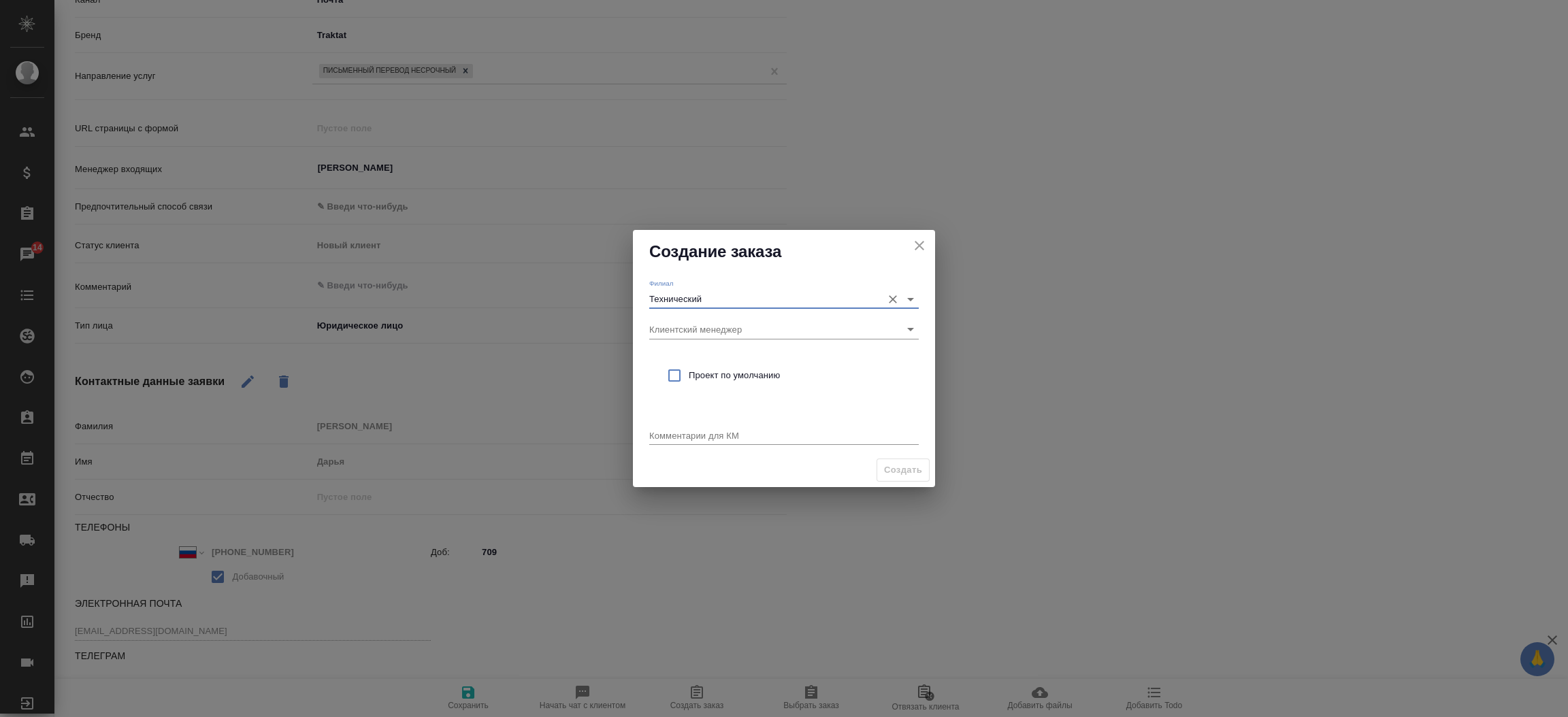
type input "Технический"
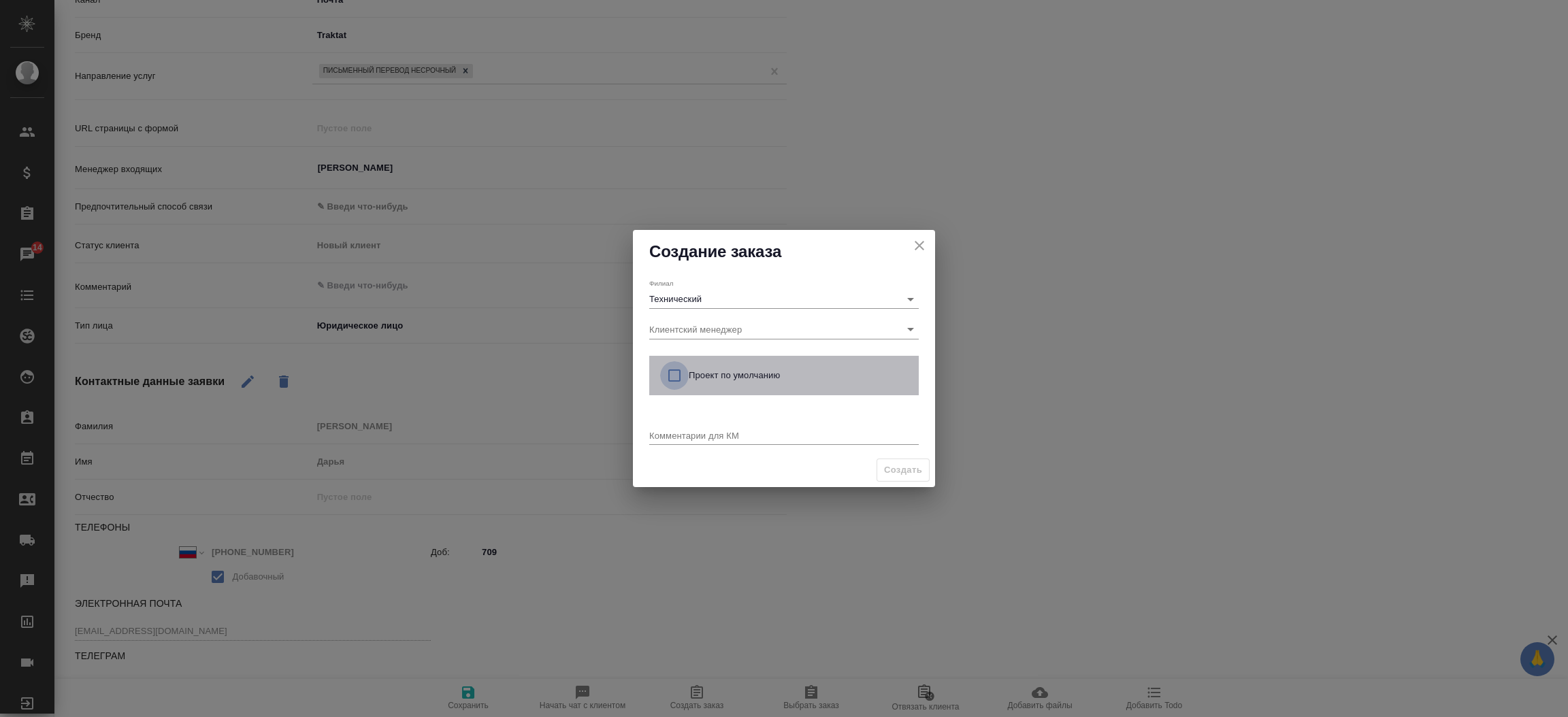
click at [667, 369] on input "checkbox" at bounding box center [674, 375] width 29 height 29
checkbox input "true"
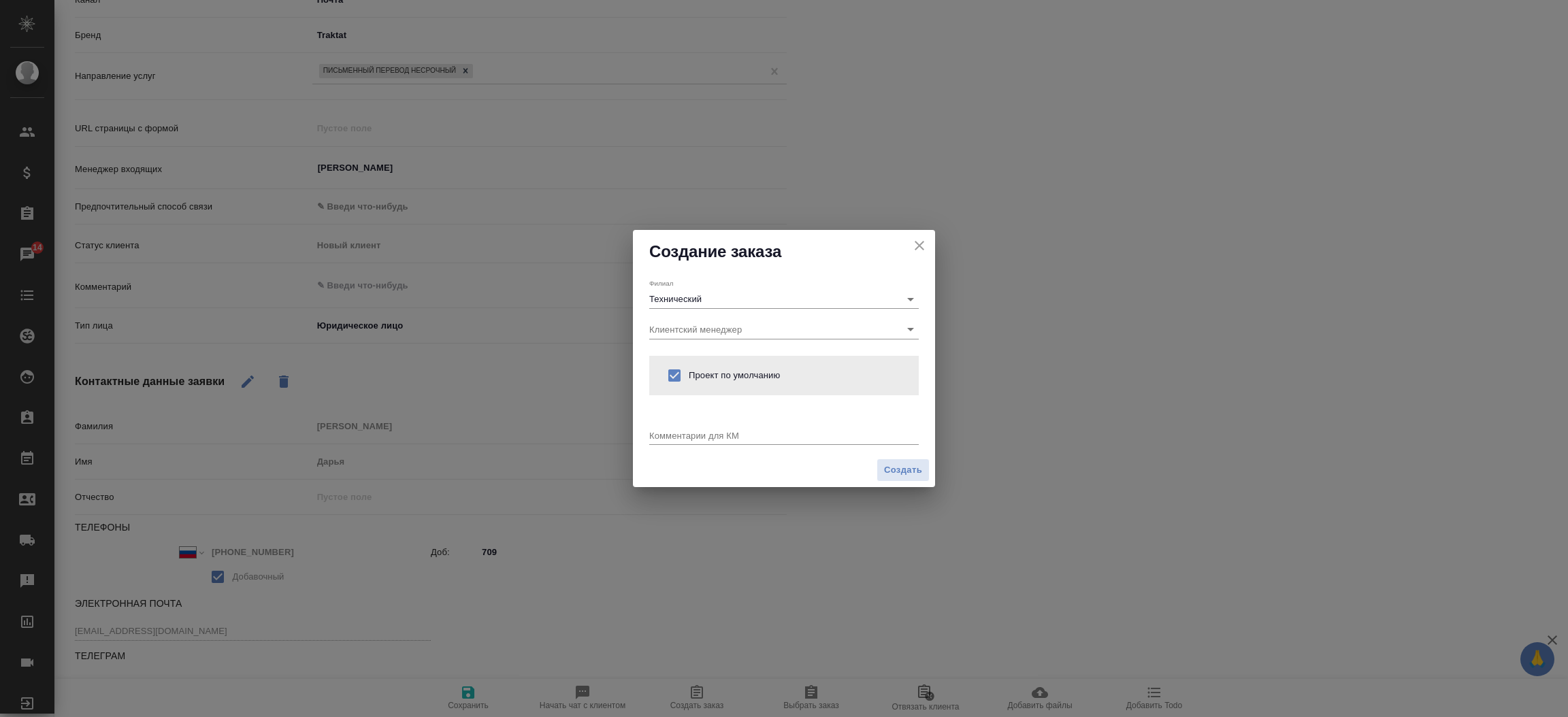
click at [667, 446] on div "Комментарии для КМ x" at bounding box center [784, 430] width 269 height 36
click at [665, 434] on textarea at bounding box center [784, 435] width 269 height 11
type textarea "от КВ: на русс"
click at [889, 473] on span "Создать" at bounding box center [903, 470] width 38 height 15
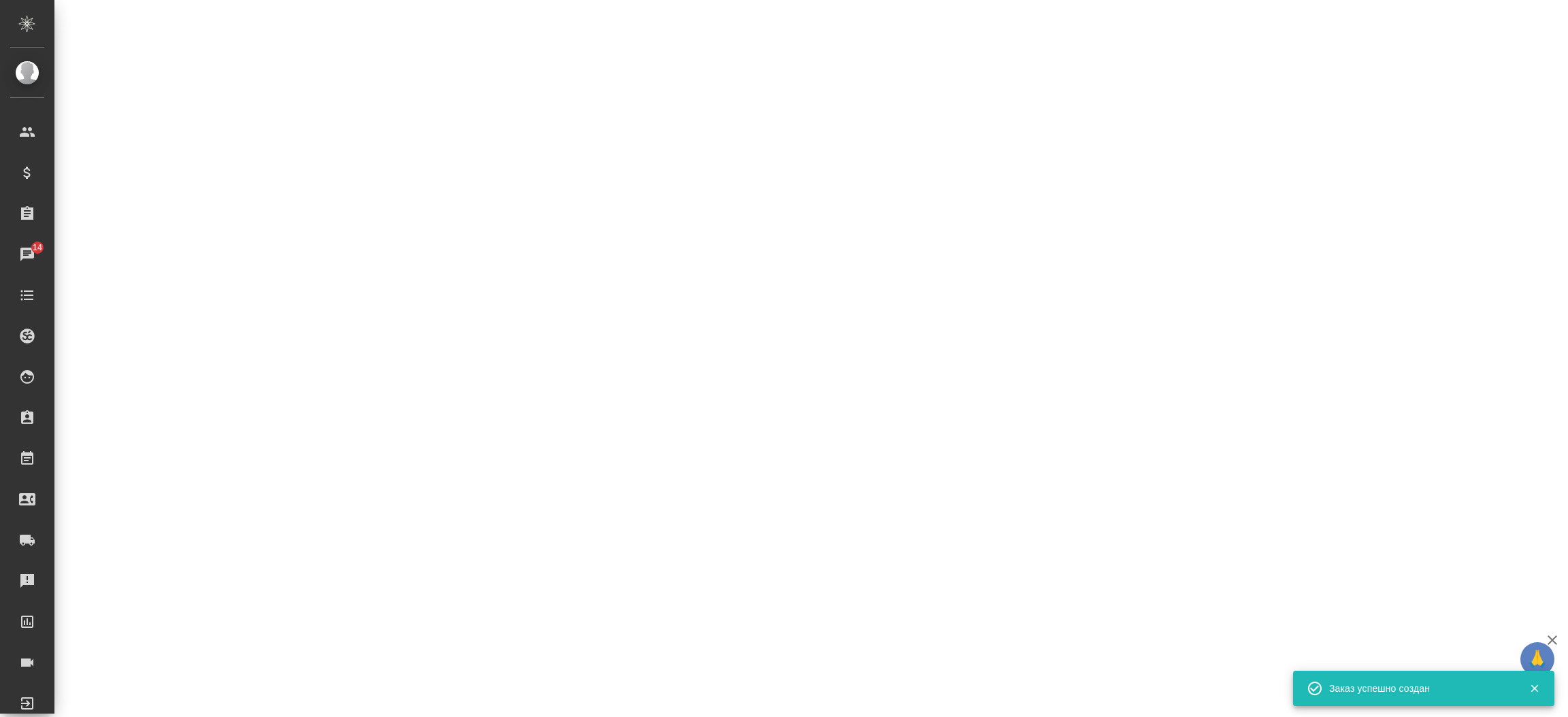
select select "RU"
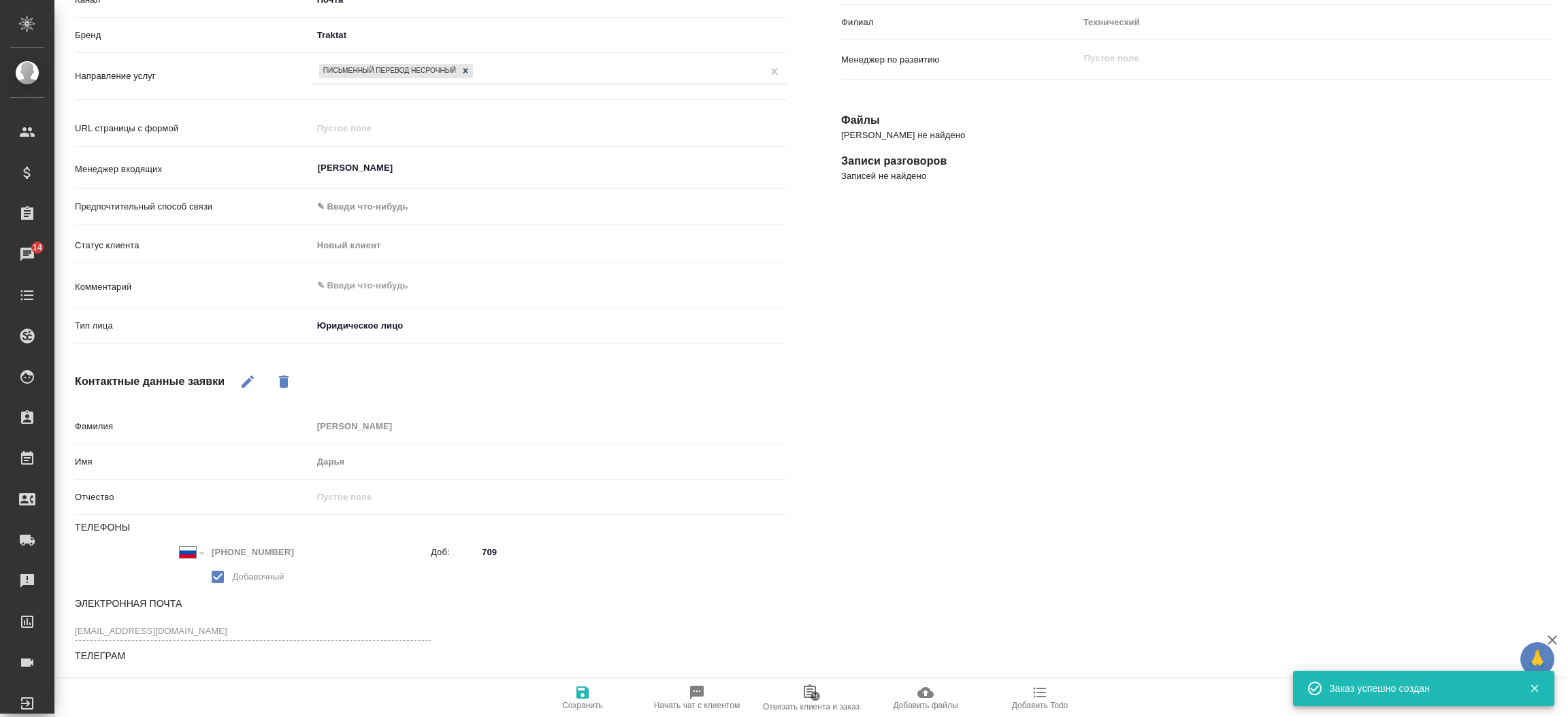
type textarea "x"
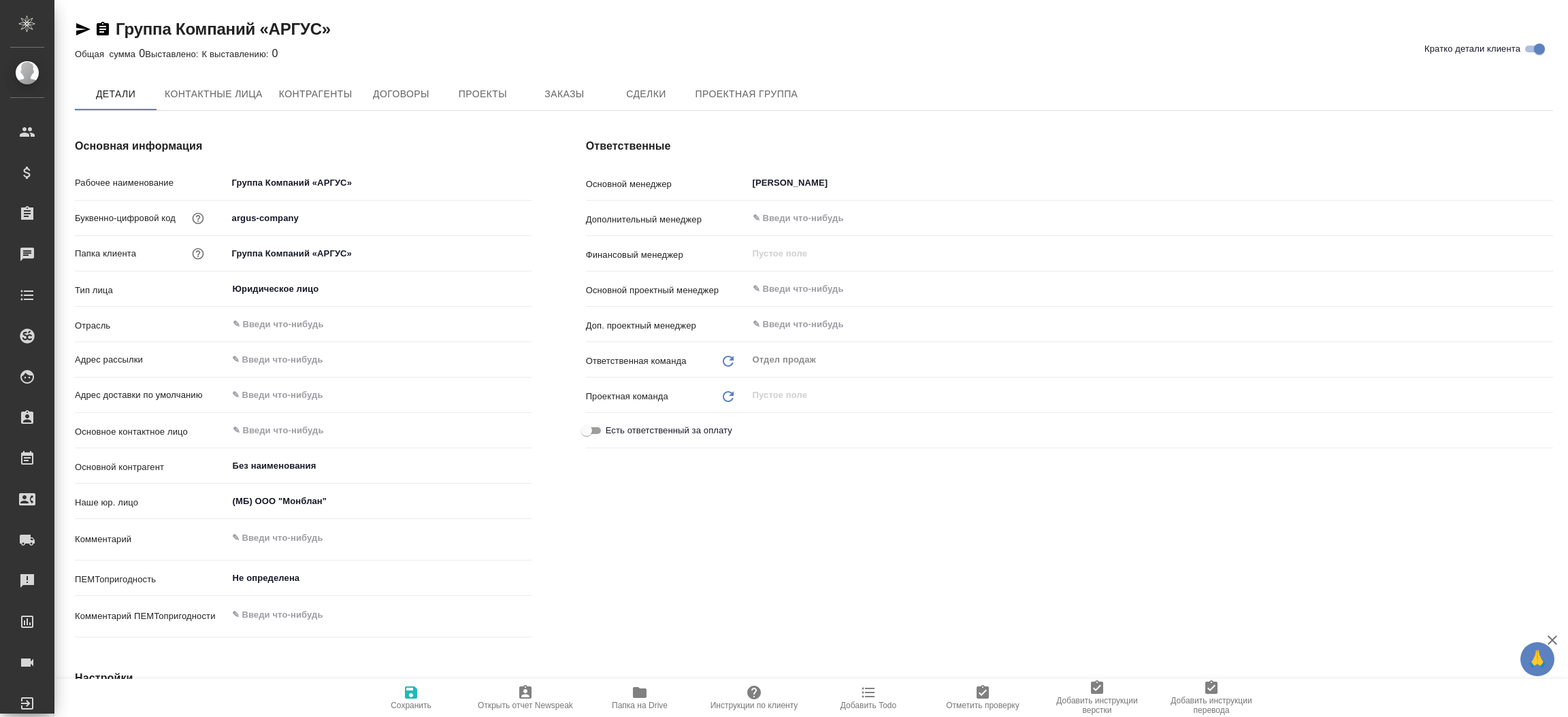
type textarea "x"
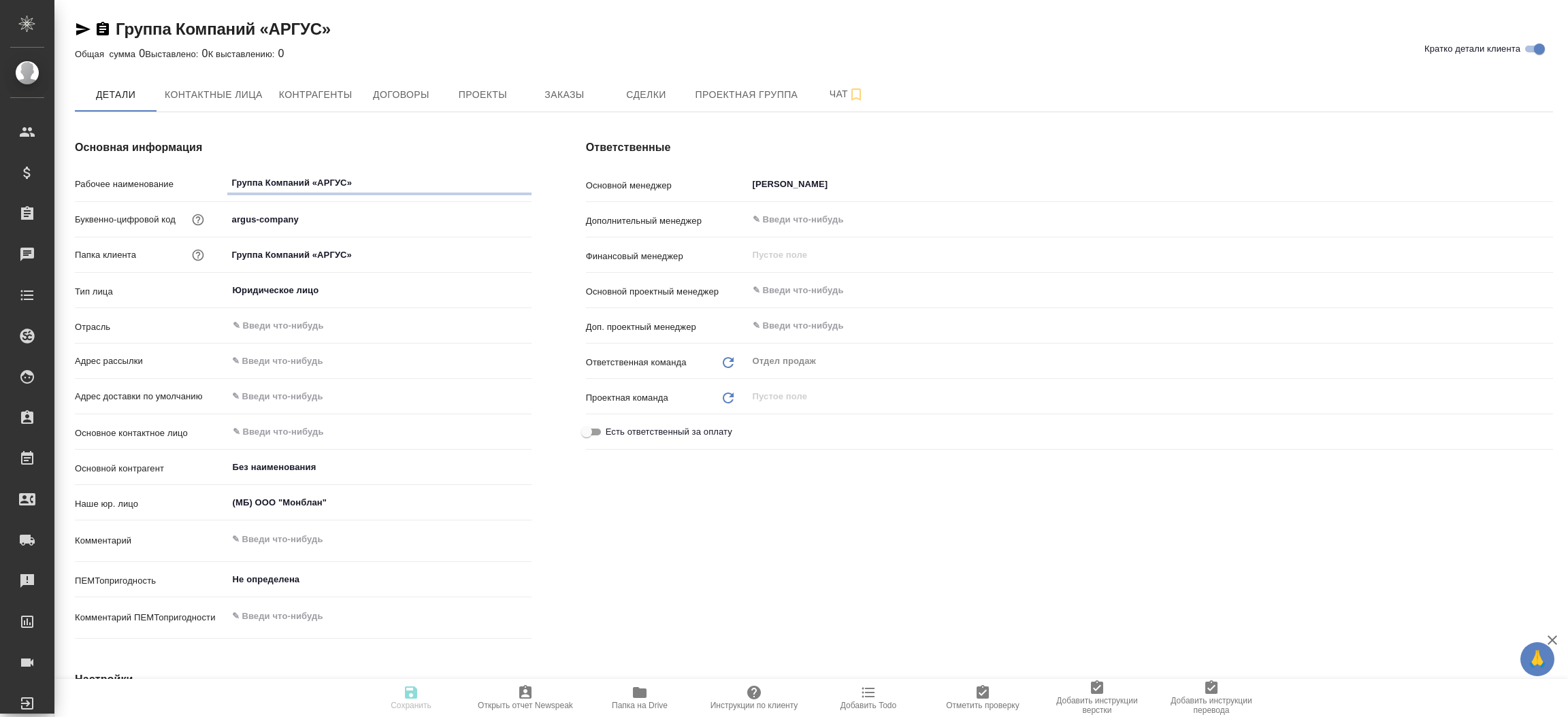
type textarea "x"
click at [492, 87] on span "Проекты" at bounding box center [483, 95] width 65 height 17
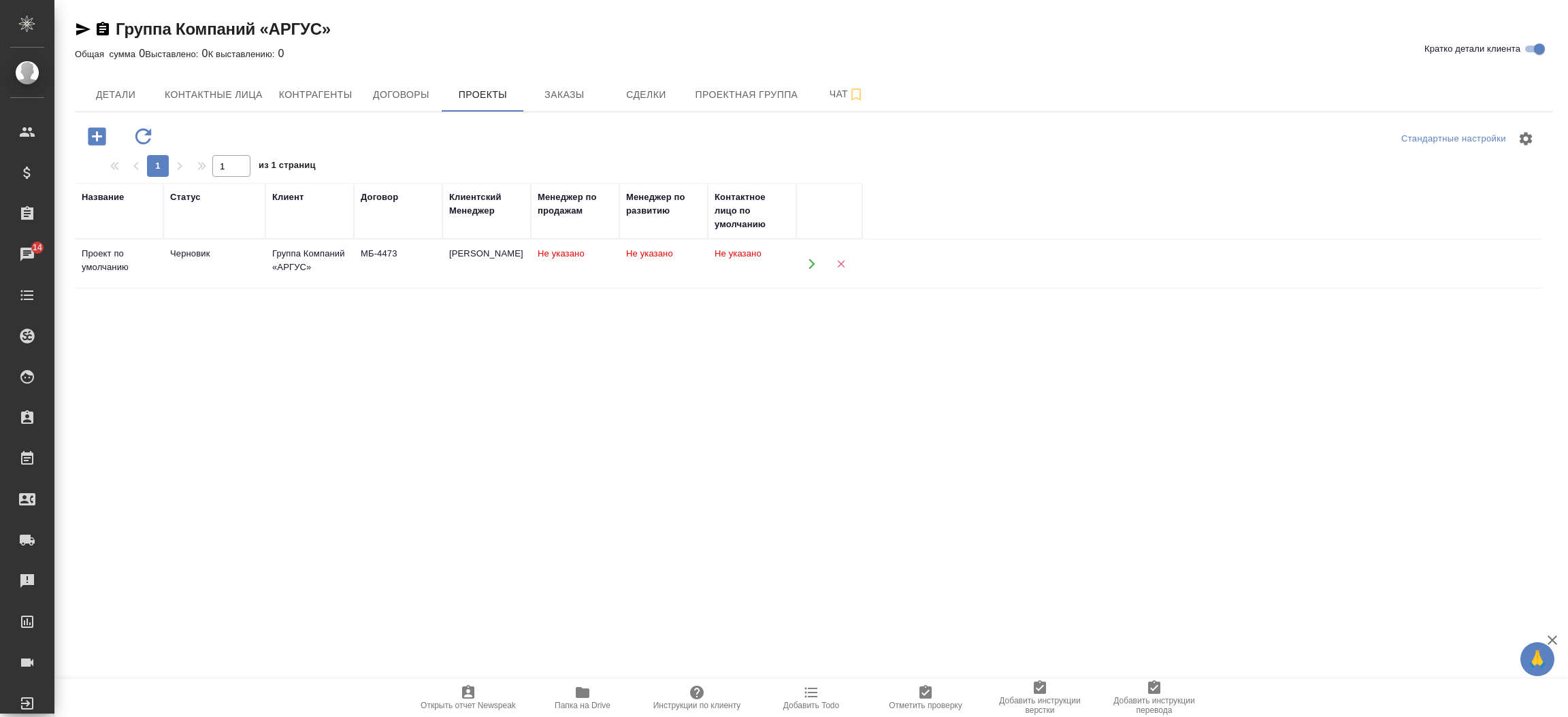
click at [295, 247] on div "Группа Компаний «АРГУС»" at bounding box center [309, 260] width 75 height 27
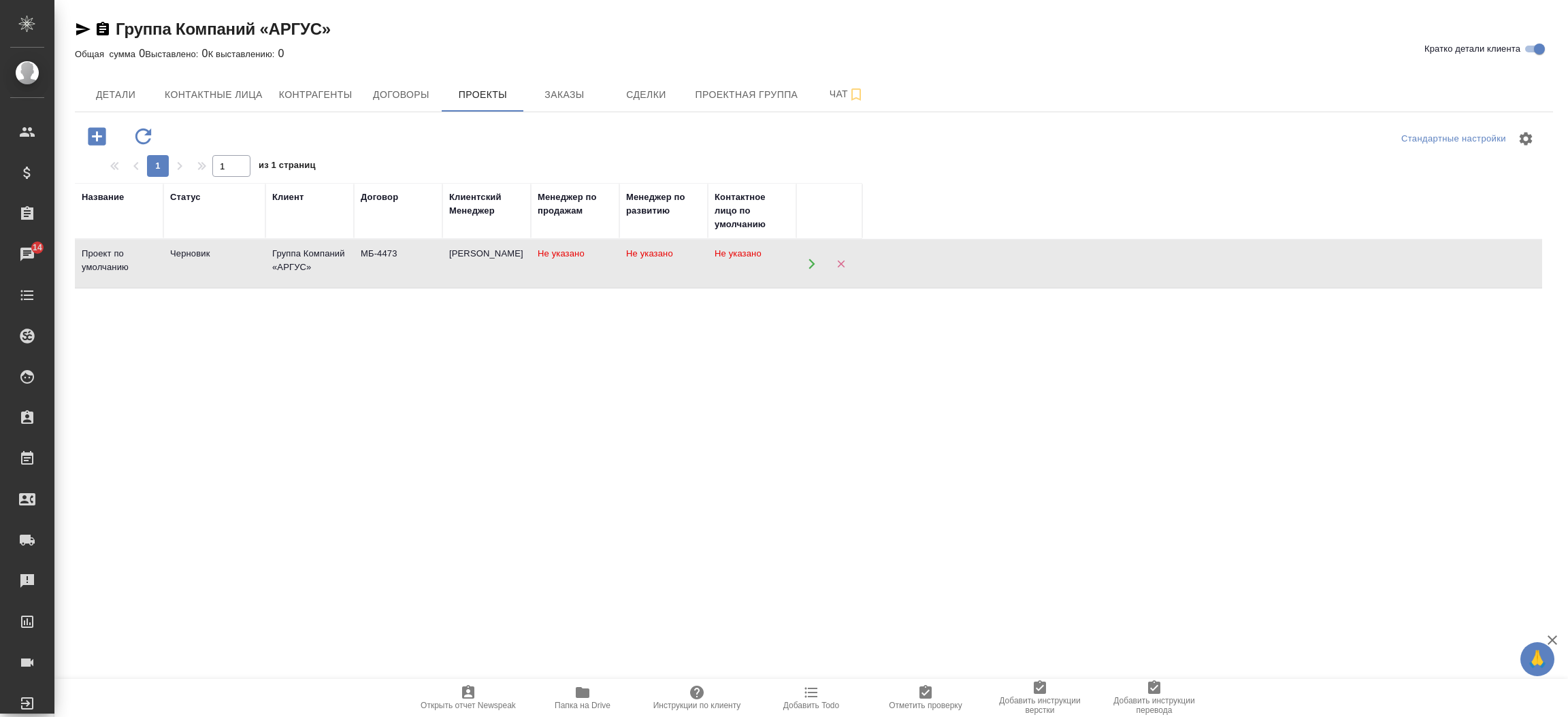
click at [295, 247] on div "Группа Компаний «АРГУС»" at bounding box center [309, 260] width 75 height 27
click at [118, 103] on button "Детали" at bounding box center [115, 95] width 81 height 34
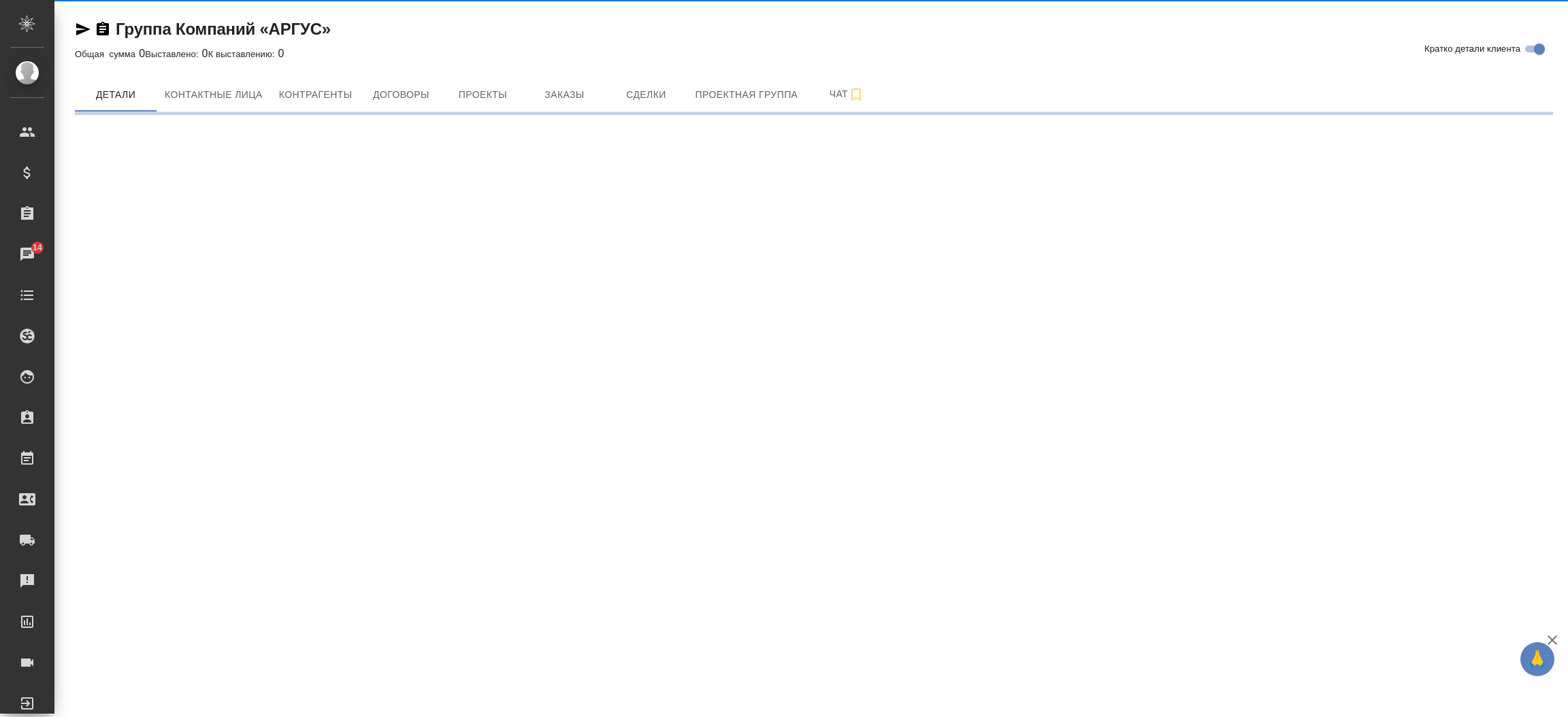
click at [79, 33] on icon "button" at bounding box center [83, 29] width 14 height 12
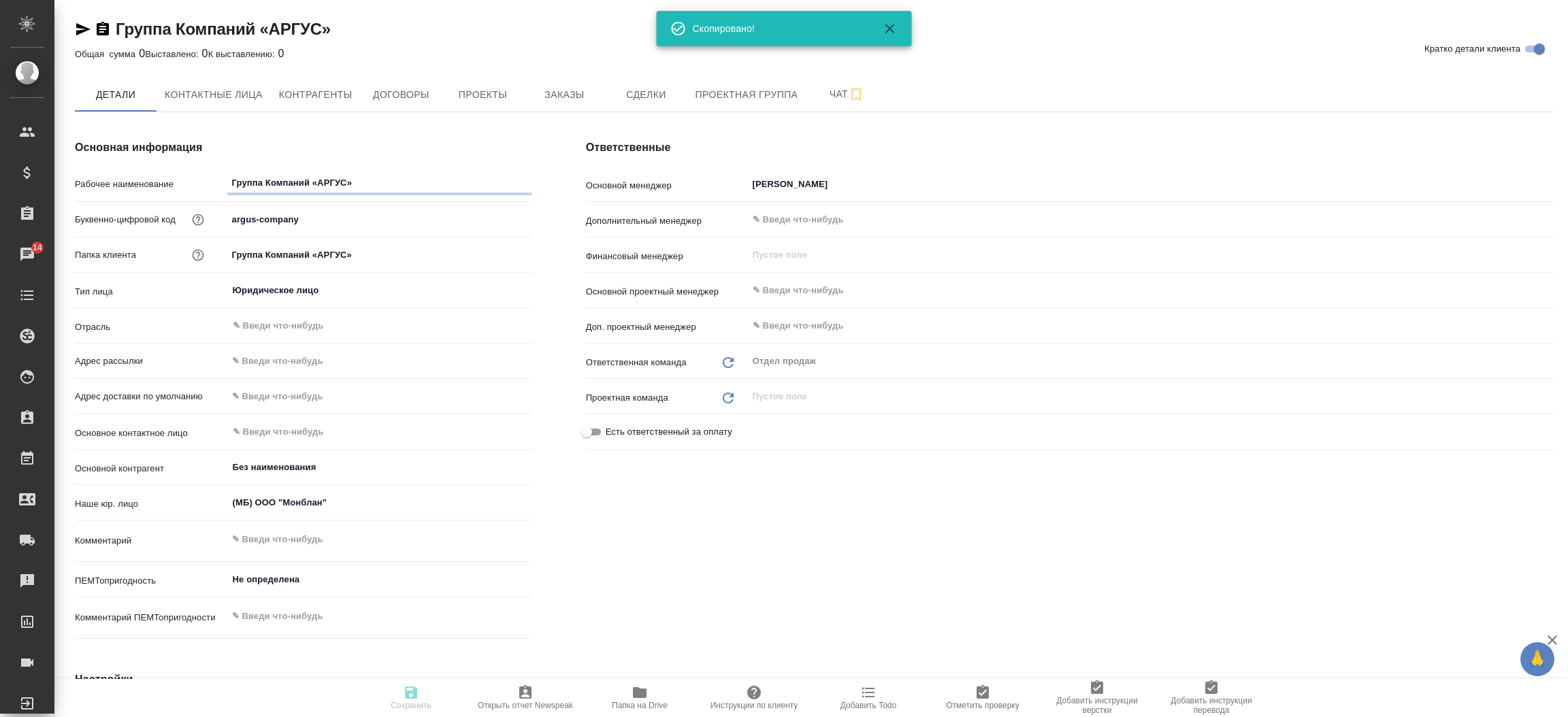
type textarea "x"
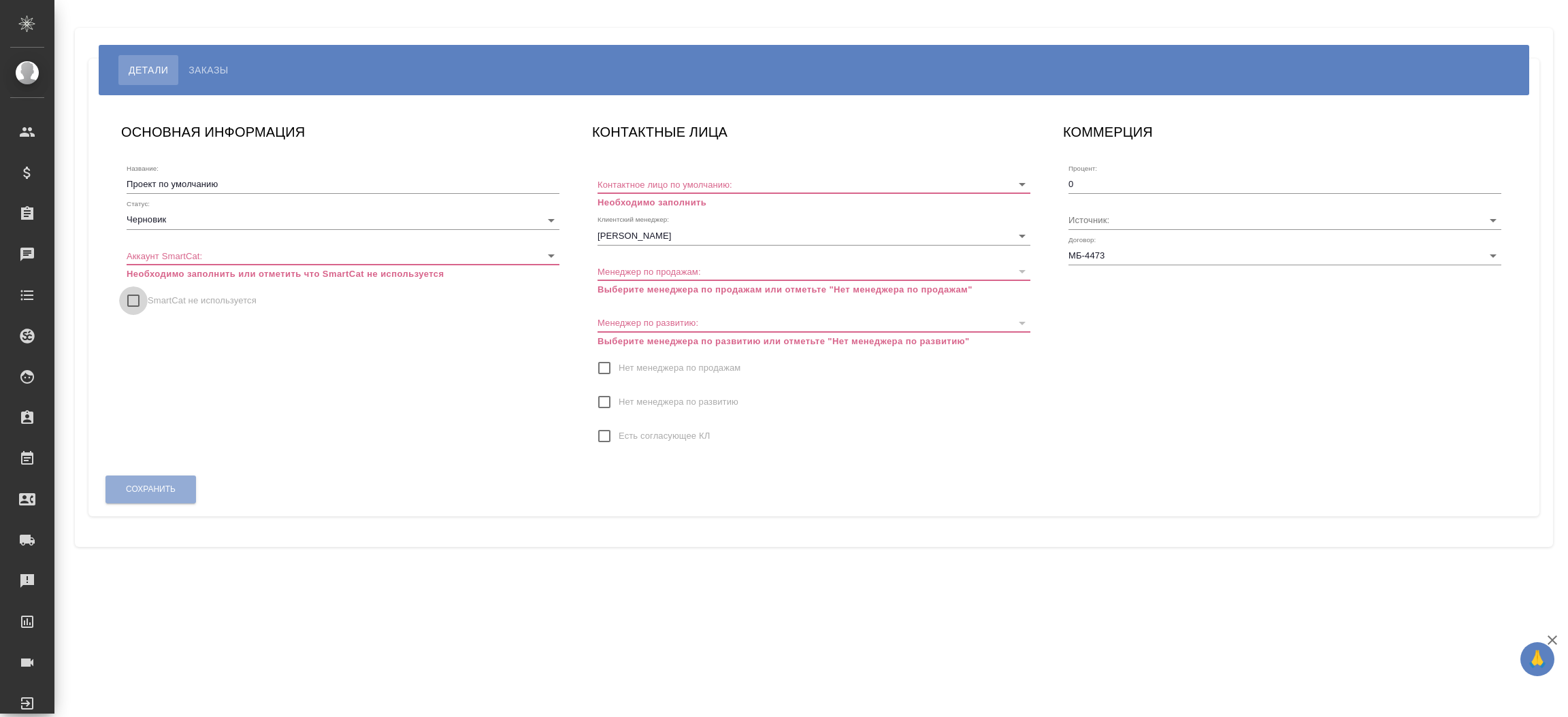
click at [134, 294] on input "SmartCat не используется" at bounding box center [133, 301] width 29 height 29
checkbox input "true"
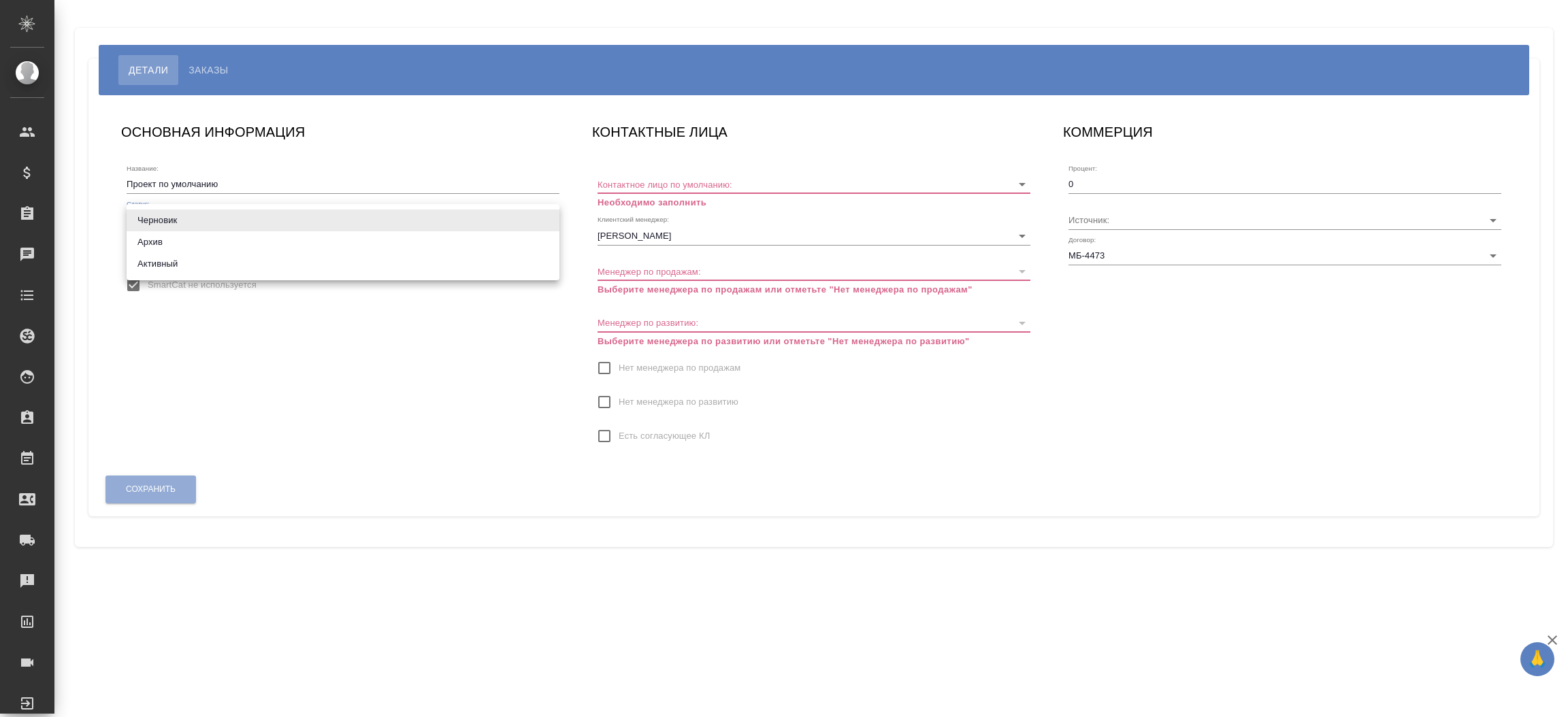
click at [169, 220] on body "🙏 .cls-1 fill:#fff; AWATERA [PERSON_NAME]prutko Клиенты Спецификации Заказы Чат…" at bounding box center [784, 358] width 1568 height 717
click at [165, 256] on li "Активный" at bounding box center [343, 263] width 433 height 22
type input "active"
click at [602, 168] on div "Контактное лицо по умолчанию: Необходимо заполнить" at bounding box center [814, 187] width 433 height 46
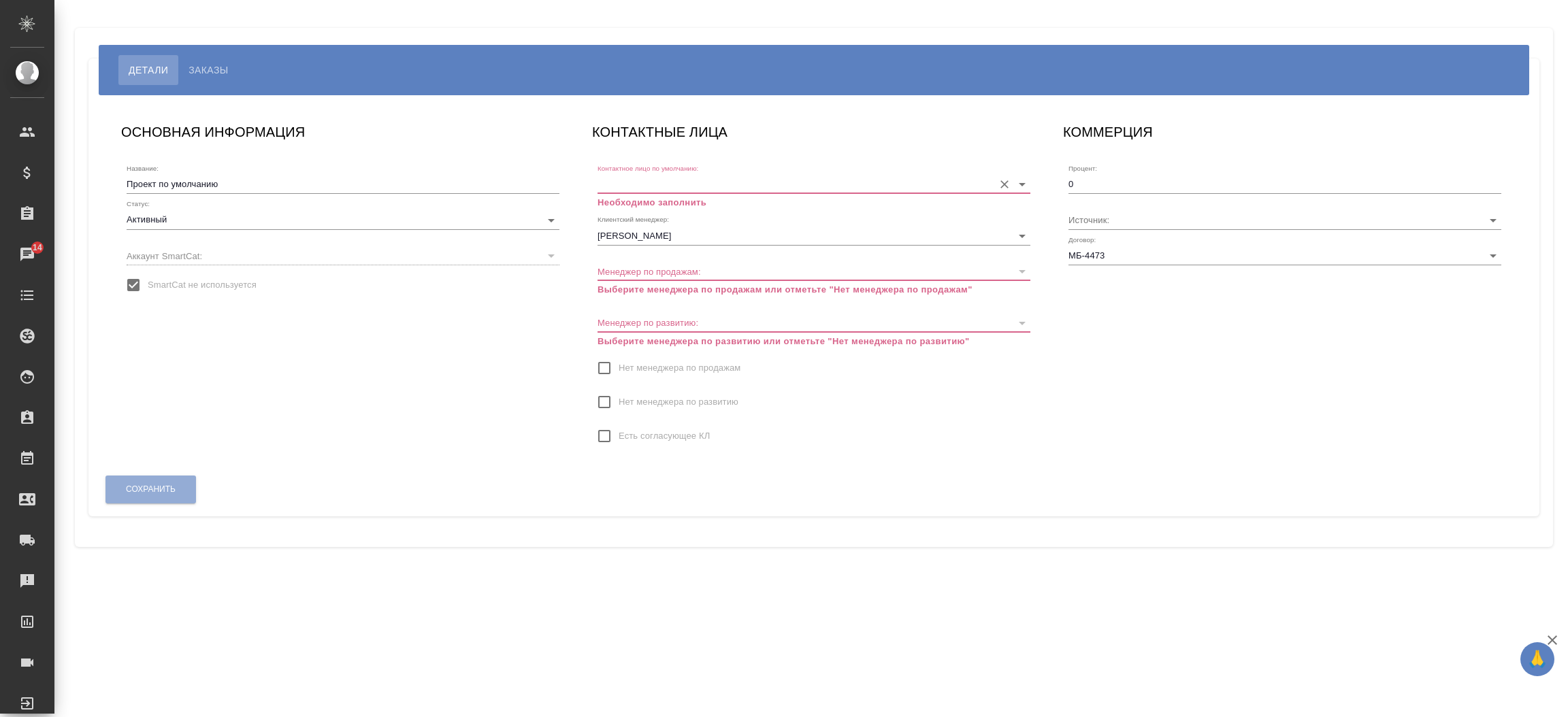
click at [602, 168] on label "Контактное лицо по умолчанию:" at bounding box center [648, 168] width 101 height 7
click at [602, 175] on input "Контактное лицо по умолчанию:" at bounding box center [792, 184] width 389 height 18
click at [615, 177] on input "Контактное лицо по умолчанию:" at bounding box center [792, 184] width 389 height 18
click at [629, 208] on p "[PERSON_NAME]" at bounding box center [645, 213] width 74 height 13
type input "[PERSON_NAME]"
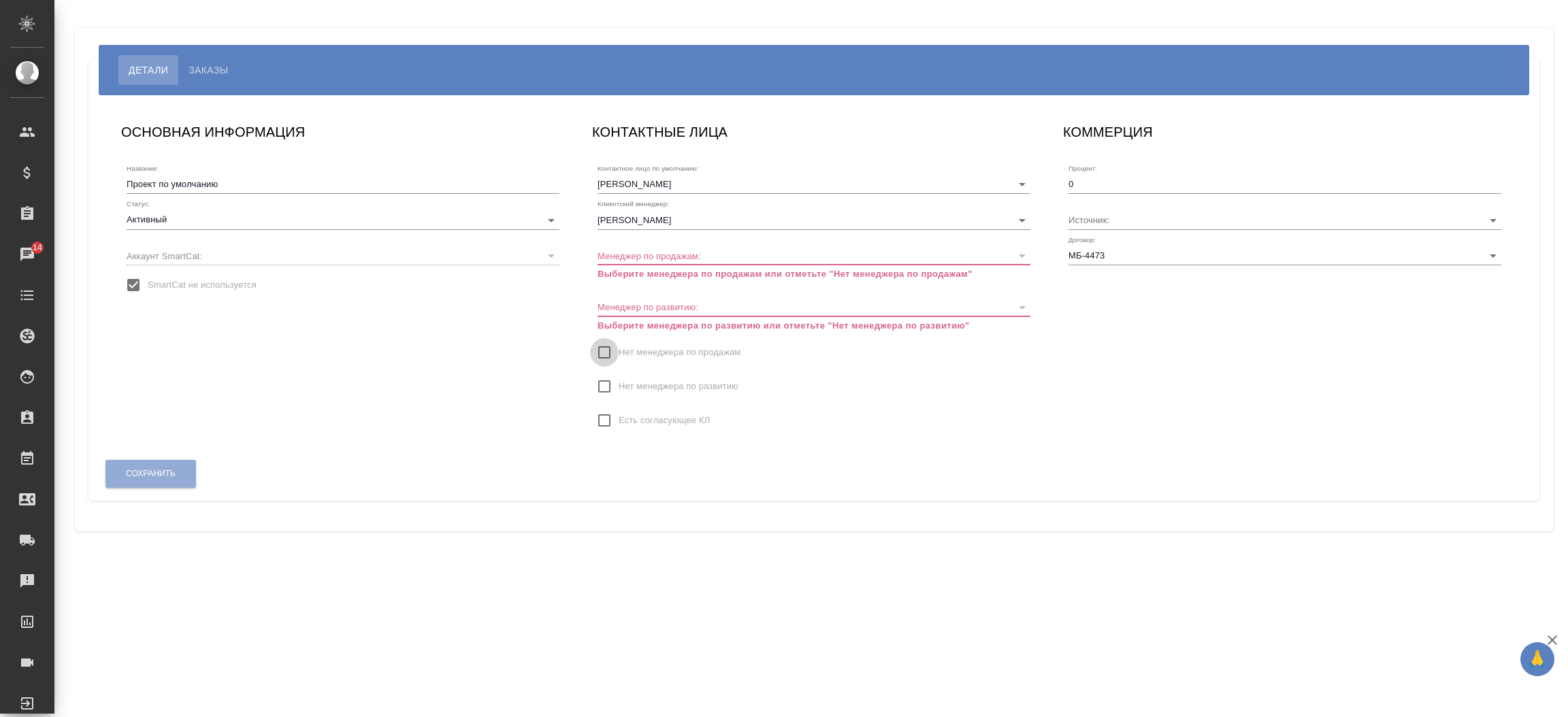
click at [603, 349] on input "Нет менеджера по продажам" at bounding box center [604, 352] width 29 height 29
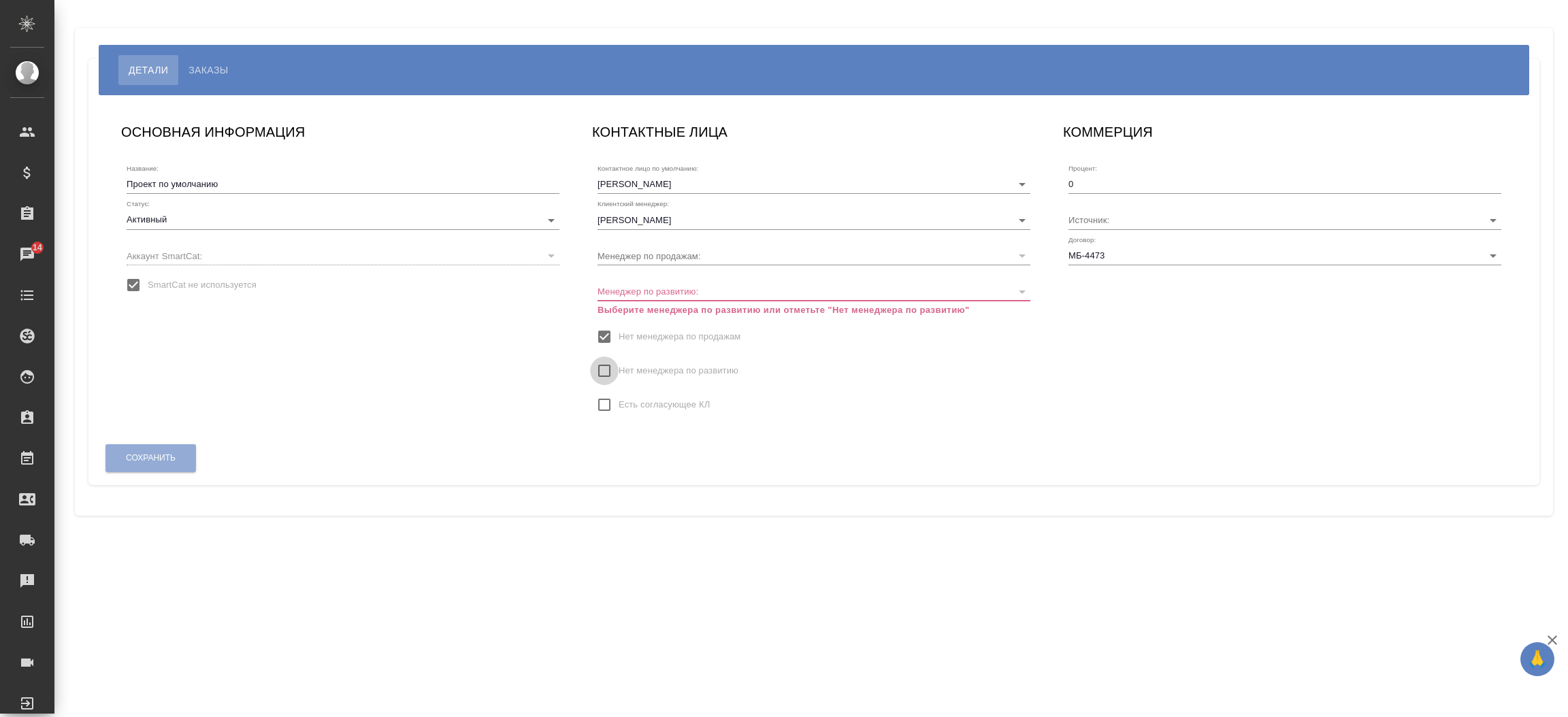
click at [595, 366] on input "Нет менеджера по развитию" at bounding box center [604, 370] width 29 height 29
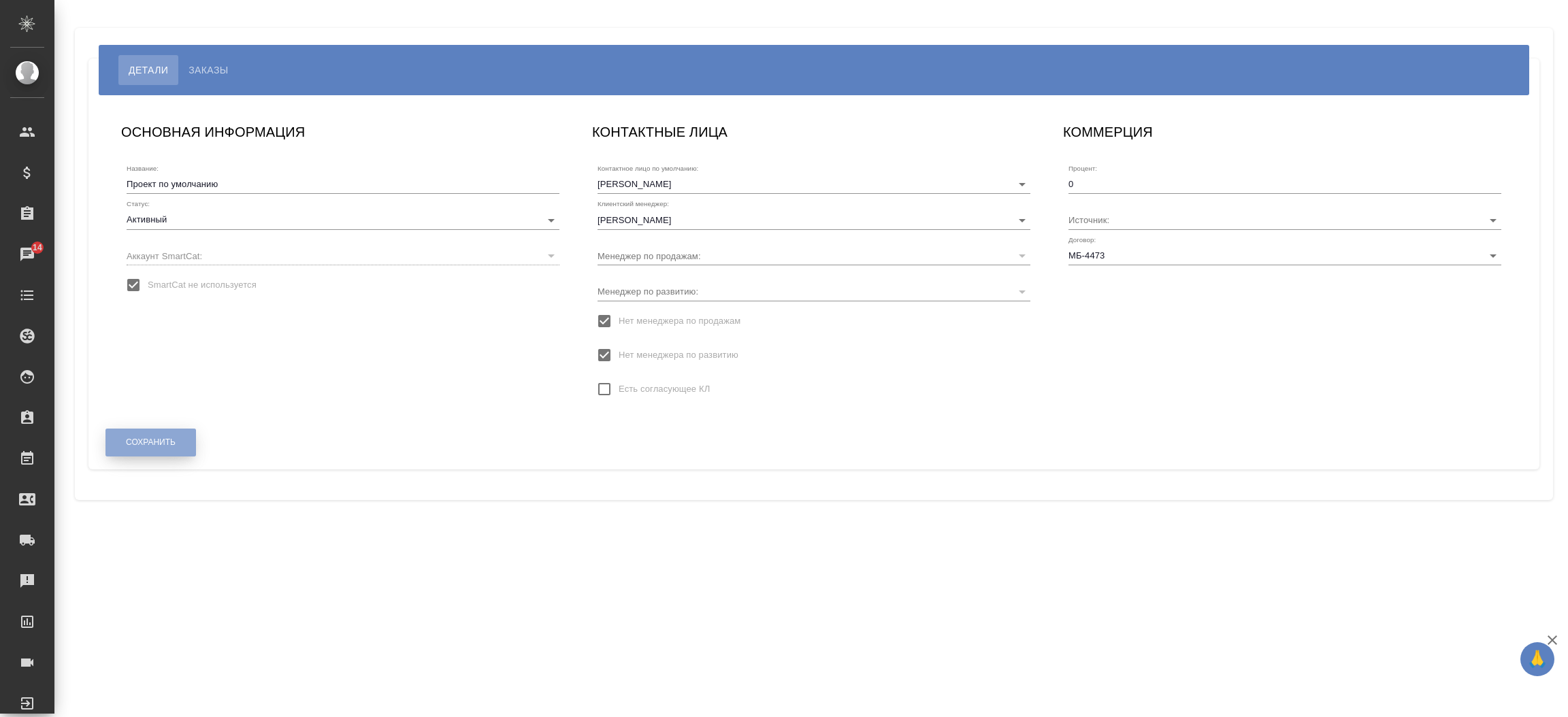
click at [159, 444] on span "Сохранить" at bounding box center [150, 442] width 50 height 11
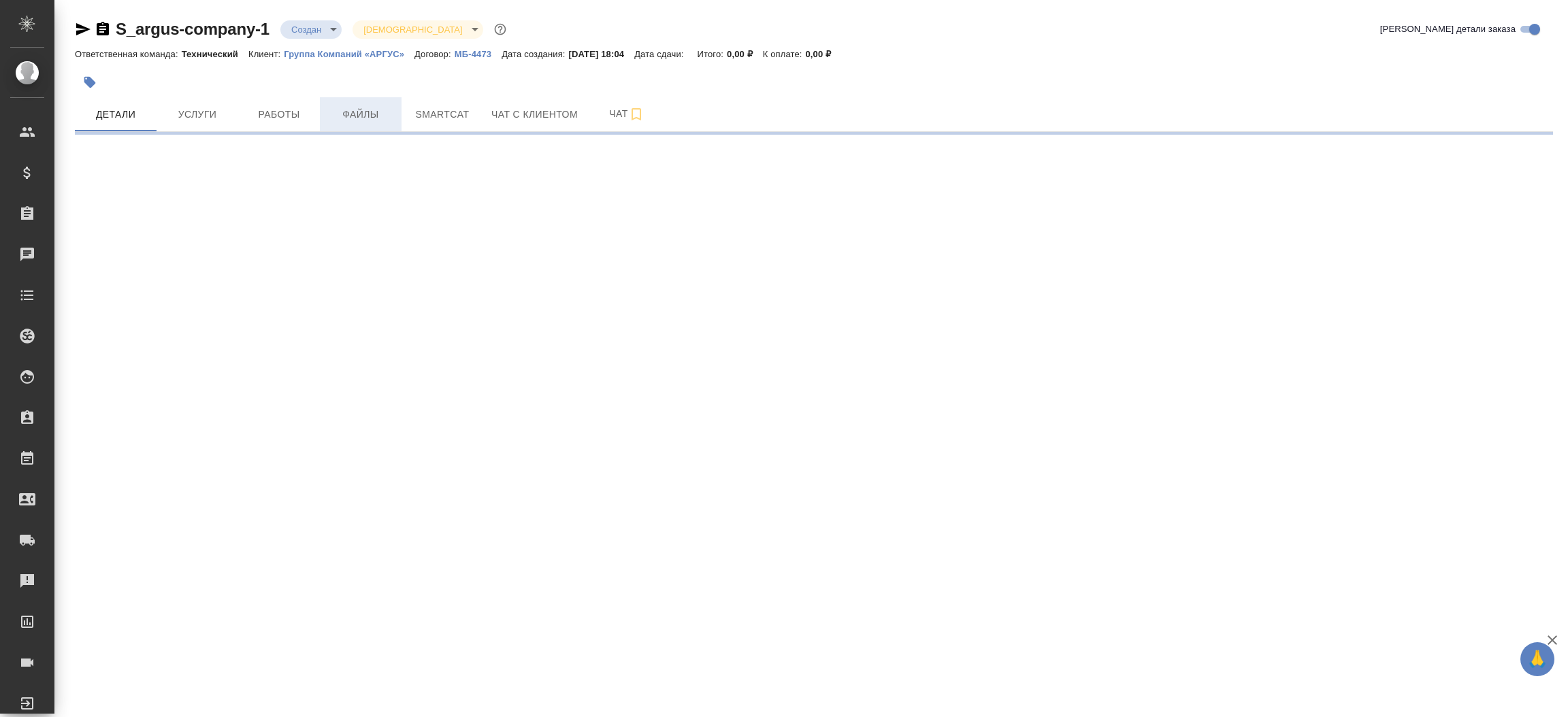
select select "RU"
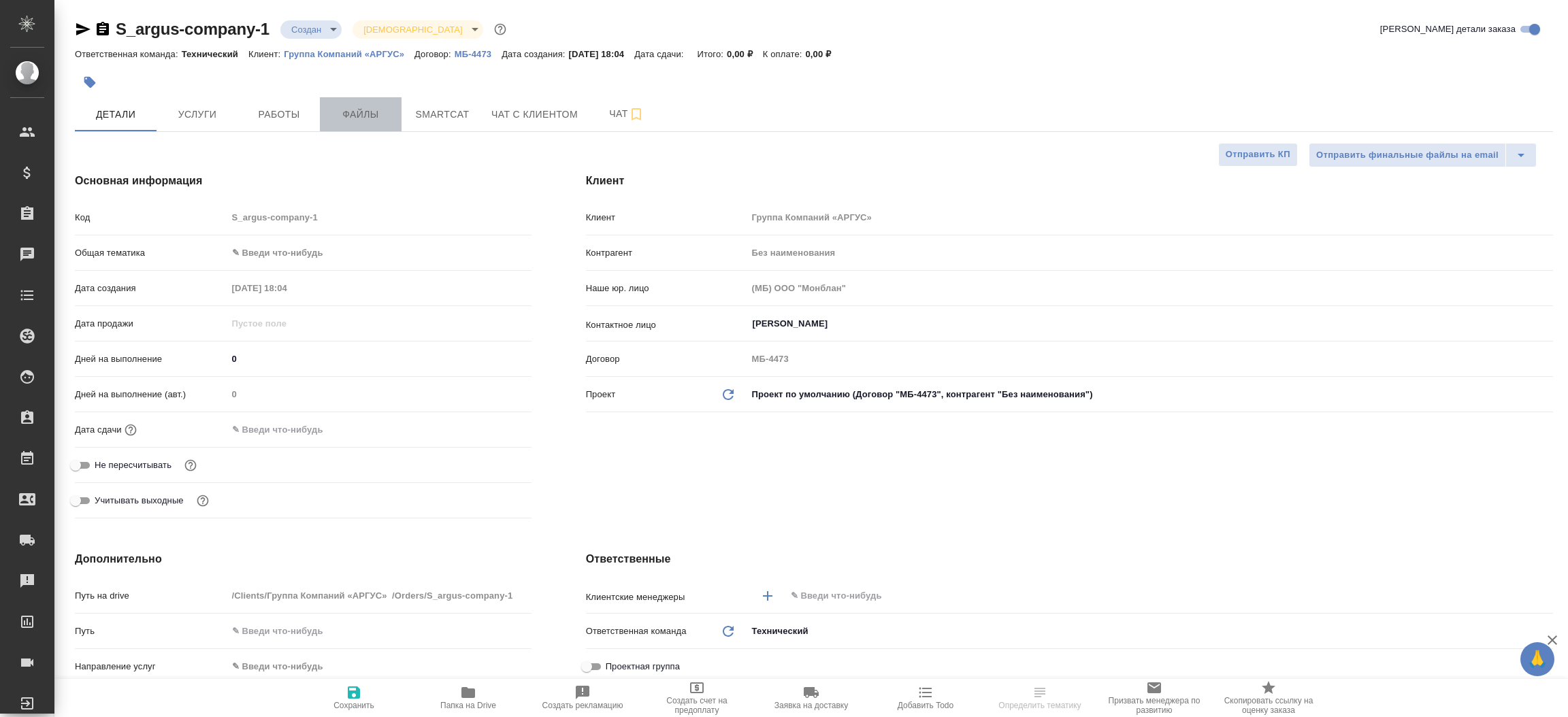
click at [362, 117] on span "Файлы" at bounding box center [361, 115] width 65 height 17
type textarea "x"
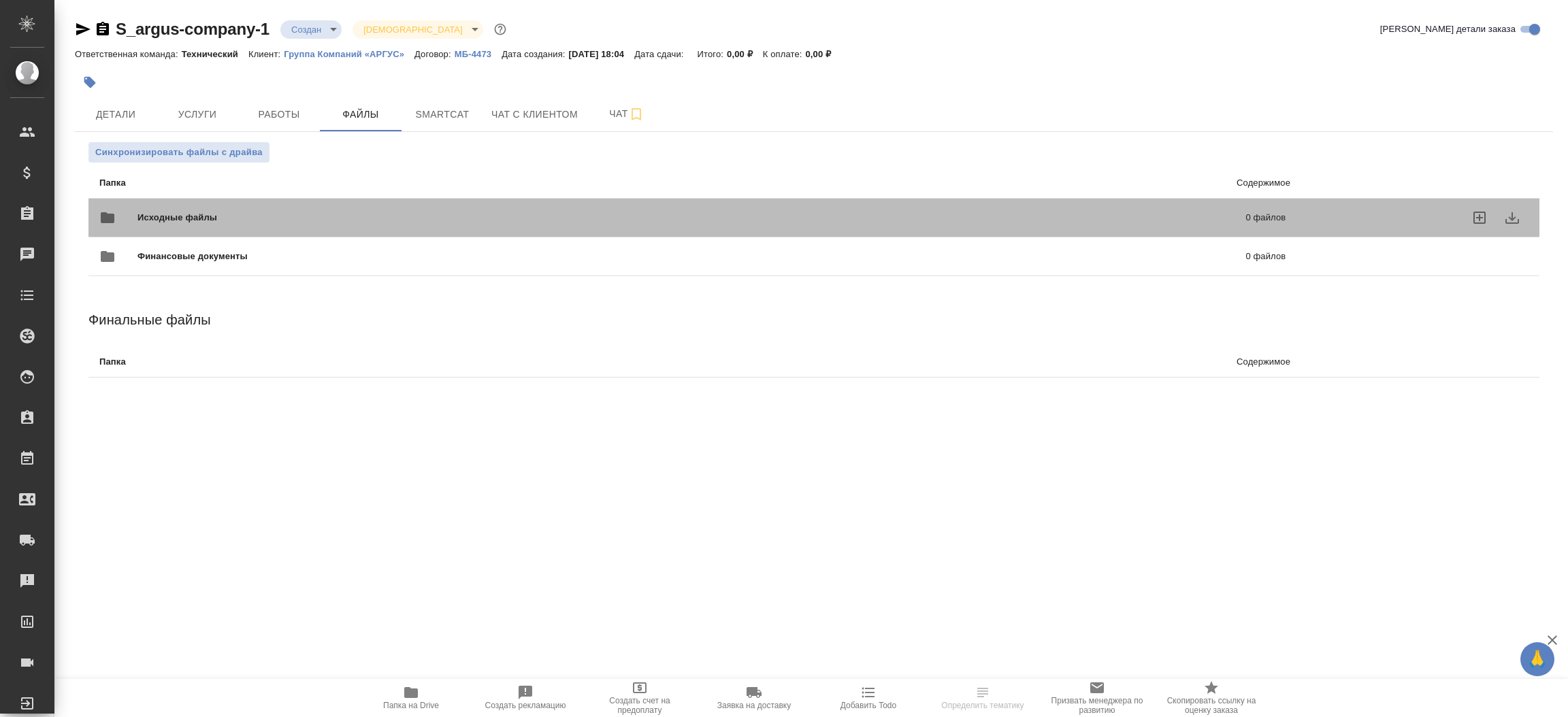
click at [275, 213] on span "Исходные файлы" at bounding box center [435, 217] width 594 height 13
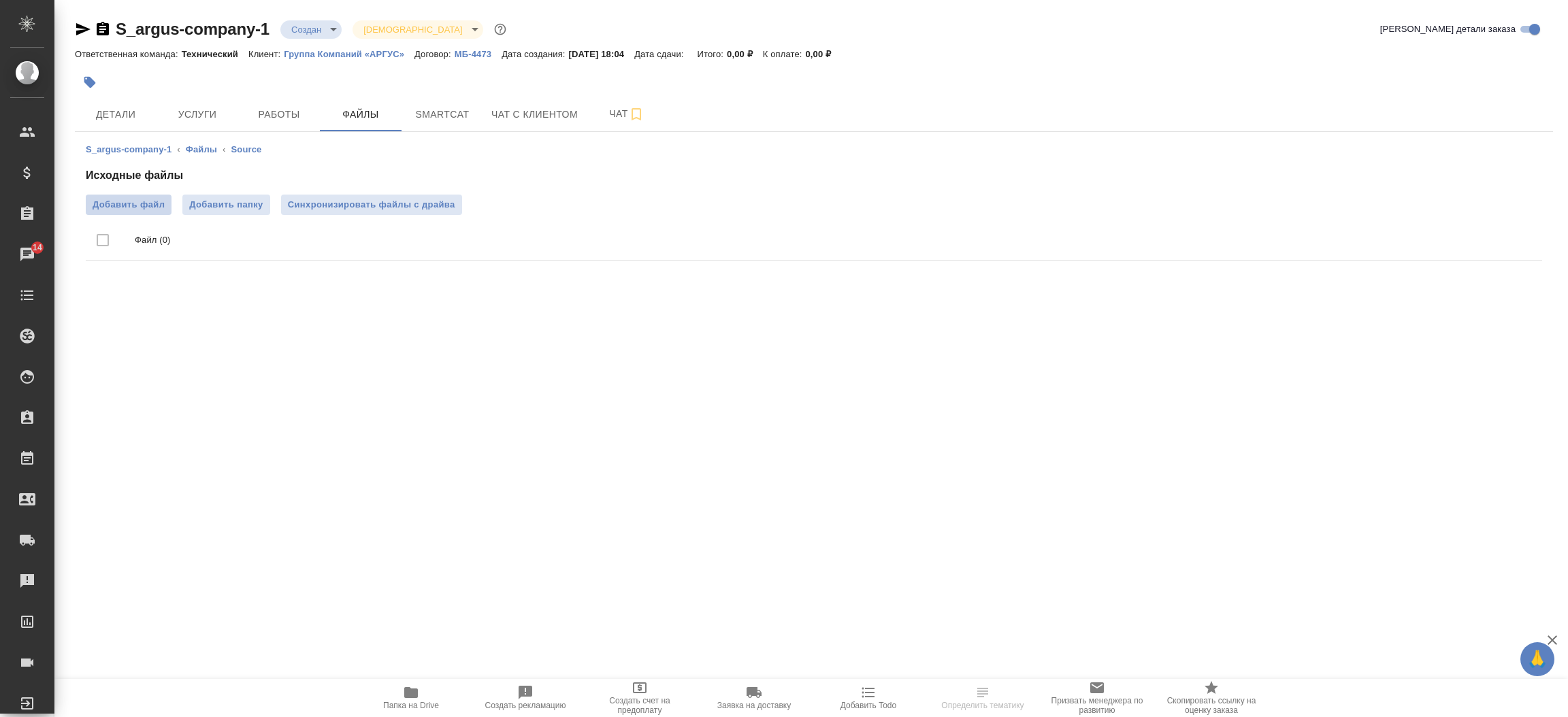
click at [140, 211] on span "Добавить файл" at bounding box center [128, 205] width 72 height 13
click at [0, 0] on input "Добавить файл" at bounding box center [0, 0] width 0 height 0
click at [117, 114] on span "Детали" at bounding box center [116, 115] width 65 height 17
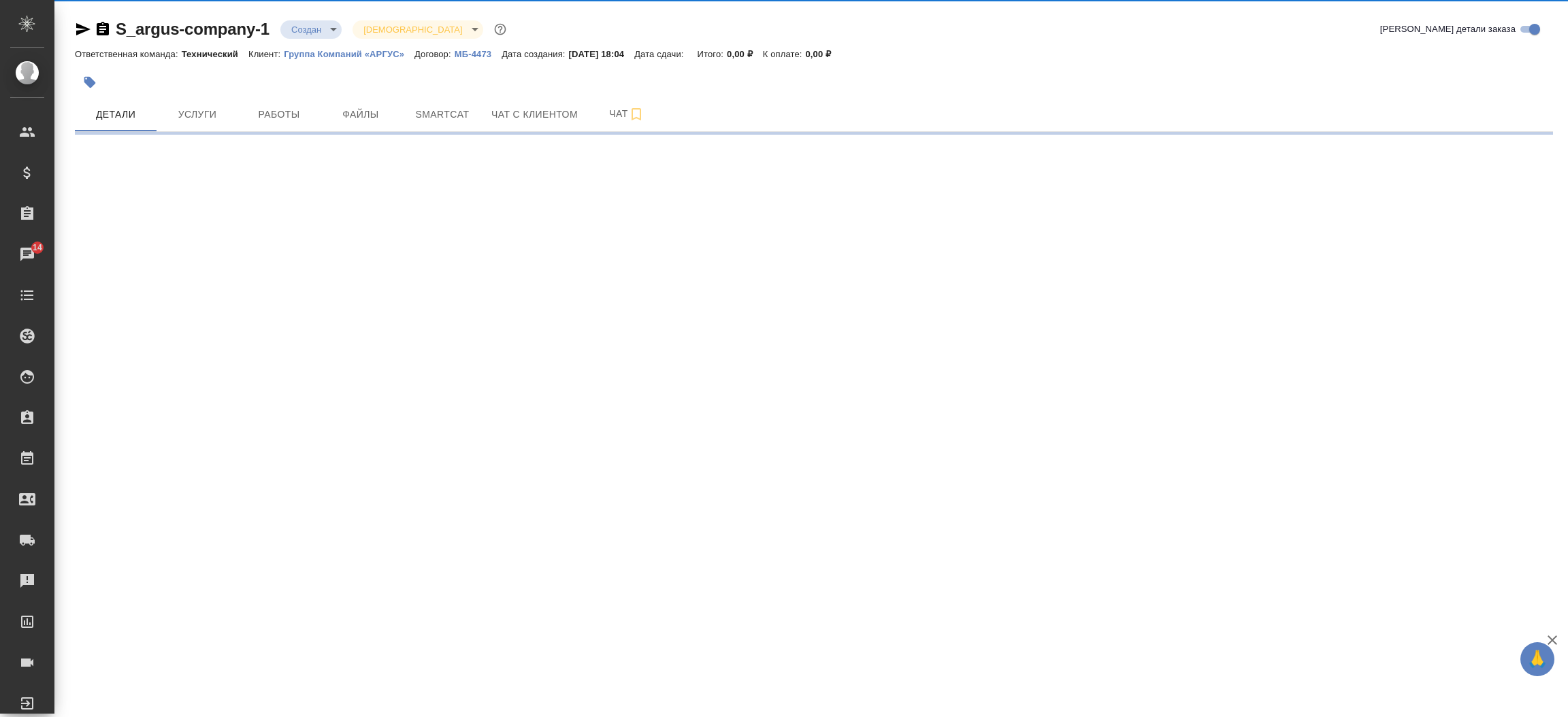
select select "RU"
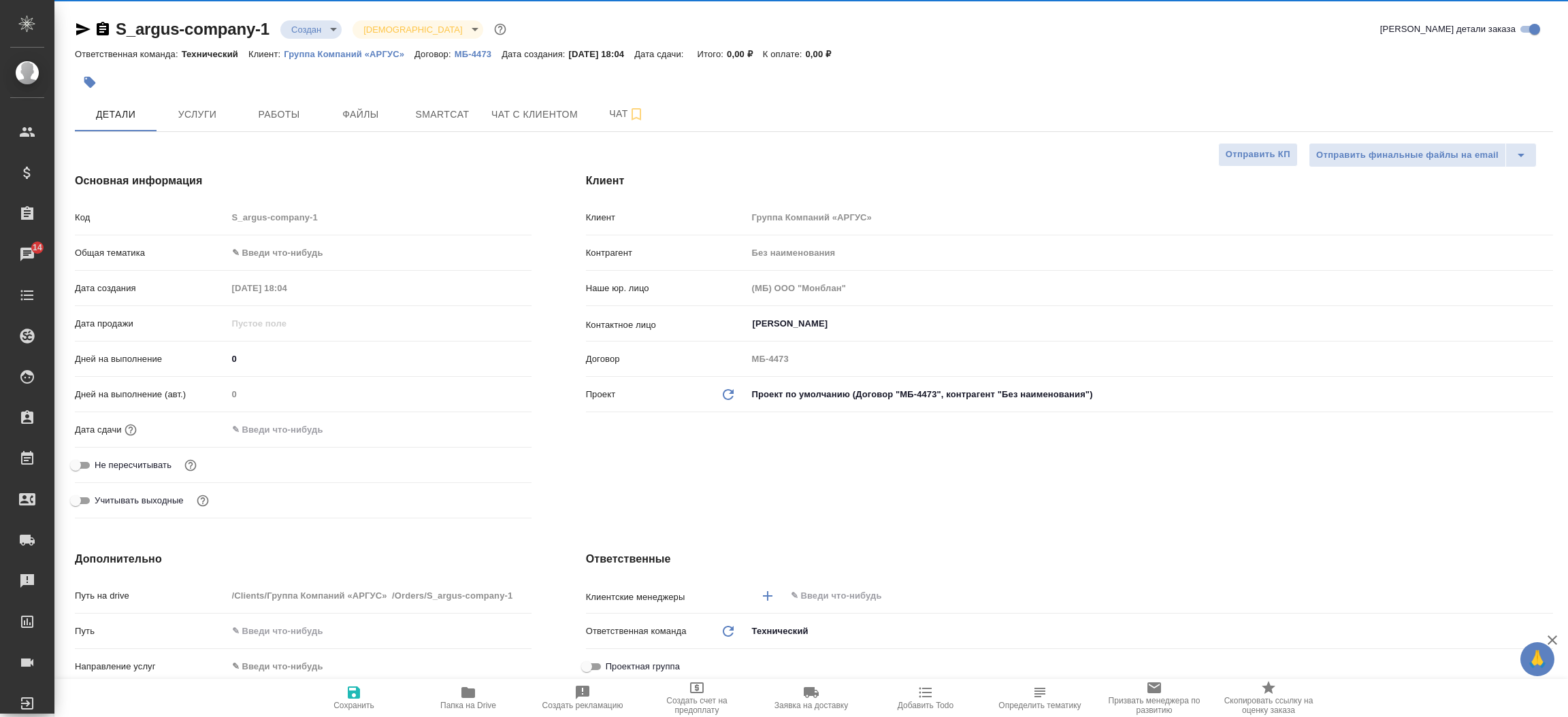
type textarea "x"
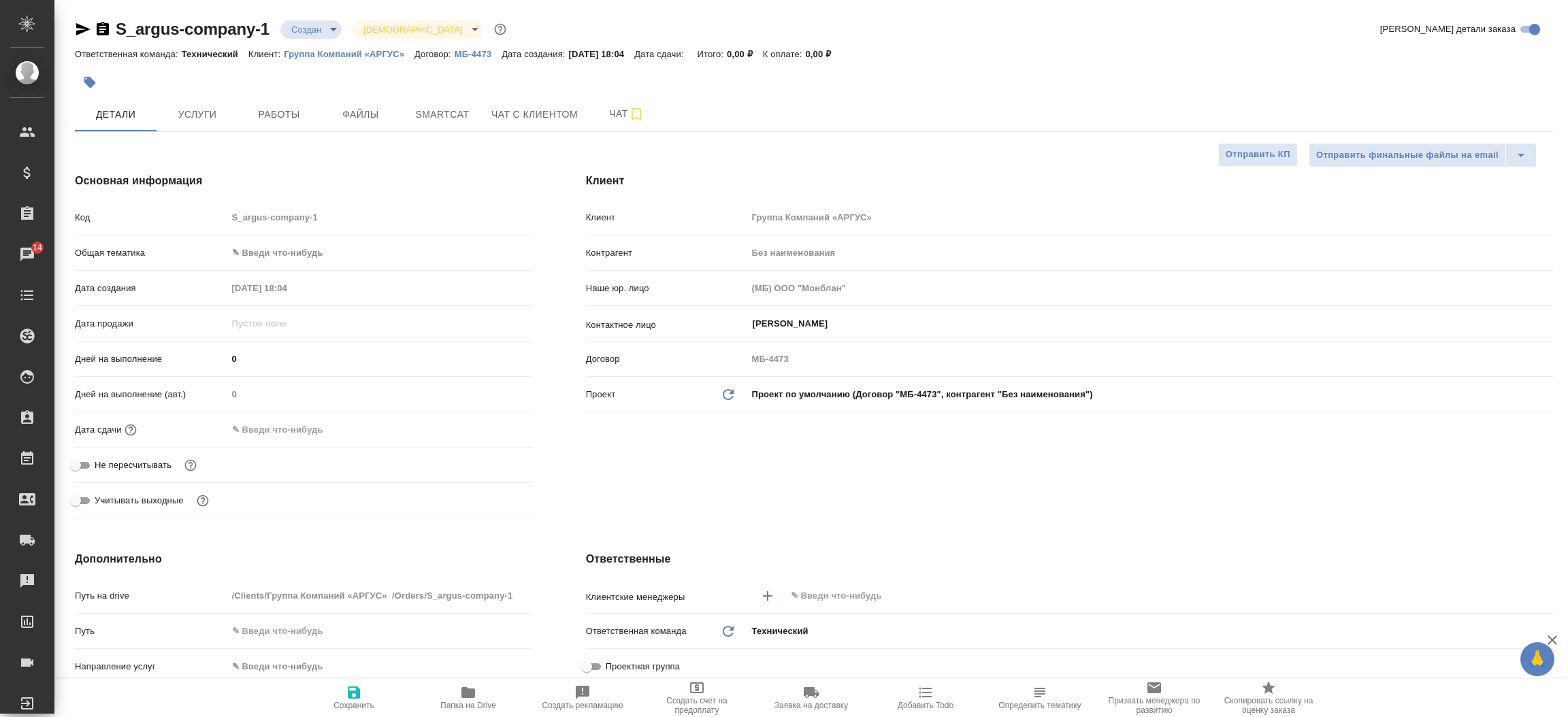
click at [81, 31] on icon "button" at bounding box center [83, 29] width 14 height 12
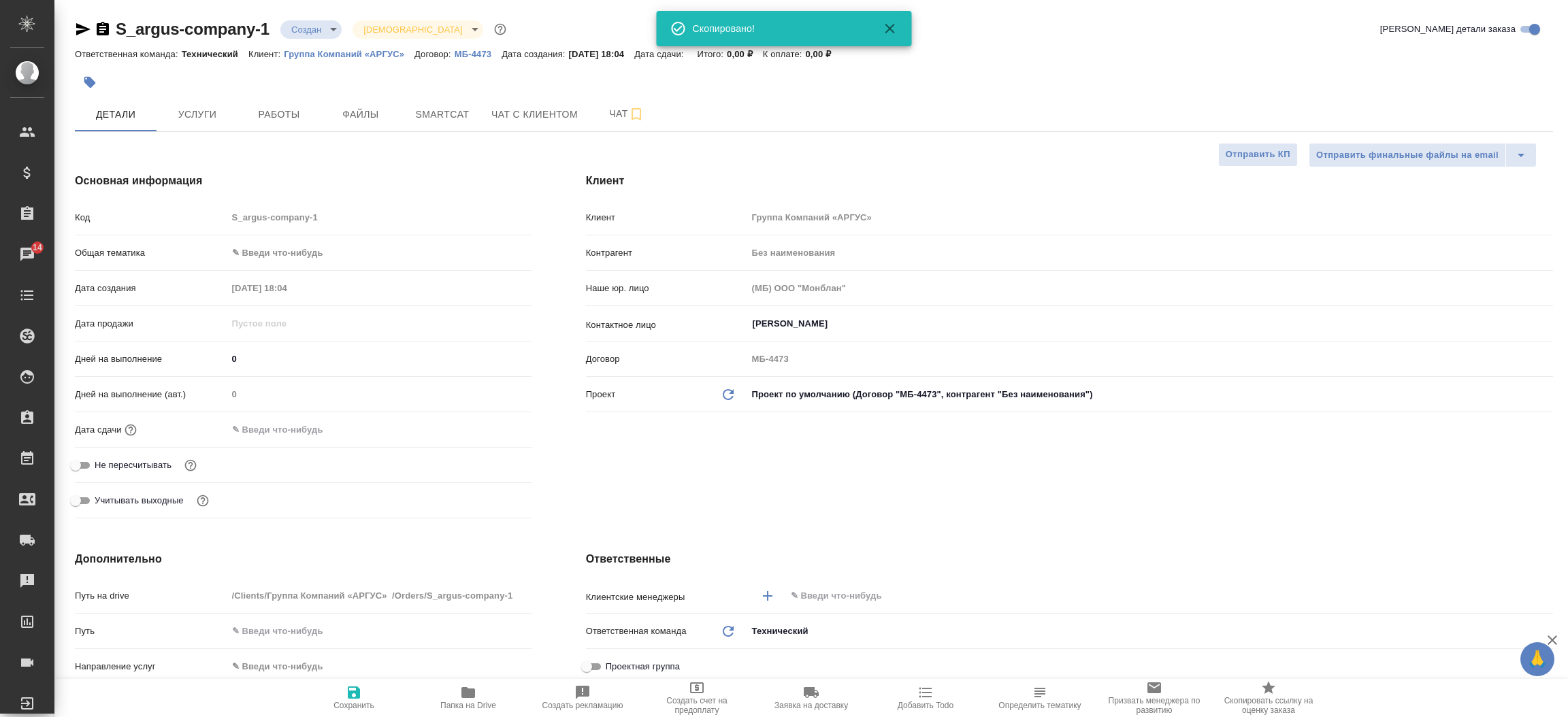
type textarea "x"
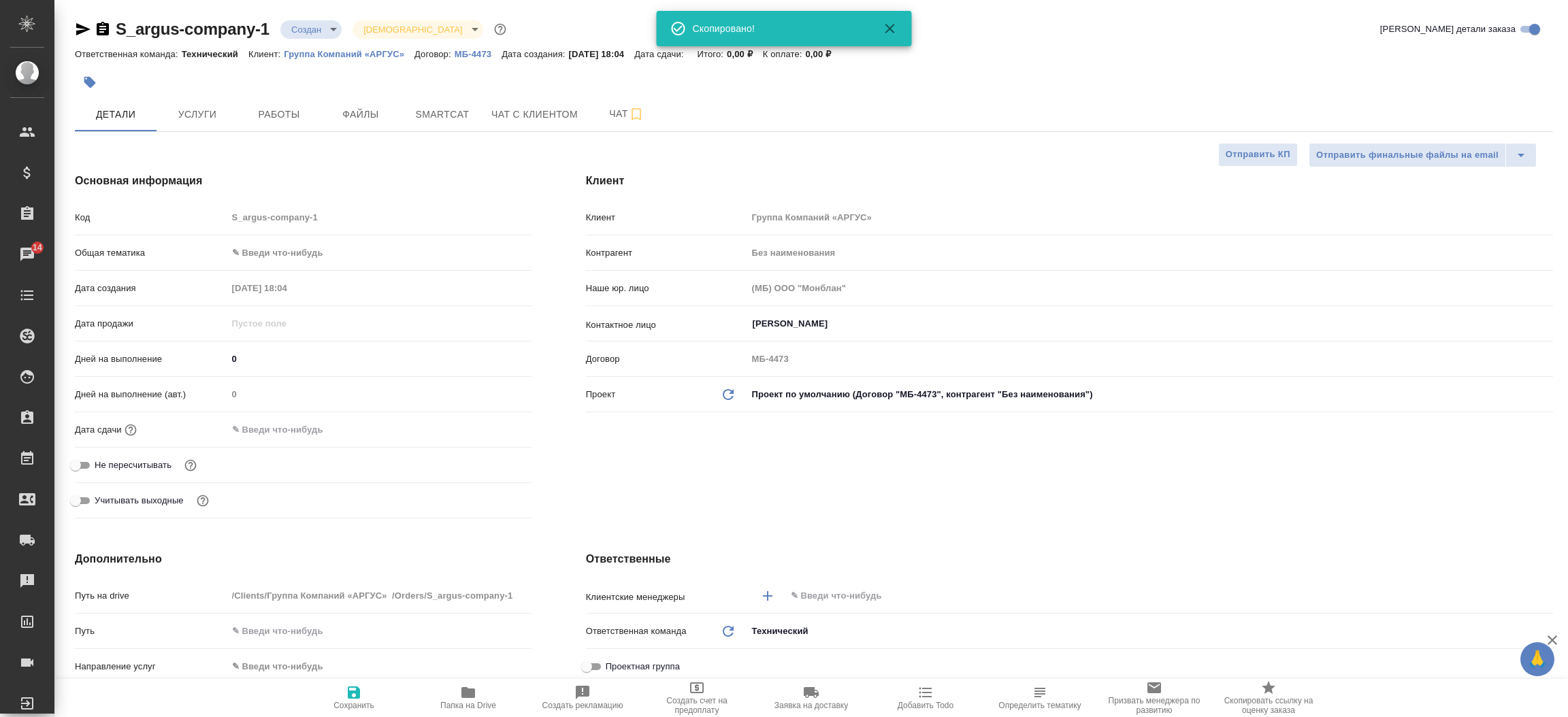
type textarea "x"
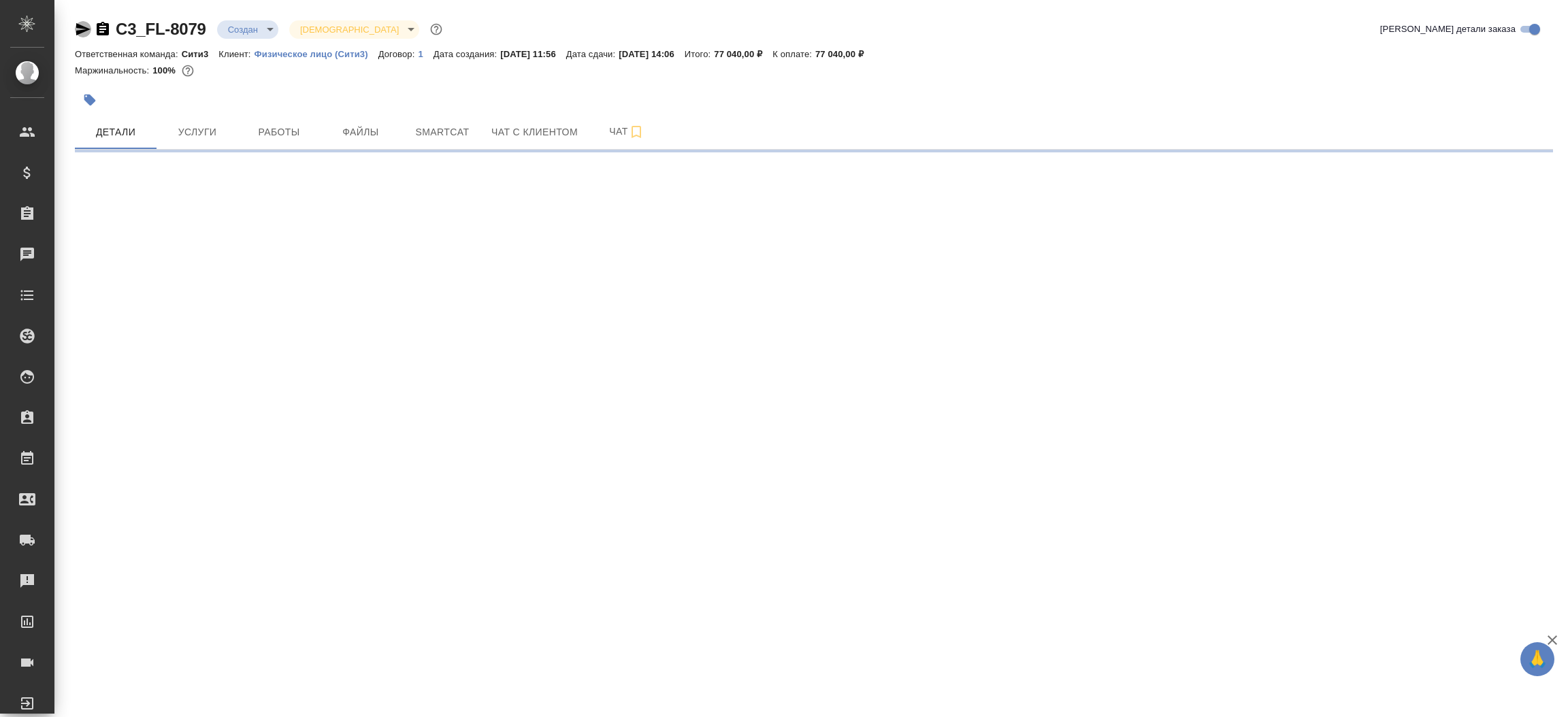
click at [81, 28] on icon "button" at bounding box center [83, 29] width 14 height 12
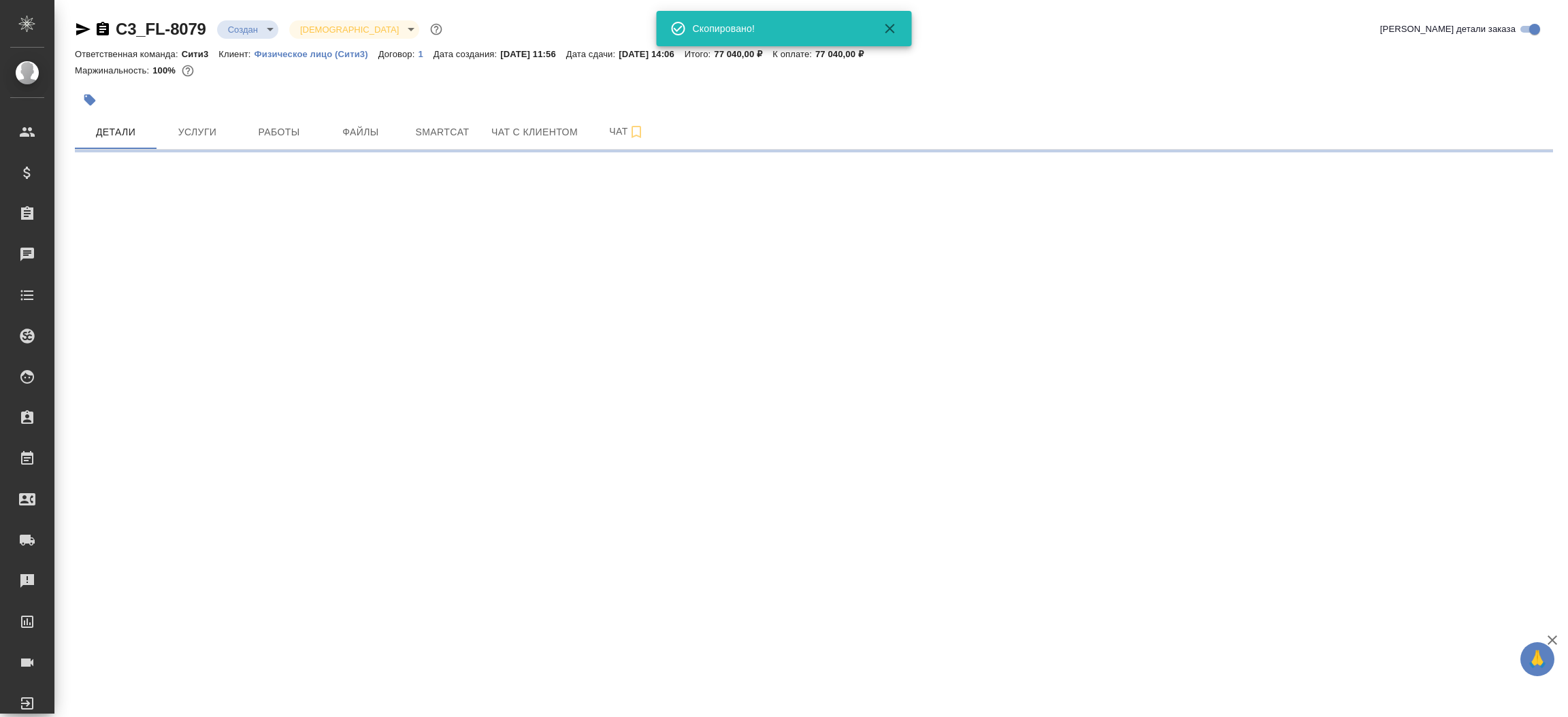
select select "RU"
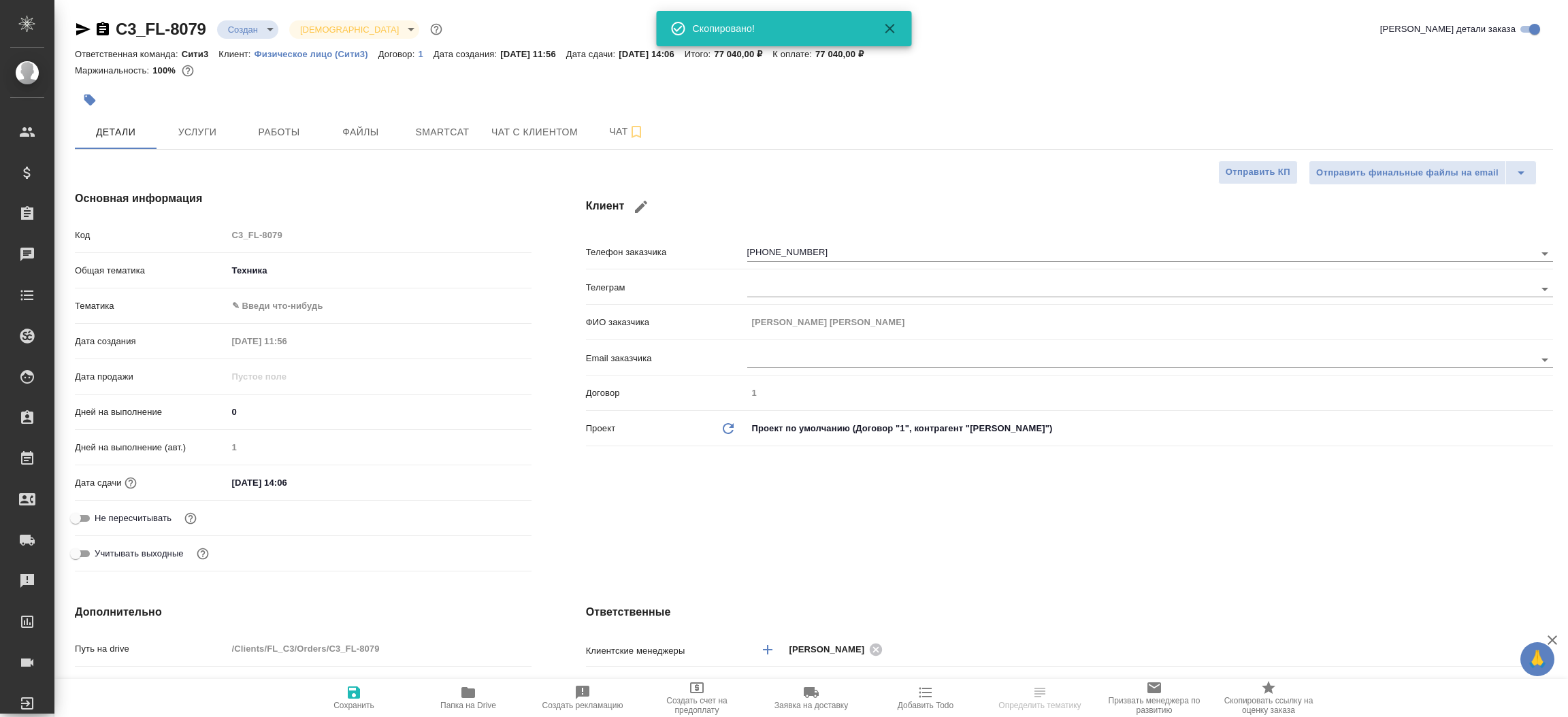
type textarea "x"
select select "RU"
type textarea "x"
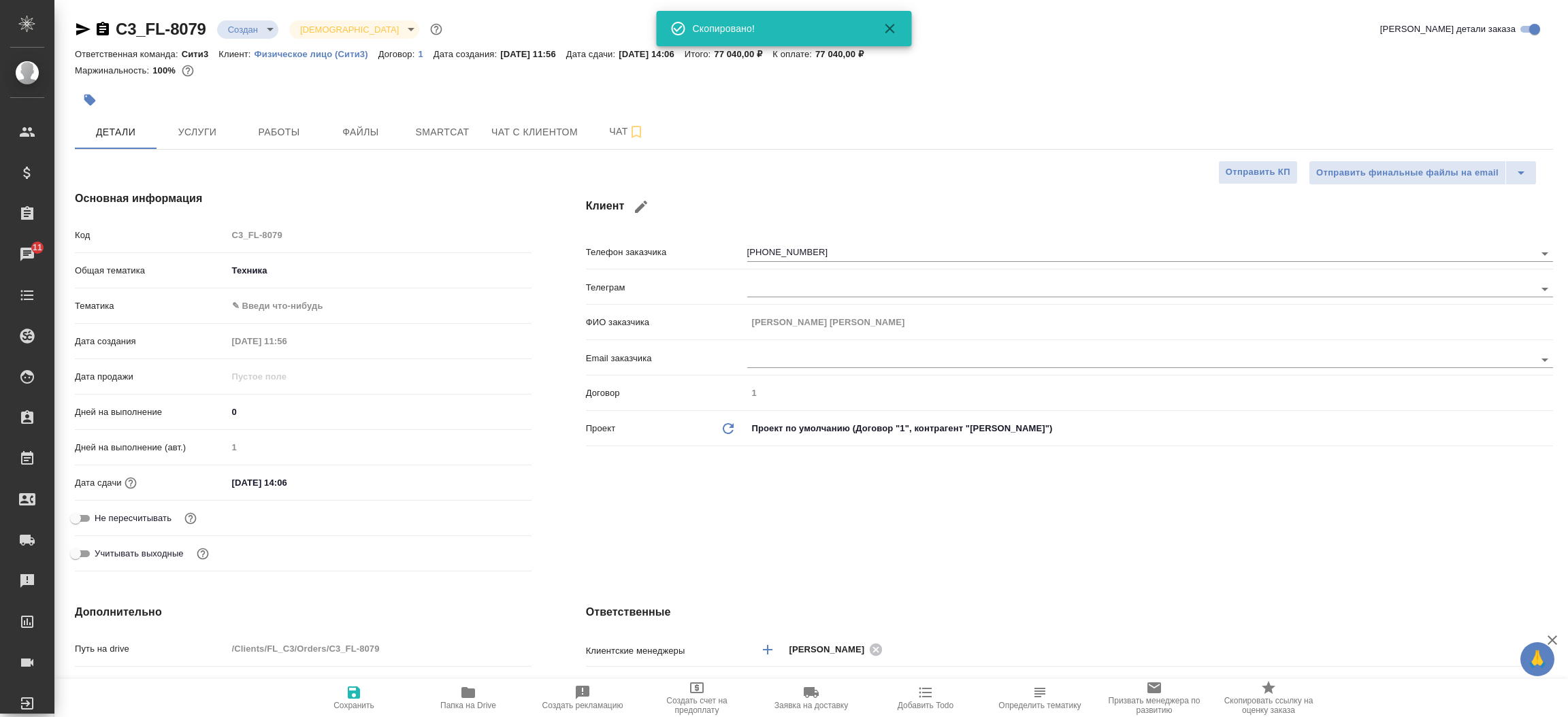
type textarea "x"
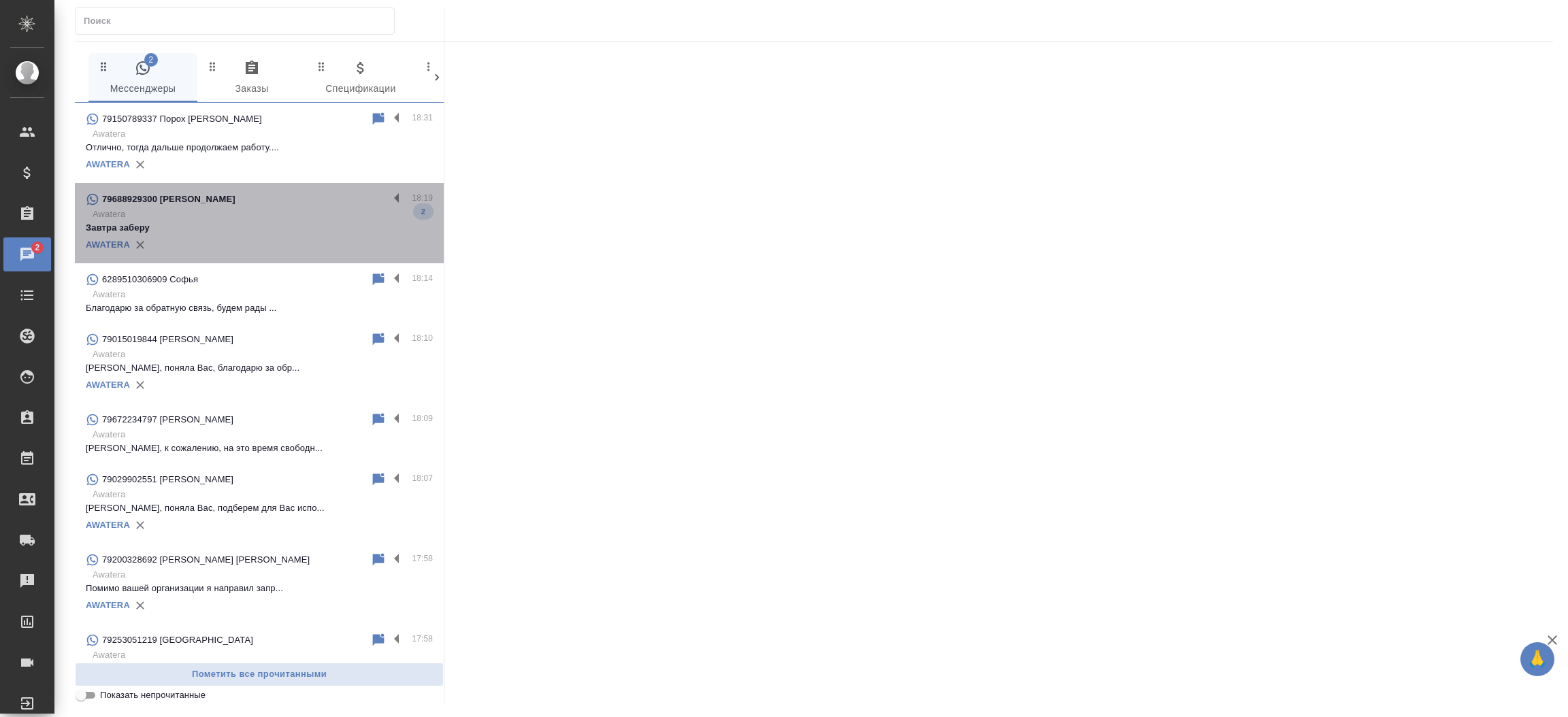
click at [279, 207] on div "79688929300 [PERSON_NAME]" at bounding box center [238, 199] width 303 height 16
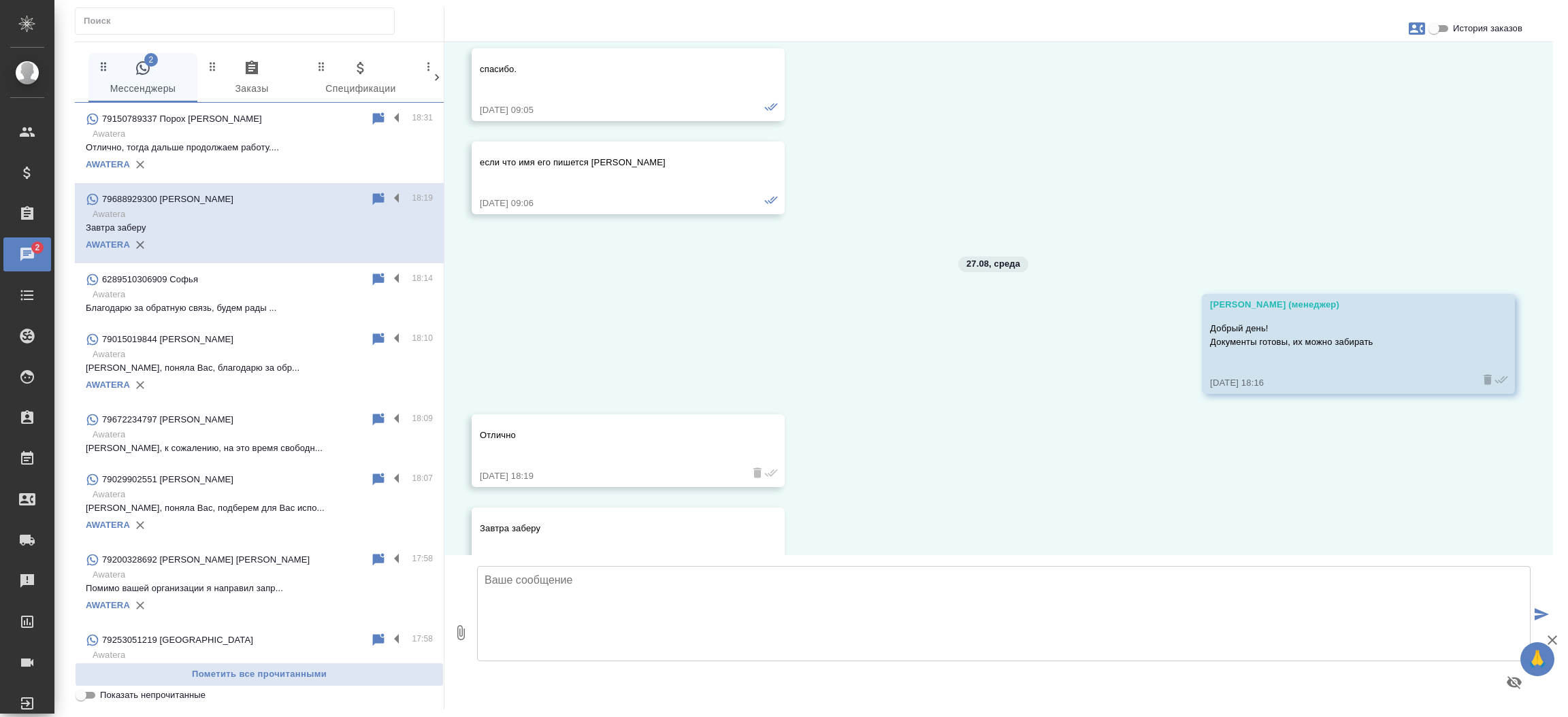
scroll to position [752, 0]
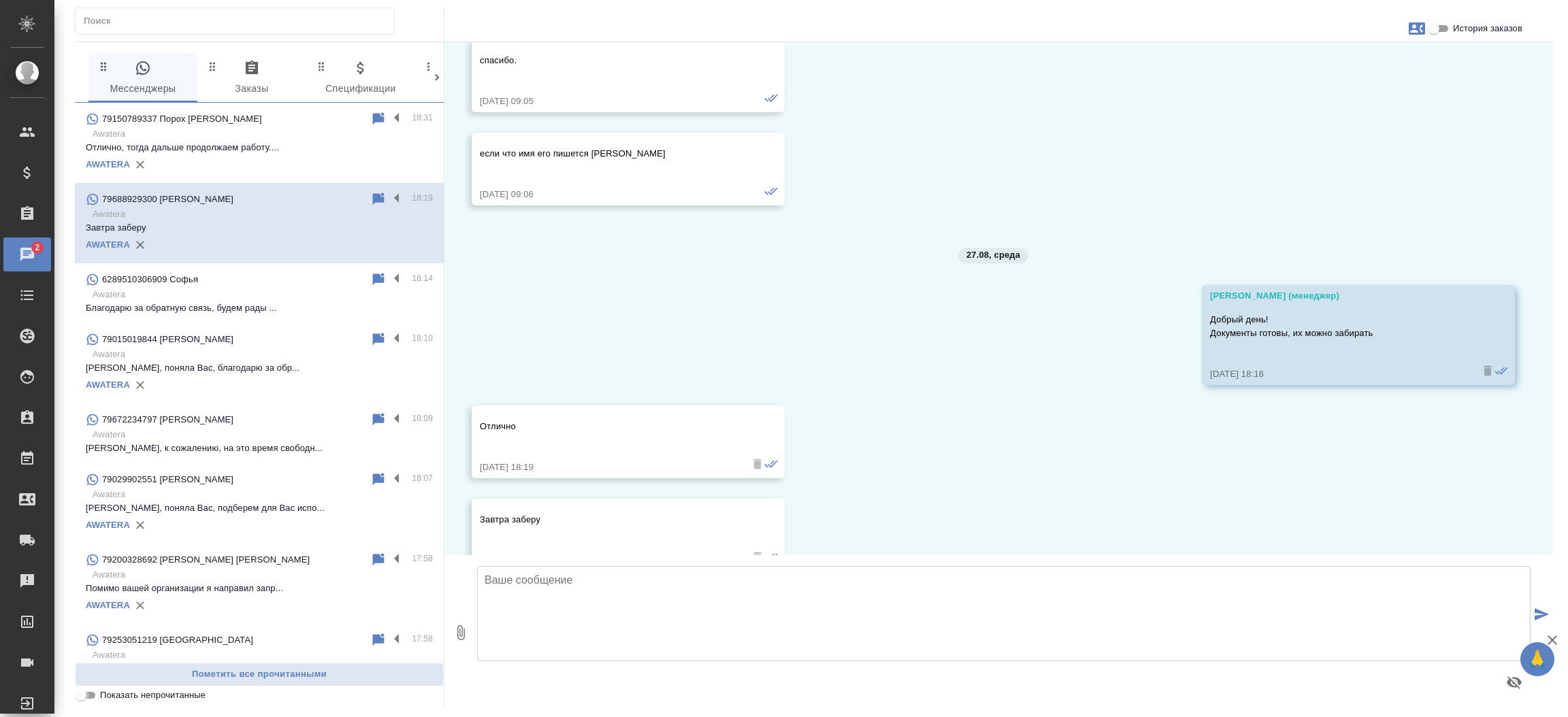
click at [92, 692] on input "Показать непрочитанные" at bounding box center [80, 695] width 49 height 16
checkbox input "true"
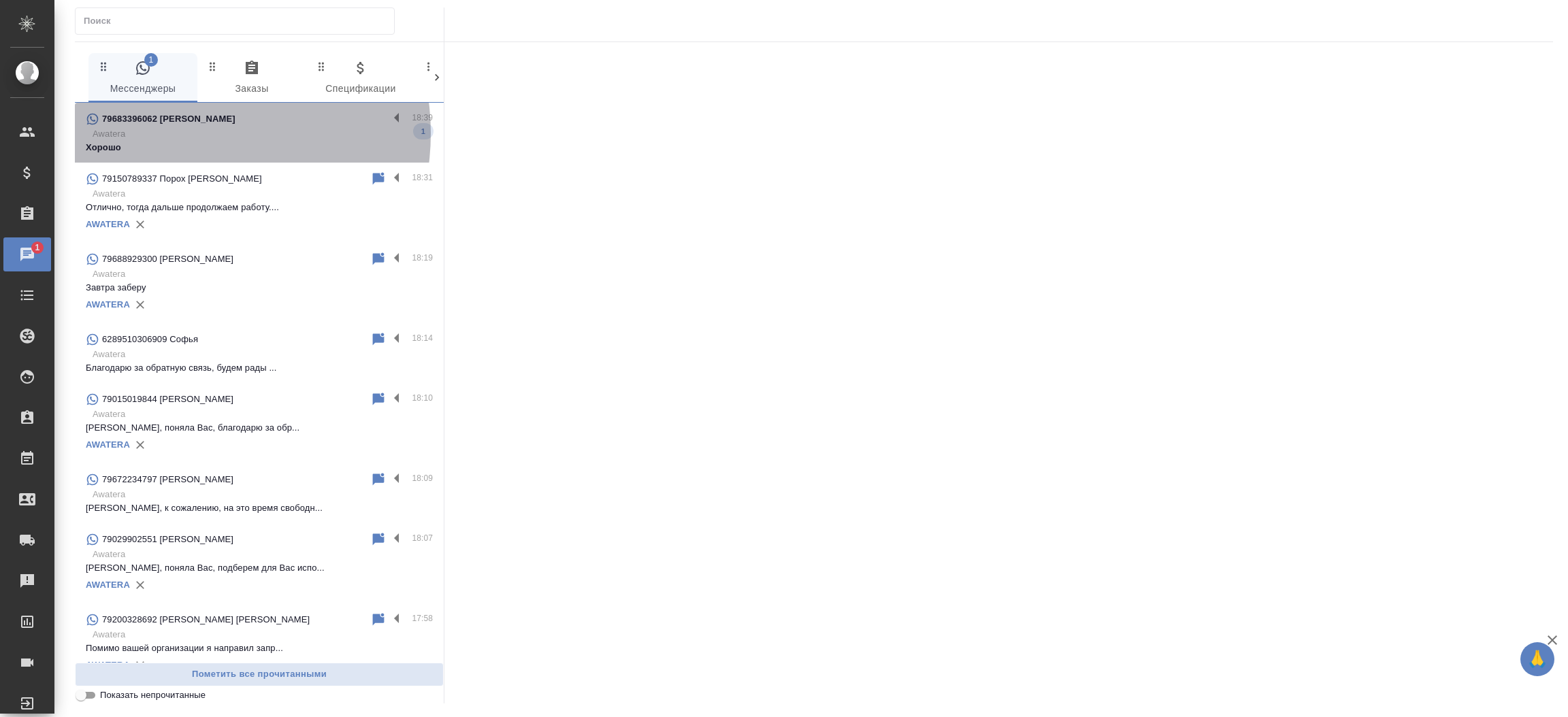
click at [183, 133] on p "Awatera" at bounding box center [262, 134] width 340 height 13
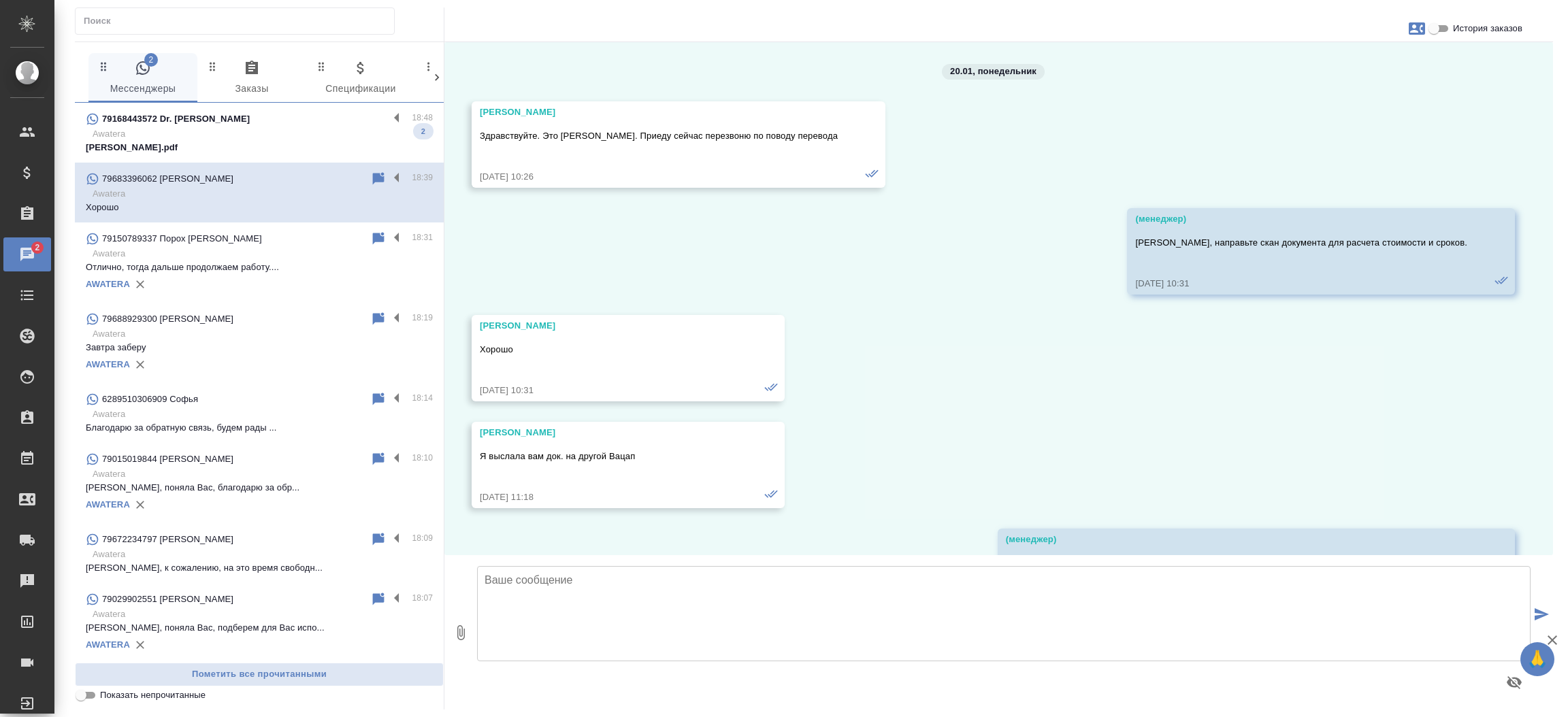
scroll to position [6237, 0]
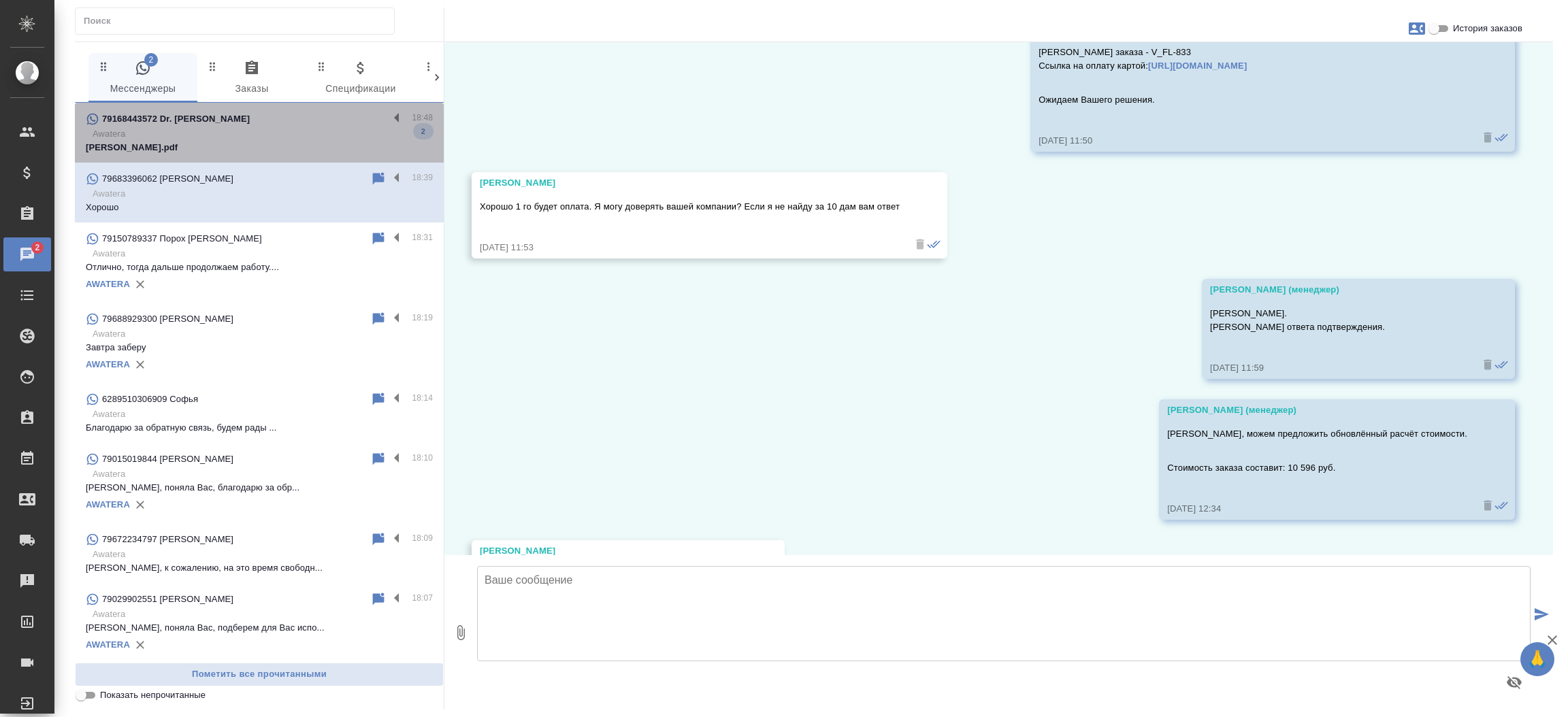
click at [271, 145] on p "Наджафи Маеде Резюме.pdf" at bounding box center [260, 147] width 347 height 13
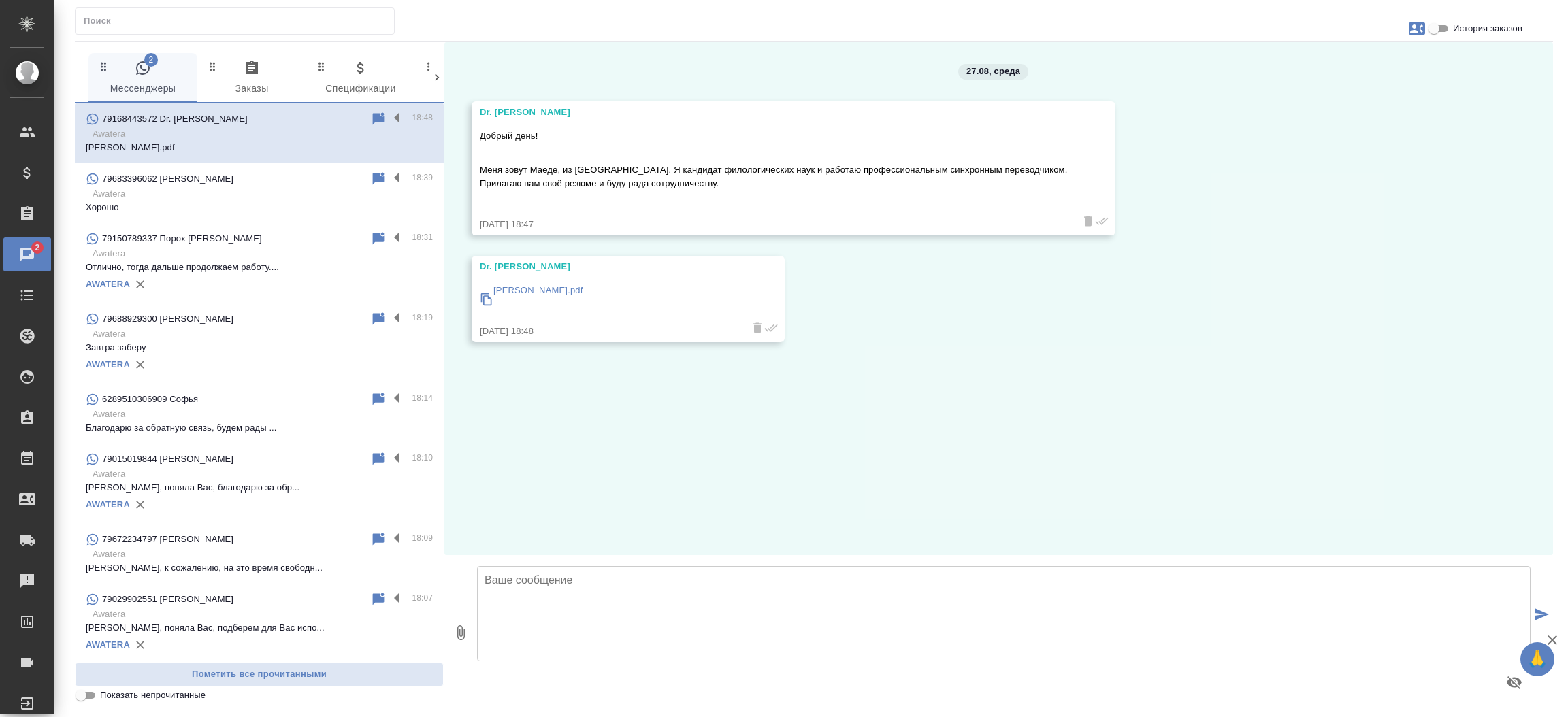
scroll to position [0, 0]
click at [627, 598] on textarea at bounding box center [1004, 613] width 1054 height 95
type textarea "Добрый день! Направьте пожалуйста Ваше резюме на [EMAIL_ADDRESS][DOMAIN_NAME]"
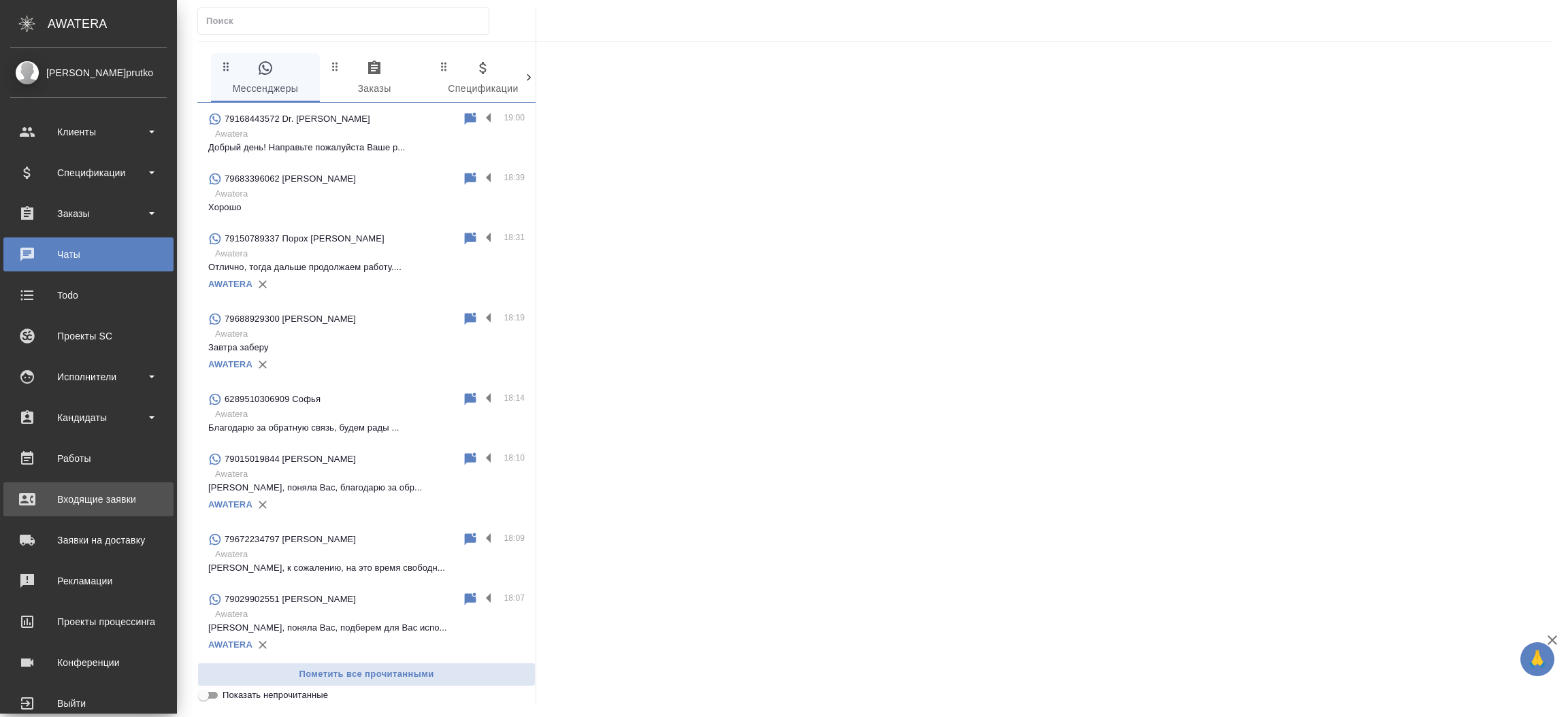
click at [52, 495] on div "Входящие заявки" at bounding box center [88, 499] width 156 height 20
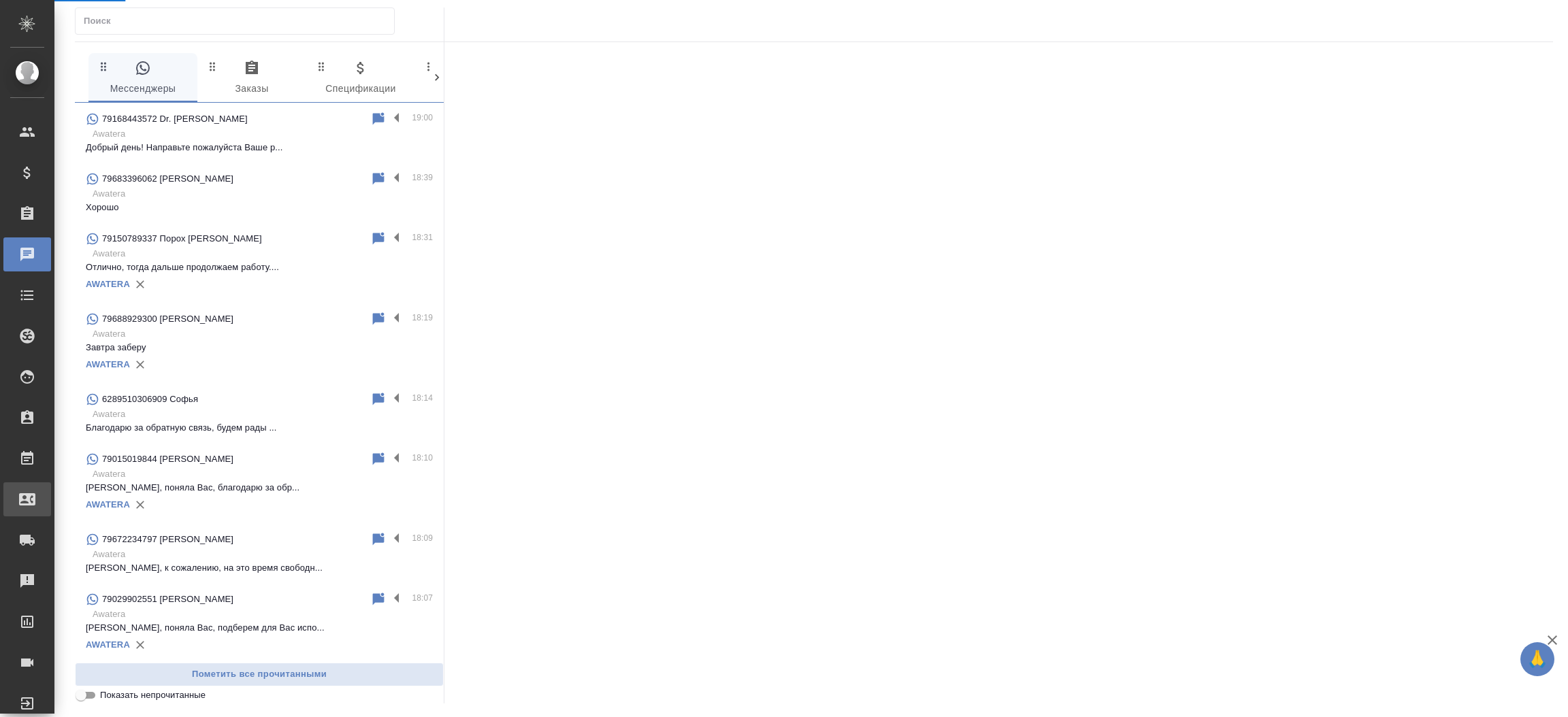
click at [27, 495] on div "Входящие заявки" at bounding box center [11, 499] width 34 height 20
select select "RU"
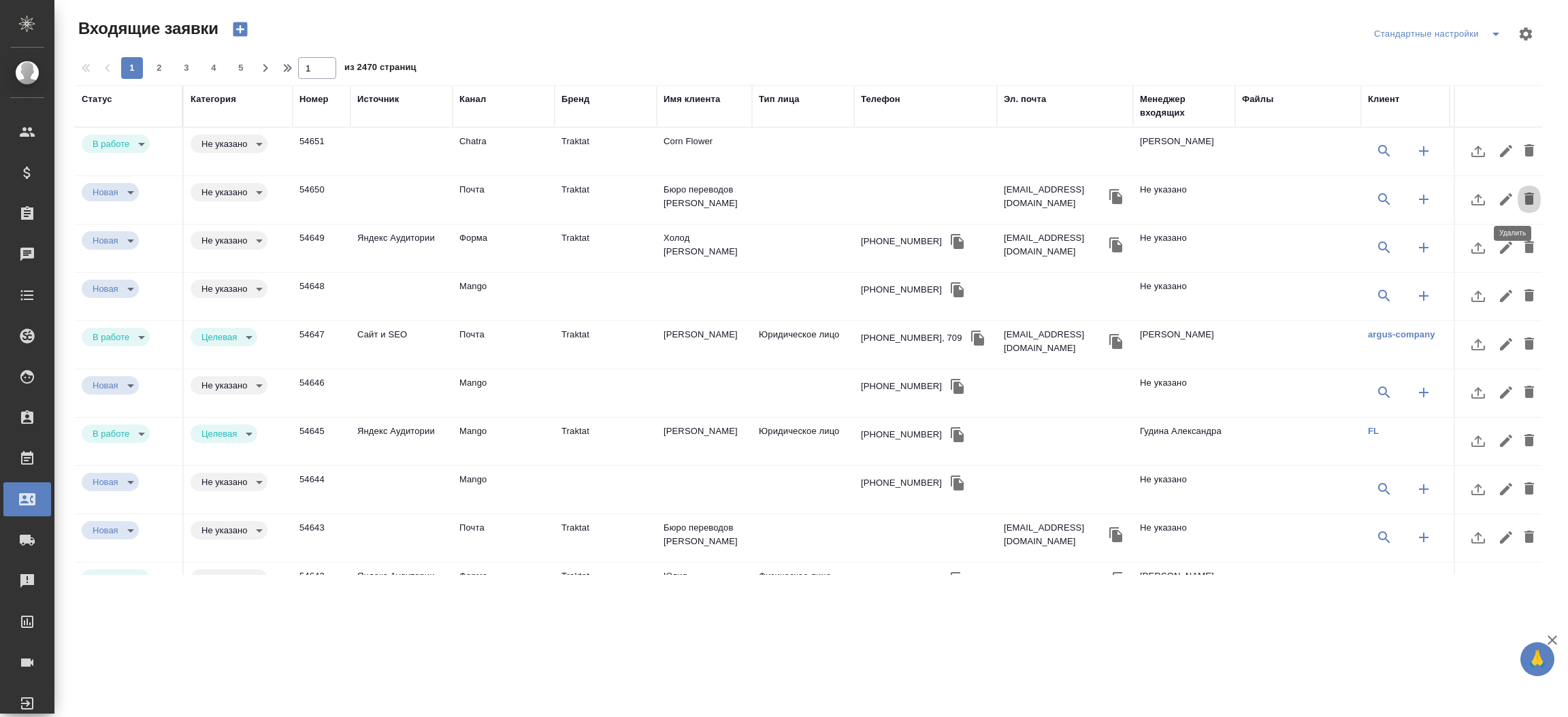
click at [1525, 202] on icon "button" at bounding box center [1530, 198] width 10 height 12
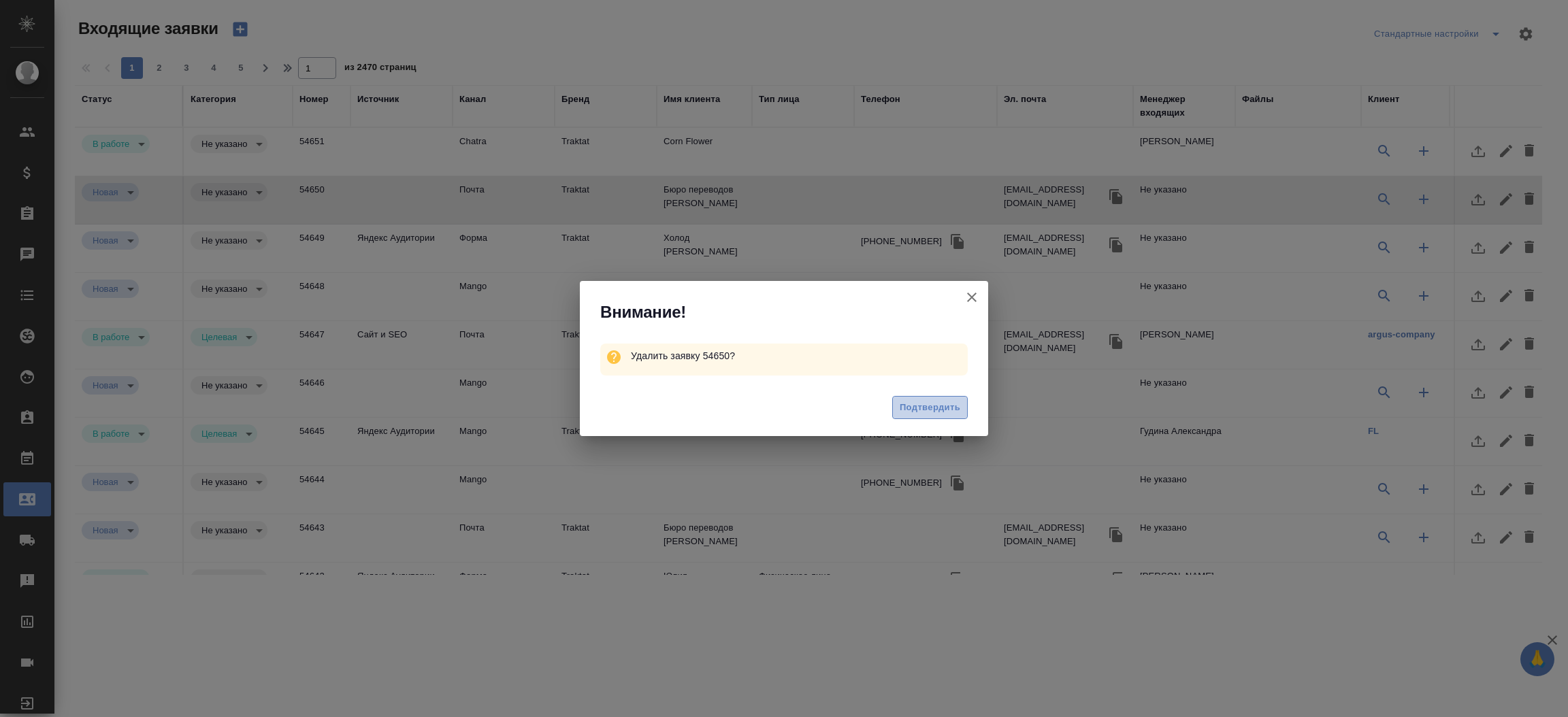
click at [930, 406] on span "Подтвердить" at bounding box center [929, 408] width 60 height 15
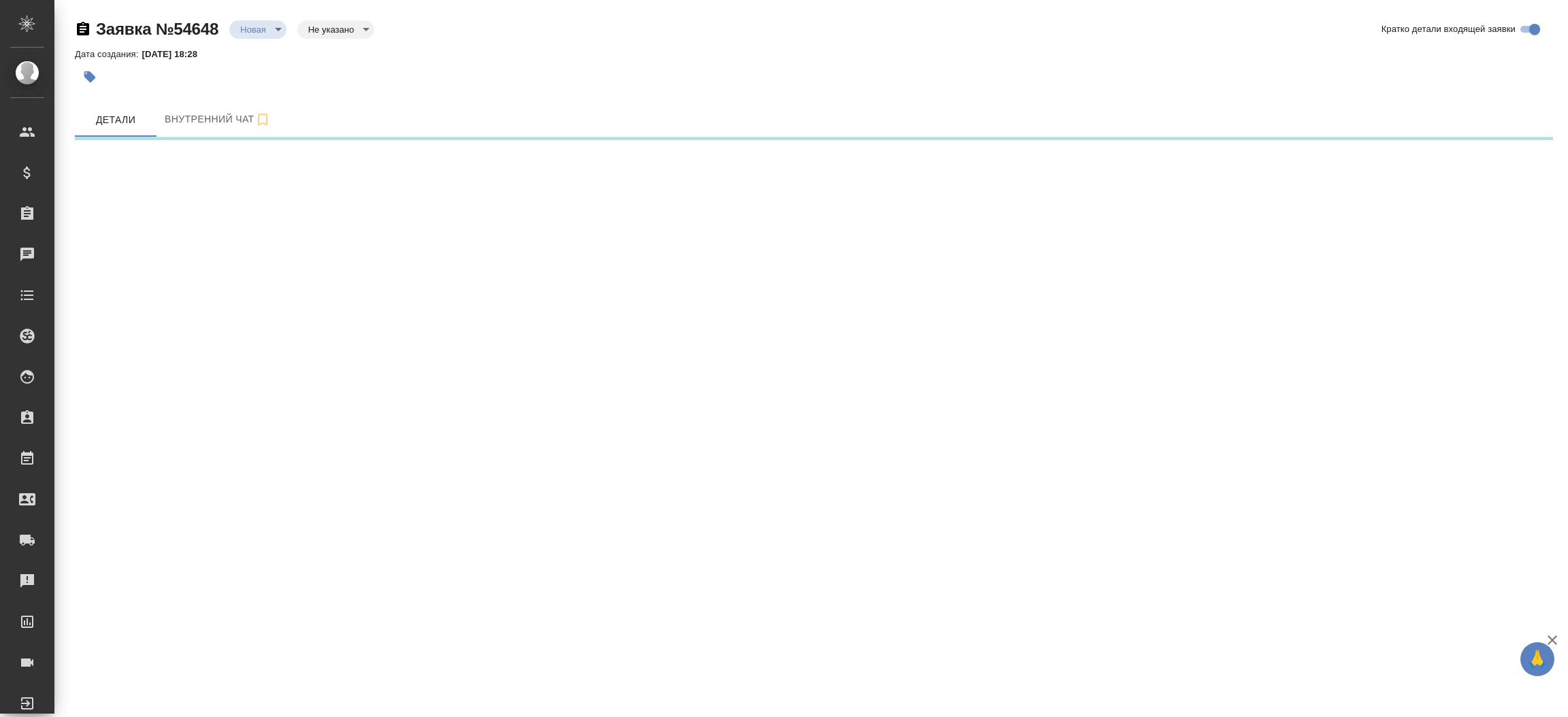
select select "RU"
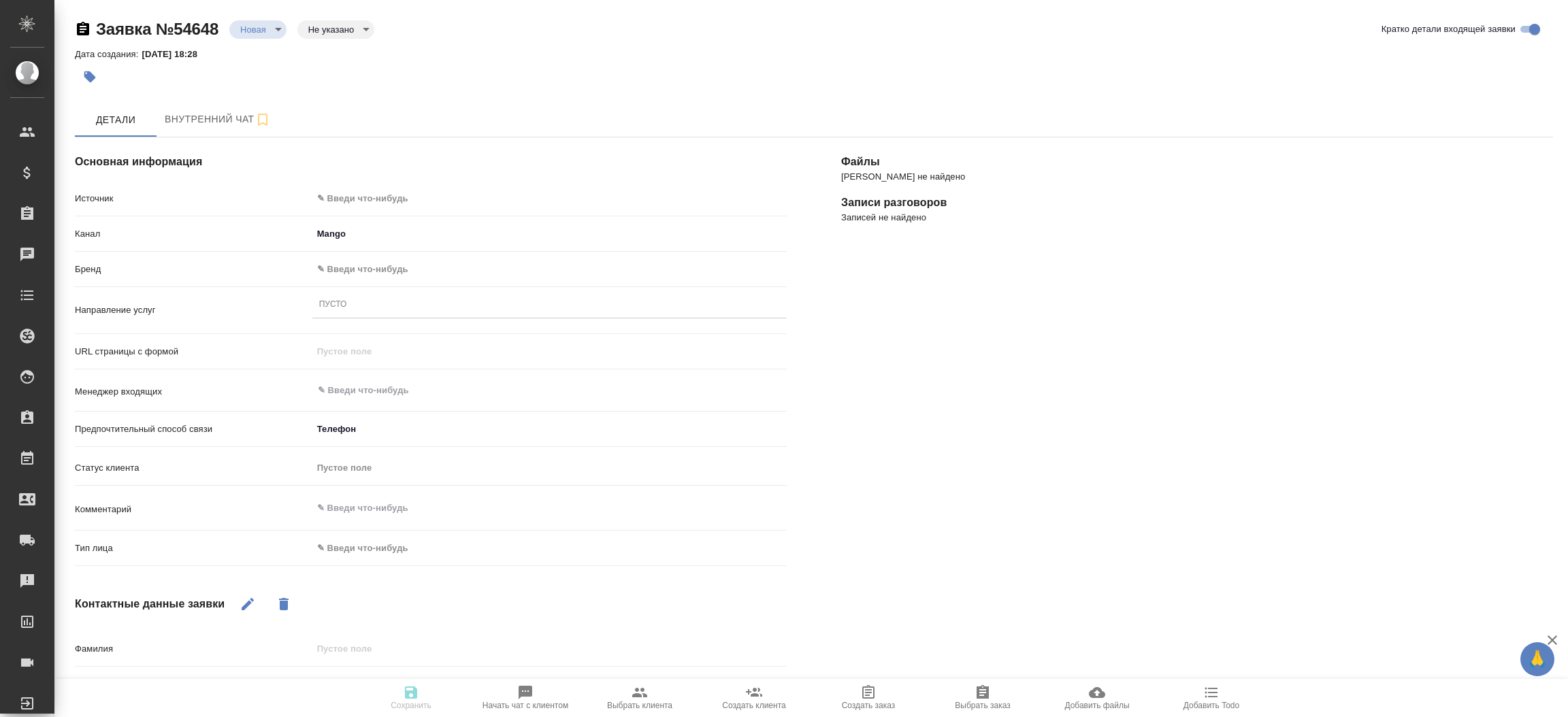
type textarea "x"
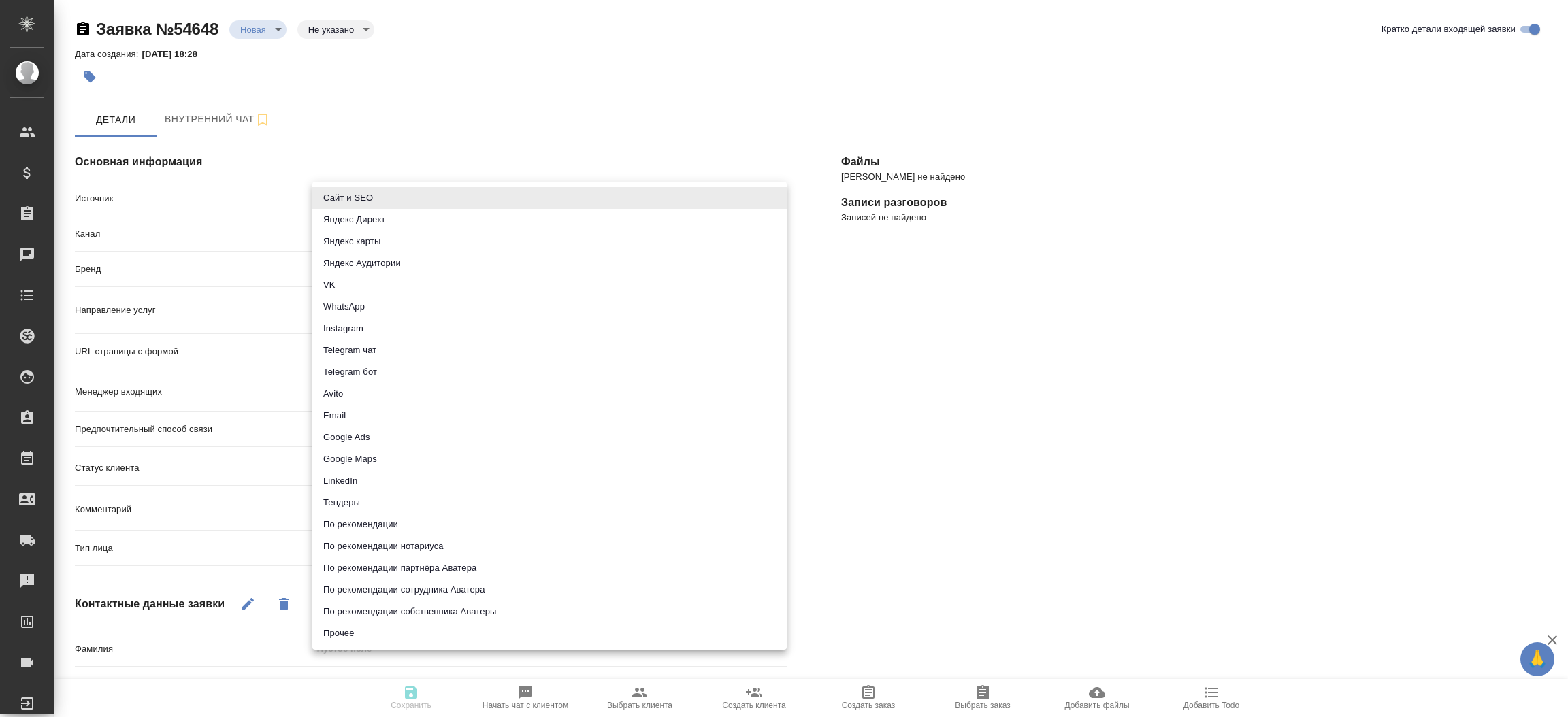
click at [394, 190] on body "🙏 .cls-1 fill:#fff; AWATERA [PERSON_NAME]prutko Клиенты Спецификации Заказы Чат…" at bounding box center [784, 358] width 1568 height 717
click at [394, 190] on li "Сайт и SEO" at bounding box center [549, 197] width 474 height 22
type input "seo"
type textarea "x"
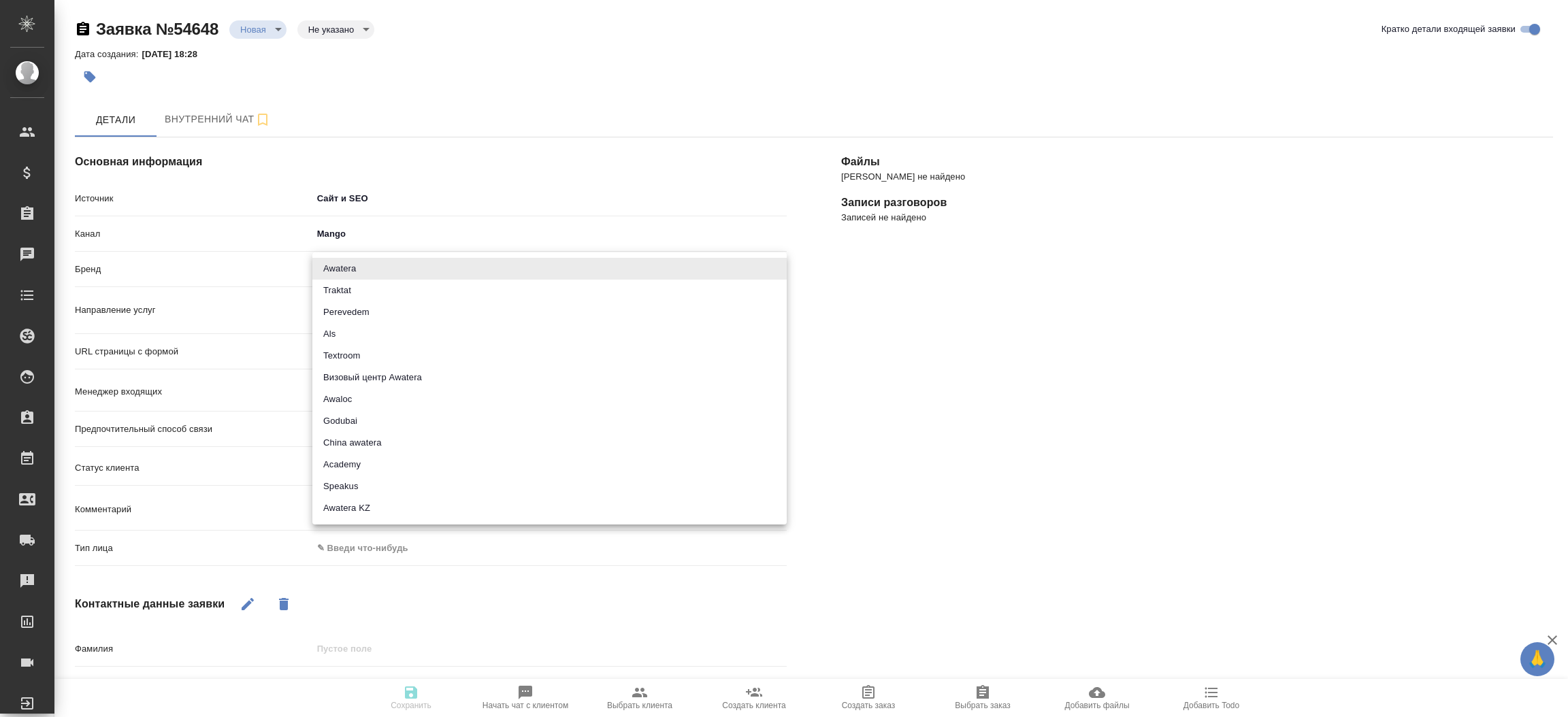
click at [362, 267] on body "🙏 .cls-1 fill:#fff; AWATERA [PERSON_NAME]prutko Клиенты Спецификации Заказы Чат…" at bounding box center [784, 358] width 1568 height 717
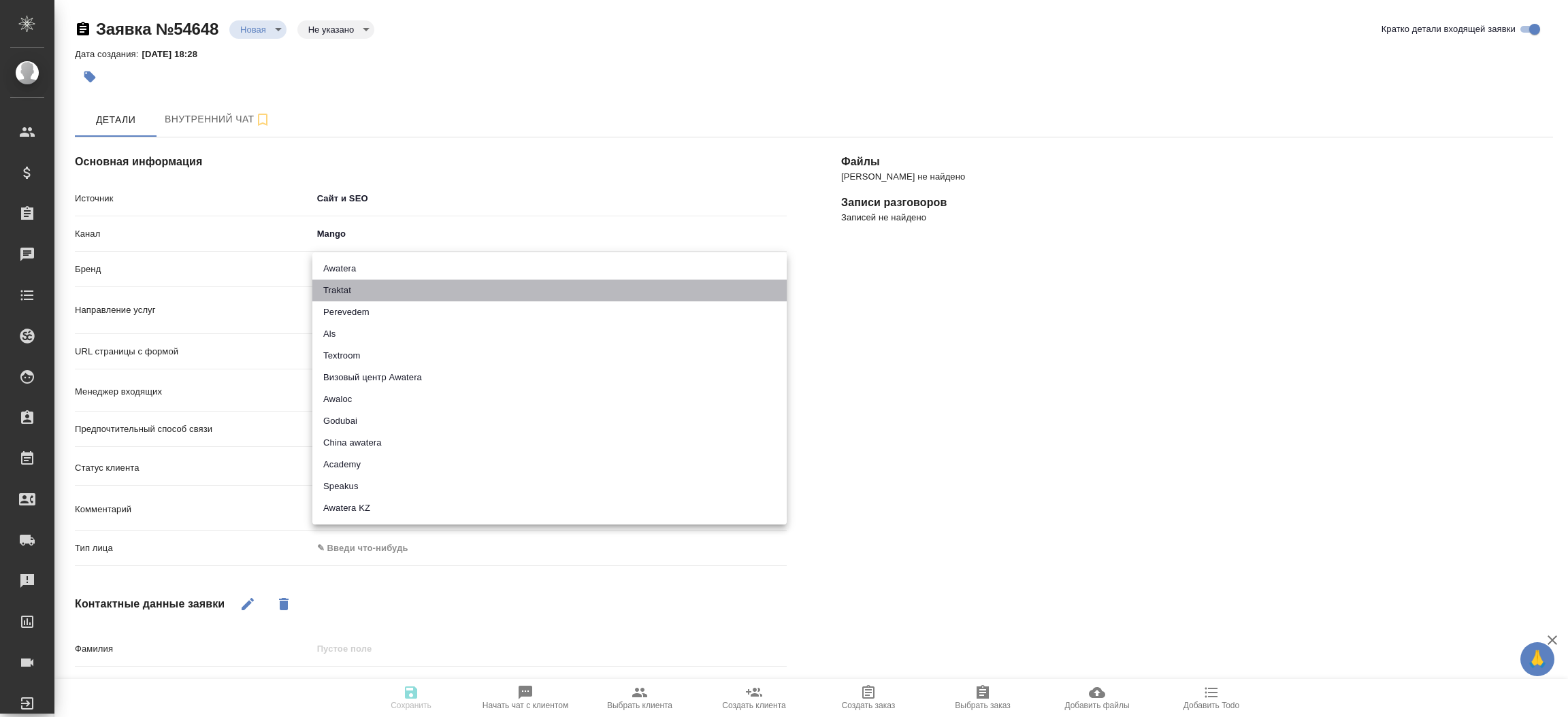
click at [360, 285] on li "Traktat" at bounding box center [549, 290] width 474 height 22
type input "traktat"
type textarea "x"
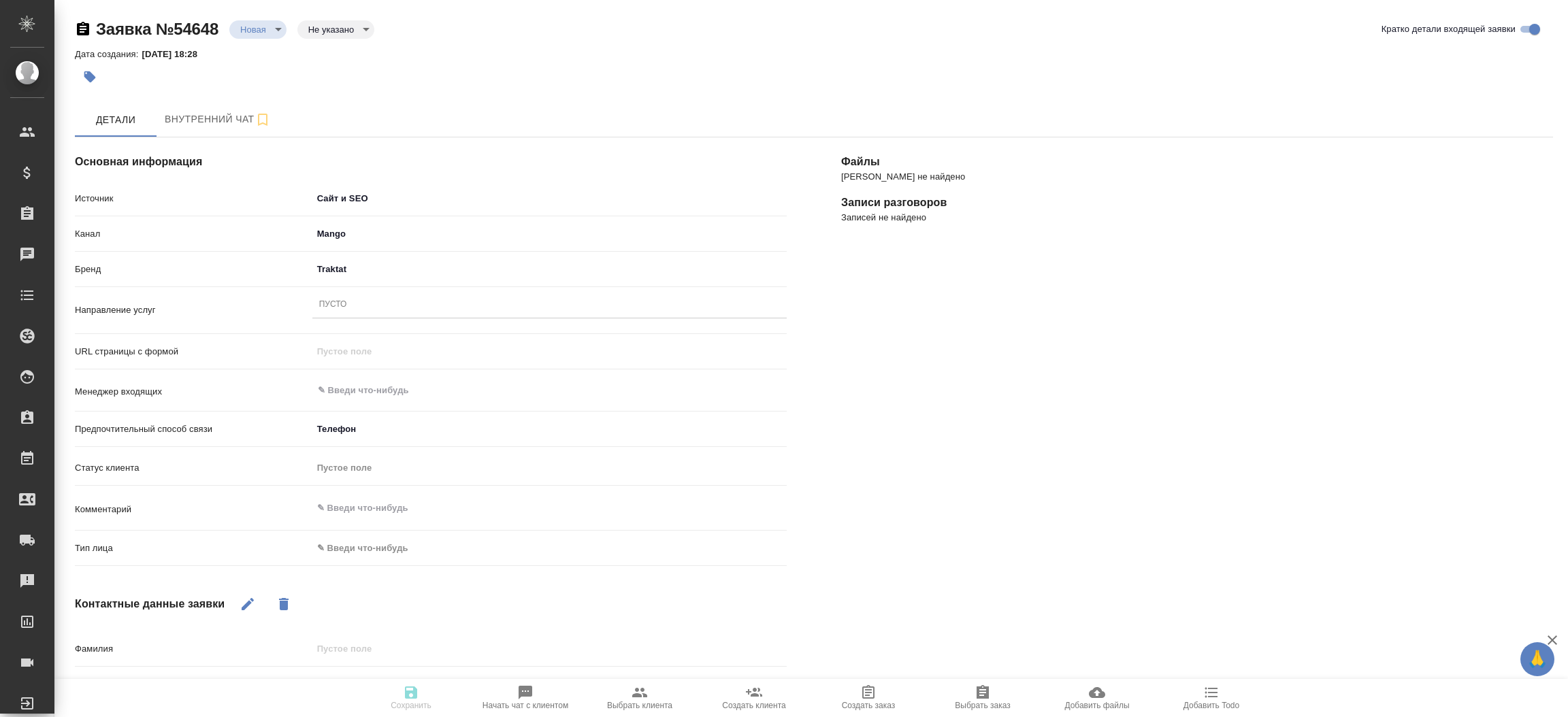
click at [358, 307] on div "Пусто" at bounding box center [549, 304] width 474 height 20
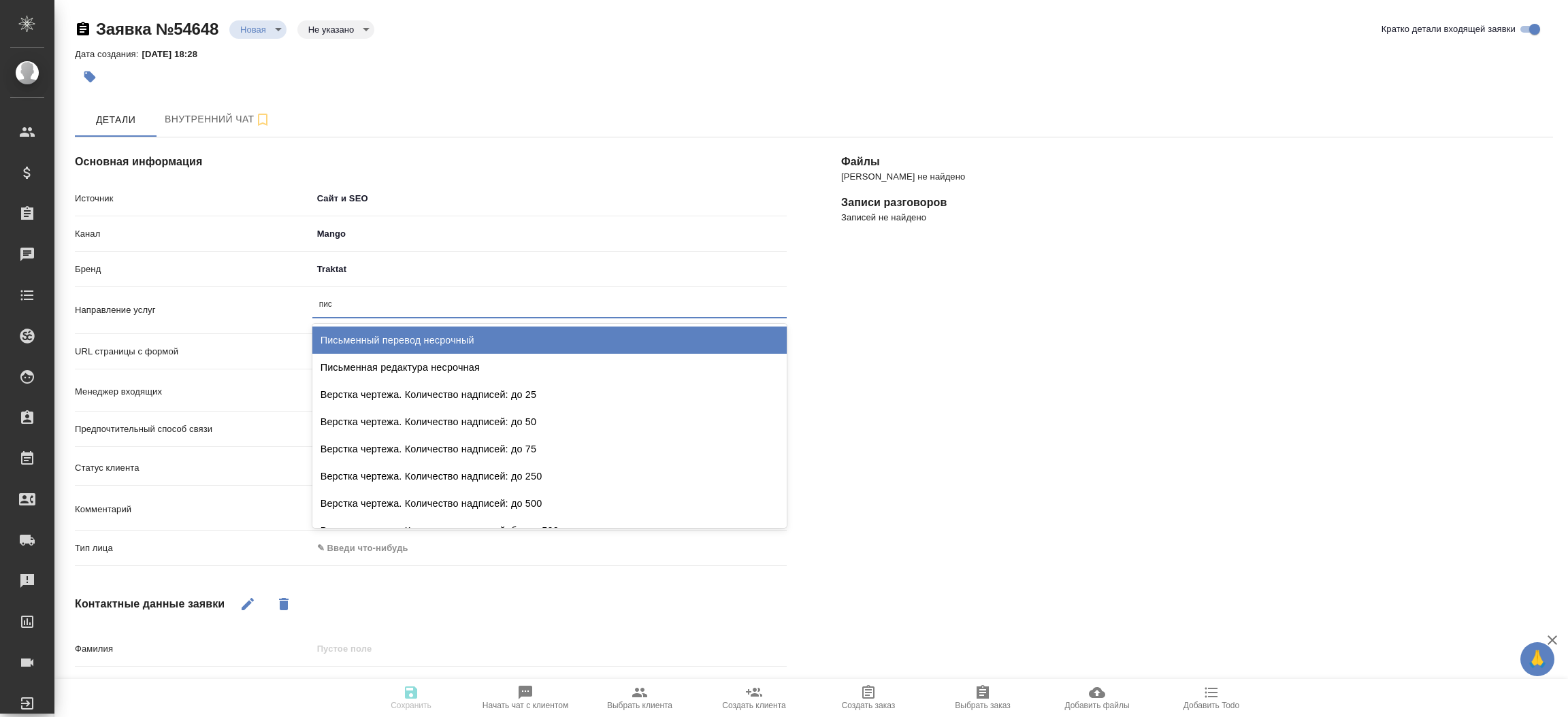
type input "пись"
click at [383, 336] on div "Письменный перевод несрочный" at bounding box center [549, 340] width 474 height 27
type textarea "x"
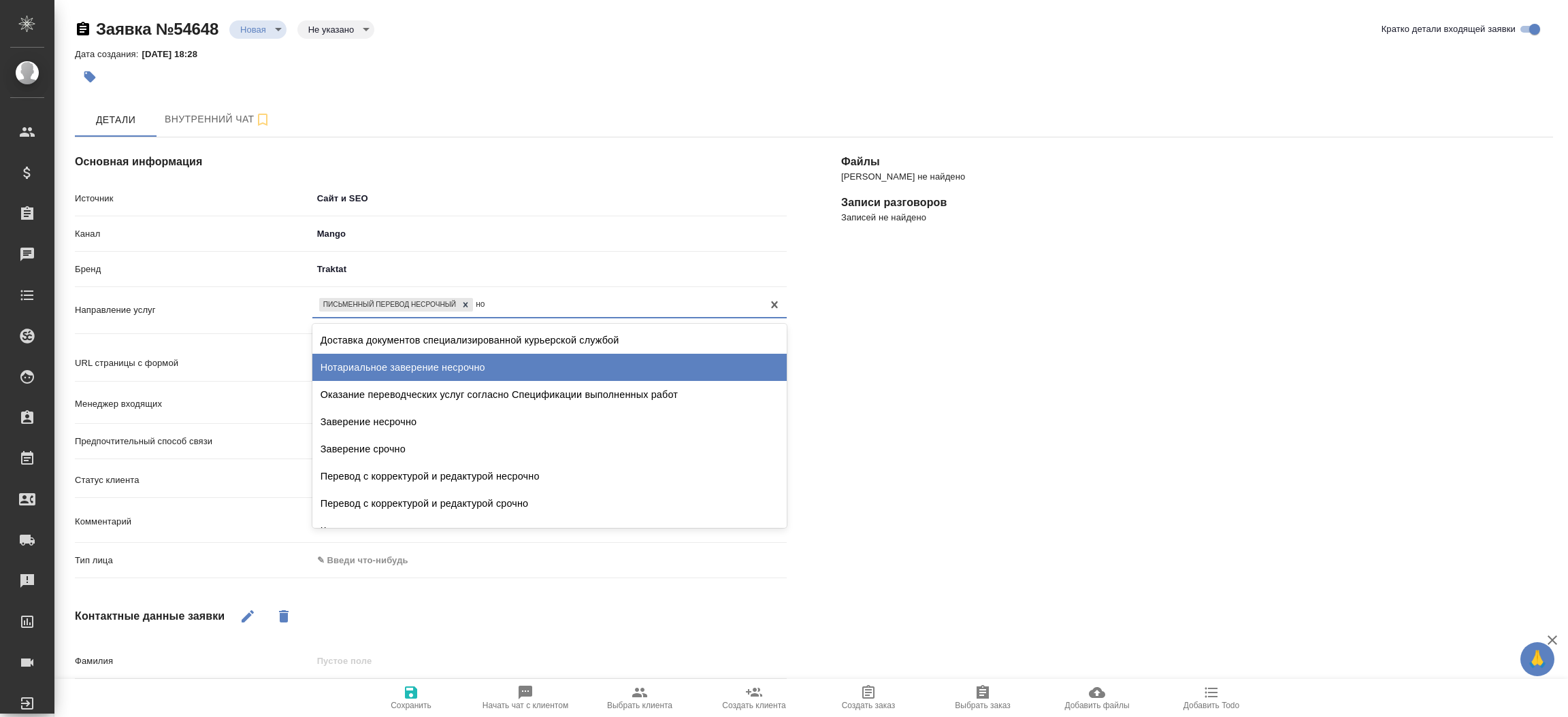
type input "н"
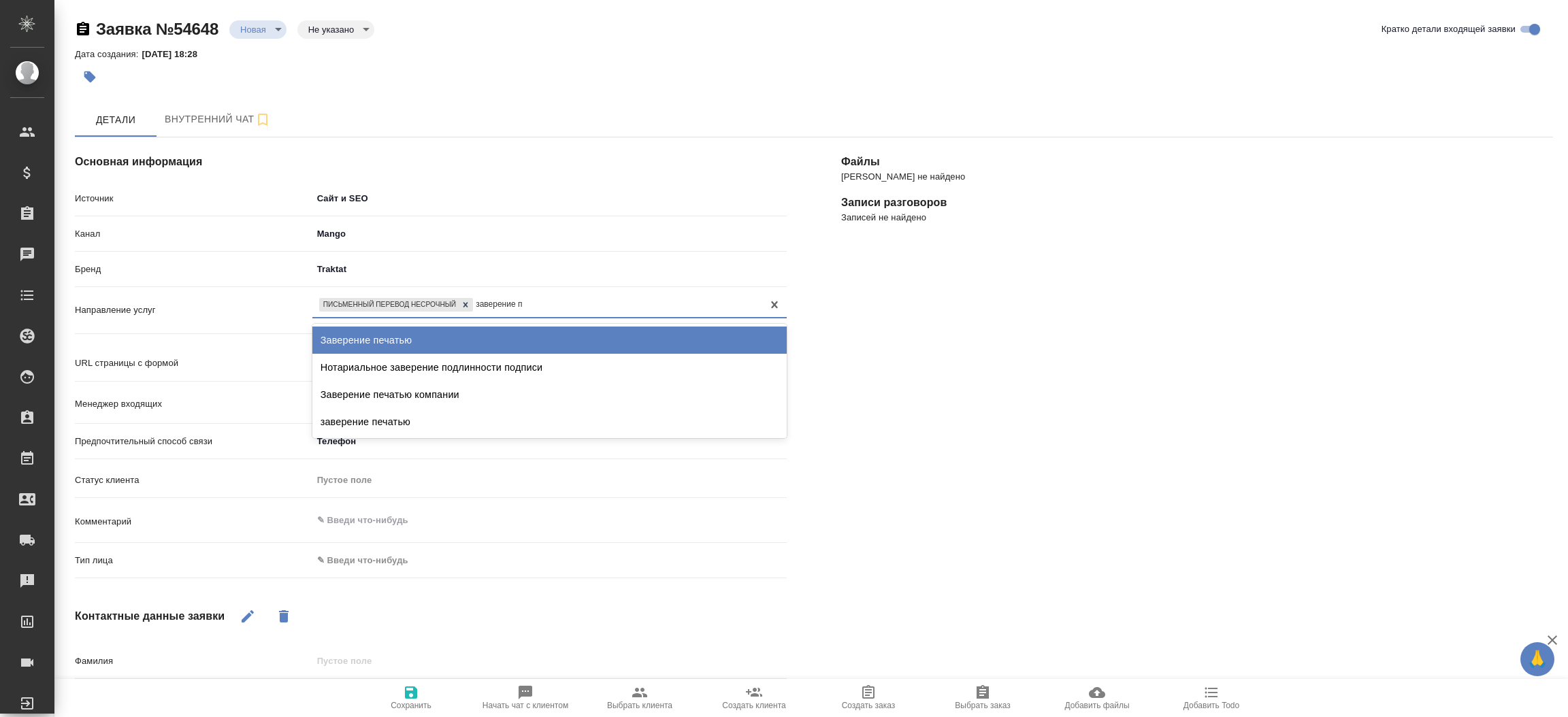
type input "заверение пе"
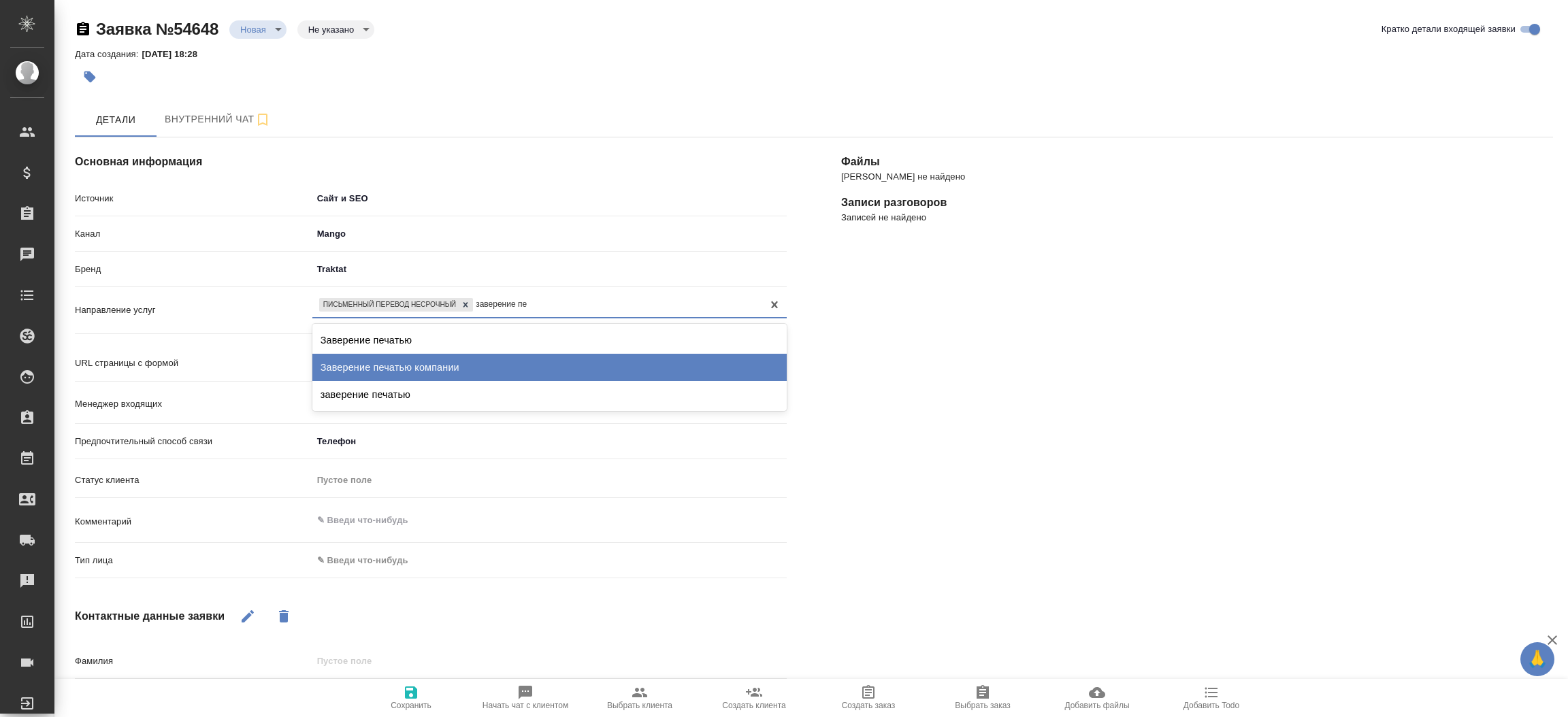
click at [389, 363] on div "Заверение печатью компании" at bounding box center [549, 368] width 474 height 27
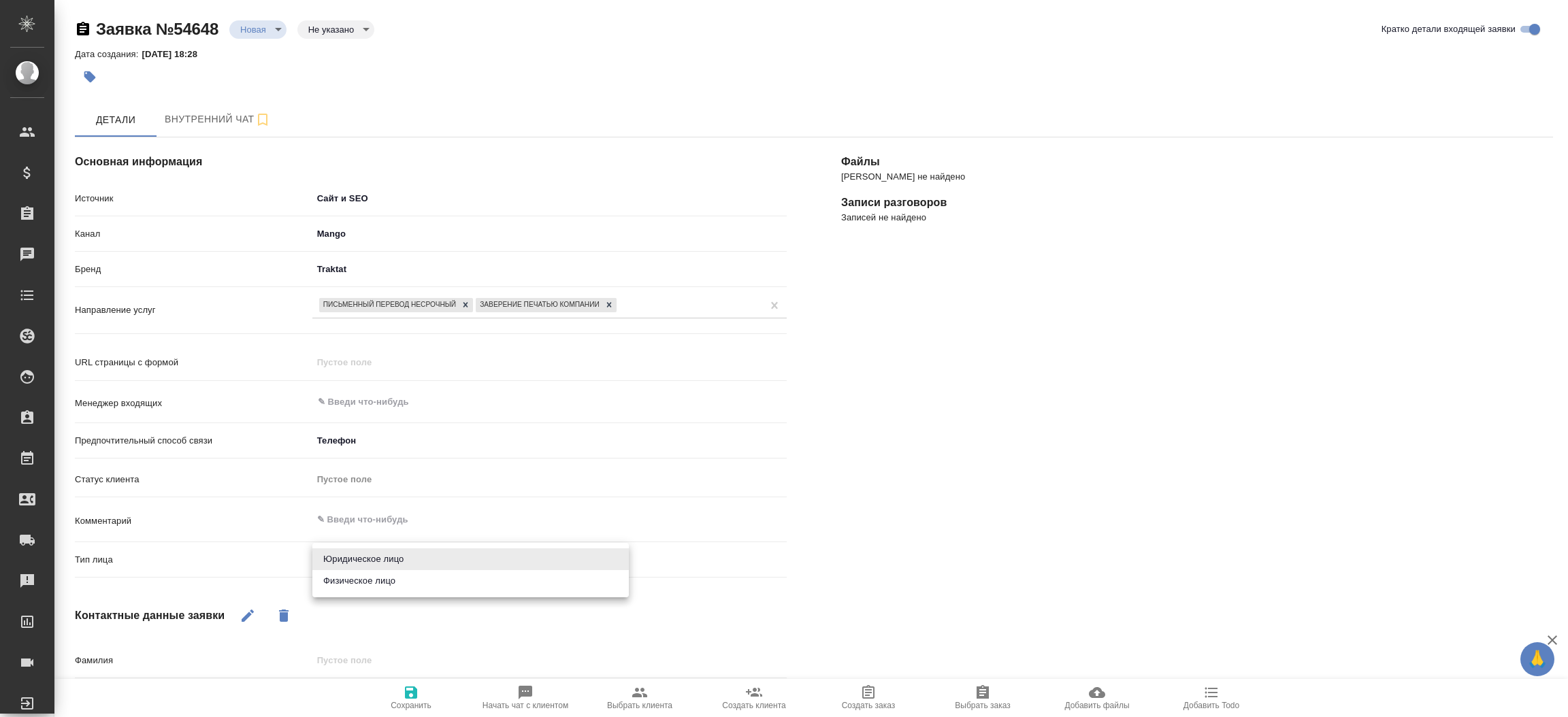
click at [358, 569] on body "🙏 .cls-1 fill:#fff; AWATERA [PERSON_NAME]prutko Клиенты Спецификации Заказы 0 Ч…" at bounding box center [784, 358] width 1568 height 717
click at [361, 589] on li "Физическое лицо" at bounding box center [470, 580] width 316 height 22
type textarea "x"
type input "private"
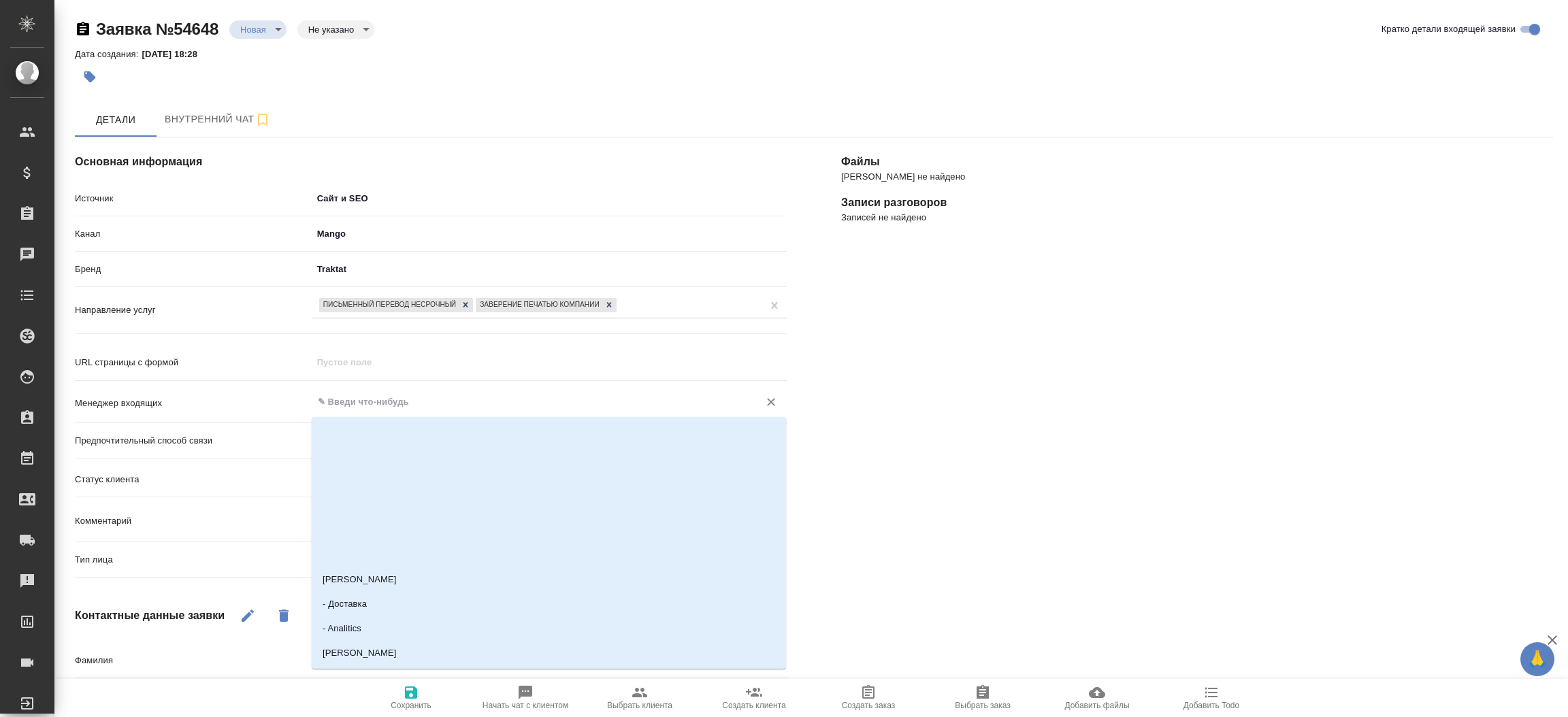
click at [365, 401] on input "text" at bounding box center [526, 401] width 420 height 16
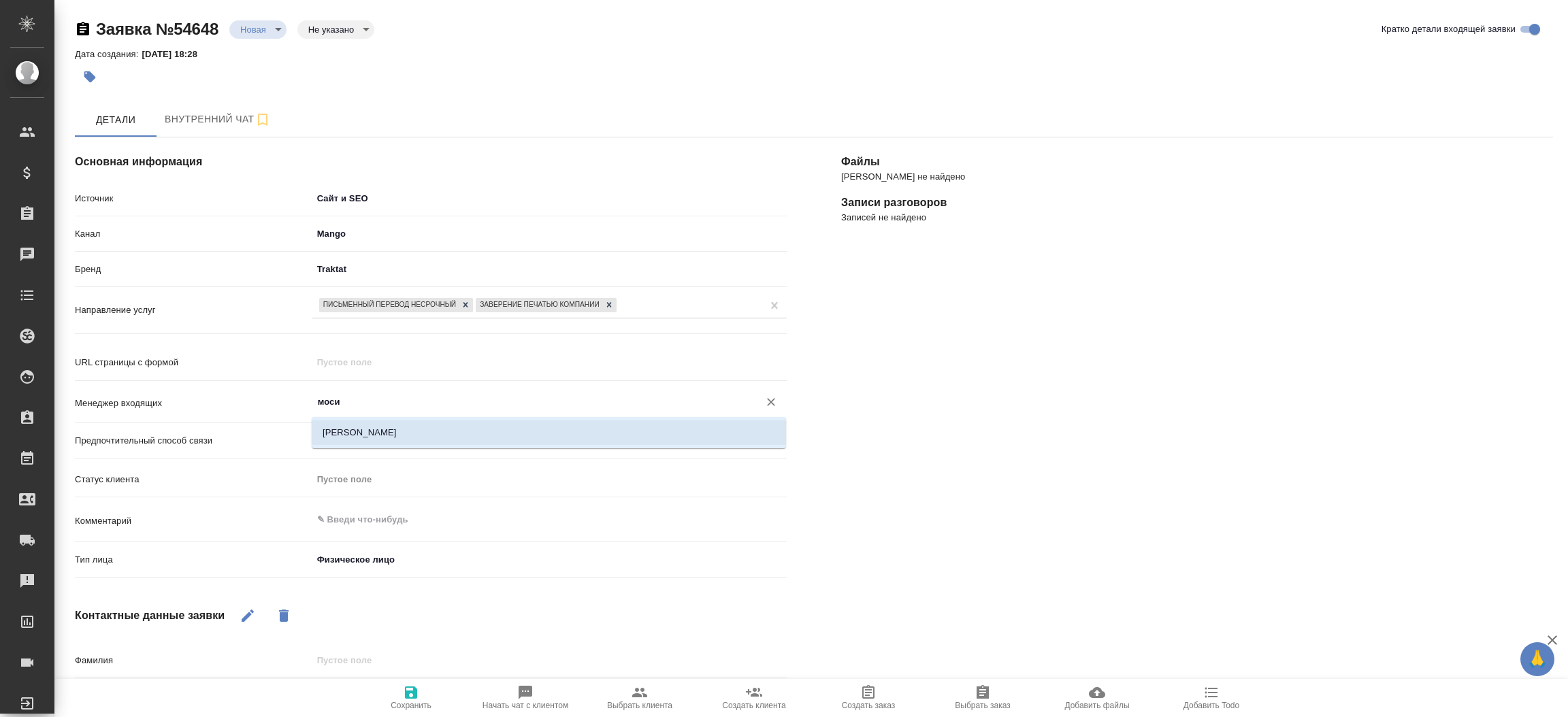
click at [379, 438] on li "[PERSON_NAME]" at bounding box center [548, 433] width 474 height 25
type input "[PERSON_NAME]"
type textarea "x"
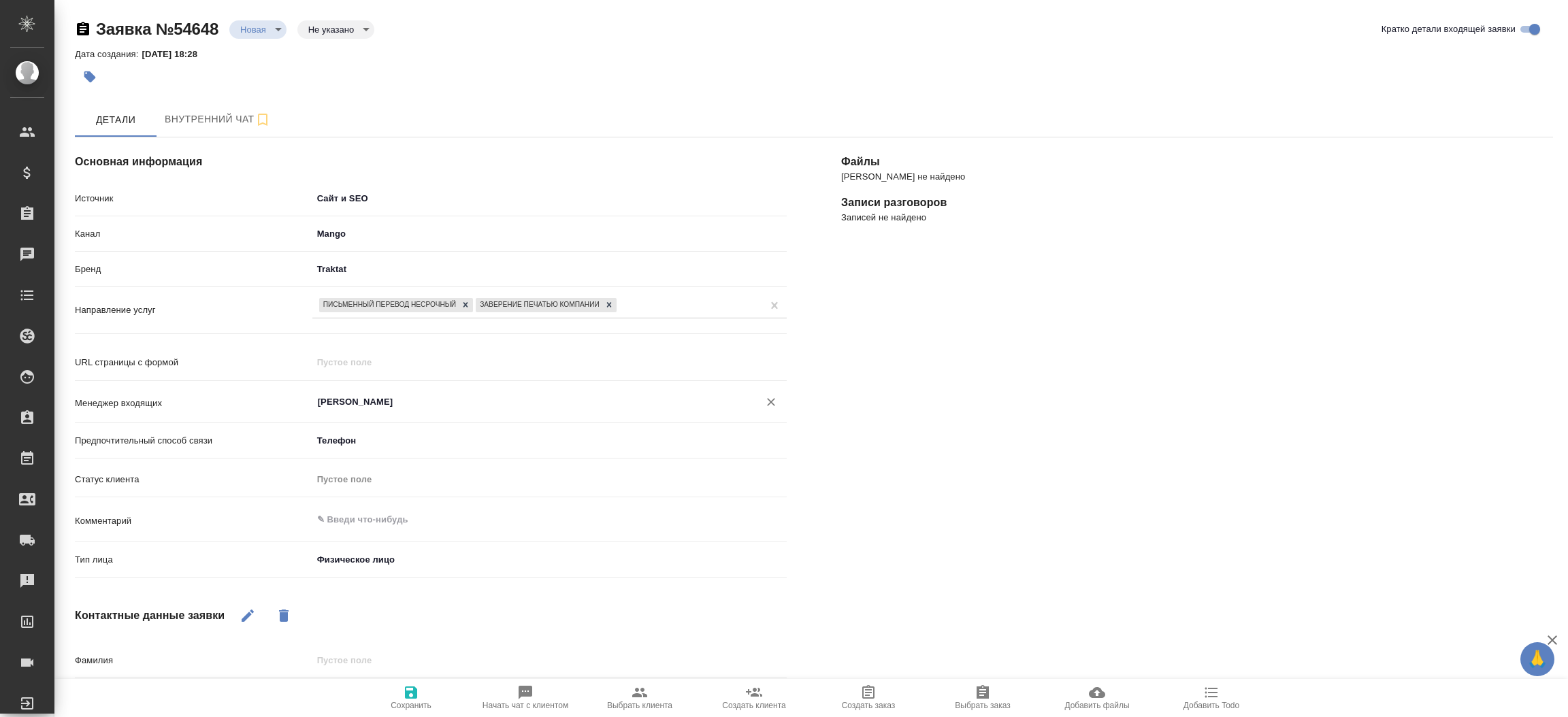
type input "[PERSON_NAME]"
click at [410, 684] on icon "button" at bounding box center [411, 692] width 16 height 16
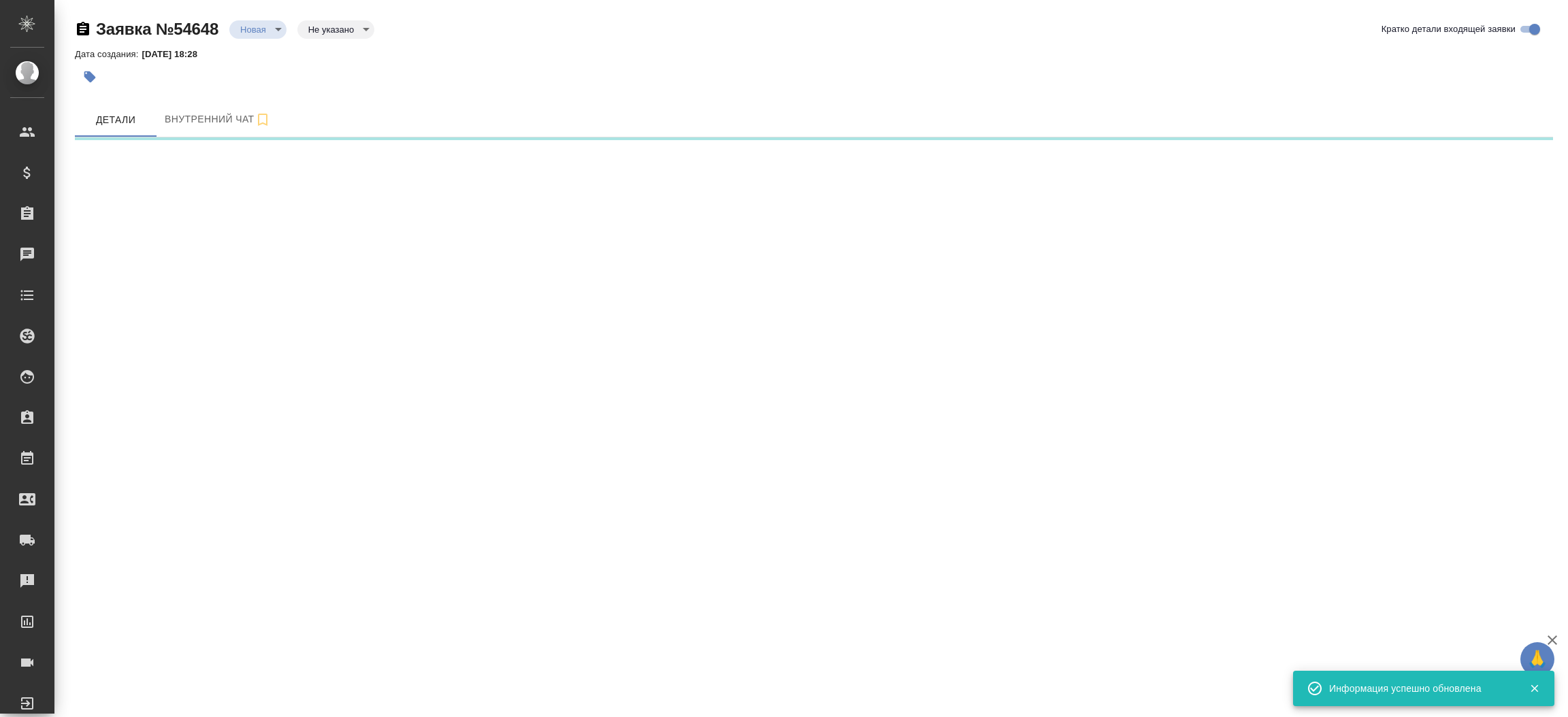
select select "RU"
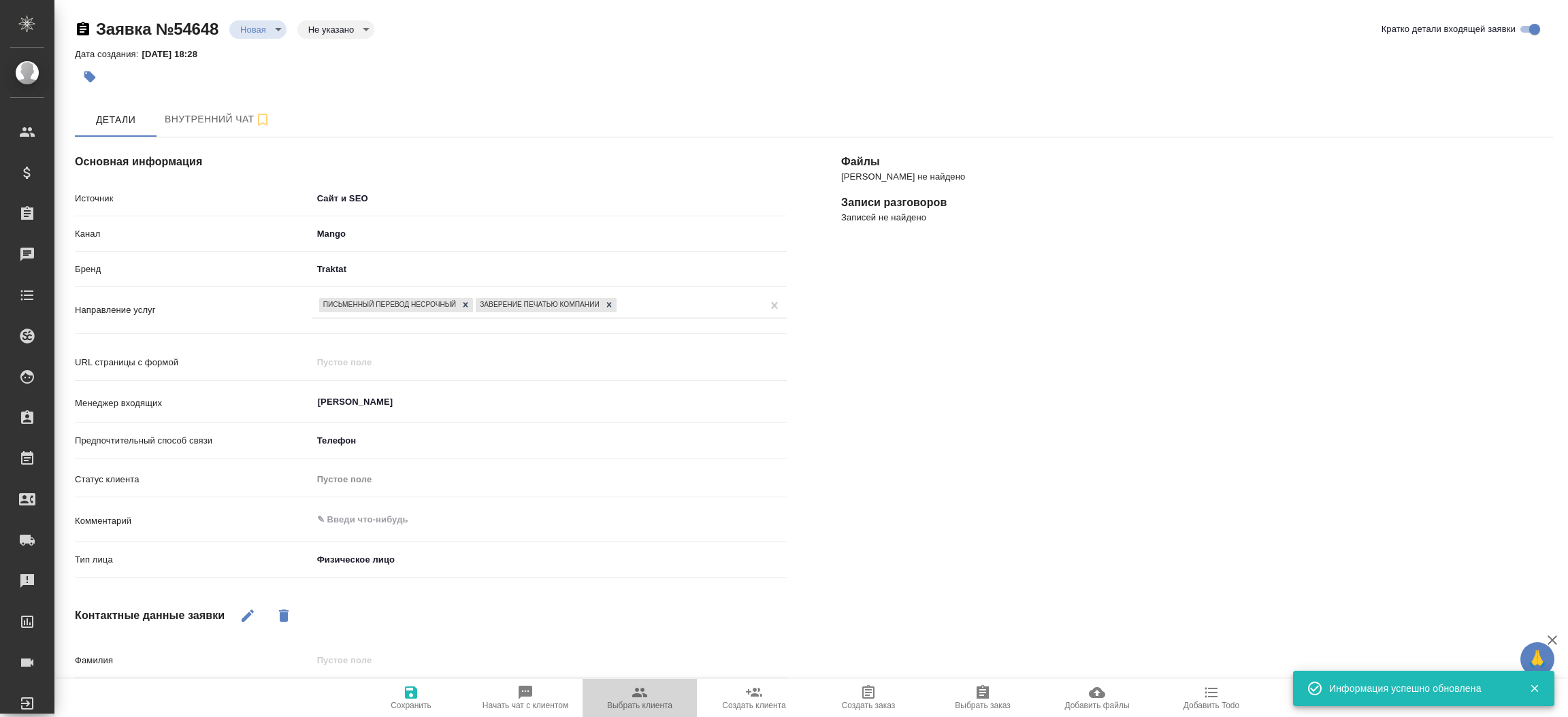
click at [635, 708] on span "Выбрать клиента" at bounding box center [640, 706] width 65 height 10
type textarea "x"
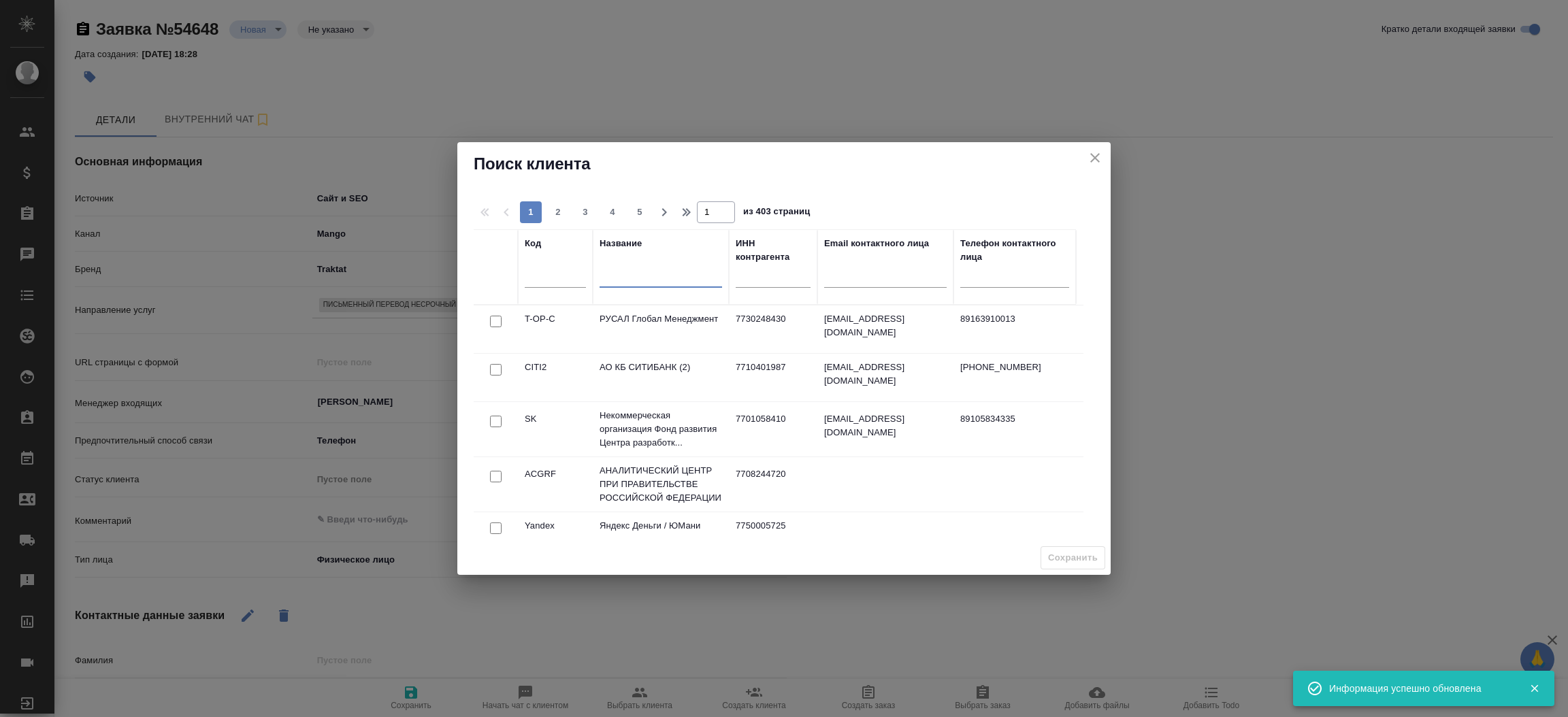
click at [622, 279] on input "text" at bounding box center [661, 280] width 123 height 17
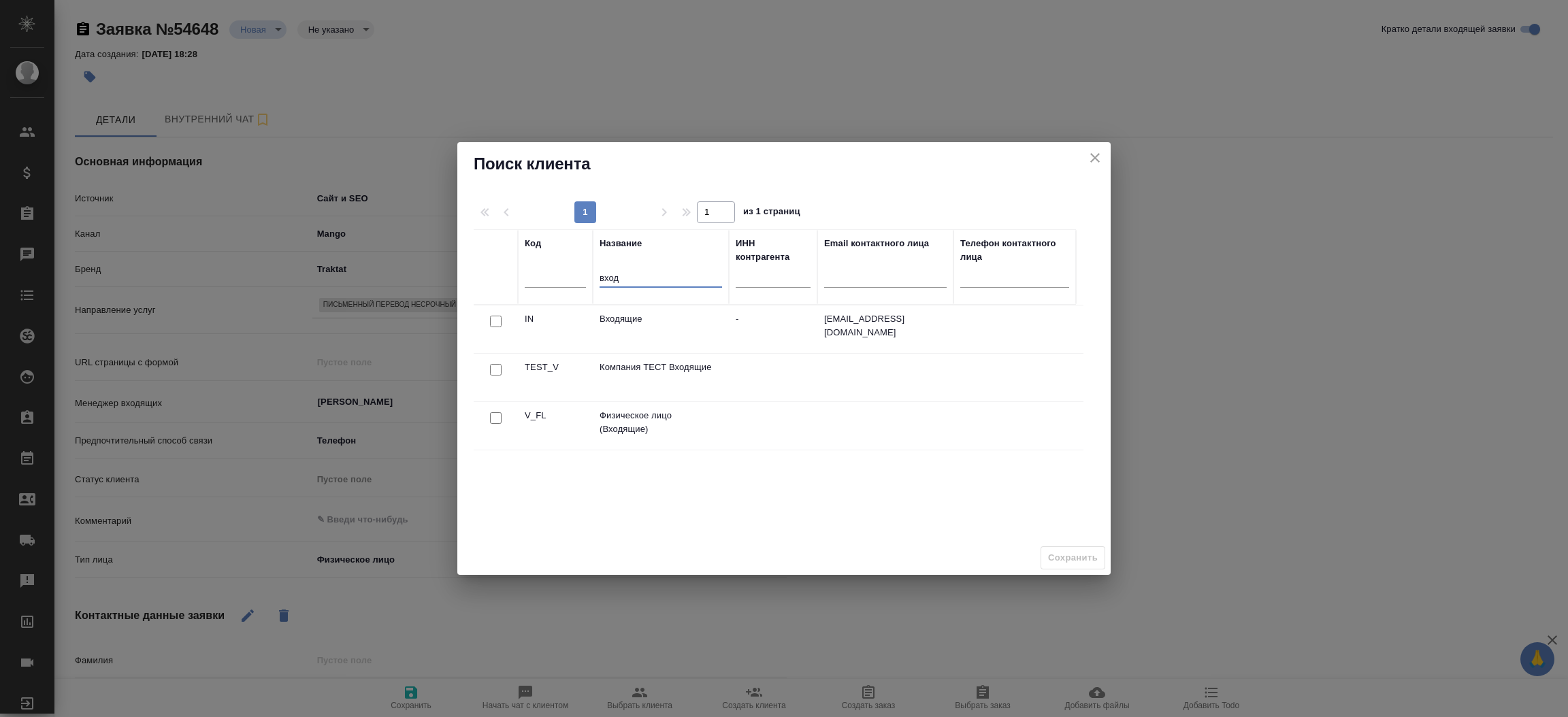
type input "вход"
click at [492, 418] on input "checkbox" at bounding box center [496, 418] width 11 height 11
checkbox input "true"
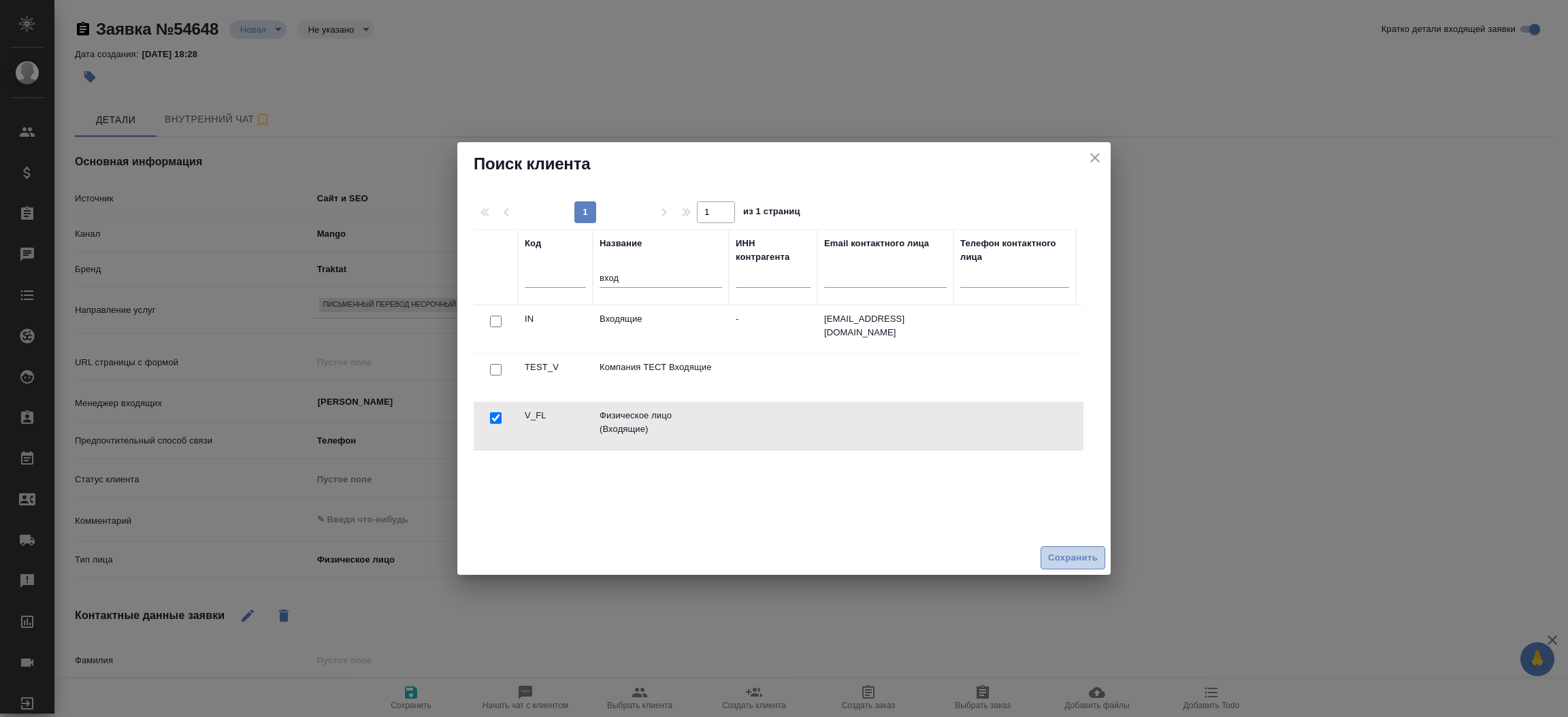
click at [1056, 566] on span "Сохранить" at bounding box center [1073, 558] width 50 height 15
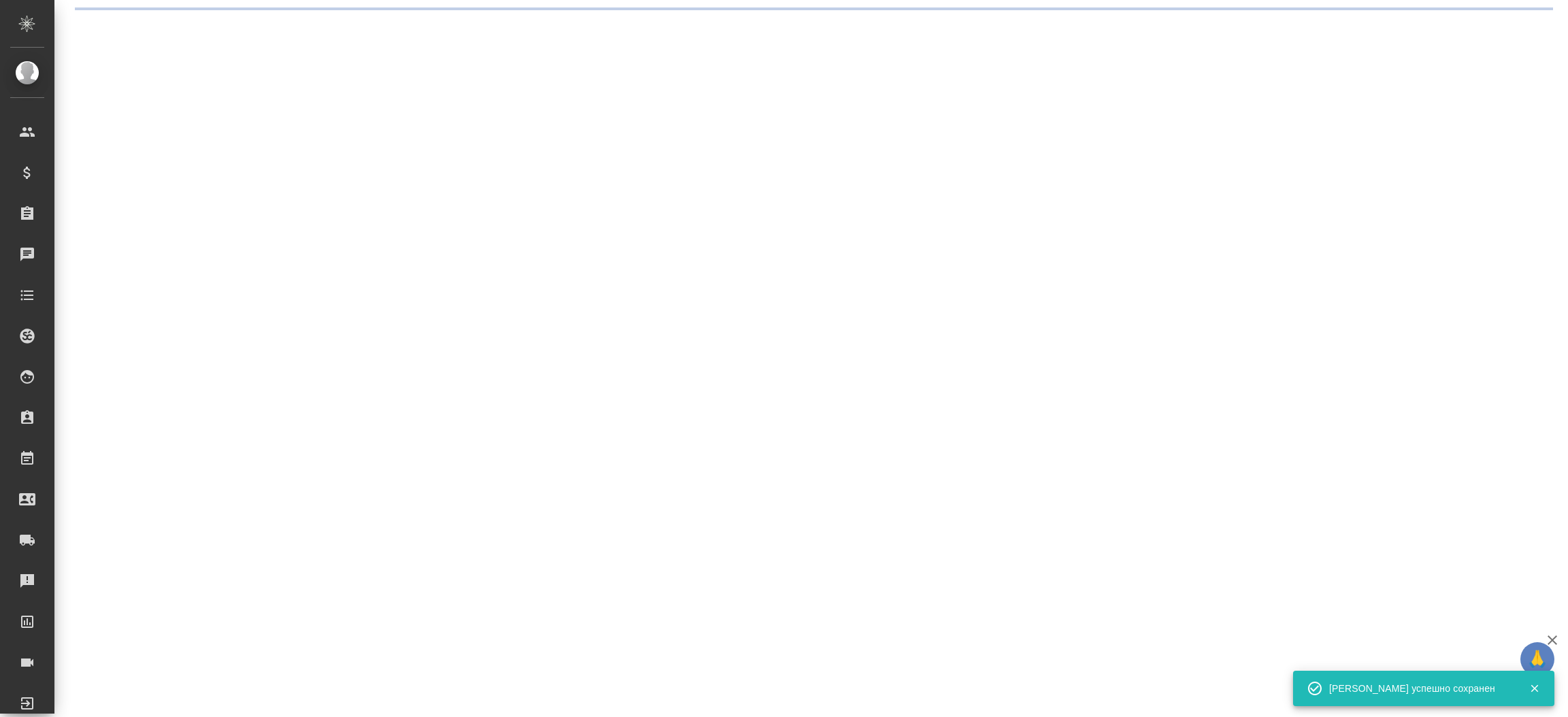
select select "RU"
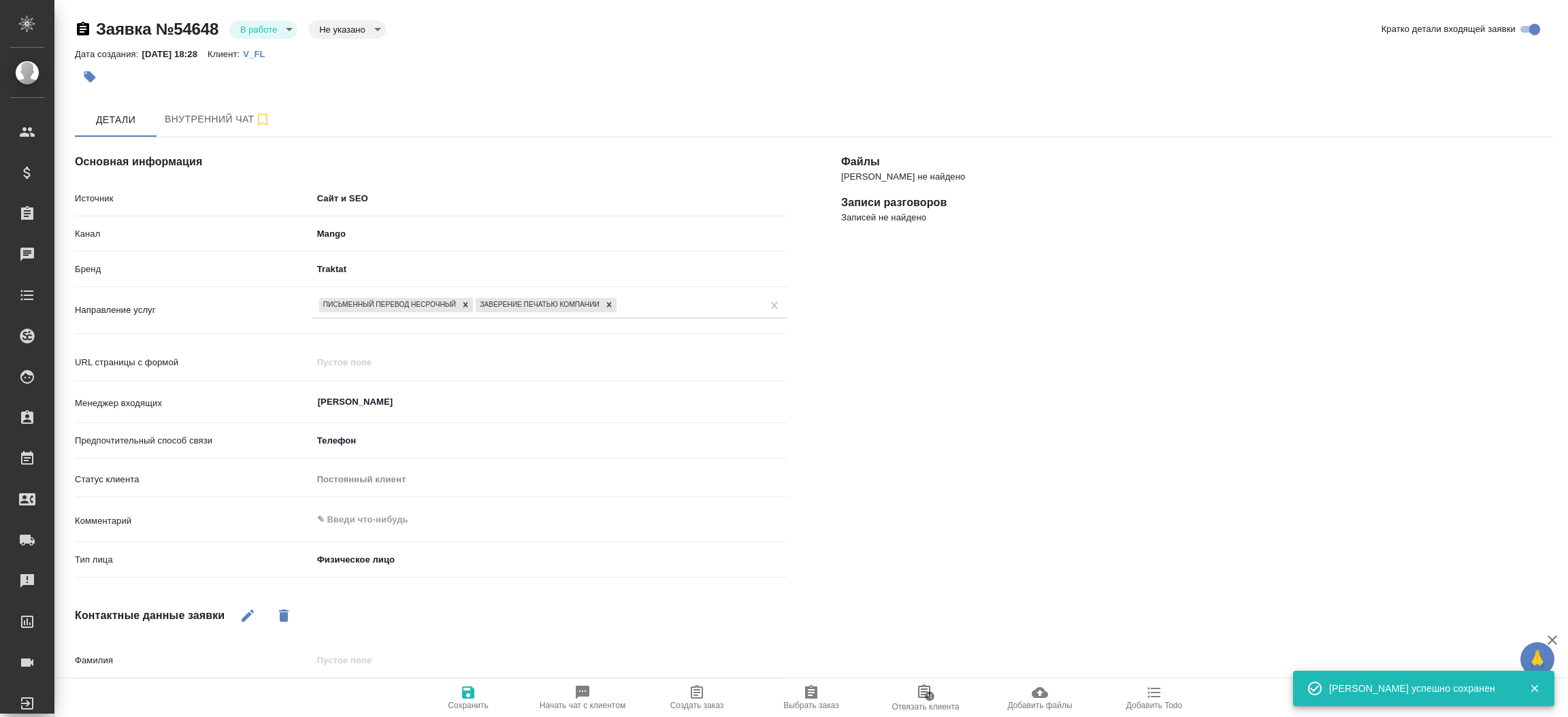
type textarea "x"
